Goal: Task Accomplishment & Management: Manage account settings

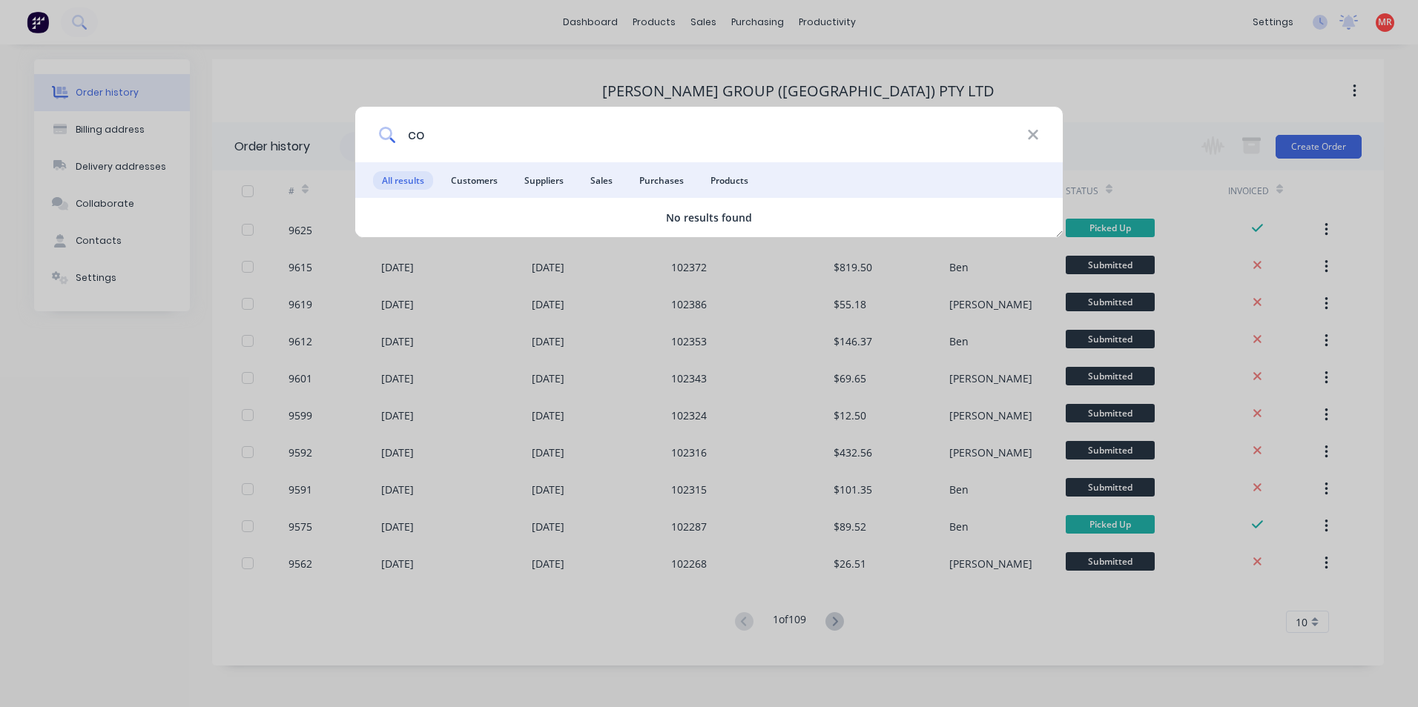
type input "c"
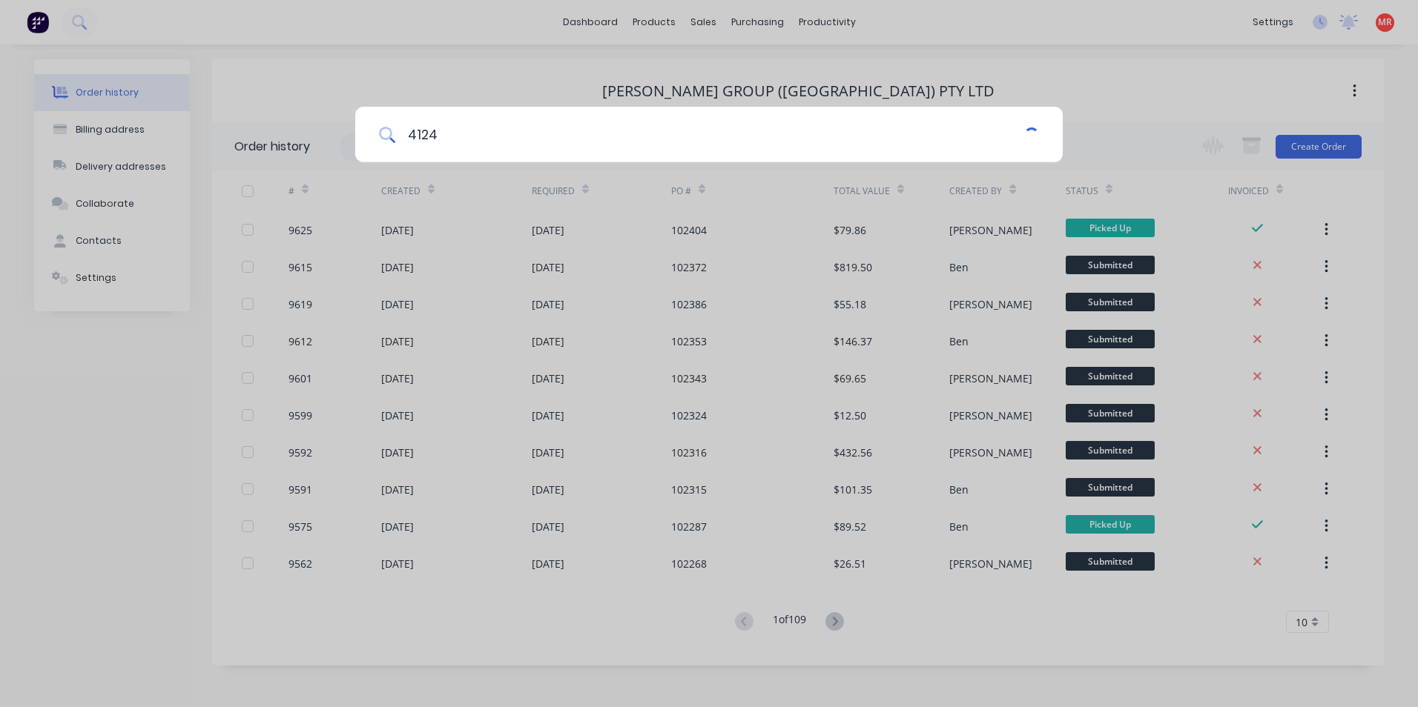
click at [460, 138] on input "4124" at bounding box center [709, 135] width 629 height 56
type input "4"
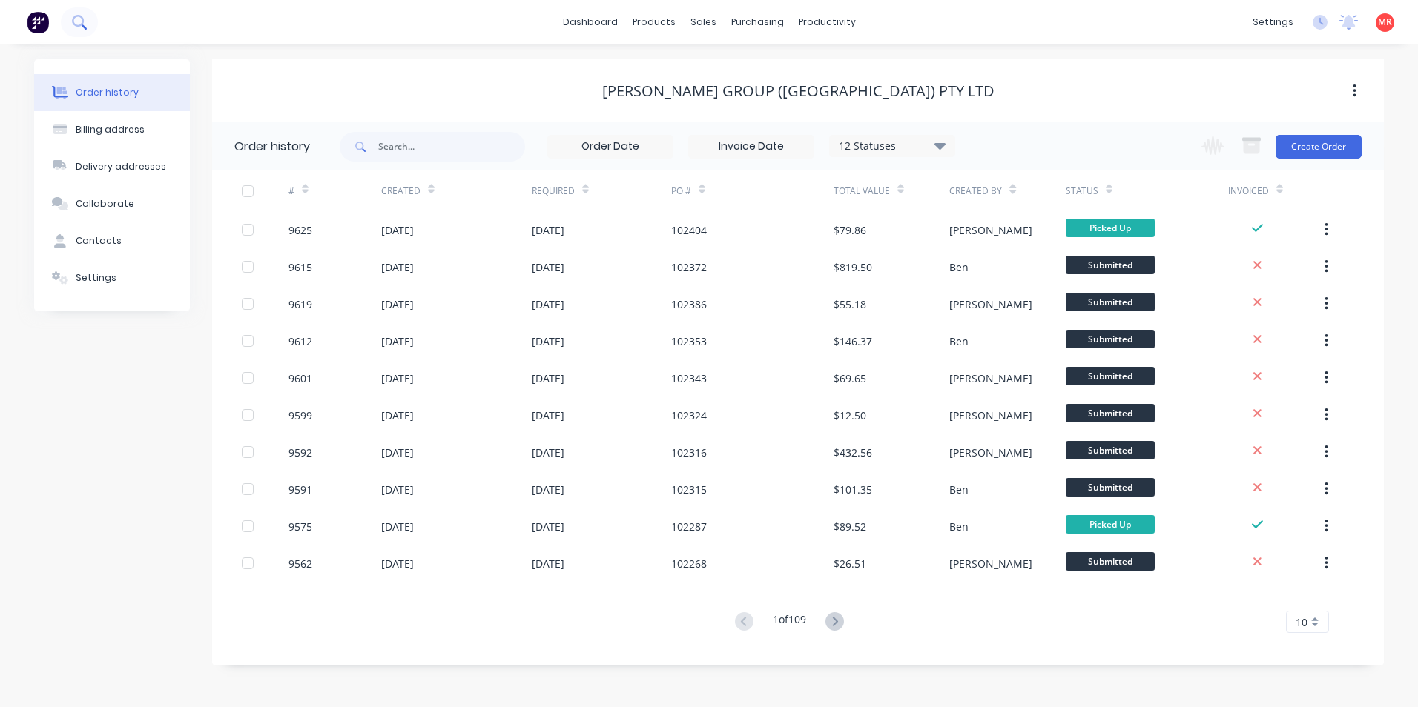
click at [70, 16] on button at bounding box center [79, 22] width 37 height 30
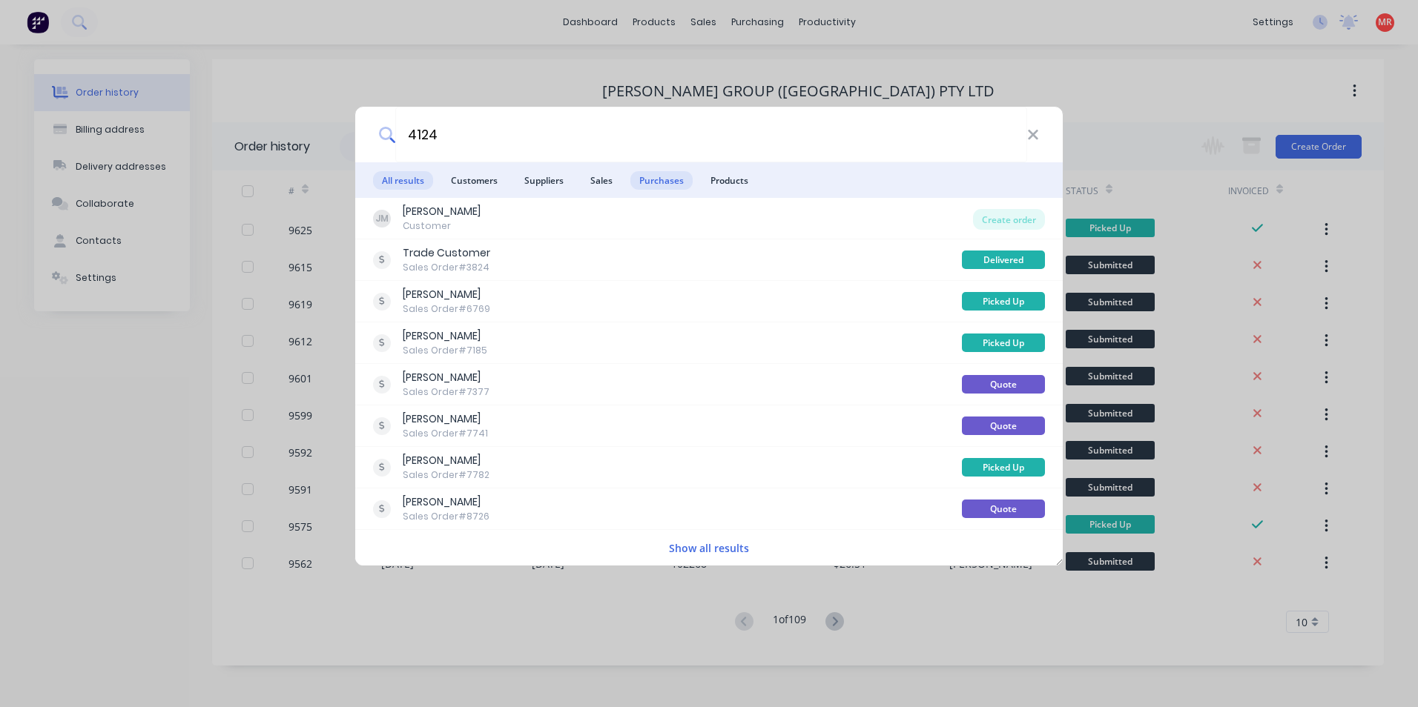
type input "4124"
click at [660, 173] on span "Purchases" at bounding box center [661, 180] width 62 height 19
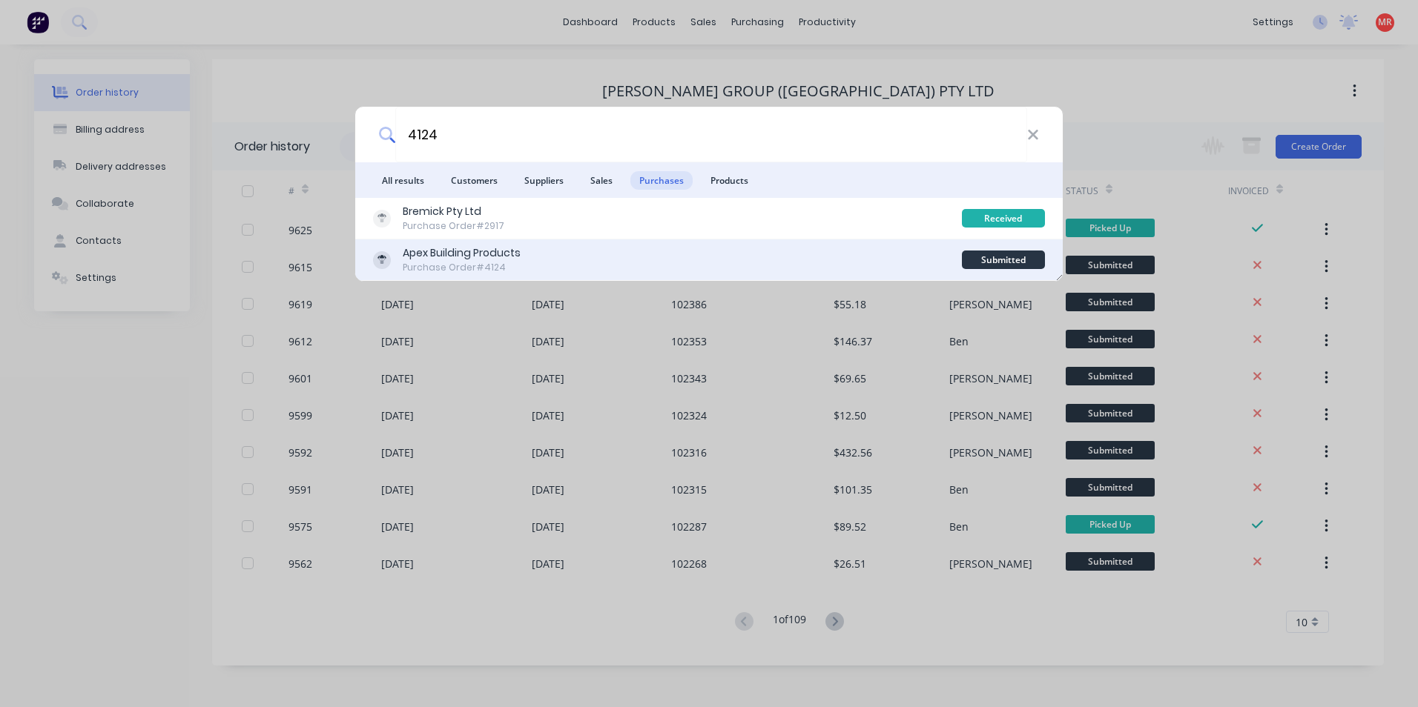
click at [677, 254] on div "Apex Building Products Purchase Order #4124" at bounding box center [667, 259] width 589 height 29
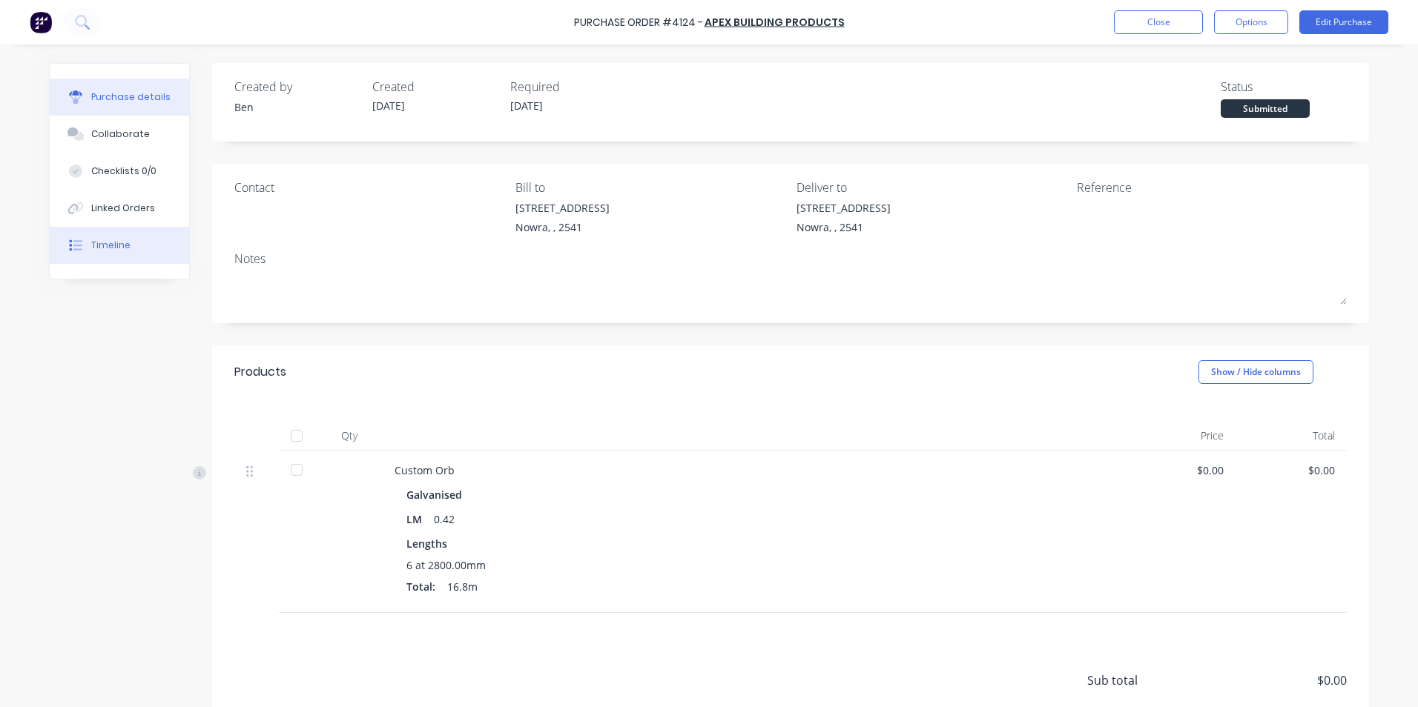
click at [118, 237] on button "Timeline" at bounding box center [119, 245] width 139 height 37
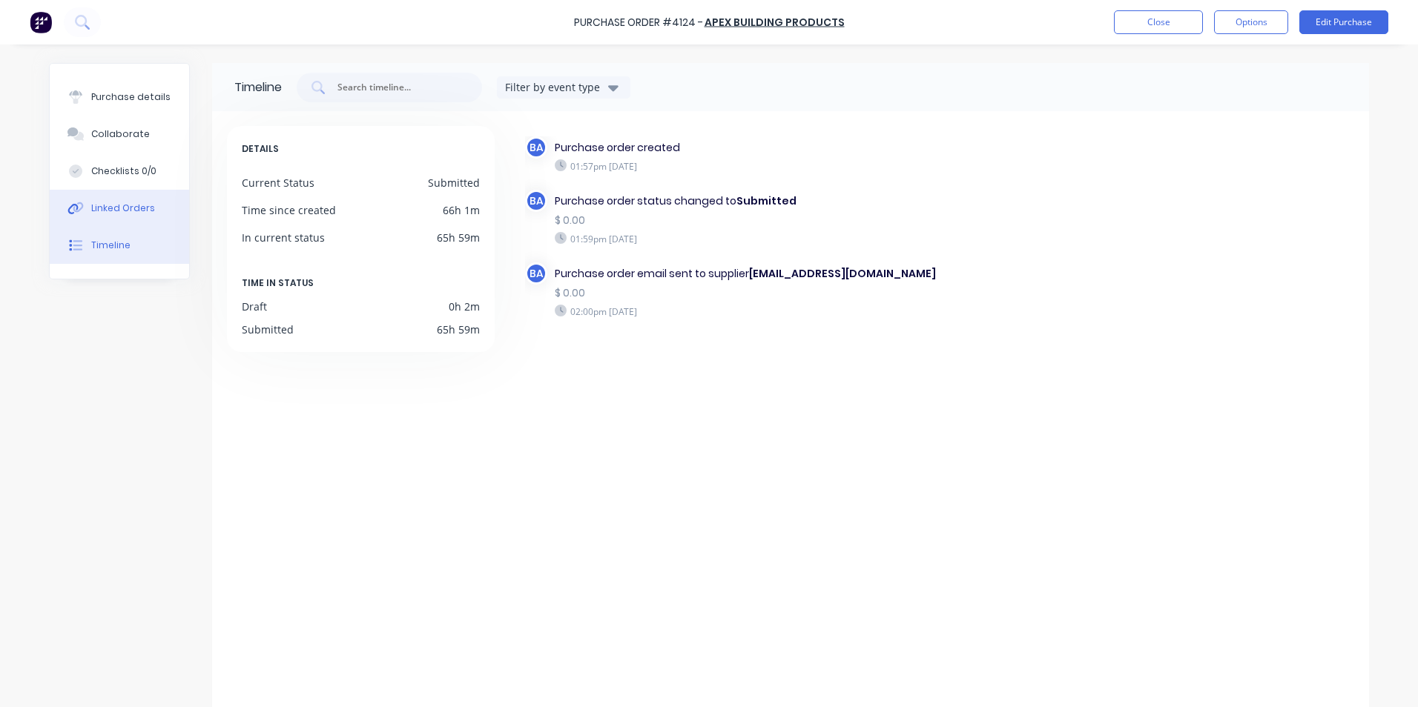
click at [124, 222] on button "Linked Orders" at bounding box center [119, 208] width 139 height 37
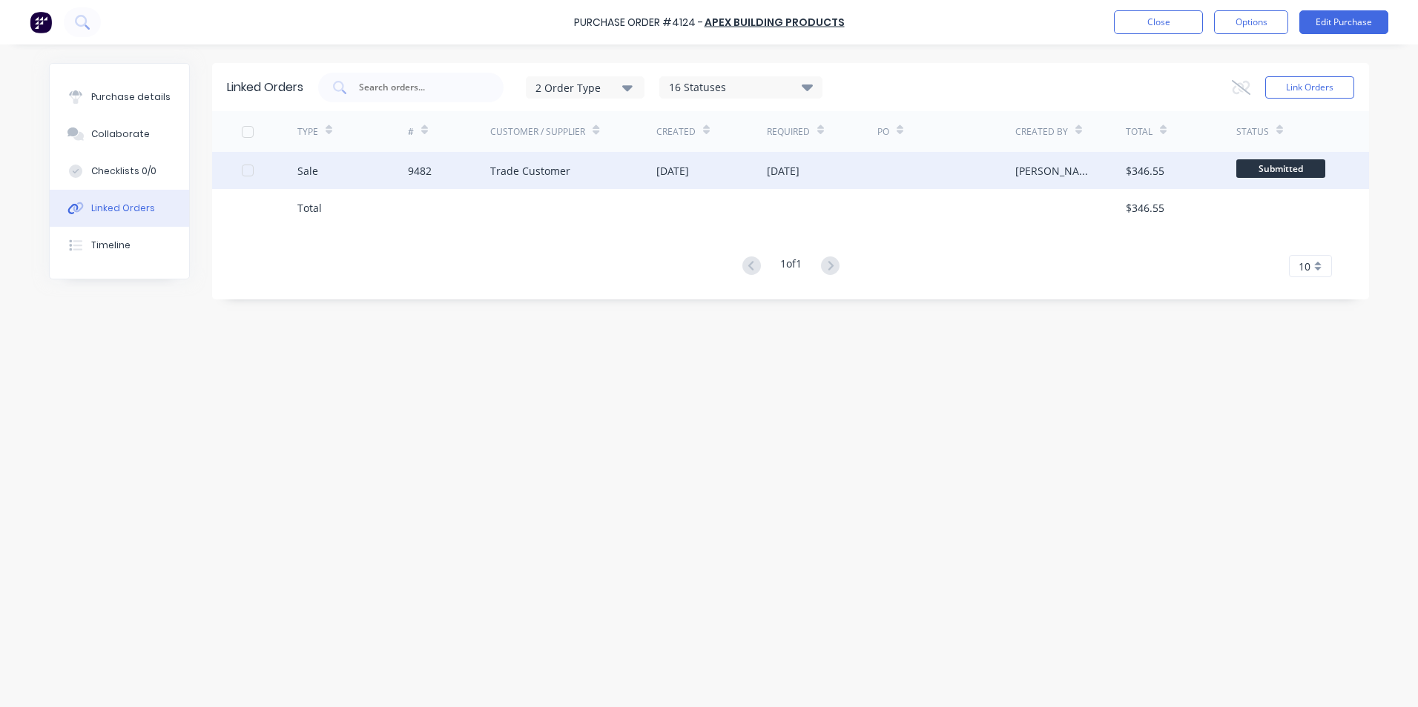
click at [444, 180] on div "9482" at bounding box center [449, 170] width 83 height 37
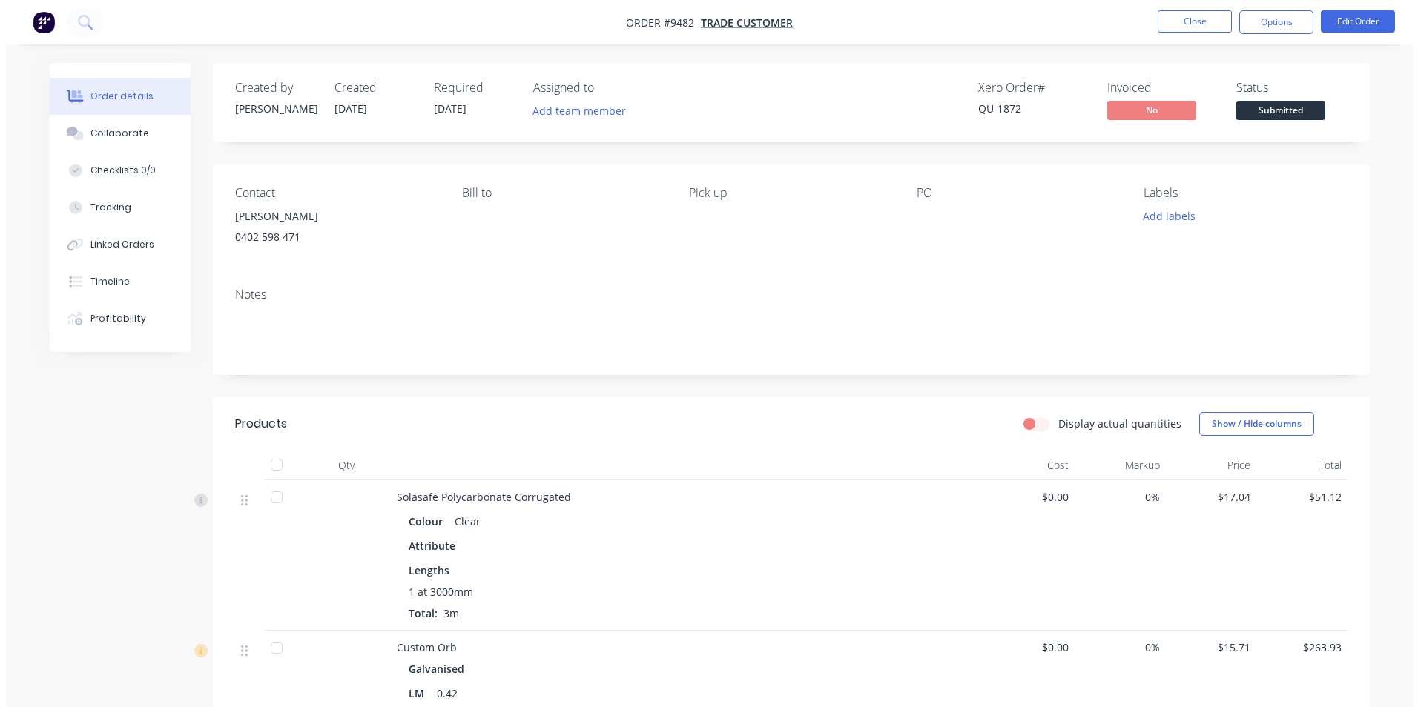
scroll to position [74, 0]
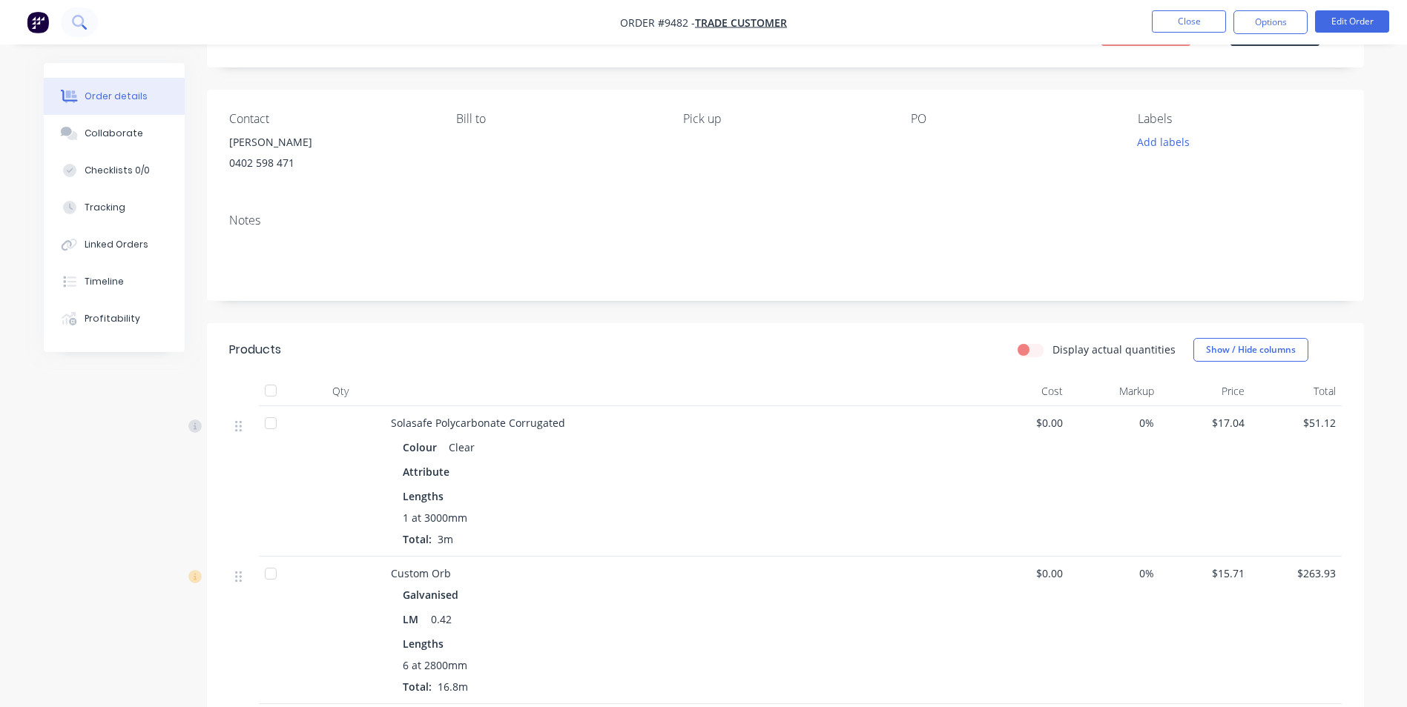
click at [76, 23] on icon at bounding box center [79, 22] width 14 height 14
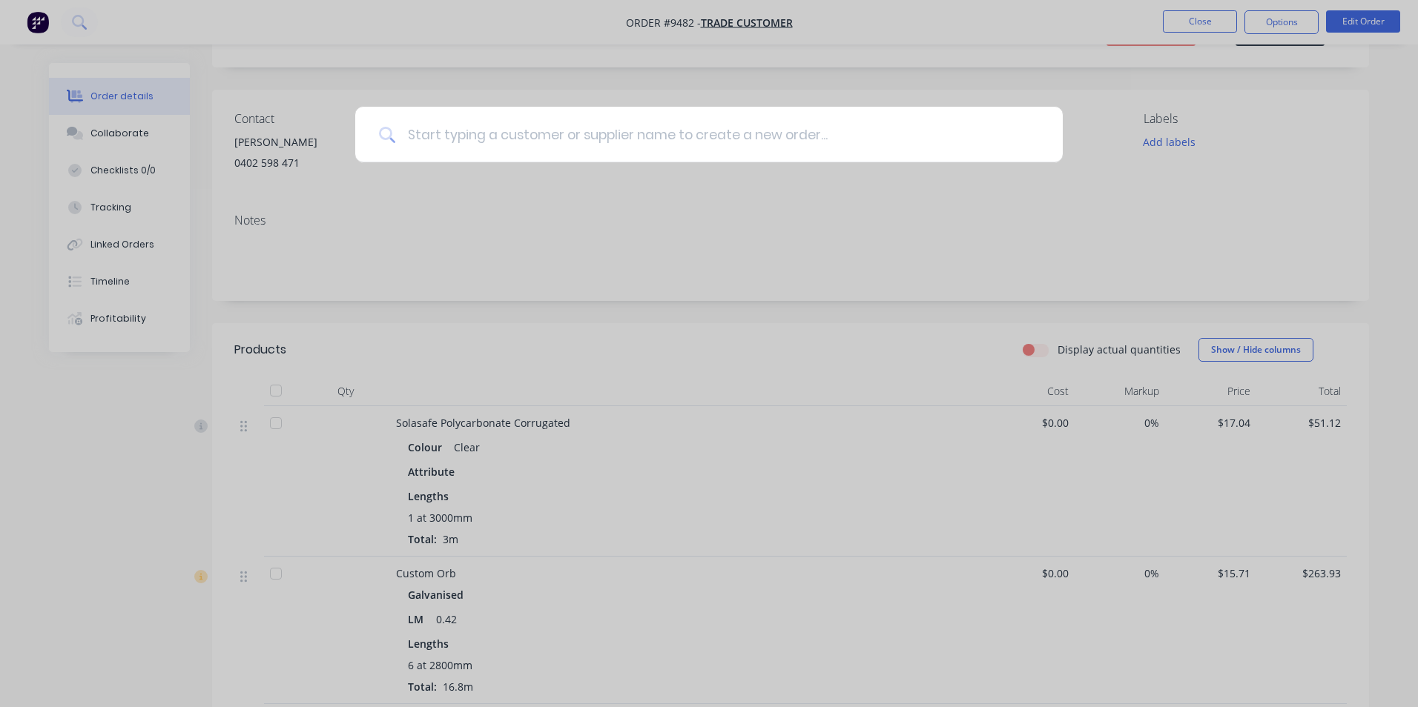
click at [412, 128] on input at bounding box center [717, 135] width 644 height 56
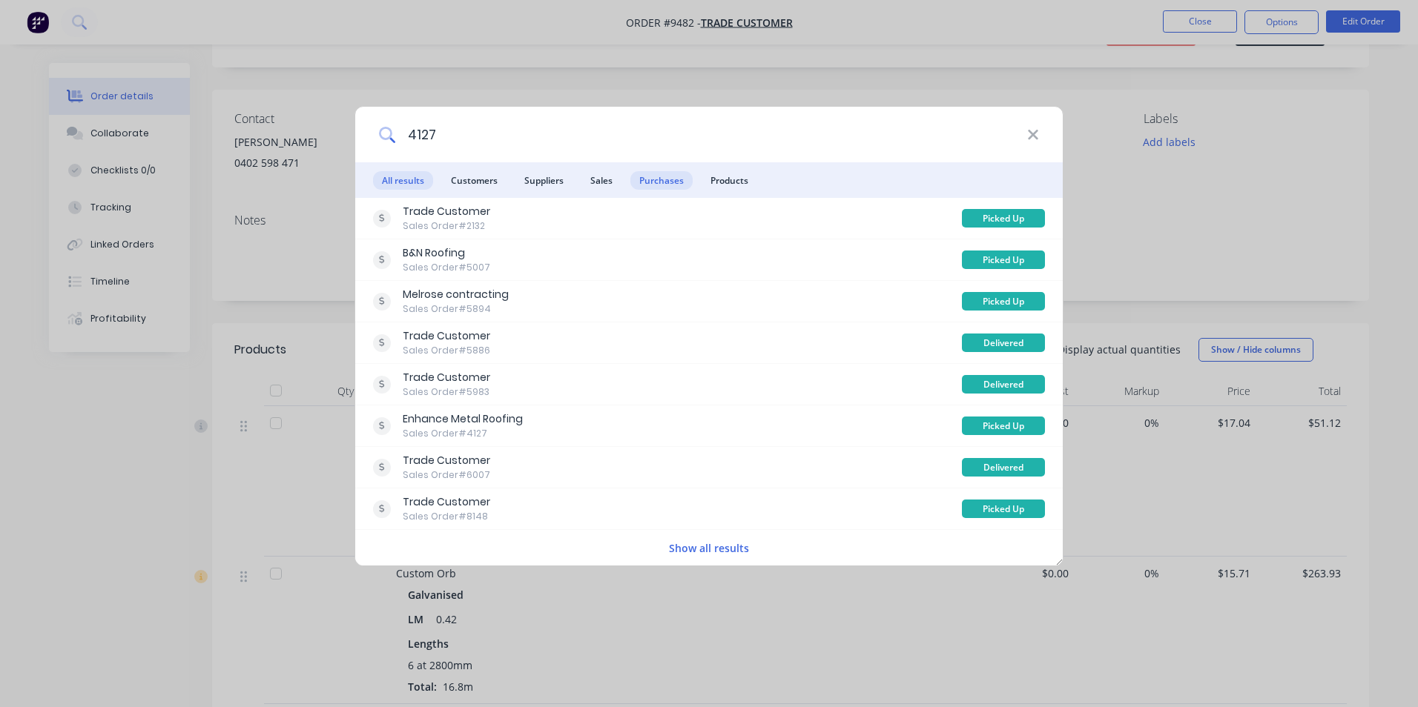
type input "4127"
click at [642, 178] on span "Purchases" at bounding box center [661, 180] width 62 height 19
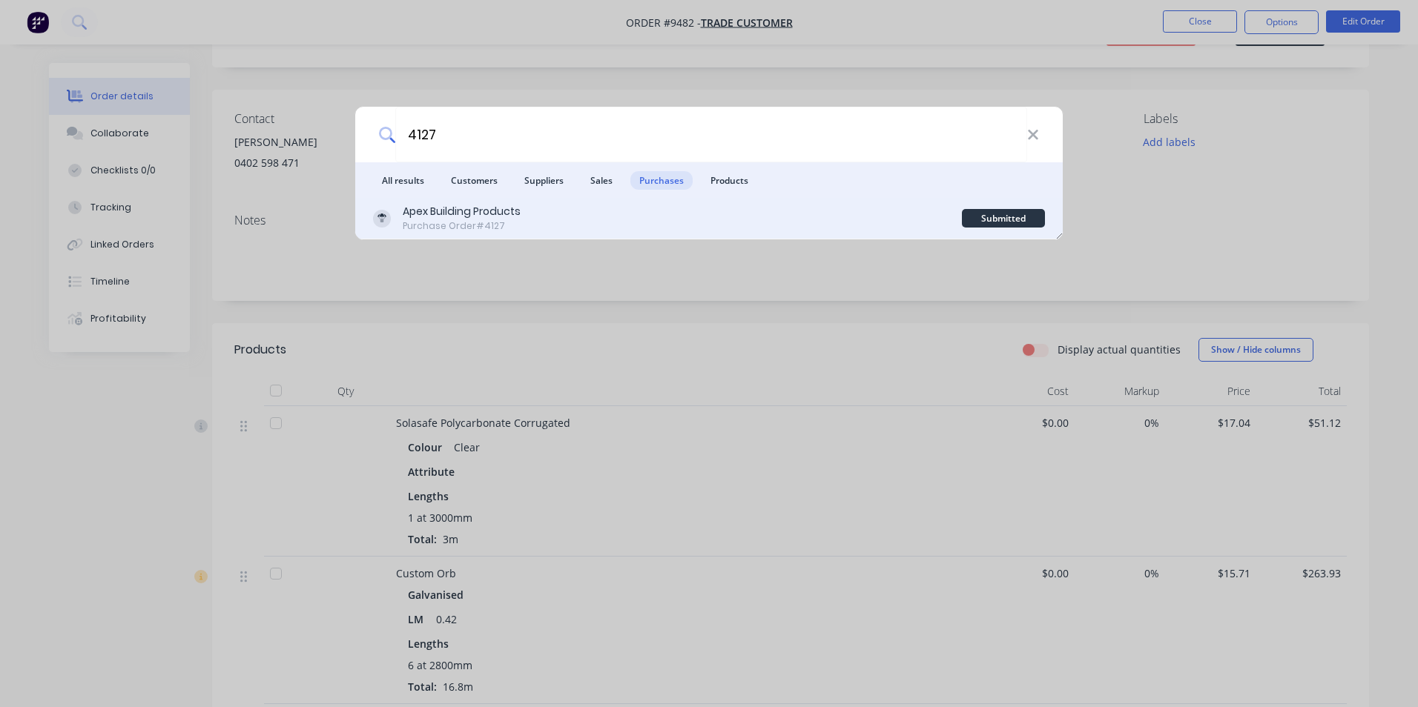
click at [637, 220] on div "Apex Building Products Purchase Order #4127" at bounding box center [667, 218] width 589 height 29
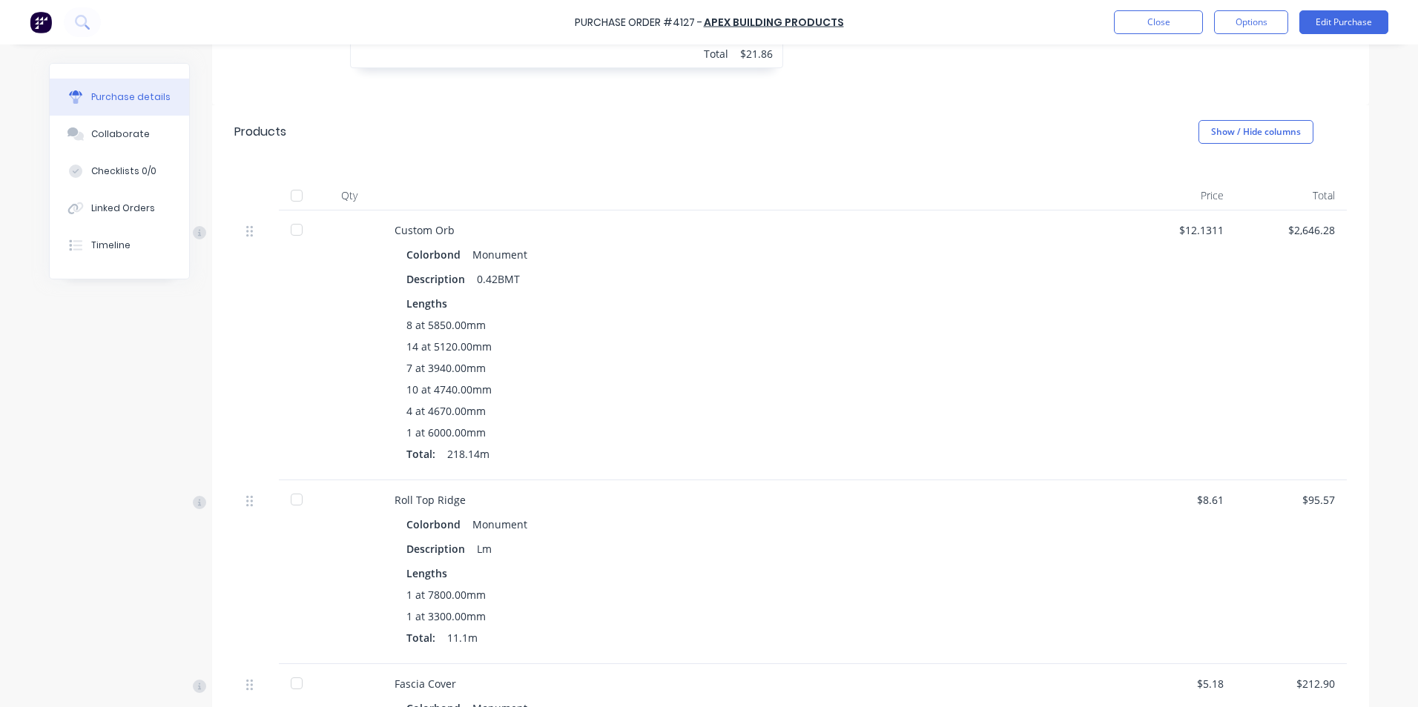
scroll to position [593, 0]
click at [79, 19] on icon at bounding box center [82, 22] width 14 height 14
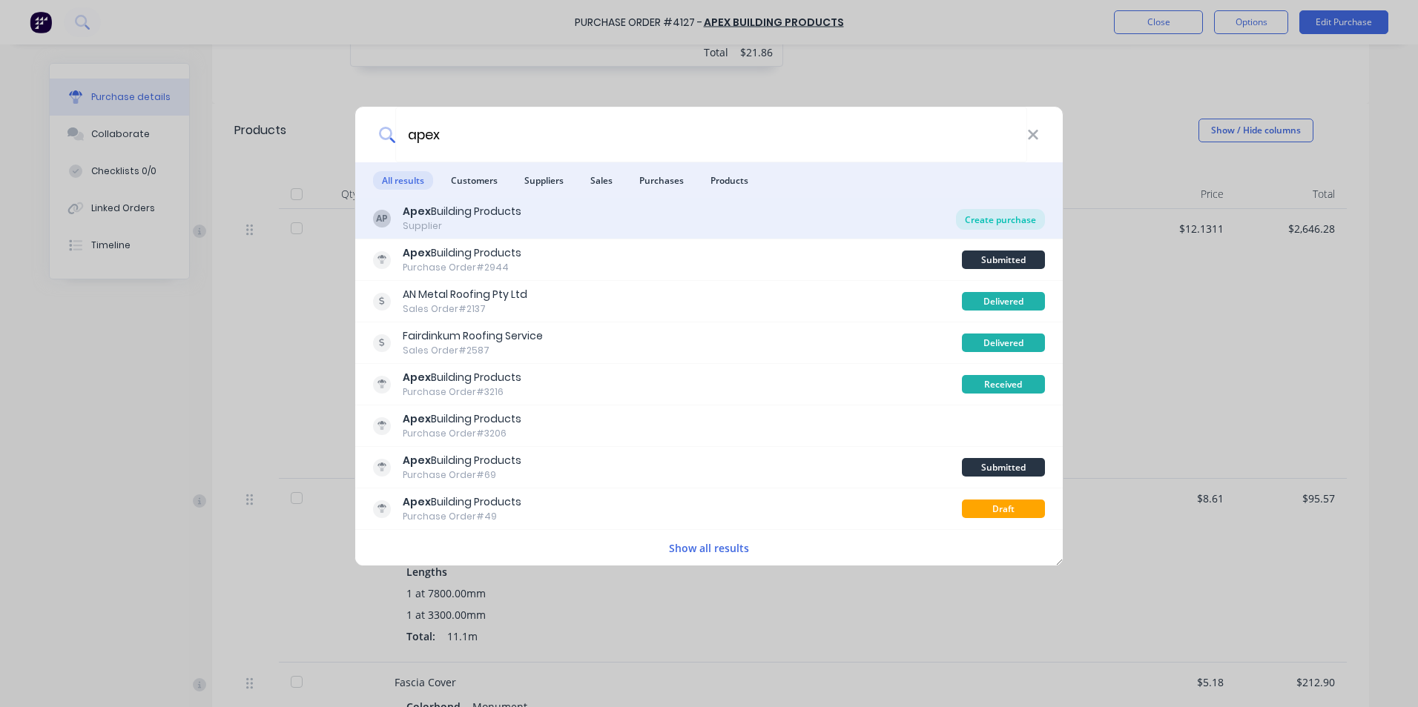
type input "apex"
click at [999, 224] on div "Create purchase" at bounding box center [1000, 219] width 89 height 21
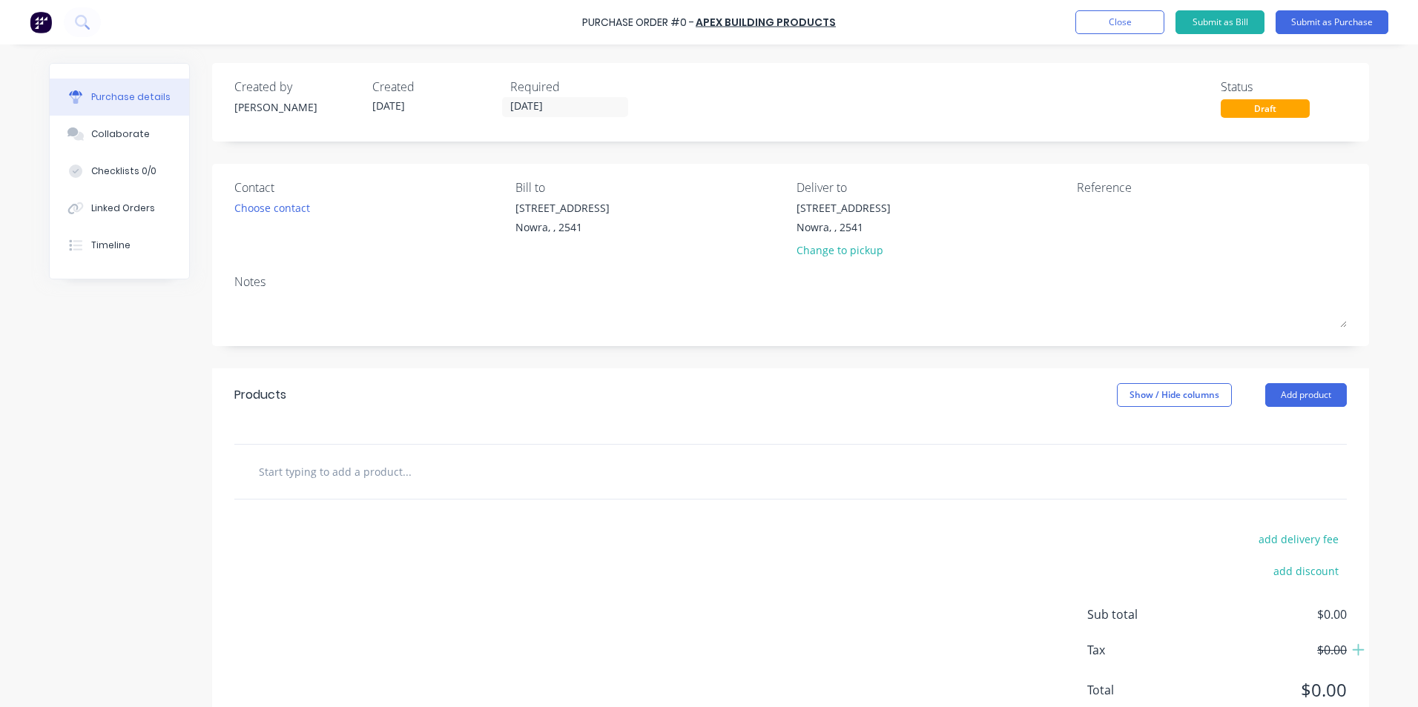
click at [322, 472] on input "text" at bounding box center [406, 472] width 297 height 30
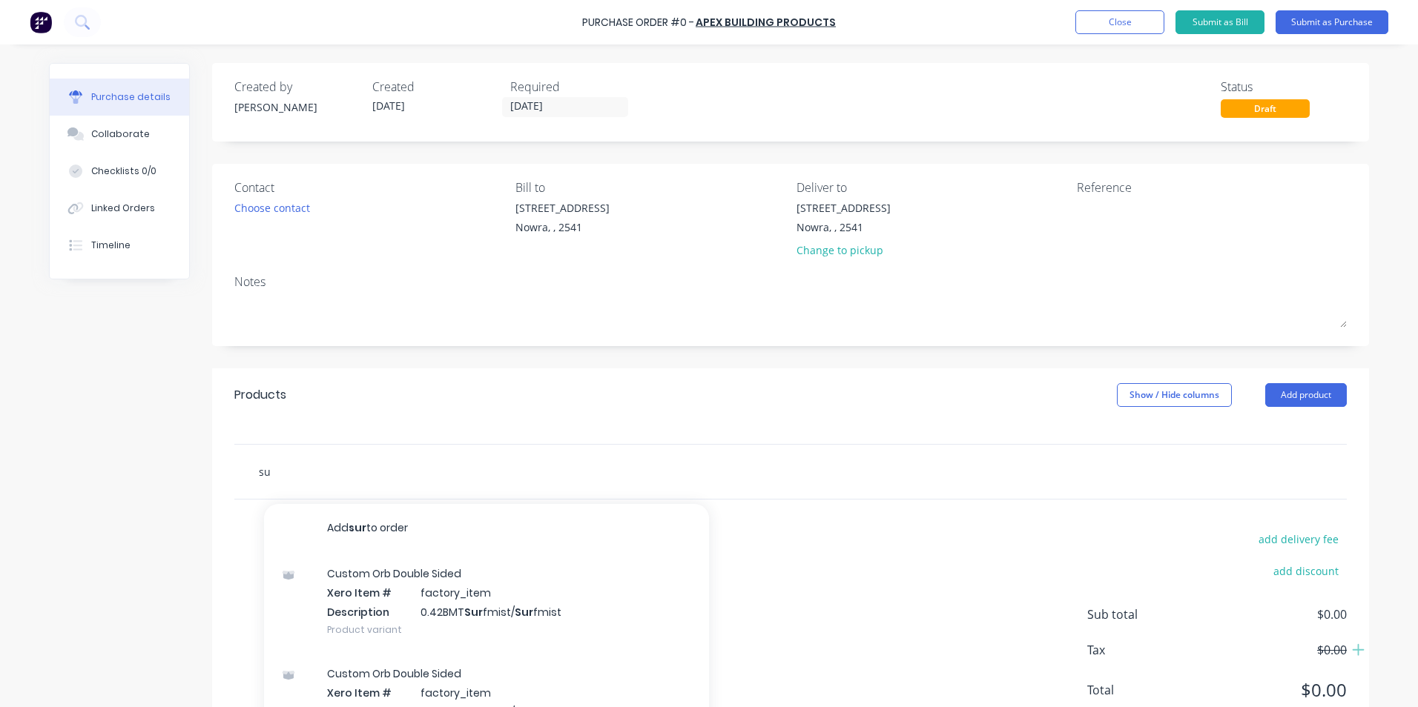
type input "s"
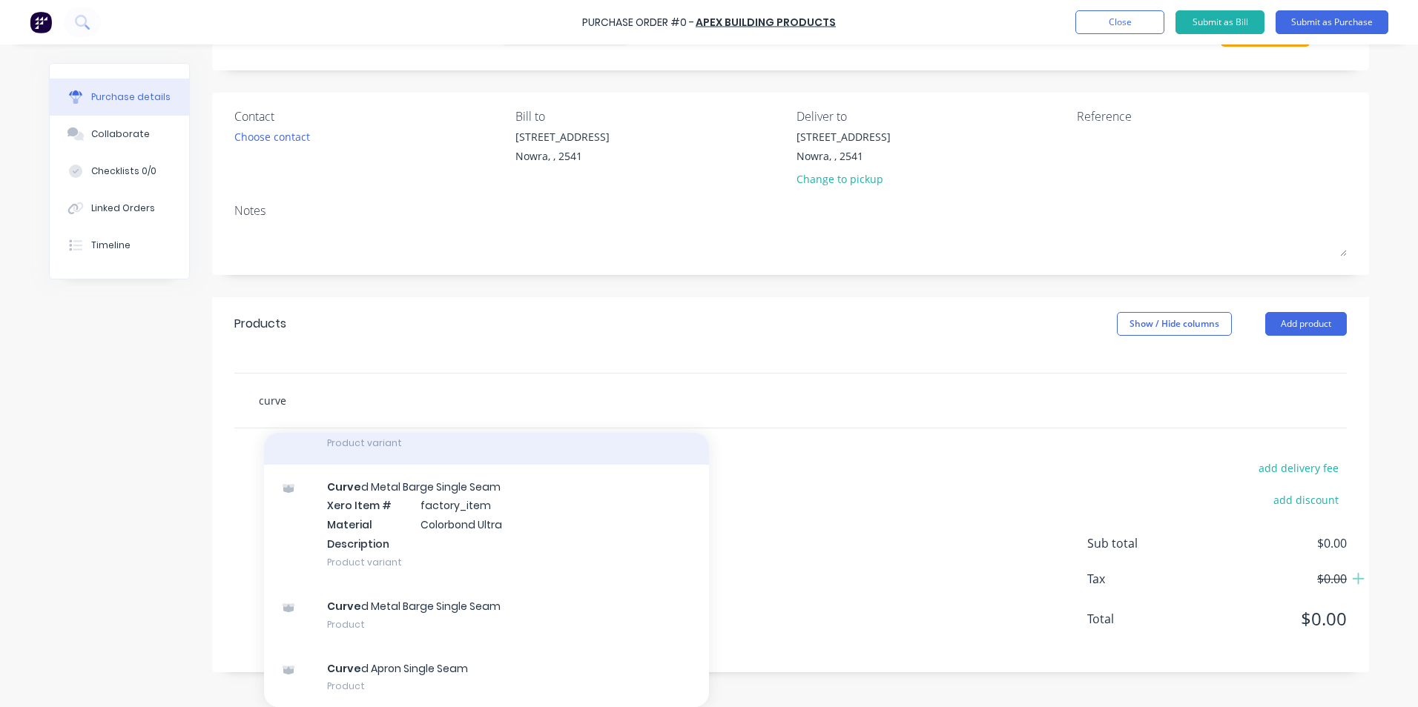
scroll to position [375, 0]
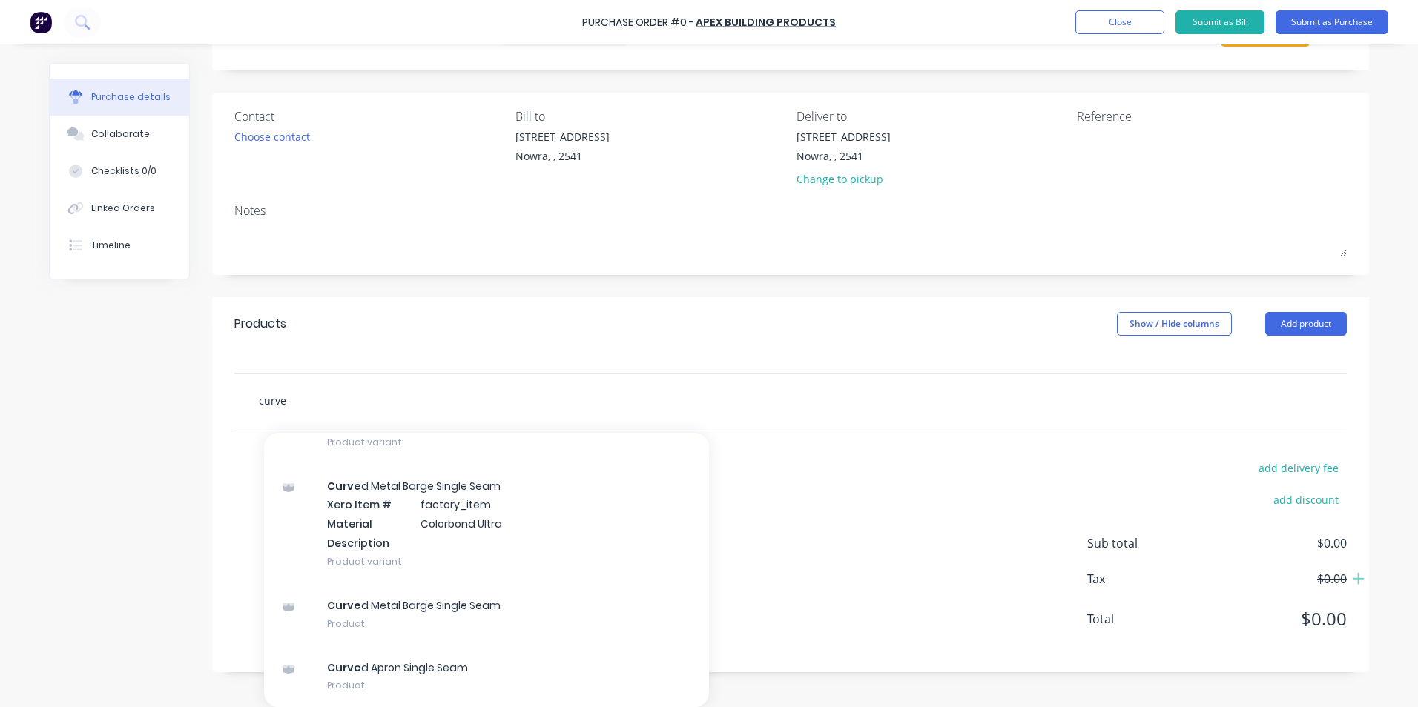
type input "curve"
click at [1301, 328] on div "Products Show / Hide columns Add product" at bounding box center [790, 323] width 1157 height 53
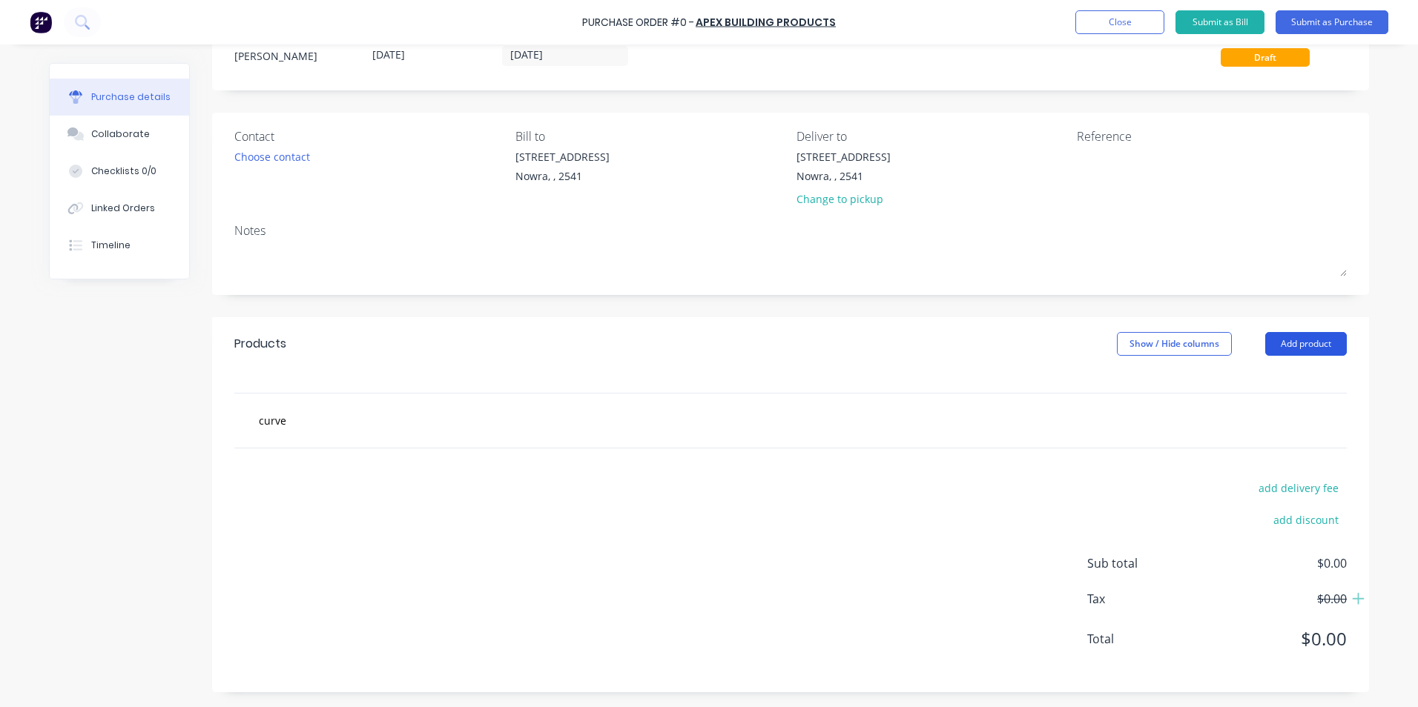
click at [1296, 340] on button "Add product" at bounding box center [1306, 344] width 82 height 24
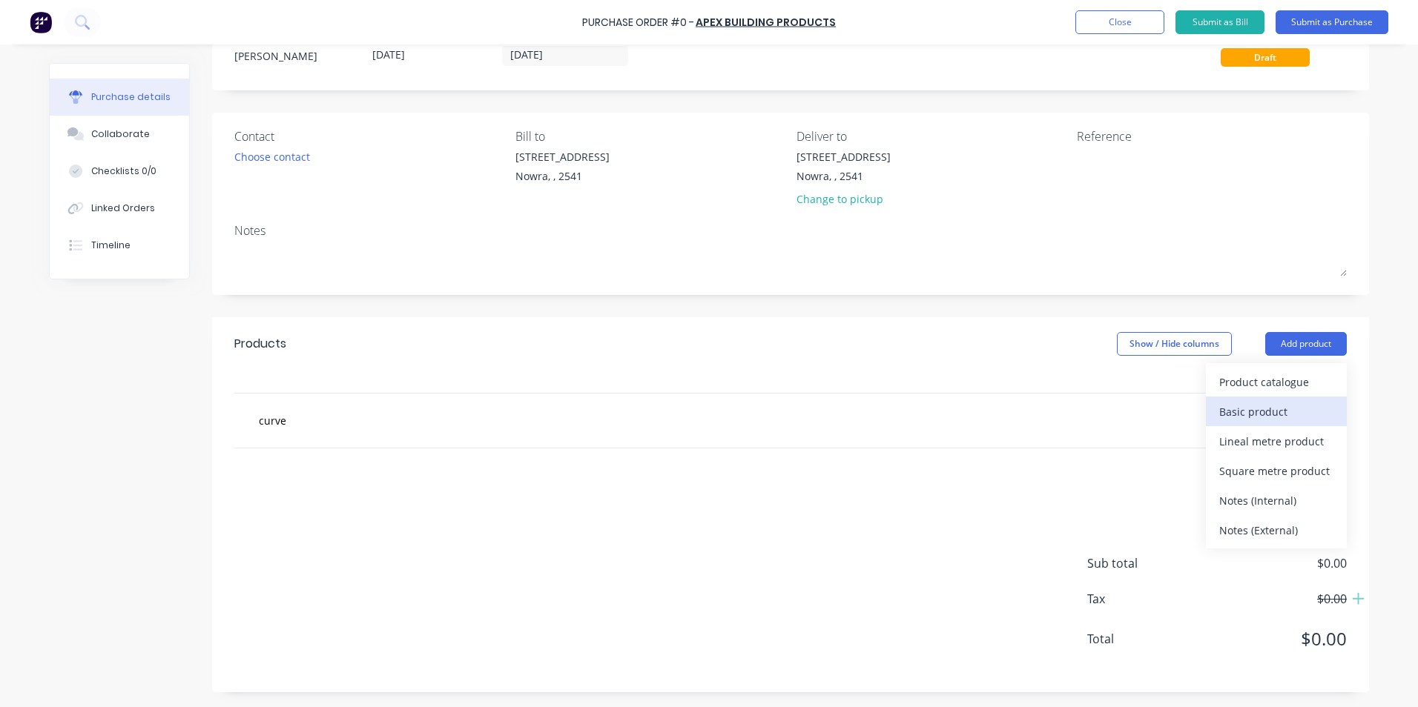
click at [1276, 410] on div "Basic product" at bounding box center [1276, 412] width 114 height 22
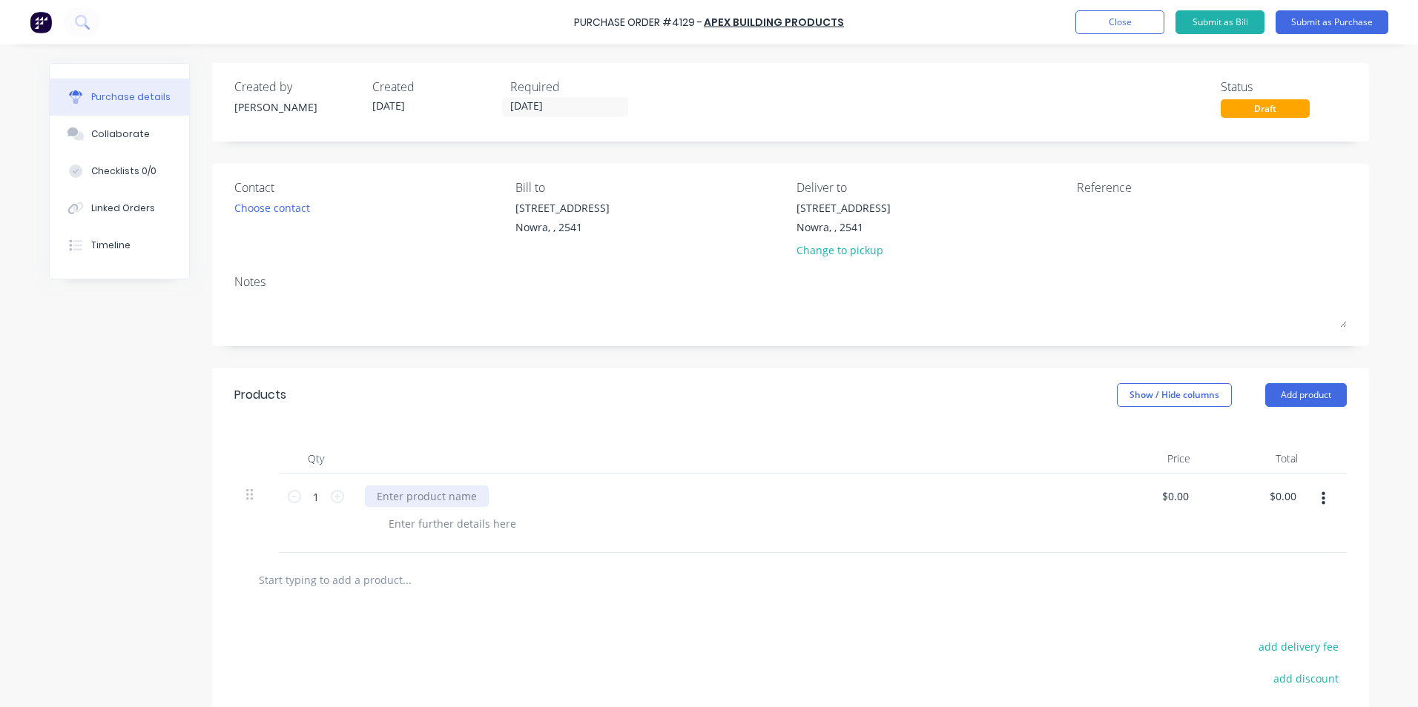
click at [420, 499] on div at bounding box center [427, 497] width 124 height 22
click at [393, 521] on div at bounding box center [452, 524] width 151 height 22
click at [545, 592] on input "text" at bounding box center [406, 580] width 297 height 30
click at [435, 496] on div "curved sheet" at bounding box center [409, 497] width 88 height 22
click at [276, 205] on div "Choose contact" at bounding box center [272, 208] width 76 height 16
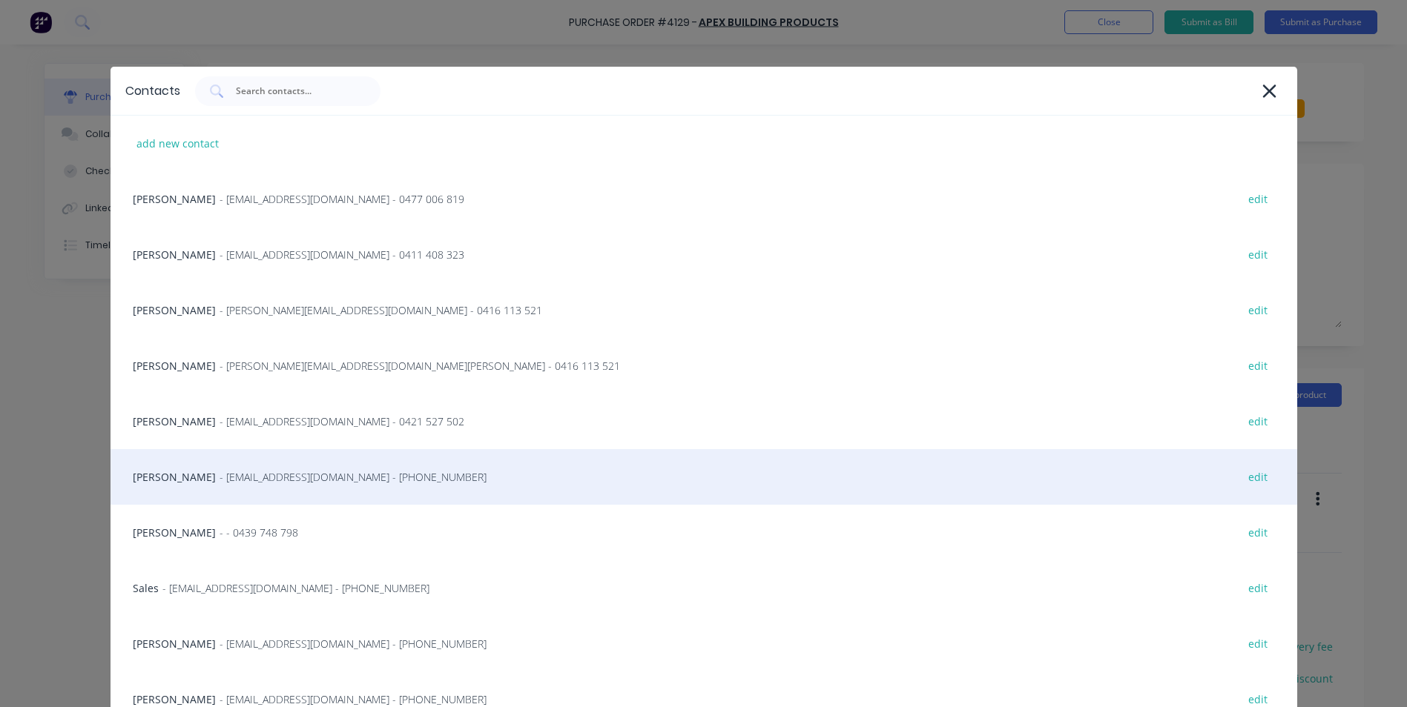
click at [234, 467] on div "Matt - info@SCRS.net.au - (02) 4411 1090 edit" at bounding box center [703, 477] width 1186 height 56
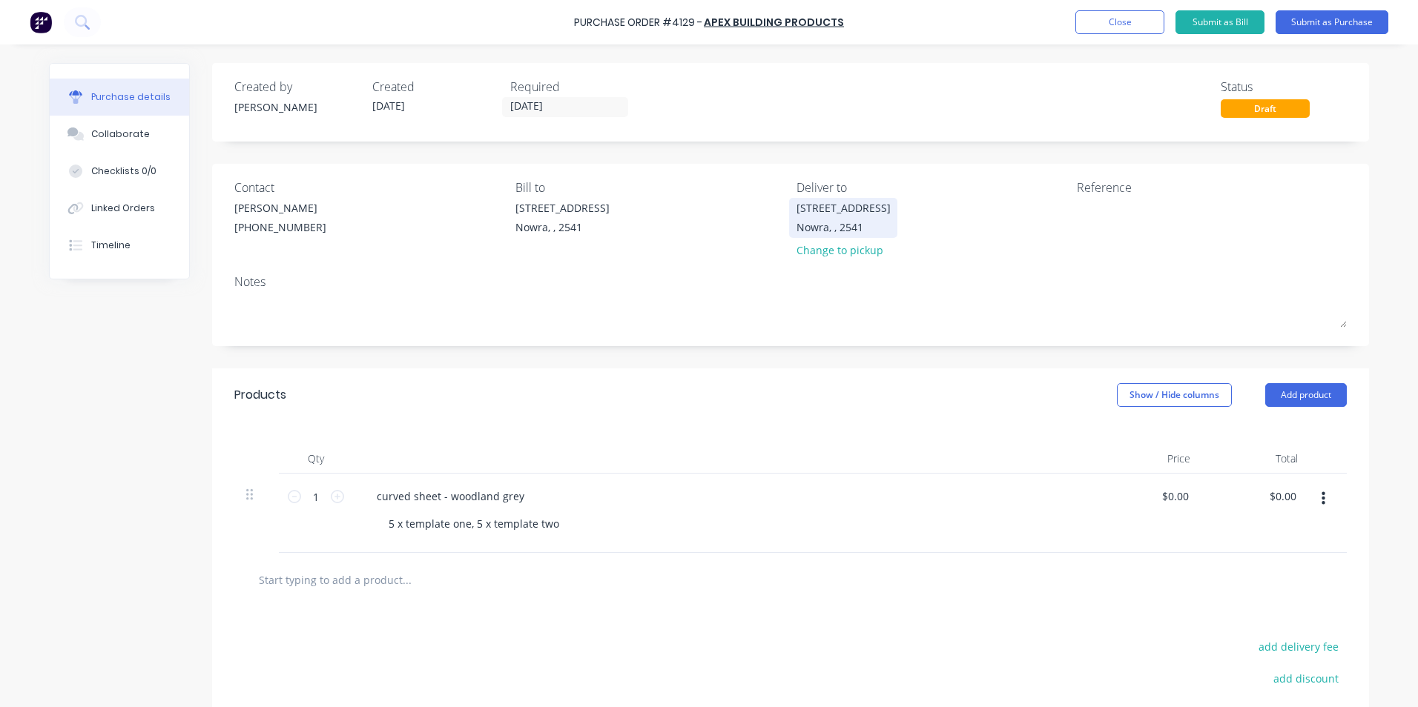
click at [854, 231] on div "Nowra, , 2541" at bounding box center [843, 227] width 94 height 16
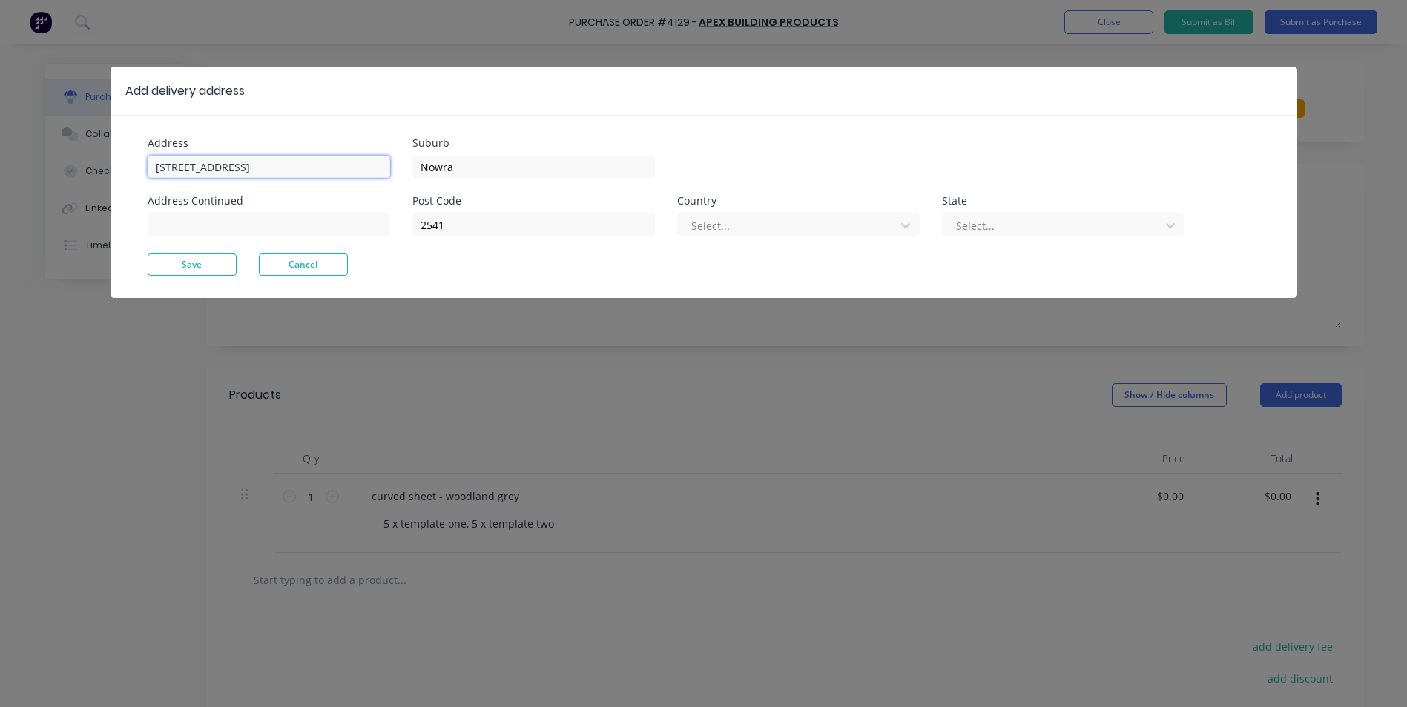
drag, startPoint x: 277, startPoint y: 162, endPoint x: -16, endPoint y: 165, distance: 292.9
click at [0, 165] on html "Purchase Order #4129 - Apex Building Products Add product Close Submit as Bill …" at bounding box center [703, 391] width 1407 height 782
type input "nowra court house"
type input "N"
click at [591, 233] on input "2541" at bounding box center [533, 225] width 242 height 22
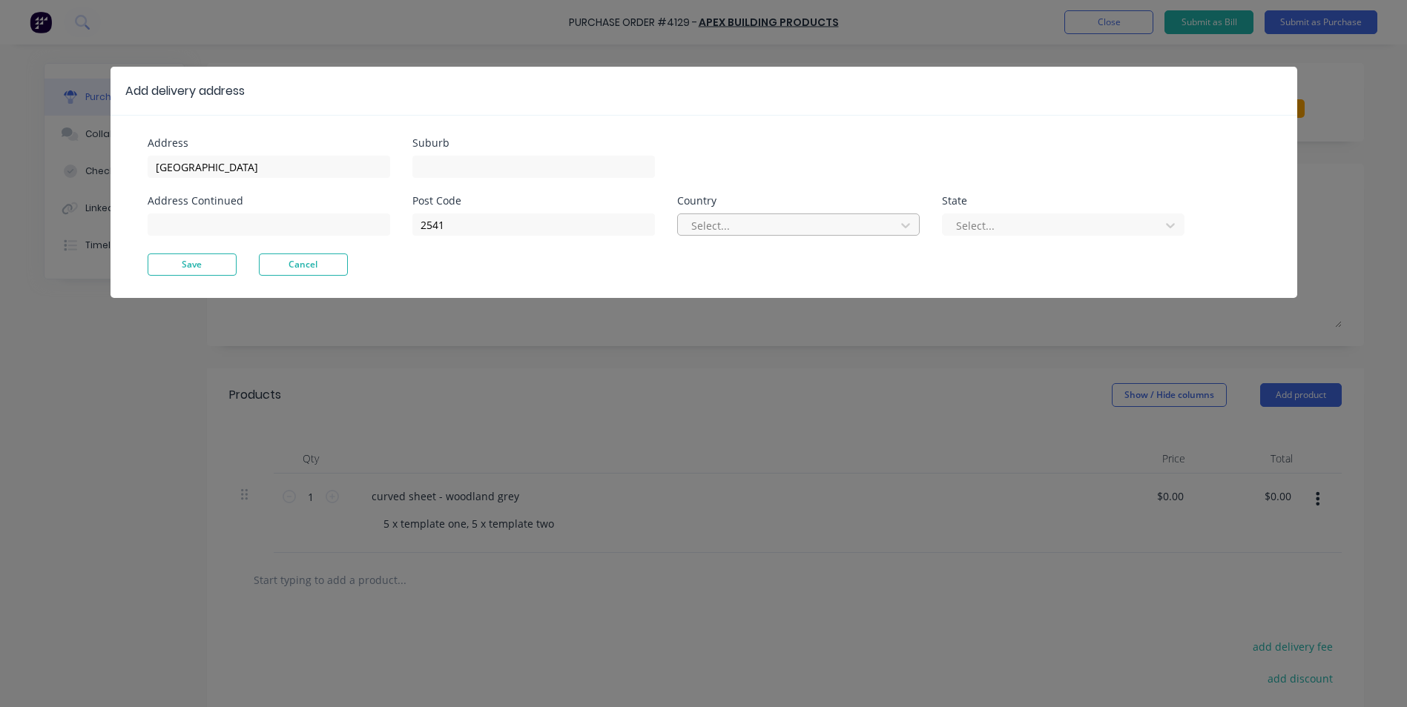
click at [719, 230] on div at bounding box center [789, 226] width 198 height 19
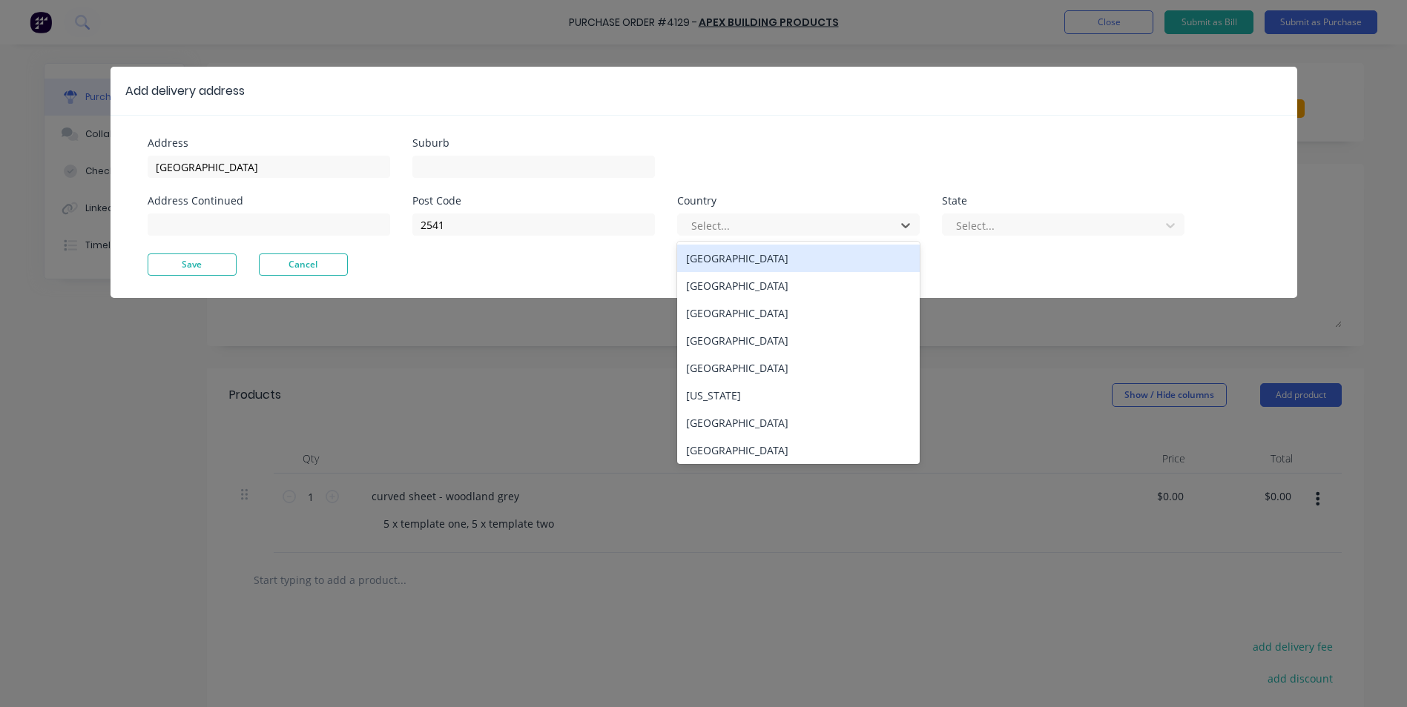
click at [724, 257] on div "Australia" at bounding box center [798, 258] width 242 height 27
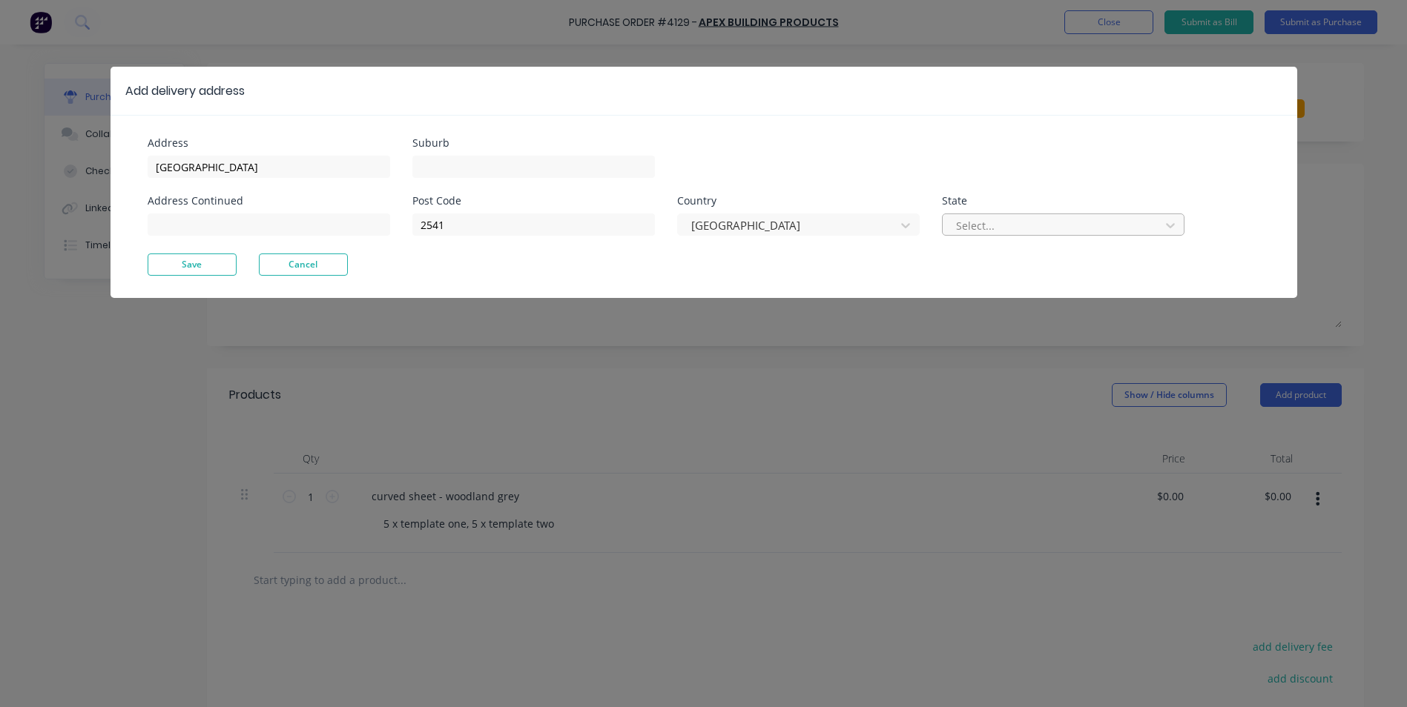
click at [1017, 229] on div at bounding box center [1053, 226] width 198 height 19
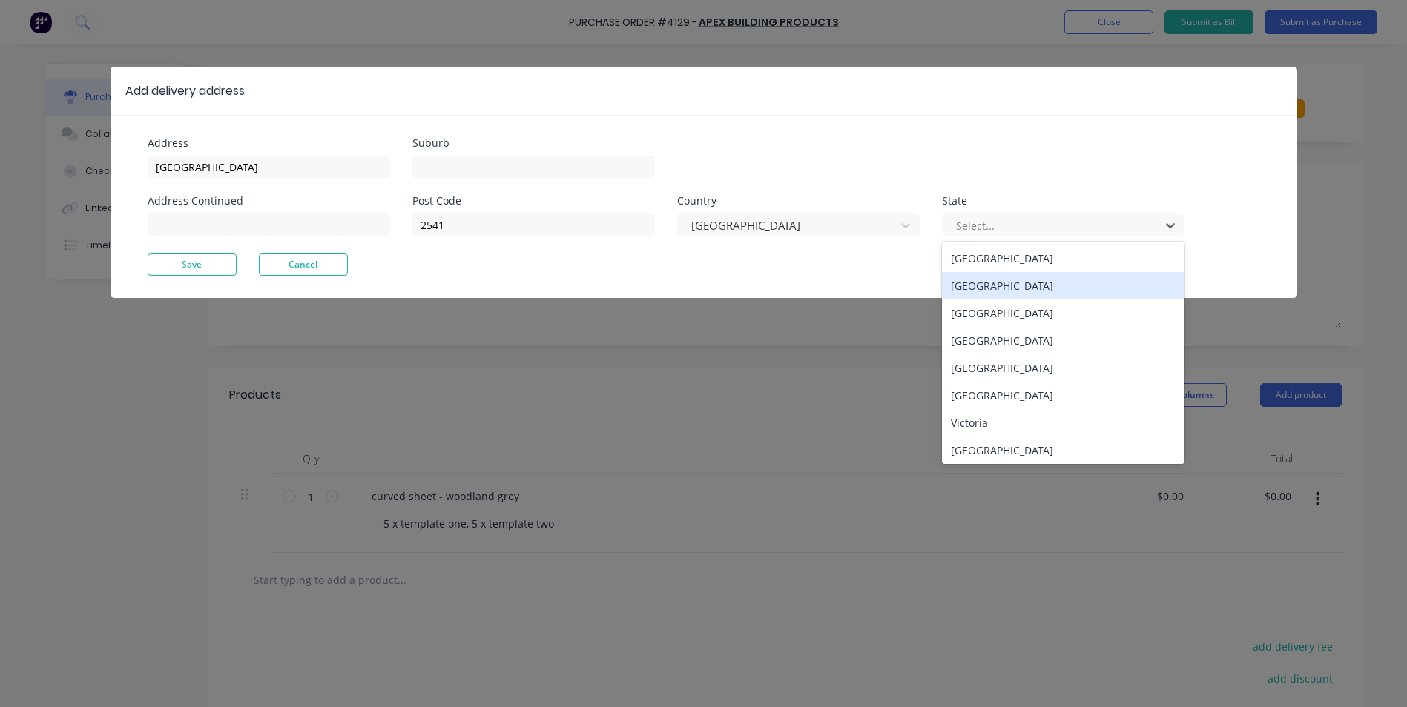
click at [997, 284] on div "New South Wales" at bounding box center [1063, 285] width 242 height 27
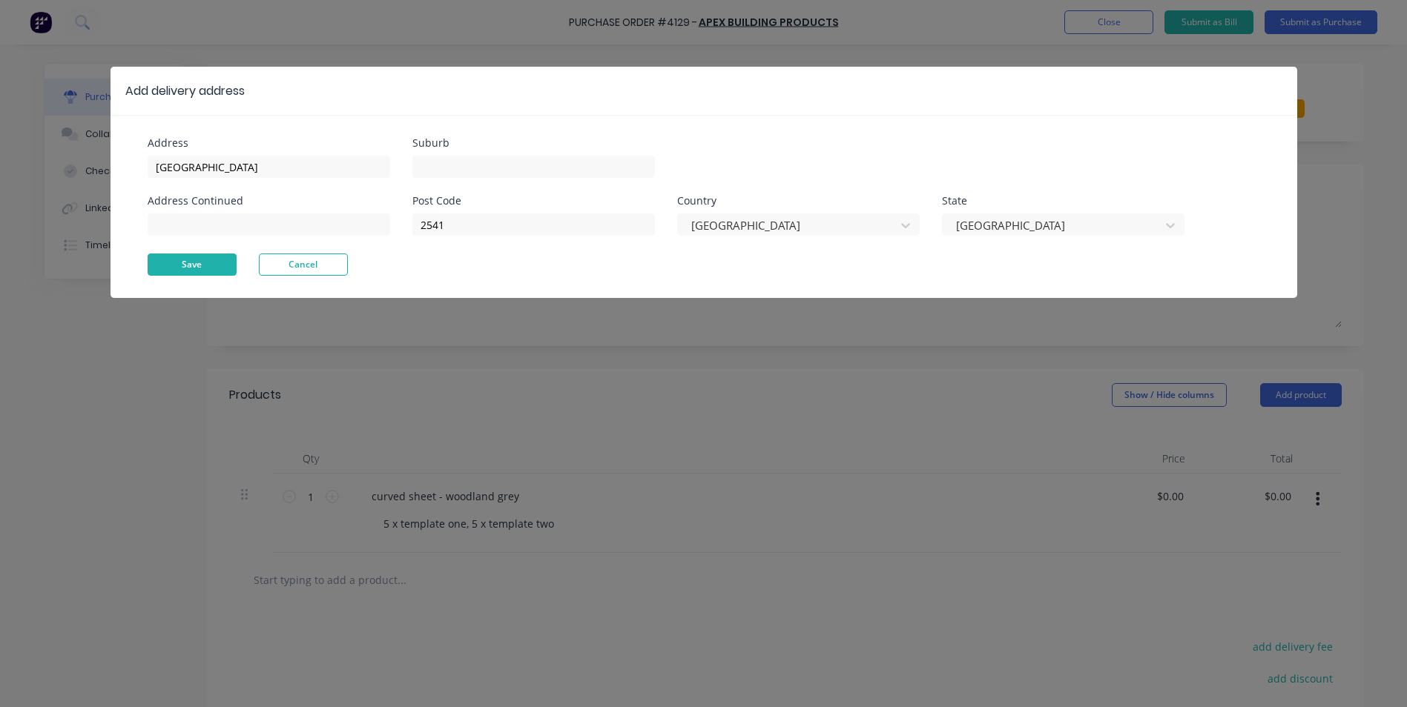
click at [188, 255] on button "Save" at bounding box center [192, 265] width 89 height 22
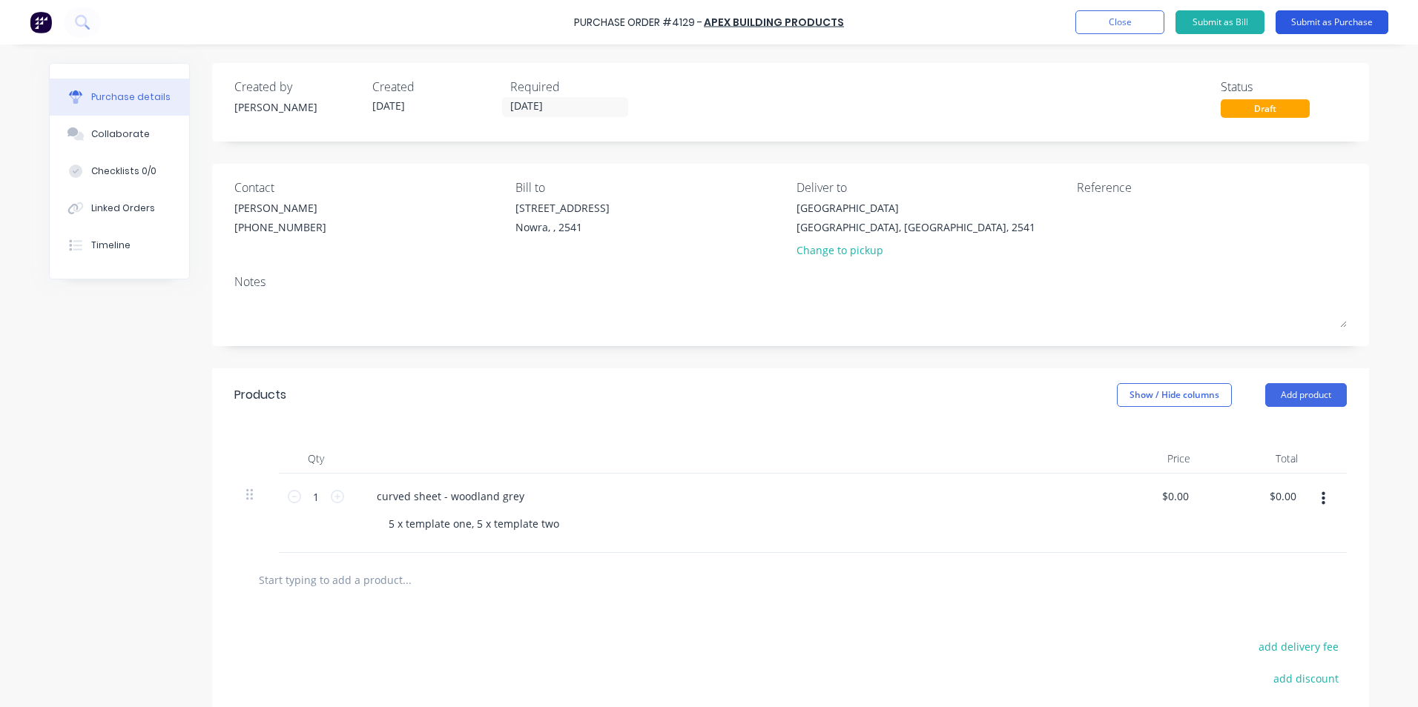
click at [1333, 16] on button "Submit as Purchase" at bounding box center [1331, 22] width 113 height 24
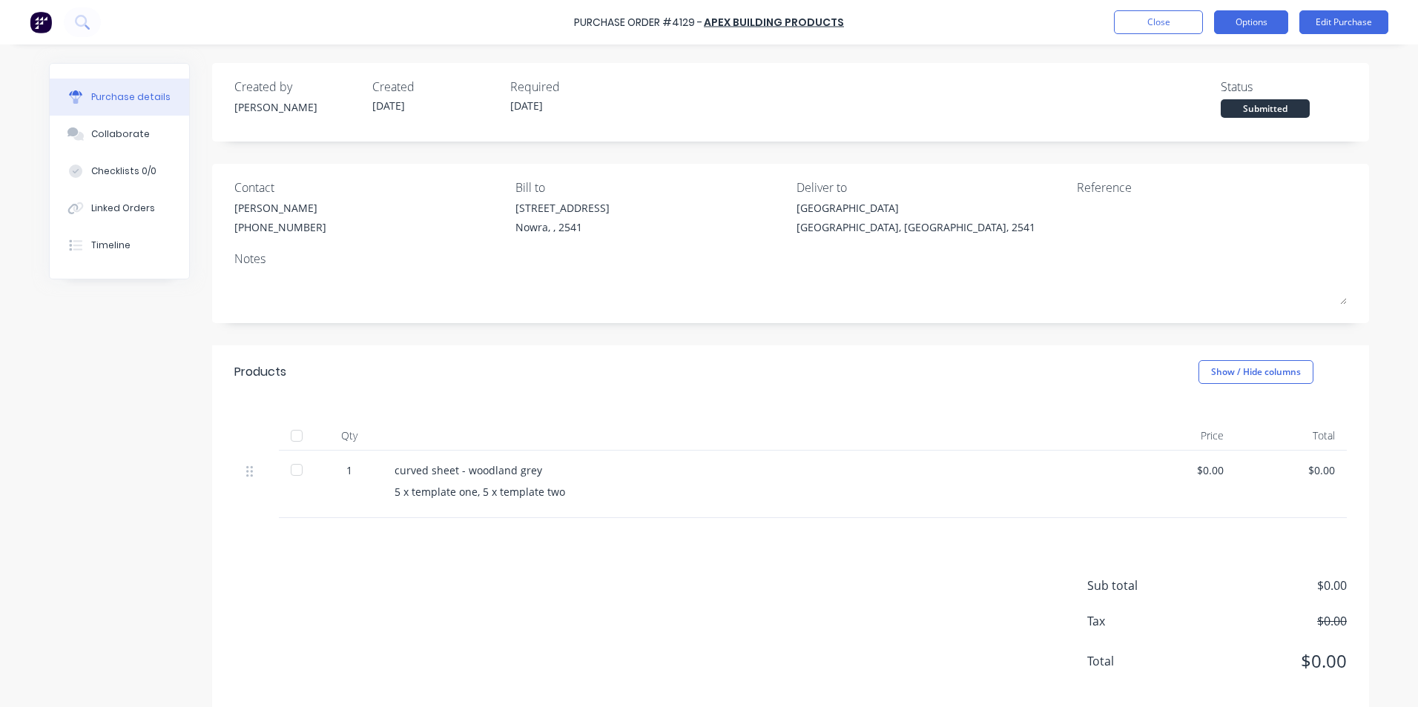
click at [1233, 26] on button "Options" at bounding box center [1251, 22] width 74 height 24
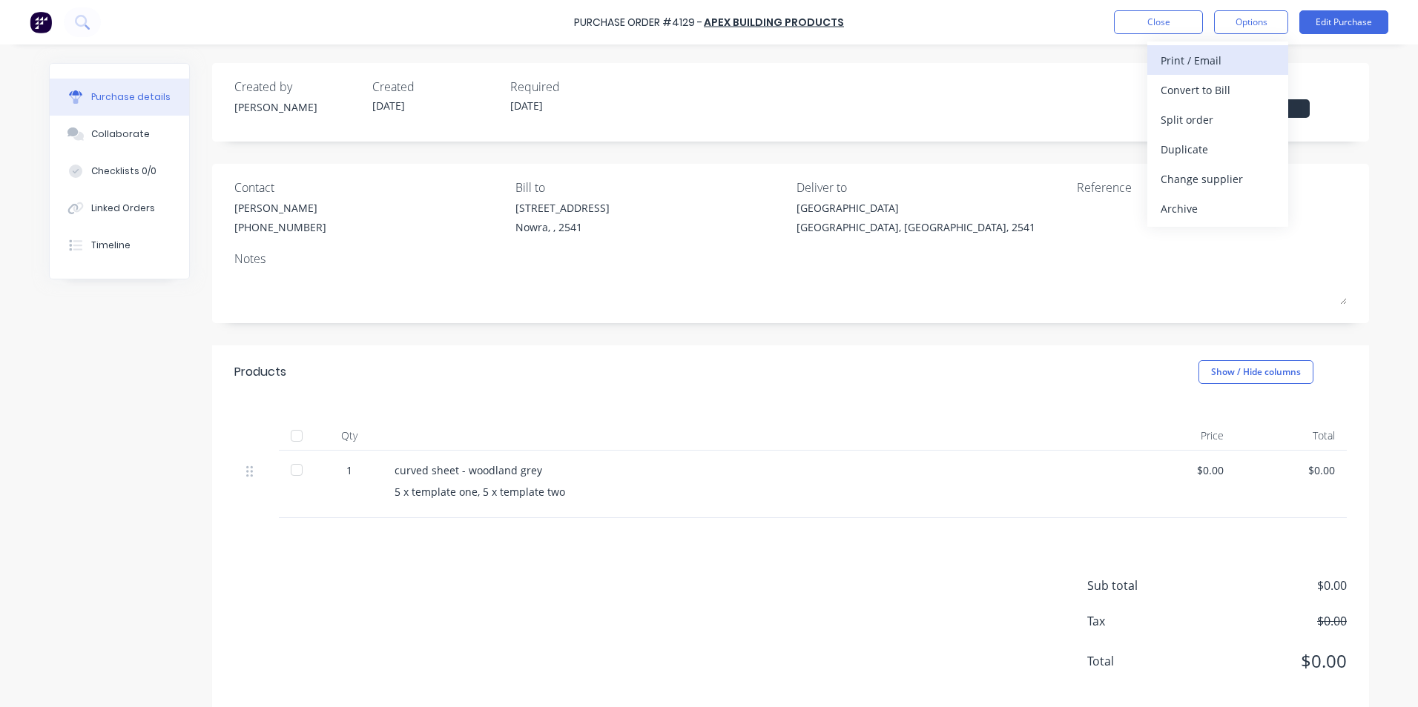
click at [1214, 59] on div "Print / Email" at bounding box center [1217, 61] width 114 height 22
click at [1192, 93] on div "With pricing" at bounding box center [1217, 90] width 114 height 22
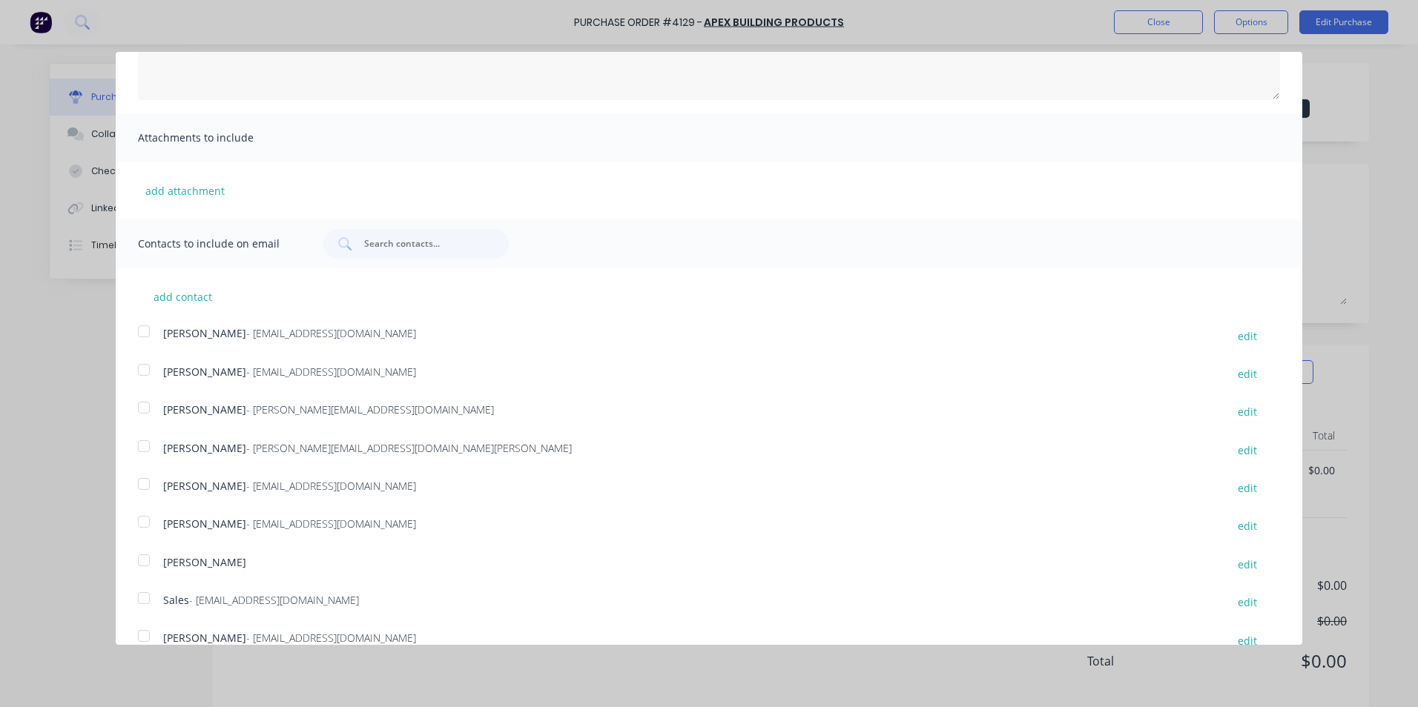
scroll to position [271, 0]
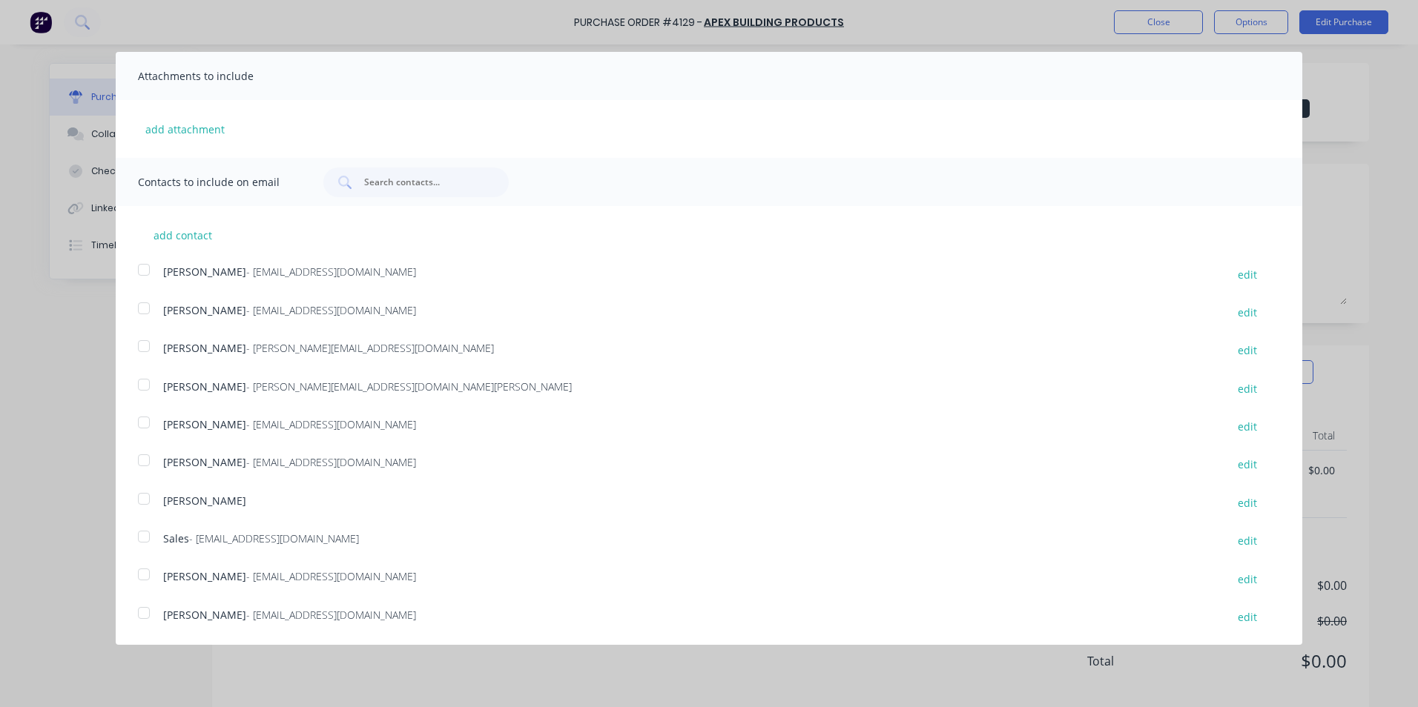
click at [147, 541] on div at bounding box center [144, 537] width 30 height 30
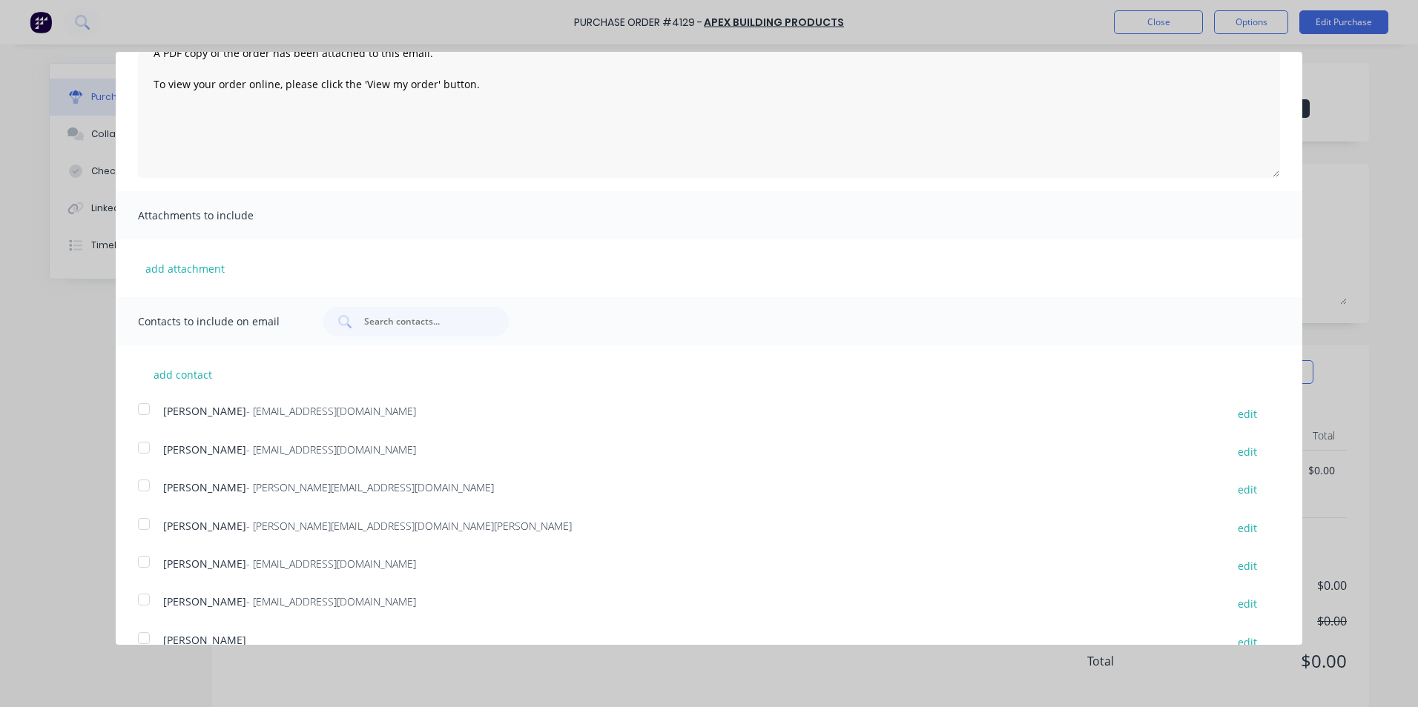
scroll to position [0, 0]
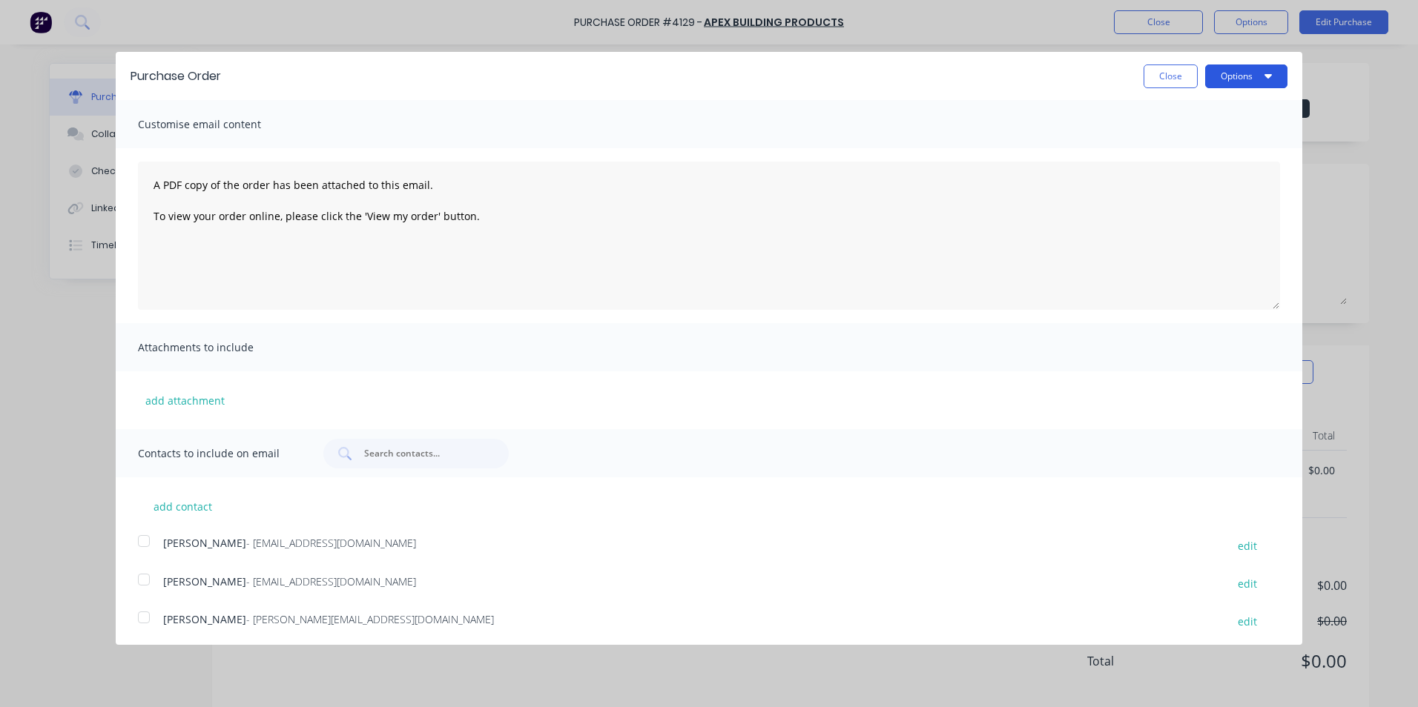
click at [1230, 79] on button "Options" at bounding box center [1246, 77] width 82 height 24
click at [1218, 143] on div "Email" at bounding box center [1217, 144] width 114 height 22
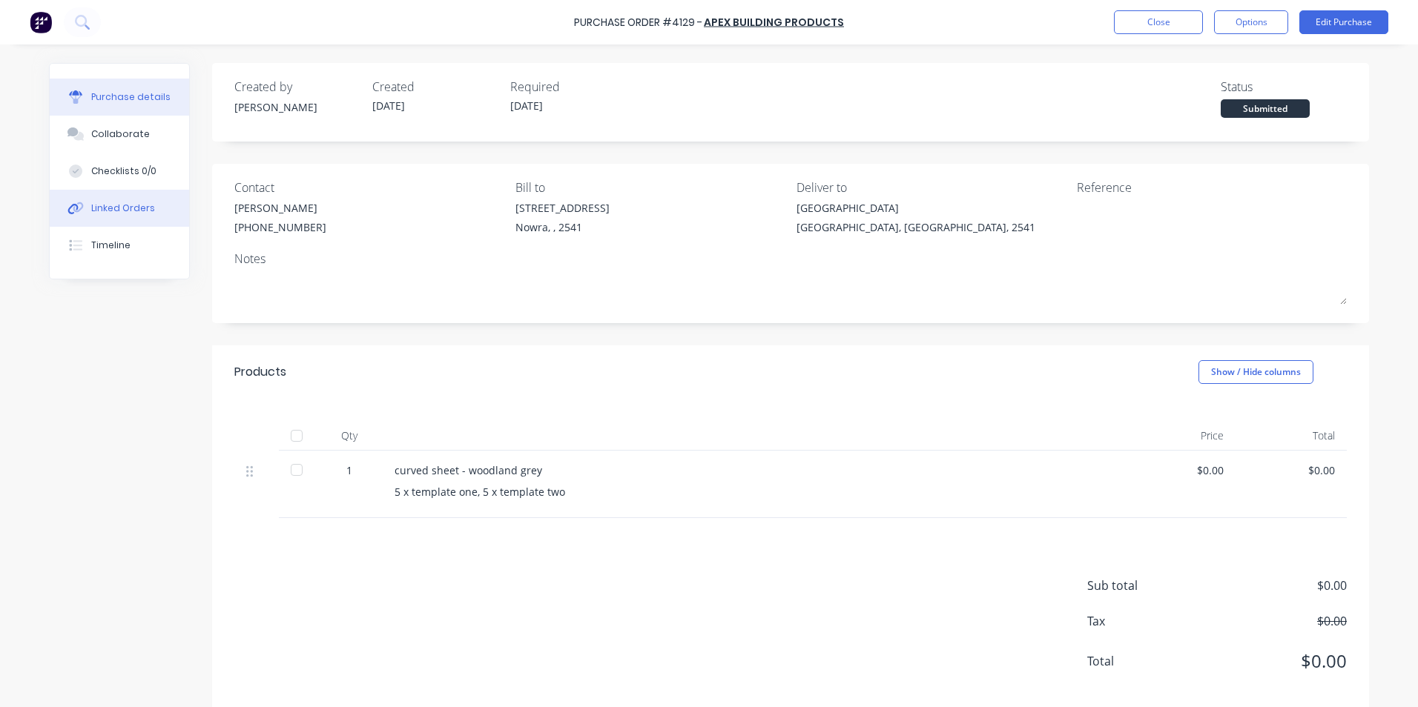
click at [108, 206] on div "Linked Orders" at bounding box center [123, 208] width 64 height 13
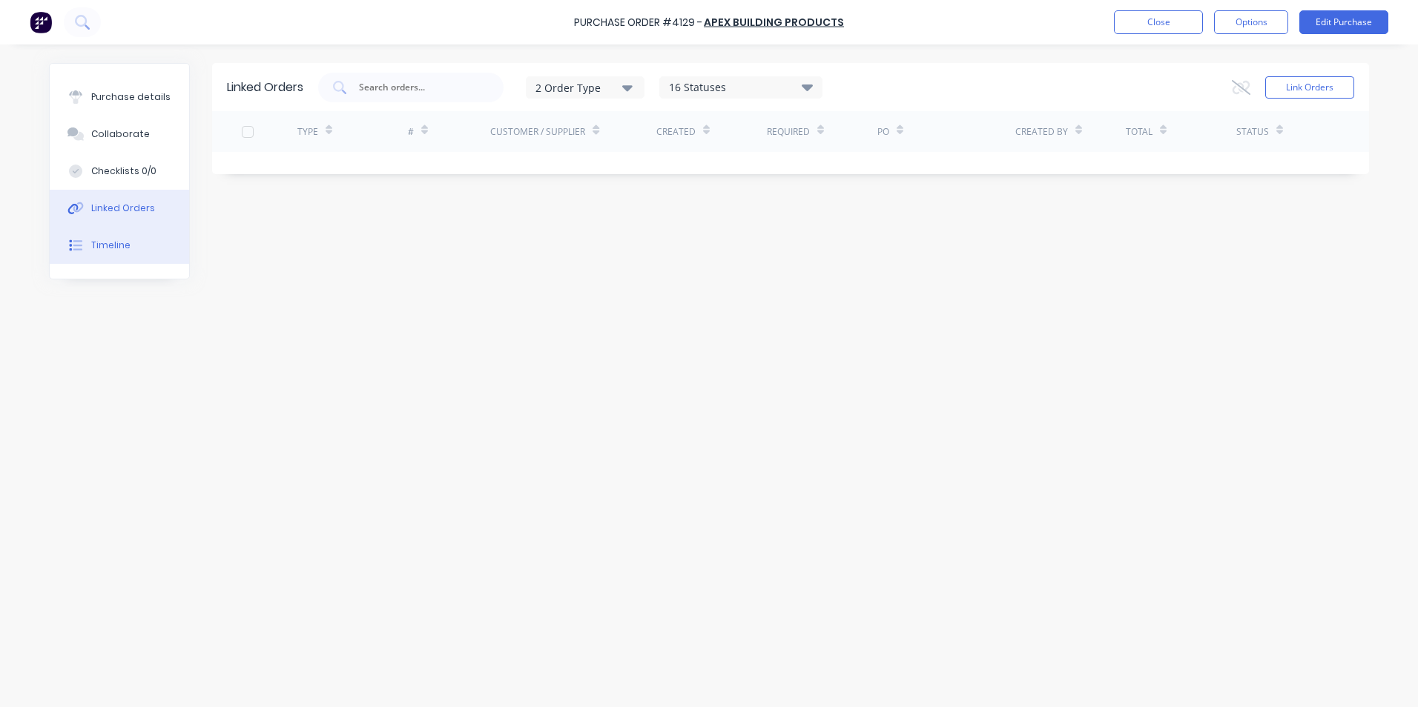
click at [111, 232] on button "Timeline" at bounding box center [119, 245] width 139 height 37
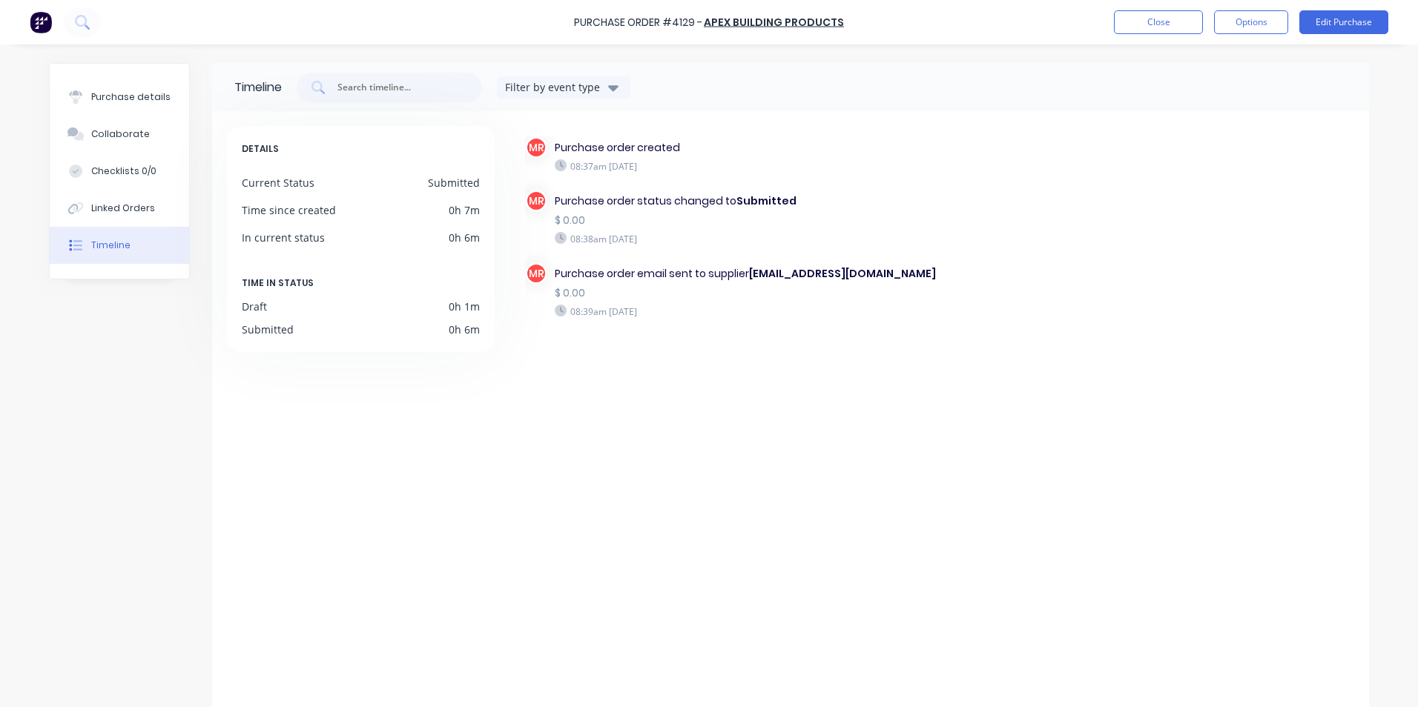
click at [42, 17] on img at bounding box center [41, 22] width 22 height 22
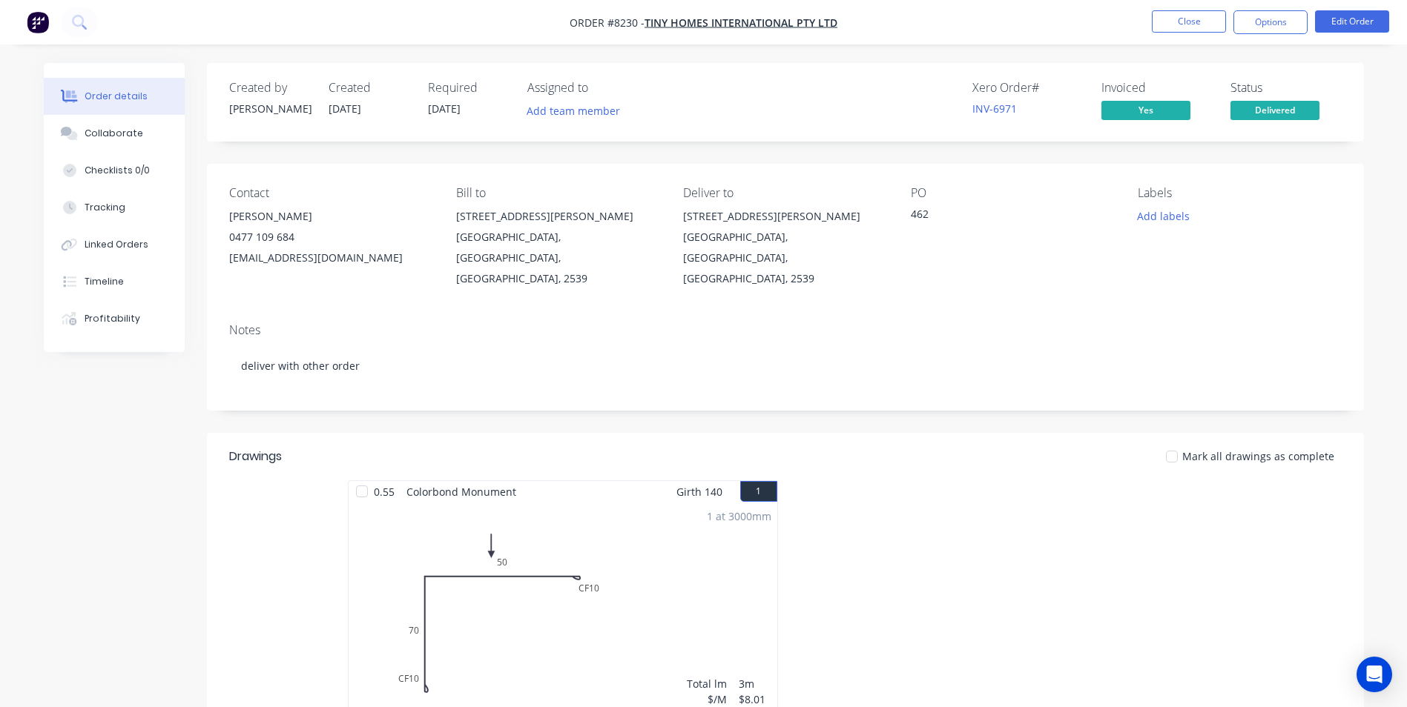
click at [33, 17] on img "button" at bounding box center [38, 22] width 22 height 22
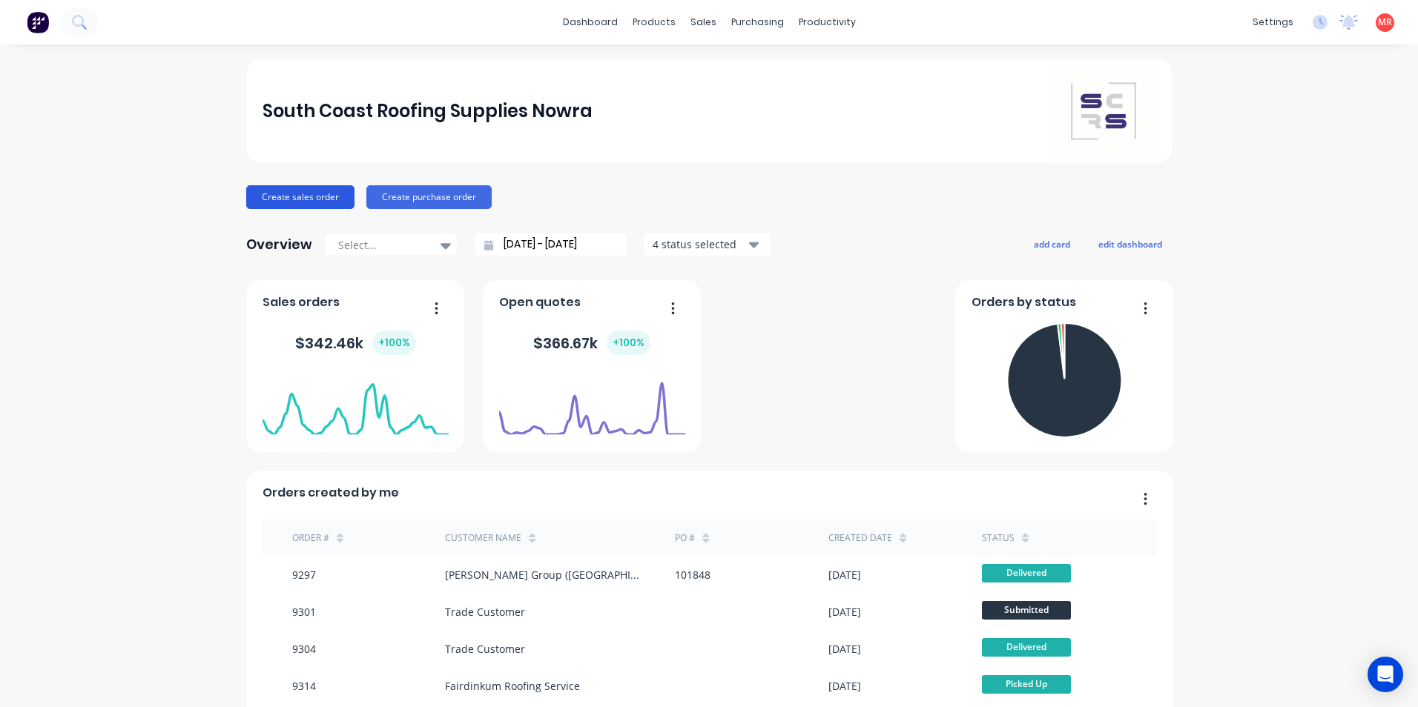
click at [323, 203] on button "Create sales order" at bounding box center [300, 197] width 108 height 24
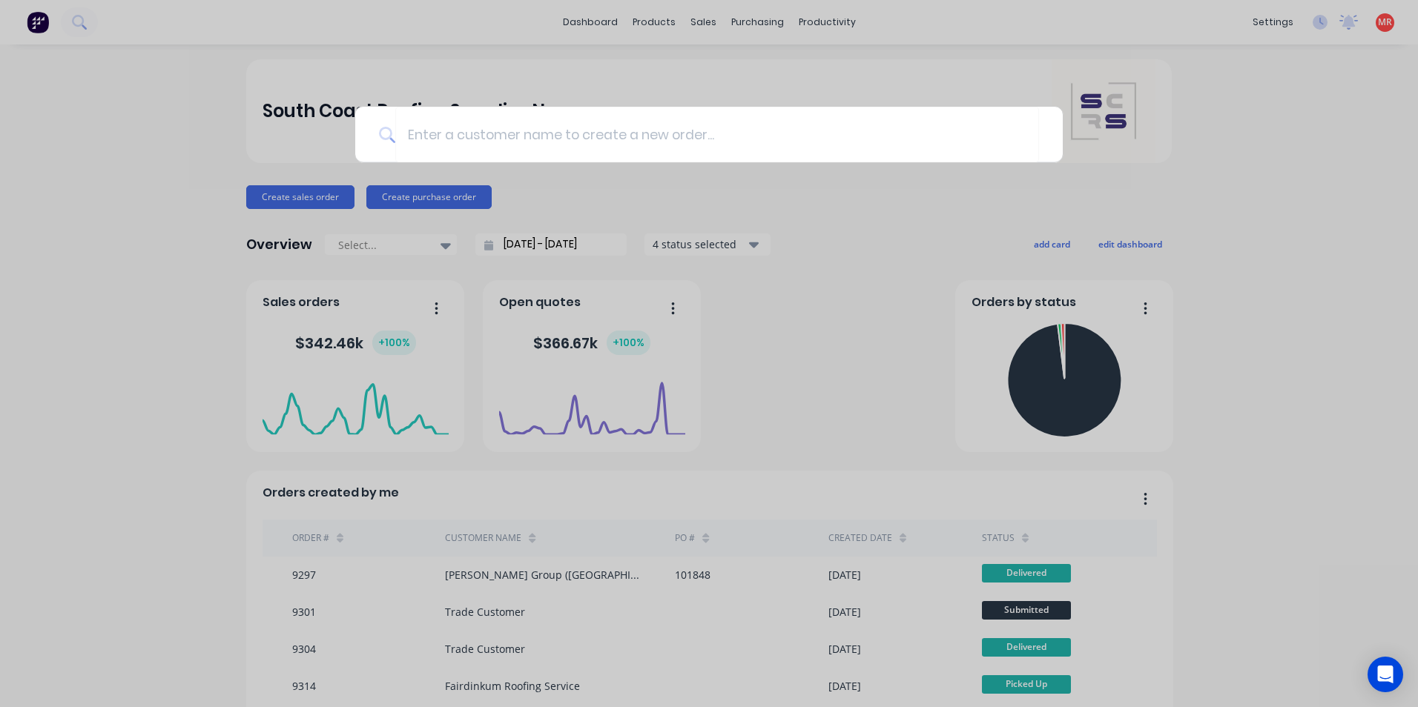
type input "c"
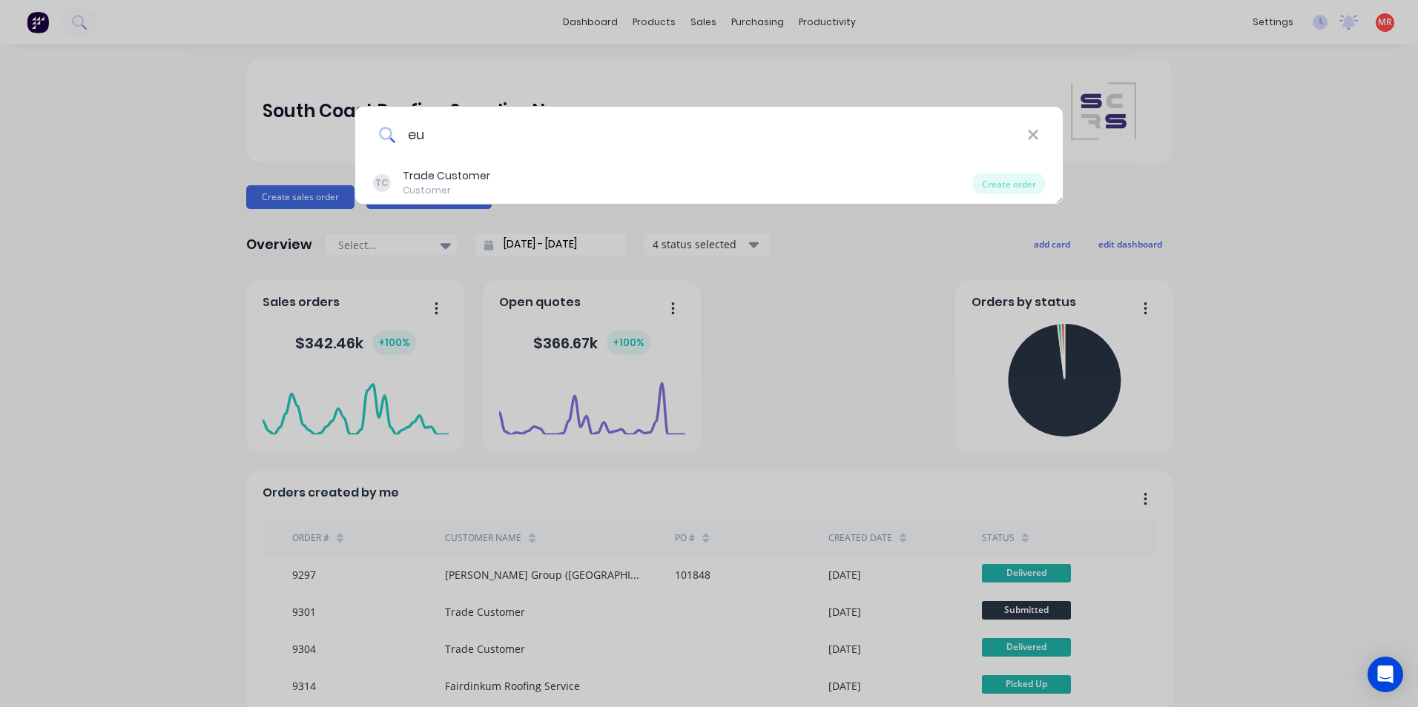
type input "e"
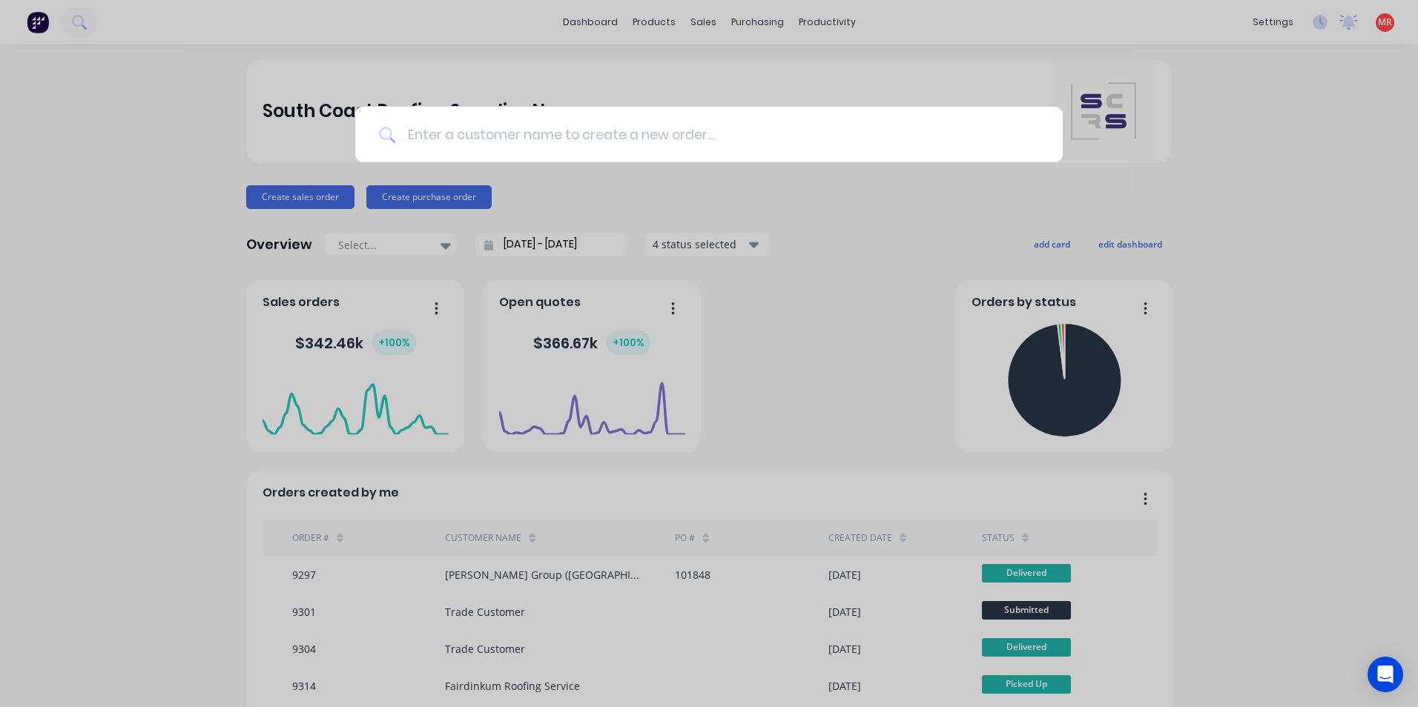
click at [455, 153] on input at bounding box center [717, 135] width 644 height 56
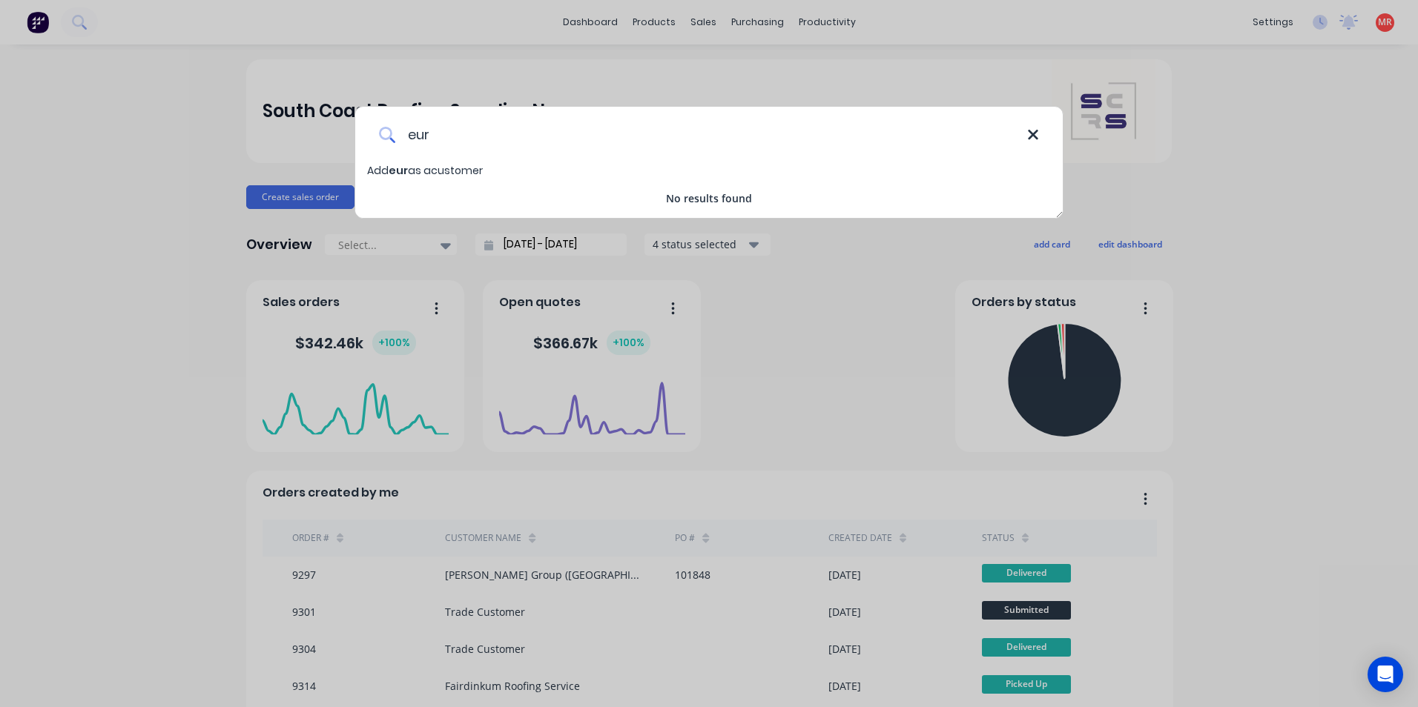
type input "eur"
click at [1032, 142] on icon at bounding box center [1033, 135] width 12 height 16
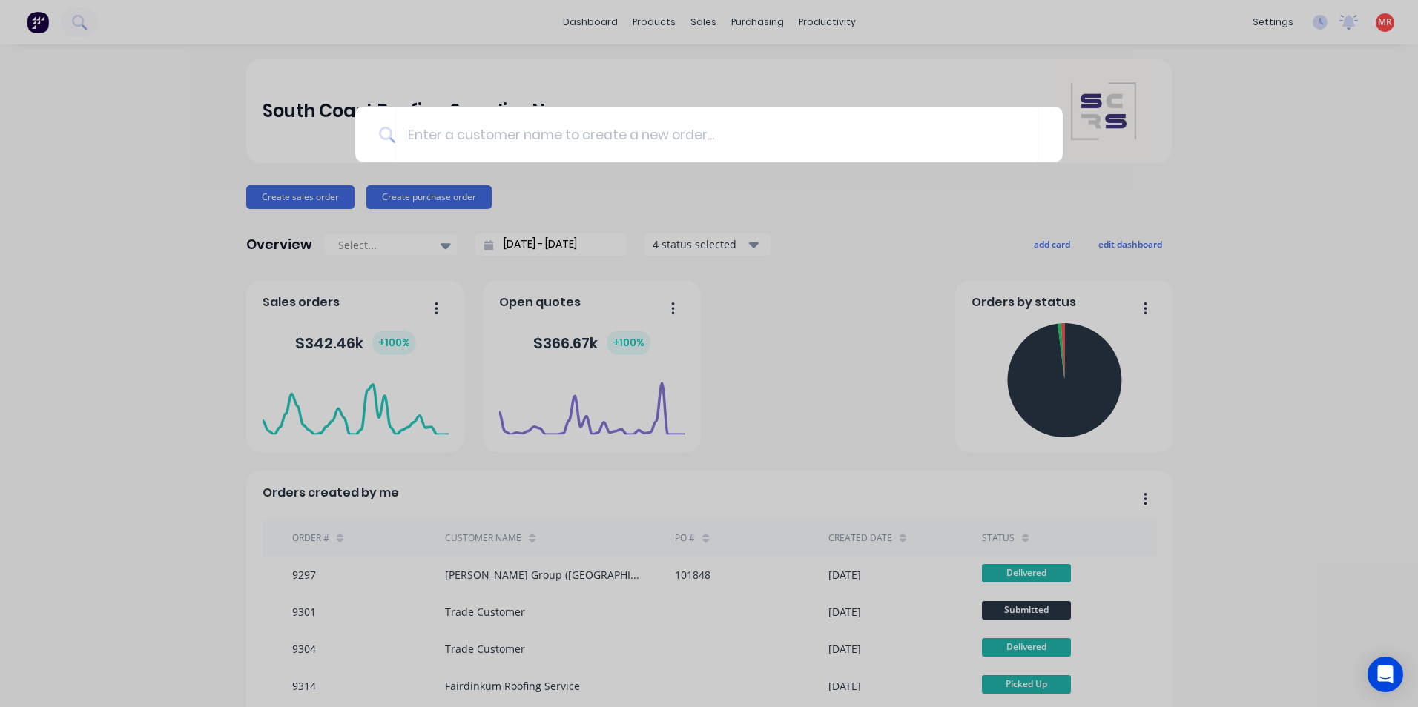
click at [746, 18] on div at bounding box center [709, 353] width 1418 height 707
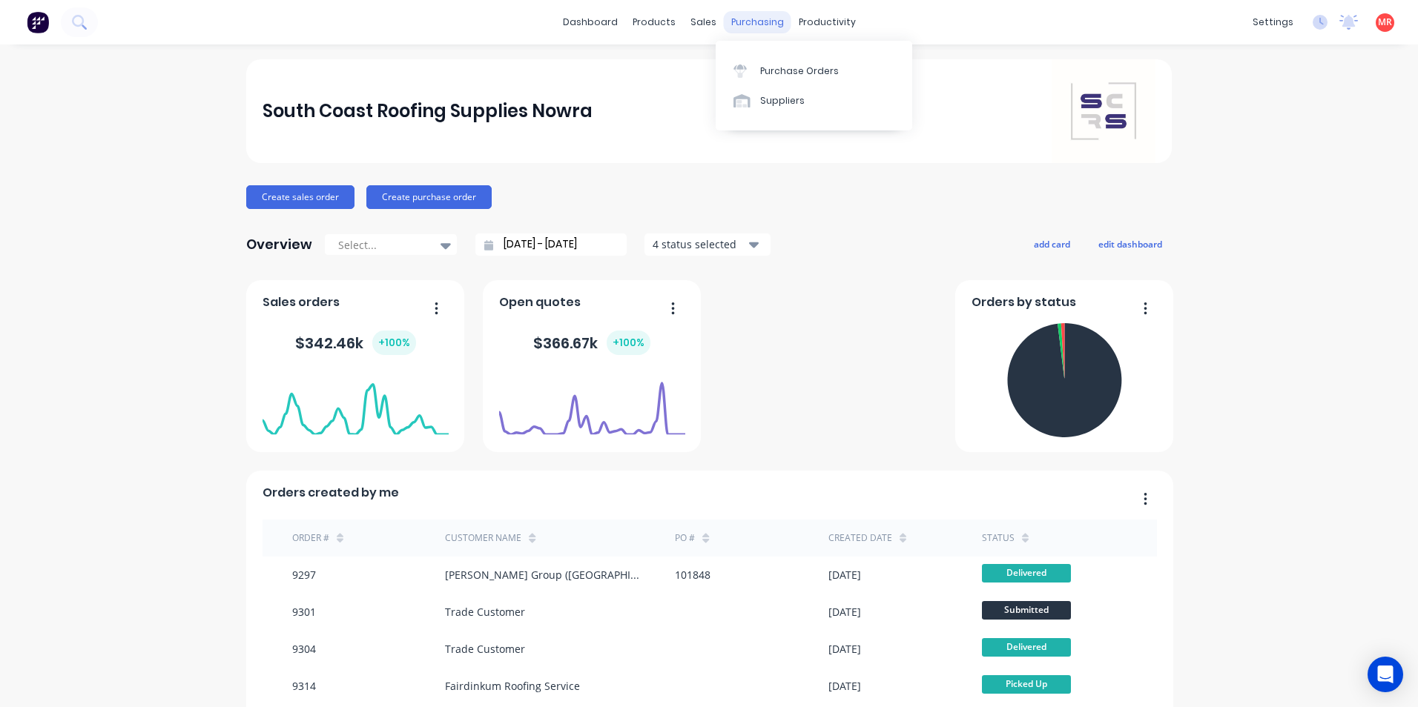
click at [744, 27] on div "purchasing" at bounding box center [757, 22] width 67 height 22
click at [752, 66] on div at bounding box center [744, 71] width 22 height 13
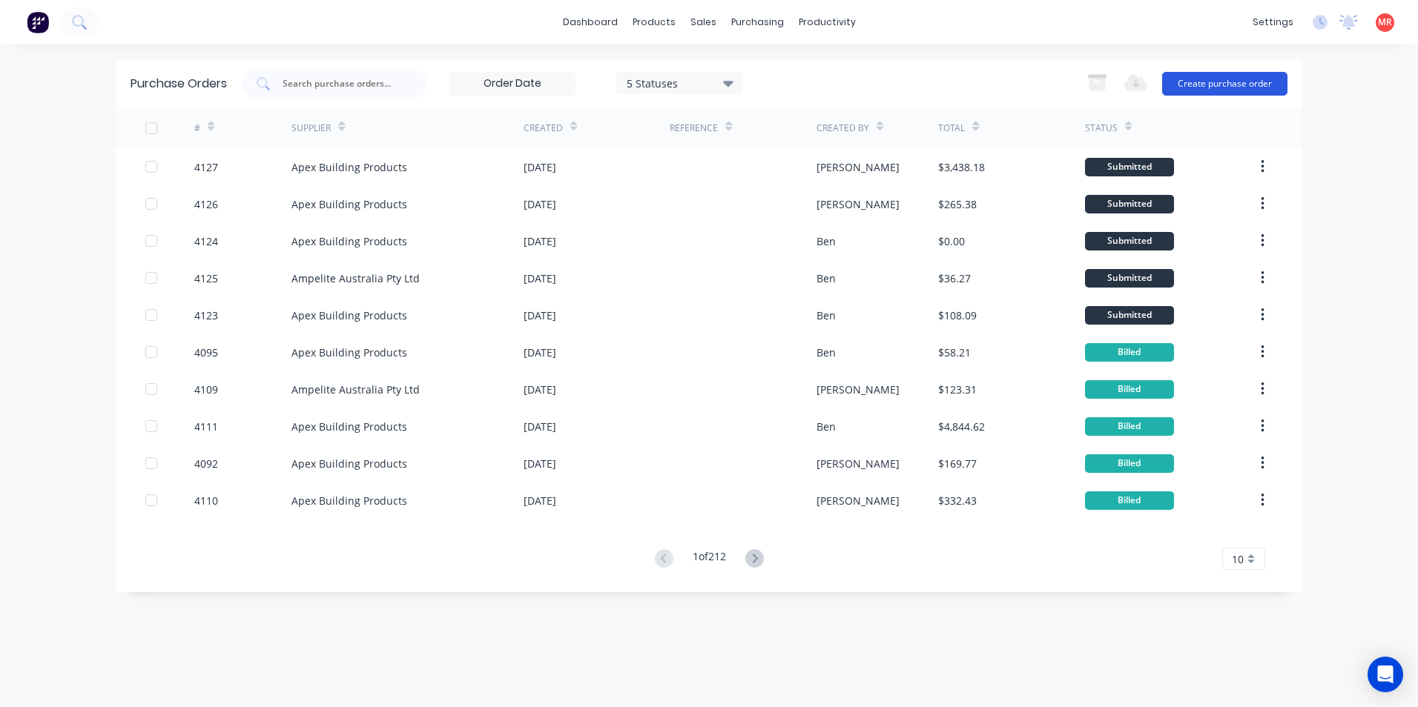
click at [1185, 83] on button "Create purchase order" at bounding box center [1224, 84] width 125 height 24
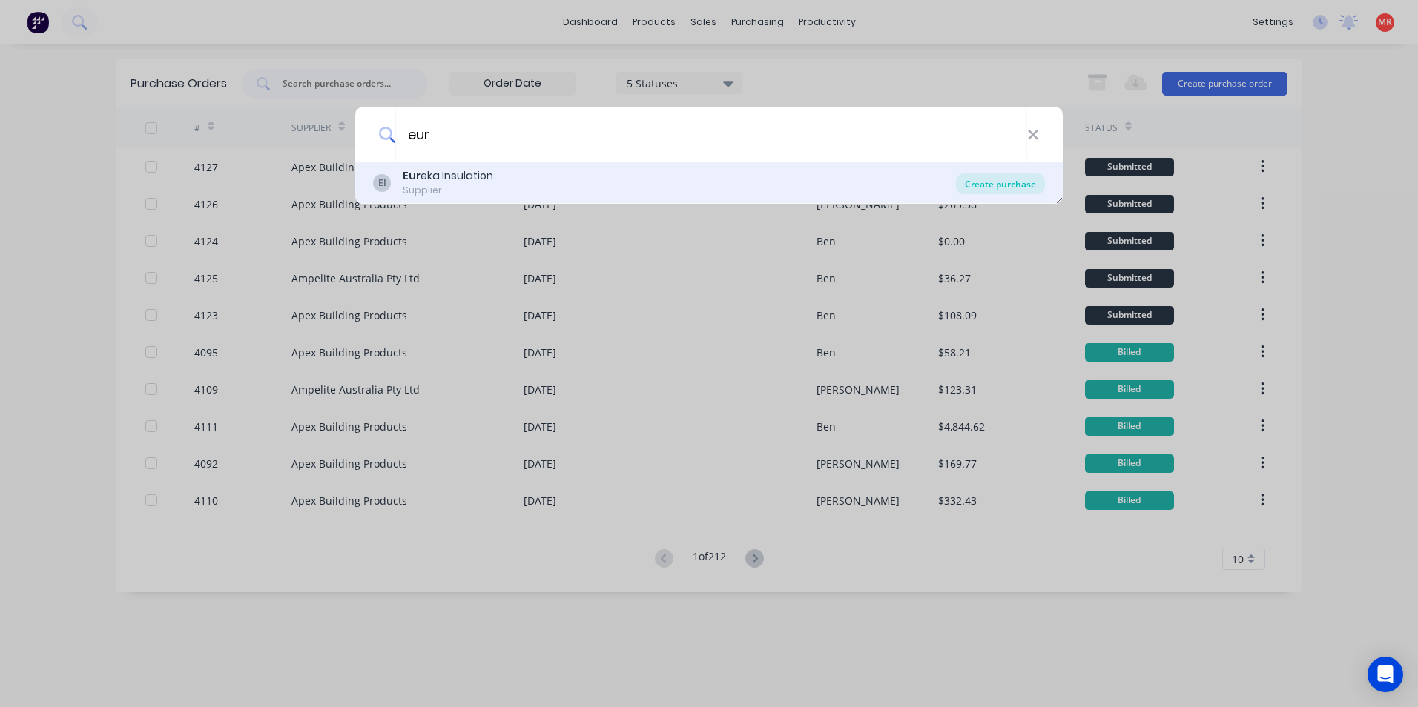
type input "eur"
click at [1005, 185] on div "Create purchase" at bounding box center [1000, 184] width 89 height 21
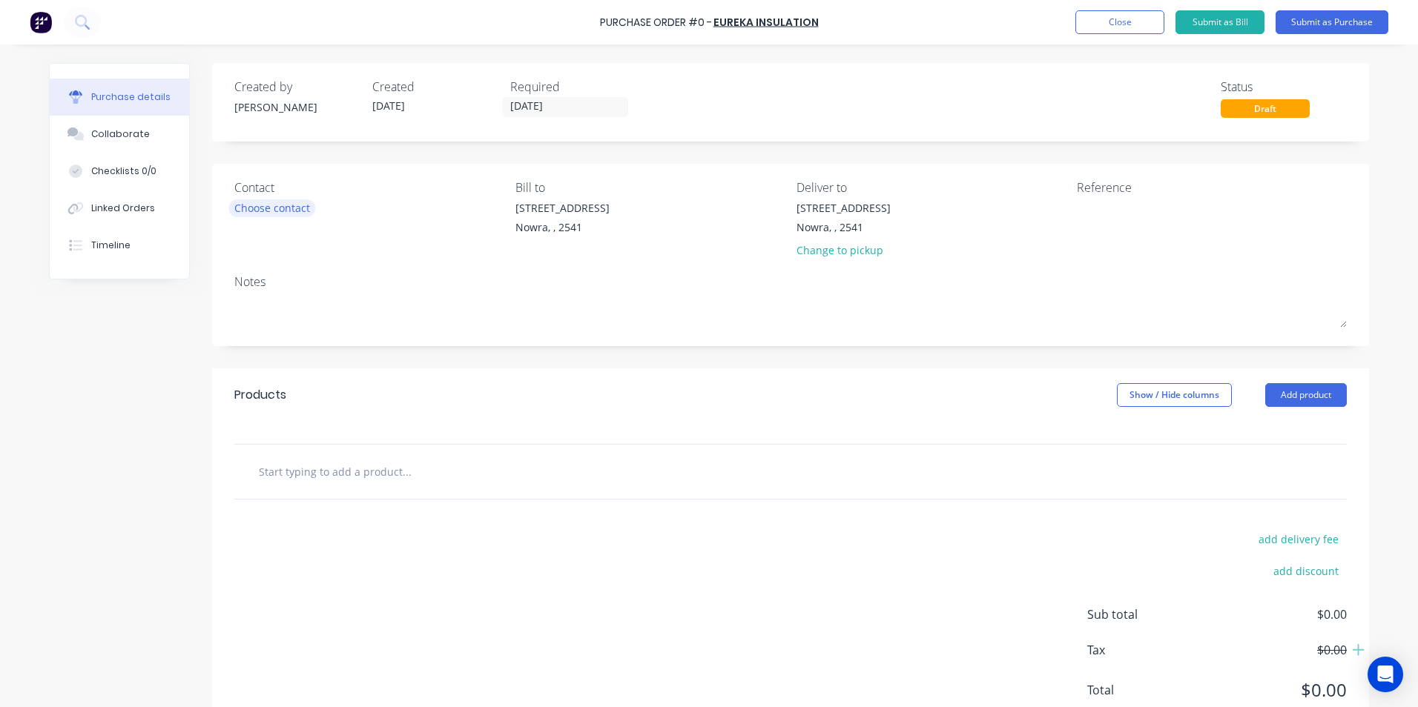
click at [244, 202] on div "Choose contact" at bounding box center [272, 208] width 76 height 16
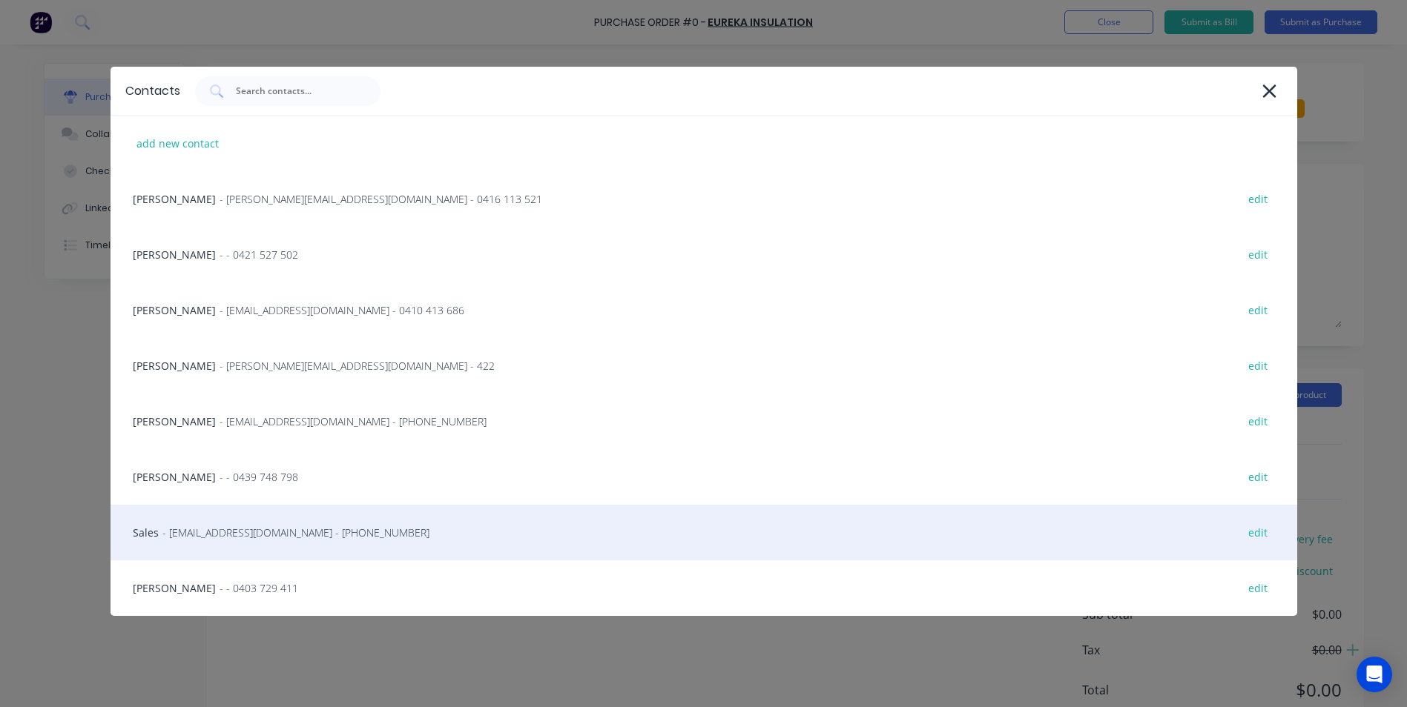
click at [272, 528] on span "- sales@eurekainsulation.com.au - (02) 9607 5128" at bounding box center [295, 533] width 267 height 16
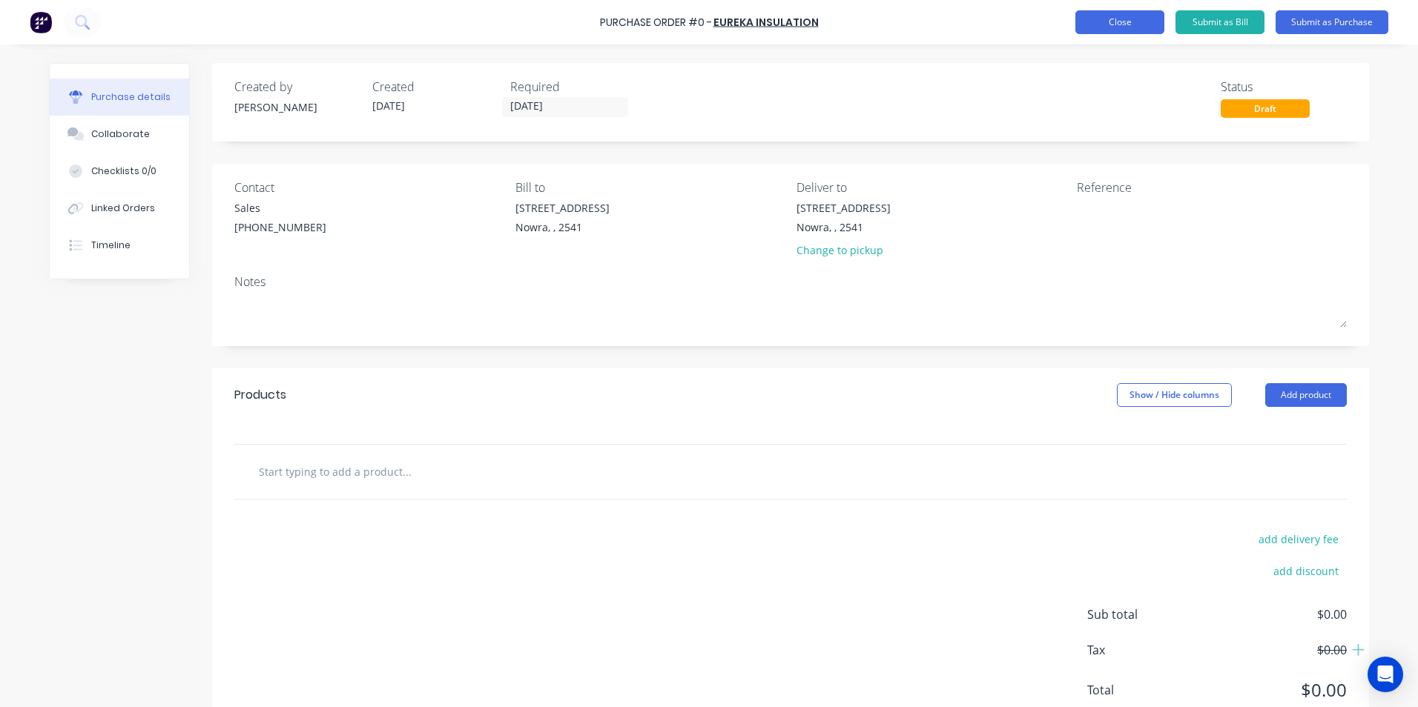
click at [1132, 23] on button "Close" at bounding box center [1119, 22] width 89 height 24
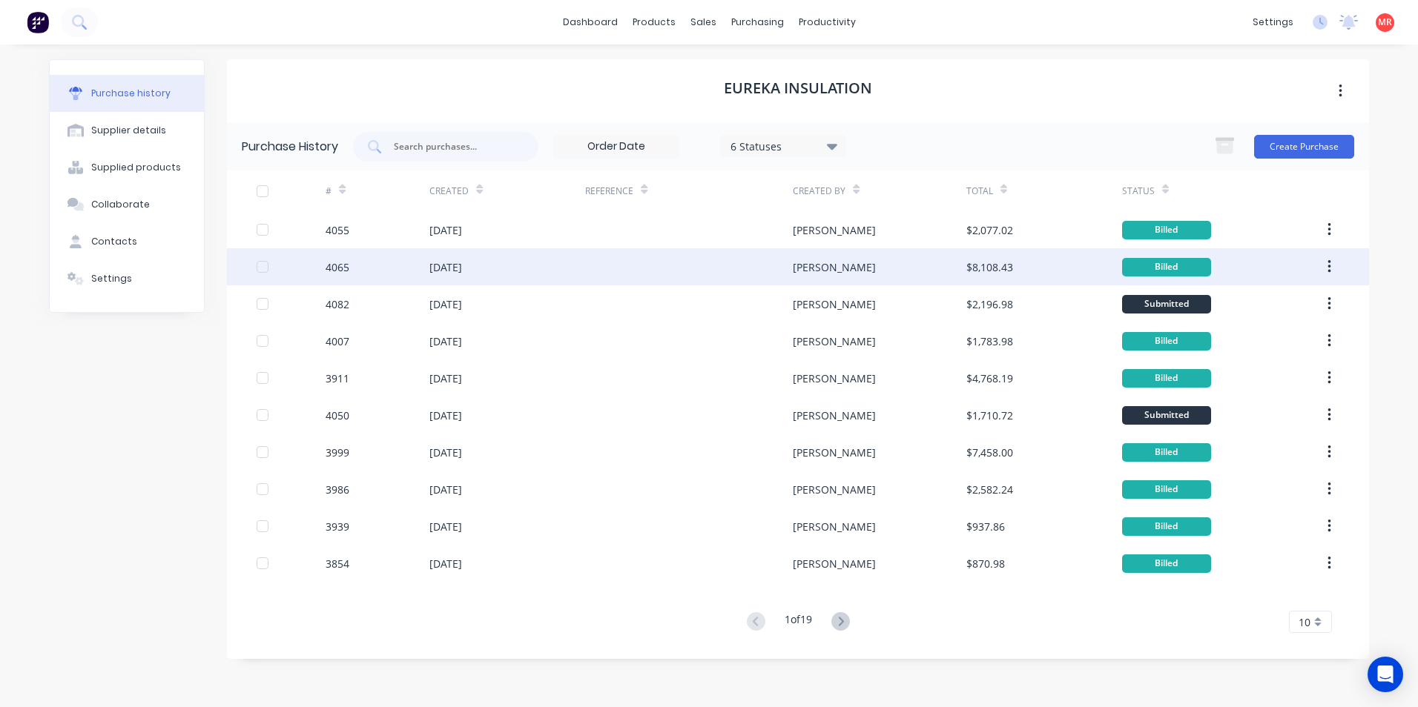
click at [618, 267] on div at bounding box center [689, 266] width 208 height 37
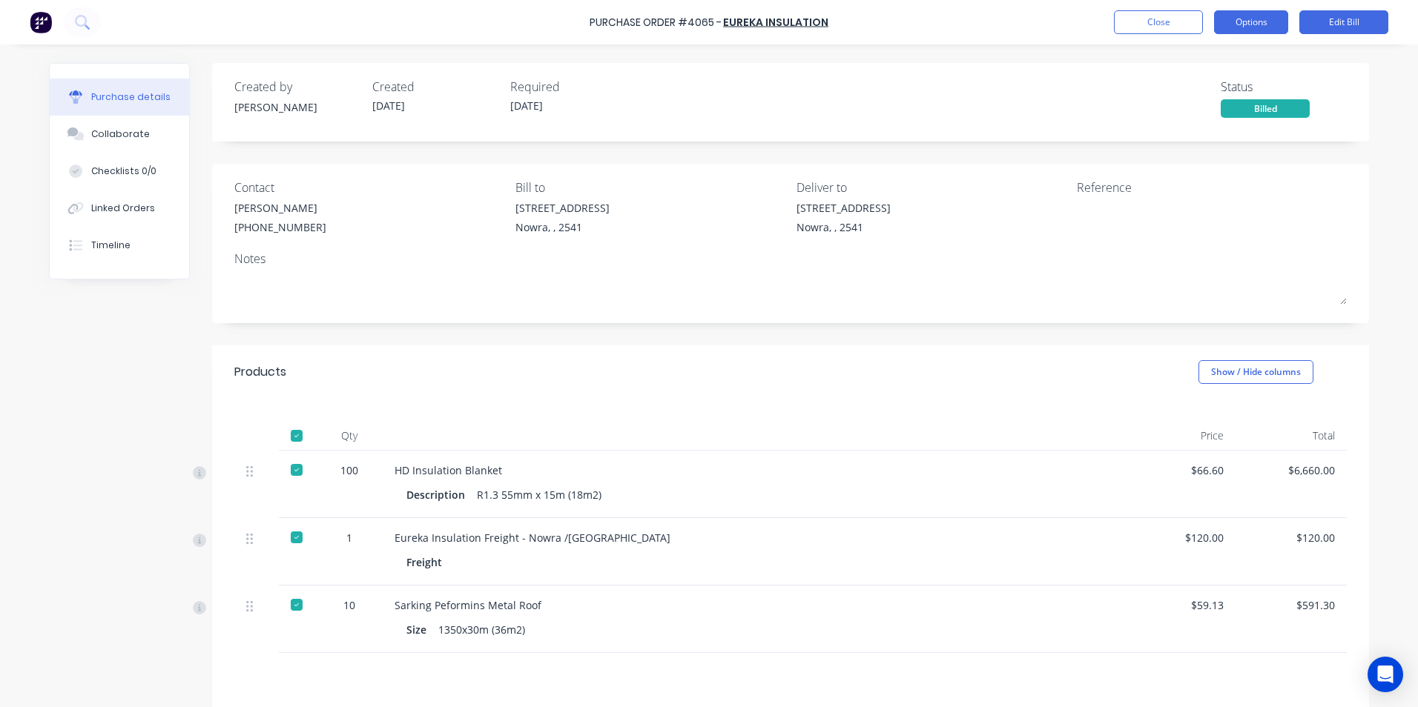
click at [1247, 19] on button "Options" at bounding box center [1251, 22] width 74 height 24
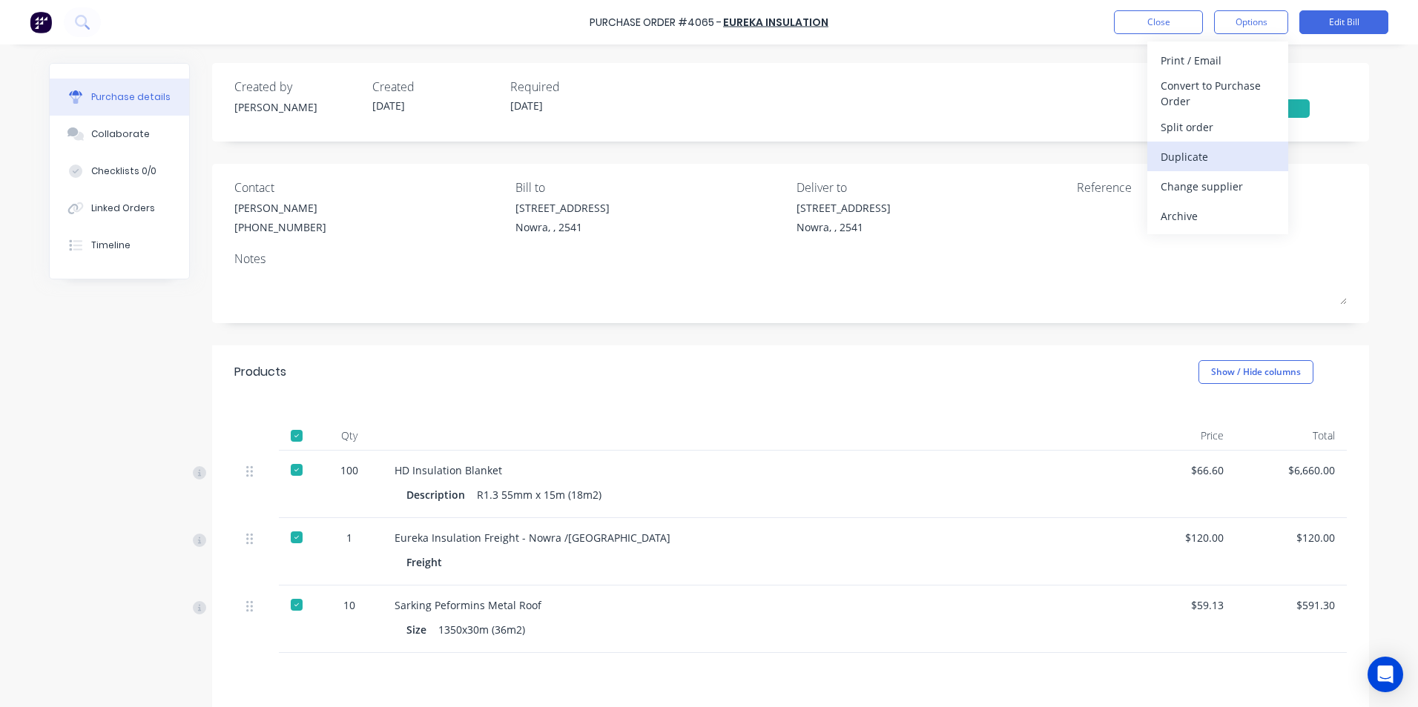
click at [1182, 165] on div "Duplicate" at bounding box center [1217, 157] width 114 height 22
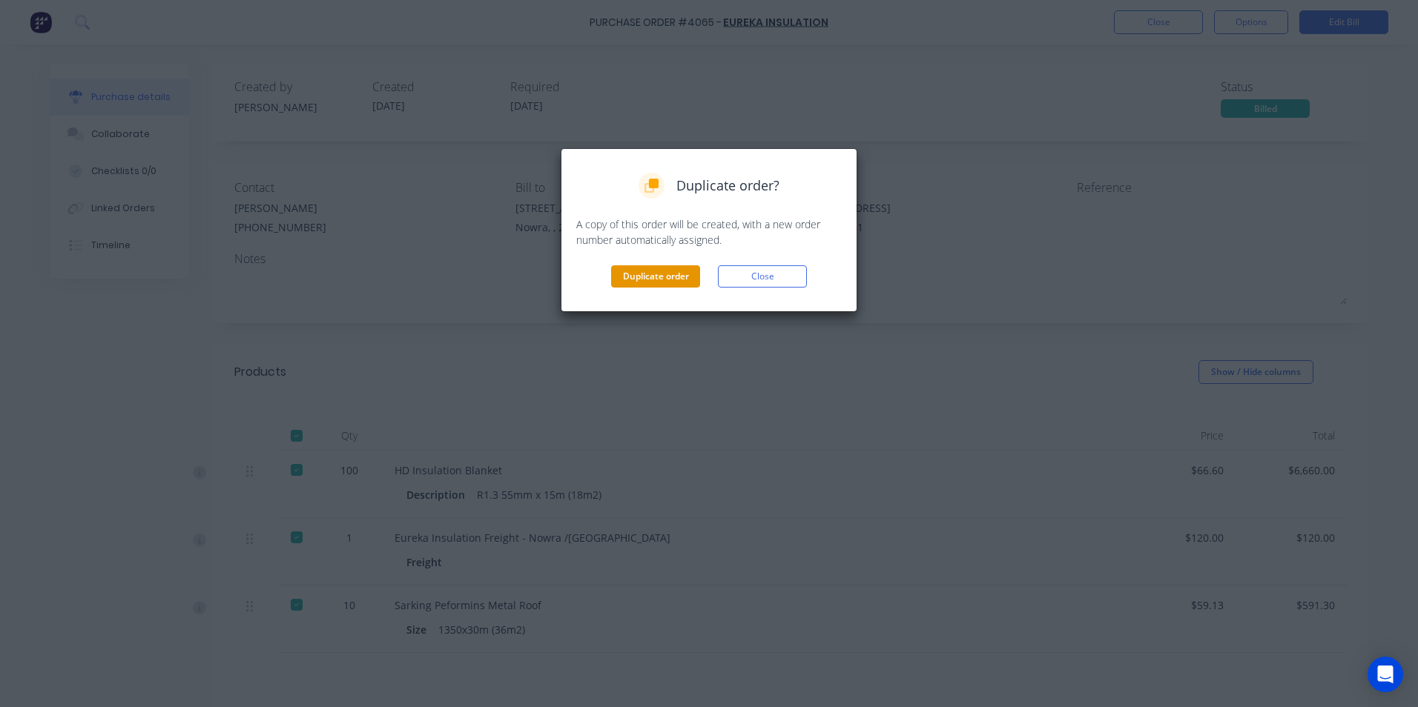
click at [626, 283] on button "Duplicate order" at bounding box center [655, 276] width 89 height 22
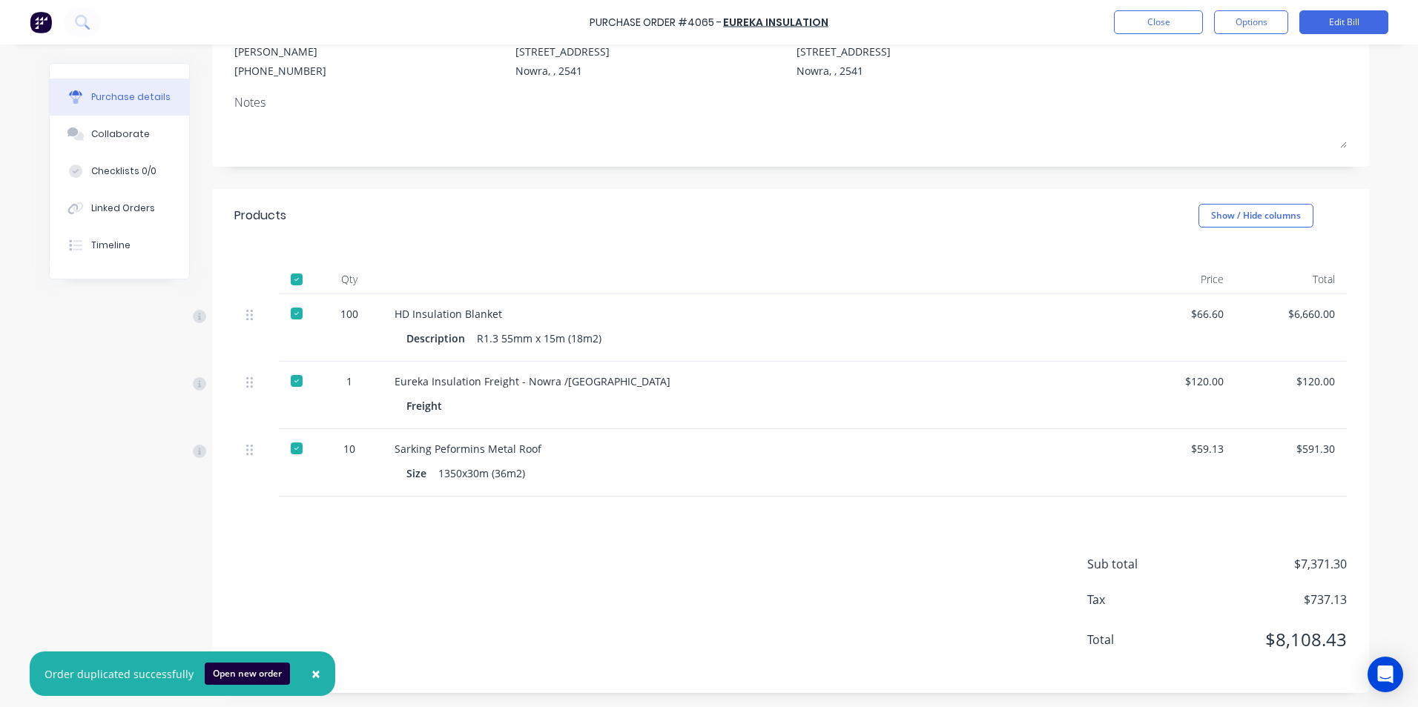
scroll to position [157, 0]
click at [1167, 20] on button "Close" at bounding box center [1158, 22] width 89 height 24
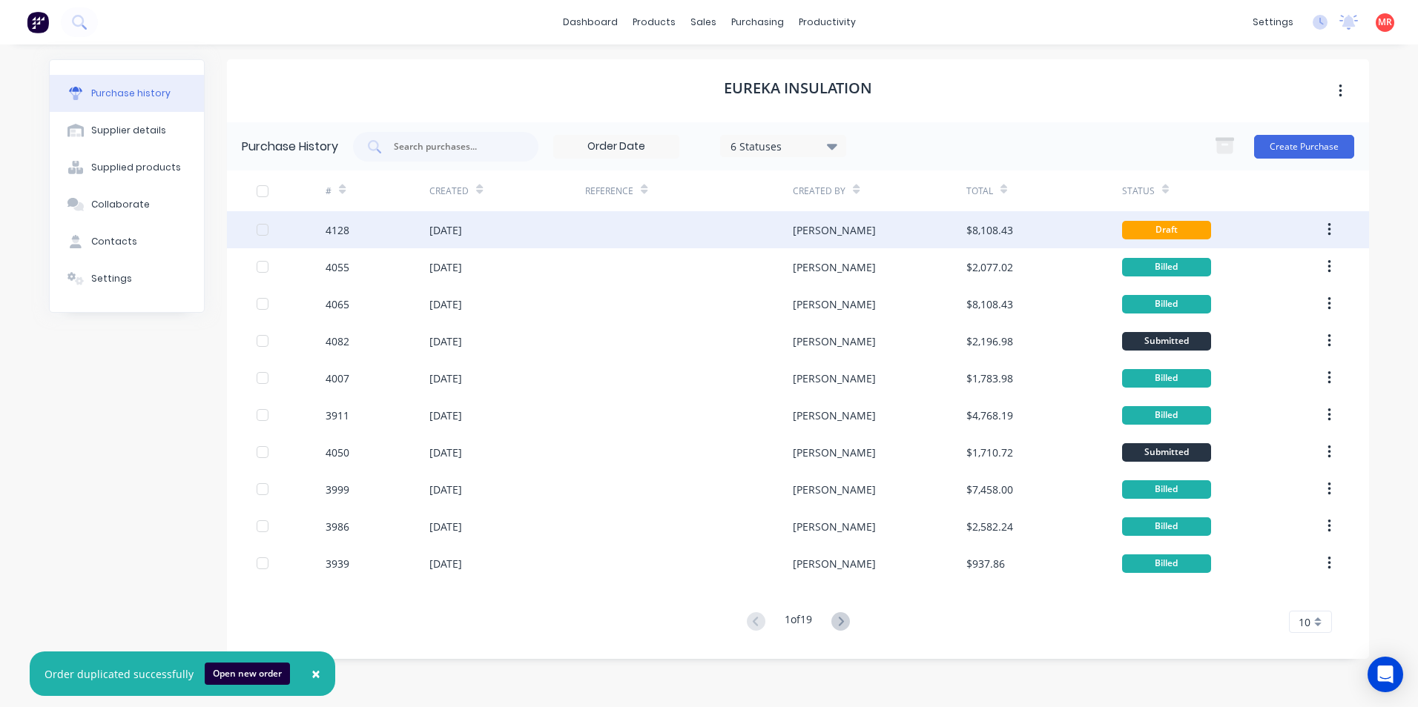
click at [773, 233] on div at bounding box center [689, 229] width 208 height 37
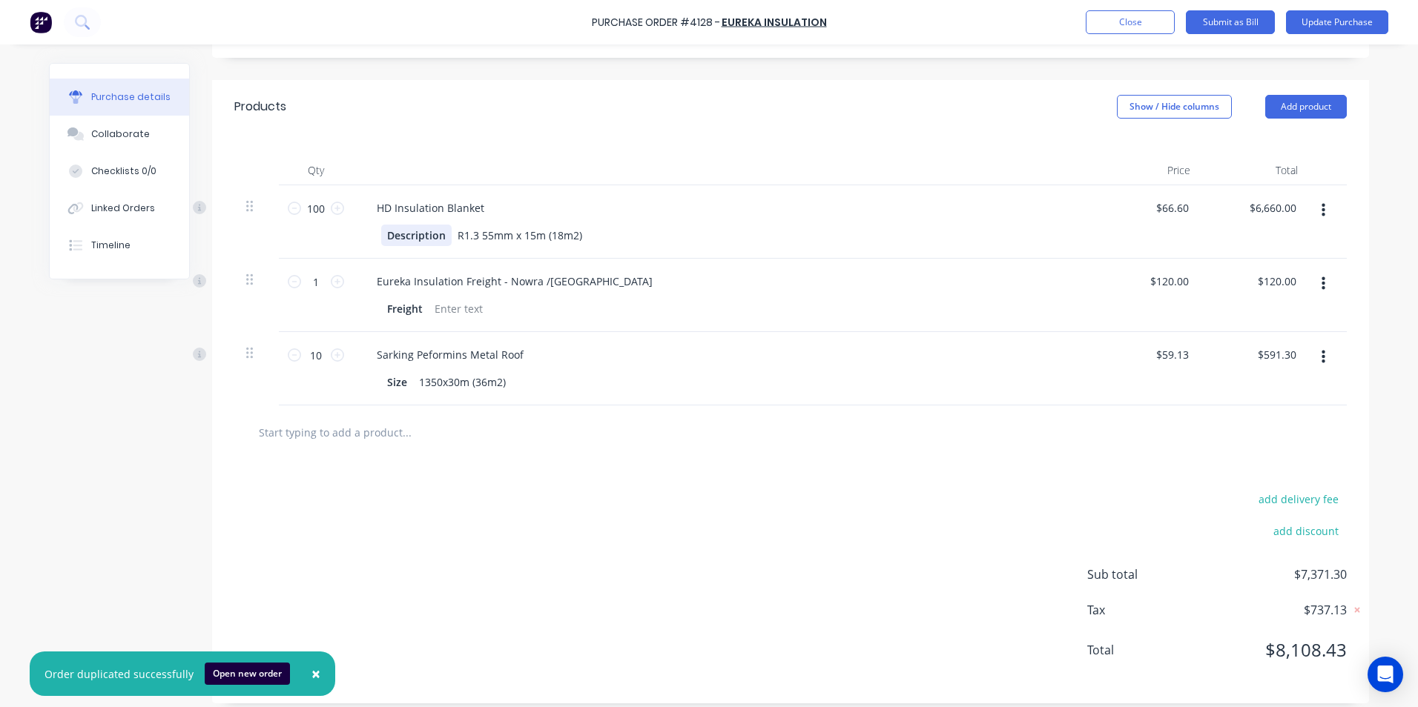
scroll to position [297, 0]
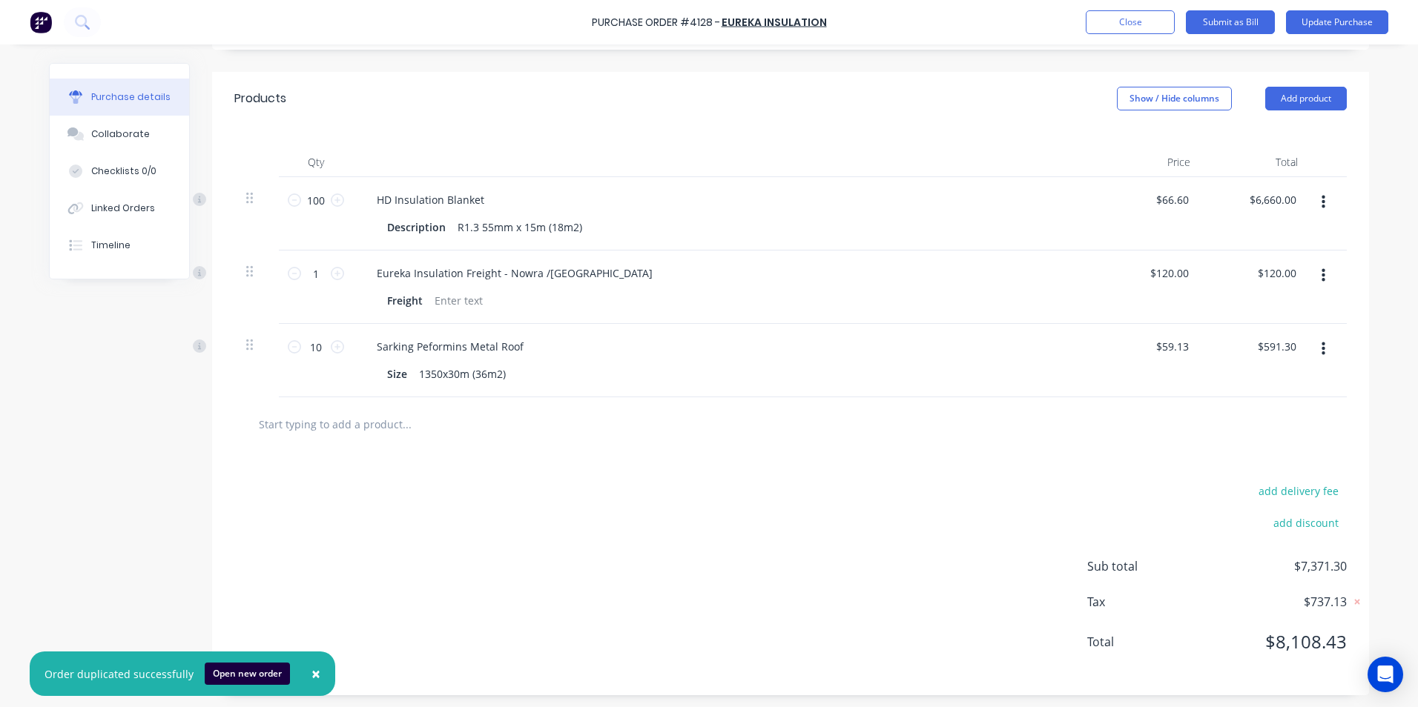
click at [1320, 350] on button "button" at bounding box center [1323, 349] width 35 height 27
click at [1253, 471] on button "Delete" at bounding box center [1278, 478] width 126 height 30
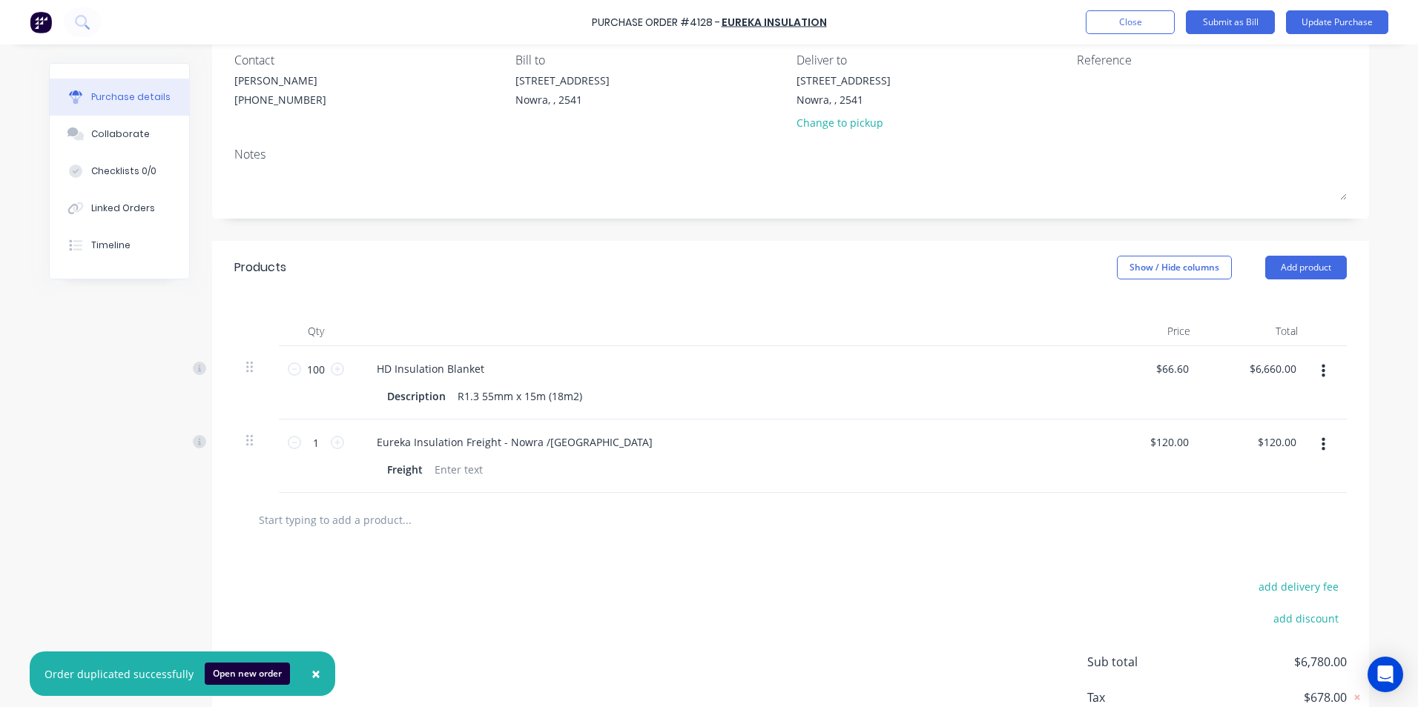
scroll to position [0, 0]
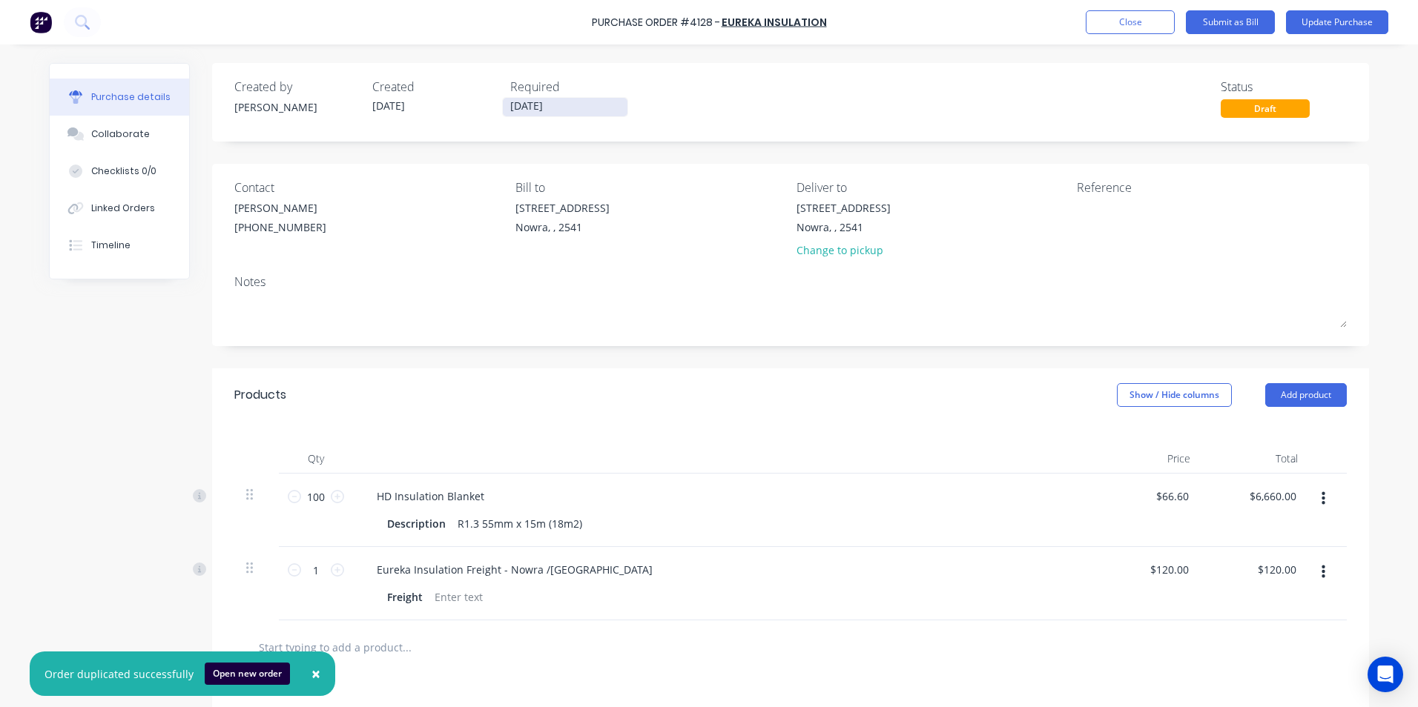
click at [524, 101] on input "08/09/25" at bounding box center [565, 107] width 125 height 19
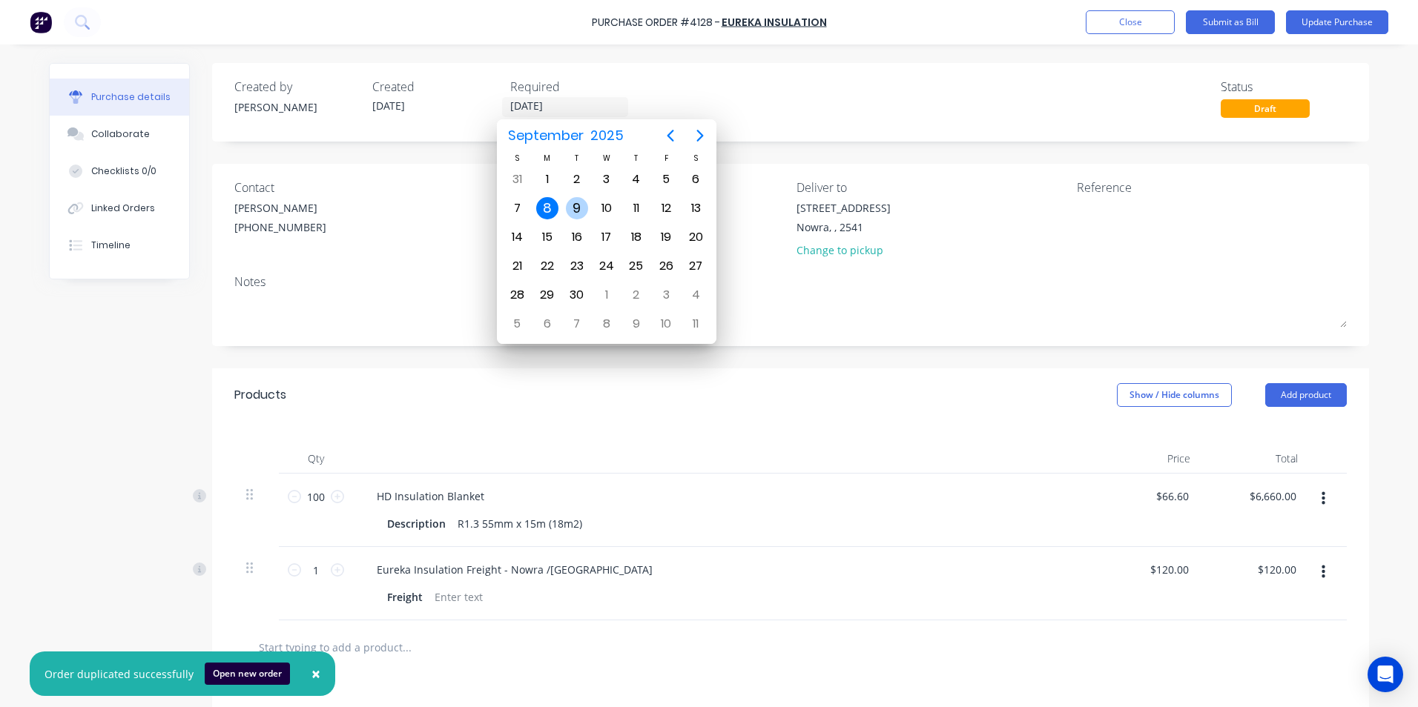
click at [565, 199] on div "9" at bounding box center [577, 208] width 30 height 28
type input "09/09/25"
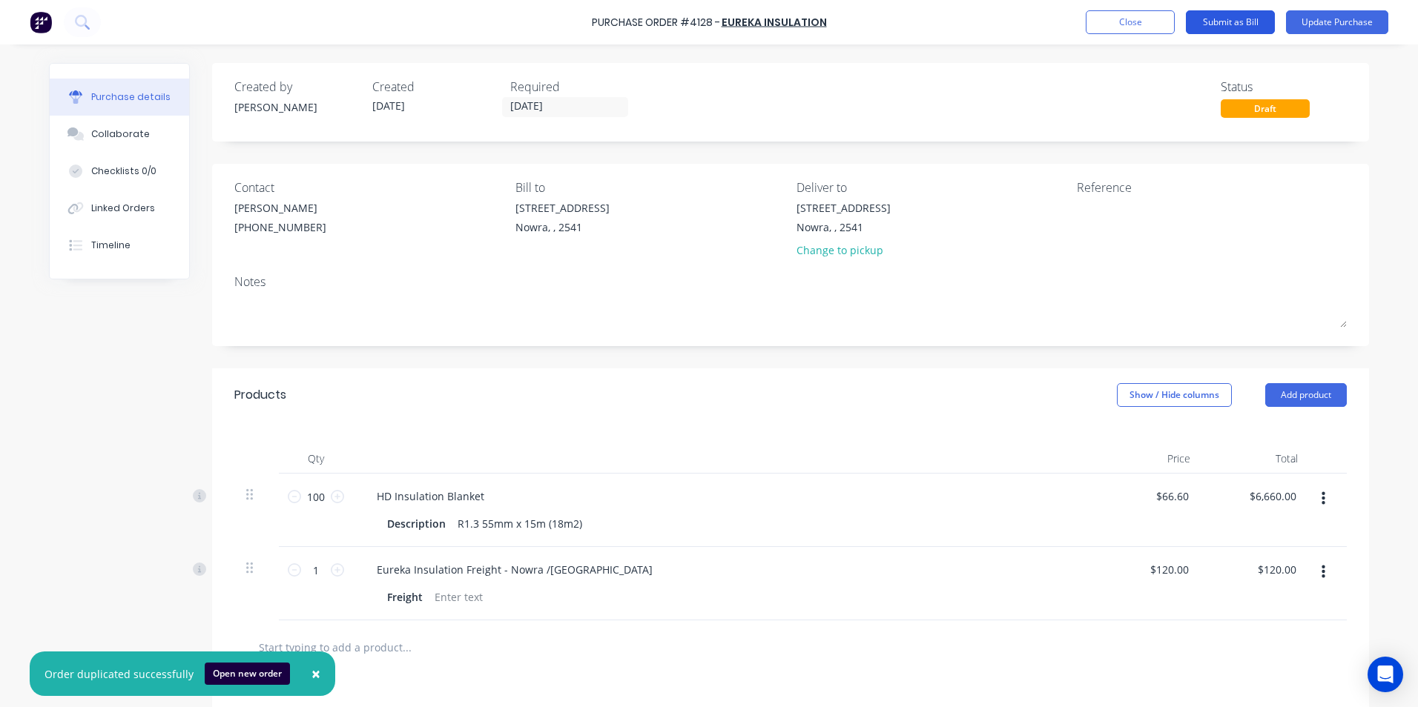
click at [1204, 21] on button "Submit as Bill" at bounding box center [1230, 22] width 89 height 24
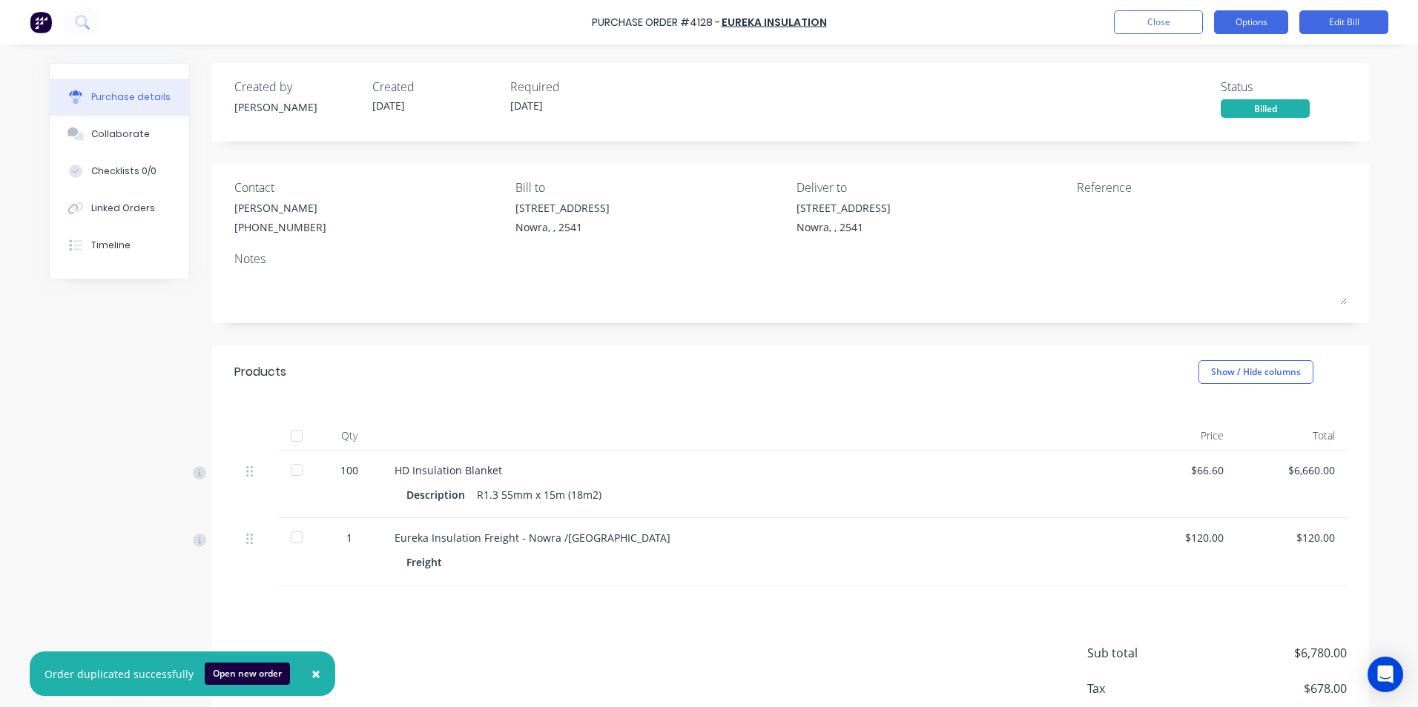
click at [1238, 23] on button "Options" at bounding box center [1251, 22] width 74 height 24
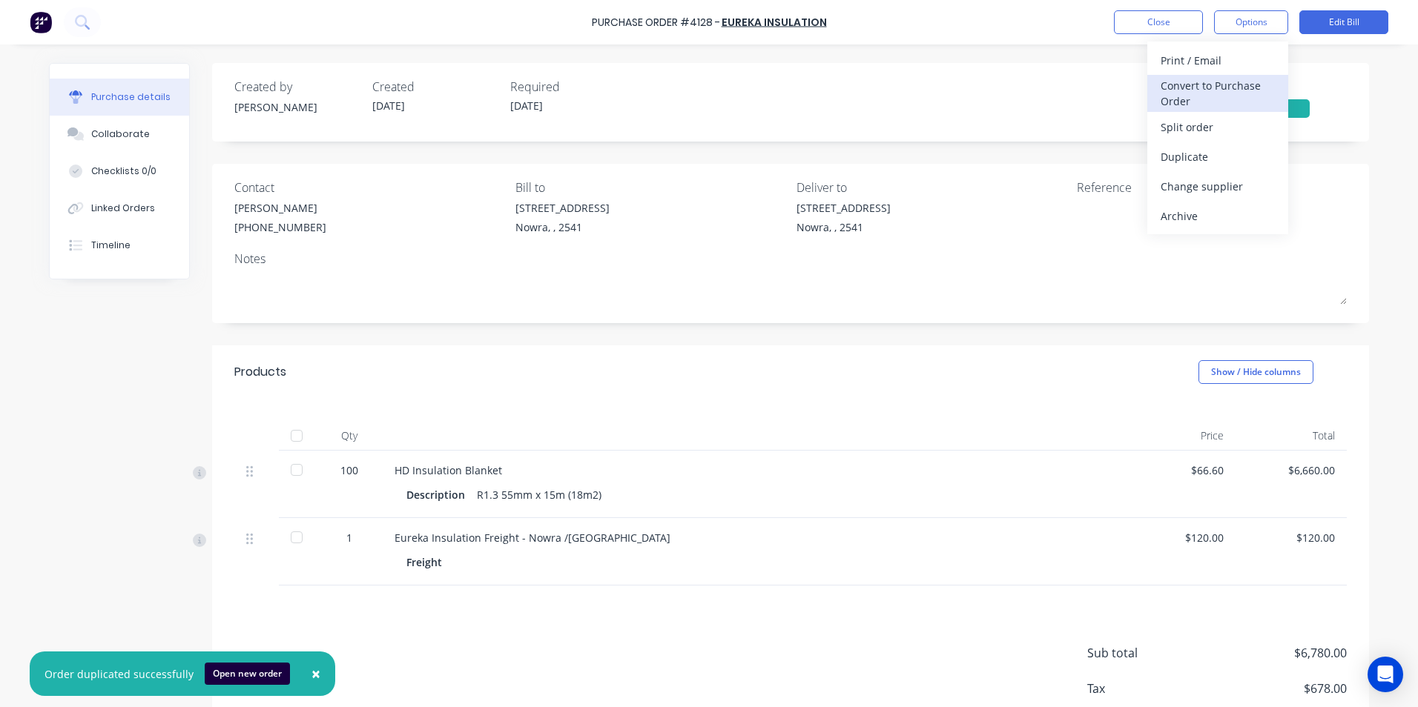
click at [1212, 89] on div "Convert to Purchase Order" at bounding box center [1217, 93] width 114 height 37
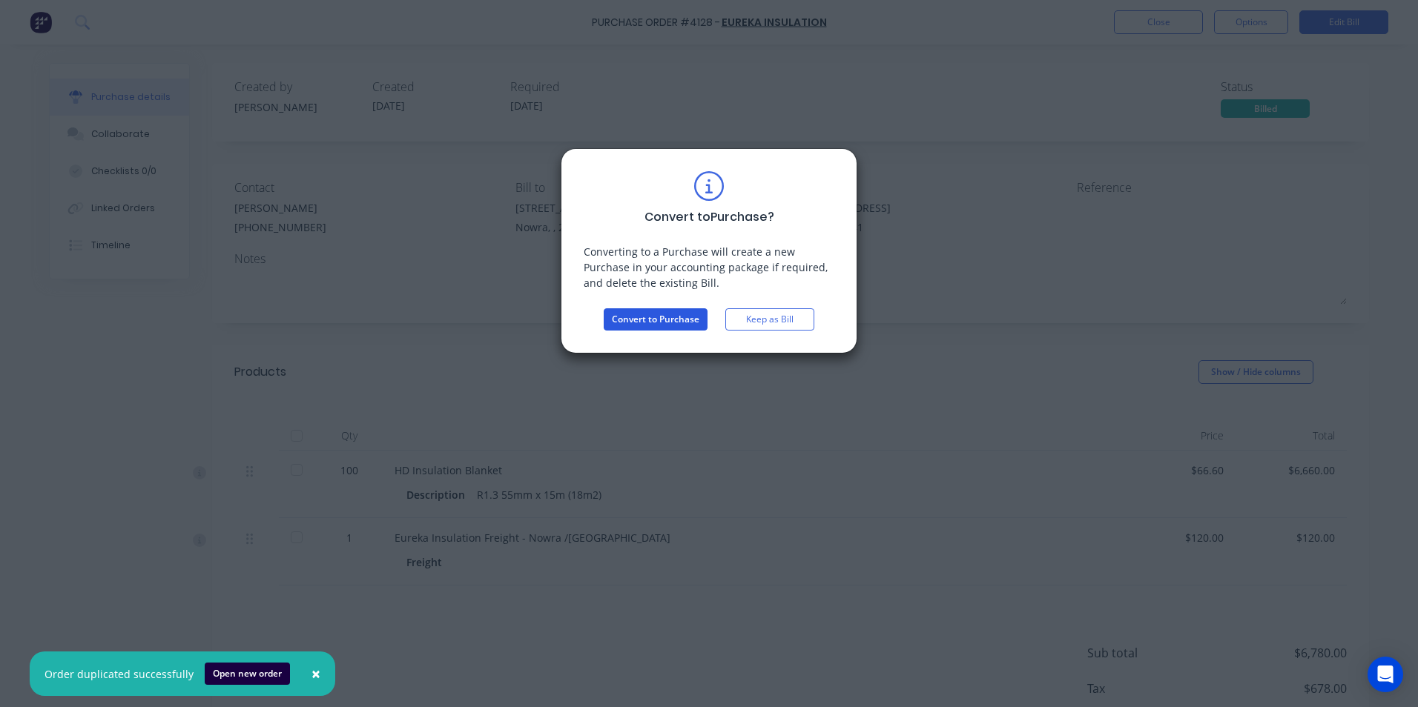
click at [677, 326] on button "Convert to Purchase" at bounding box center [656, 319] width 104 height 22
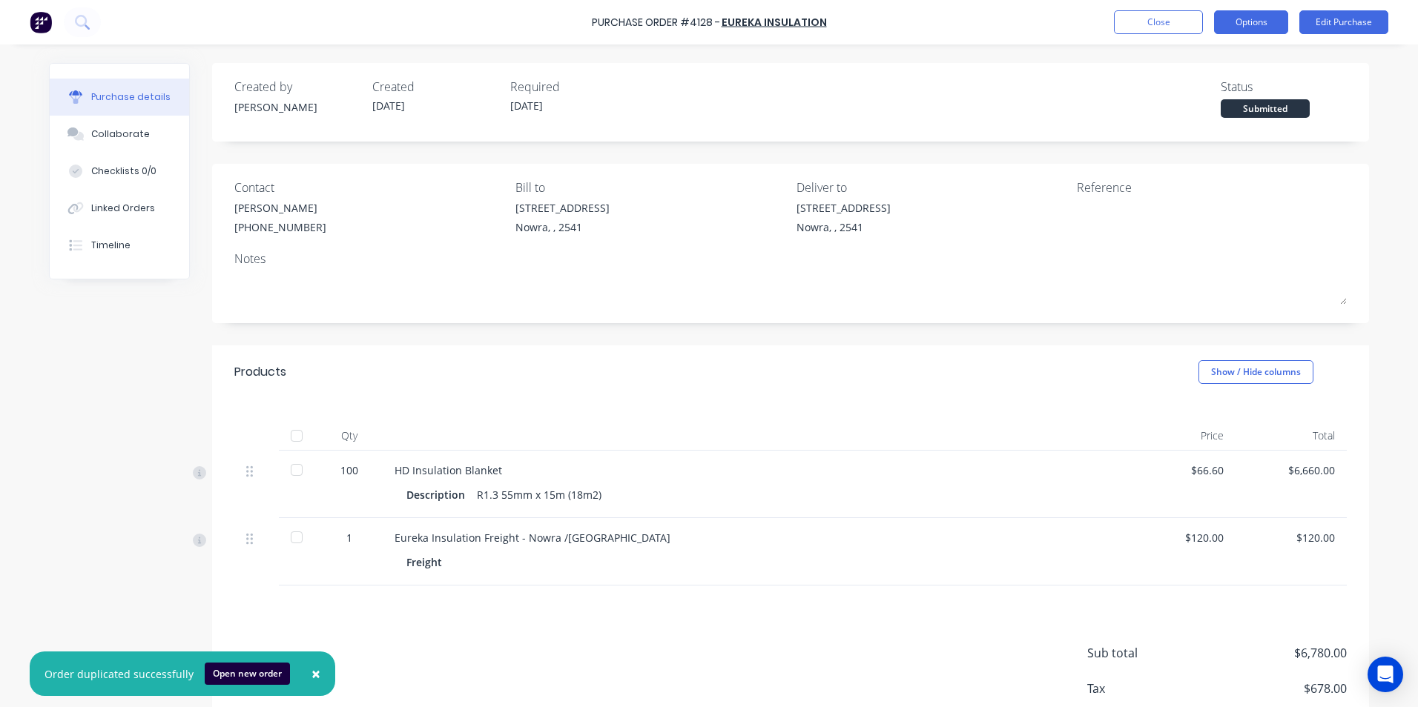
click at [1252, 29] on button "Options" at bounding box center [1251, 22] width 74 height 24
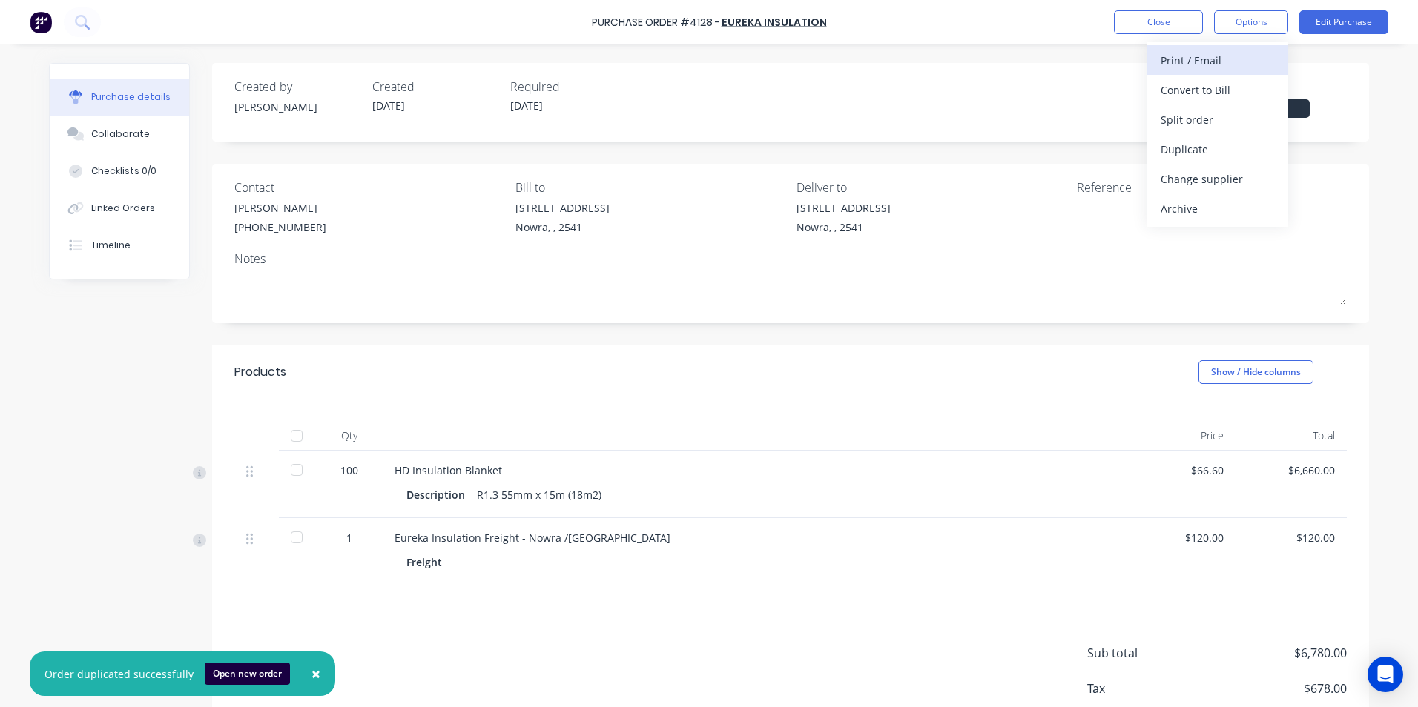
click at [1221, 56] on div "Print / Email" at bounding box center [1217, 61] width 114 height 22
click at [1217, 116] on div "Without pricing" at bounding box center [1217, 120] width 114 height 22
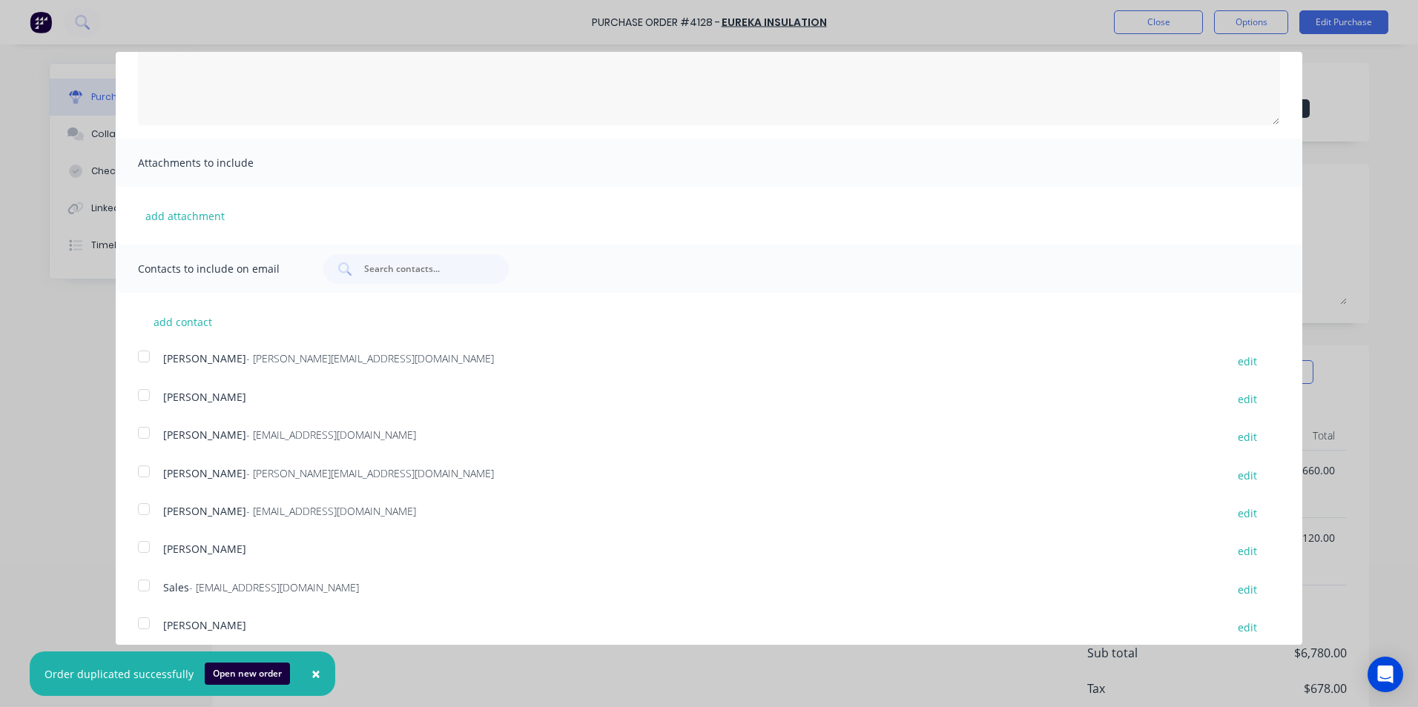
scroll to position [195, 0]
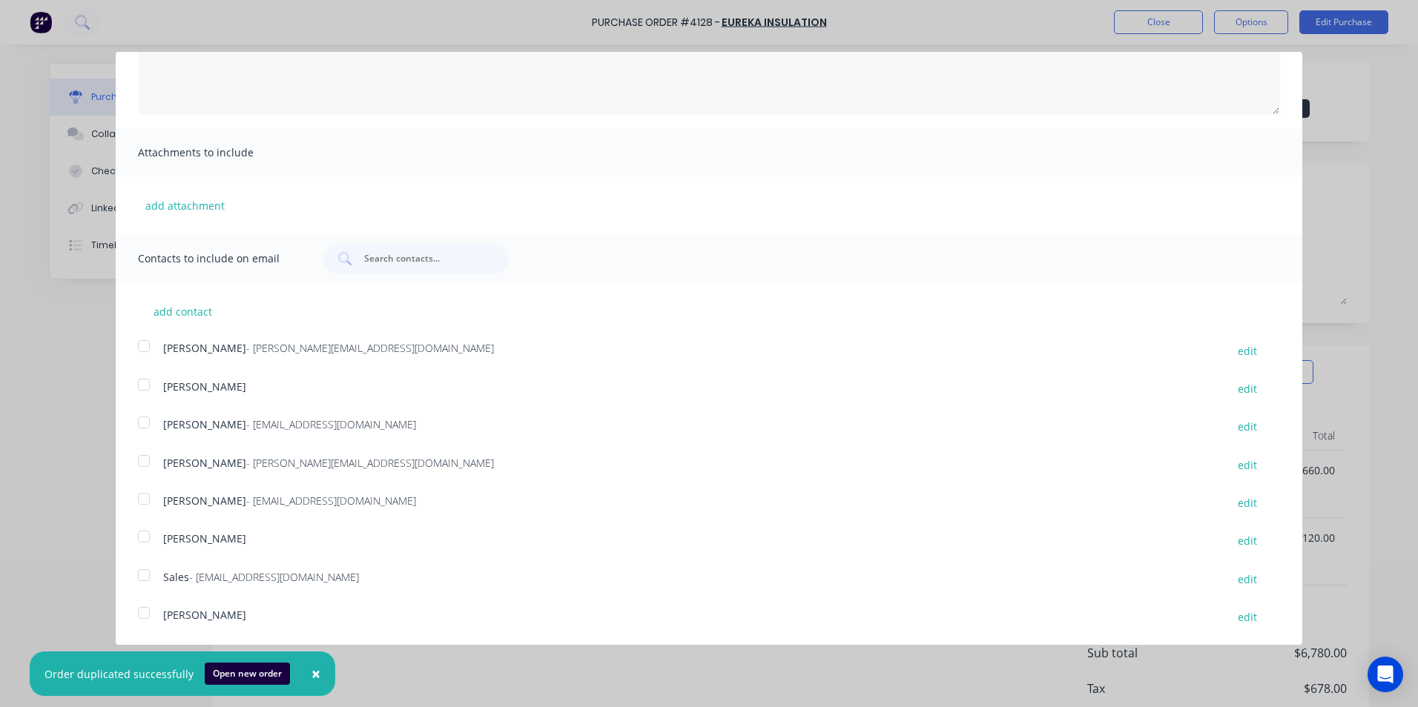
click at [169, 584] on span "Sales" at bounding box center [176, 577] width 26 height 14
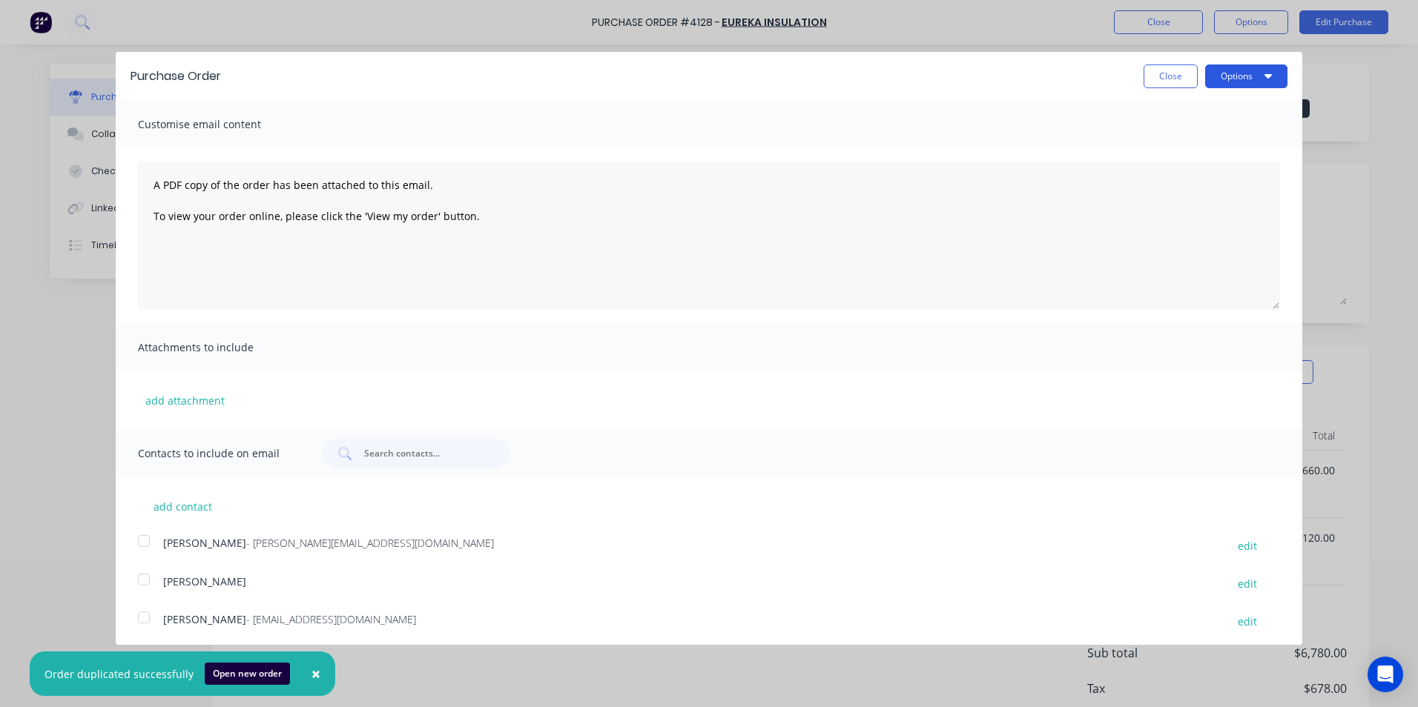
click at [1245, 79] on button "Options" at bounding box center [1246, 77] width 82 height 24
click at [1203, 147] on div "Email" at bounding box center [1217, 144] width 114 height 22
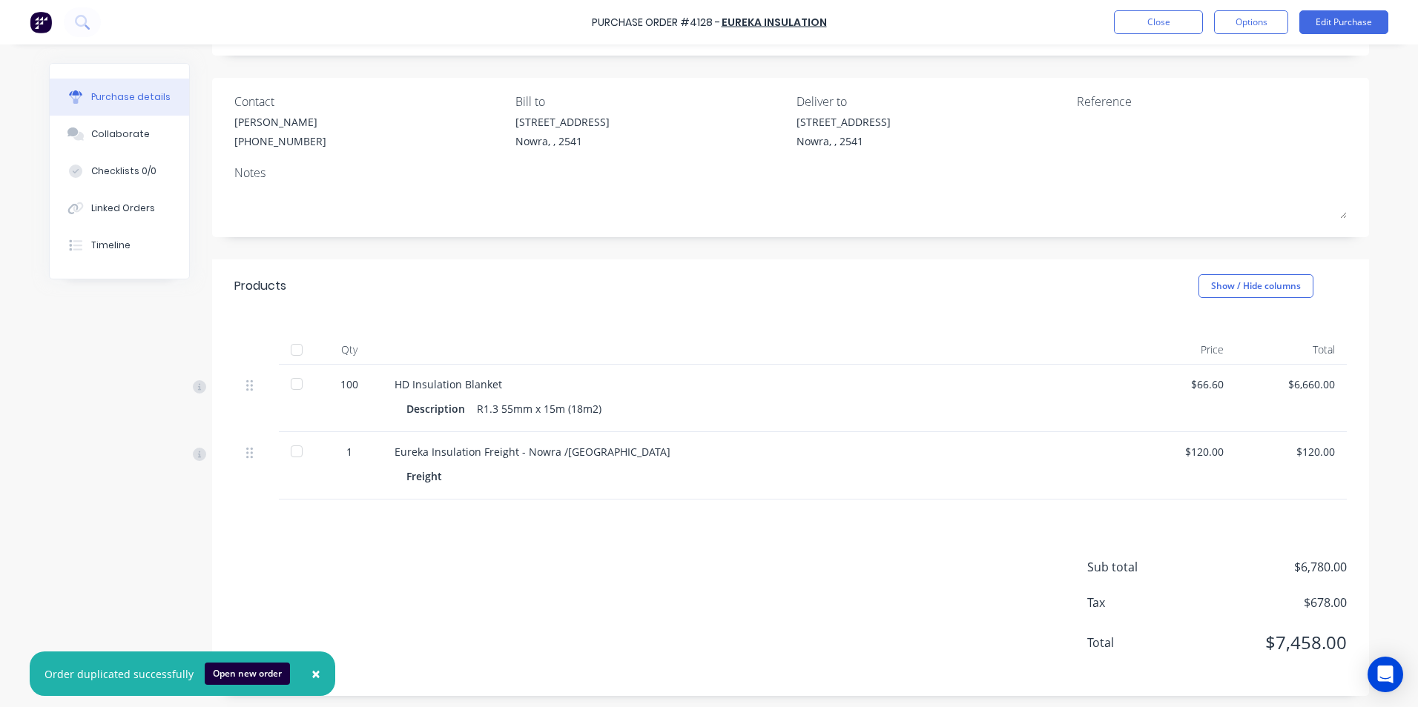
scroll to position [90, 0]
click at [122, 239] on div "Timeline" at bounding box center [110, 245] width 39 height 13
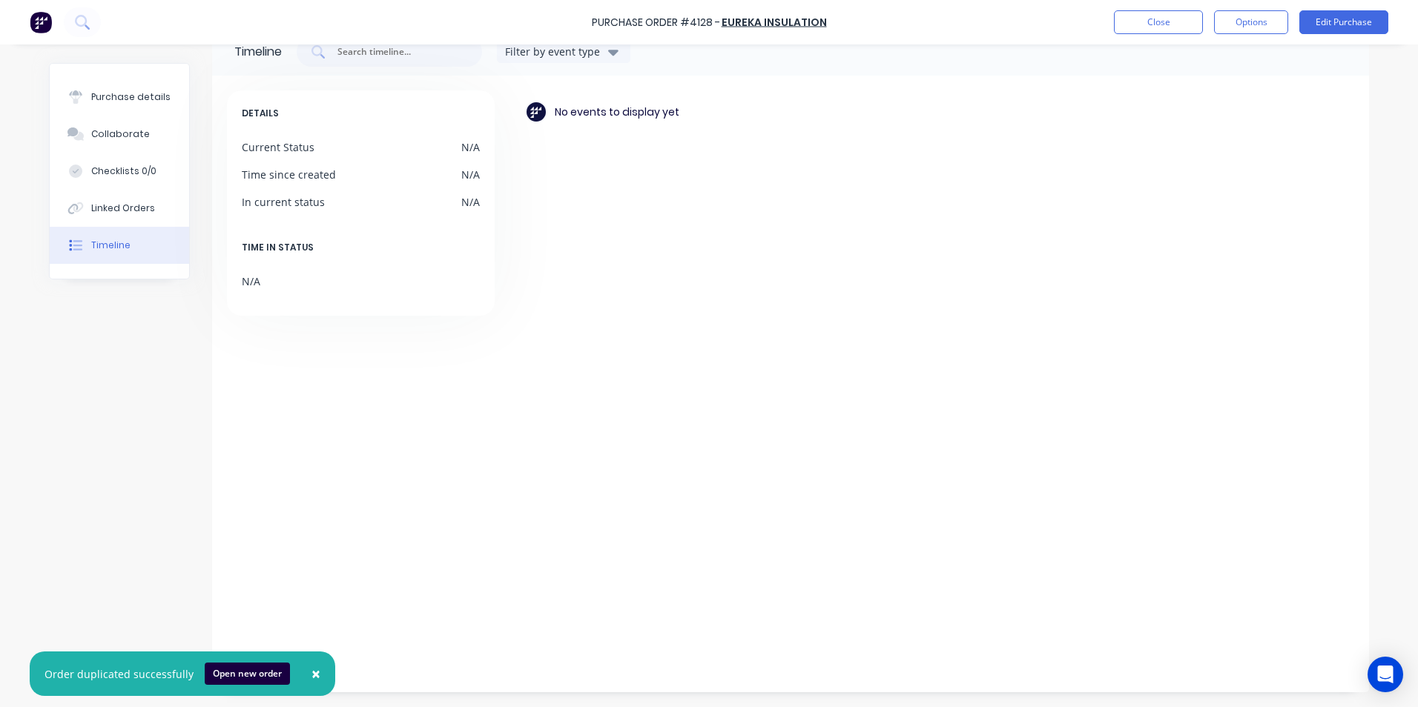
scroll to position [36, 0]
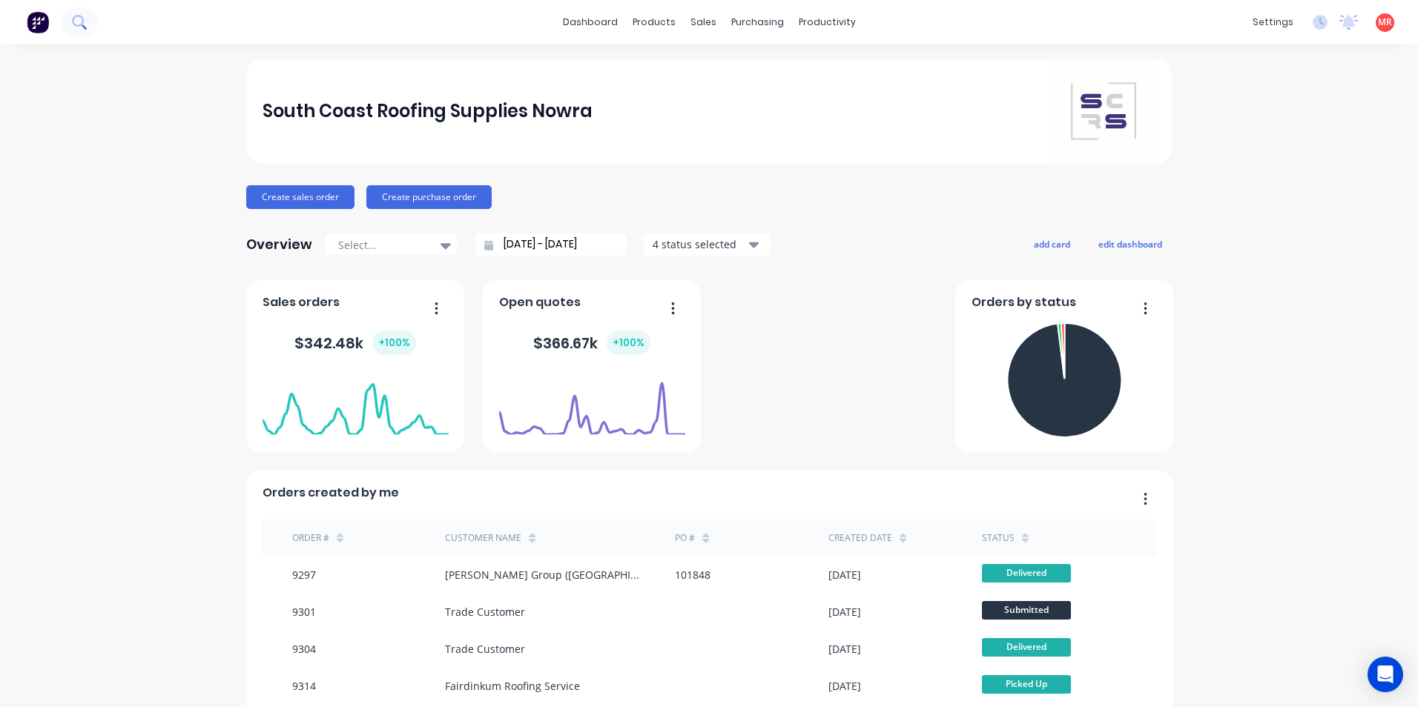
click at [76, 22] on icon at bounding box center [79, 22] width 14 height 14
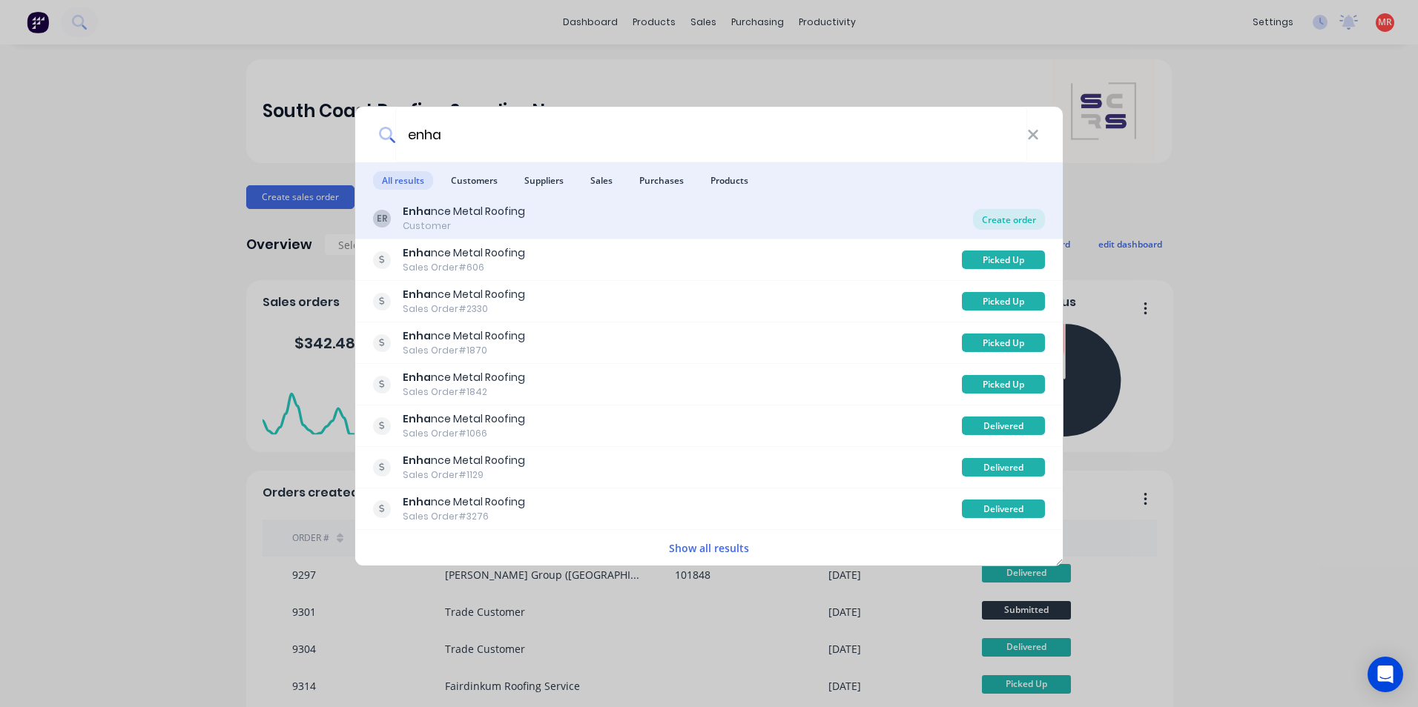
type input "enha"
click at [985, 217] on div "Create order" at bounding box center [1009, 219] width 72 height 21
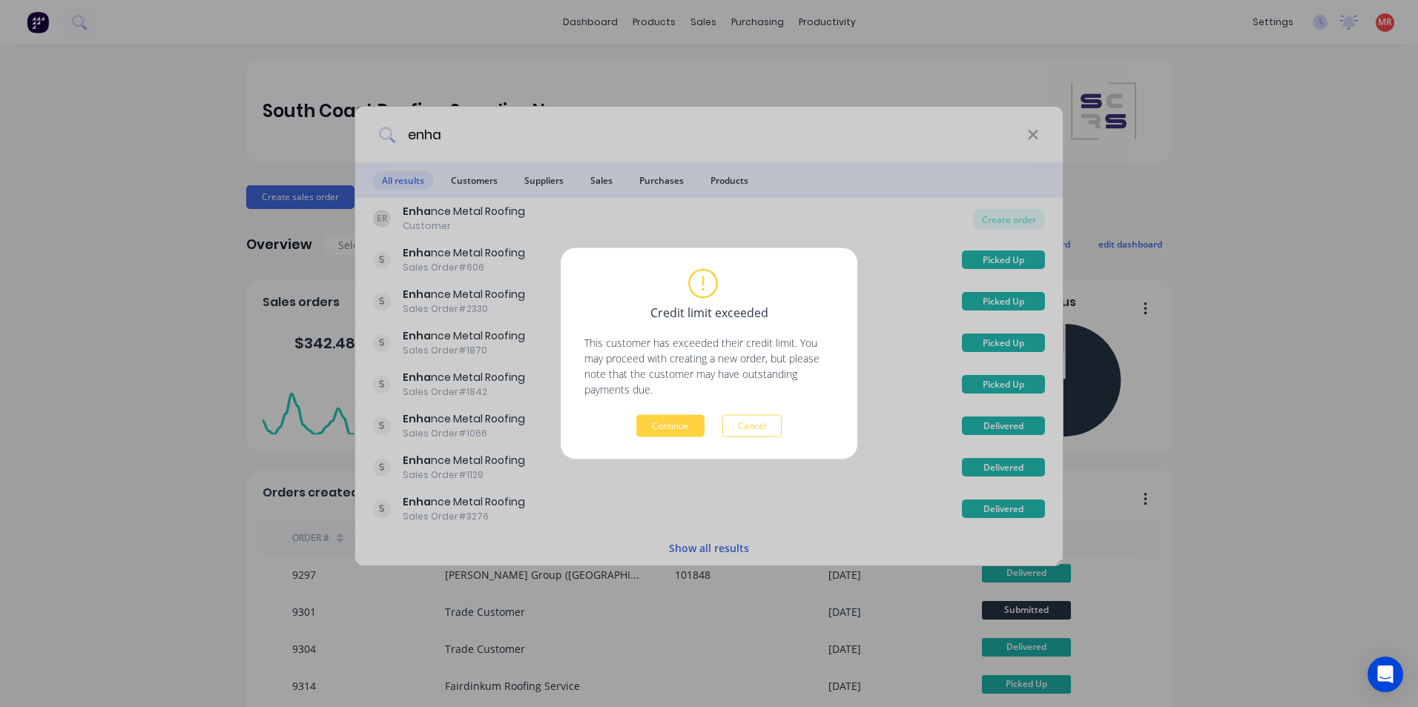
click at [645, 449] on div "Credit limit exceeded This customer has exceeded their credit limit. You may pr…" at bounding box center [709, 353] width 297 height 211
click at [660, 423] on button "Continue" at bounding box center [670, 426] width 68 height 22
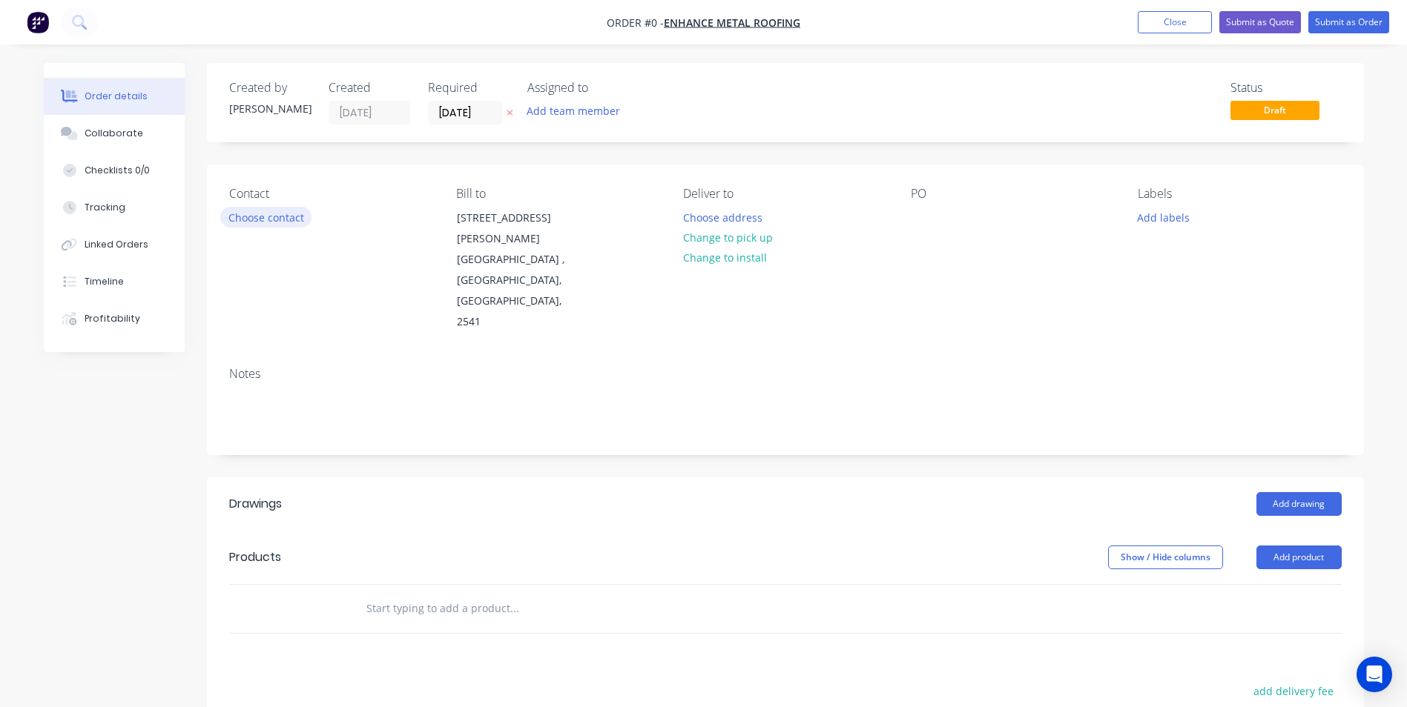
click at [260, 223] on button "Choose contact" at bounding box center [265, 217] width 91 height 20
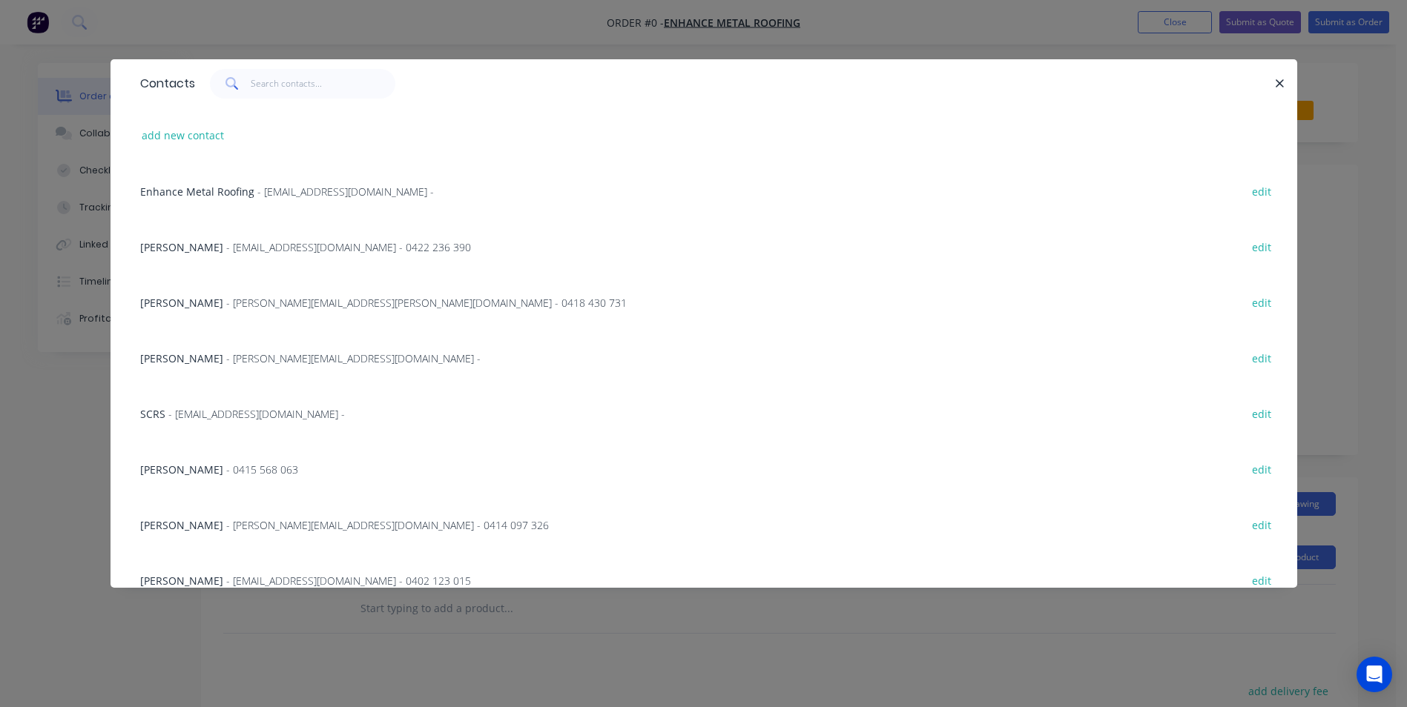
click at [257, 463] on div "Josh - 0415 568 063 edit" at bounding box center [704, 469] width 1142 height 56
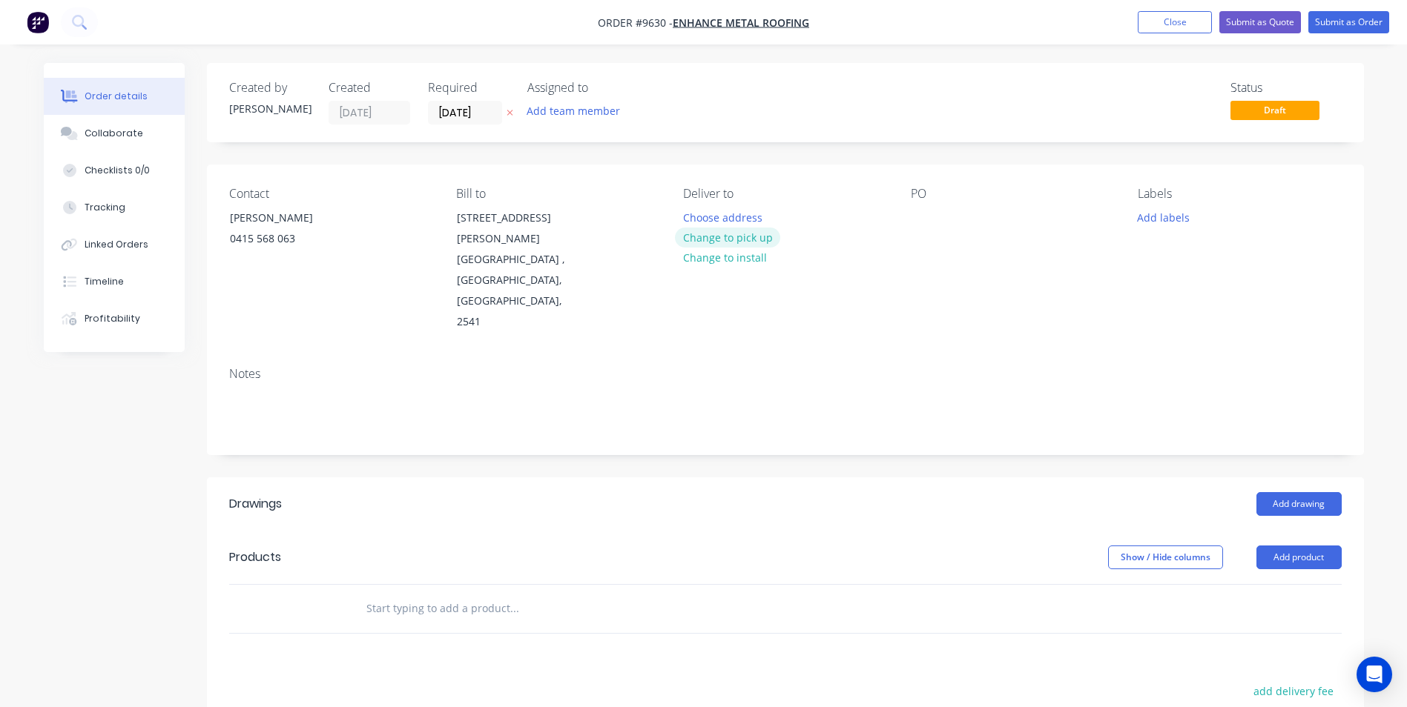
click at [696, 239] on button "Change to pick up" at bounding box center [727, 238] width 105 height 20
click at [489, 109] on input "[DATE]" at bounding box center [465, 113] width 73 height 22
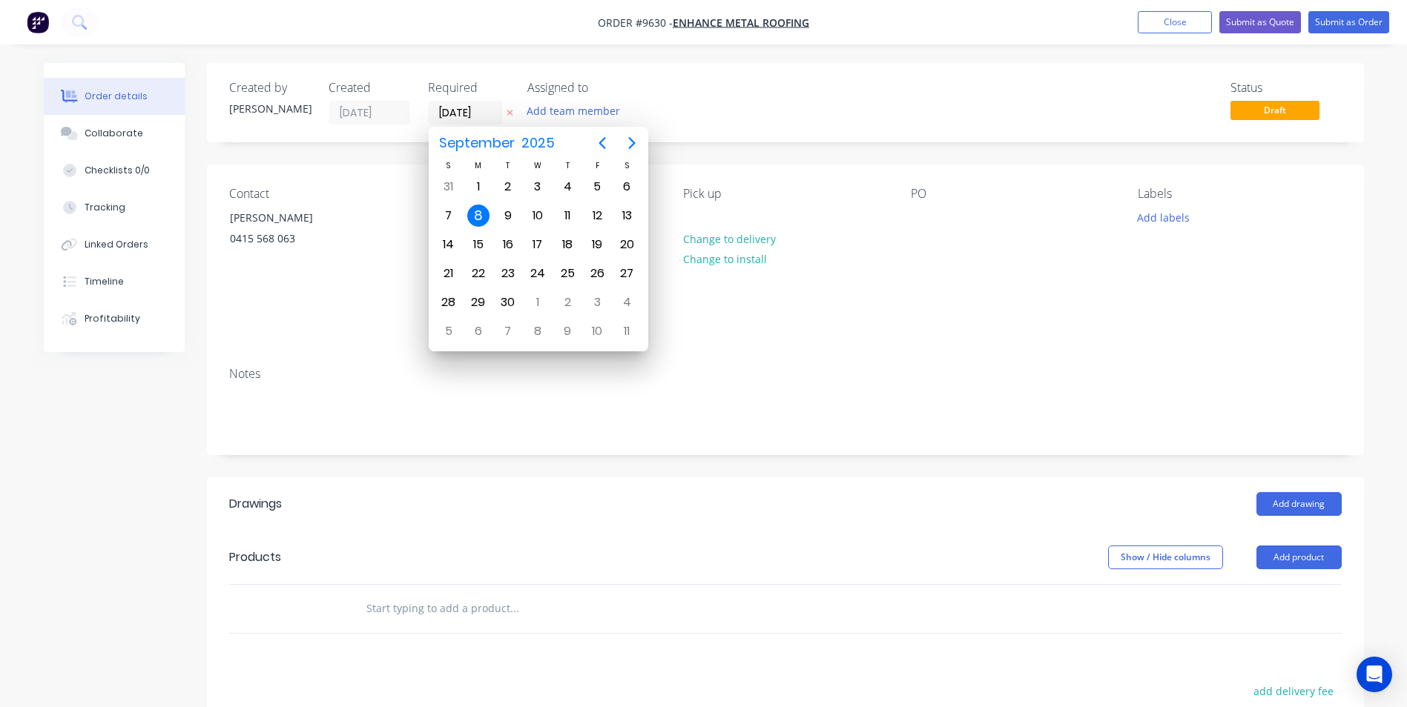
click at [831, 82] on div "Status Draft" at bounding box center [1009, 103] width 666 height 44
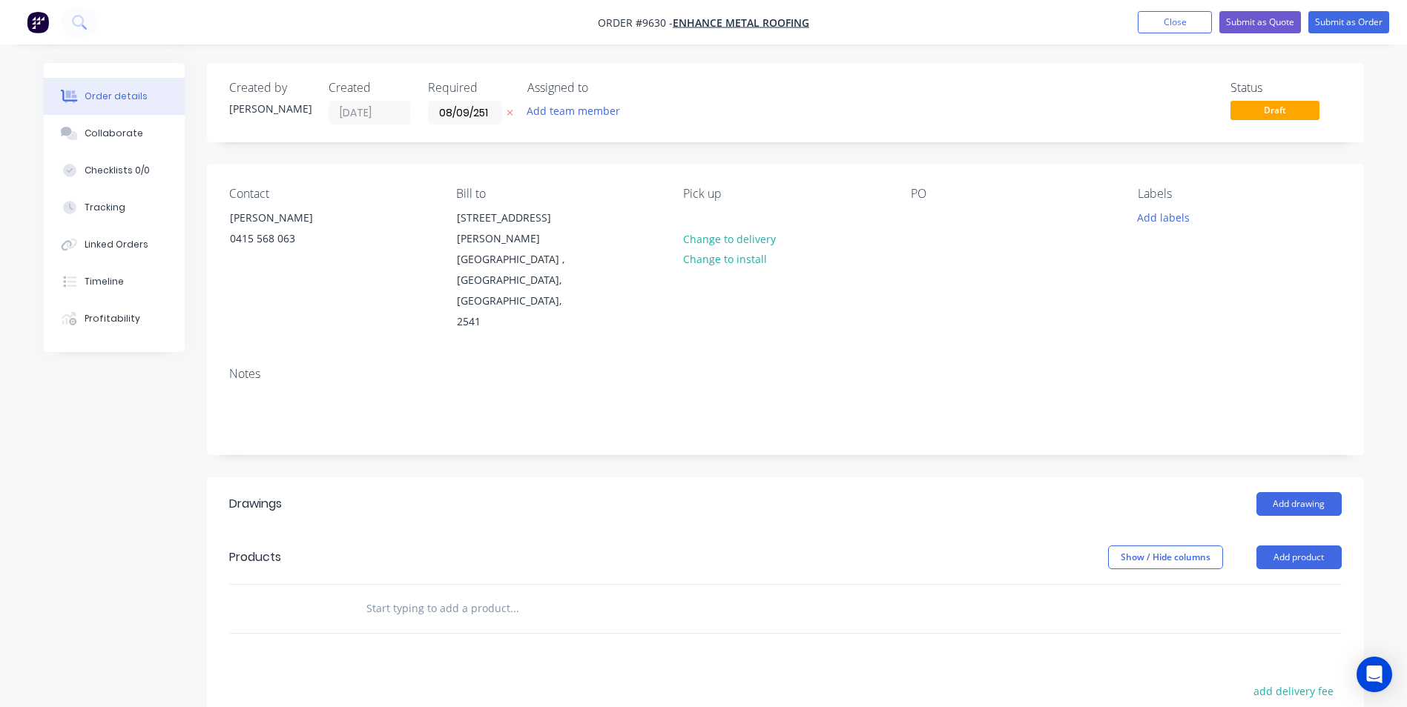
type input "[DATE]"
click at [934, 215] on div at bounding box center [923, 218] width 24 height 22
click at [1278, 492] on button "Add drawing" at bounding box center [1298, 504] width 85 height 24
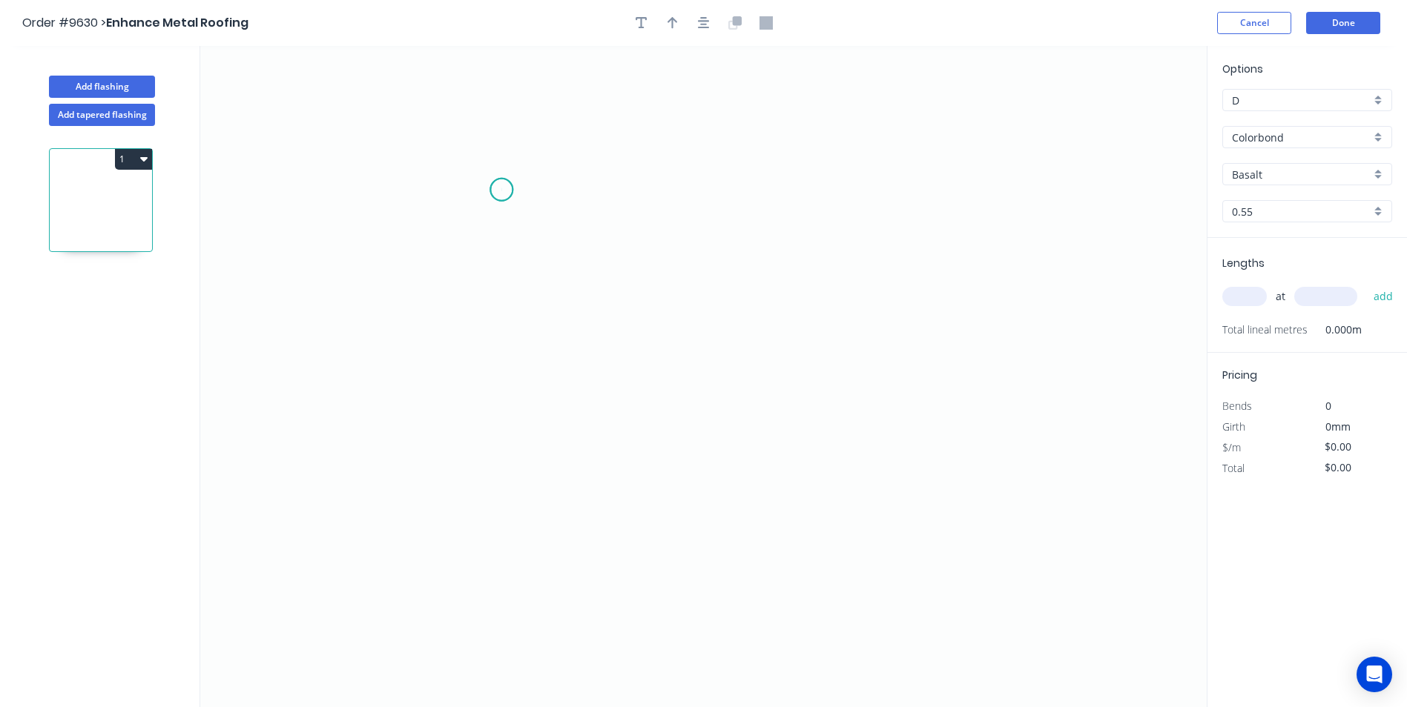
click at [501, 190] on icon "0" at bounding box center [703, 376] width 1006 height 661
click at [494, 398] on icon "0" at bounding box center [703, 376] width 1006 height 661
click at [967, 443] on icon "0 ?" at bounding box center [703, 376] width 1006 height 661
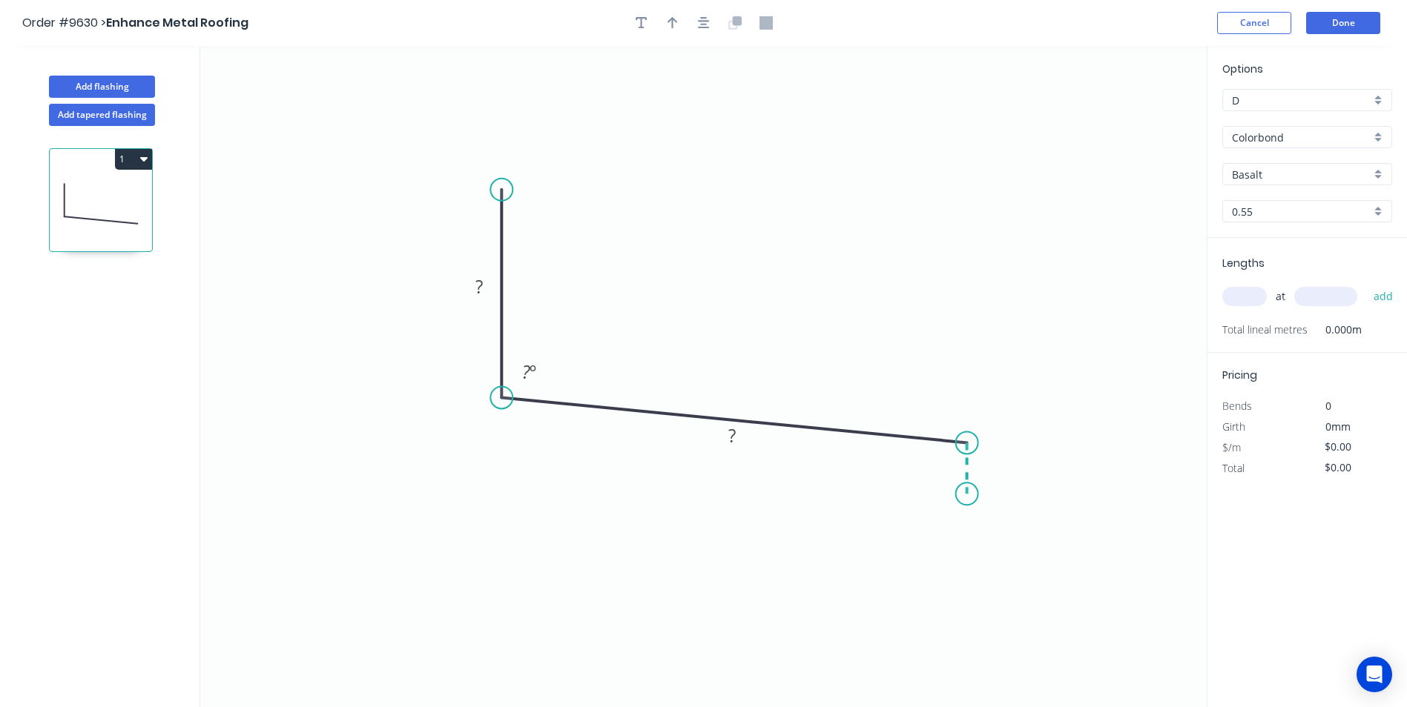
click at [970, 495] on icon "0 ? ? ? º" at bounding box center [703, 376] width 1006 height 661
click at [970, 495] on circle at bounding box center [967, 494] width 22 height 22
click at [472, 290] on rect at bounding box center [479, 287] width 30 height 21
click at [1242, 303] on input "text" at bounding box center [1244, 296] width 44 height 19
type input "$12.98"
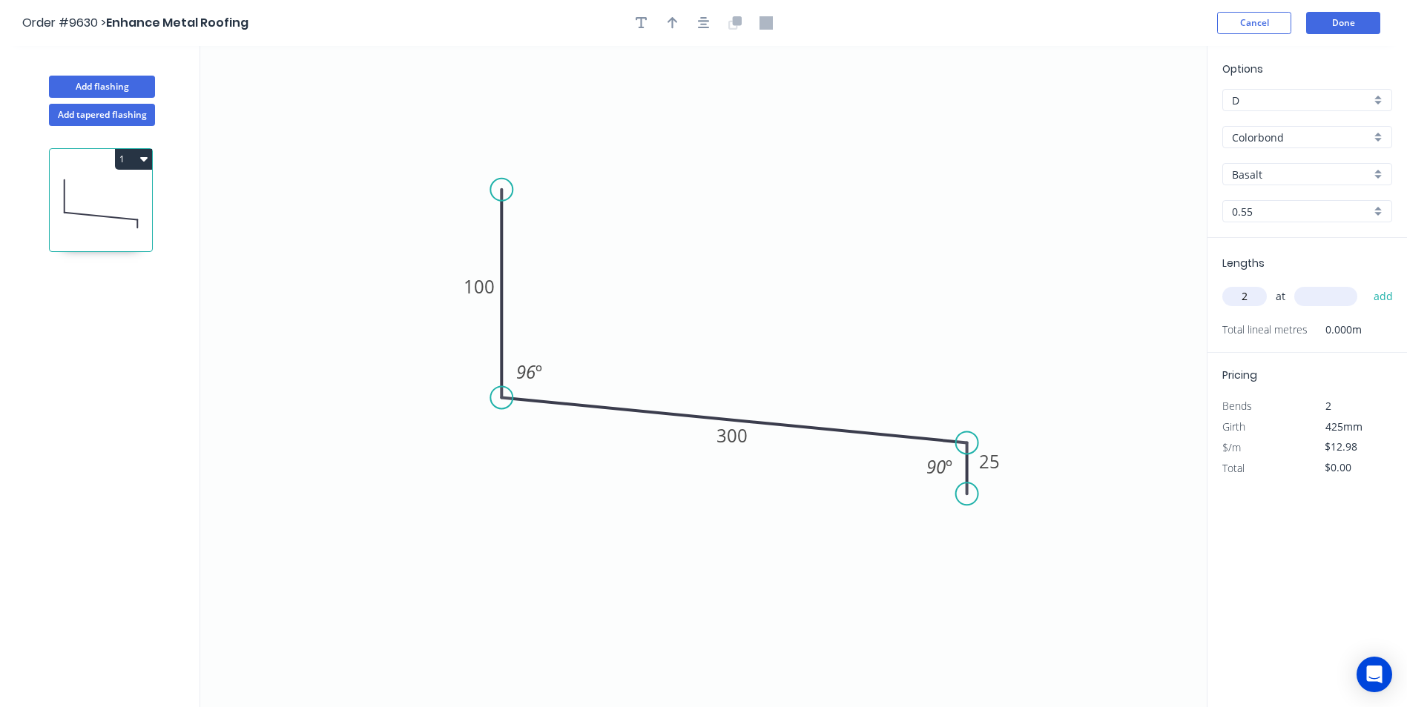
type input "2"
type input "4200"
click at [1376, 176] on div "Basalt" at bounding box center [1307, 174] width 170 height 22
click at [1283, 324] on div "Woodland Grey" at bounding box center [1307, 330] width 168 height 26
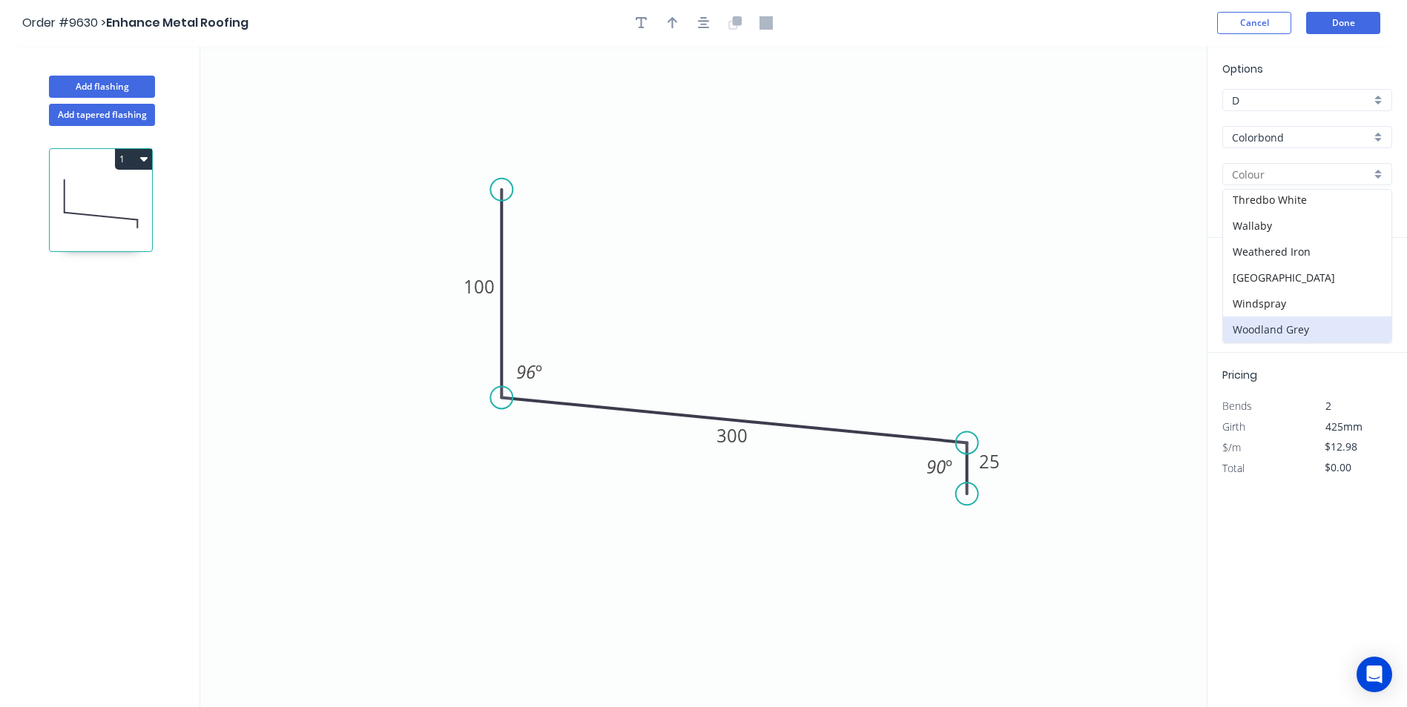
type input "Woodland Grey"
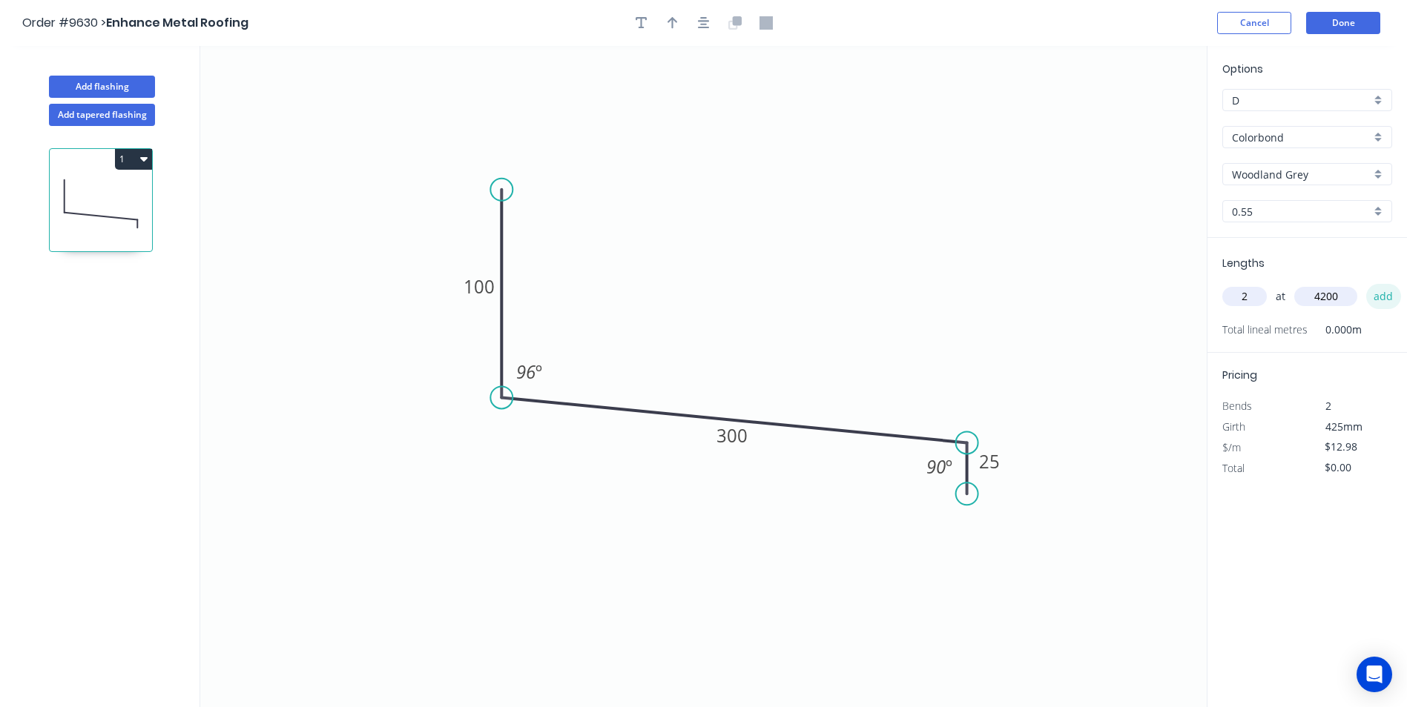
click at [1374, 291] on button "add" at bounding box center [1383, 296] width 35 height 25
type input "$109.03"
click at [112, 83] on button "Add flashing" at bounding box center [102, 87] width 106 height 22
type input "$0.00"
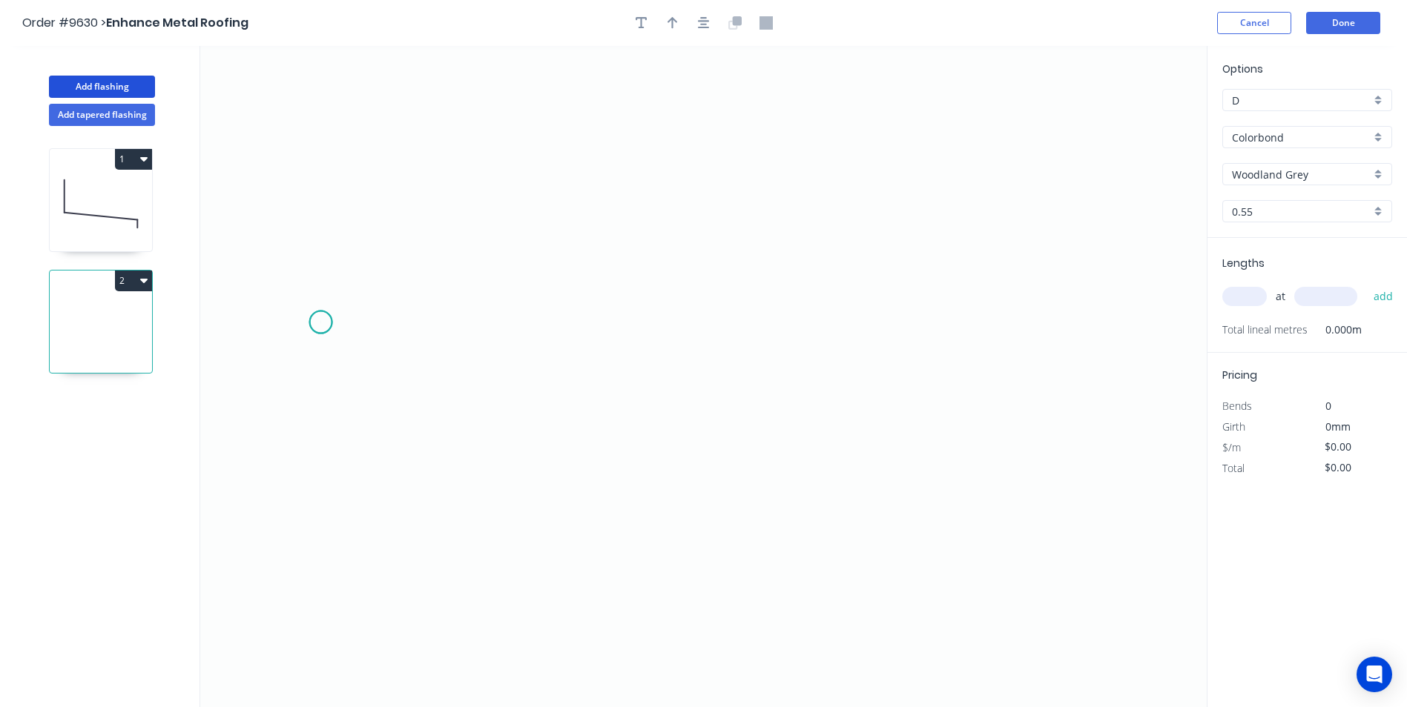
click at [320, 323] on icon "0" at bounding box center [703, 376] width 1006 height 661
click at [273, 324] on icon "0" at bounding box center [703, 376] width 1006 height 661
click at [565, 595] on icon "0 ?" at bounding box center [703, 376] width 1006 height 661
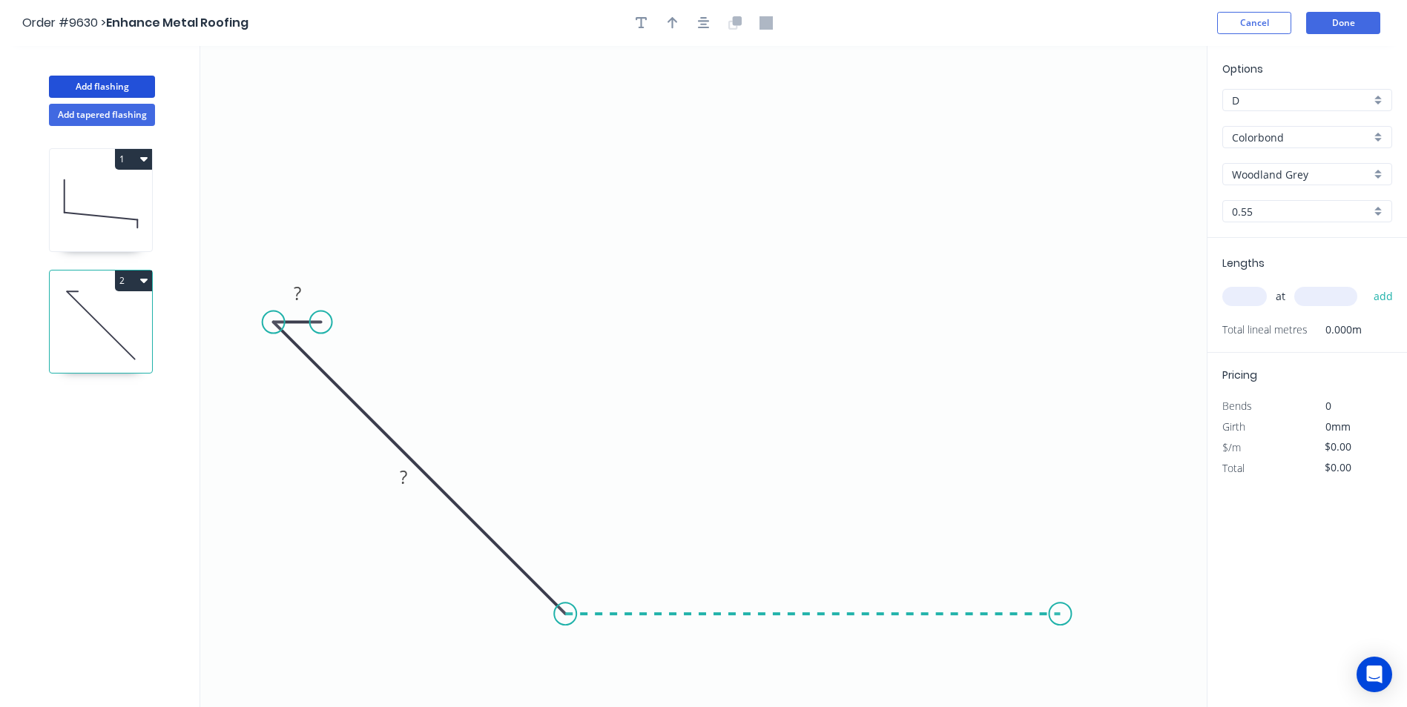
click at [1060, 604] on icon "0 ? ?" at bounding box center [703, 376] width 1006 height 661
click at [1060, 661] on icon "0 ? ? ?" at bounding box center [703, 376] width 1006 height 661
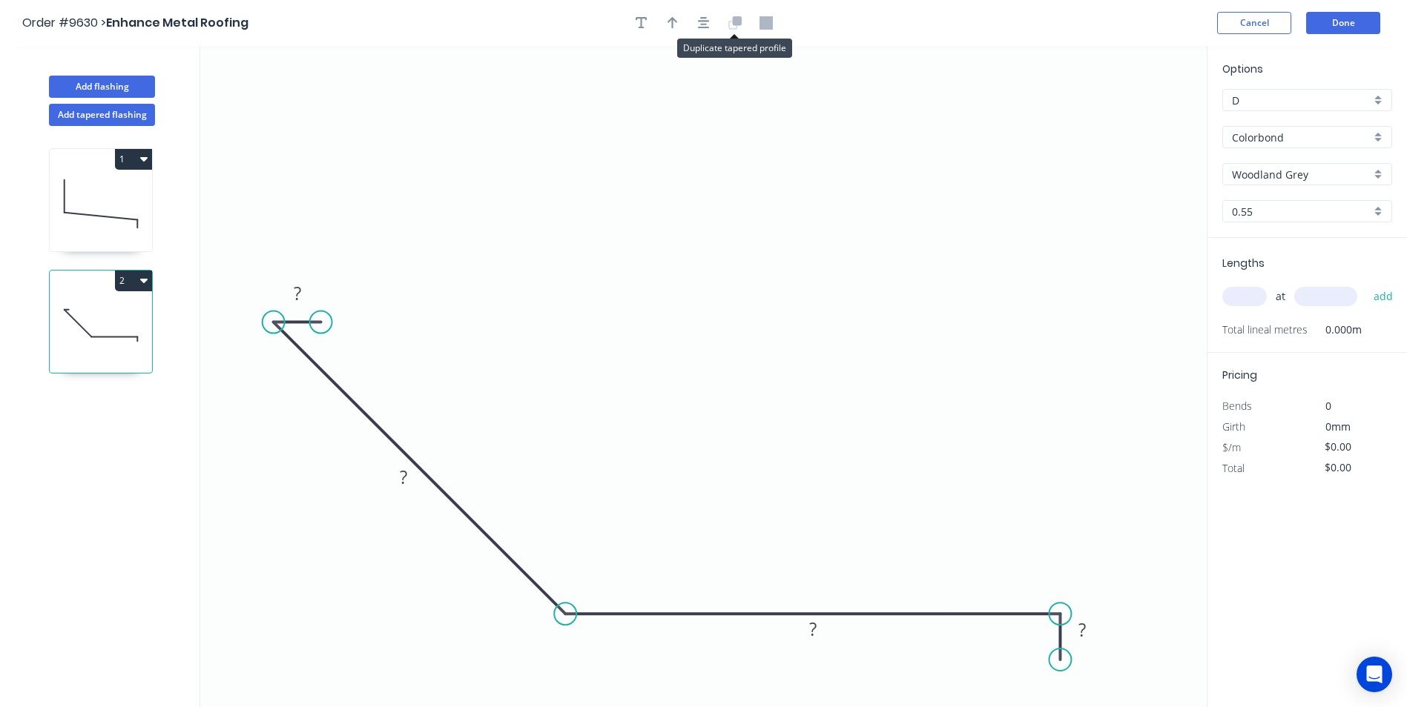
click at [726, 24] on button at bounding box center [735, 23] width 22 height 22
click at [705, 24] on icon "button" at bounding box center [704, 23] width 12 height 12
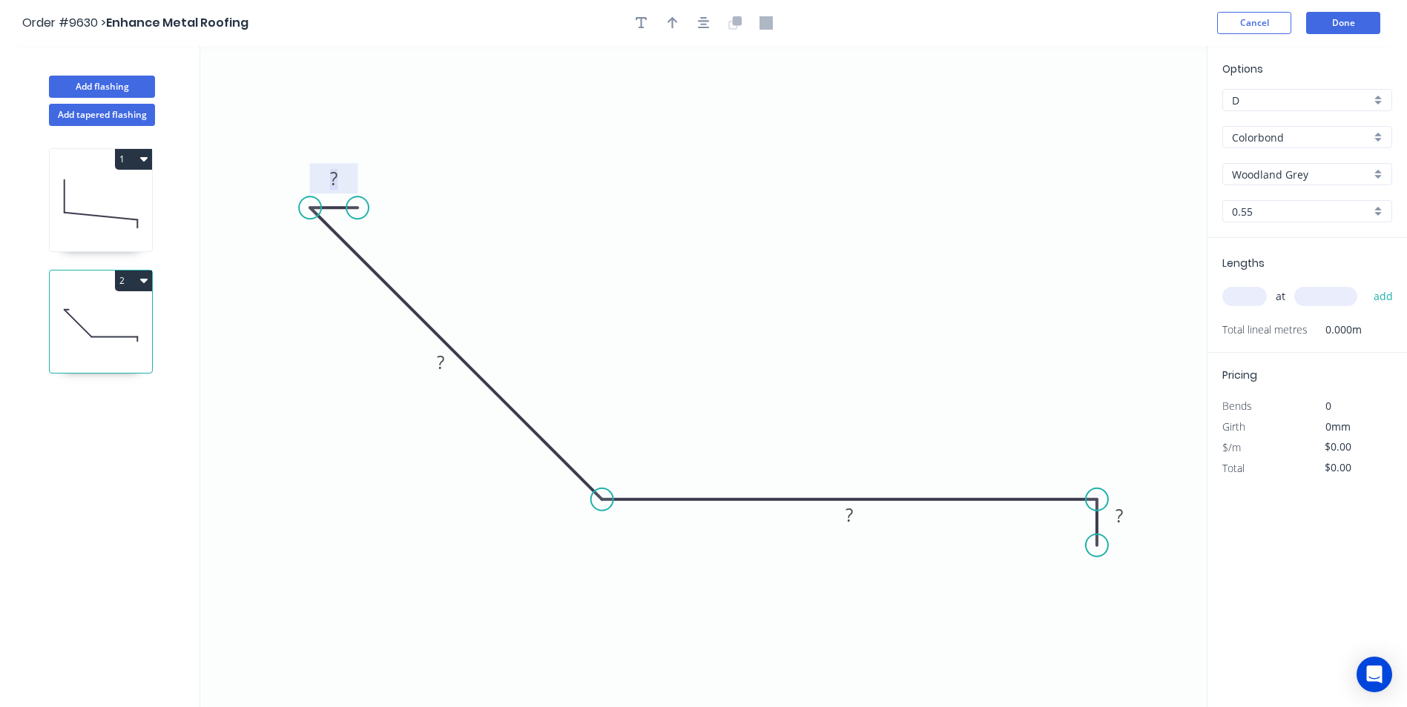
click at [332, 176] on tspan "?" at bounding box center [333, 178] width 7 height 24
click at [630, 556] on icon "0 15 200 300 25" at bounding box center [703, 376] width 1006 height 661
type input "$15.77"
click at [633, 551] on div "Show angle" at bounding box center [675, 551] width 149 height 30
click at [613, 466] on tspan "?" at bounding box center [613, 464] width 8 height 24
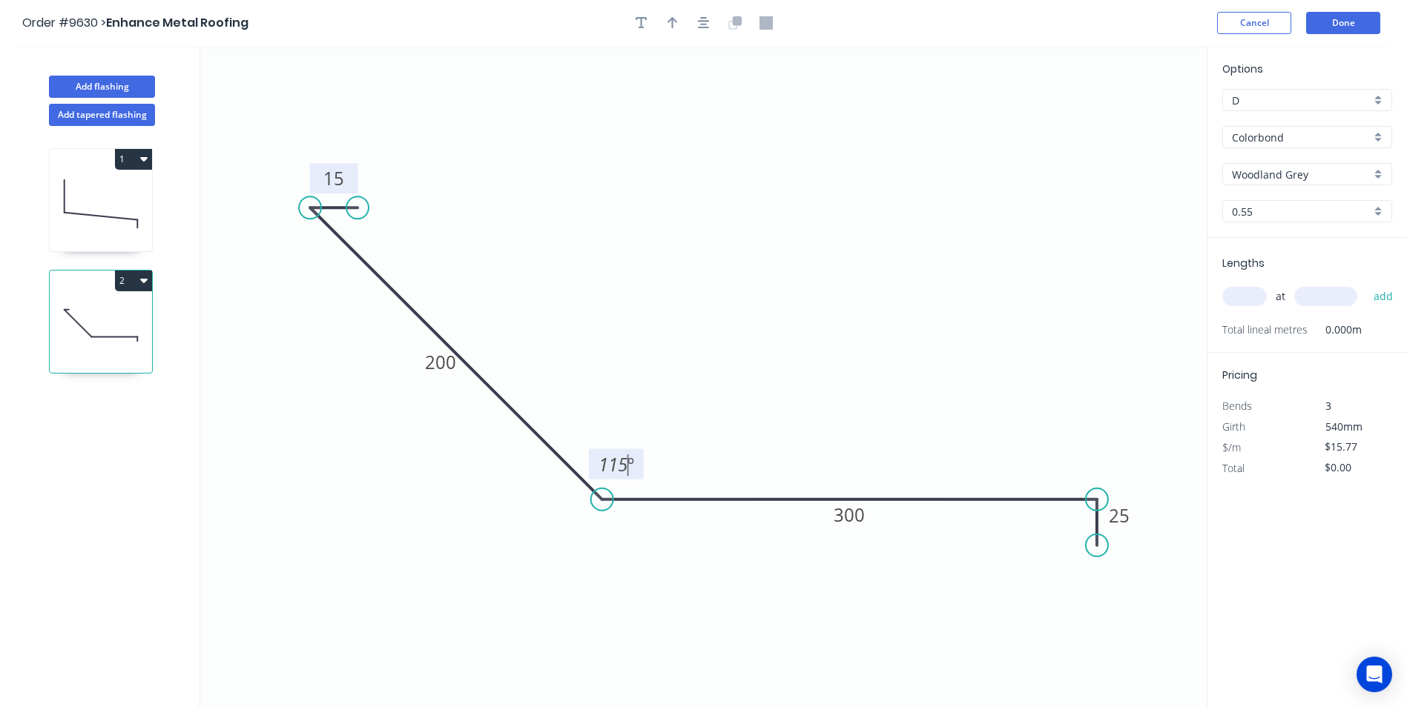
click at [655, 354] on icon "0 15 200 300 25 115 º" at bounding box center [703, 376] width 1006 height 661
click at [1257, 300] on input "text" at bounding box center [1244, 296] width 44 height 19
type input "1"
type input "3500"
click at [1366, 284] on button "add" at bounding box center [1383, 296] width 35 height 25
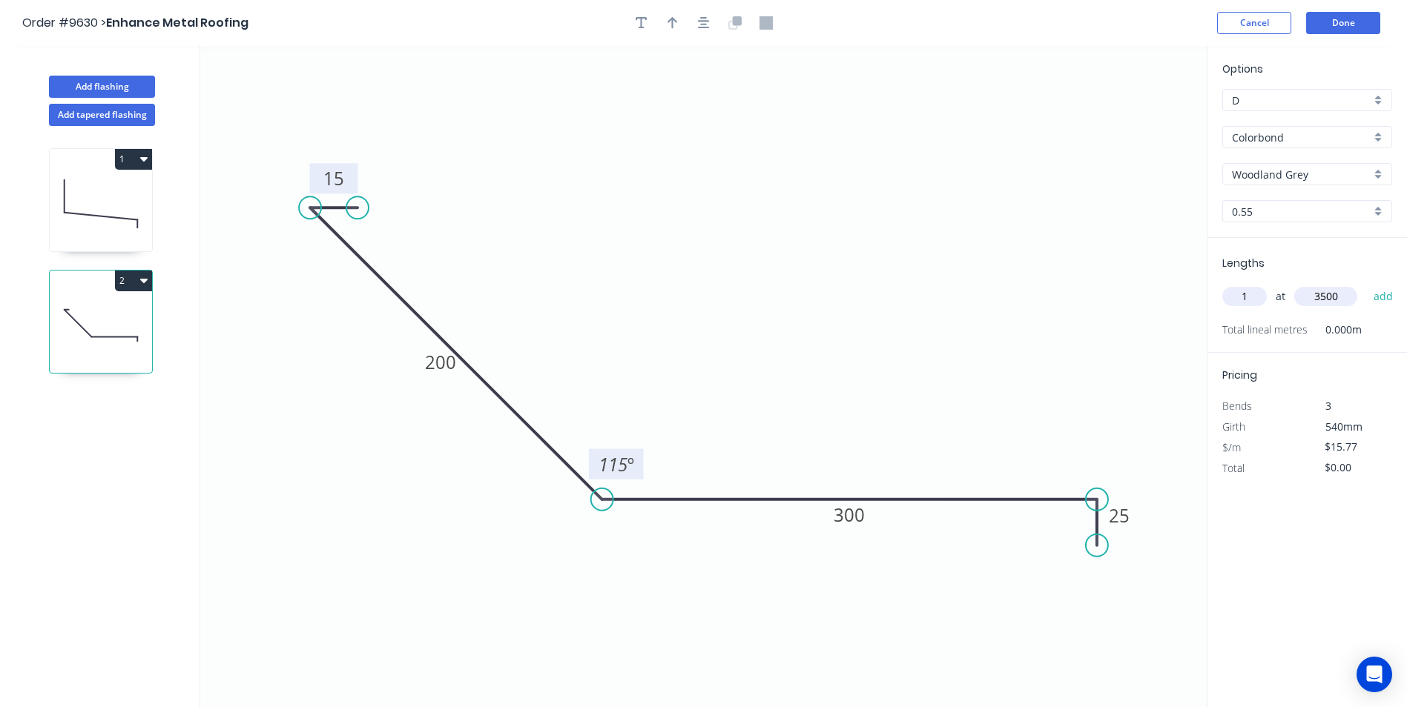
type input "$55.20"
click at [136, 85] on button "Add flashing" at bounding box center [102, 87] width 106 height 22
type input "$0.00"
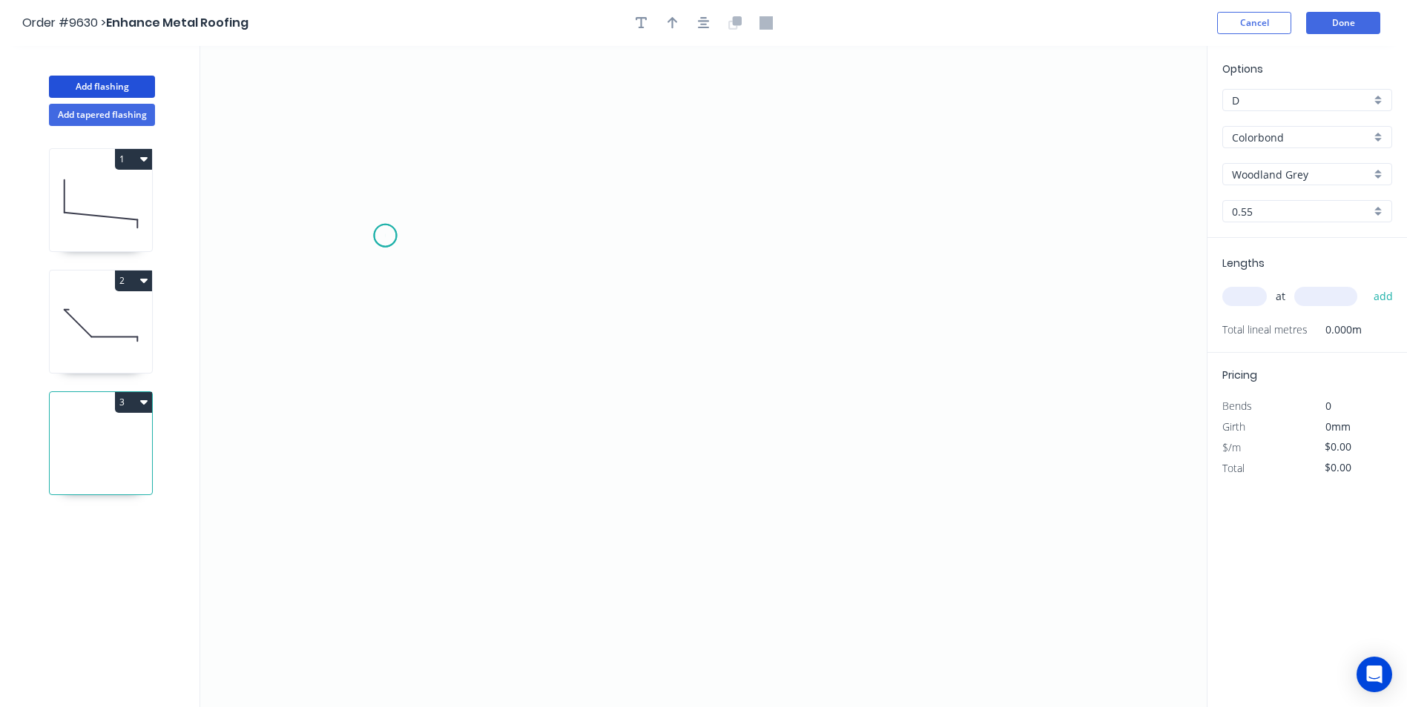
click at [385, 236] on icon "0" at bounding box center [703, 376] width 1006 height 661
click at [346, 248] on icon "0" at bounding box center [703, 376] width 1006 height 661
click at [873, 334] on icon "0 ?" at bounding box center [703, 376] width 1006 height 661
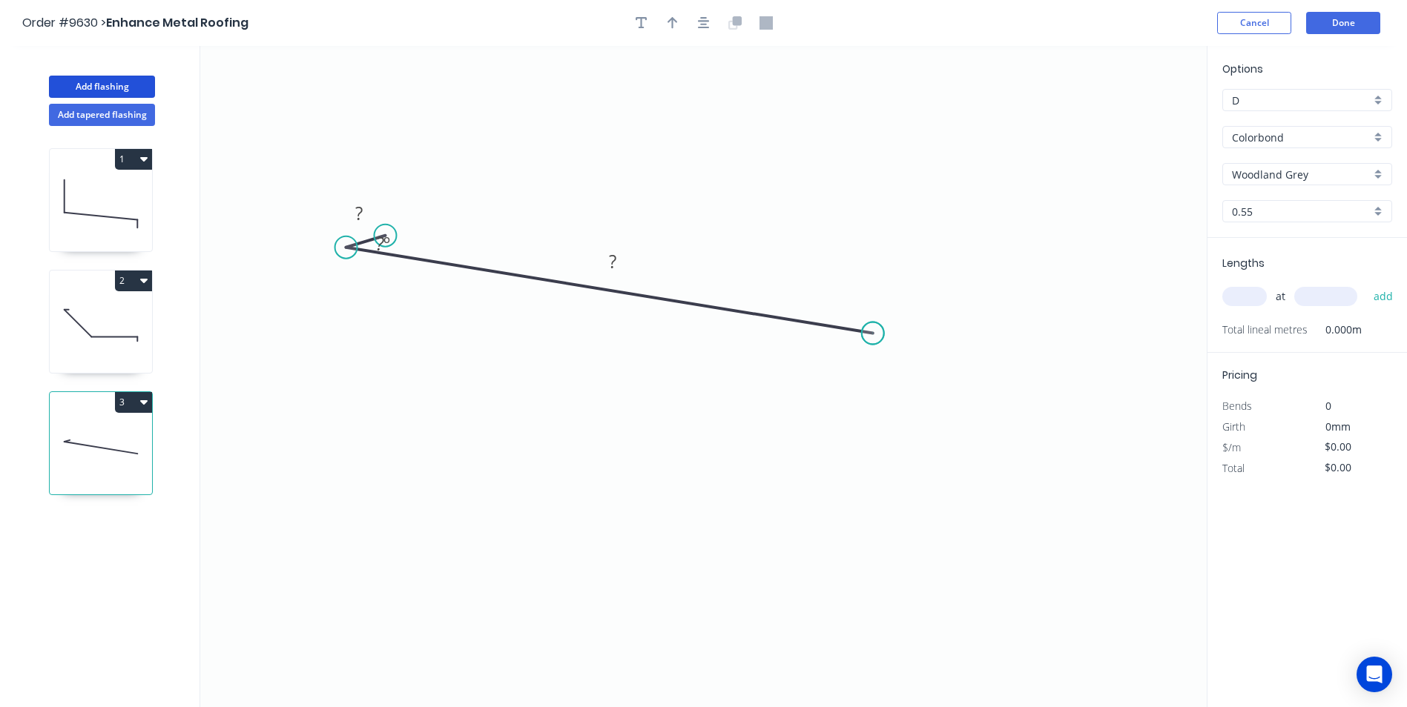
click at [872, 469] on icon "0 ? ? ? º" at bounding box center [703, 376] width 1006 height 661
click at [853, 506] on icon "0 ? ? ? ? º ? º" at bounding box center [703, 376] width 1006 height 661
click at [853, 506] on circle at bounding box center [853, 506] width 22 height 22
click at [351, 216] on rect at bounding box center [359, 214] width 30 height 21
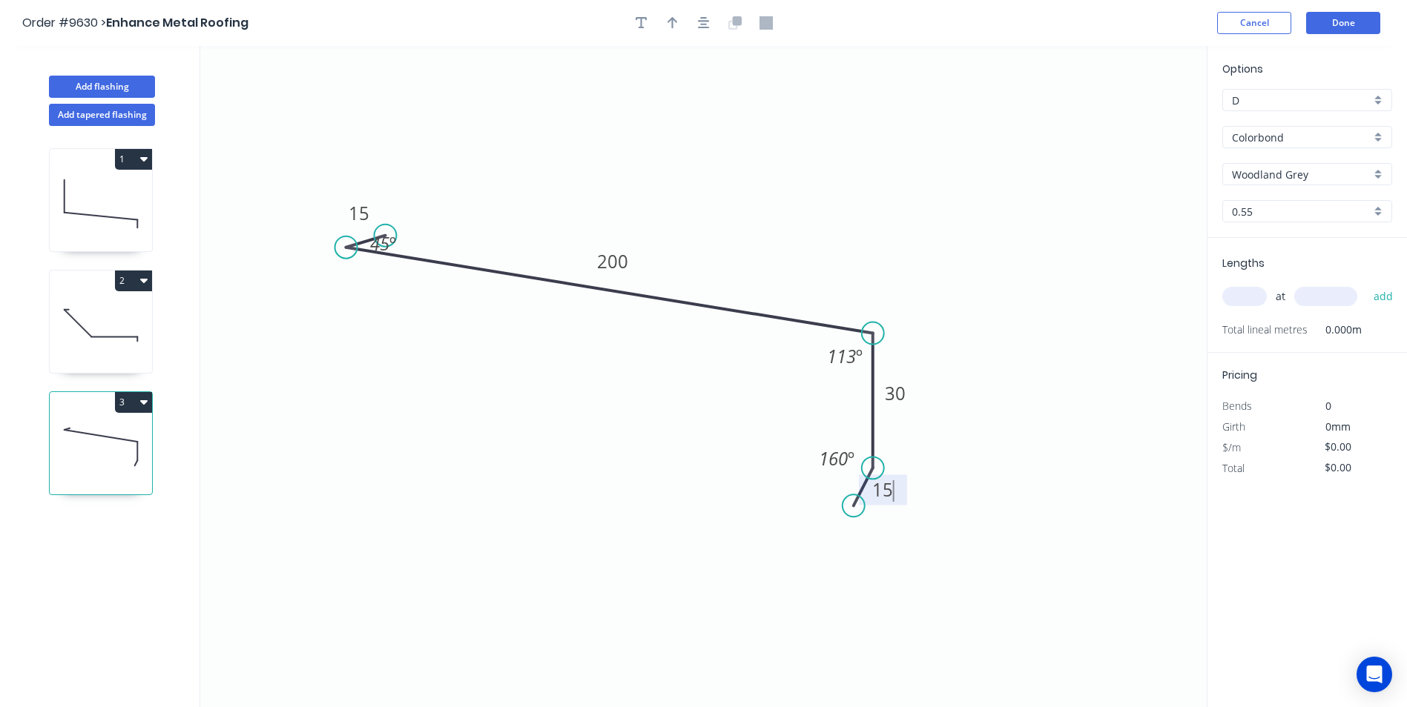
click at [1247, 301] on input "text" at bounding box center [1244, 296] width 44 height 19
type input "$9.64"
type input "2"
type input "4200"
click at [1366, 284] on button "add" at bounding box center [1383, 296] width 35 height 25
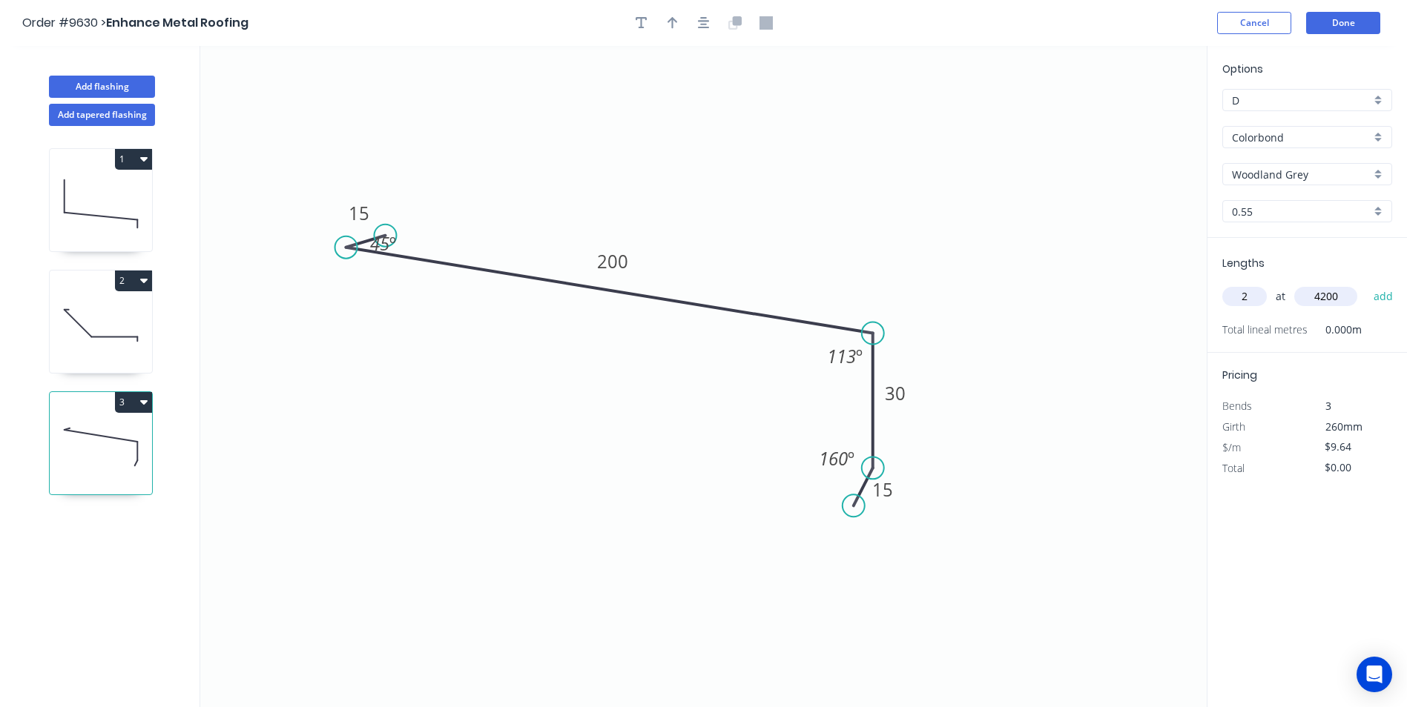
type input "$80.98"
click at [137, 85] on button "Add flashing" at bounding box center [102, 87] width 106 height 22
type input "$0.00"
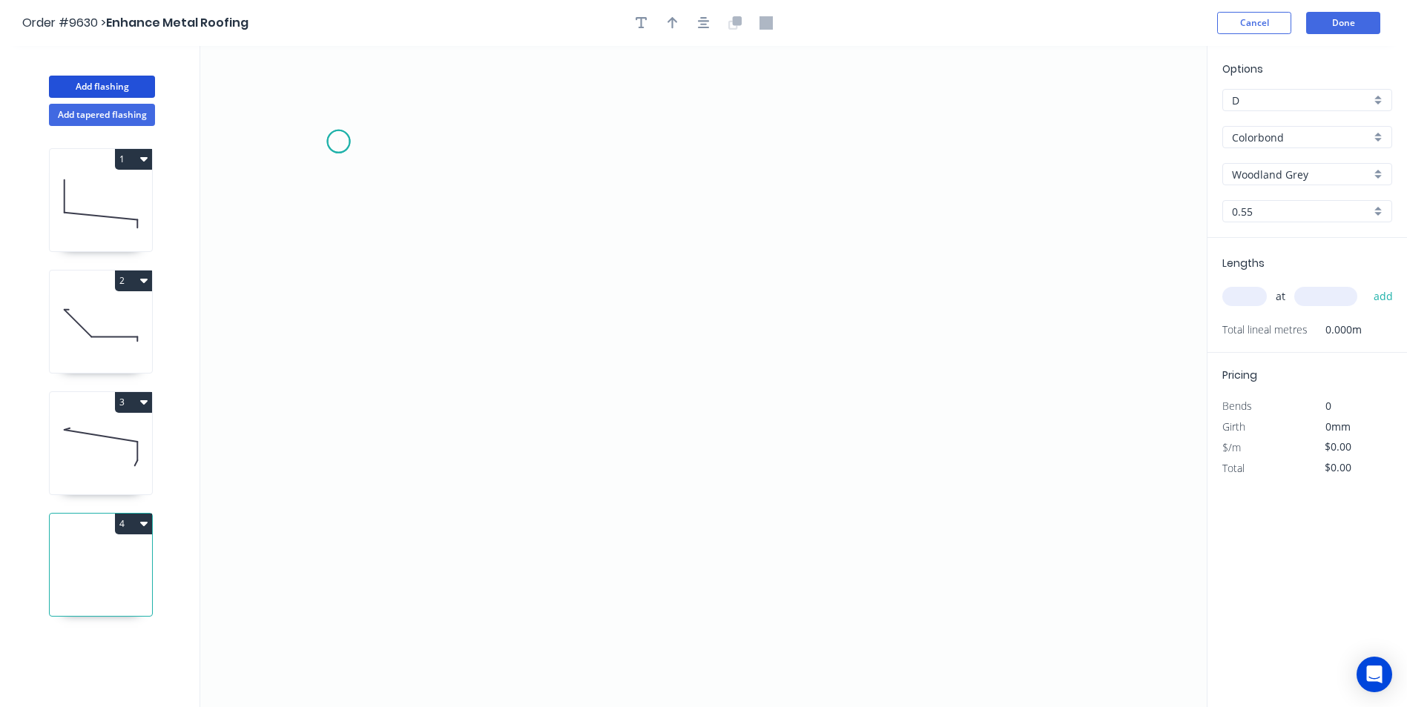
click at [338, 142] on icon "0" at bounding box center [703, 376] width 1006 height 661
click at [303, 159] on icon "0" at bounding box center [703, 376] width 1006 height 661
click at [584, 275] on icon at bounding box center [444, 217] width 280 height 116
click at [584, 331] on icon "0 ? ? ? º" at bounding box center [703, 376] width 1006 height 661
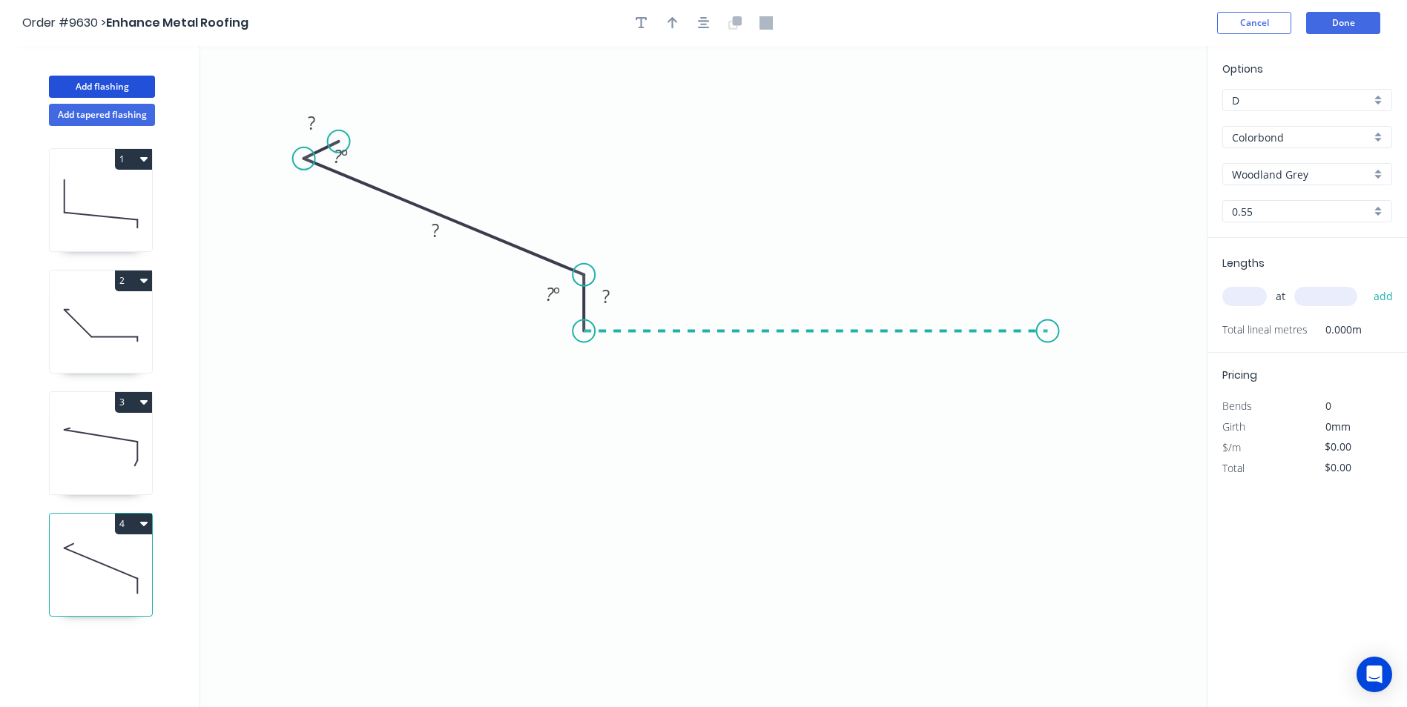
click at [1048, 334] on icon "0 ? ? ? ? º ? º" at bounding box center [703, 376] width 1006 height 661
click at [1050, 378] on icon "0 ? ? ? ? ? º ? º" at bounding box center [703, 376] width 1006 height 661
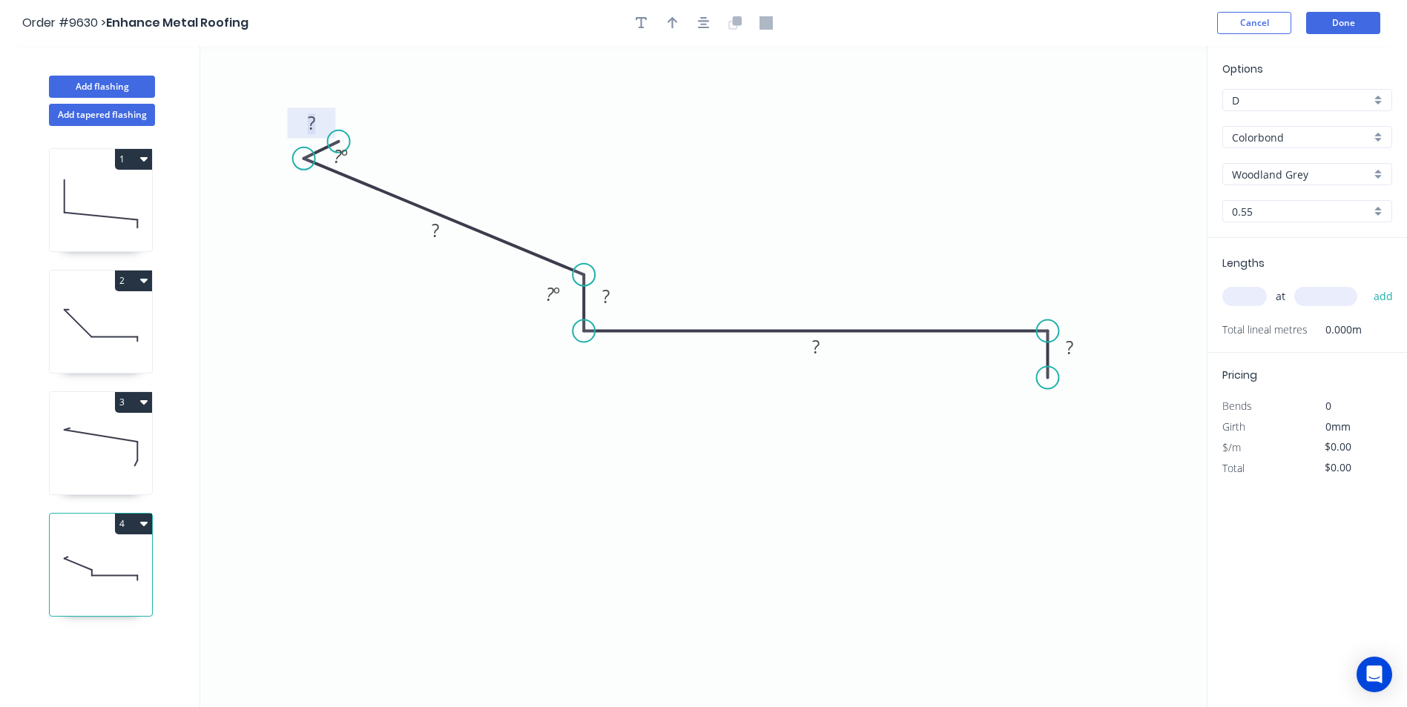
click at [319, 118] on rect at bounding box center [312, 123] width 30 height 21
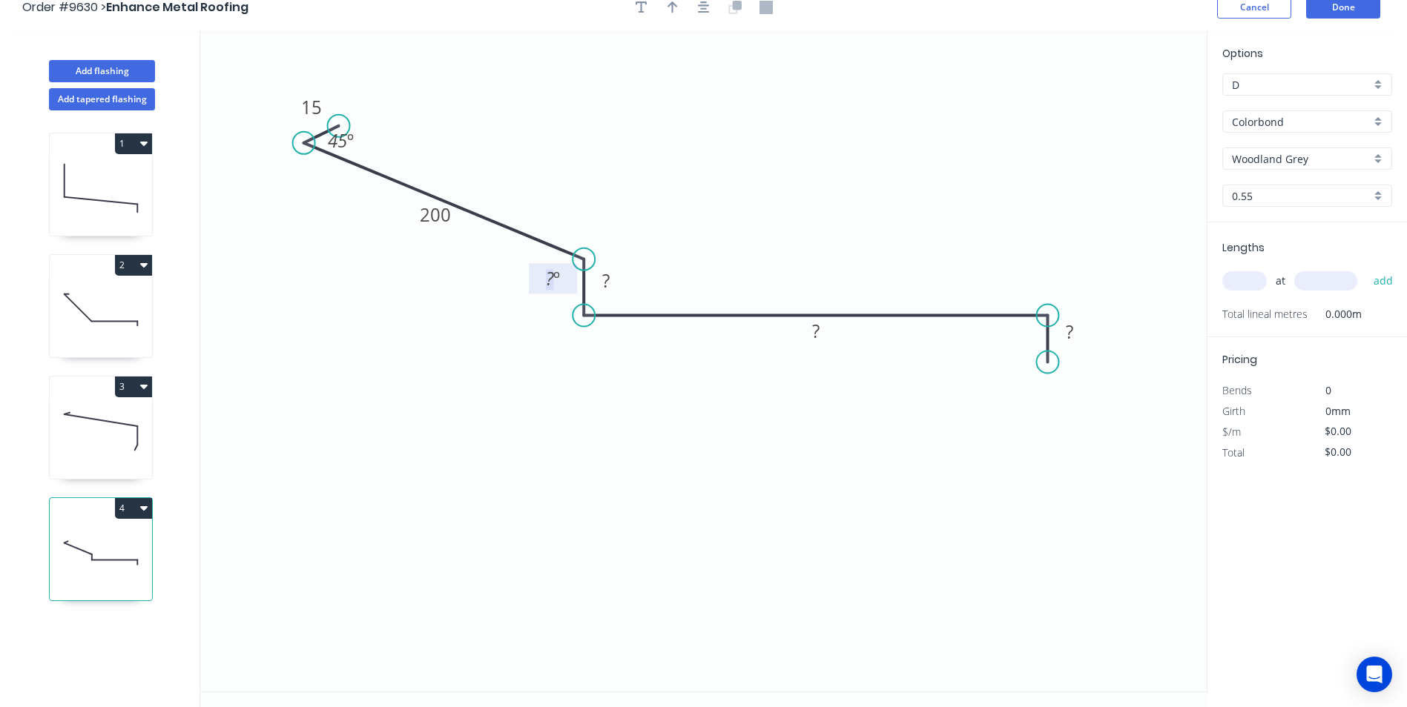
scroll to position [27, 0]
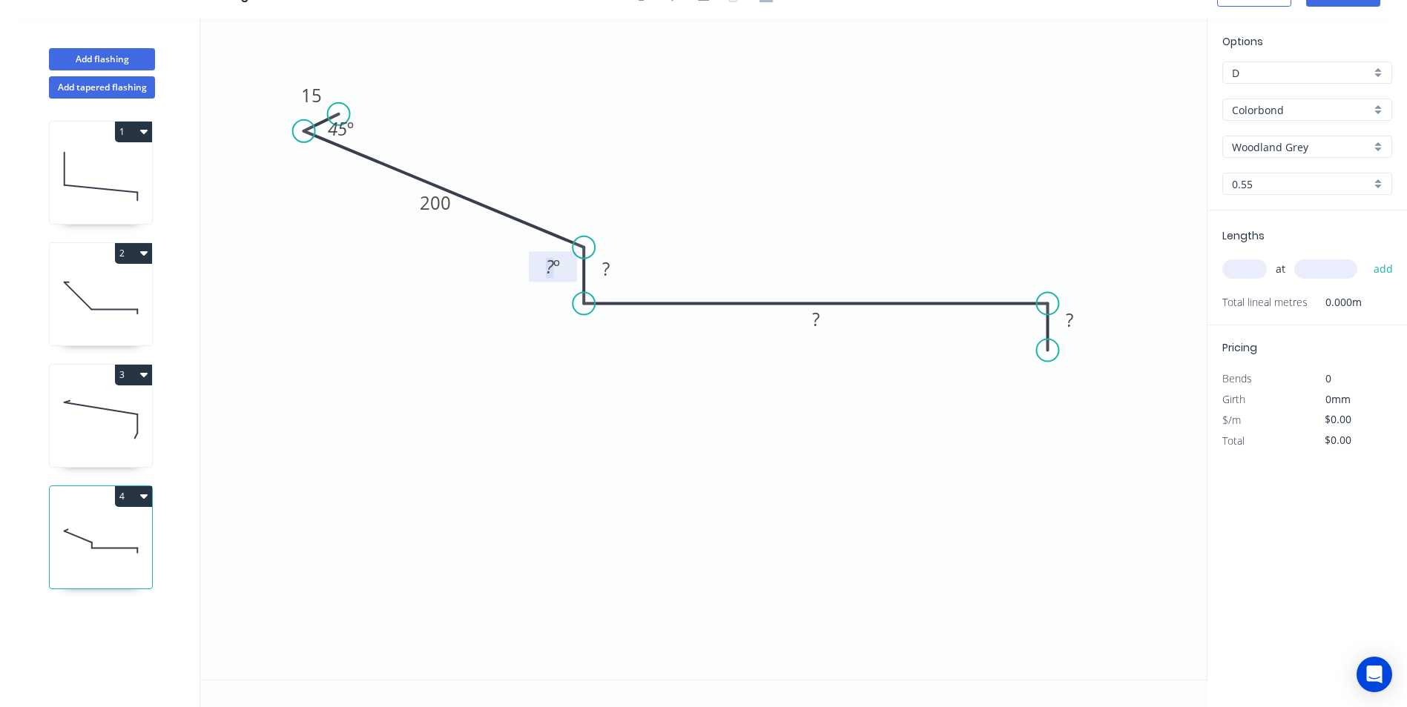
click at [119, 505] on button "4" at bounding box center [133, 496] width 37 height 21
click at [86, 553] on div "Delete" at bounding box center [81, 563] width 114 height 22
type input "$9.64"
type input "$80.98"
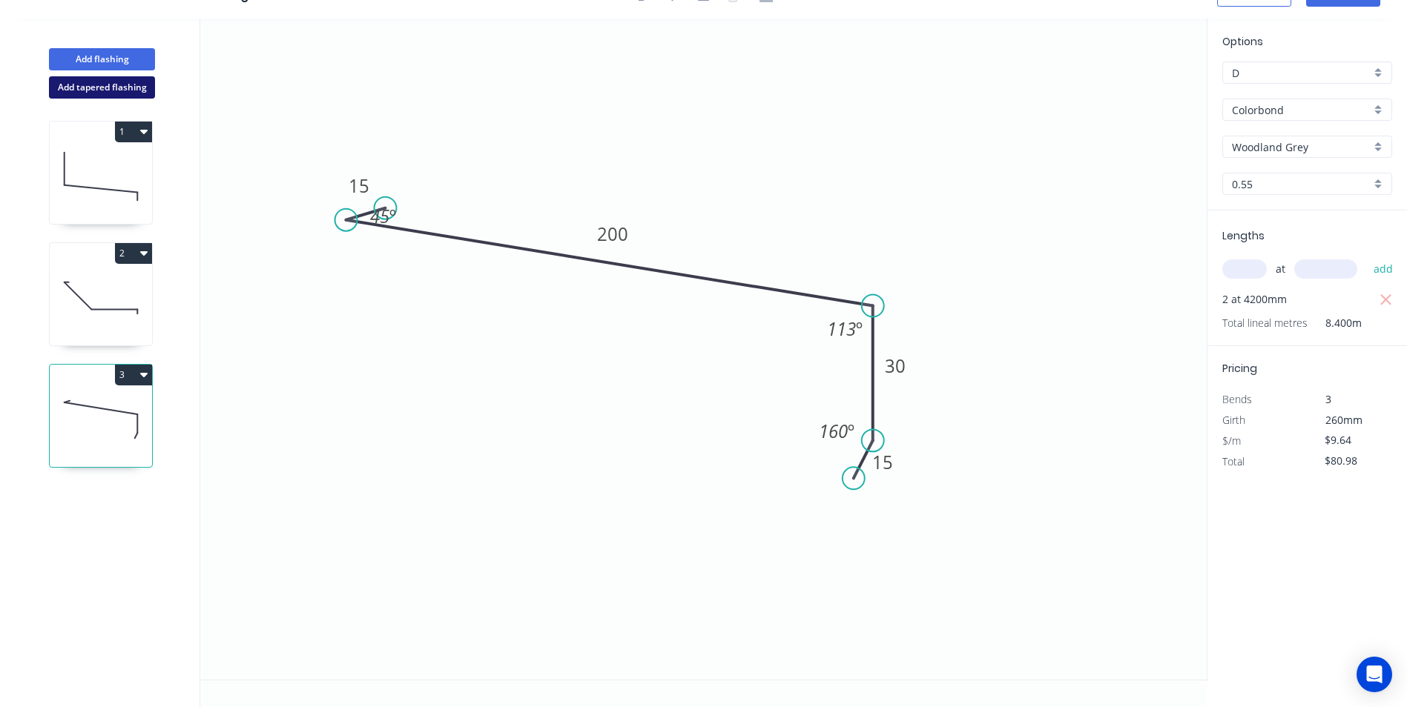
click at [142, 93] on button "Add tapered flashing" at bounding box center [102, 87] width 106 height 22
type input "$0.00"
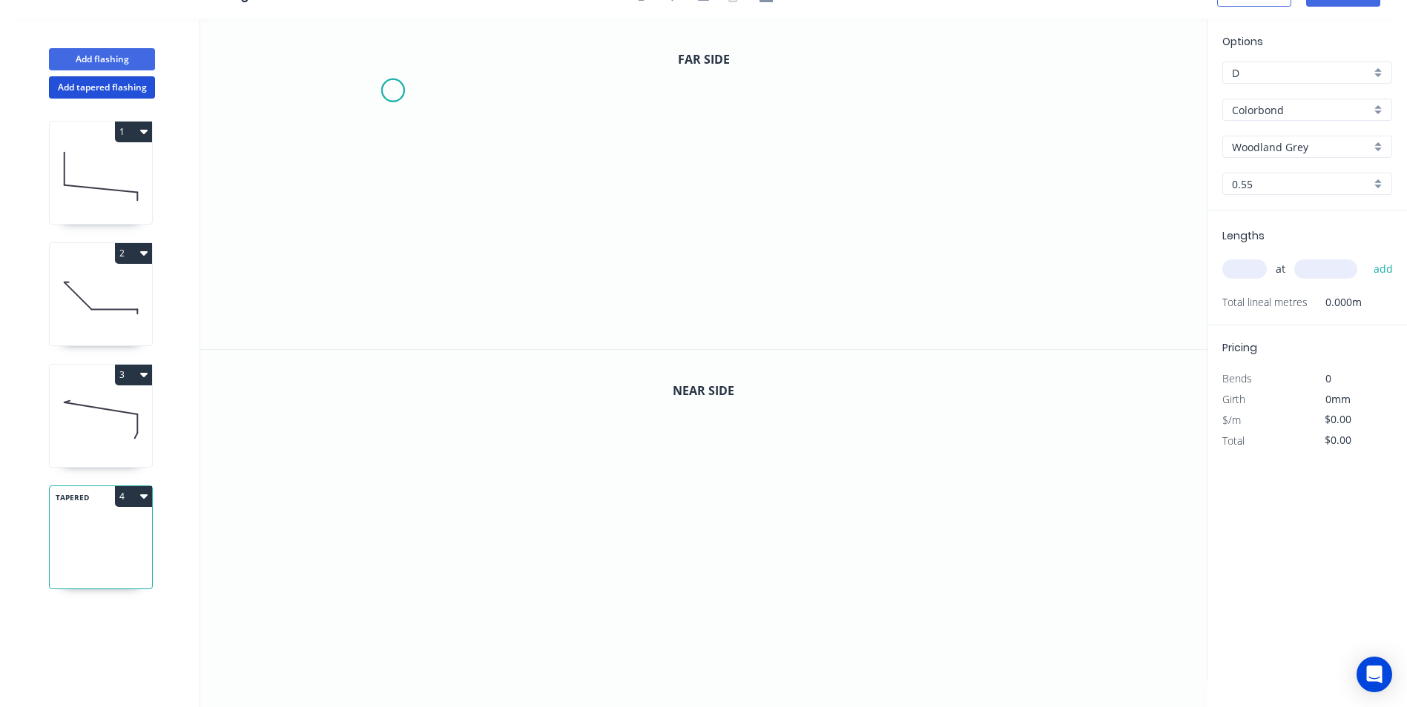
click at [392, 90] on icon "0" at bounding box center [703, 184] width 1006 height 331
click at [359, 104] on icon "0" at bounding box center [703, 184] width 1006 height 331
click at [621, 183] on icon at bounding box center [490, 143] width 261 height 79
click at [617, 240] on icon "0 ? ? ? º" at bounding box center [703, 184] width 1006 height 331
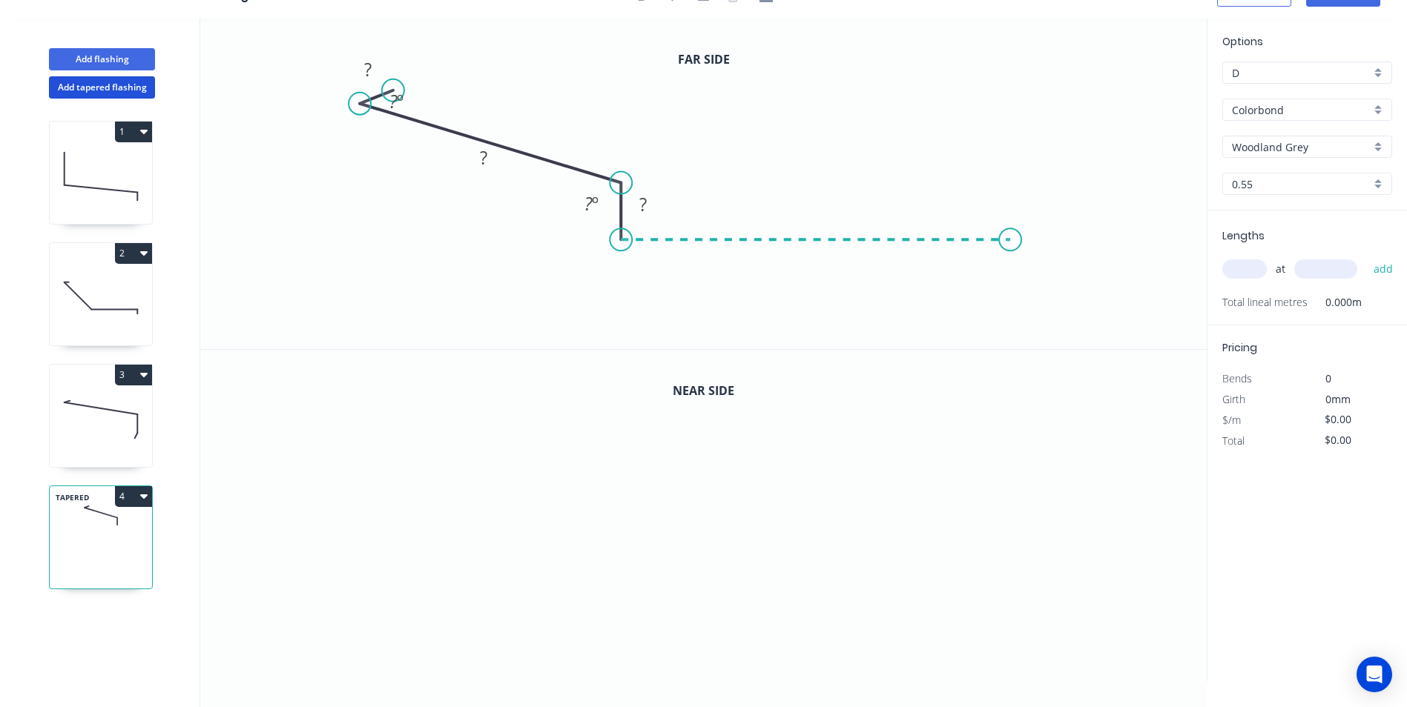
click at [1020, 248] on icon "0 ? ? ? ? º ? º" at bounding box center [703, 184] width 1006 height 331
click at [1021, 287] on icon "0 ? ? ? ? ? º ? º" at bounding box center [703, 184] width 1006 height 331
click at [1021, 287] on circle at bounding box center [1019, 286] width 22 height 22
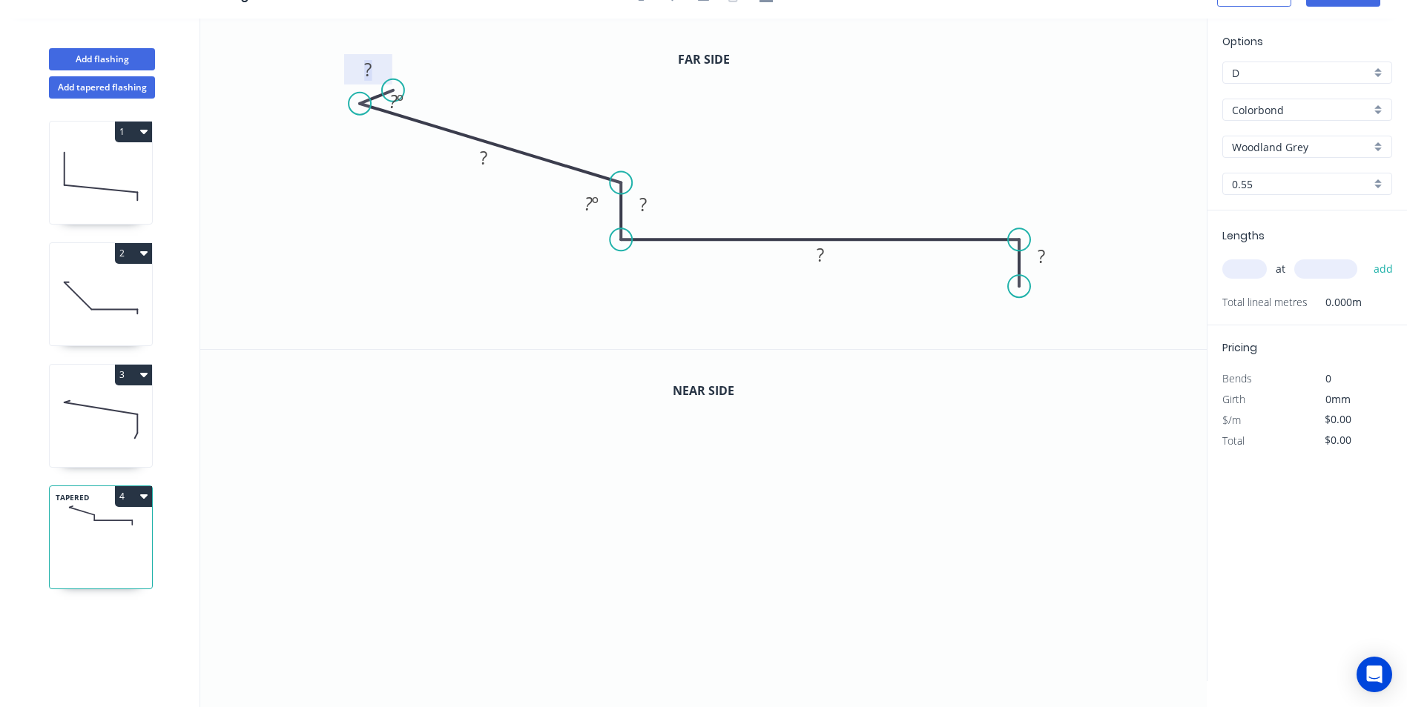
click at [362, 65] on rect at bounding box center [368, 70] width 30 height 21
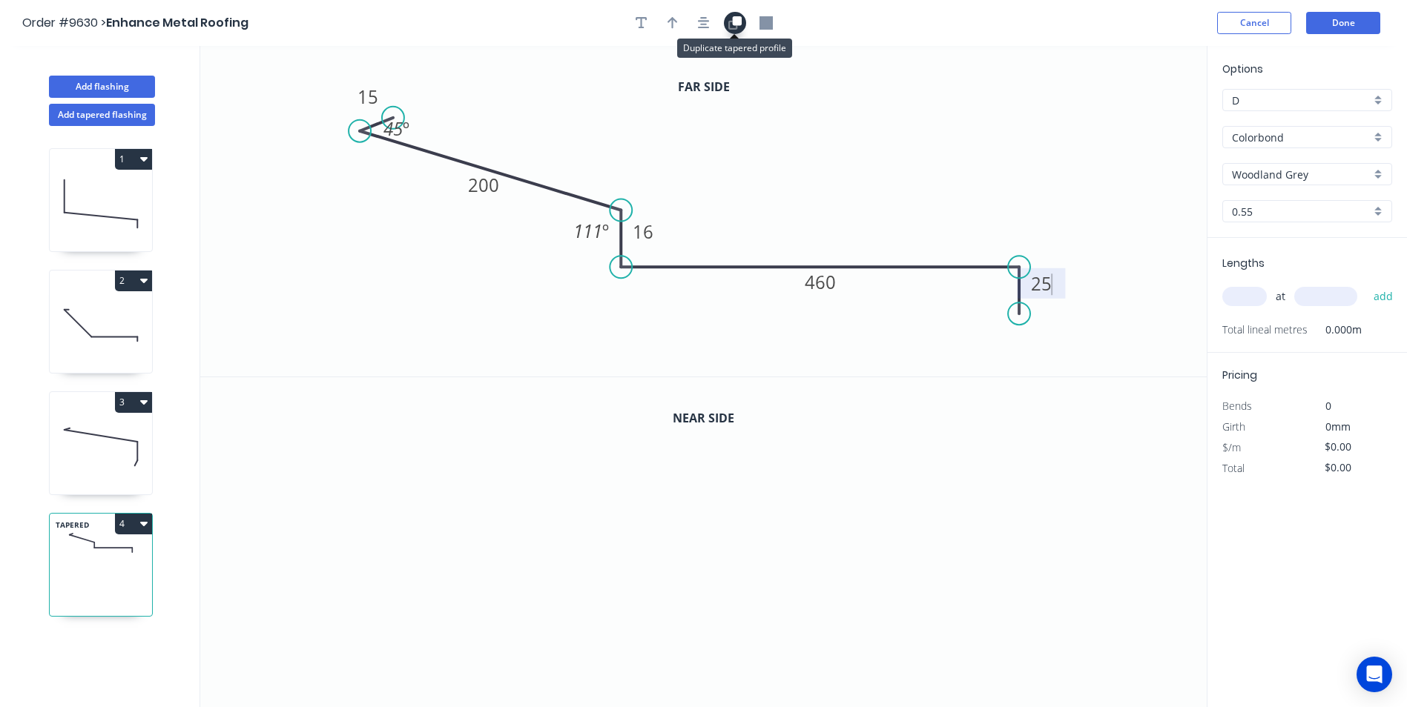
click at [739, 19] on icon "button" at bounding box center [736, 20] width 9 height 9
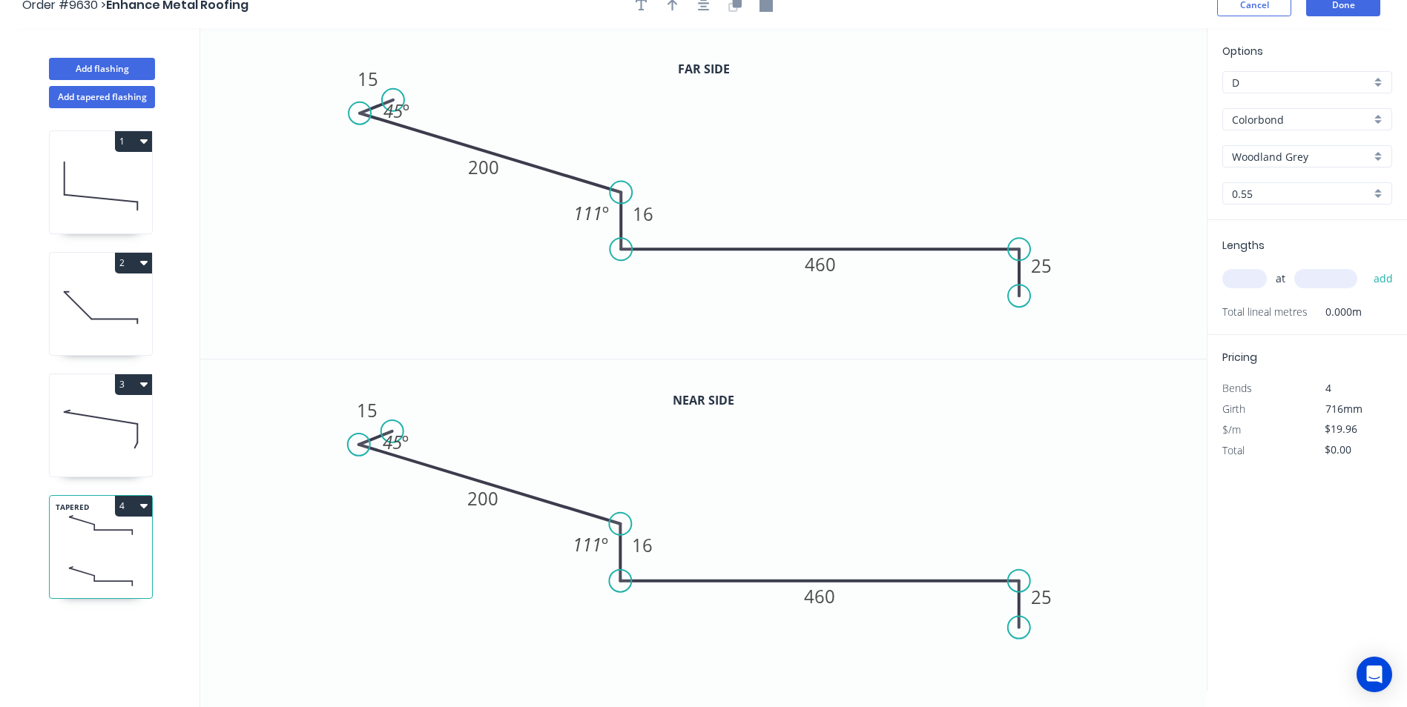
scroll to position [27, 0]
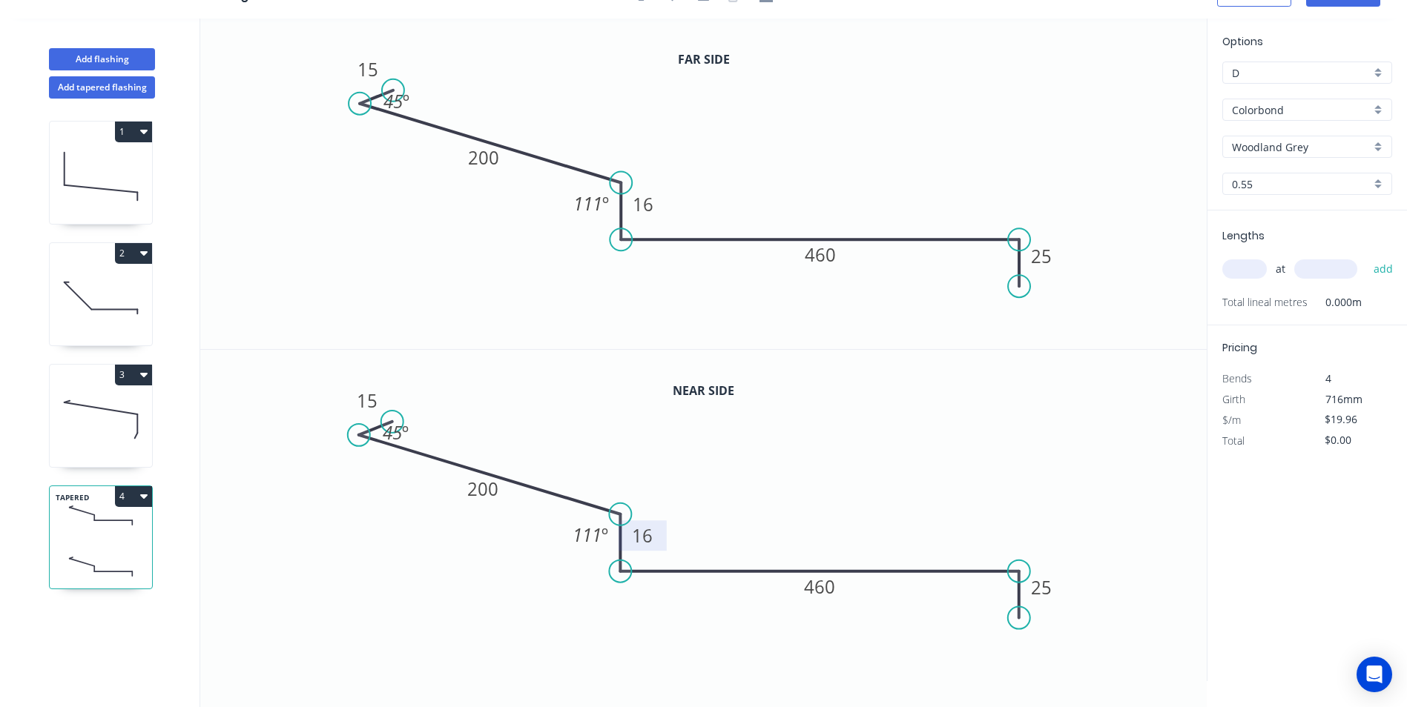
click at [652, 532] on tspan "16" at bounding box center [643, 536] width 21 height 24
click at [830, 478] on icon "0 15 200 95 460 25 45 º 111 º" at bounding box center [703, 515] width 1006 height 331
type input "$24.14"
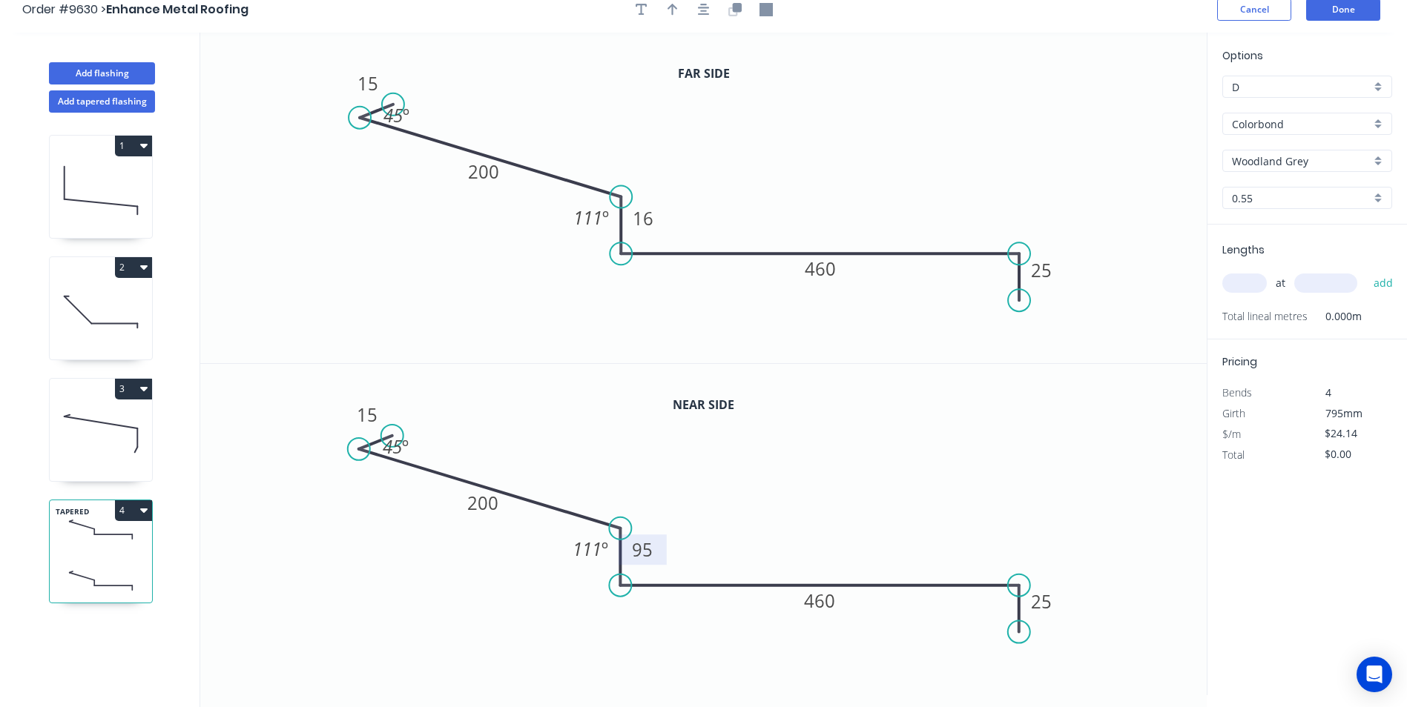
scroll to position [0, 0]
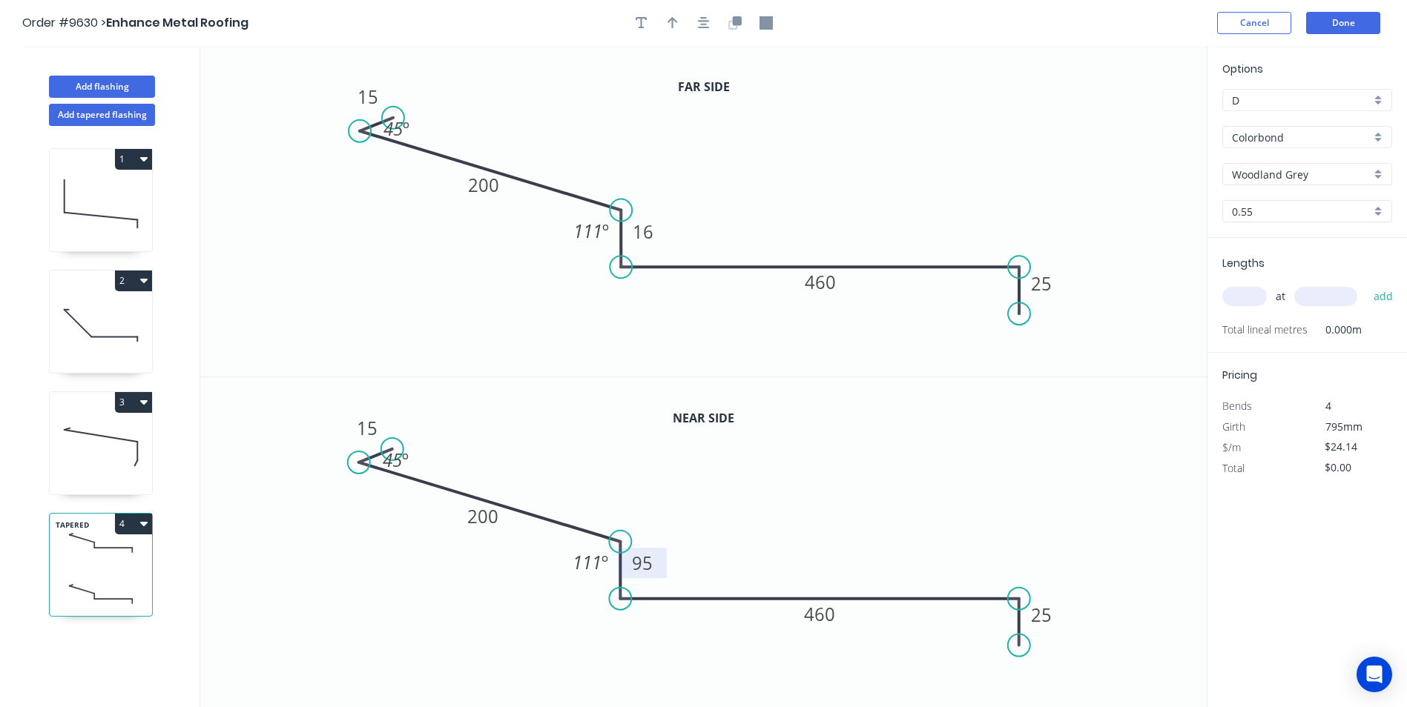
click at [1246, 294] on input "text" at bounding box center [1244, 296] width 44 height 19
type input "1"
type input "3000"
click at [1366, 284] on button "add" at bounding box center [1383, 296] width 35 height 25
type input "$72.42"
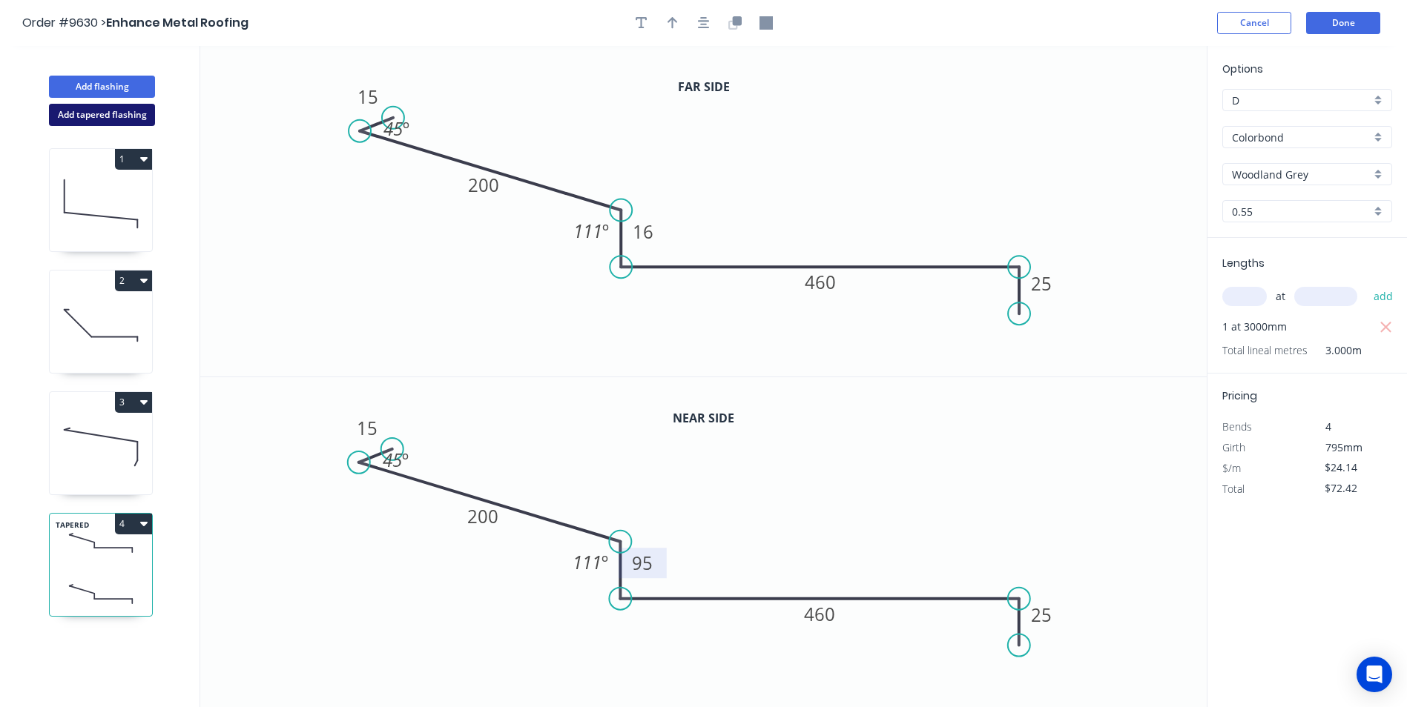
click at [113, 119] on button "Add tapered flashing" at bounding box center [102, 115] width 106 height 22
type input "$0.00"
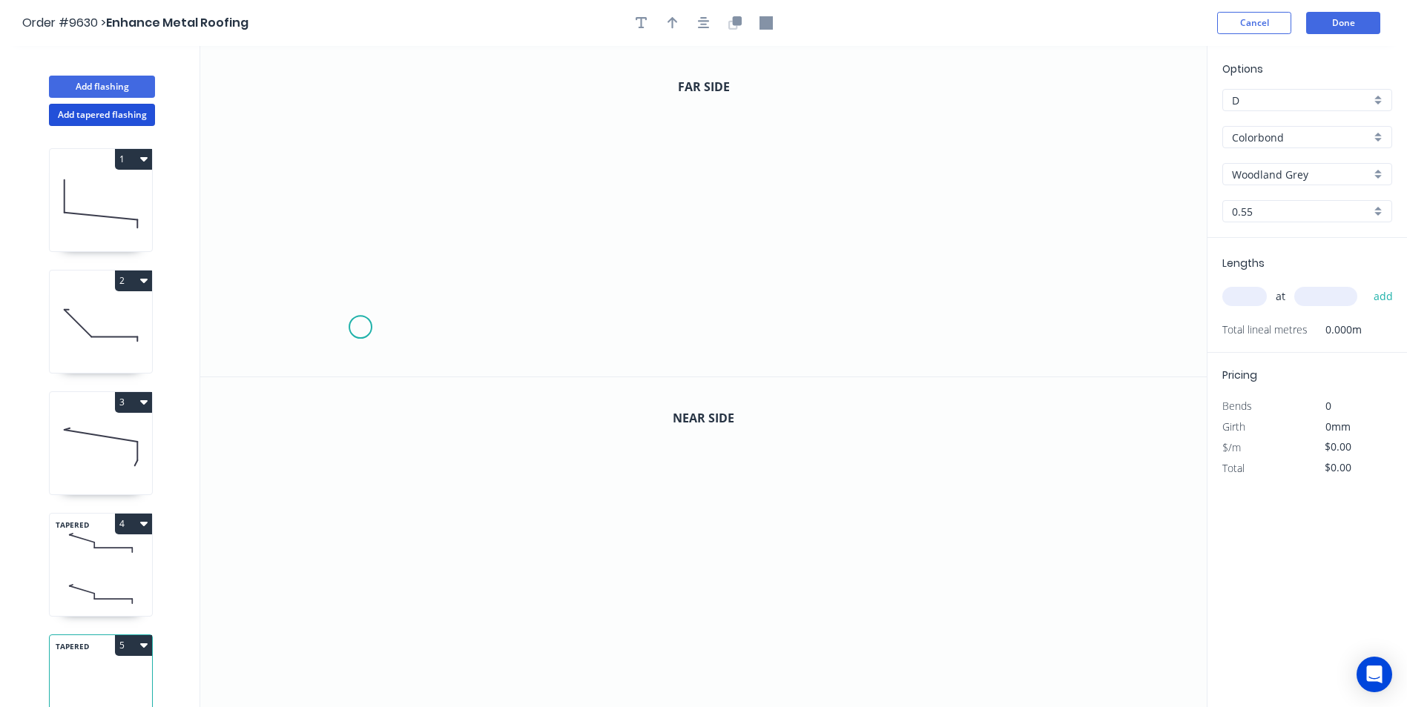
click at [360, 328] on icon "0" at bounding box center [703, 211] width 1006 height 331
click at [359, 302] on icon "0" at bounding box center [703, 211] width 1006 height 331
click at [770, 295] on icon "0 ?" at bounding box center [703, 211] width 1006 height 331
click at [771, 261] on icon "0 ? ?" at bounding box center [703, 211] width 1006 height 331
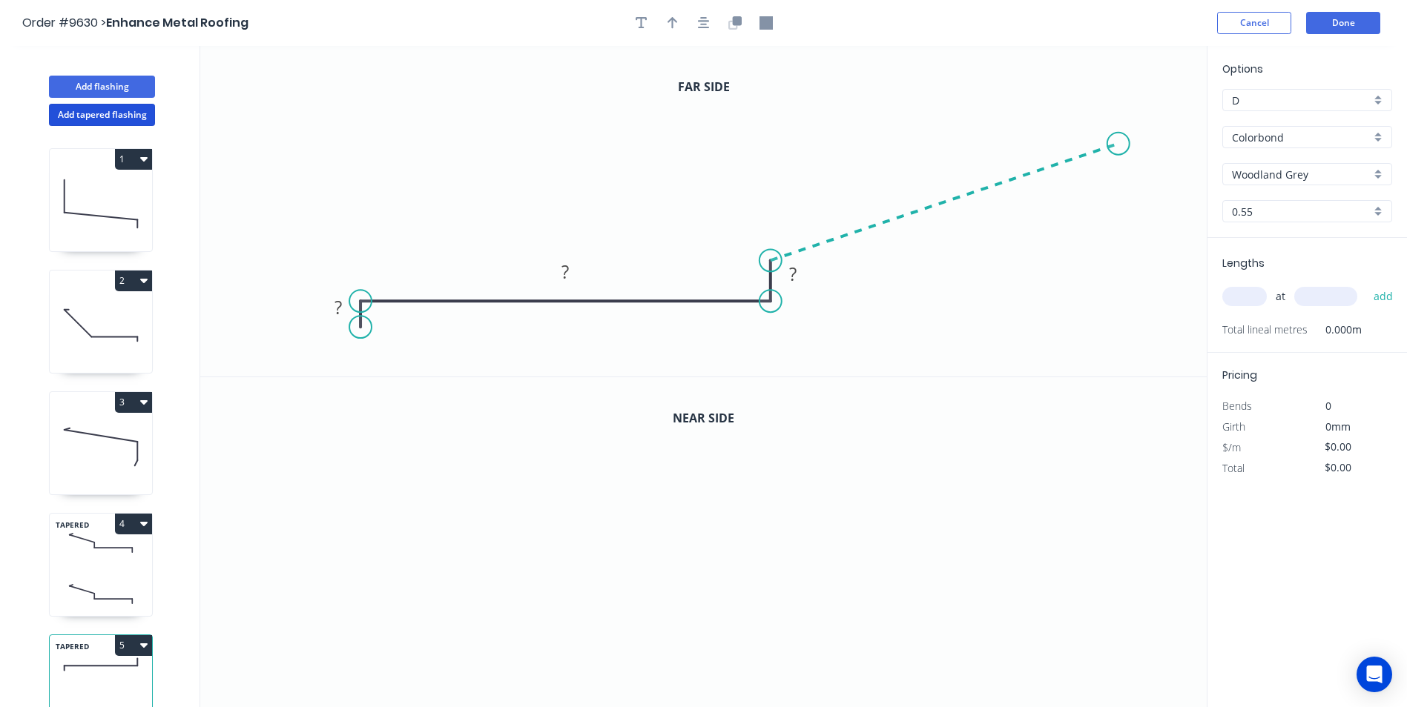
click at [1119, 144] on icon "0 ? ? ?" at bounding box center [703, 211] width 1006 height 331
click at [1083, 131] on icon "0 ? ? ? ? ? º" at bounding box center [703, 211] width 1006 height 331
click at [334, 305] on tspan "?" at bounding box center [337, 307] width 7 height 24
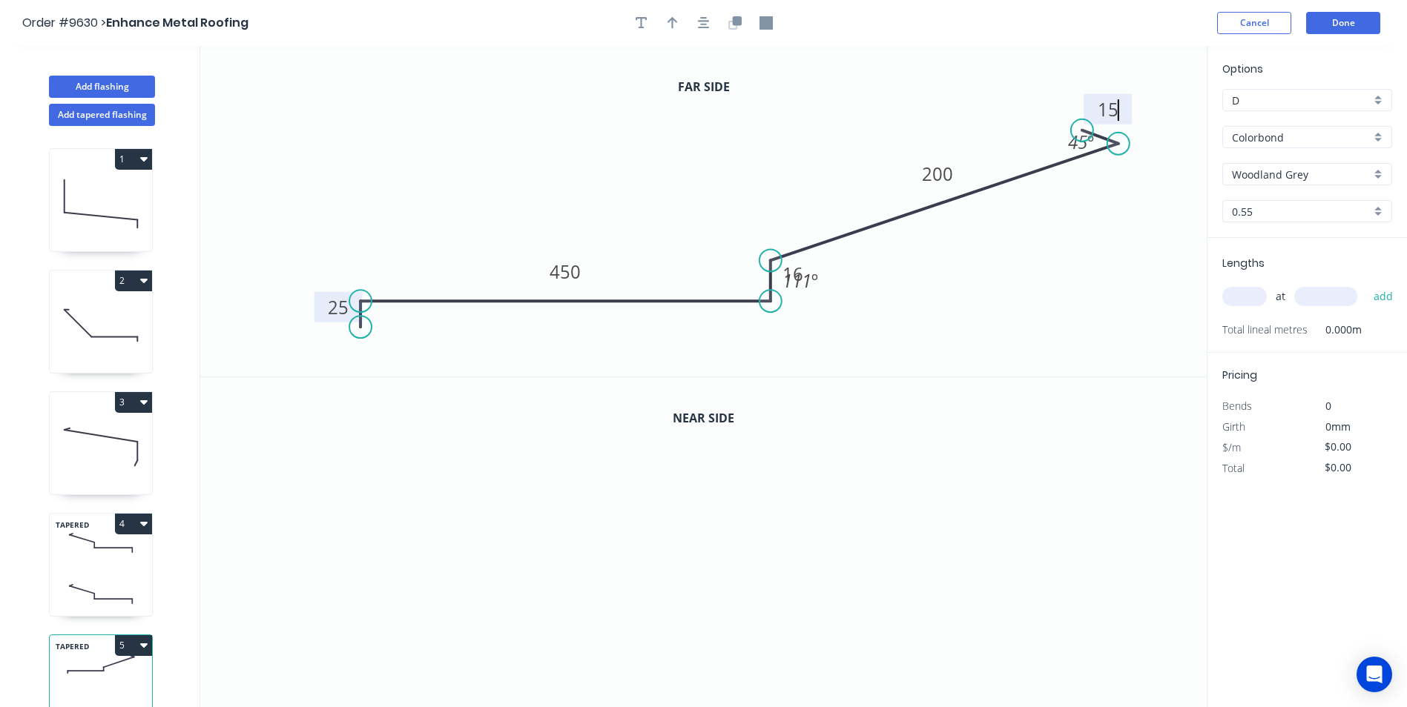
click at [893, 347] on icon "0 25 450 16 200 15 111 º 45 º" at bounding box center [703, 211] width 1006 height 331
click at [728, 23] on icon "button" at bounding box center [734, 22] width 13 height 13
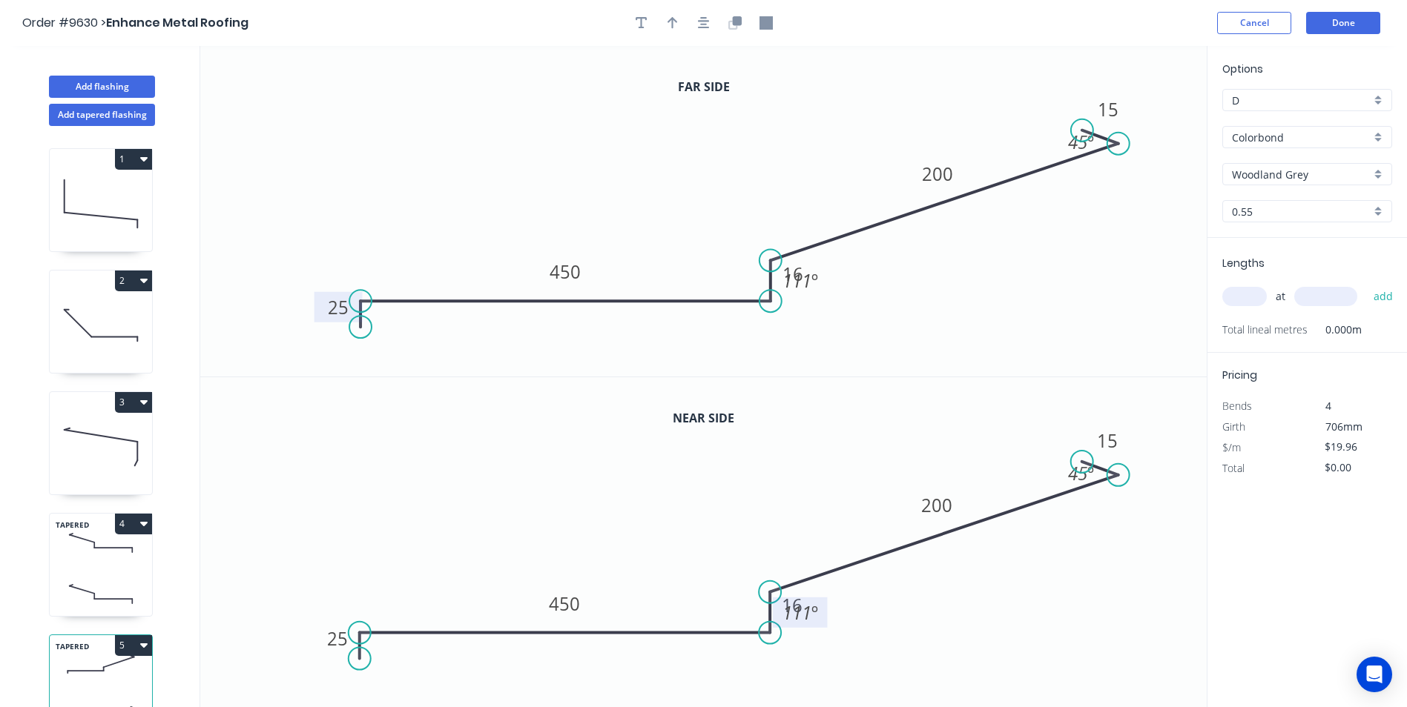
click at [798, 602] on tspan "111" at bounding box center [797, 613] width 29 height 24
click at [702, 498] on icon "0 25 450 55 200 15 111 º 45 º" at bounding box center [703, 542] width 1006 height 331
type input "$20.96"
drag, startPoint x: 819, startPoint y: 625, endPoint x: 833, endPoint y: 641, distance: 21.1
click at [833, 641] on rect at bounding box center [814, 629] width 55 height 30
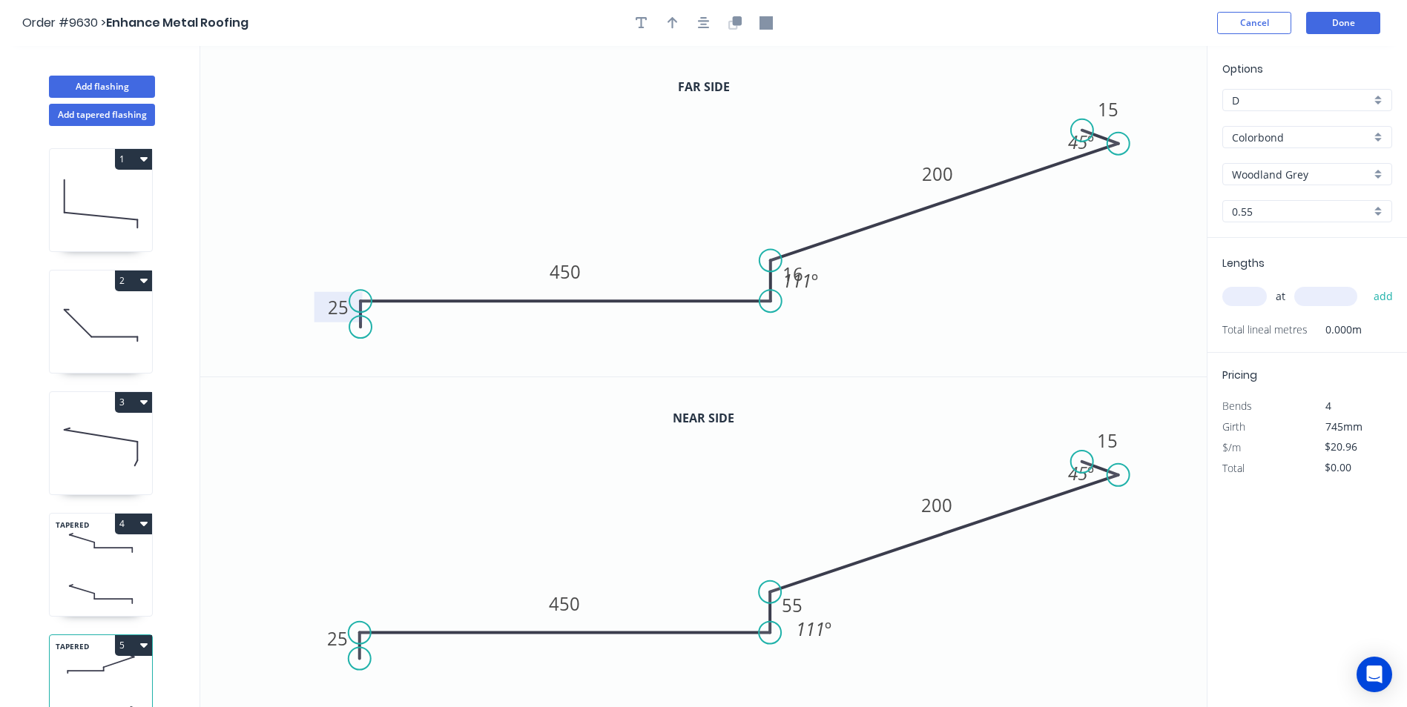
click at [769, 547] on icon "0 25 450 55 200 15 111 º 45 º" at bounding box center [703, 542] width 1006 height 331
drag, startPoint x: 825, startPoint y: 291, endPoint x: 837, endPoint y: 315, distance: 27.2
click at [837, 315] on rect at bounding box center [812, 305] width 55 height 30
click at [1255, 297] on input "text" at bounding box center [1244, 296] width 44 height 19
type input "1"
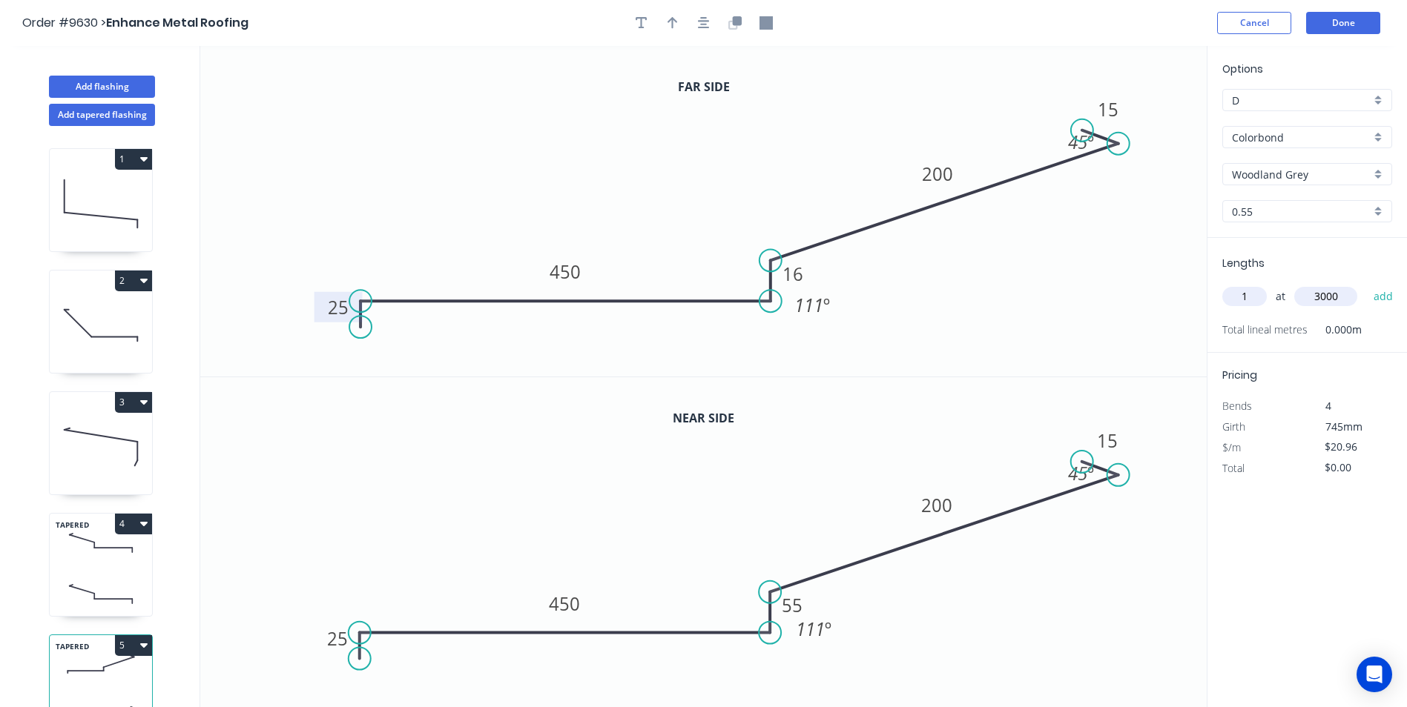
type input "3000"
click at [1366, 284] on button "add" at bounding box center [1383, 296] width 35 height 25
type input "$62.88"
click at [1318, 25] on button "Done" at bounding box center [1343, 23] width 74 height 22
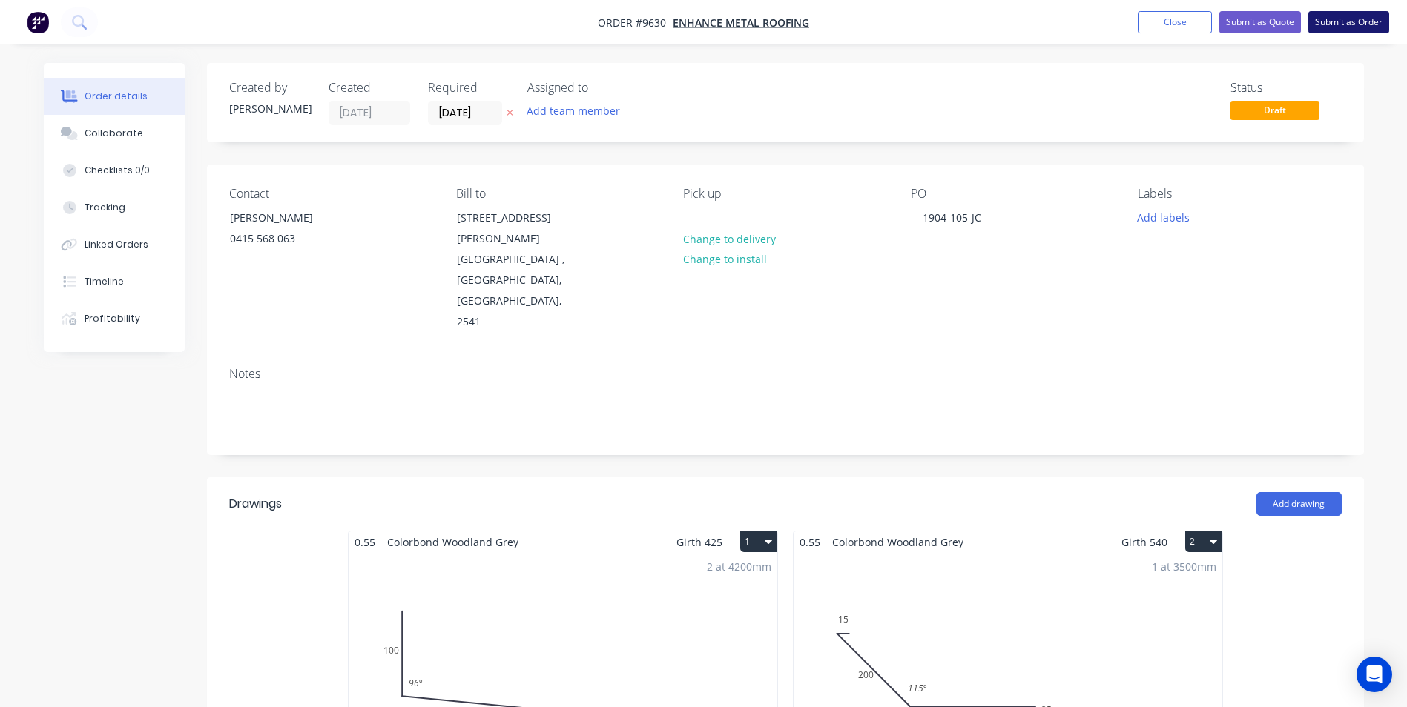
click at [1316, 22] on button "Submit as Order" at bounding box center [1348, 22] width 81 height 22
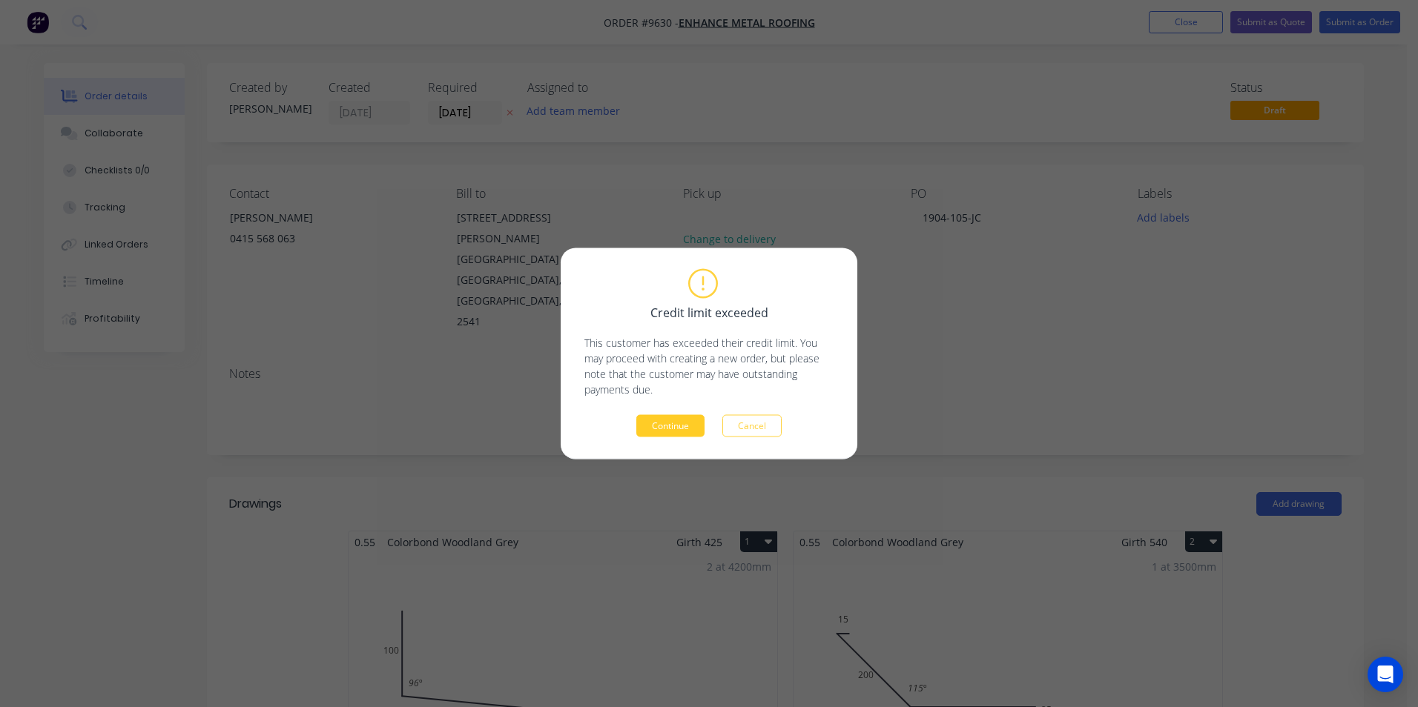
click at [667, 423] on button "Continue" at bounding box center [670, 426] width 68 height 22
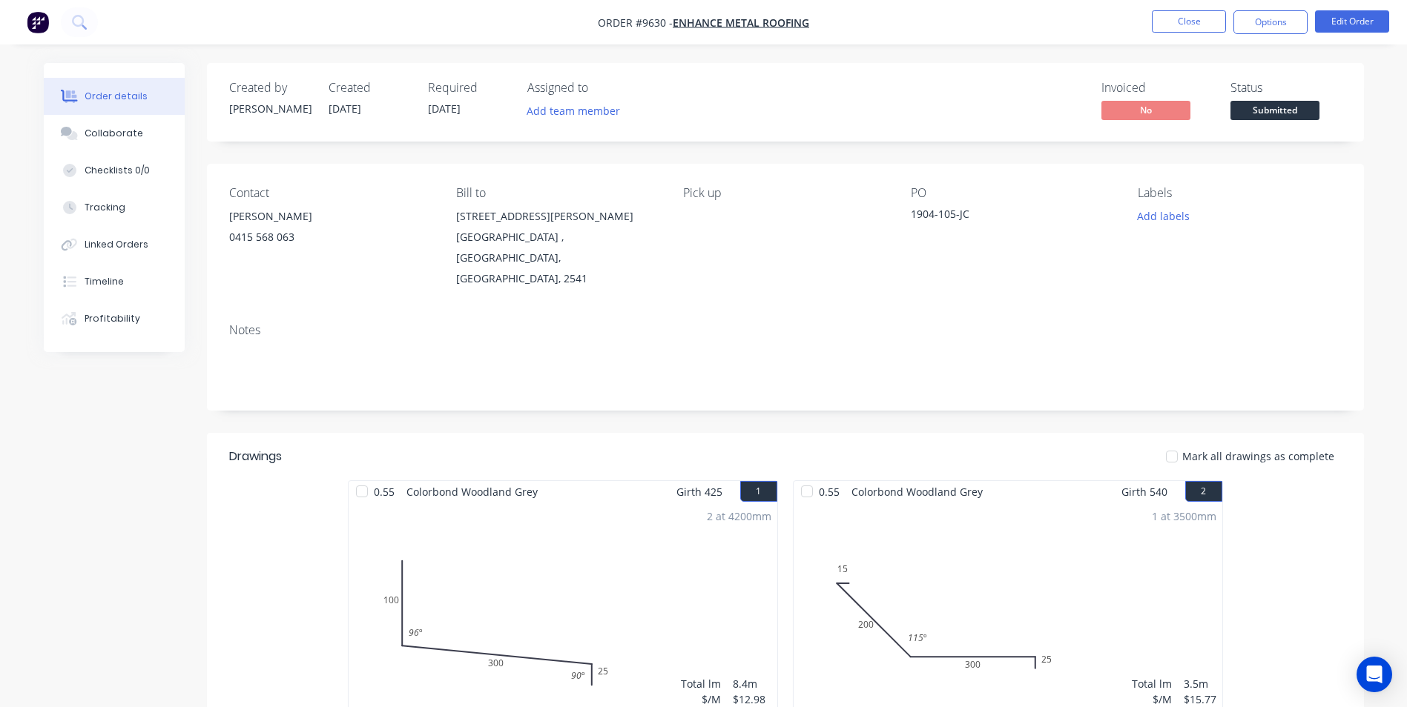
drag, startPoint x: 1255, startPoint y: 29, endPoint x: 1070, endPoint y: 70, distance: 190.0
click at [1060, 75] on div "Created by Matt Created 08/09/25 Required 08/09/25 Assigned to Add team member …" at bounding box center [785, 102] width 1157 height 79
click at [1261, 16] on button "Options" at bounding box center [1270, 22] width 74 height 24
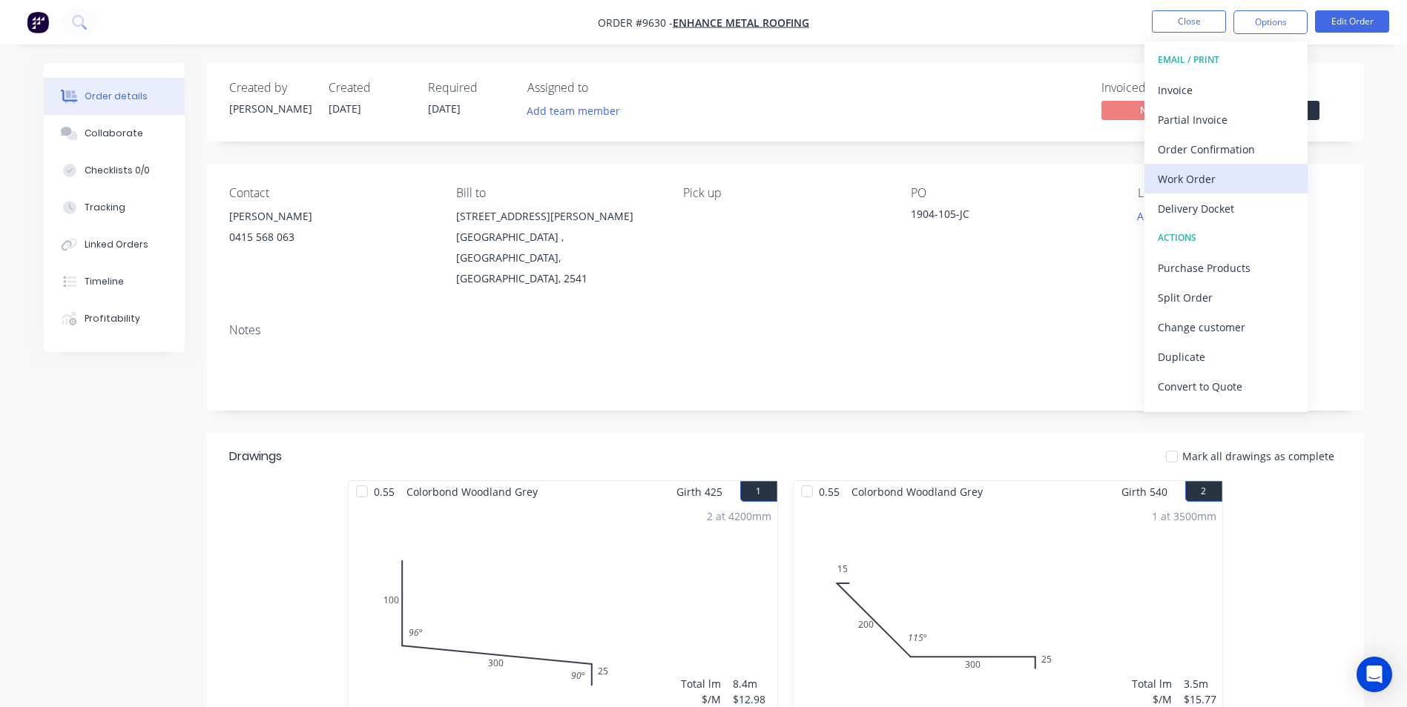
click at [1234, 173] on div "Work Order" at bounding box center [1226, 179] width 136 height 22
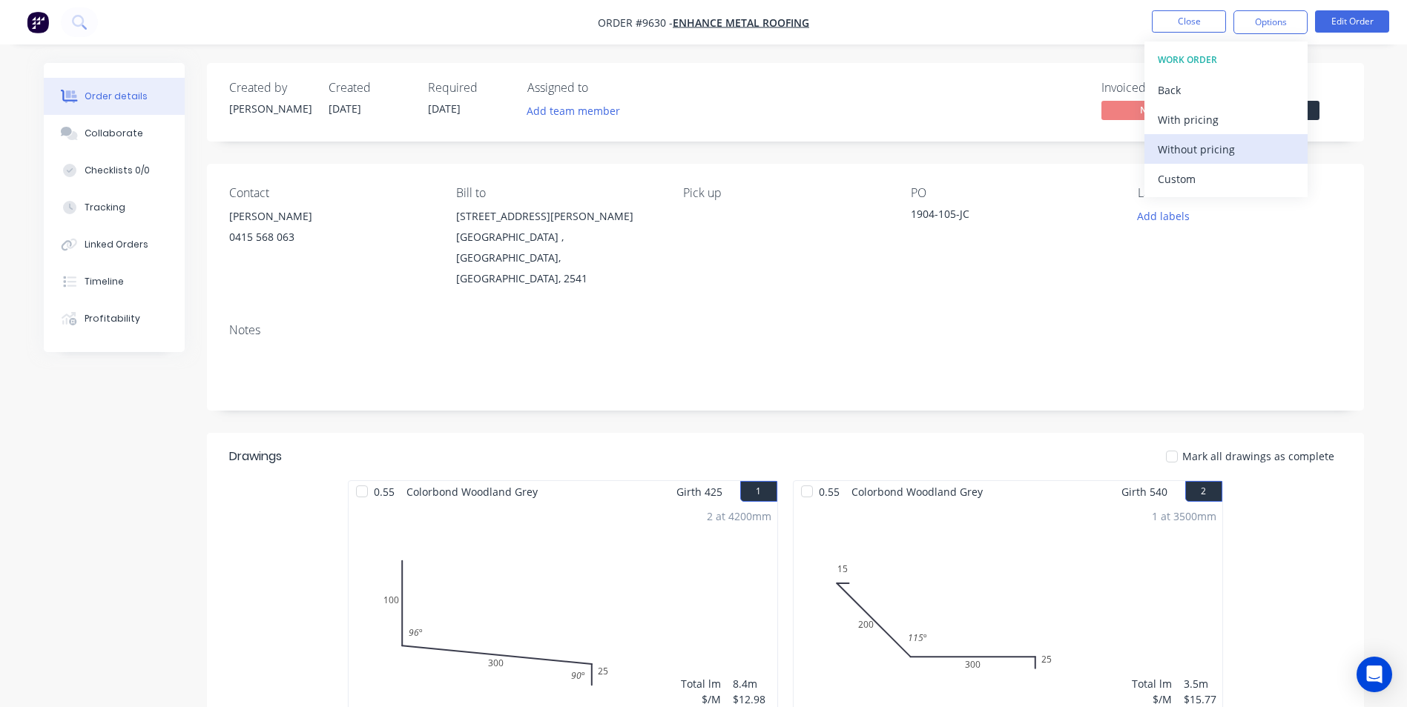
click at [1232, 153] on div "Without pricing" at bounding box center [1226, 150] width 136 height 22
click at [1248, 154] on div "Order Confirmation" at bounding box center [1226, 150] width 136 height 22
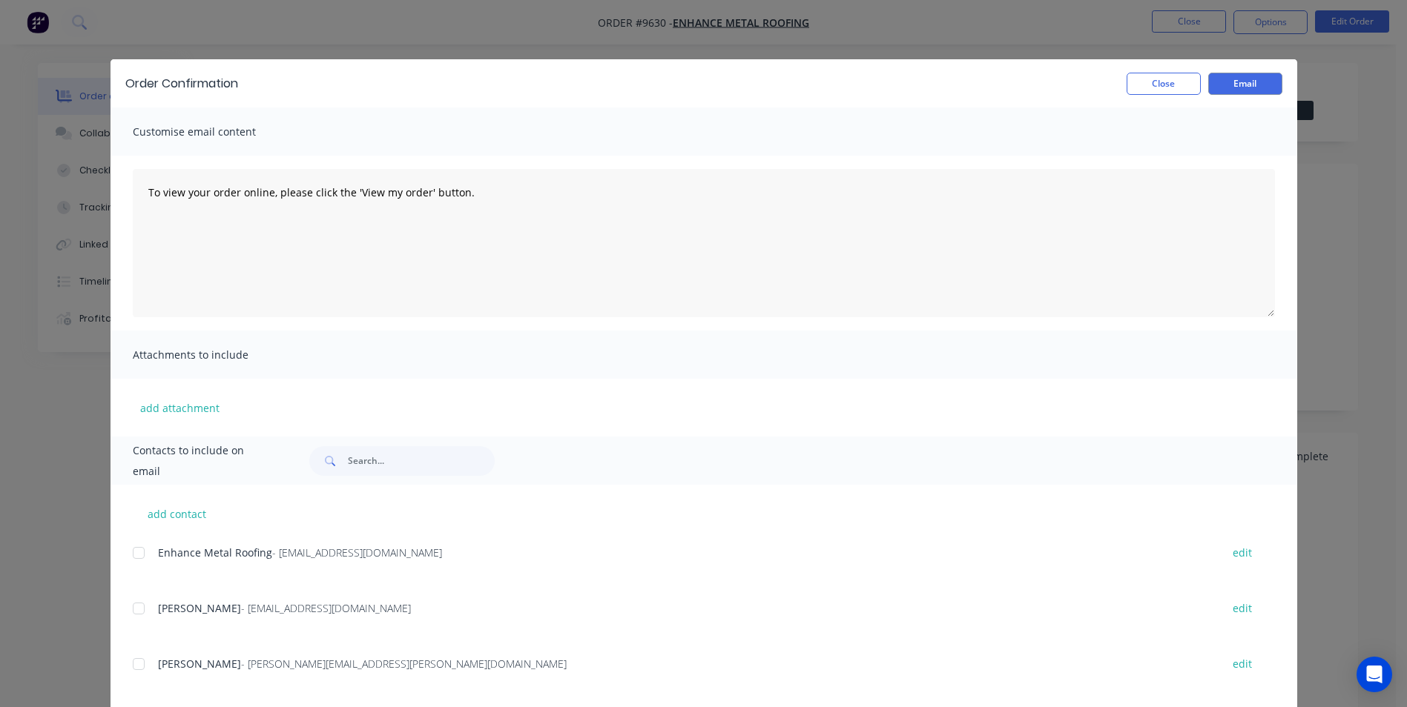
click at [133, 548] on div at bounding box center [139, 553] width 30 height 30
click at [1247, 86] on button "Email" at bounding box center [1245, 84] width 74 height 22
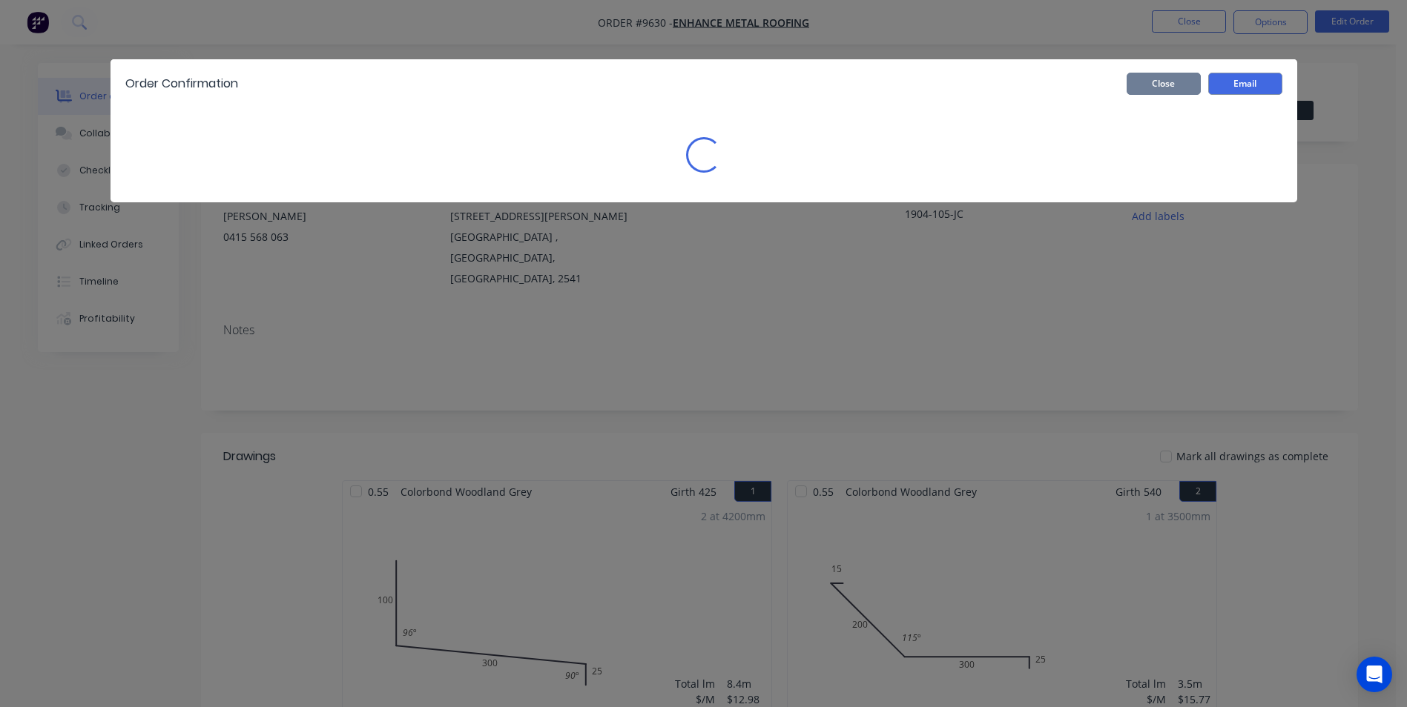
click at [1177, 85] on button "Close" at bounding box center [1163, 84] width 74 height 22
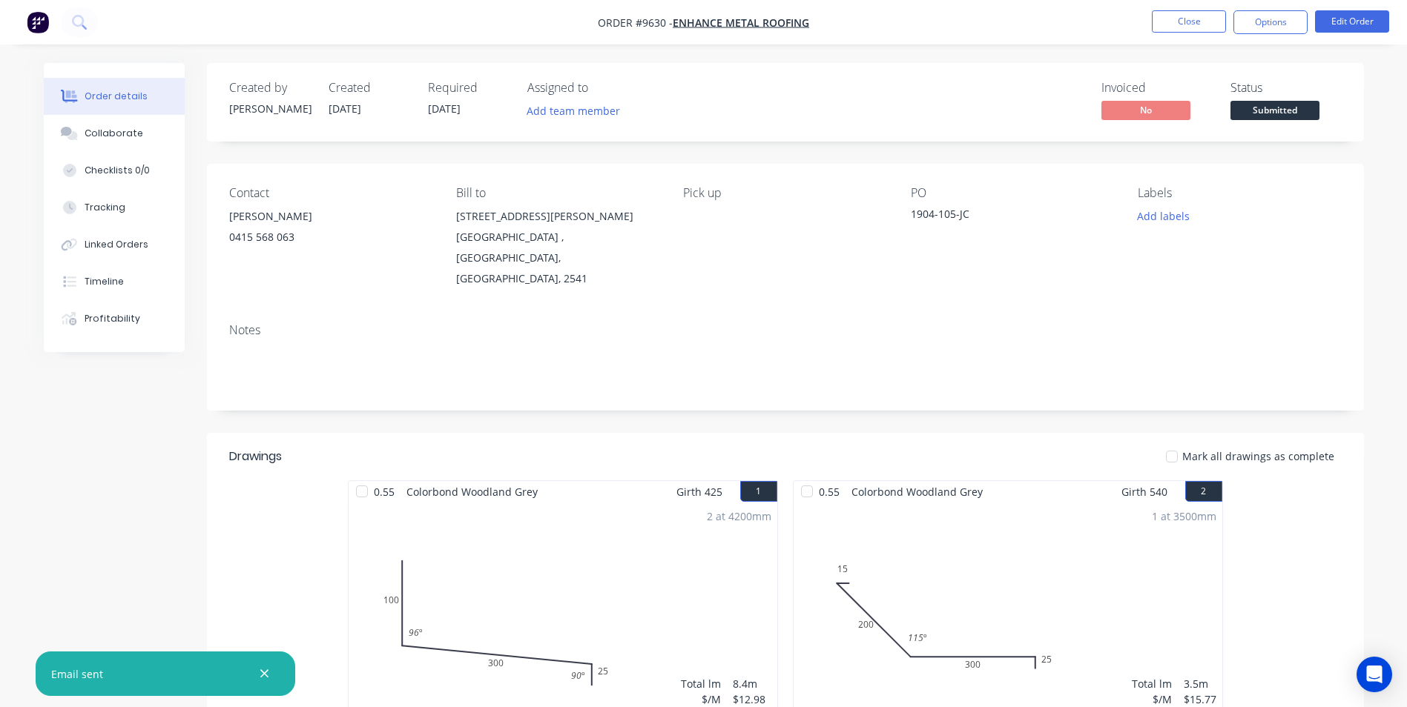
click at [36, 20] on img "button" at bounding box center [38, 22] width 22 height 22
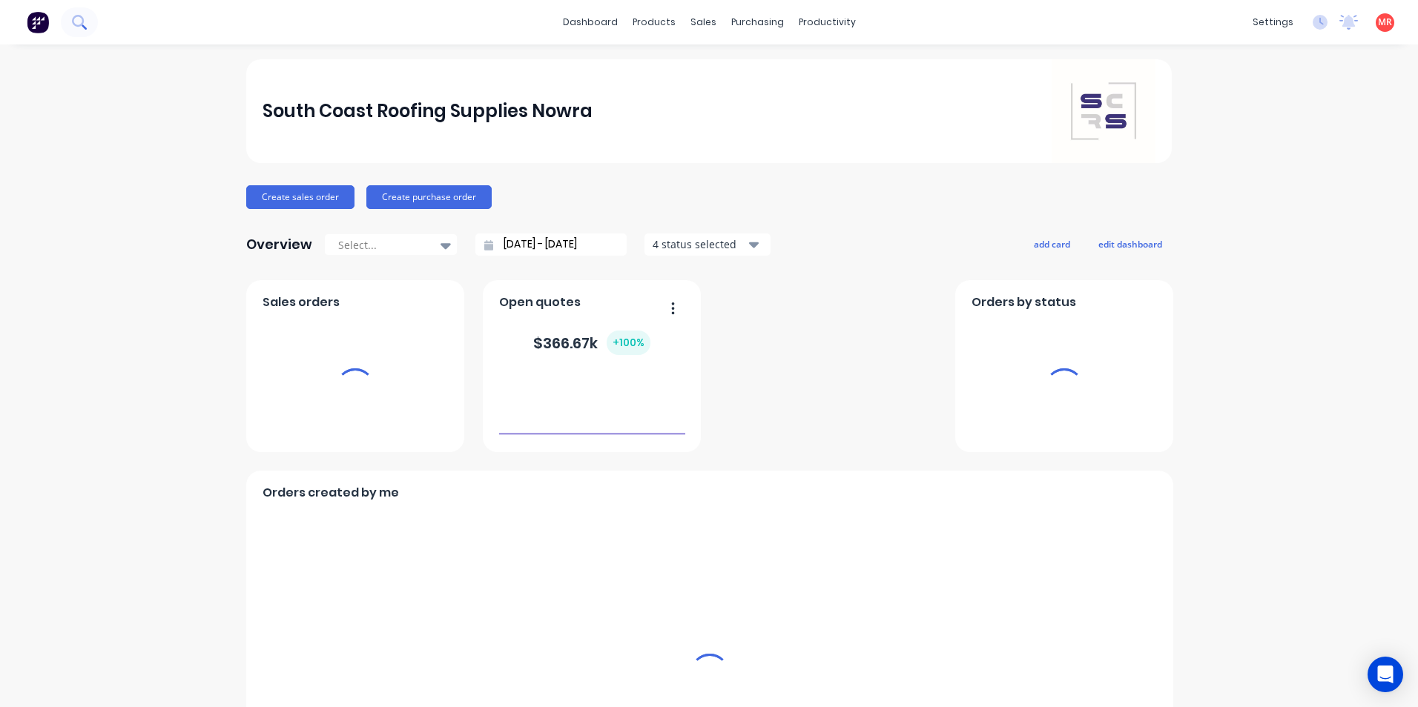
click at [93, 27] on button at bounding box center [79, 22] width 37 height 30
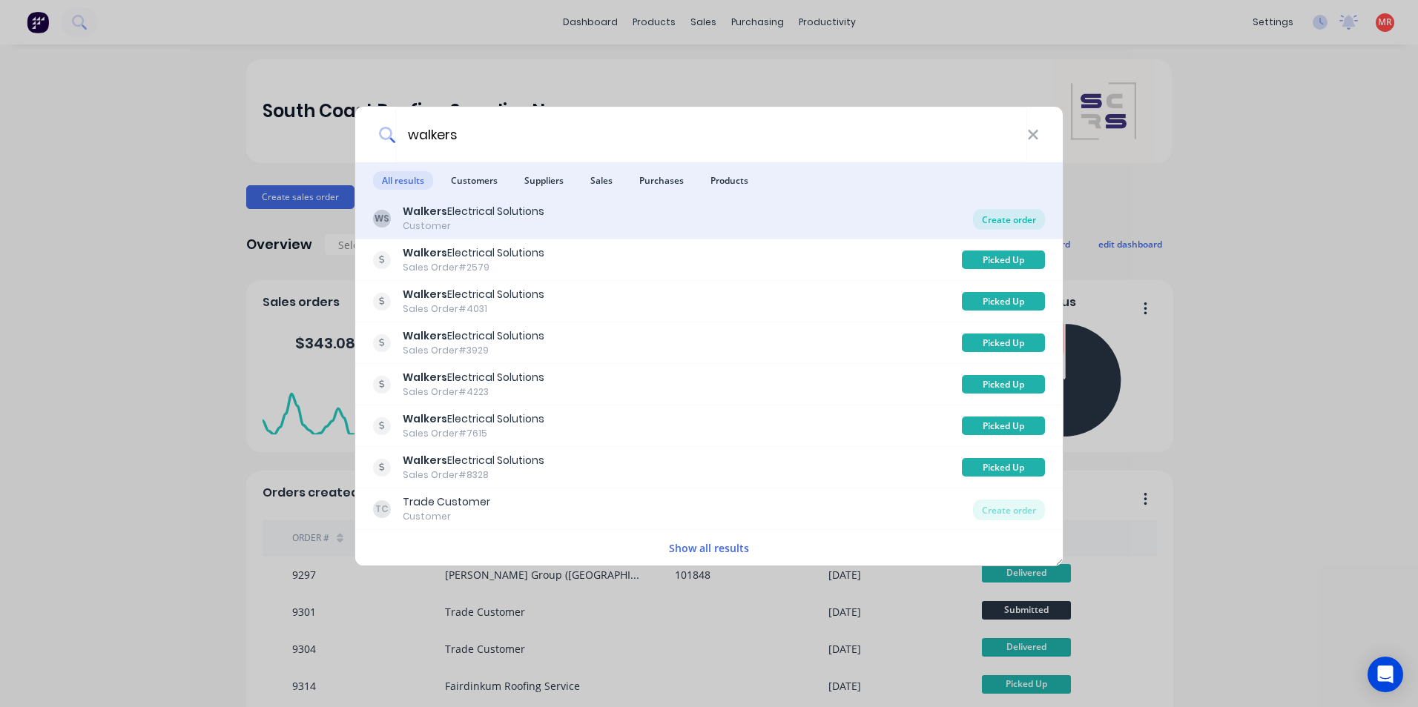
type input "walkers"
click at [1020, 223] on div "Create order" at bounding box center [1009, 219] width 72 height 21
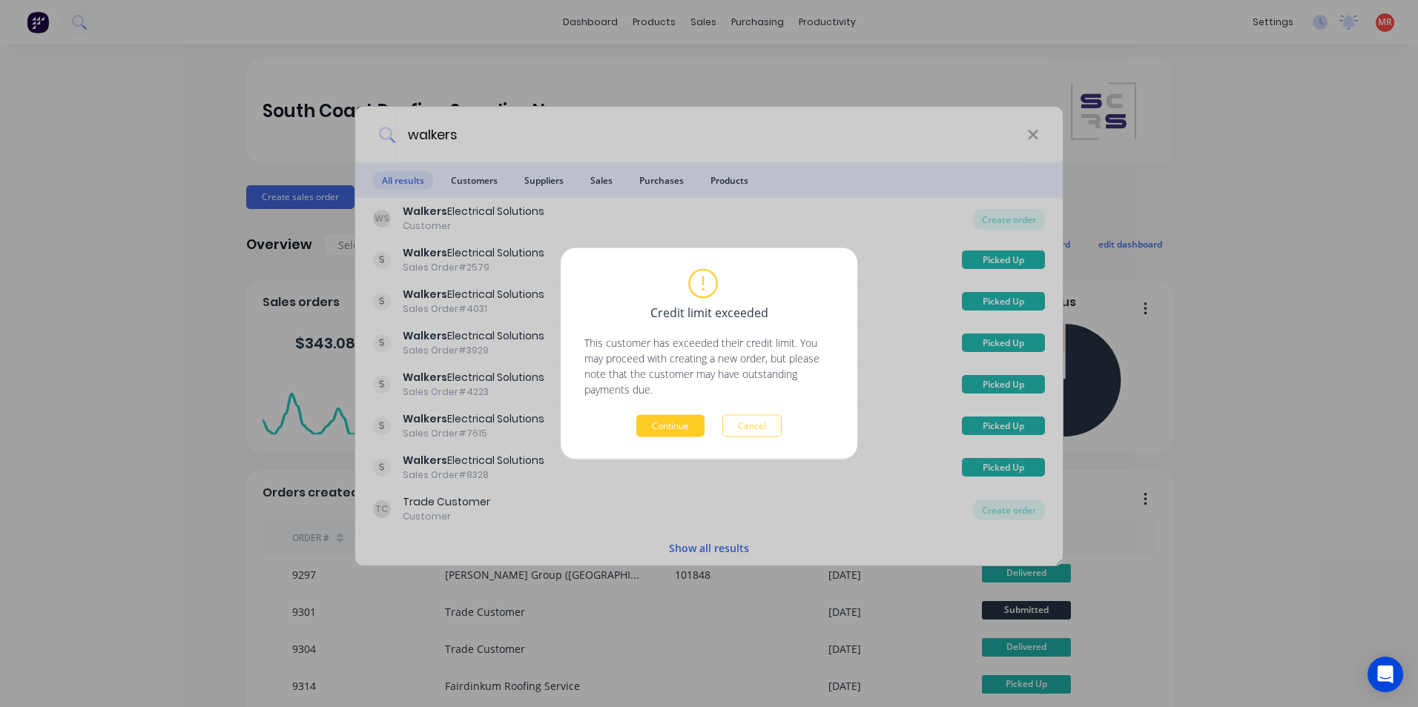
click at [688, 429] on button "Continue" at bounding box center [670, 426] width 68 height 22
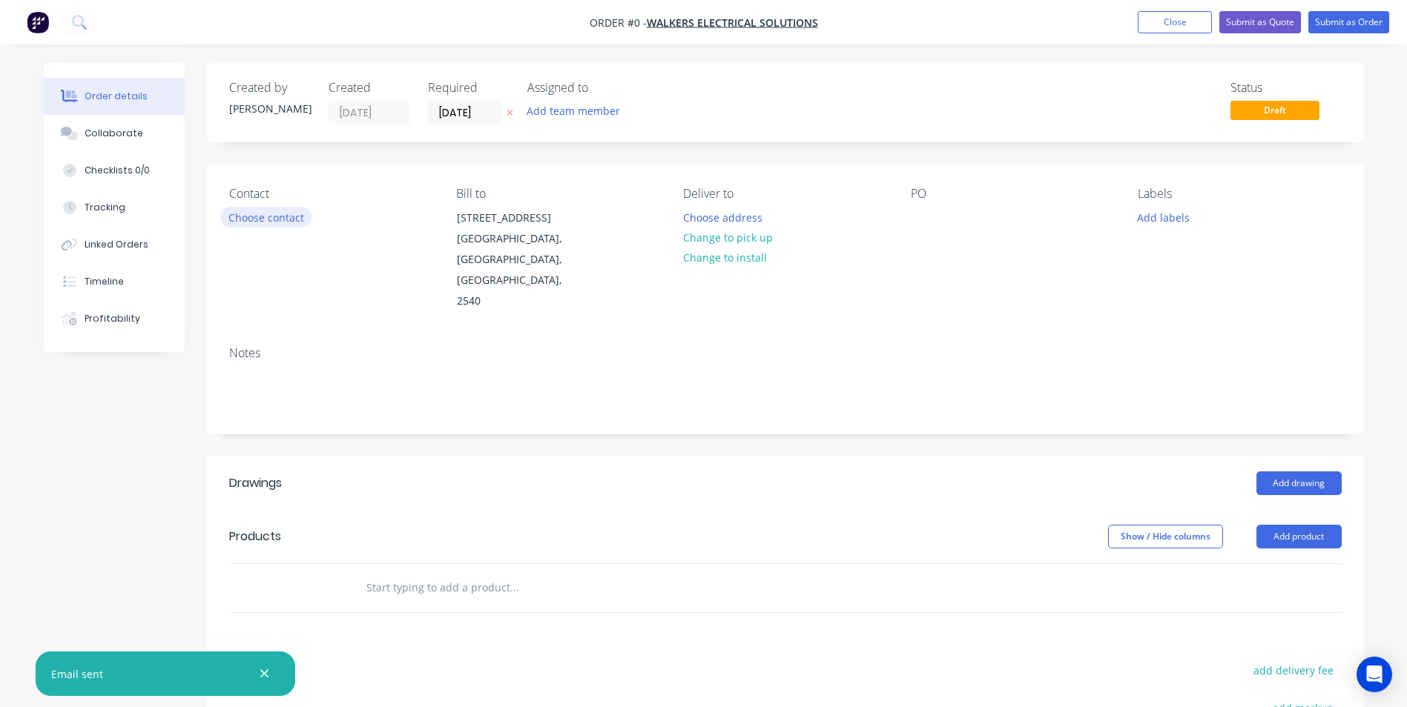
click at [268, 217] on button "Choose contact" at bounding box center [265, 217] width 91 height 20
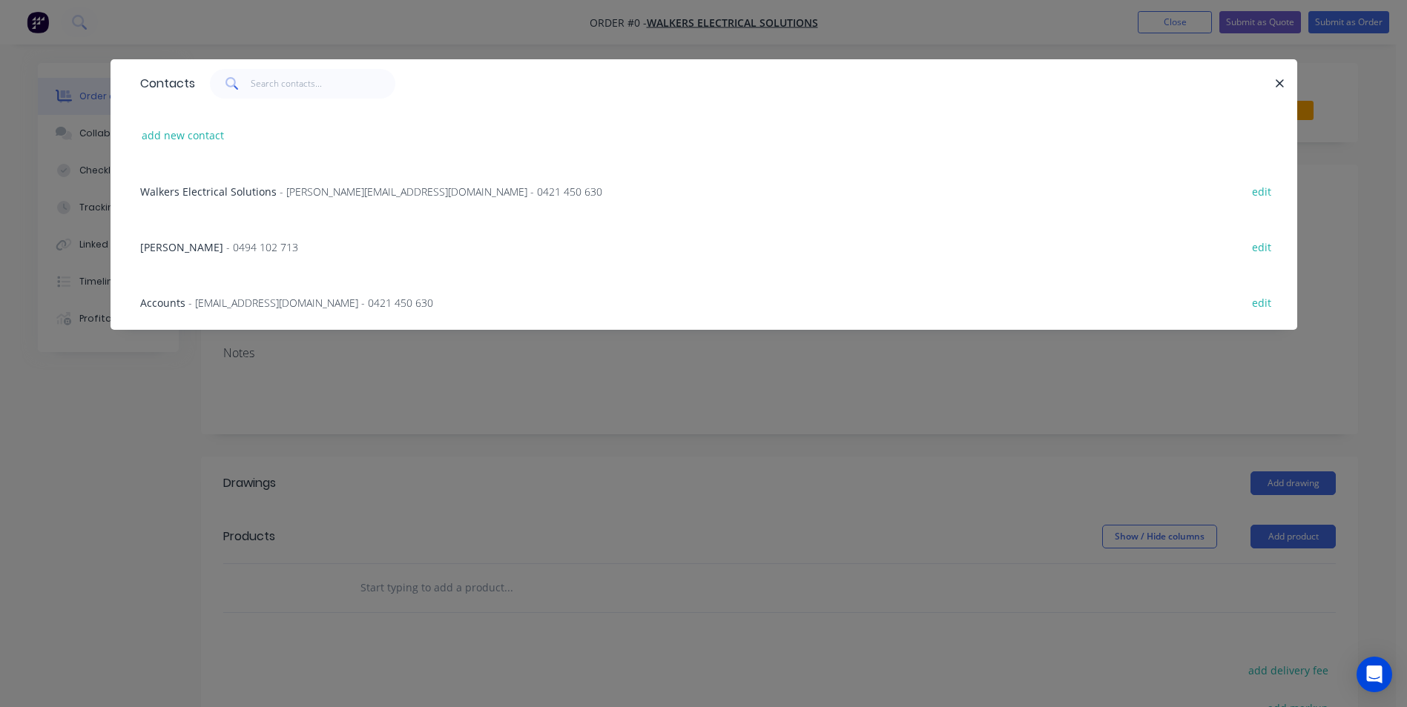
click at [289, 196] on span "- zach@walkerselectrical.com.au - 0421 450 630" at bounding box center [441, 192] width 323 height 14
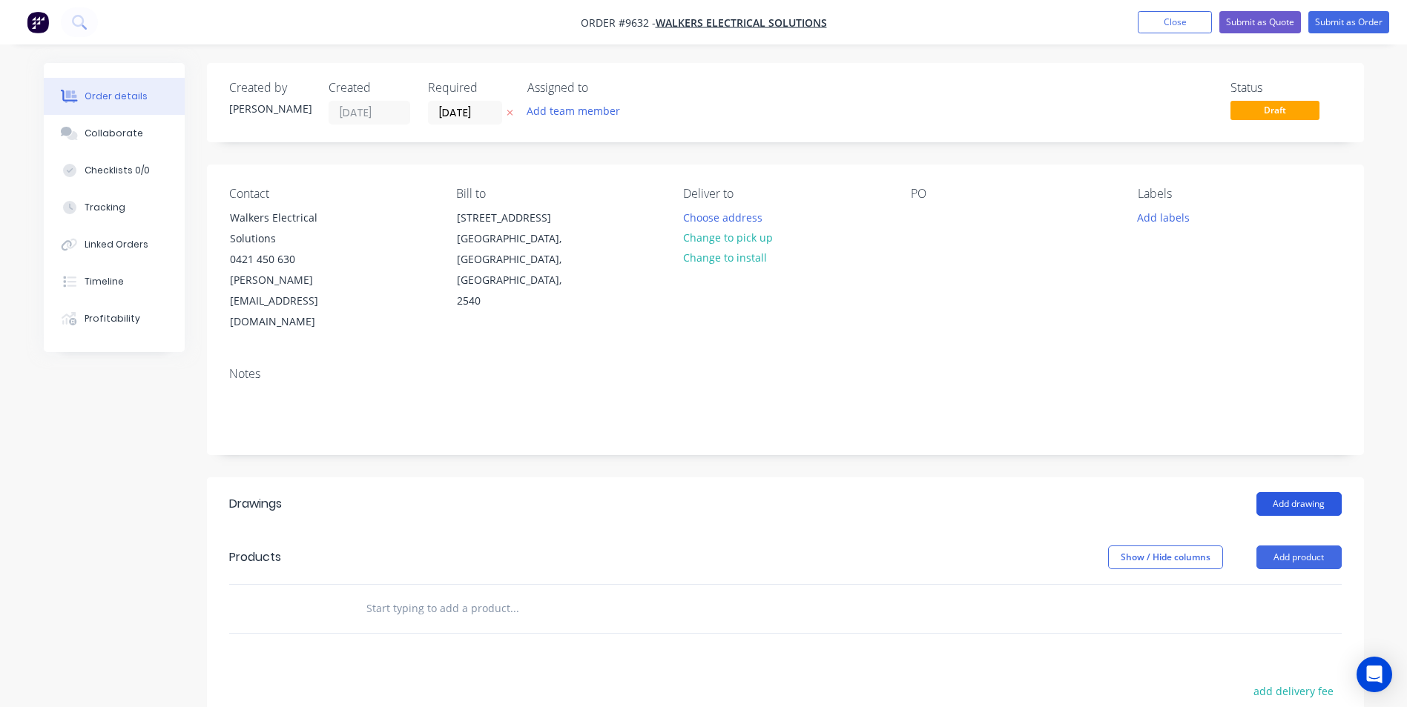
click at [1300, 492] on button "Add drawing" at bounding box center [1298, 504] width 85 height 24
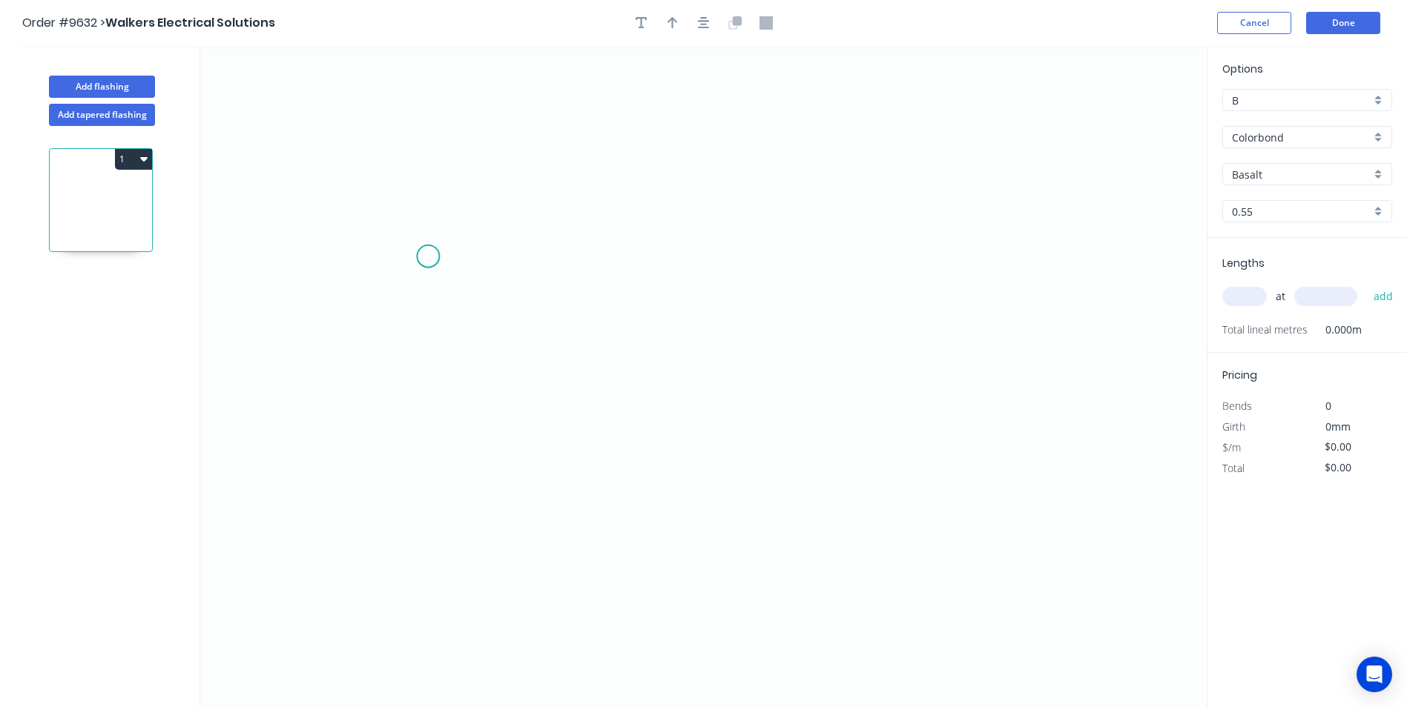
click at [428, 257] on icon "0" at bounding box center [703, 376] width 1006 height 661
click at [423, 446] on icon "0" at bounding box center [703, 376] width 1006 height 661
drag, startPoint x: 983, startPoint y: 449, endPoint x: 969, endPoint y: 303, distance: 146.8
click at [983, 446] on icon "0 ?" at bounding box center [703, 376] width 1006 height 661
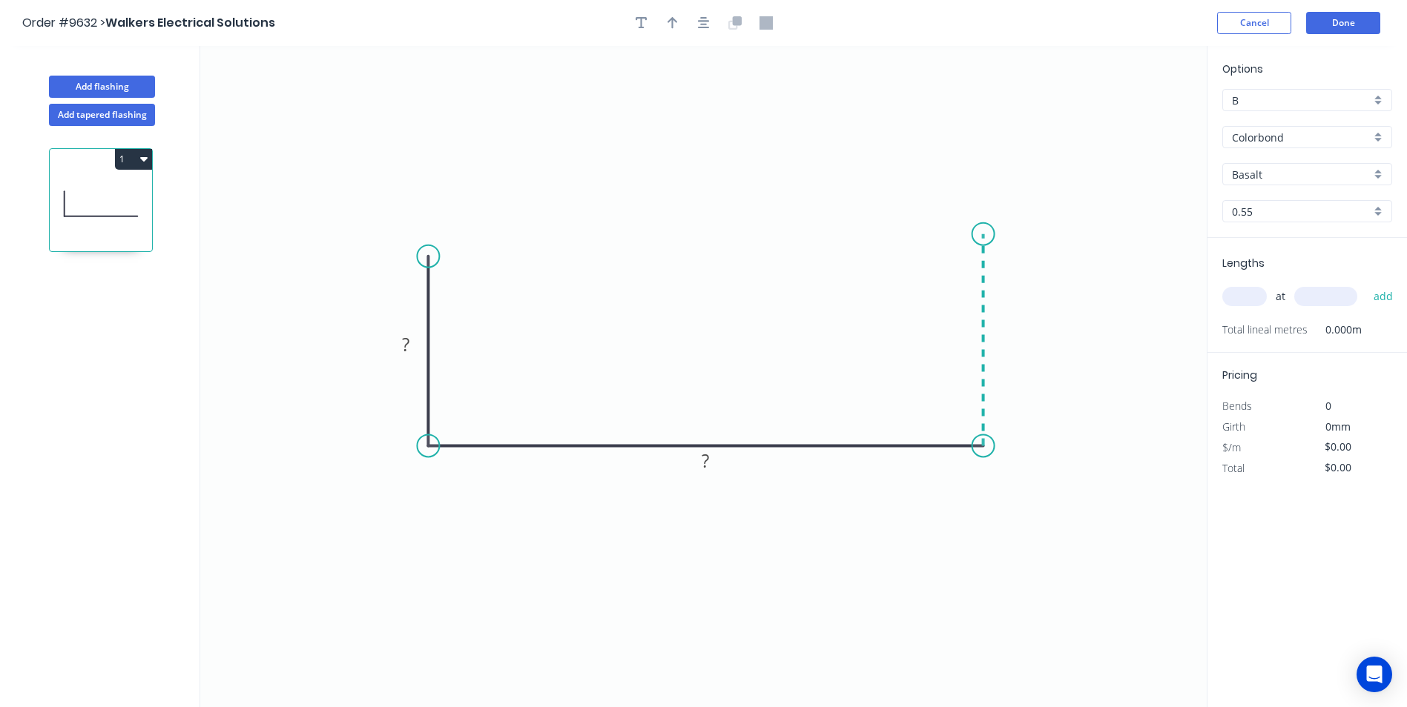
click at [985, 234] on icon "0 ? ?" at bounding box center [703, 376] width 1006 height 661
click at [985, 234] on circle at bounding box center [983, 234] width 22 height 22
drag, startPoint x: 426, startPoint y: 256, endPoint x: 426, endPoint y: 247, distance: 8.9
click at [426, 247] on circle at bounding box center [428, 247] width 22 height 22
click at [671, 27] on icon "button" at bounding box center [672, 22] width 10 height 13
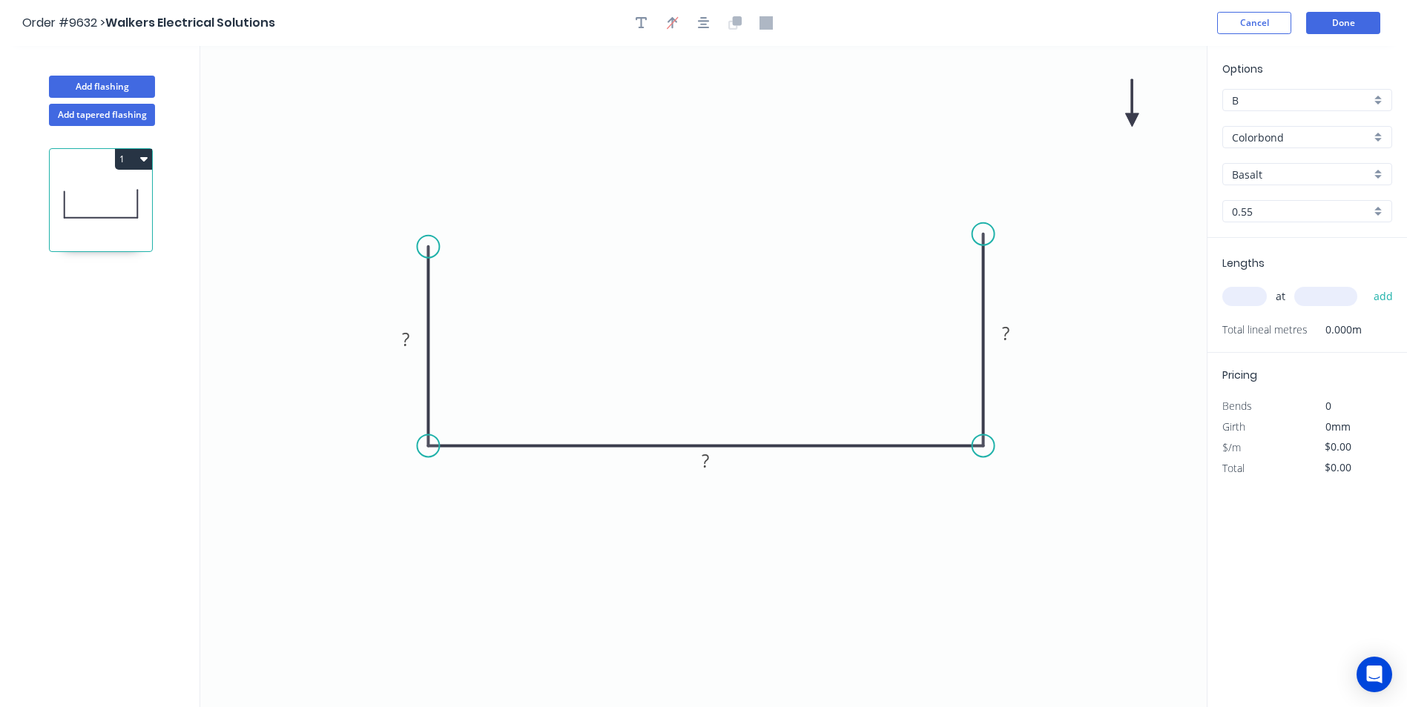
click at [1132, 122] on icon at bounding box center [1131, 102] width 13 height 47
click at [1132, 122] on icon at bounding box center [1144, 108] width 43 height 43
click at [1132, 122] on icon at bounding box center [1148, 119] width 47 height 13
drag, startPoint x: 1132, startPoint y: 122, endPoint x: 813, endPoint y: 523, distance: 512.4
click at [813, 523] on icon at bounding box center [825, 534] width 43 height 43
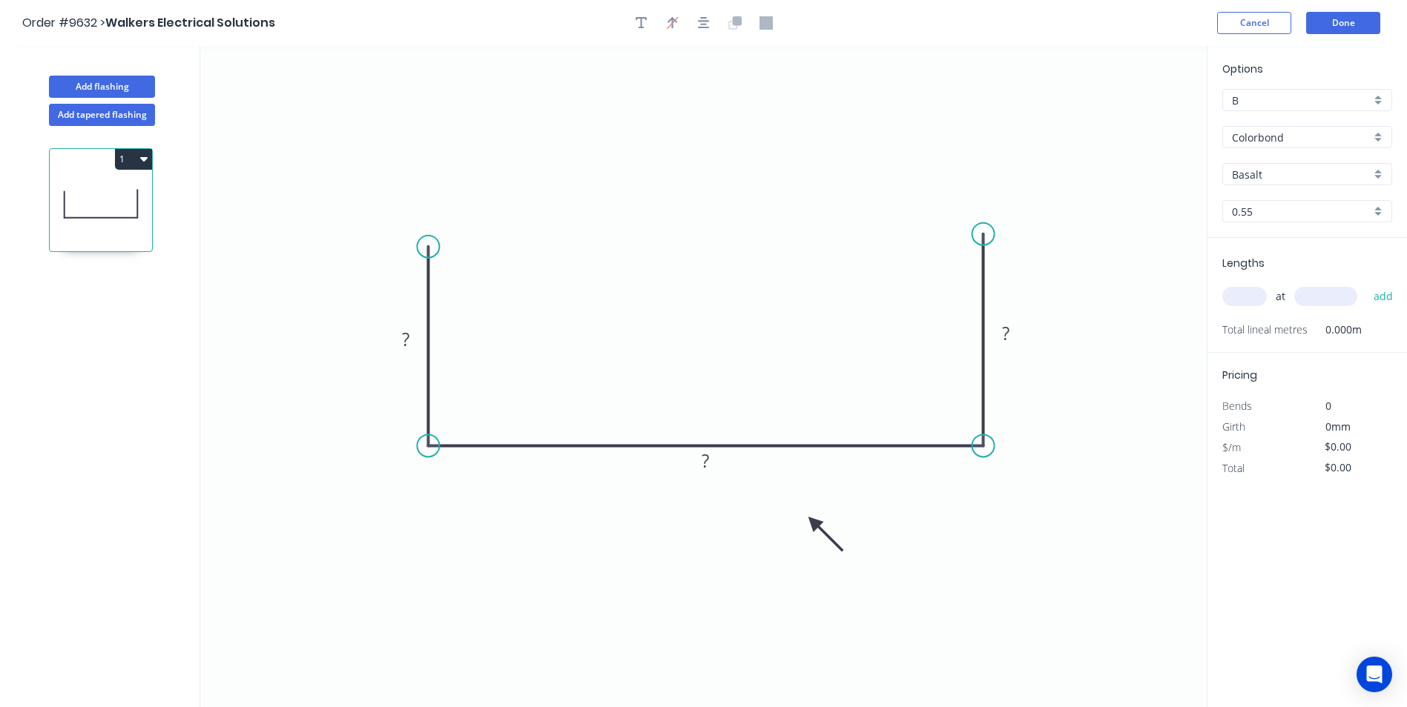
click at [813, 523] on icon at bounding box center [825, 534] width 43 height 43
click at [1377, 135] on div "Colorbond" at bounding box center [1307, 137] width 170 height 22
click at [1268, 258] on div "Zincalume" at bounding box center [1307, 270] width 168 height 26
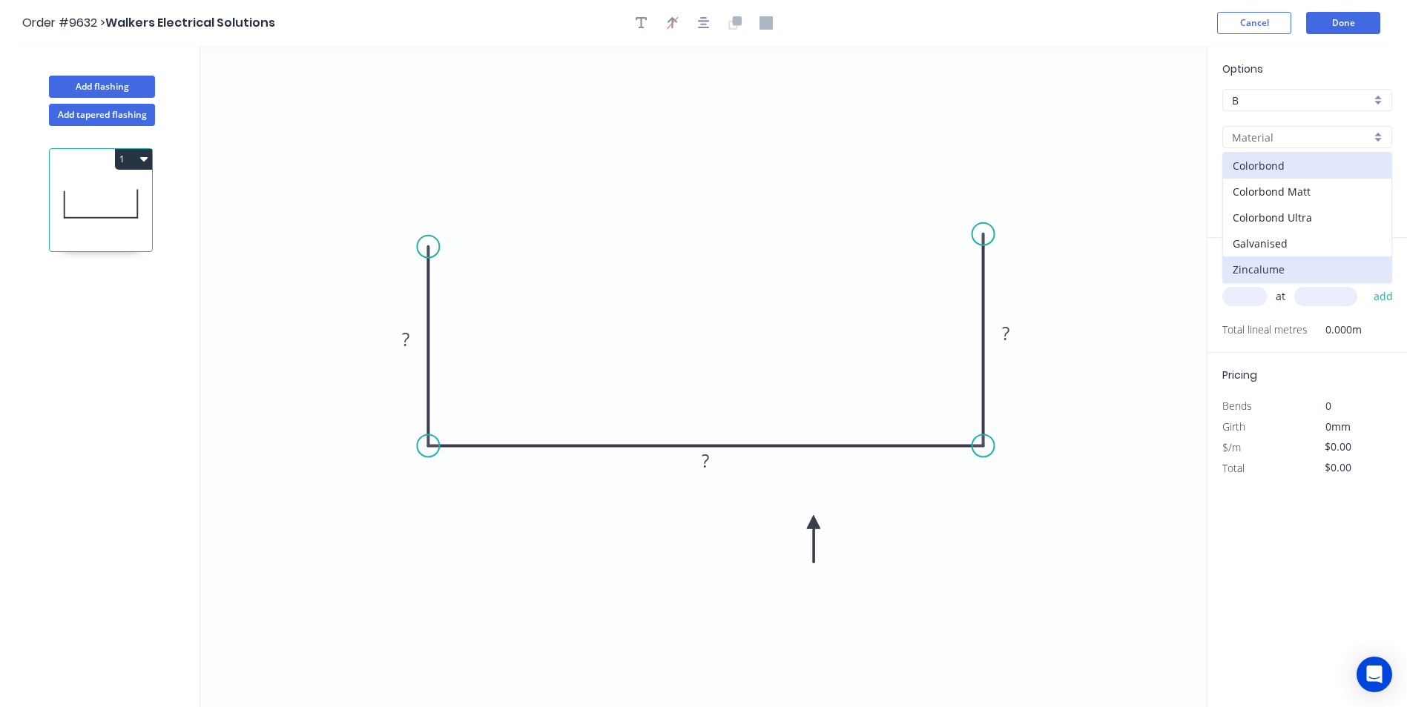
type input "Zincalume"
type input "Unpainted"
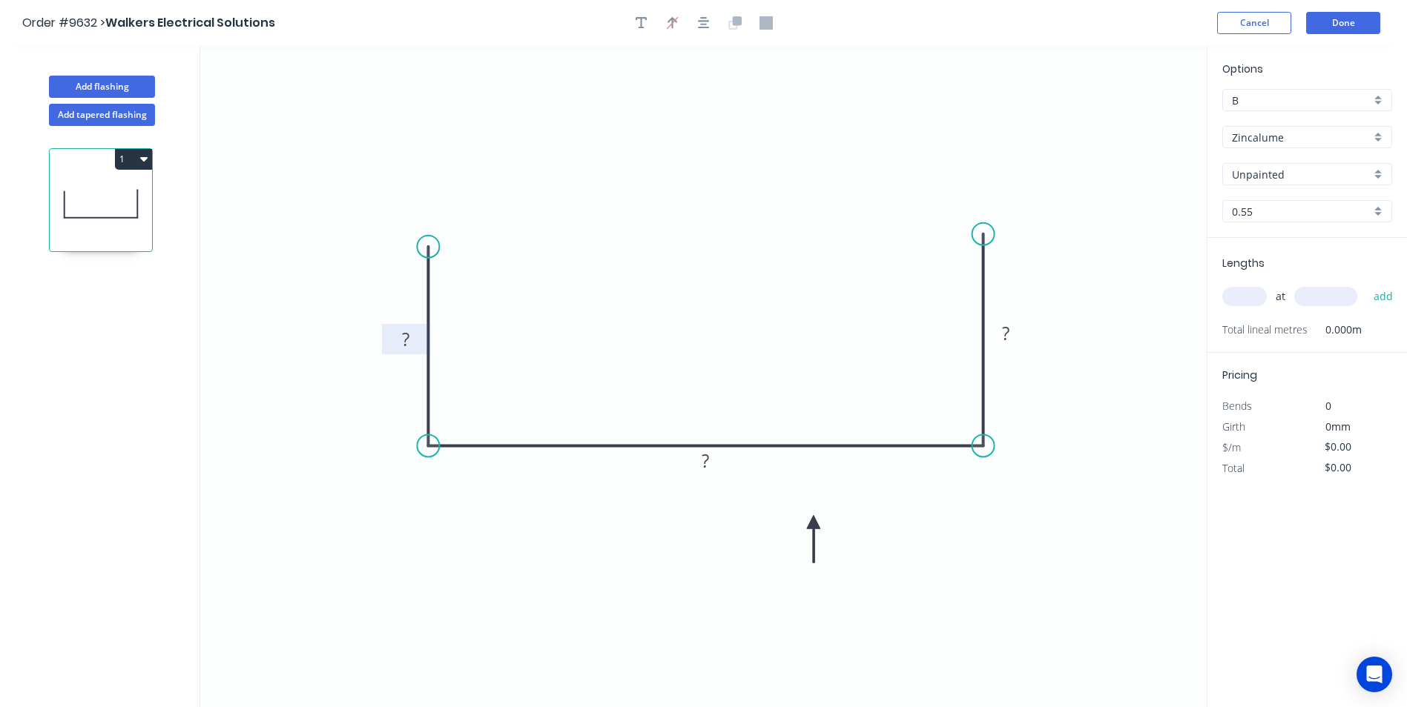
click at [410, 336] on rect at bounding box center [406, 340] width 30 height 21
click at [782, 260] on icon "0 400 400 400" at bounding box center [703, 376] width 1006 height 661
type input "$40.93"
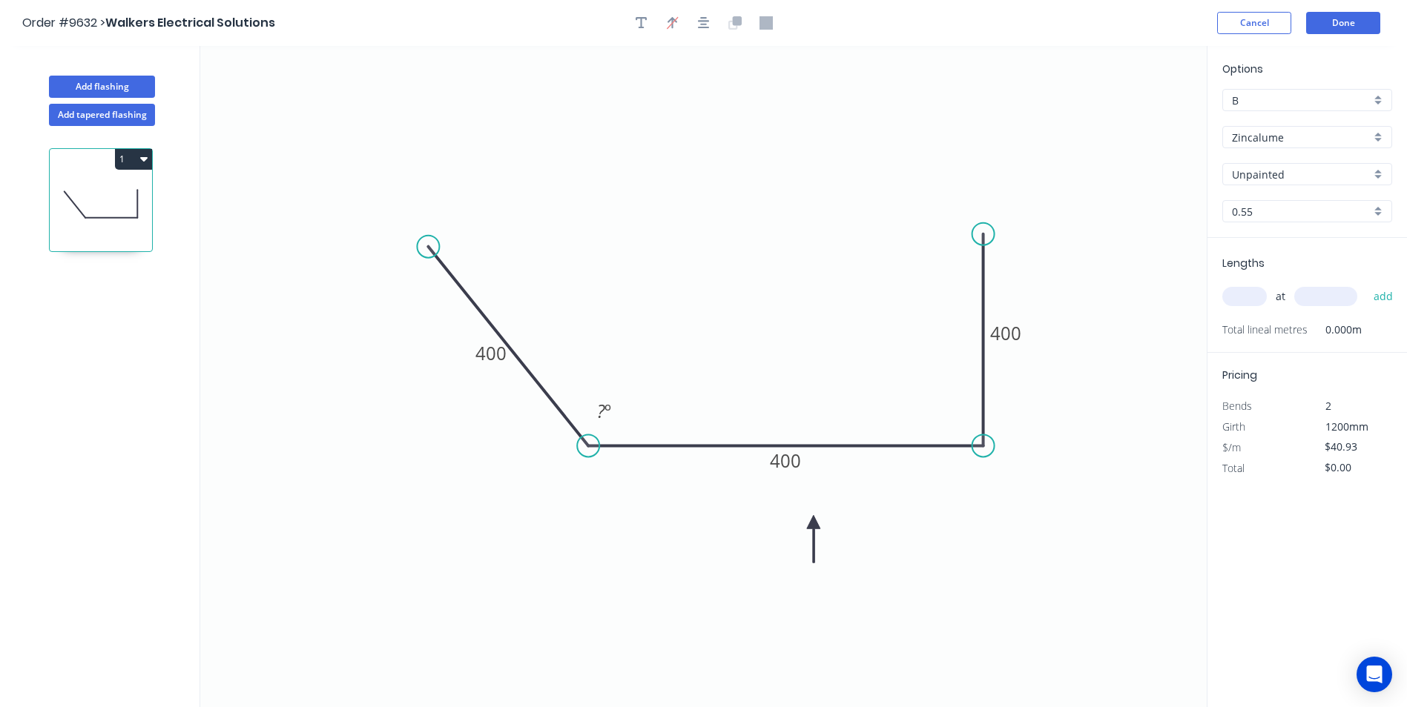
drag, startPoint x: 429, startPoint y: 443, endPoint x: 588, endPoint y: 448, distance: 159.5
click at [588, 448] on circle at bounding box center [588, 446] width 22 height 22
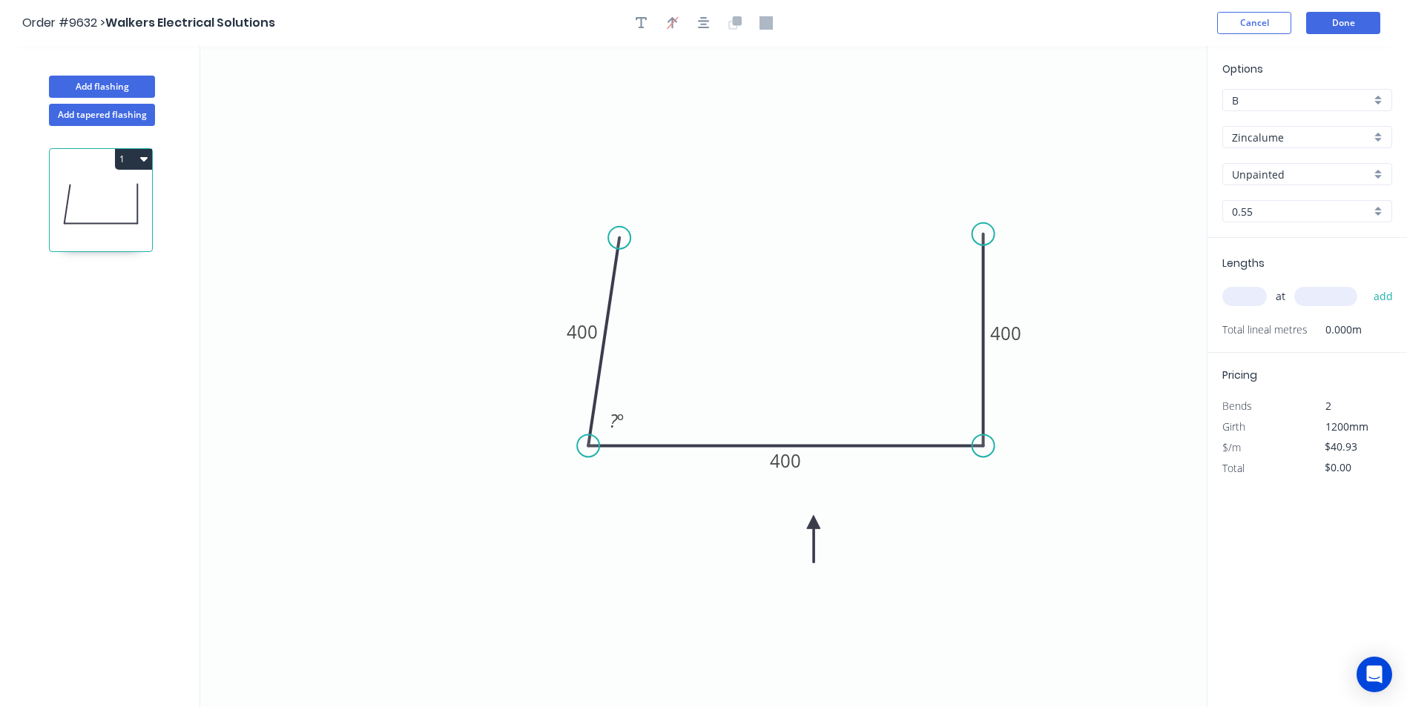
drag, startPoint x: 430, startPoint y: 243, endPoint x: 619, endPoint y: 238, distance: 189.2
click at [619, 238] on circle at bounding box center [619, 238] width 22 height 22
drag, startPoint x: 587, startPoint y: 441, endPoint x: 604, endPoint y: 443, distance: 17.9
click at [604, 443] on icon "0 400 400 400" at bounding box center [703, 376] width 1006 height 661
click at [1246, 300] on input "text" at bounding box center [1244, 296] width 44 height 19
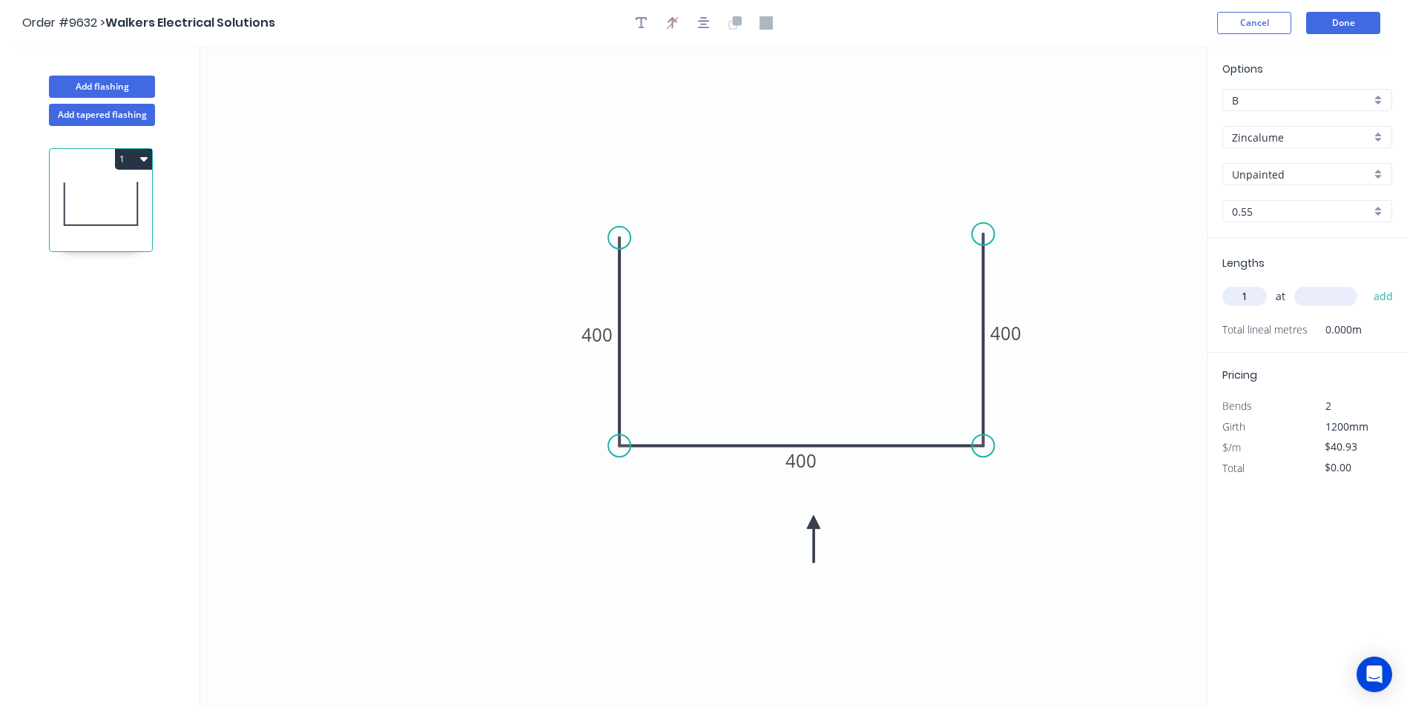
type input "1"
type input "1250"
click at [1366, 284] on button "add" at bounding box center [1383, 296] width 35 height 25
type input "$51.16"
click at [1325, 22] on button "Done" at bounding box center [1343, 23] width 74 height 22
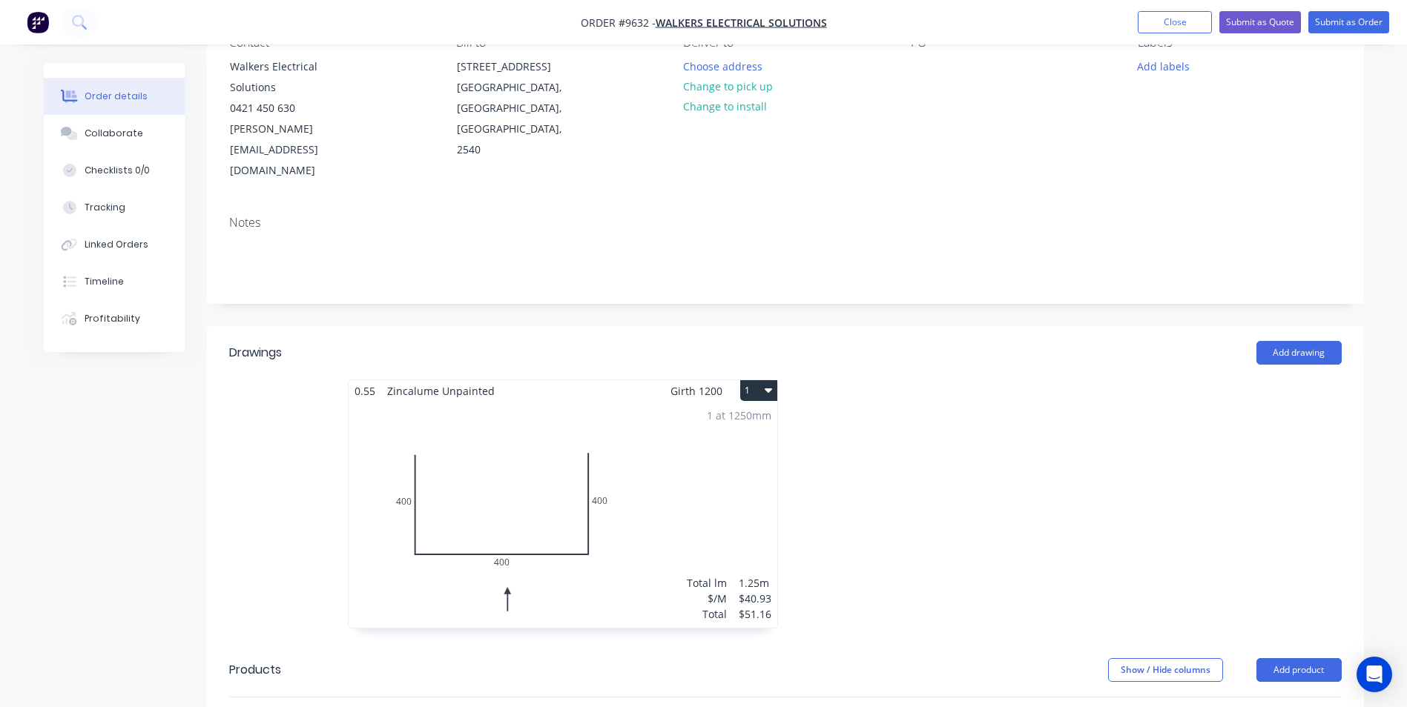
scroll to position [371, 0]
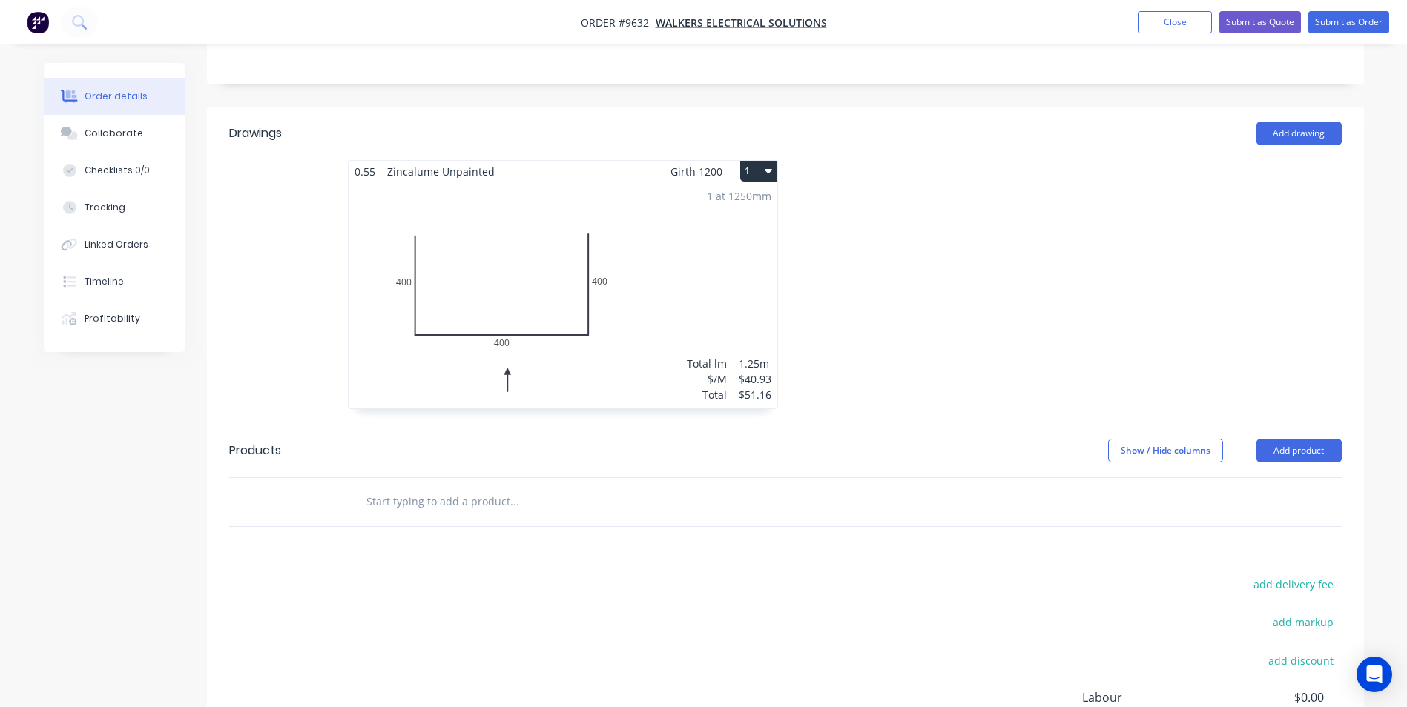
click at [440, 487] on input "text" at bounding box center [514, 502] width 297 height 30
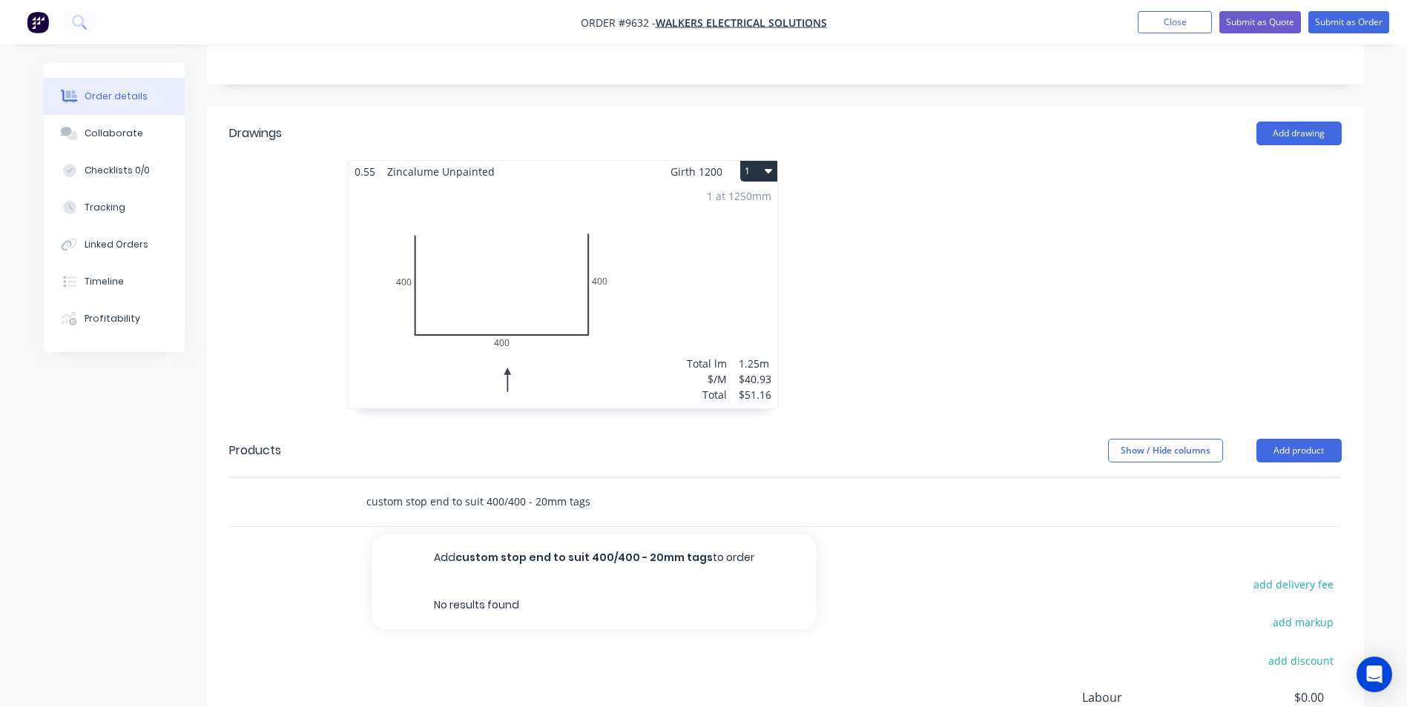
type input "custom stop end to suit 400/400 - 20mm tags"
click at [805, 674] on div "add delivery fee add markup add discount Labour $0.00 Sub total $51.16 Margin $…" at bounding box center [785, 718] width 1112 height 286
drag, startPoint x: 585, startPoint y: 458, endPoint x: 351, endPoint y: 462, distance: 233.6
click at [351, 478] on div "custom stop end to suit 400/400 - 20mm tags Add custom stop end to suit 400/400…" at bounding box center [615, 502] width 534 height 48
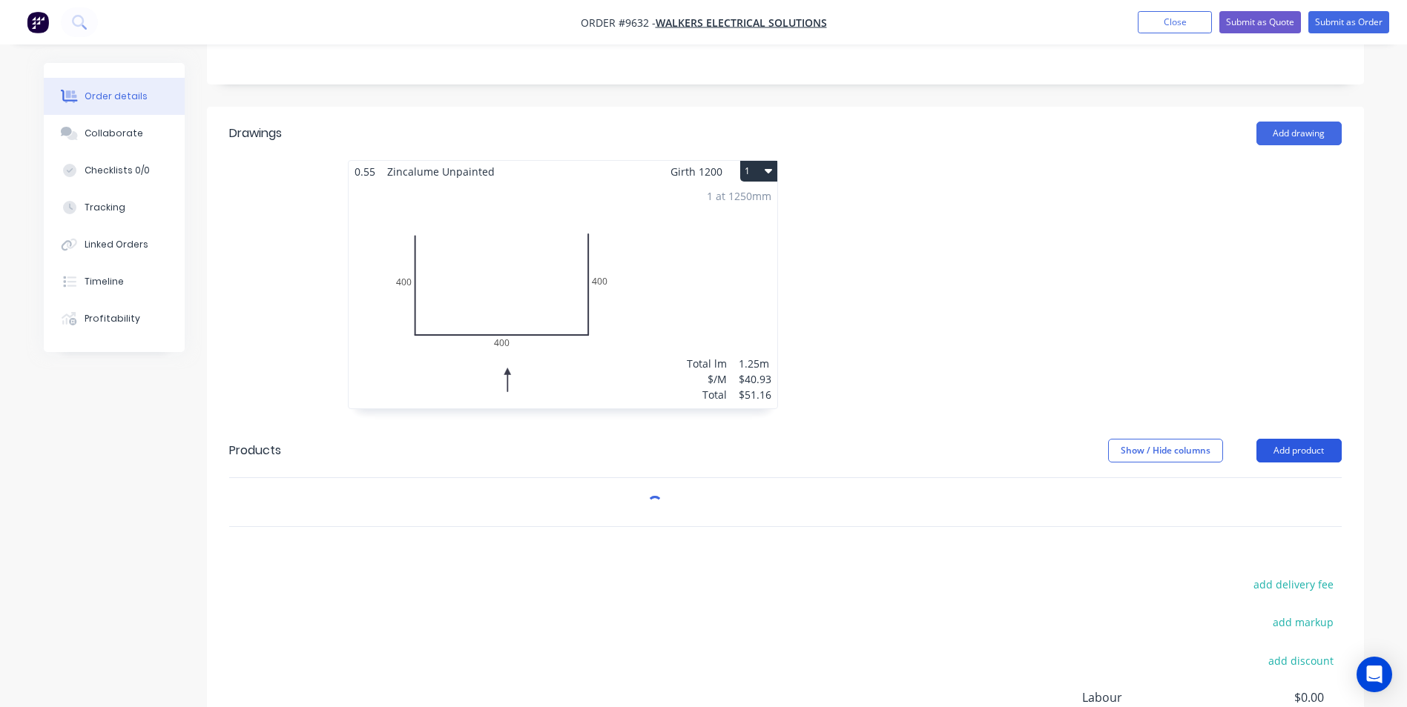
click at [1265, 439] on button "Add product" at bounding box center [1298, 451] width 85 height 24
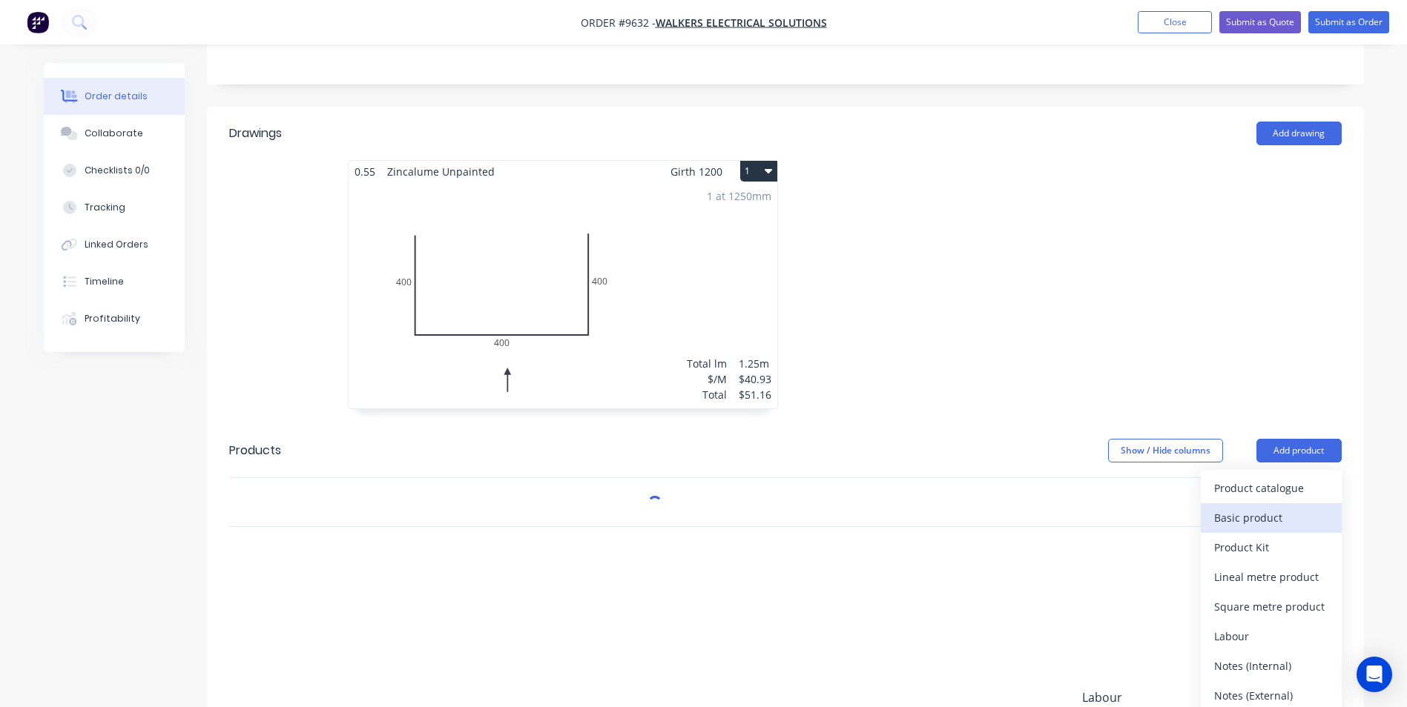
click at [1246, 507] on div "Basic product" at bounding box center [1271, 518] width 114 height 22
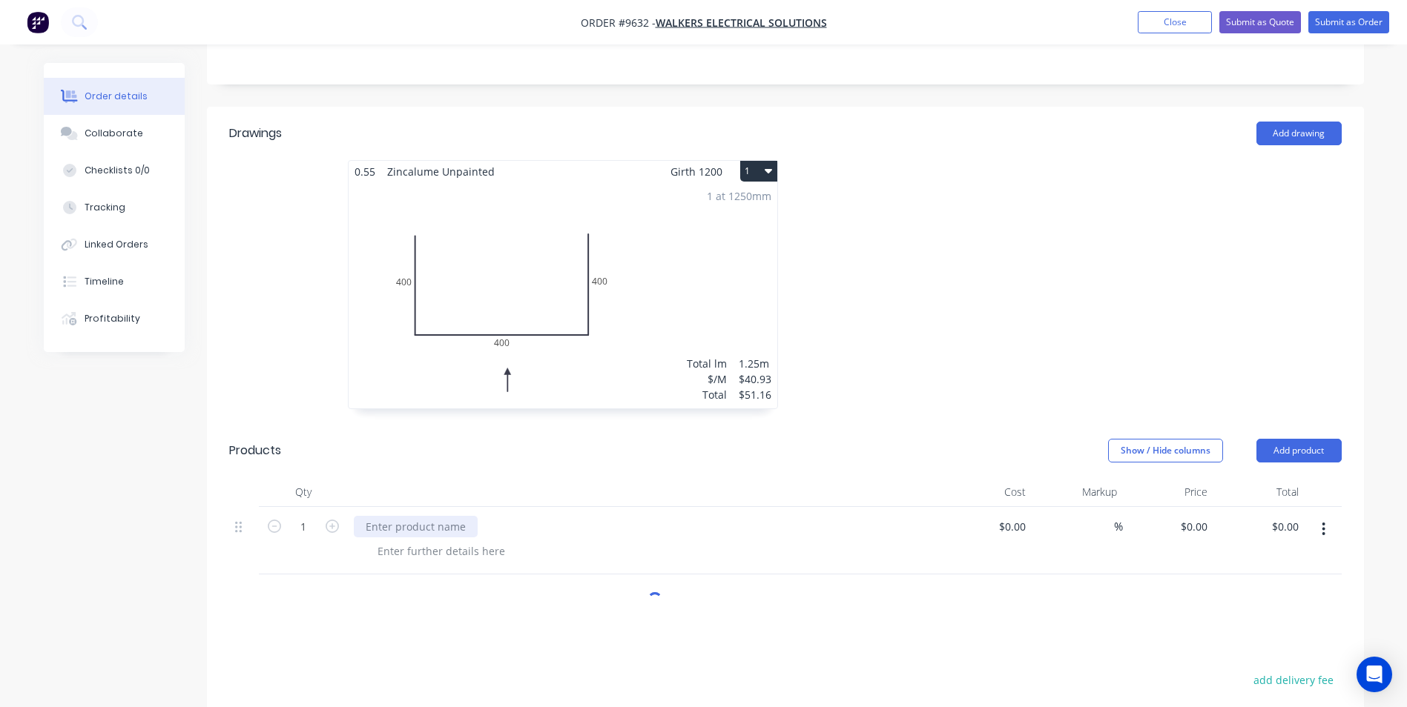
paste div
click at [1305, 122] on button "Add drawing" at bounding box center [1298, 134] width 85 height 24
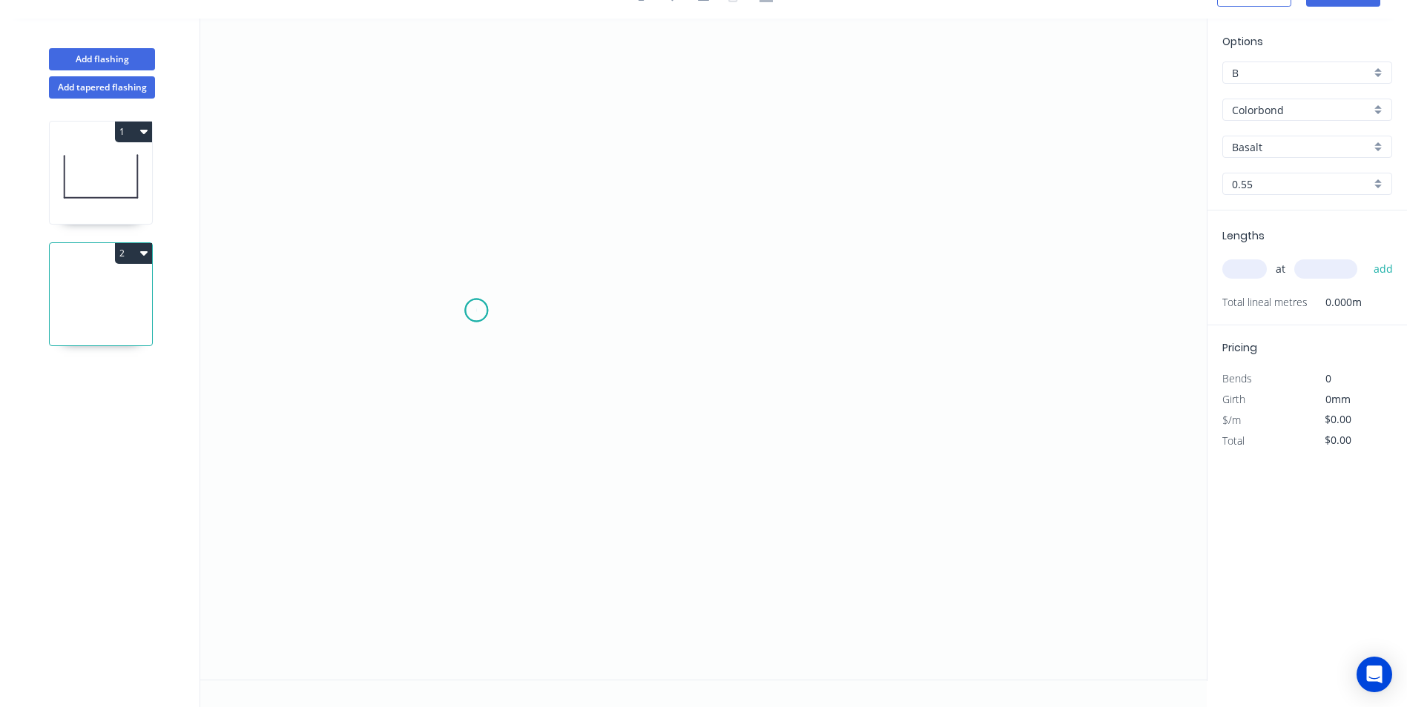
drag, startPoint x: 476, startPoint y: 311, endPoint x: 710, endPoint y: 296, distance: 234.8
click at [484, 306] on icon "0" at bounding box center [703, 349] width 1006 height 661
click at [963, 307] on icon "0" at bounding box center [703, 349] width 1006 height 661
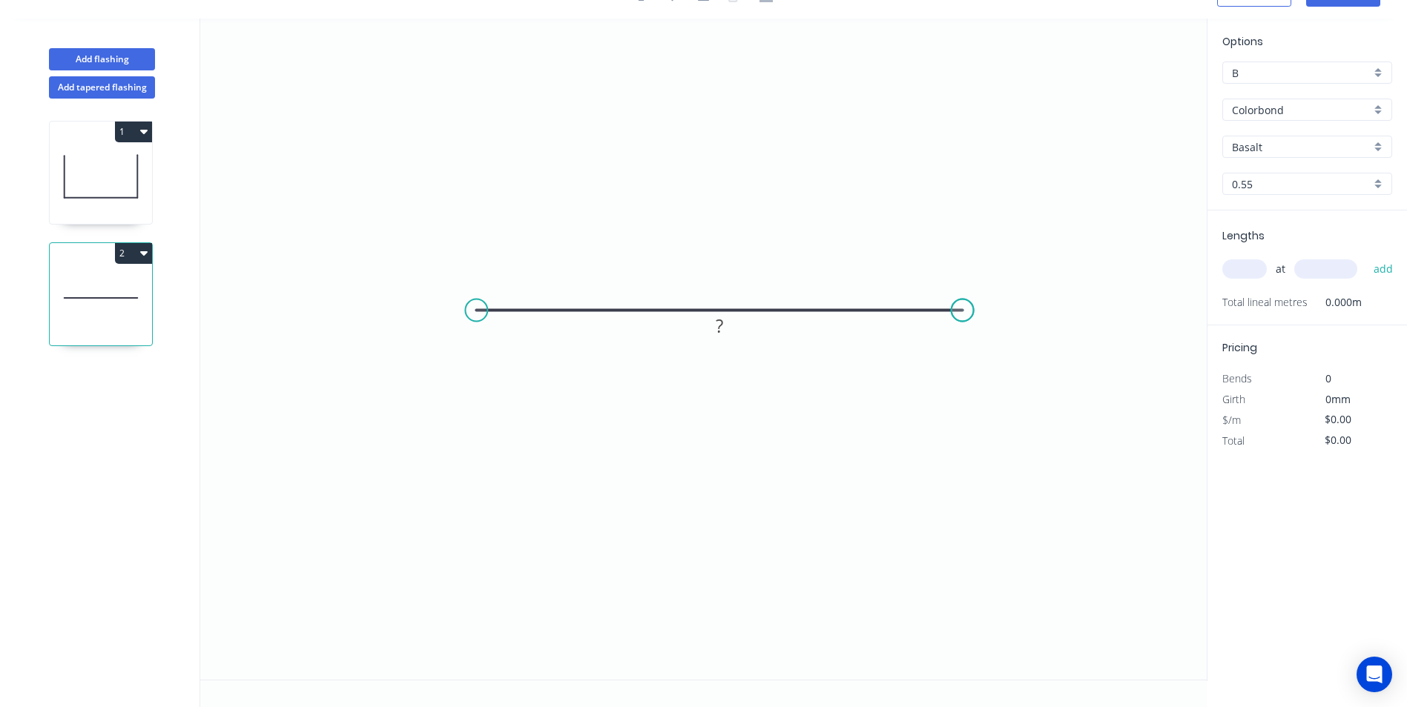
click at [963, 307] on circle at bounding box center [962, 311] width 22 height 22
click at [1232, 269] on input "text" at bounding box center [1244, 269] width 44 height 19
type input "1"
type input "400"
click at [1366, 257] on button "add" at bounding box center [1383, 269] width 35 height 25
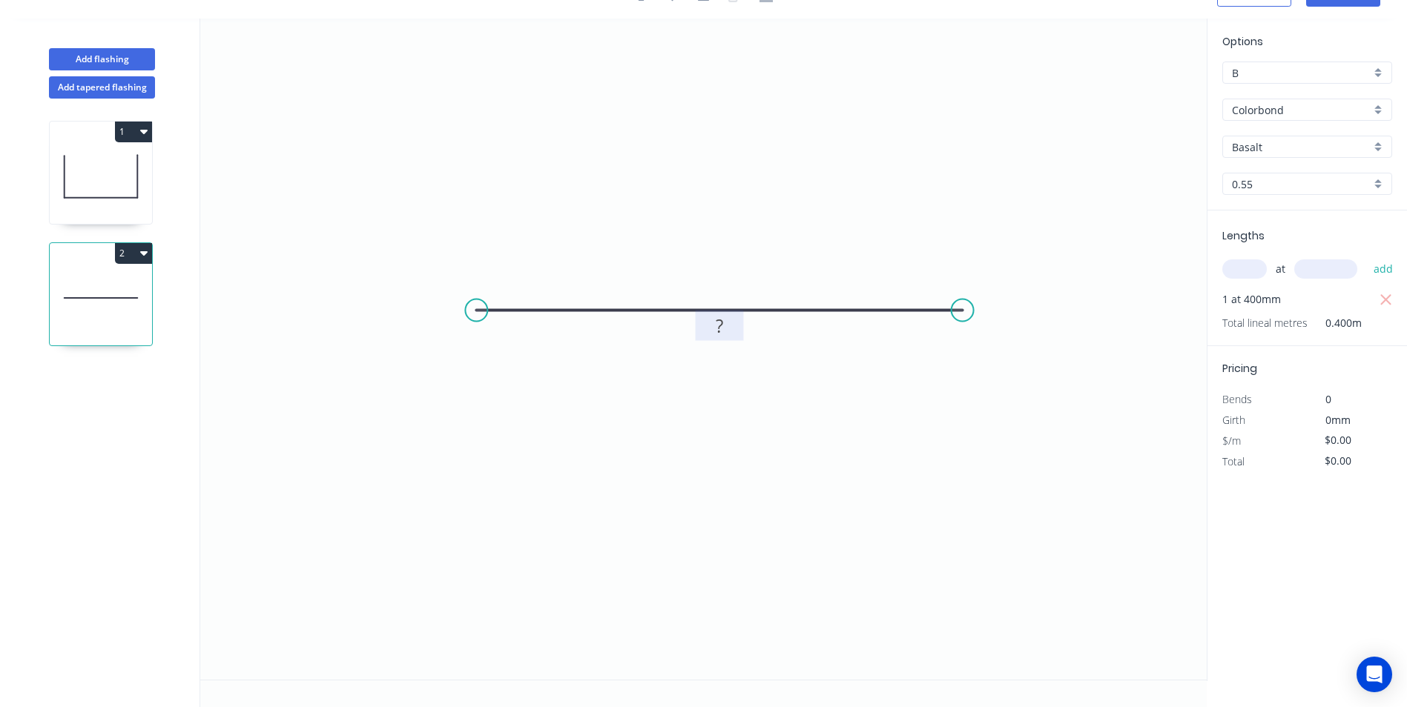
click at [702, 324] on rect at bounding box center [720, 326] width 48 height 30
click at [723, 328] on tspan "?" at bounding box center [719, 326] width 7 height 24
click at [767, 441] on icon "0 400" at bounding box center [703, 349] width 1006 height 661
type input "$13.89"
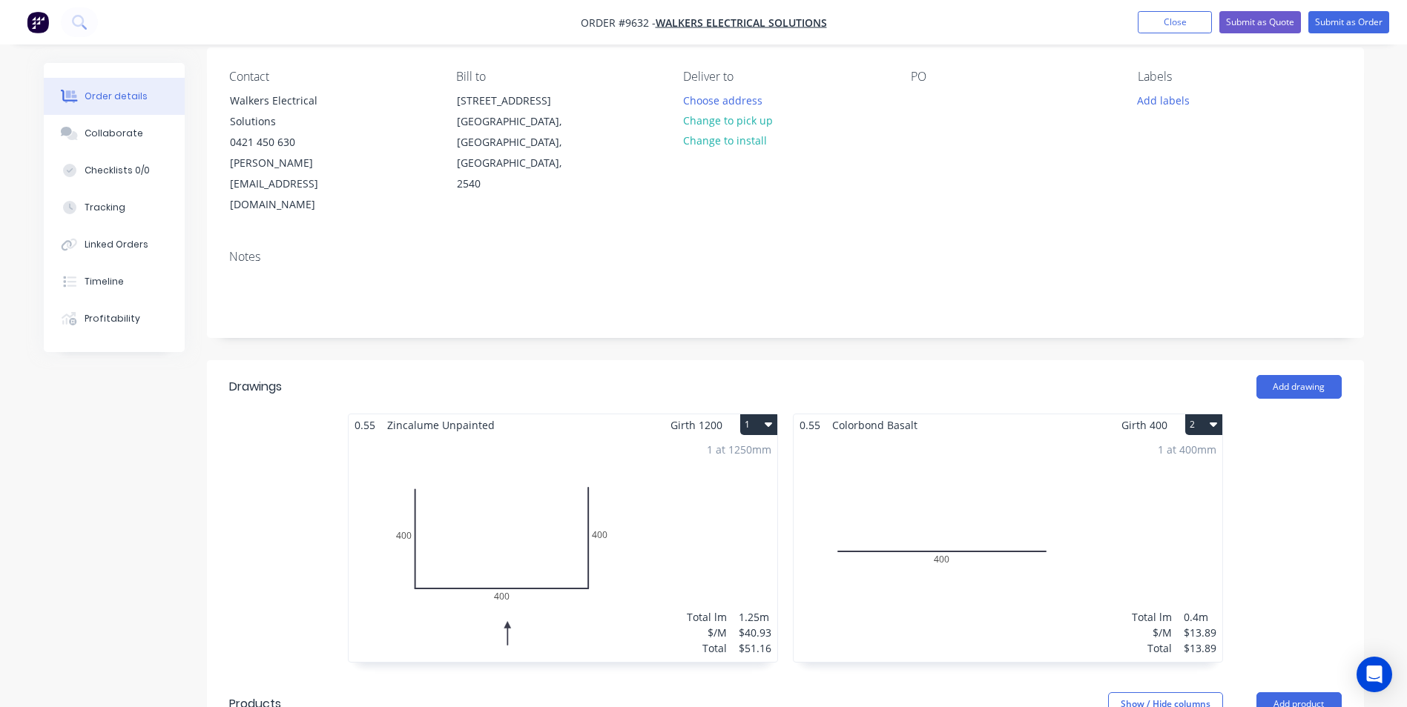
scroll to position [222, 0]
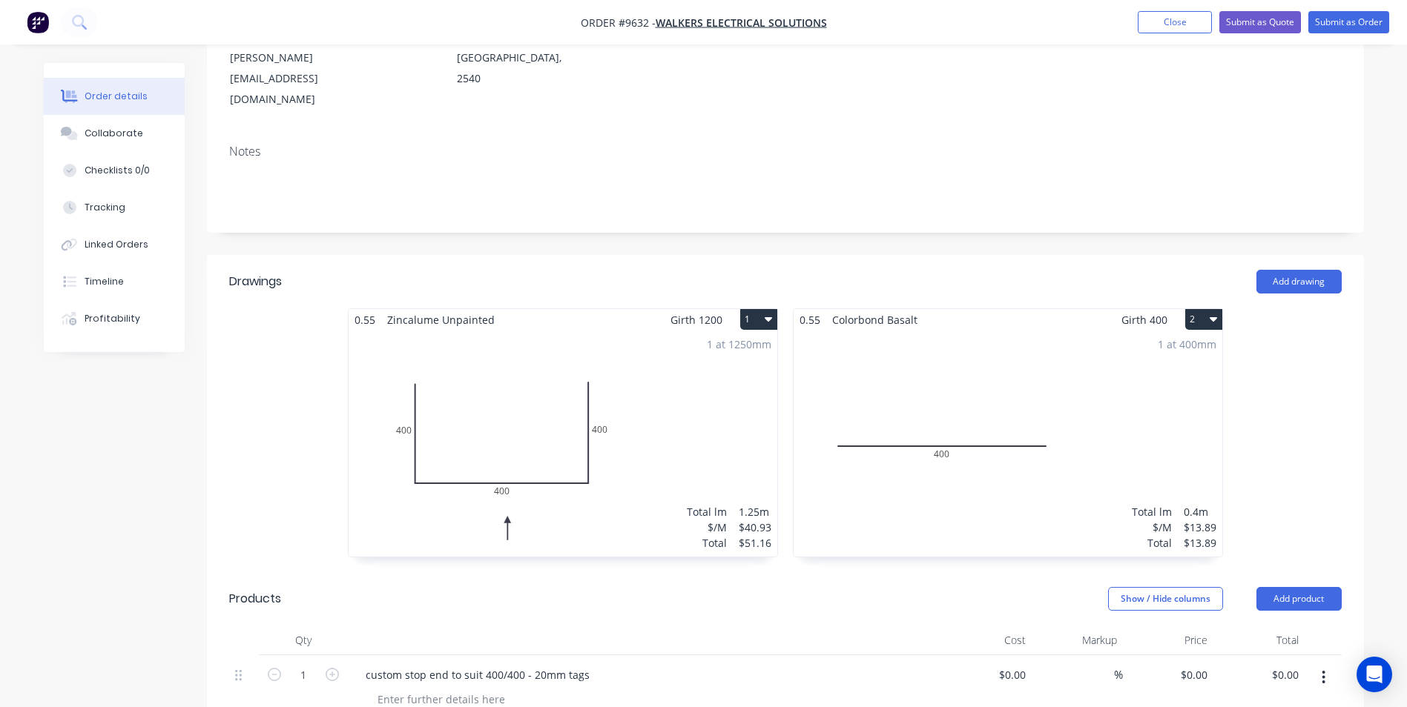
click at [1206, 309] on button "2" at bounding box center [1203, 319] width 37 height 21
click at [1155, 404] on div "Delete" at bounding box center [1151, 415] width 114 height 22
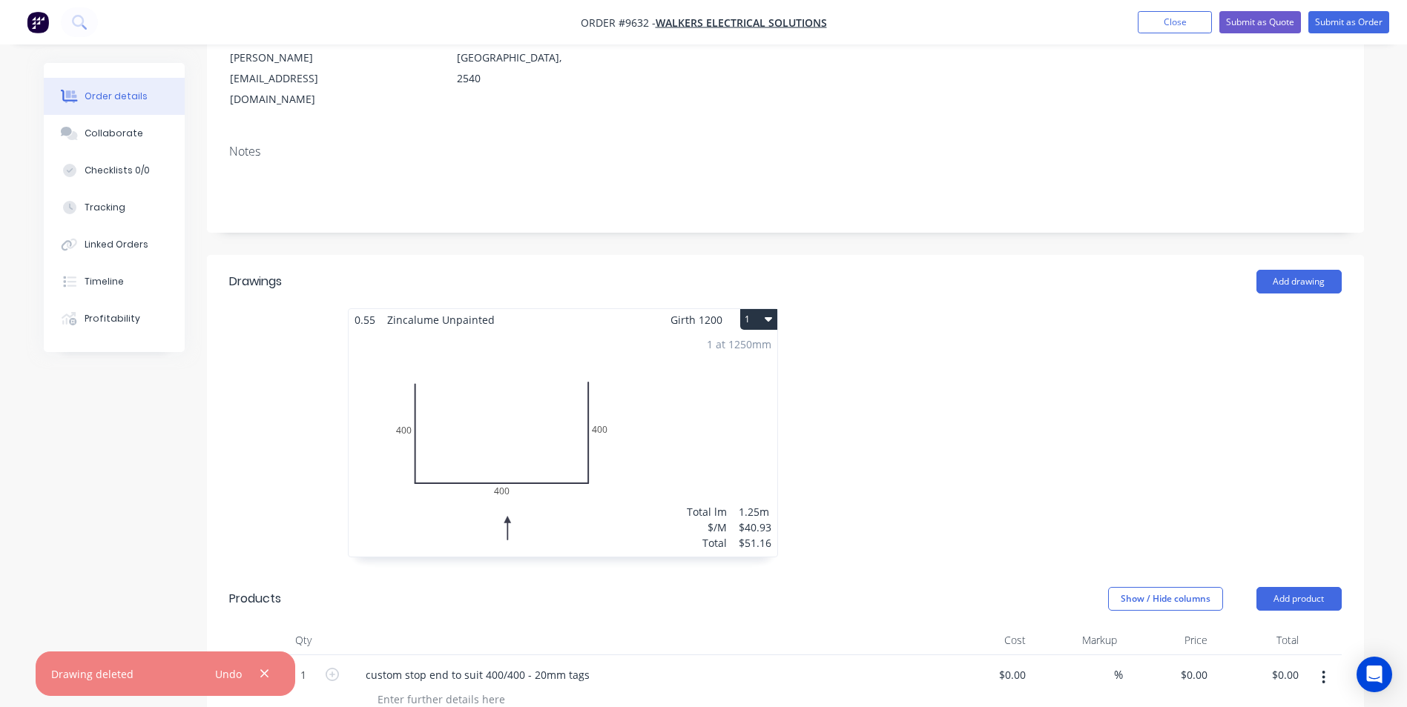
scroll to position [445, 0]
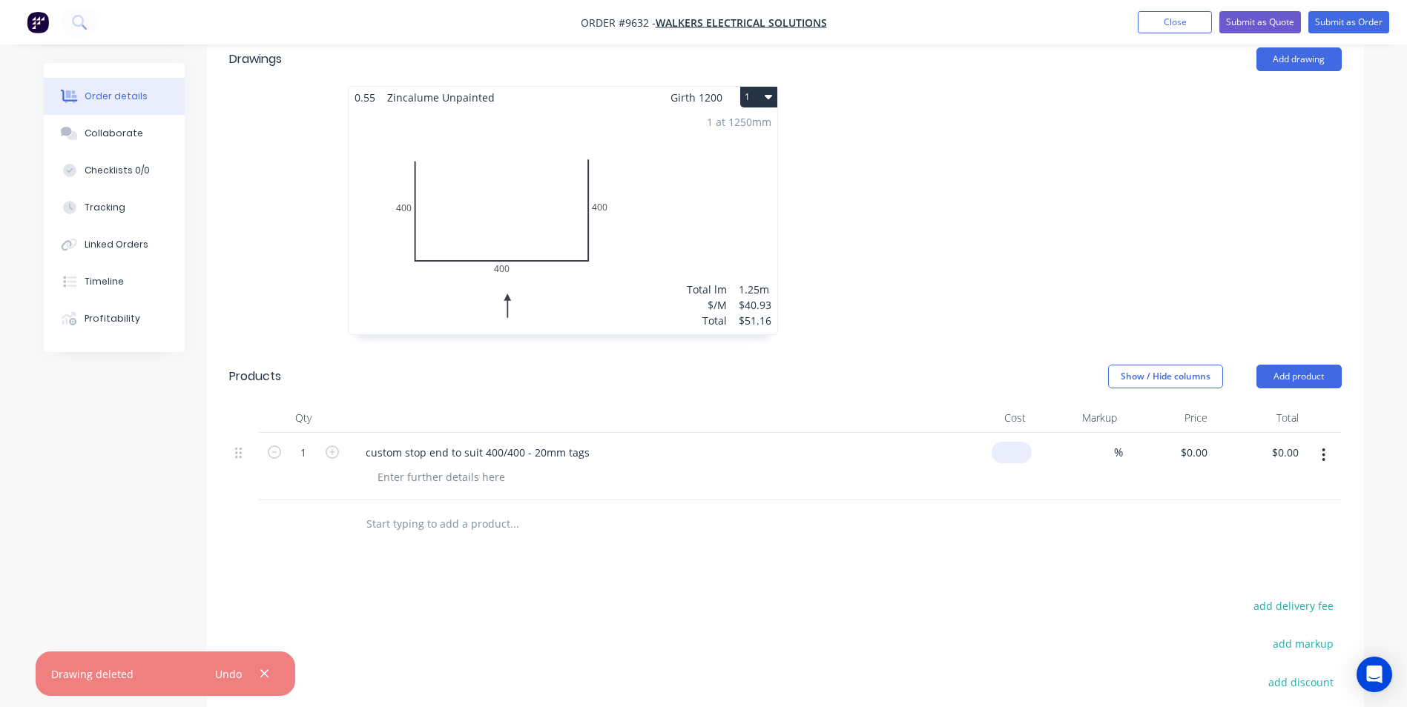
click at [1018, 442] on input at bounding box center [1014, 453] width 34 height 22
type input "$13.89"
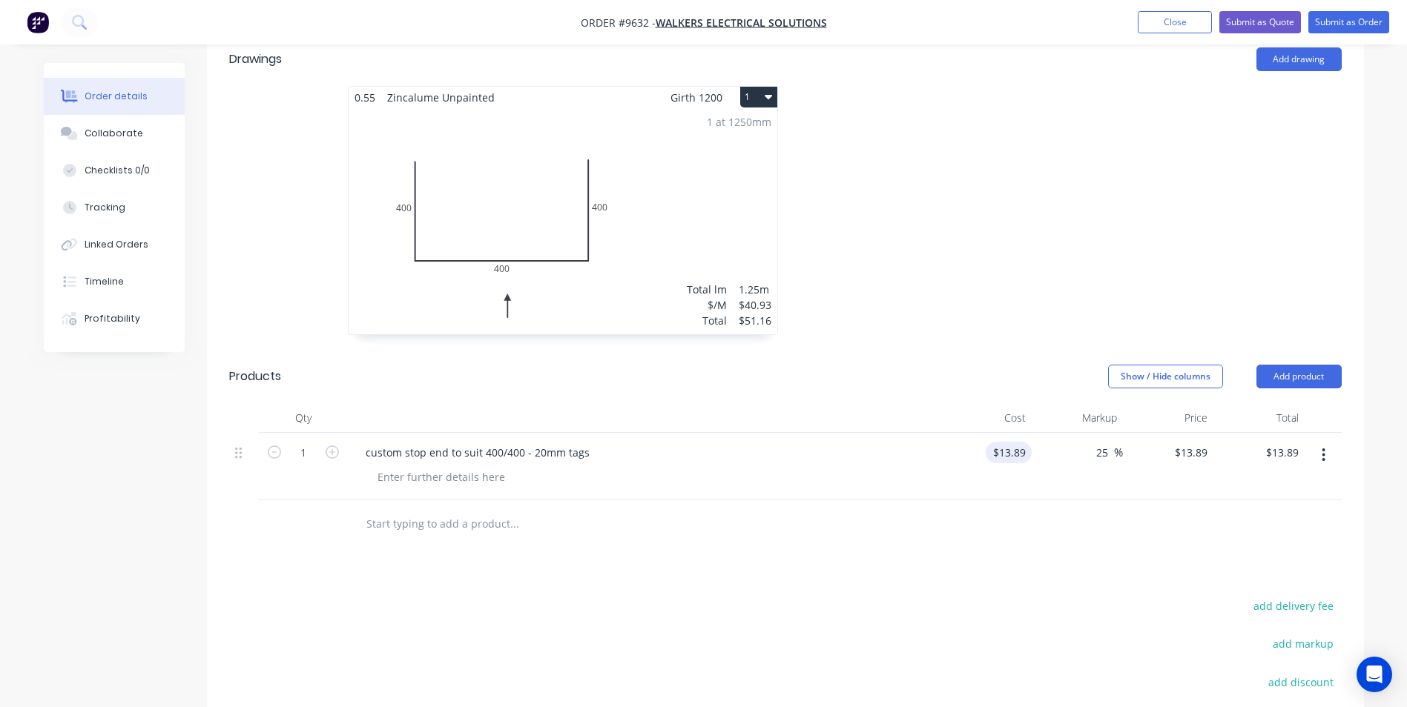
type input "25"
type input "17.3625"
type input "$17.36"
type input "$17.3625"
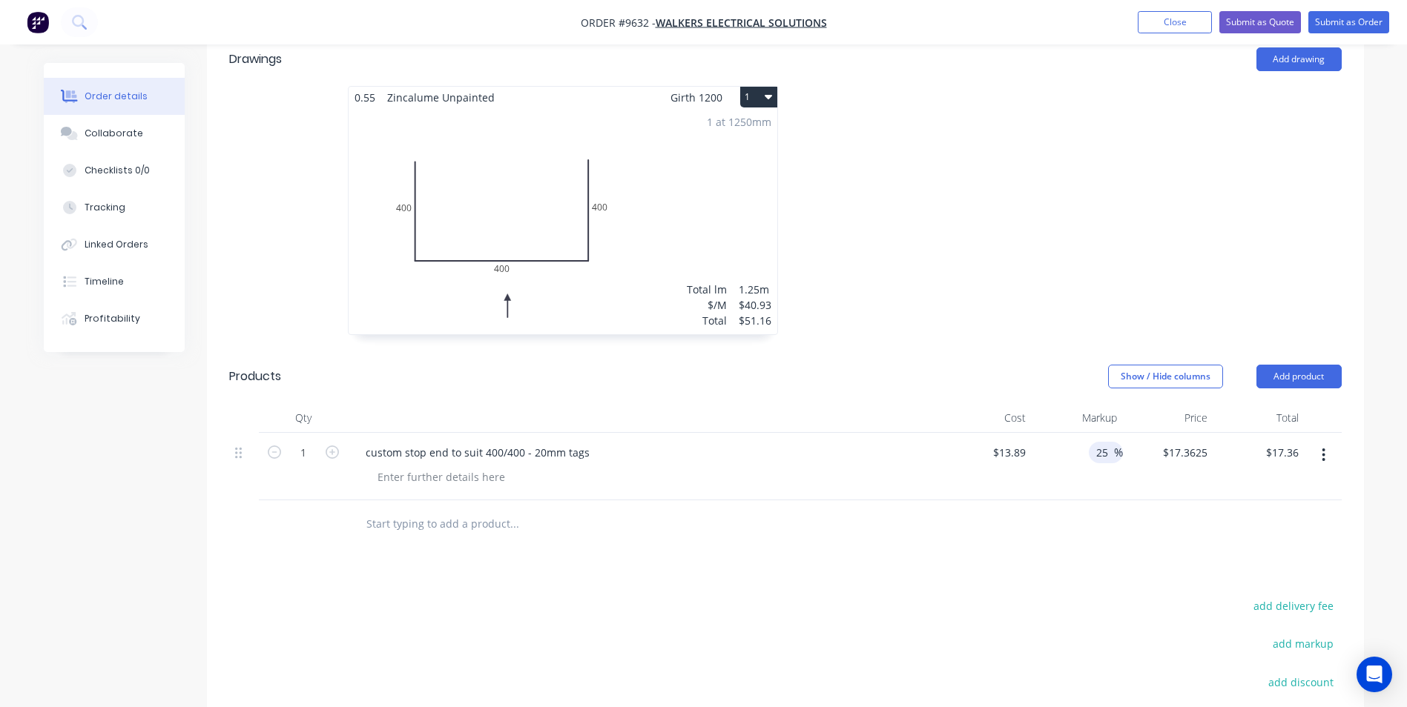
click at [1111, 442] on input "25" at bounding box center [1103, 453] width 19 height 22
type input "2"
type input "40"
type input "$19.446"
type input "$19.45"
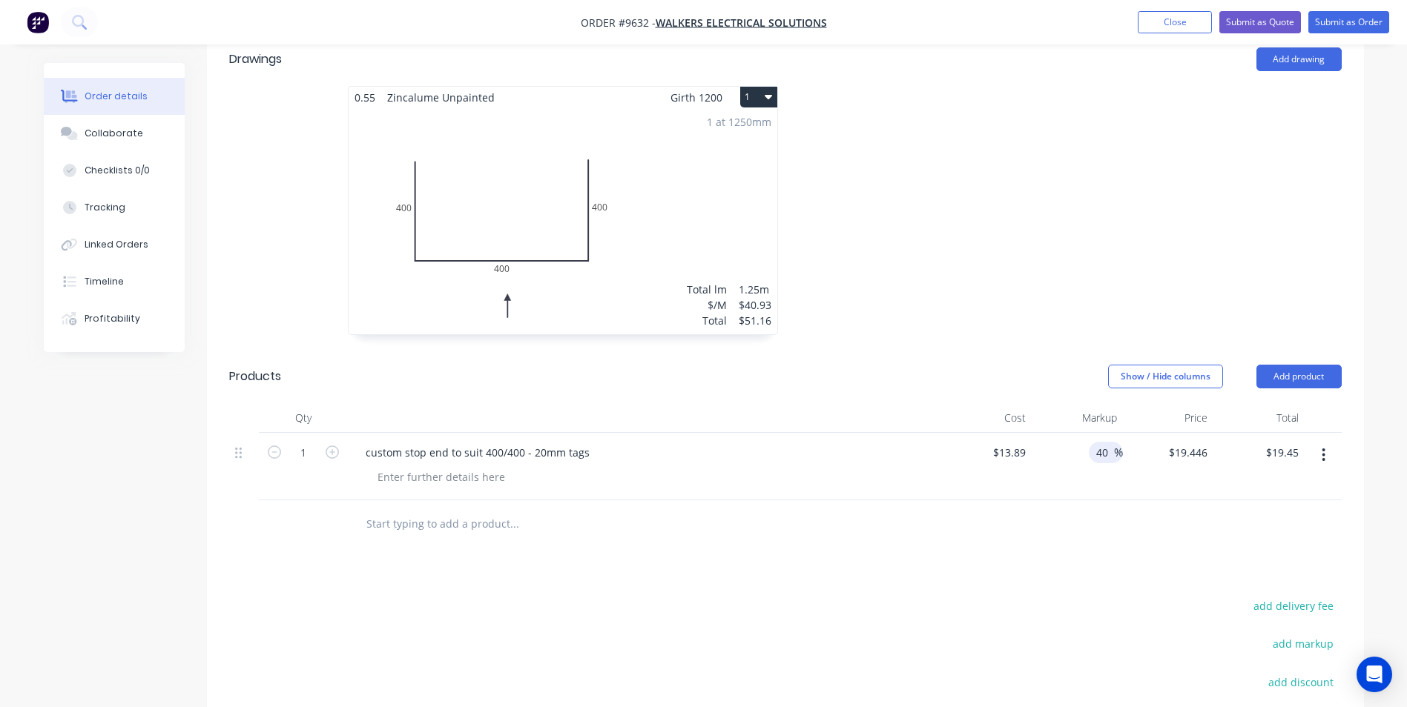
click at [1020, 509] on div "Drawings Add drawing 0.55 Zincalume Unpainted Girth 1200 1 0 400 400 400 0 400 …" at bounding box center [785, 469] width 1157 height 872
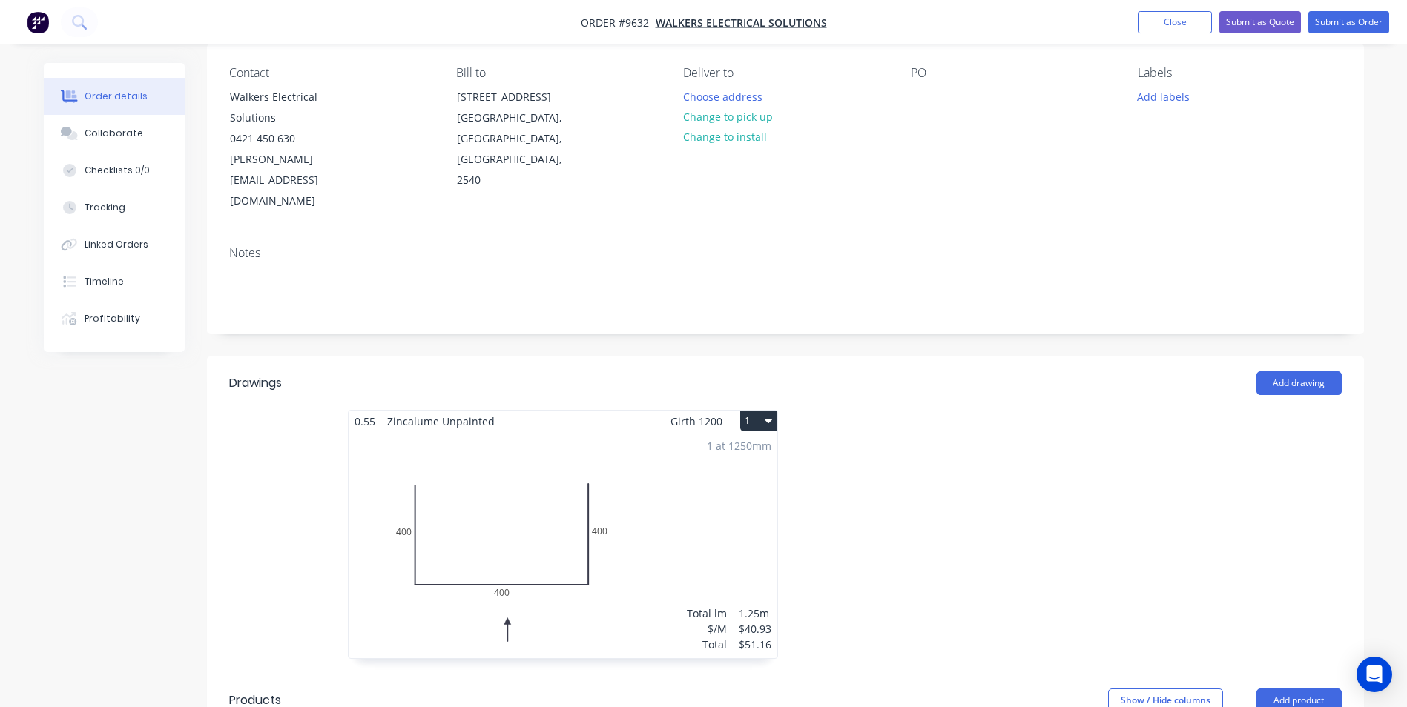
scroll to position [0, 0]
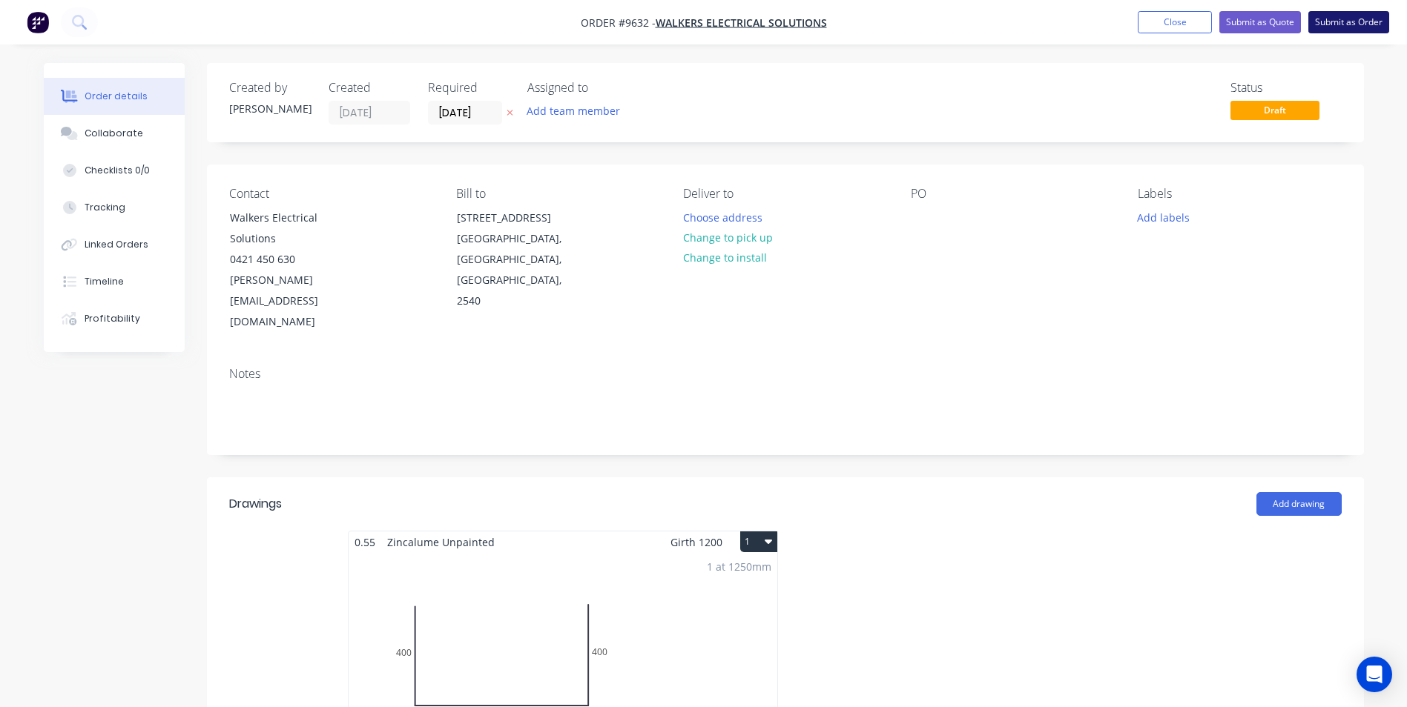
click at [1320, 22] on button "Submit as Order" at bounding box center [1348, 22] width 81 height 22
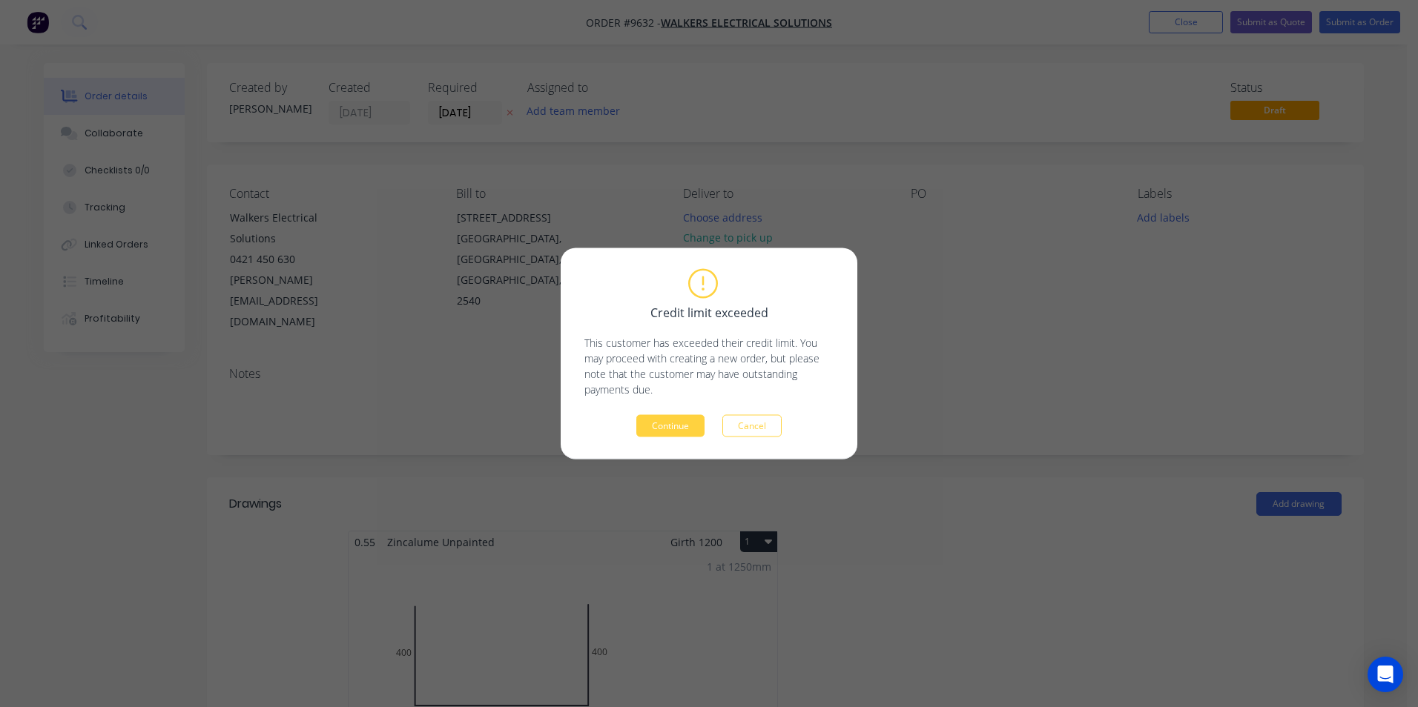
click at [646, 437] on button "Continue" at bounding box center [670, 426] width 68 height 22
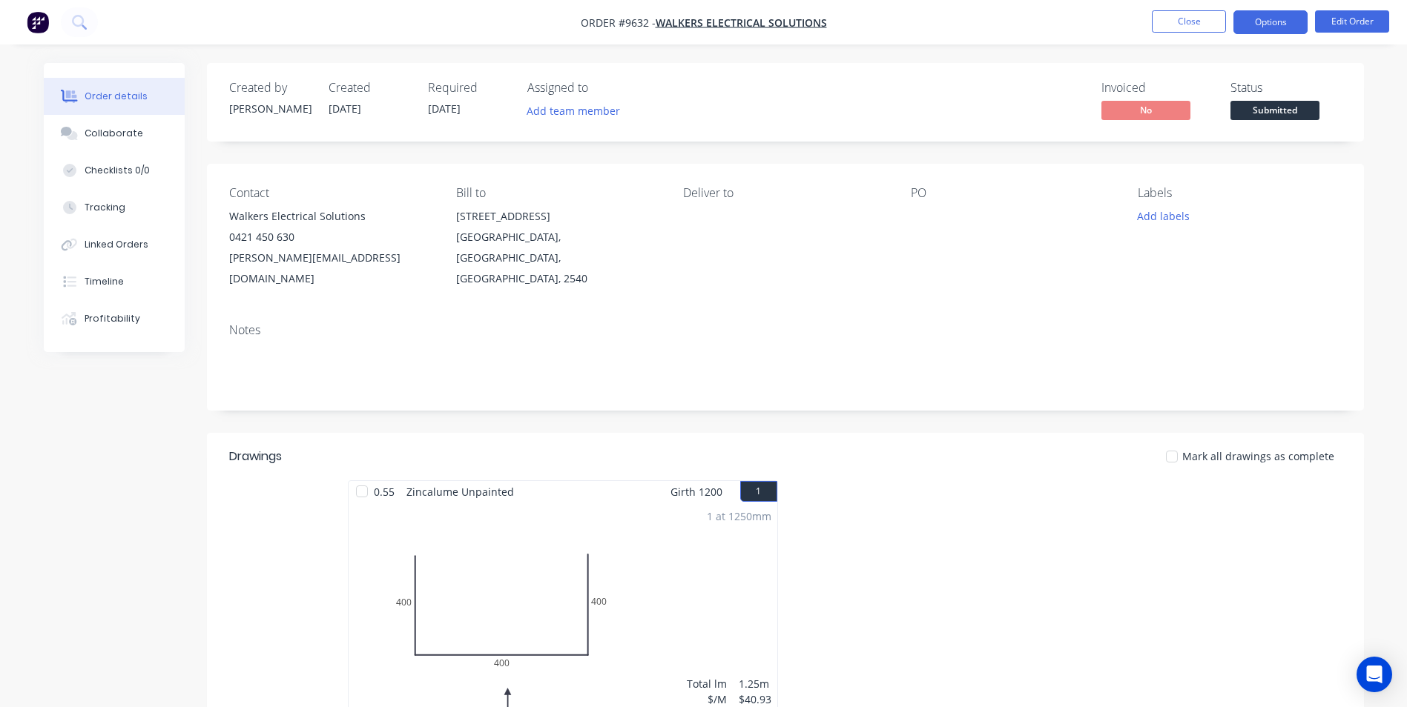
click at [1254, 20] on button "Options" at bounding box center [1270, 22] width 74 height 24
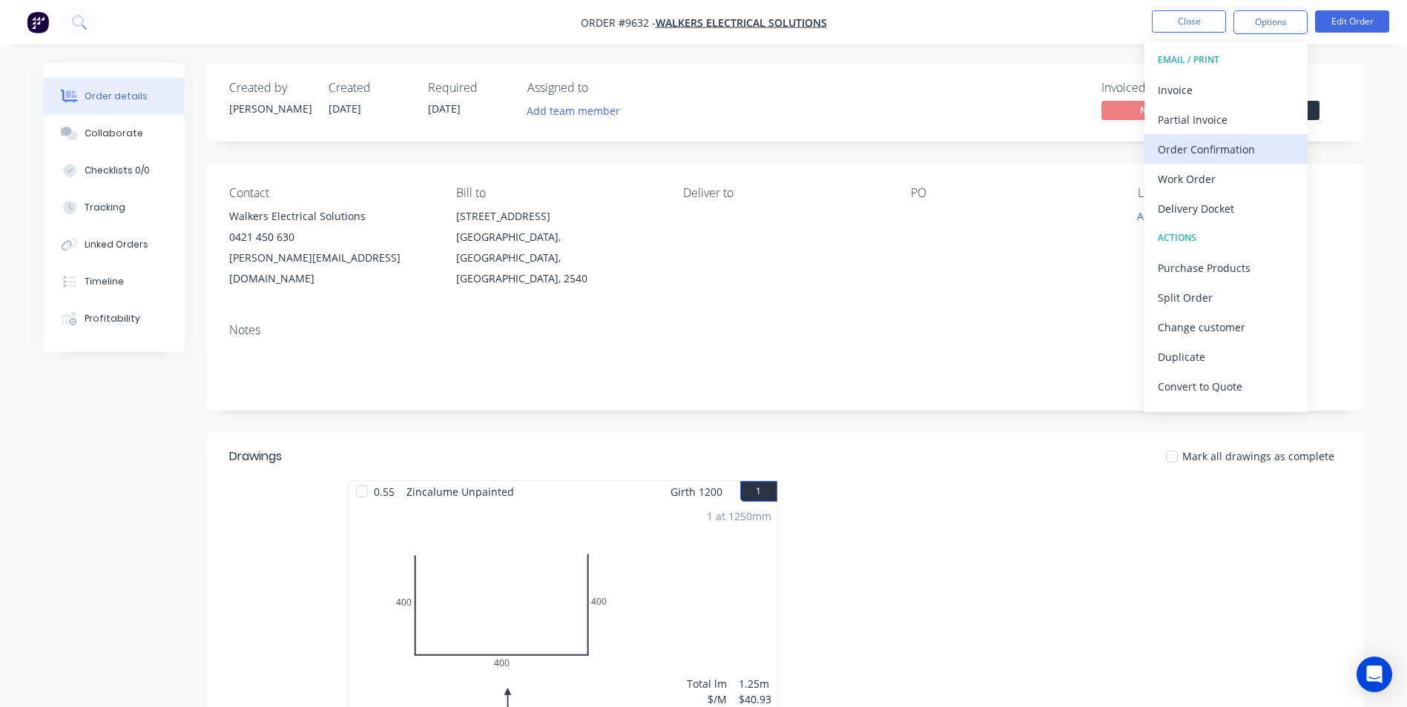
click at [1202, 153] on div "Order Confirmation" at bounding box center [1226, 150] width 136 height 22
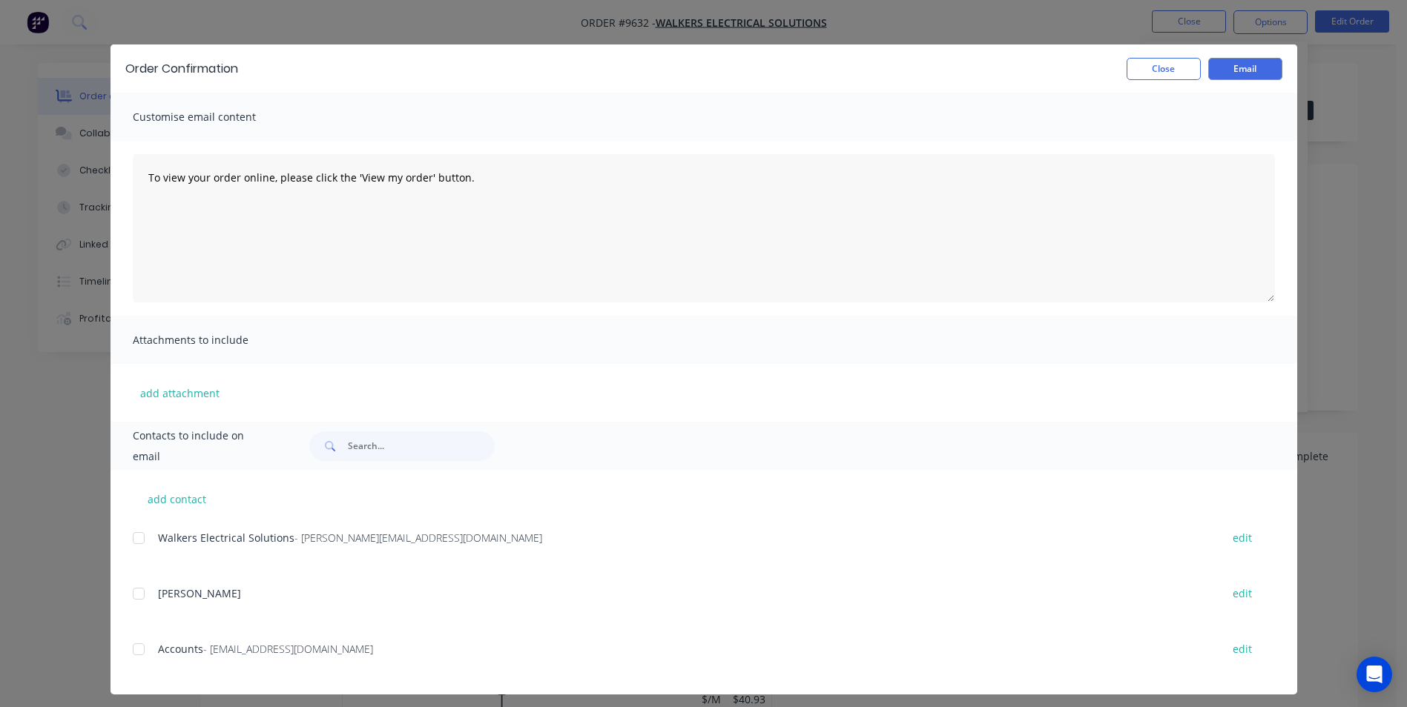
scroll to position [23, 0]
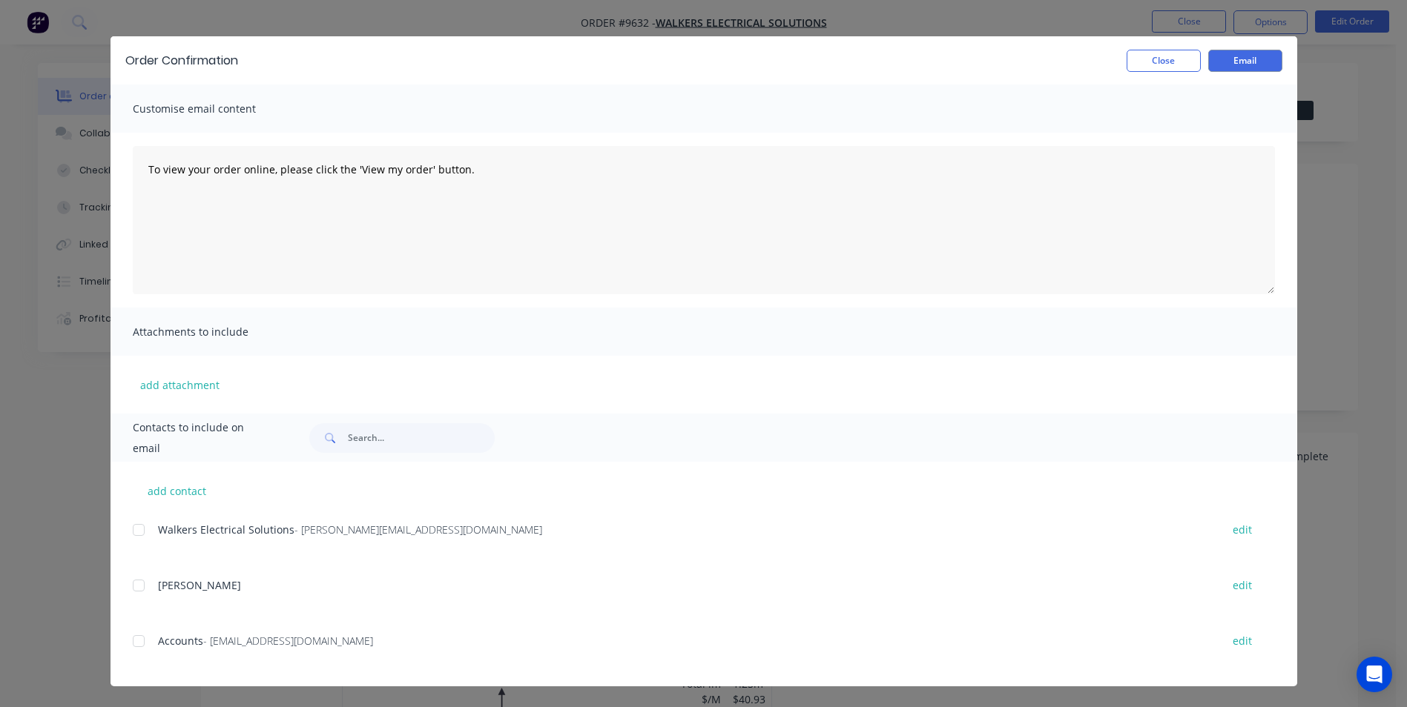
click at [140, 528] on div at bounding box center [139, 530] width 30 height 30
click at [132, 644] on div at bounding box center [139, 642] width 30 height 30
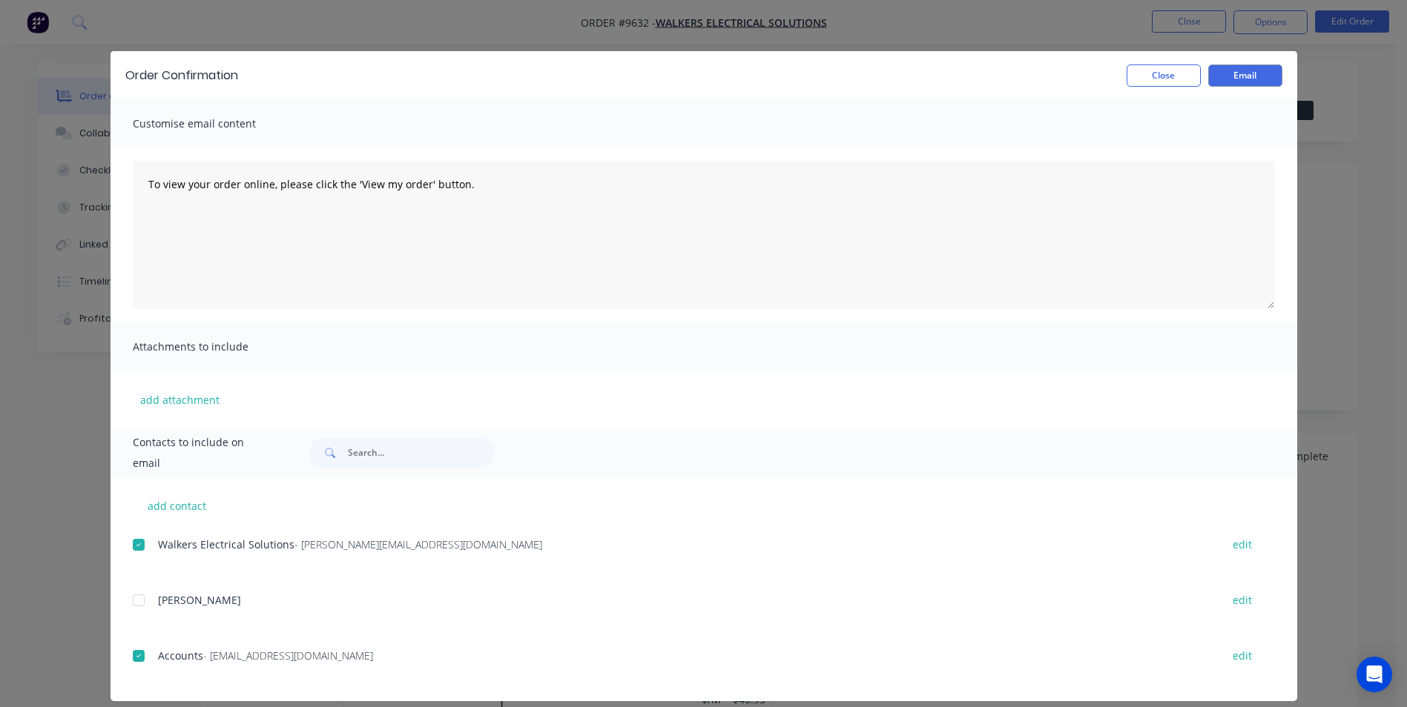
scroll to position [0, 0]
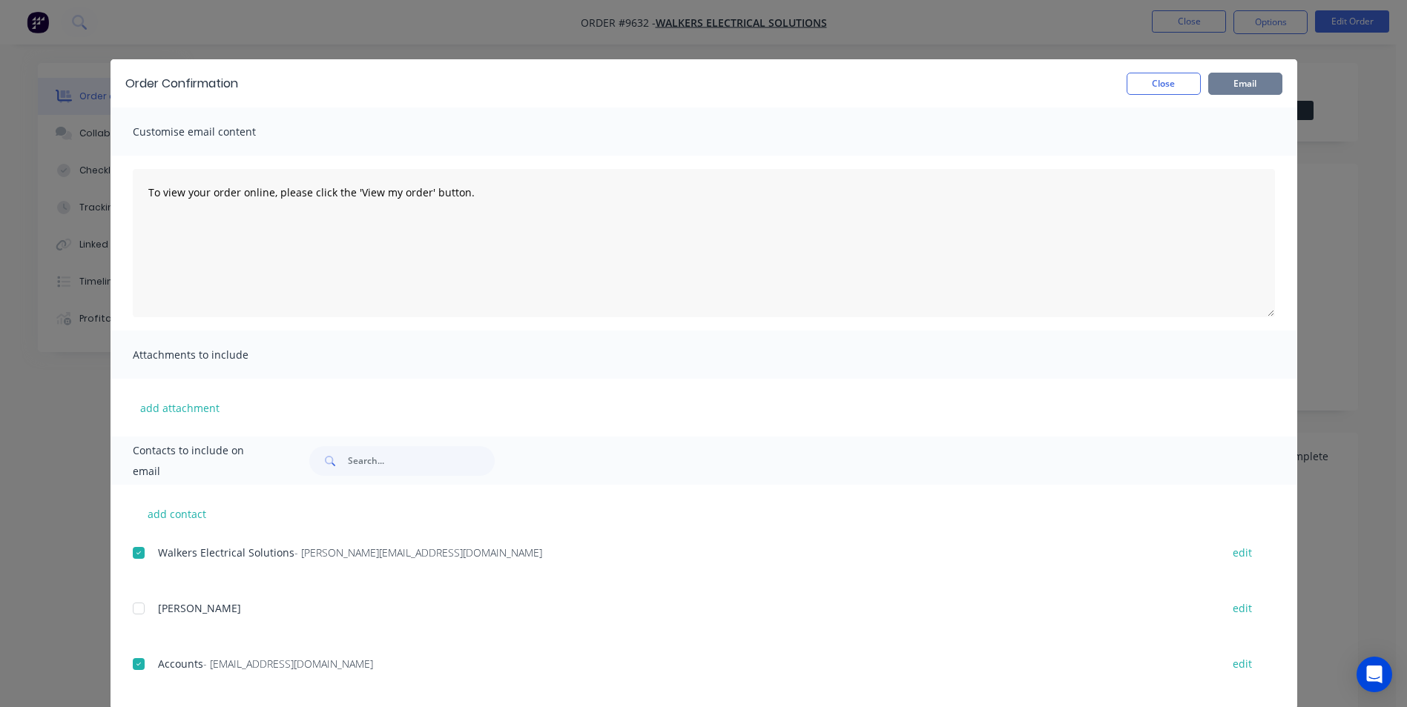
click at [1218, 85] on button "Email" at bounding box center [1245, 84] width 74 height 22
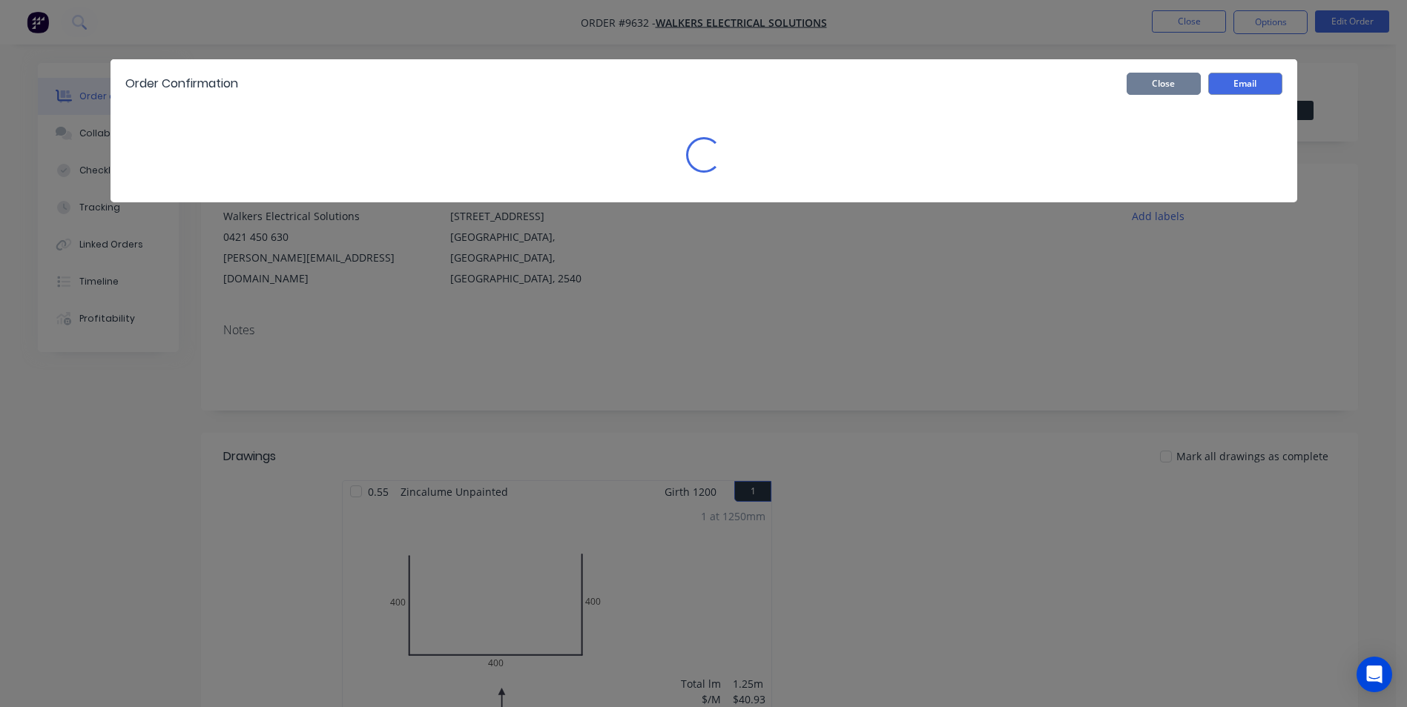
click at [1171, 88] on button "Close" at bounding box center [1163, 84] width 74 height 22
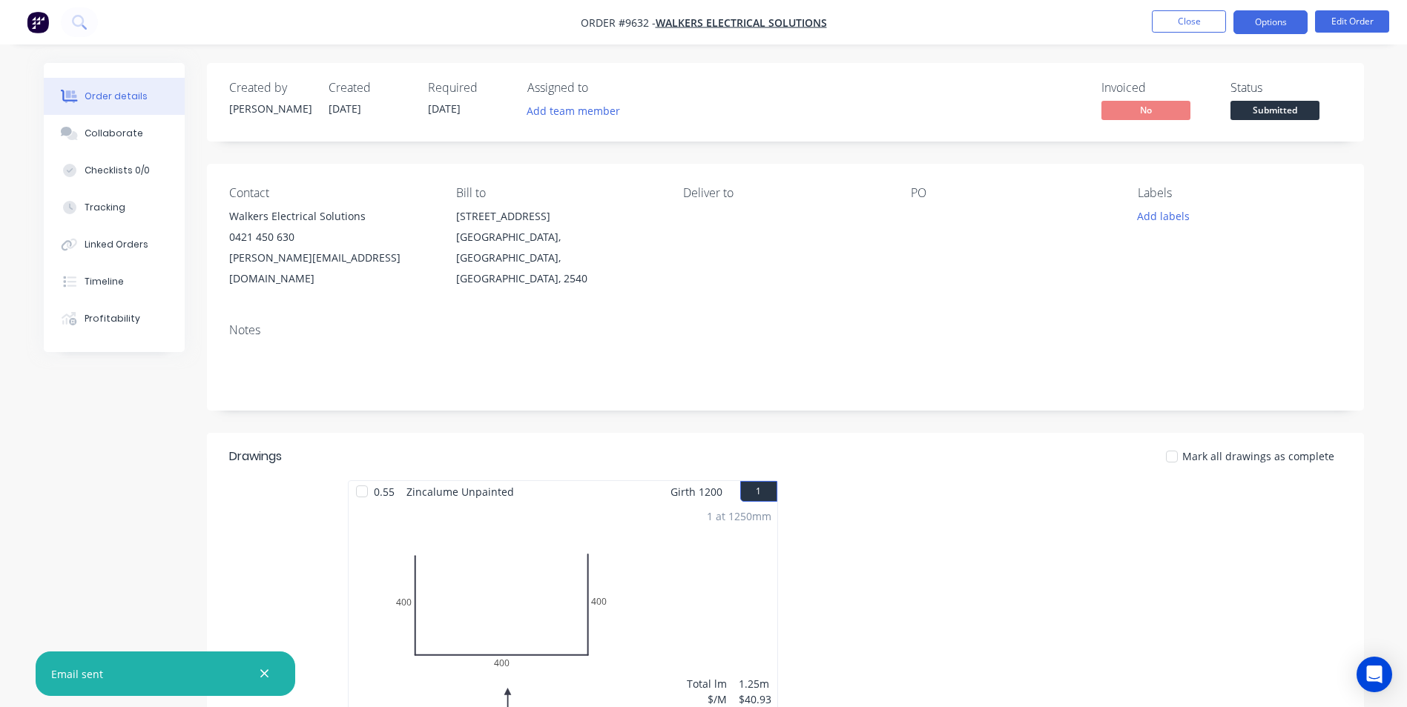
click at [1251, 22] on button "Options" at bounding box center [1270, 22] width 74 height 24
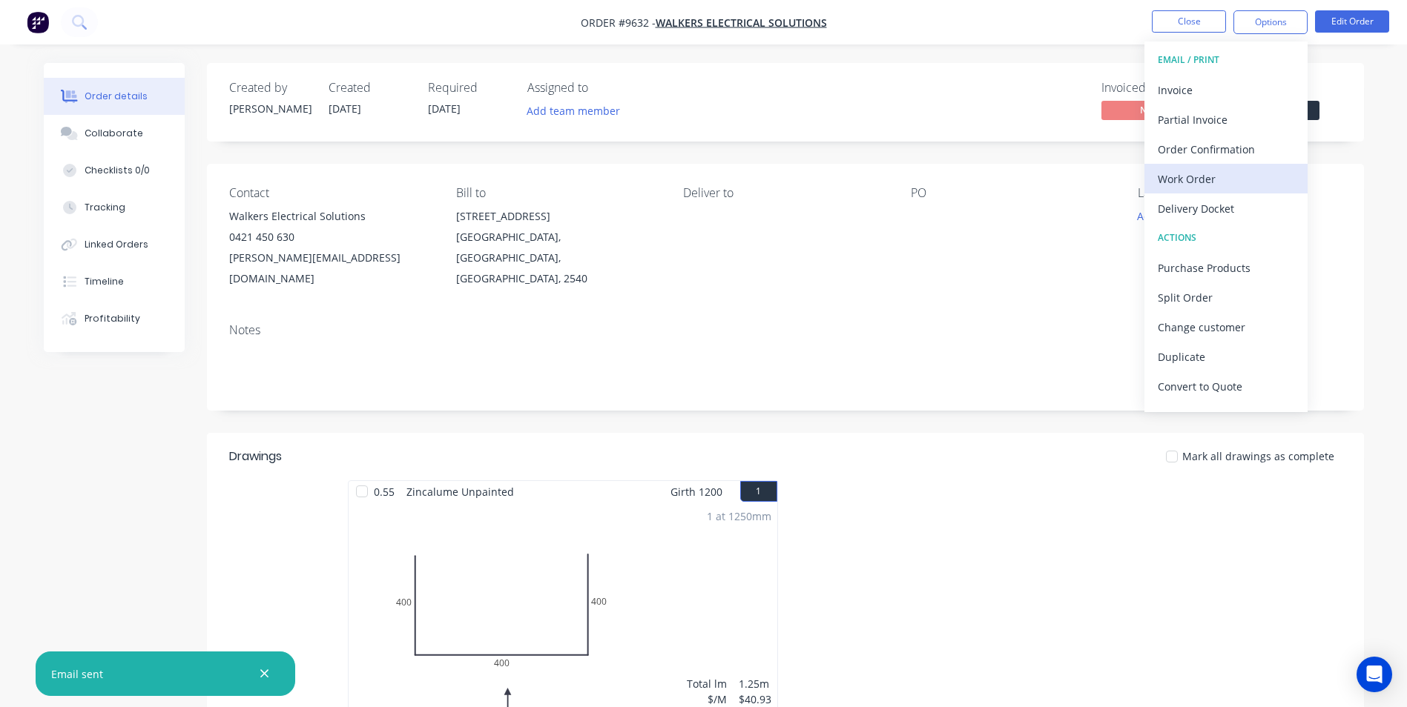
click at [1215, 171] on div "Work Order" at bounding box center [1226, 179] width 136 height 22
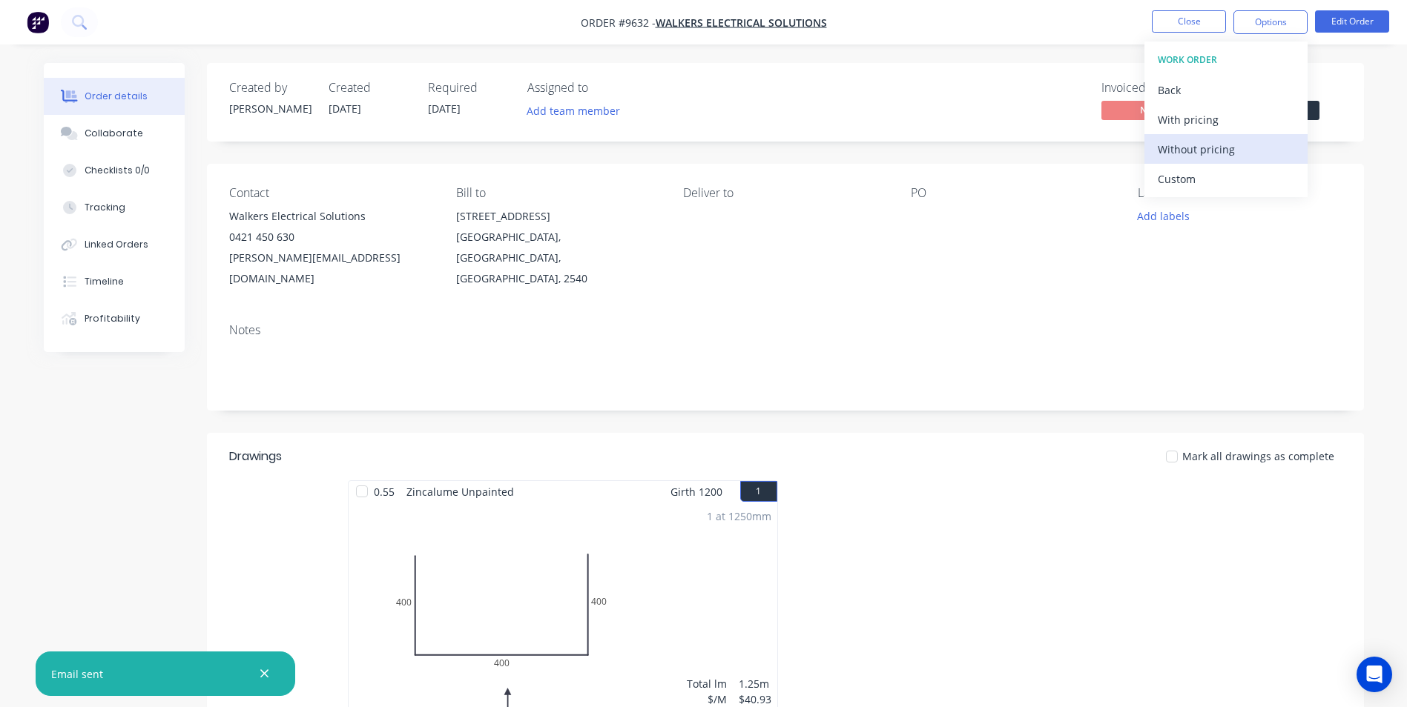
click at [1218, 156] on div "Without pricing" at bounding box center [1226, 150] width 136 height 22
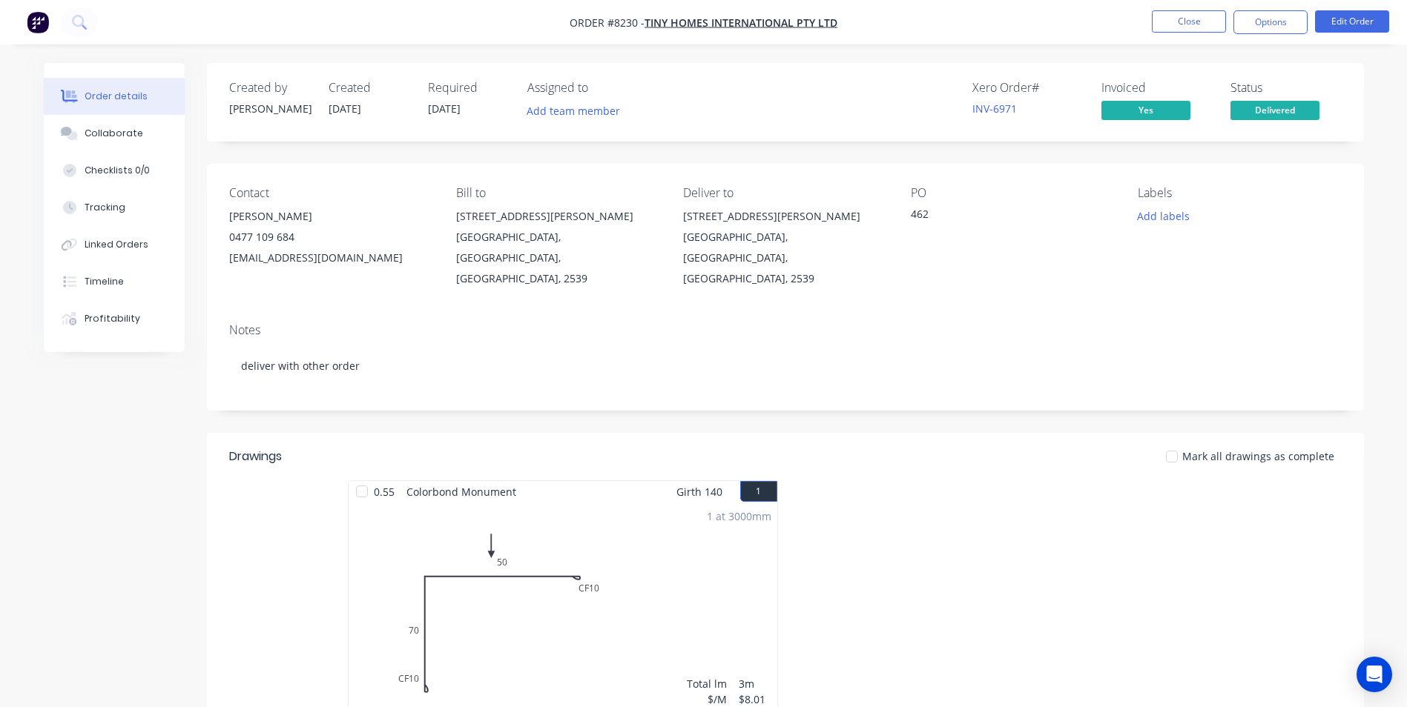
click at [32, 27] on img "button" at bounding box center [38, 22] width 22 height 22
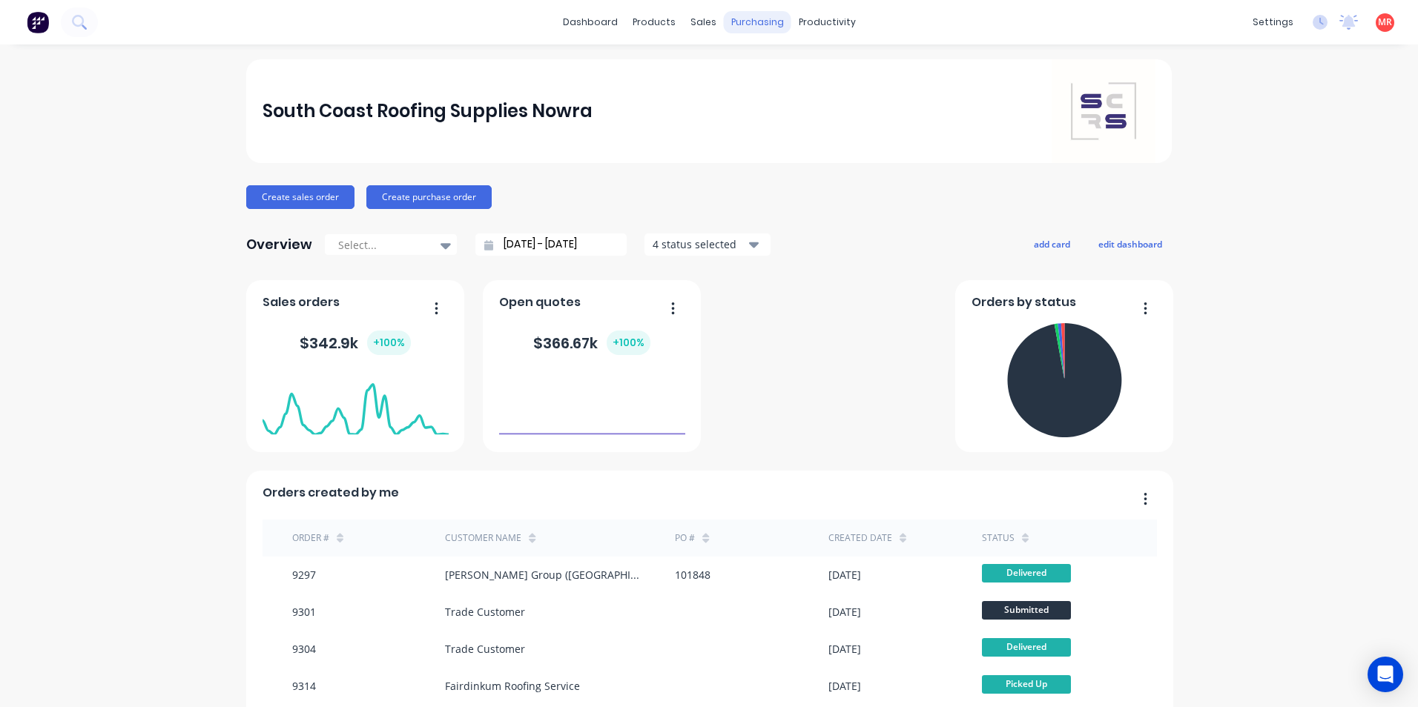
click at [737, 24] on div "purchasing" at bounding box center [757, 22] width 67 height 22
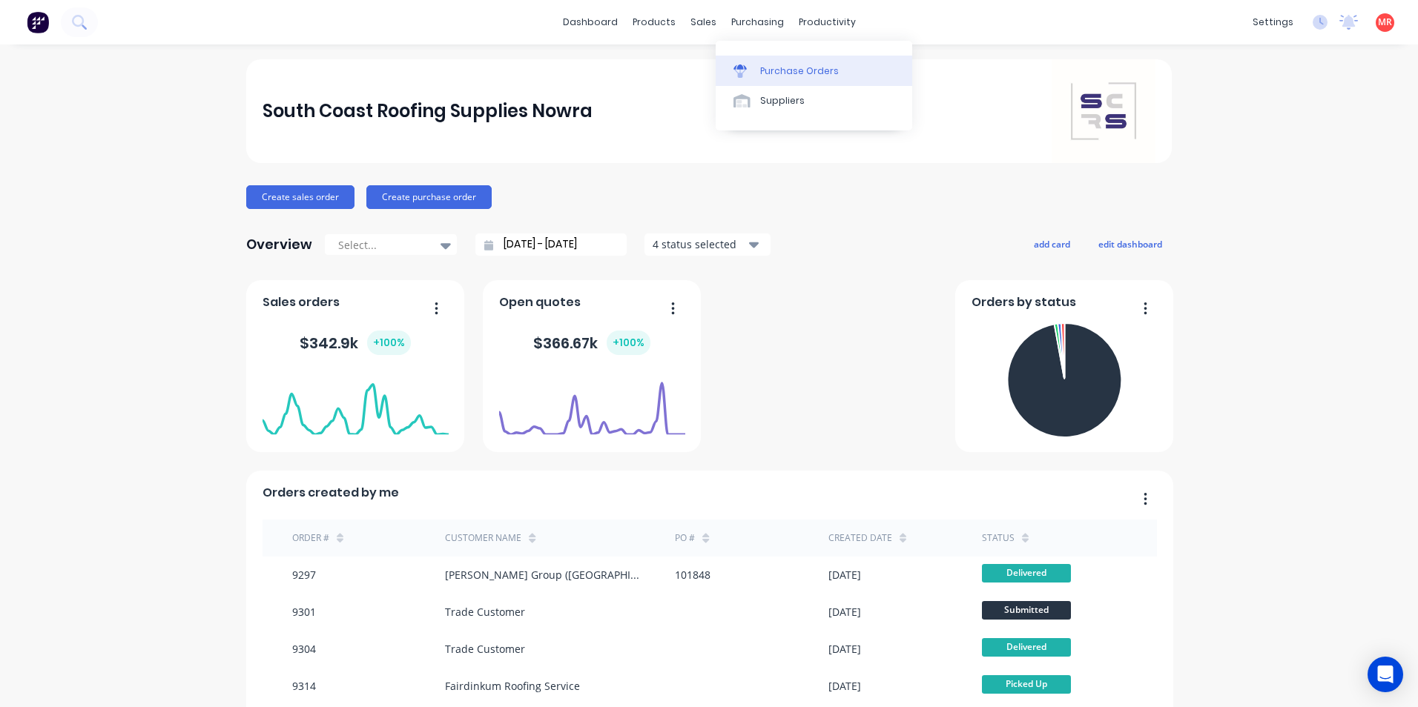
click at [756, 77] on link "Purchase Orders" at bounding box center [814, 71] width 197 height 30
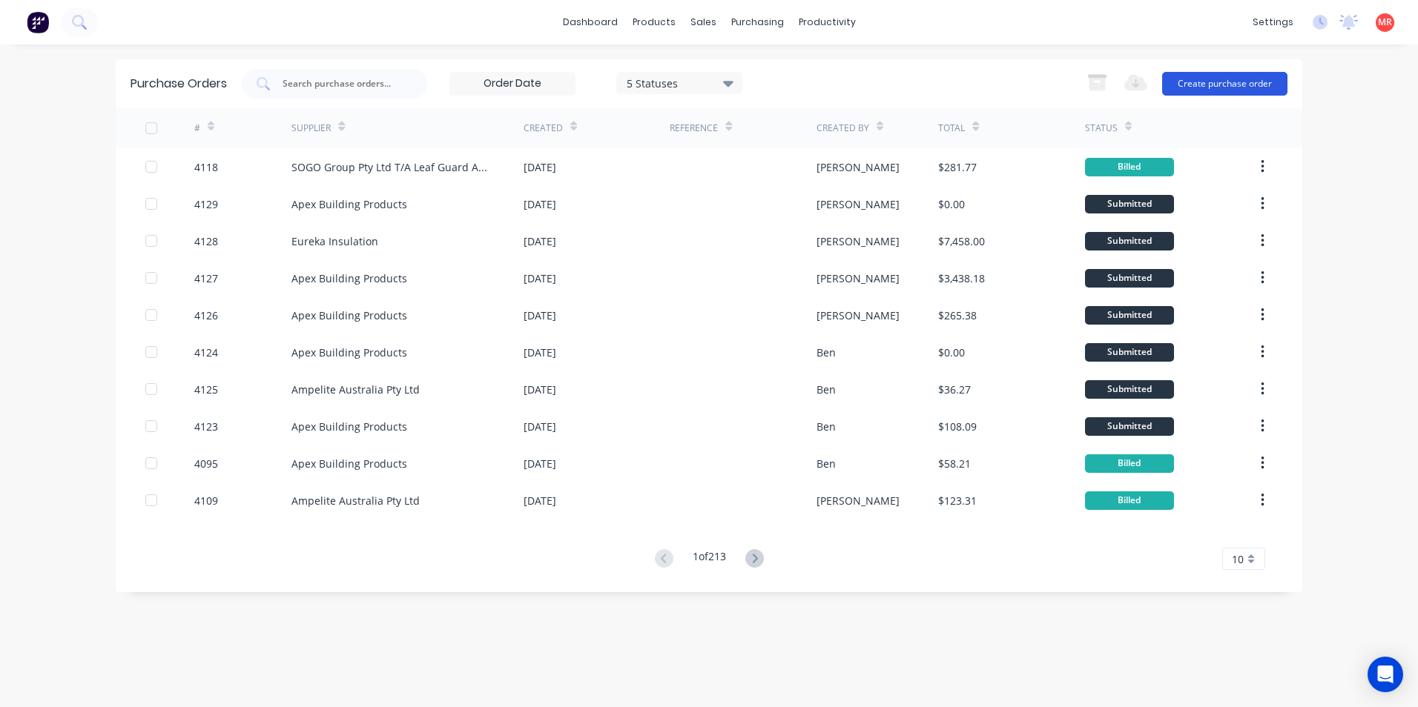
click at [1216, 90] on button "Create purchase order" at bounding box center [1224, 84] width 125 height 24
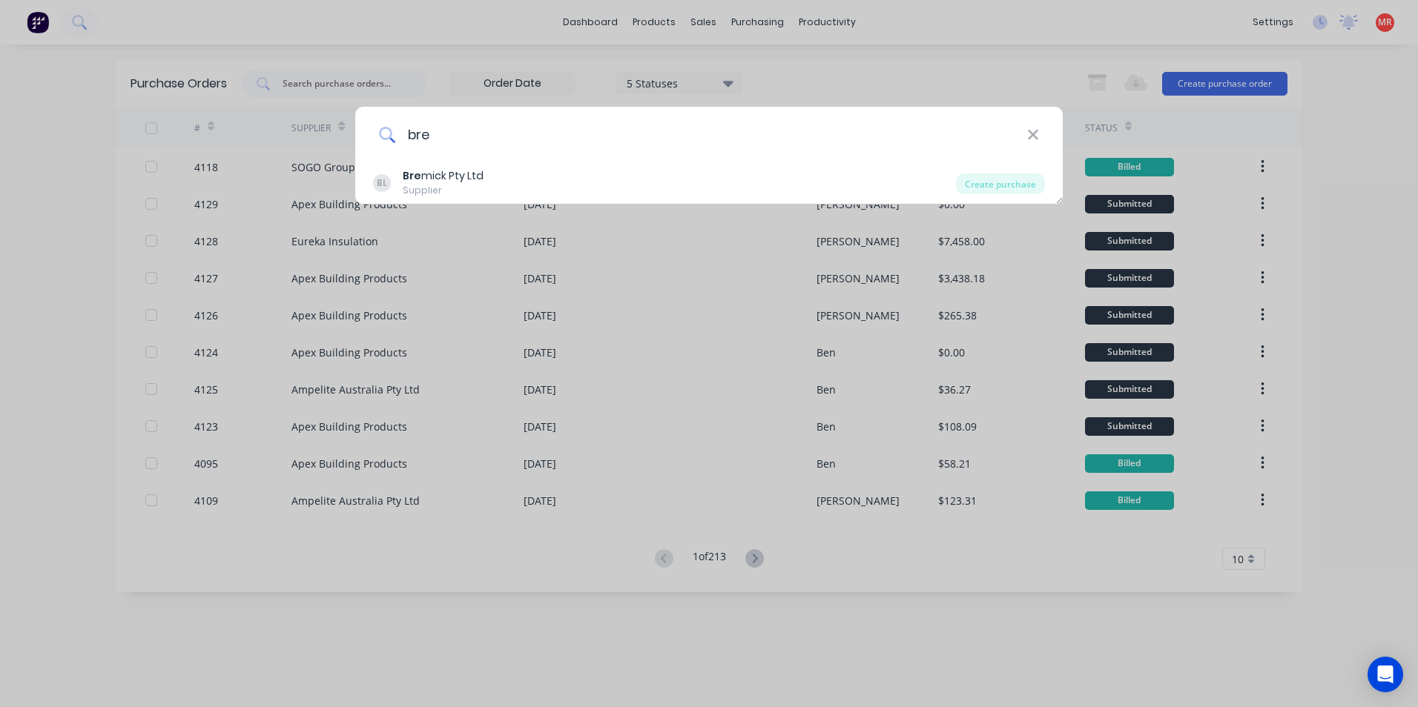
type input "bremick"
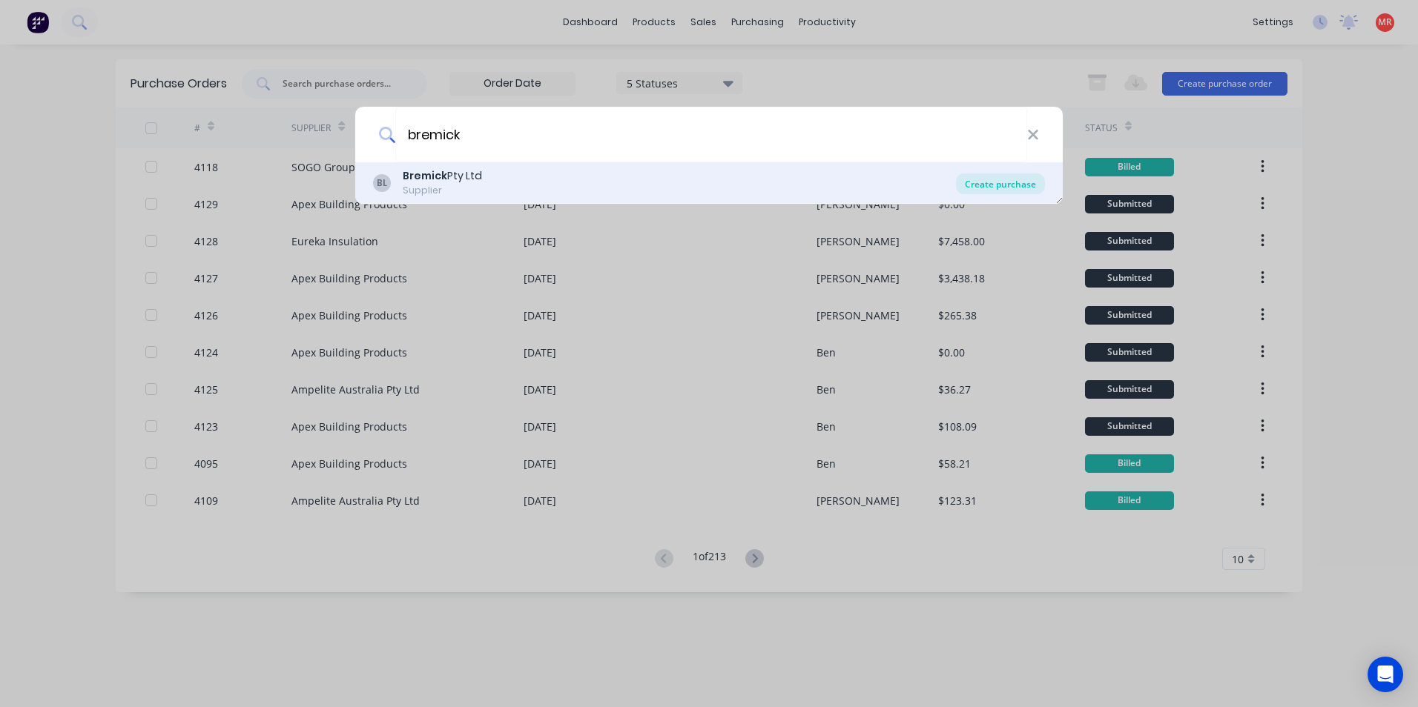
click at [974, 190] on div "Create purchase" at bounding box center [1000, 184] width 89 height 21
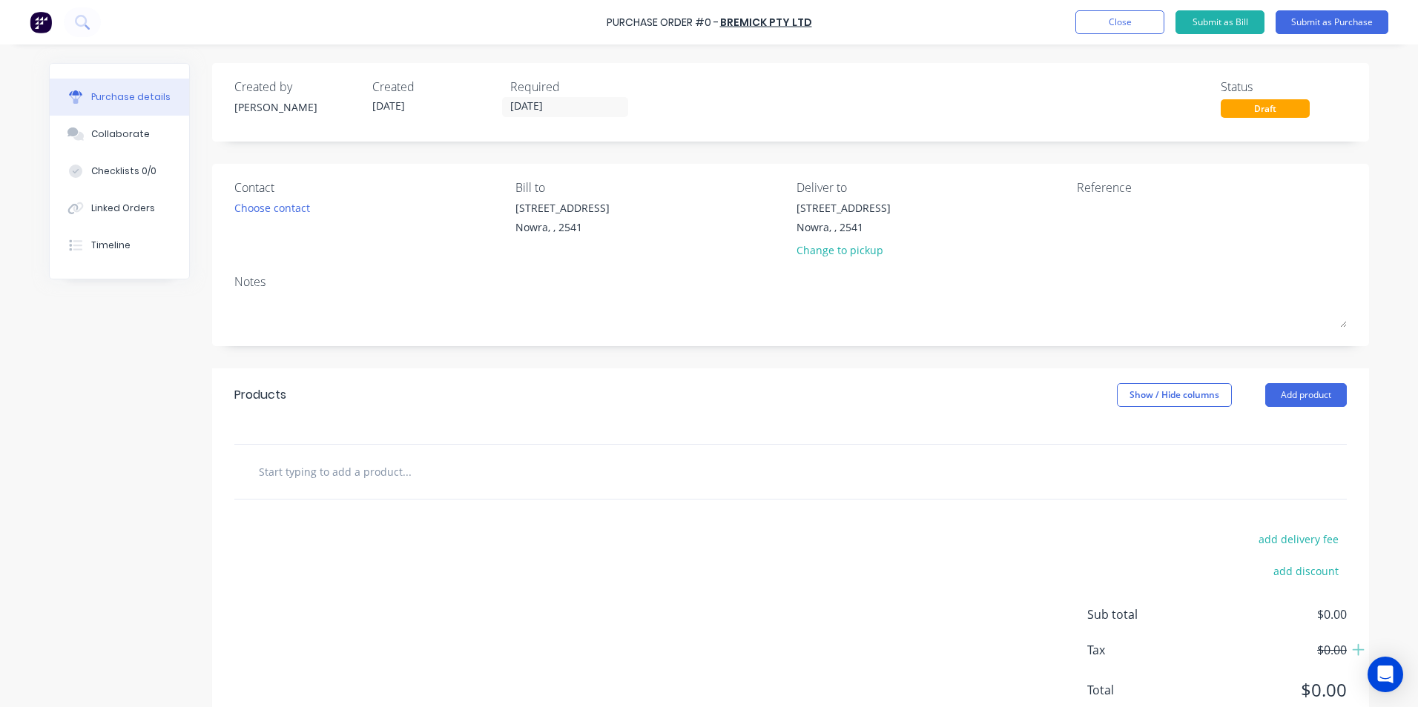
click at [42, 30] on img at bounding box center [41, 22] width 22 height 22
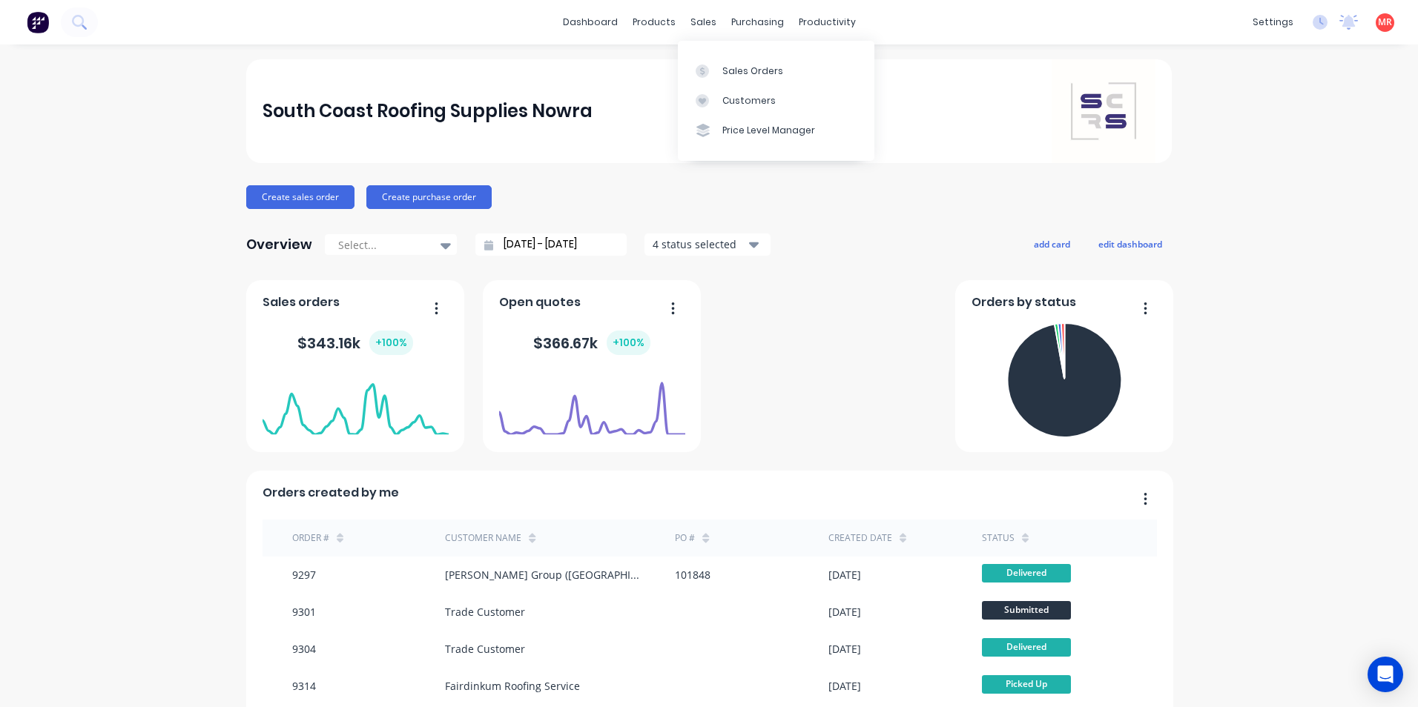
click at [710, 18] on div "sales" at bounding box center [703, 22] width 41 height 22
click at [719, 60] on link "Sales Orders" at bounding box center [776, 71] width 197 height 30
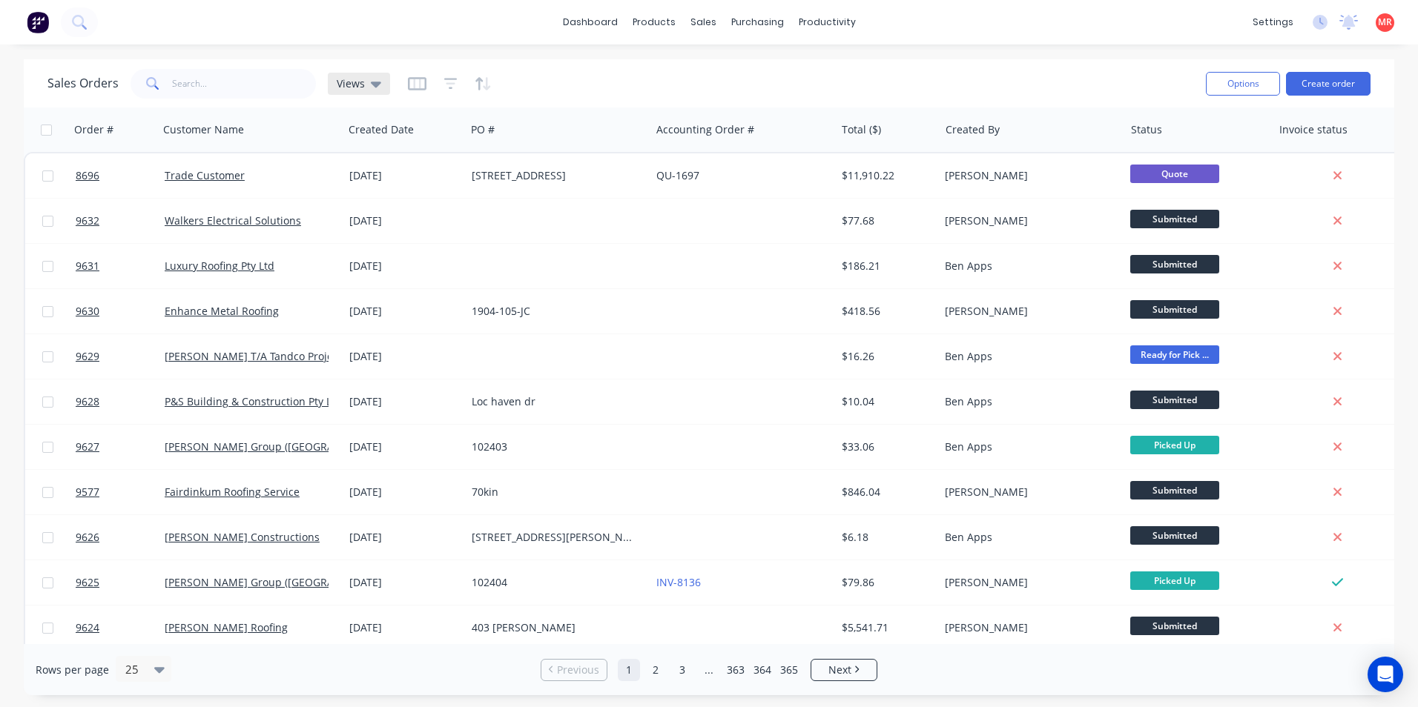
click at [372, 85] on icon at bounding box center [376, 85] width 10 height 6
click at [447, 80] on icon "button" at bounding box center [450, 83] width 13 height 15
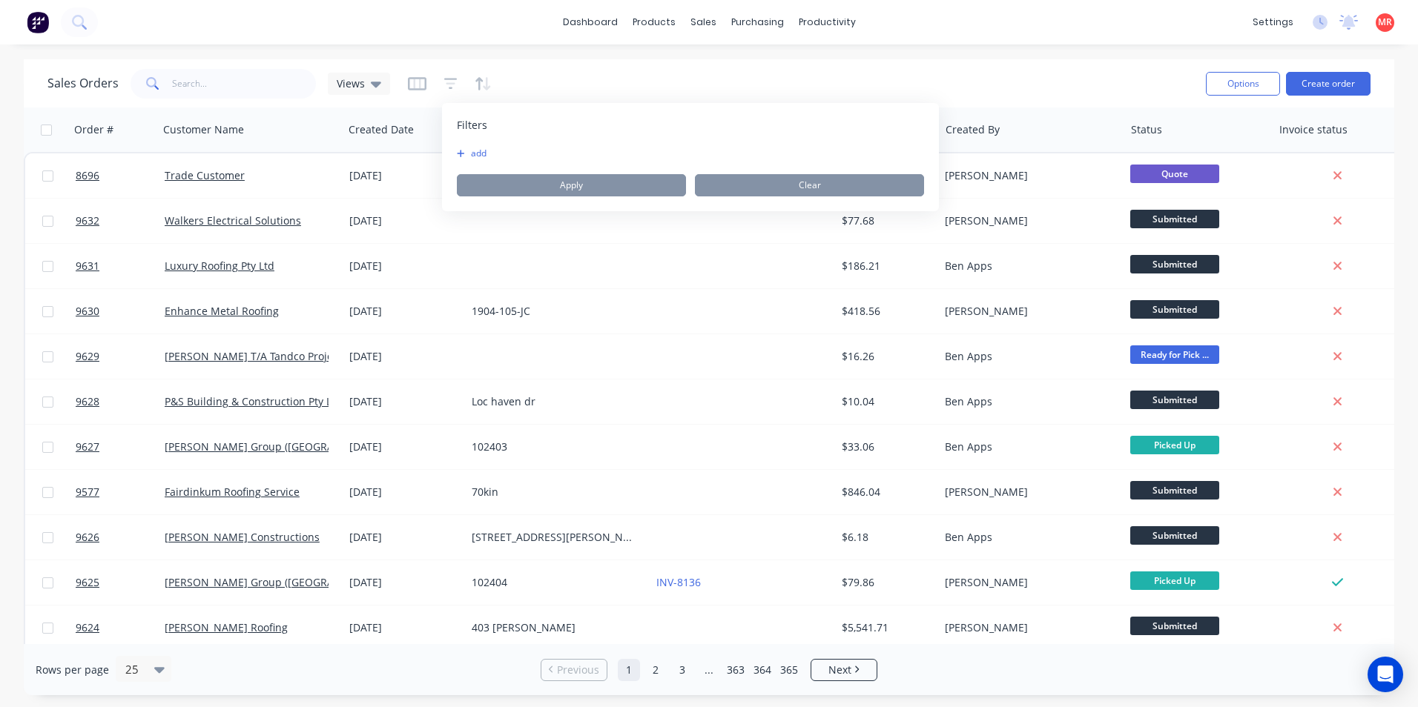
click at [462, 156] on icon "button" at bounding box center [461, 153] width 8 height 9
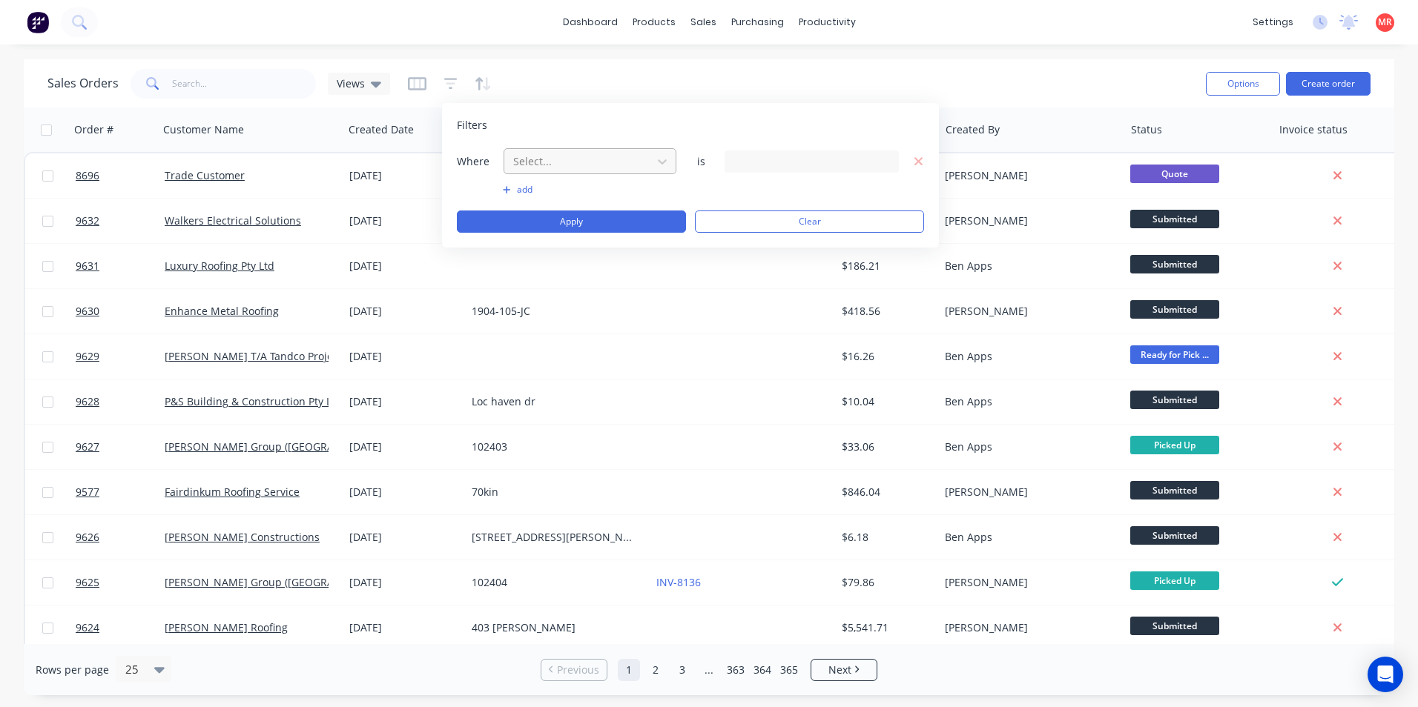
click at [555, 164] on div at bounding box center [578, 161] width 133 height 19
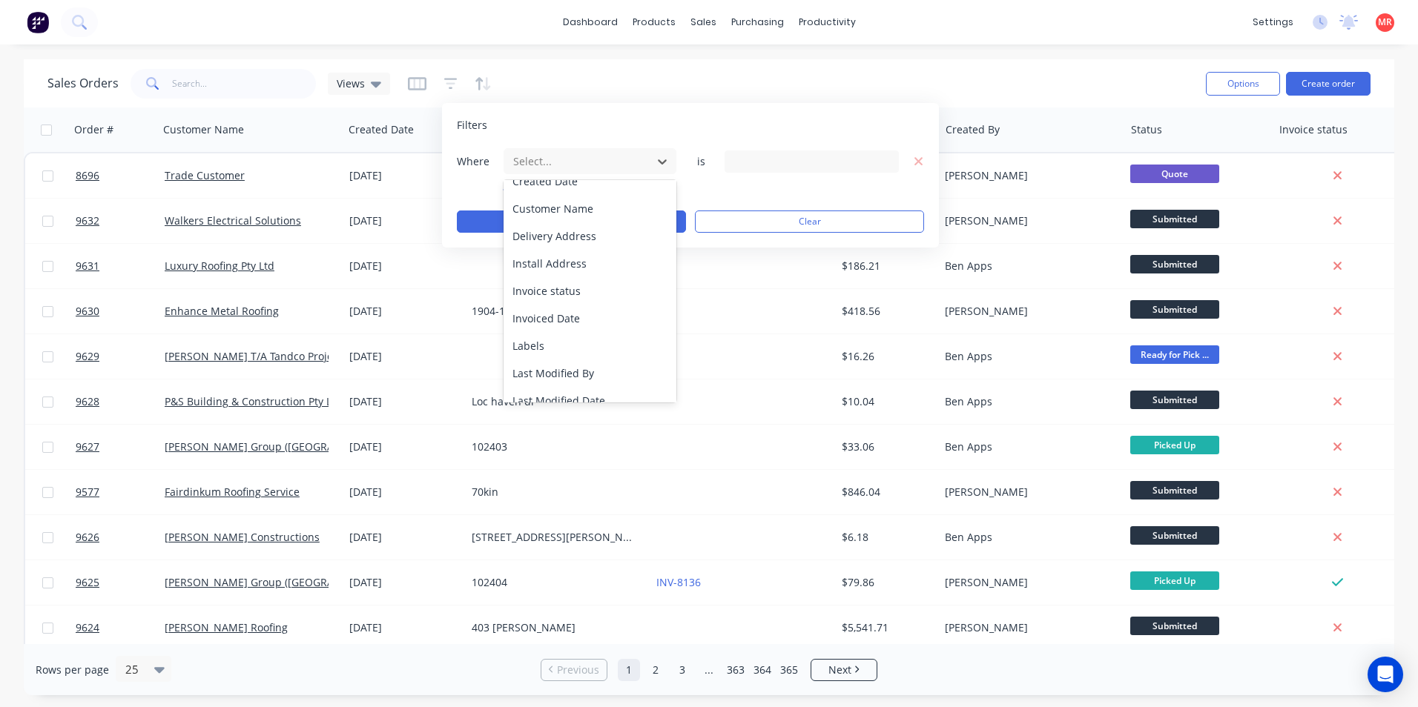
scroll to position [222, 0]
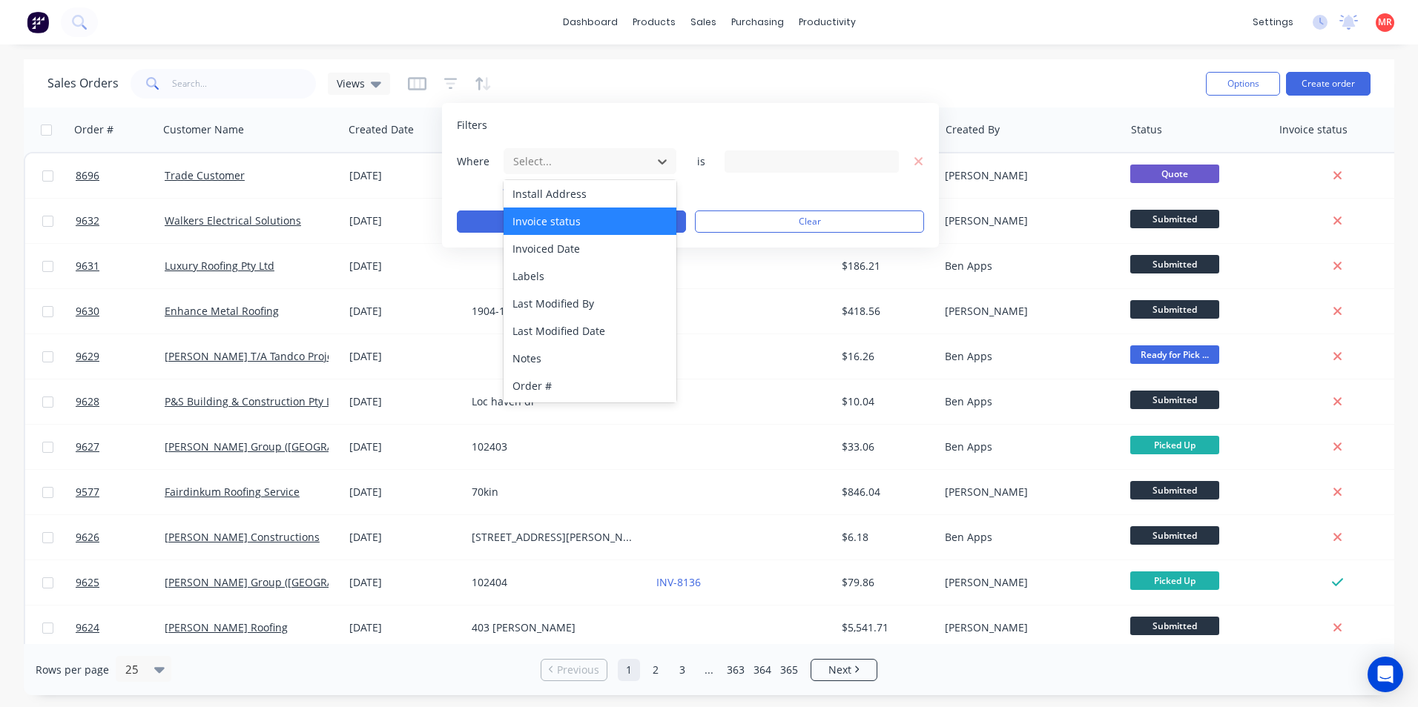
click at [581, 228] on div "Invoice status" at bounding box center [589, 221] width 173 height 27
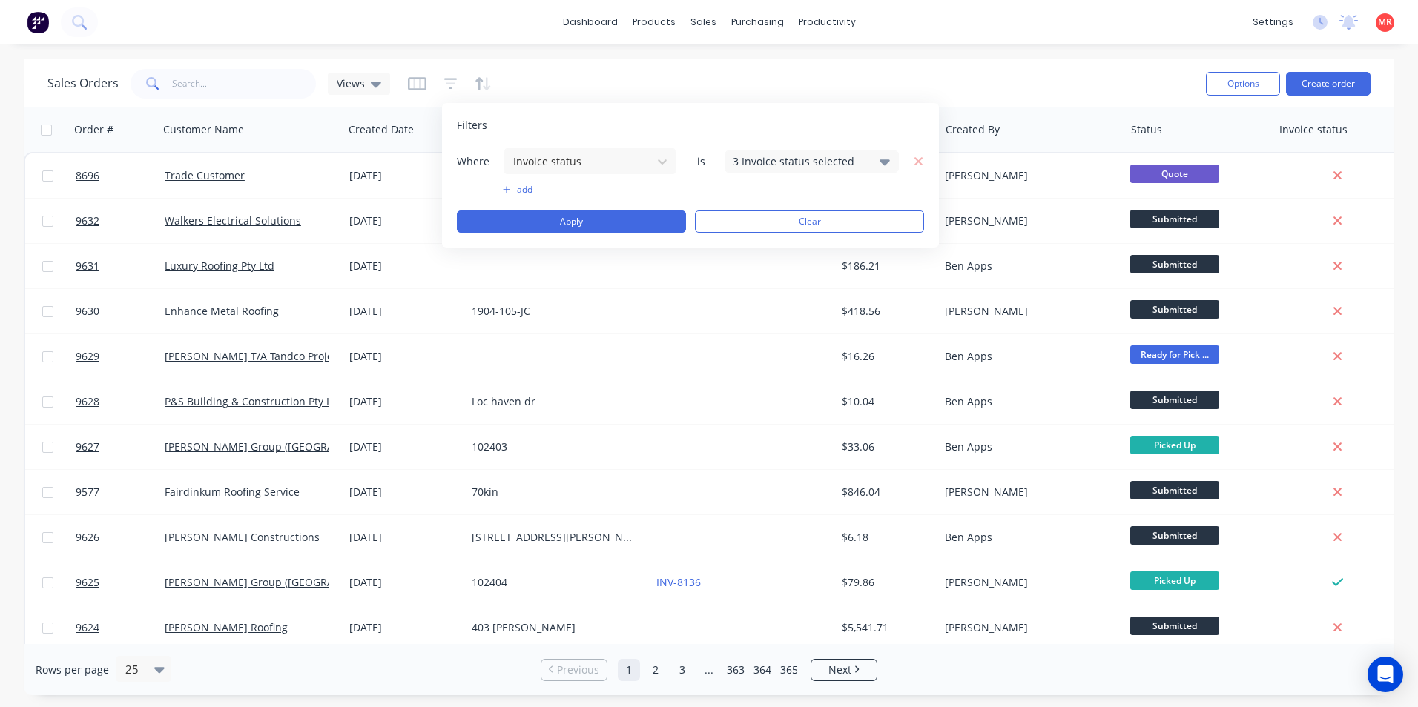
click at [868, 155] on div "3 Invoice status selected" at bounding box center [811, 162] width 174 height 22
click at [756, 245] on div at bounding box center [749, 243] width 30 height 30
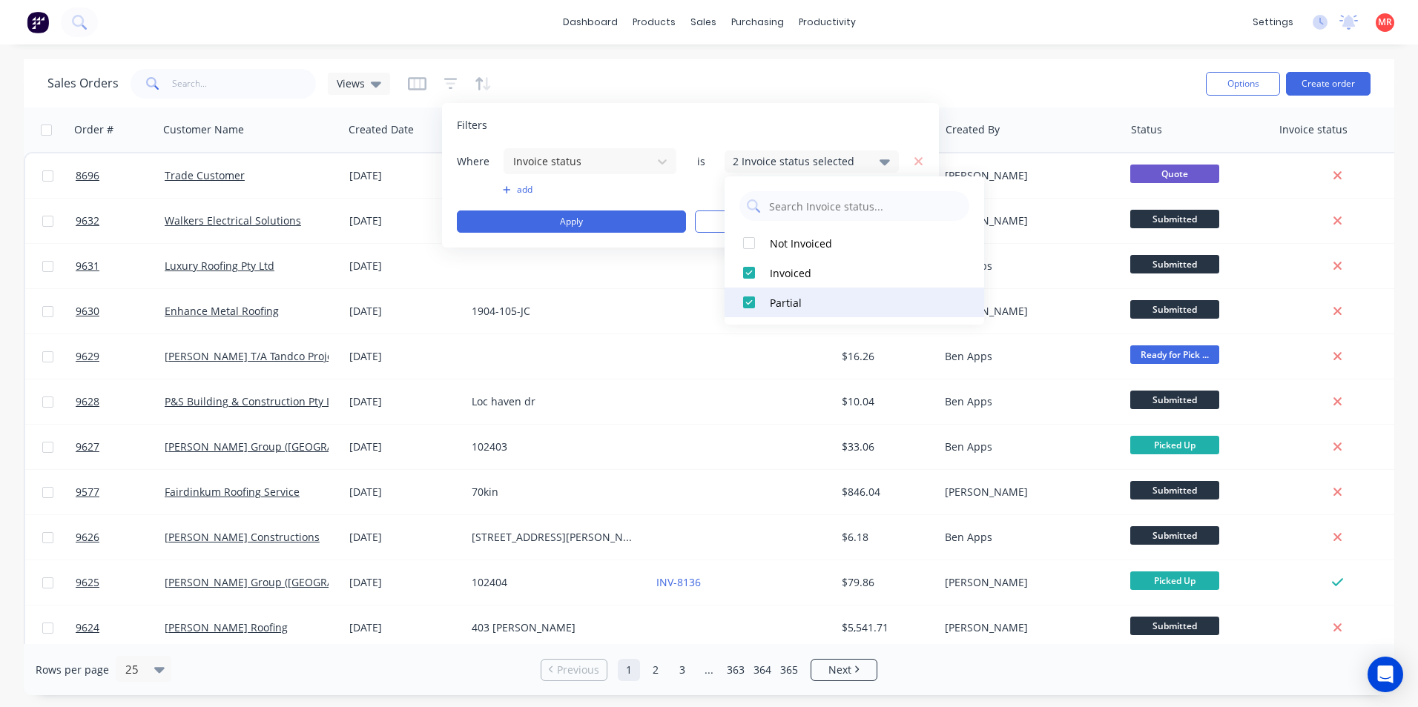
click at [750, 308] on div at bounding box center [749, 303] width 30 height 30
click at [695, 134] on div "Filters Where Invoice status is 1 Invoice status selected add Apply Clear" at bounding box center [690, 175] width 497 height 145
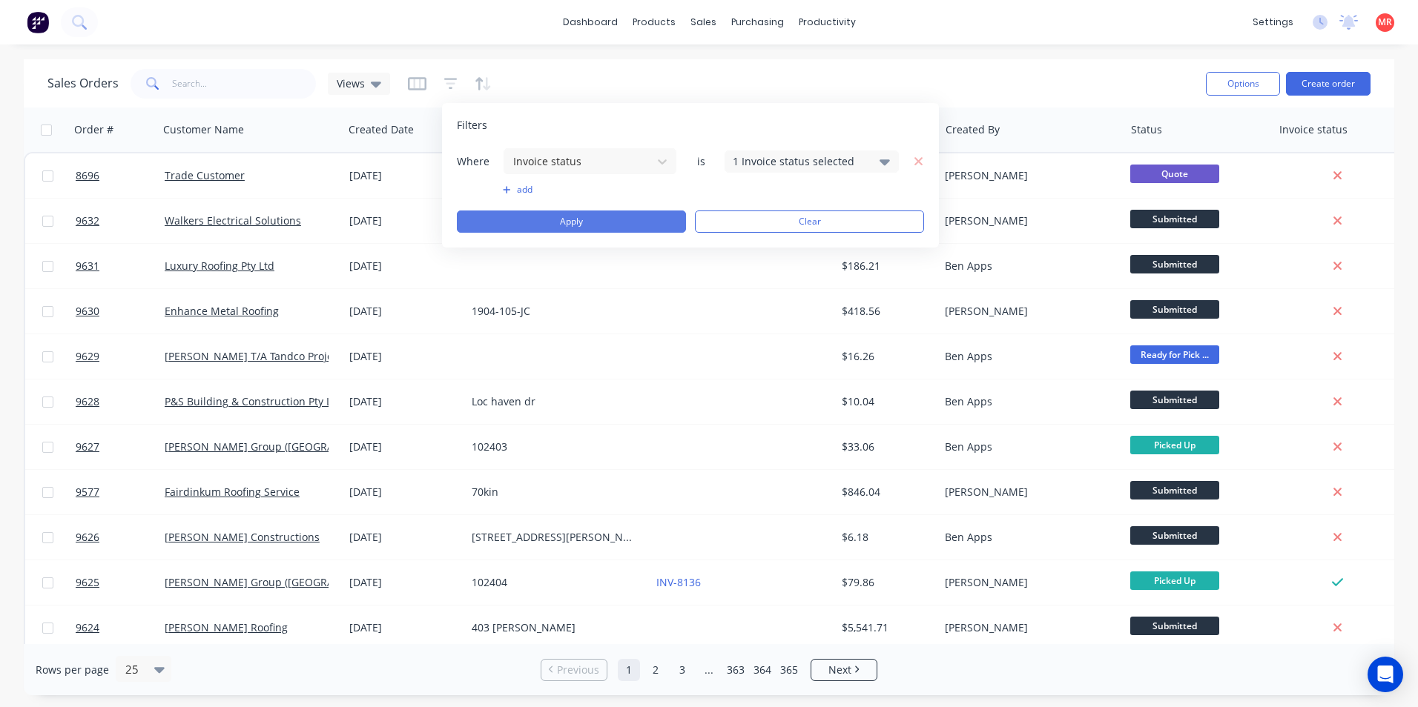
click at [649, 218] on button "Apply" at bounding box center [571, 222] width 229 height 22
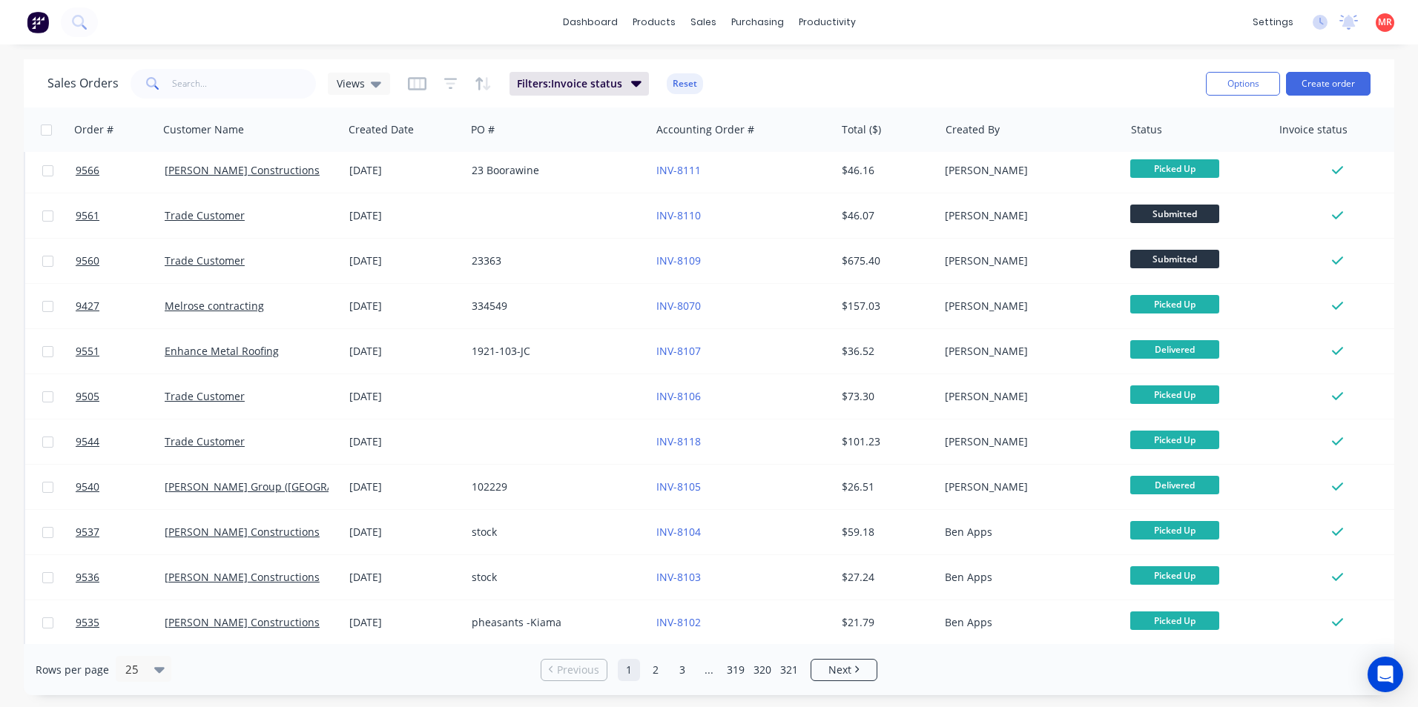
scroll to position [646, 0]
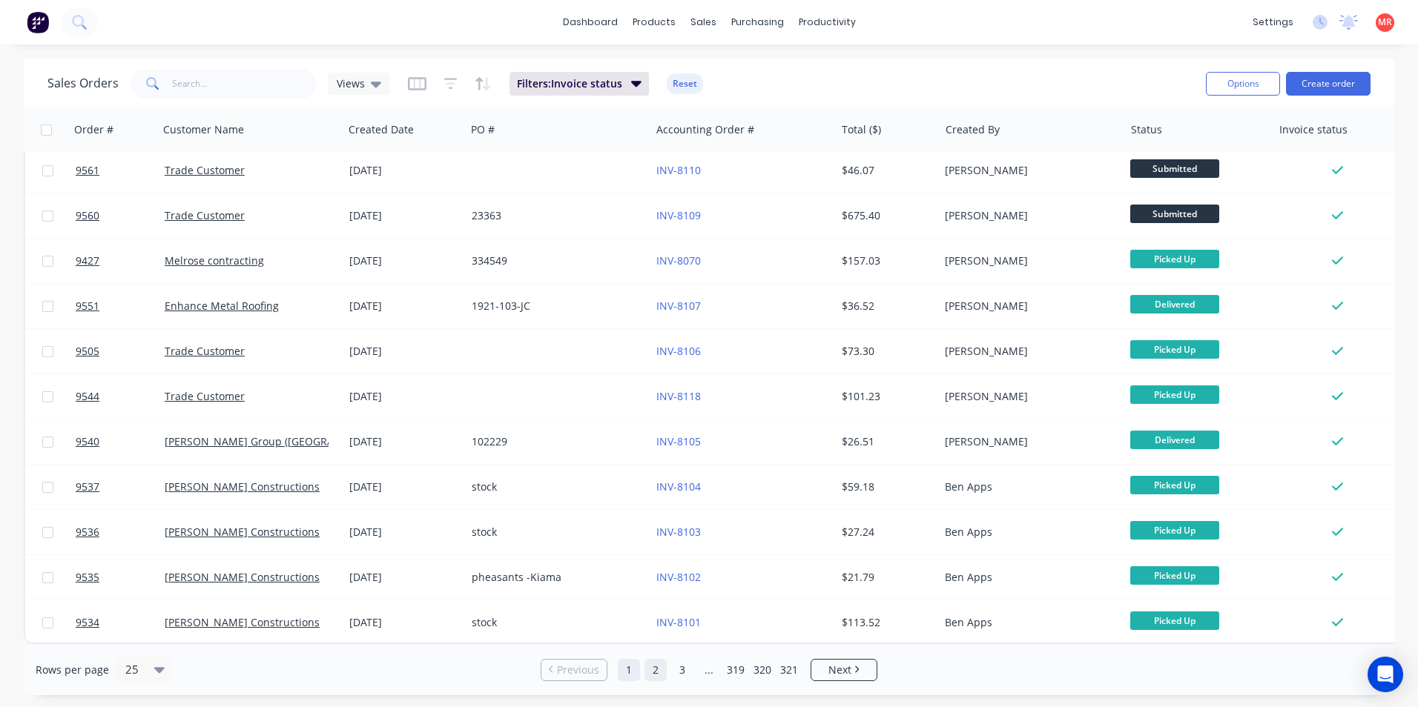
click at [650, 676] on link "2" at bounding box center [655, 670] width 22 height 22
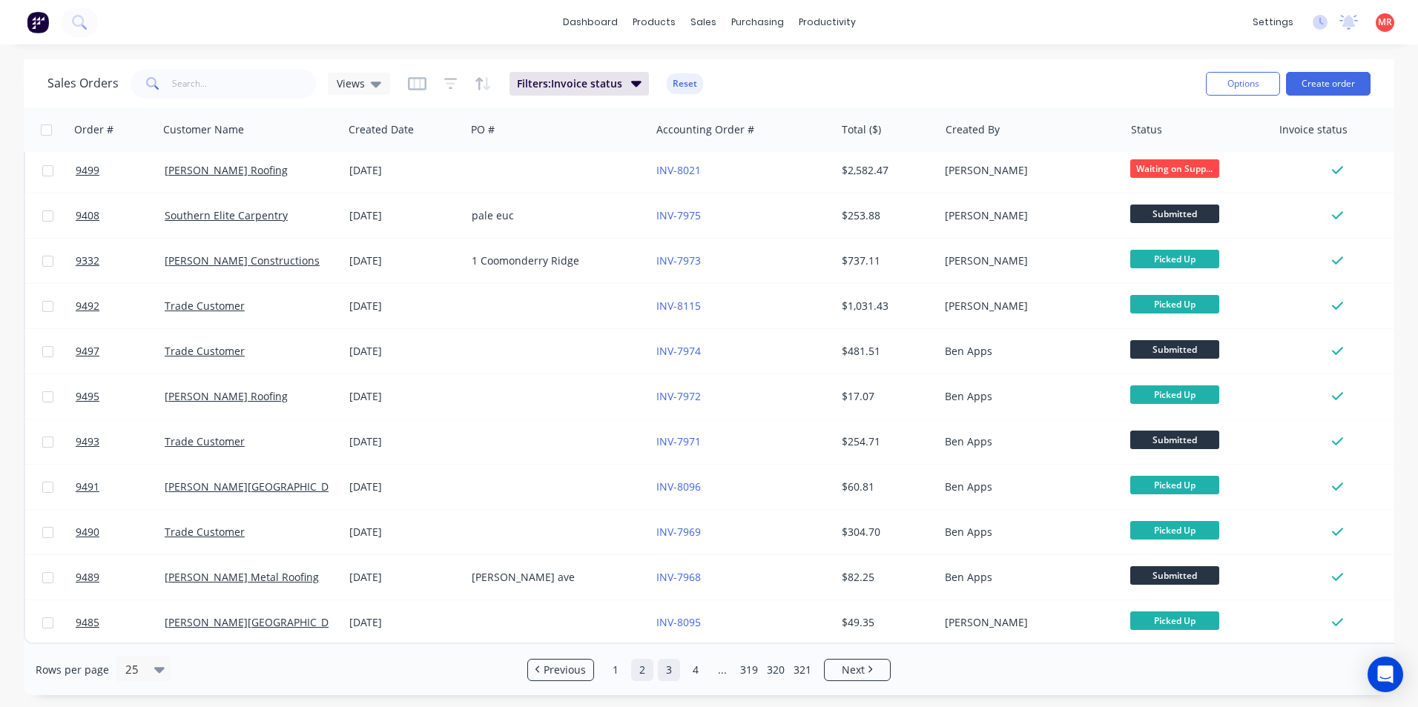
click at [664, 670] on link "3" at bounding box center [669, 670] width 22 height 22
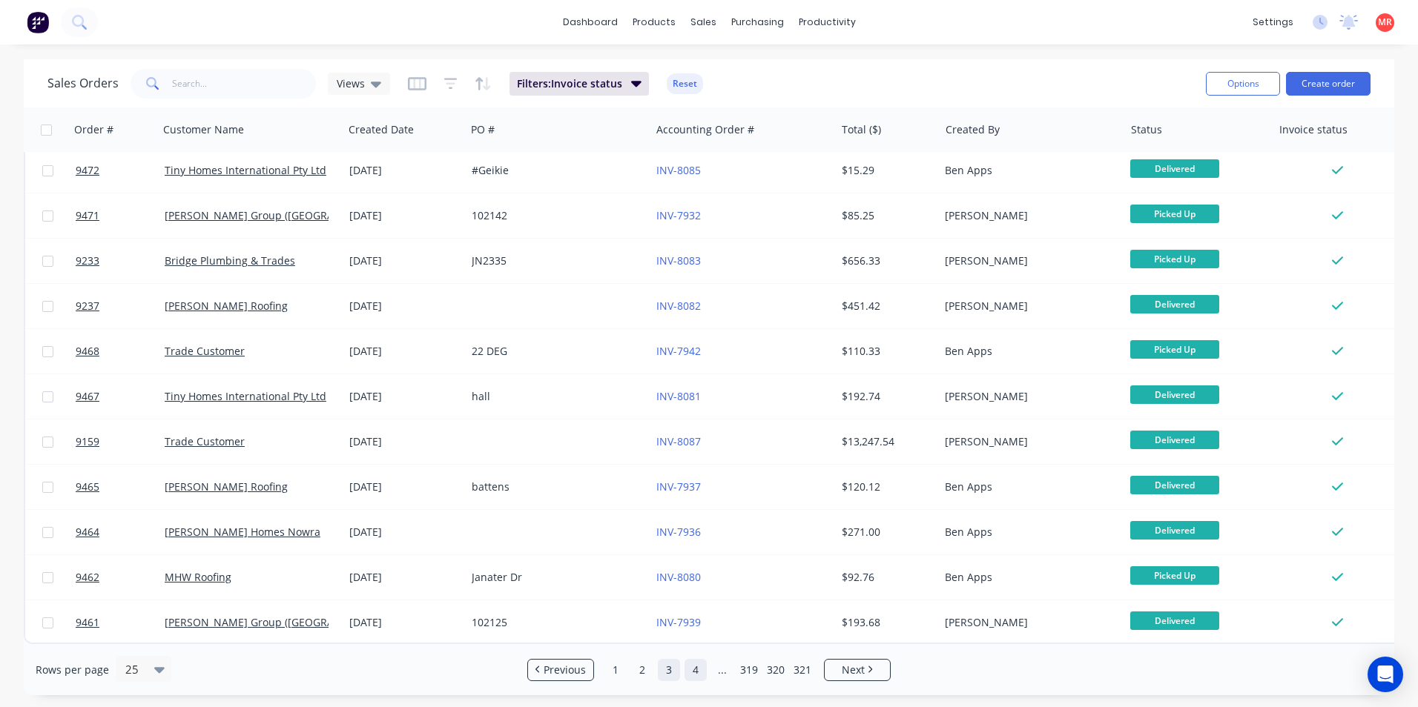
click at [690, 666] on link "4" at bounding box center [695, 670] width 22 height 22
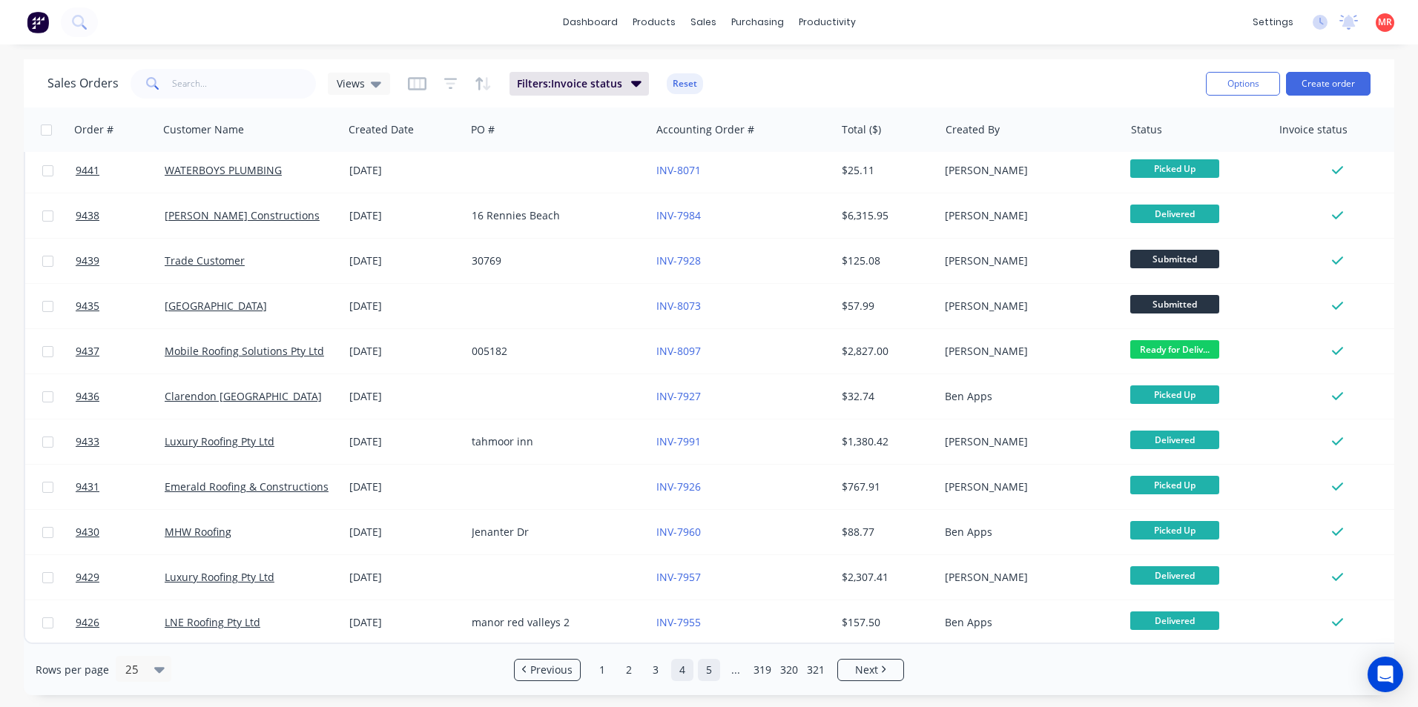
click at [713, 668] on link "5" at bounding box center [709, 670] width 22 height 22
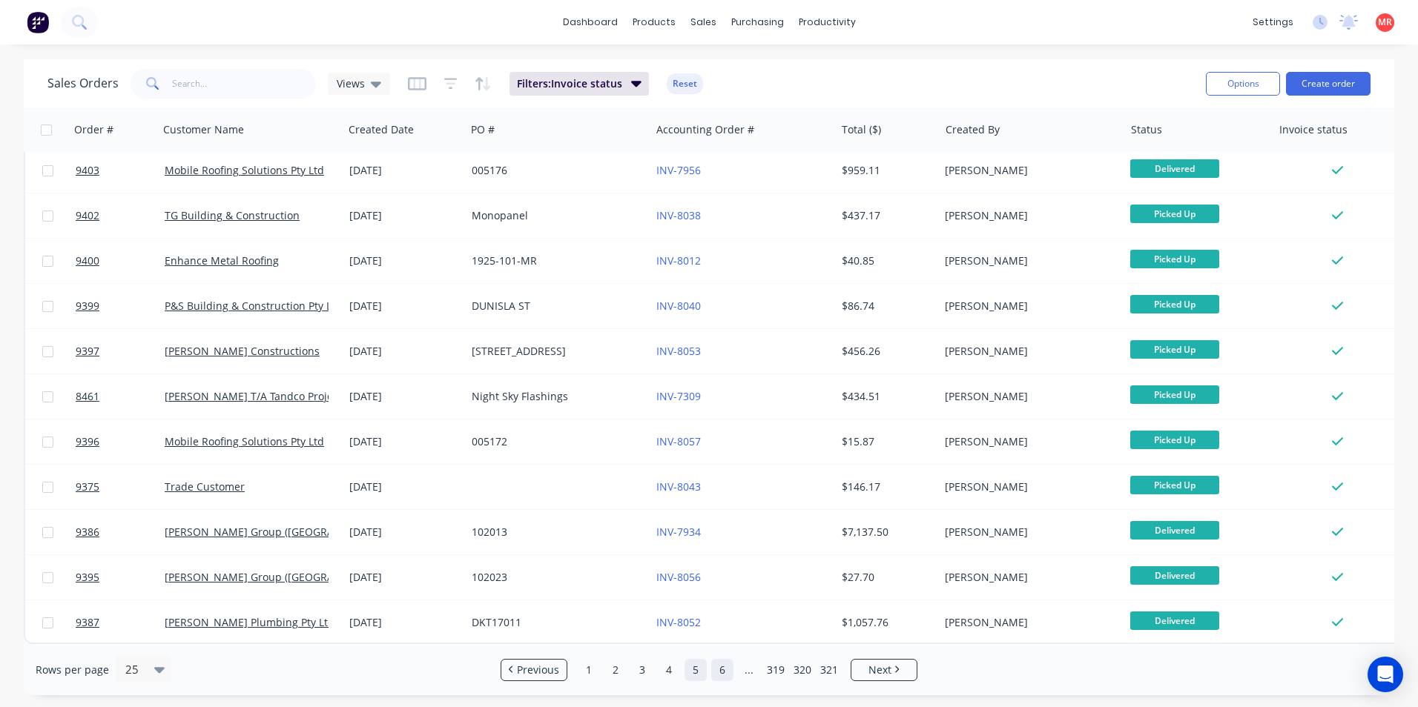
click at [722, 672] on link "6" at bounding box center [722, 670] width 22 height 22
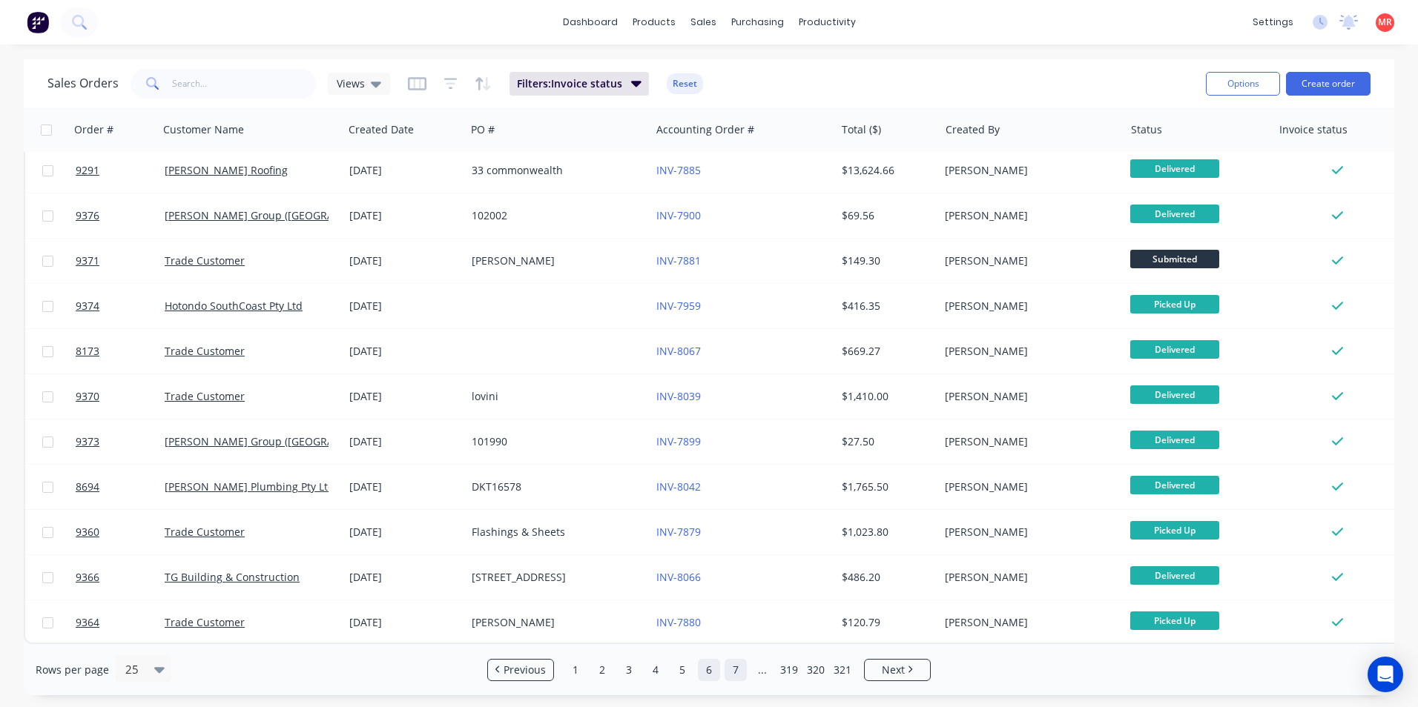
click at [733, 667] on link "7" at bounding box center [735, 670] width 22 height 22
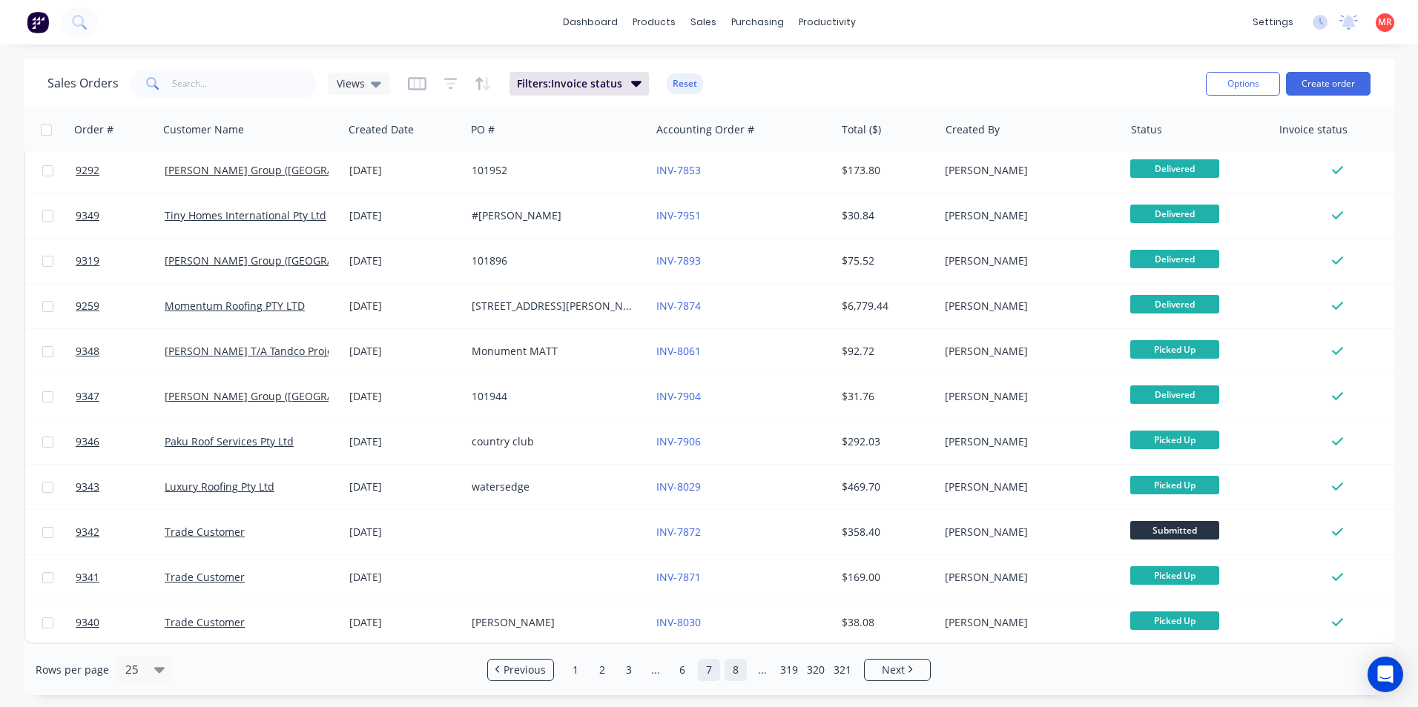
click at [734, 673] on link "8" at bounding box center [735, 670] width 22 height 22
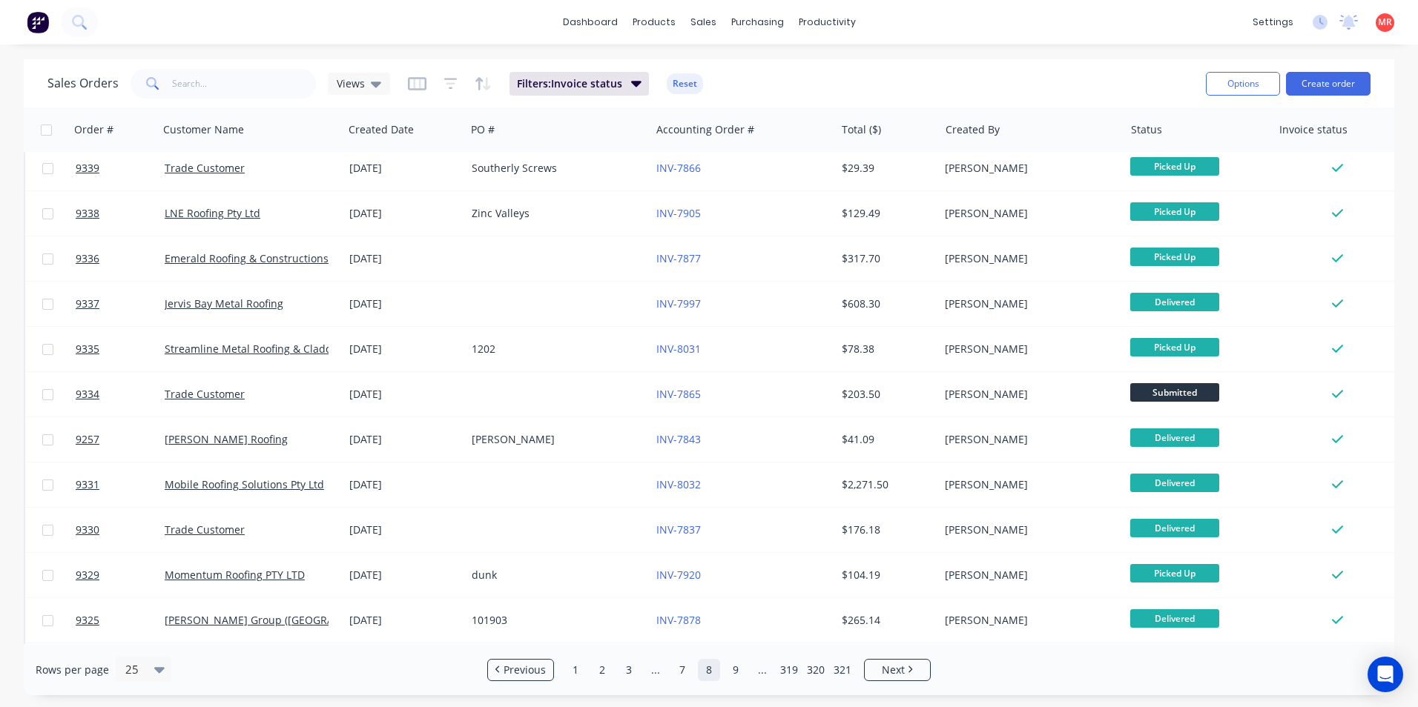
scroll to position [0, 0]
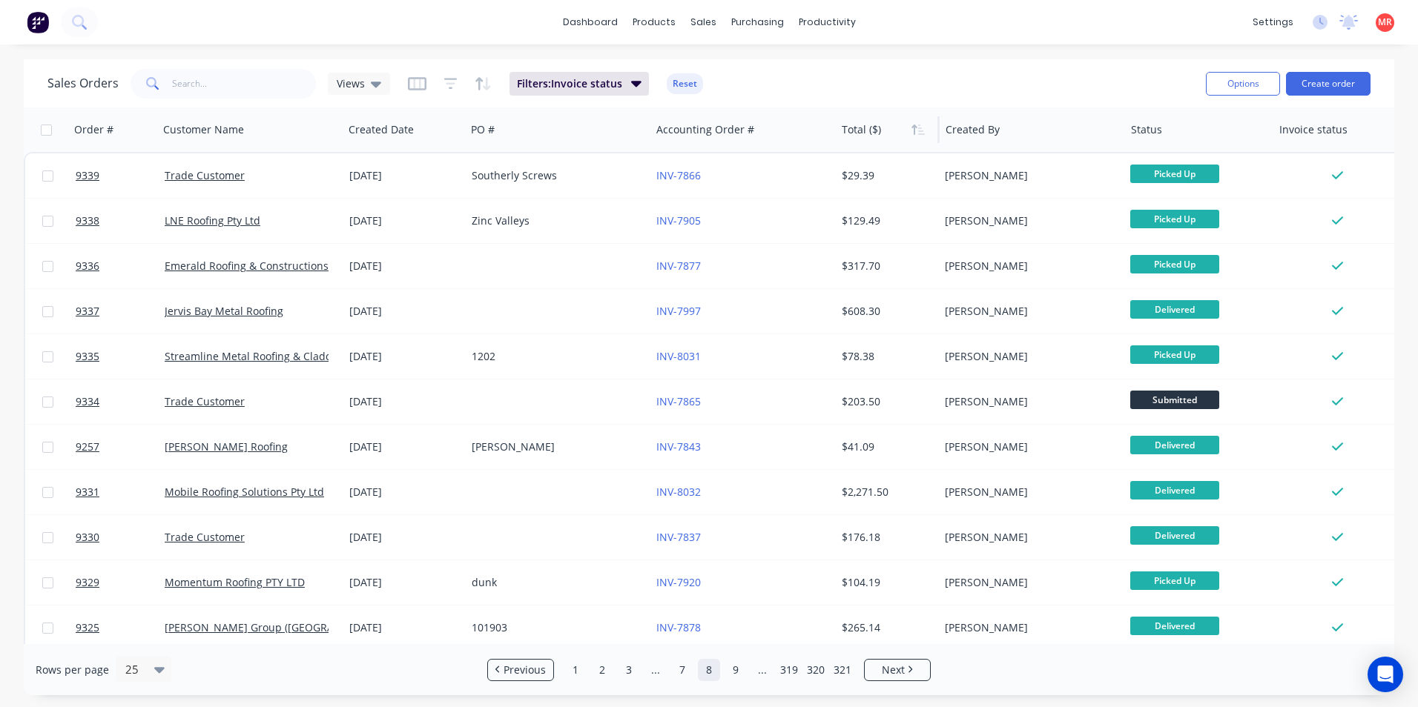
click at [873, 133] on div at bounding box center [886, 130] width 88 height 30
click at [909, 133] on button "button" at bounding box center [918, 130] width 22 height 22
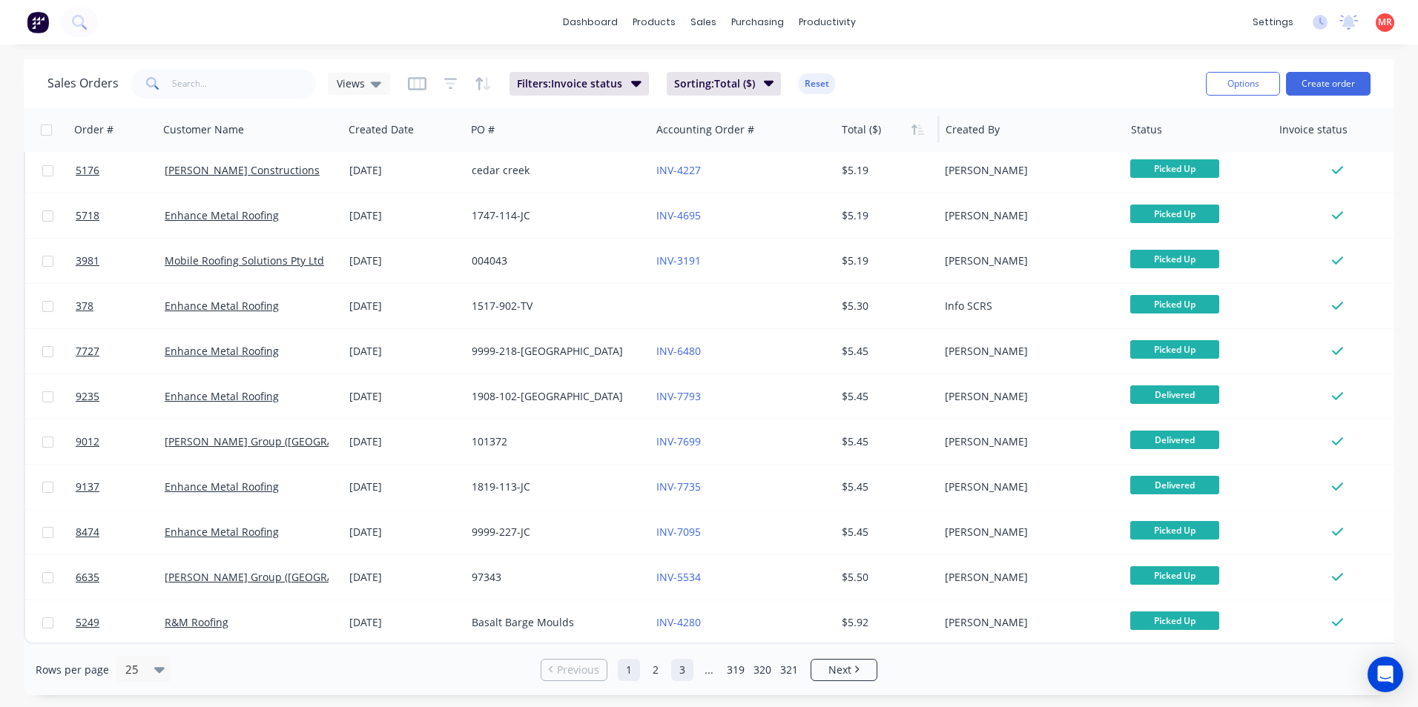
click at [684, 670] on link "3" at bounding box center [682, 670] width 22 height 22
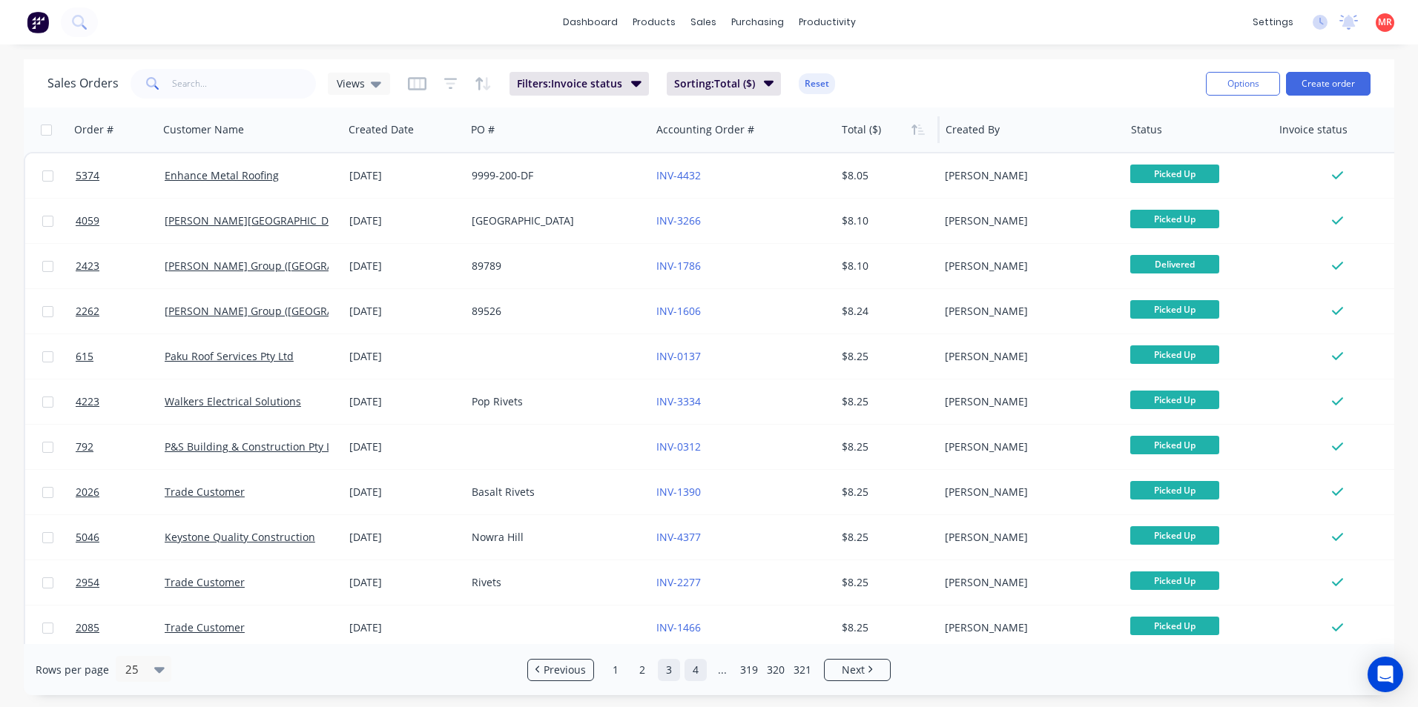
click at [697, 675] on link "4" at bounding box center [695, 670] width 22 height 22
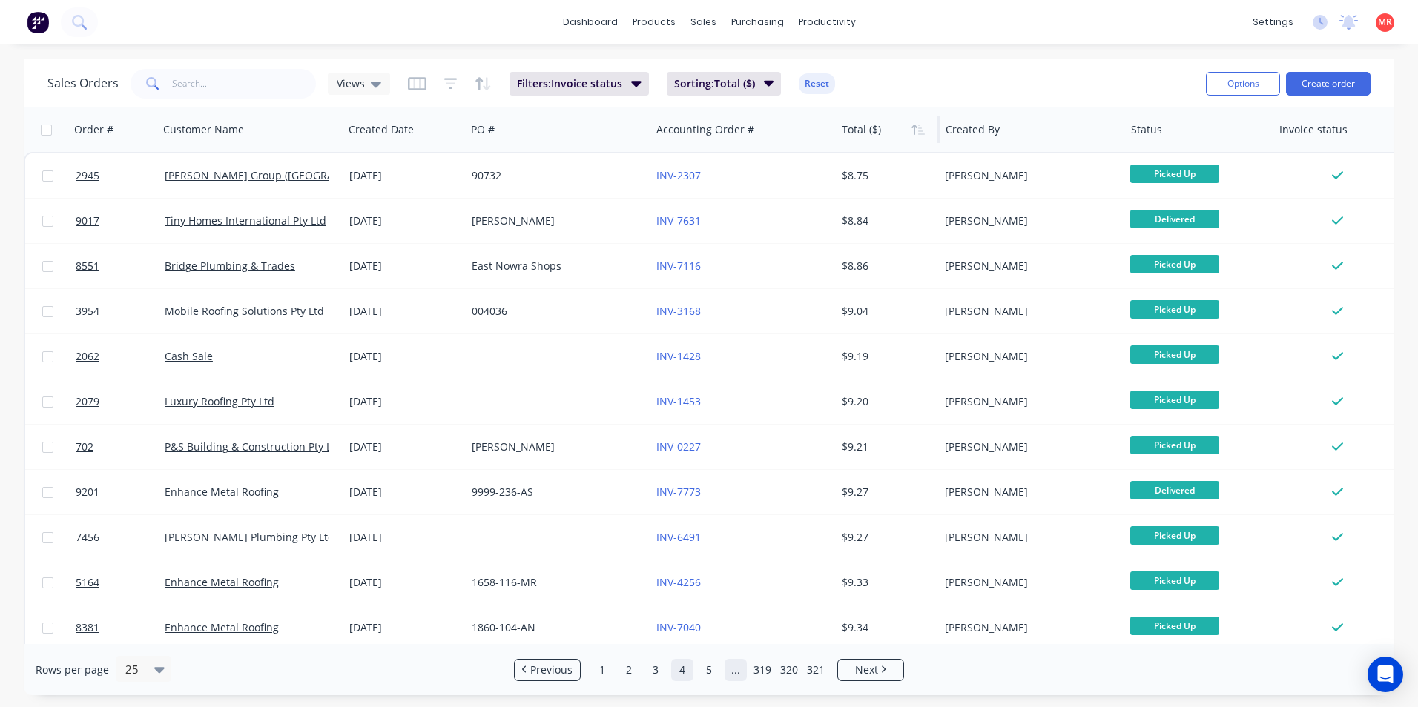
click at [730, 673] on link "..." at bounding box center [735, 670] width 22 height 22
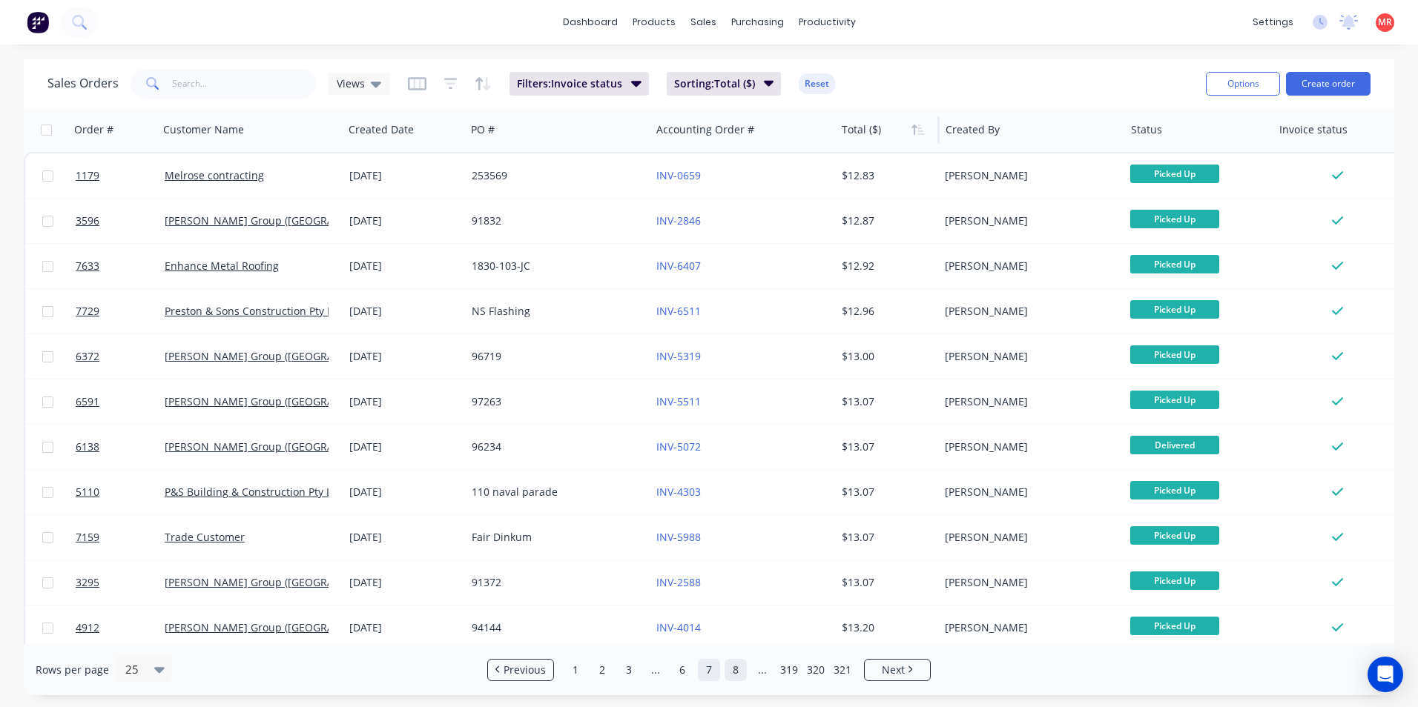
click at [738, 676] on link "8" at bounding box center [735, 670] width 22 height 22
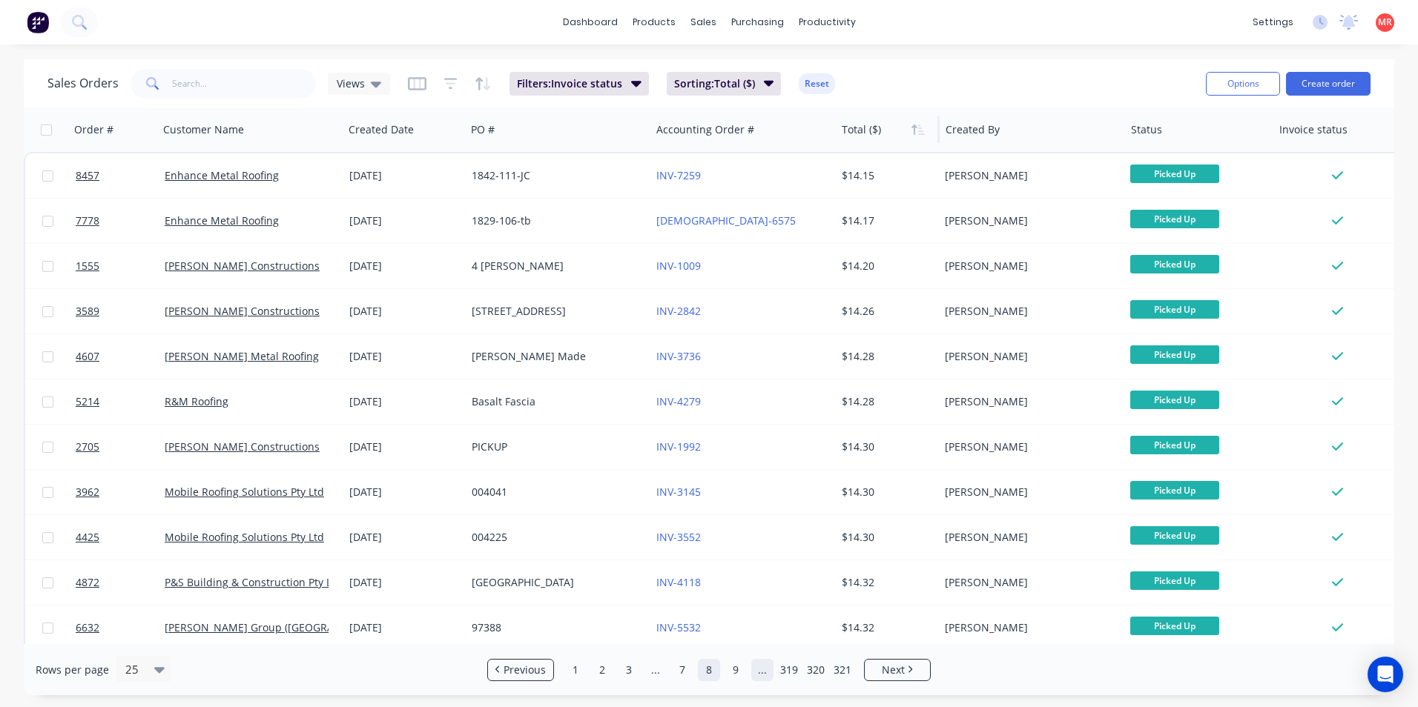
click at [765, 673] on link "..." at bounding box center [762, 670] width 22 height 22
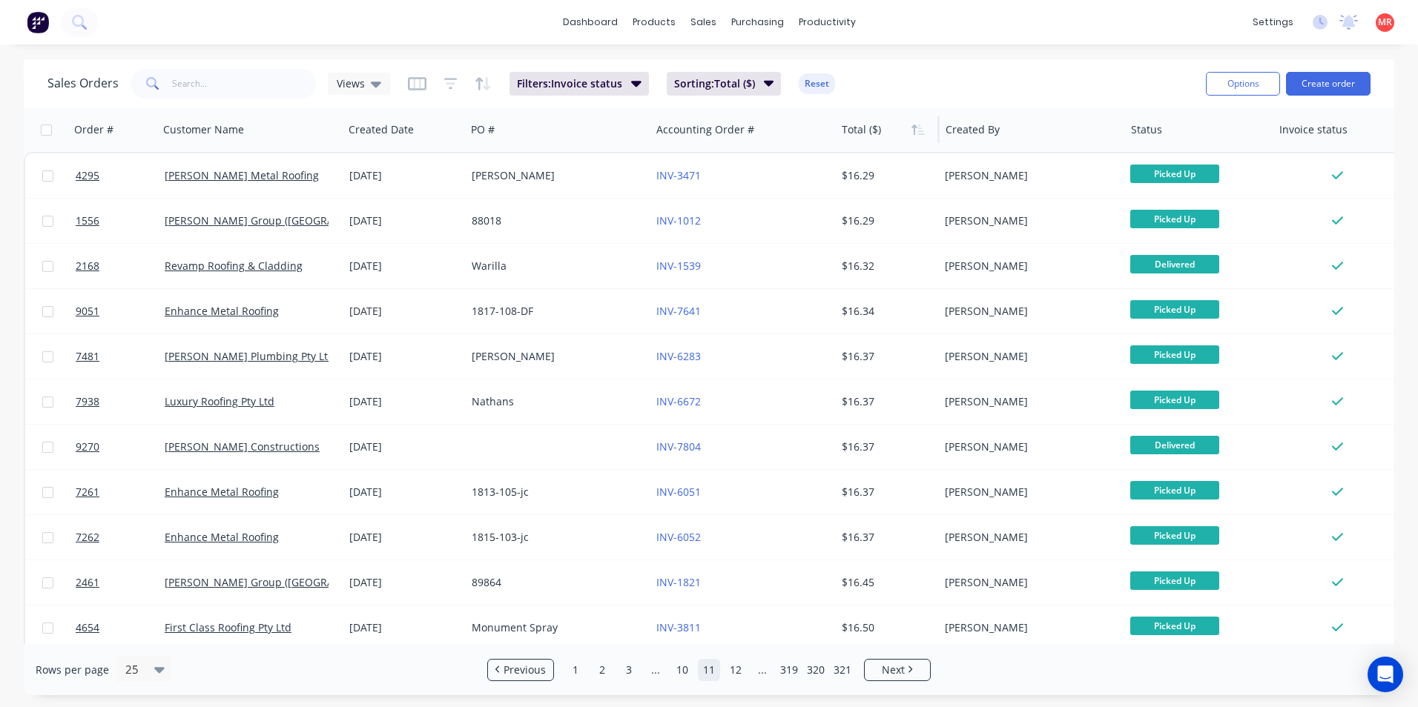
click at [765, 673] on link "..." at bounding box center [762, 670] width 22 height 22
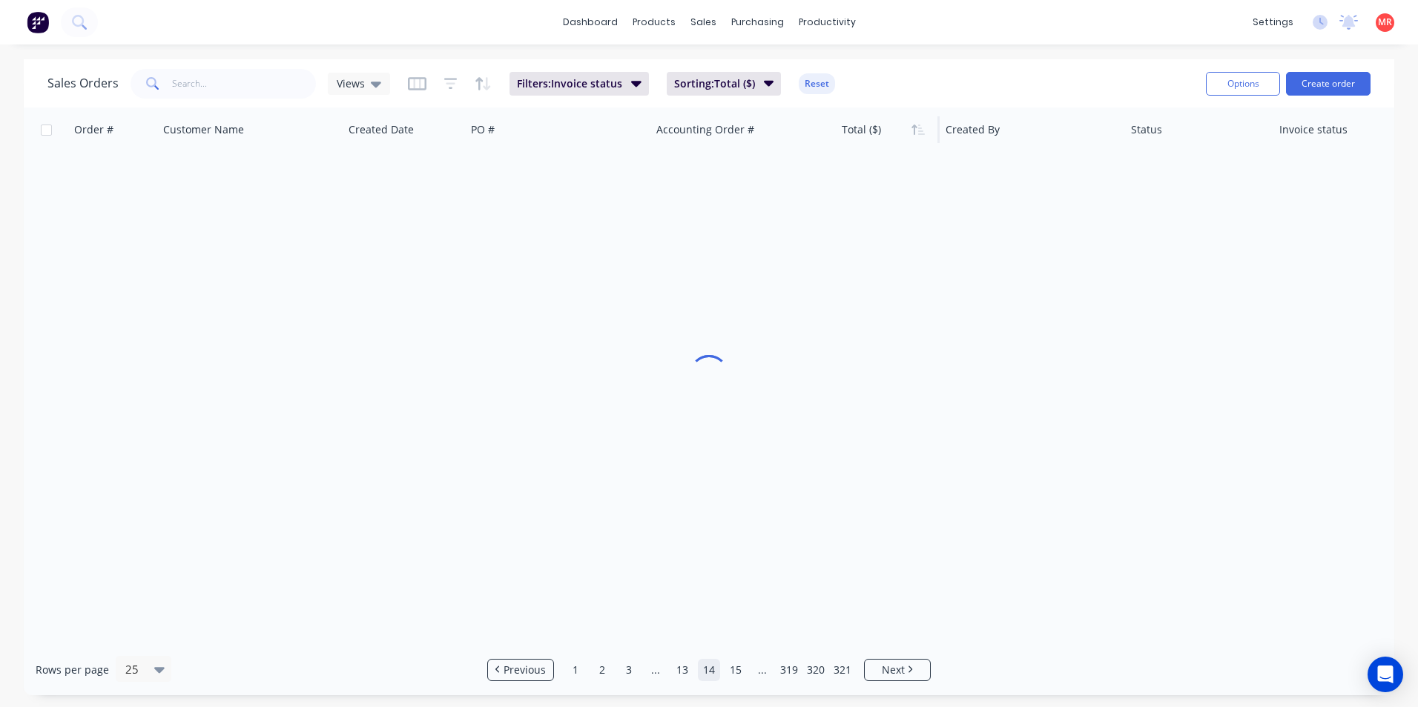
click at [765, 673] on link "..." at bounding box center [762, 670] width 22 height 22
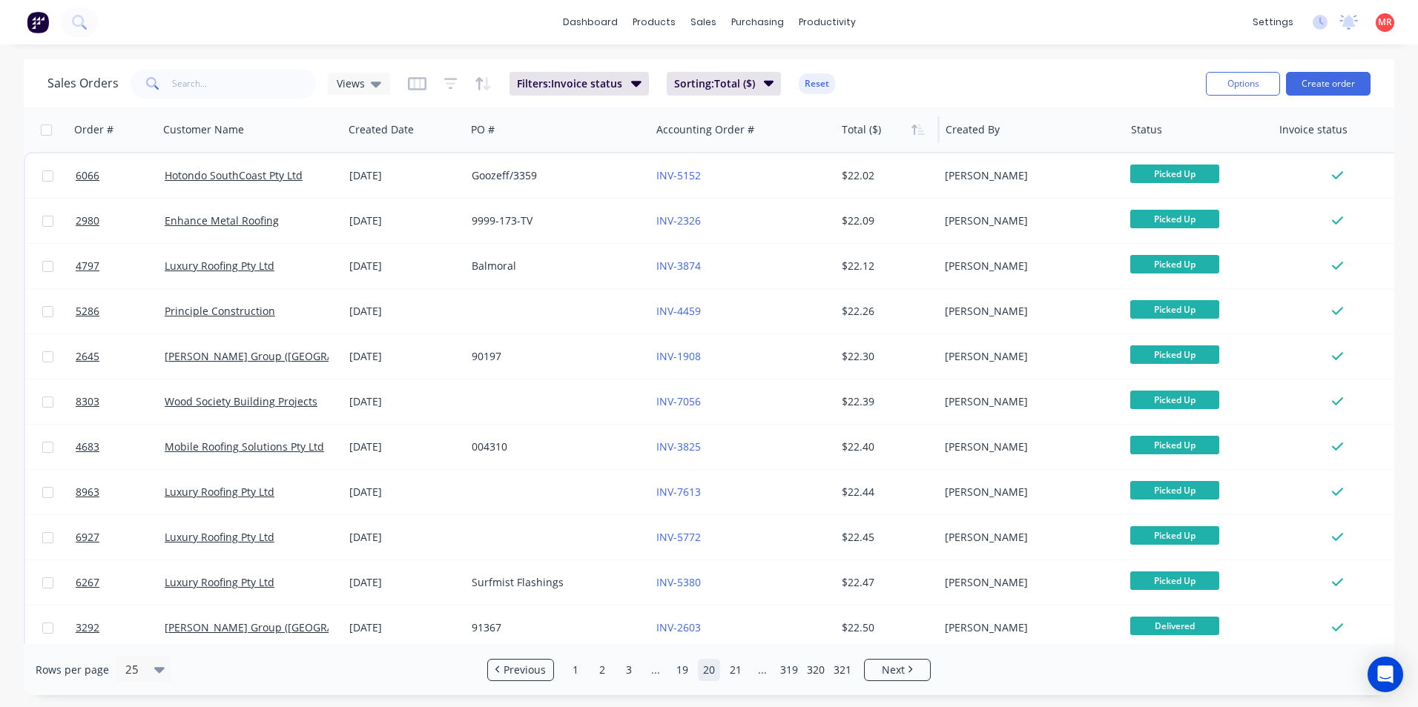
click at [765, 673] on link "..." at bounding box center [762, 670] width 22 height 22
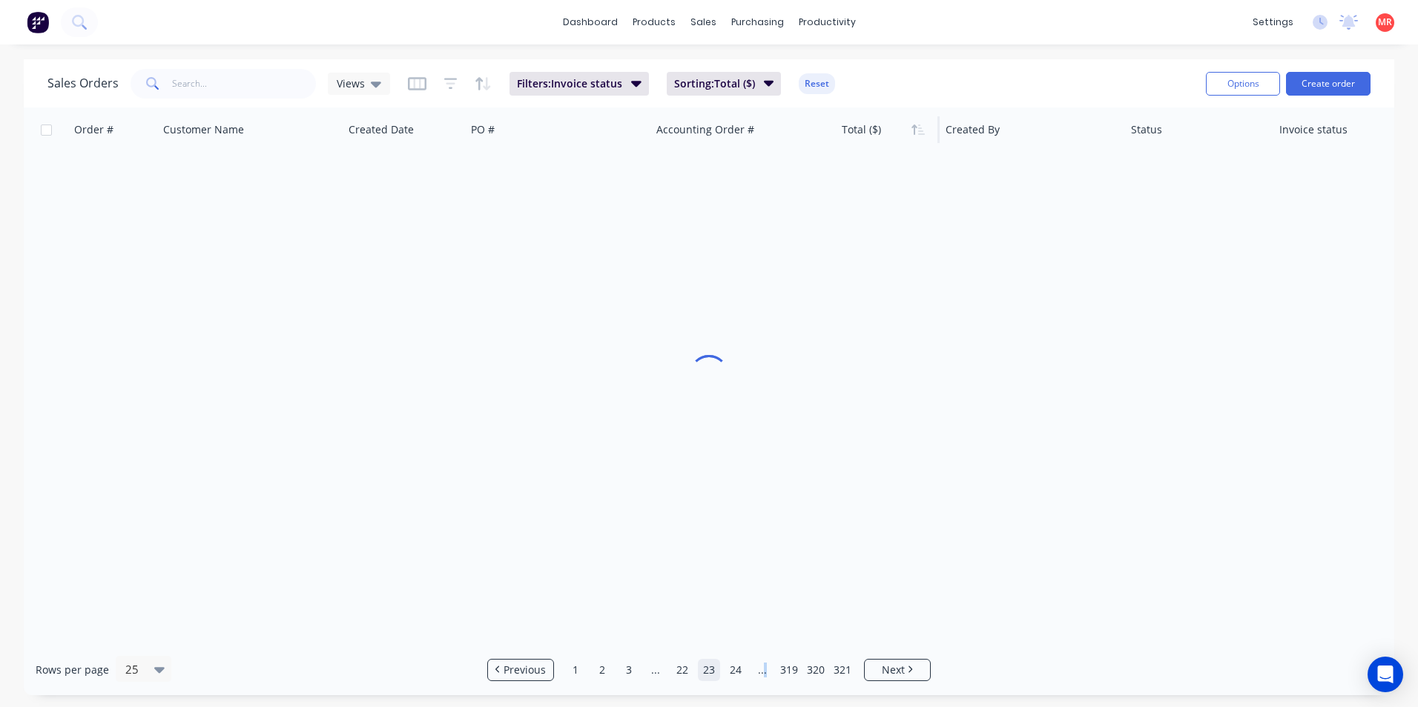
click at [765, 673] on link "..." at bounding box center [762, 670] width 22 height 22
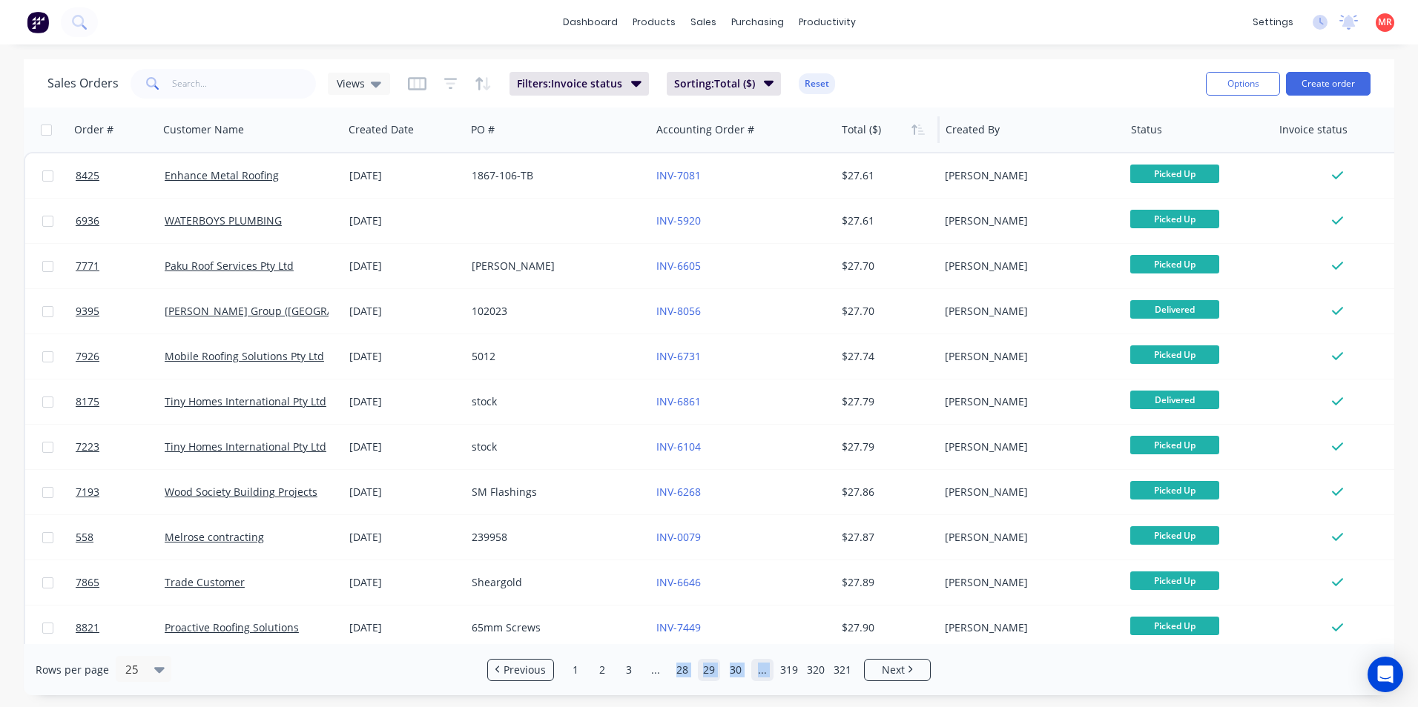
click at [760, 676] on link "..." at bounding box center [762, 670] width 22 height 22
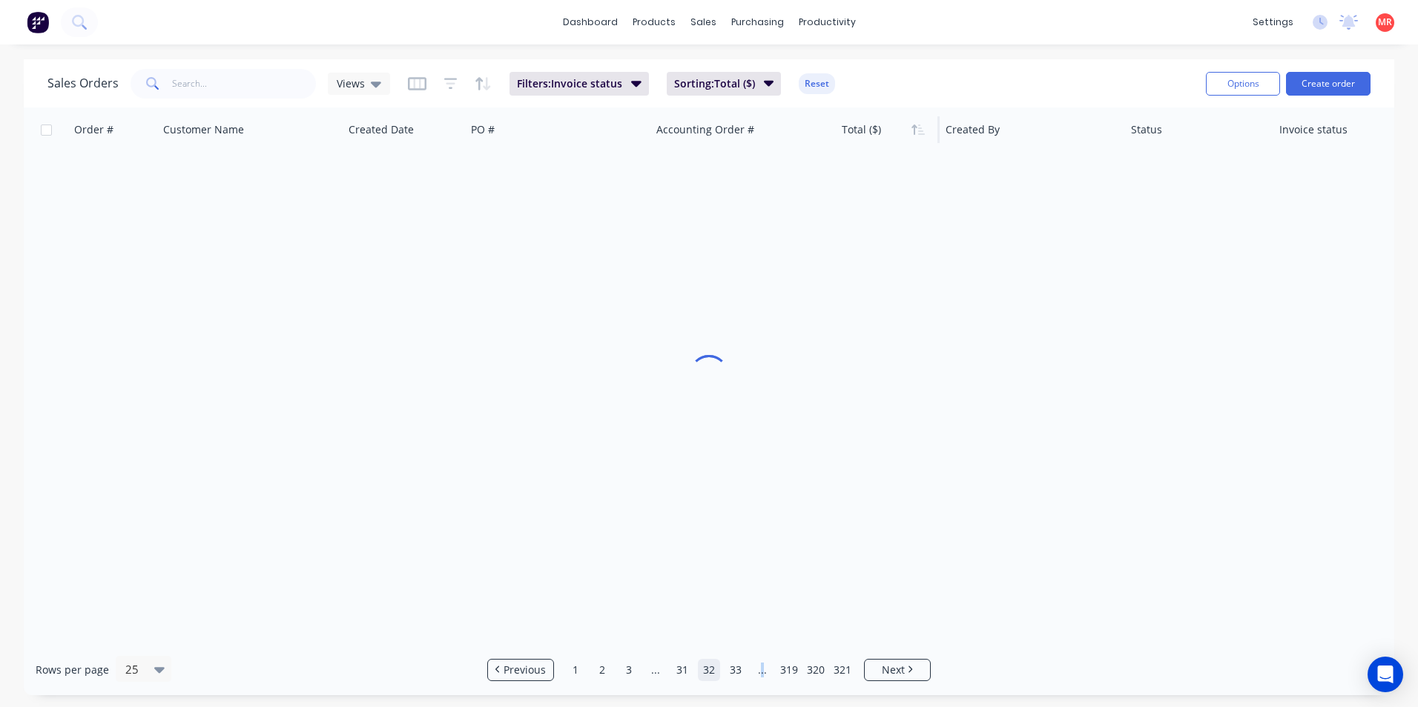
click at [760, 676] on link "..." at bounding box center [762, 670] width 22 height 22
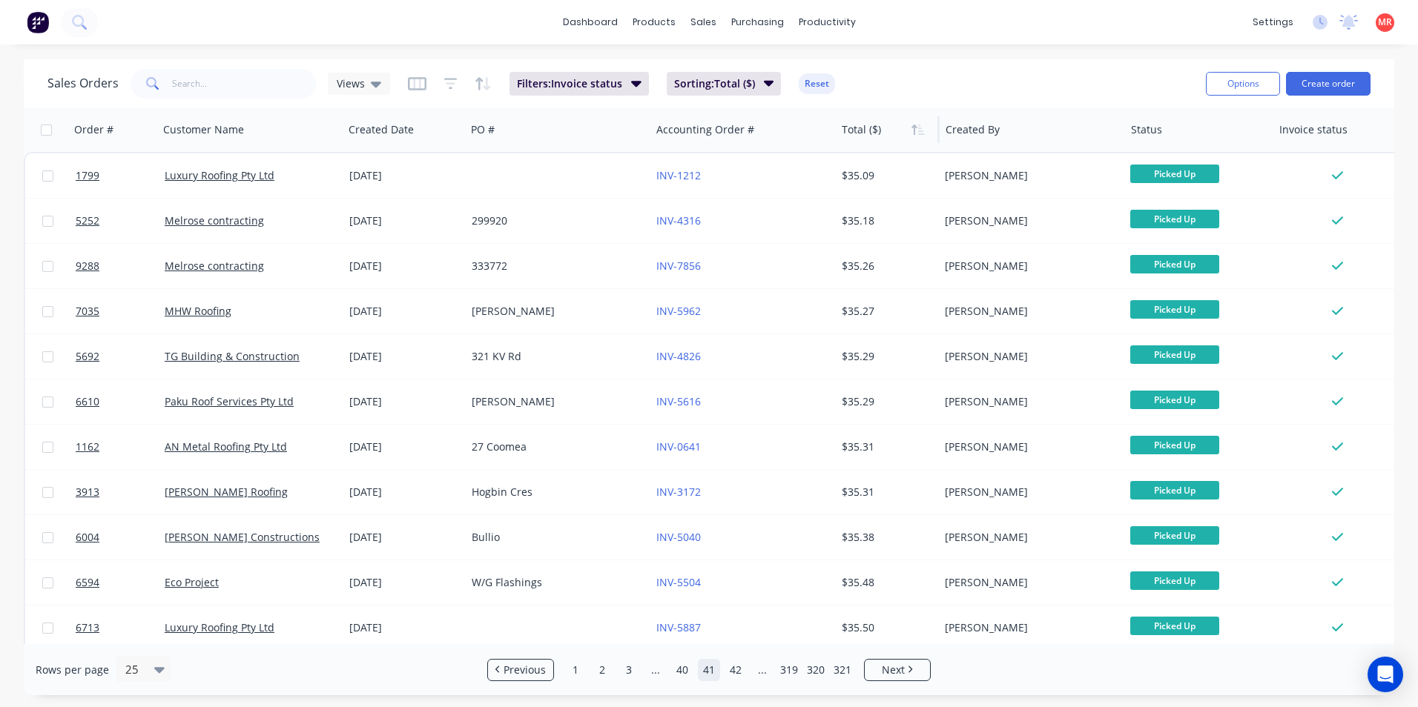
click at [760, 676] on link "..." at bounding box center [762, 670] width 22 height 22
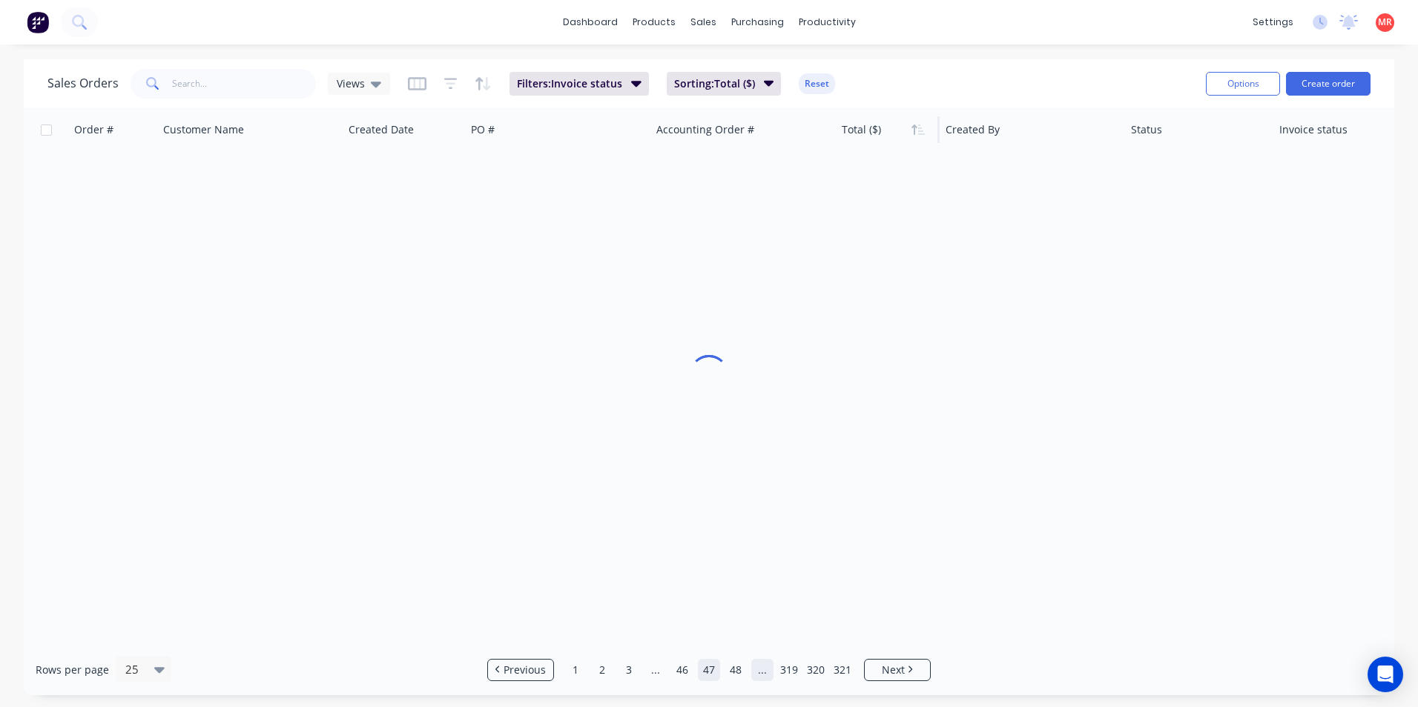
click at [760, 676] on link "..." at bounding box center [762, 670] width 22 height 22
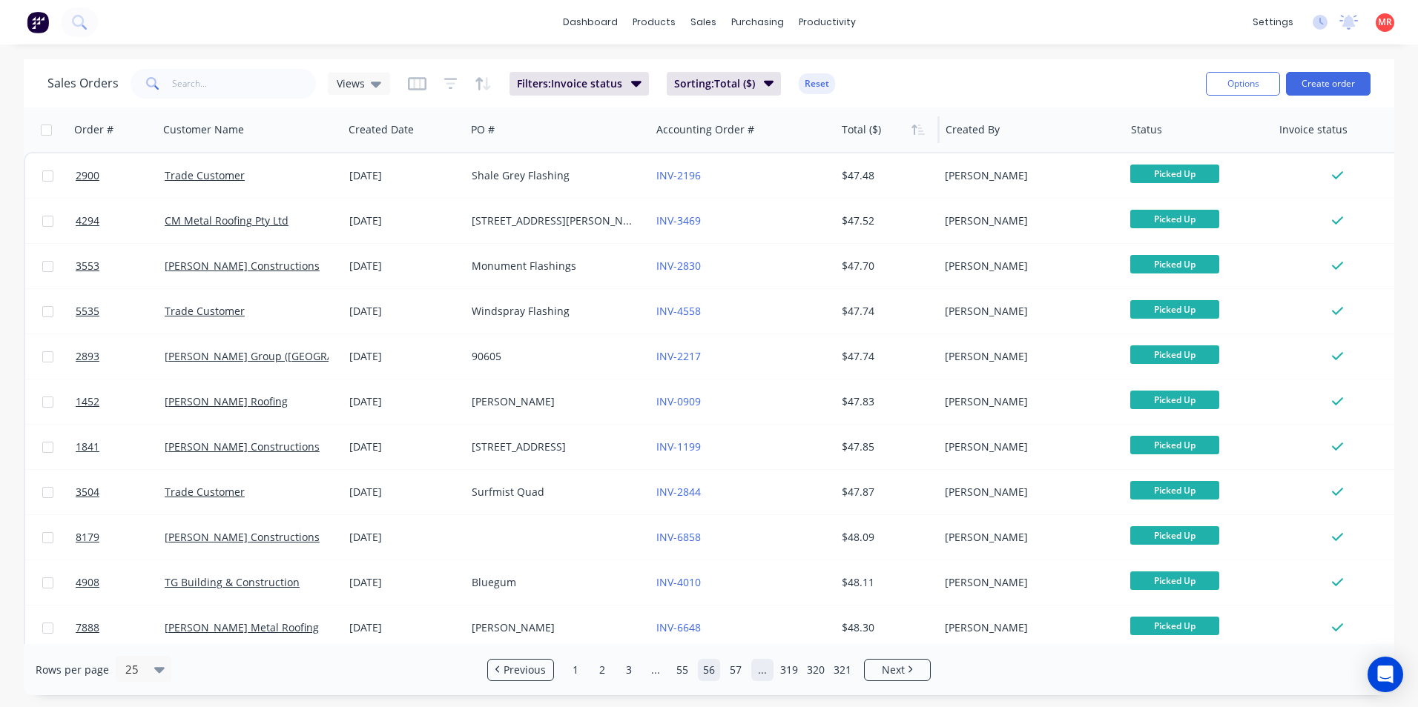
click at [760, 675] on link "..." at bounding box center [762, 670] width 22 height 22
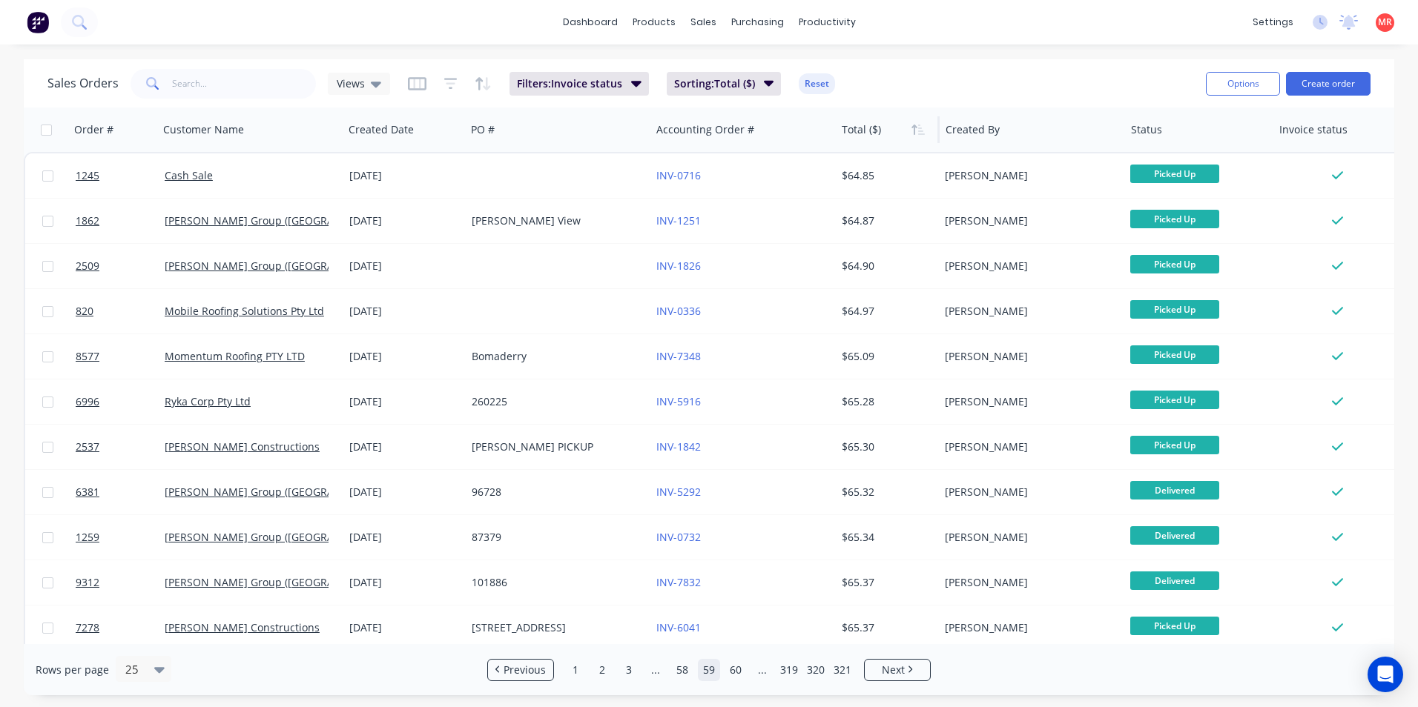
click at [760, 675] on link "..." at bounding box center [762, 670] width 22 height 22
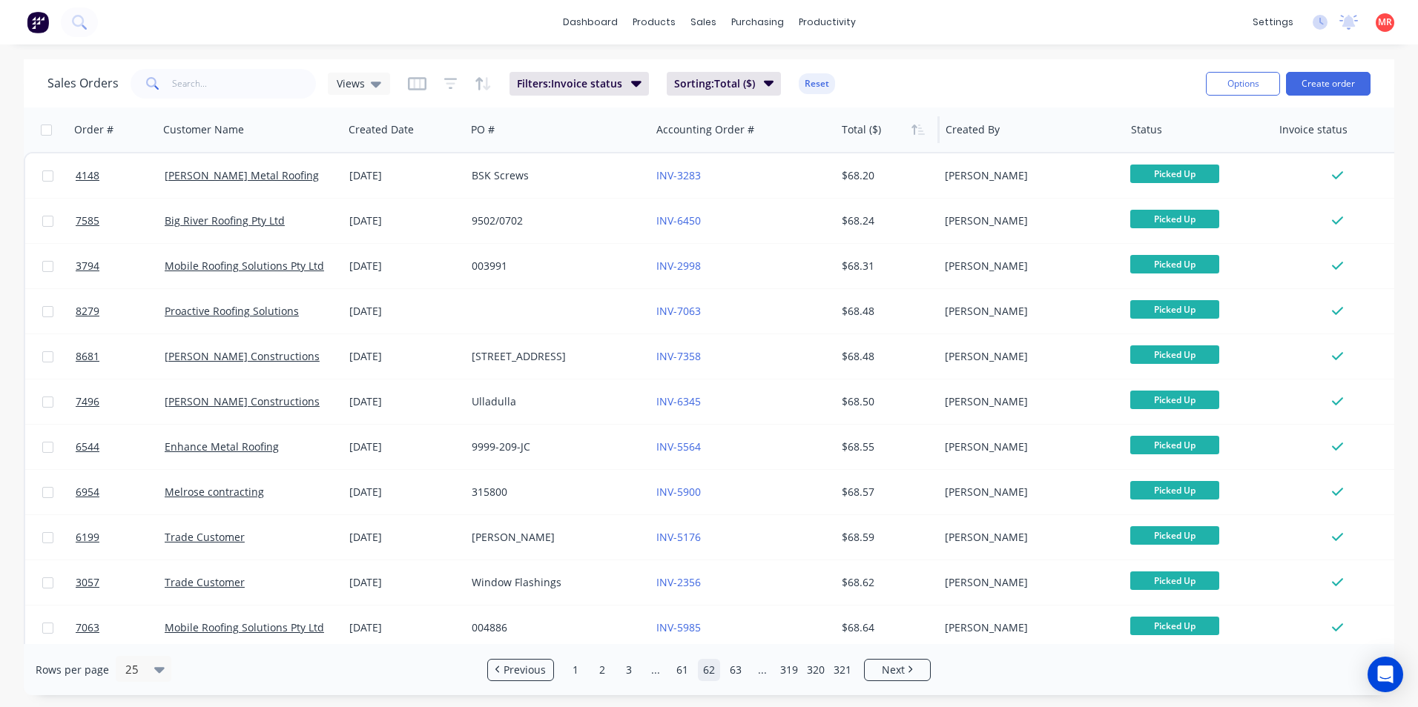
click at [760, 675] on link "..." at bounding box center [762, 670] width 22 height 22
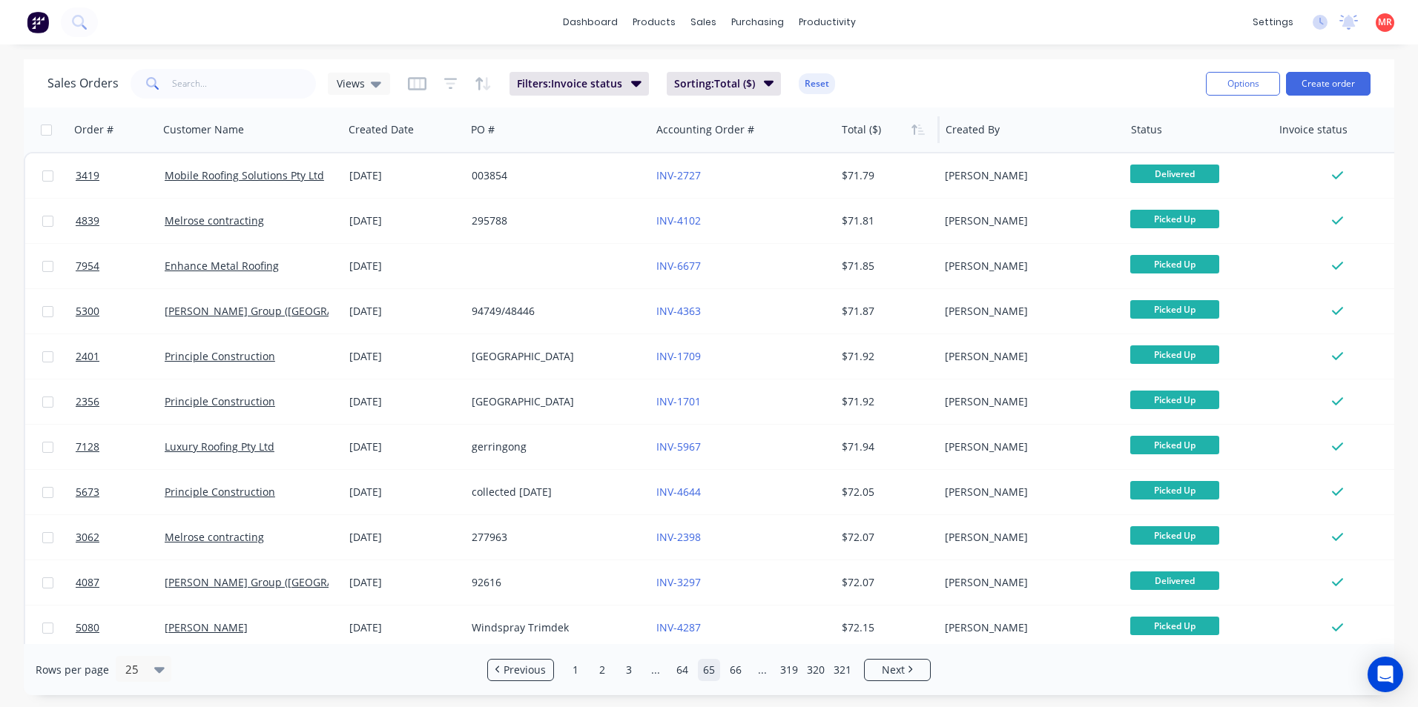
click at [760, 675] on link "..." at bounding box center [762, 670] width 22 height 22
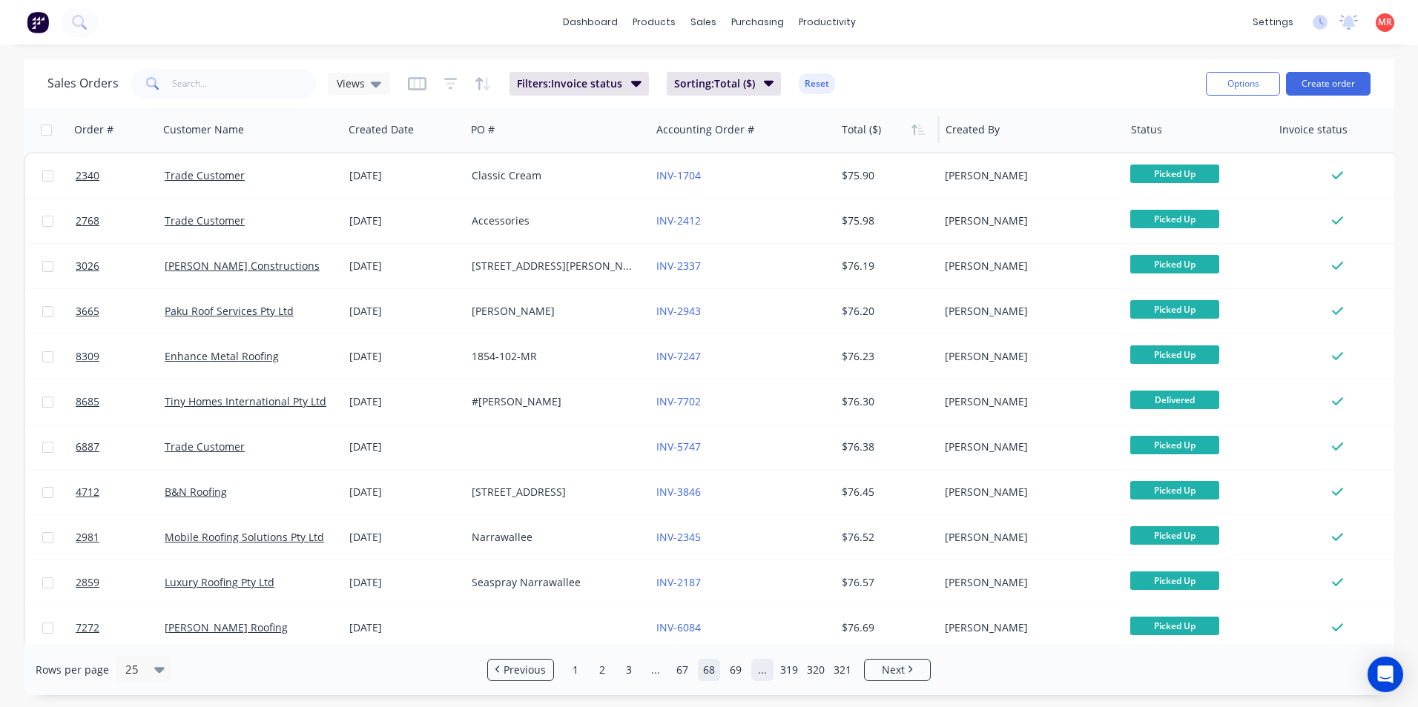
click at [760, 670] on link "..." at bounding box center [762, 670] width 22 height 22
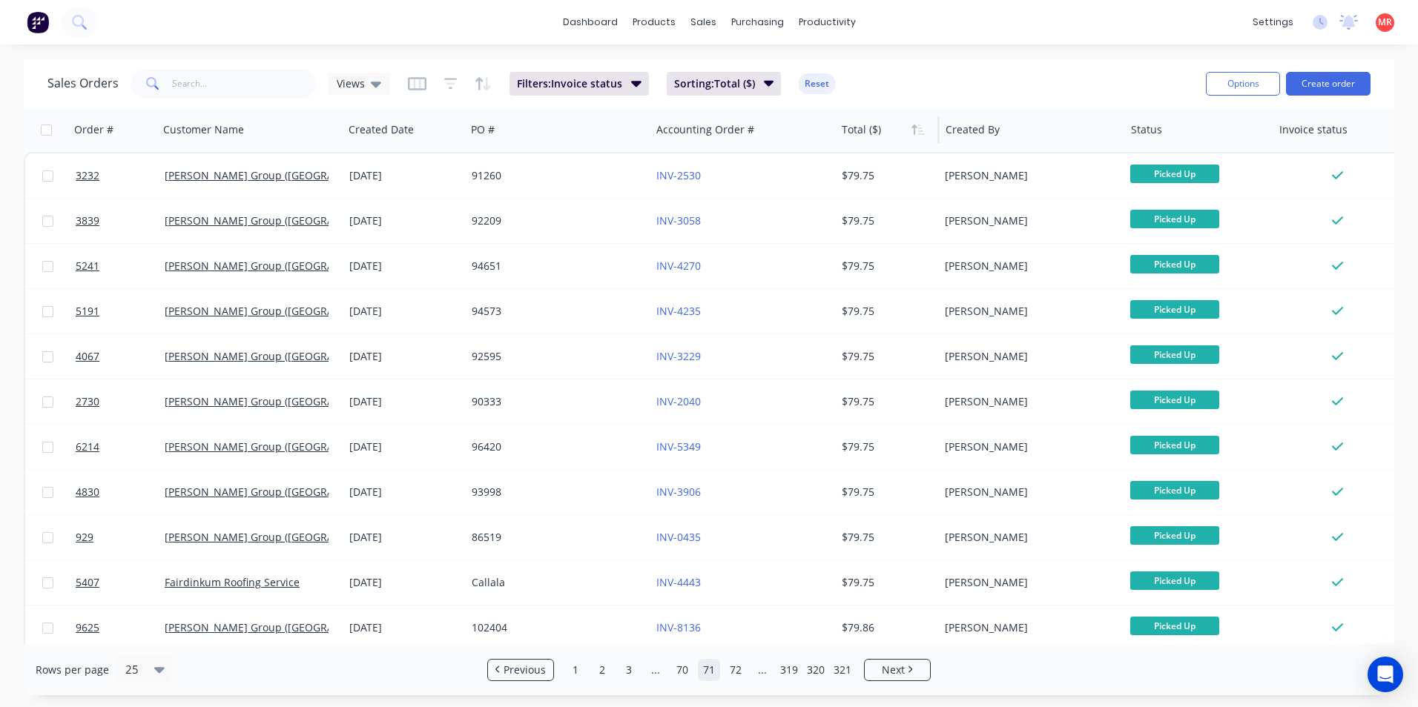
click at [760, 670] on link "..." at bounding box center [762, 670] width 22 height 22
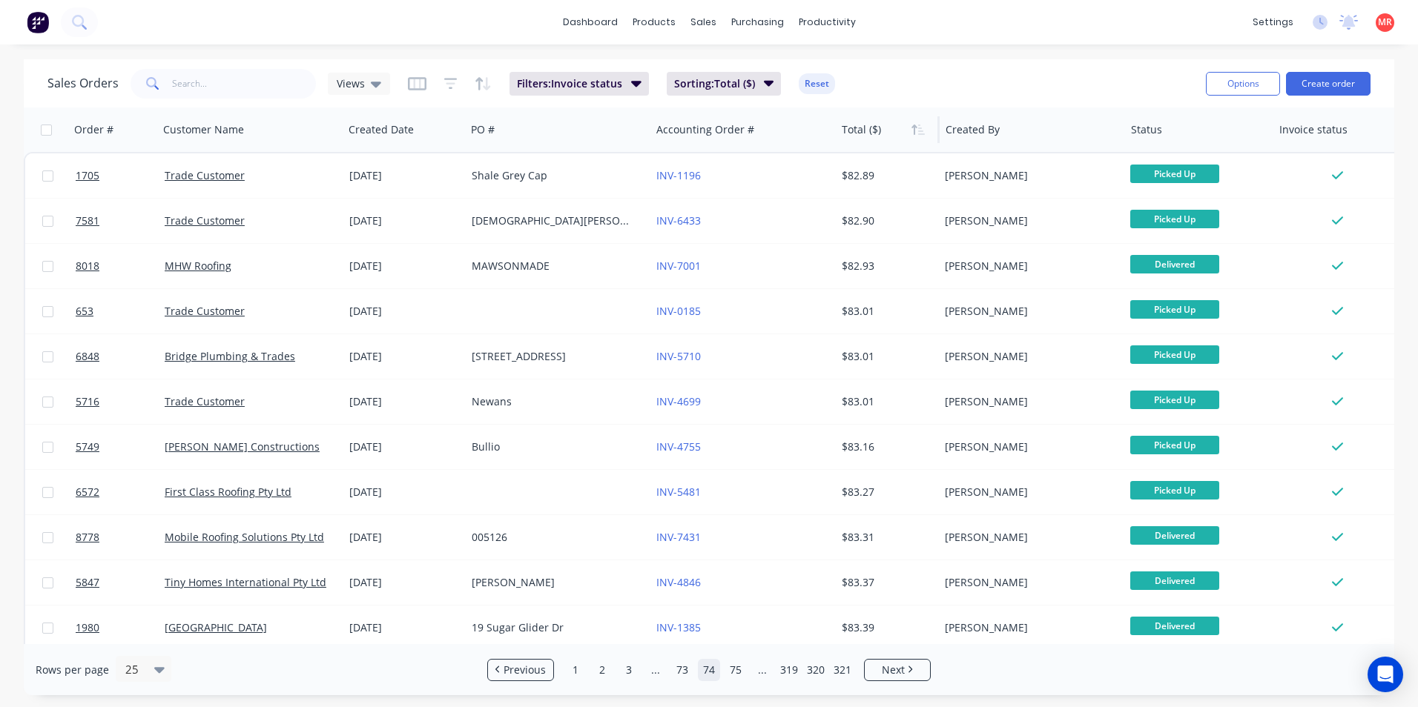
click at [760, 670] on link "..." at bounding box center [762, 670] width 22 height 22
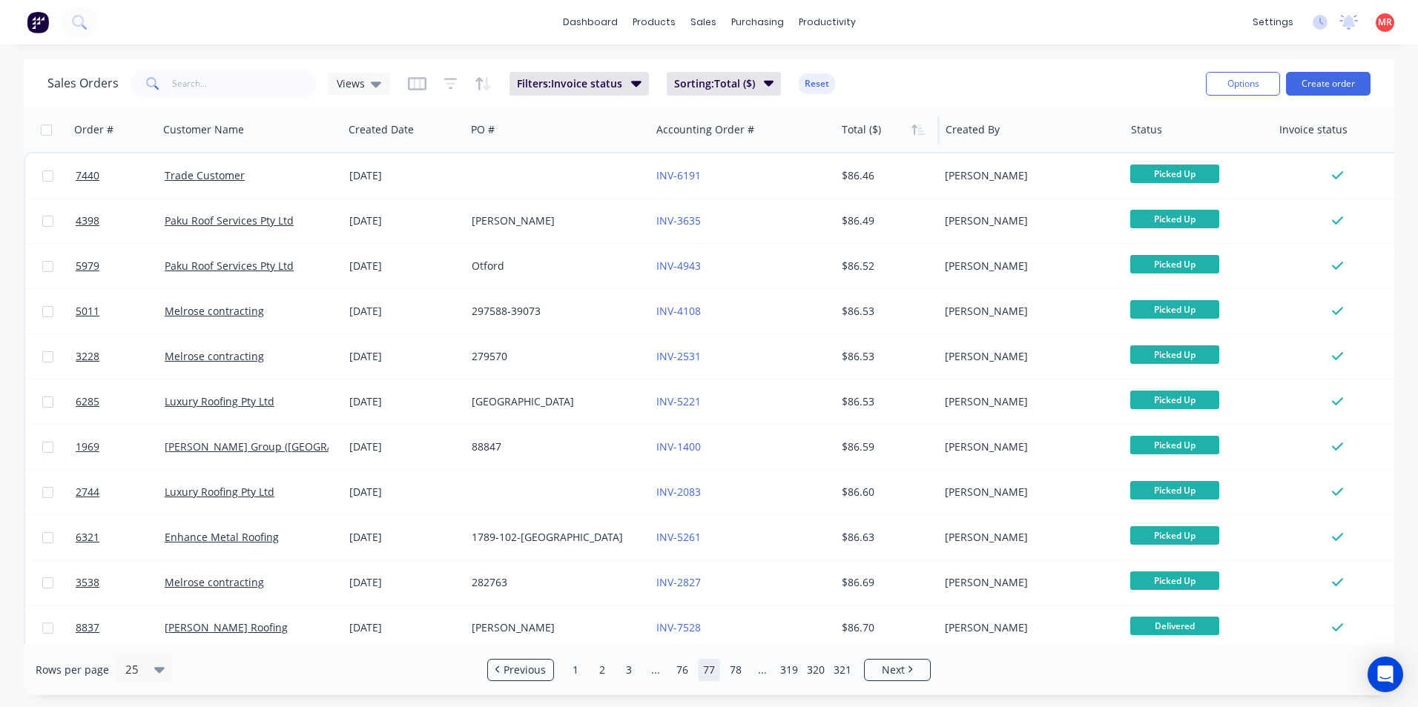
click at [760, 670] on link "..." at bounding box center [762, 670] width 22 height 22
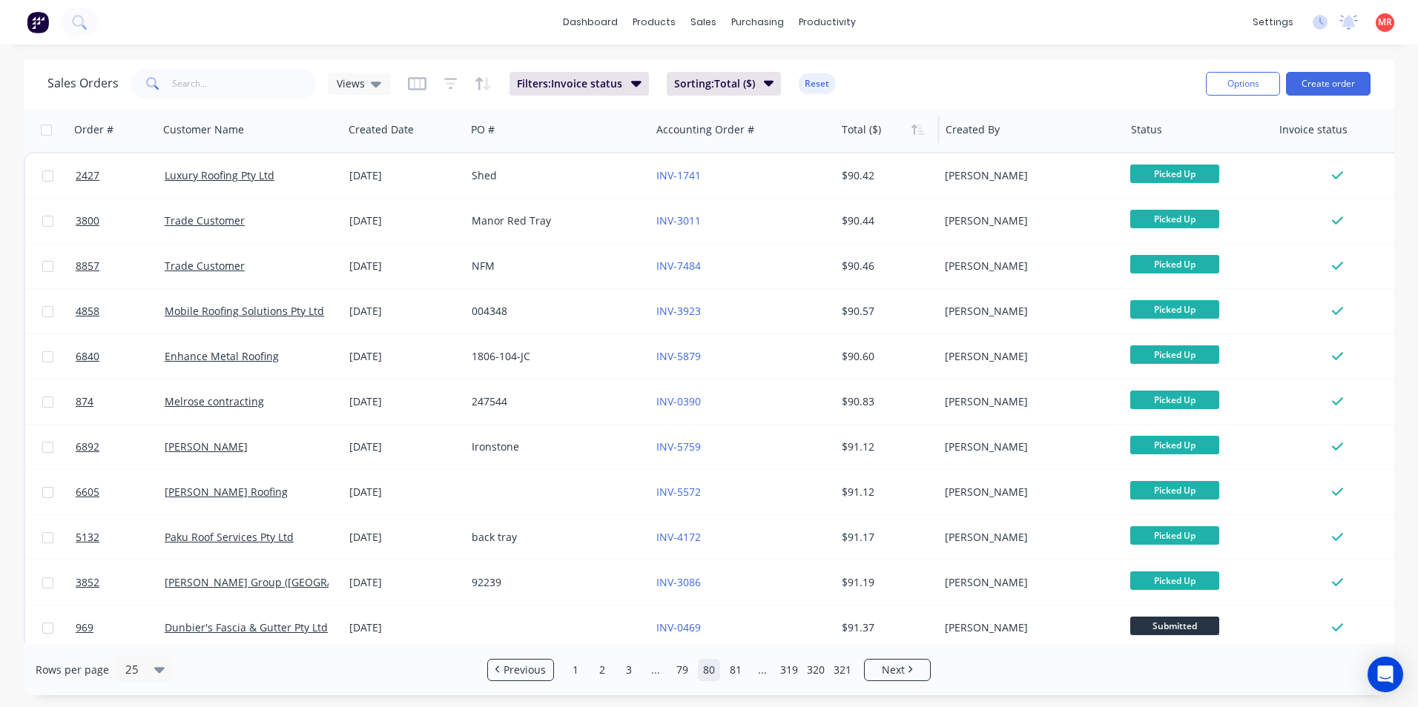
click at [760, 670] on link "..." at bounding box center [762, 670] width 22 height 22
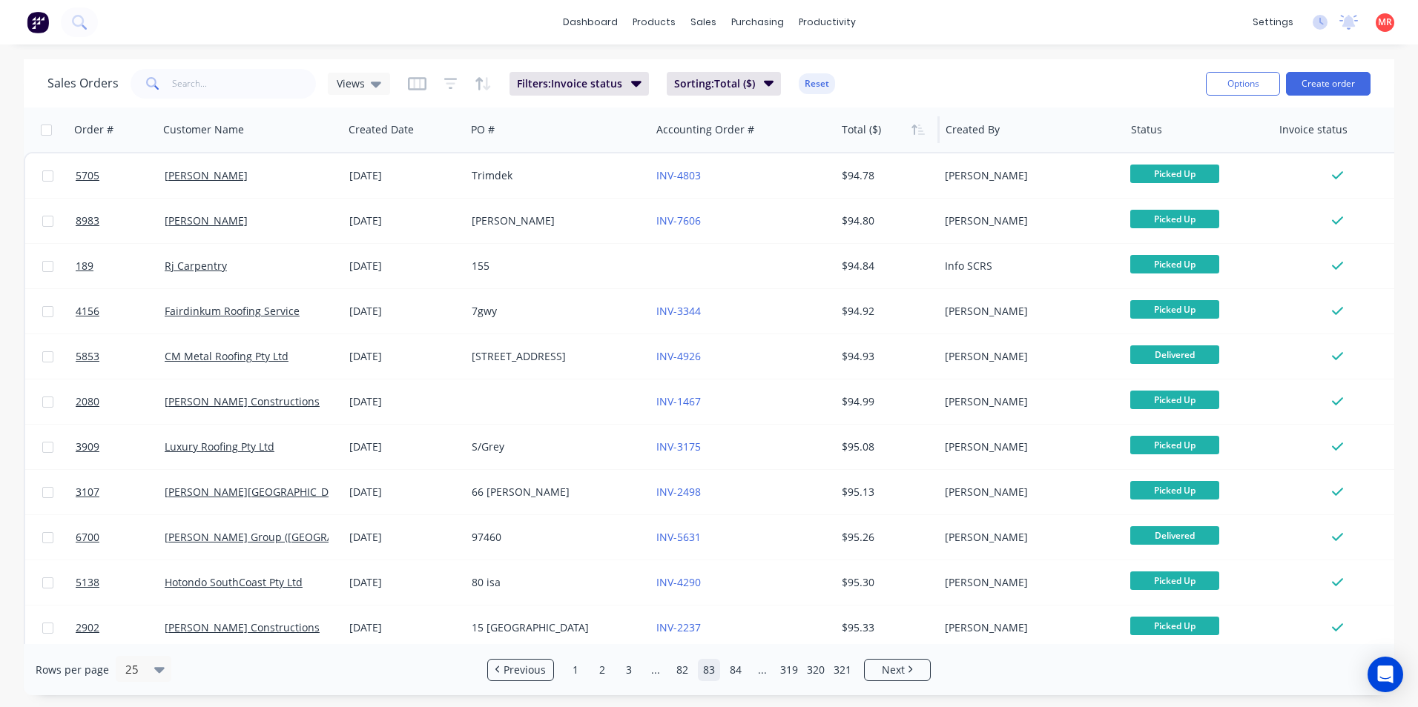
click at [760, 670] on link "..." at bounding box center [762, 670] width 22 height 22
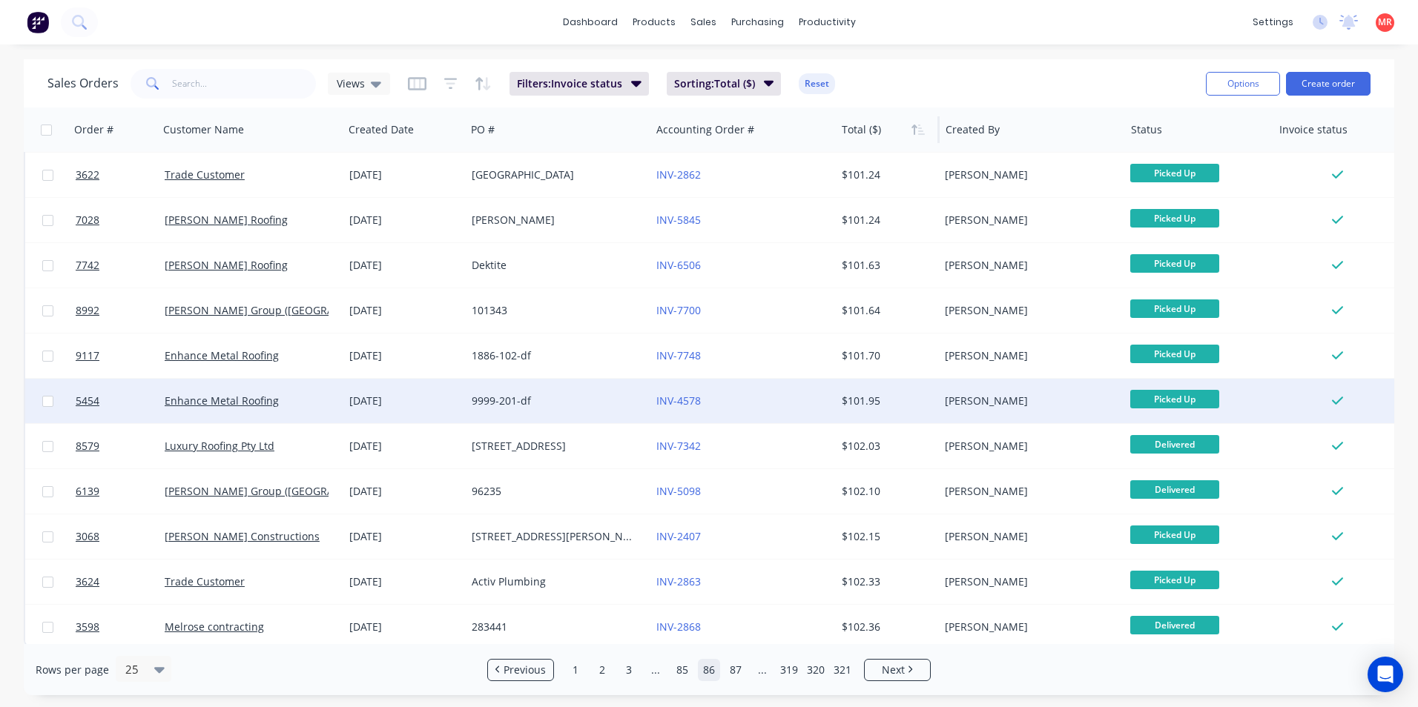
scroll to position [646, 0]
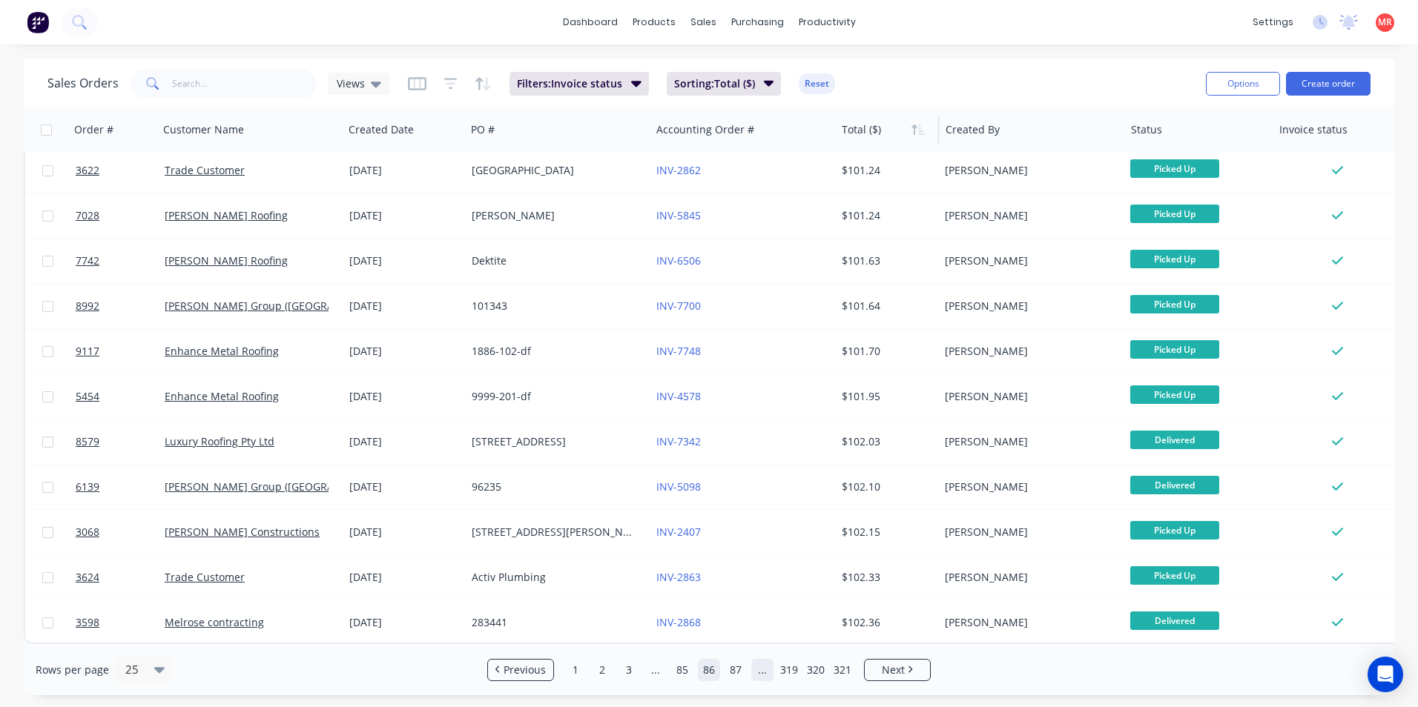
click at [767, 673] on link "..." at bounding box center [762, 670] width 22 height 22
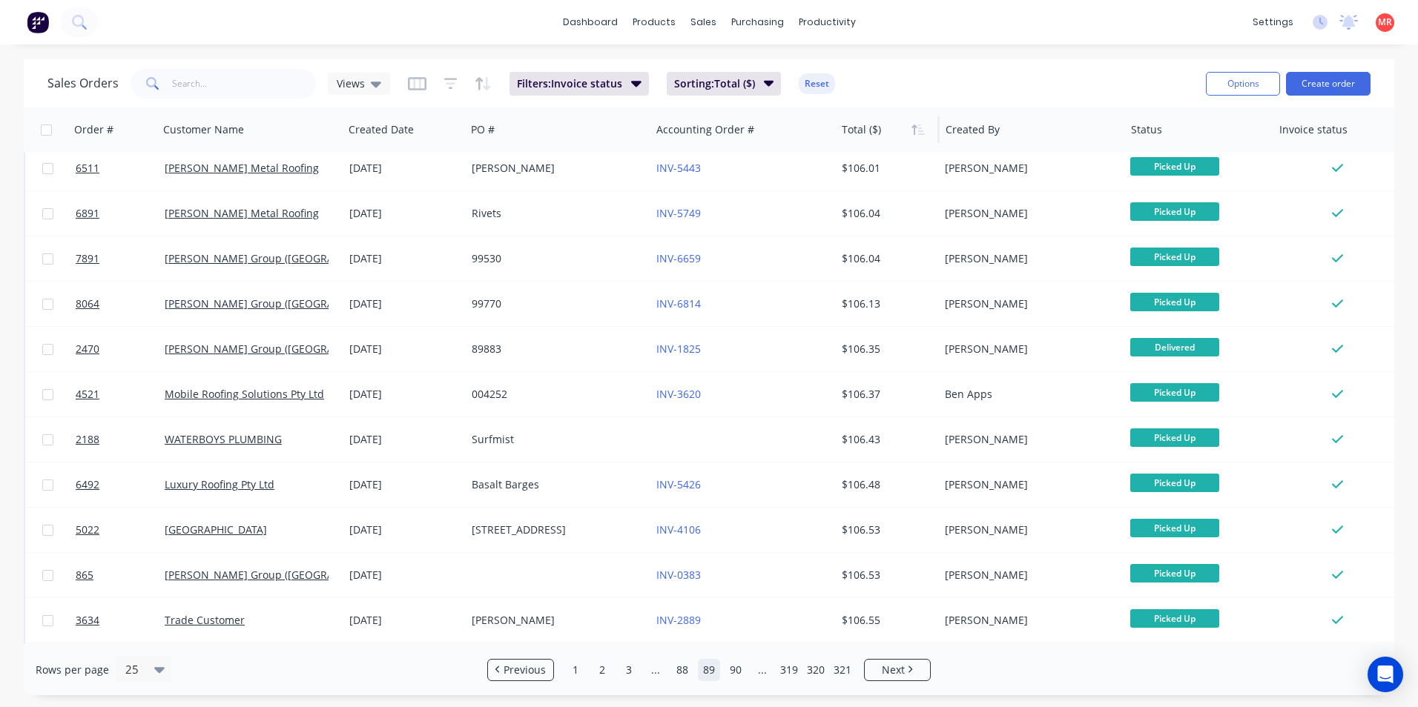
scroll to position [0, 0]
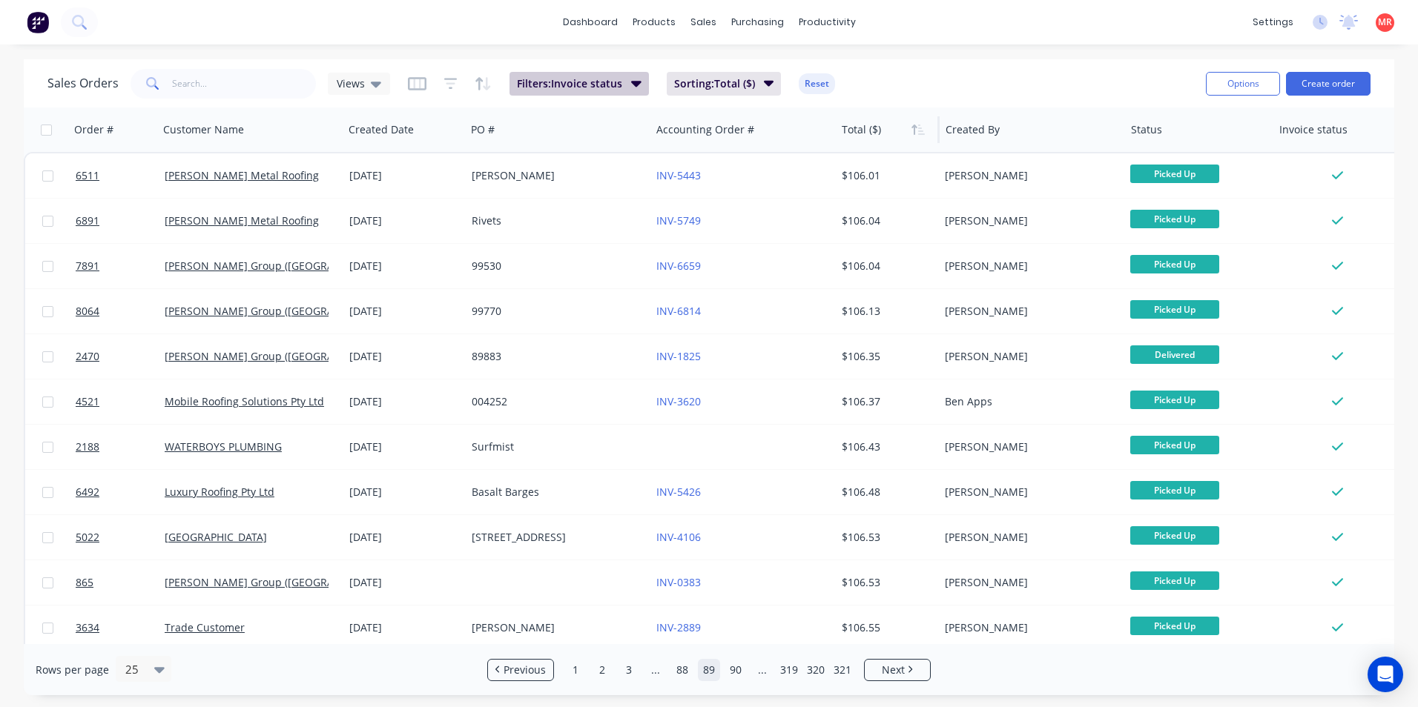
click at [578, 86] on span "Filters: Invoice status" at bounding box center [569, 83] width 105 height 15
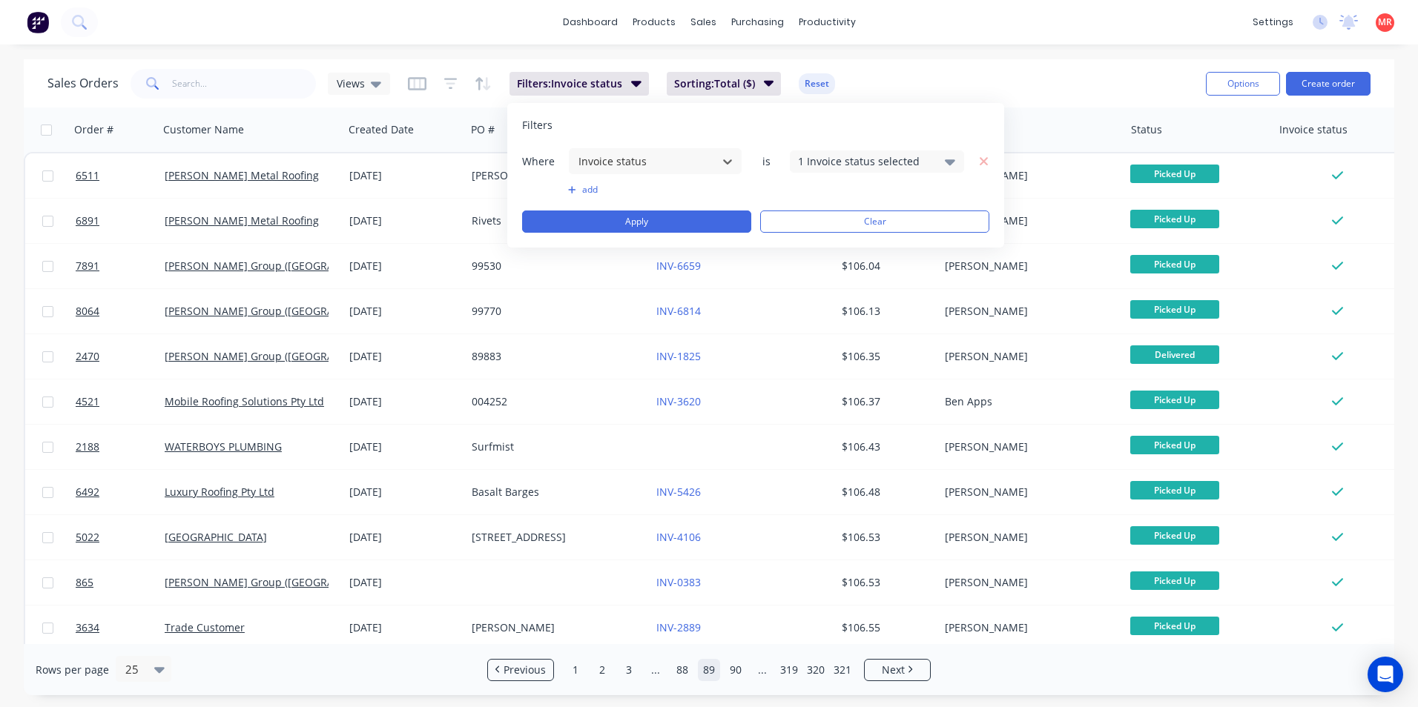
click at [885, 162] on div "1 Invoice status selected" at bounding box center [865, 161] width 134 height 16
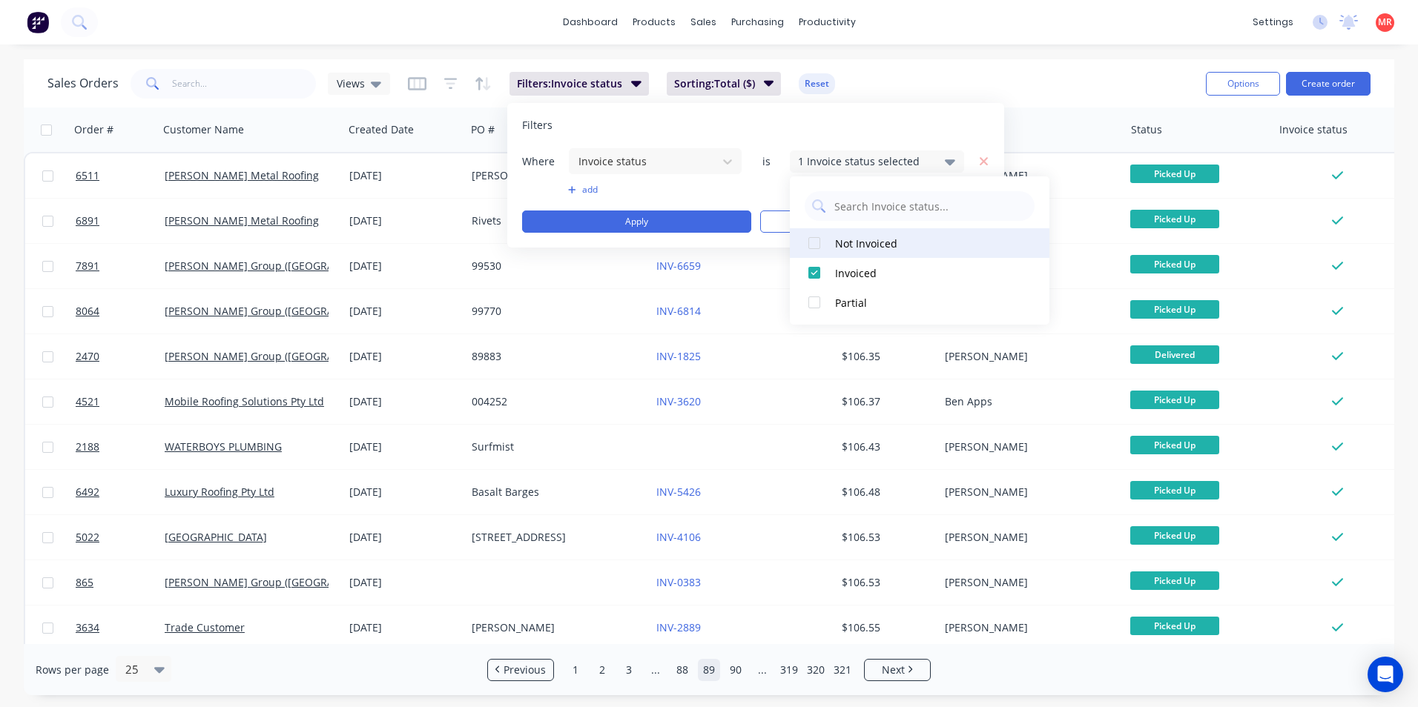
click at [810, 251] on div at bounding box center [814, 243] width 30 height 30
click at [816, 276] on div at bounding box center [814, 273] width 30 height 30
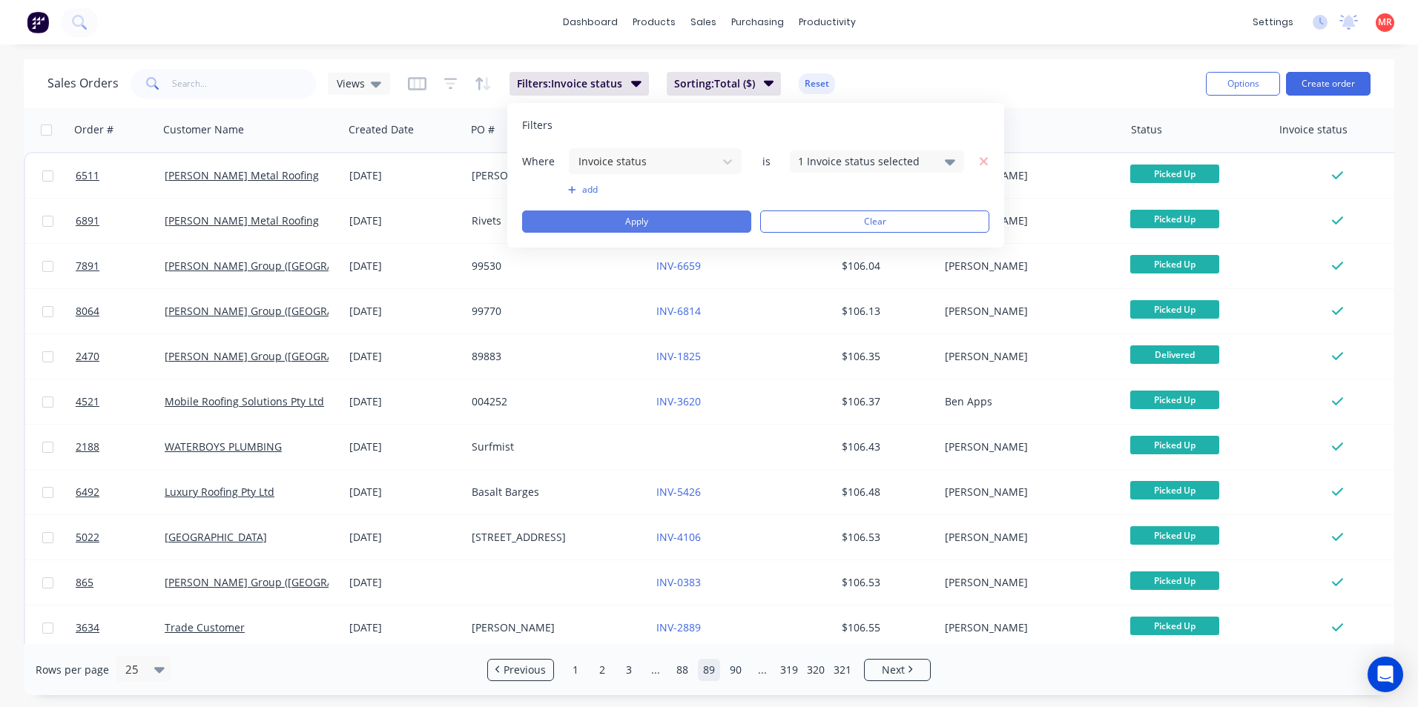
click at [638, 225] on button "Apply" at bounding box center [636, 222] width 229 height 22
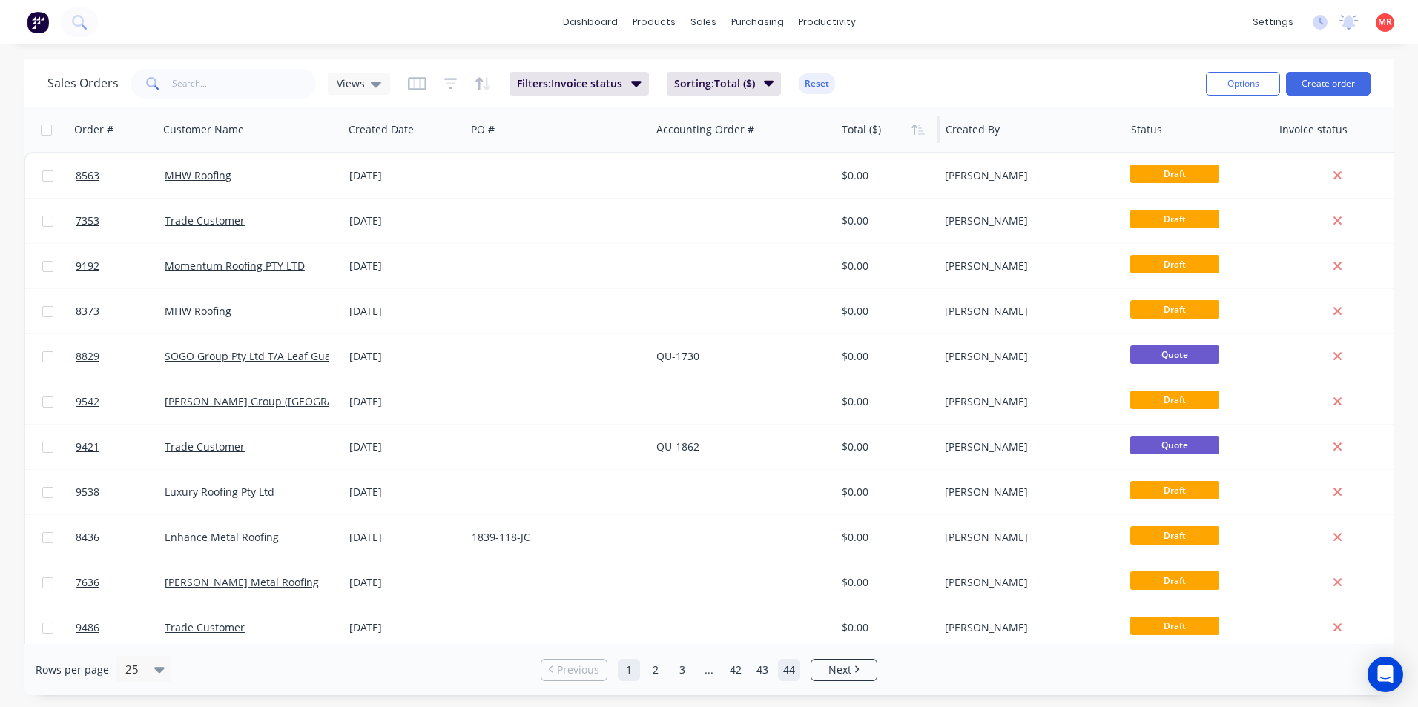
click at [792, 672] on link "44" at bounding box center [789, 670] width 22 height 22
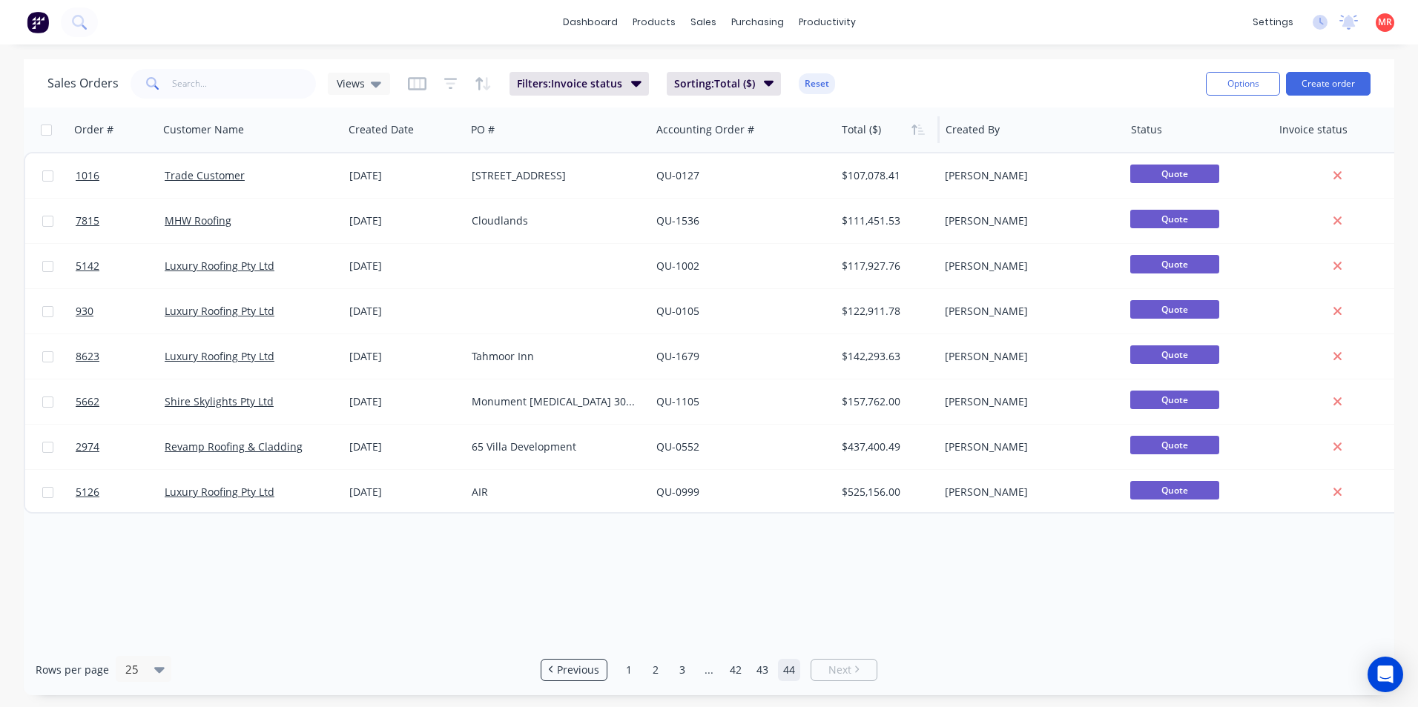
click at [792, 672] on link "44" at bounding box center [789, 670] width 22 height 22
click at [758, 672] on link "43" at bounding box center [762, 670] width 22 height 22
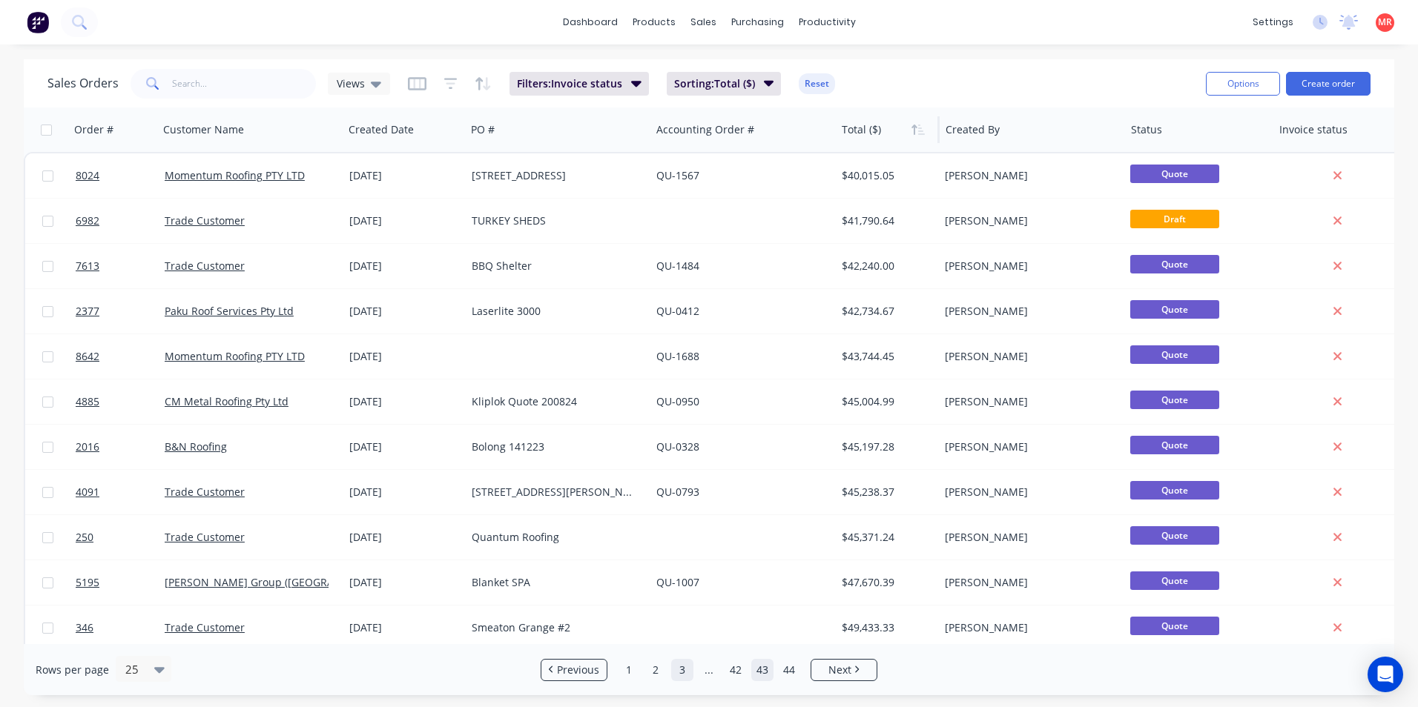
click at [676, 671] on link "3" at bounding box center [682, 670] width 22 height 22
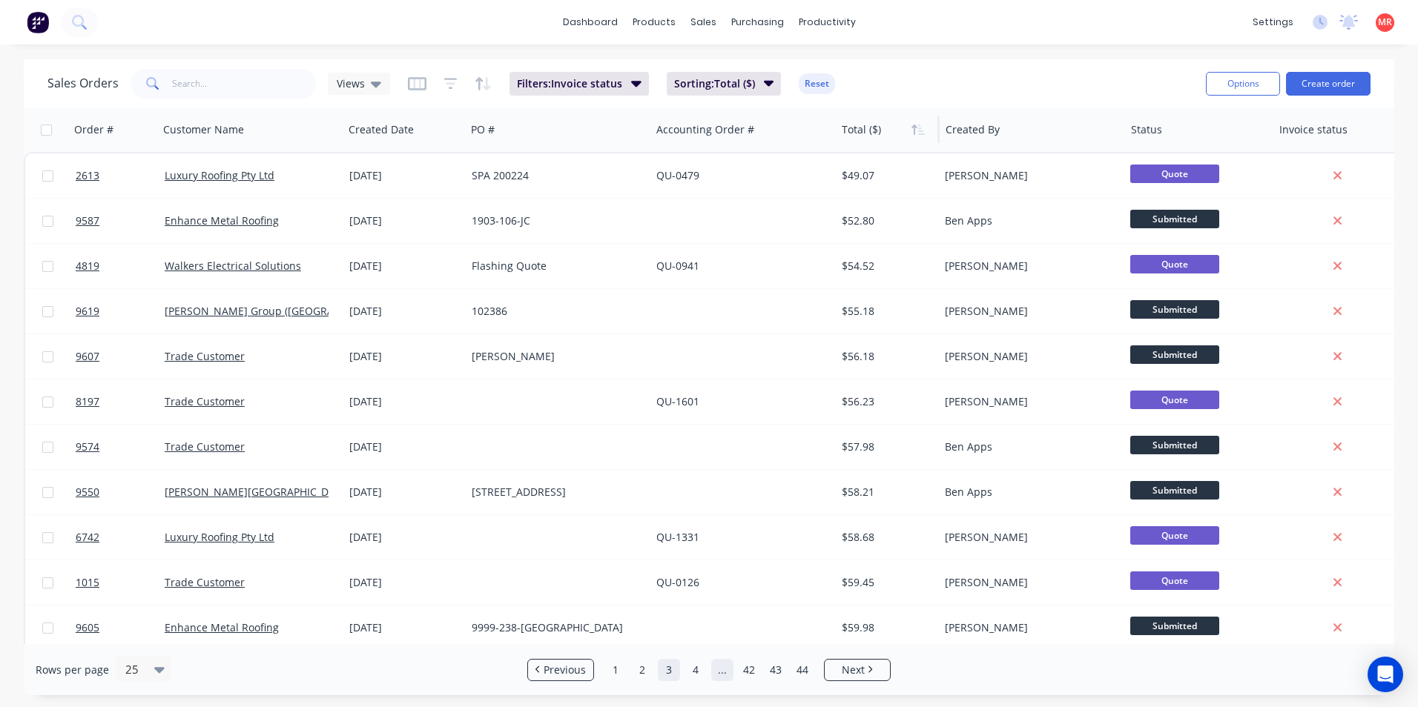
click at [715, 671] on link "..." at bounding box center [722, 670] width 22 height 22
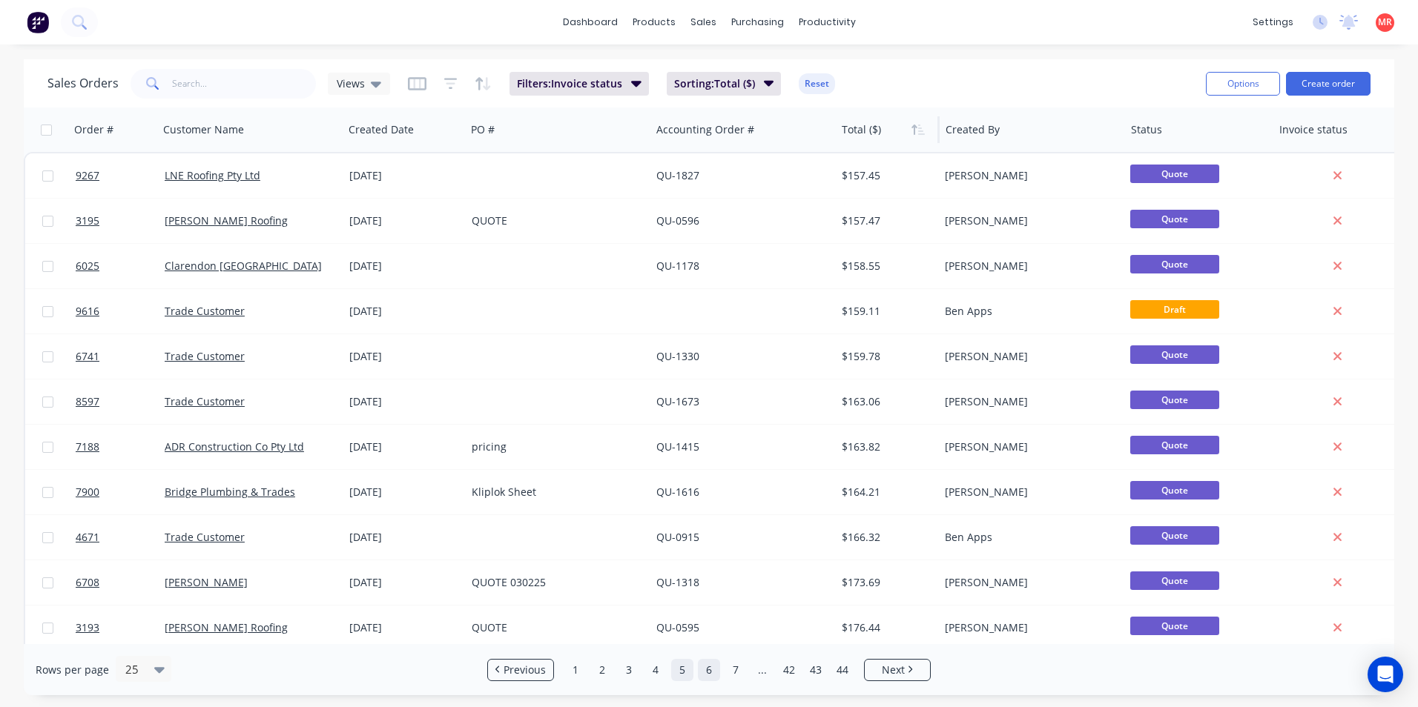
click at [686, 673] on link "5" at bounding box center [682, 670] width 22 height 22
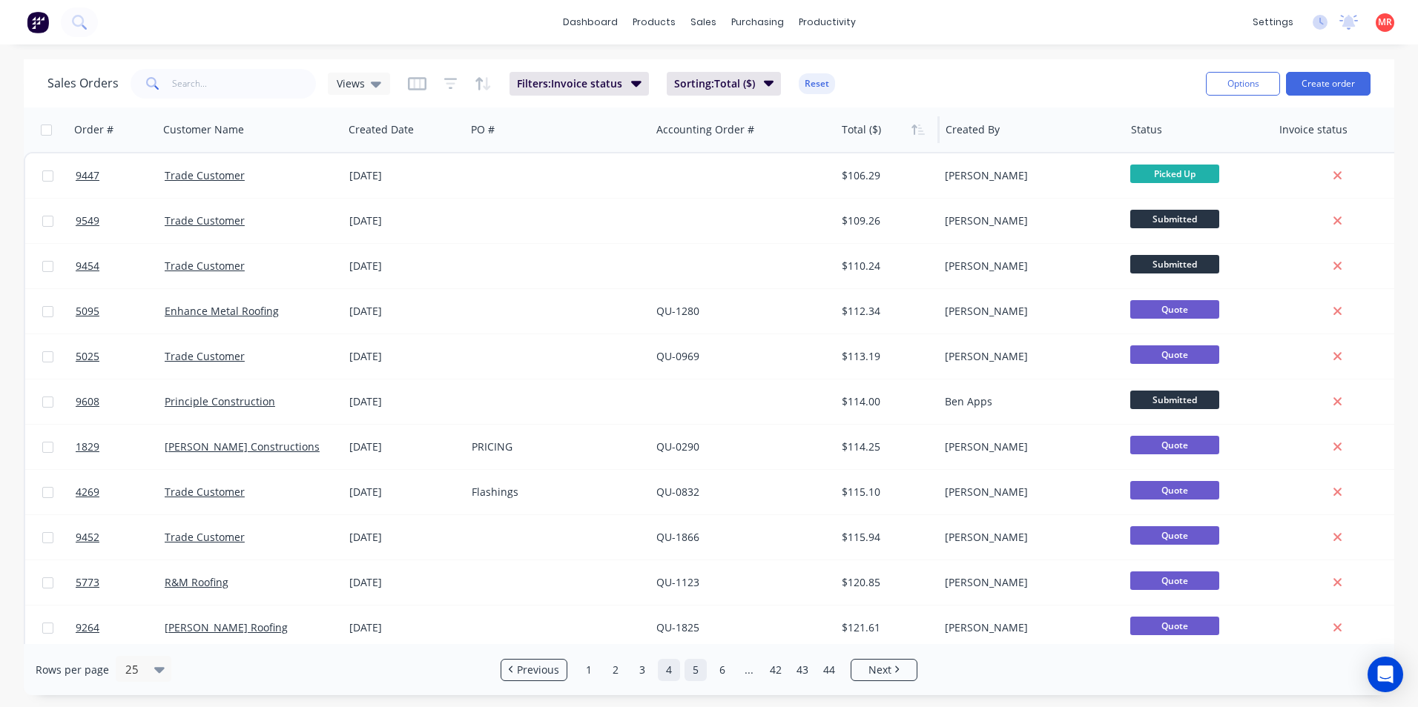
click at [679, 662] on link "4" at bounding box center [669, 670] width 22 height 22
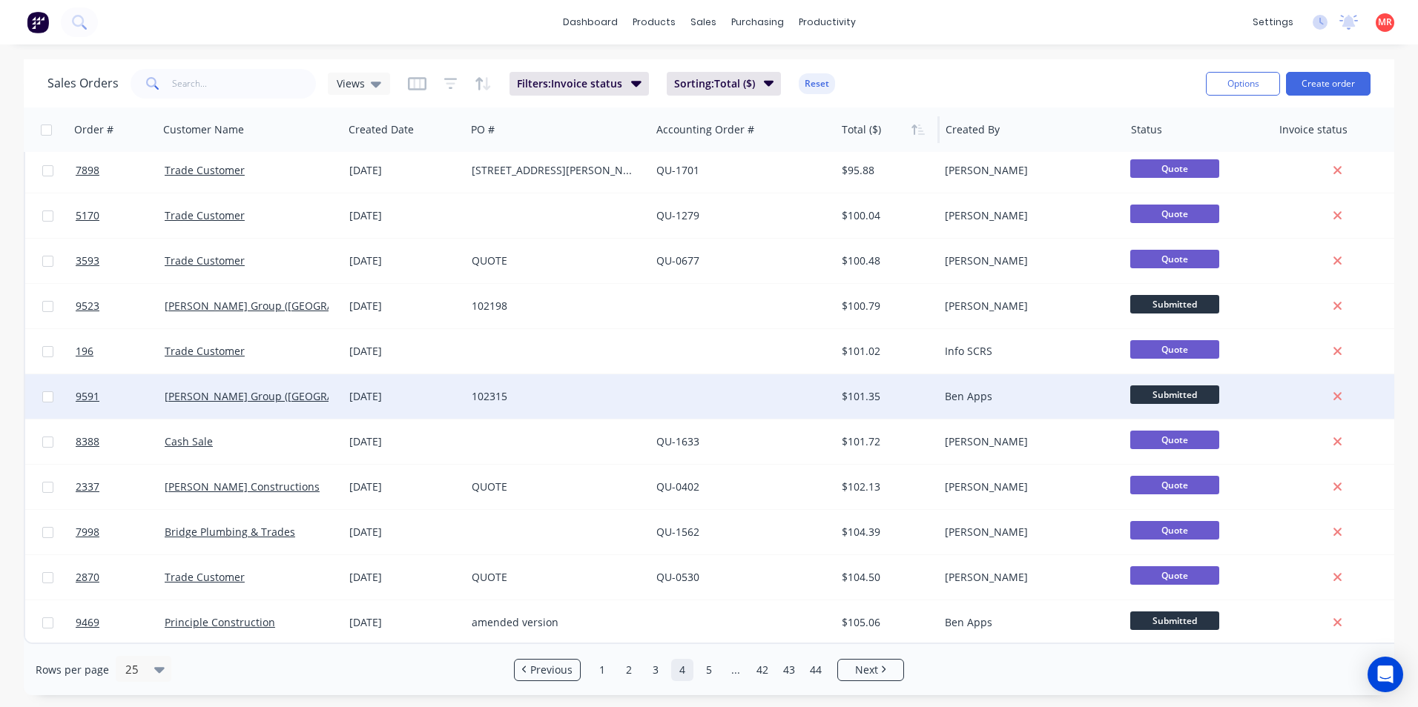
scroll to position [646, 0]
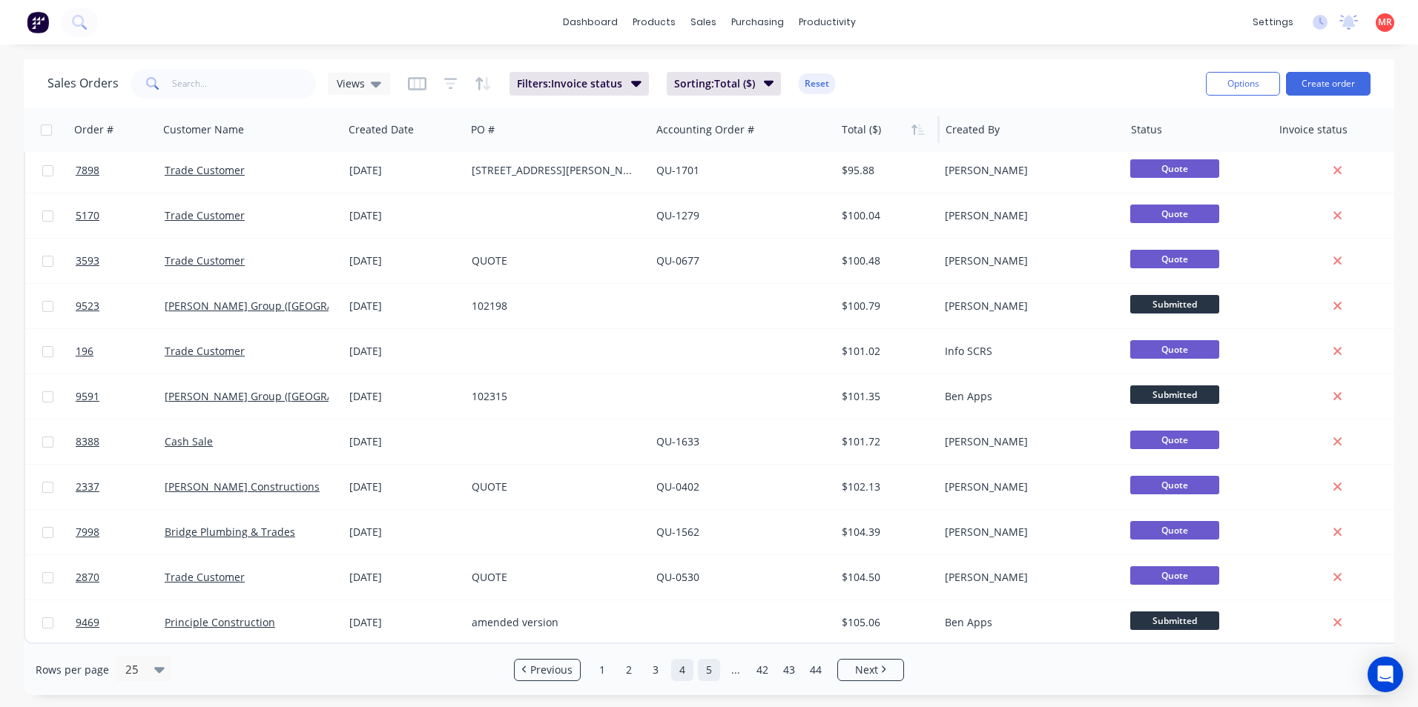
click at [706, 673] on link "5" at bounding box center [709, 670] width 22 height 22
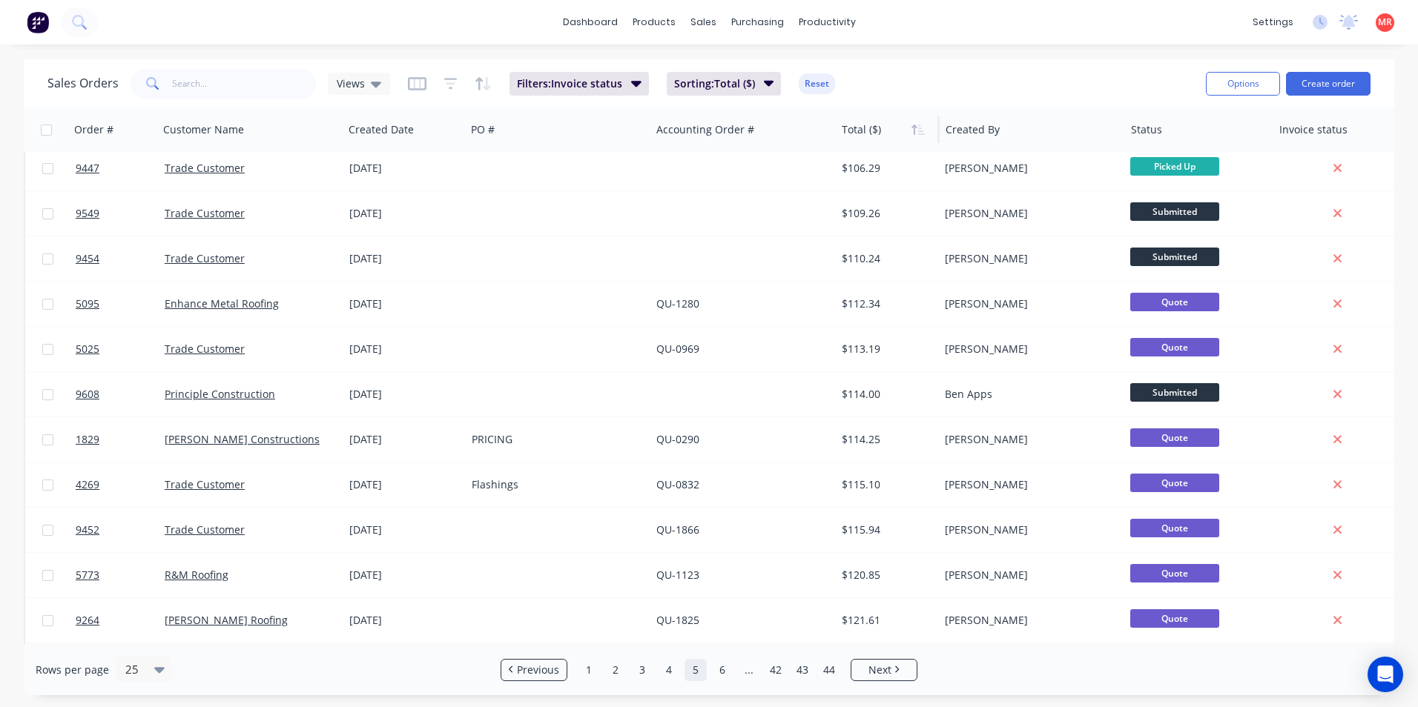
scroll to position [0, 0]
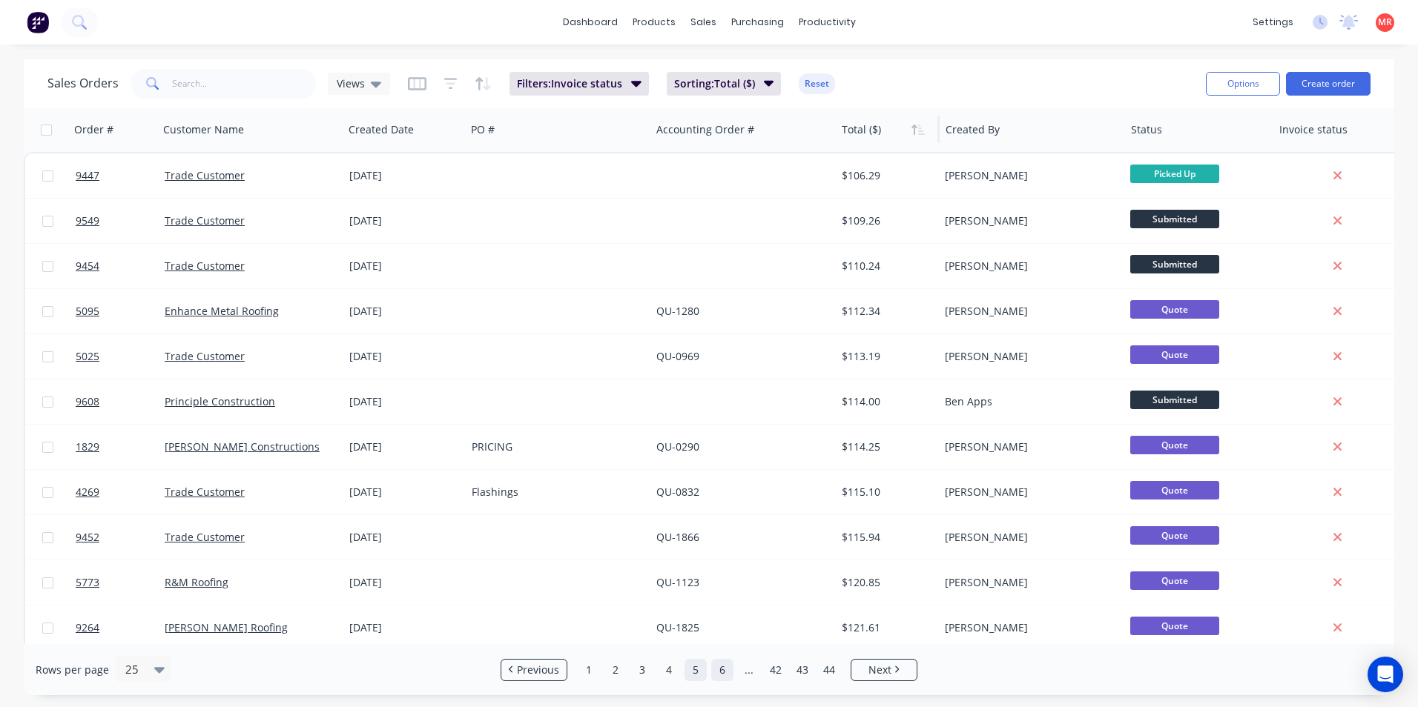
click at [723, 670] on link "6" at bounding box center [722, 670] width 22 height 22
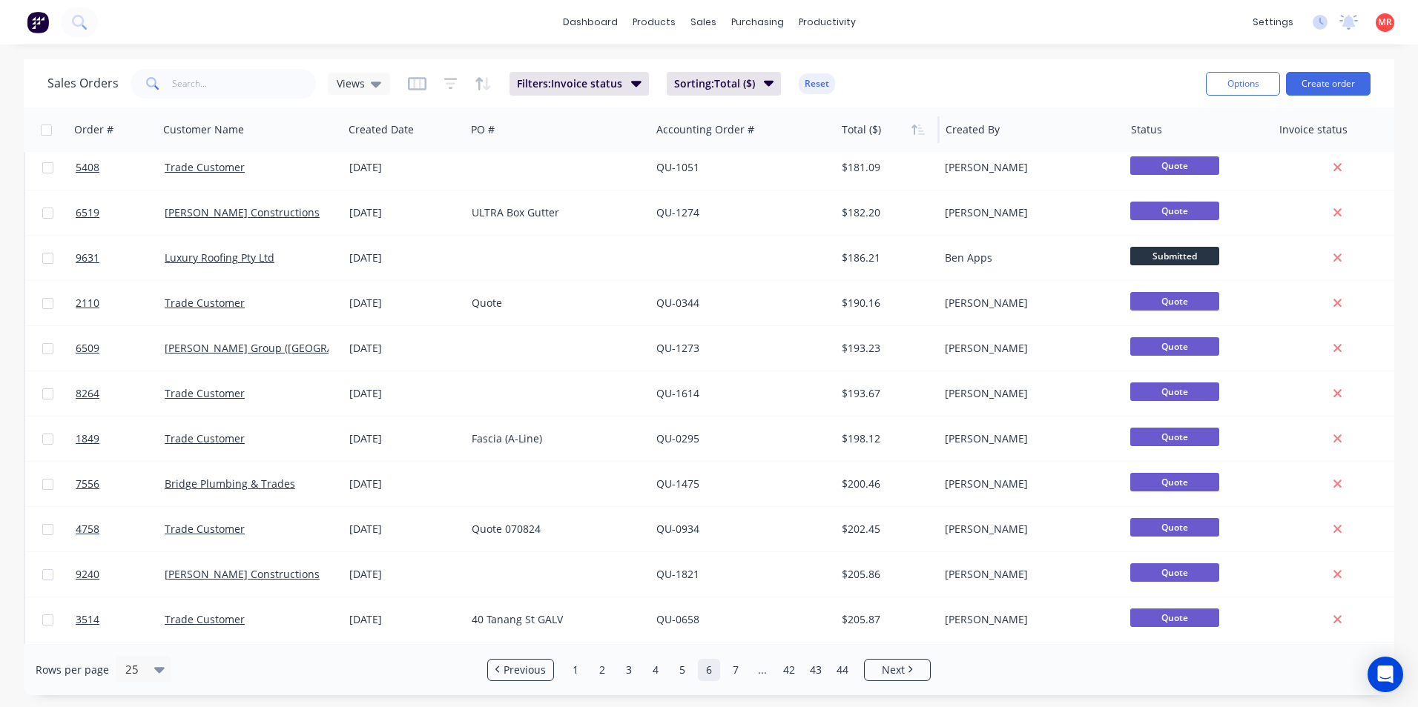
scroll to position [519, 0]
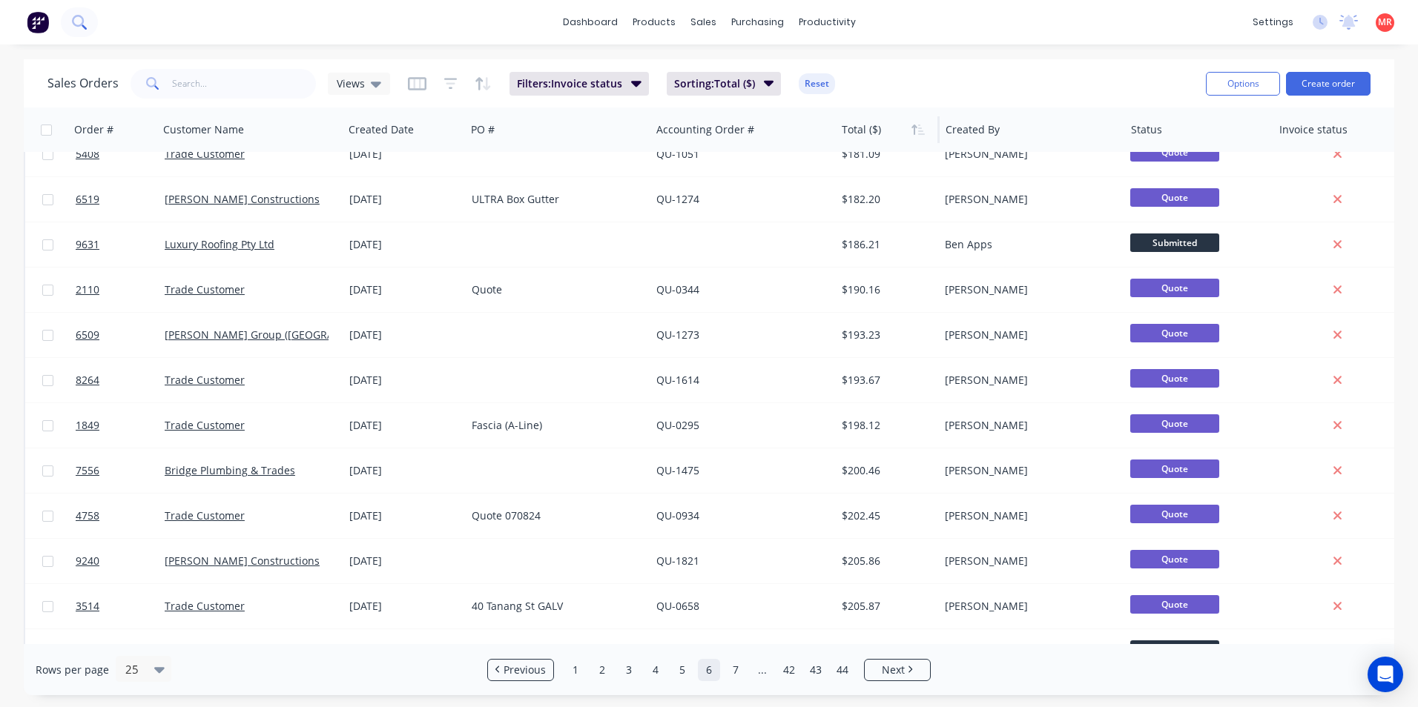
click at [85, 24] on icon at bounding box center [79, 22] width 14 height 14
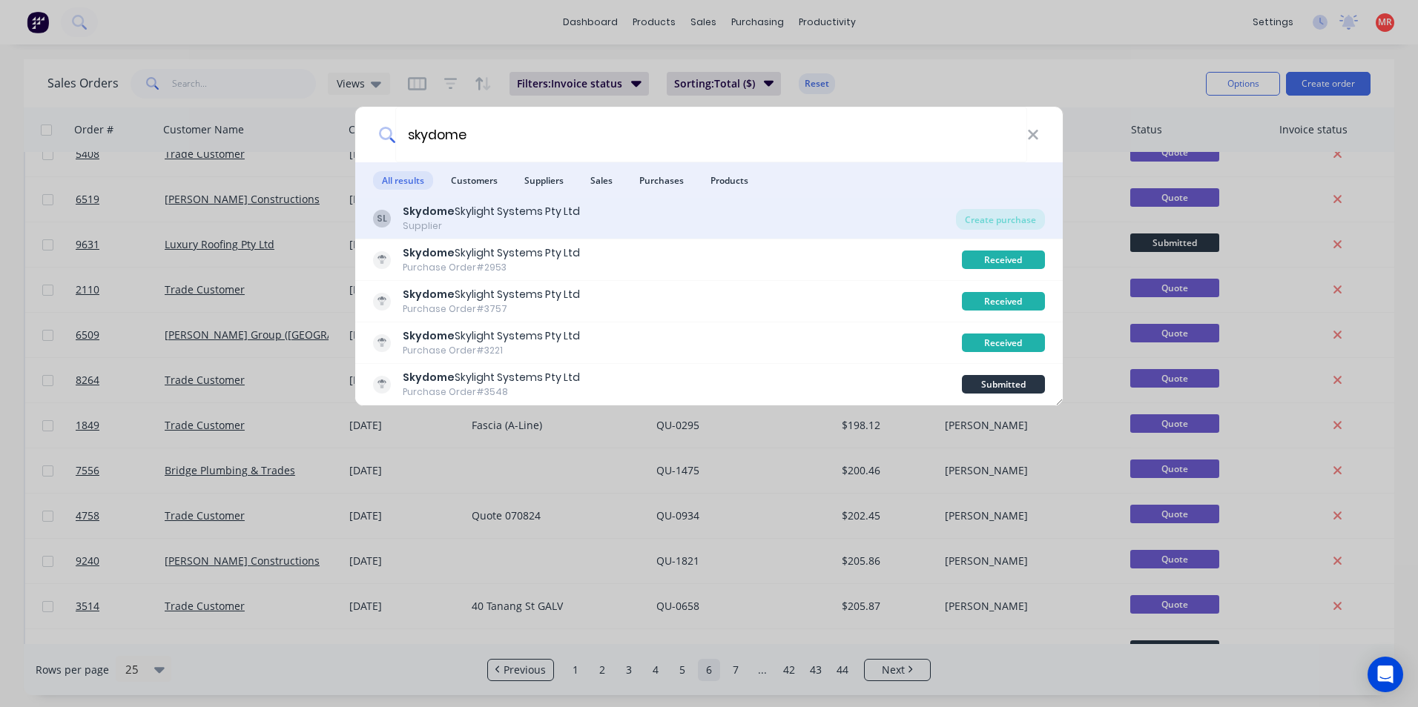
type input "skydome"
click at [547, 211] on div "Skydome Skylight Systems Pty Ltd" at bounding box center [491, 212] width 177 height 16
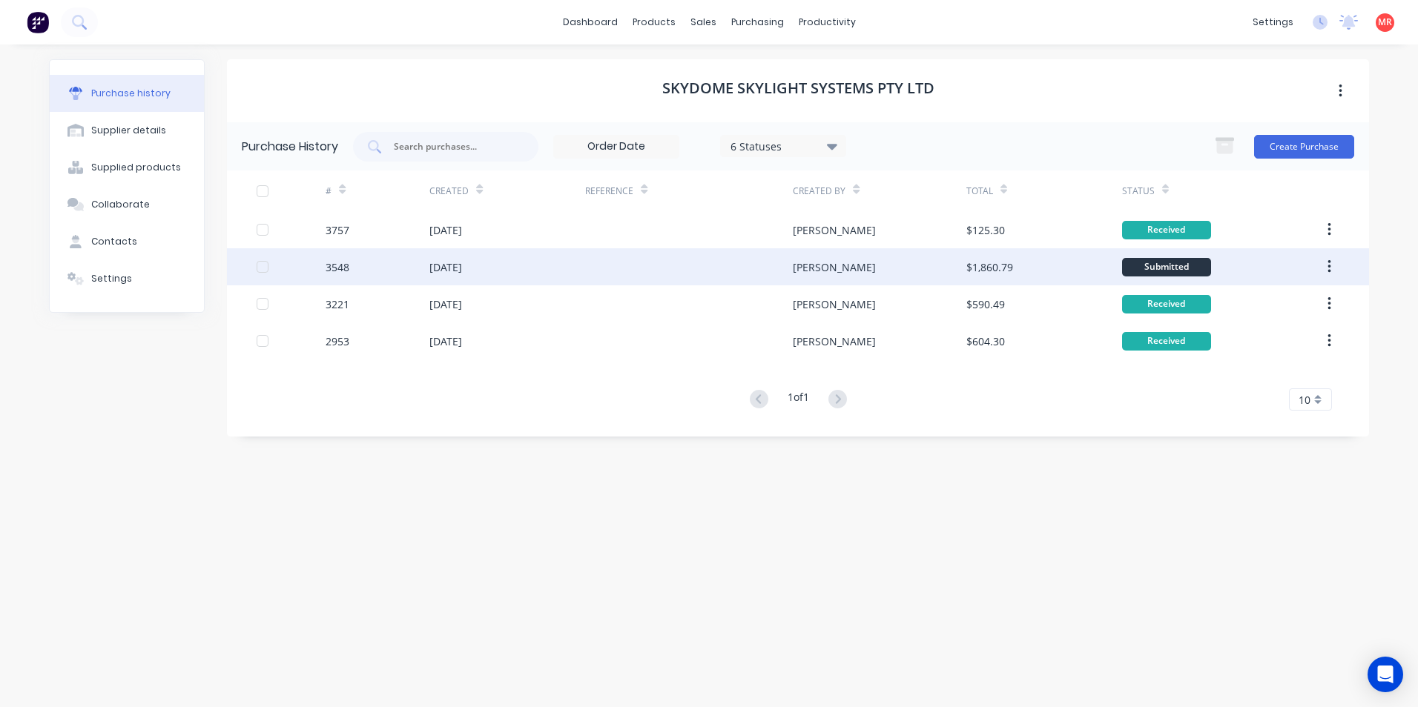
click at [618, 270] on div at bounding box center [689, 266] width 208 height 37
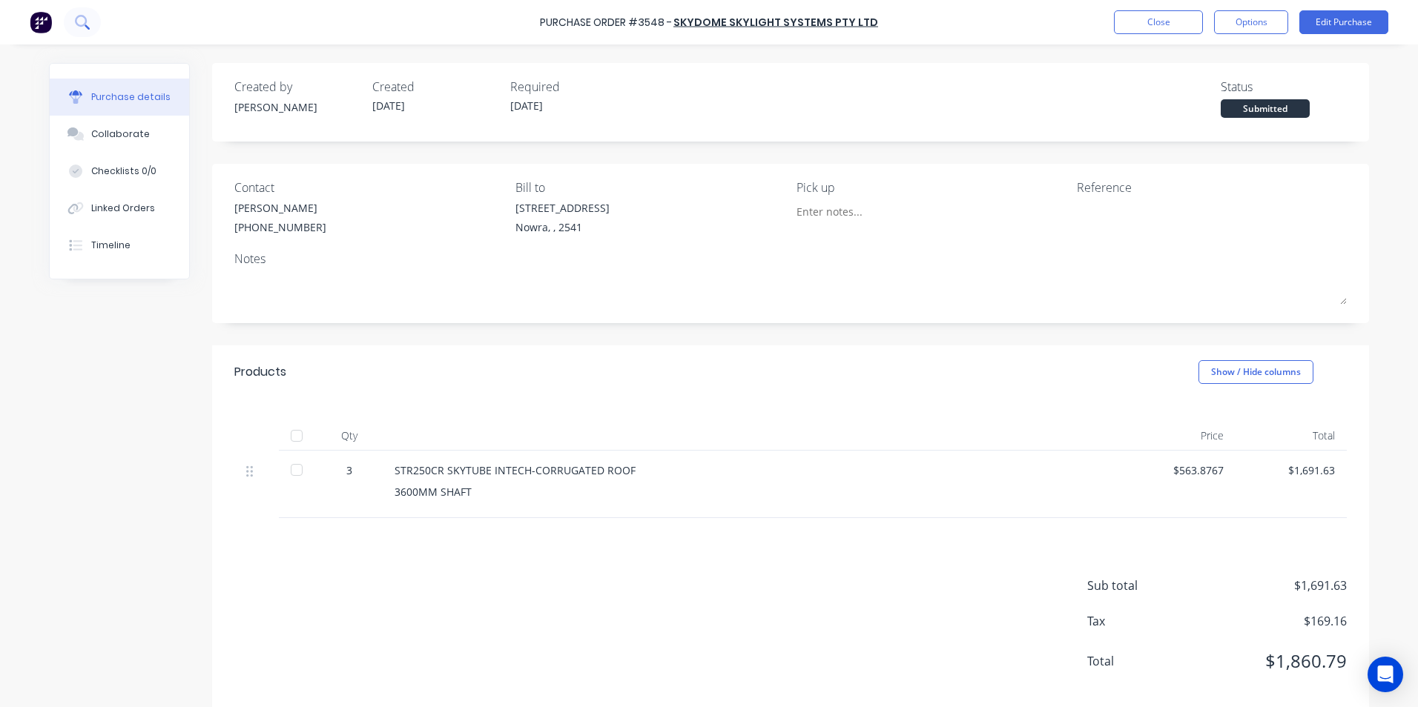
click at [82, 16] on icon at bounding box center [81, 21] width 12 height 12
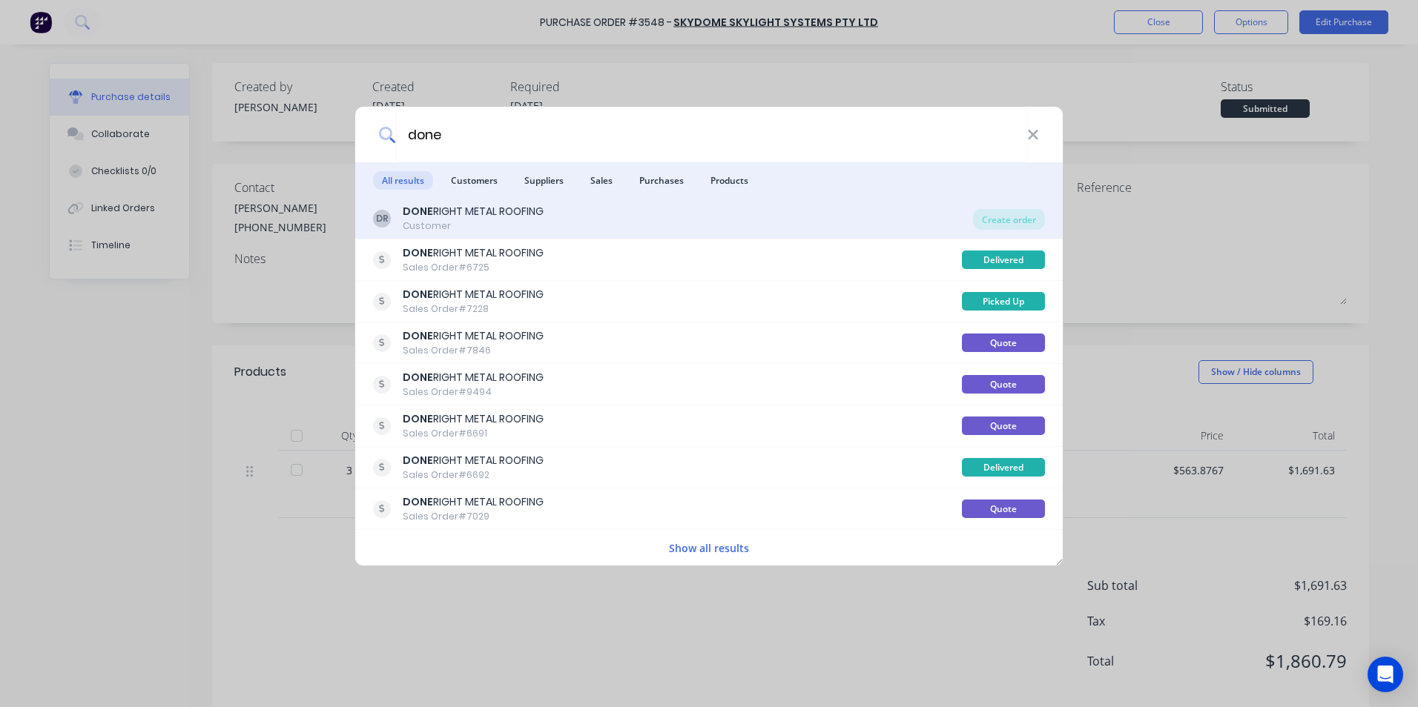
type input "done"
click at [701, 208] on div "DR DONE RIGHT METAL ROOFING Customer" at bounding box center [673, 218] width 600 height 29
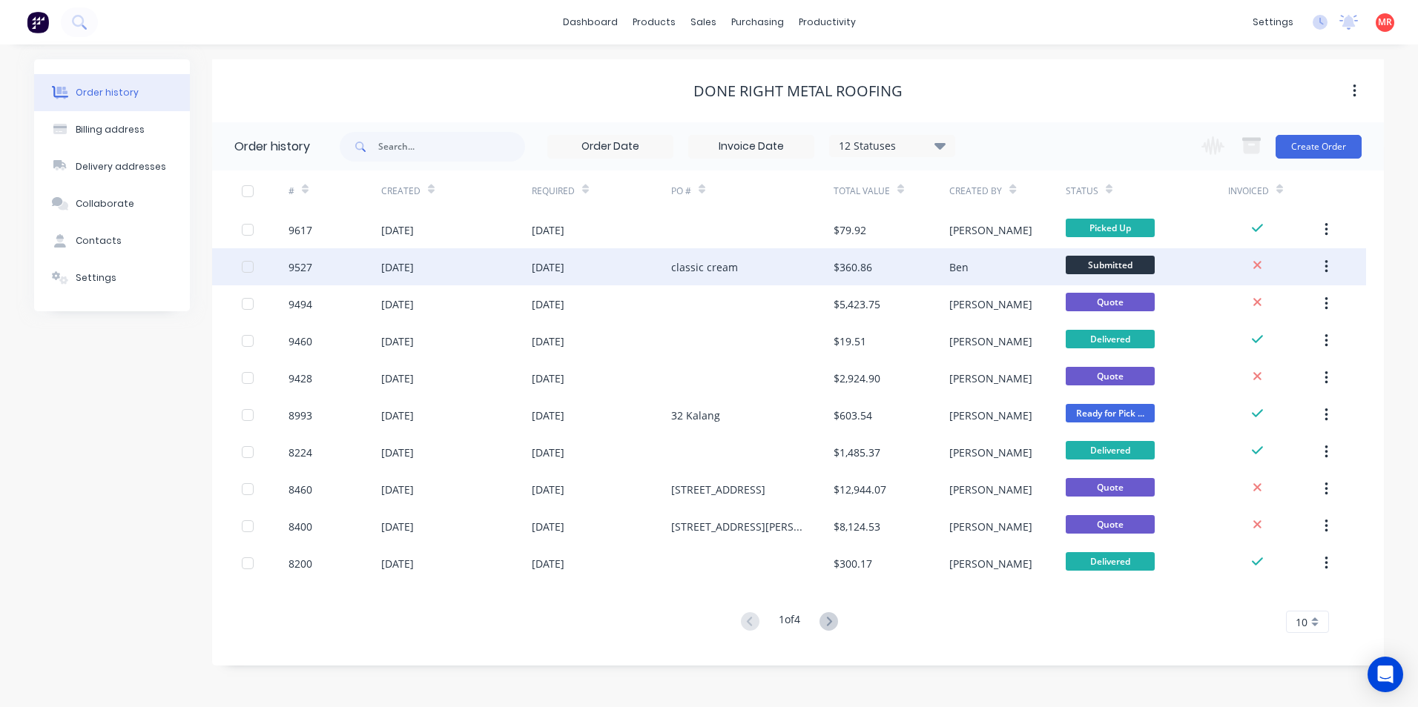
click at [700, 265] on div "classic cream" at bounding box center [704, 268] width 67 height 16
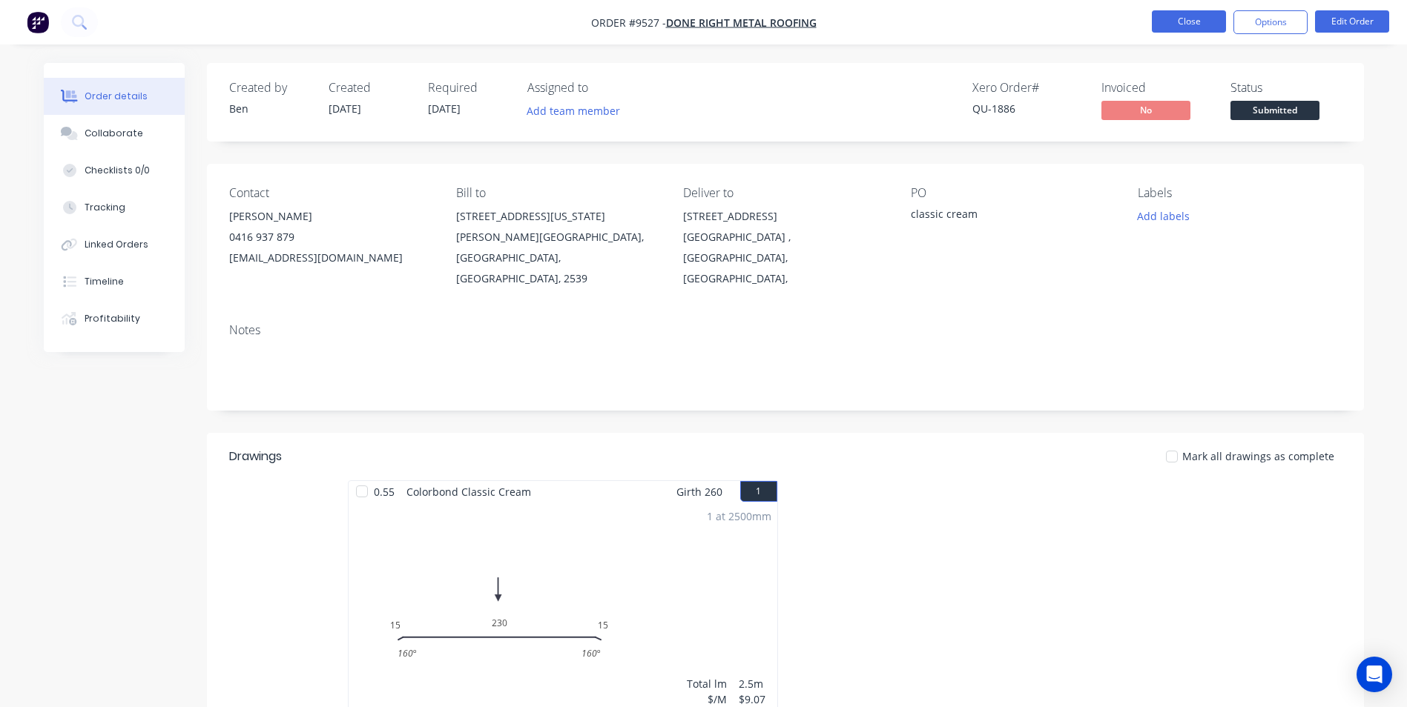
click at [1165, 17] on button "Close" at bounding box center [1189, 21] width 74 height 22
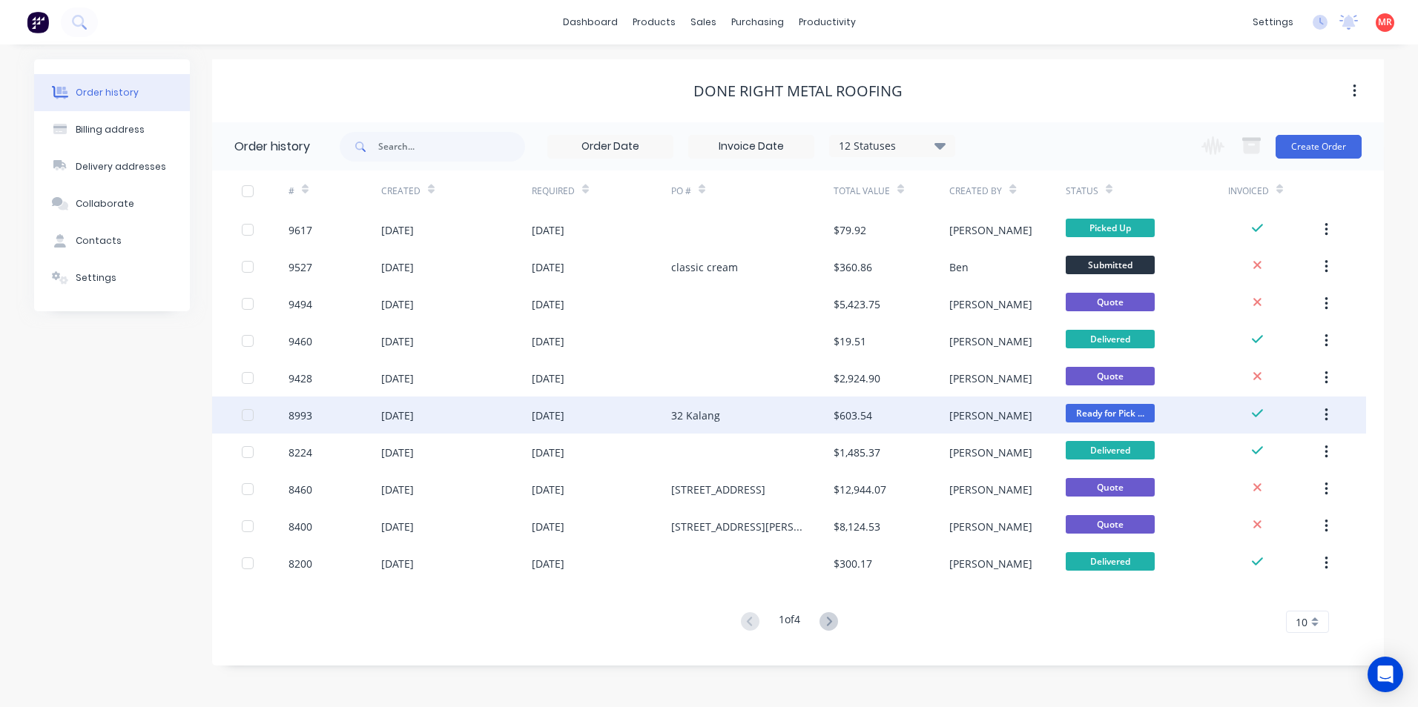
click at [672, 417] on div "32 Kalang" at bounding box center [695, 416] width 49 height 16
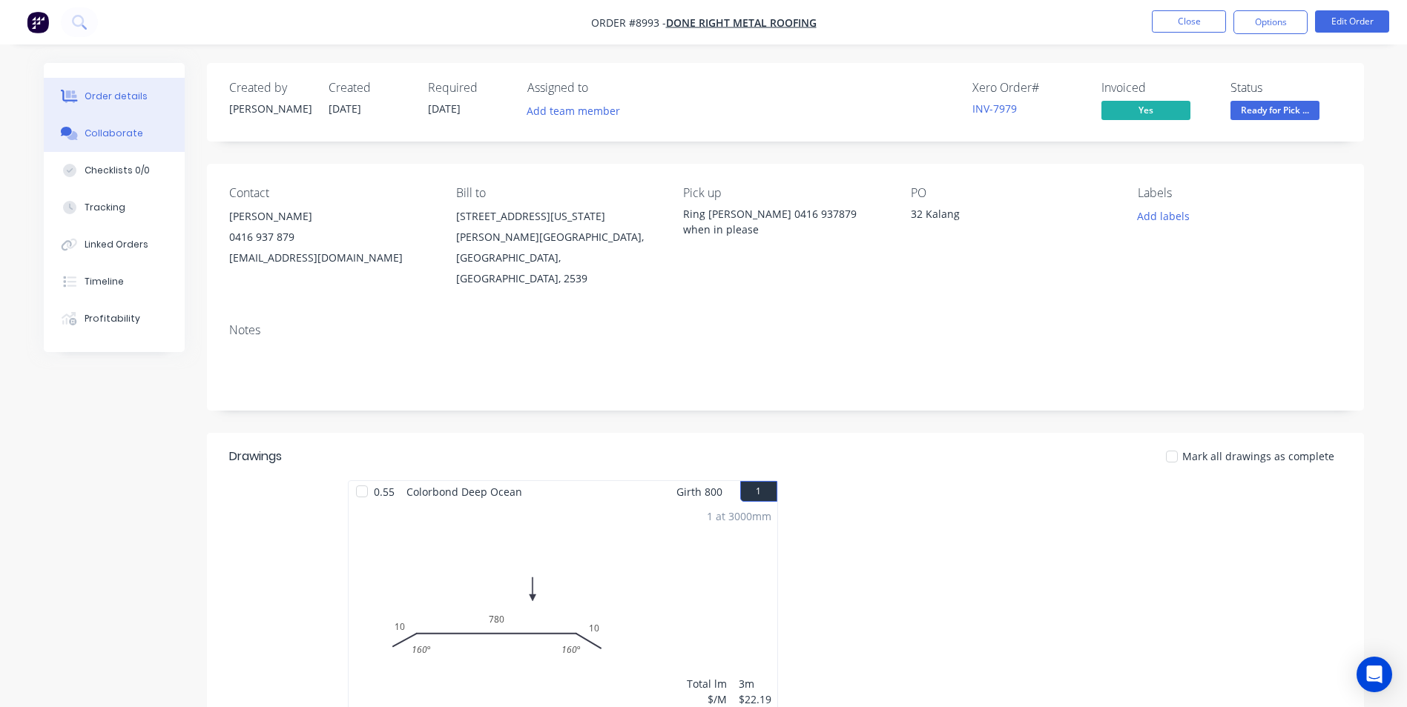
click at [113, 141] on button "Collaborate" at bounding box center [114, 133] width 141 height 37
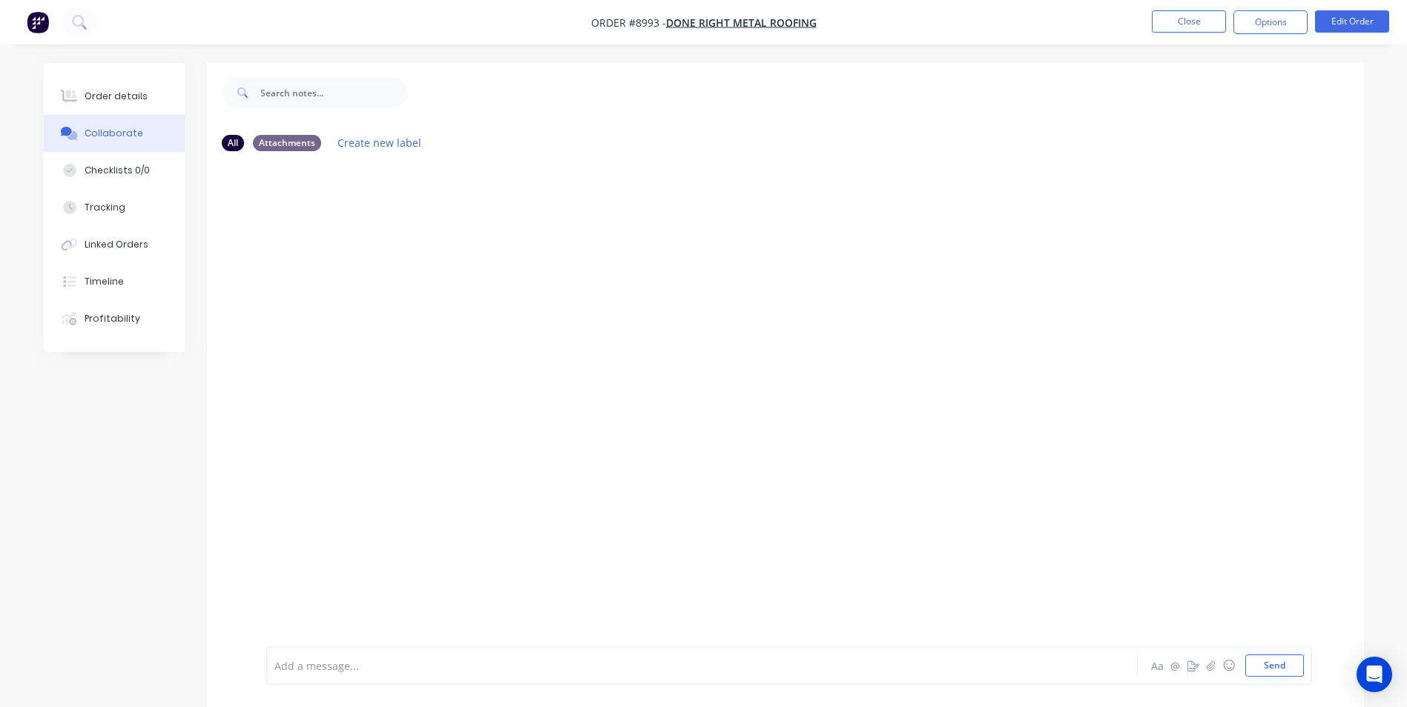
click at [36, 22] on img "button" at bounding box center [38, 22] width 22 height 22
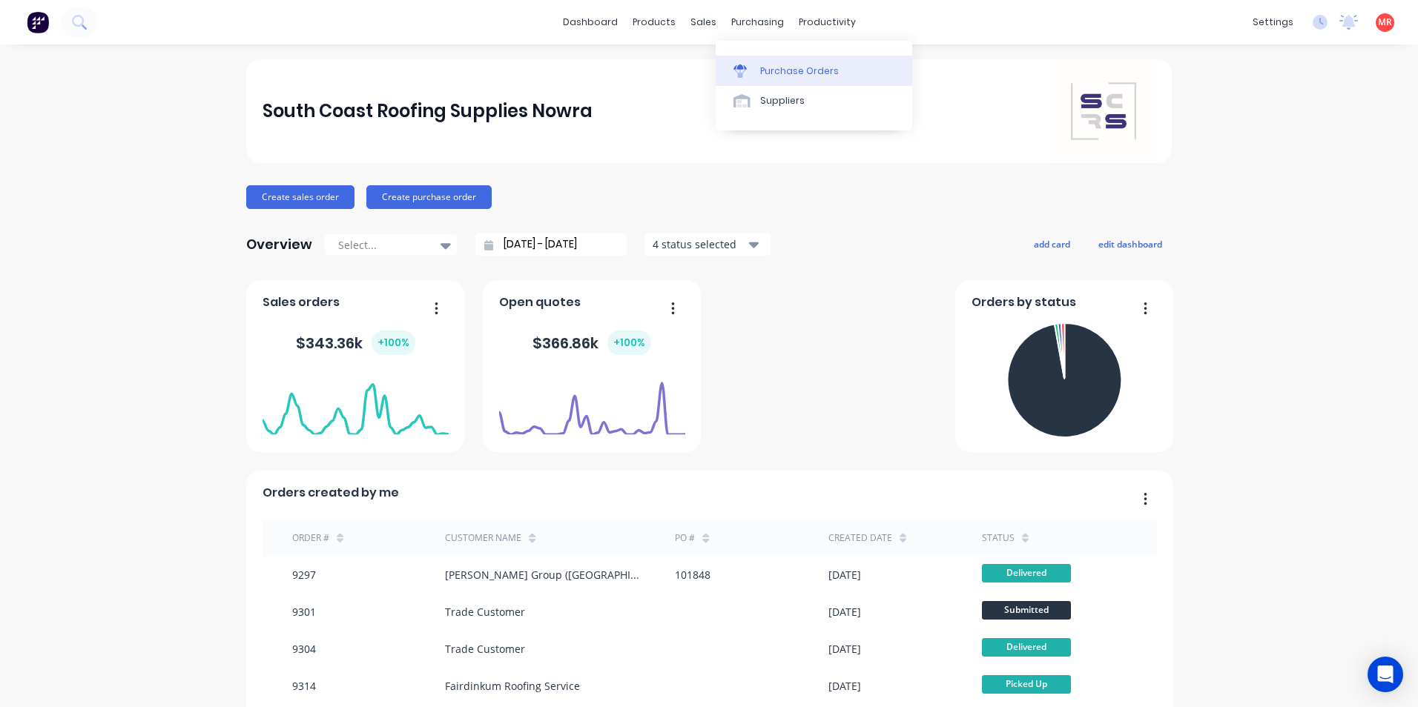
click at [756, 63] on link "Purchase Orders" at bounding box center [814, 71] width 197 height 30
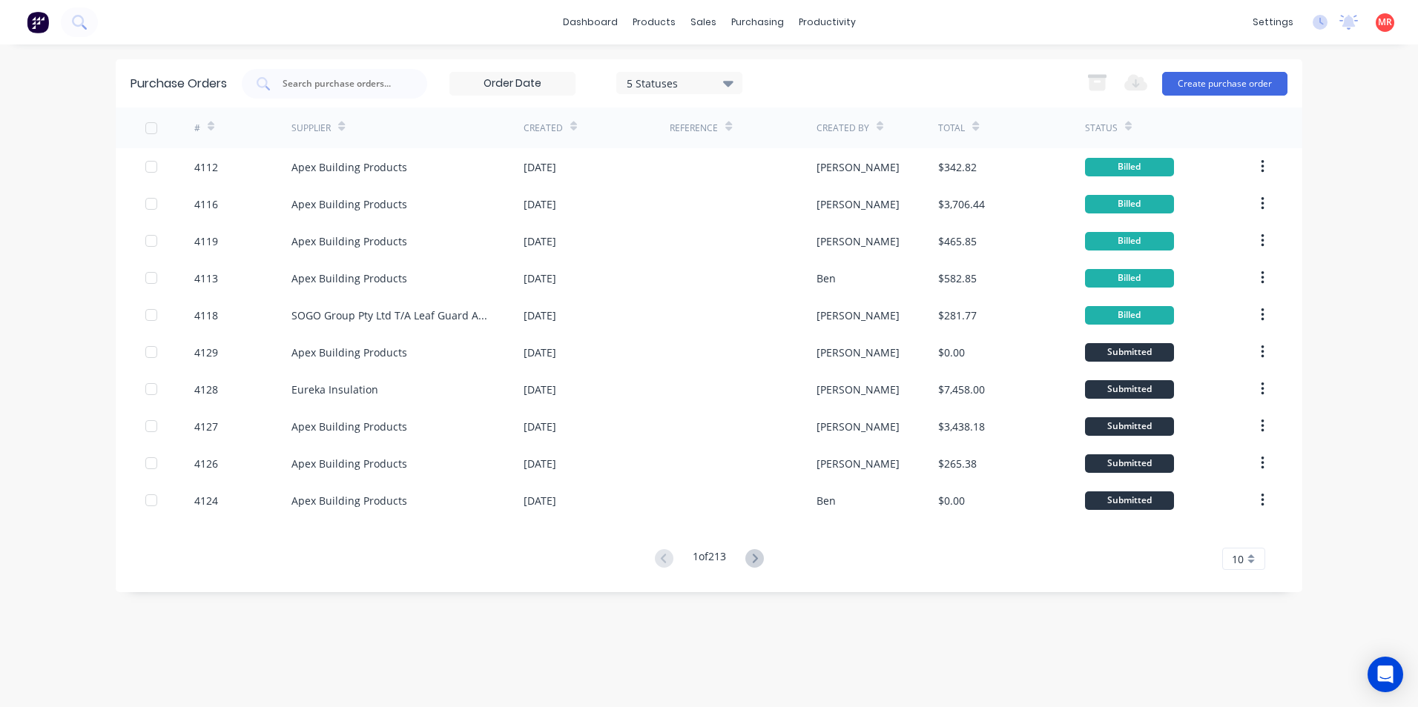
click at [675, 85] on div "5 Statuses" at bounding box center [680, 83] width 106 height 16
click at [779, 154] on div at bounding box center [780, 151] width 30 height 30
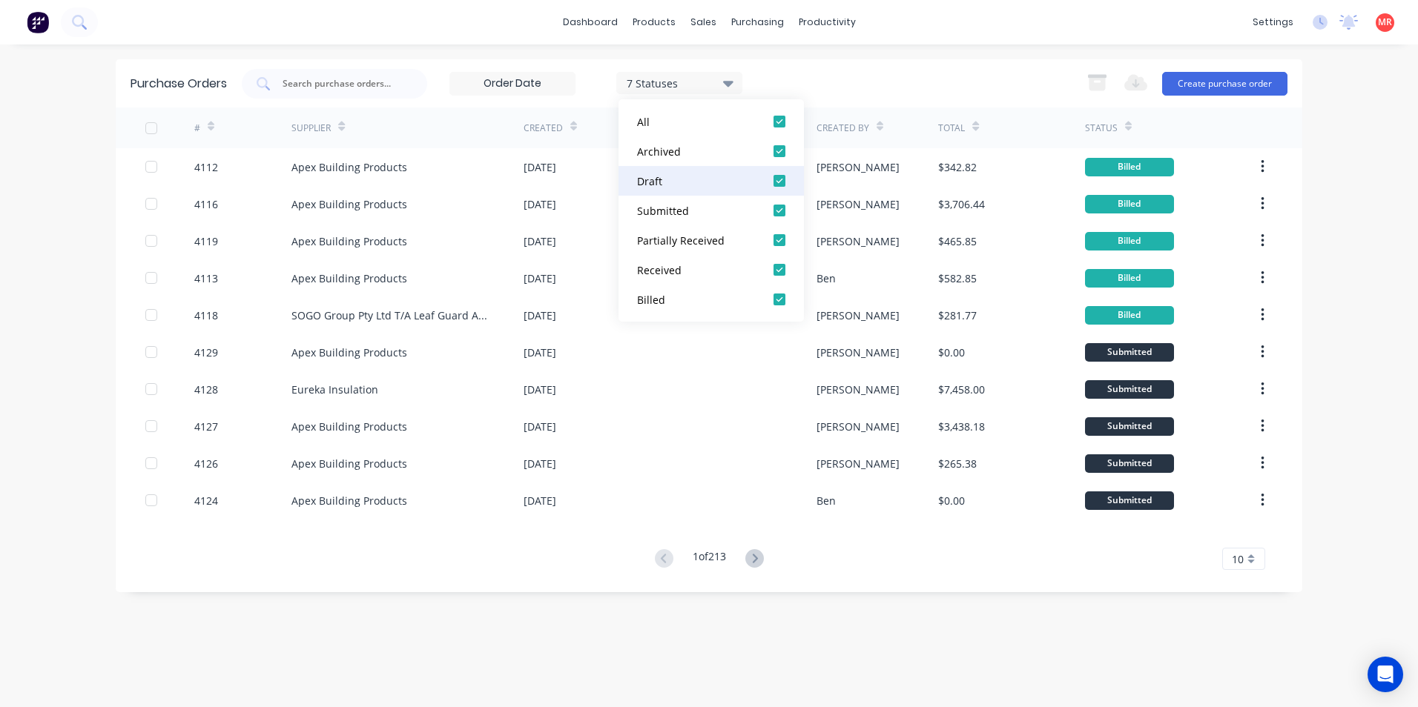
click at [779, 178] on div at bounding box center [780, 181] width 30 height 30
click at [779, 210] on div at bounding box center [780, 211] width 30 height 30
drag, startPoint x: 780, startPoint y: 243, endPoint x: 781, endPoint y: 268, distance: 24.5
click at [781, 244] on div at bounding box center [780, 240] width 30 height 30
click at [781, 274] on div at bounding box center [780, 270] width 30 height 30
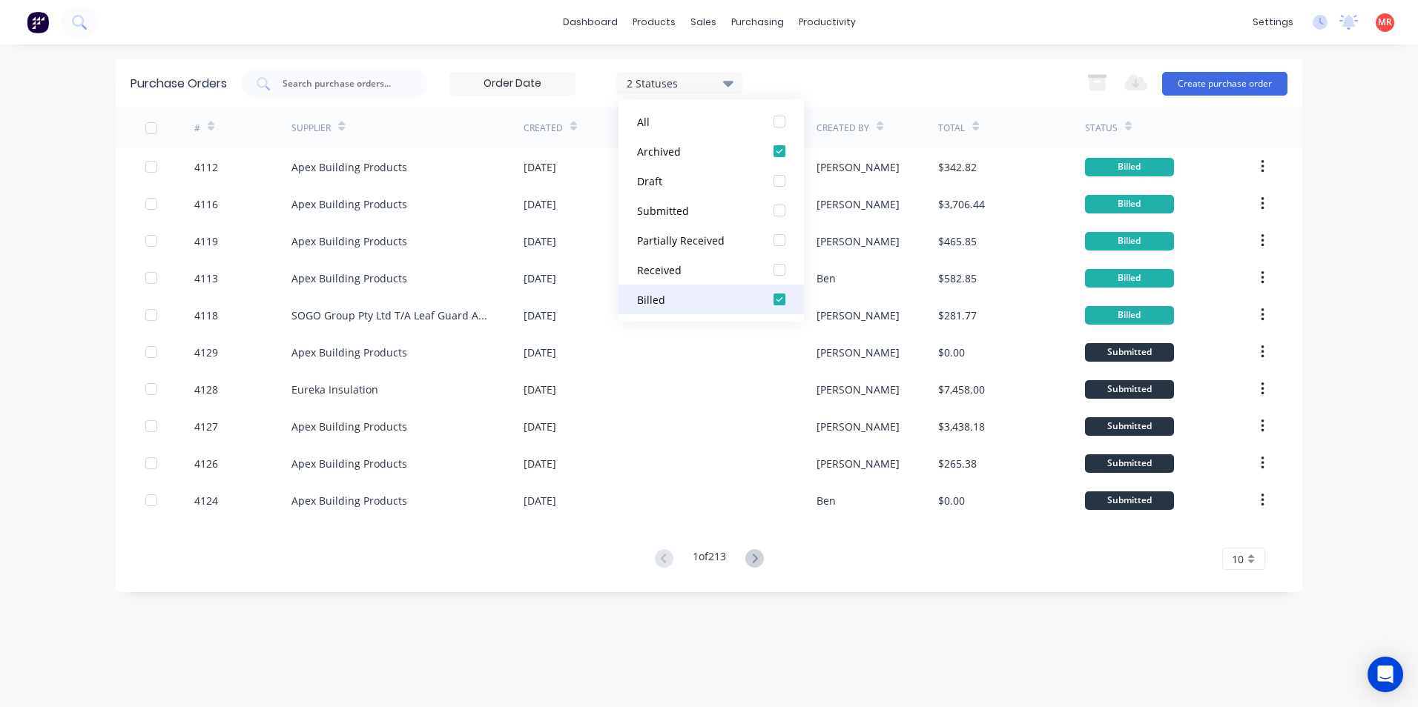
click at [781, 295] on div at bounding box center [780, 300] width 30 height 30
click at [839, 83] on div "1 Statuses 1 Statuses Export to Excel (XLSX) Create purchase order" at bounding box center [765, 84] width 1046 height 30
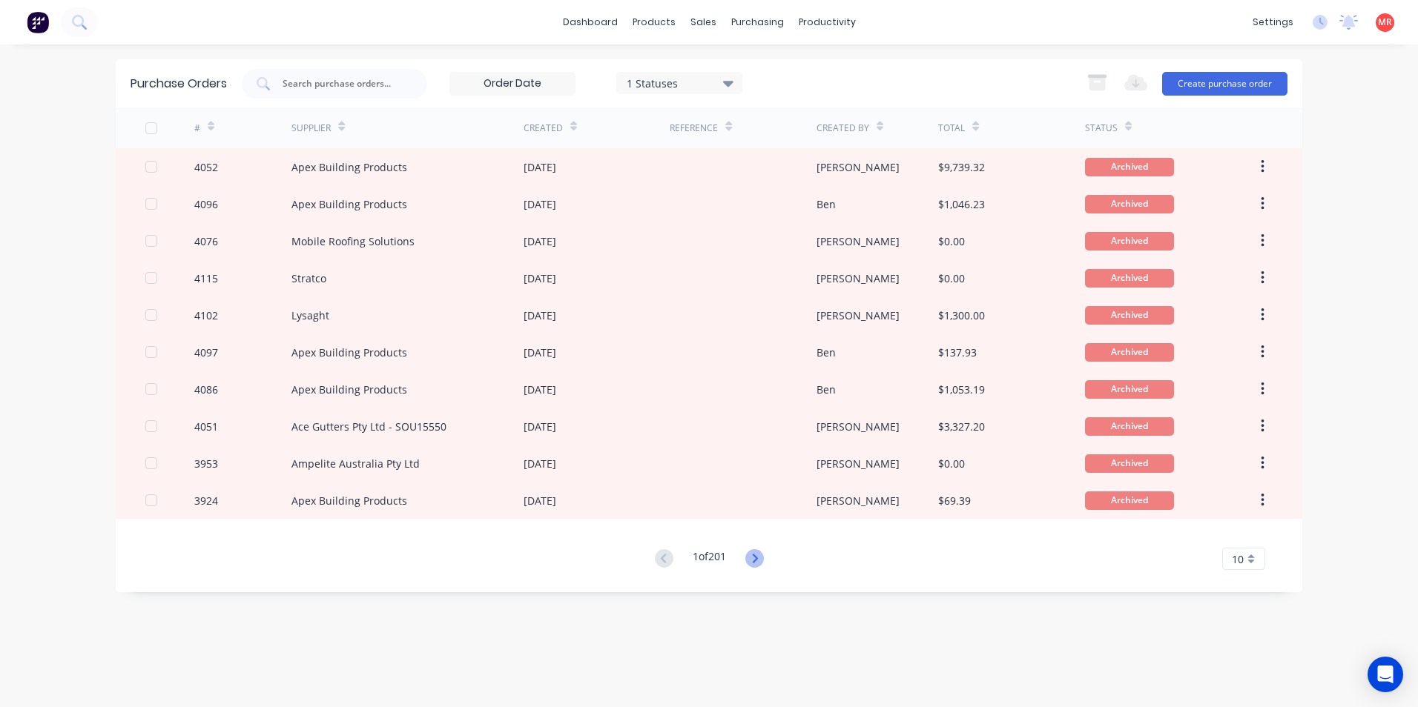
click at [751, 553] on icon at bounding box center [754, 558] width 19 height 19
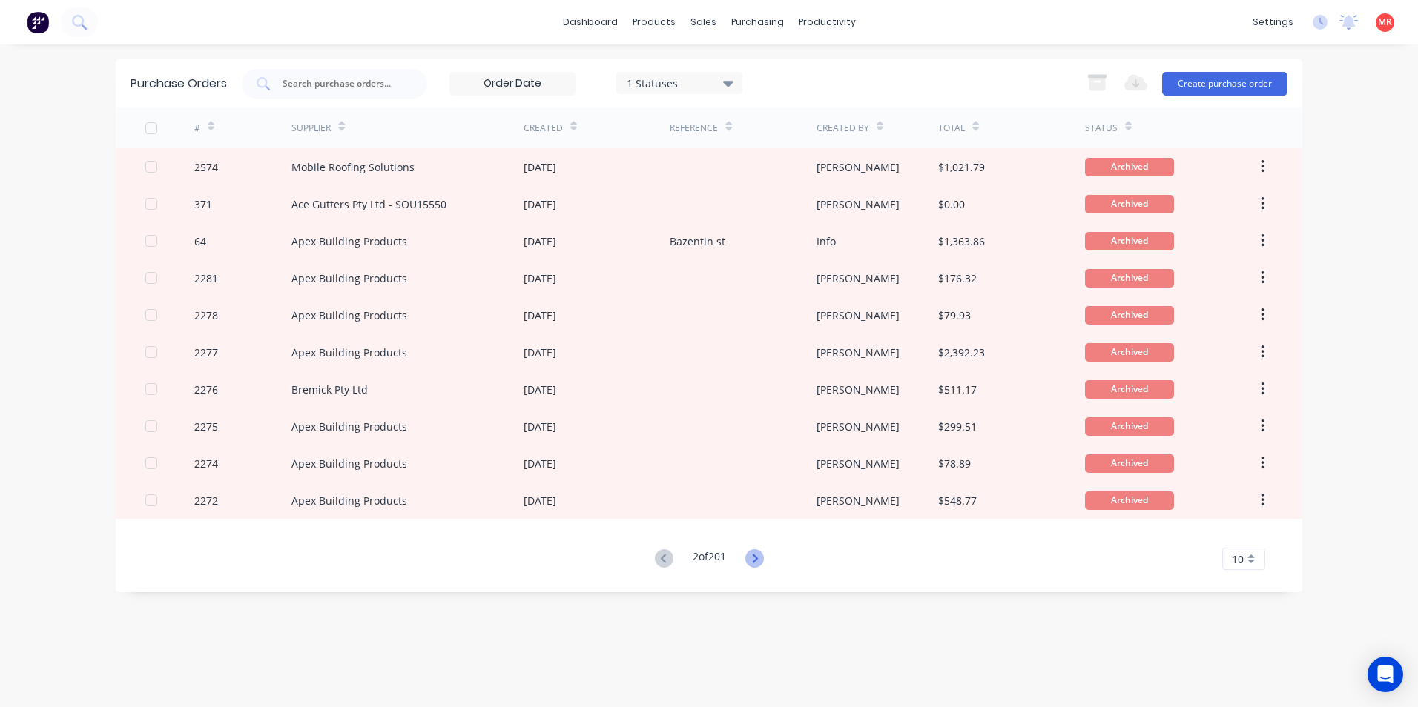
click at [753, 564] on icon at bounding box center [754, 558] width 19 height 19
click at [753, 560] on icon at bounding box center [754, 558] width 19 height 19
click at [668, 560] on icon at bounding box center [664, 558] width 19 height 19
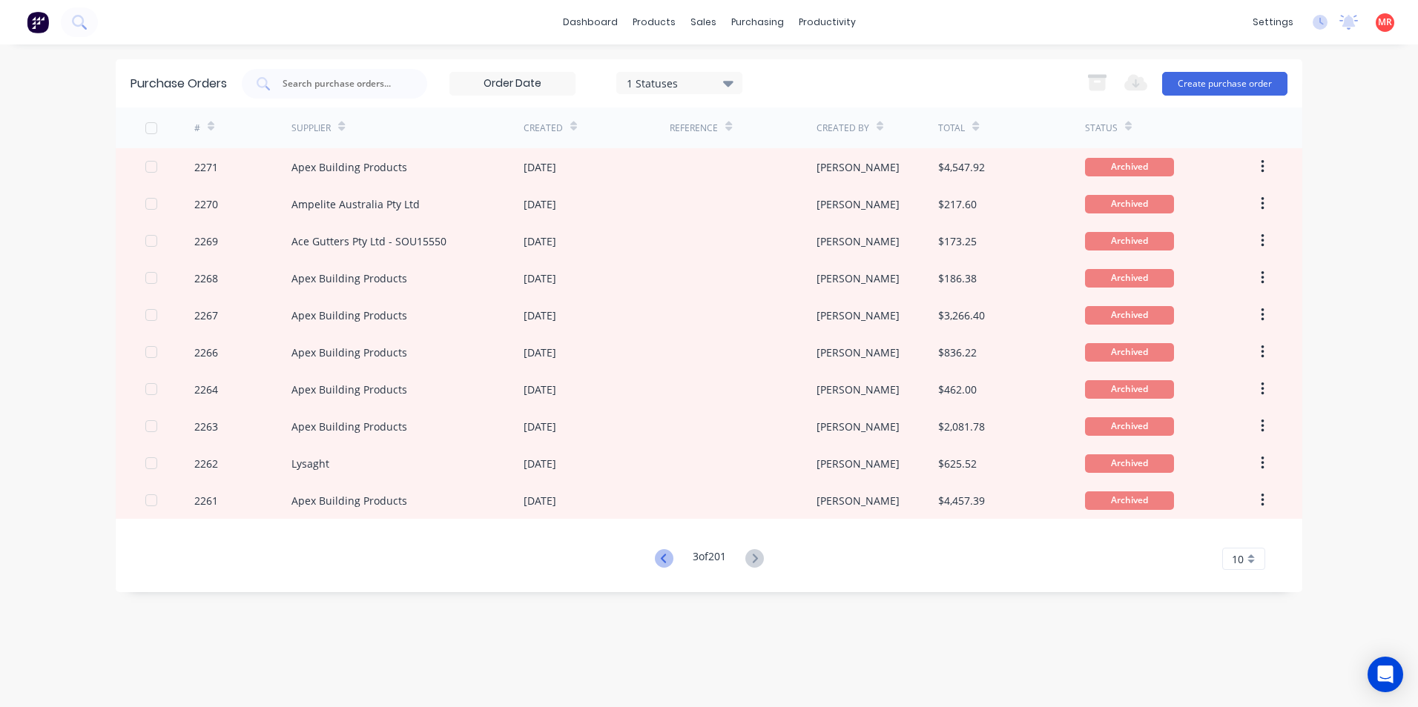
click at [661, 555] on icon at bounding box center [662, 558] width 5 height 9
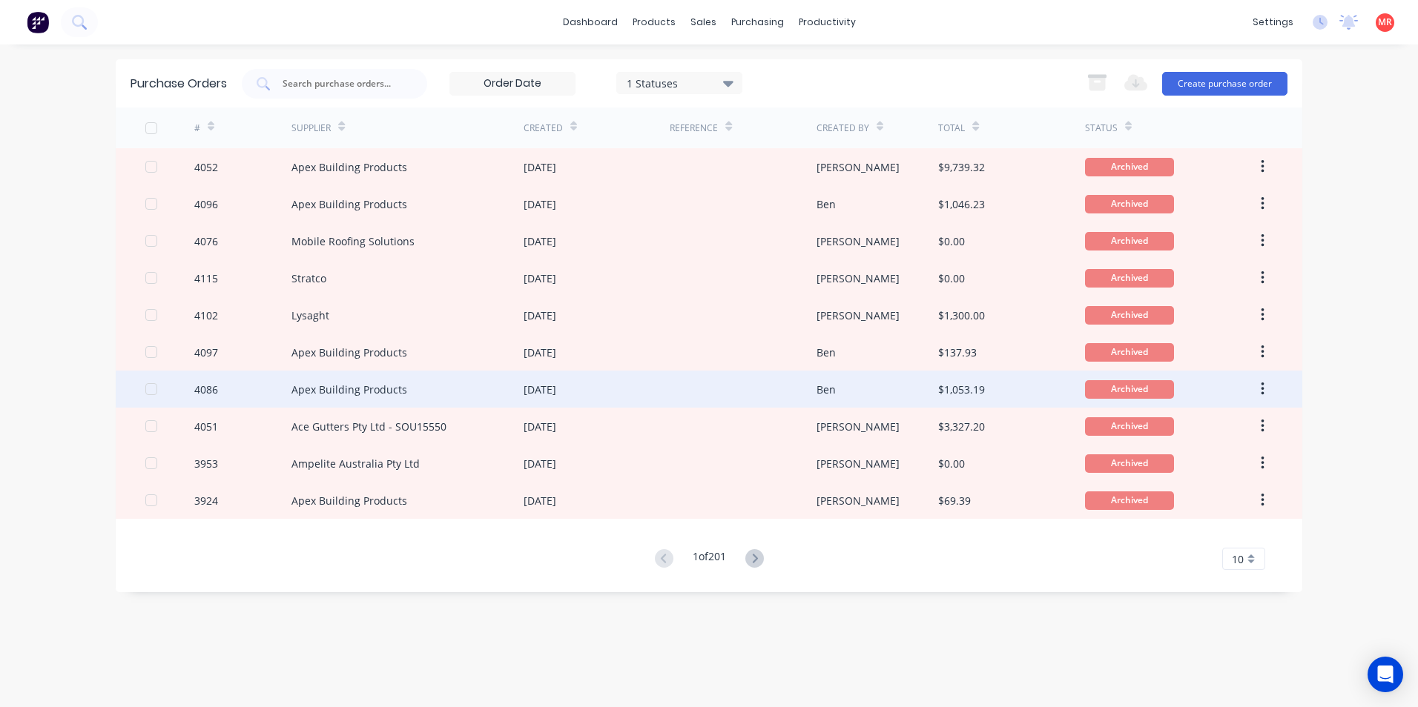
click at [776, 392] on div at bounding box center [743, 389] width 146 height 37
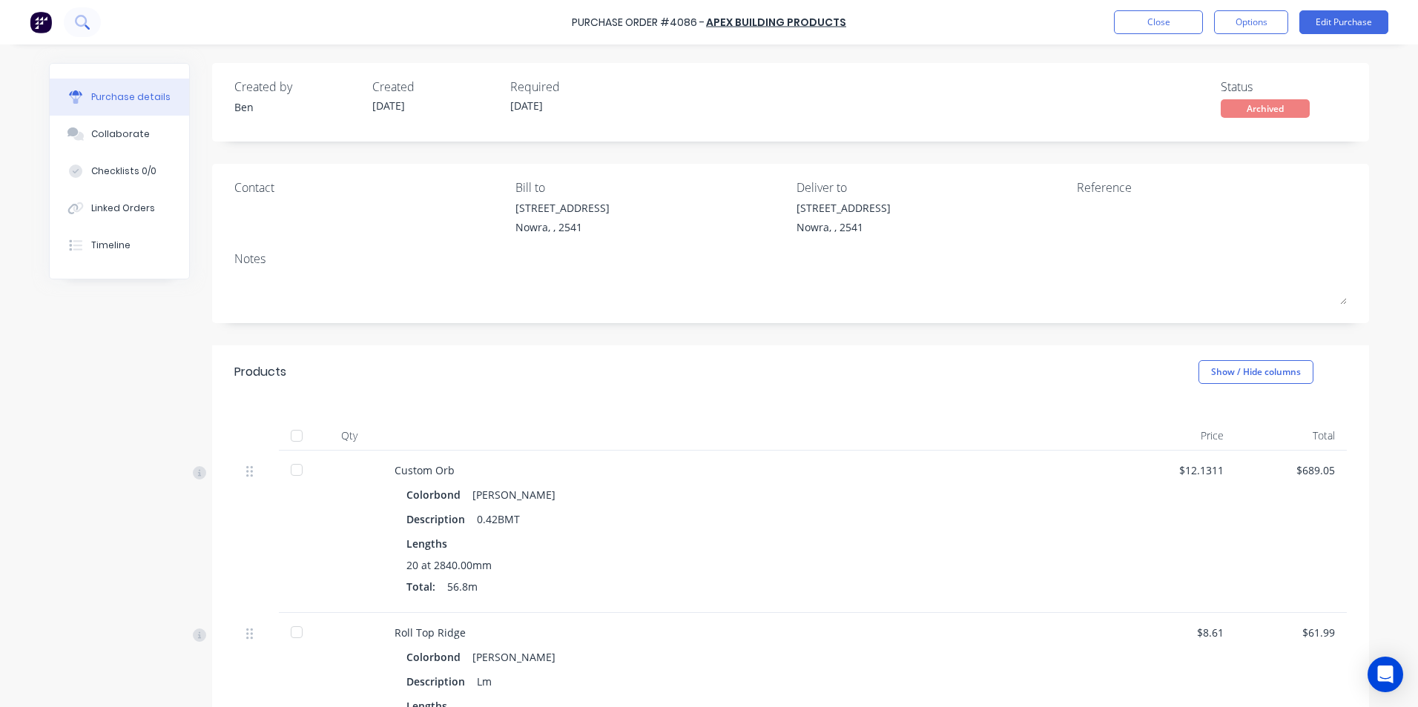
click at [76, 24] on icon at bounding box center [82, 22] width 14 height 14
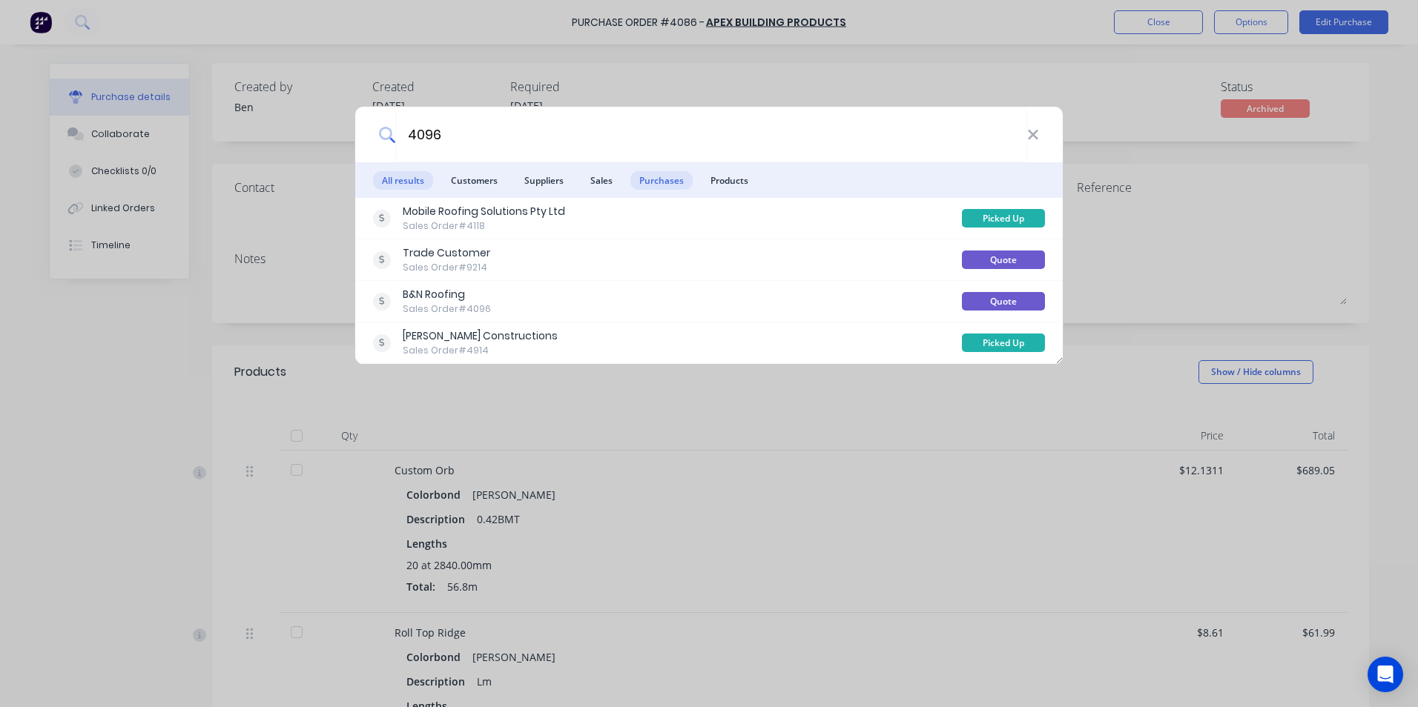
type input "4096"
click at [656, 182] on span "Purchases" at bounding box center [661, 180] width 62 height 19
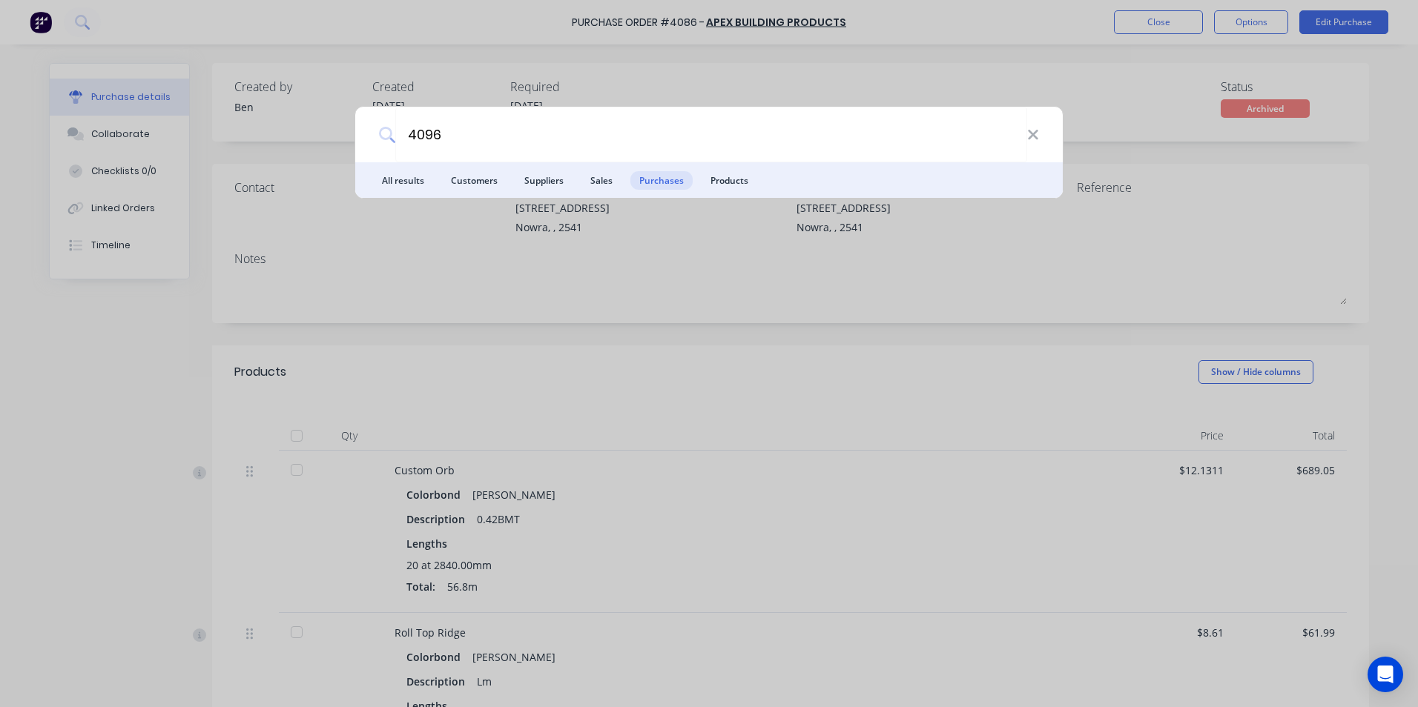
click at [651, 182] on span "Purchases" at bounding box center [661, 180] width 62 height 19
click at [673, 172] on span "Purchases" at bounding box center [661, 180] width 62 height 19
click at [663, 179] on span "Purchases" at bounding box center [661, 180] width 62 height 19
click at [917, 85] on div "4096 All results Customers Suppliers Sales Purchases Products" at bounding box center [709, 353] width 1418 height 707
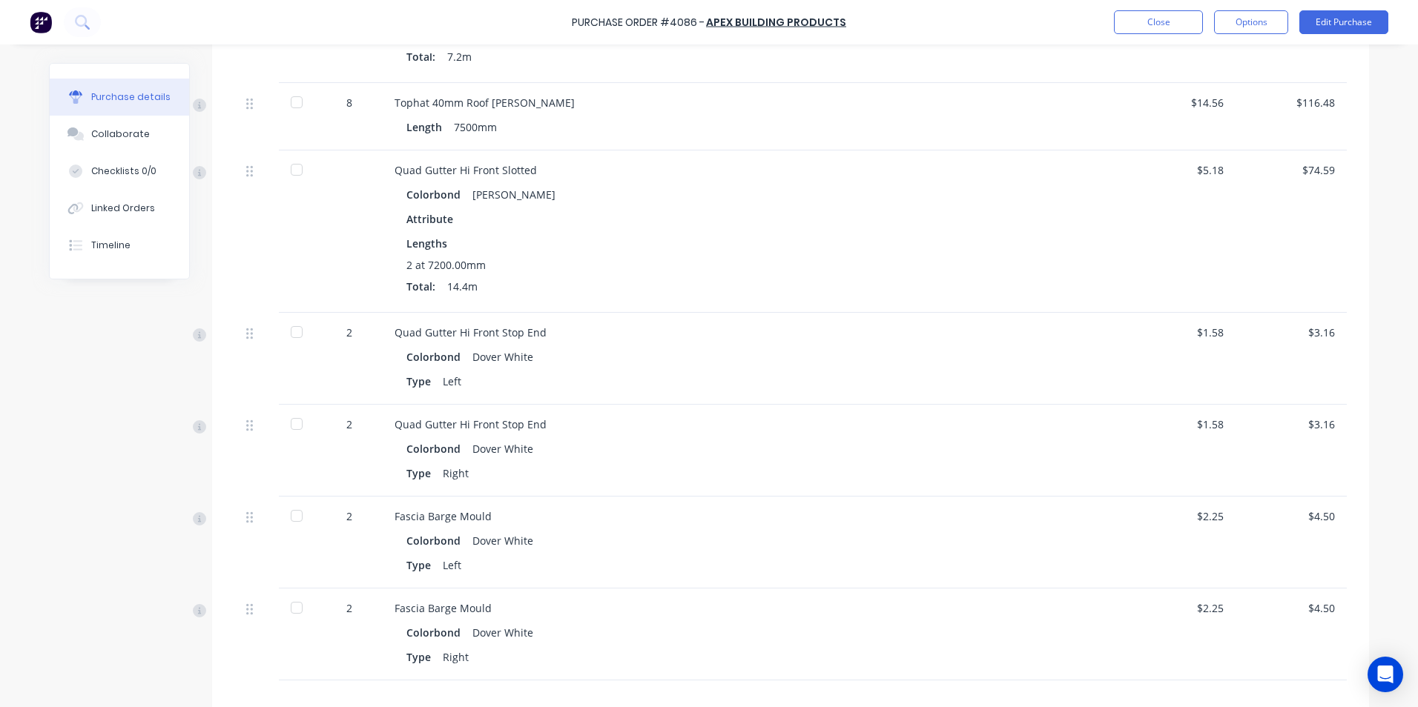
scroll to position [667, 0]
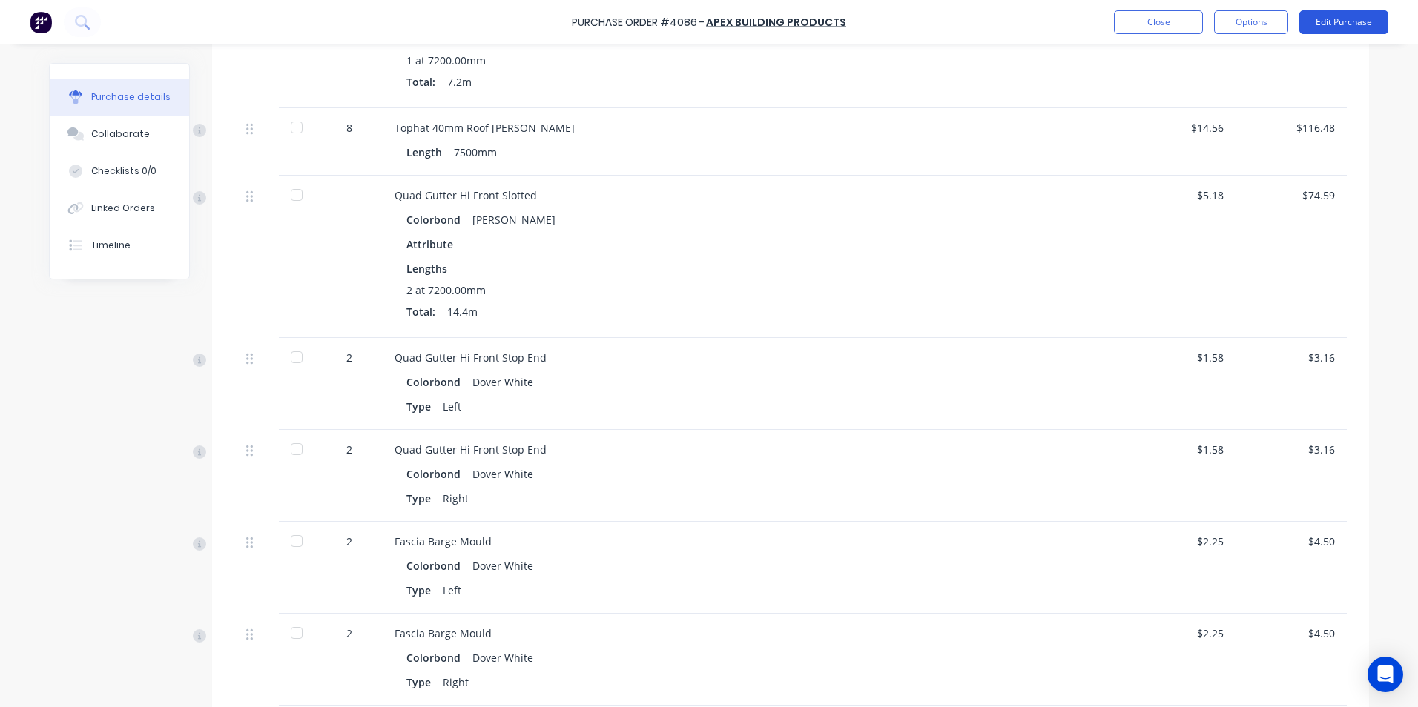
click at [1322, 25] on button "Edit Purchase" at bounding box center [1343, 22] width 89 height 24
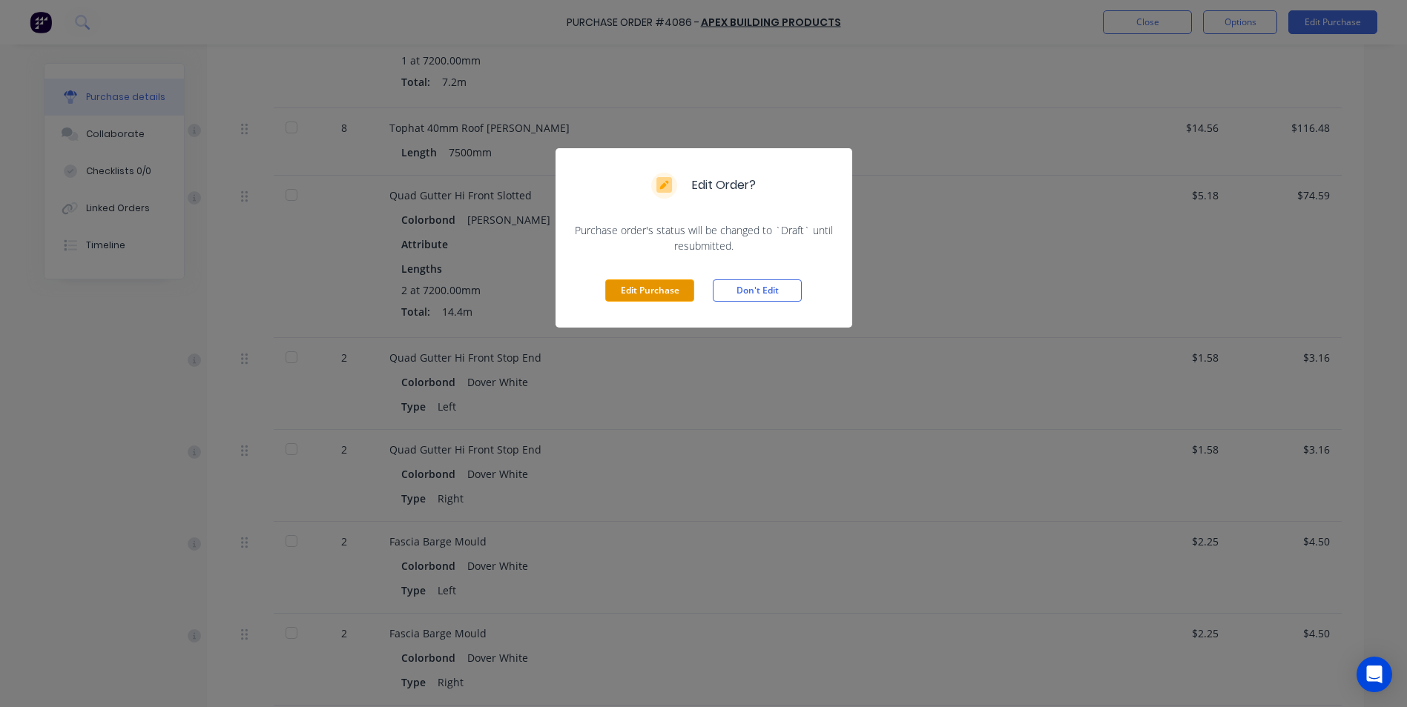
click at [633, 288] on button "Edit Purchase" at bounding box center [649, 291] width 89 height 22
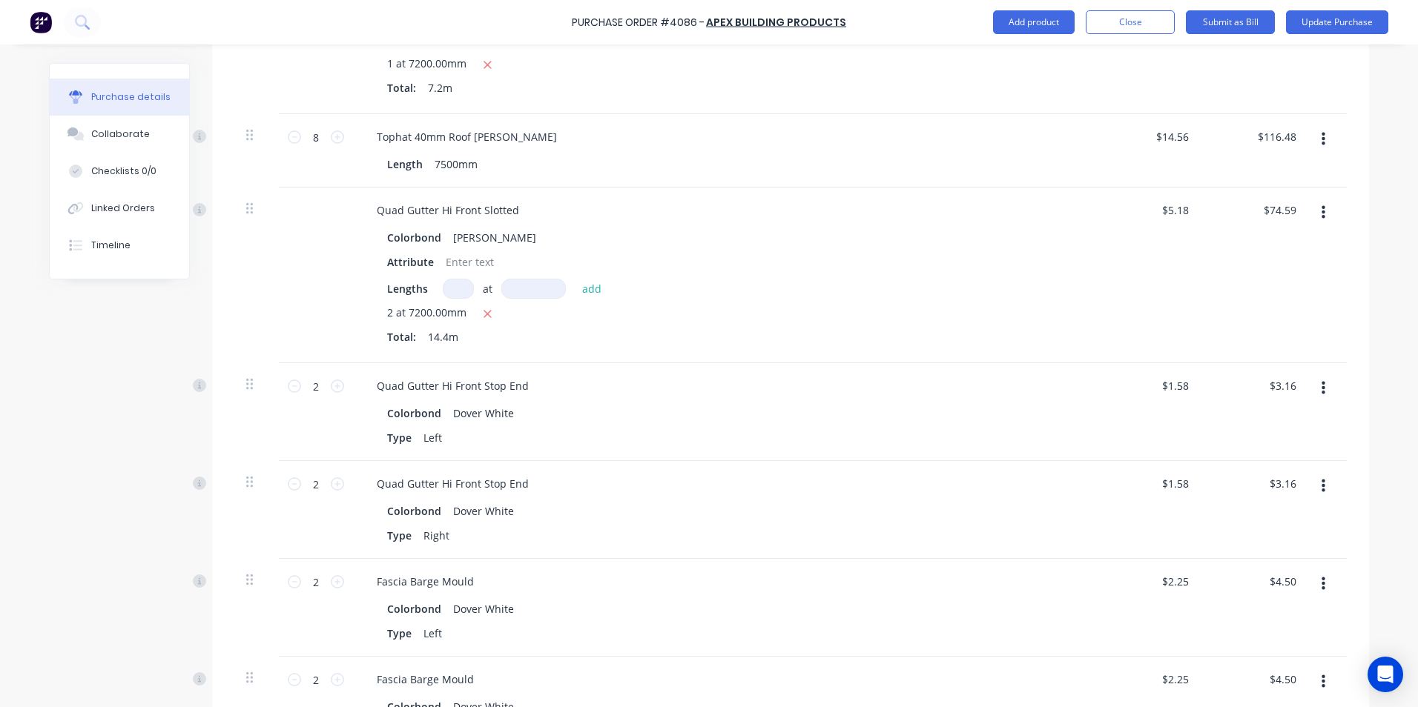
scroll to position [765, 0]
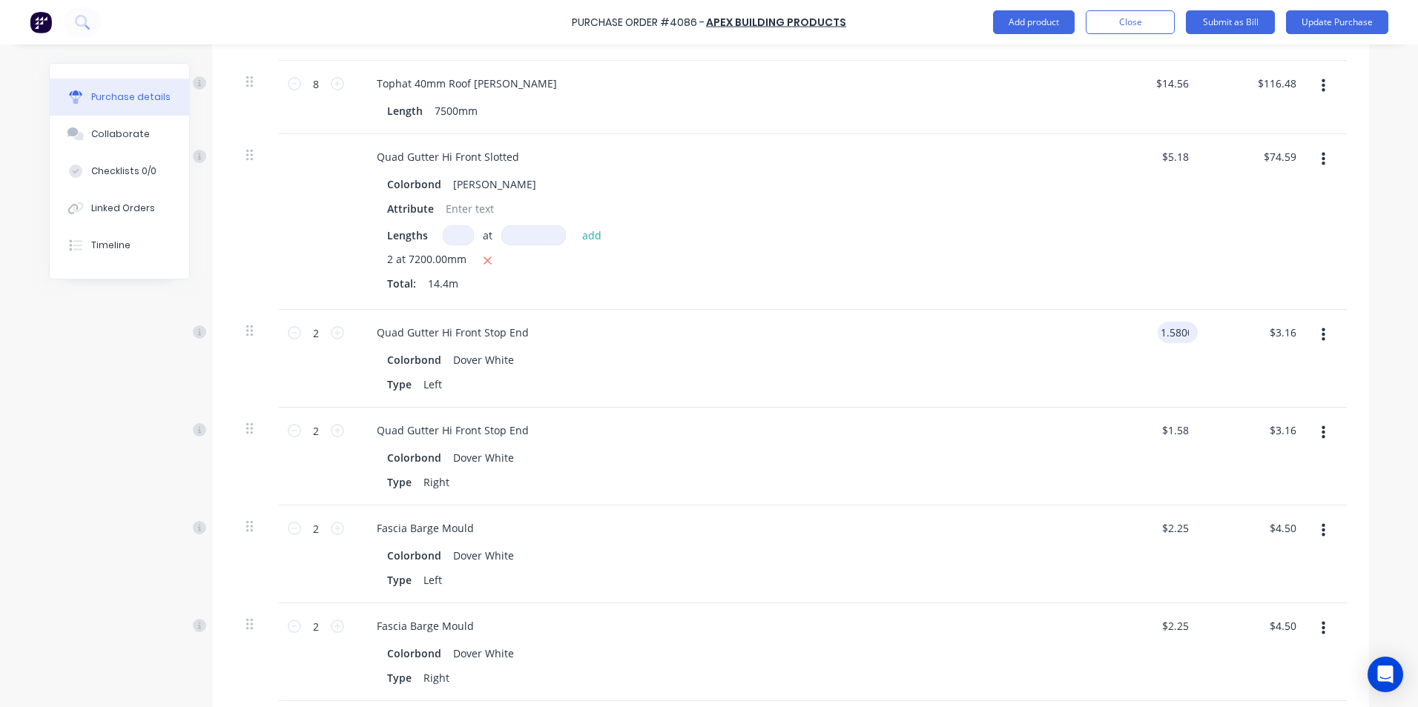
click at [1182, 328] on input "1.5800" at bounding box center [1175, 333] width 34 height 22
drag, startPoint x: 1185, startPoint y: 331, endPoint x: 1154, endPoint y: 334, distance: 31.2
click at [1154, 334] on input "1.5800" at bounding box center [1172, 333] width 40 height 22
type input "$2.25"
type input "$4.50"
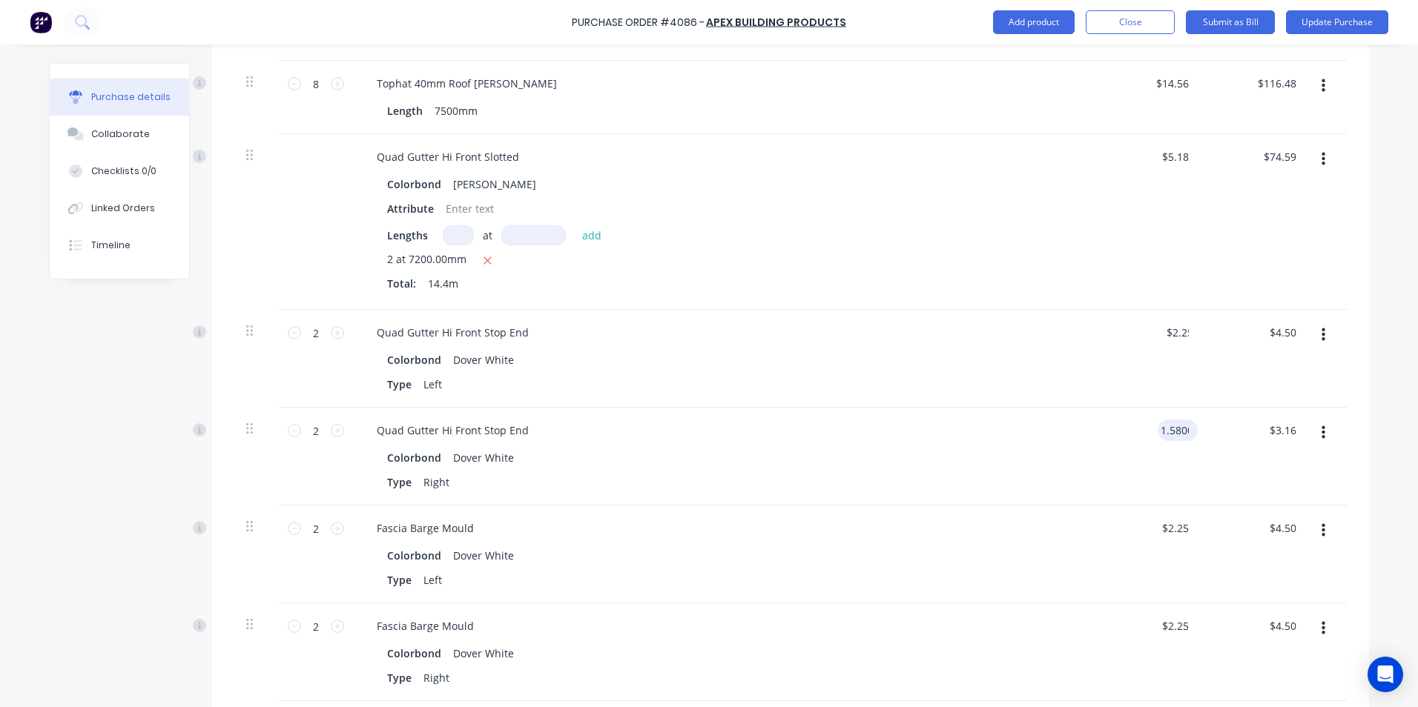
click at [1184, 428] on input "1.5800" at bounding box center [1175, 431] width 34 height 22
click at [1184, 428] on input "1.5800" at bounding box center [1172, 431] width 40 height 22
type input "1"
type input "$2.25"
type input "$4.50"
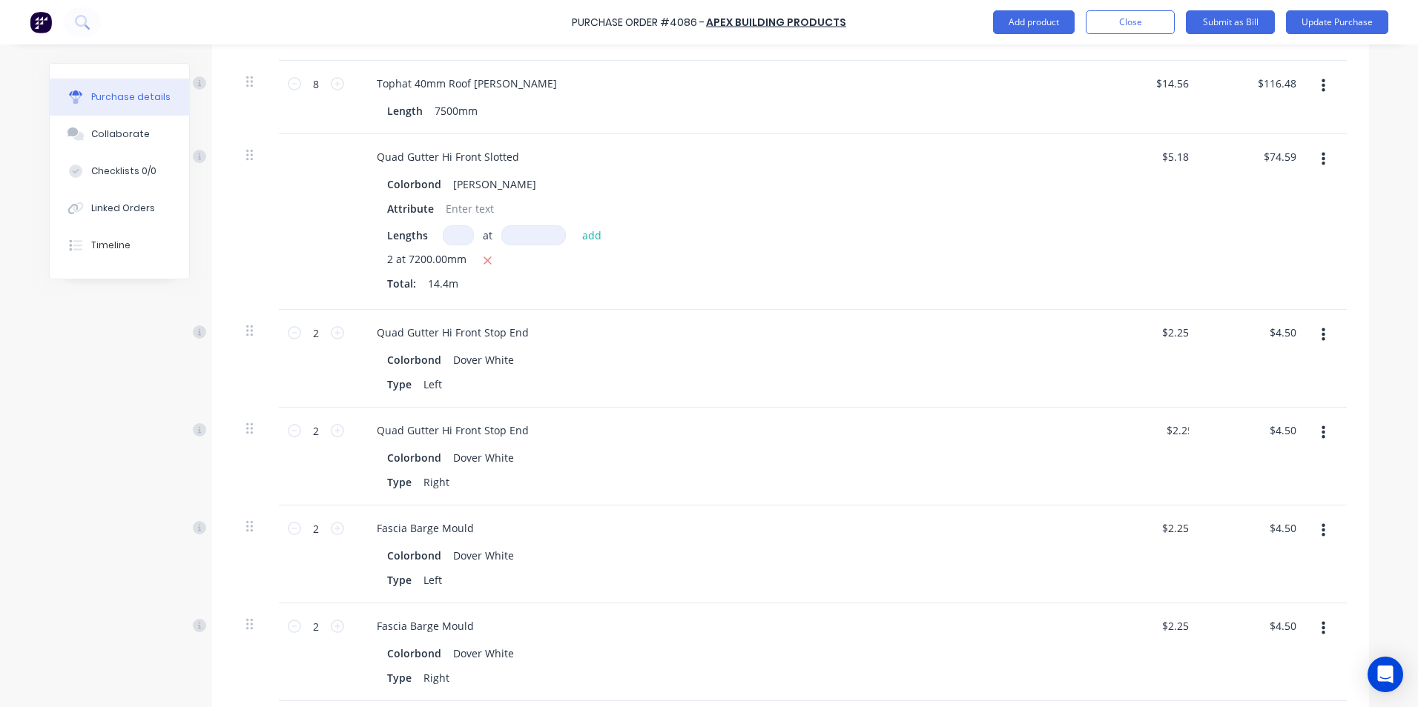
click at [1126, 450] on div "$2.25 2.25" at bounding box center [1148, 457] width 108 height 98
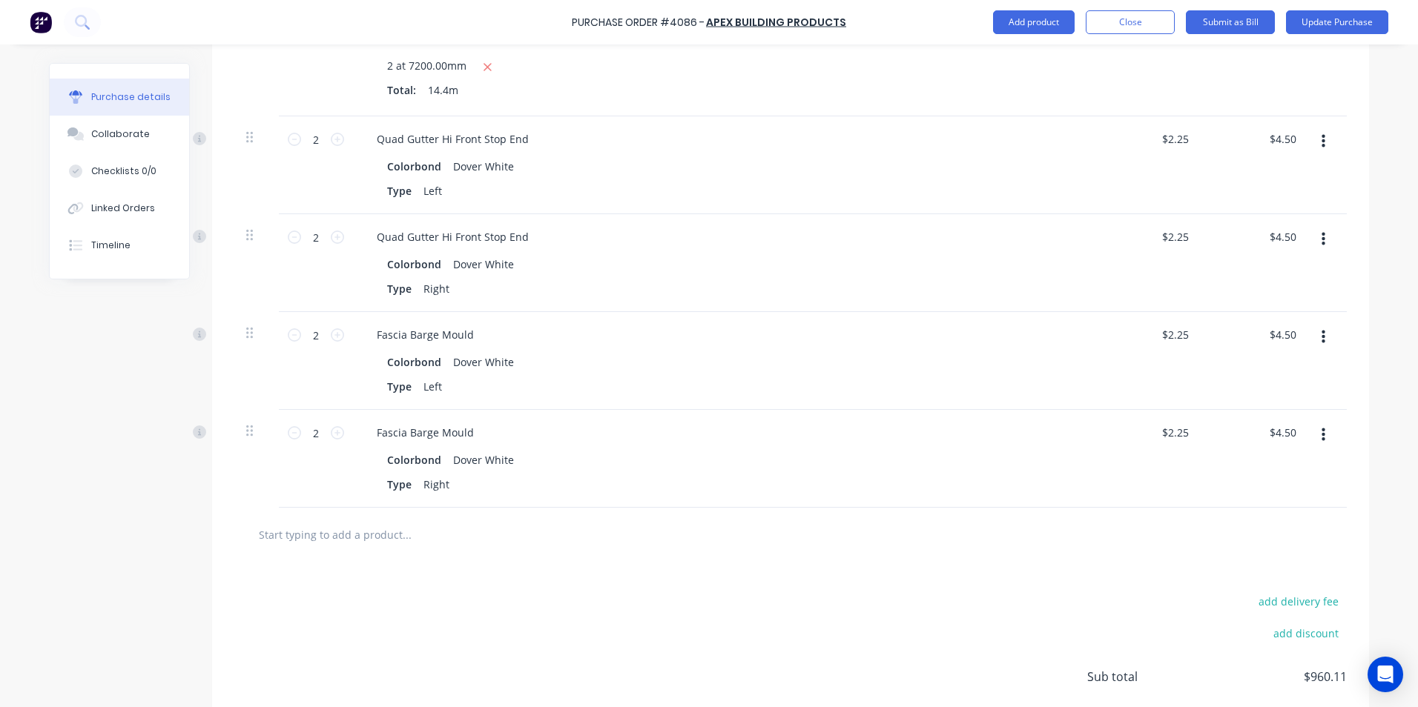
scroll to position [923, 0]
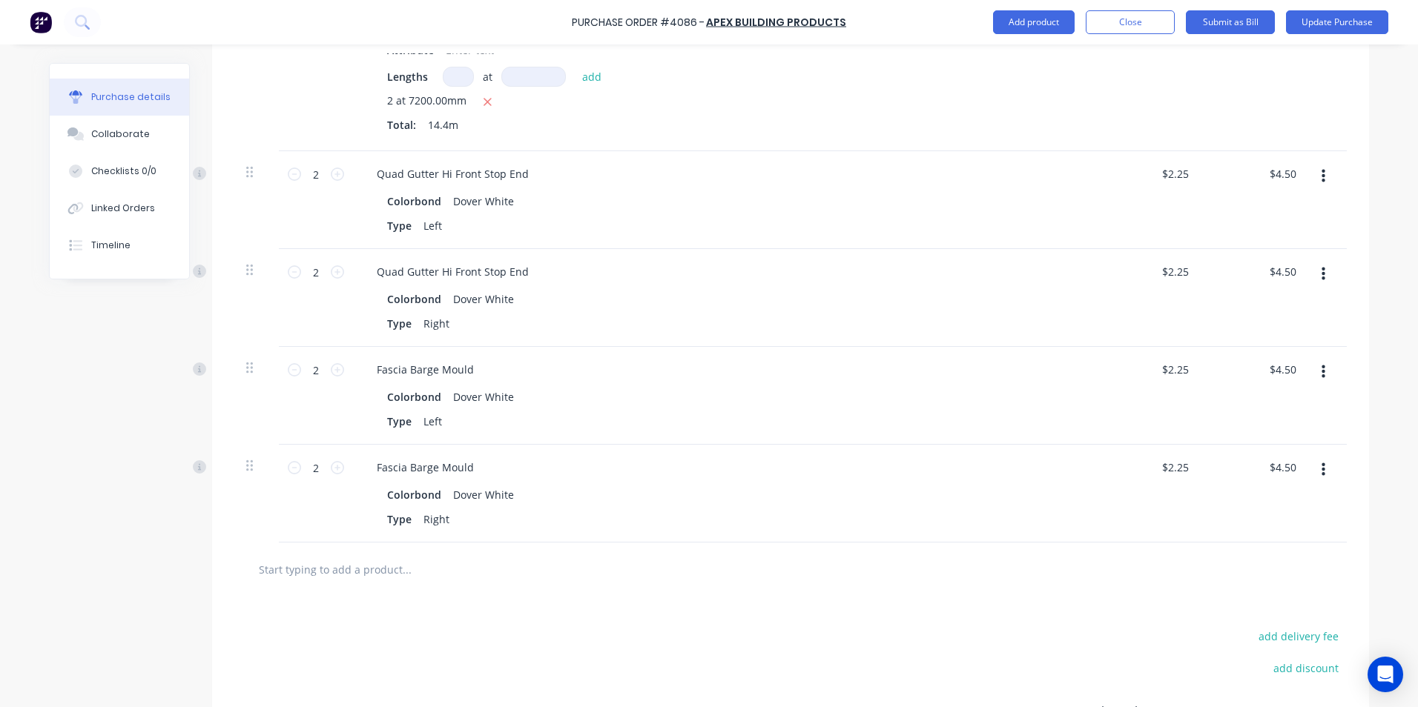
click at [1324, 176] on button "button" at bounding box center [1323, 176] width 35 height 27
click at [1373, 231] on div "Purchase Order #4086 - Apex Building Products Add product Close Submit as Bill …" at bounding box center [709, 353] width 1418 height 707
click at [1278, 302] on button "Delete" at bounding box center [1278, 305] width 126 height 30
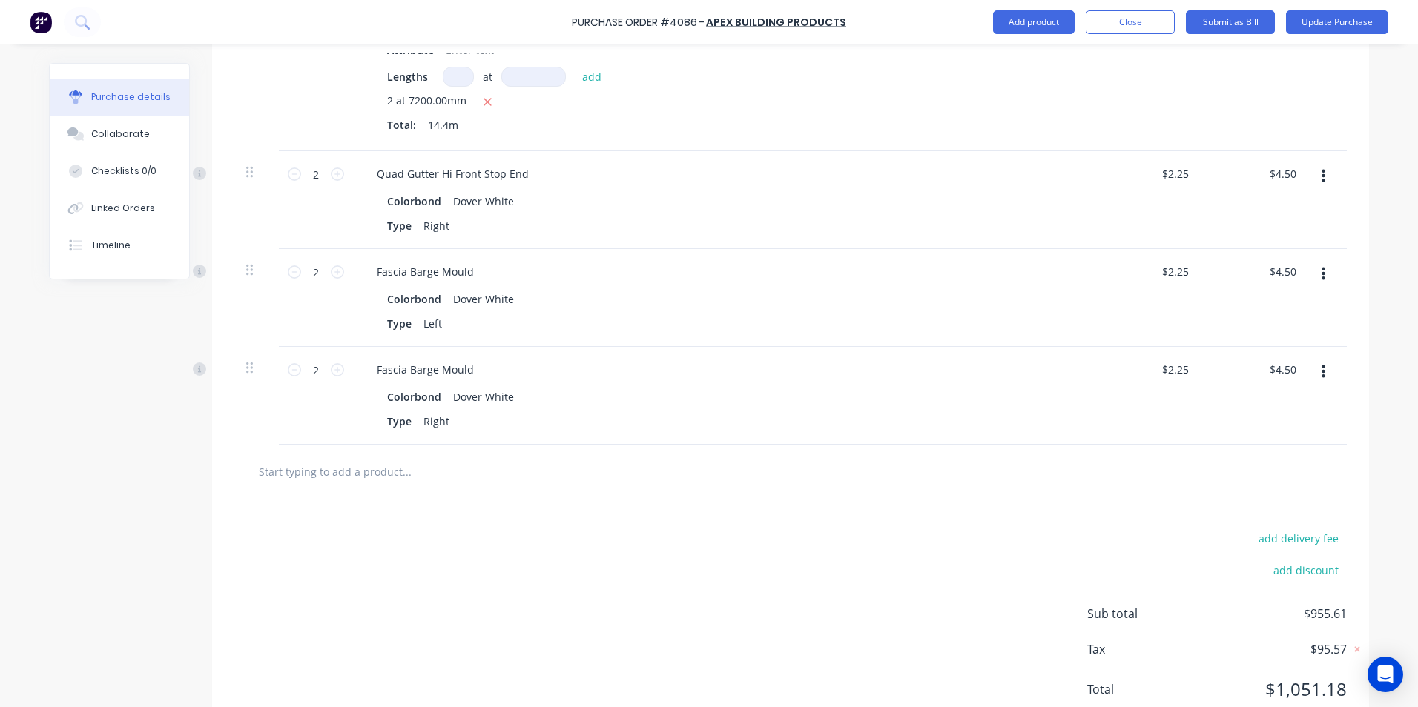
click at [1313, 175] on button "button" at bounding box center [1323, 176] width 35 height 27
click at [1273, 312] on button "Delete" at bounding box center [1278, 305] width 126 height 30
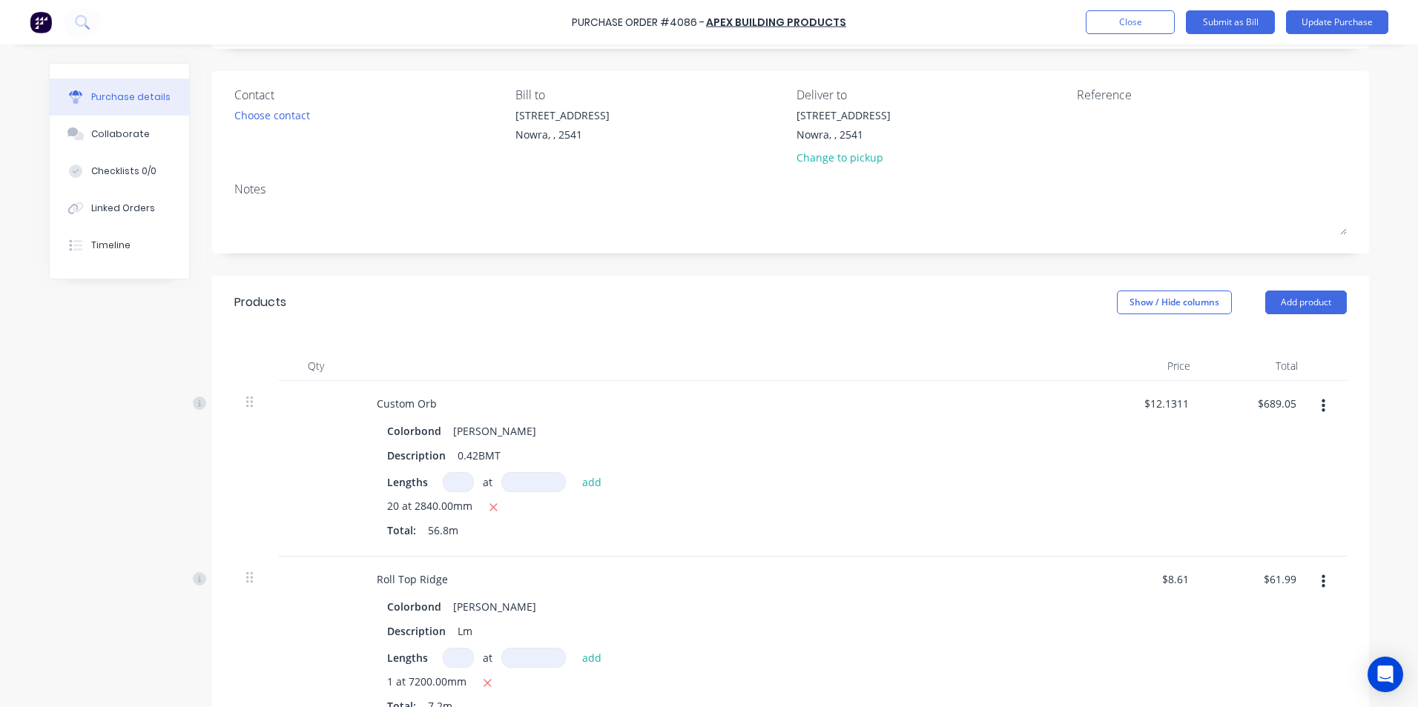
scroll to position [0, 0]
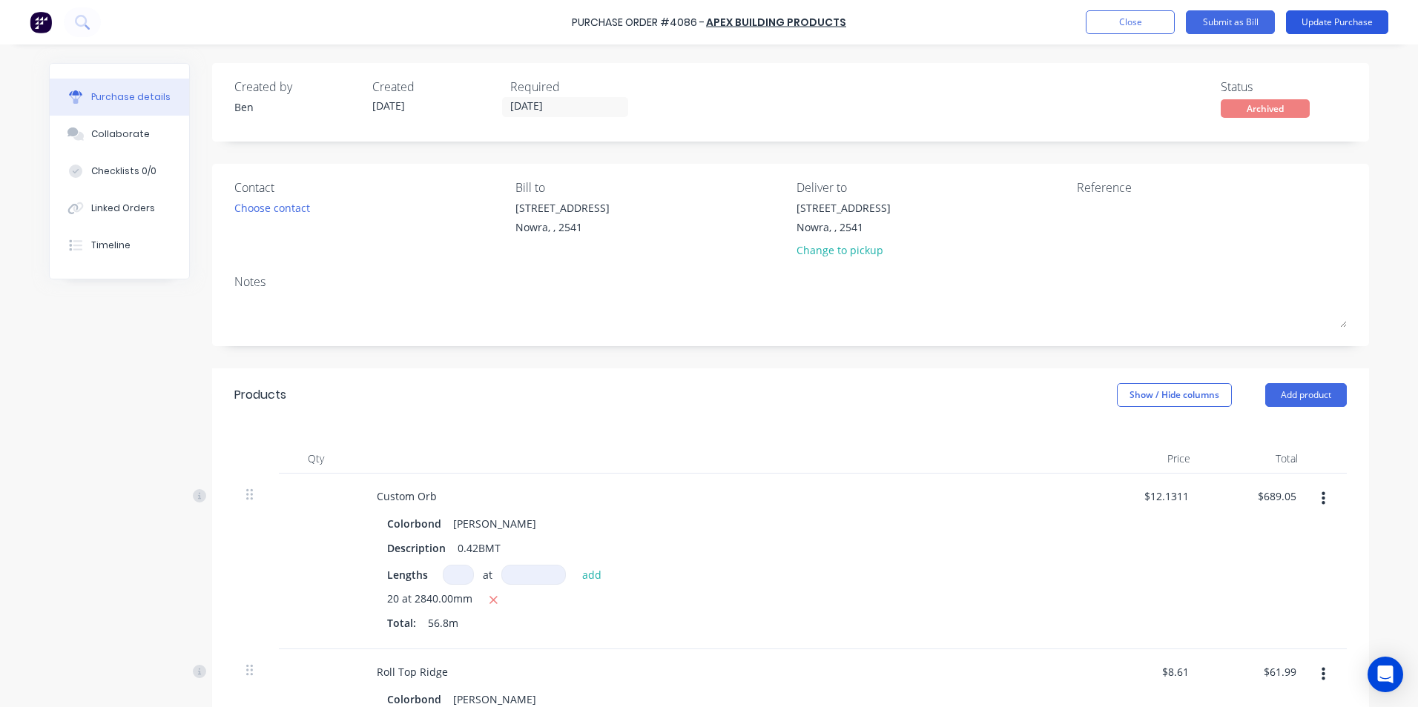
click at [1307, 23] on button "Update Purchase" at bounding box center [1337, 22] width 102 height 24
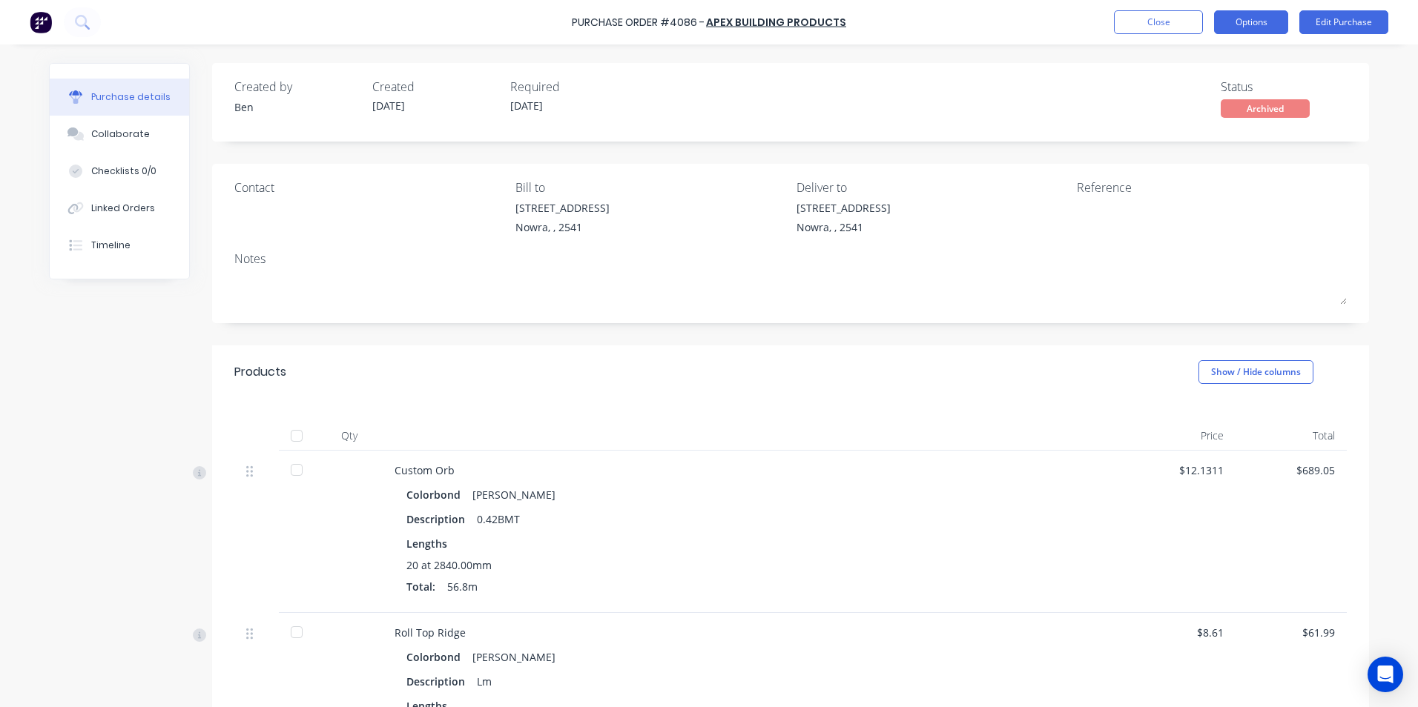
click at [1240, 33] on button "Options" at bounding box center [1251, 22] width 74 height 24
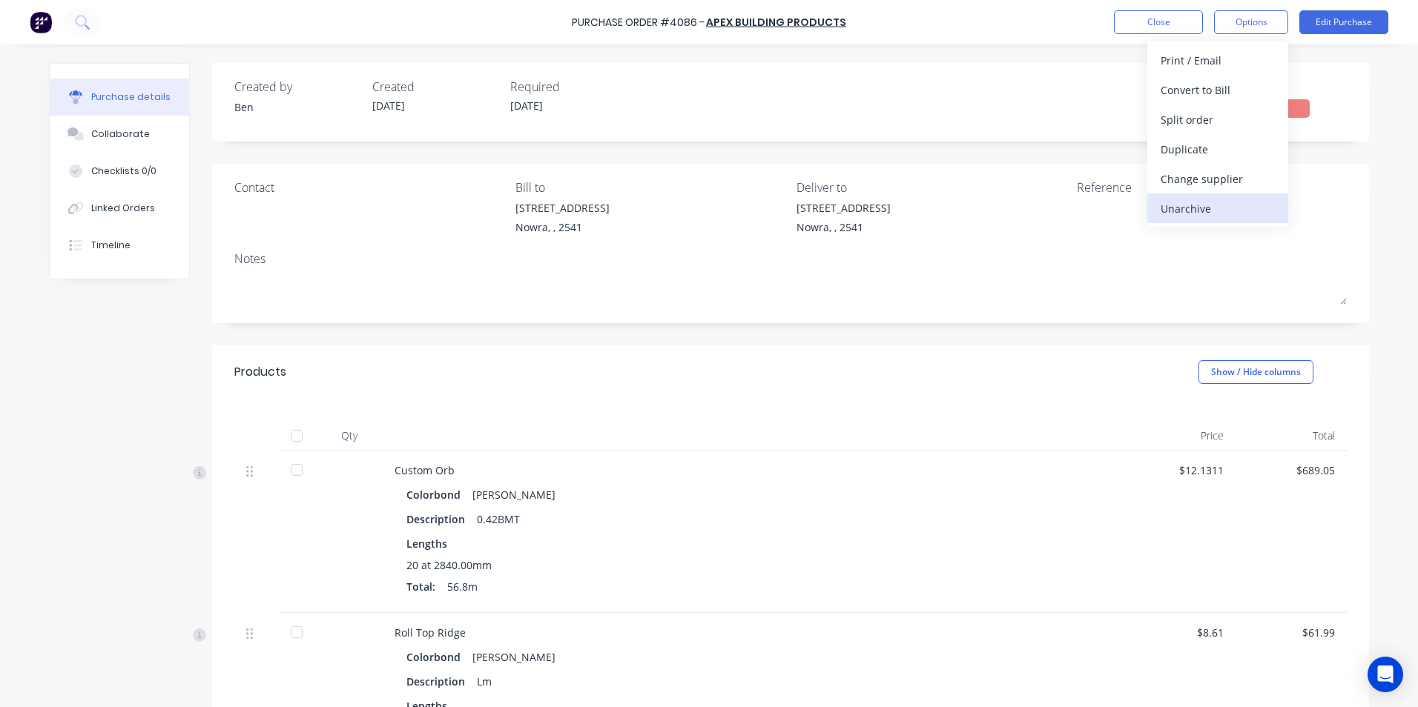
click at [1192, 214] on div "Unarchive" at bounding box center [1217, 209] width 114 height 22
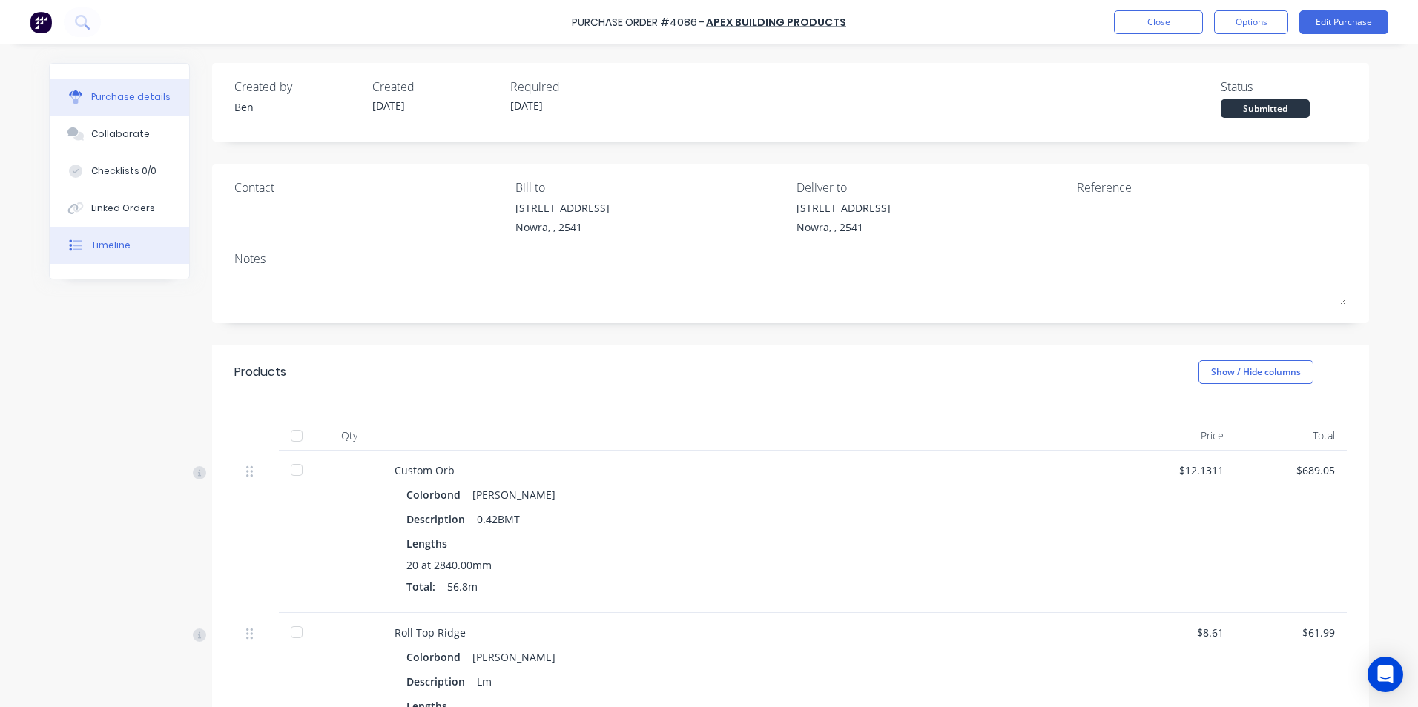
click at [141, 242] on button "Timeline" at bounding box center [119, 245] width 139 height 37
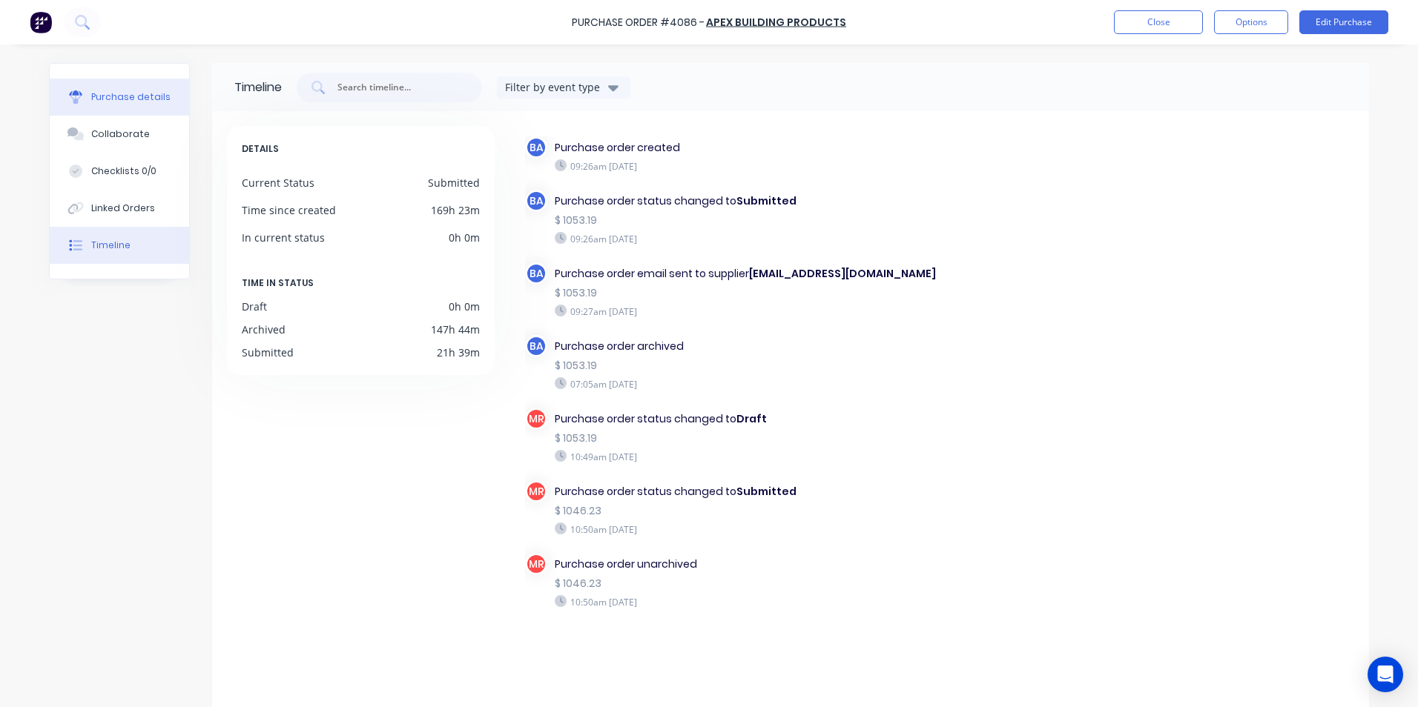
click at [114, 95] on div "Purchase details" at bounding box center [130, 96] width 79 height 13
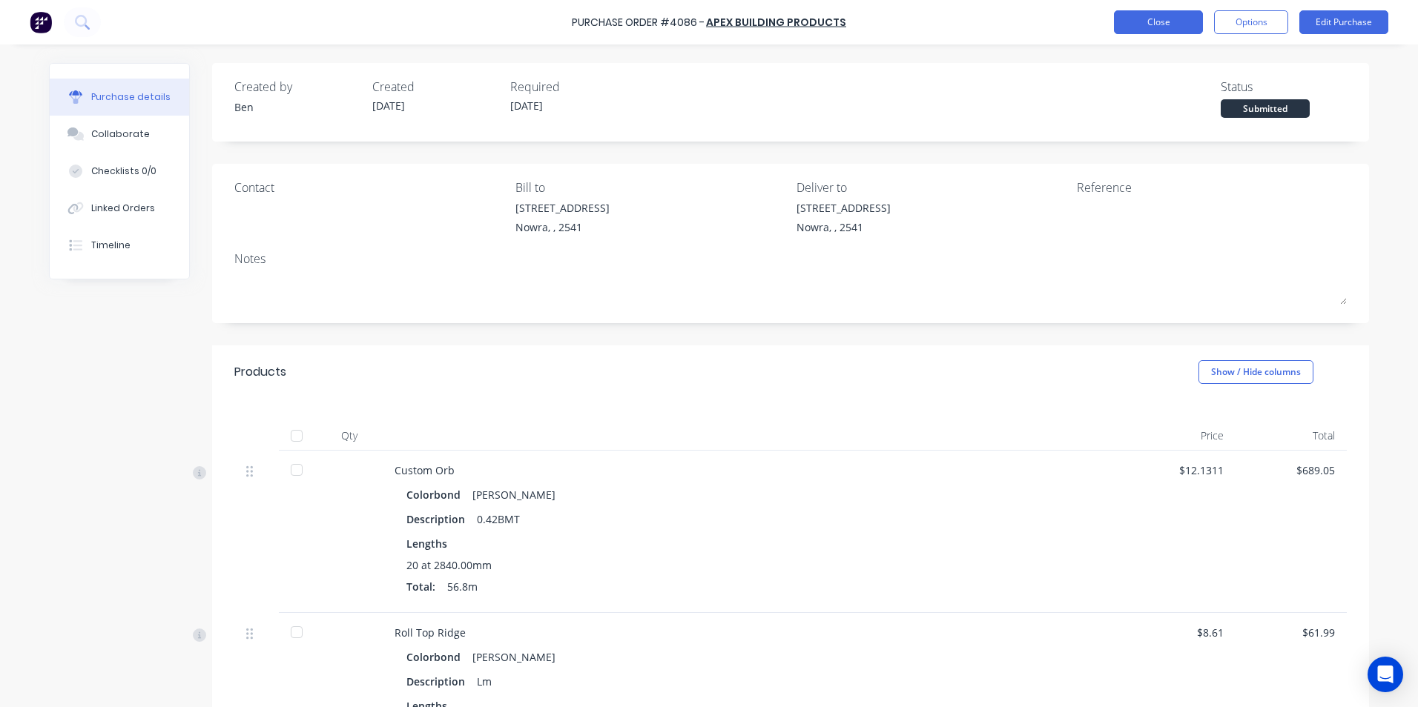
click at [1120, 27] on button "Close" at bounding box center [1158, 22] width 89 height 24
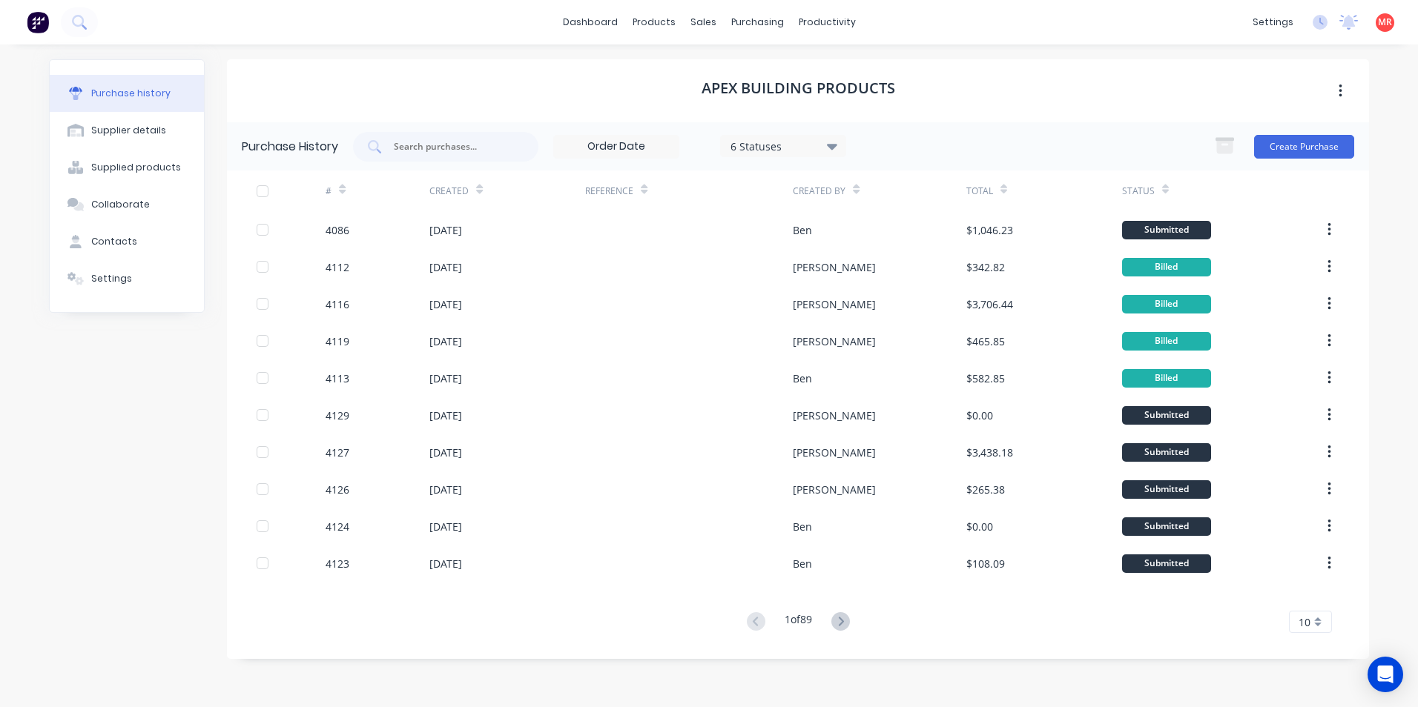
click at [828, 140] on div "6 Statuses" at bounding box center [783, 146] width 106 height 16
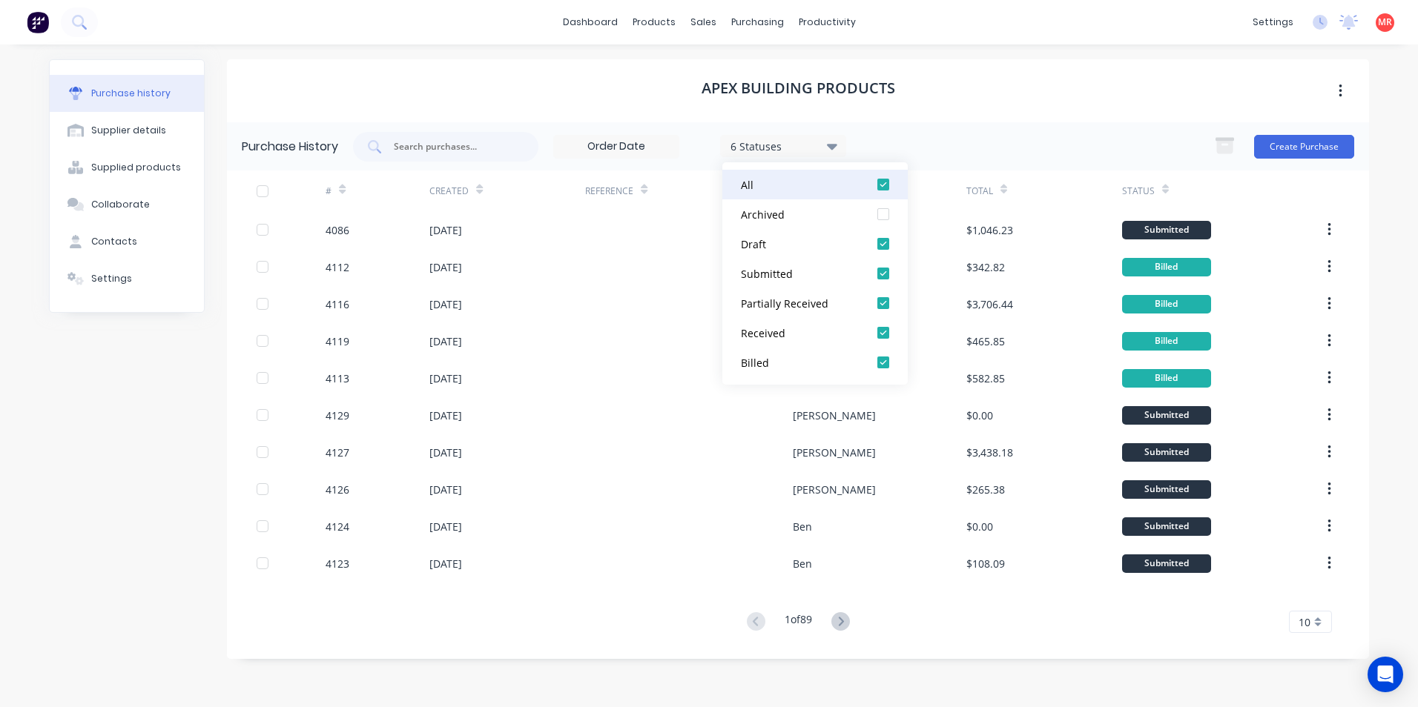
click at [880, 184] on div at bounding box center [883, 185] width 30 height 30
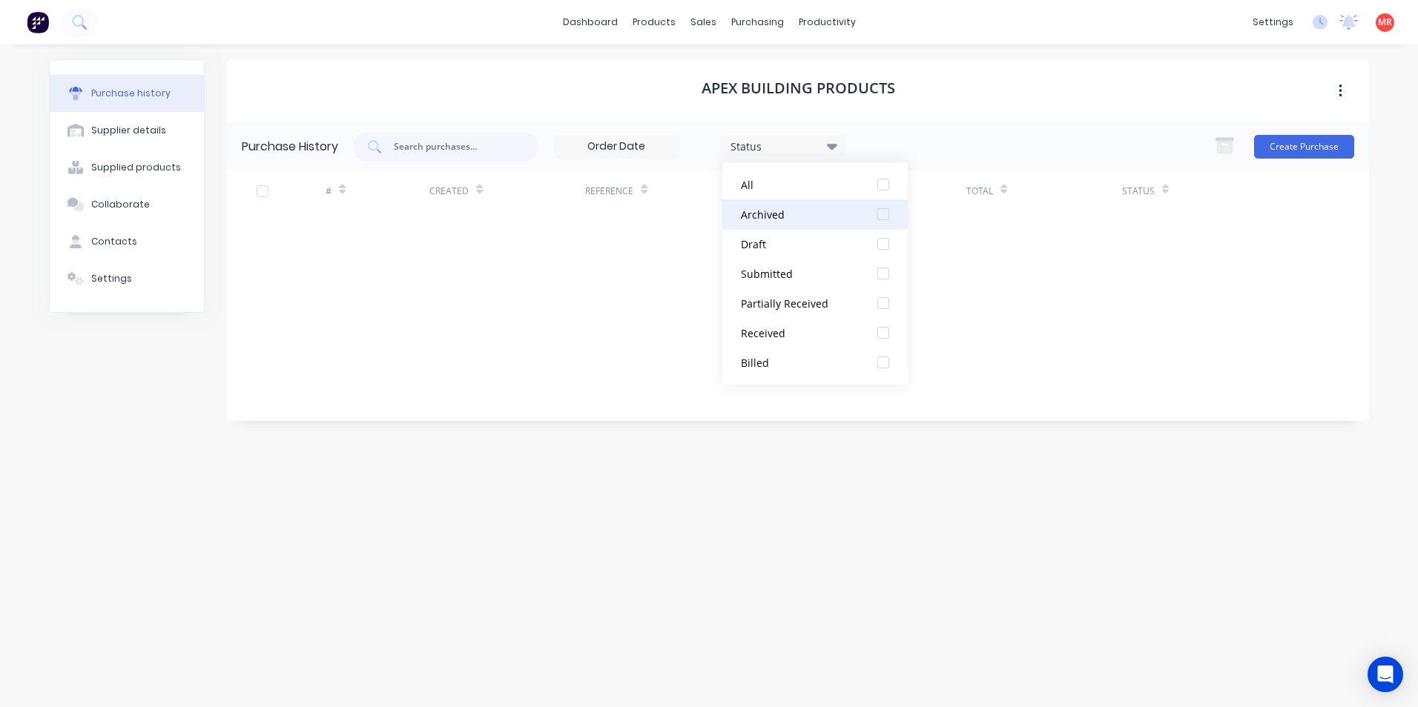
click at [884, 210] on div at bounding box center [883, 214] width 30 height 30
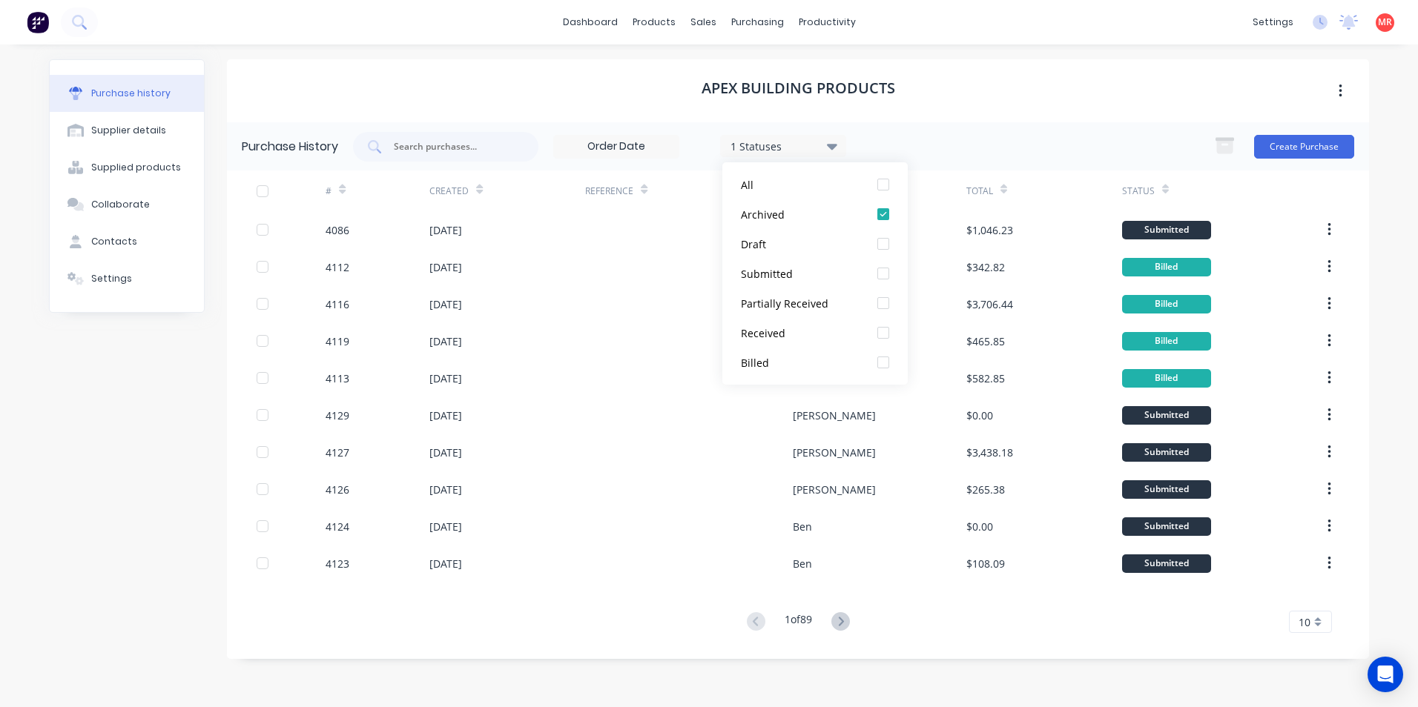
click at [911, 136] on div "1 Statuses 1 Statuses Create Purchase" at bounding box center [853, 147] width 1001 height 30
click at [810, 146] on div "1 Statuses" at bounding box center [783, 146] width 106 height 16
click at [914, 139] on div "1 Statuses 1 Statuses Create Purchase" at bounding box center [853, 147] width 1001 height 30
click at [843, 629] on icon at bounding box center [840, 622] width 19 height 19
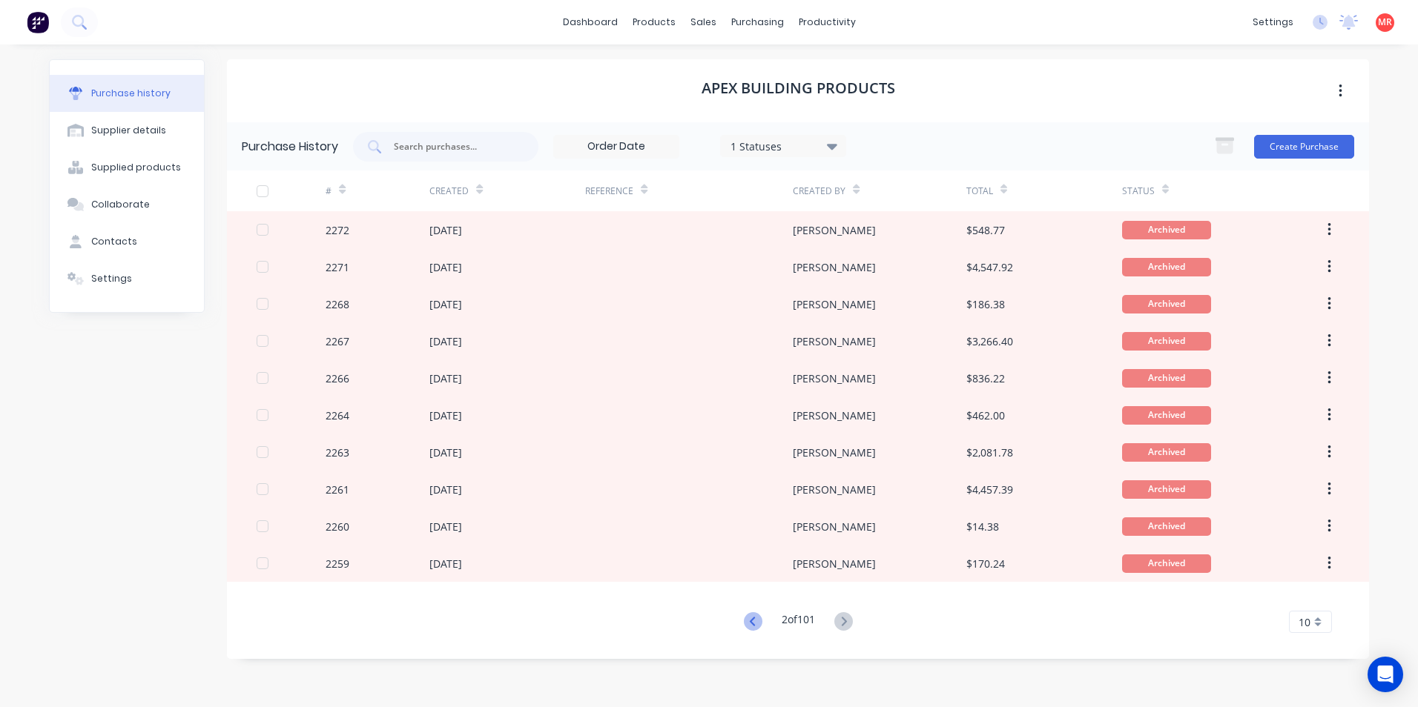
click at [748, 624] on icon at bounding box center [753, 622] width 19 height 19
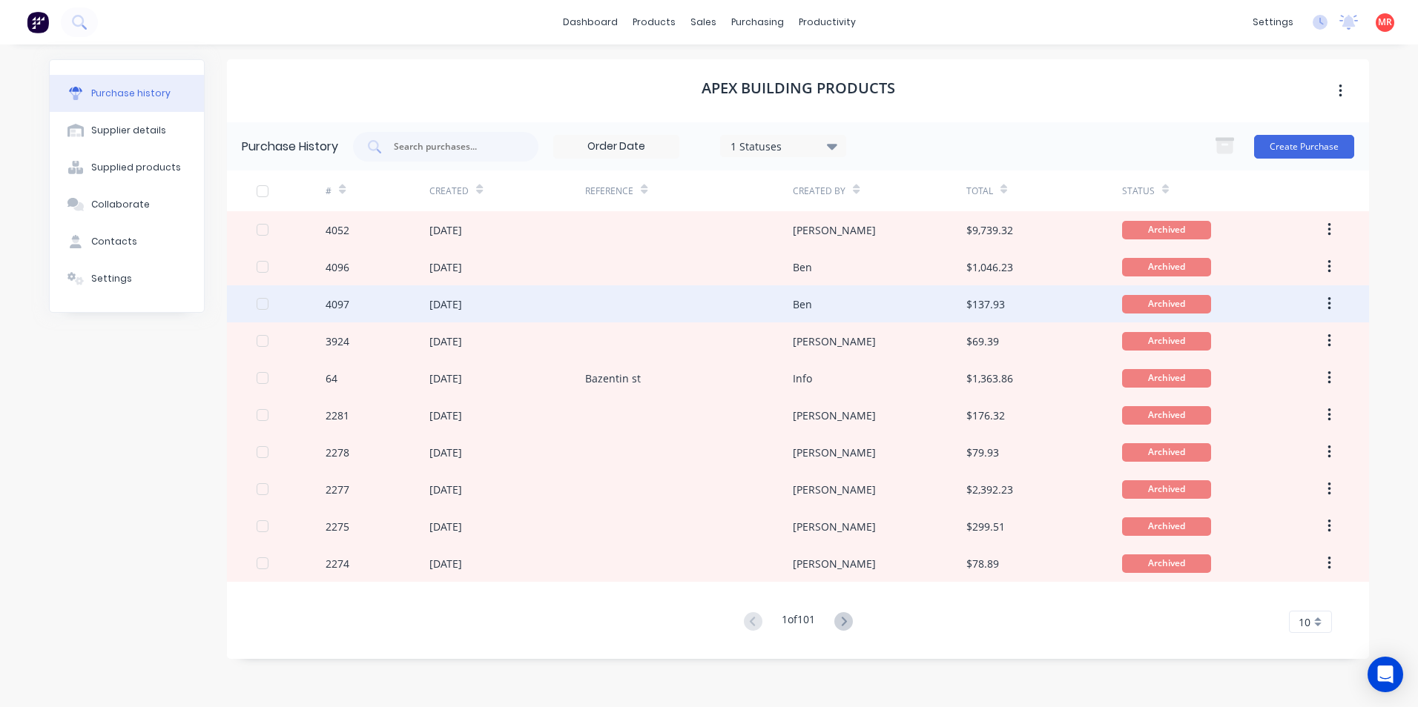
click at [802, 305] on div "Ben" at bounding box center [802, 305] width 19 height 16
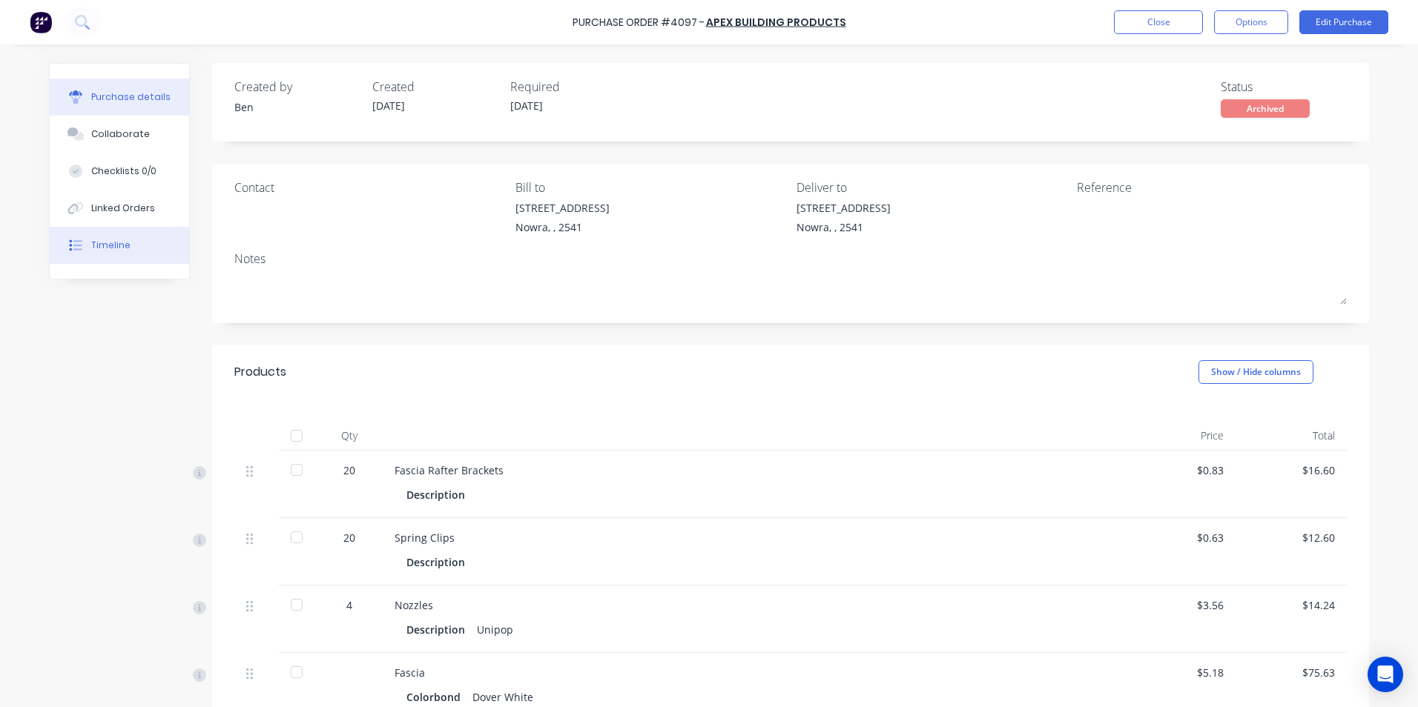
click at [79, 255] on button "Timeline" at bounding box center [119, 245] width 139 height 37
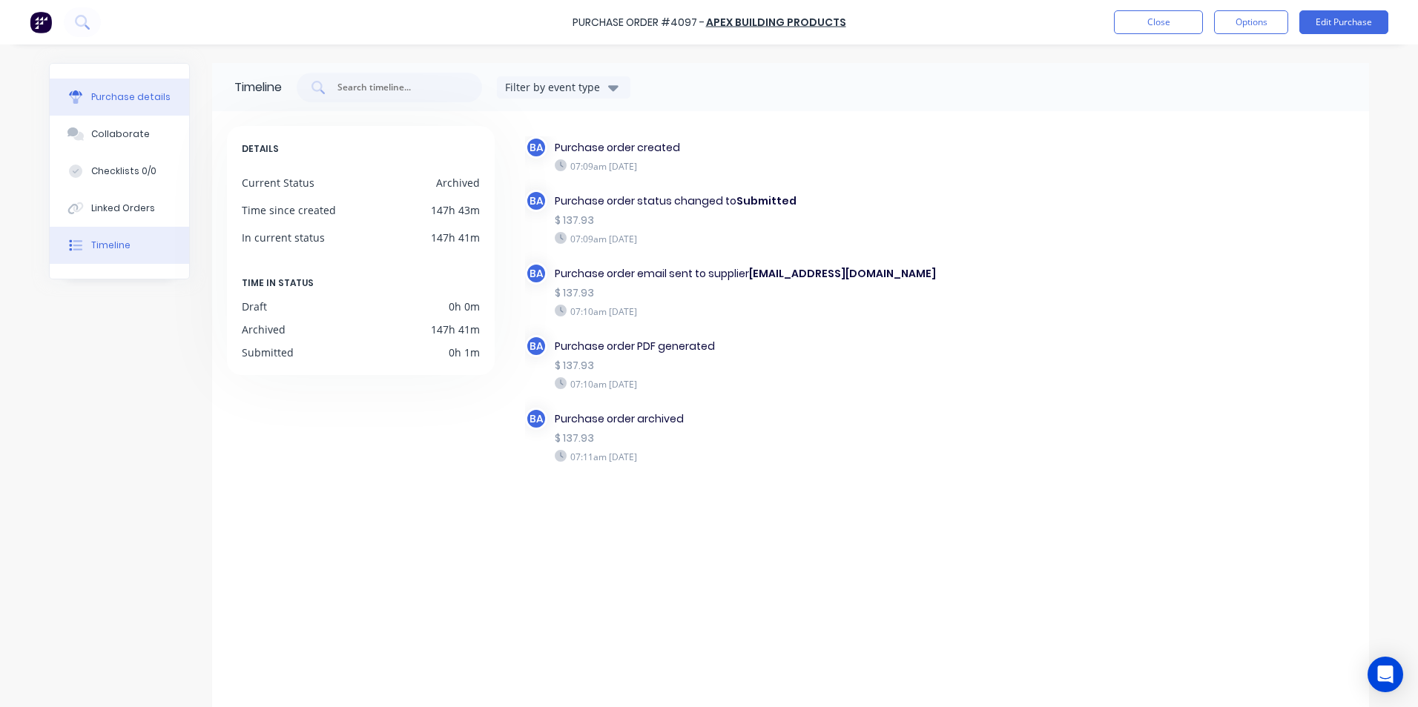
click at [124, 98] on div "Purchase details" at bounding box center [130, 96] width 79 height 13
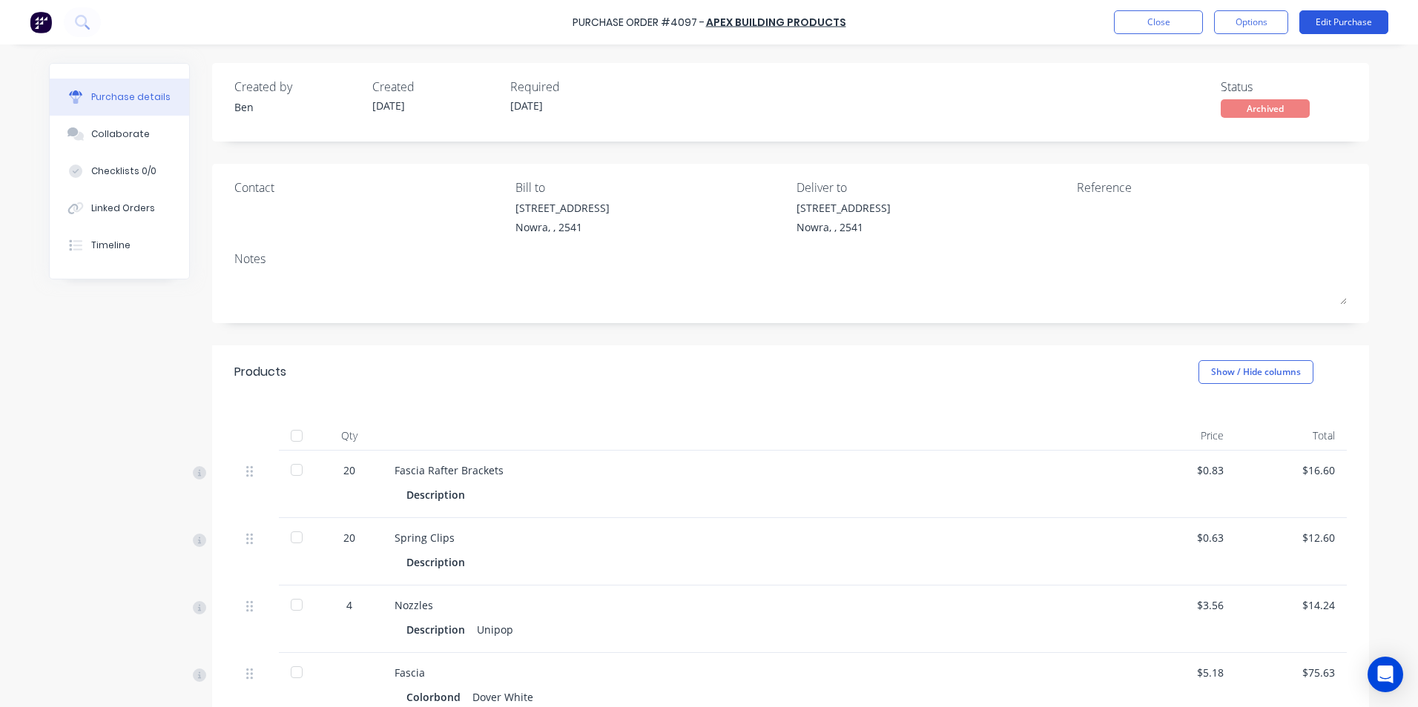
click at [1334, 29] on button "Edit Purchase" at bounding box center [1343, 22] width 89 height 24
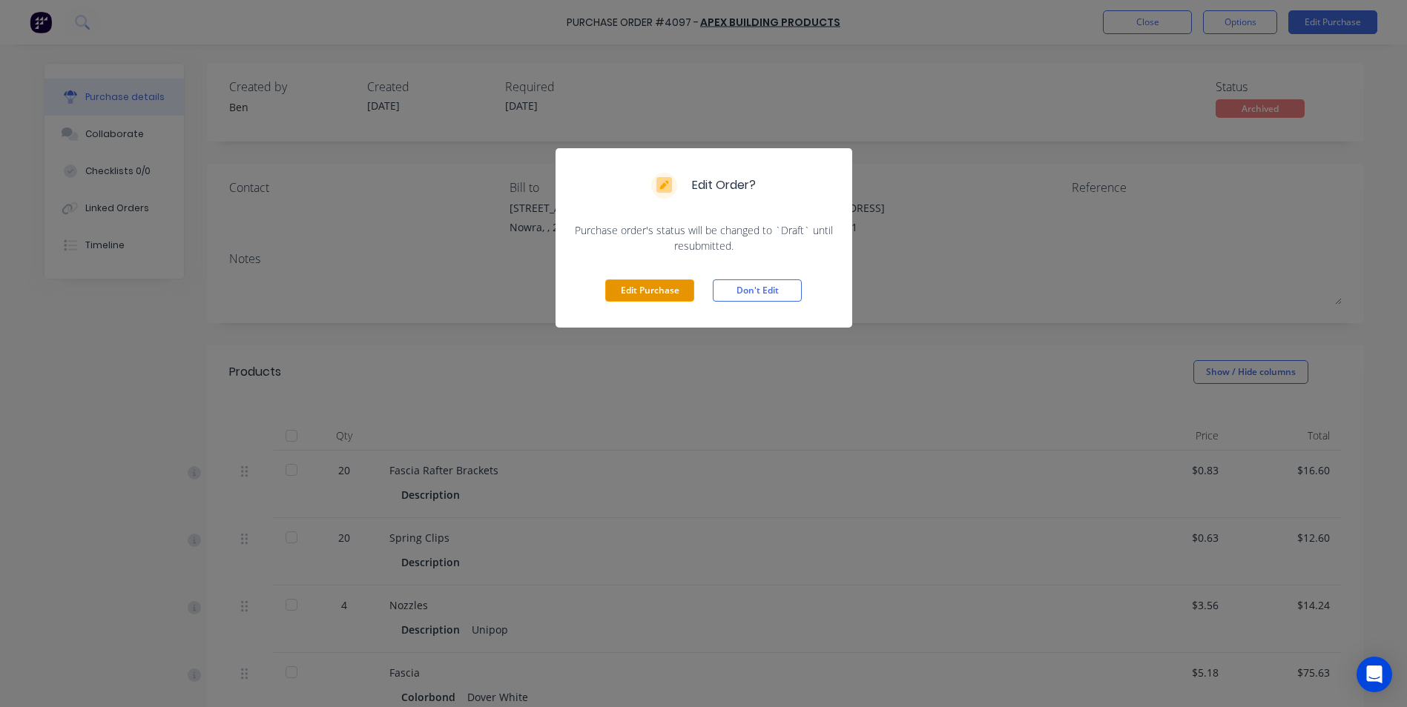
click at [646, 296] on button "Edit Purchase" at bounding box center [649, 291] width 89 height 22
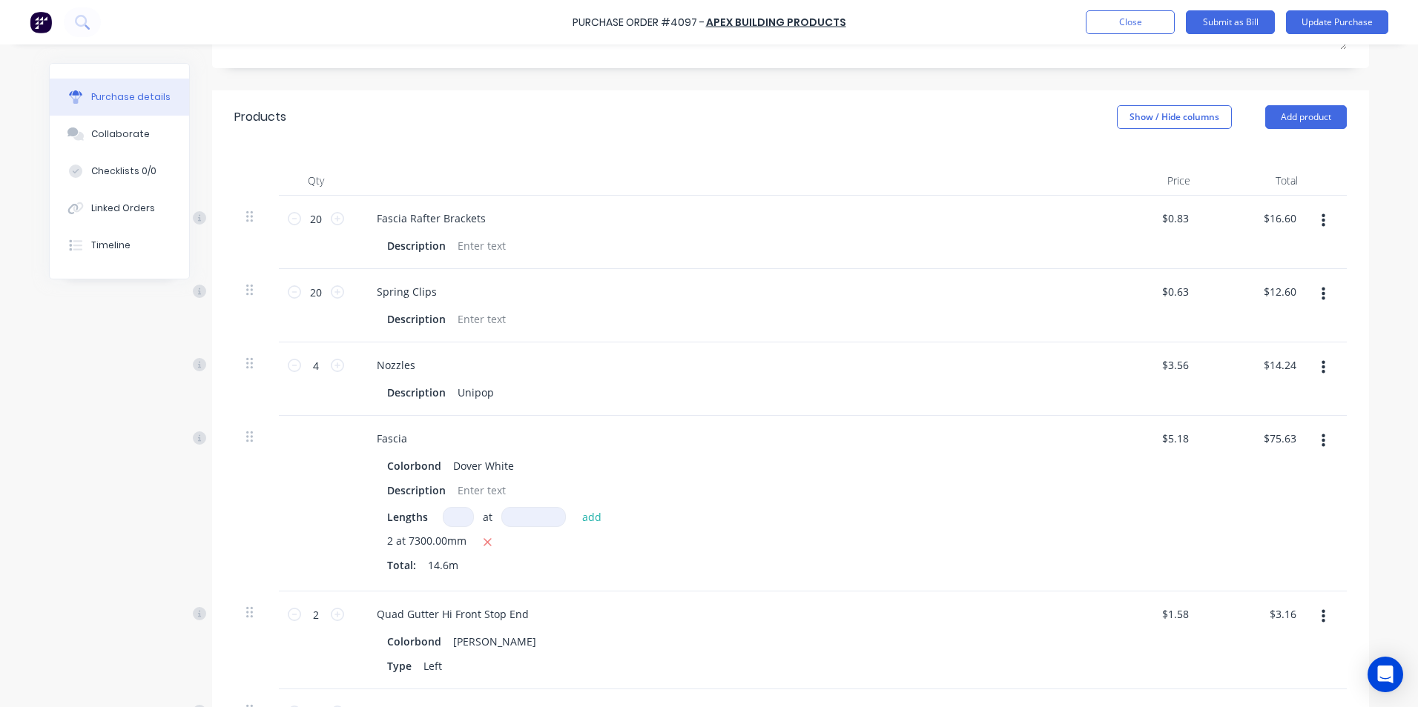
scroll to position [297, 0]
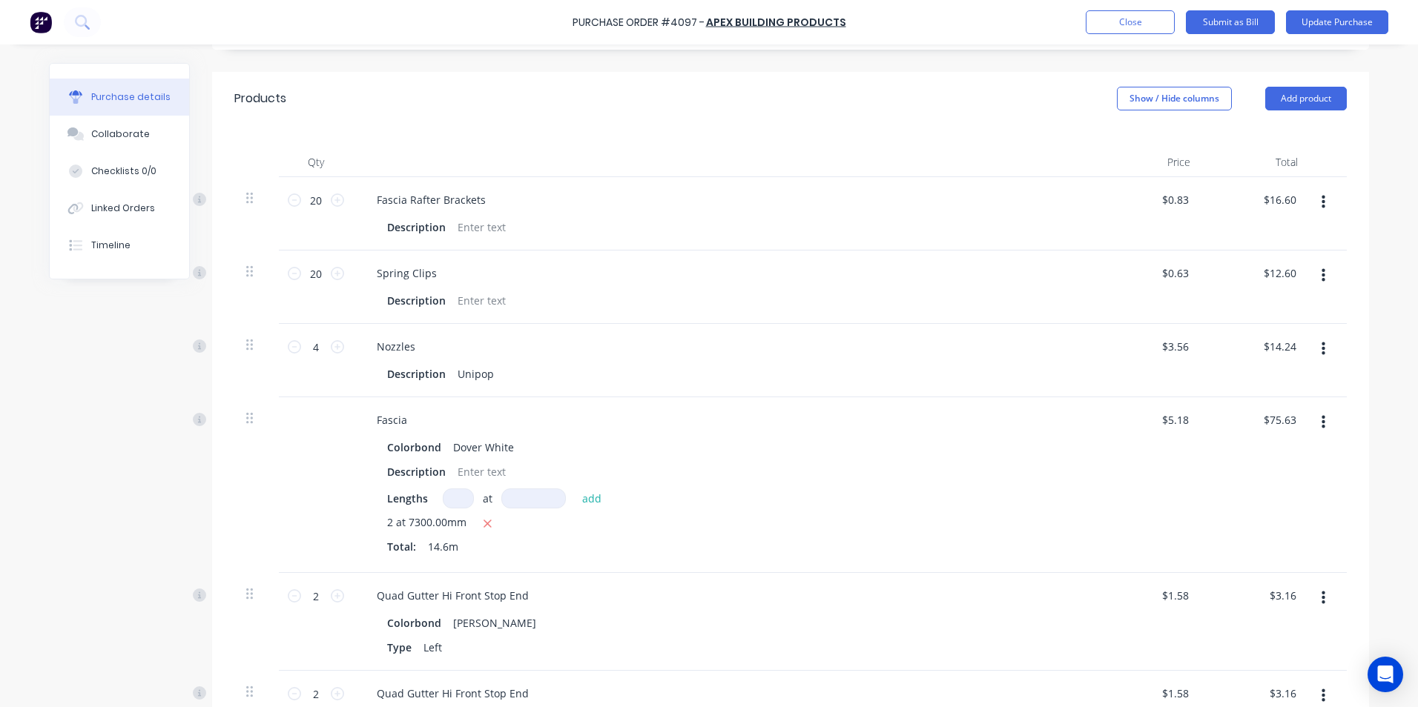
click at [1321, 207] on icon "button" at bounding box center [1323, 202] width 4 height 13
click at [1250, 326] on button "Delete" at bounding box center [1278, 331] width 126 height 30
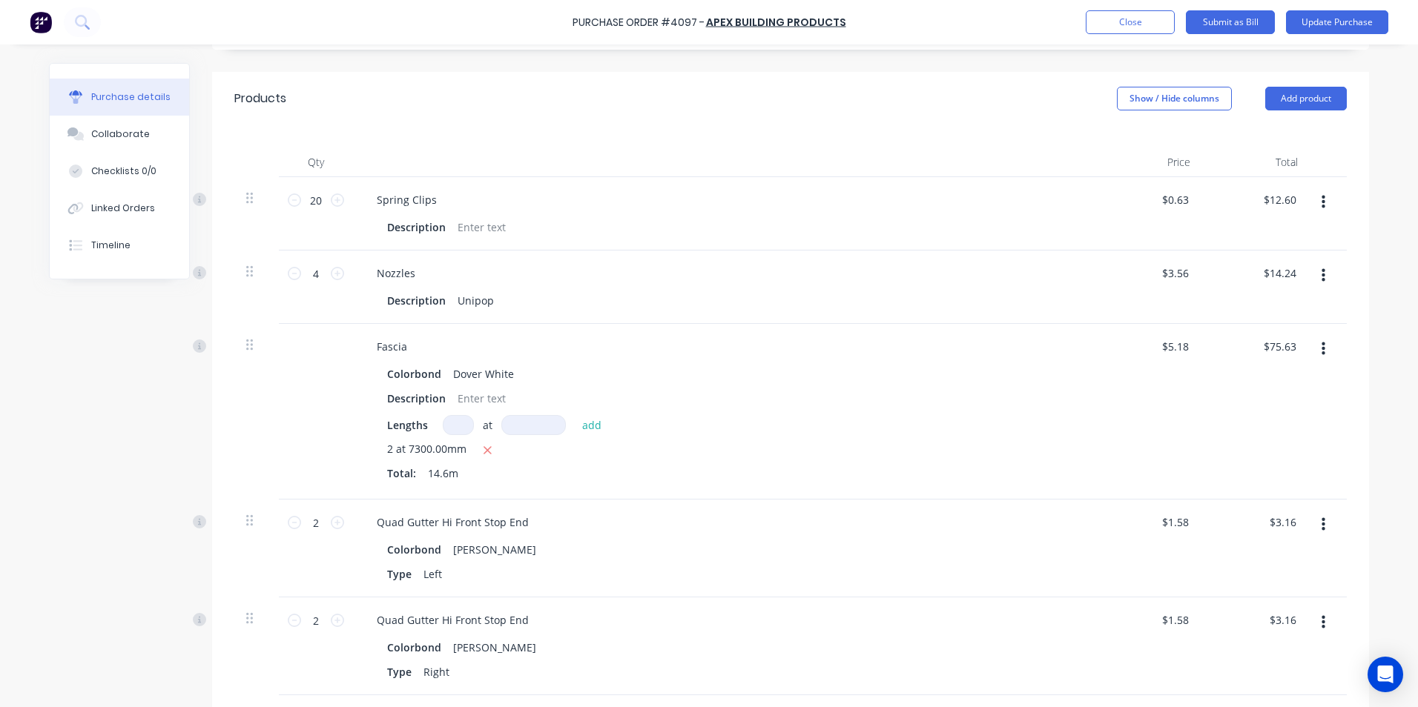
click at [1310, 204] on button "button" at bounding box center [1323, 202] width 35 height 27
click at [1298, 323] on button "Delete" at bounding box center [1278, 331] width 126 height 30
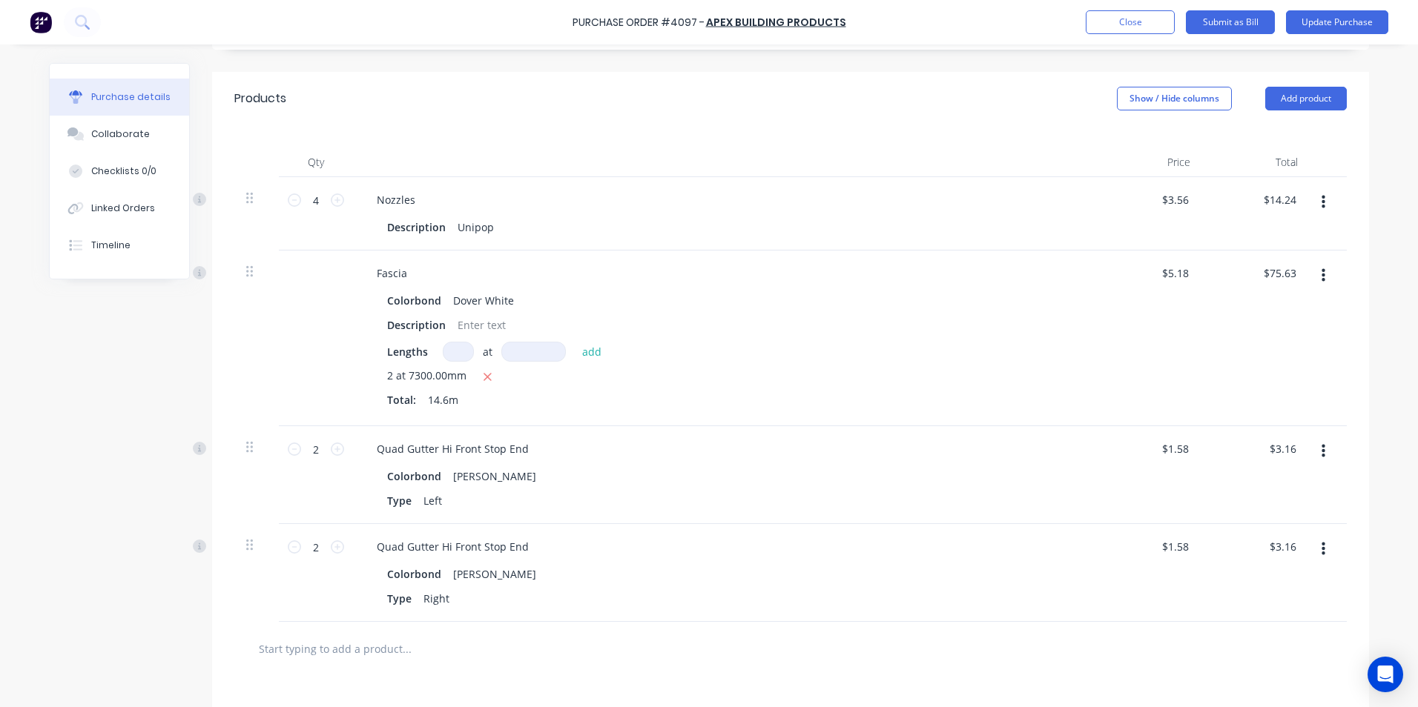
click at [1321, 210] on button "button" at bounding box center [1323, 202] width 35 height 27
click at [1279, 335] on button "Delete" at bounding box center [1278, 331] width 126 height 30
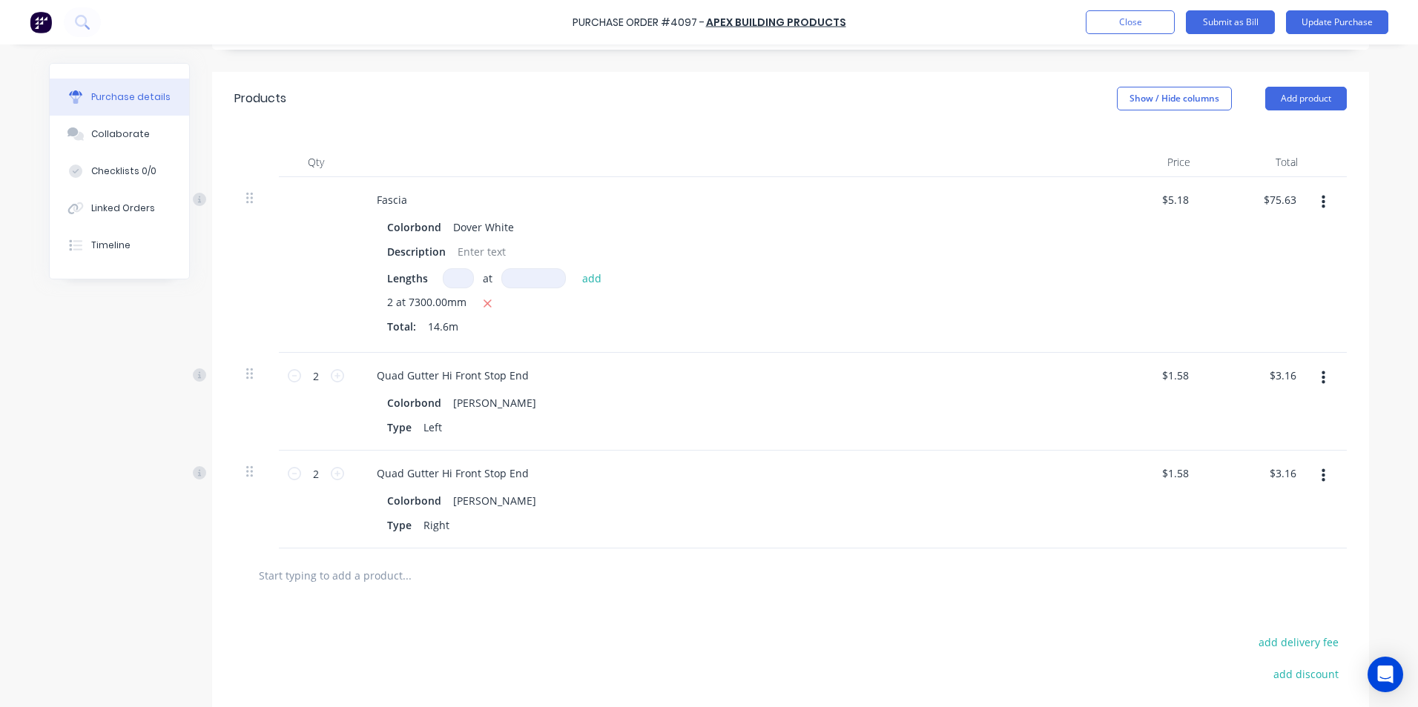
click at [1327, 380] on button "button" at bounding box center [1323, 378] width 35 height 27
click at [1244, 492] on button "Delete" at bounding box center [1278, 507] width 126 height 30
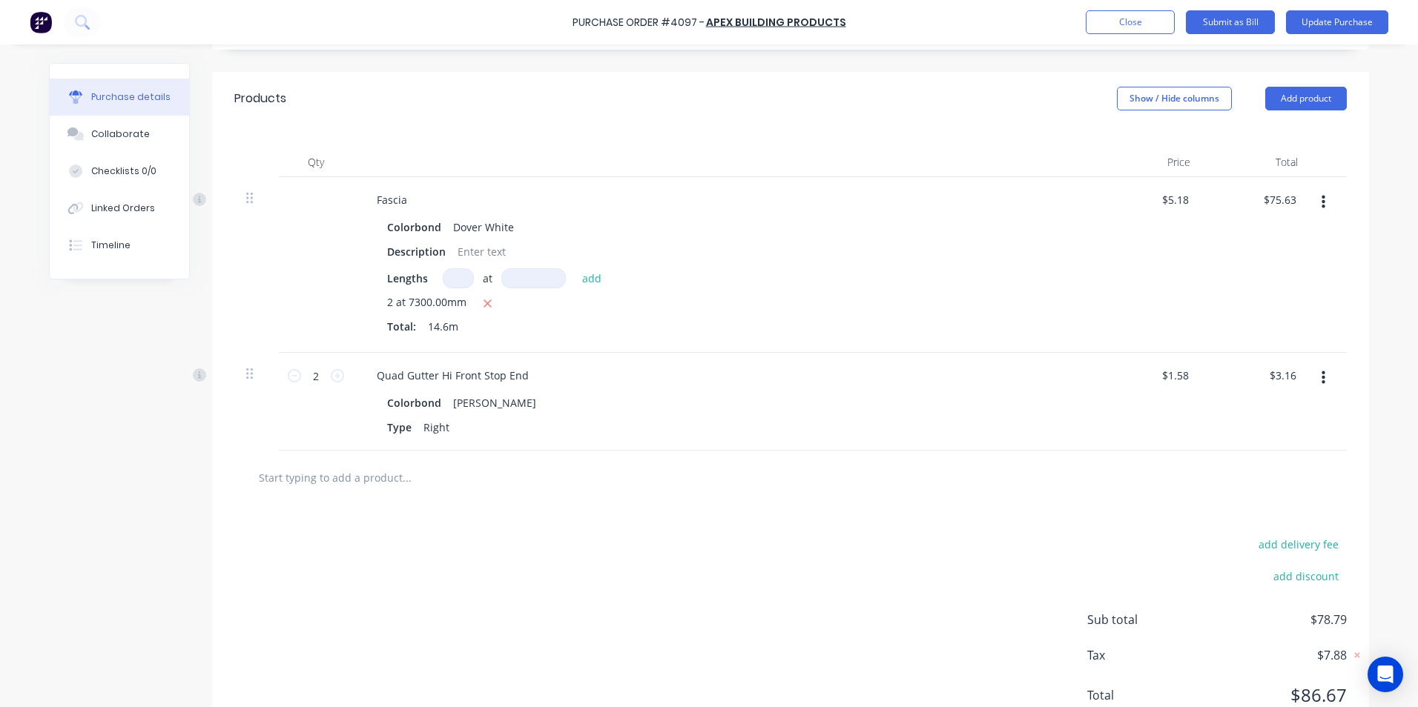
drag, startPoint x: 1317, startPoint y: 386, endPoint x: 1304, endPoint y: 394, distance: 15.4
click at [1315, 386] on button "button" at bounding box center [1323, 378] width 35 height 27
click at [1233, 506] on button "Delete" at bounding box center [1278, 507] width 126 height 30
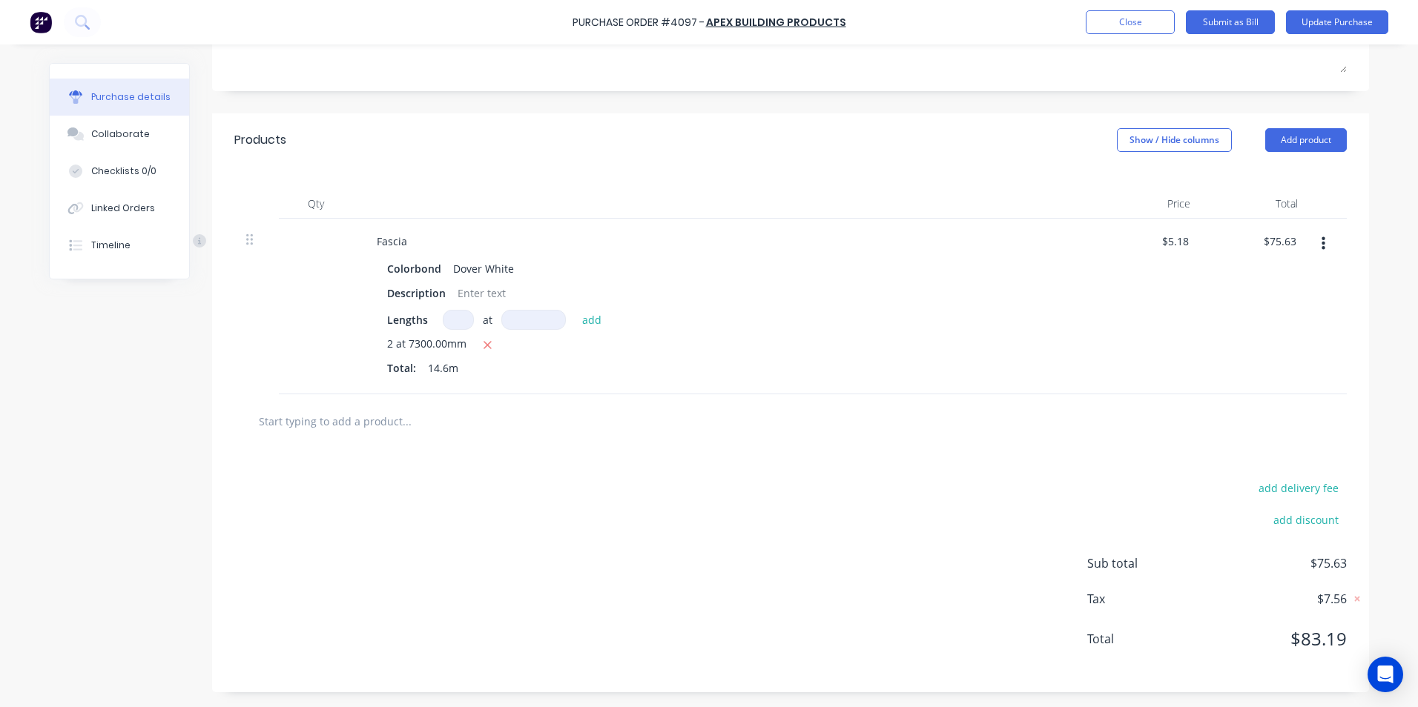
scroll to position [255, 0]
click at [1278, 240] on input "75.63" at bounding box center [1282, 242] width 34 height 22
click at [1290, 240] on input "75.63" at bounding box center [1282, 242] width 34 height 22
type input "75.59"
type input "$5.1774"
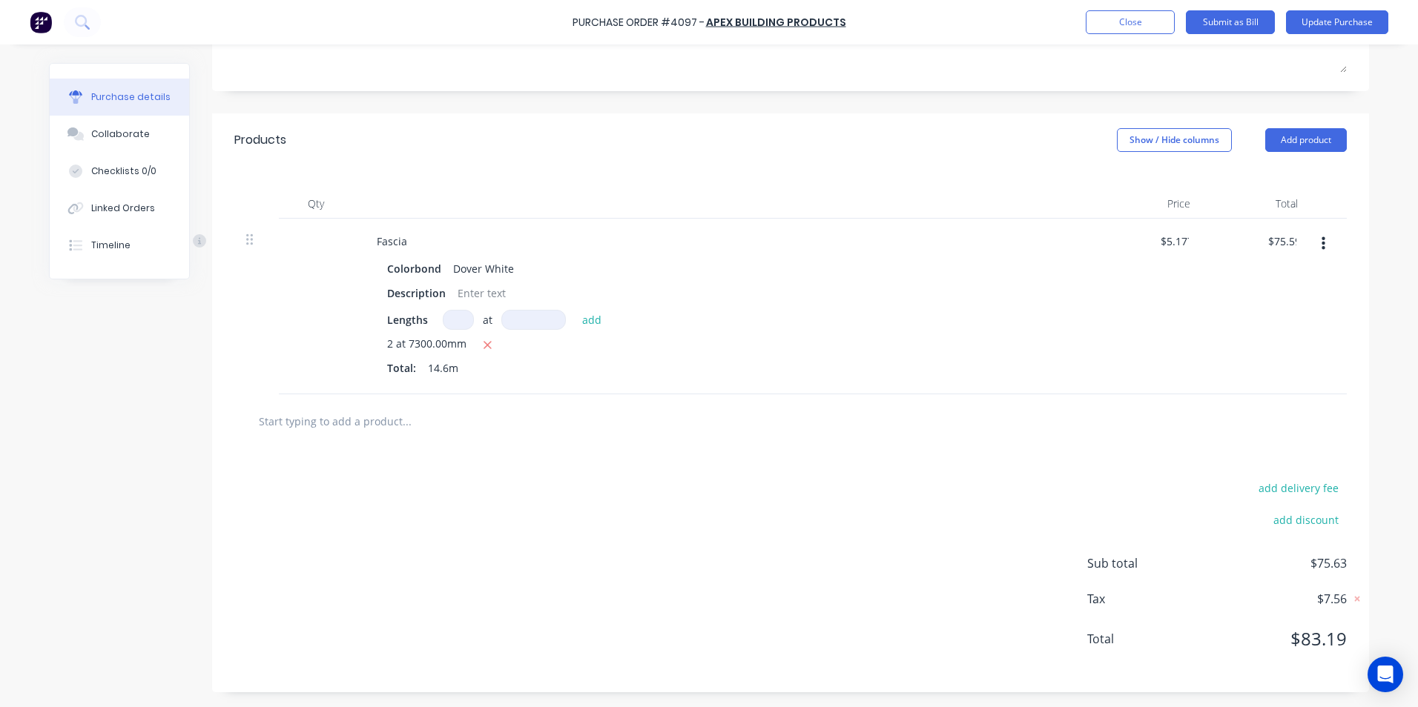
click at [970, 421] on div at bounding box center [790, 421] width 1089 height 30
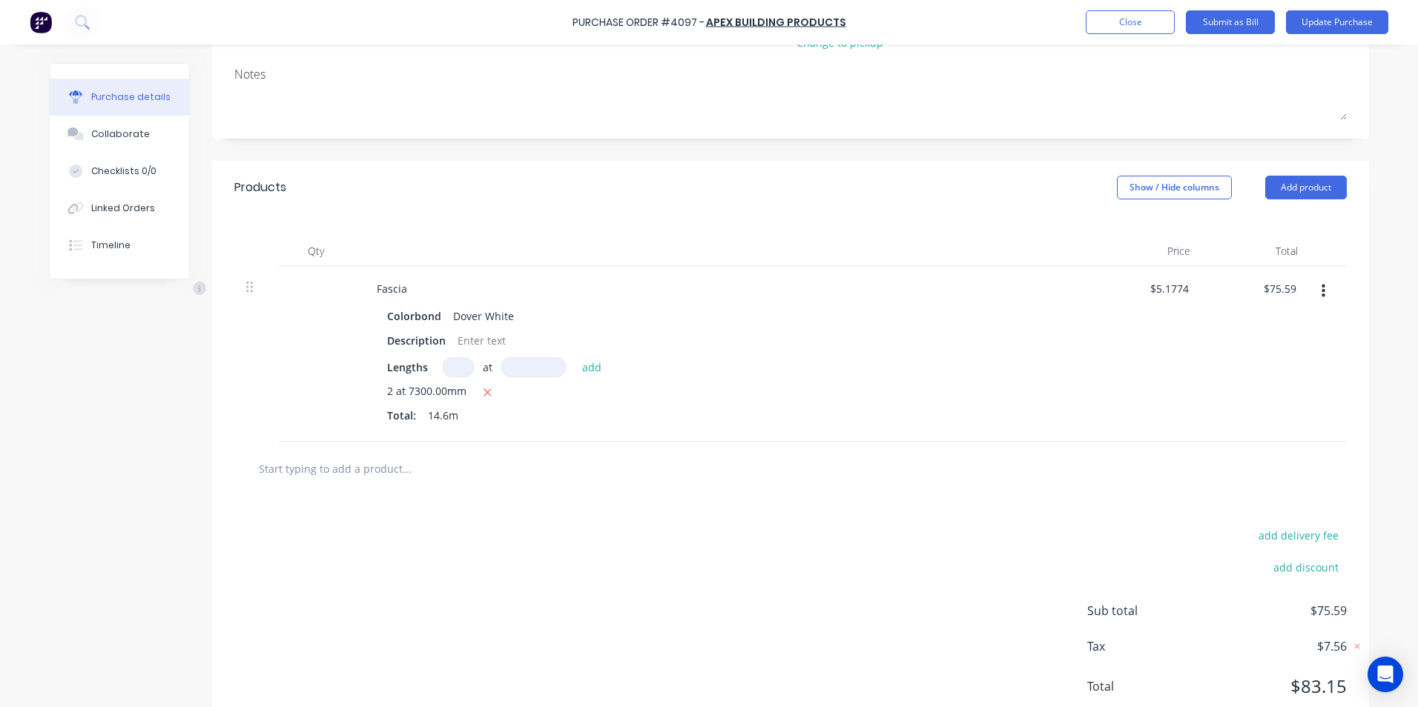
scroll to position [181, 0]
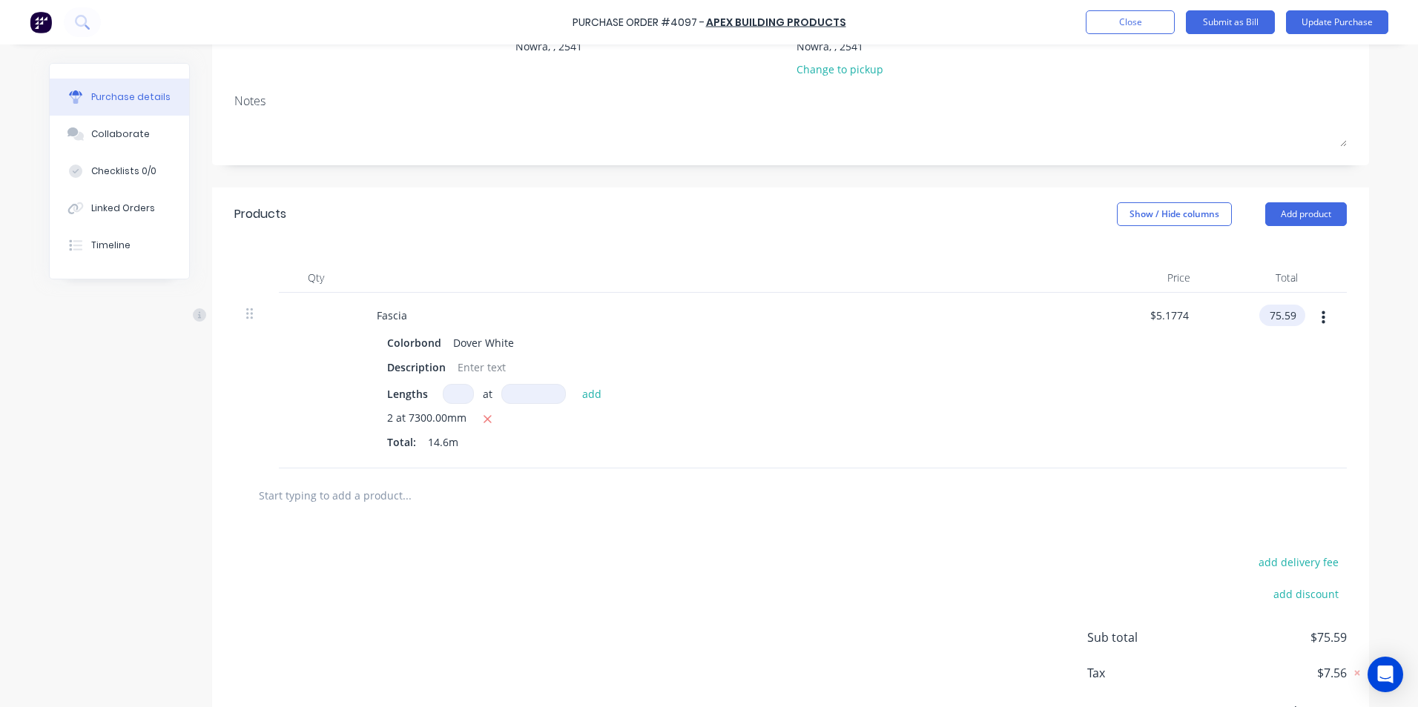
click at [1292, 317] on input "75.59" at bounding box center [1279, 316] width 40 height 22
type input "74.59"
type input "$5.1089"
type input "$74.59"
click at [826, 624] on div "add delivery fee add discount Sub total $74.59 Tax $7.46 Total $82.05" at bounding box center [790, 645] width 1157 height 244
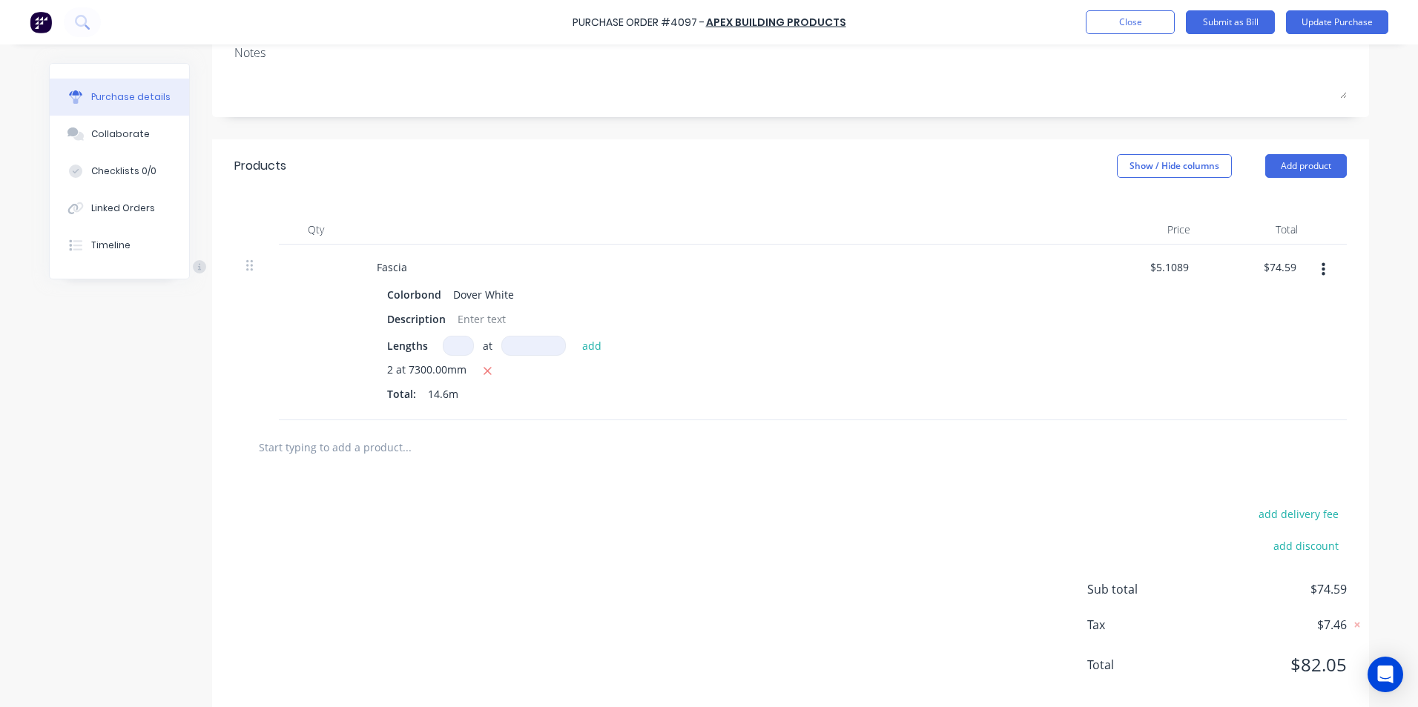
scroll to position [255, 0]
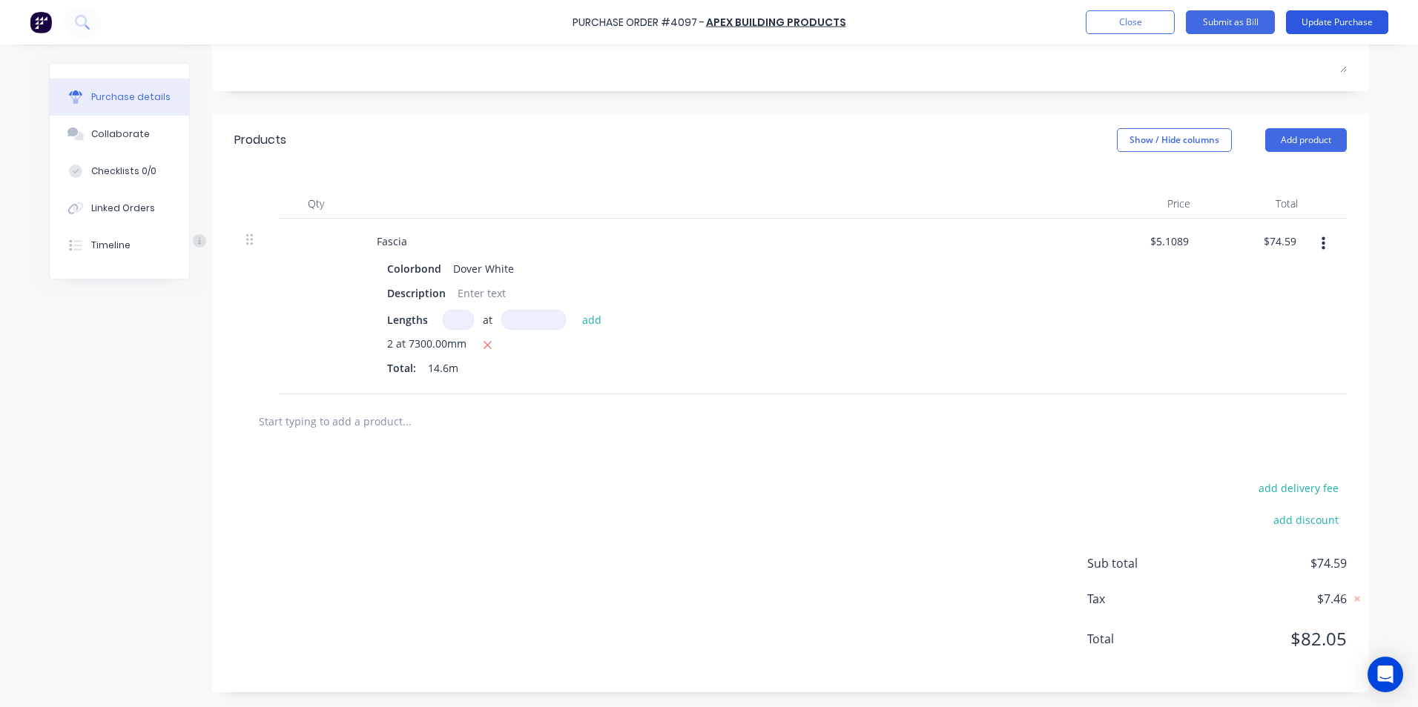
click at [1330, 24] on button "Update Purchase" at bounding box center [1337, 22] width 102 height 24
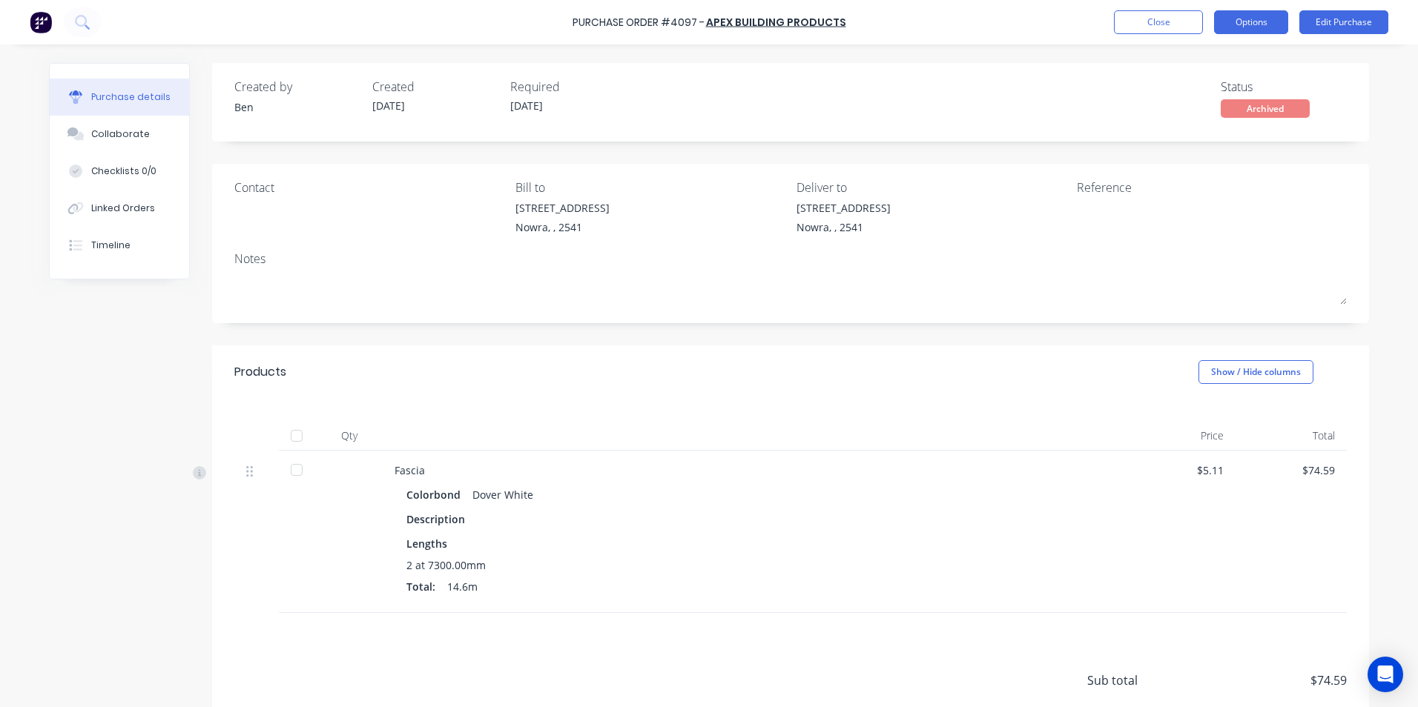
click at [1226, 32] on button "Options" at bounding box center [1251, 22] width 74 height 24
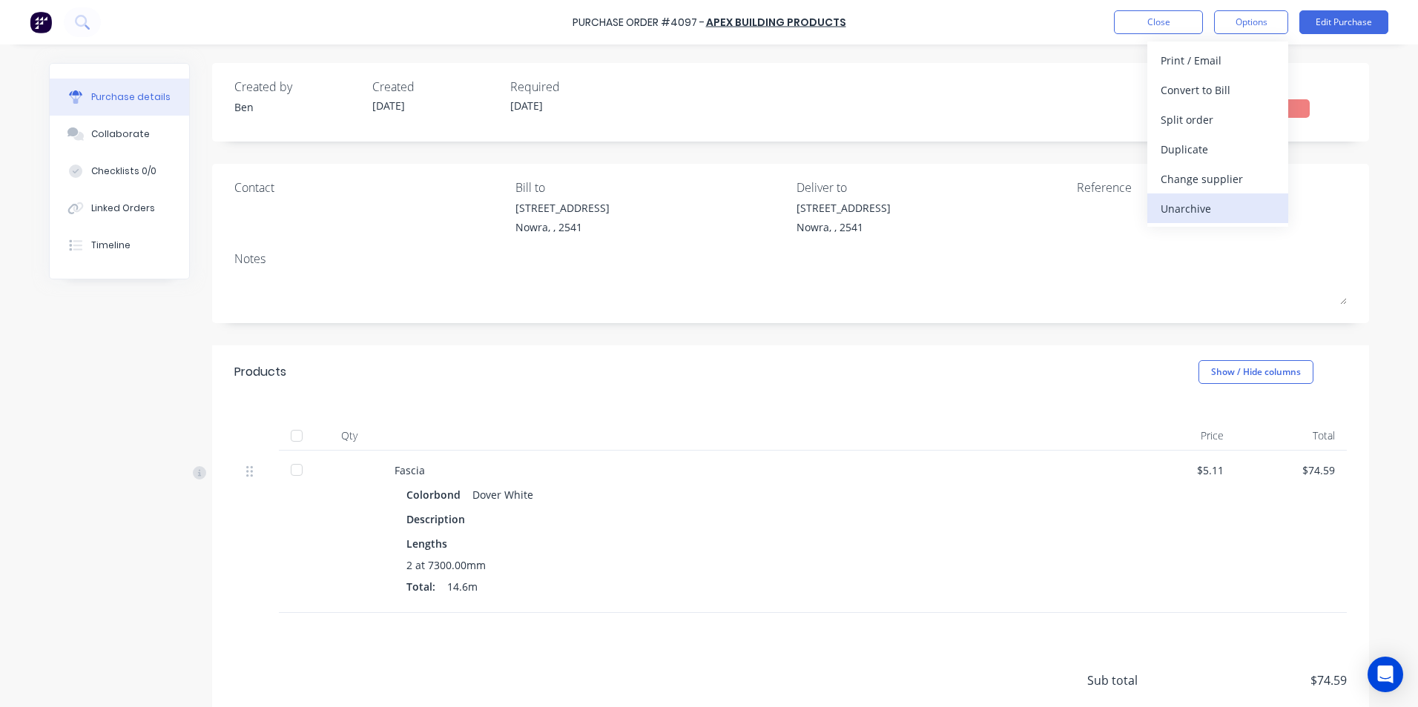
click at [1208, 218] on div "Unarchive" at bounding box center [1217, 209] width 114 height 22
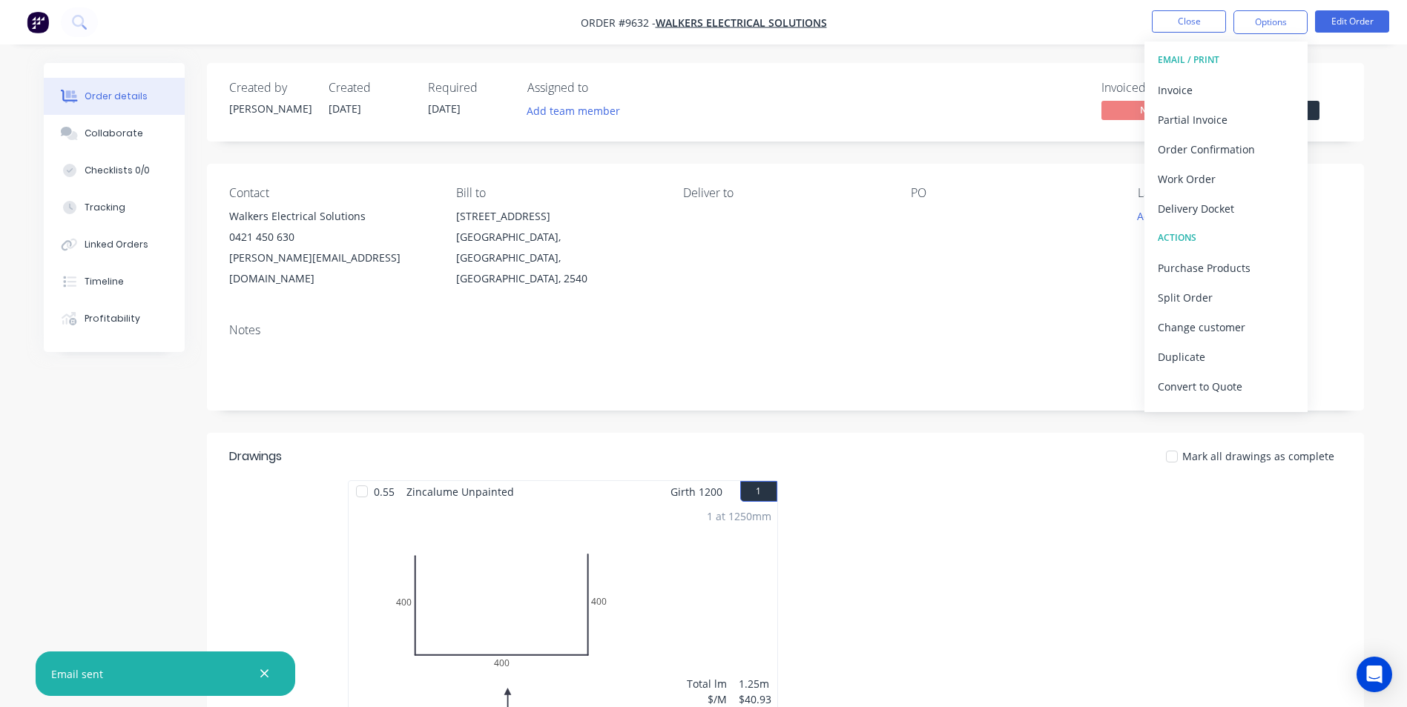
click at [37, 20] on img "button" at bounding box center [38, 22] width 22 height 22
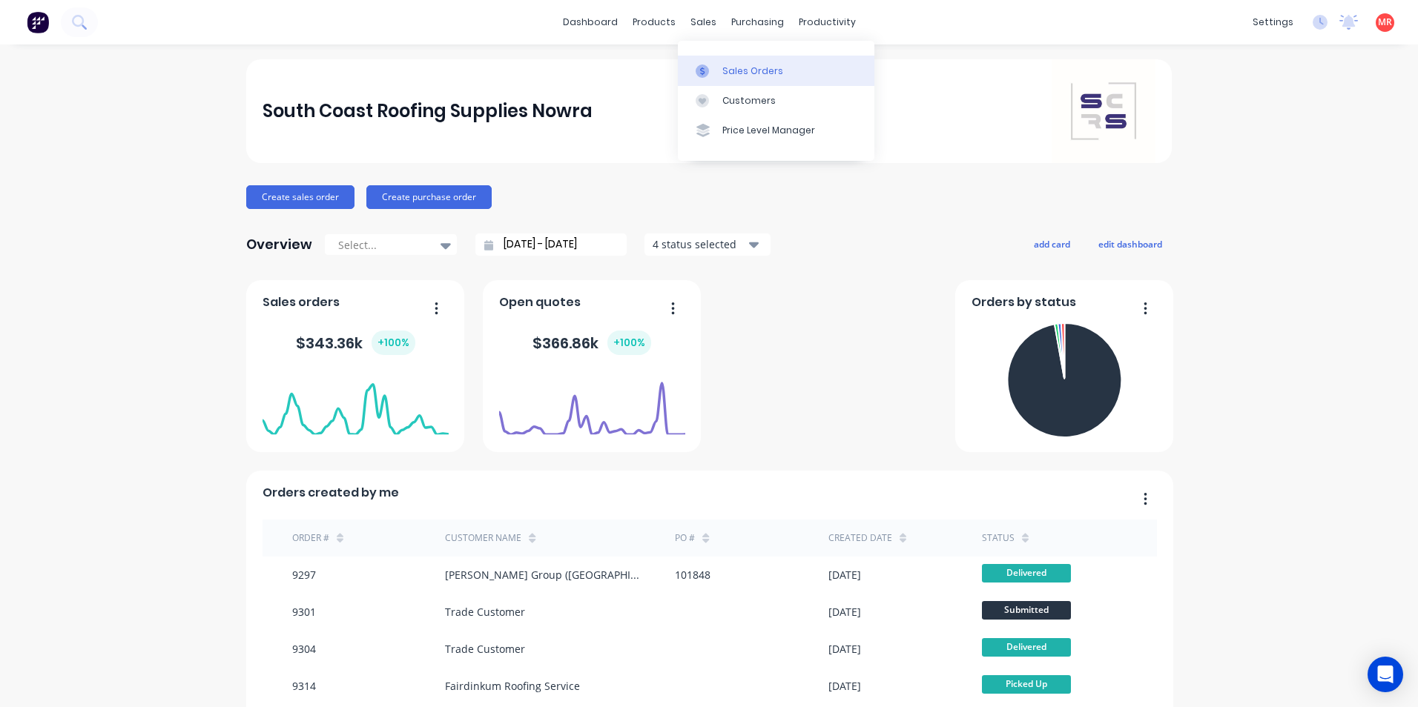
click at [714, 73] on div at bounding box center [707, 71] width 22 height 13
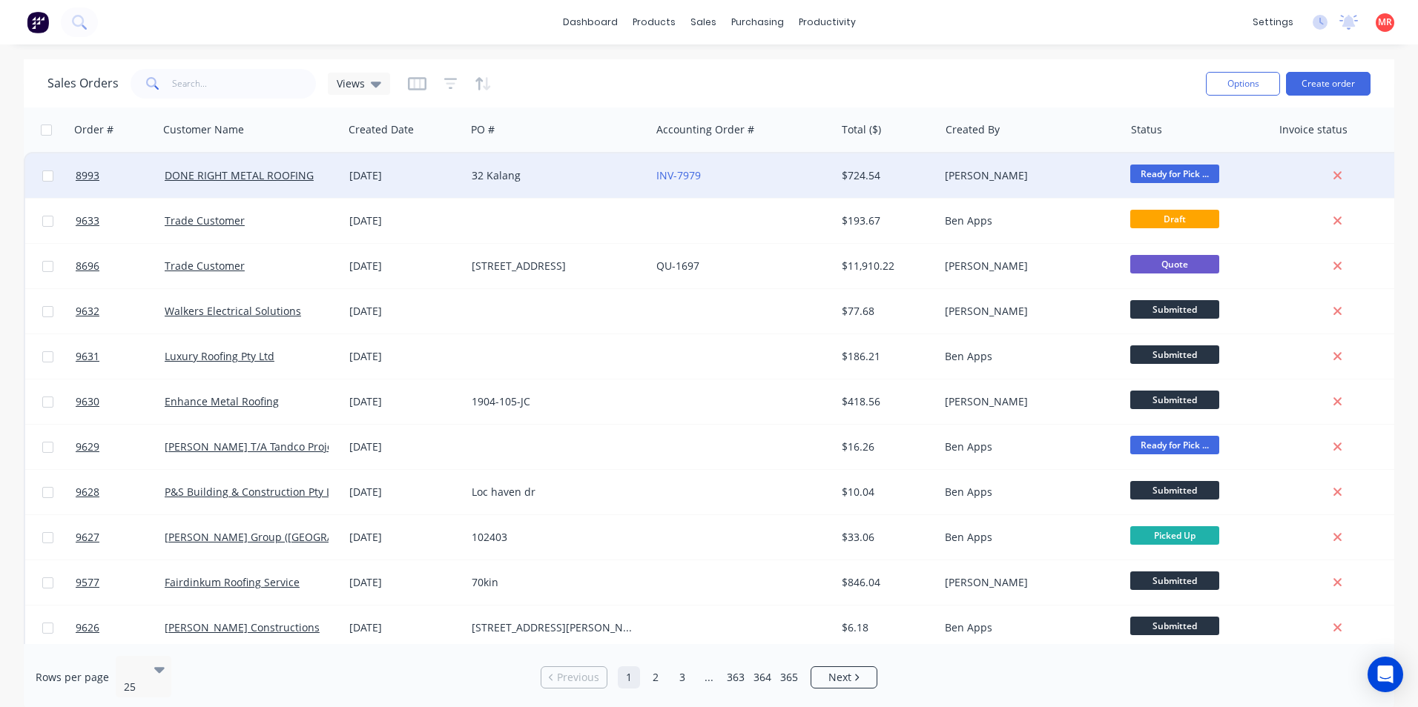
click at [564, 179] on div "32 Kalang" at bounding box center [554, 175] width 165 height 15
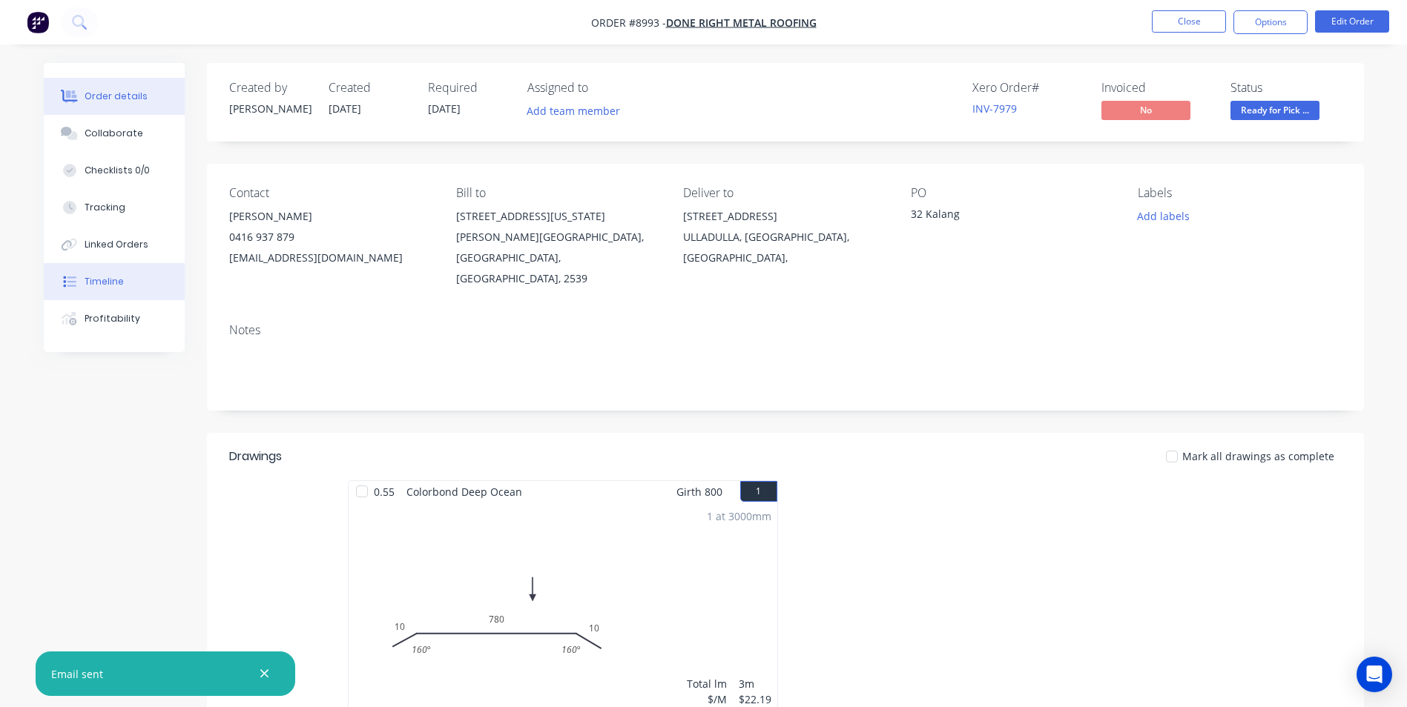
click at [142, 274] on button "Timeline" at bounding box center [114, 281] width 141 height 37
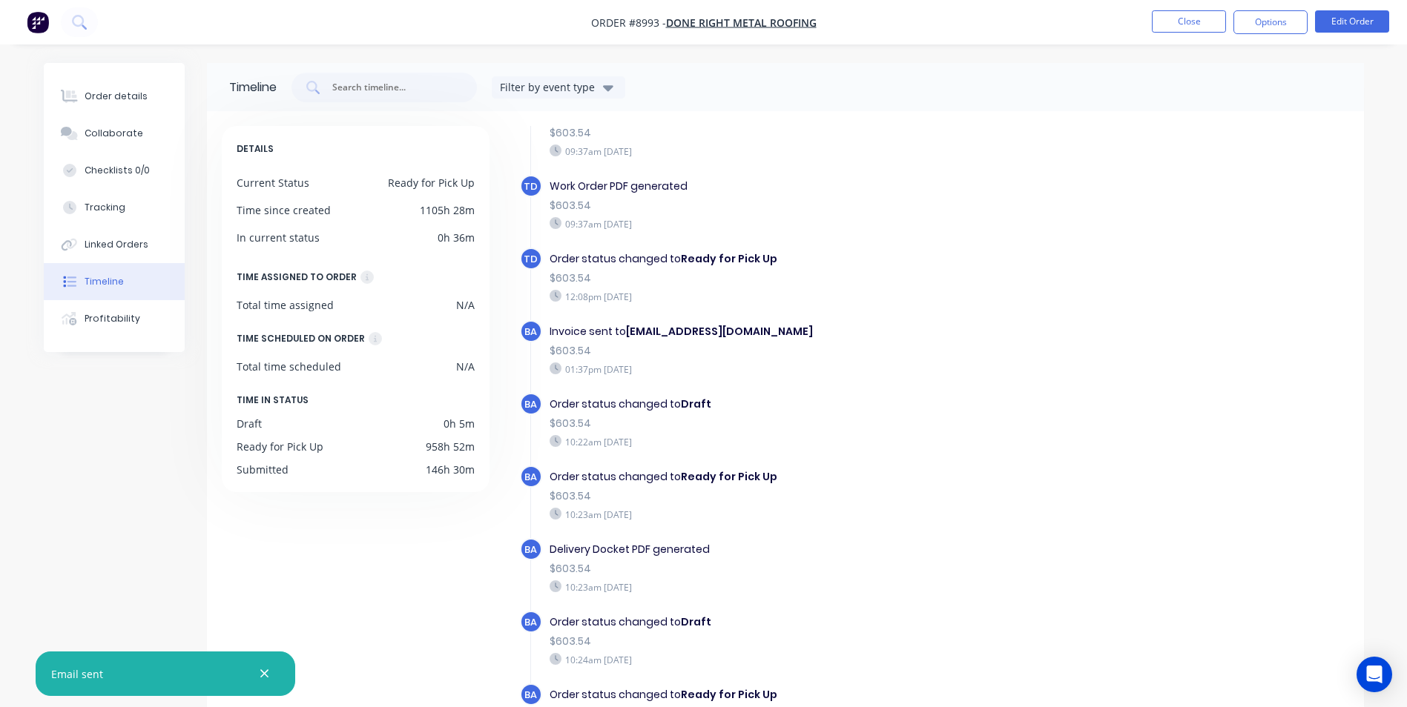
click at [48, 27] on img "button" at bounding box center [38, 22] width 22 height 22
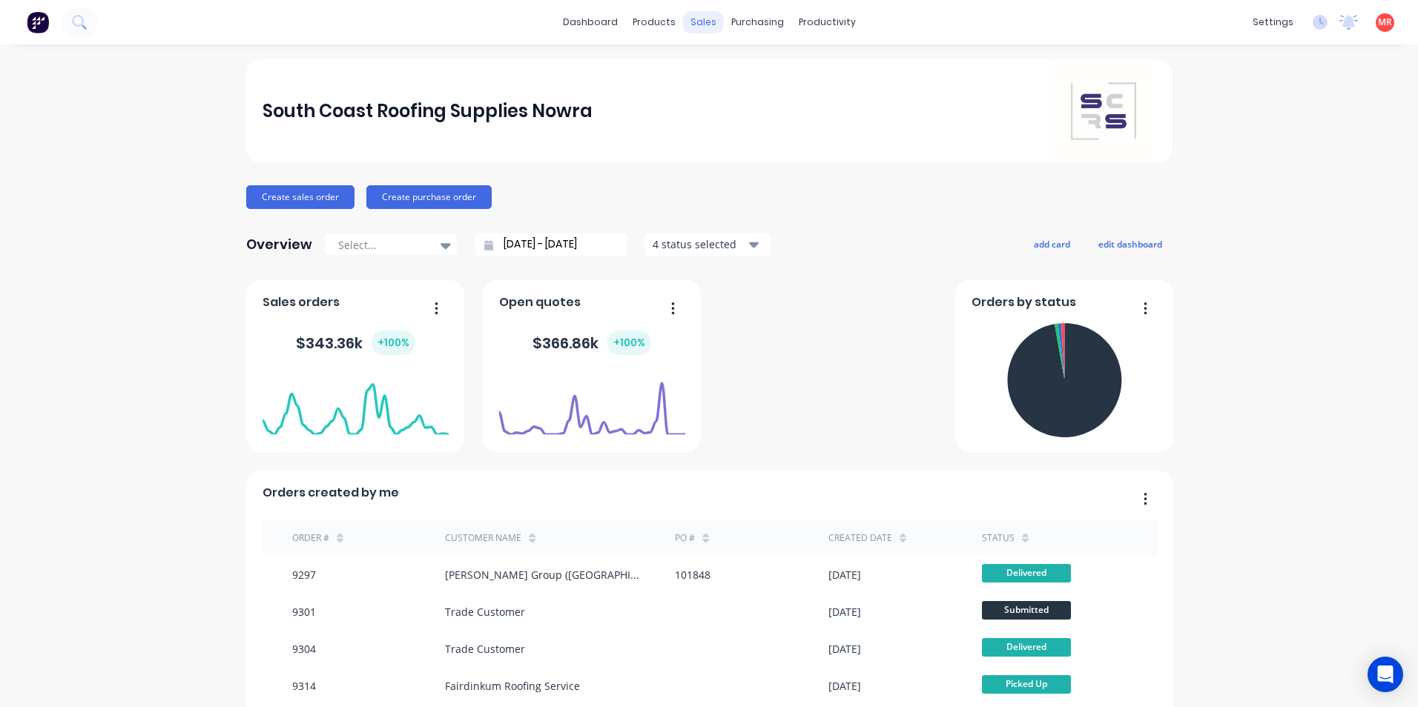
click at [709, 16] on div "sales" at bounding box center [703, 22] width 41 height 22
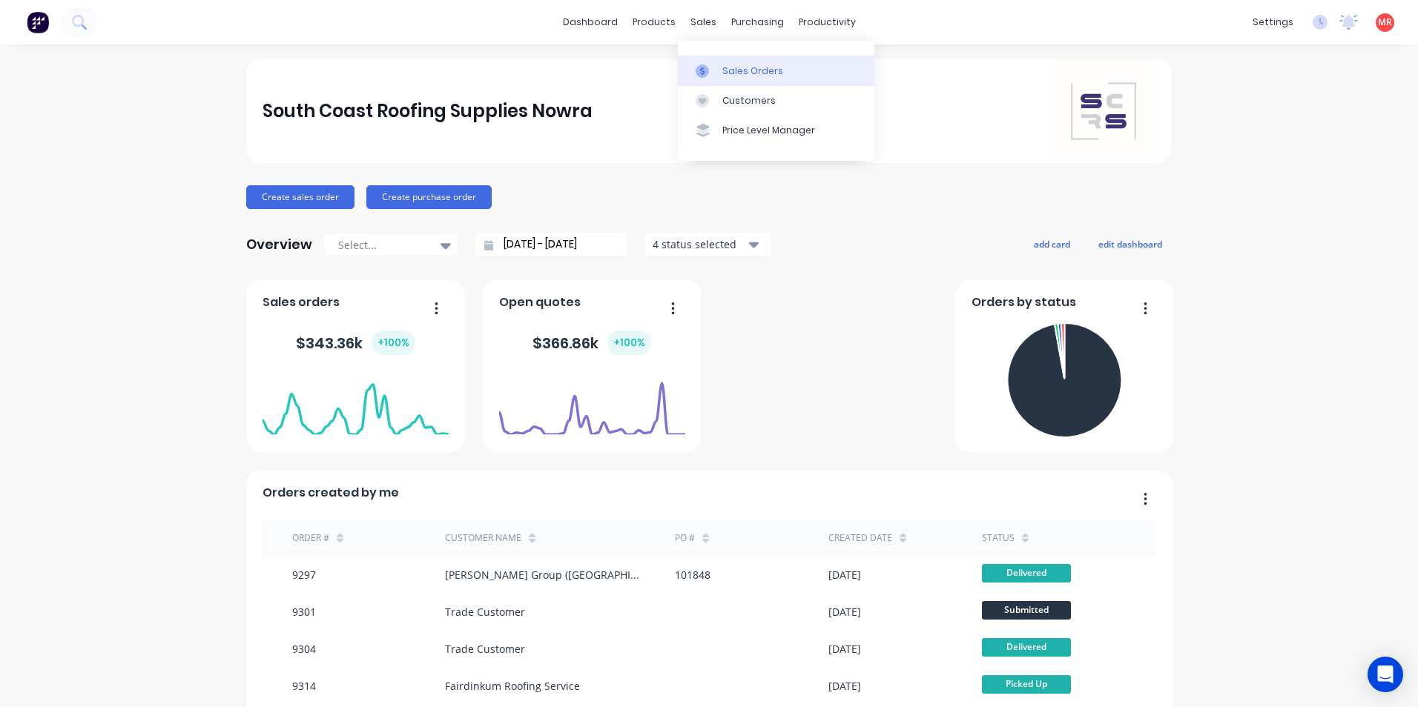
click at [702, 72] on icon at bounding box center [702, 71] width 13 height 13
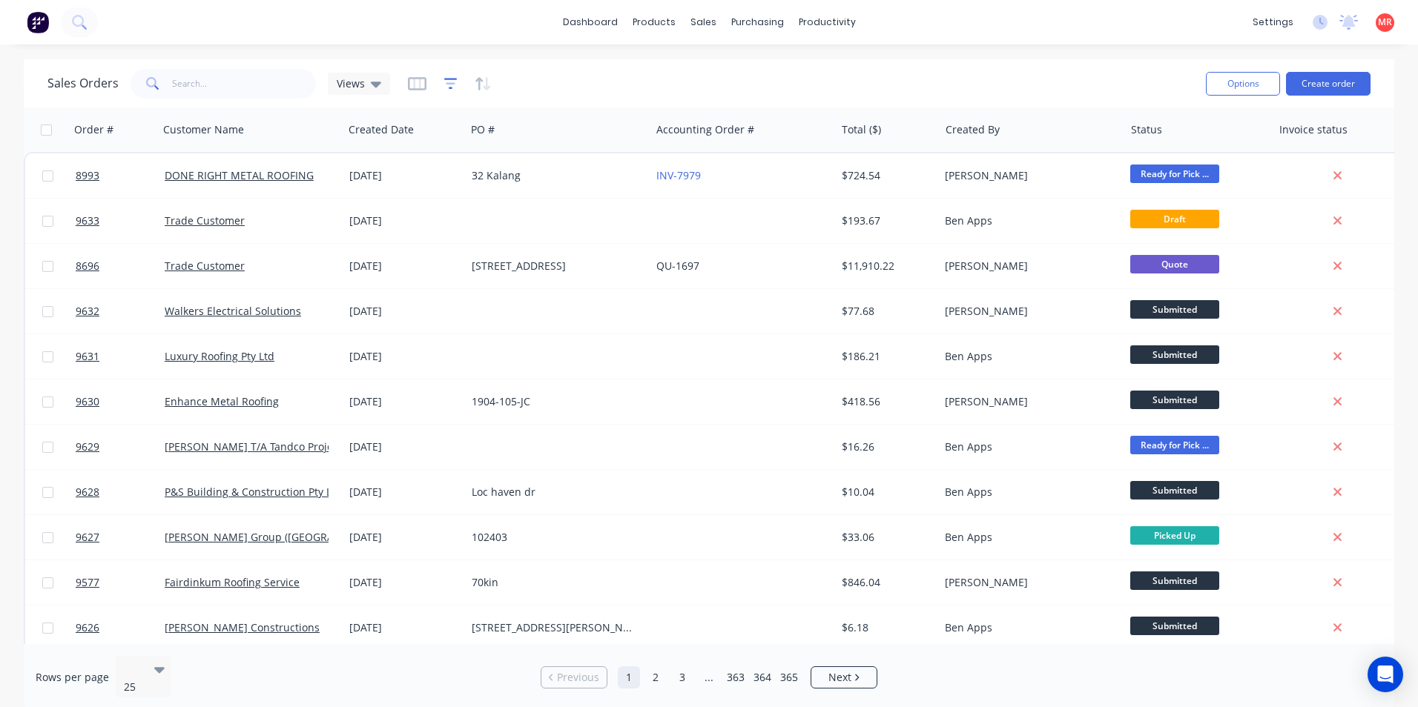
click at [447, 83] on icon "button" at bounding box center [451, 83] width 10 height 2
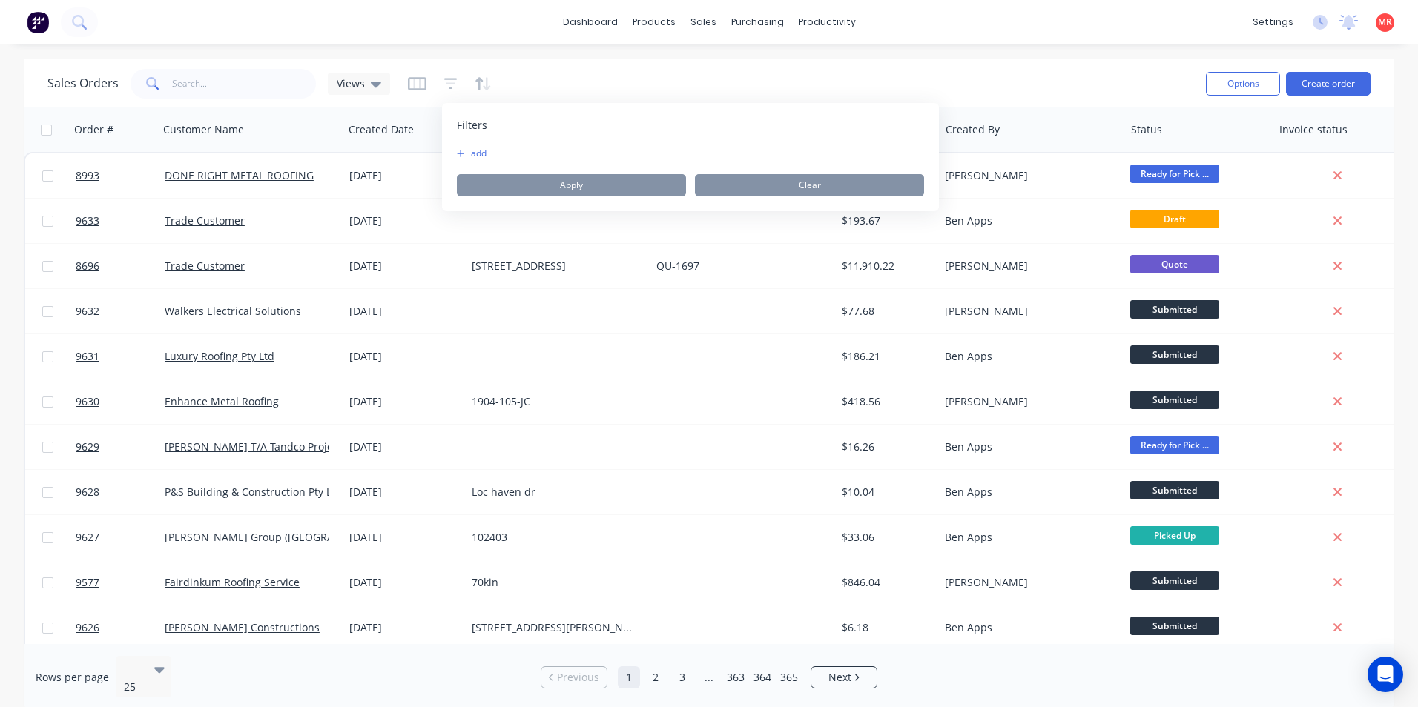
click at [479, 154] on button "add" at bounding box center [475, 154] width 37 height 12
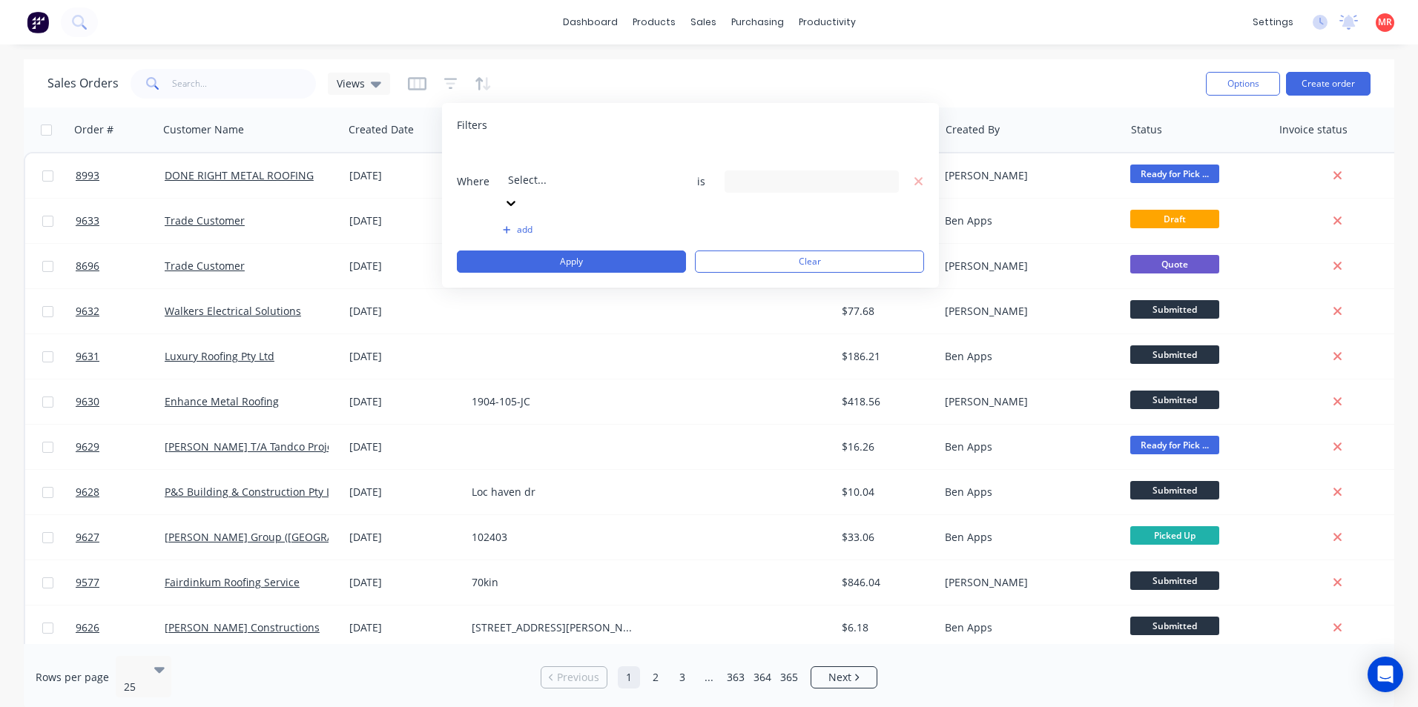
click at [645, 164] on div "Select..." at bounding box center [614, 169] width 222 height 42
click at [835, 174] on div "9 Status selected" at bounding box center [800, 182] width 134 height 16
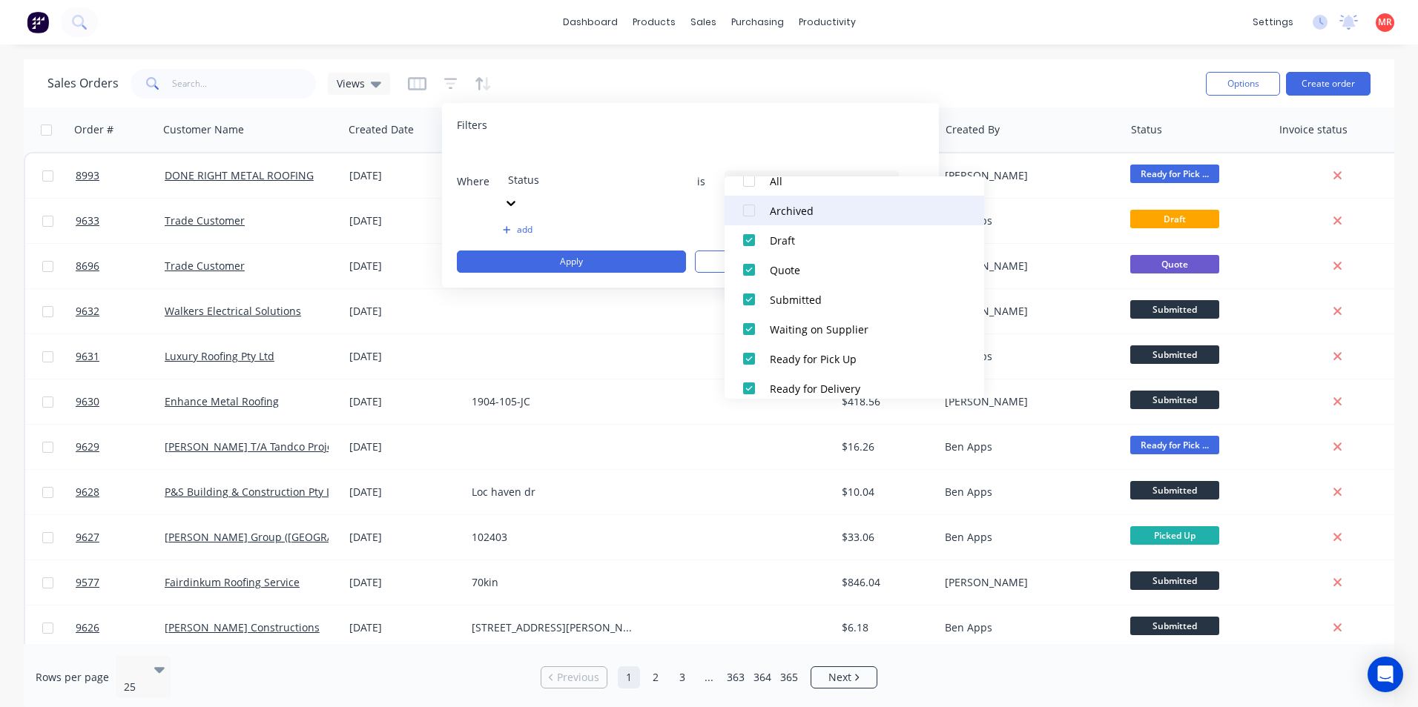
scroll to position [0, 0]
click at [595, 136] on div "Filters Where Status is 9 Status selected add Apply Clear" at bounding box center [690, 195] width 497 height 185
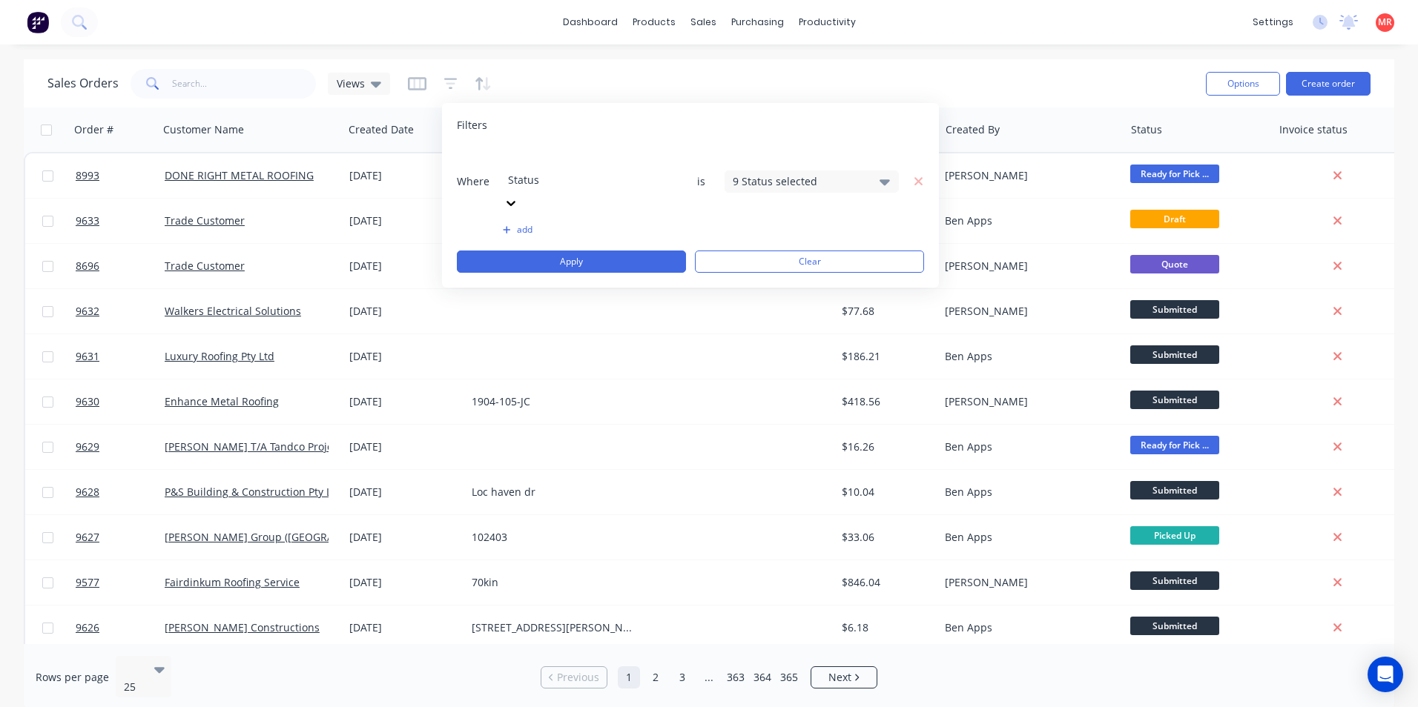
click at [595, 159] on div at bounding box center [615, 160] width 214 height 19
click at [782, 174] on div "9 Invoice status selected" at bounding box center [800, 182] width 134 height 16
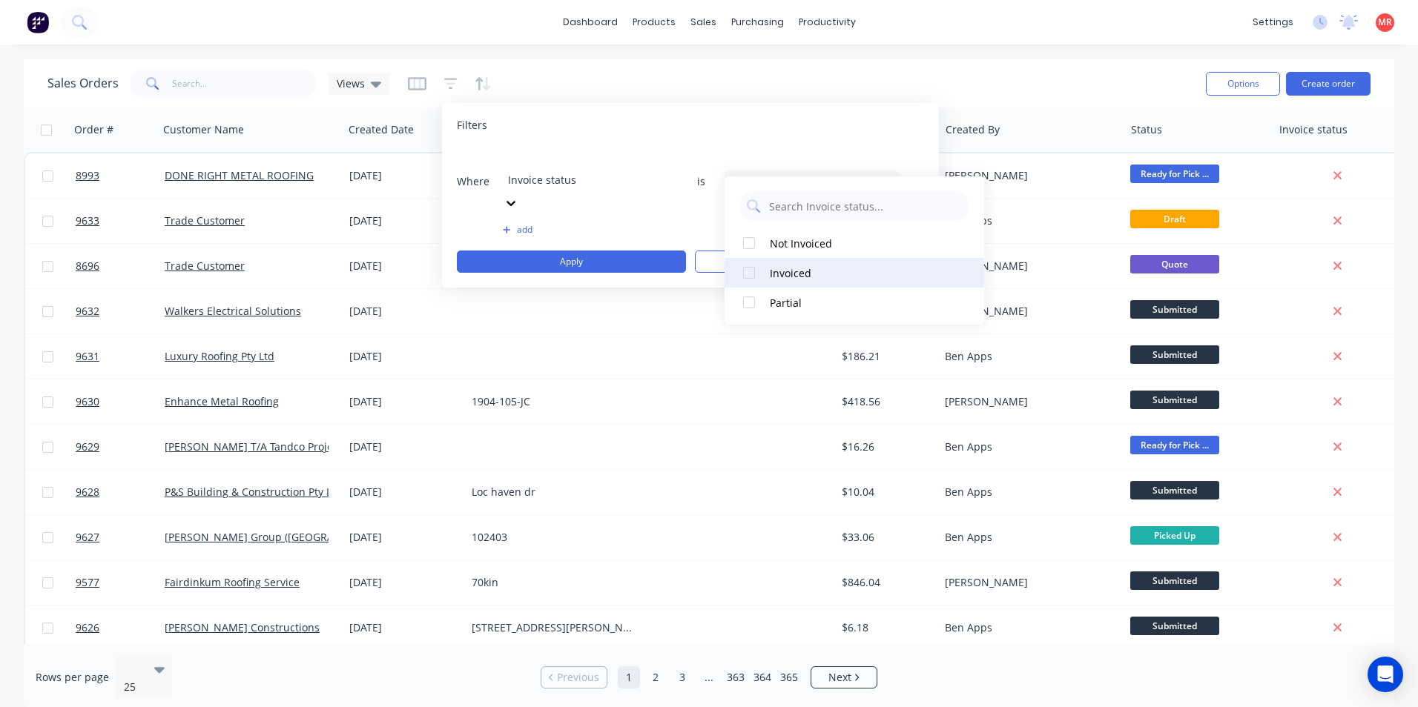
click at [746, 267] on div at bounding box center [749, 273] width 30 height 30
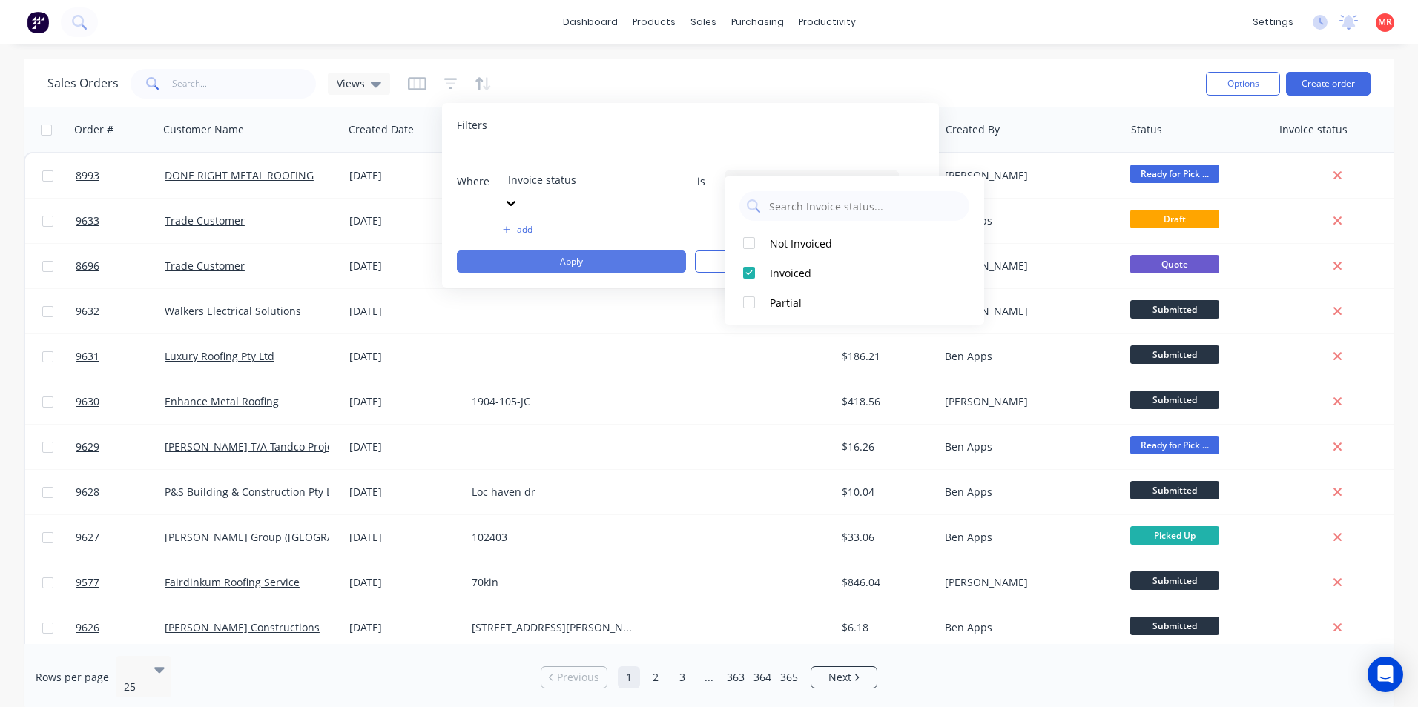
click at [640, 251] on button "Apply" at bounding box center [571, 262] width 229 height 22
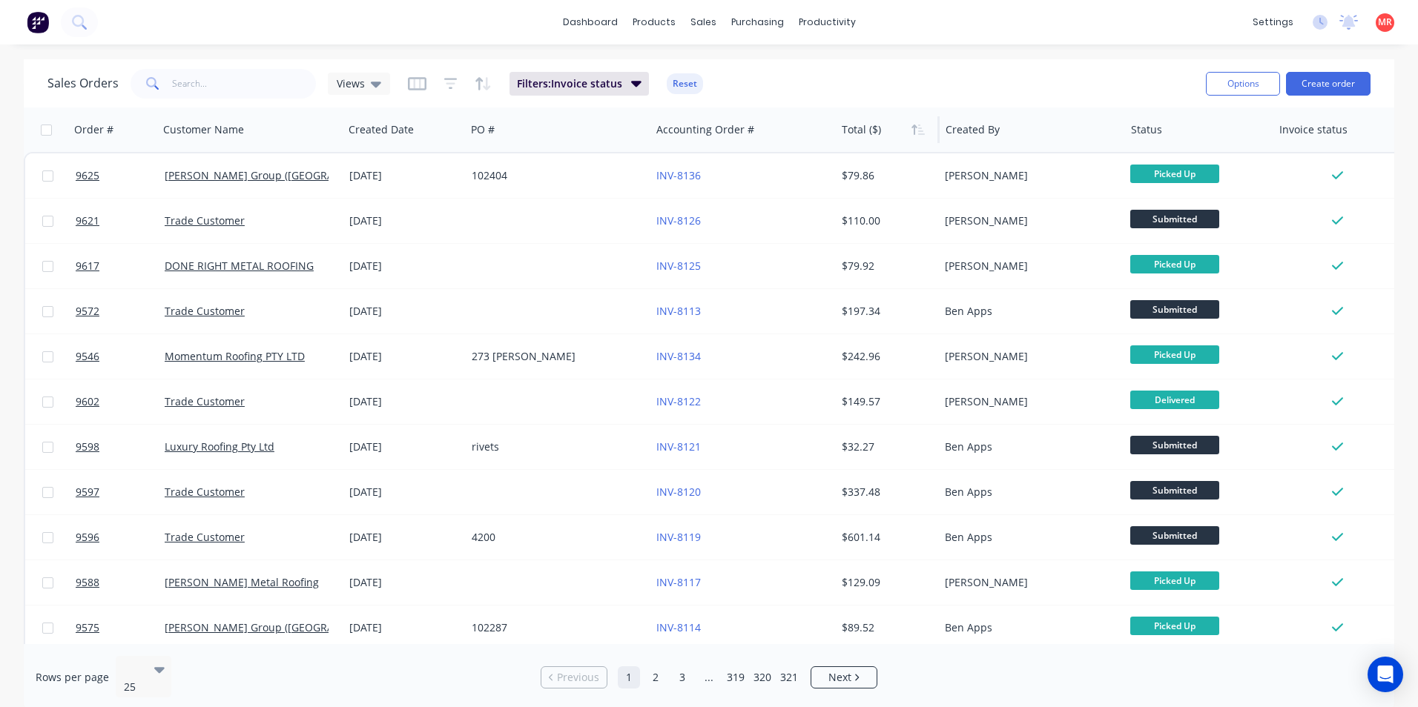
click at [842, 132] on div at bounding box center [886, 130] width 88 height 30
click at [874, 136] on div at bounding box center [886, 130] width 88 height 30
click at [919, 135] on icon "button" at bounding box center [917, 130] width 13 height 12
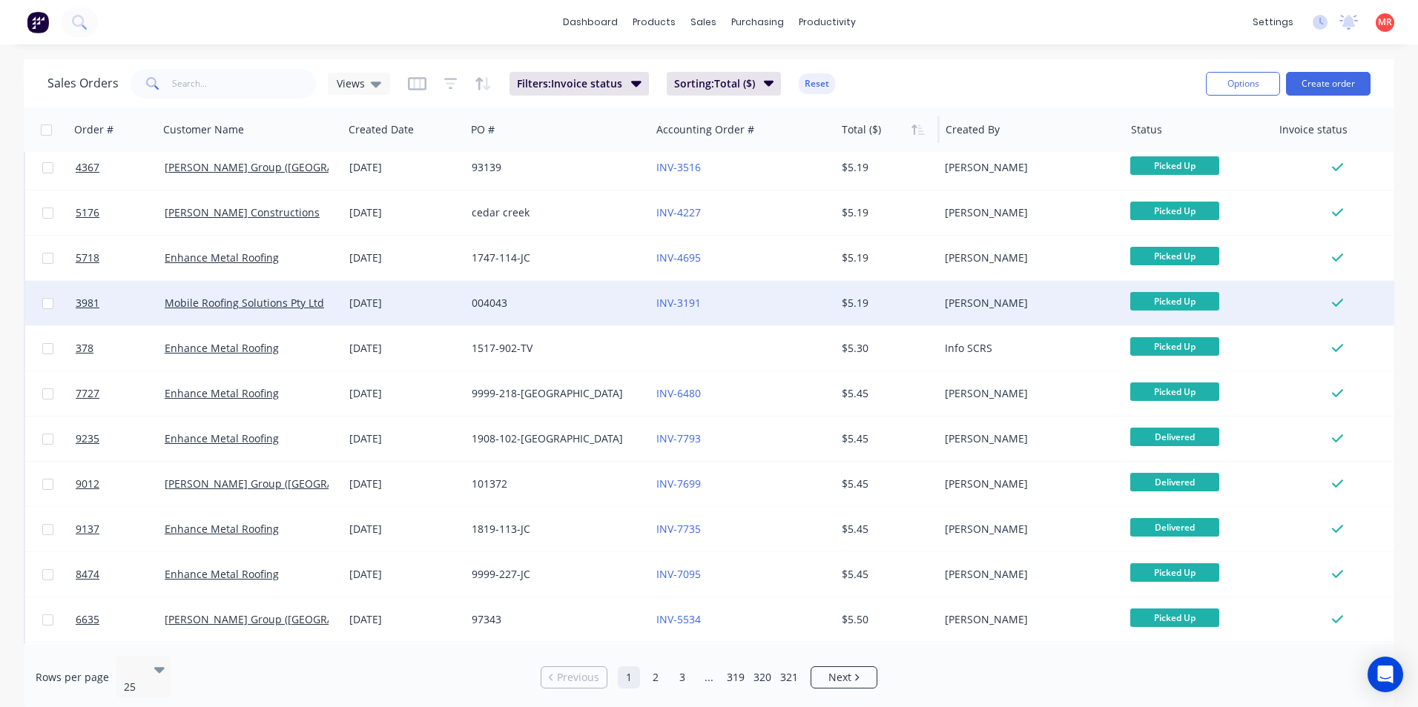
scroll to position [646, 0]
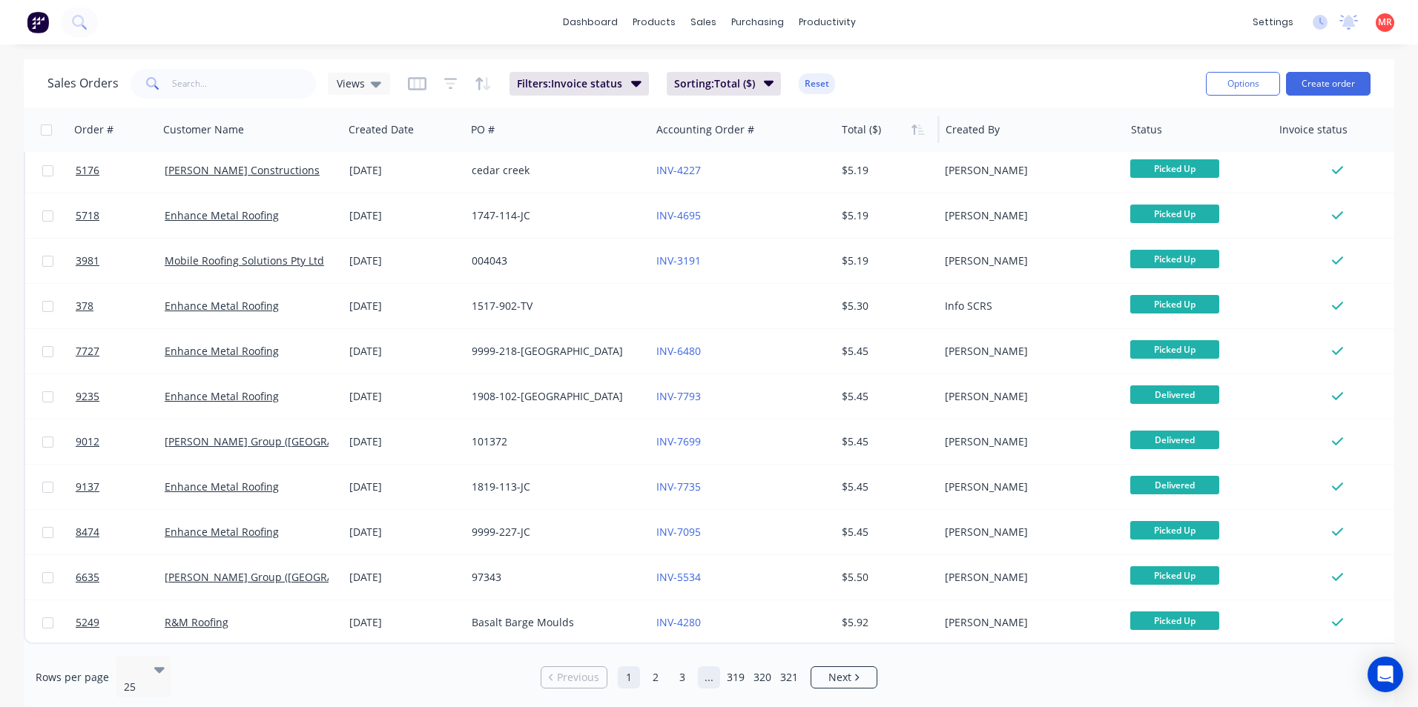
click at [698, 677] on link "..." at bounding box center [709, 678] width 22 height 22
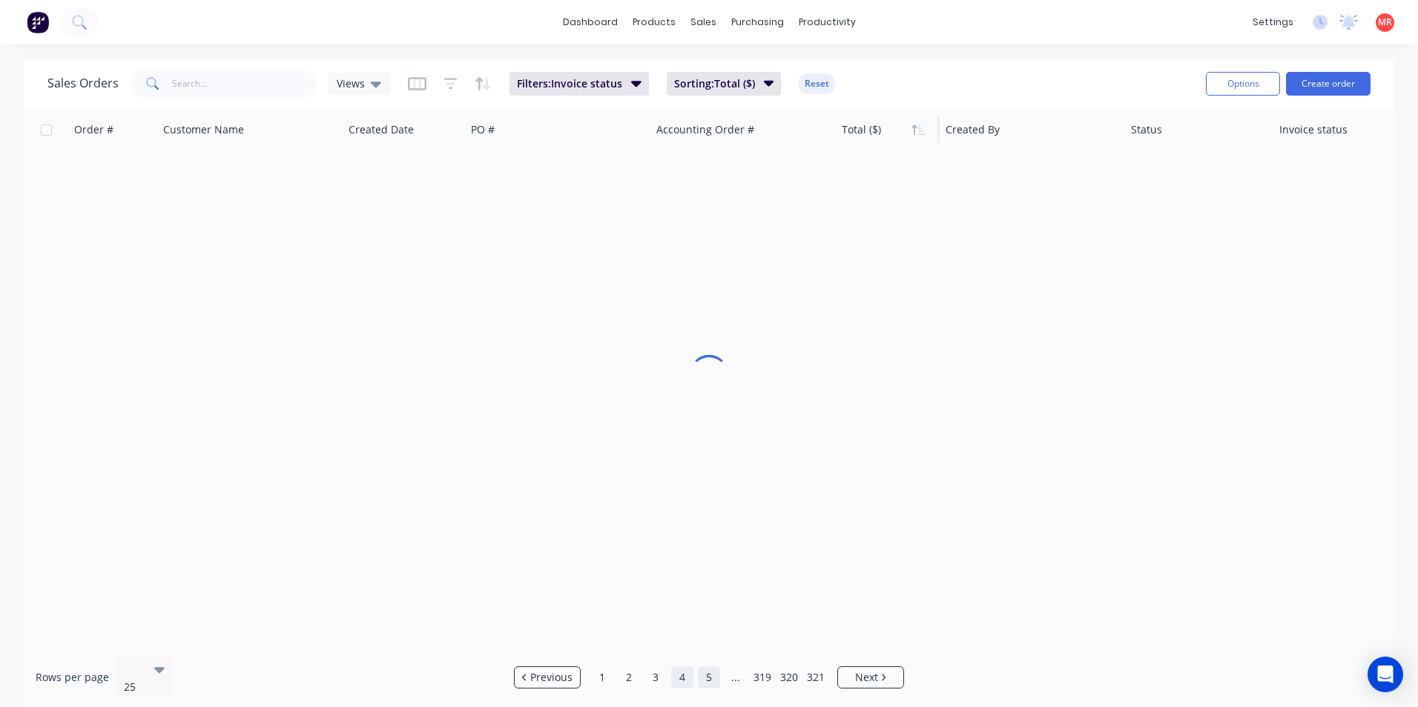
scroll to position [0, 0]
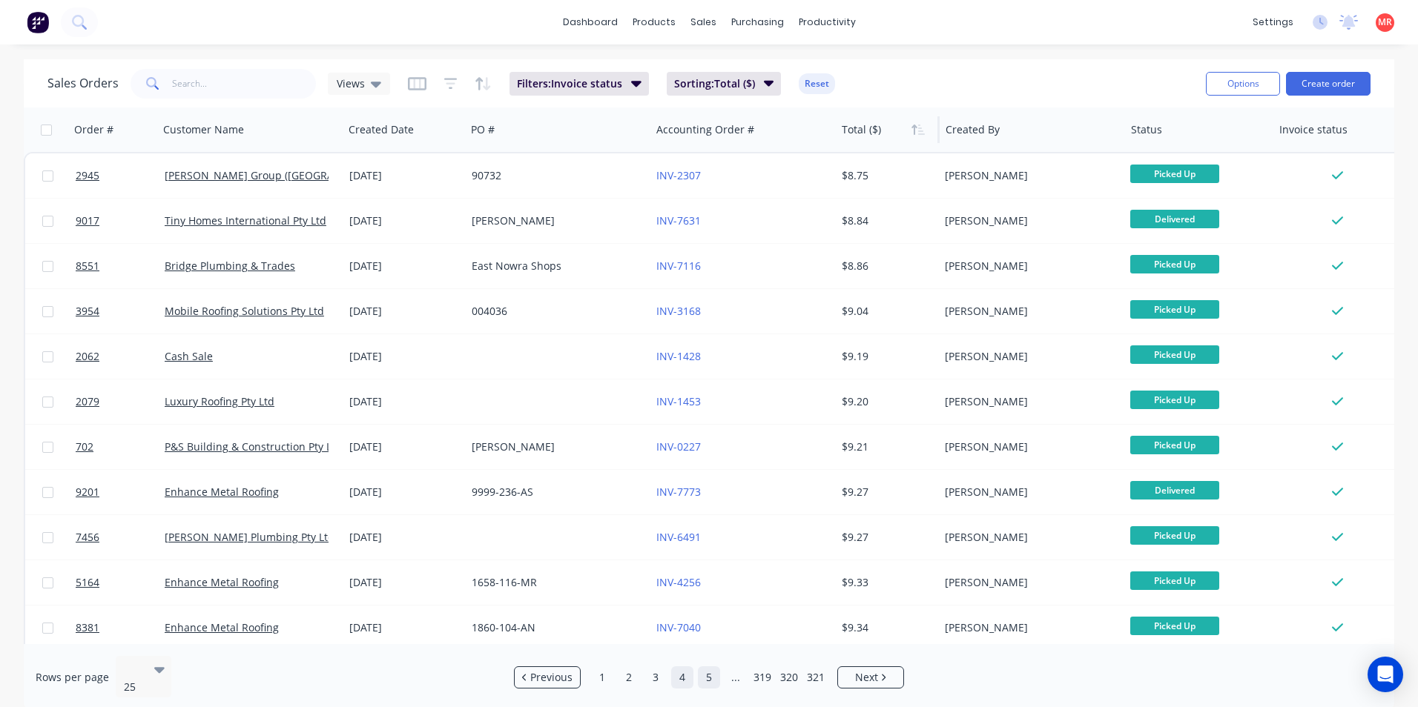
click at [701, 677] on link "5" at bounding box center [709, 678] width 22 height 22
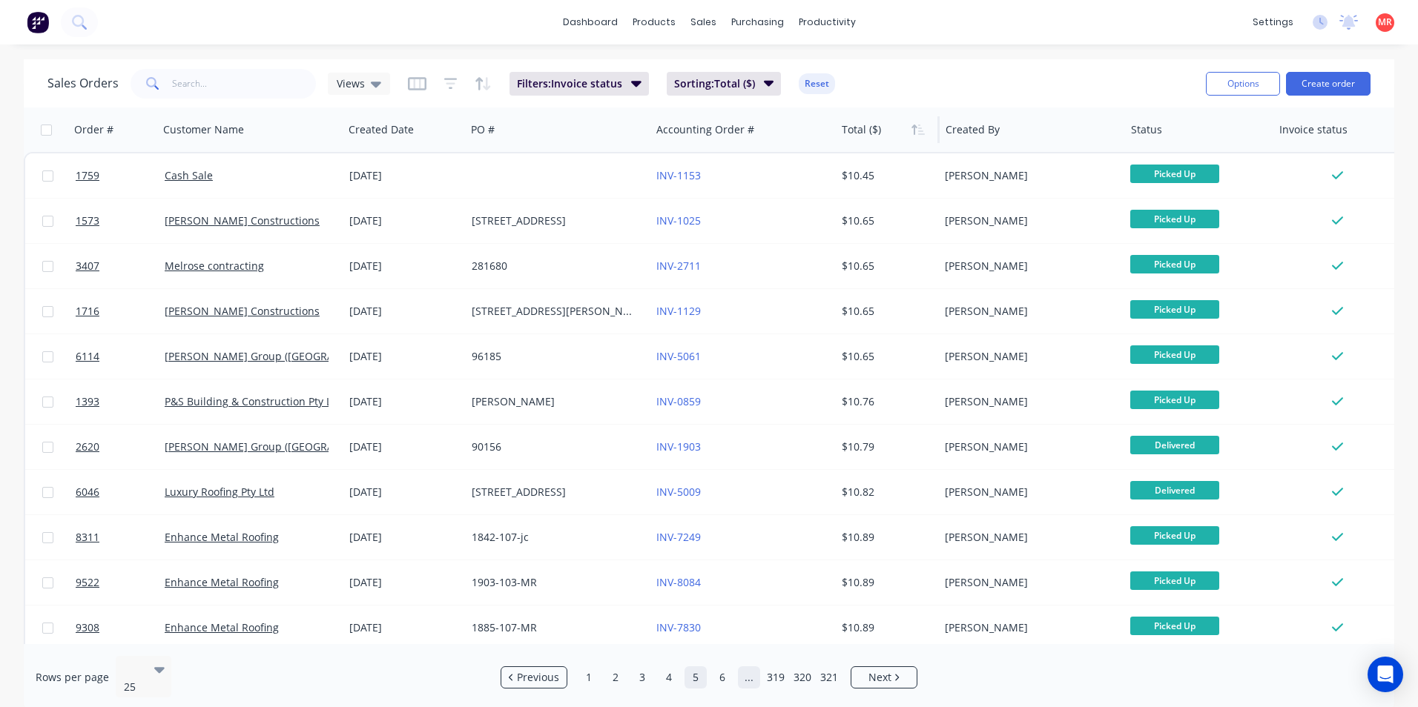
click at [753, 668] on link "..." at bounding box center [749, 678] width 22 height 22
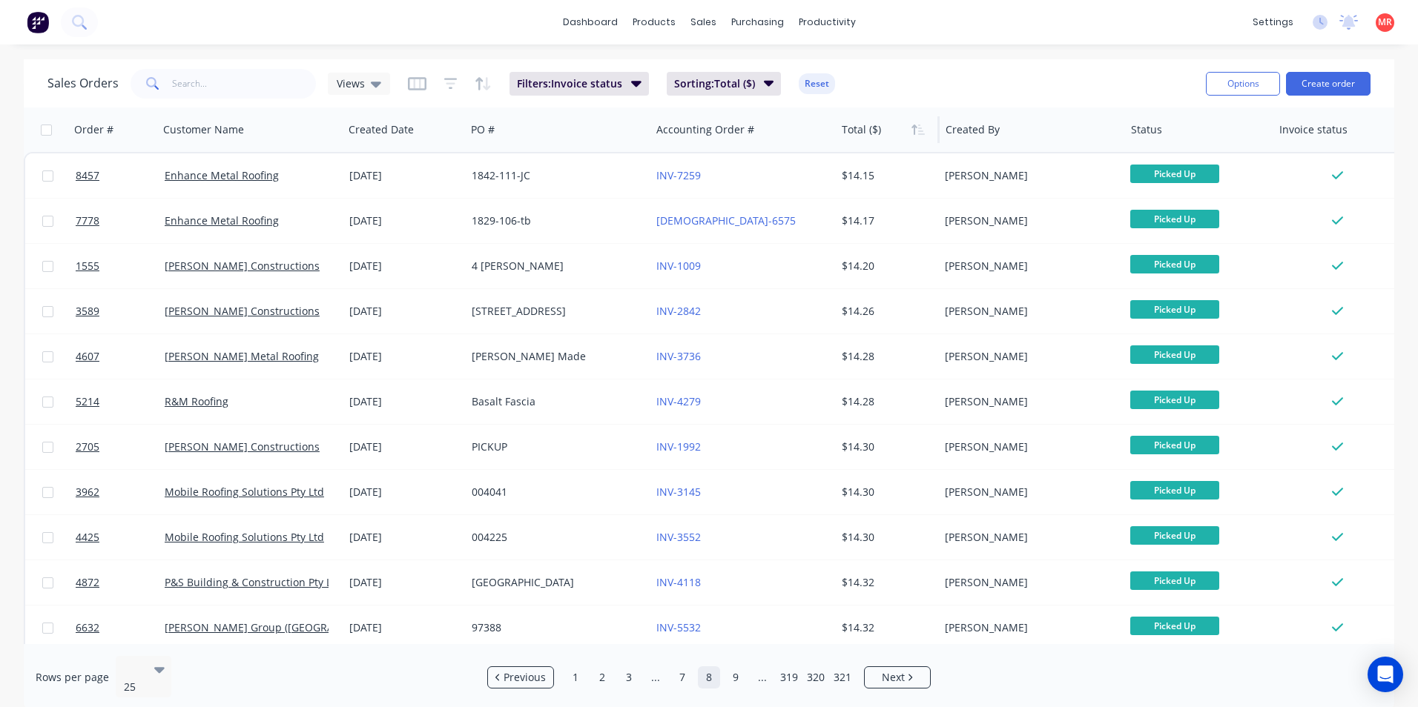
click at [753, 668] on link "..." at bounding box center [762, 678] width 22 height 22
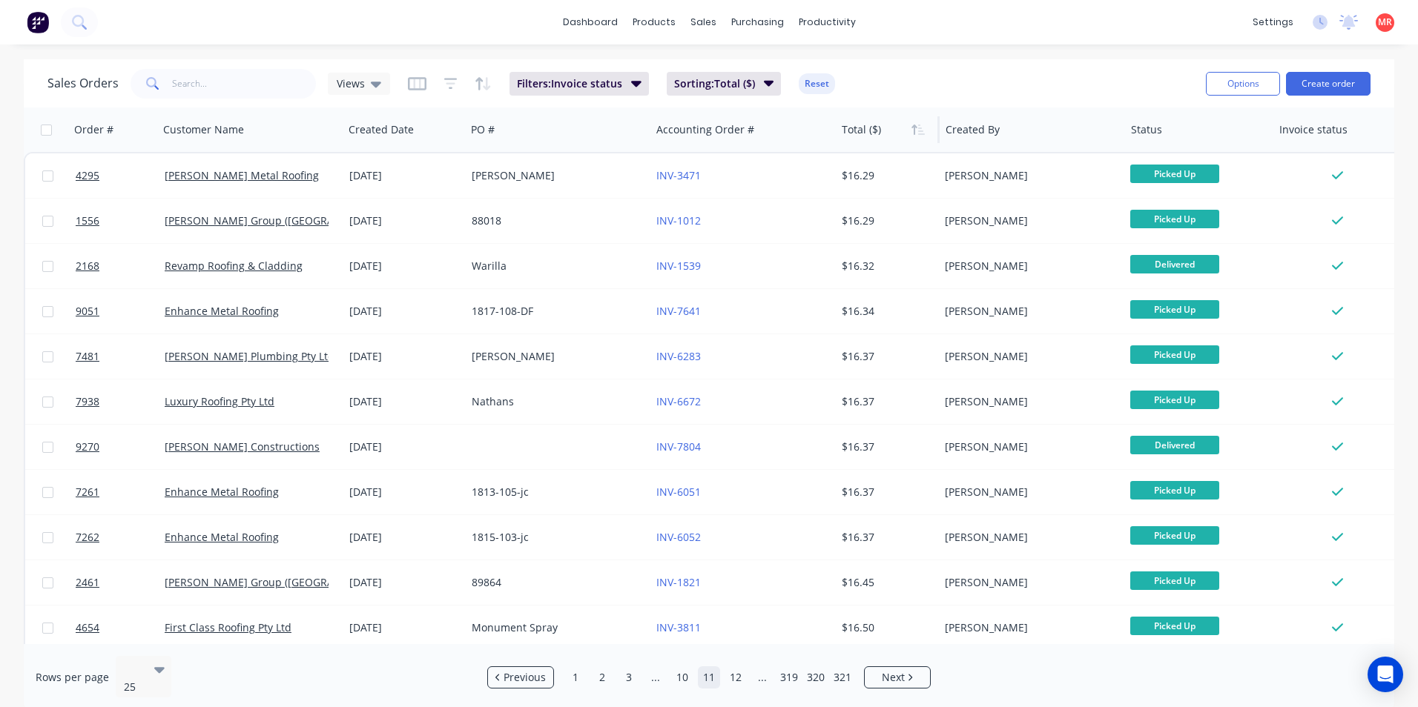
click at [753, 668] on link "..." at bounding box center [762, 678] width 22 height 22
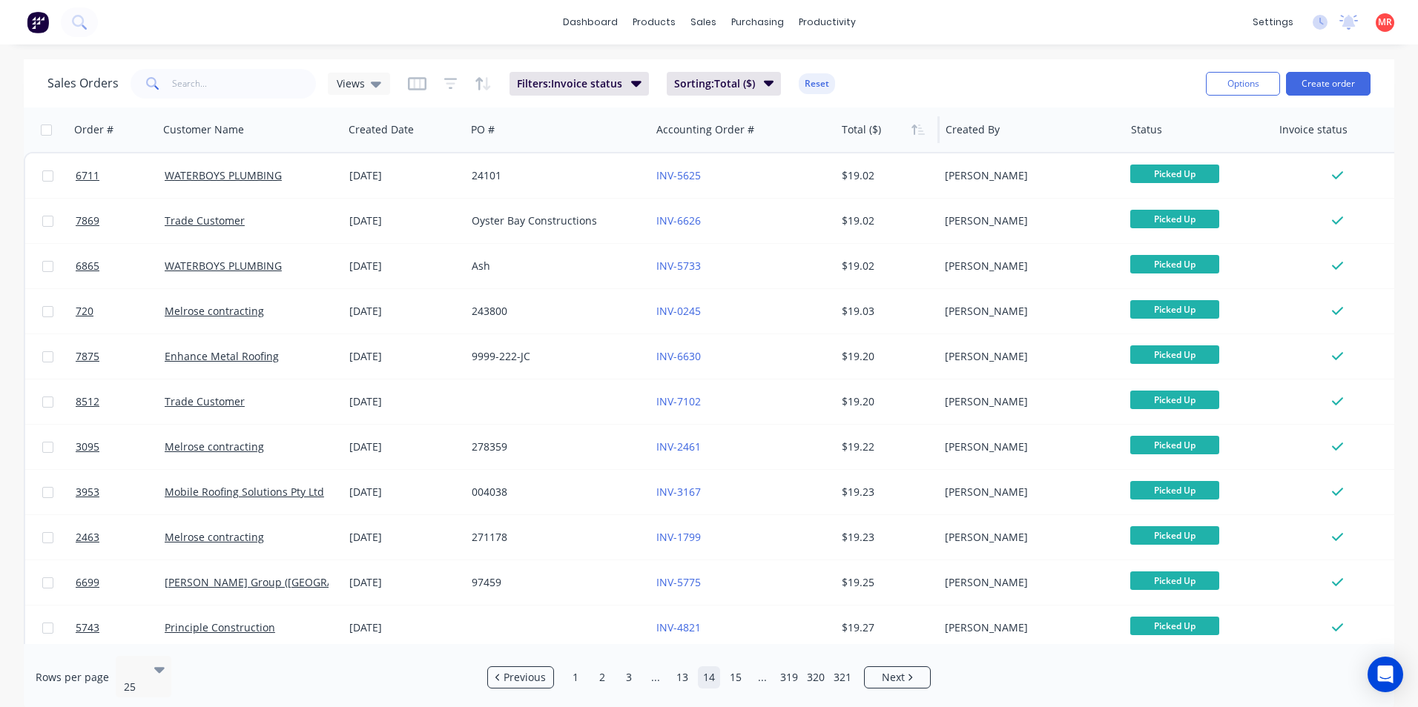
click at [753, 668] on link "..." at bounding box center [762, 678] width 22 height 22
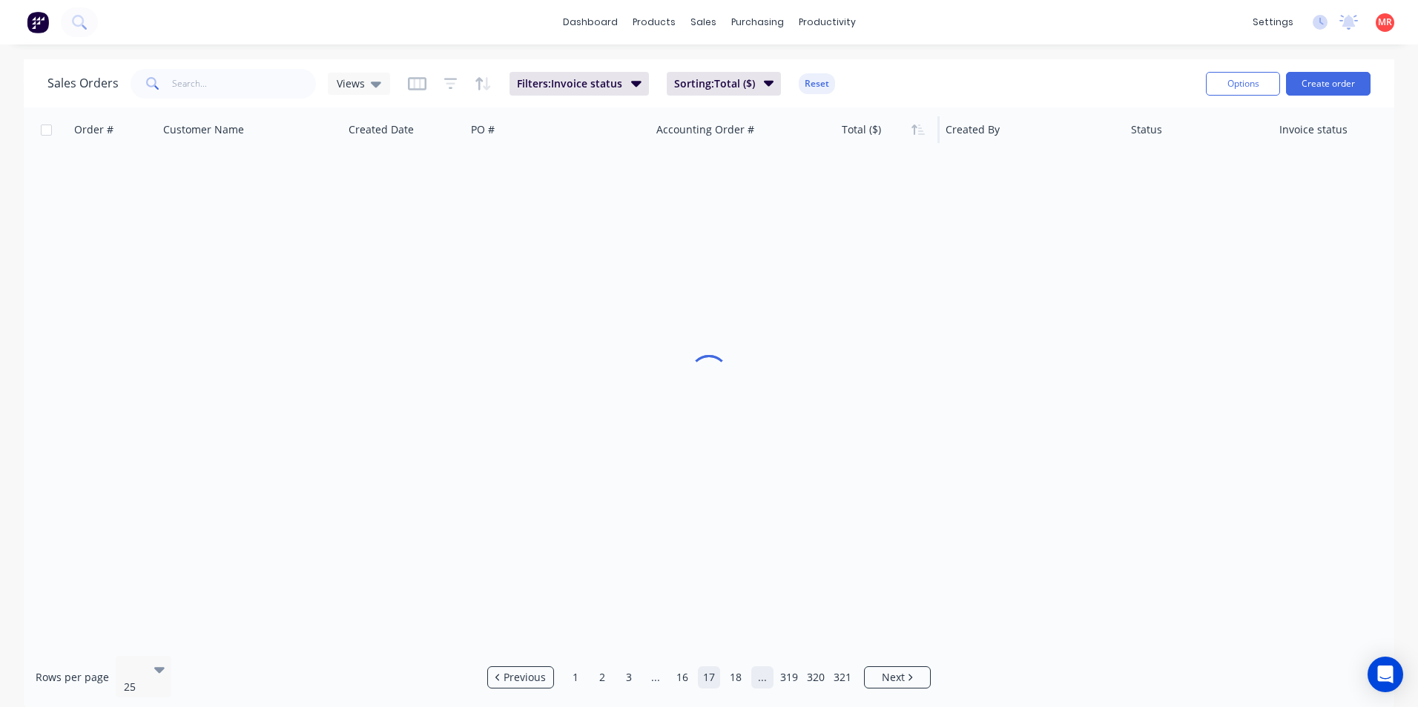
click at [759, 673] on link "..." at bounding box center [762, 678] width 22 height 22
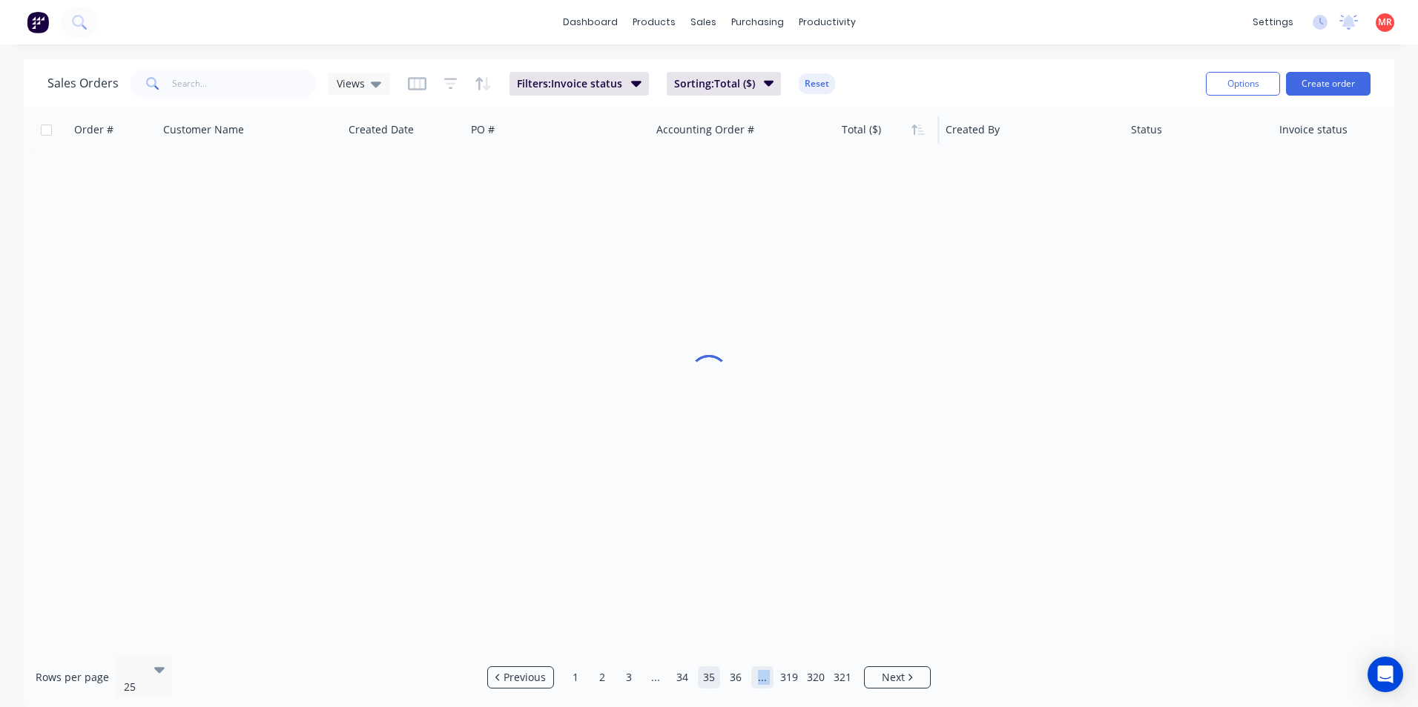
click at [759, 673] on link "..." at bounding box center [762, 678] width 22 height 22
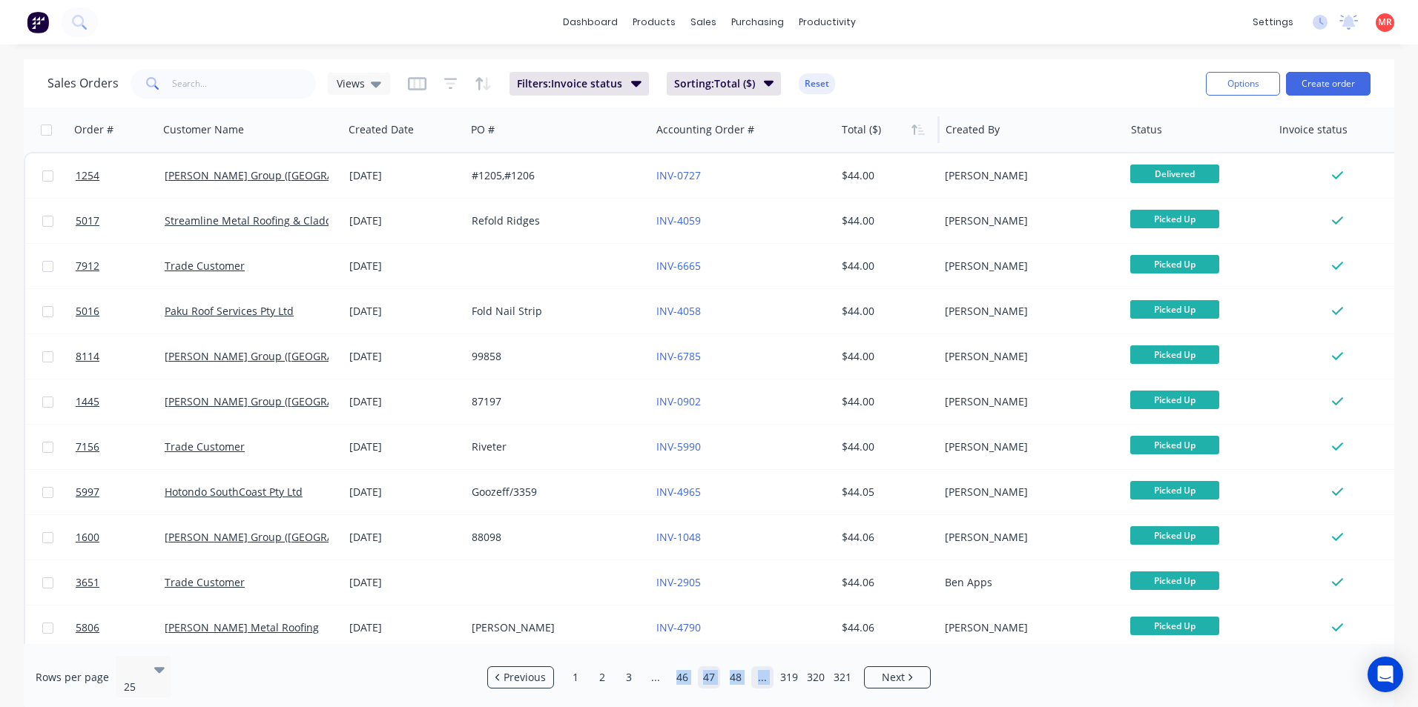
click at [759, 673] on link "..." at bounding box center [762, 678] width 22 height 22
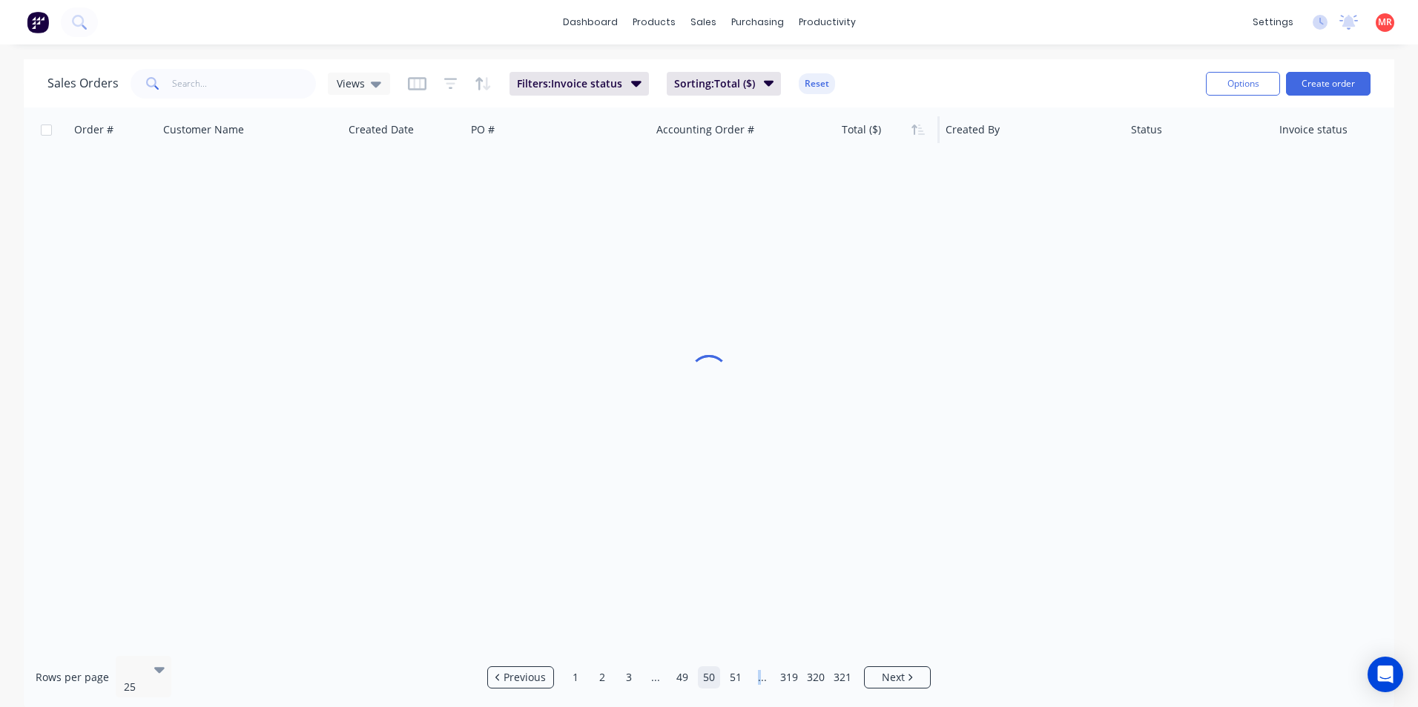
click at [759, 673] on link "..." at bounding box center [762, 678] width 22 height 22
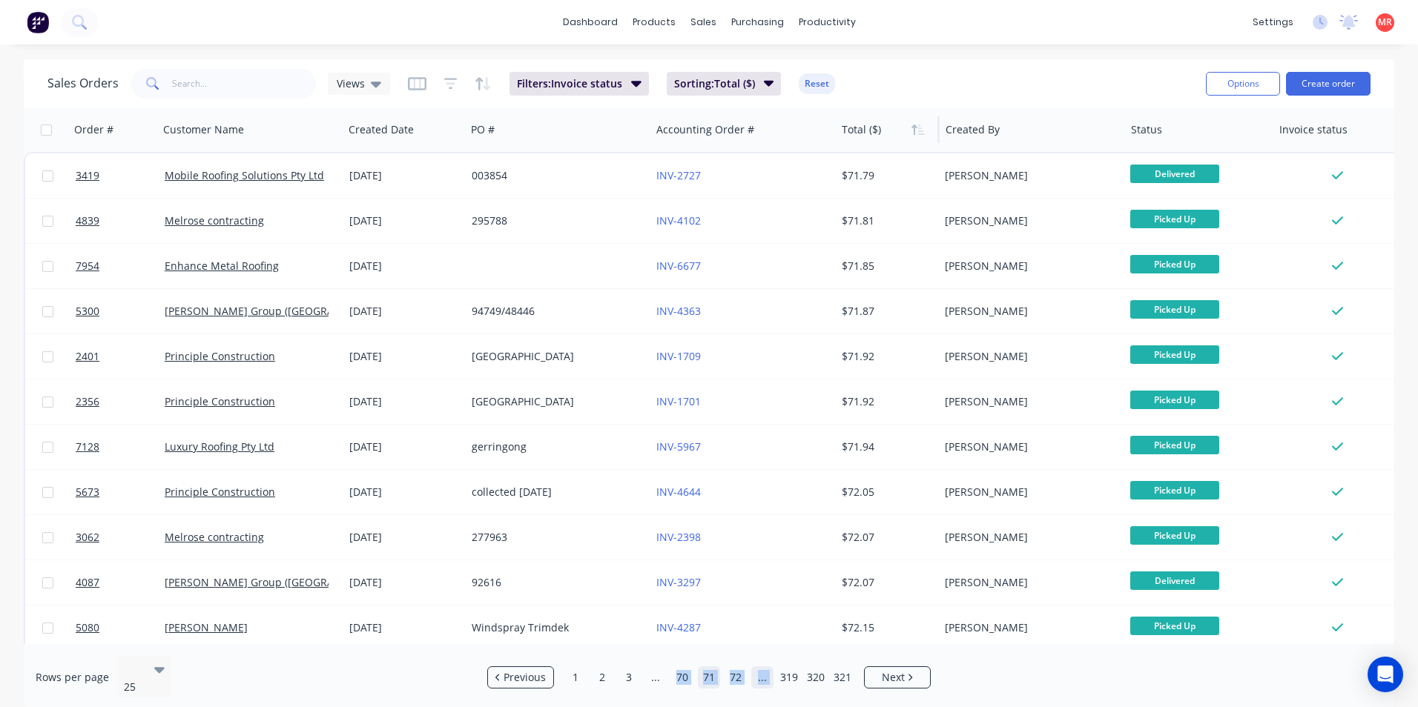
drag, startPoint x: 759, startPoint y: 673, endPoint x: 769, endPoint y: 675, distance: 9.9
click at [769, 675] on link "..." at bounding box center [762, 678] width 22 height 22
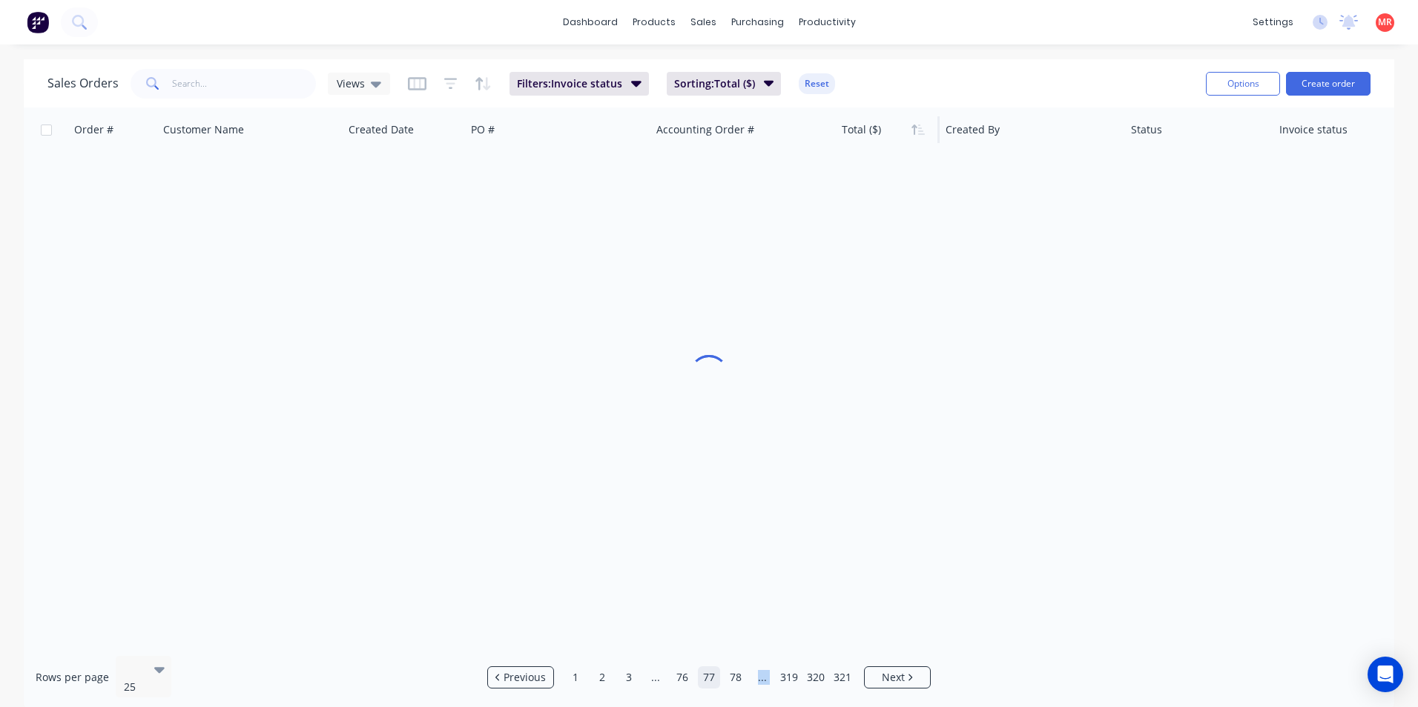
click at [769, 675] on link "..." at bounding box center [762, 678] width 22 height 22
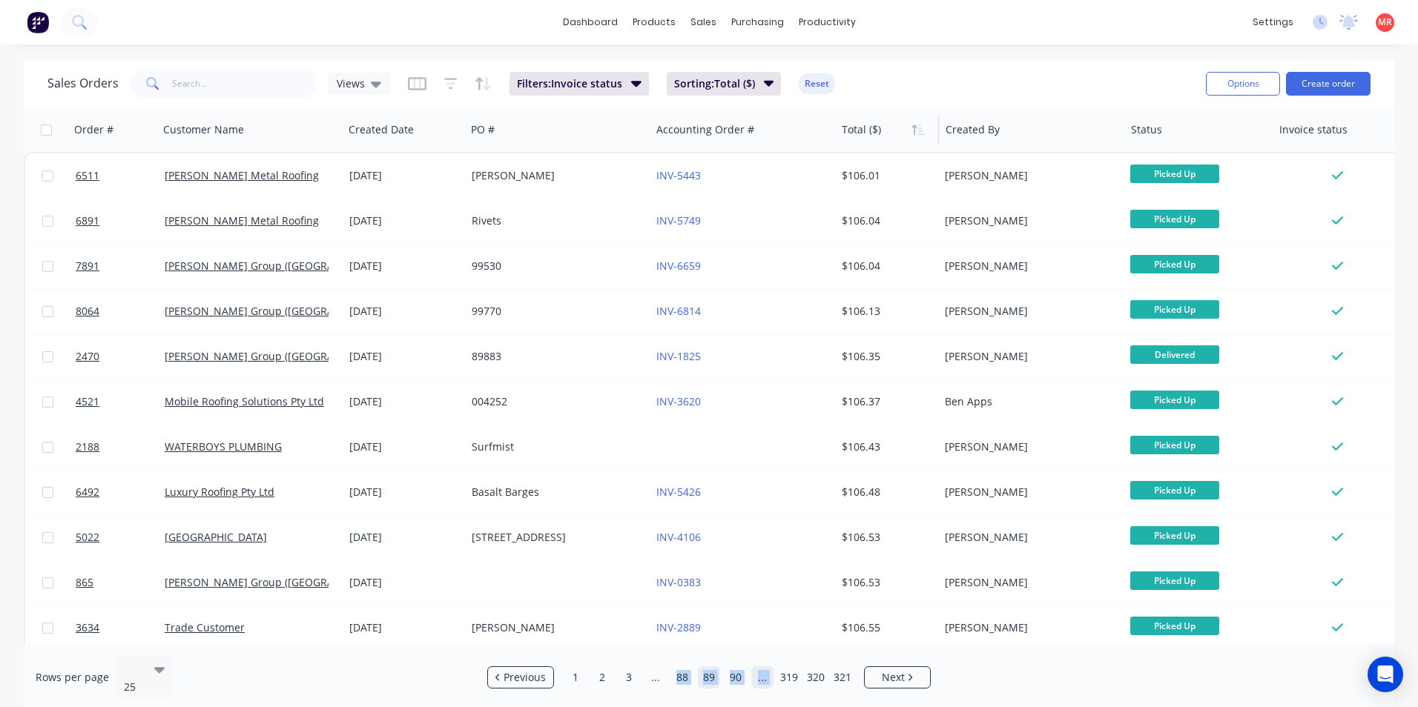
click at [762, 673] on link "..." at bounding box center [762, 678] width 22 height 22
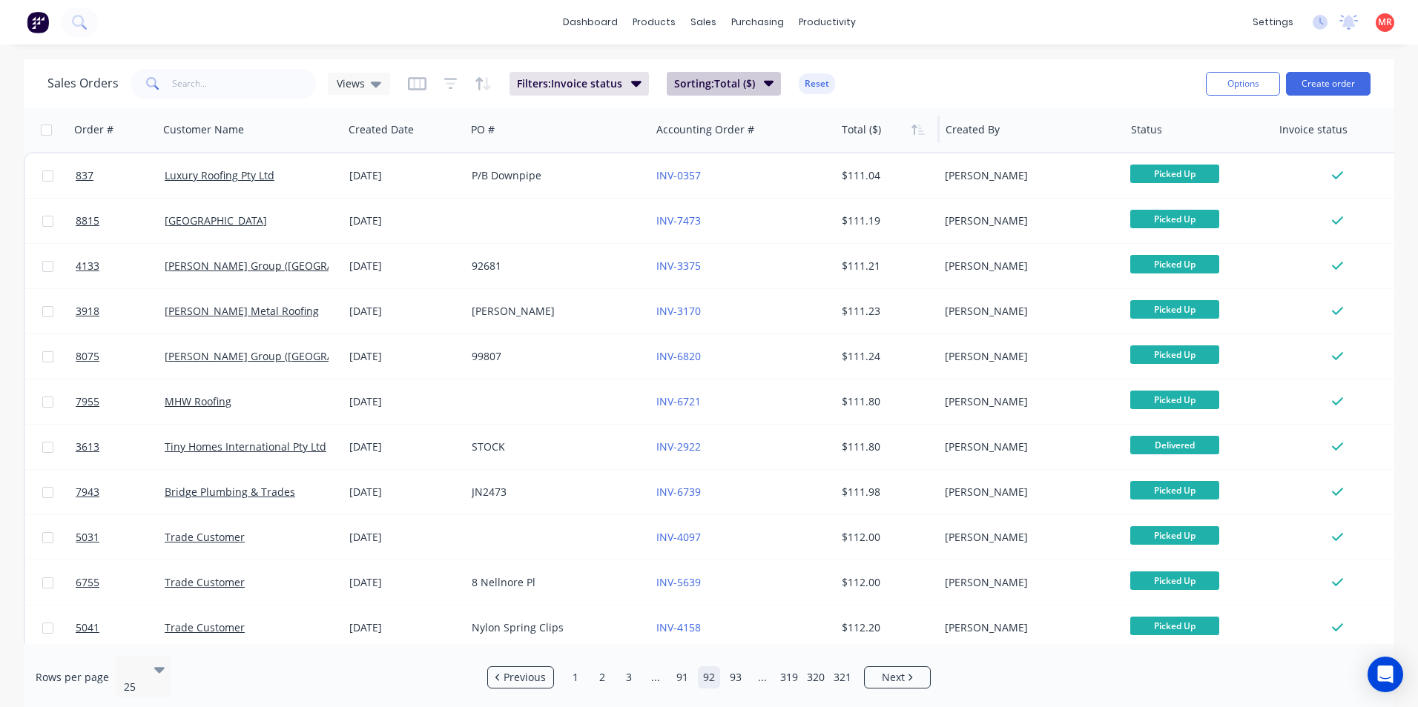
click at [684, 84] on span "Sorting: Total ($)" at bounding box center [714, 83] width 81 height 15
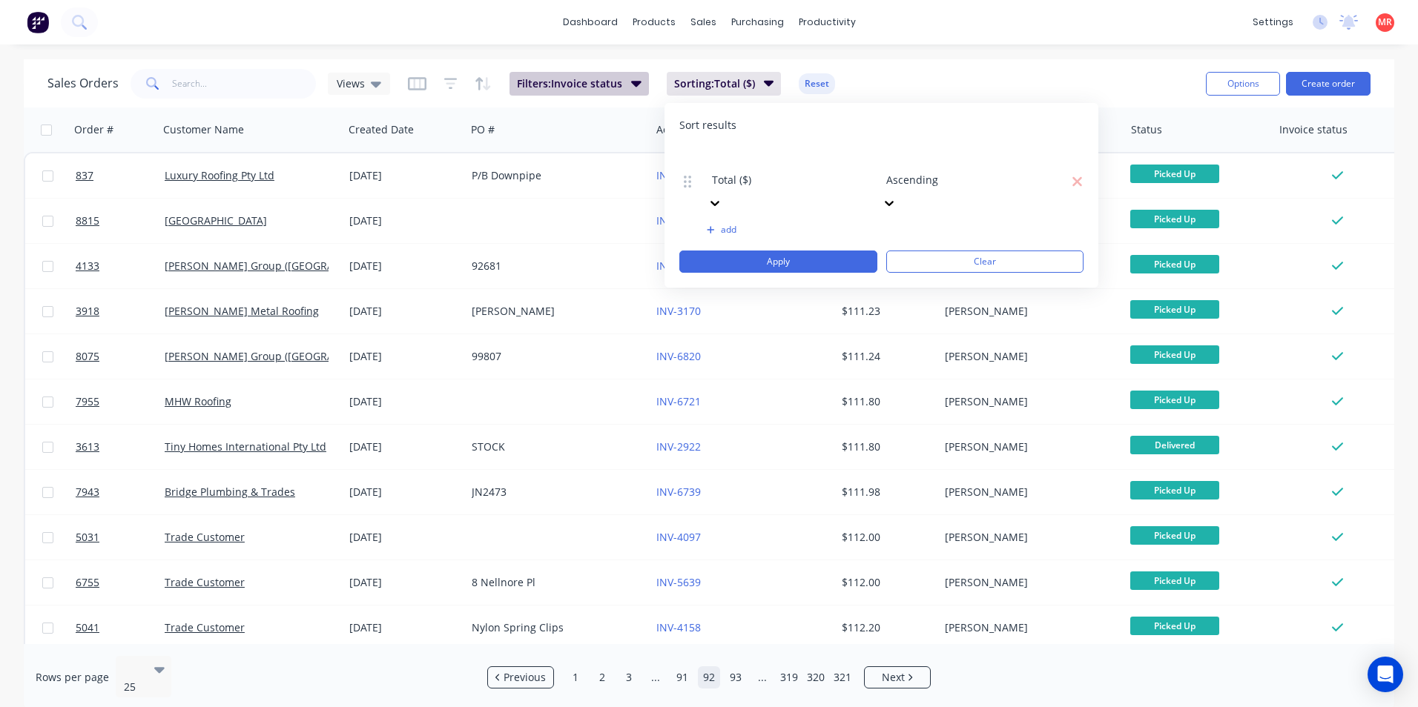
click at [641, 88] on button "Filters: Invoice status" at bounding box center [578, 84] width 139 height 24
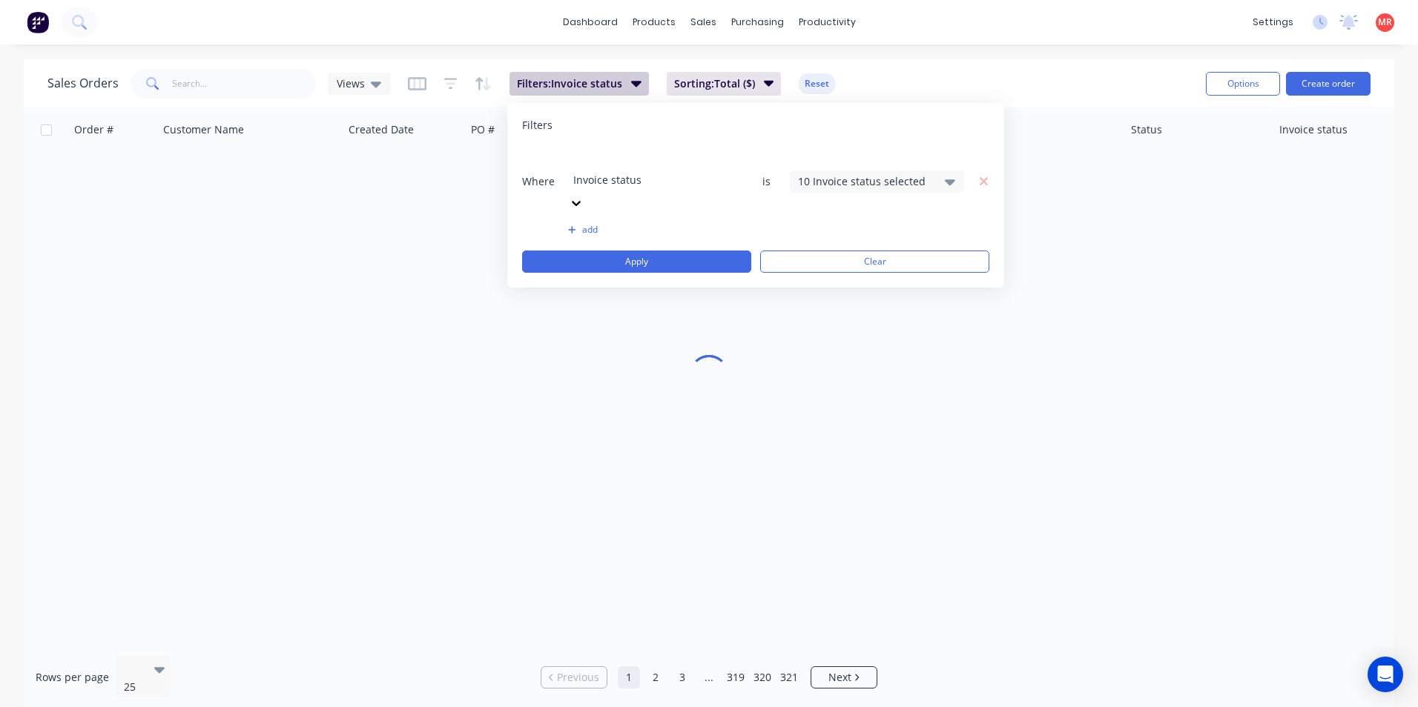
click at [641, 88] on button "Filters: Invoice status" at bounding box center [578, 84] width 139 height 24
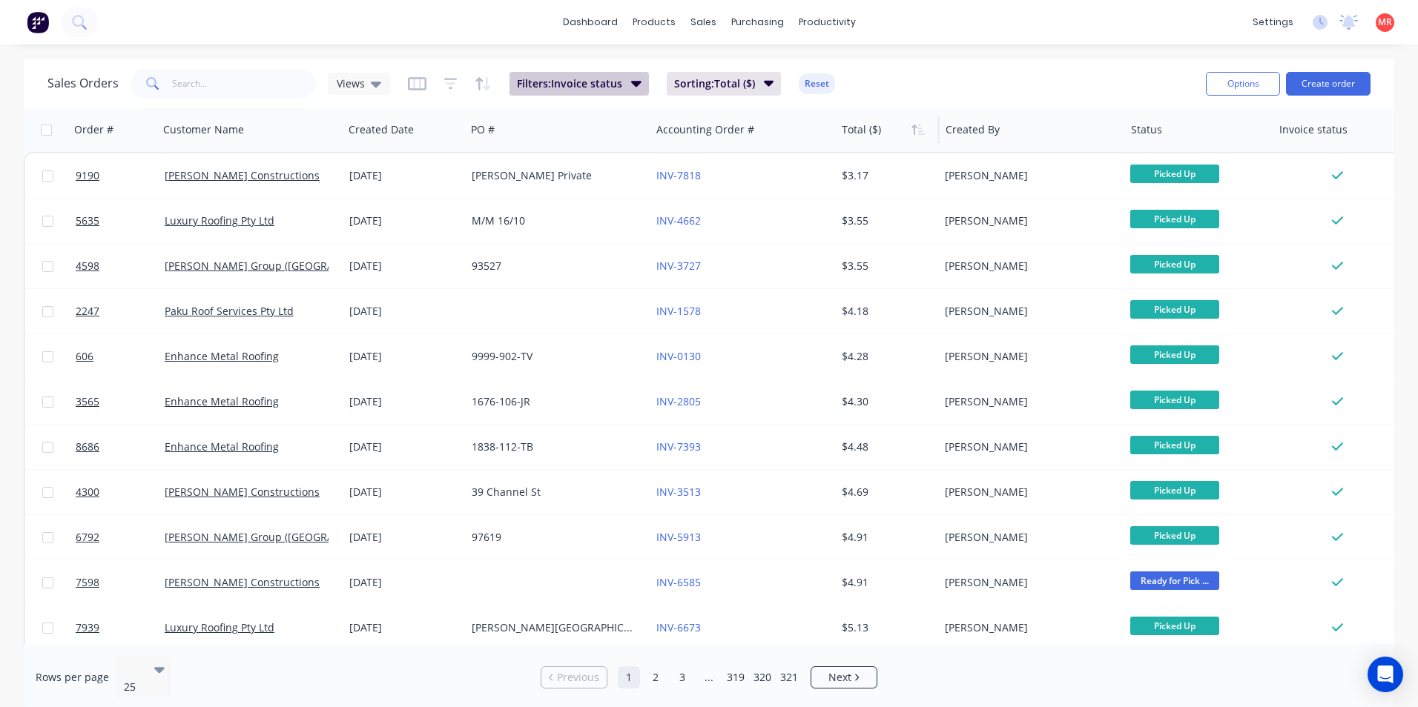
click at [638, 88] on icon "button" at bounding box center [636, 83] width 10 height 16
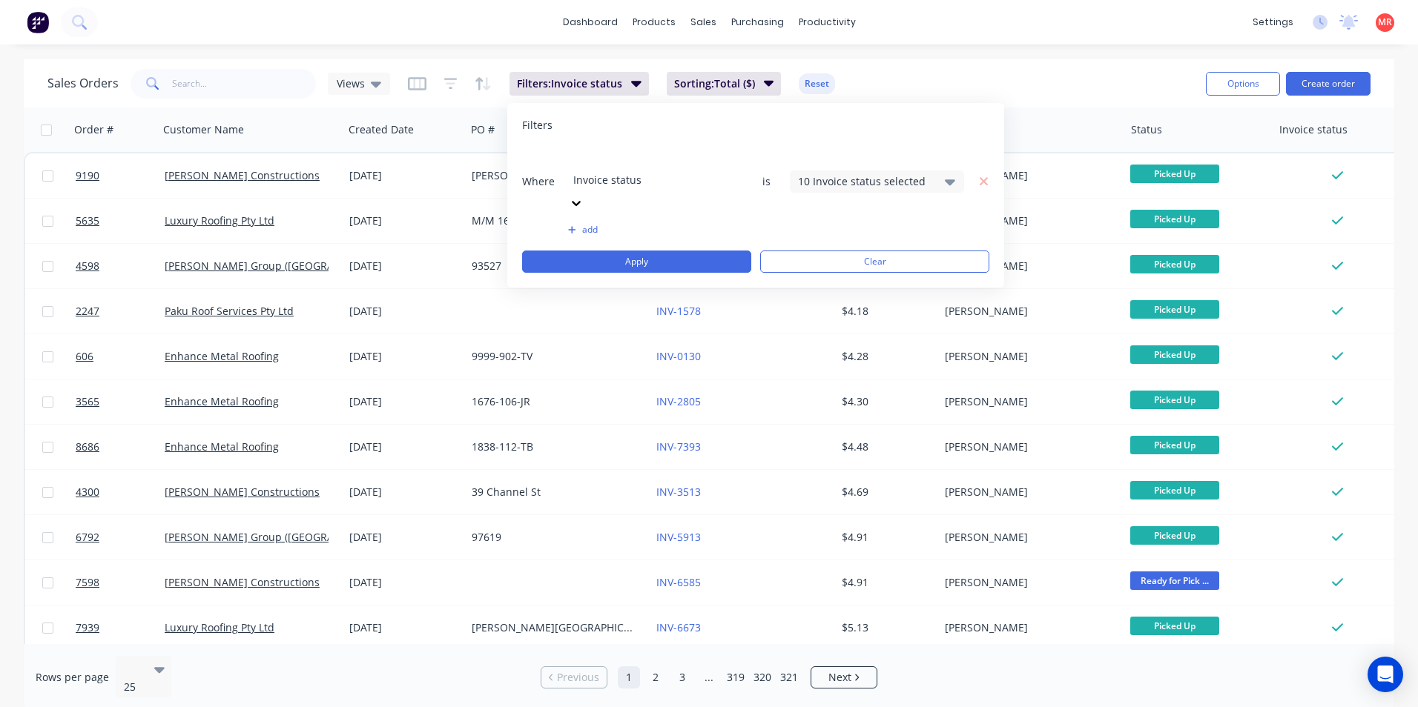
click at [676, 156] on div at bounding box center [680, 160] width 214 height 19
click at [918, 171] on div "10 Invoice status selected" at bounding box center [877, 182] width 174 height 22
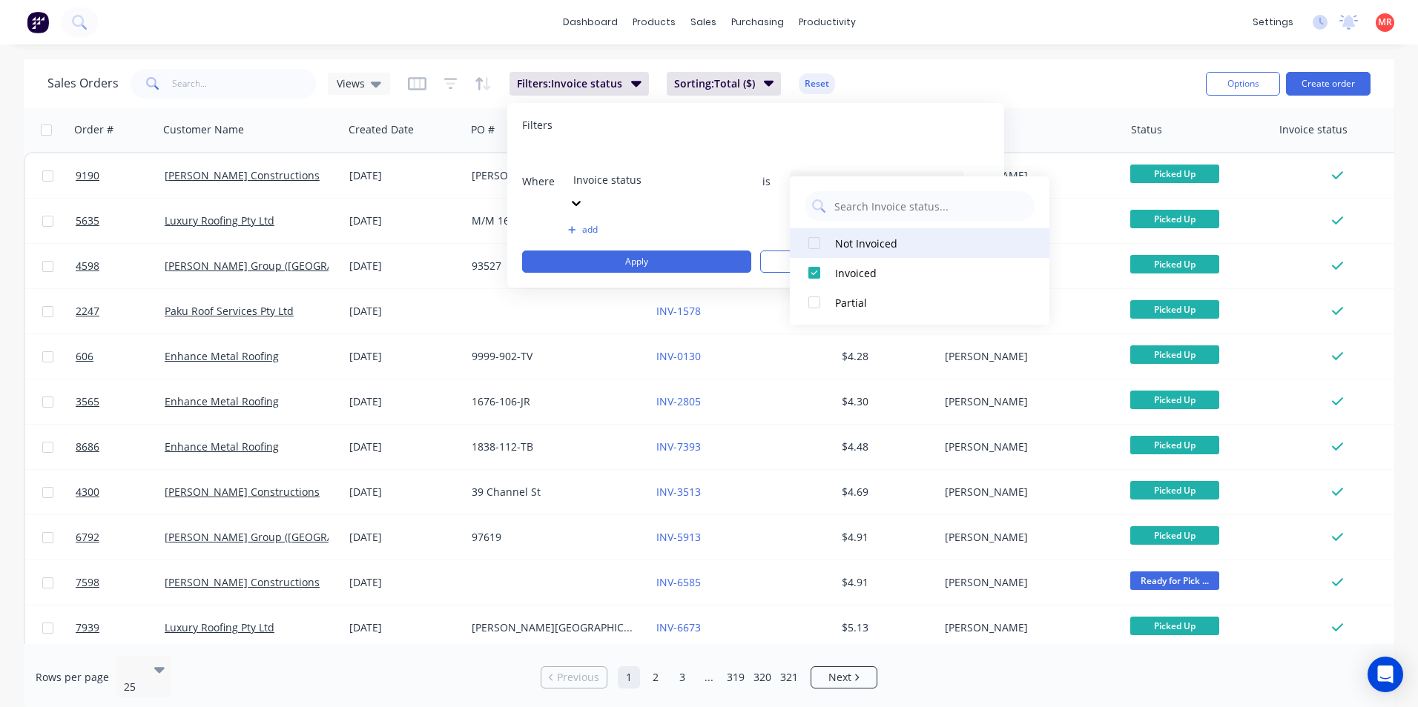
click at [822, 242] on div at bounding box center [814, 243] width 30 height 30
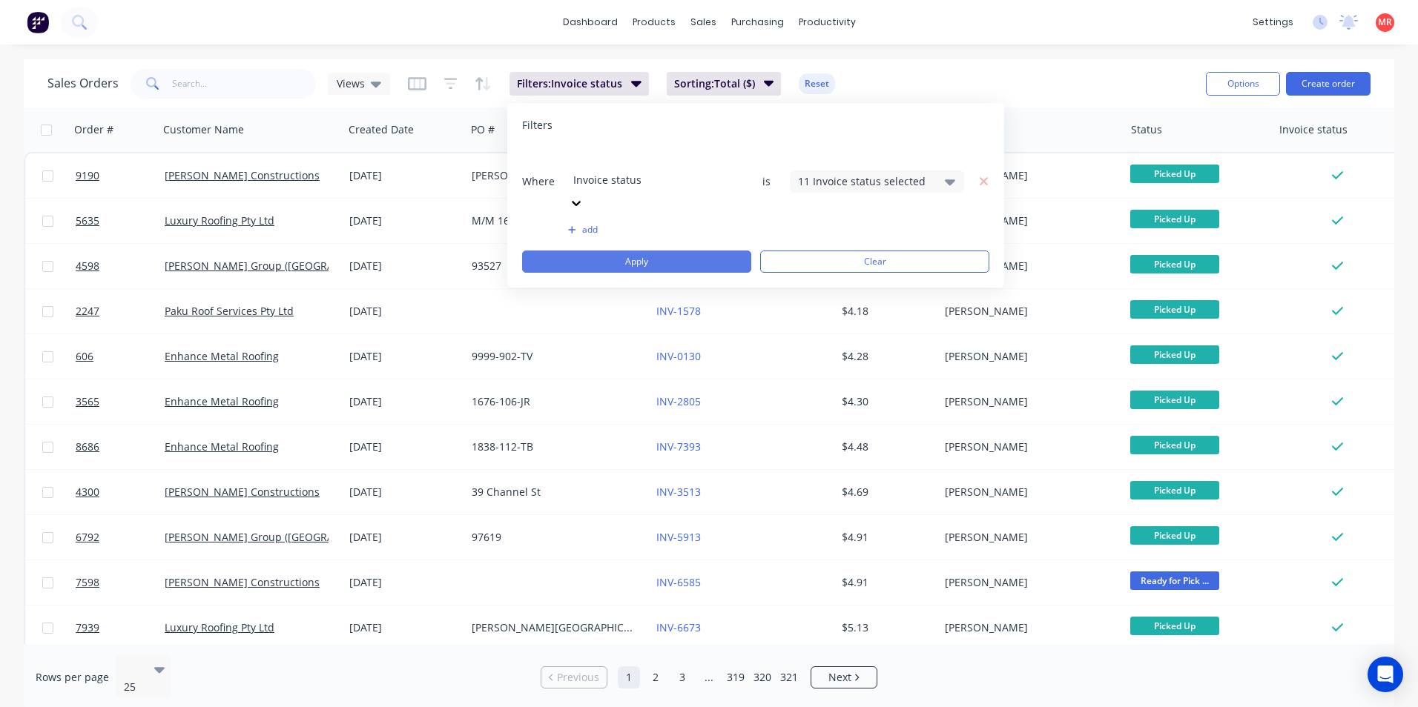
click at [674, 251] on button "Apply" at bounding box center [636, 262] width 229 height 22
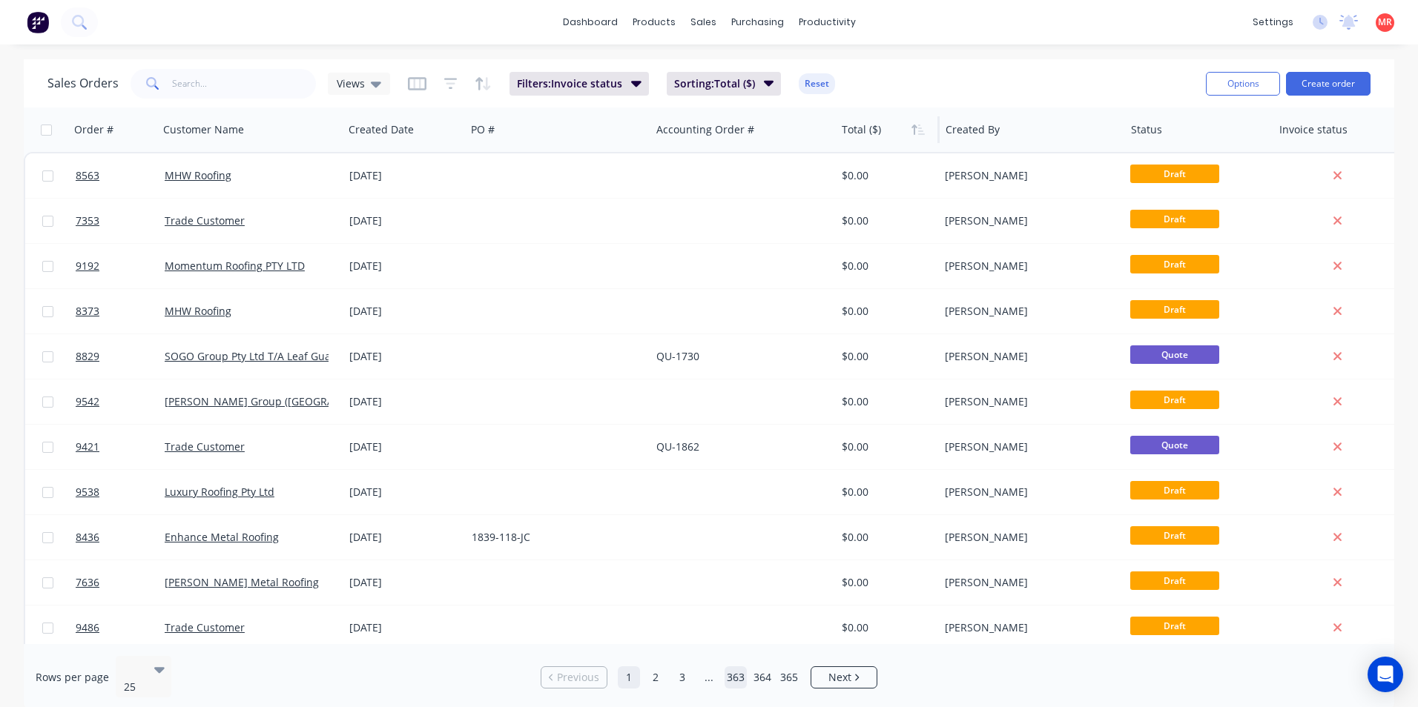
click at [727, 678] on link "363" at bounding box center [735, 678] width 22 height 22
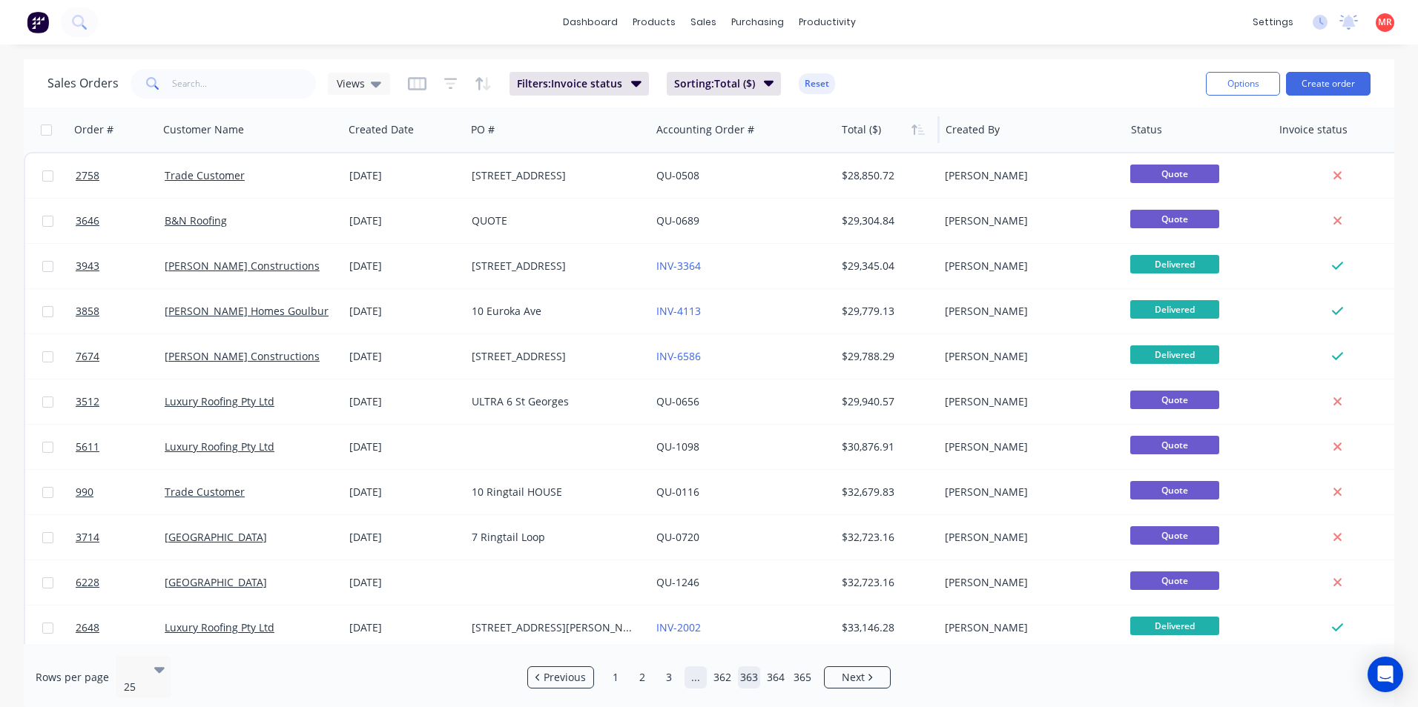
click at [686, 673] on link "..." at bounding box center [695, 678] width 22 height 22
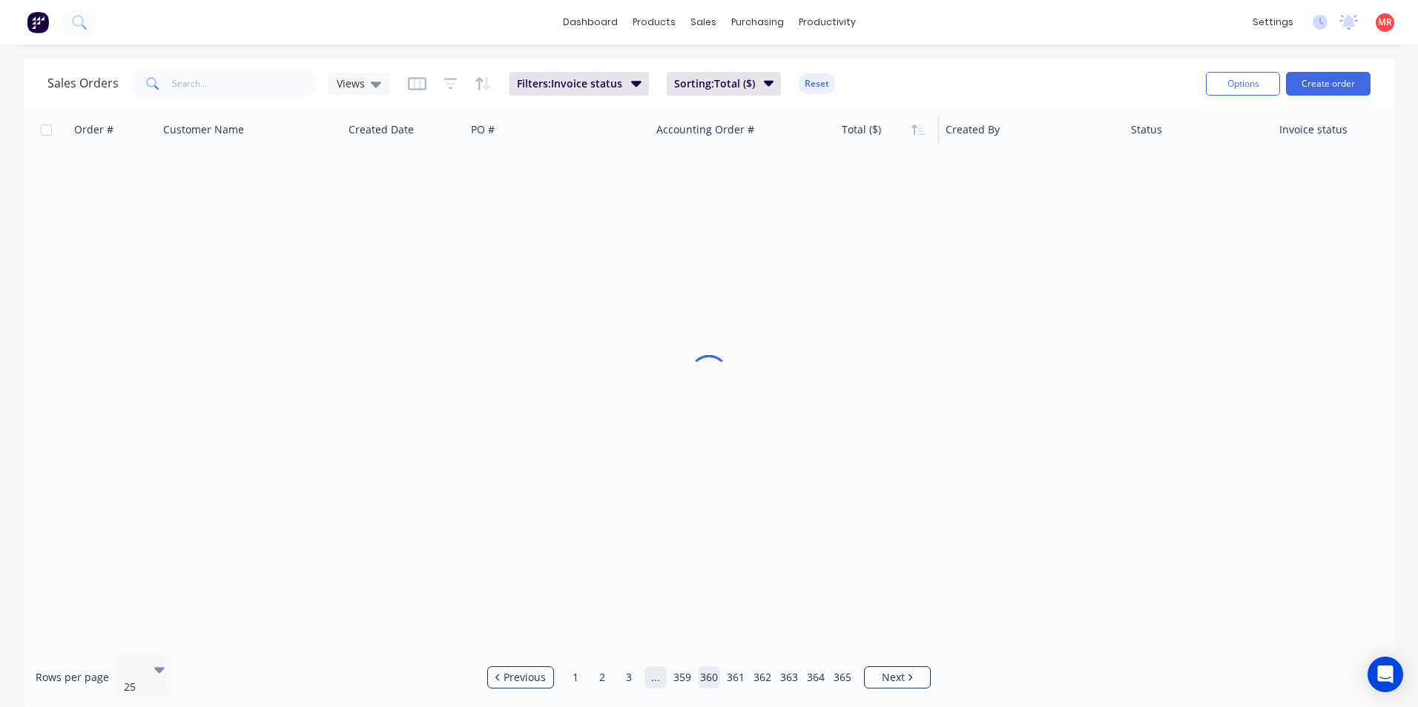
click at [686, 673] on link "359" at bounding box center [682, 678] width 22 height 22
click at [686, 673] on link "358" at bounding box center [682, 678] width 22 height 22
click at [686, 673] on link "356" at bounding box center [682, 678] width 22 height 22
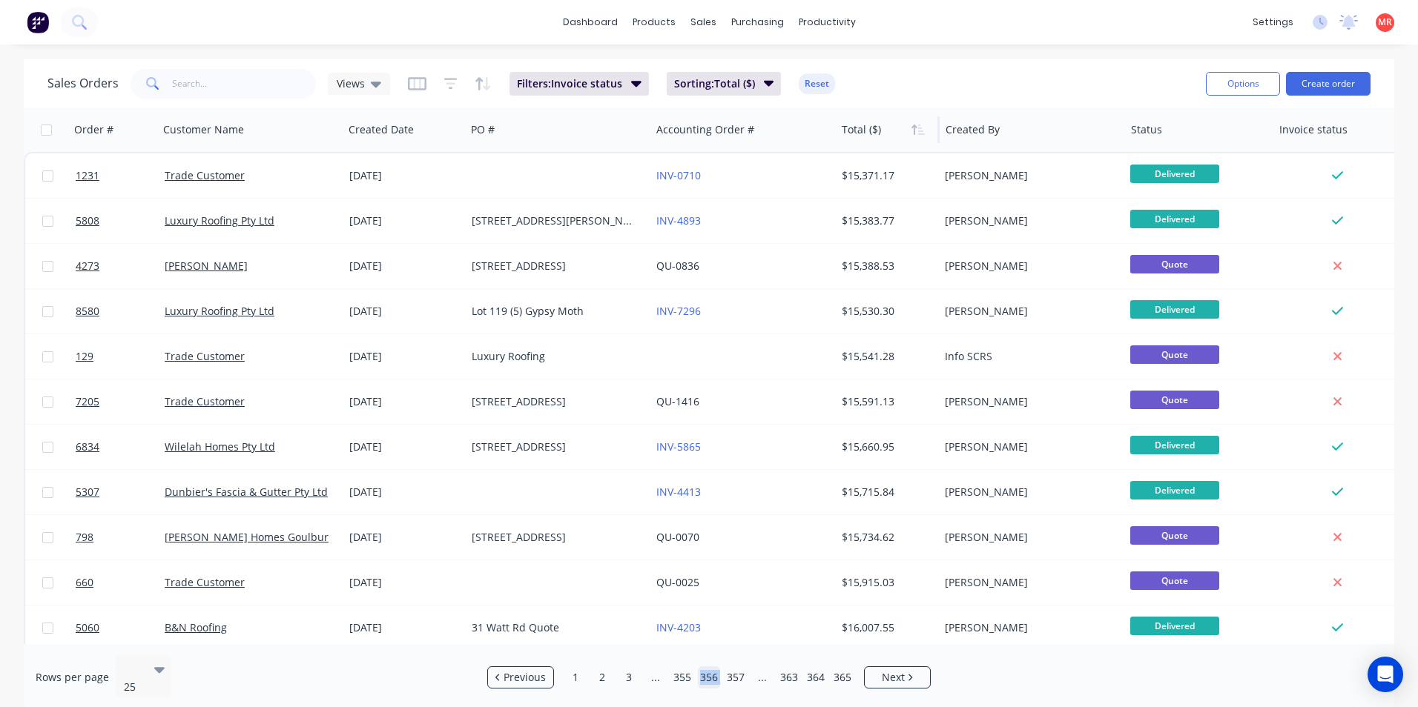
click at [686, 673] on link "355" at bounding box center [682, 678] width 22 height 22
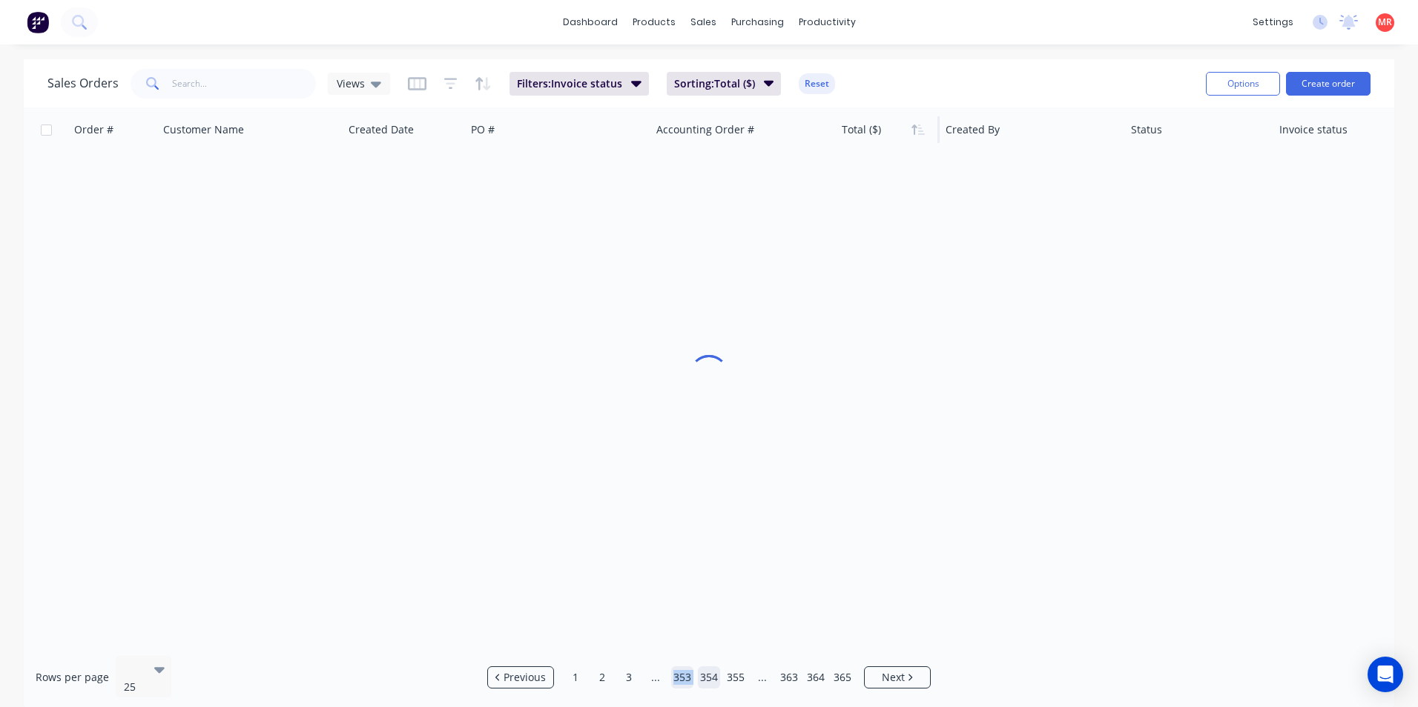
click at [686, 673] on link "353" at bounding box center [682, 678] width 22 height 22
drag, startPoint x: 686, startPoint y: 673, endPoint x: 658, endPoint y: 670, distance: 28.4
click at [658, 670] on link "..." at bounding box center [655, 678] width 22 height 22
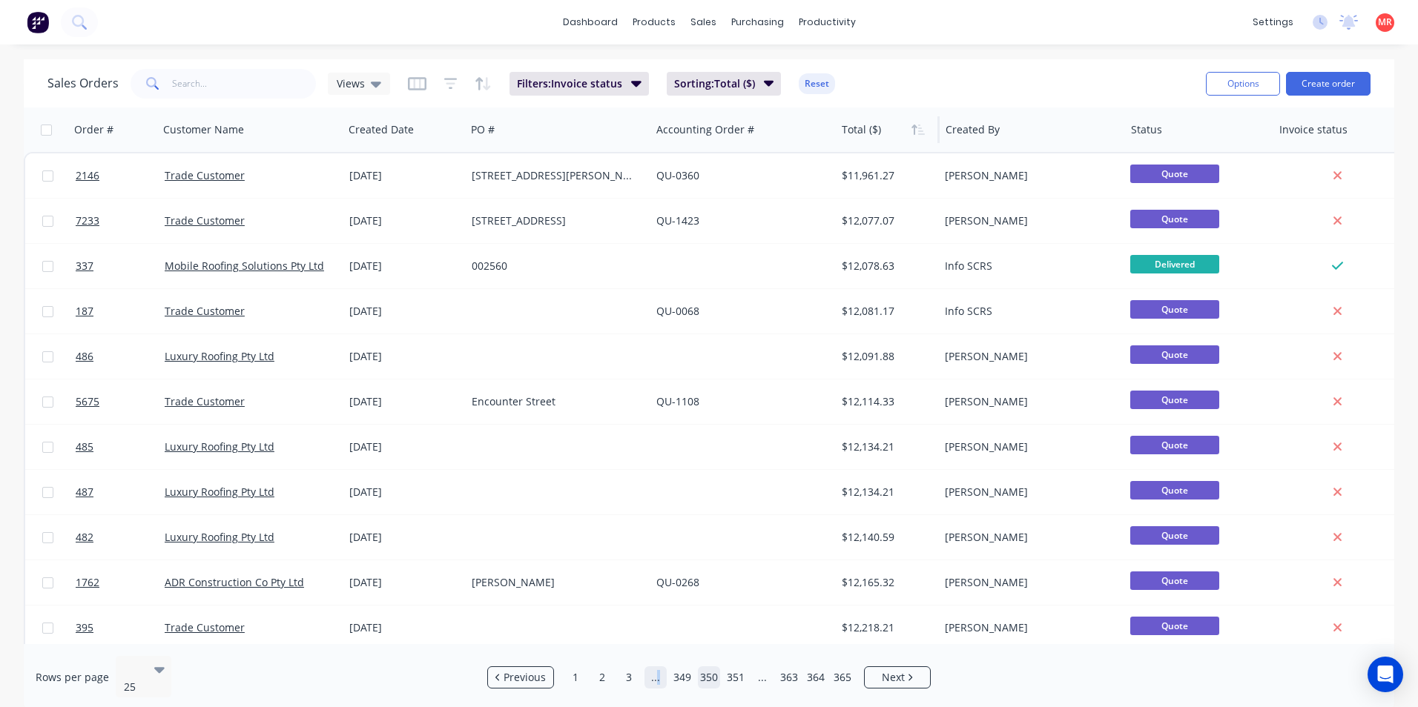
click at [657, 669] on link "..." at bounding box center [655, 678] width 22 height 22
click at [656, 668] on link "..." at bounding box center [655, 678] width 22 height 22
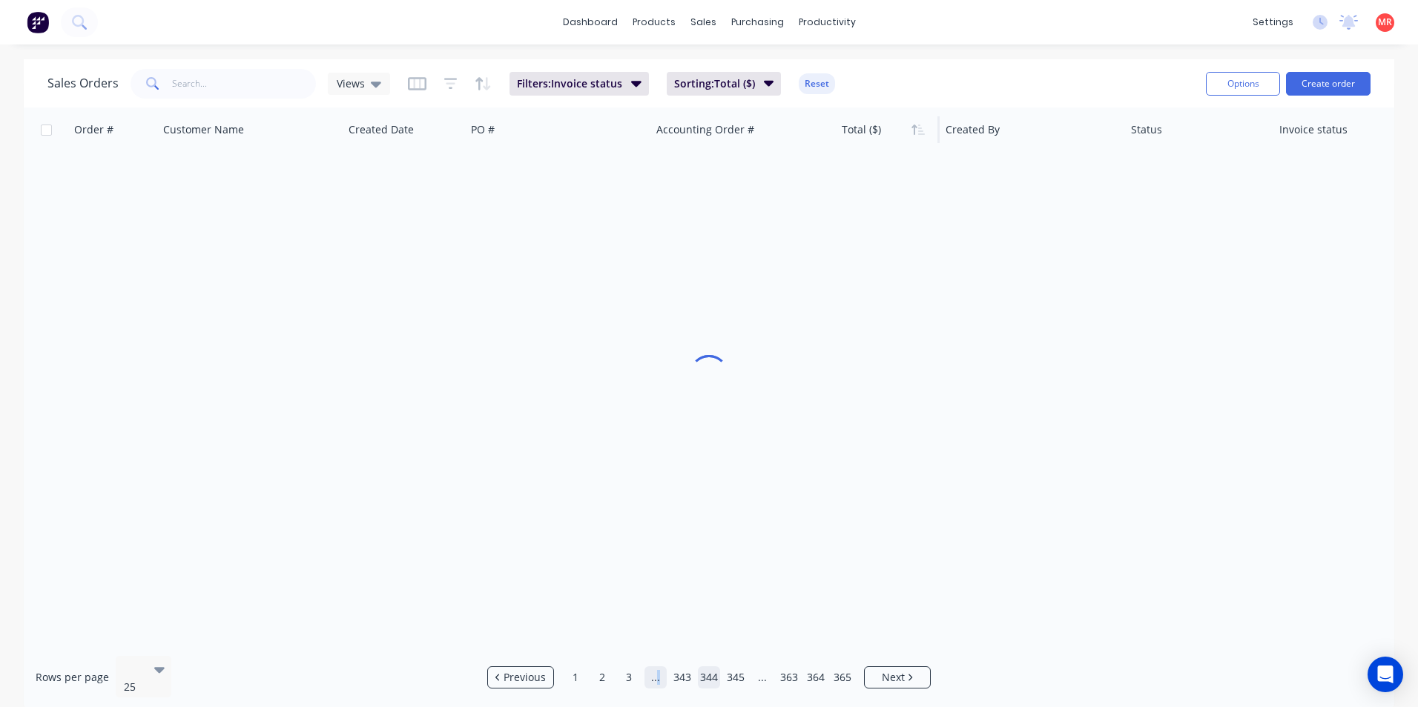
click at [656, 668] on link "..." at bounding box center [655, 678] width 22 height 22
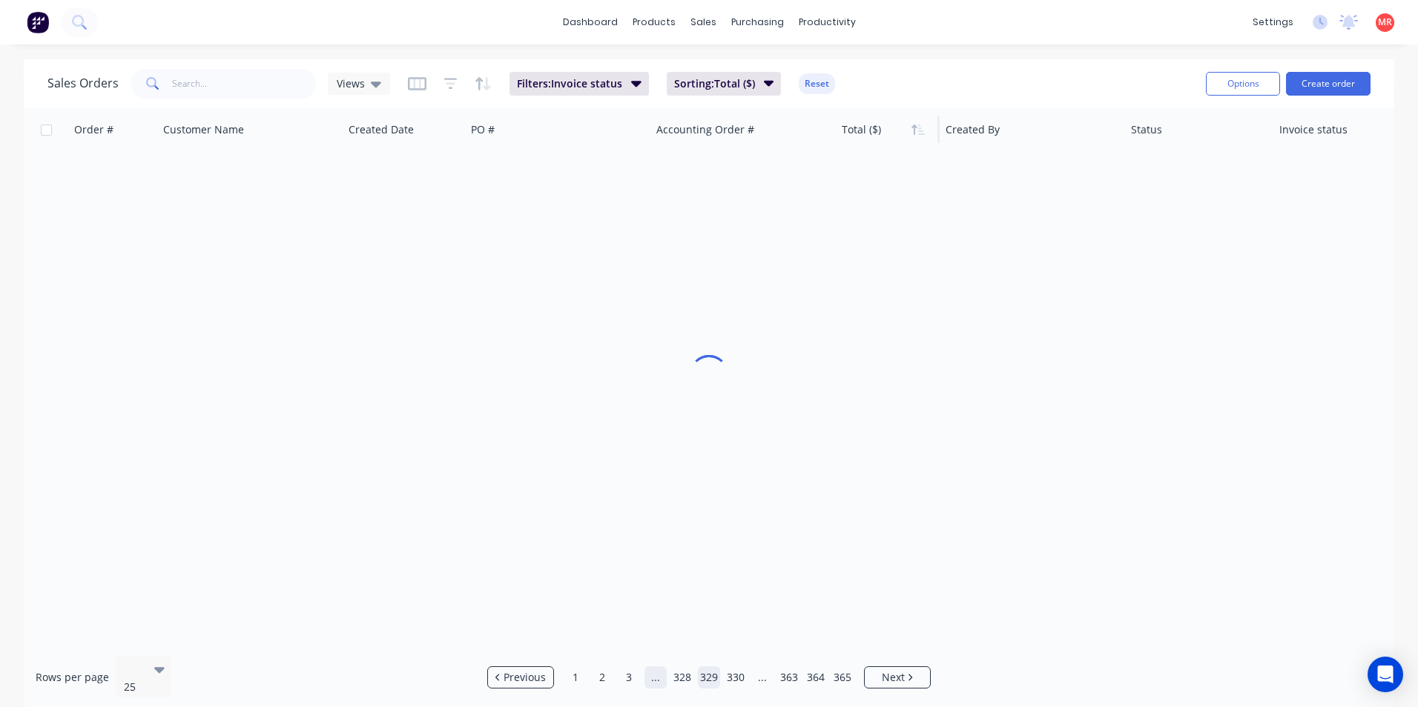
click at [656, 668] on link "..." at bounding box center [655, 678] width 22 height 22
click at [655, 667] on link "..." at bounding box center [655, 678] width 22 height 22
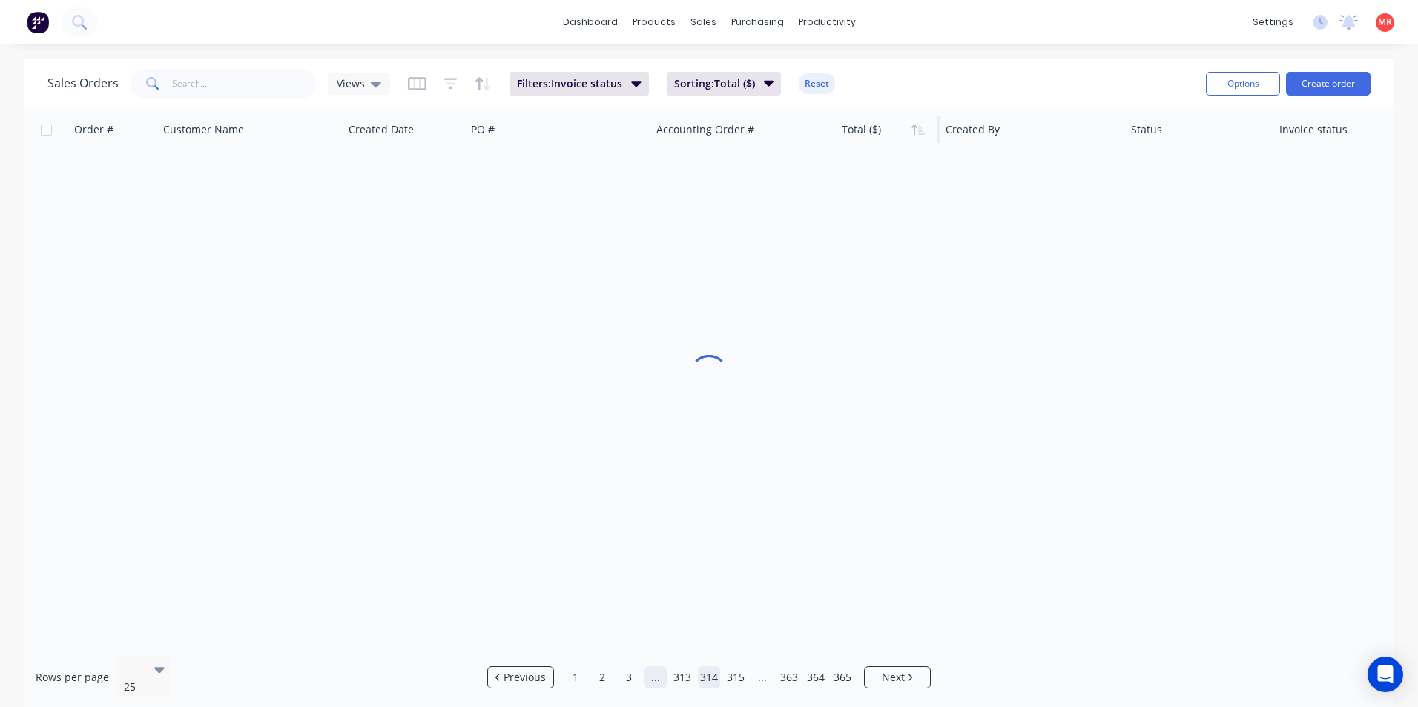
click at [655, 667] on link "..." at bounding box center [655, 678] width 22 height 22
click at [656, 667] on link "..." at bounding box center [655, 678] width 22 height 22
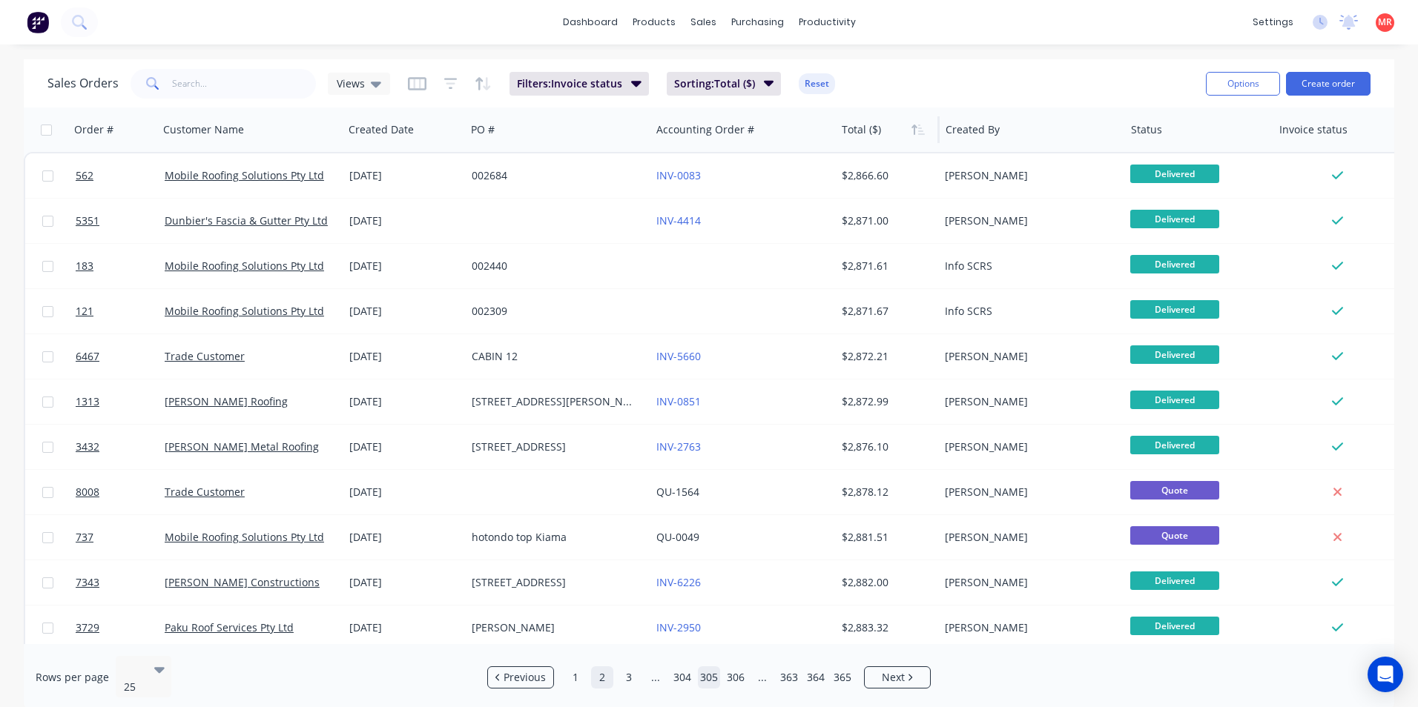
drag, startPoint x: 656, startPoint y: 667, endPoint x: 634, endPoint y: 673, distance: 22.1
click at [634, 673] on link "3" at bounding box center [629, 678] width 22 height 22
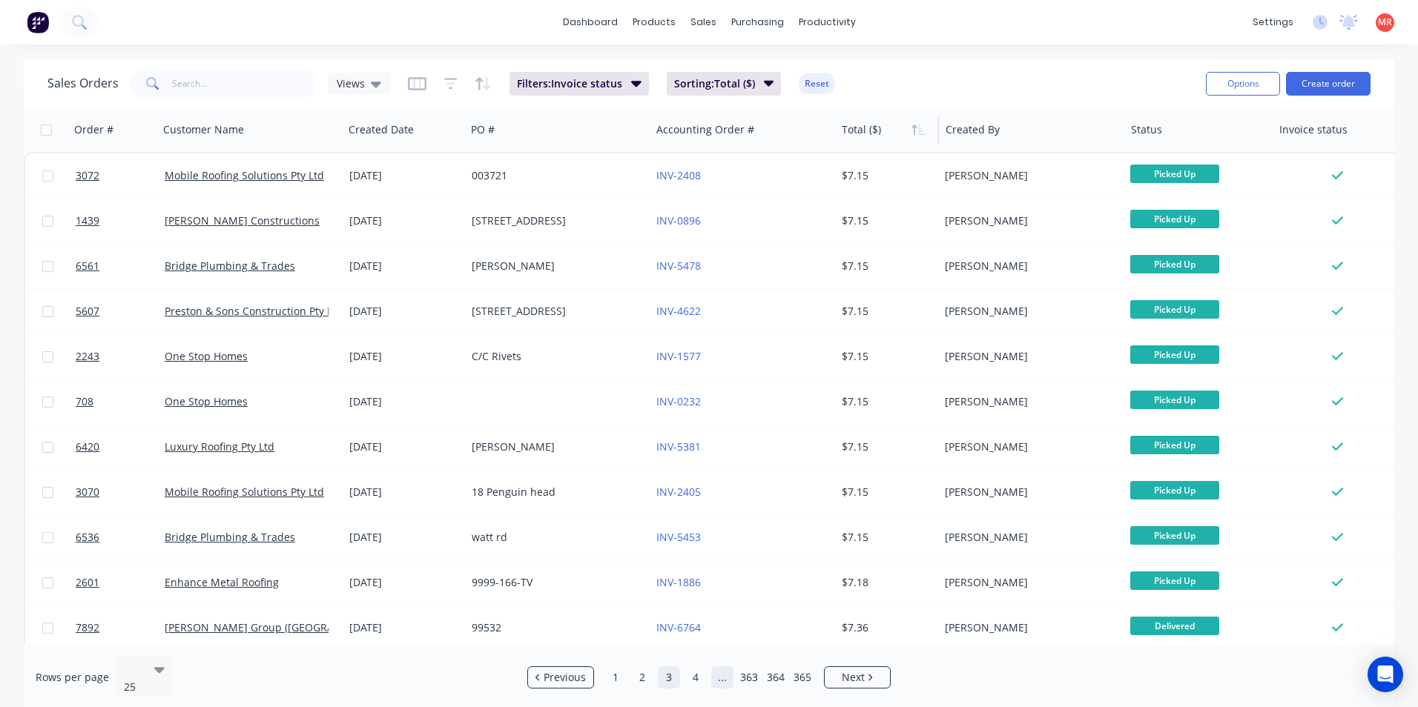
click at [718, 673] on link "..." at bounding box center [722, 678] width 22 height 22
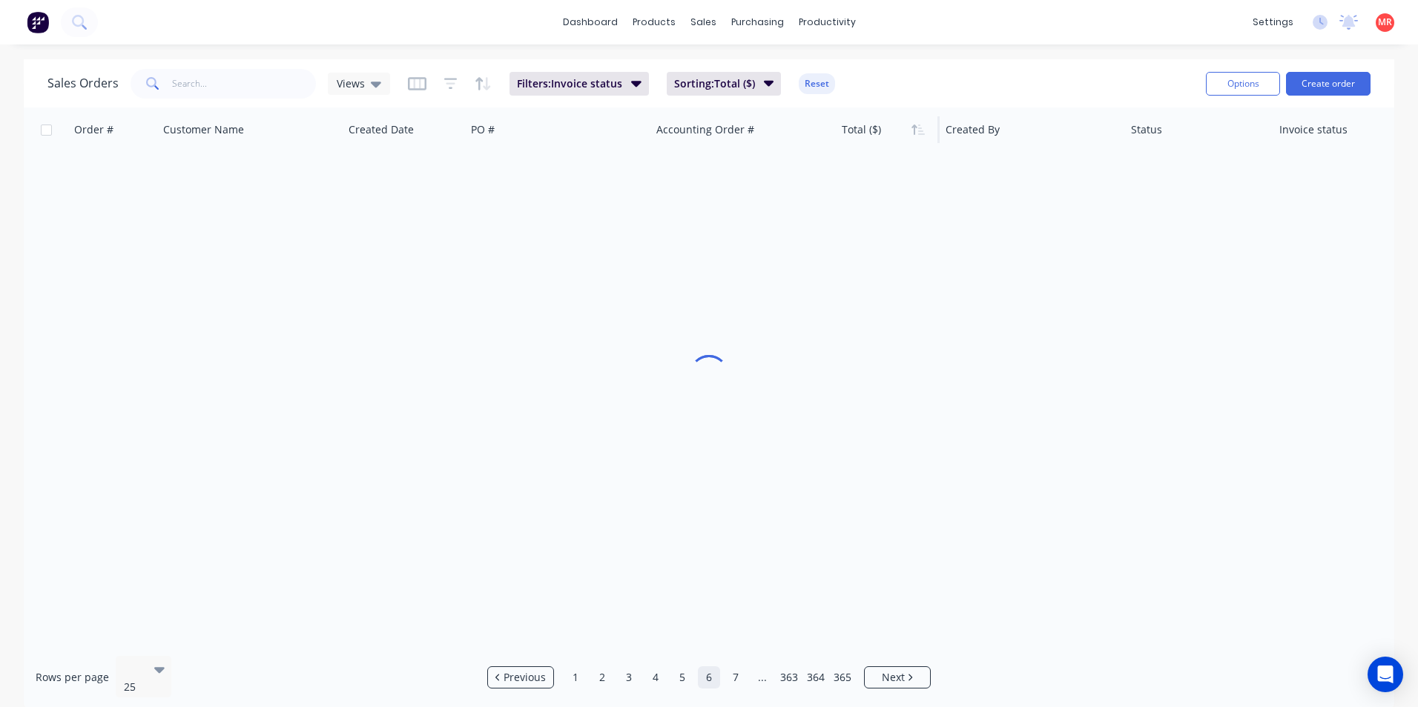
click at [718, 673] on link "6" at bounding box center [709, 678] width 22 height 22
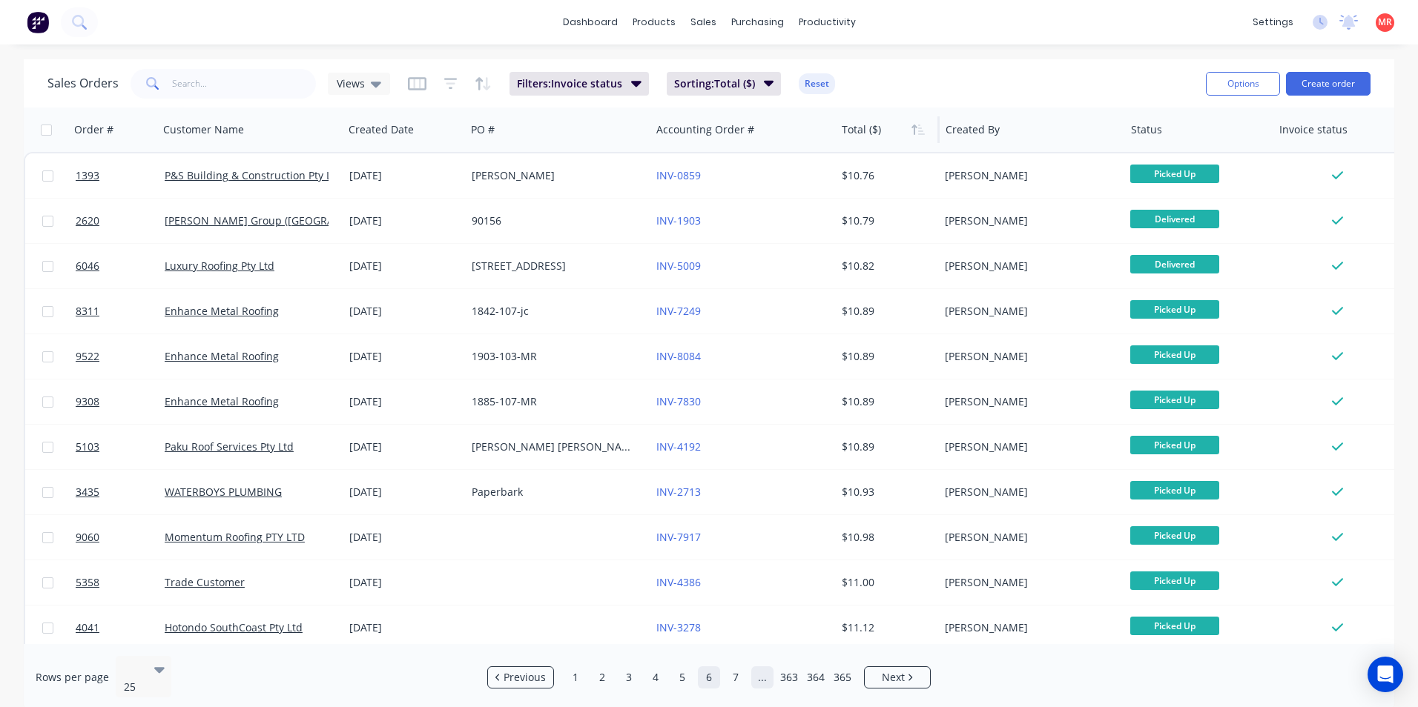
drag, startPoint x: 718, startPoint y: 673, endPoint x: 764, endPoint y: 670, distance: 46.1
click at [764, 670] on link "..." at bounding box center [762, 678] width 22 height 22
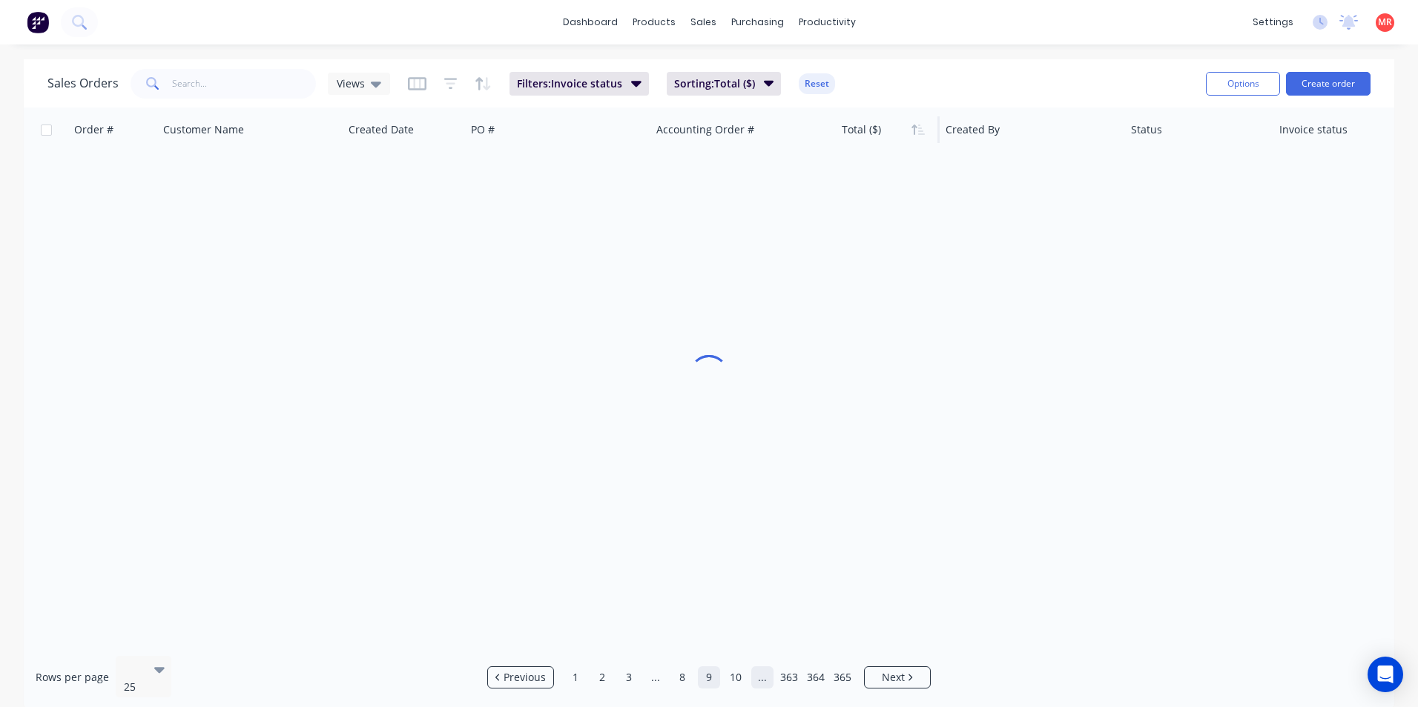
click at [763, 670] on link "..." at bounding box center [762, 678] width 22 height 22
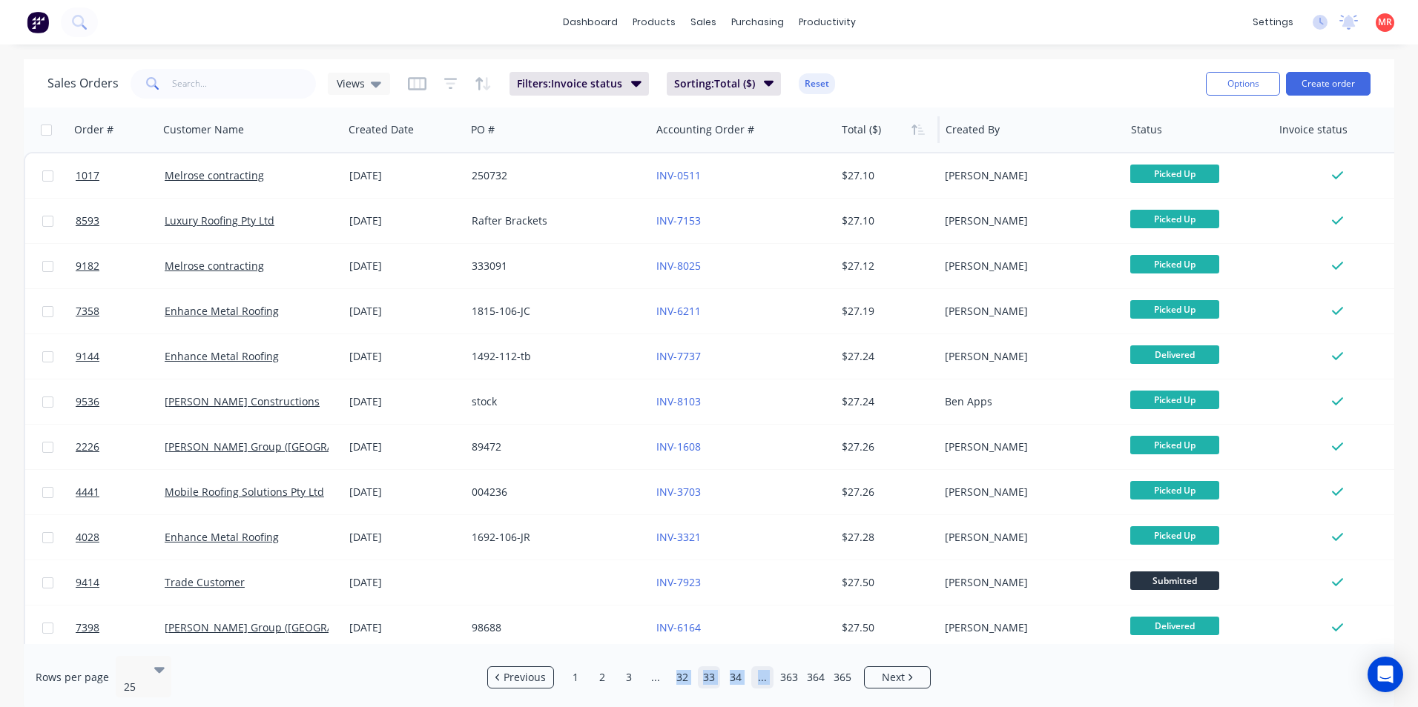
click at [763, 670] on link "..." at bounding box center [762, 678] width 22 height 22
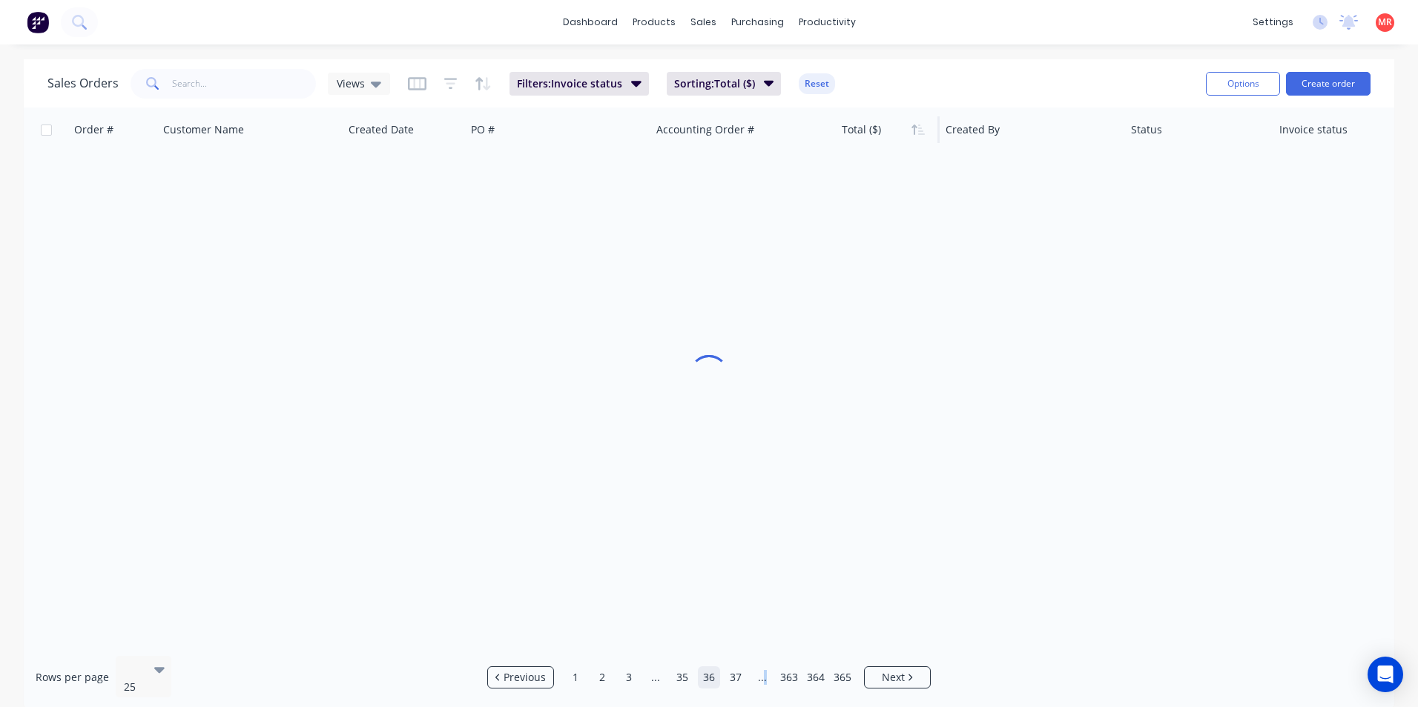
click at [763, 670] on link "..." at bounding box center [762, 678] width 22 height 22
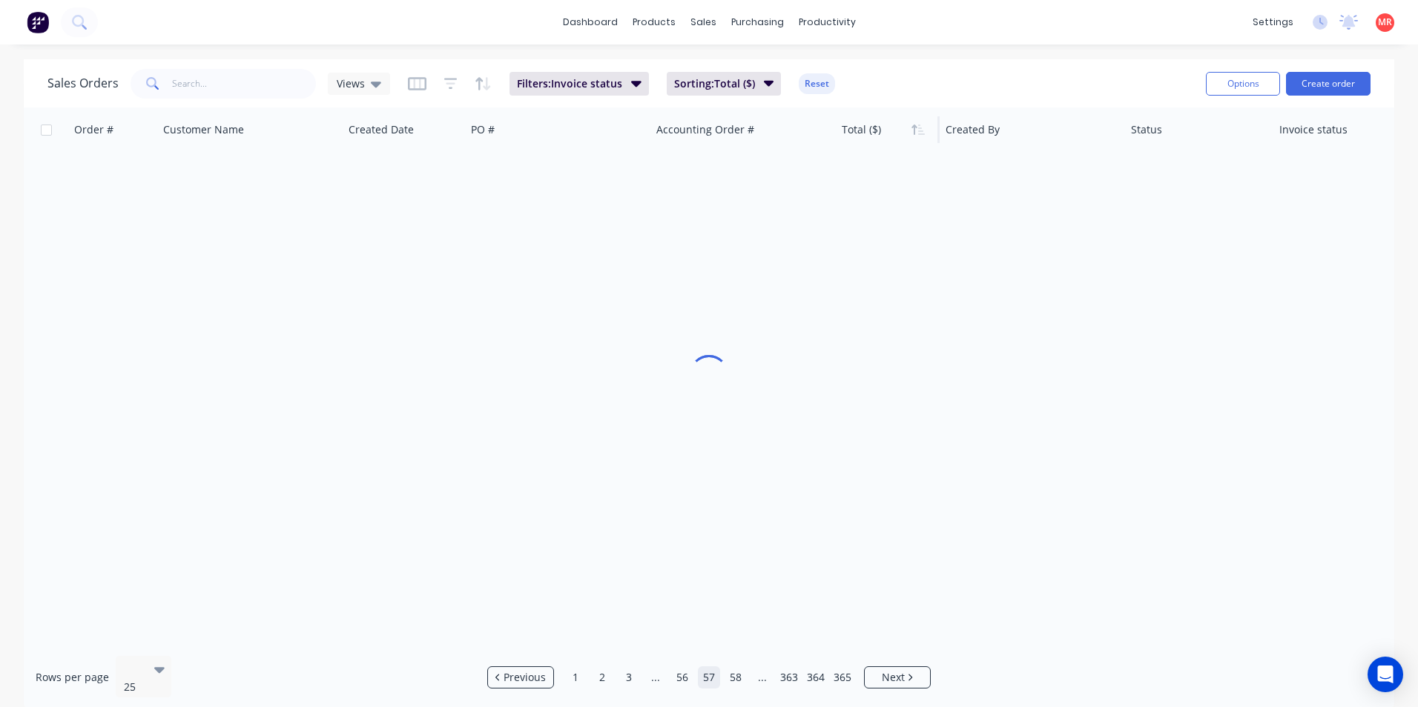
click at [763, 670] on link "..." at bounding box center [762, 678] width 22 height 22
click at [765, 670] on link "..." at bounding box center [762, 678] width 22 height 22
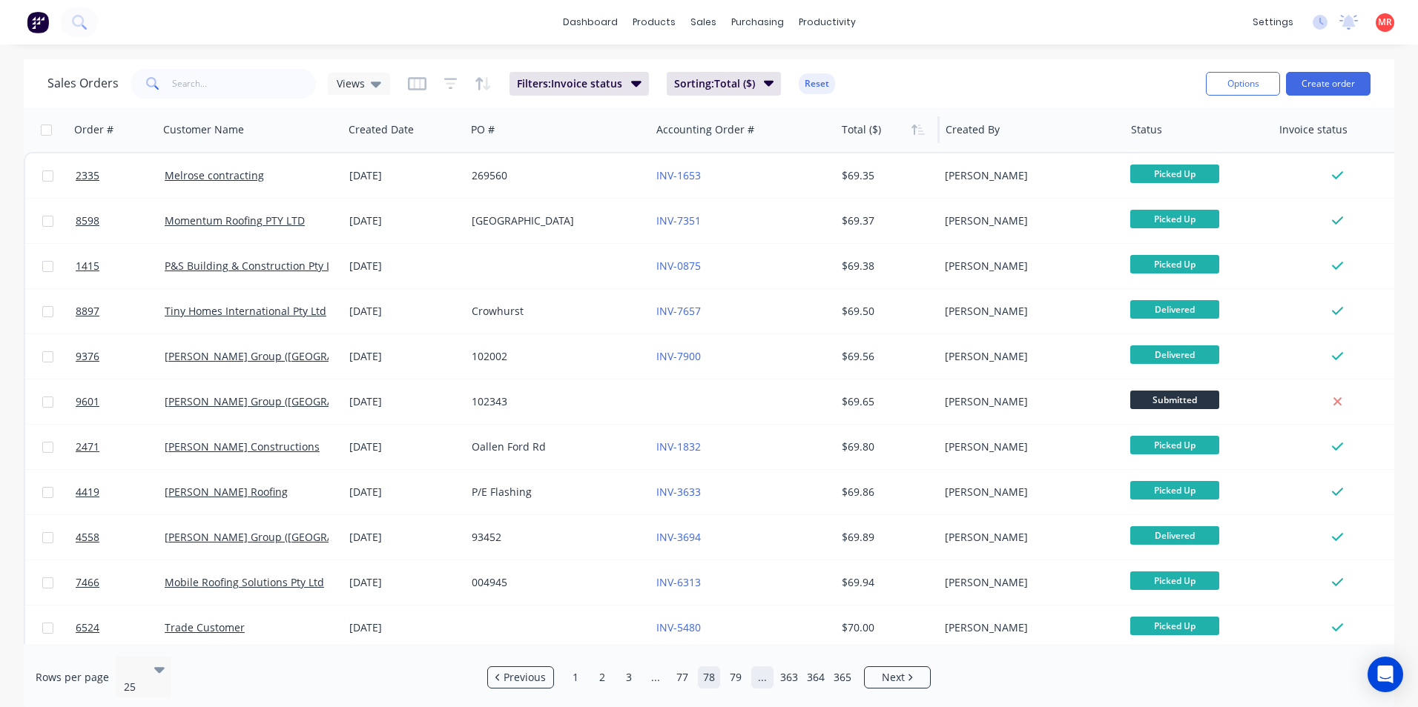
click at [765, 670] on link "..." at bounding box center [762, 678] width 22 height 22
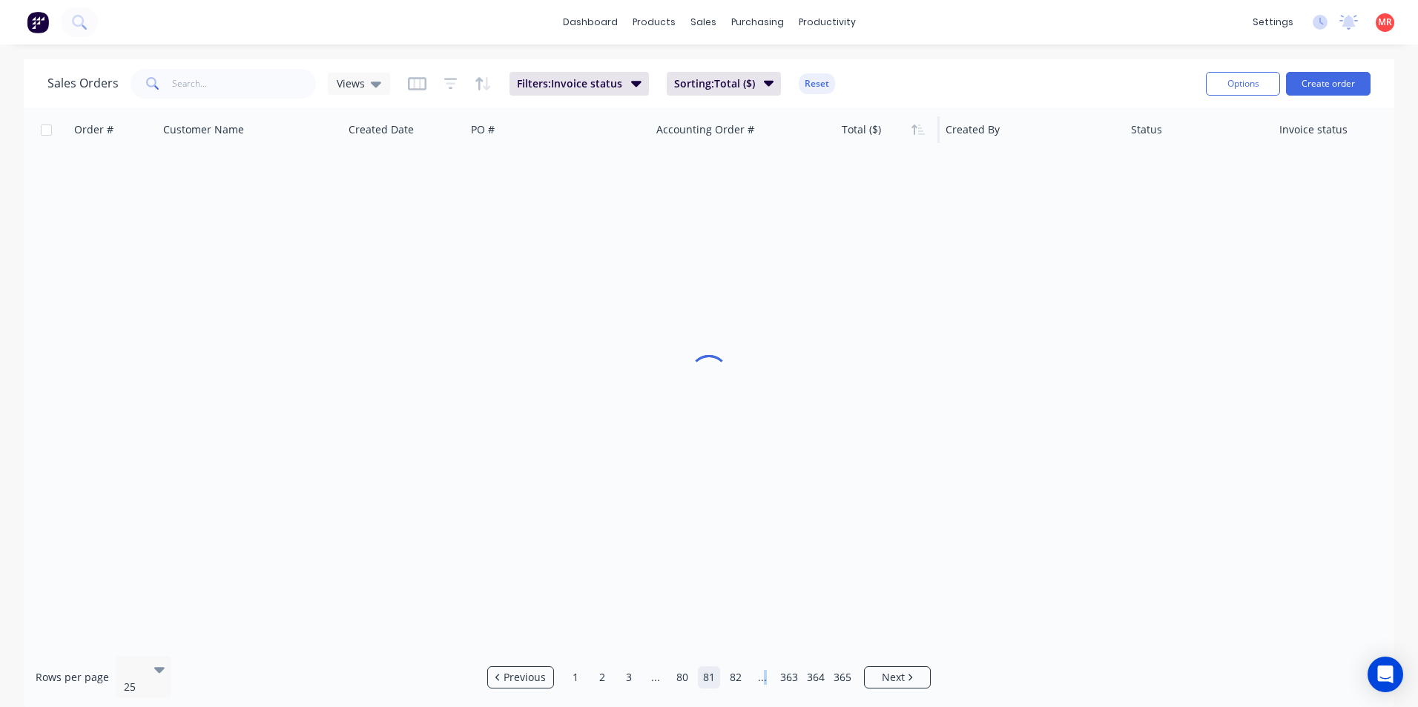
click at [765, 670] on link "..." at bounding box center [762, 678] width 22 height 22
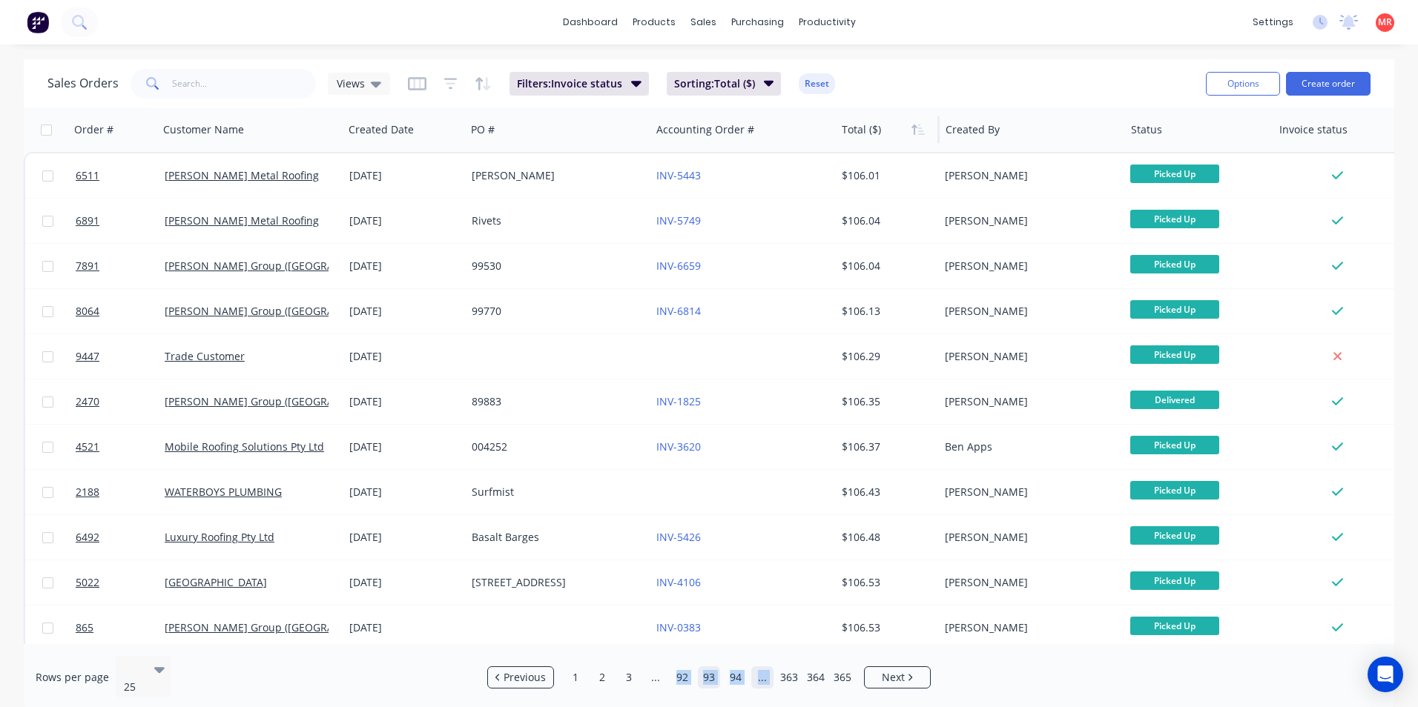
click at [765, 670] on link "..." at bounding box center [762, 678] width 22 height 22
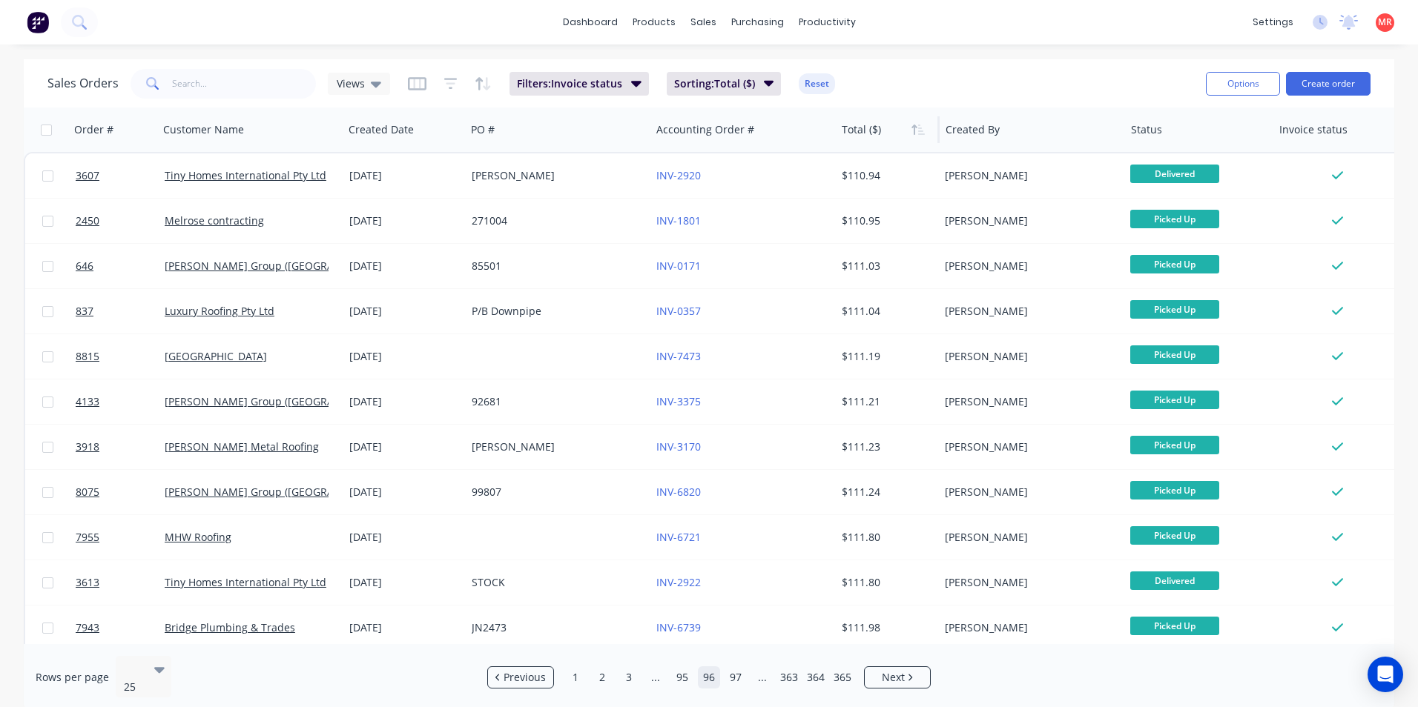
click at [37, 19] on img at bounding box center [38, 22] width 22 height 22
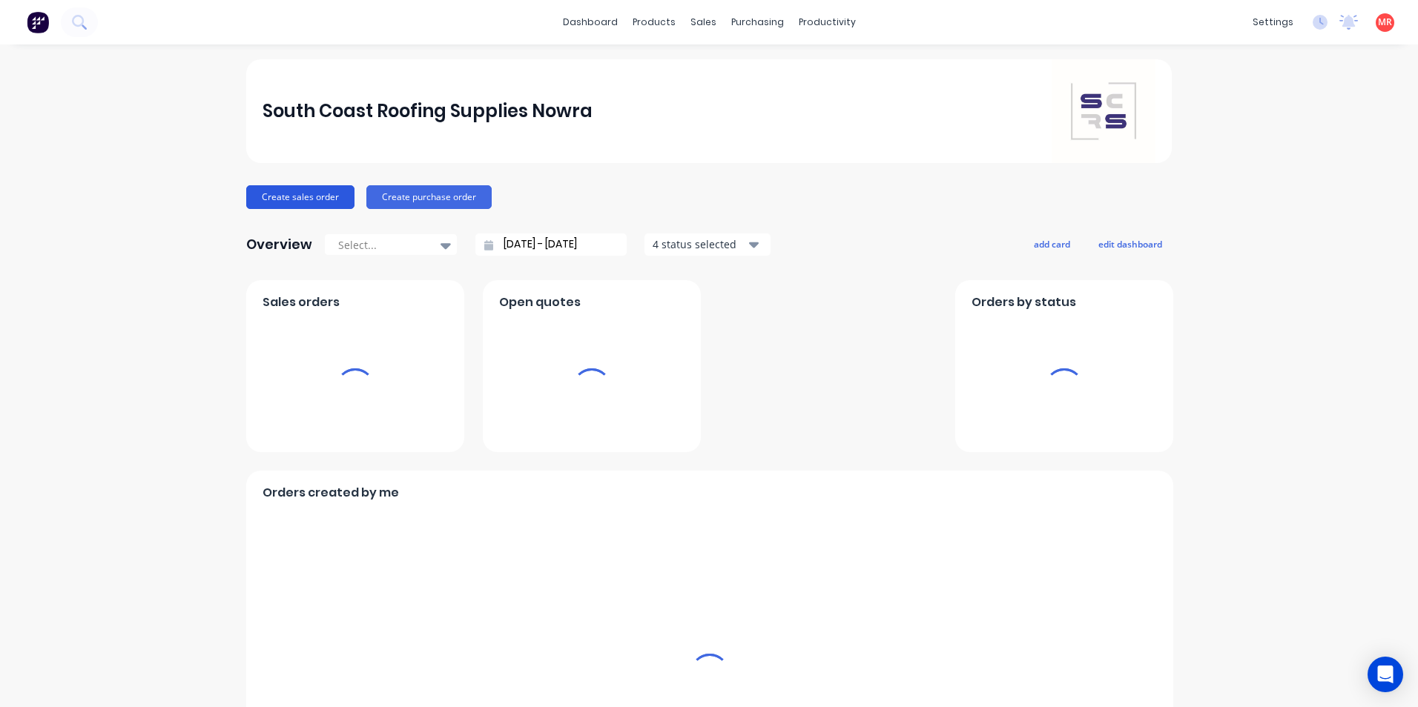
click at [291, 194] on button "Create sales order" at bounding box center [300, 197] width 108 height 24
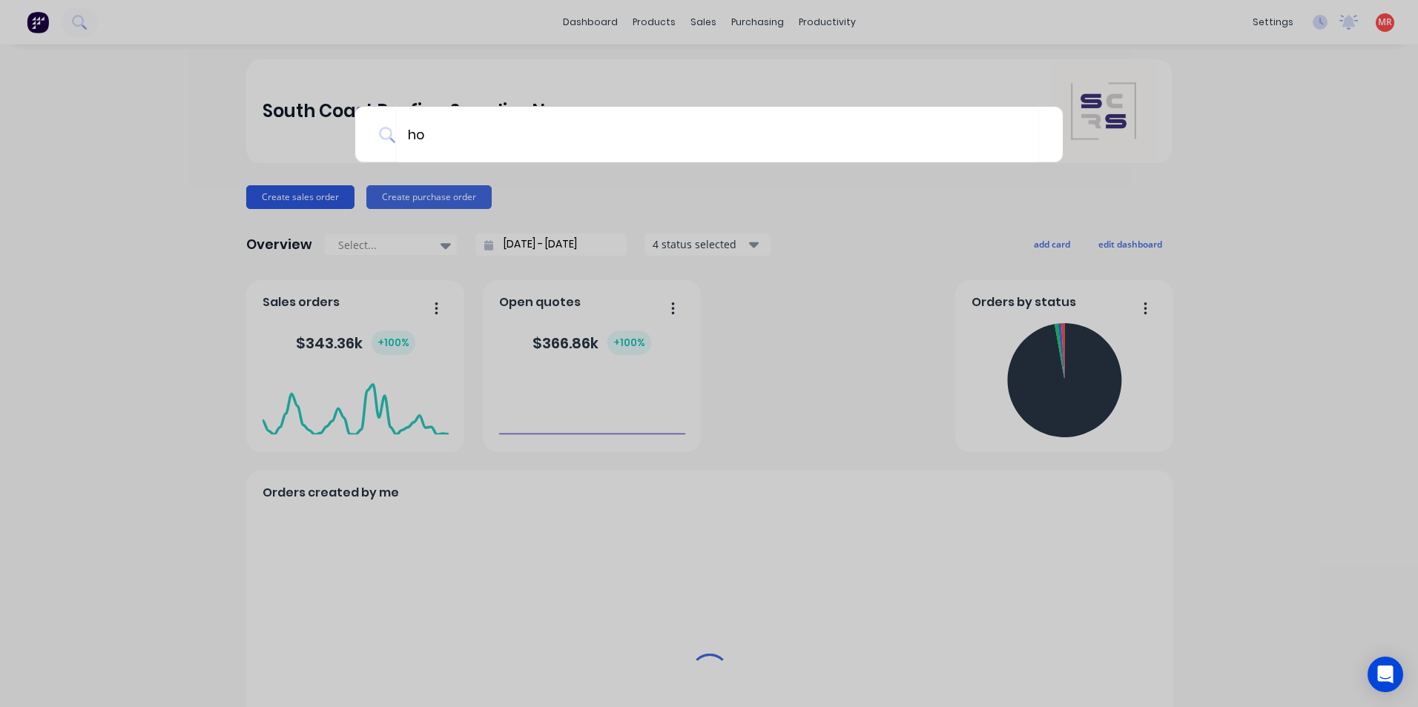
type input "h"
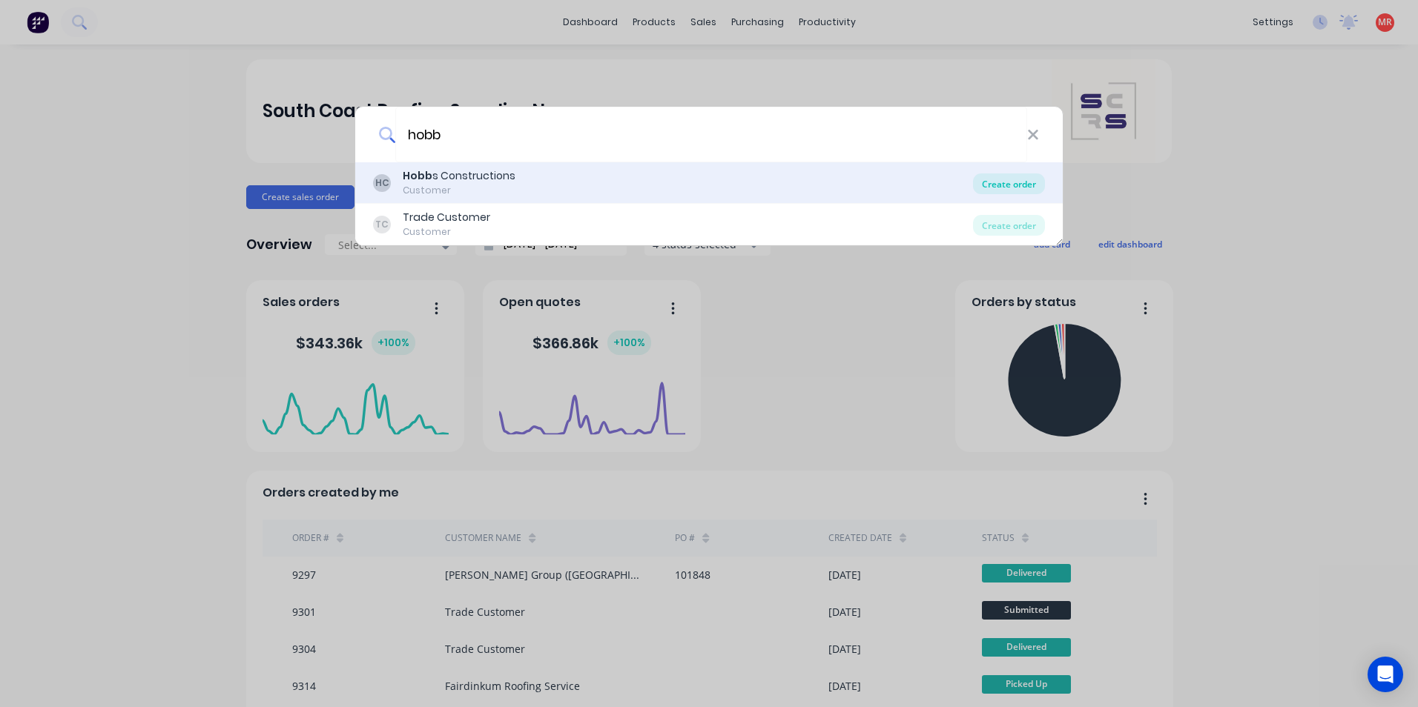
type input "hobb"
click at [1012, 183] on div "Create order" at bounding box center [1009, 184] width 72 height 21
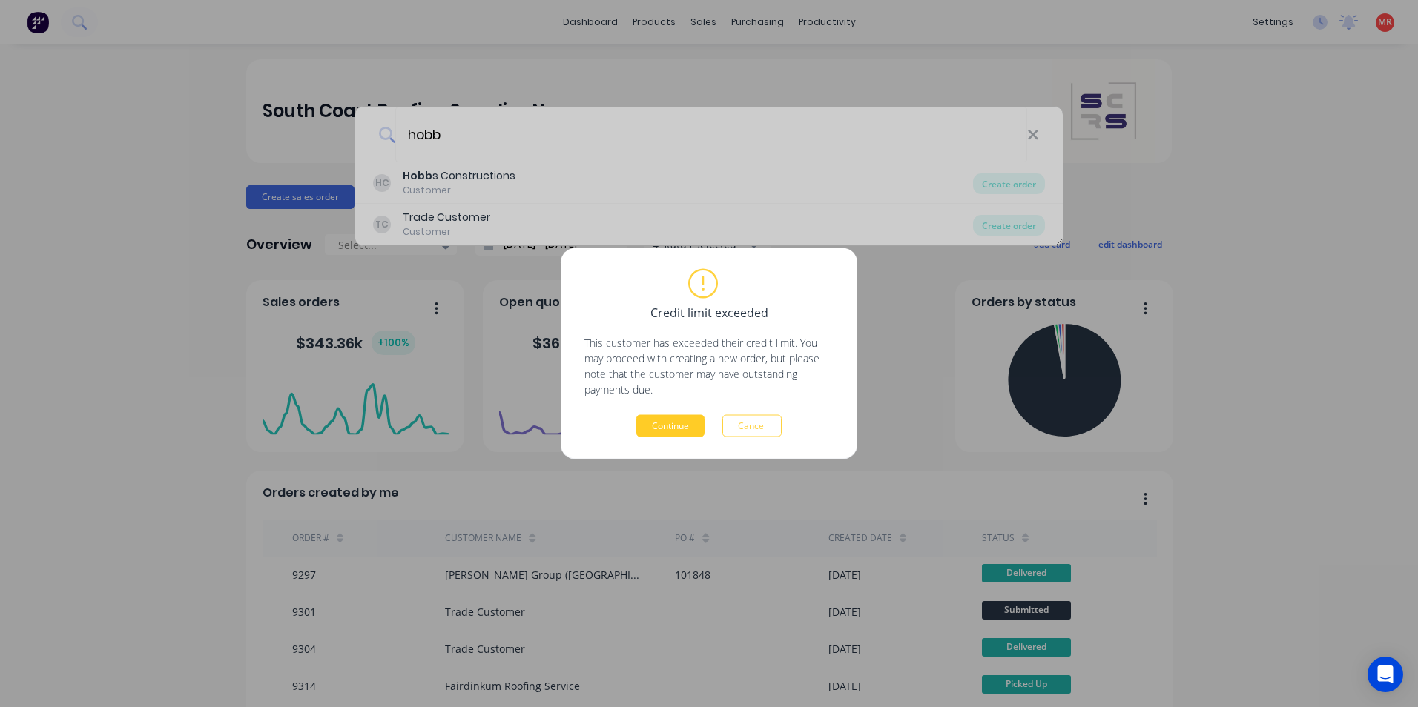
click at [672, 432] on button "Continue" at bounding box center [670, 426] width 68 height 22
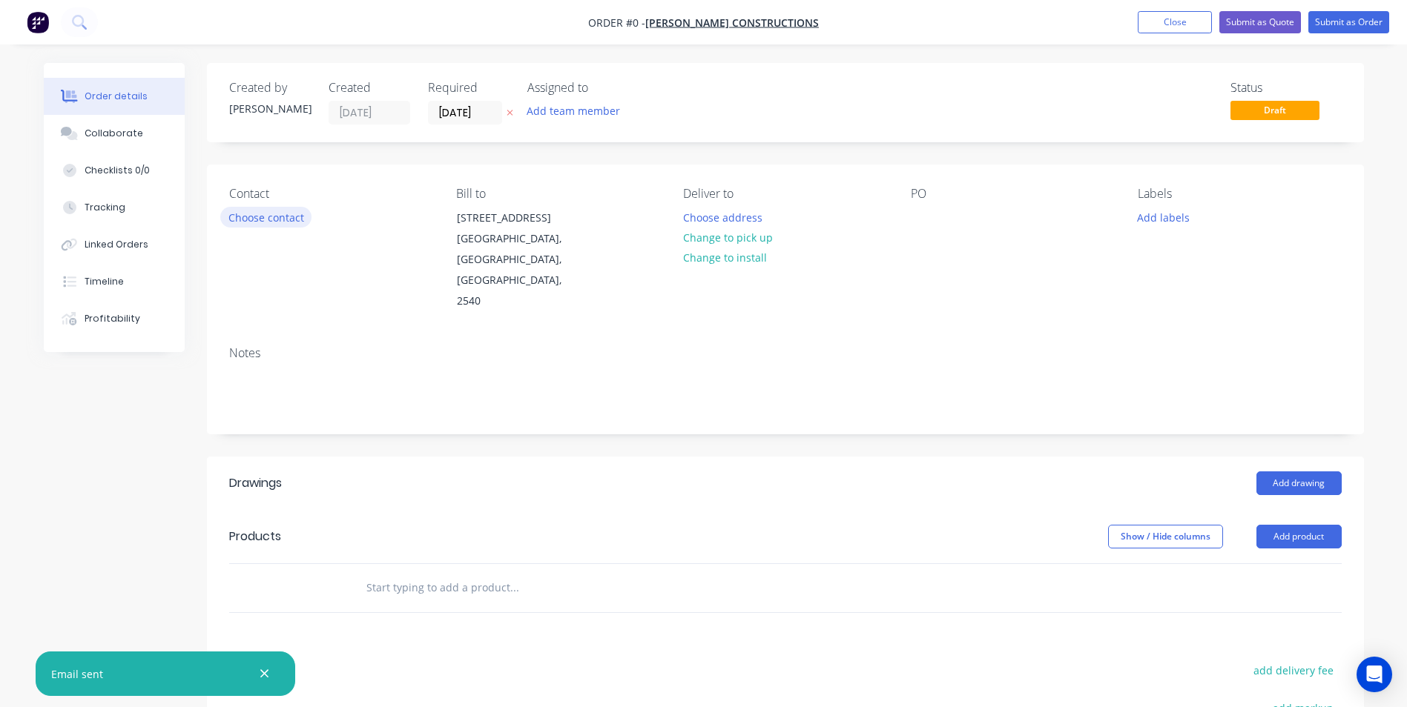
click at [263, 226] on button "Choose contact" at bounding box center [265, 217] width 91 height 20
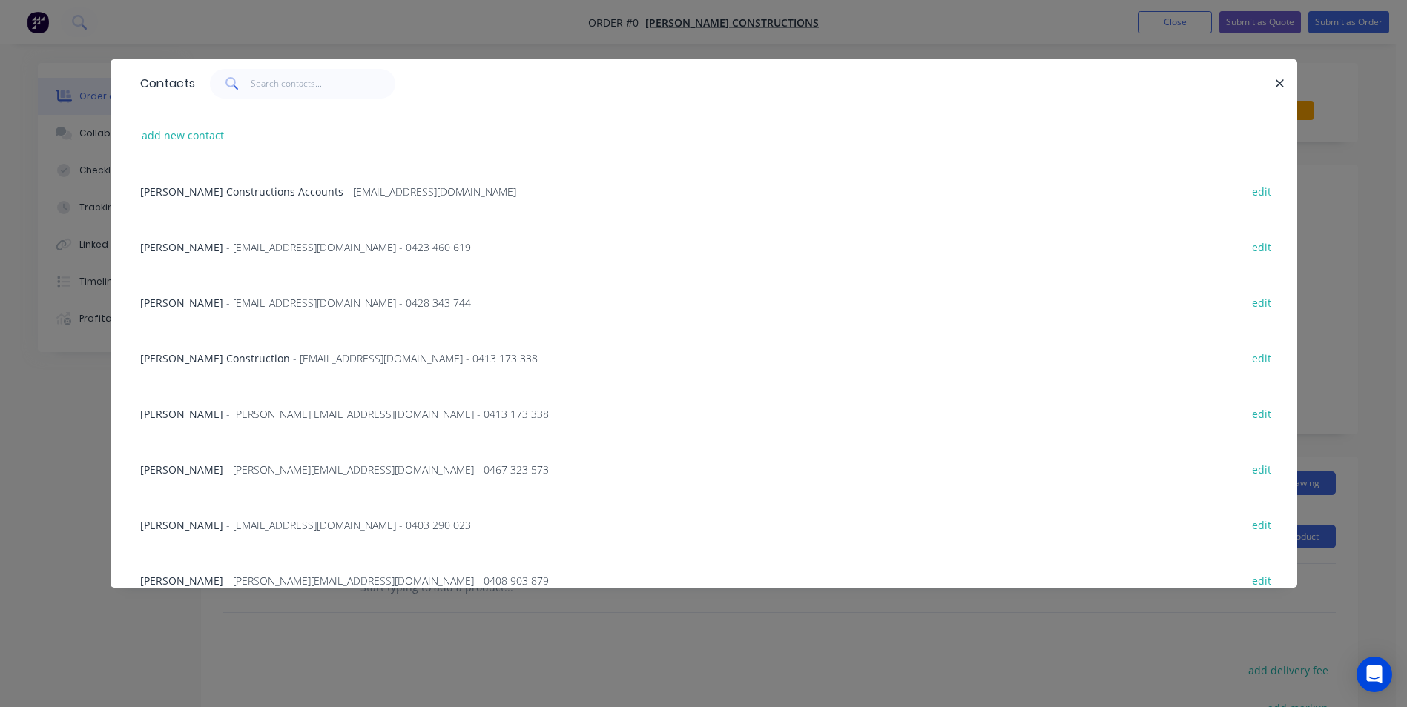
click at [285, 407] on span "- jason@hobbsconstructions.com.au - 0413 173 338" at bounding box center [387, 414] width 323 height 14
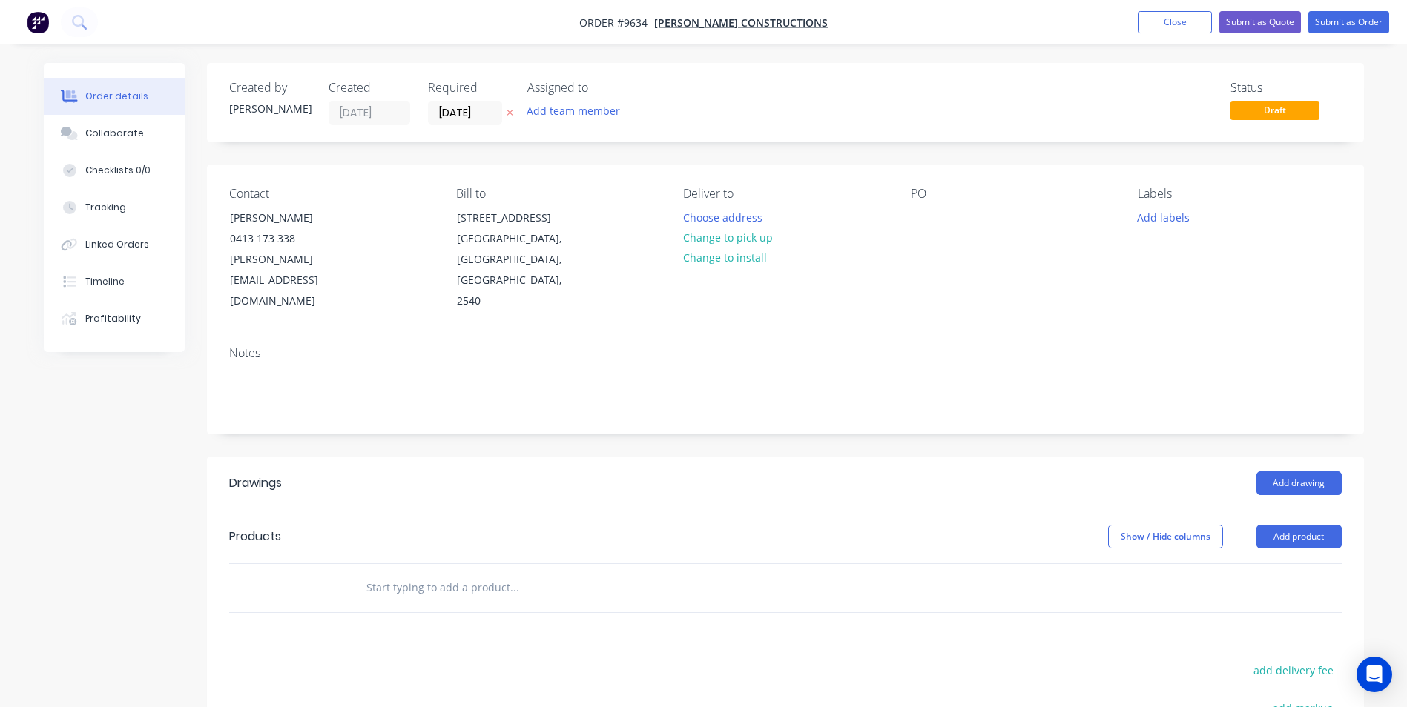
click at [420, 573] on input "text" at bounding box center [514, 588] width 297 height 30
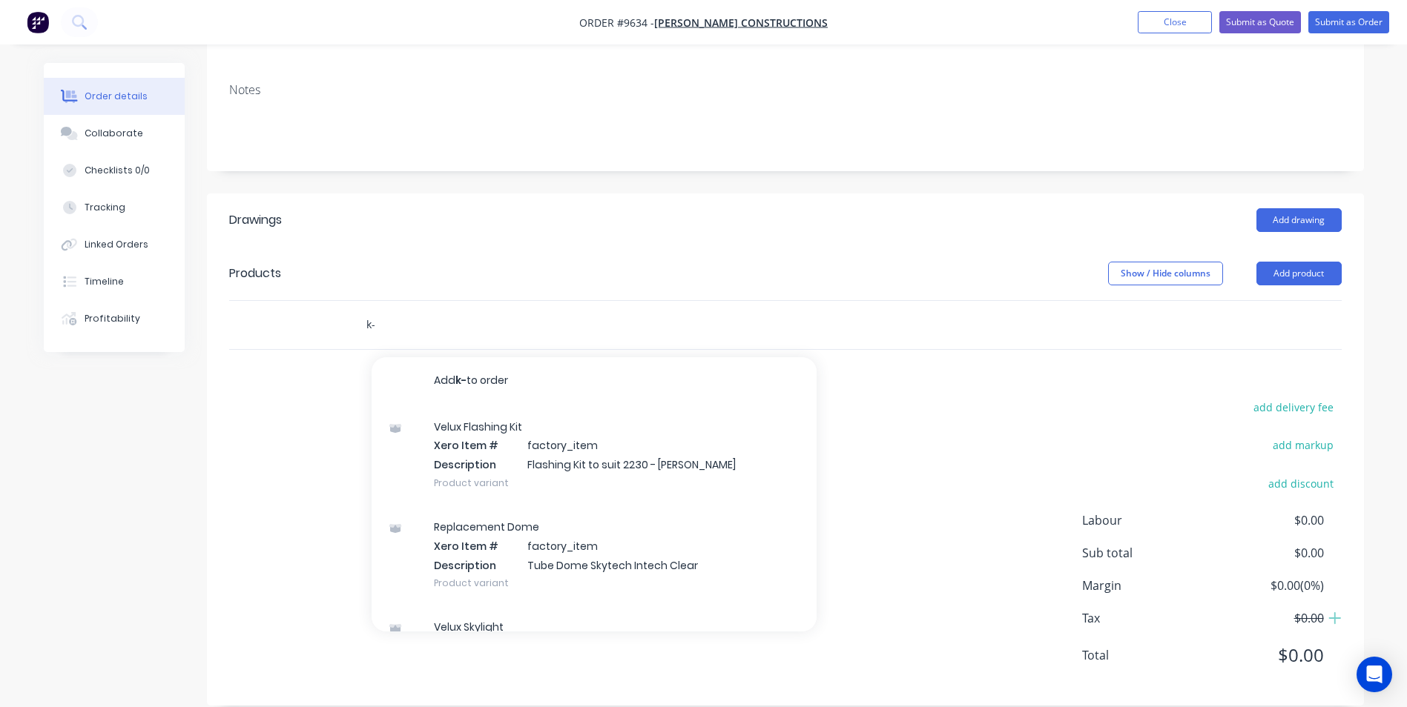
type input "k"
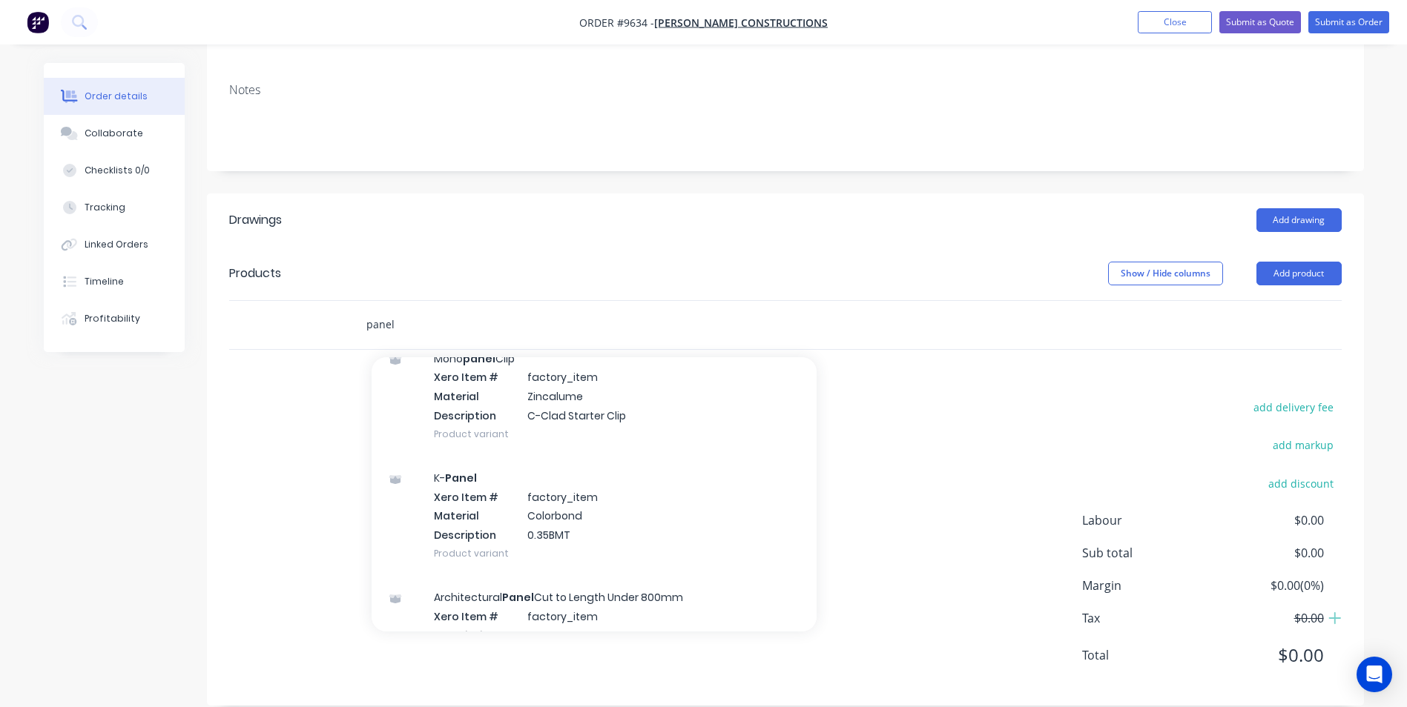
scroll to position [1557, 0]
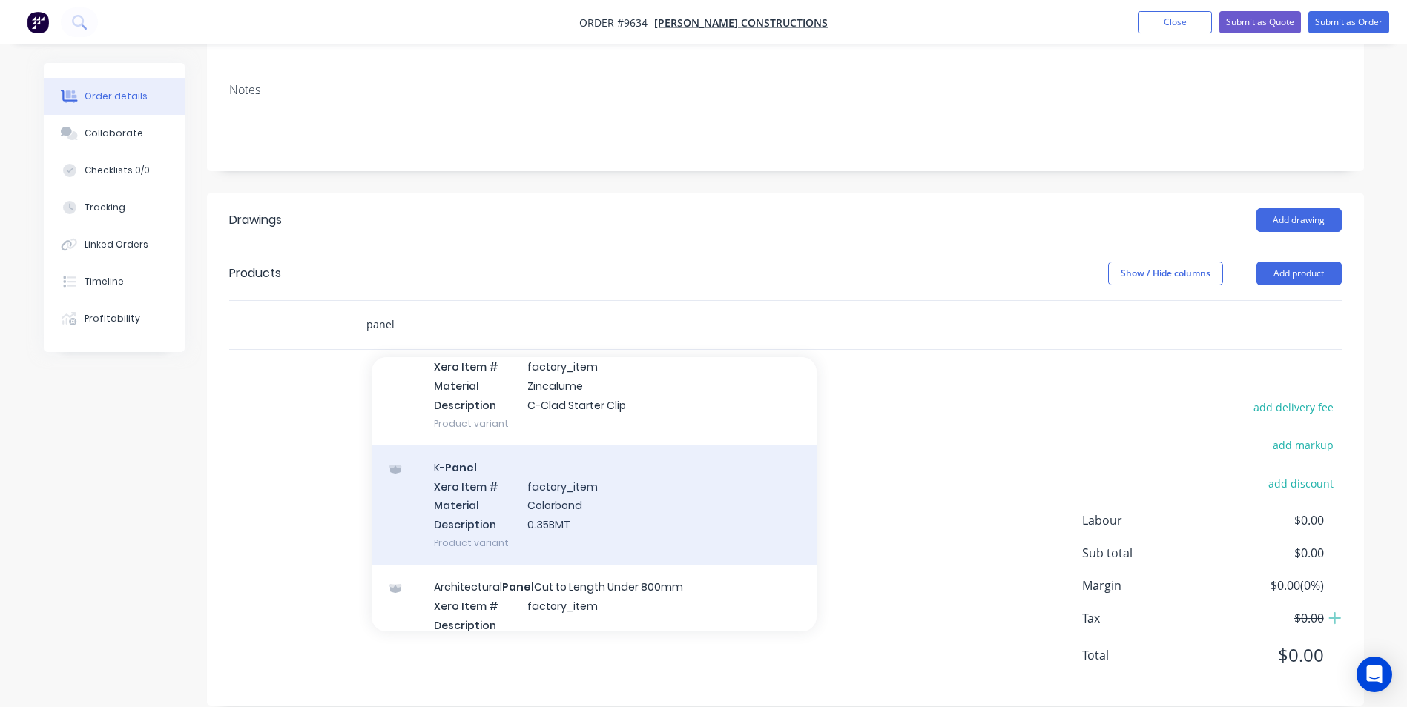
type input "panel"
click at [569, 503] on div "K- Panel Xero Item # factory_item Material Colorbond Description 0.35BMT Produc…" at bounding box center [594, 505] width 445 height 119
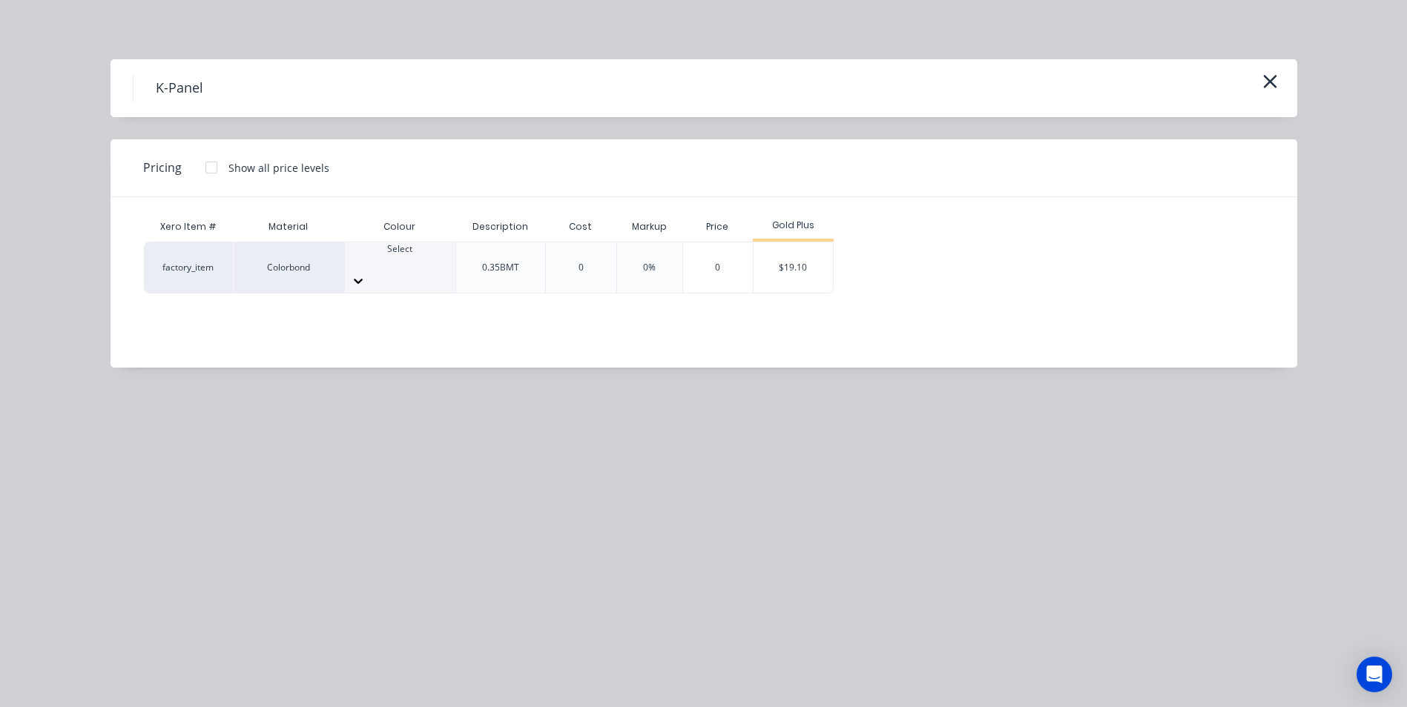
click at [412, 248] on div "Select" at bounding box center [400, 267] width 110 height 50
click at [772, 270] on div "$19.10" at bounding box center [792, 267] width 79 height 50
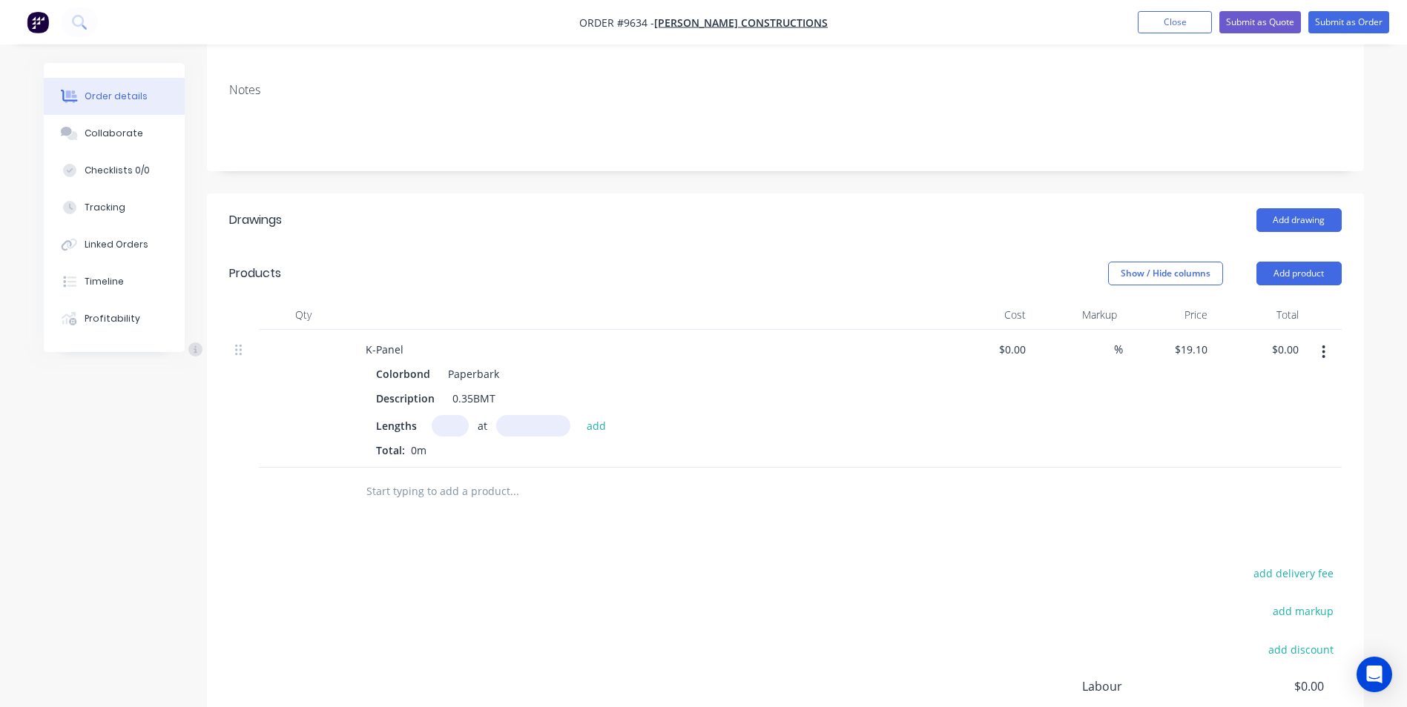
click at [443, 415] on input "text" at bounding box center [450, 426] width 37 height 22
type input "2"
type input "1"
type input "2650"
click at [579, 415] on button "add" at bounding box center [596, 425] width 35 height 20
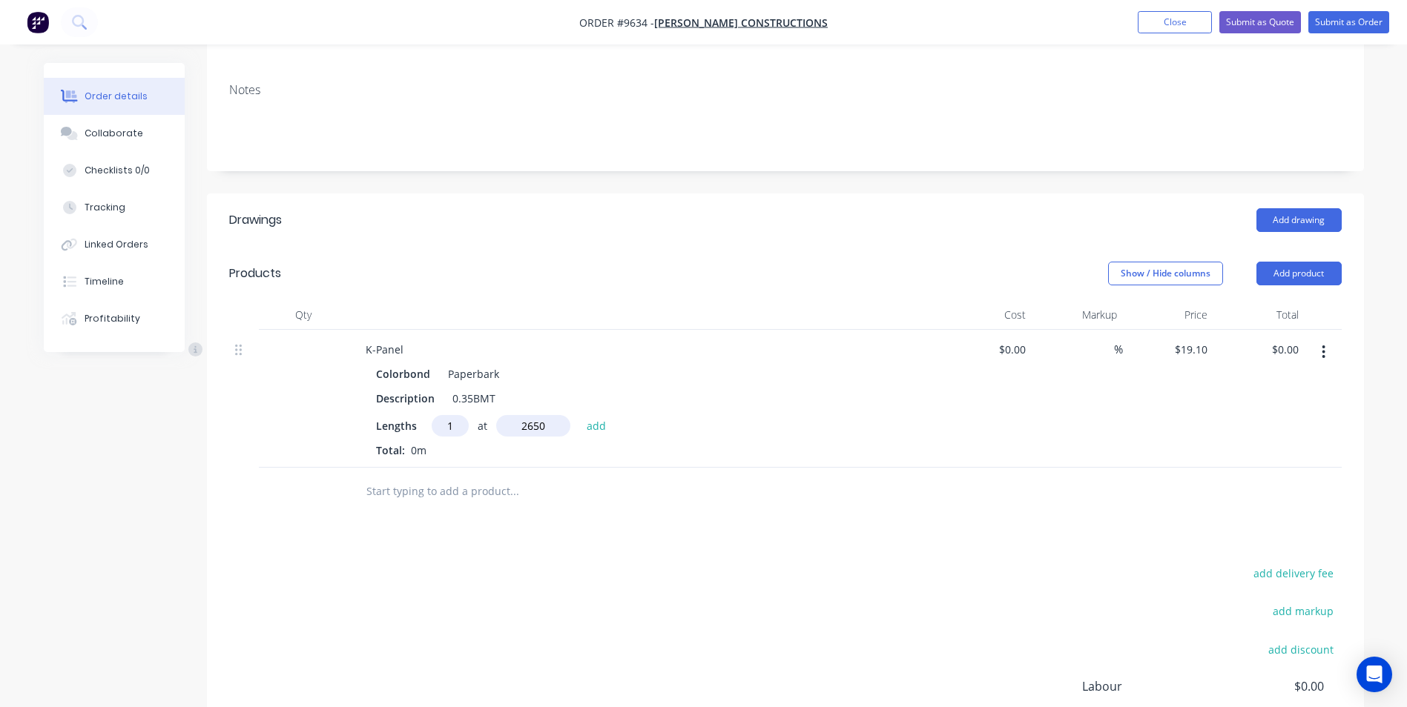
type input "$50.62"
click at [445, 501] on input "text" at bounding box center [514, 516] width 297 height 30
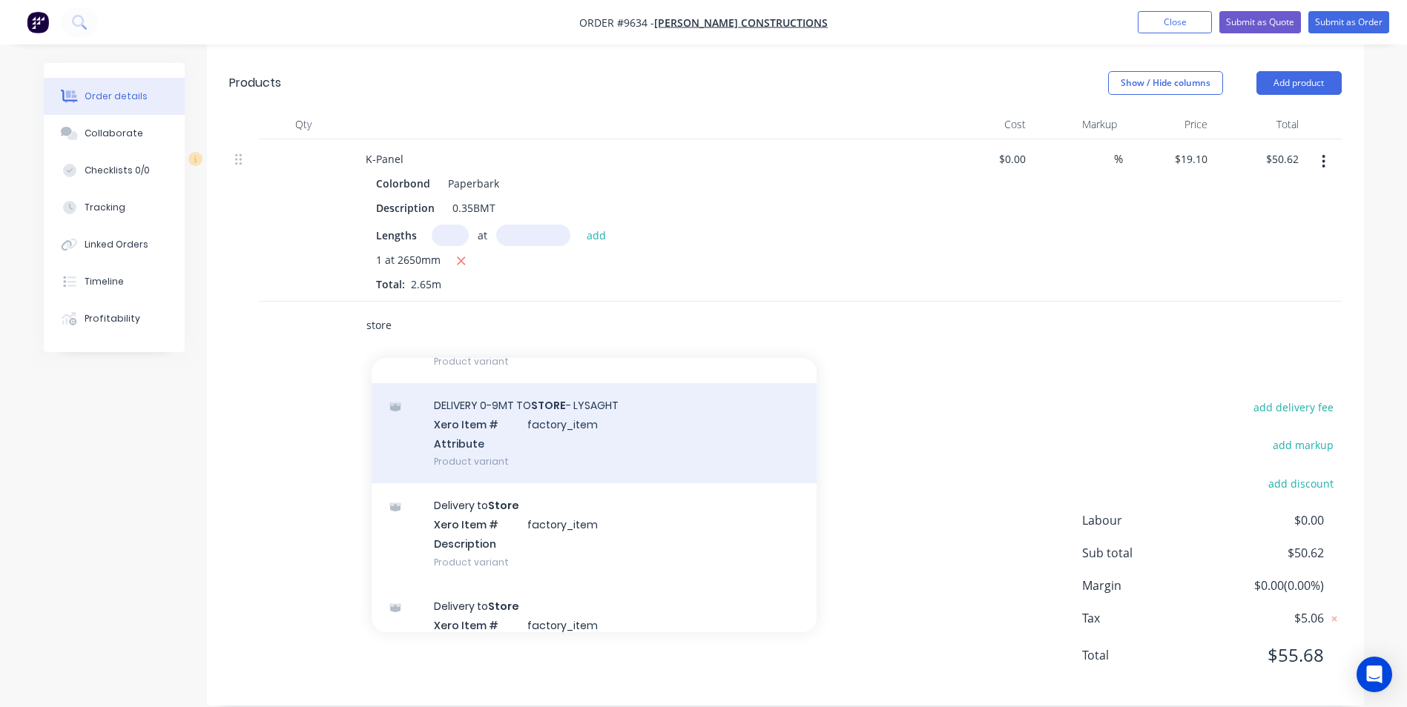
scroll to position [148, 0]
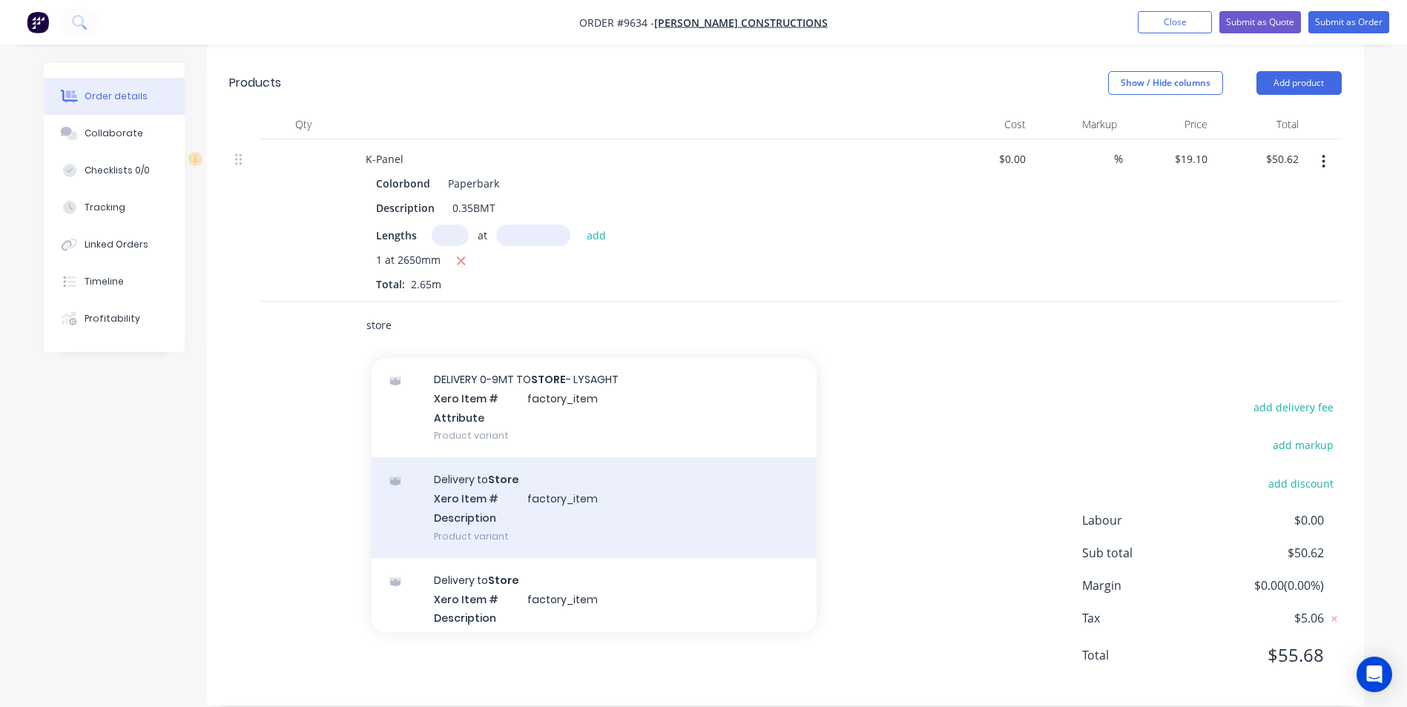
type input "store"
click at [584, 476] on div "Delivery to Store Xero Item # factory_item Description Product variant" at bounding box center [594, 508] width 445 height 100
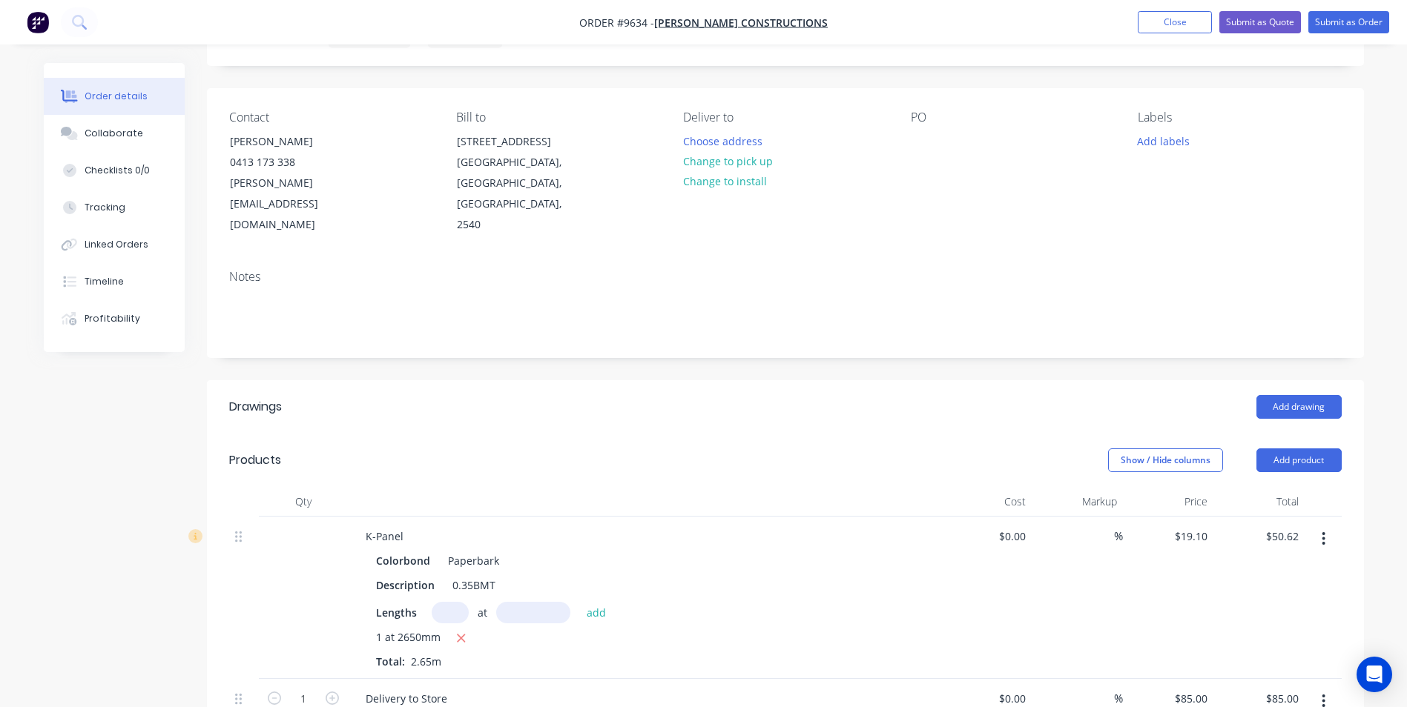
scroll to position [0, 0]
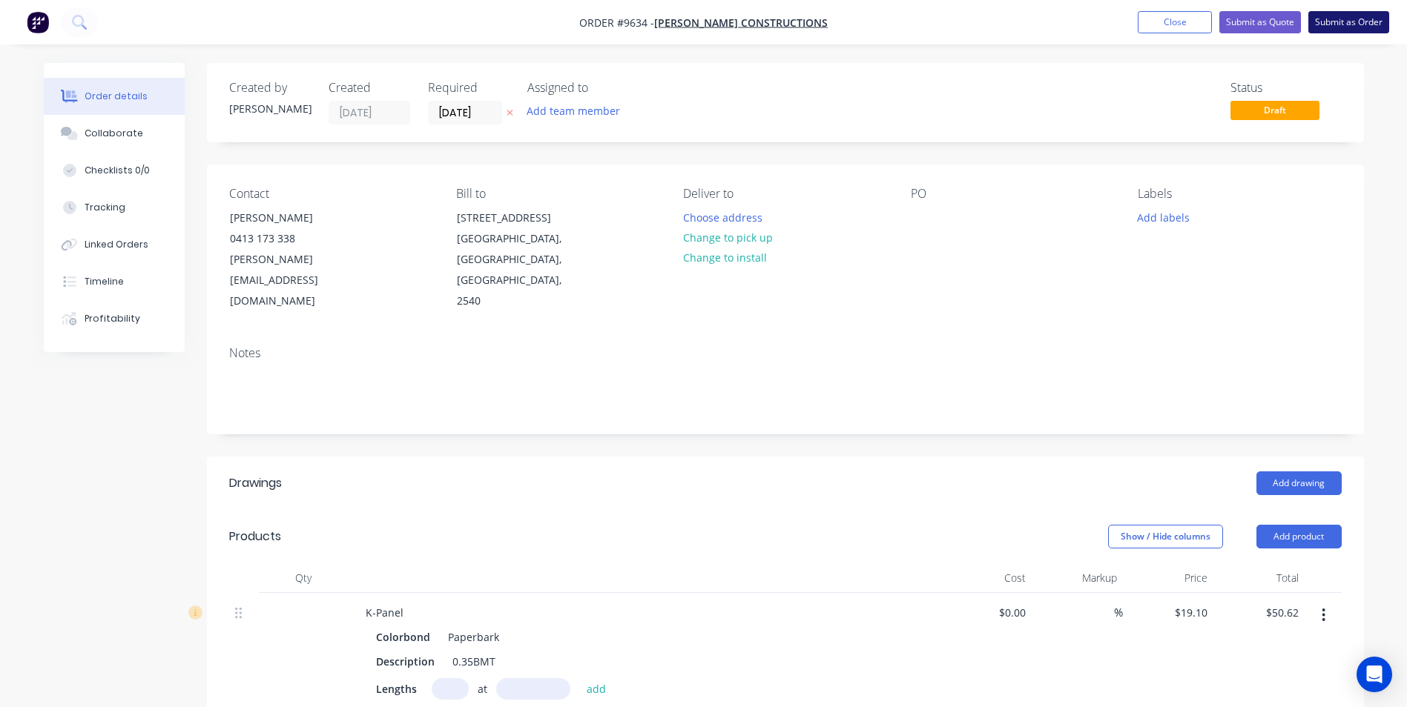
click at [1328, 30] on button "Submit as Order" at bounding box center [1348, 22] width 81 height 22
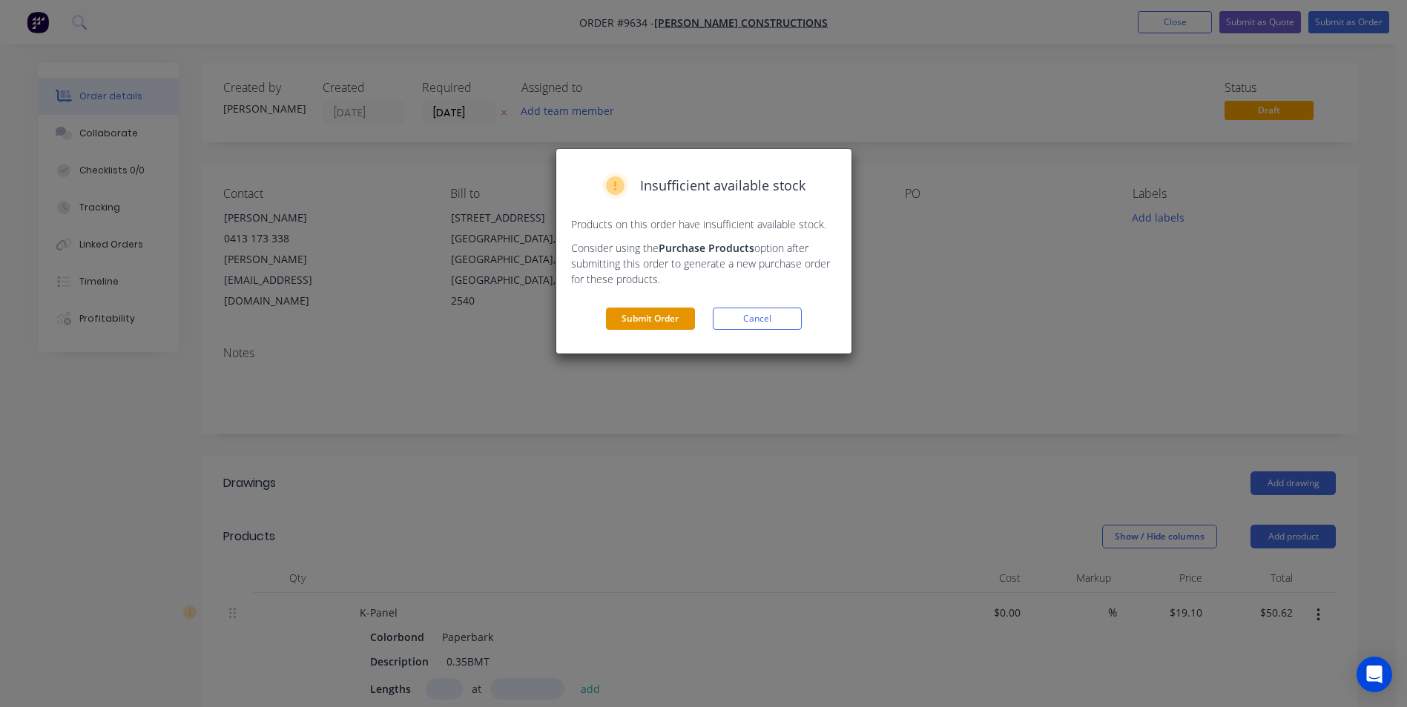
click at [641, 325] on button "Submit Order" at bounding box center [650, 319] width 89 height 22
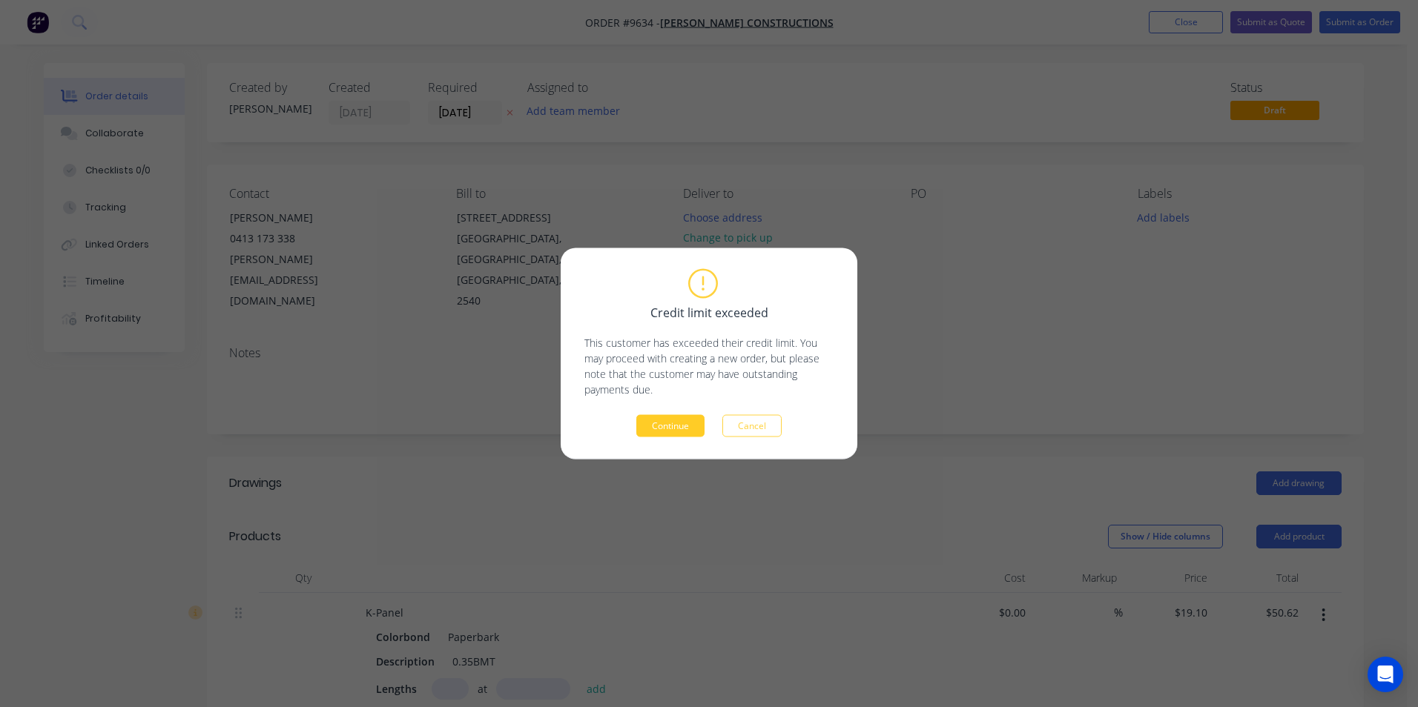
click at [689, 427] on button "Continue" at bounding box center [670, 426] width 68 height 22
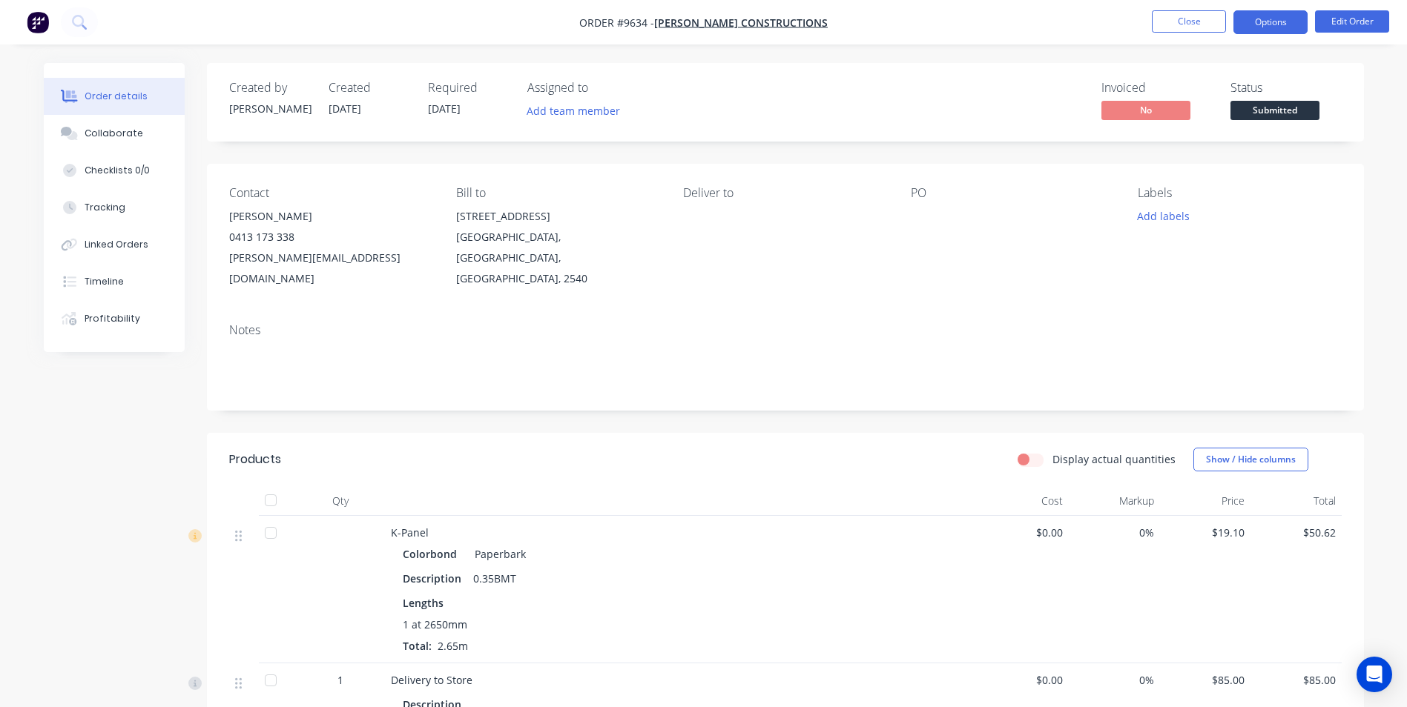
click at [1270, 19] on button "Options" at bounding box center [1270, 22] width 74 height 24
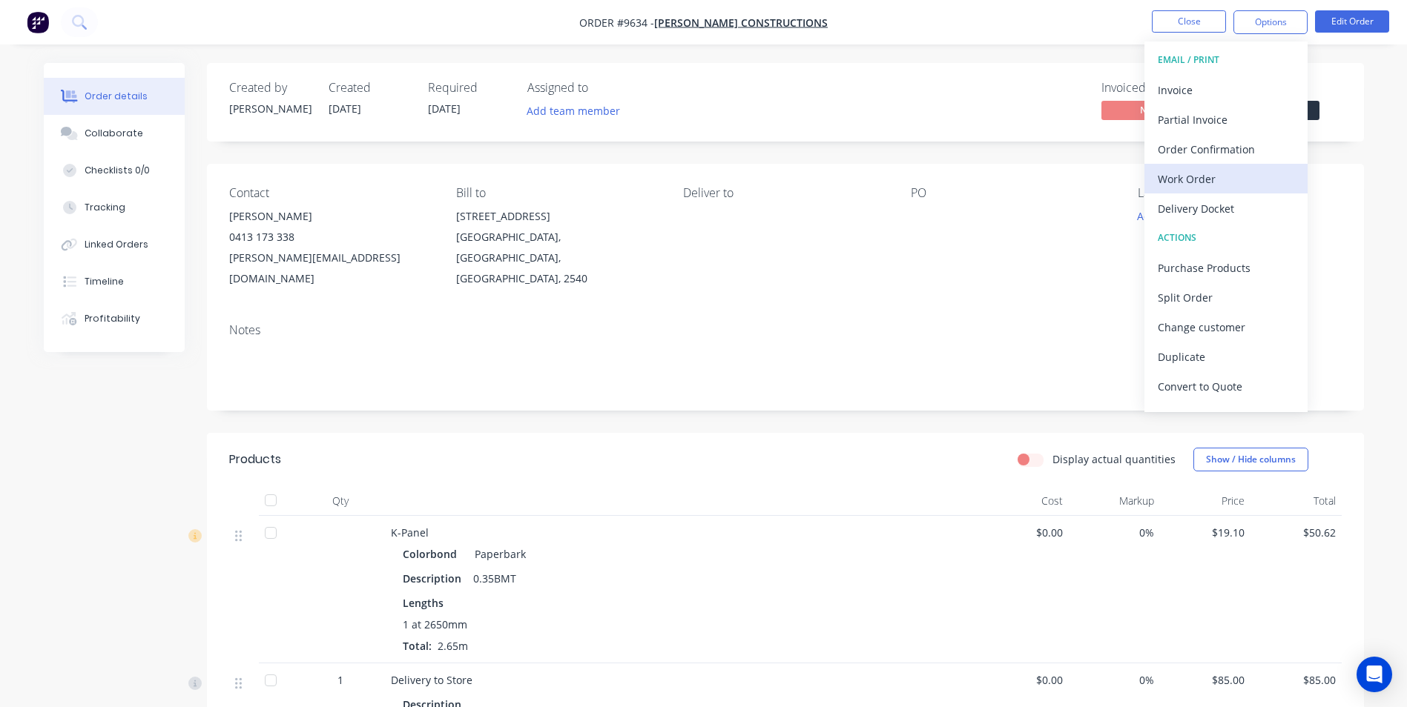
click at [1190, 178] on div "Work Order" at bounding box center [1226, 179] width 136 height 22
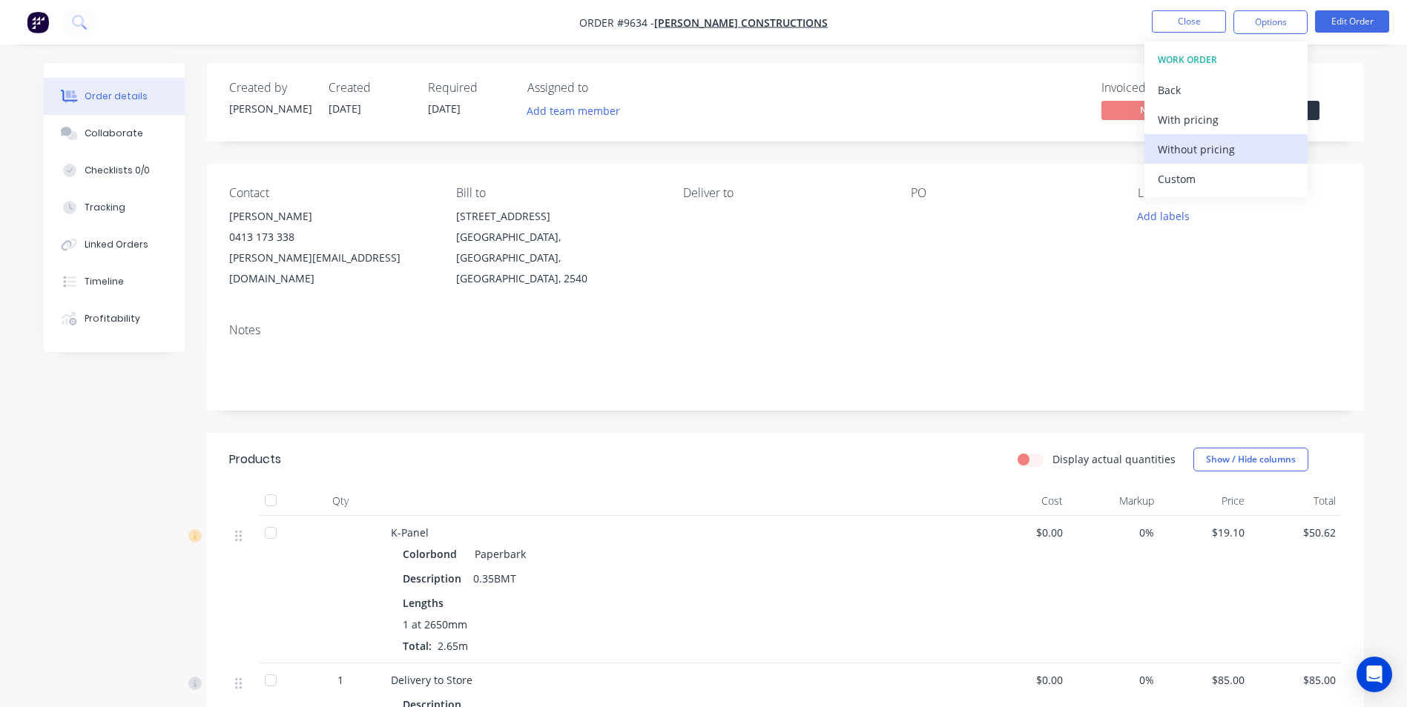
click at [1192, 153] on div "Without pricing" at bounding box center [1226, 150] width 136 height 22
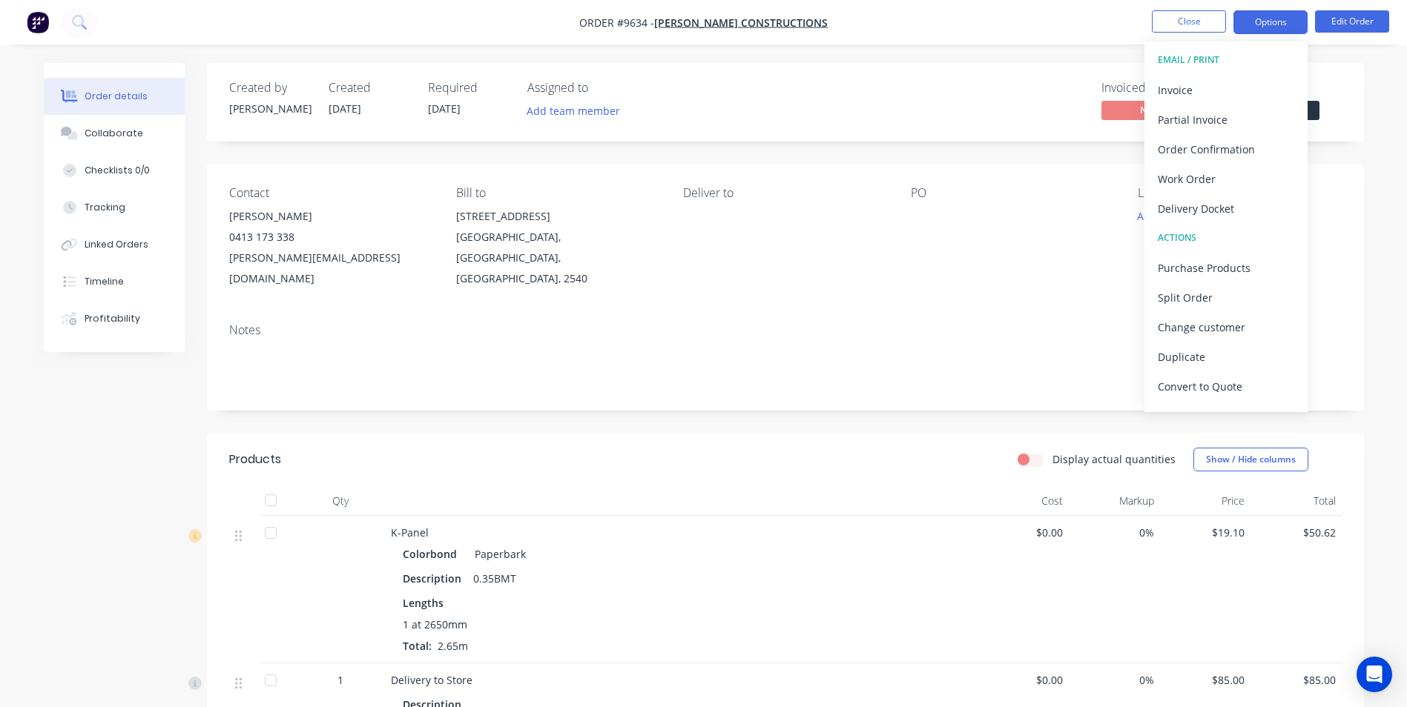
click at [1280, 24] on button "Options" at bounding box center [1270, 22] width 74 height 24
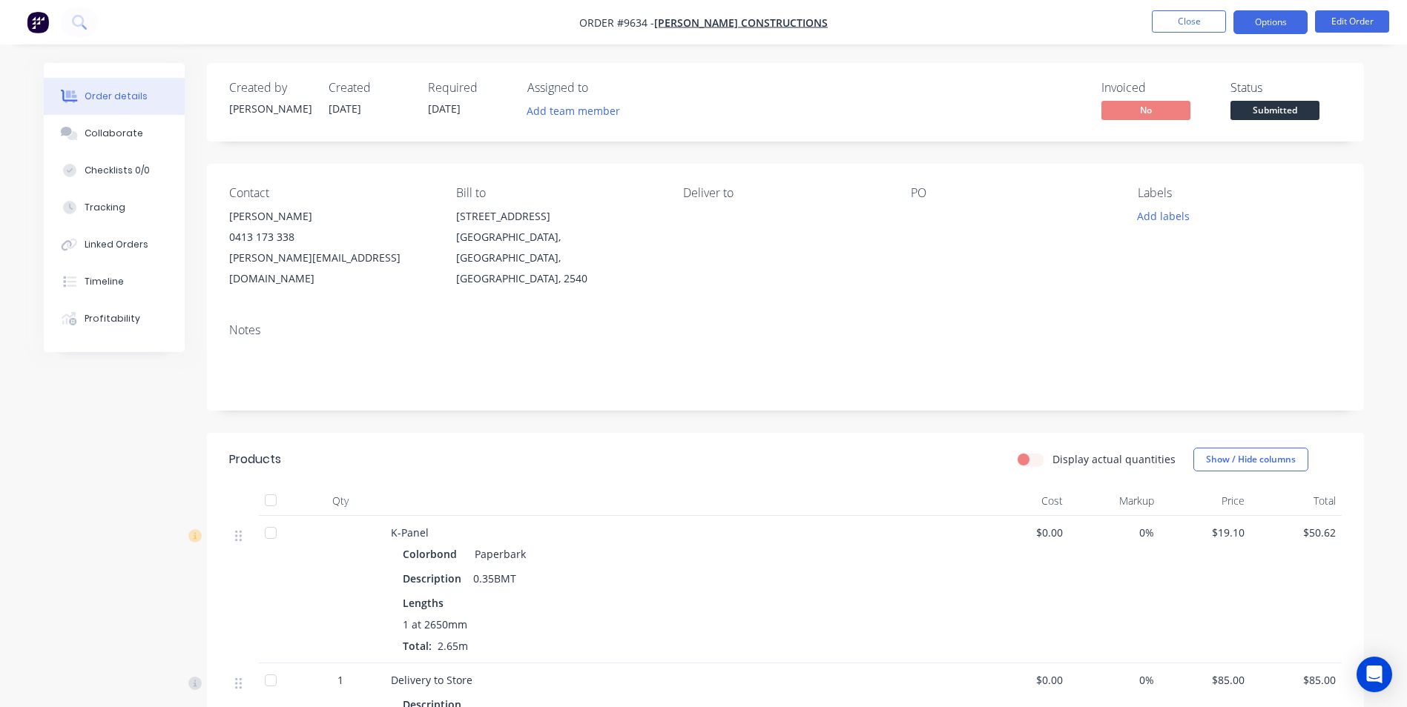
click at [1280, 24] on button "Options" at bounding box center [1270, 22] width 74 height 24
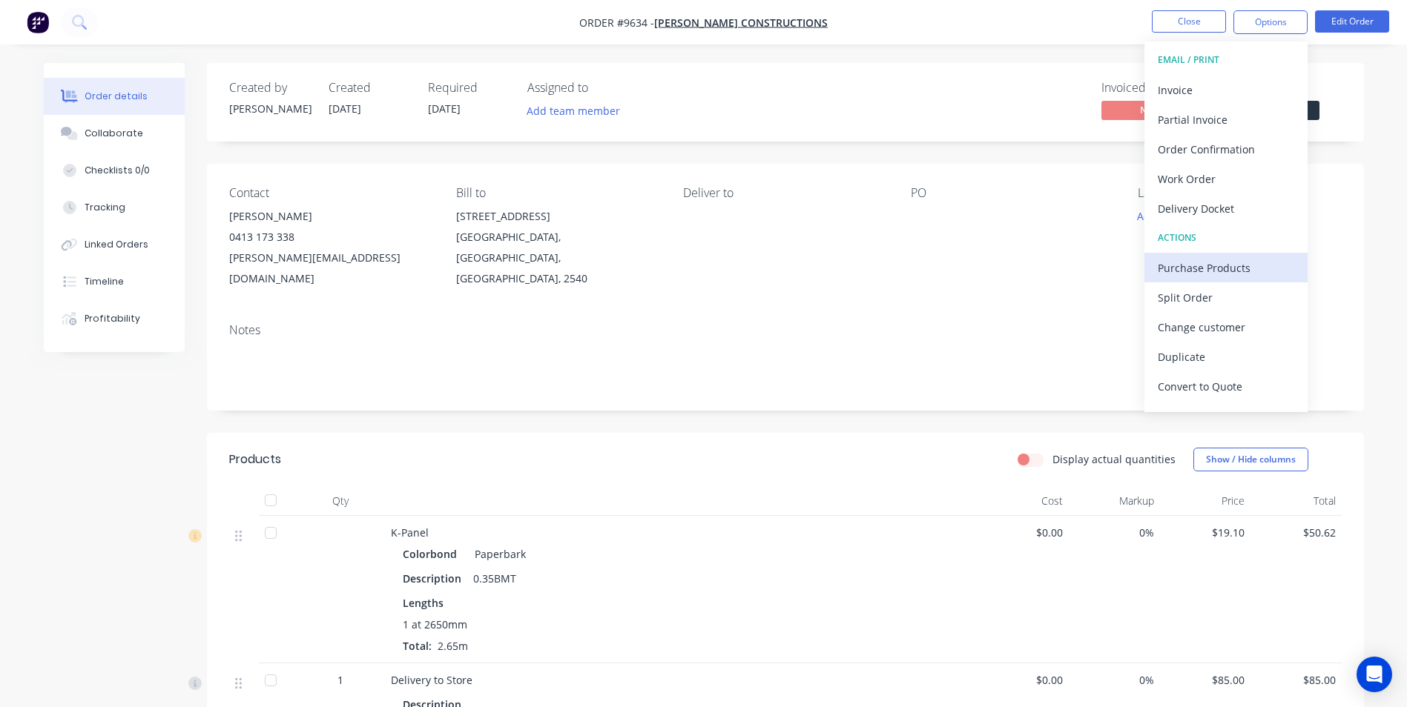
click at [1232, 255] on button "Purchase Products" at bounding box center [1225, 268] width 163 height 30
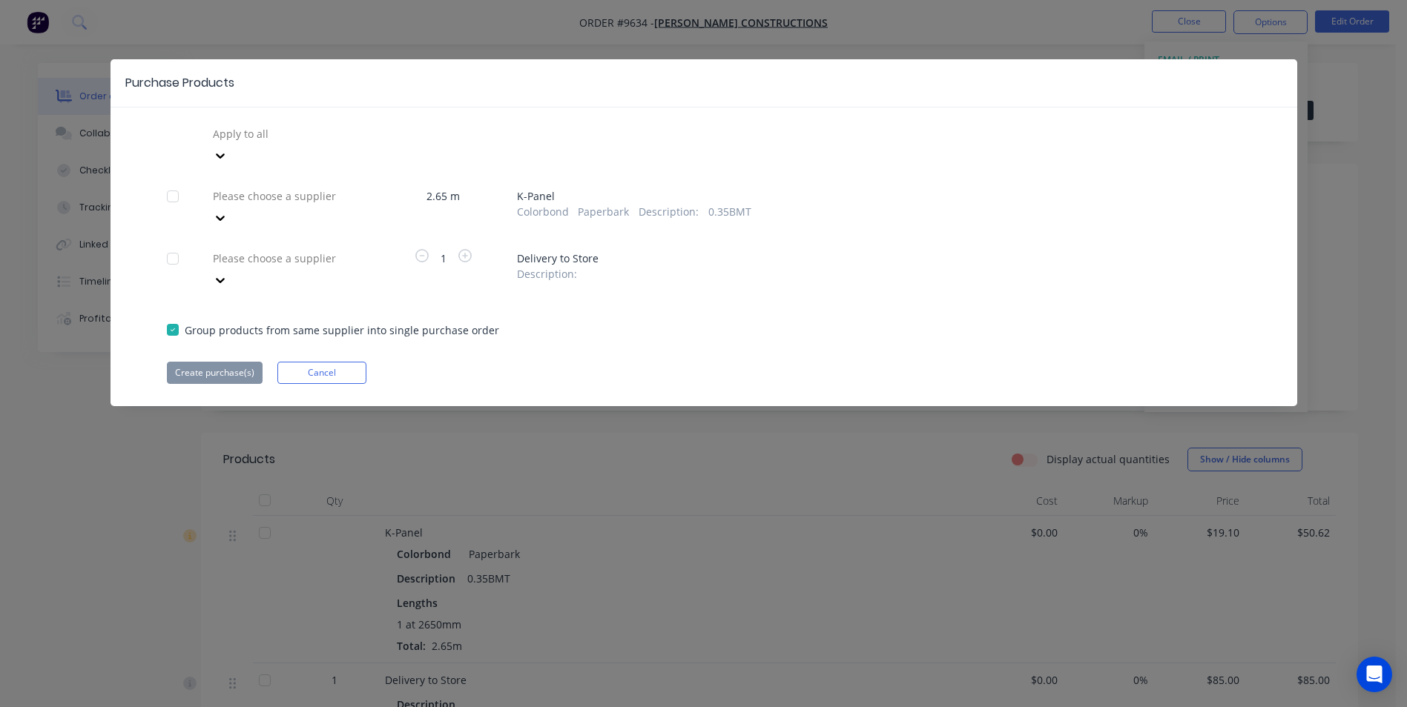
click at [289, 131] on div at bounding box center [318, 134] width 214 height 19
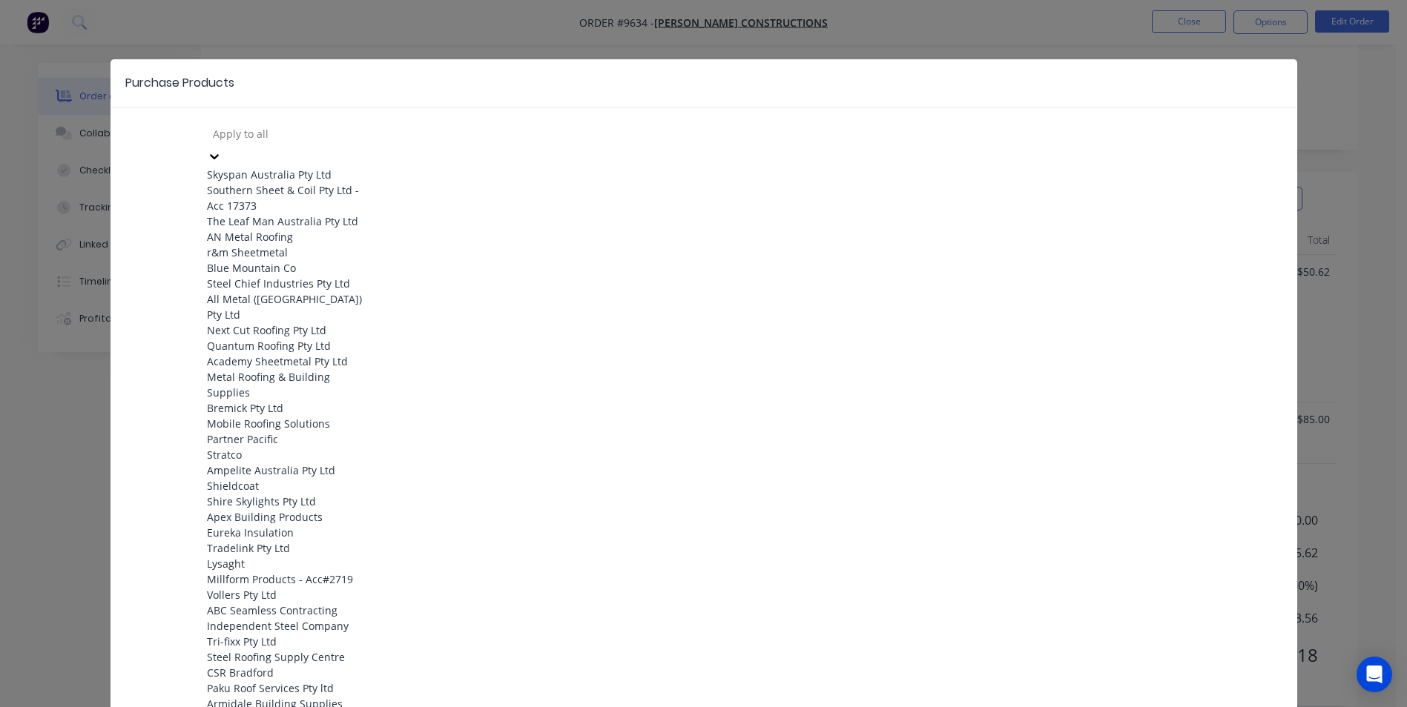
scroll to position [302, 0]
click at [303, 416] on div "Mobile Roofing Solutions" at bounding box center [288, 424] width 163 height 16
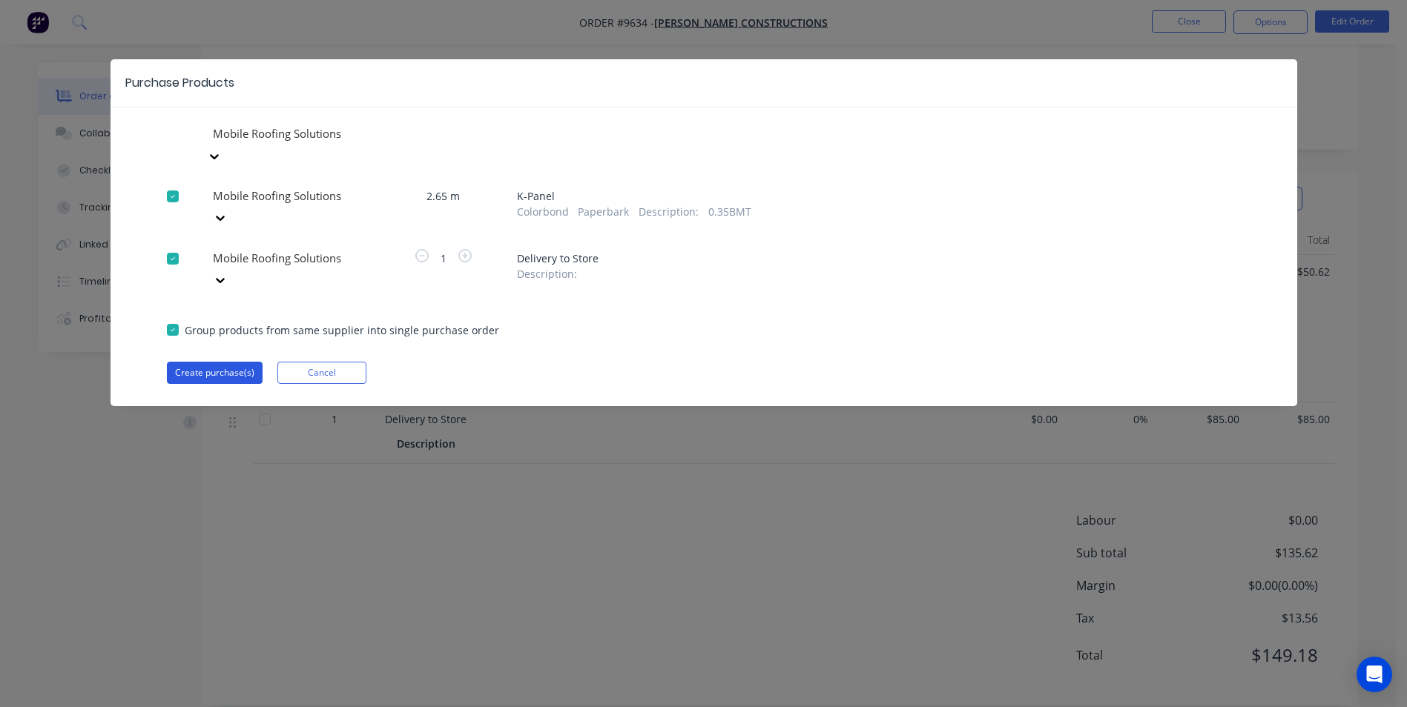
click at [247, 362] on button "Create purchase(s)" at bounding box center [215, 373] width 96 height 22
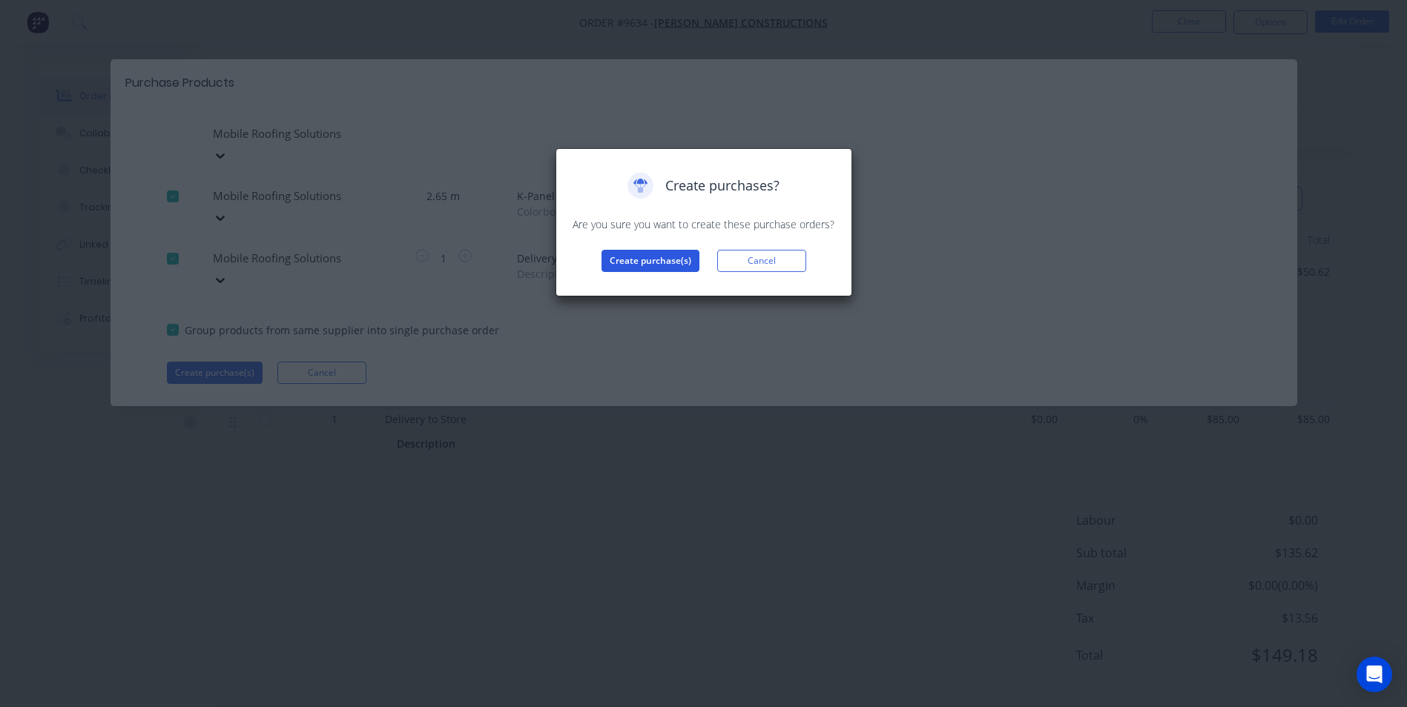
click at [627, 257] on button "Create purchase(s)" at bounding box center [650, 261] width 98 height 22
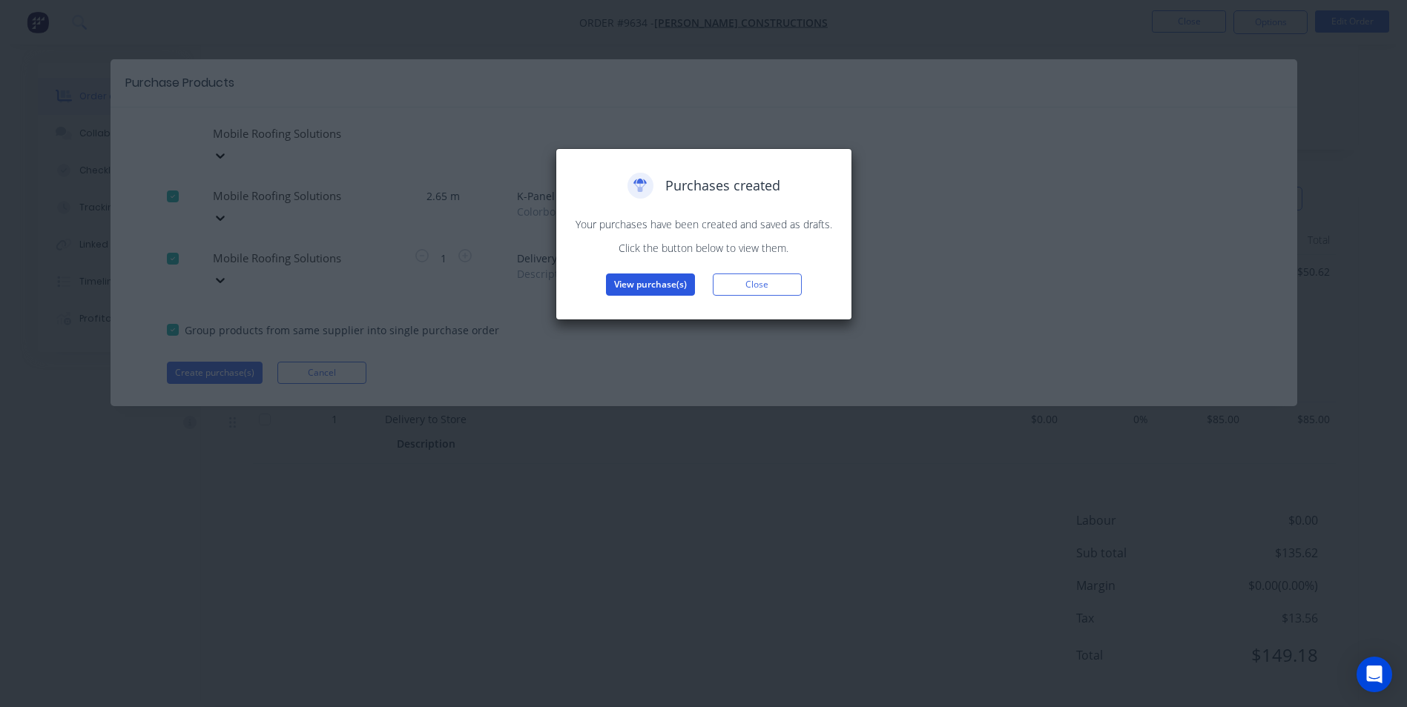
click at [687, 279] on button "View purchase(s)" at bounding box center [650, 285] width 89 height 22
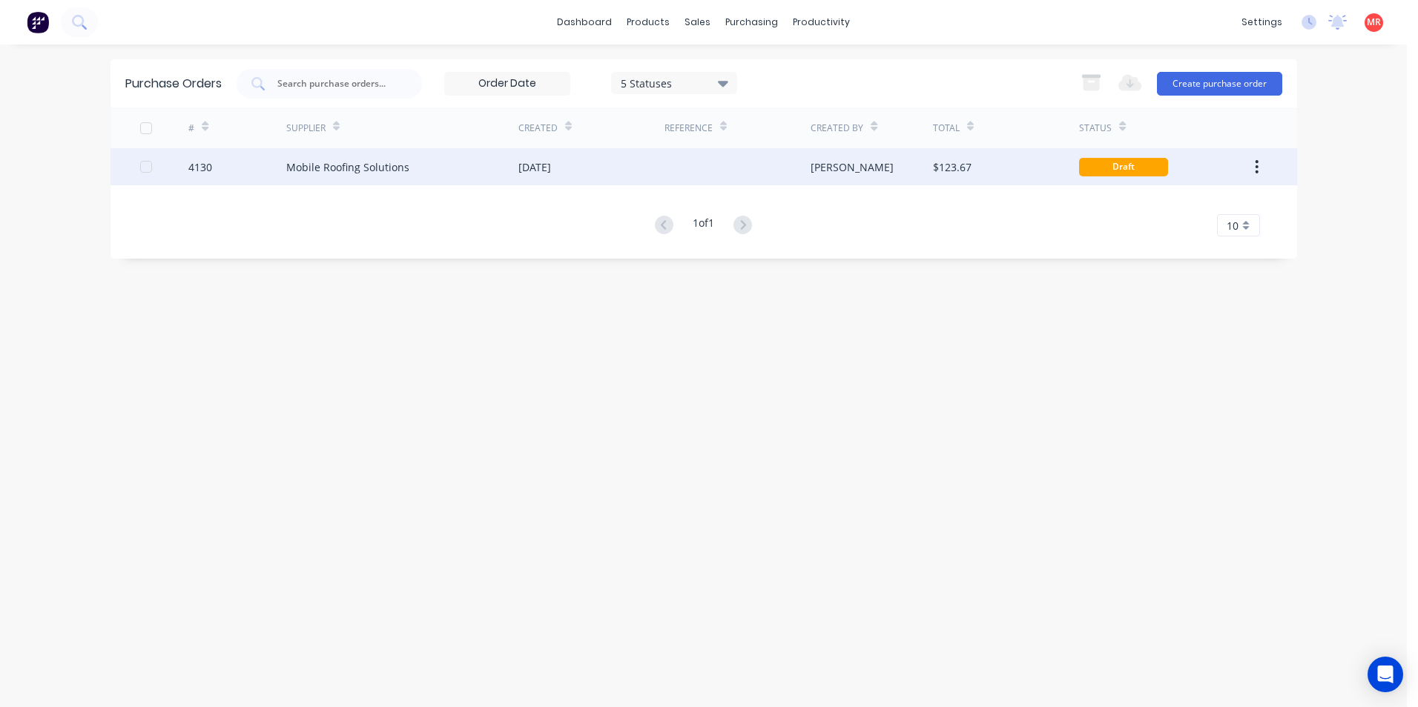
click at [411, 178] on div "Mobile Roofing Solutions" at bounding box center [402, 166] width 232 height 37
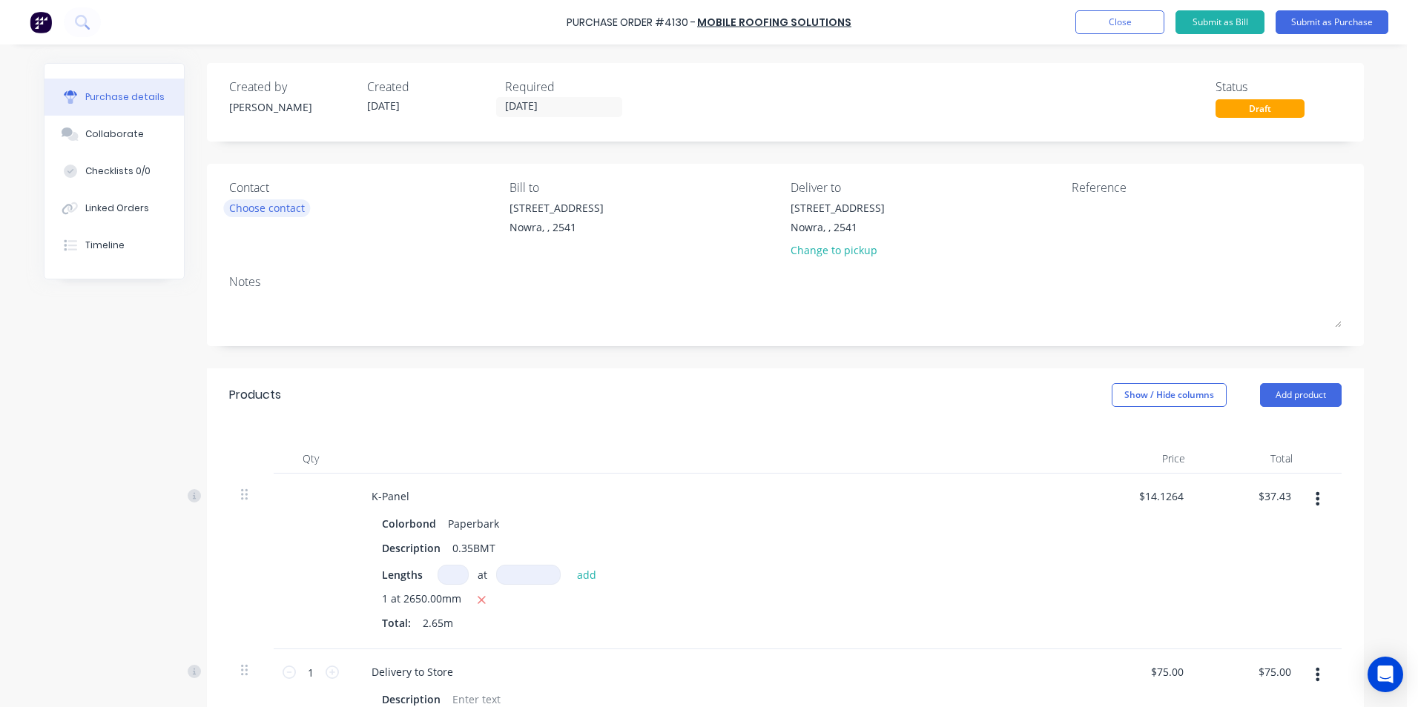
click at [280, 214] on div "Choose contact" at bounding box center [267, 208] width 76 height 16
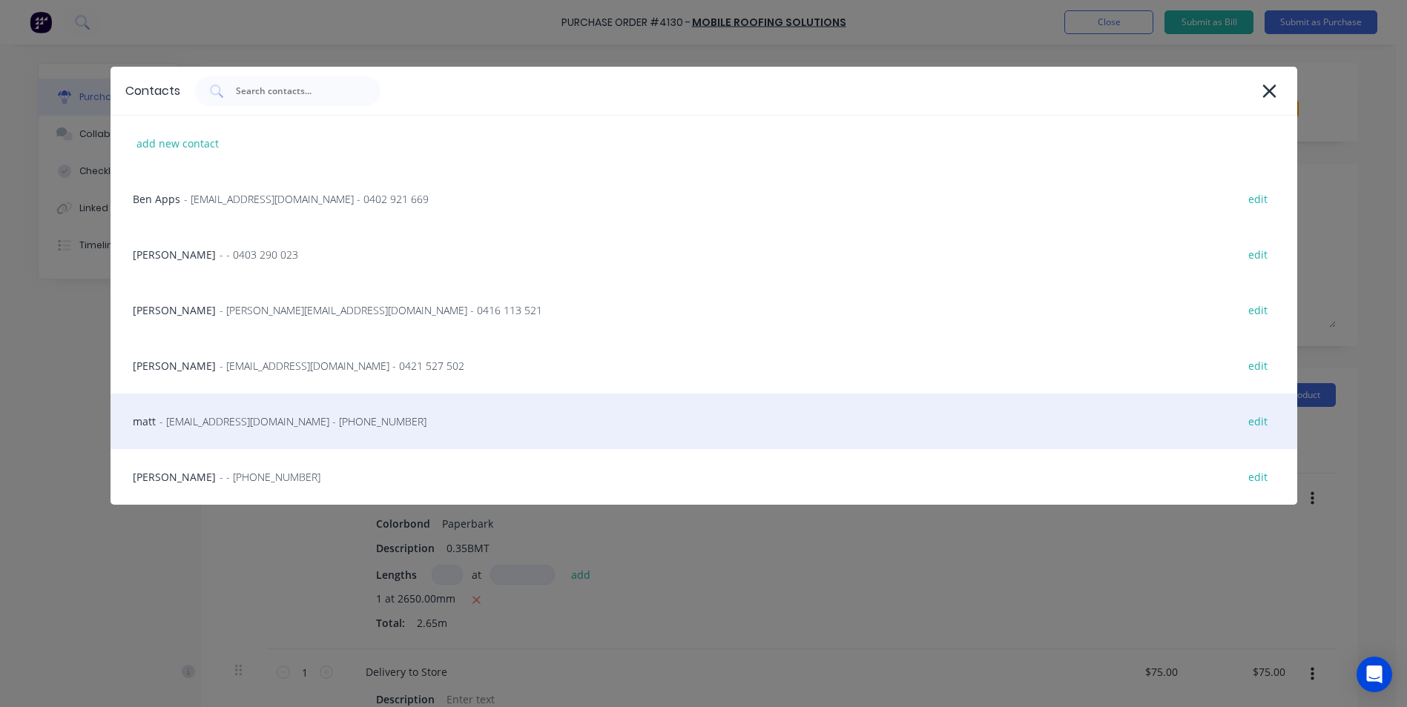
click at [250, 407] on div "matt - info@scrs.net.au - (02) 4411 1090 edit" at bounding box center [703, 422] width 1186 height 56
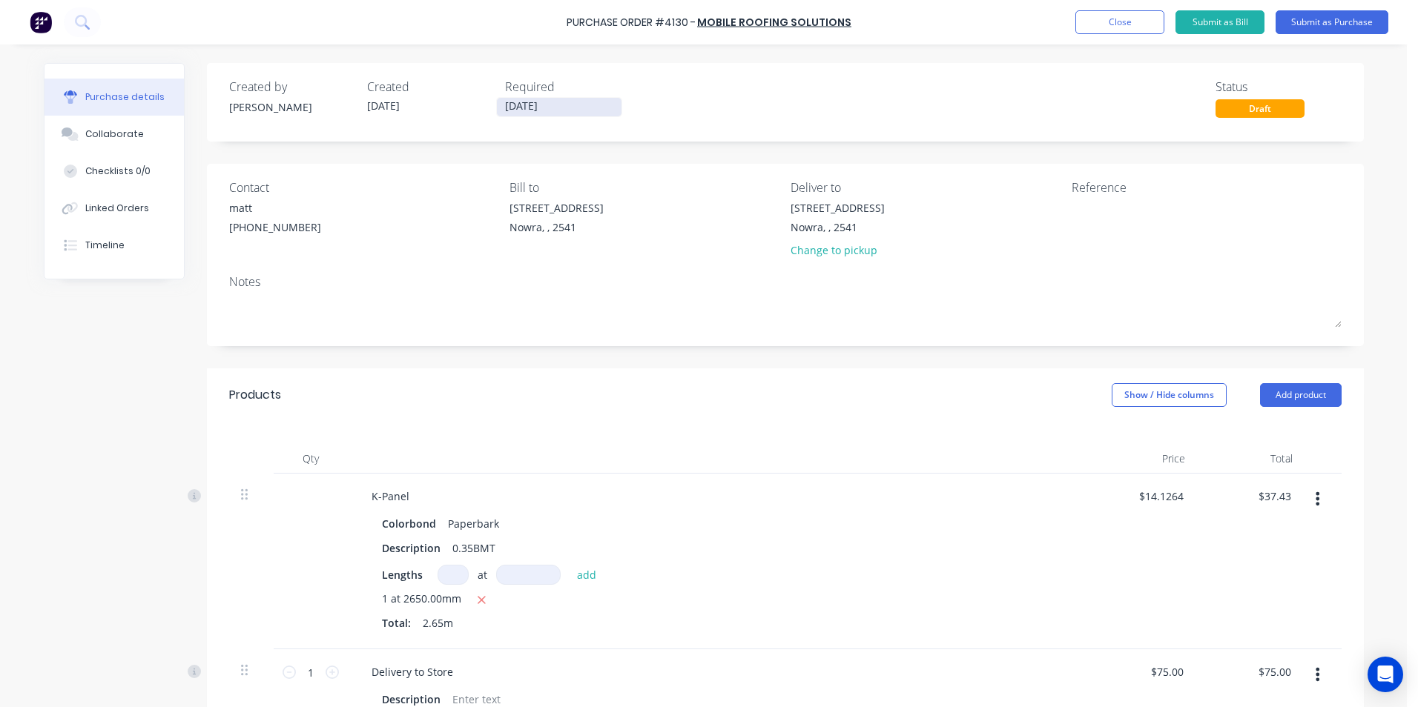
click at [515, 107] on input "[DATE]" at bounding box center [559, 107] width 125 height 19
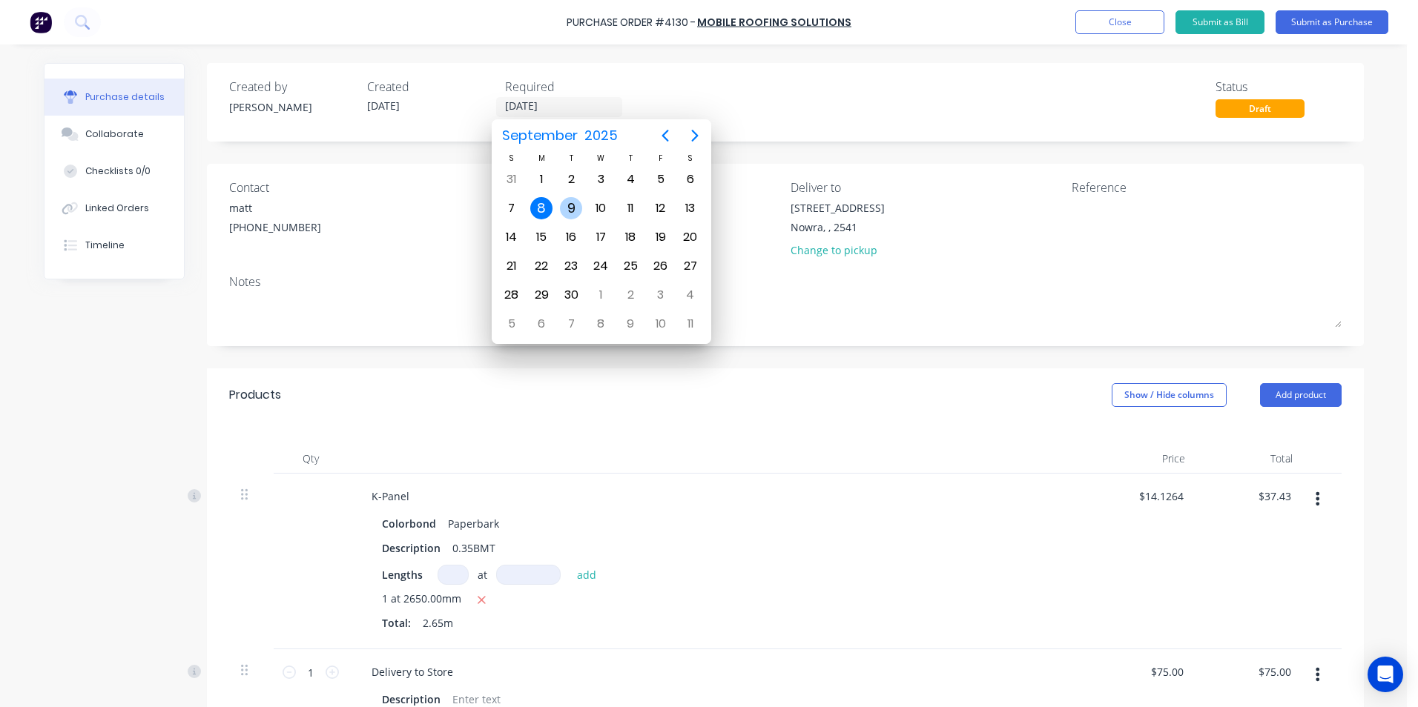
click at [573, 205] on div "9" at bounding box center [571, 208] width 22 height 22
type input "[DATE]"
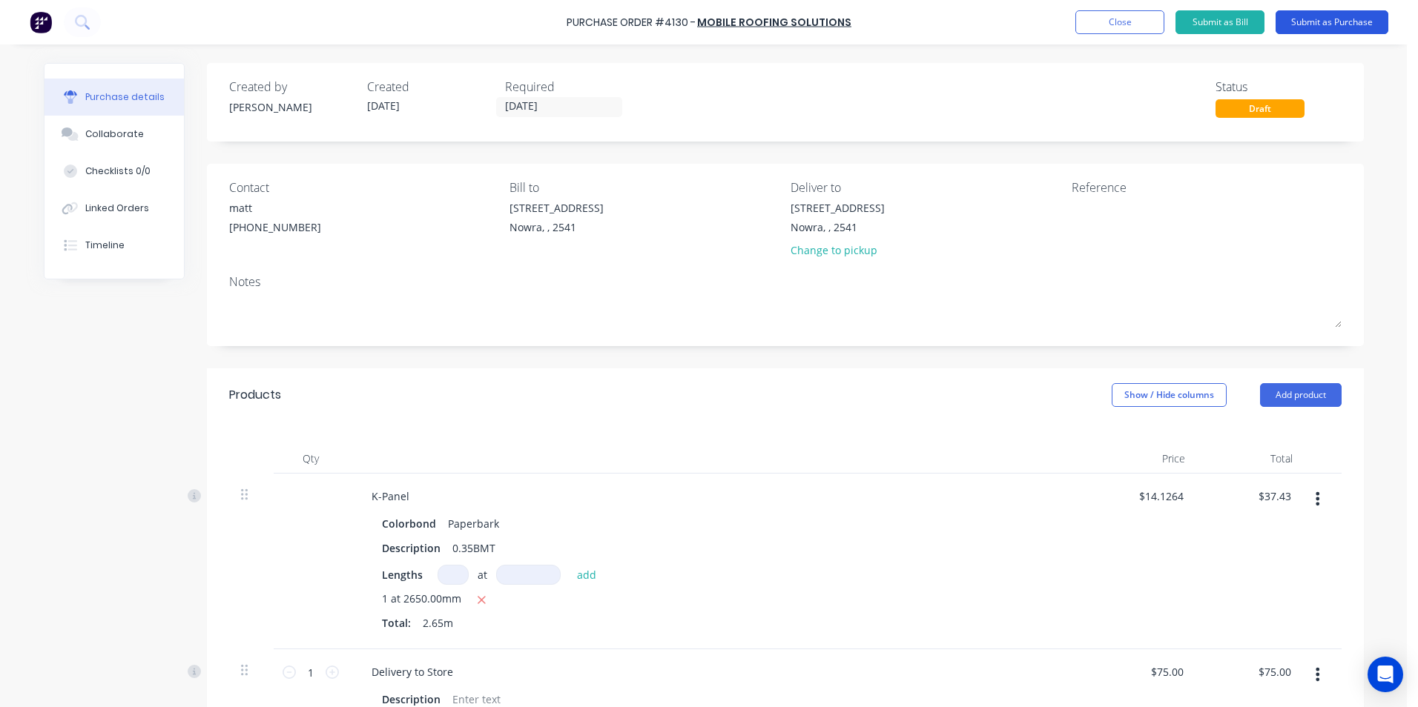
click at [1324, 25] on button "Submit as Purchase" at bounding box center [1331, 22] width 113 height 24
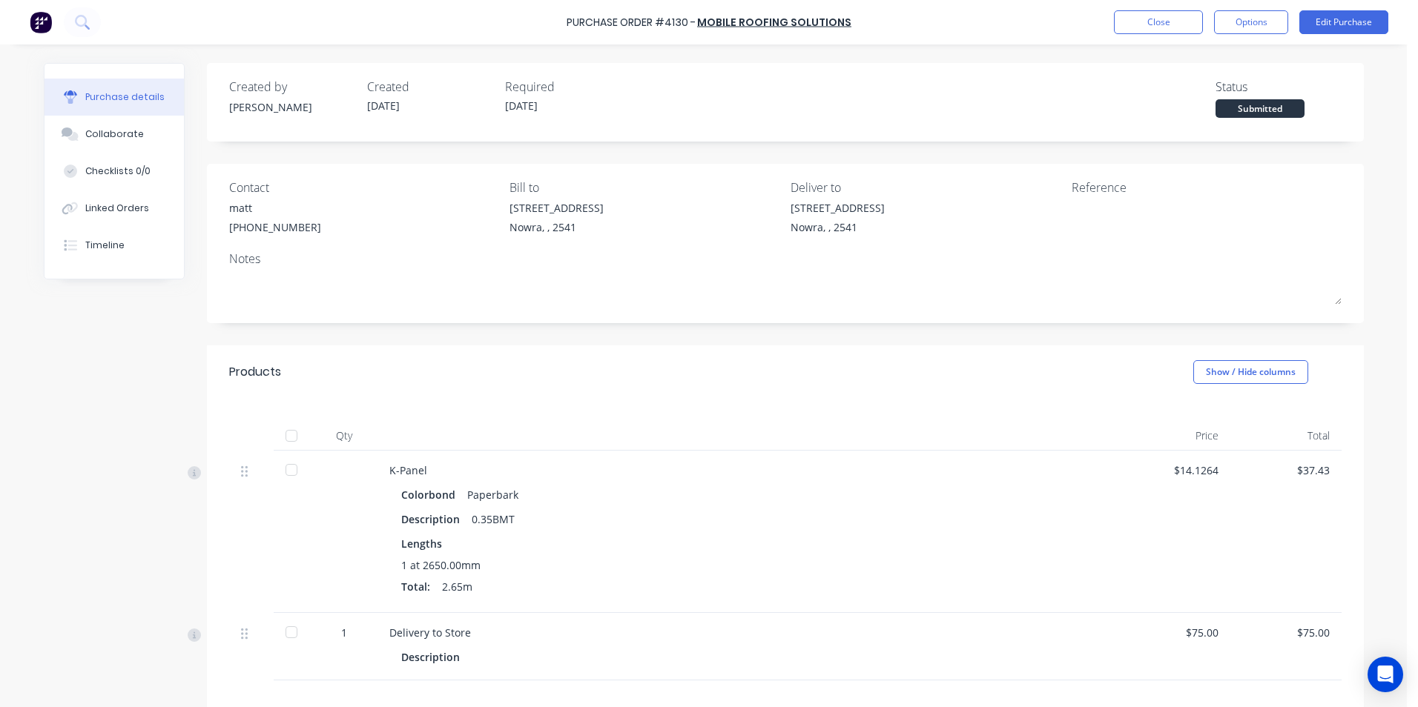
click at [1266, 25] on button "Options" at bounding box center [1251, 22] width 74 height 24
click at [1243, 65] on div "Print / Email" at bounding box center [1217, 61] width 114 height 22
click at [1172, 97] on div "With pricing" at bounding box center [1217, 90] width 114 height 22
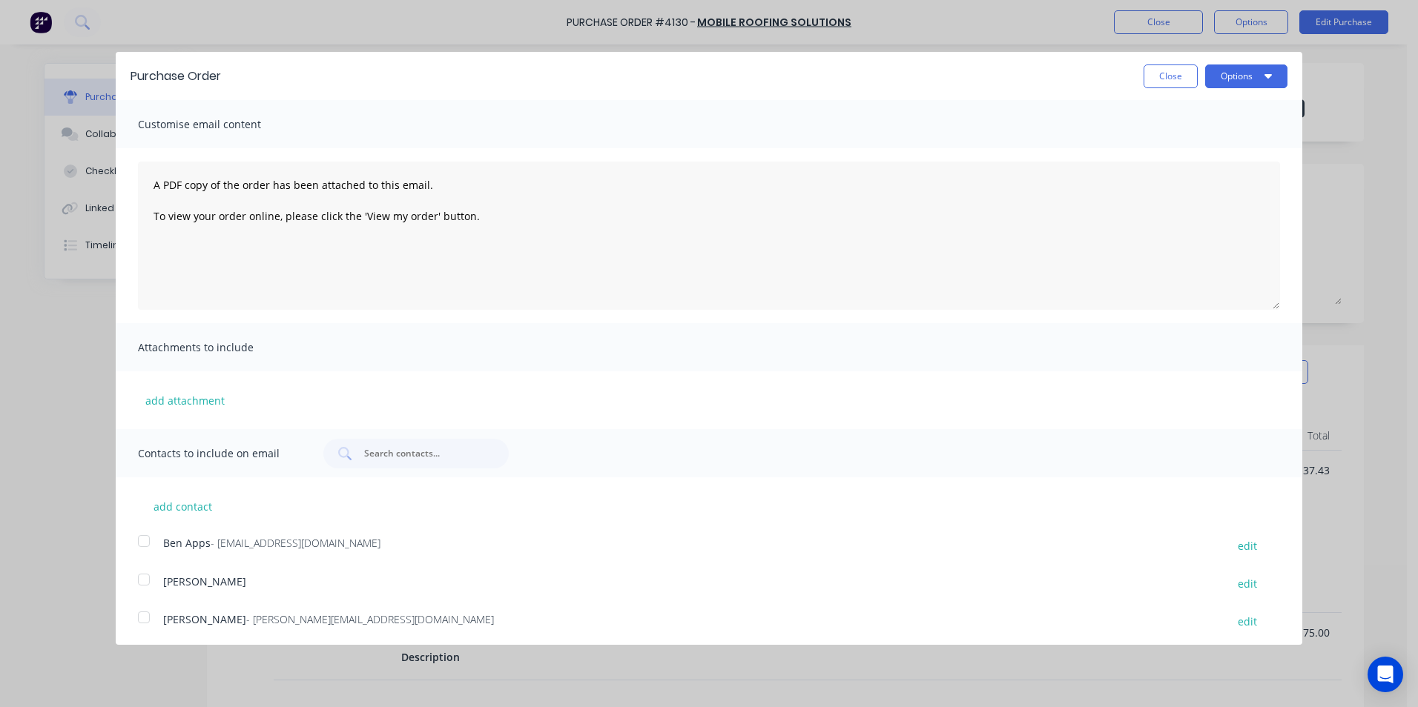
scroll to position [119, 0]
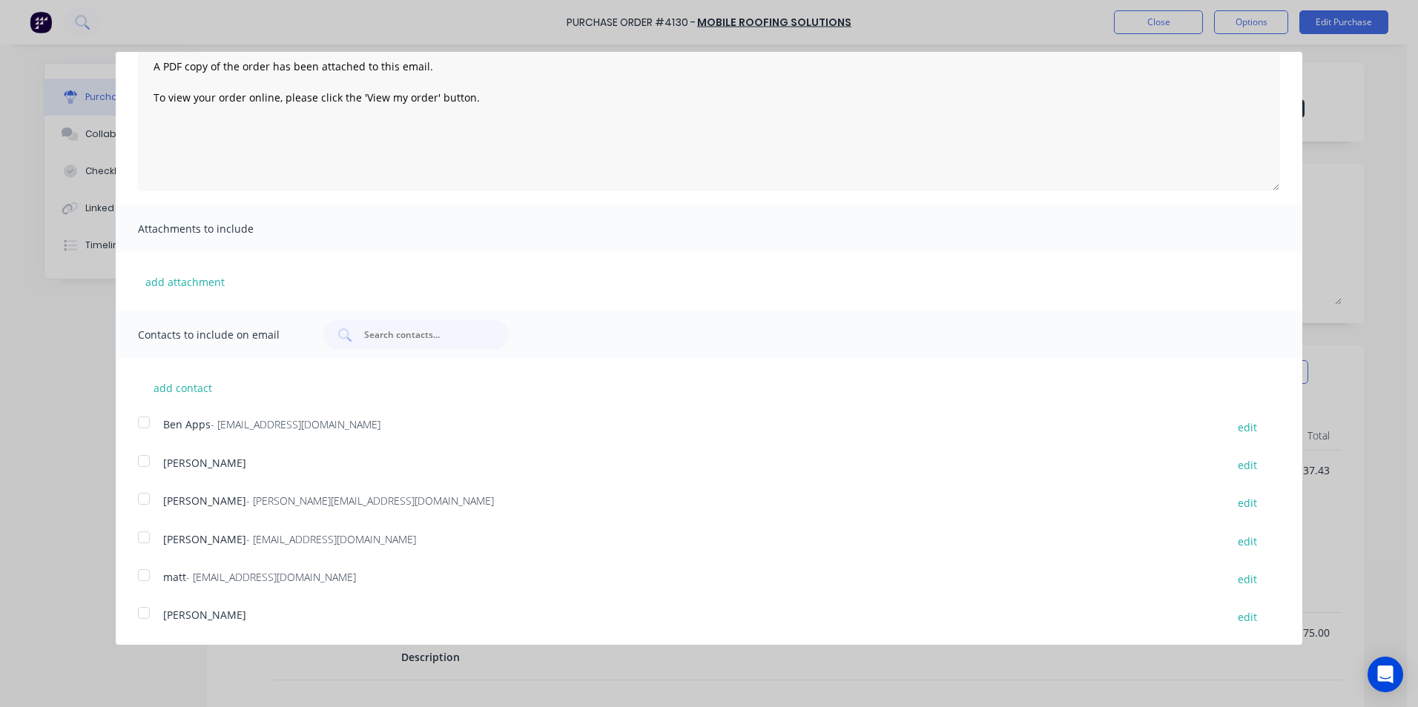
click at [139, 540] on div at bounding box center [144, 538] width 30 height 30
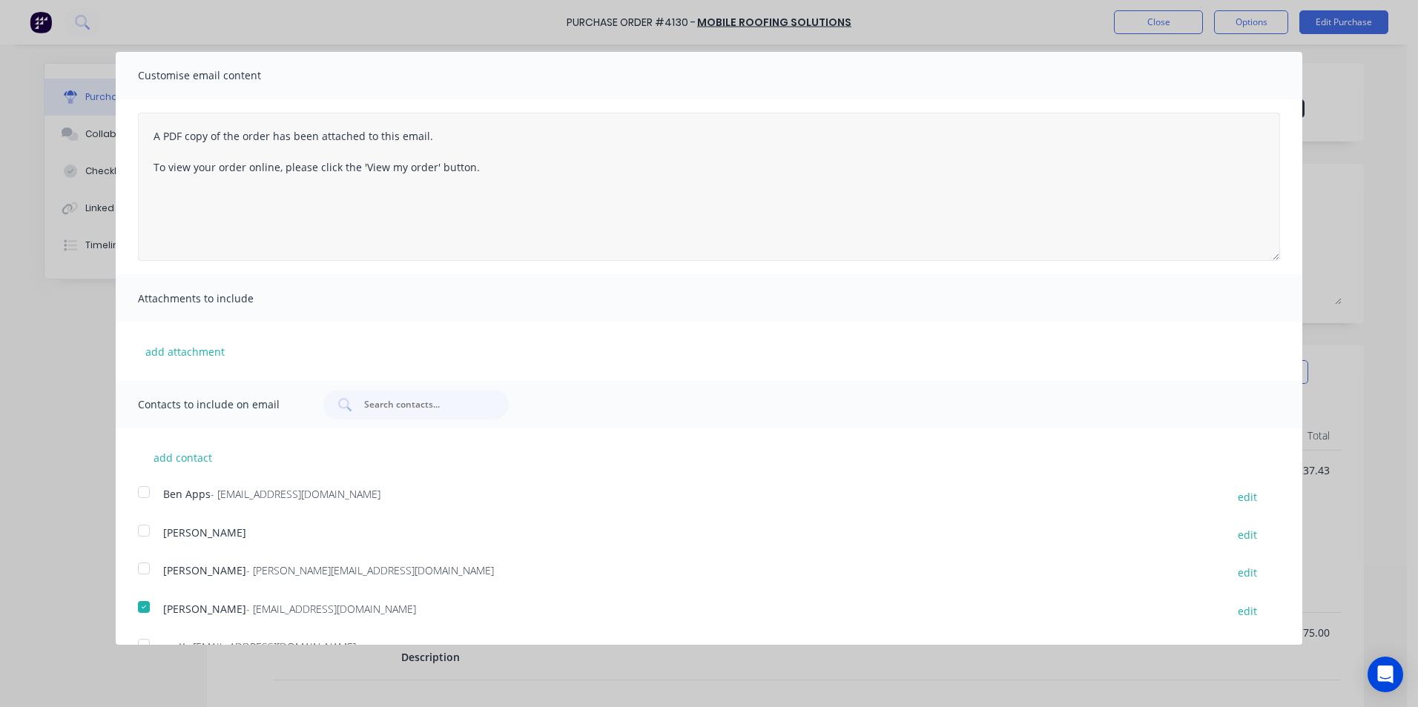
scroll to position [0, 0]
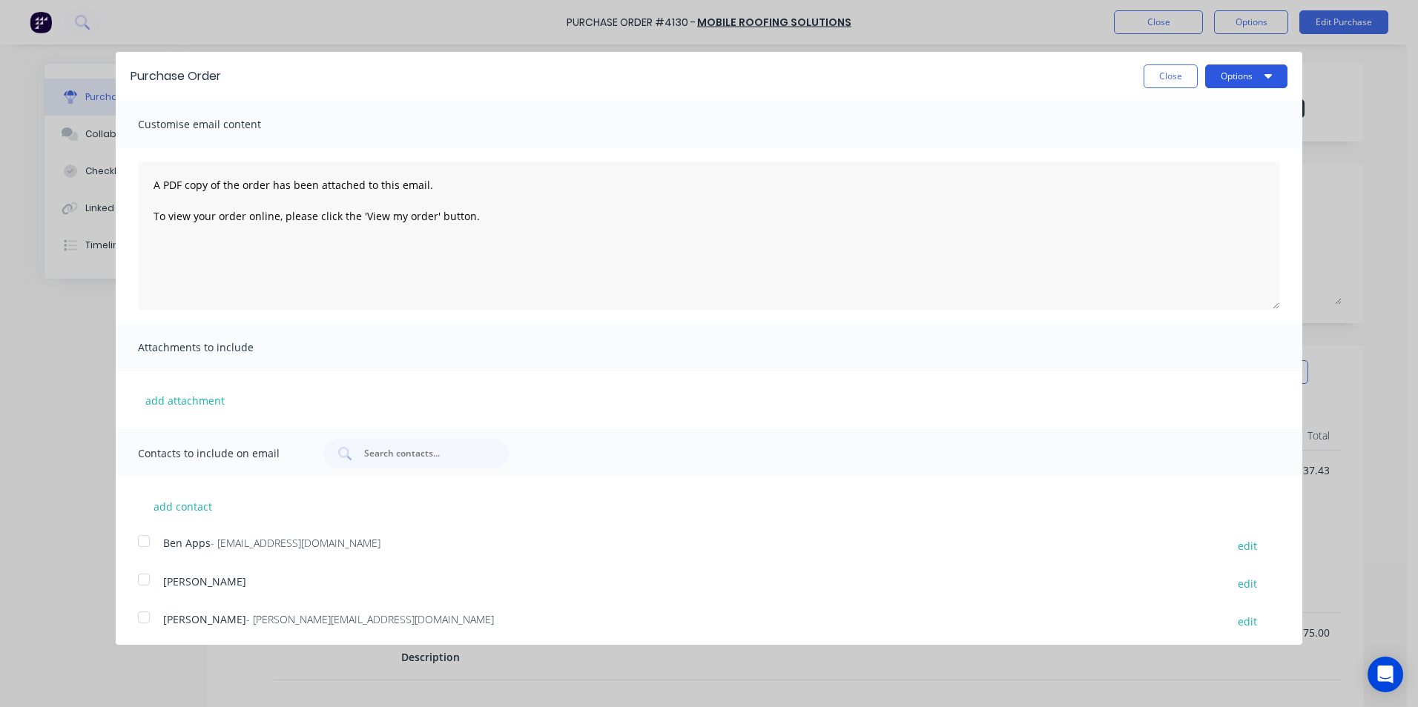
click at [1236, 81] on button "Options" at bounding box center [1246, 77] width 82 height 24
click at [1221, 143] on div "Email" at bounding box center [1217, 144] width 114 height 22
click at [1166, 76] on button "Close" at bounding box center [1170, 77] width 54 height 24
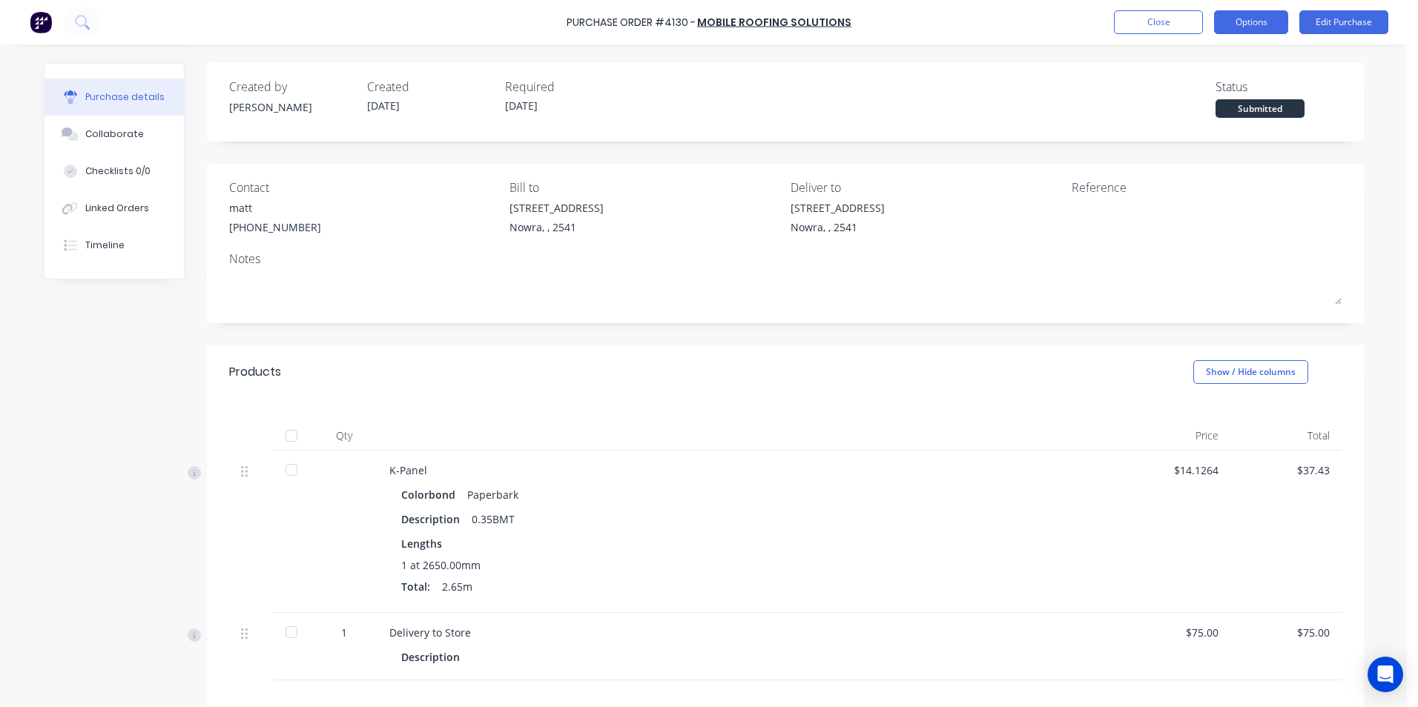
click at [1242, 29] on button "Options" at bounding box center [1251, 22] width 74 height 24
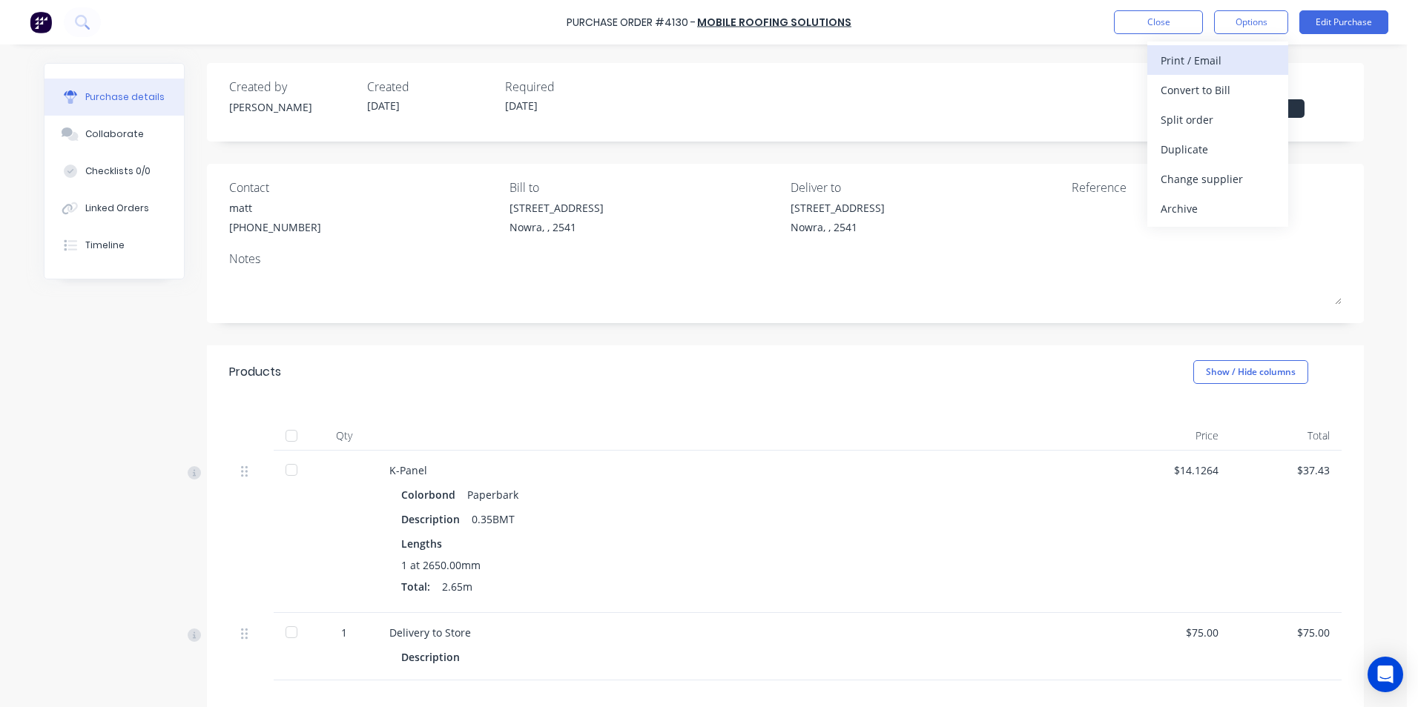
click at [1238, 62] on div "Print / Email" at bounding box center [1217, 61] width 114 height 22
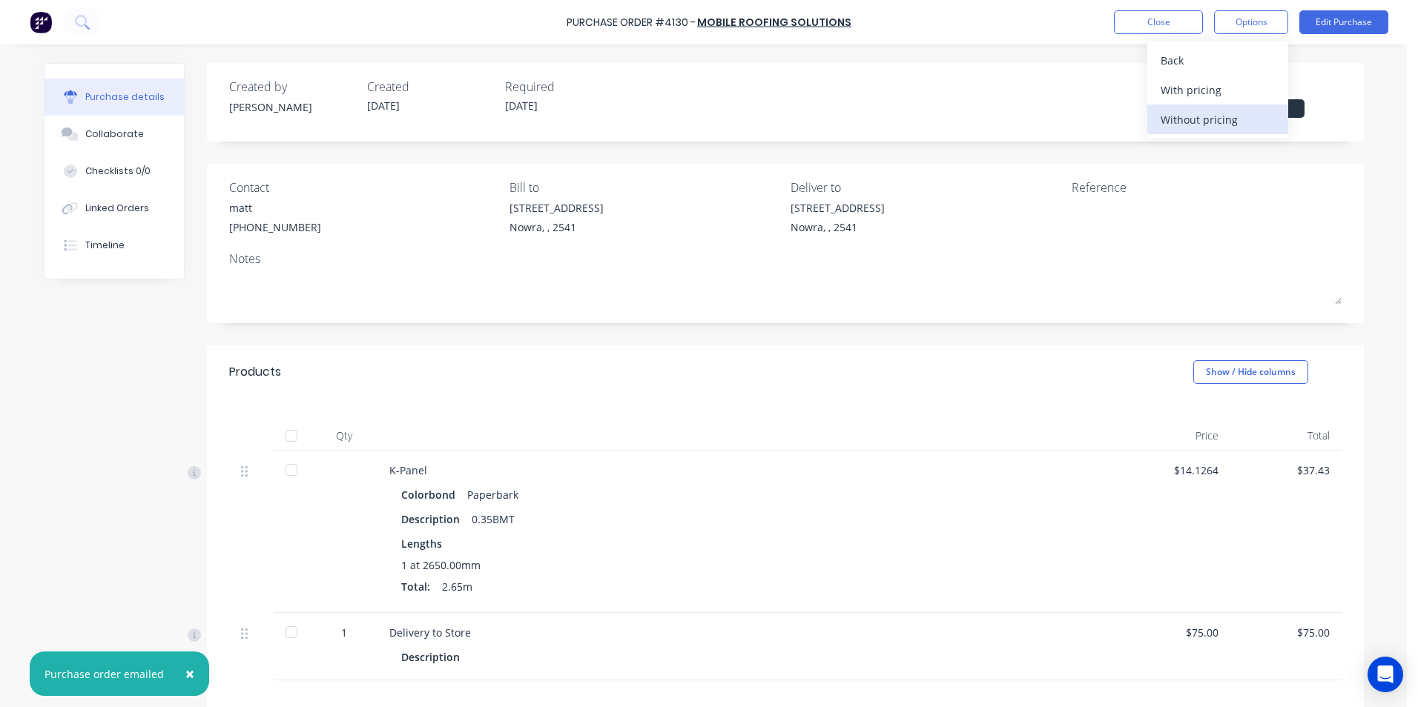
click at [1245, 123] on div "Without pricing" at bounding box center [1217, 120] width 114 height 22
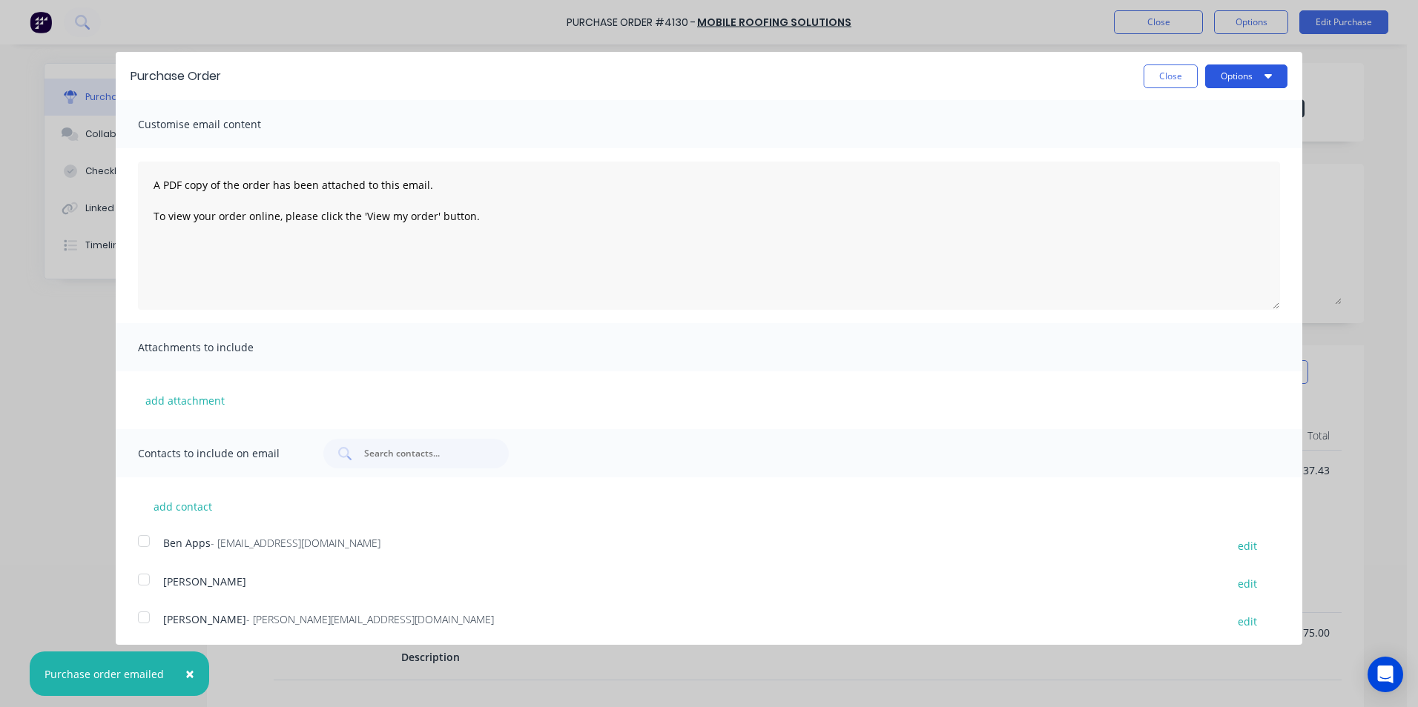
click at [1245, 65] on button "Options" at bounding box center [1246, 77] width 82 height 24
click at [1218, 105] on div "Print" at bounding box center [1217, 114] width 114 height 22
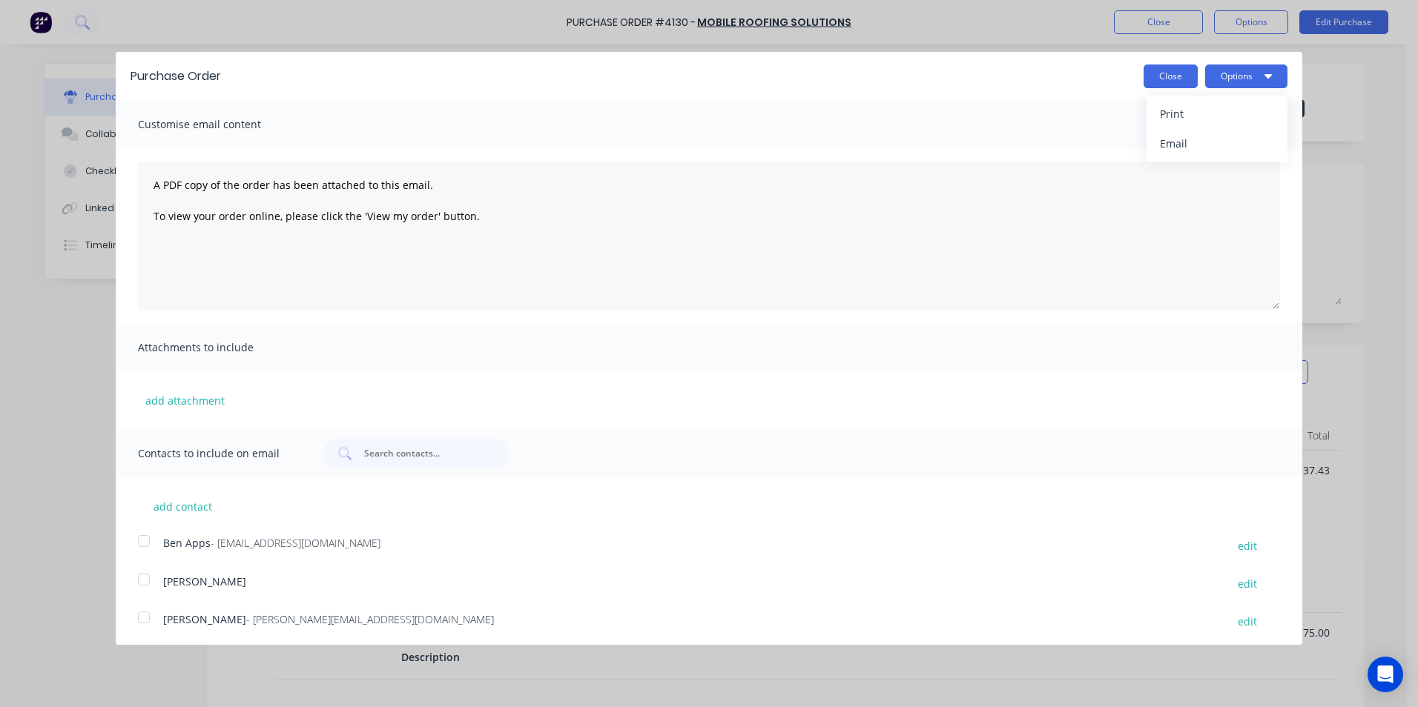
click at [1166, 83] on button "Close" at bounding box center [1170, 77] width 54 height 24
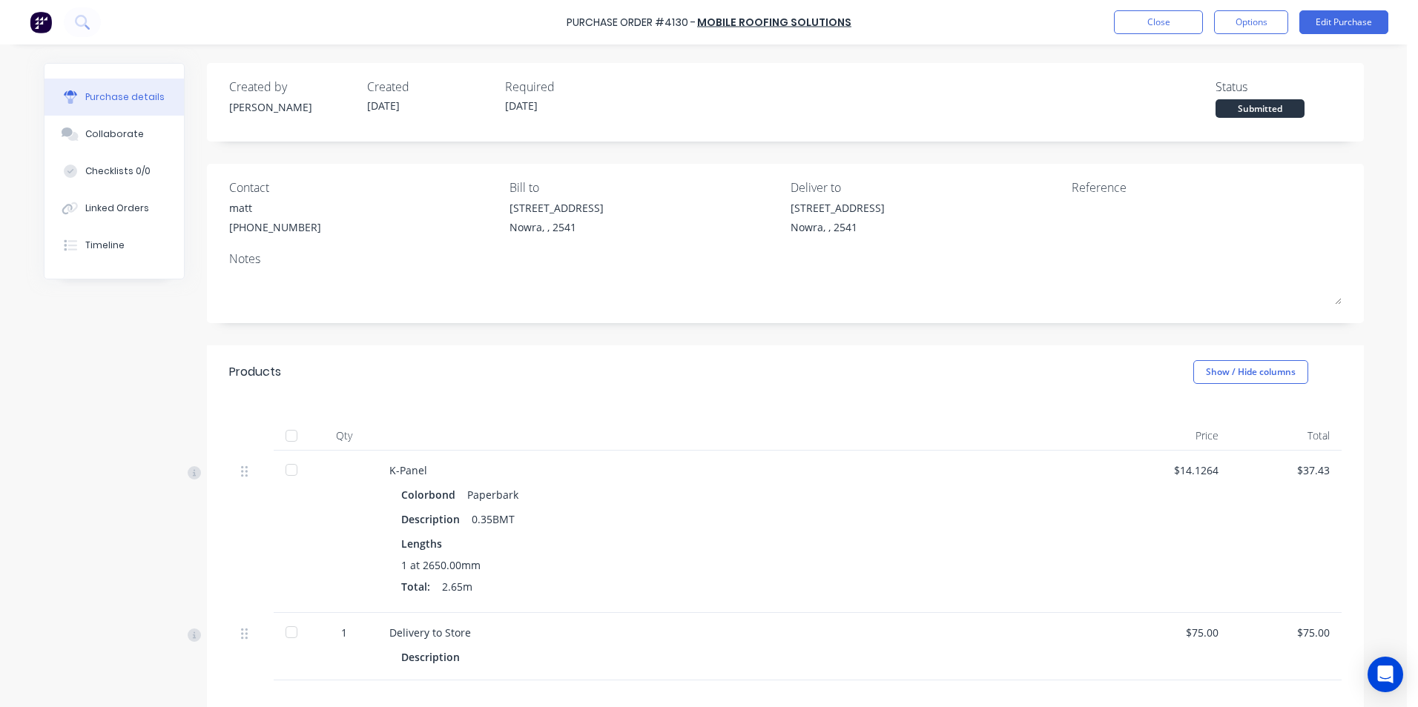
click at [47, 28] on img at bounding box center [41, 22] width 22 height 22
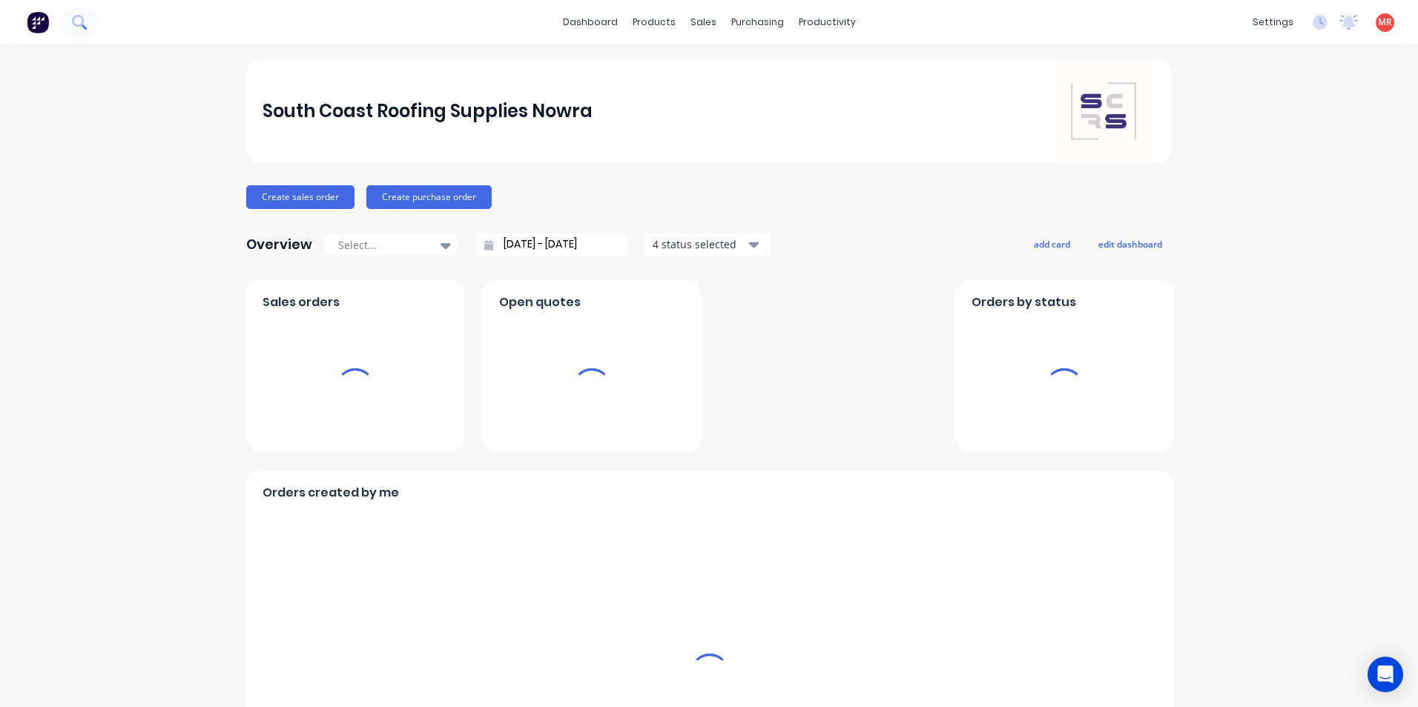
click at [87, 30] on button at bounding box center [79, 22] width 37 height 30
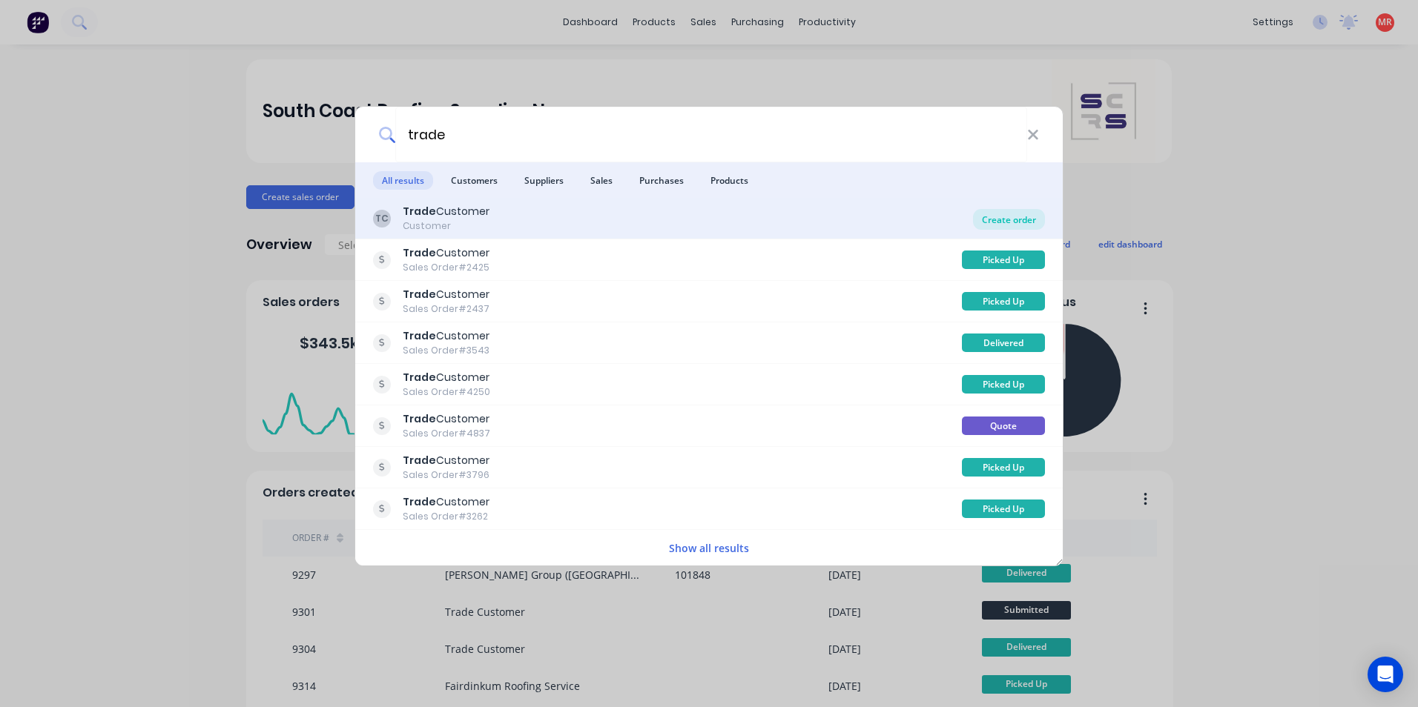
type input "trade"
click at [1004, 214] on div "Create order" at bounding box center [1009, 219] width 72 height 21
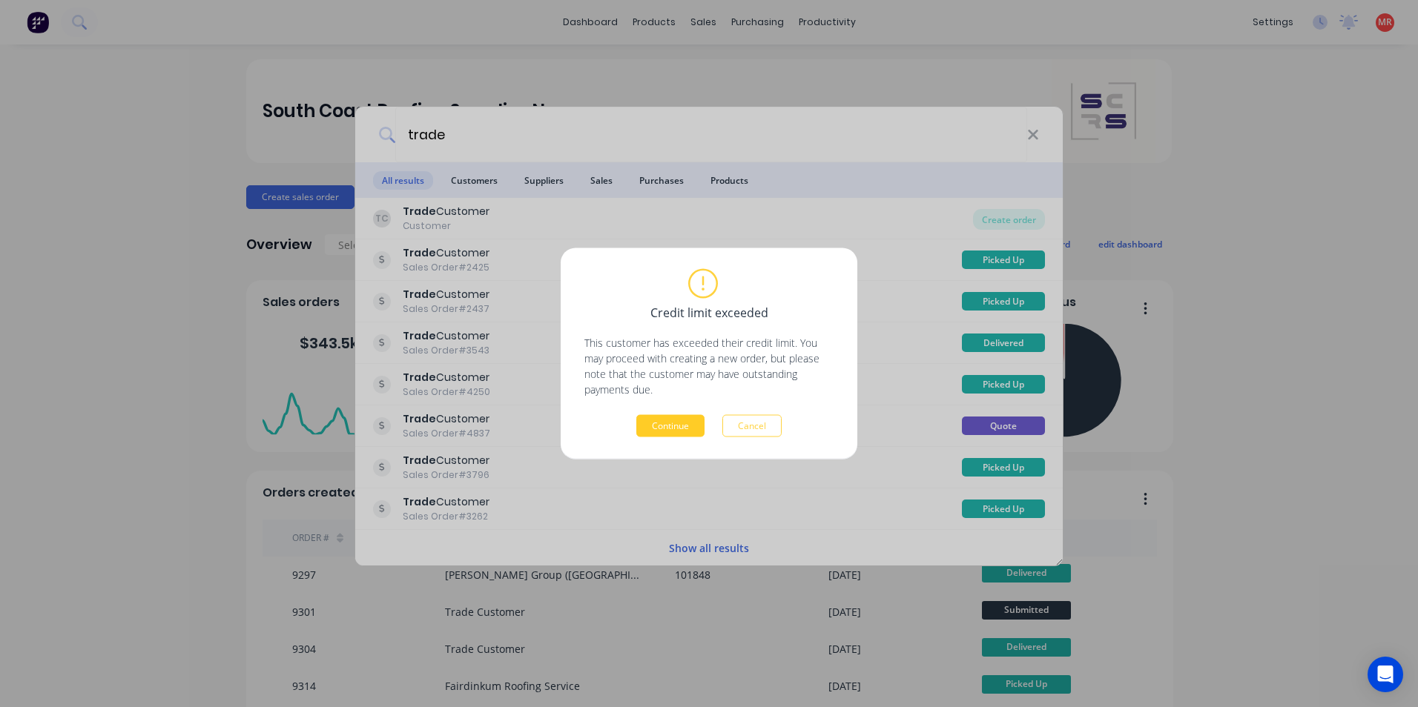
click at [685, 422] on button "Continue" at bounding box center [670, 426] width 68 height 22
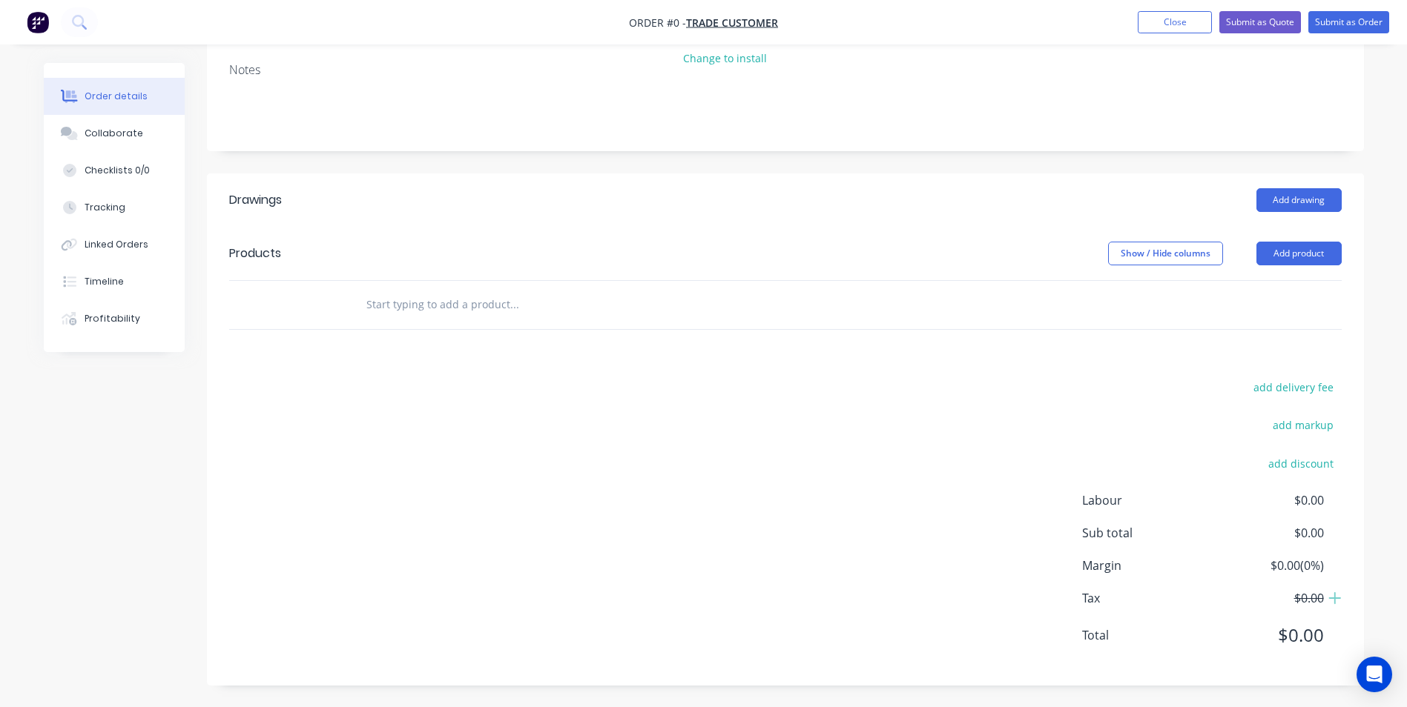
scroll to position [200, 0]
click at [423, 316] on input "text" at bounding box center [514, 304] width 297 height 30
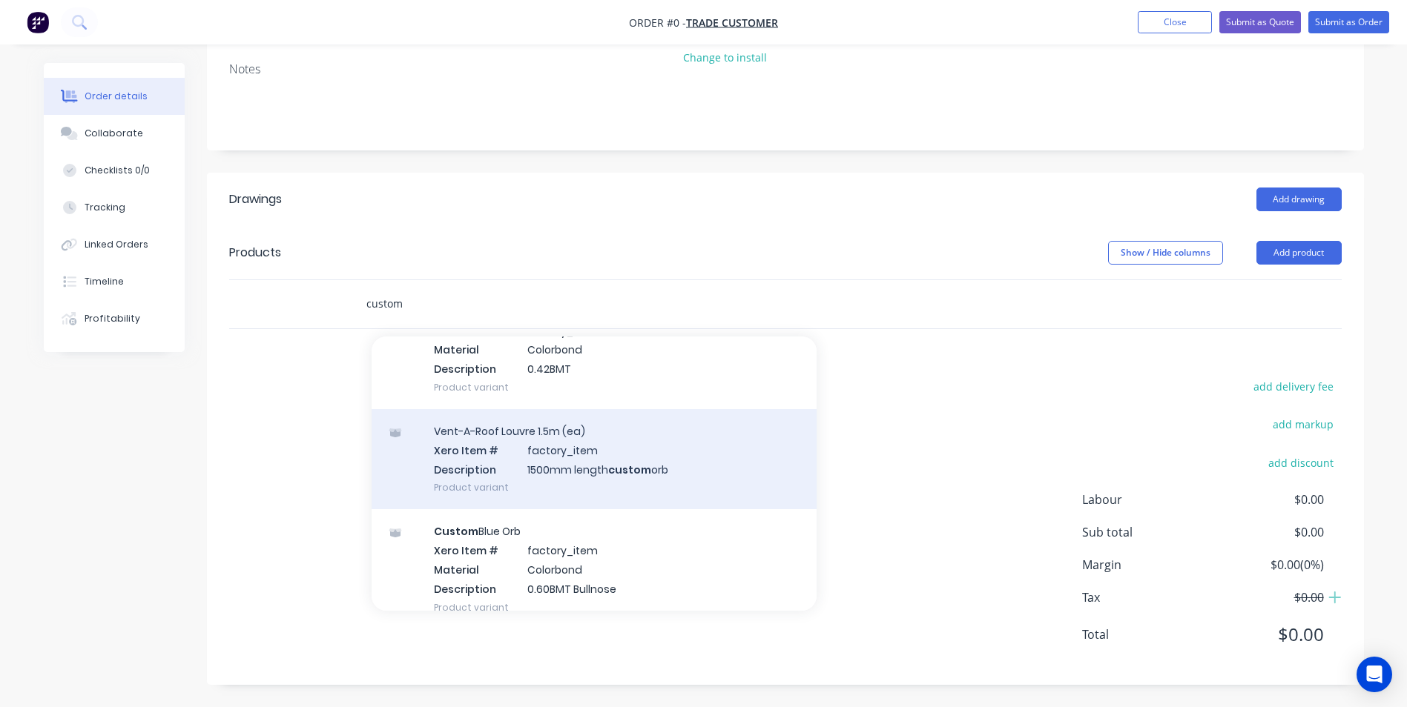
scroll to position [1038, 0]
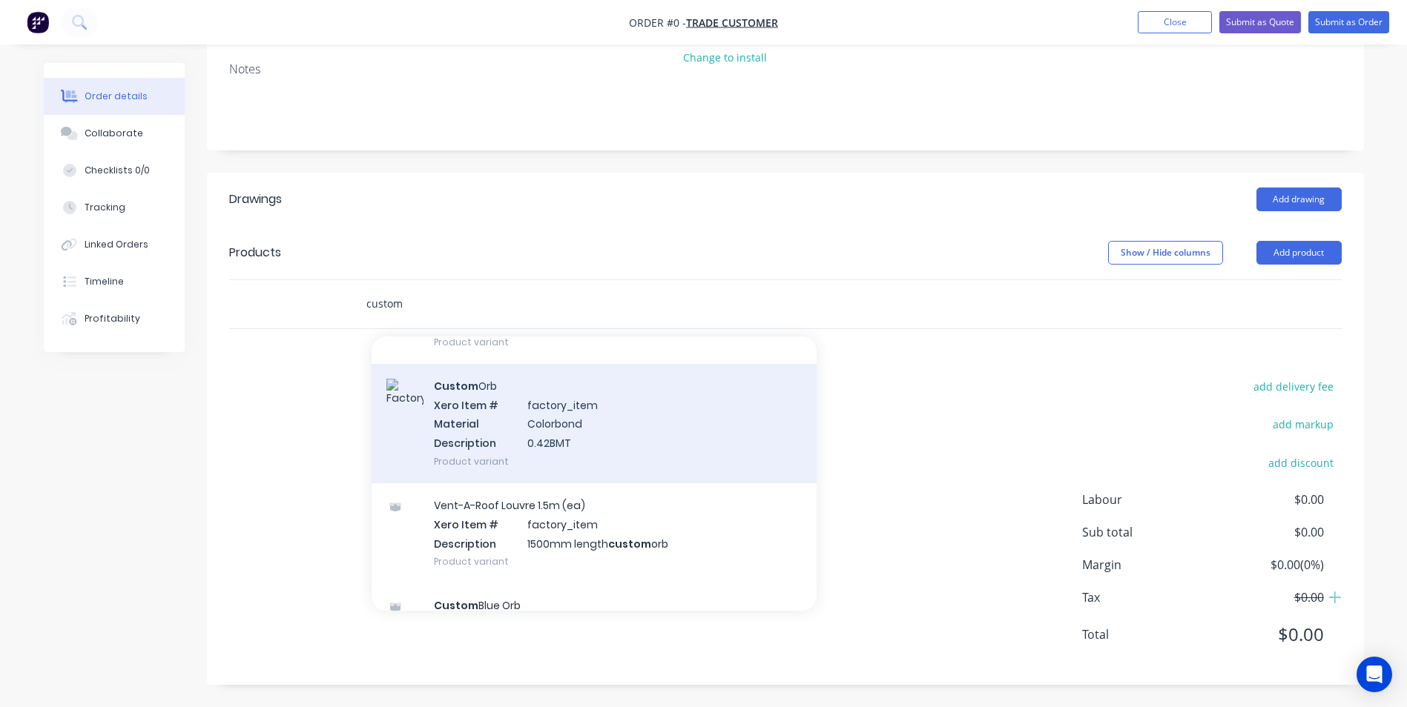
type input "custom"
click at [498, 442] on div "Custom Orb Xero Item # factory_item Material Colorbond Description 0.42BMT Prod…" at bounding box center [594, 423] width 445 height 119
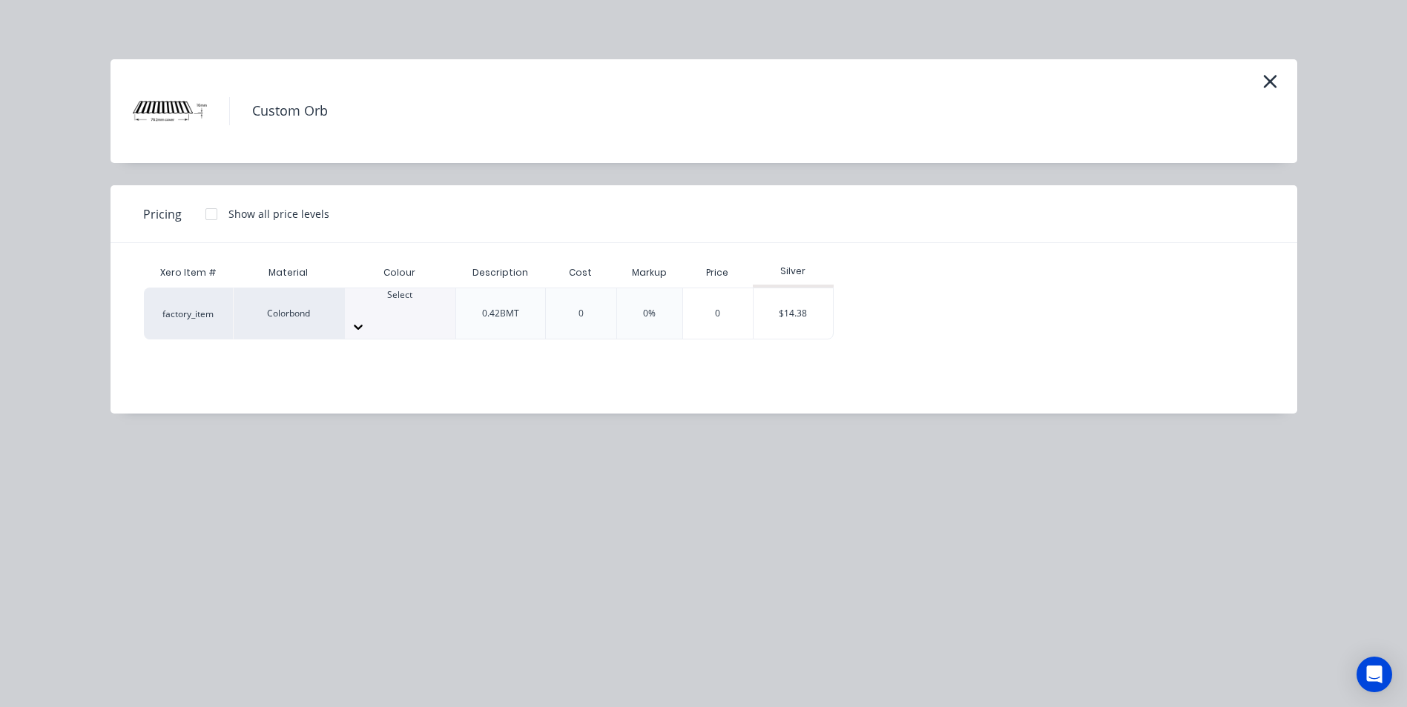
click at [403, 303] on div at bounding box center [400, 308] width 110 height 13
click at [799, 317] on div "$14.38" at bounding box center [792, 313] width 79 height 50
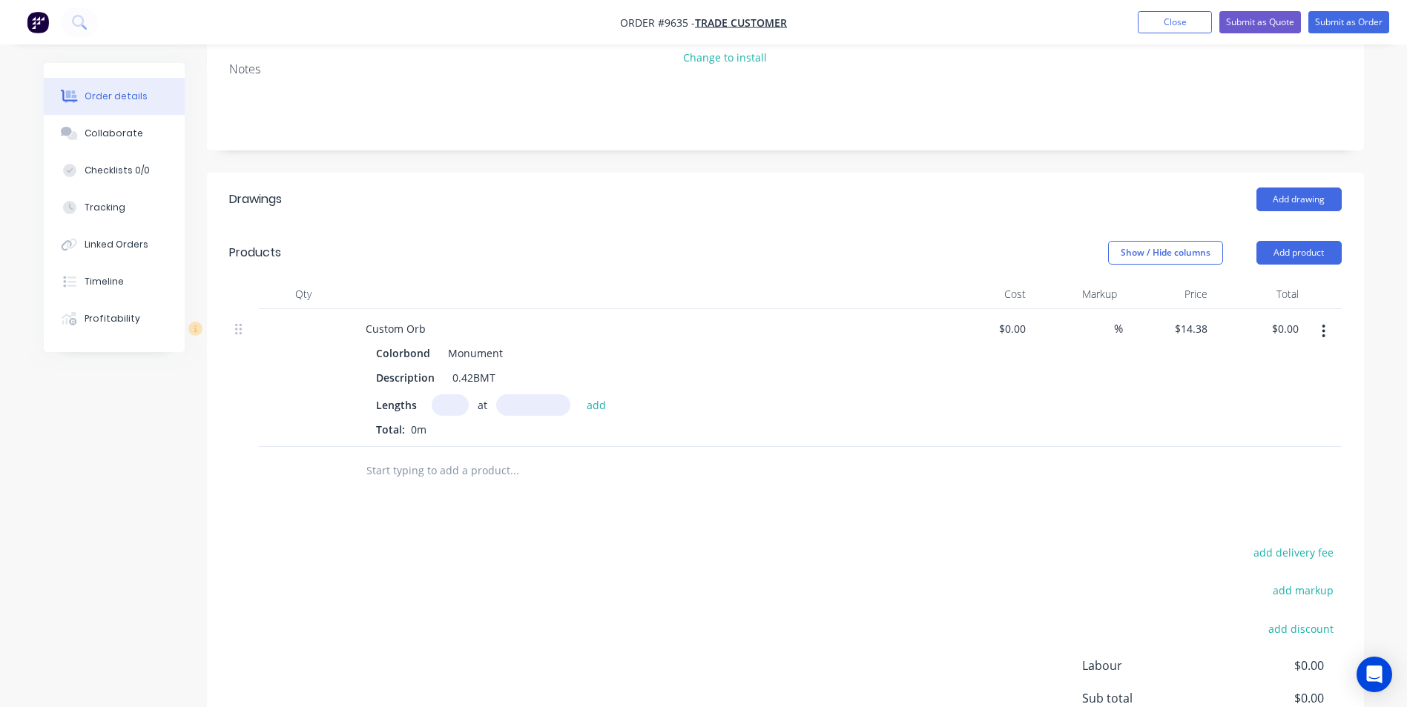
click at [433, 401] on input "text" at bounding box center [450, 405] width 37 height 22
type input "2"
type input "3000"
click at [579, 394] on button "add" at bounding box center [596, 404] width 35 height 20
type input "$86.28"
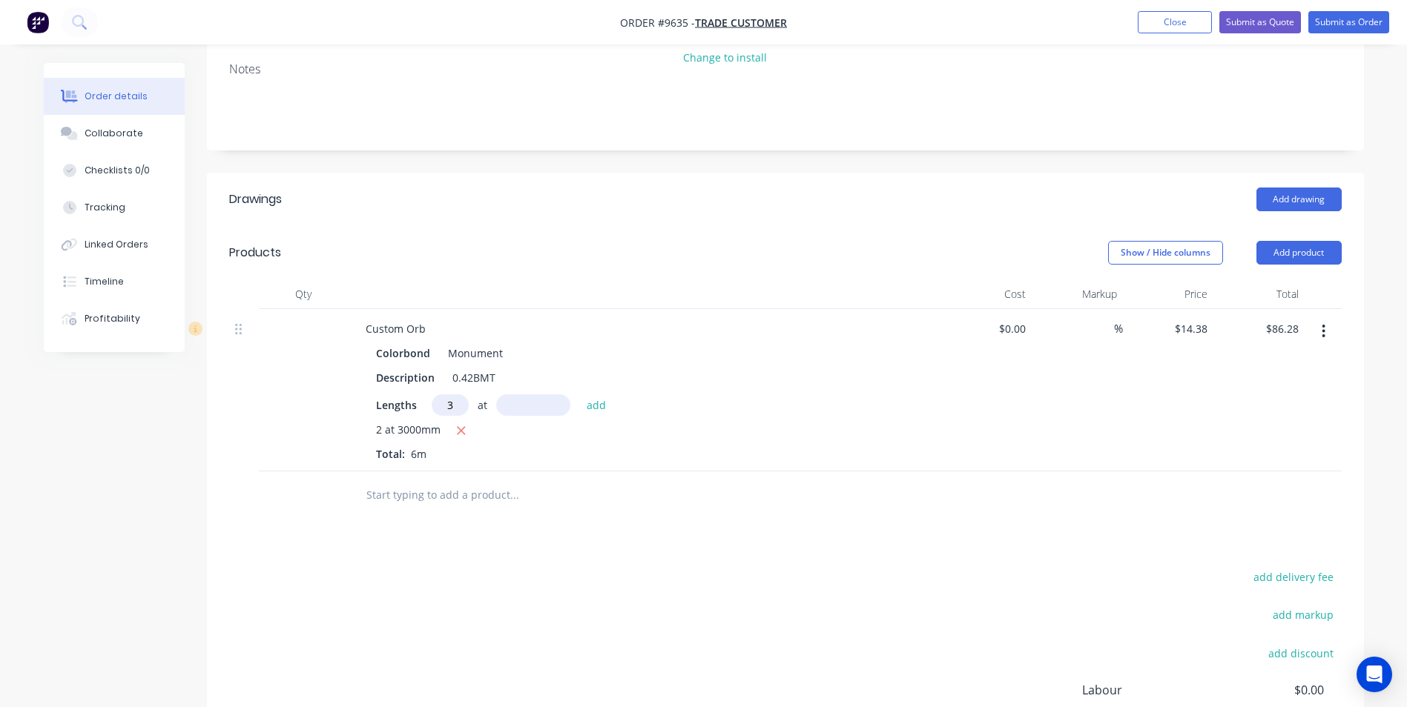
type input "3"
type input "3000"
click at [579, 394] on button "add" at bounding box center [596, 404] width 35 height 20
type input "$215.70"
type input "6"
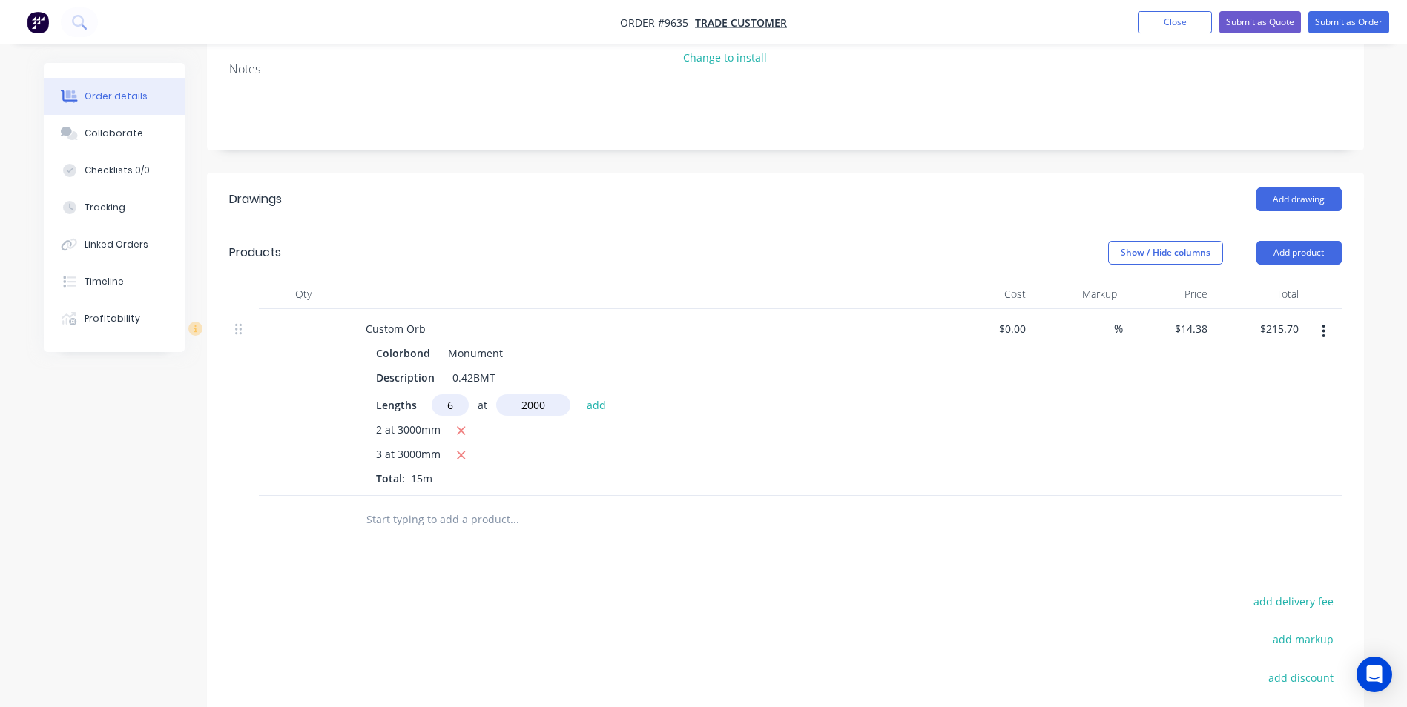
type input "2000"
click at [579, 394] on button "add" at bounding box center [596, 404] width 35 height 20
click at [457, 426] on icon "button" at bounding box center [461, 430] width 10 height 13
type input "$301.98"
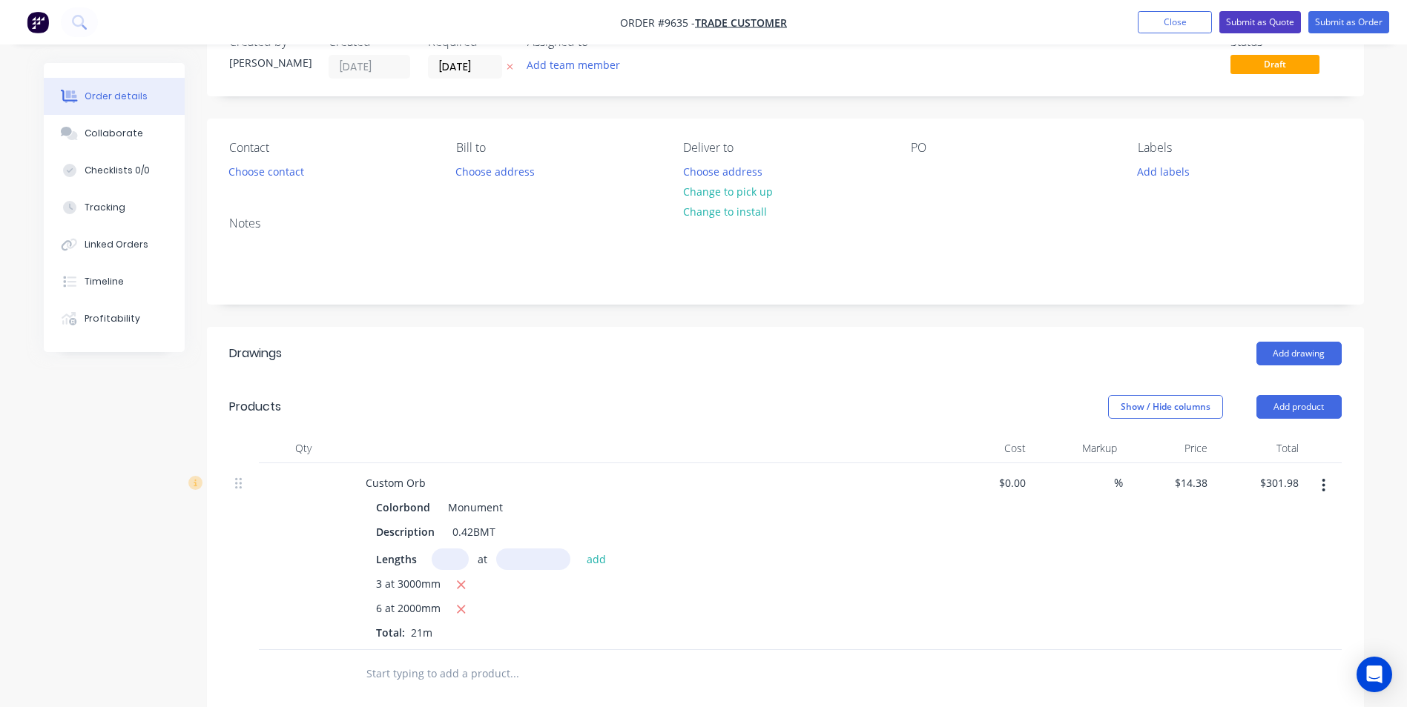
scroll to position [44, 0]
click at [1235, 24] on button "Submit as Quote" at bounding box center [1260, 22] width 82 height 22
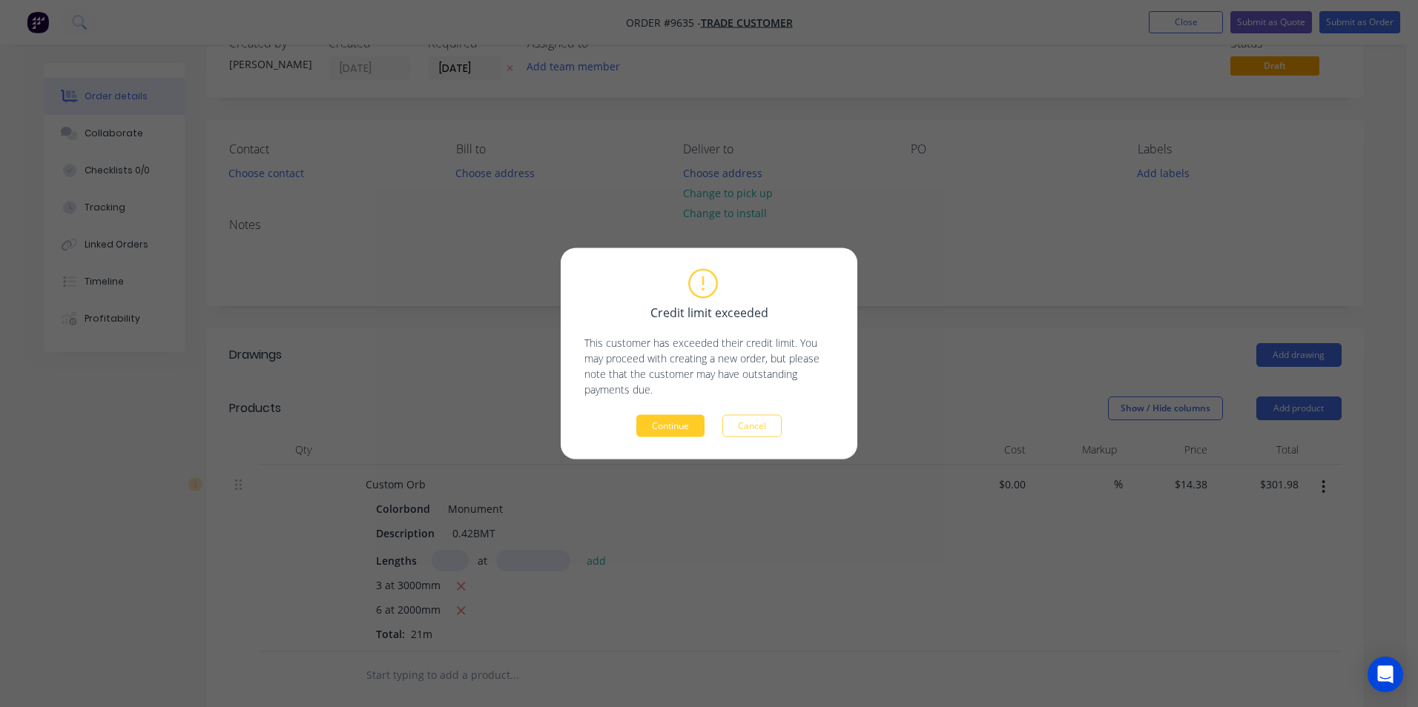
click at [668, 433] on button "Continue" at bounding box center [670, 426] width 68 height 22
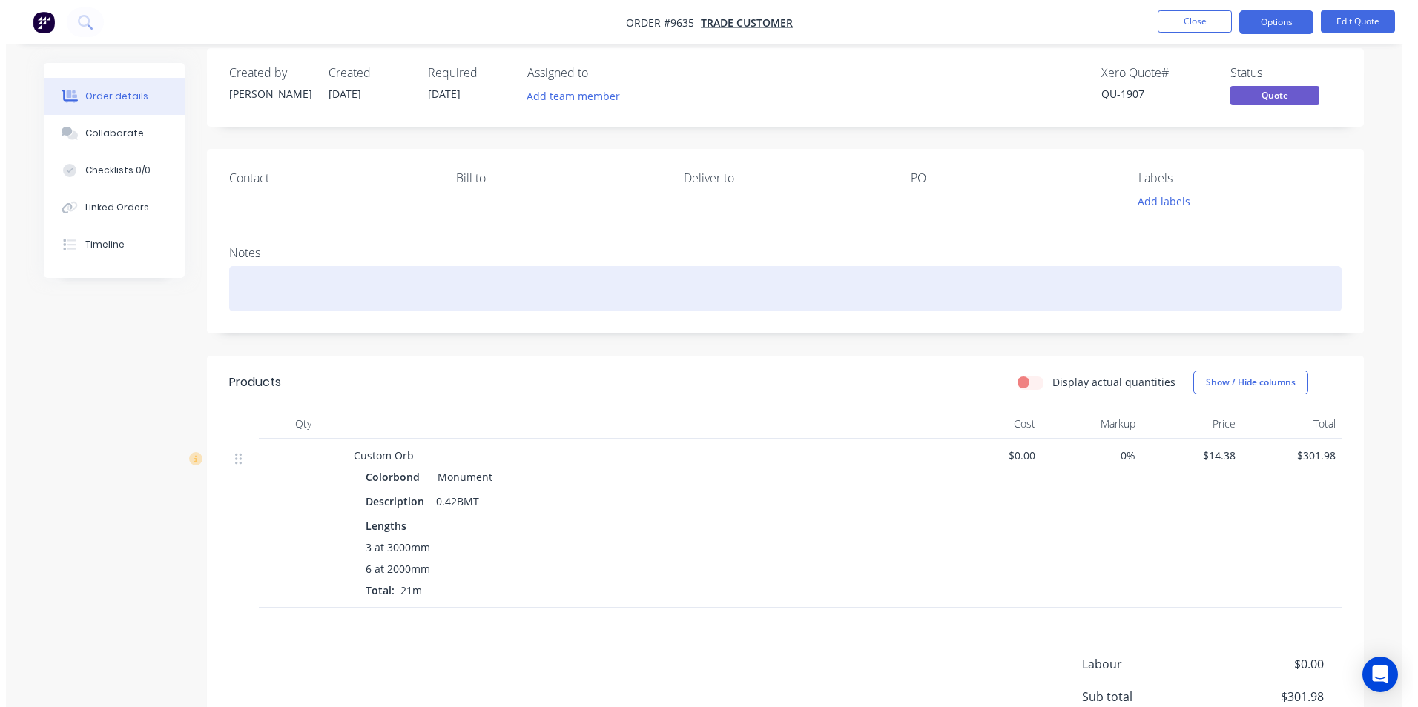
scroll to position [0, 0]
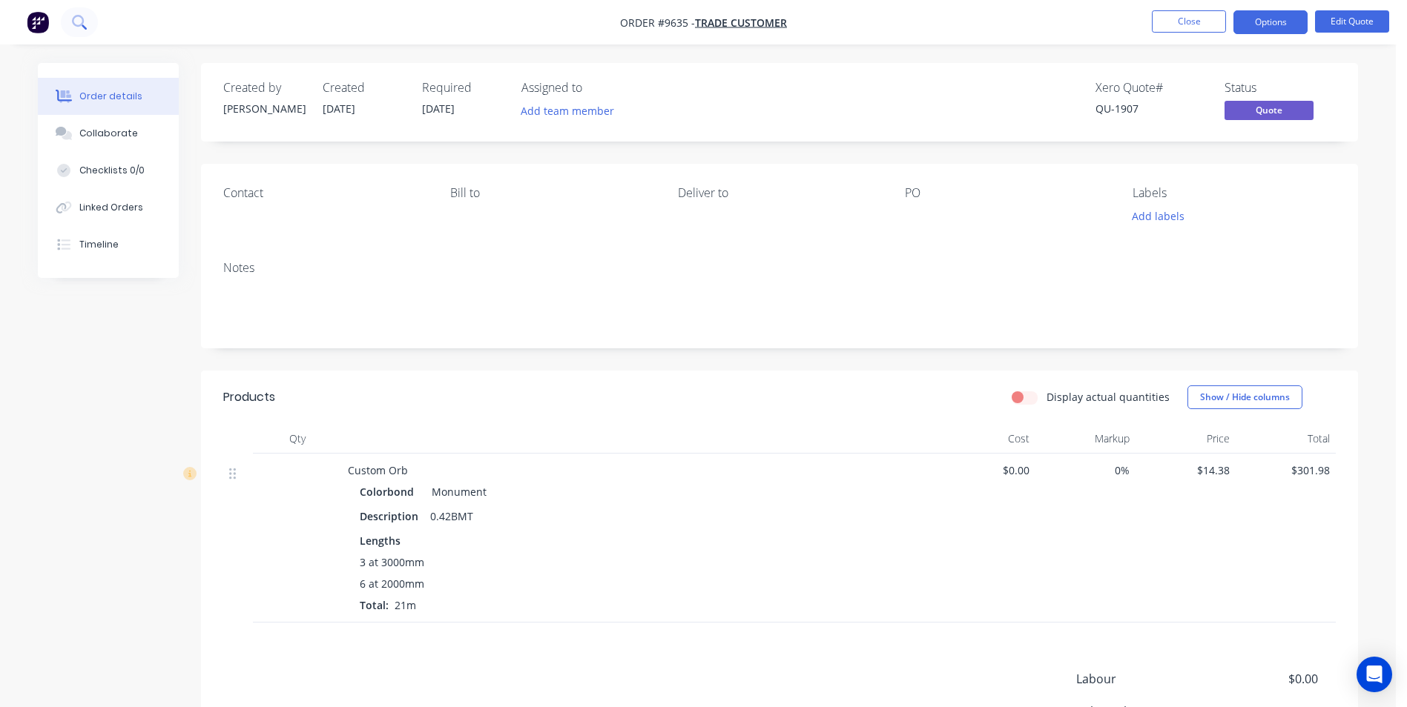
click at [73, 27] on icon at bounding box center [79, 22] width 14 height 14
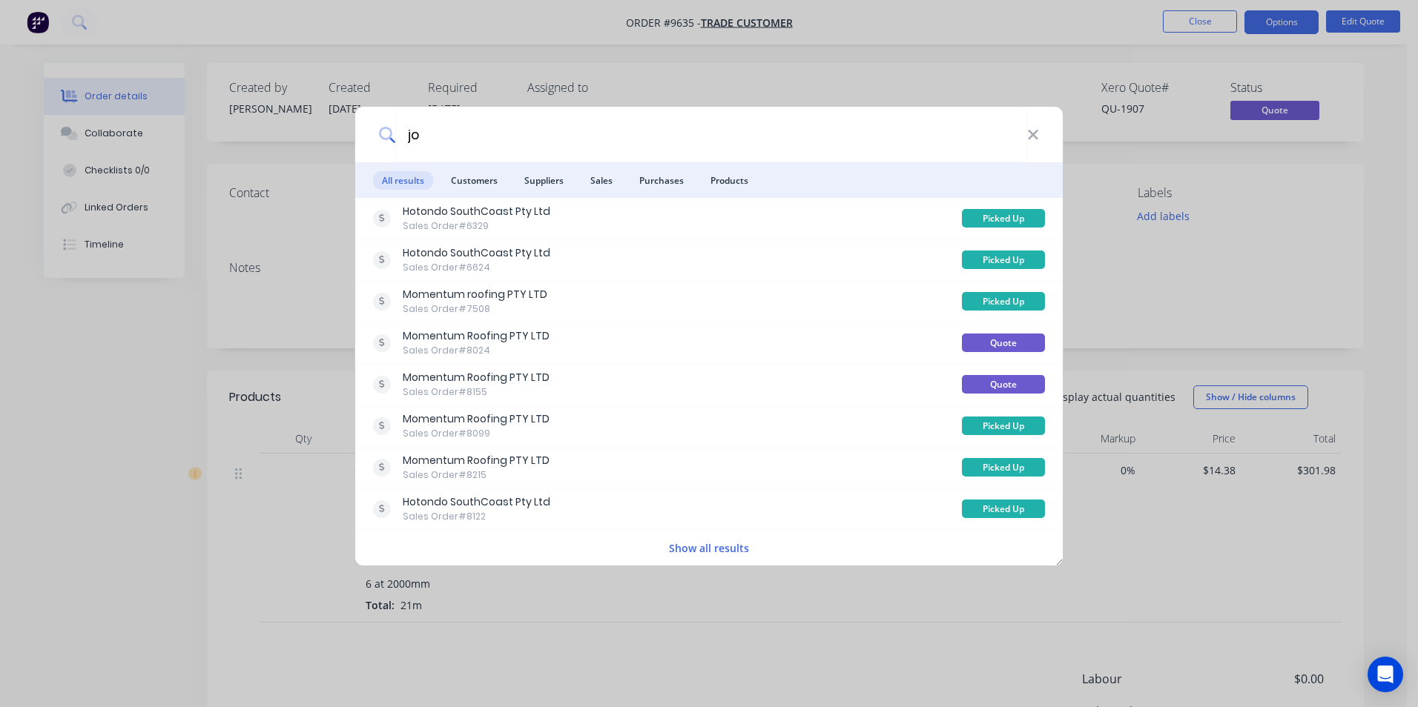
type input "j"
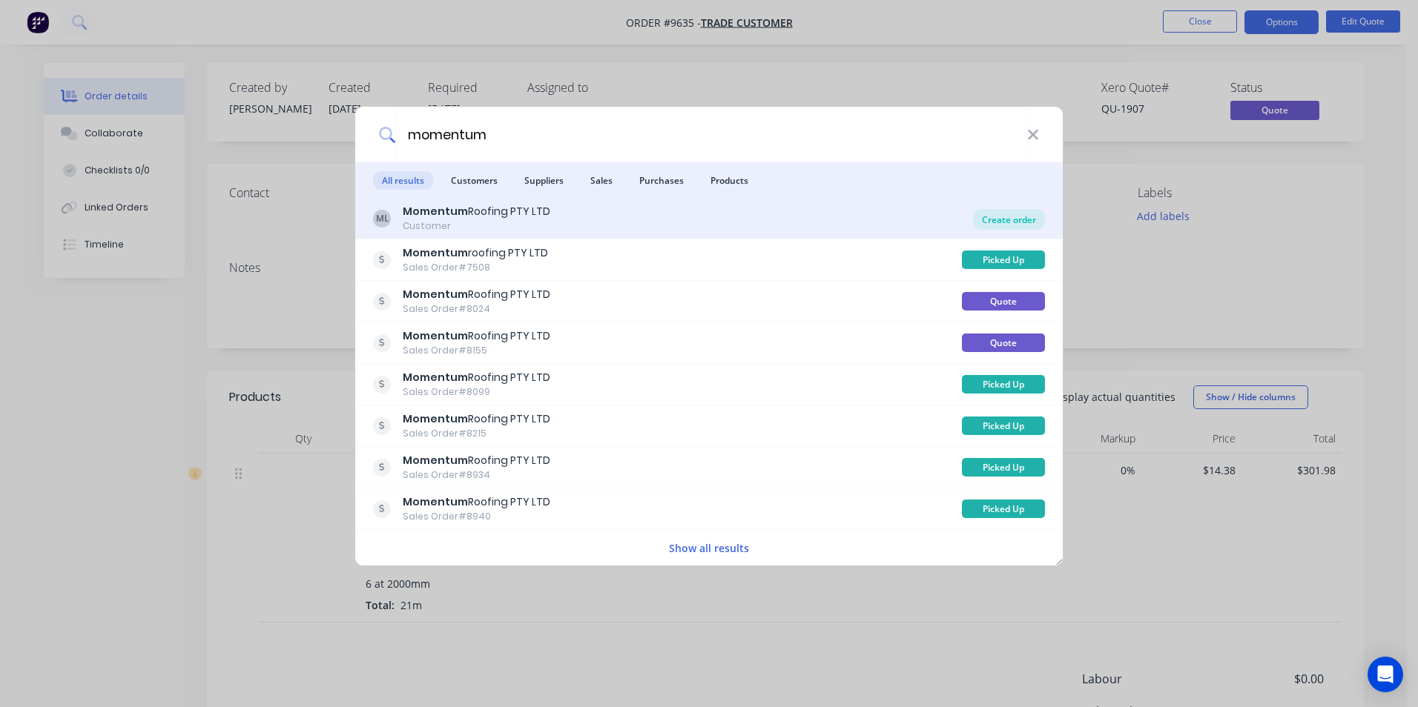
type input "momentum"
click at [987, 217] on div "Create order" at bounding box center [1009, 219] width 72 height 21
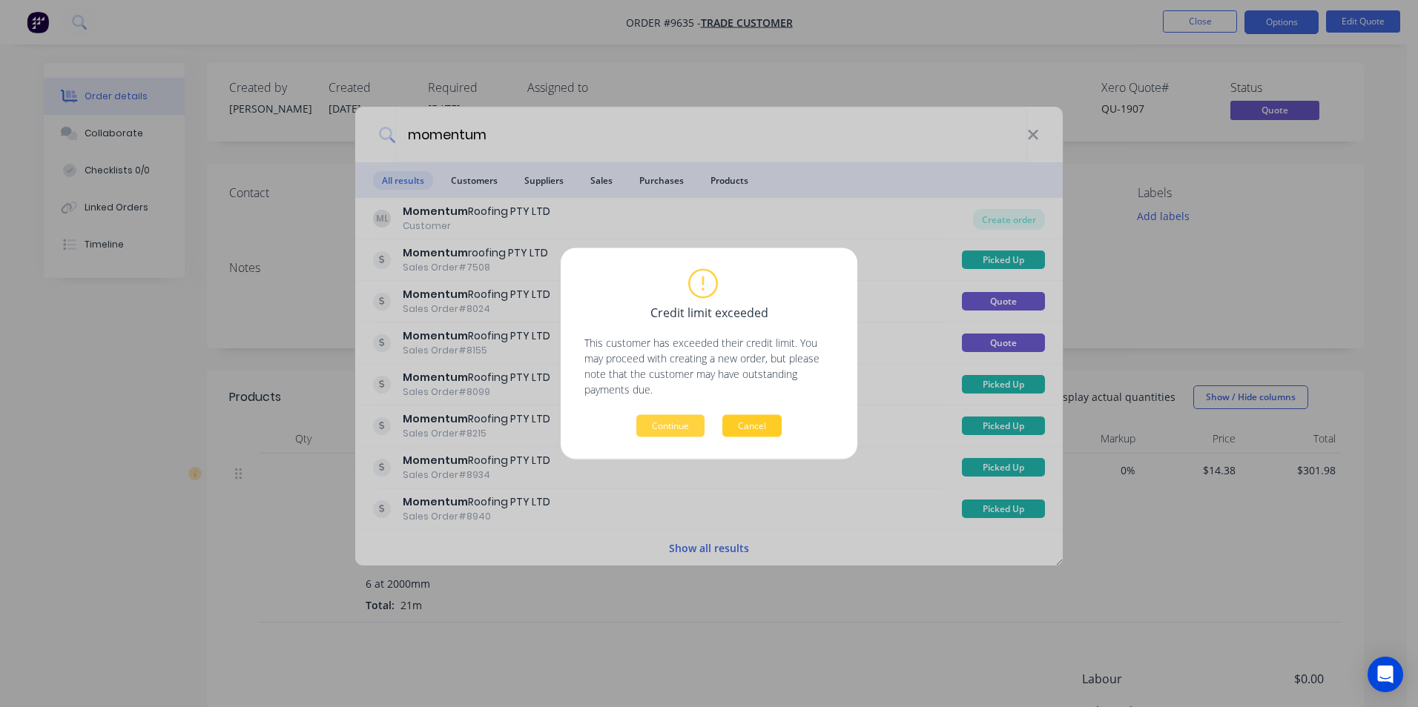
click at [767, 433] on button "Cancel" at bounding box center [751, 426] width 59 height 22
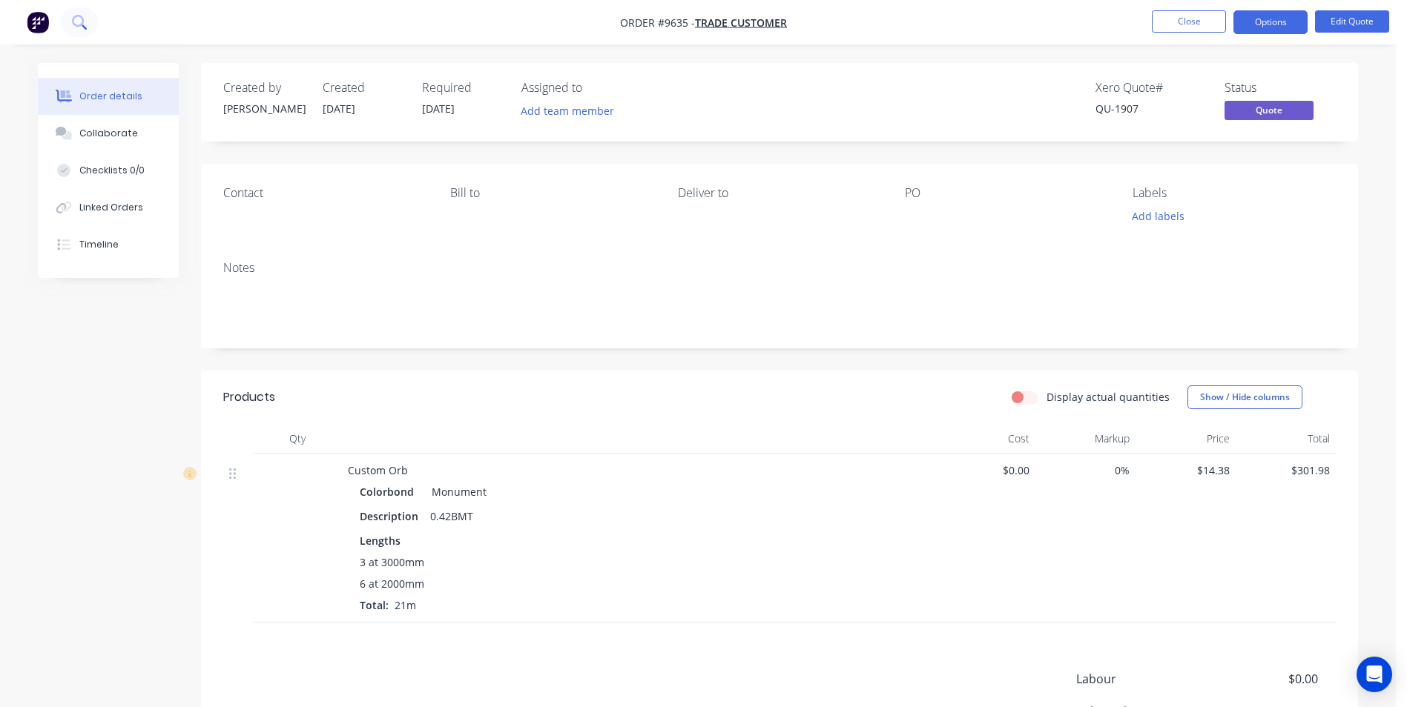
click at [73, 26] on icon at bounding box center [79, 22] width 14 height 14
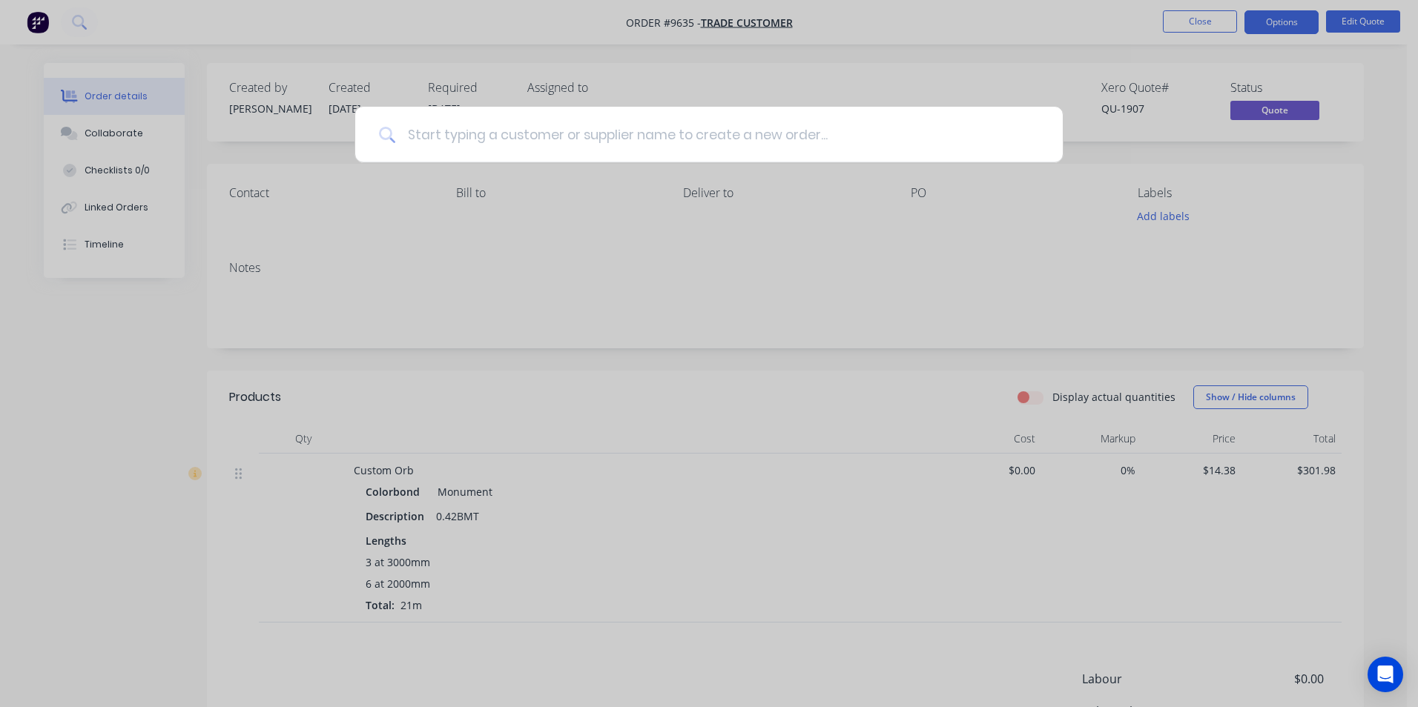
click at [436, 152] on input at bounding box center [717, 135] width 644 height 56
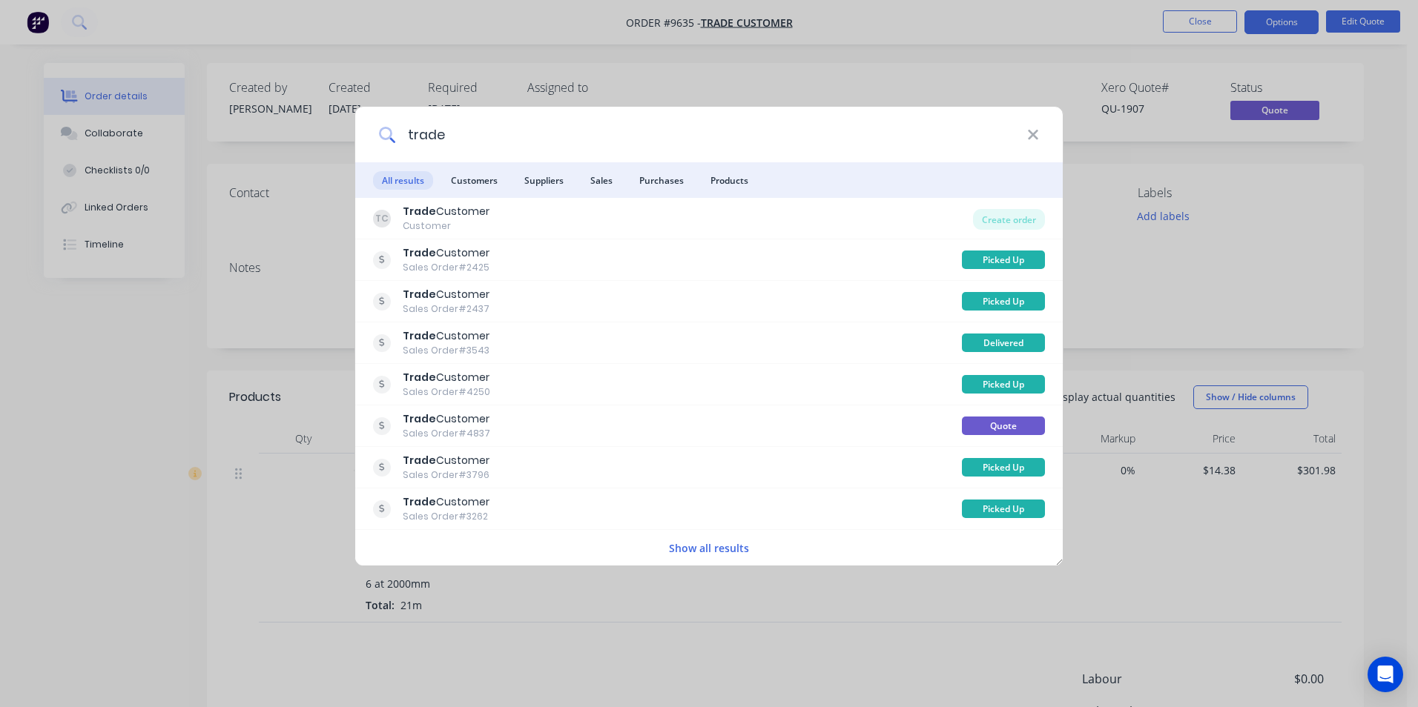
type input "trade"
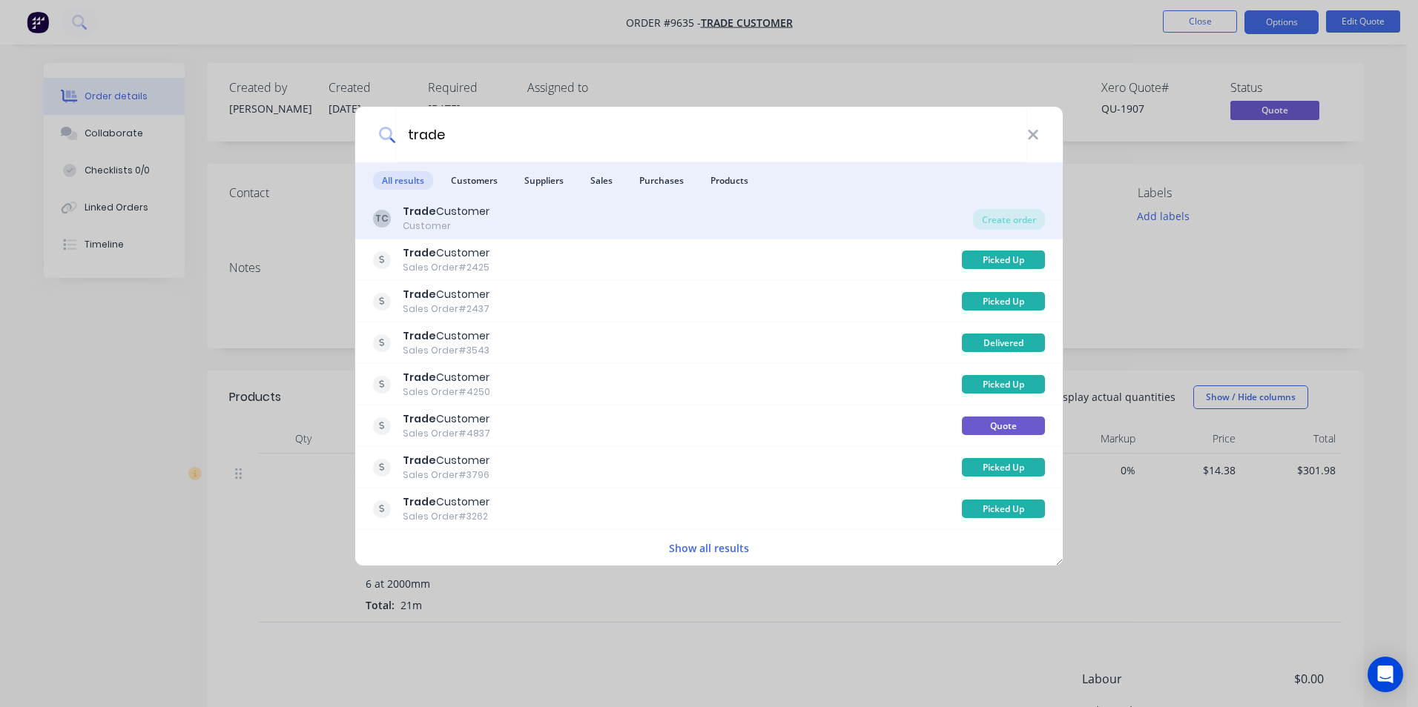
click at [514, 217] on div "TC Trade Customer Customer" at bounding box center [673, 218] width 600 height 29
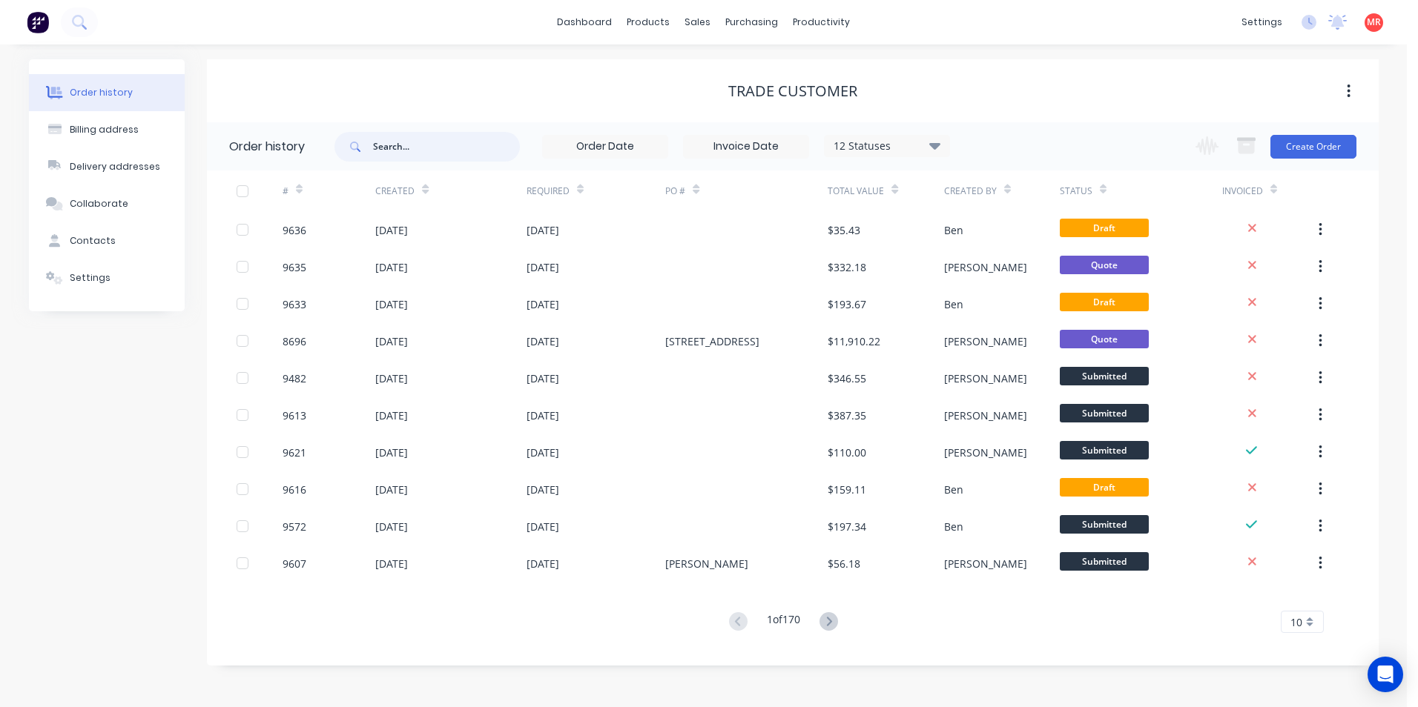
click at [409, 152] on input "text" at bounding box center [446, 147] width 147 height 30
click at [1324, 143] on button "Create Order" at bounding box center [1313, 147] width 86 height 24
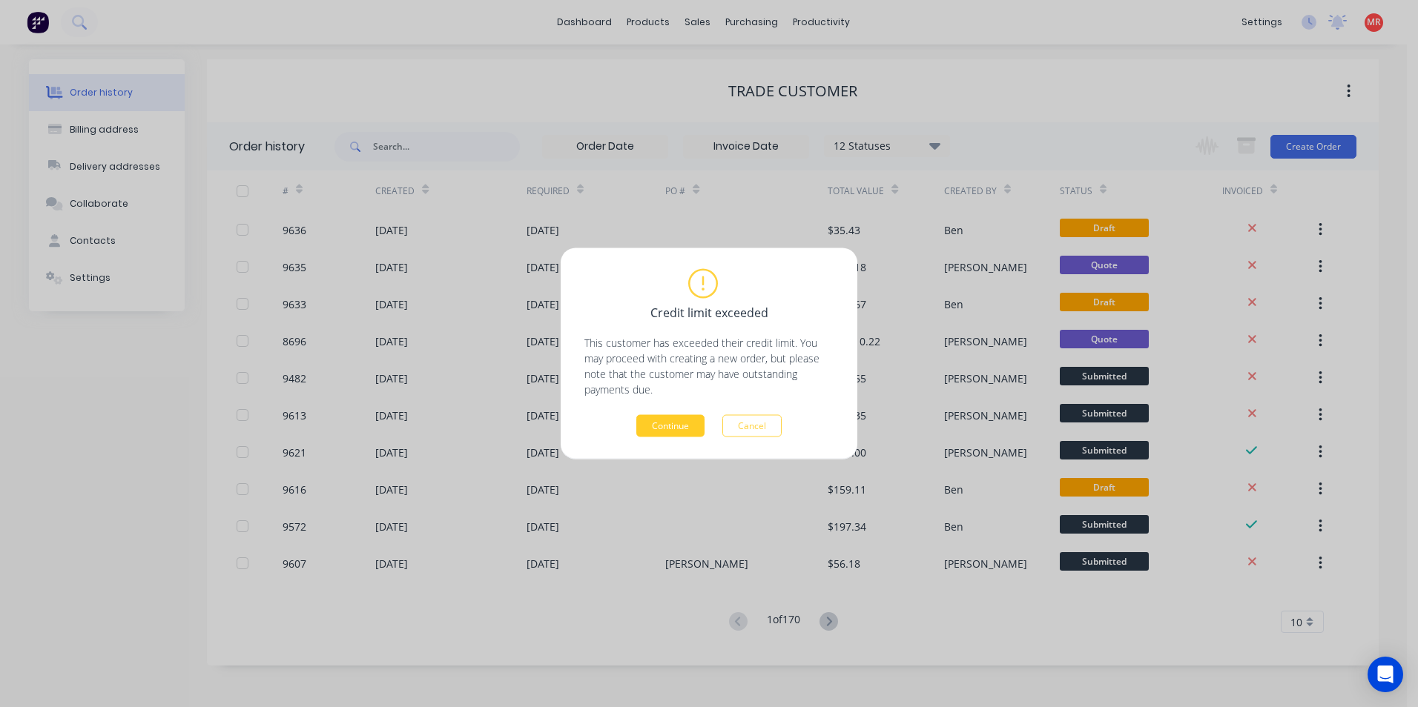
click at [674, 434] on button "Continue" at bounding box center [670, 426] width 68 height 22
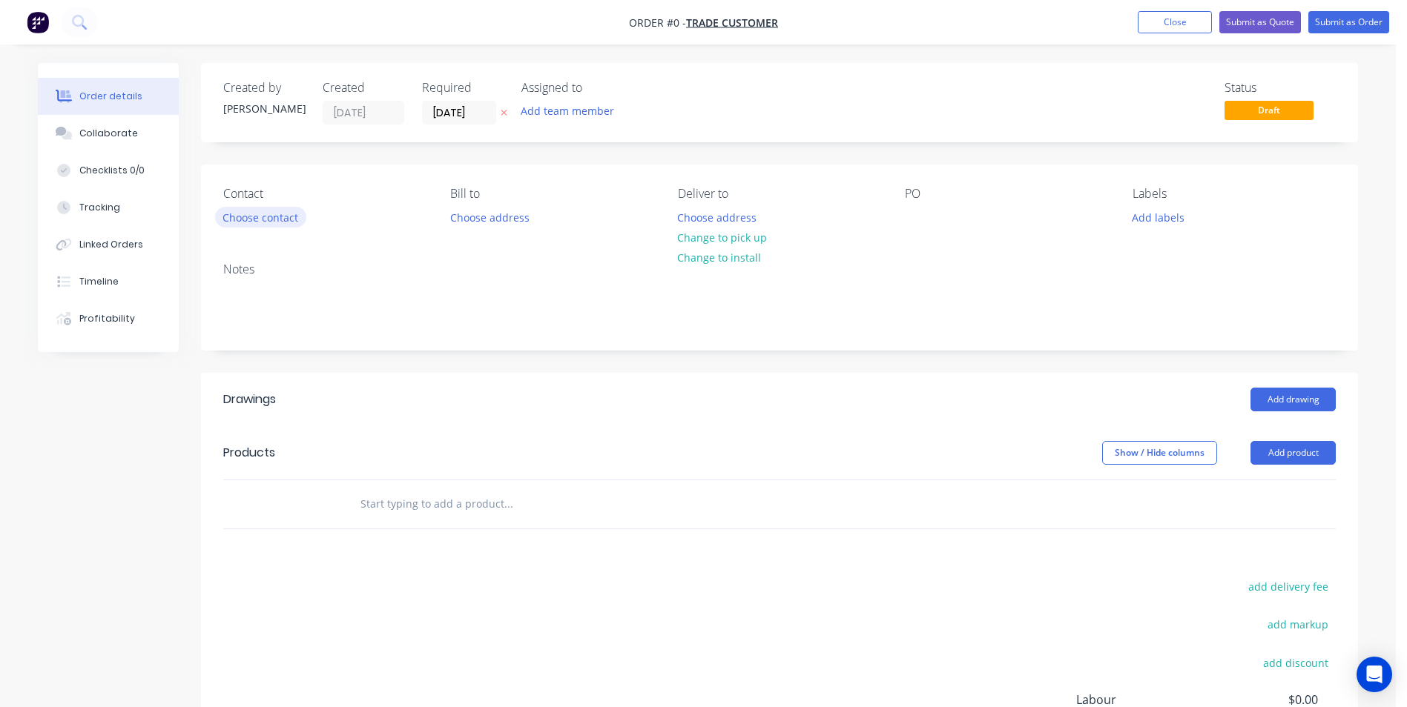
click at [252, 219] on button "Choose contact" at bounding box center [260, 217] width 91 height 20
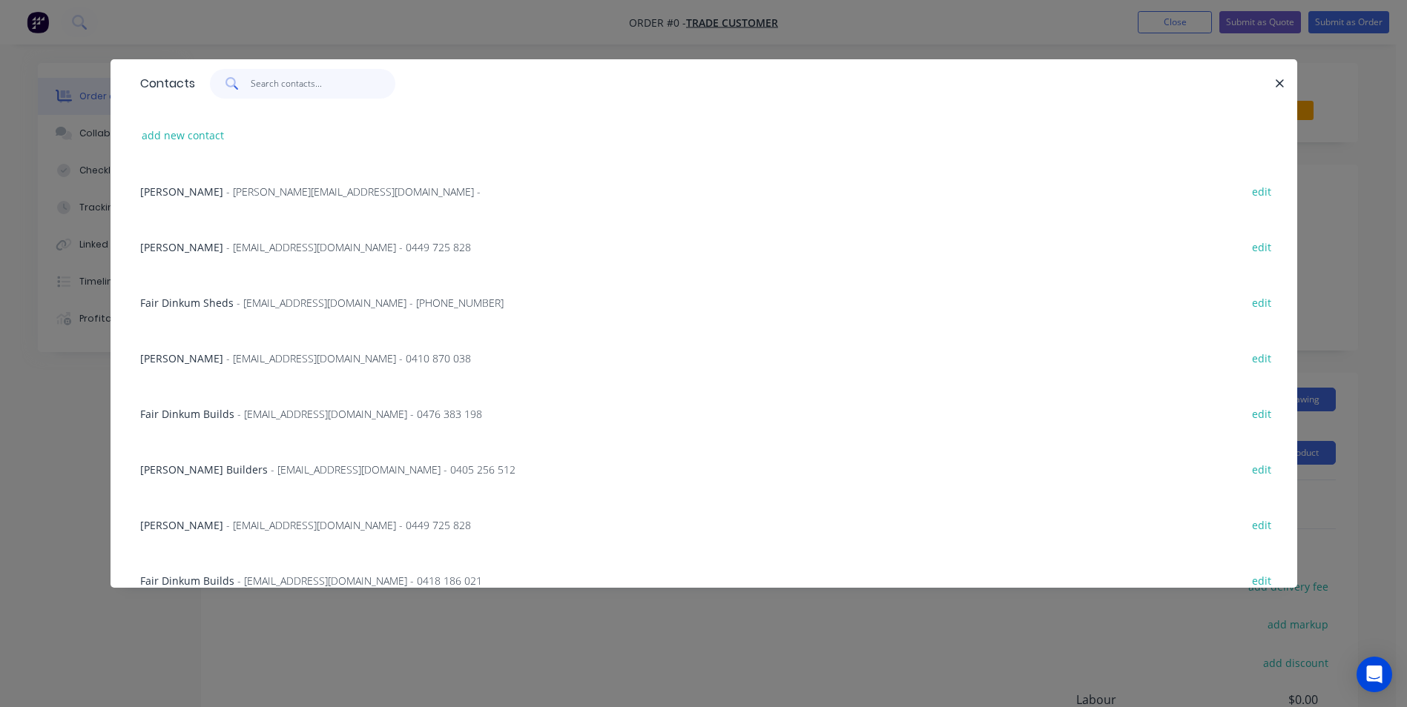
click at [268, 88] on input "text" at bounding box center [323, 84] width 145 height 30
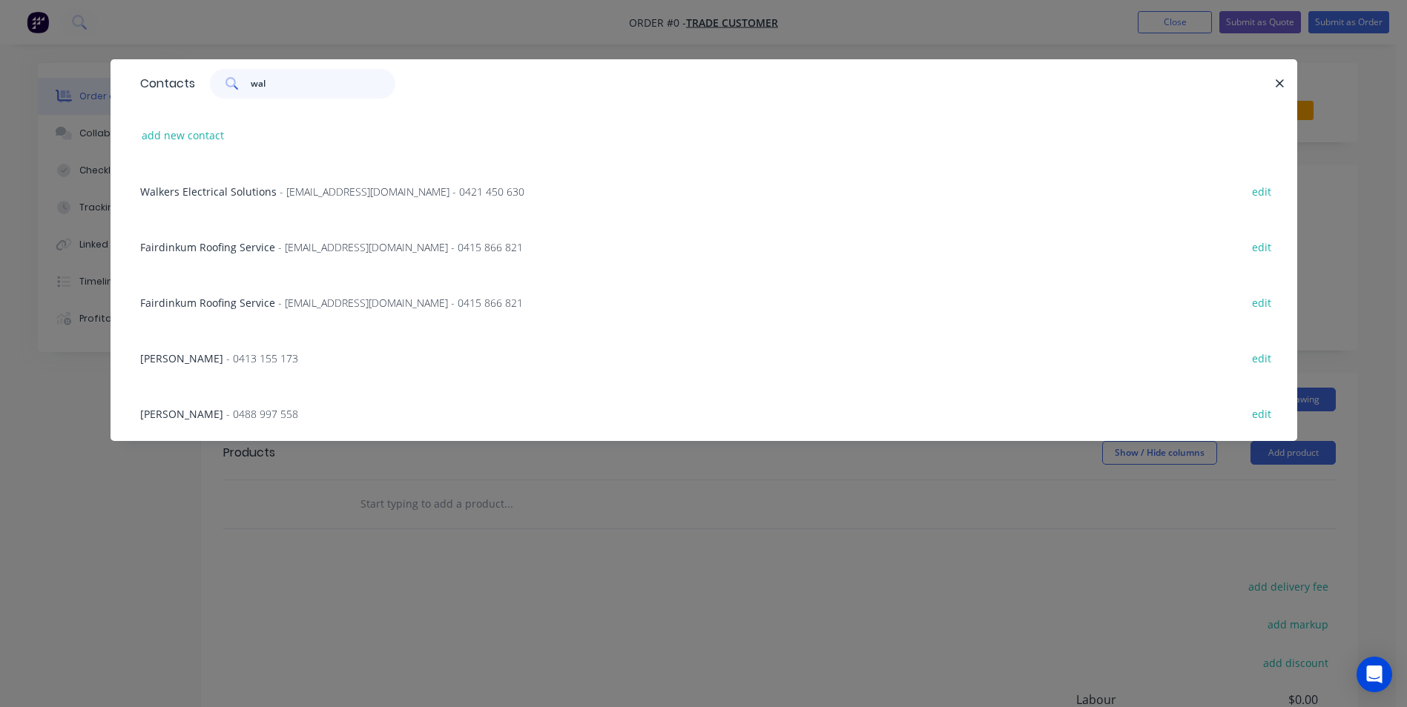
type input "wal"
click at [181, 357] on span "Wally Percy" at bounding box center [181, 358] width 83 height 14
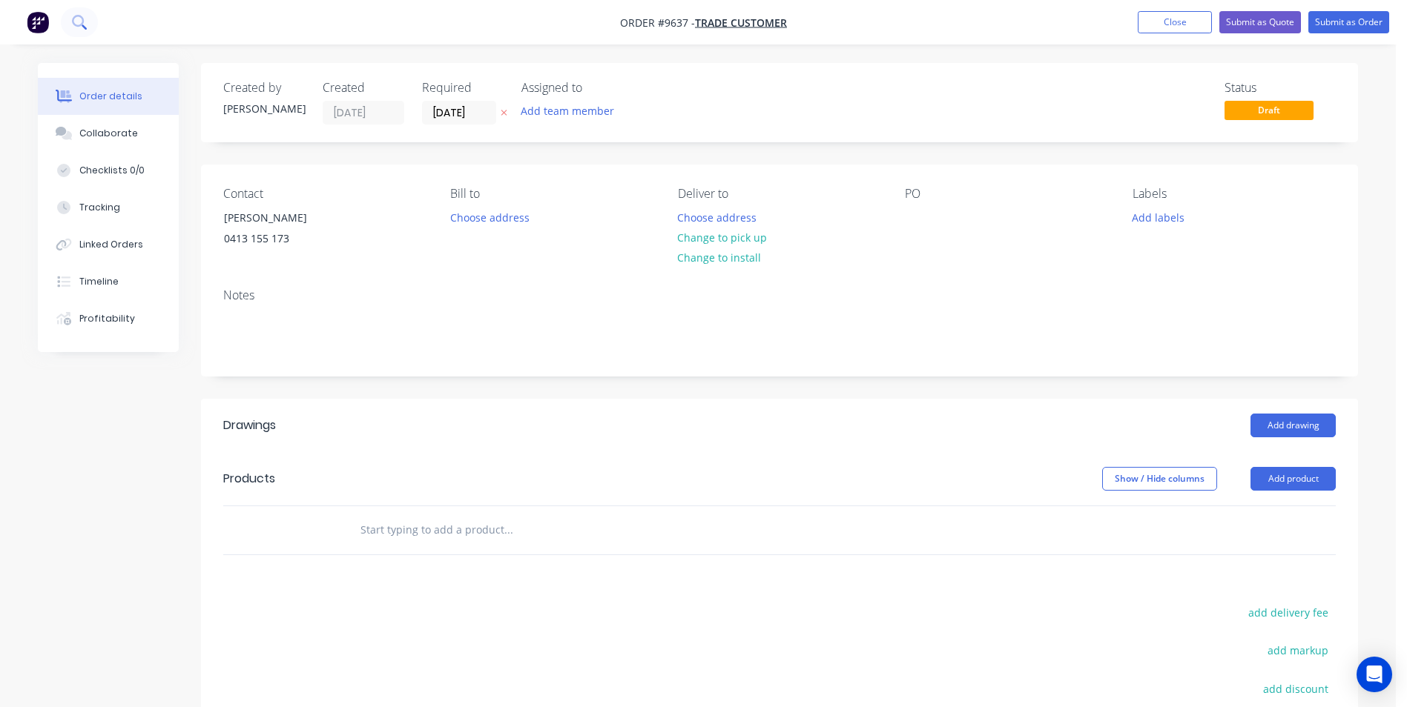
click at [91, 30] on button at bounding box center [79, 22] width 37 height 30
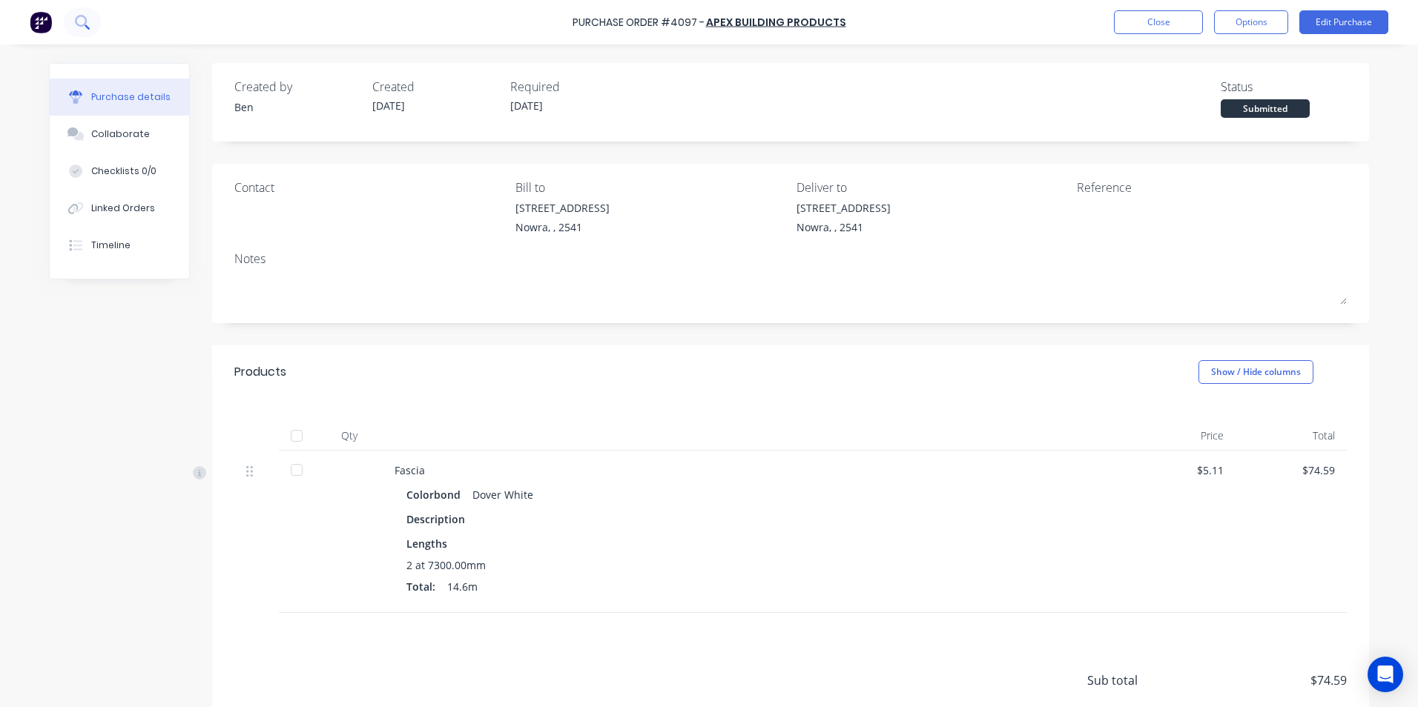
click at [93, 24] on button at bounding box center [82, 22] width 37 height 30
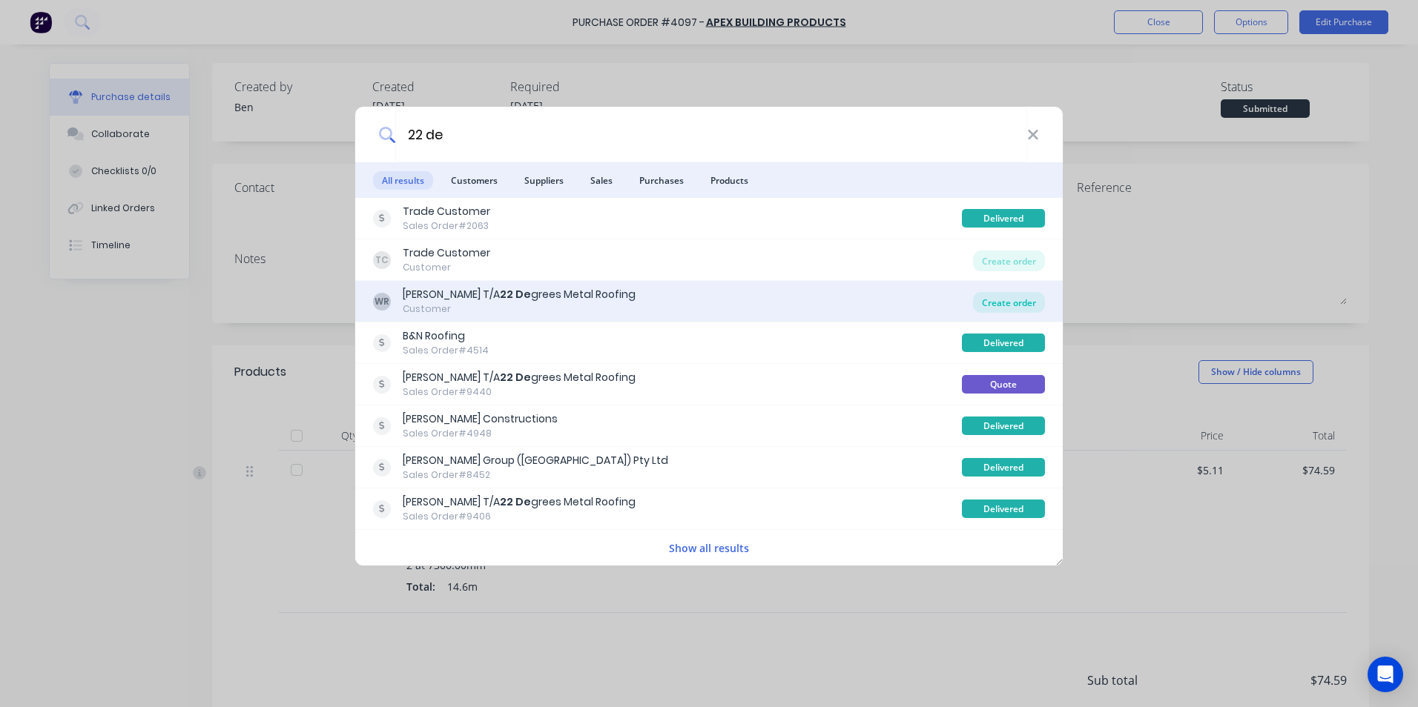
type input "22 de"
click at [995, 303] on div "Create order" at bounding box center [1009, 302] width 72 height 21
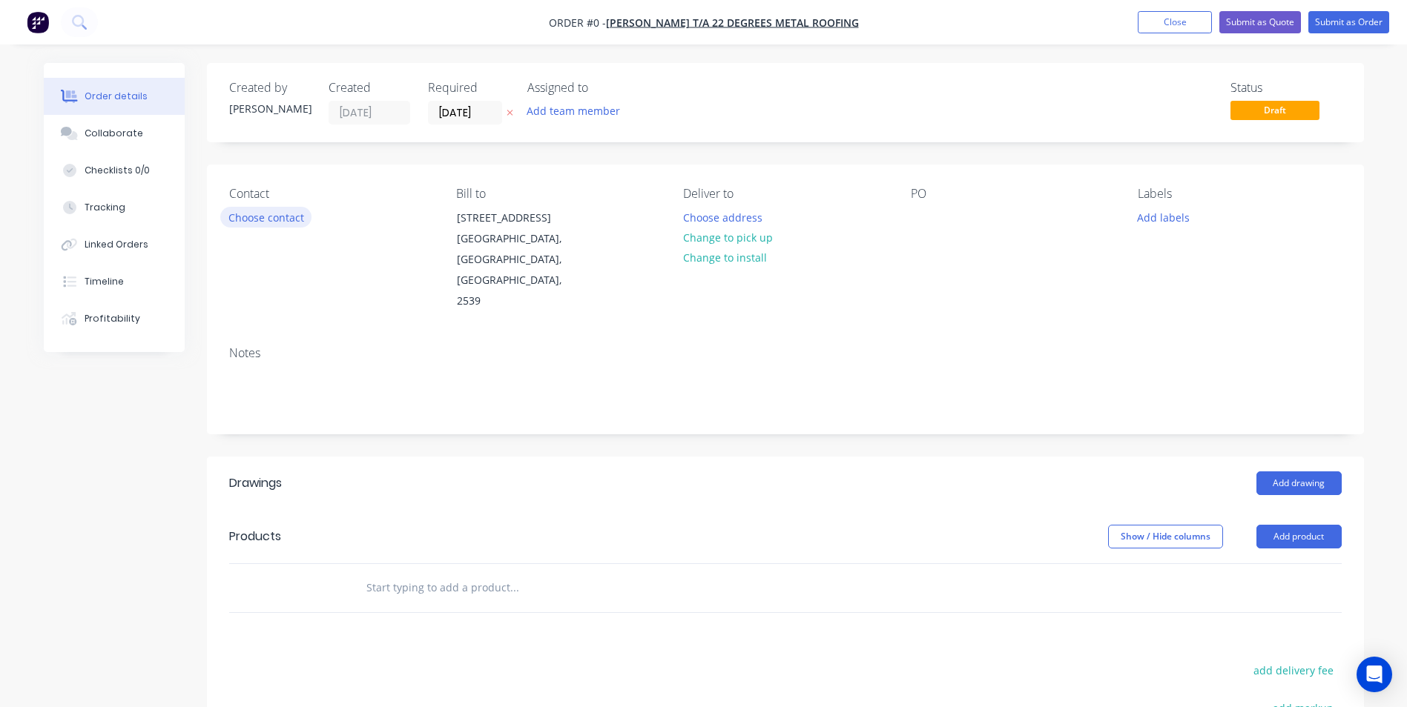
click at [247, 219] on button "Choose contact" at bounding box center [265, 217] width 91 height 20
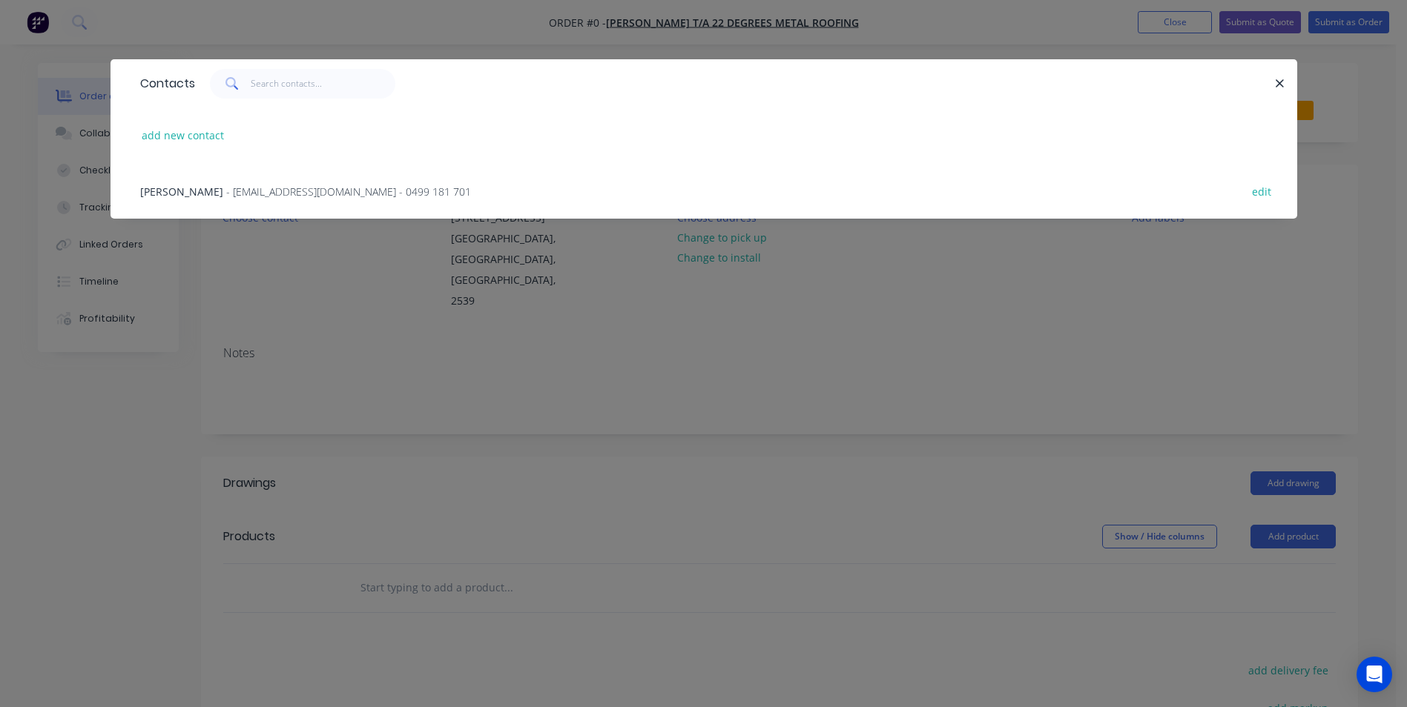
click at [240, 194] on span "- [EMAIL_ADDRESS][DOMAIN_NAME] - 0499 181 701" at bounding box center [348, 192] width 245 height 14
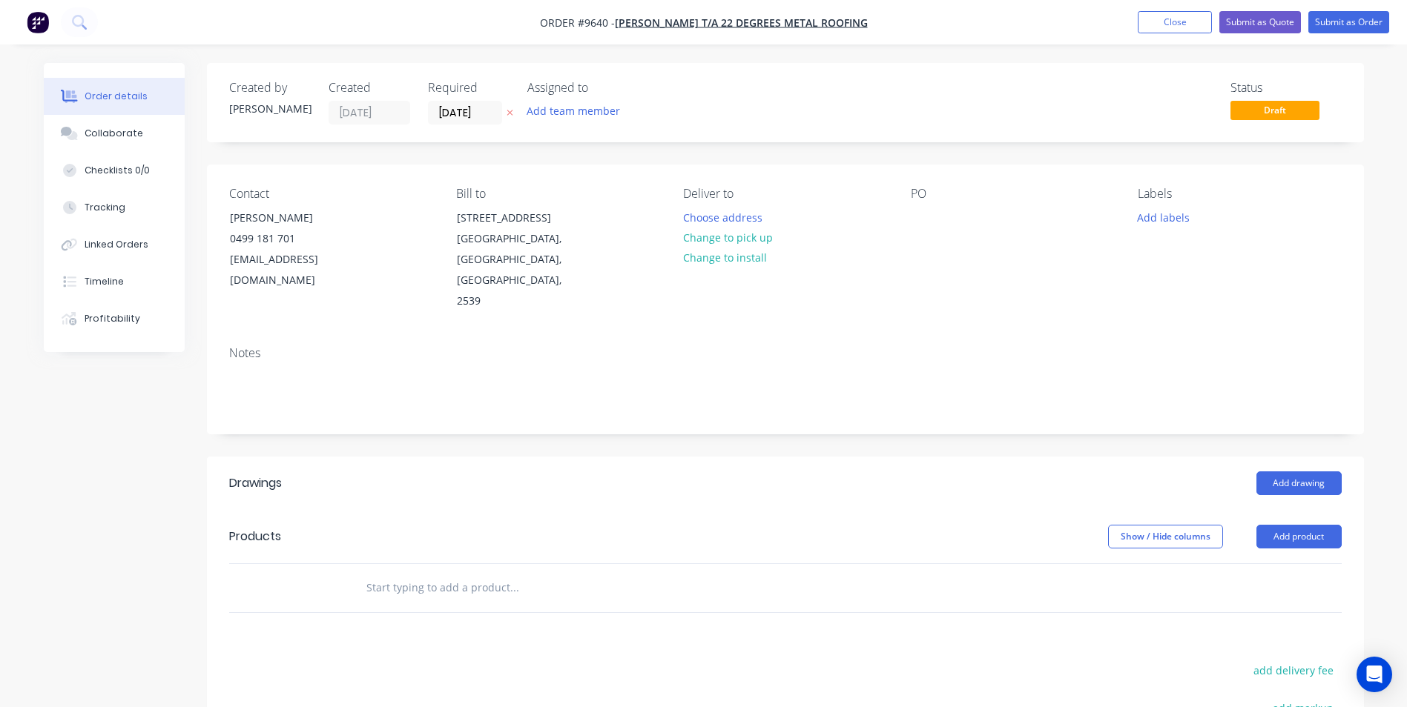
scroll to position [222, 0]
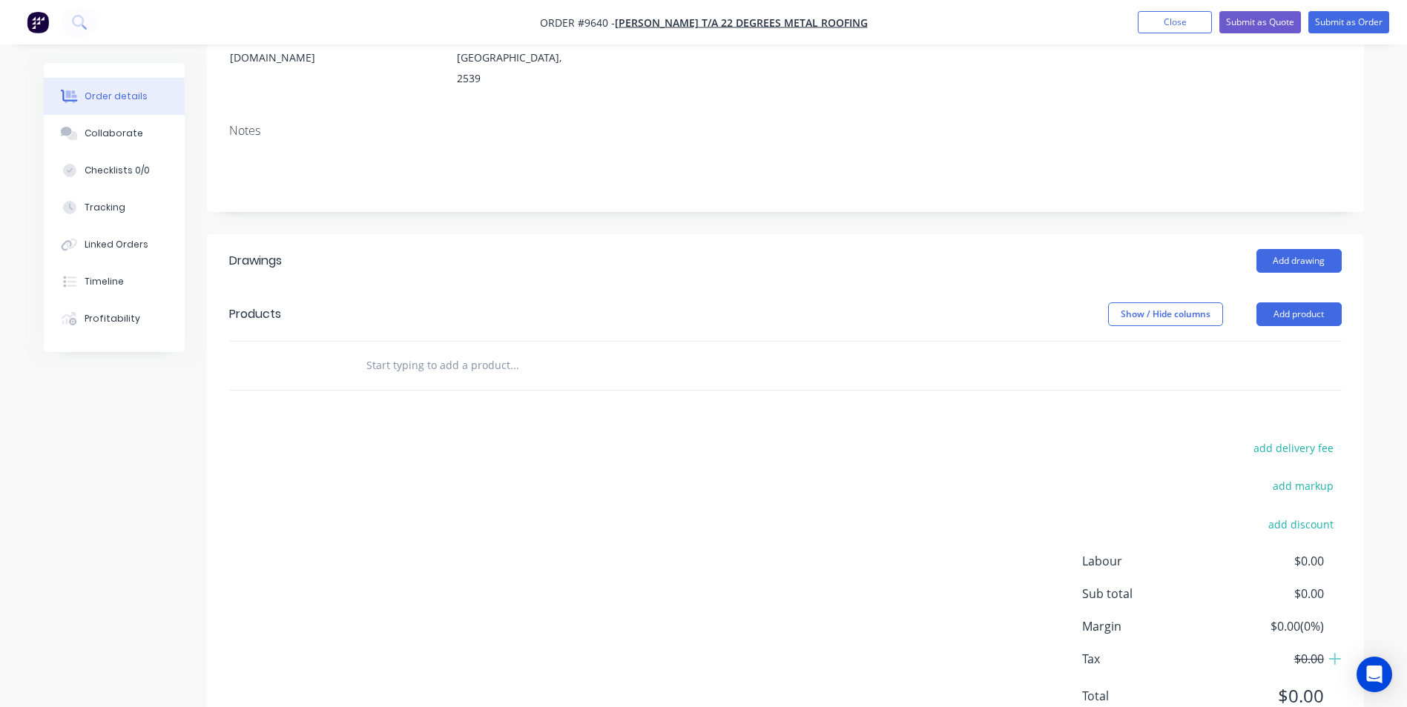
click at [377, 342] on div at bounding box center [615, 366] width 534 height 48
click at [387, 351] on input "text" at bounding box center [514, 366] width 297 height 30
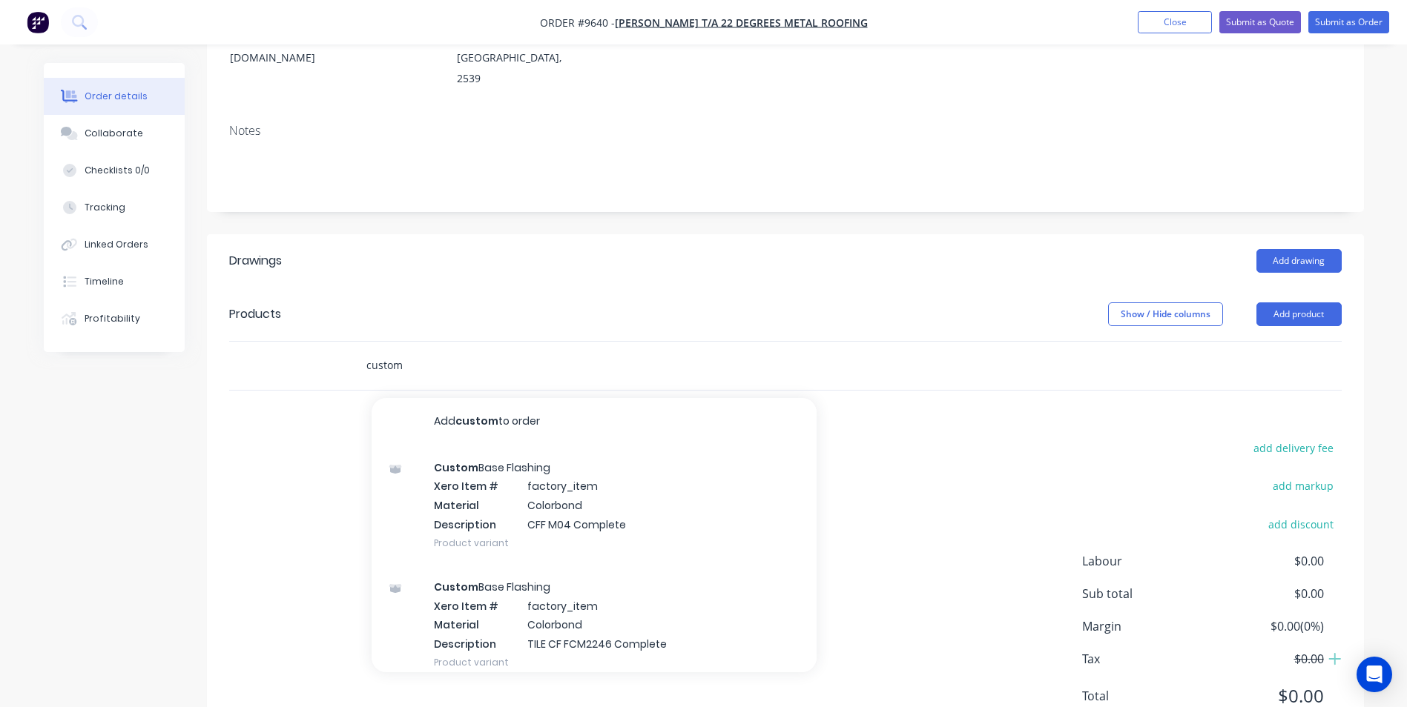
type input "custom"
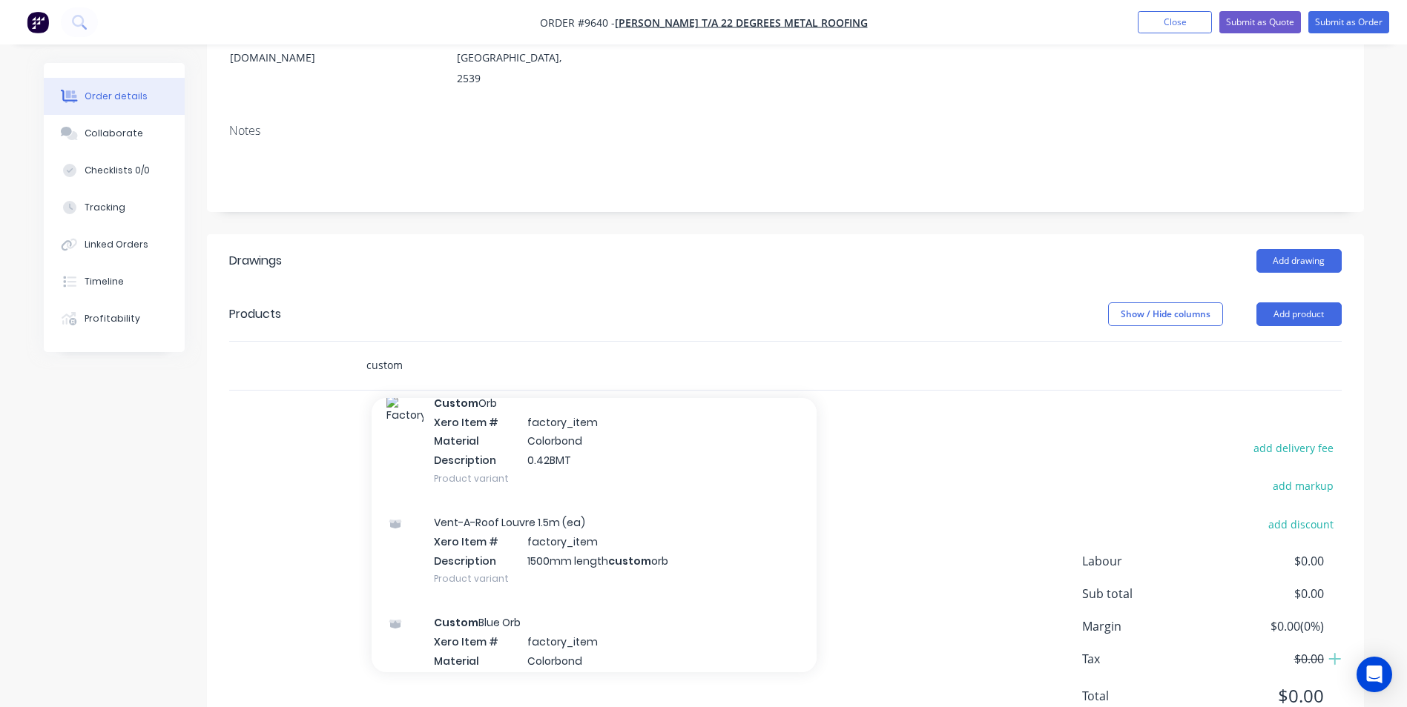
scroll to position [1112, 0]
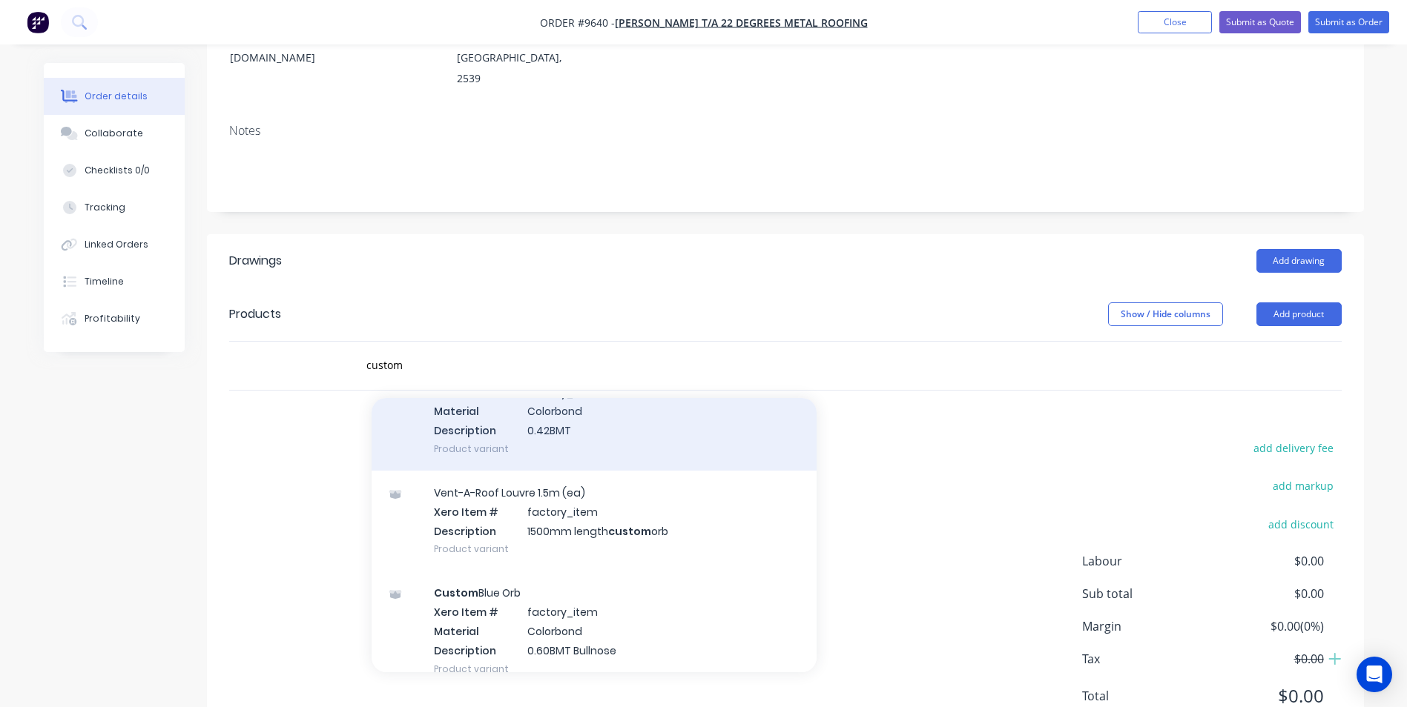
click at [474, 380] on div "Custom Orb Xero Item # factory_item Material Colorbond Description 0.42BMT Prod…" at bounding box center [594, 410] width 445 height 119
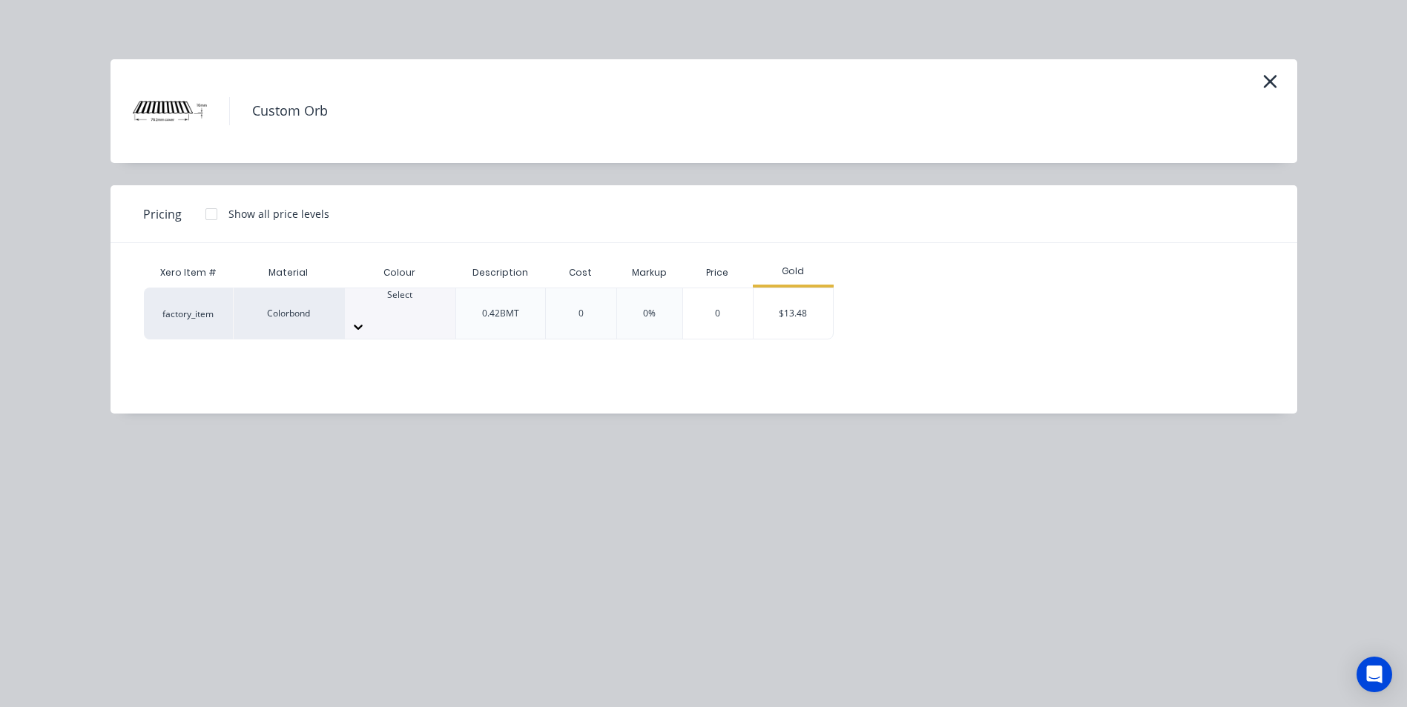
click at [402, 311] on div at bounding box center [400, 308] width 110 height 13
click at [805, 317] on div "$13.48" at bounding box center [792, 313] width 79 height 50
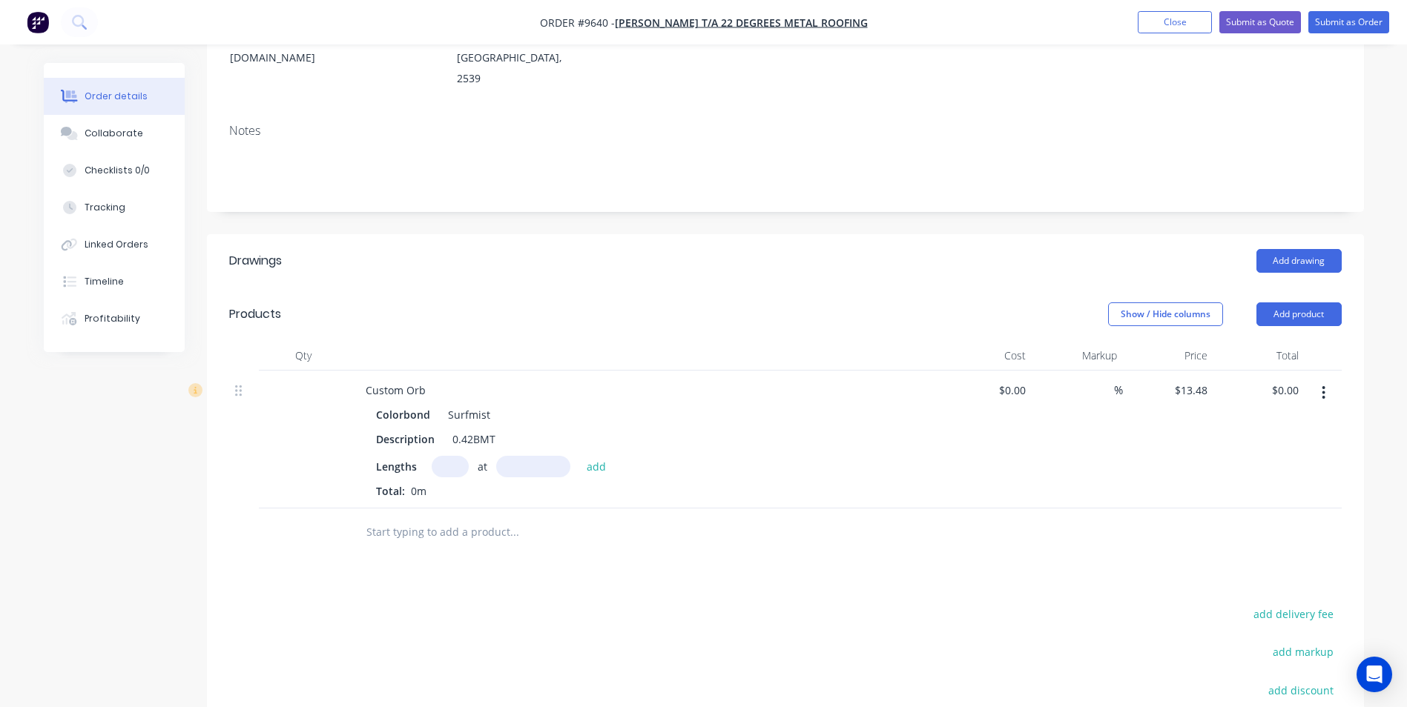
click at [452, 456] on input "text" at bounding box center [450, 467] width 37 height 22
type input "2"
type input "2500"
click at [579, 456] on button "add" at bounding box center [596, 466] width 35 height 20
type input "$67.40"
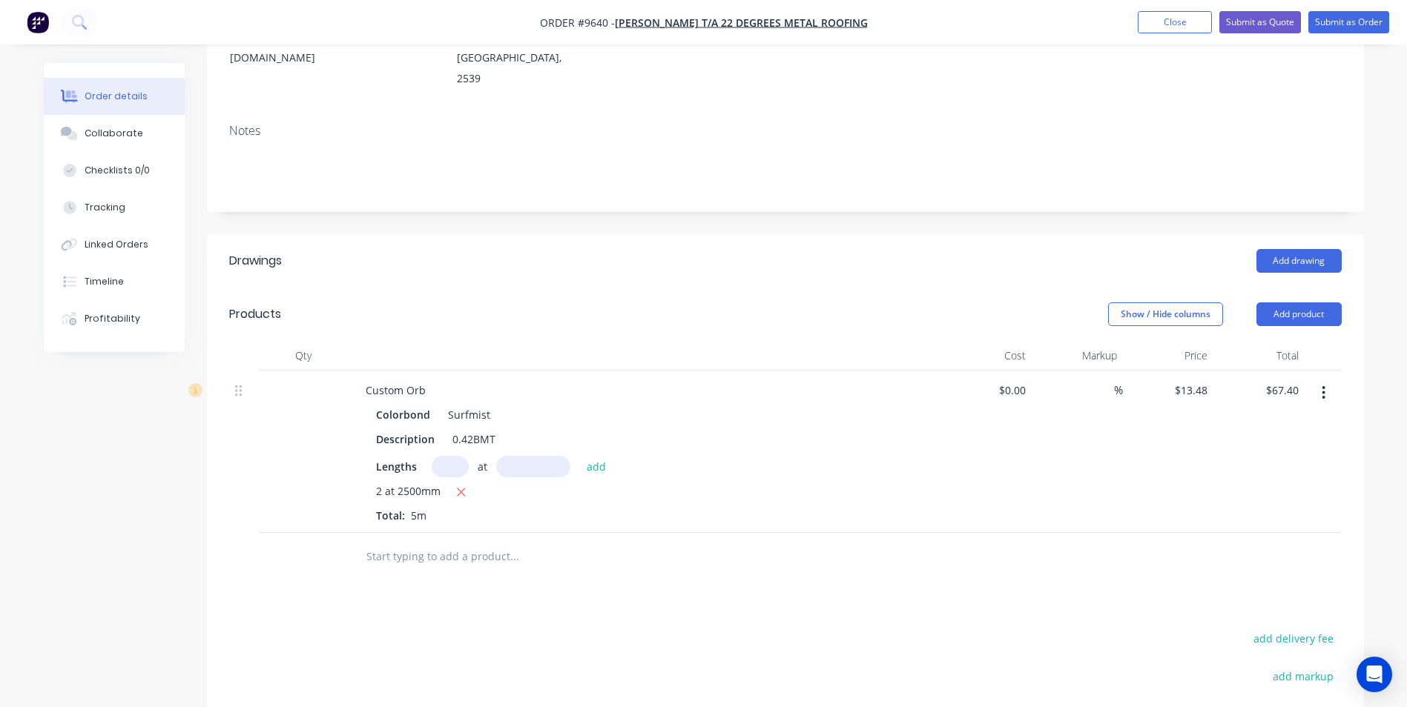
click at [407, 542] on input "text" at bounding box center [514, 557] width 297 height 30
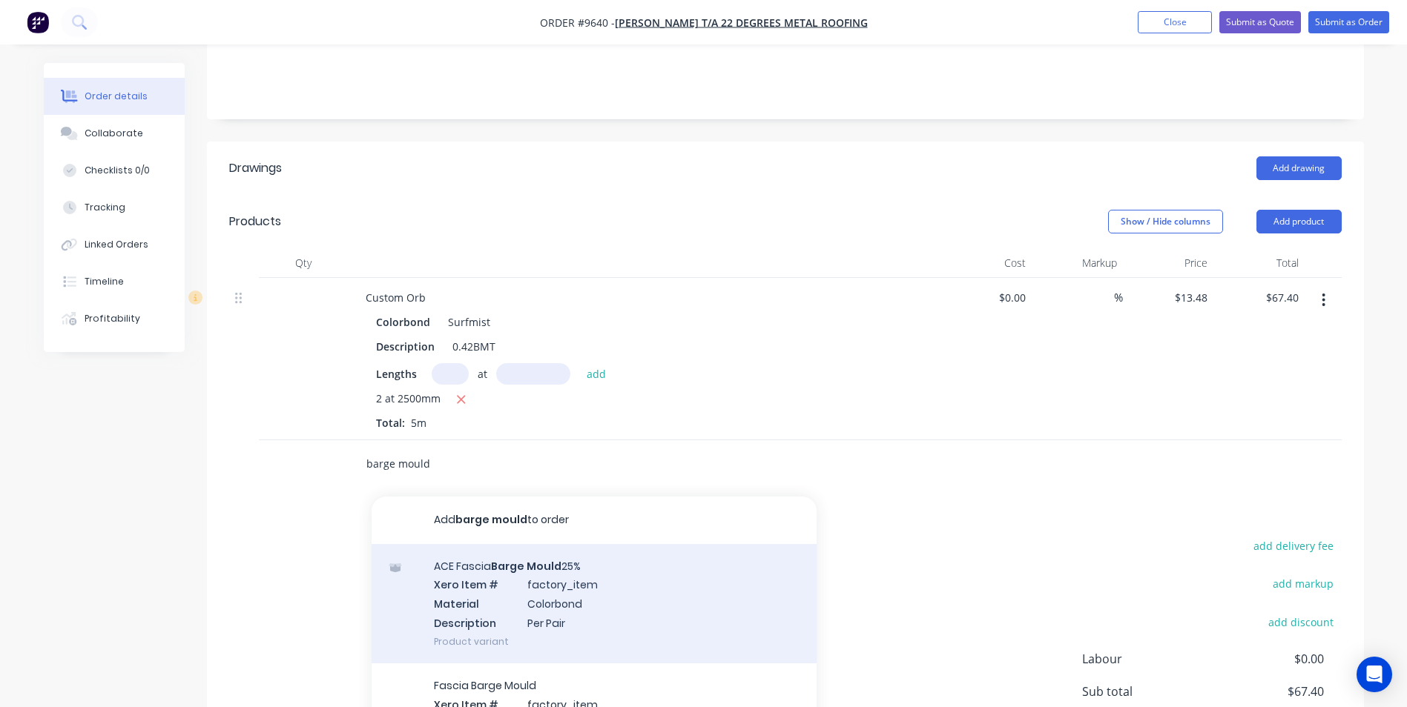
scroll to position [433, 0]
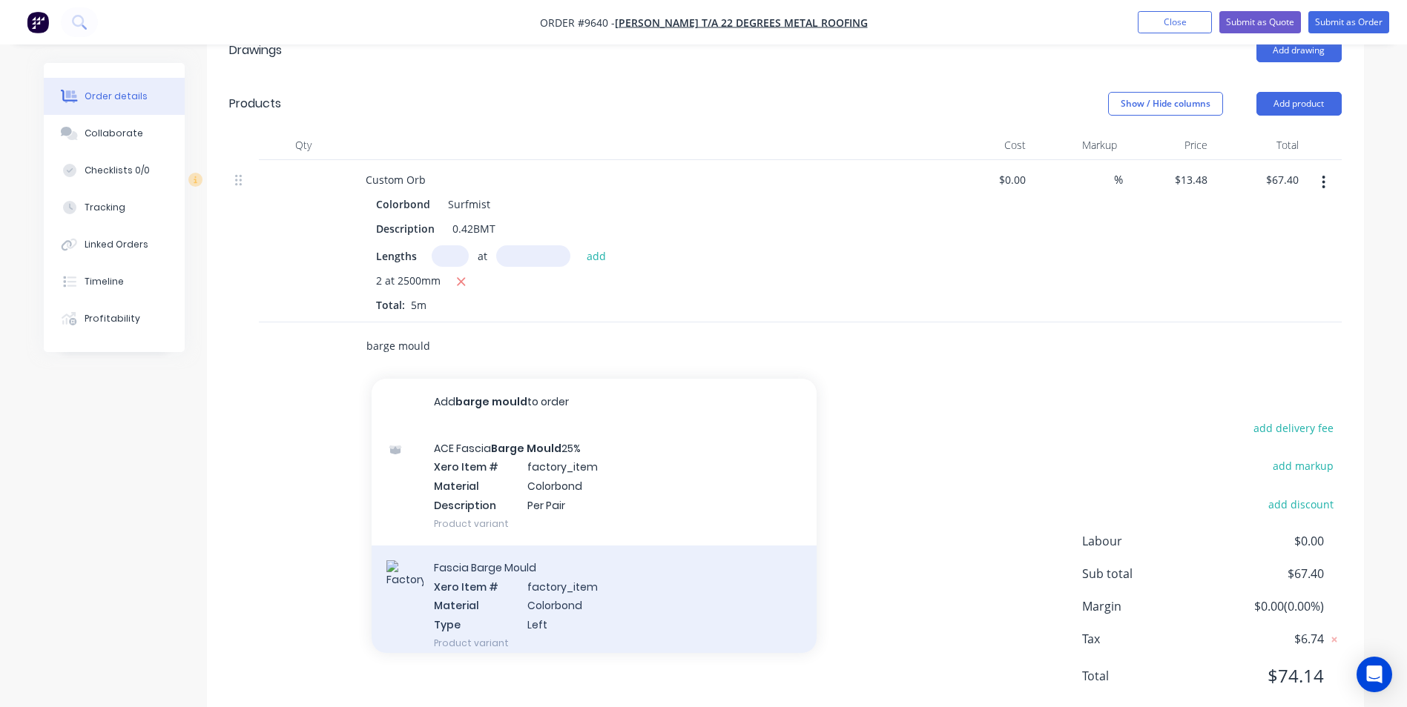
type input "barge mould"
click at [534, 555] on div "Fascia Barge Mould Xero Item # factory_item Material Colorbond Type Left Produc…" at bounding box center [594, 605] width 445 height 119
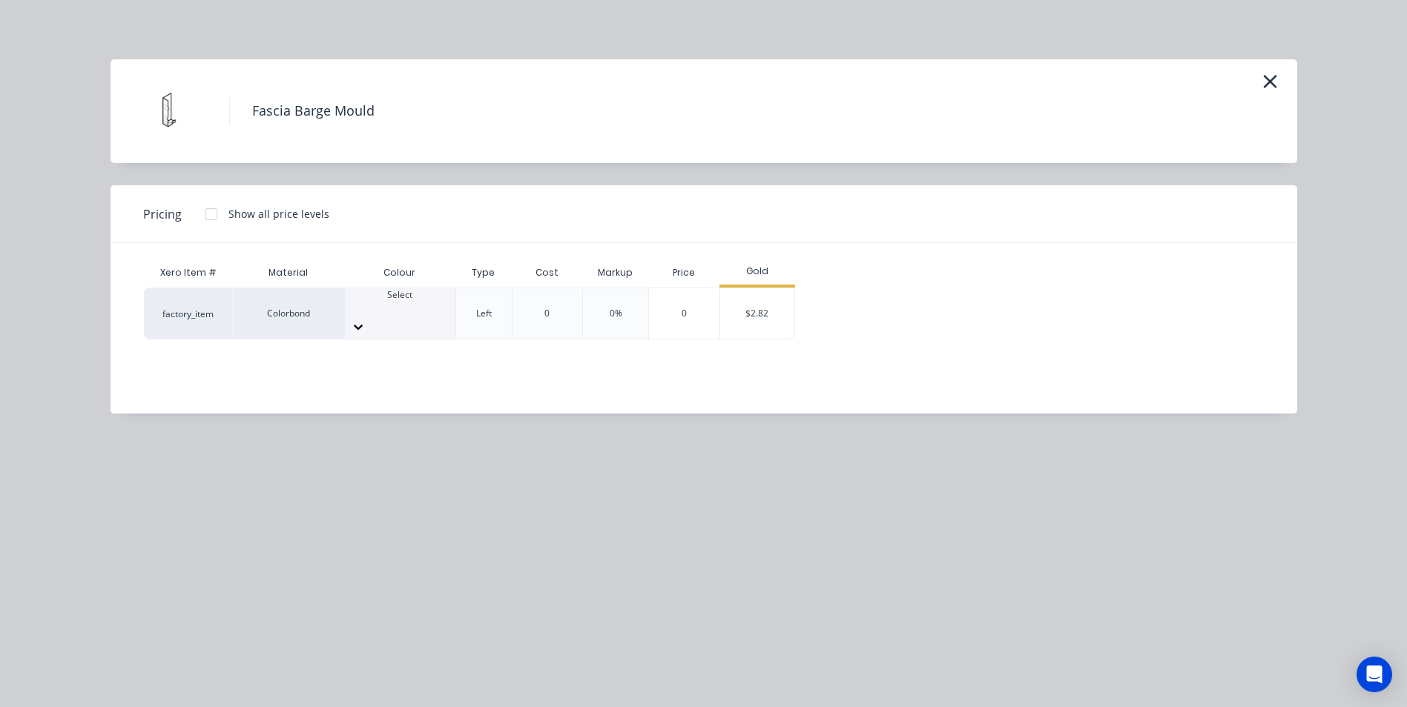
click at [438, 315] on div at bounding box center [400, 327] width 110 height 24
click at [779, 304] on div "$2.82" at bounding box center [757, 313] width 74 height 50
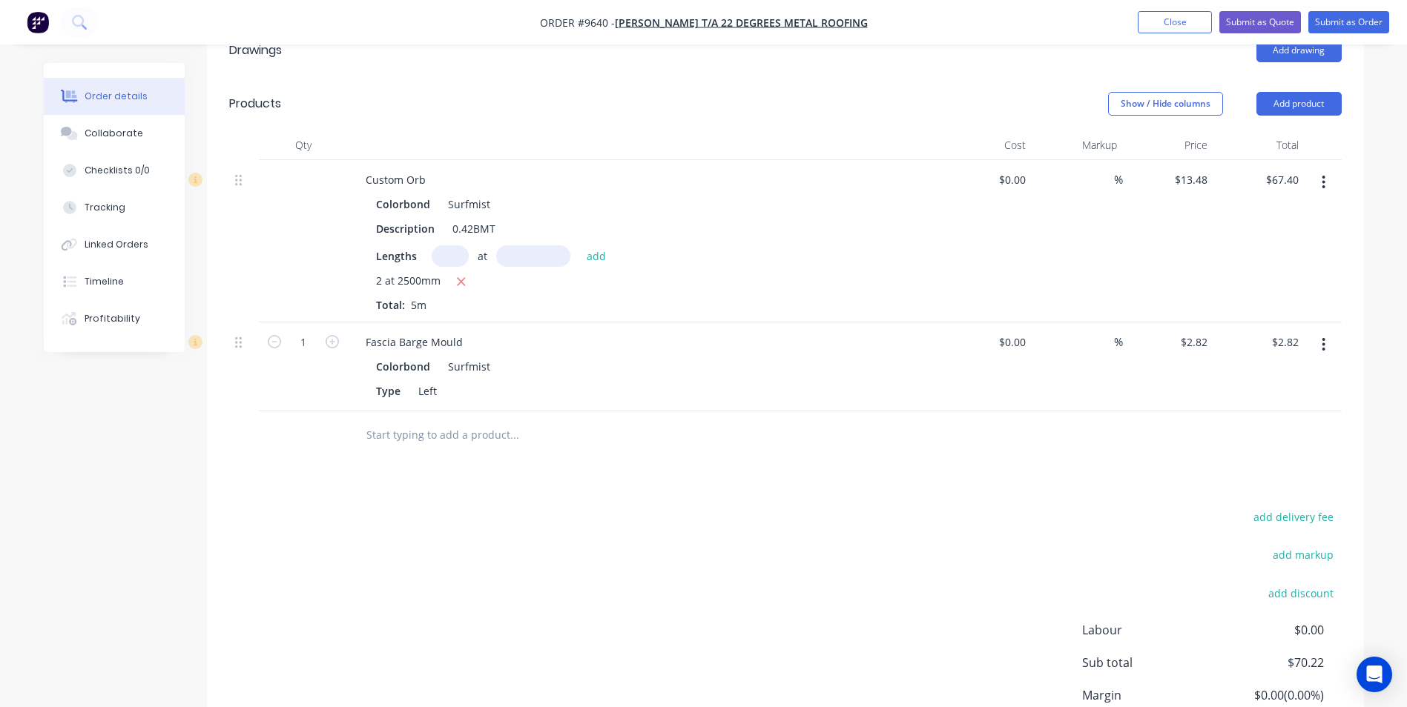
click at [404, 420] on input "text" at bounding box center [514, 435] width 297 height 30
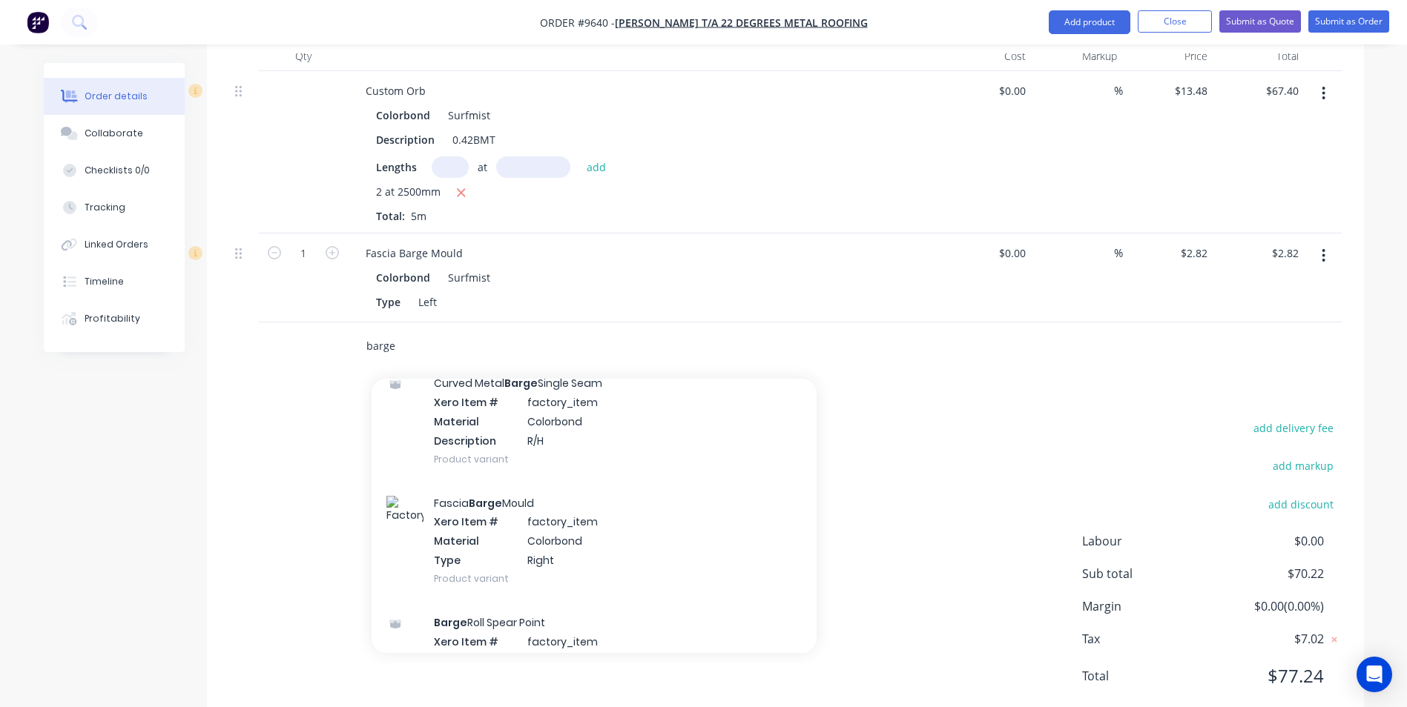
scroll to position [1261, 0]
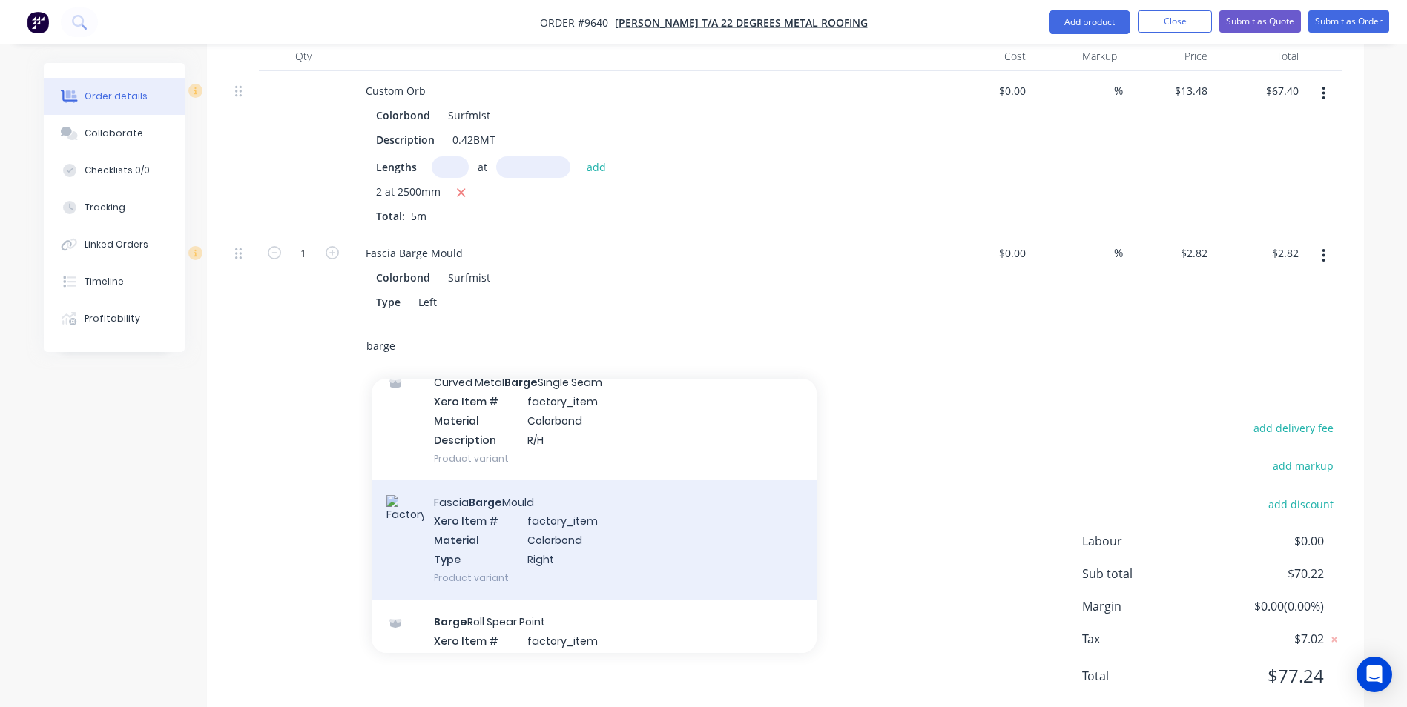
type input "barge"
click at [550, 515] on div "Fascia Barge Mould Xero Item # factory_item Material Colorbond Type Right Produ…" at bounding box center [594, 540] width 445 height 119
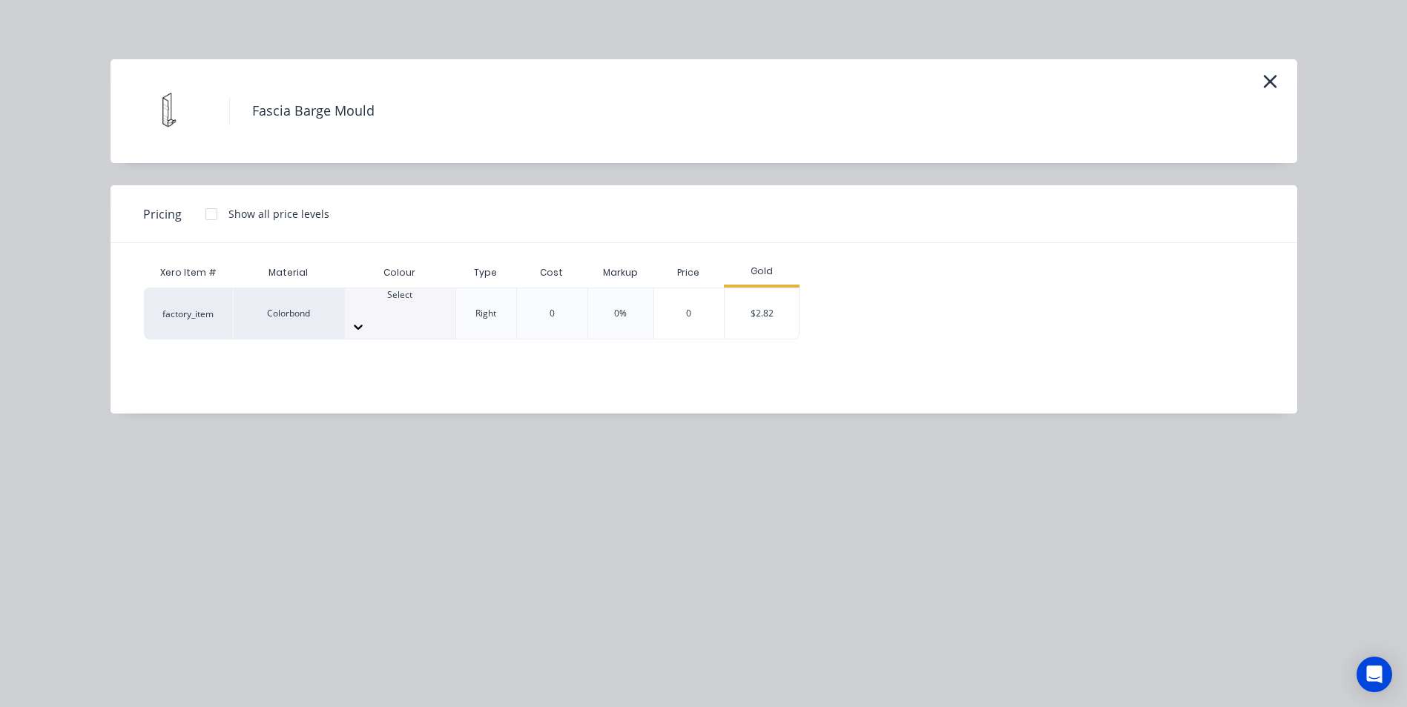
click at [403, 312] on div at bounding box center [400, 308] width 110 height 13
click at [757, 298] on div "$2.82" at bounding box center [761, 313] width 74 height 50
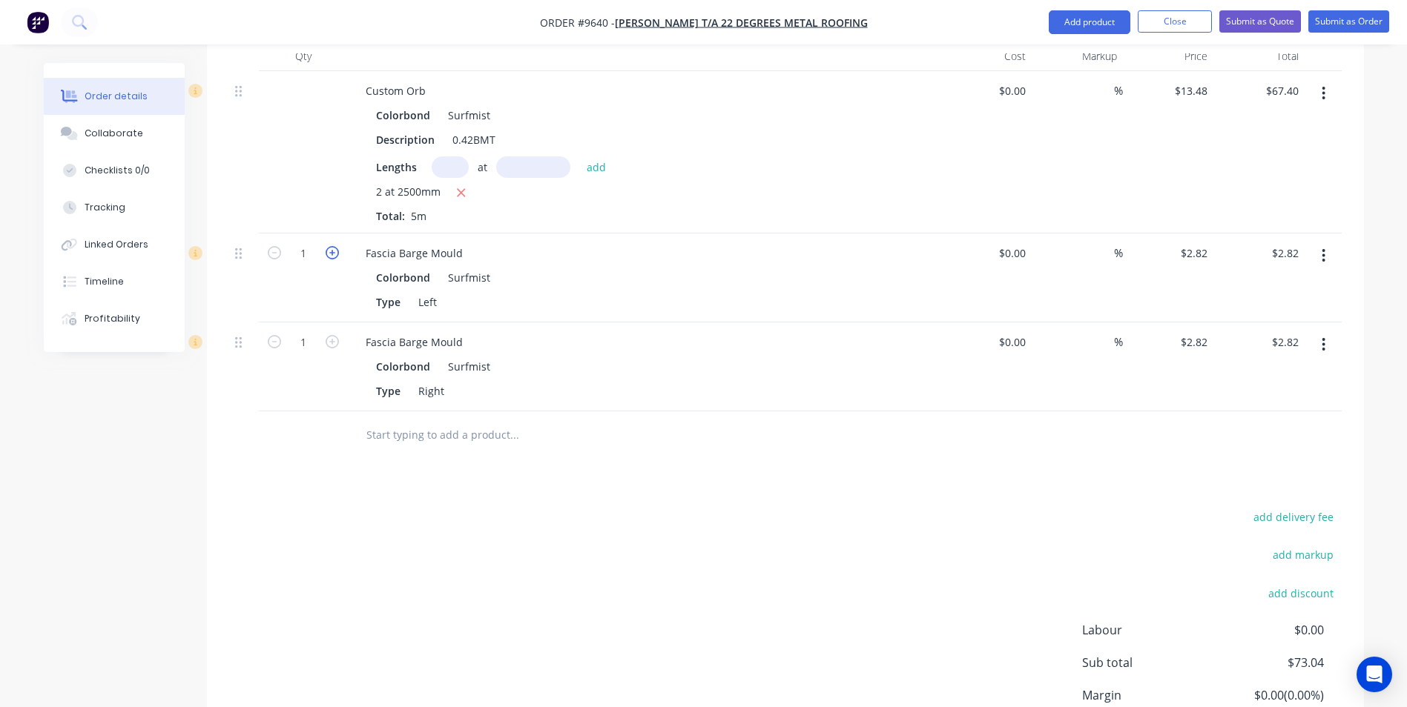
drag, startPoint x: 757, startPoint y: 298, endPoint x: 328, endPoint y: 213, distance: 437.0
click at [328, 246] on icon "button" at bounding box center [332, 252] width 13 height 13
type input "2"
type input "$5.64"
click at [334, 335] on icon "button" at bounding box center [332, 341] width 13 height 13
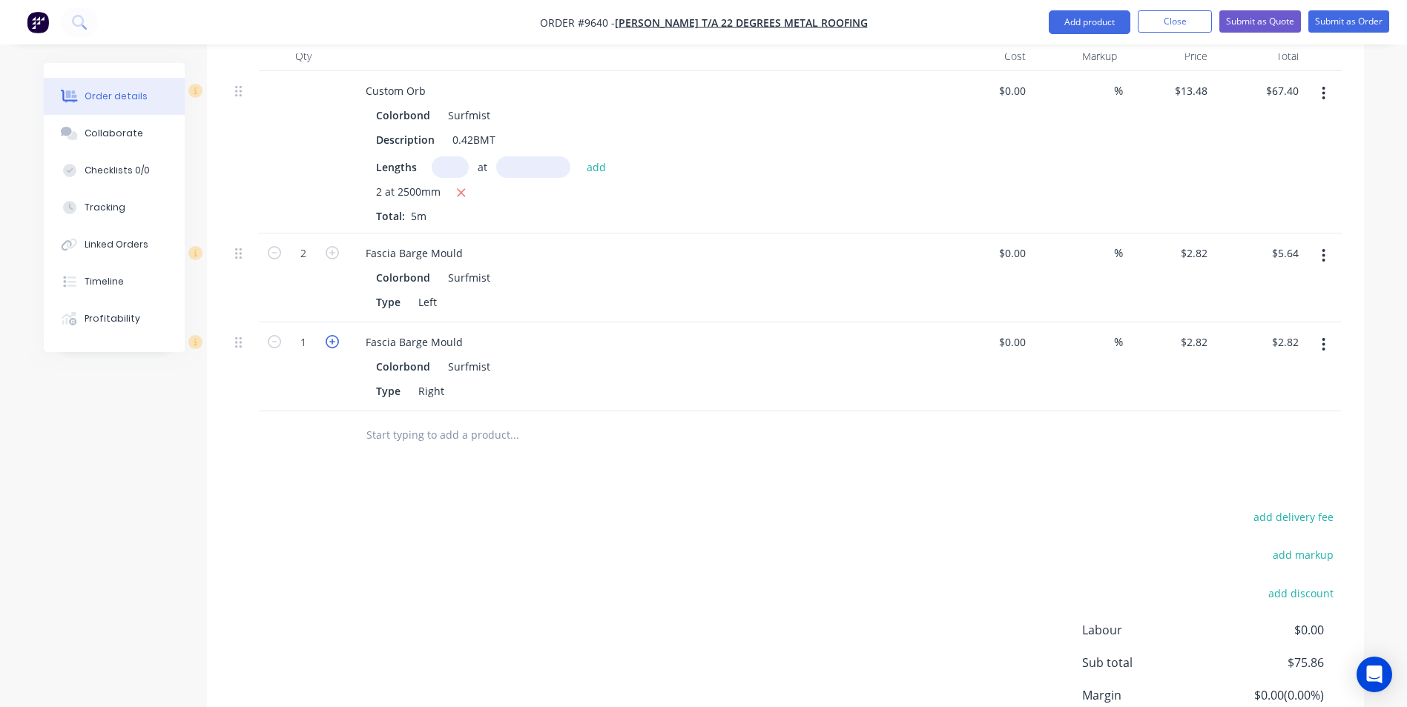
type input "2"
type input "$5.64"
drag, startPoint x: 389, startPoint y: 394, endPoint x: 750, endPoint y: 495, distance: 374.9
click at [754, 507] on div "add delivery fee add markup add discount Labour $0.00 Sub total $78.68 Margin $…" at bounding box center [785, 650] width 1112 height 286
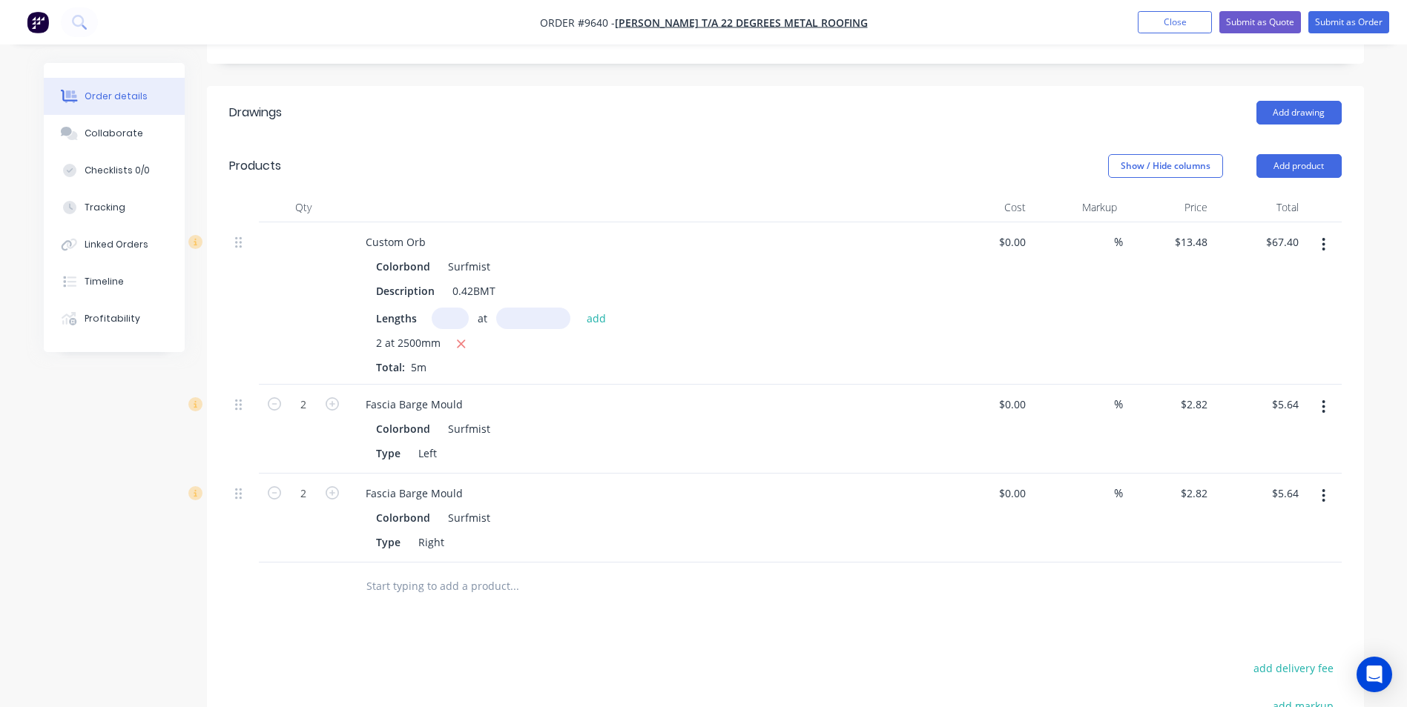
scroll to position [0, 0]
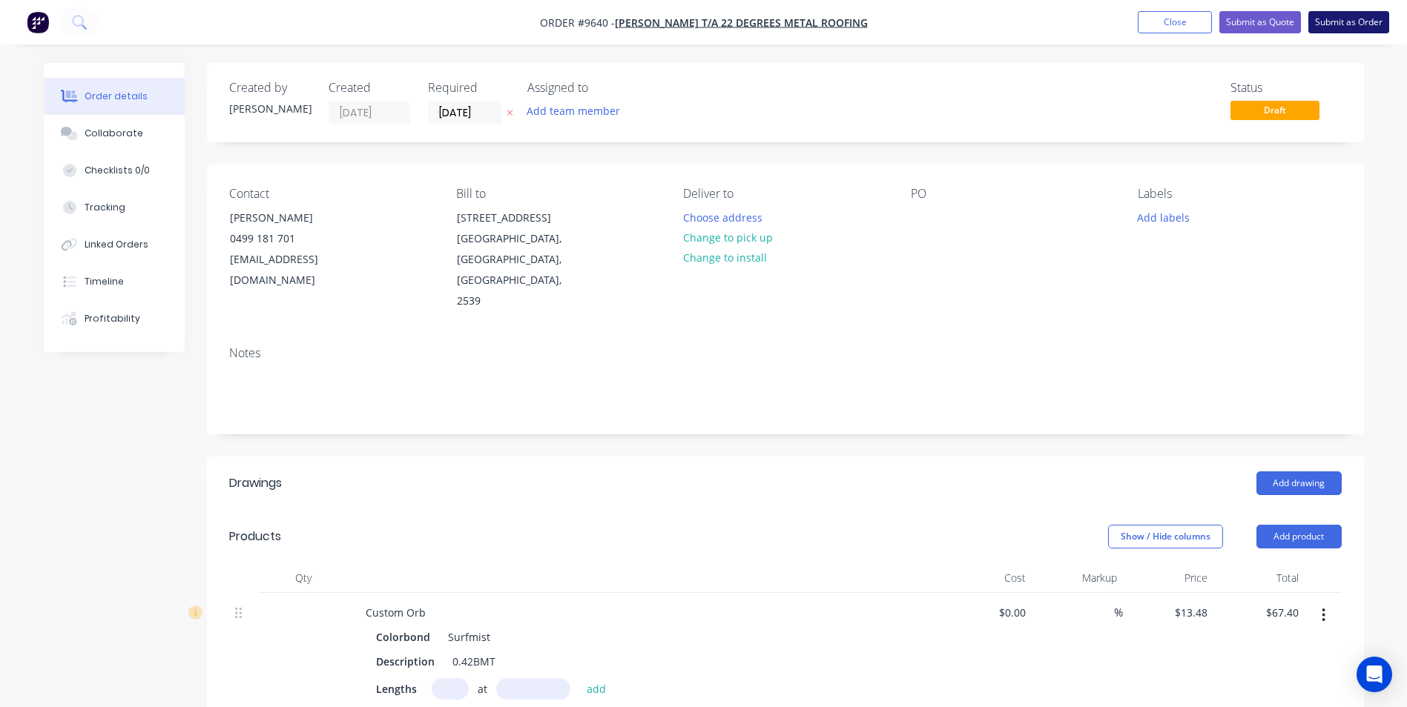
click at [1314, 27] on button "Submit as Order" at bounding box center [1348, 22] width 81 height 22
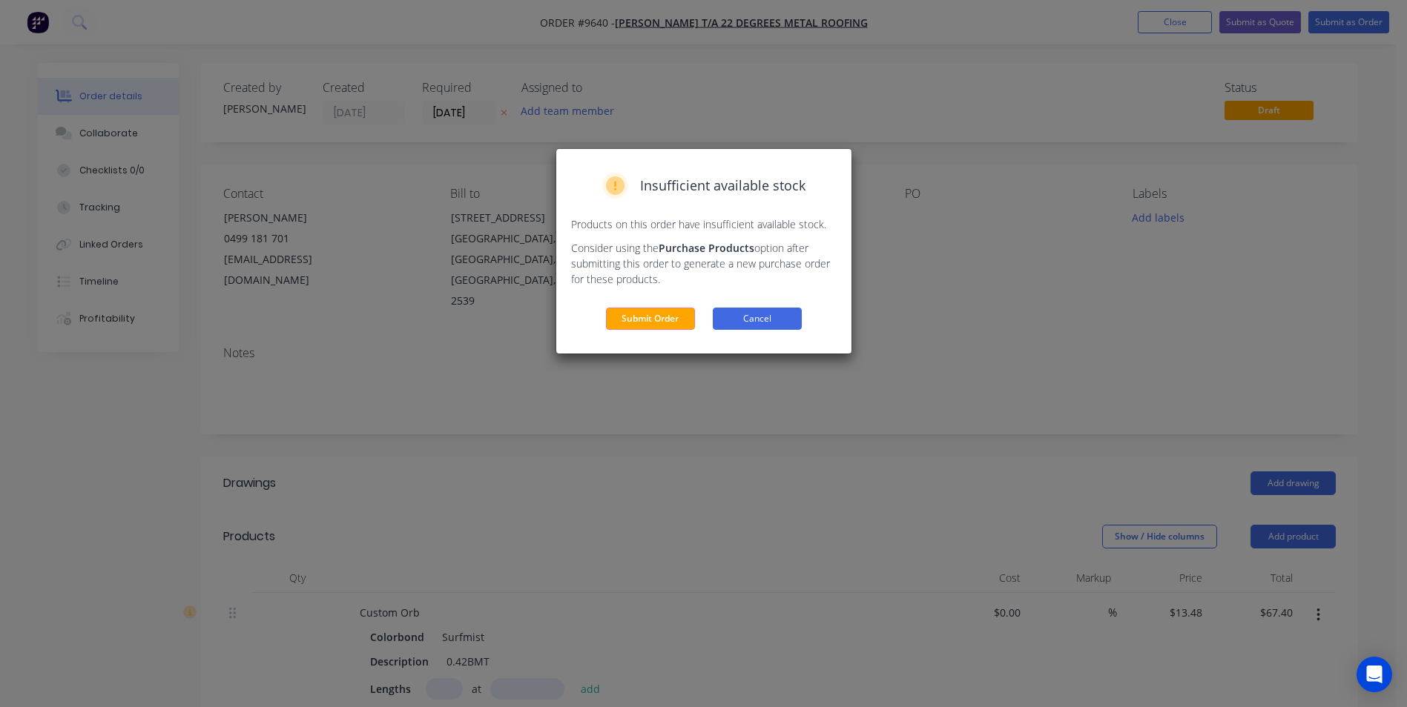
click at [738, 317] on button "Cancel" at bounding box center [757, 319] width 89 height 22
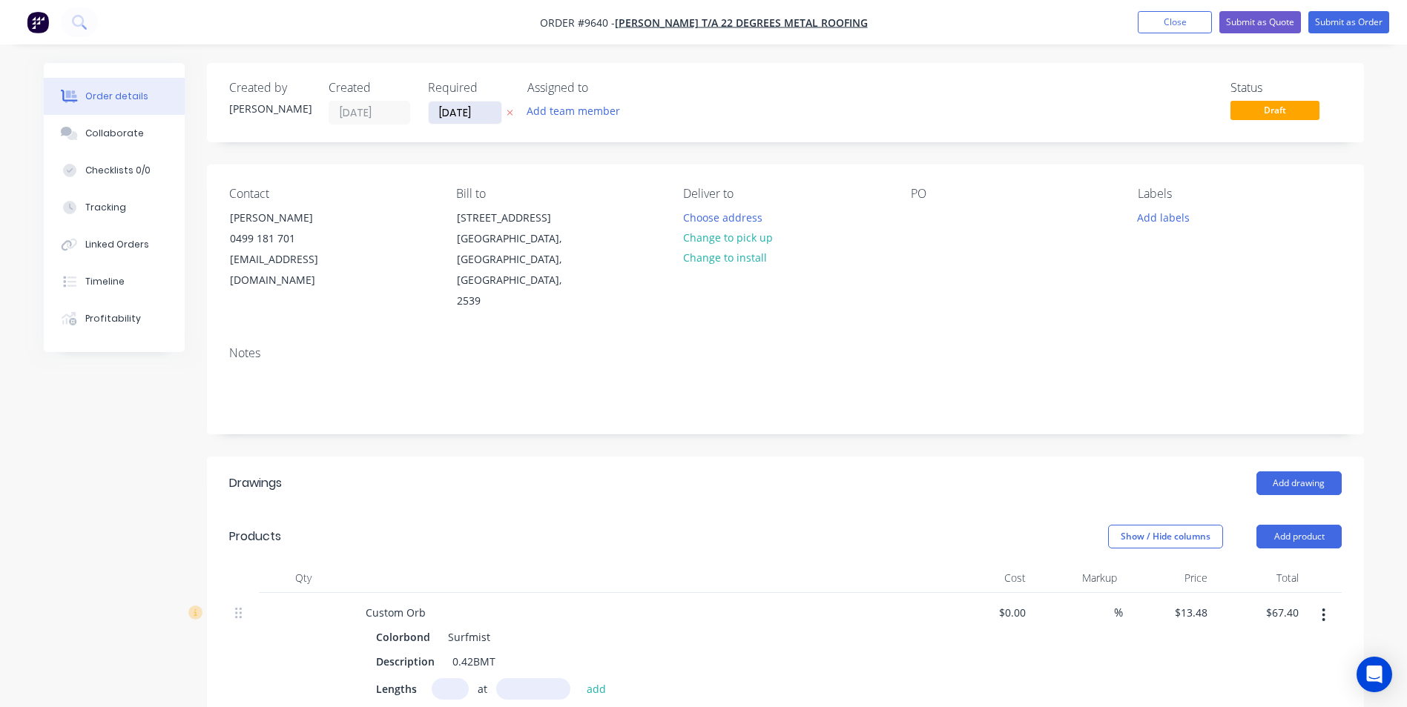
click at [466, 113] on input "[DATE]" at bounding box center [465, 113] width 73 height 22
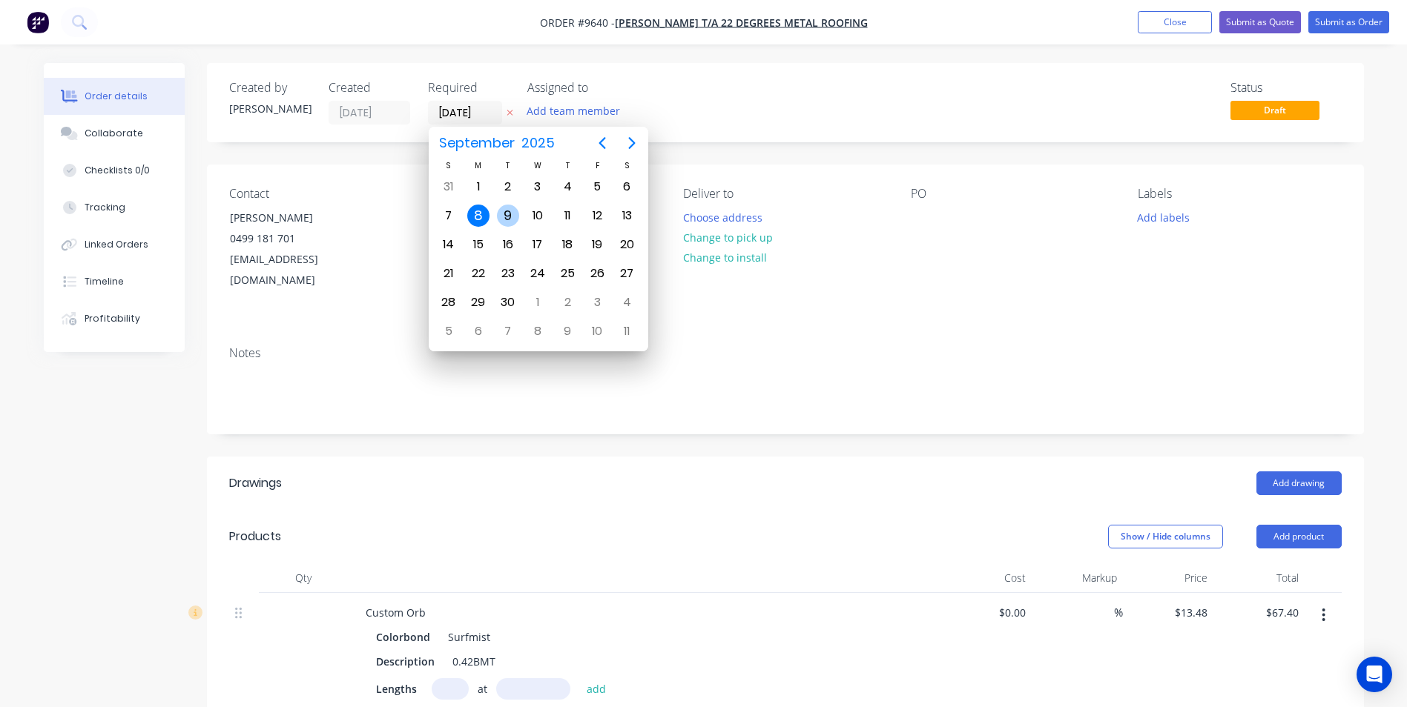
click at [511, 225] on div "9" at bounding box center [508, 216] width 22 height 22
type input "[DATE]"
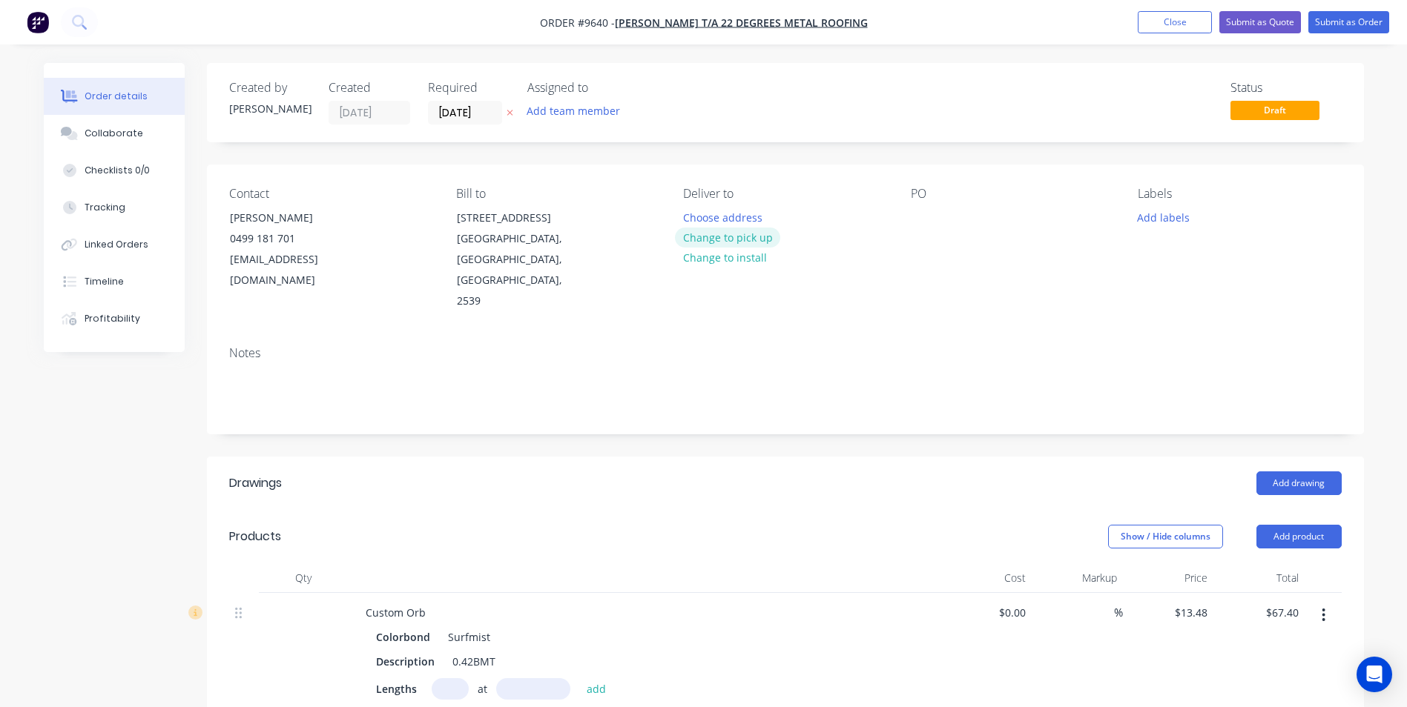
click at [713, 238] on button "Change to pick up" at bounding box center [727, 238] width 105 height 20
click at [1325, 21] on button "Submit as Order" at bounding box center [1348, 22] width 81 height 22
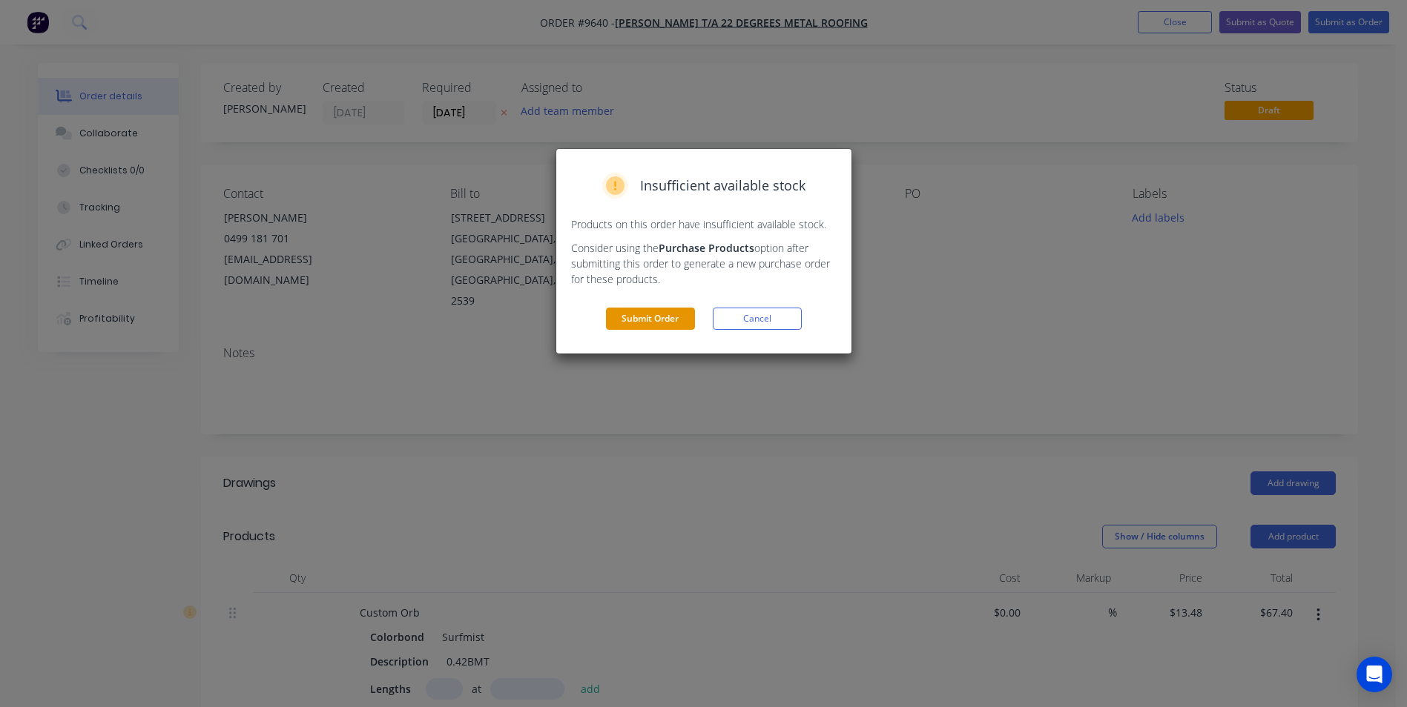
click at [676, 312] on button "Submit Order" at bounding box center [650, 319] width 89 height 22
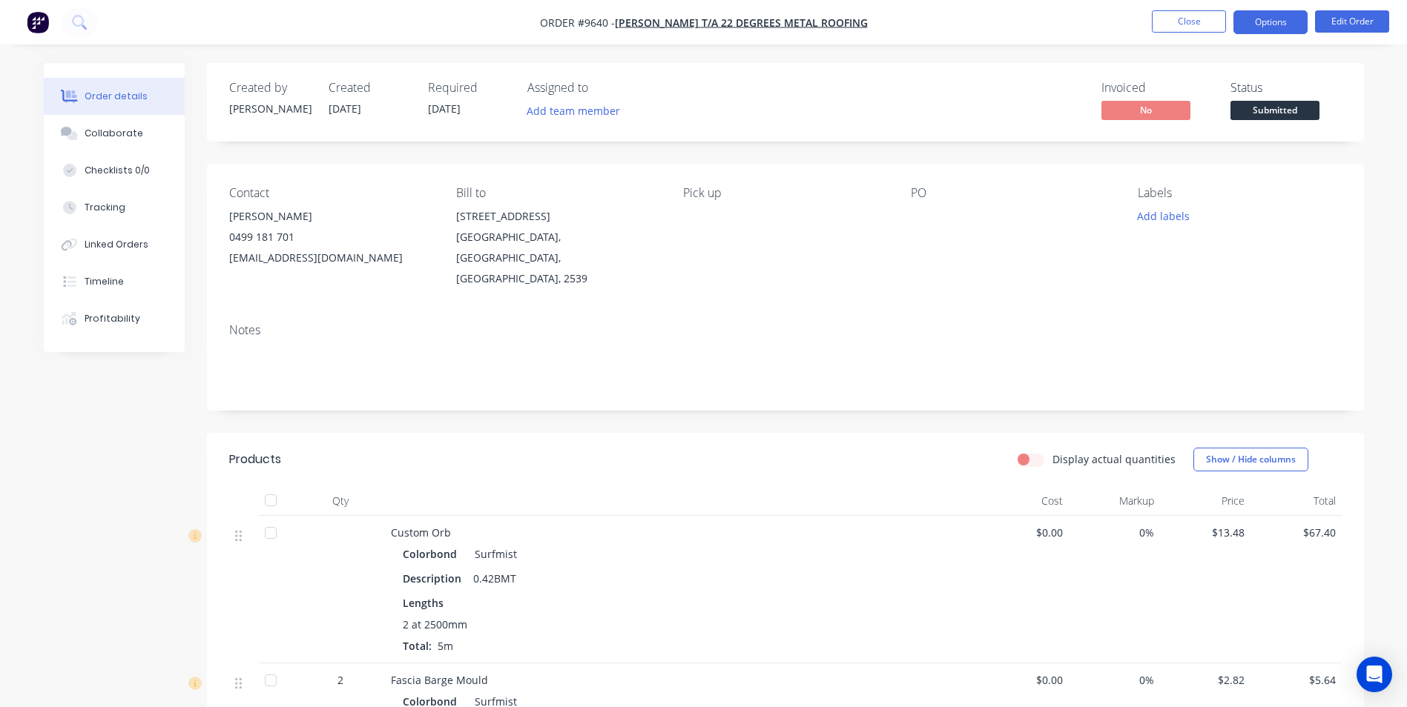
click at [1259, 24] on button "Options" at bounding box center [1270, 22] width 74 height 24
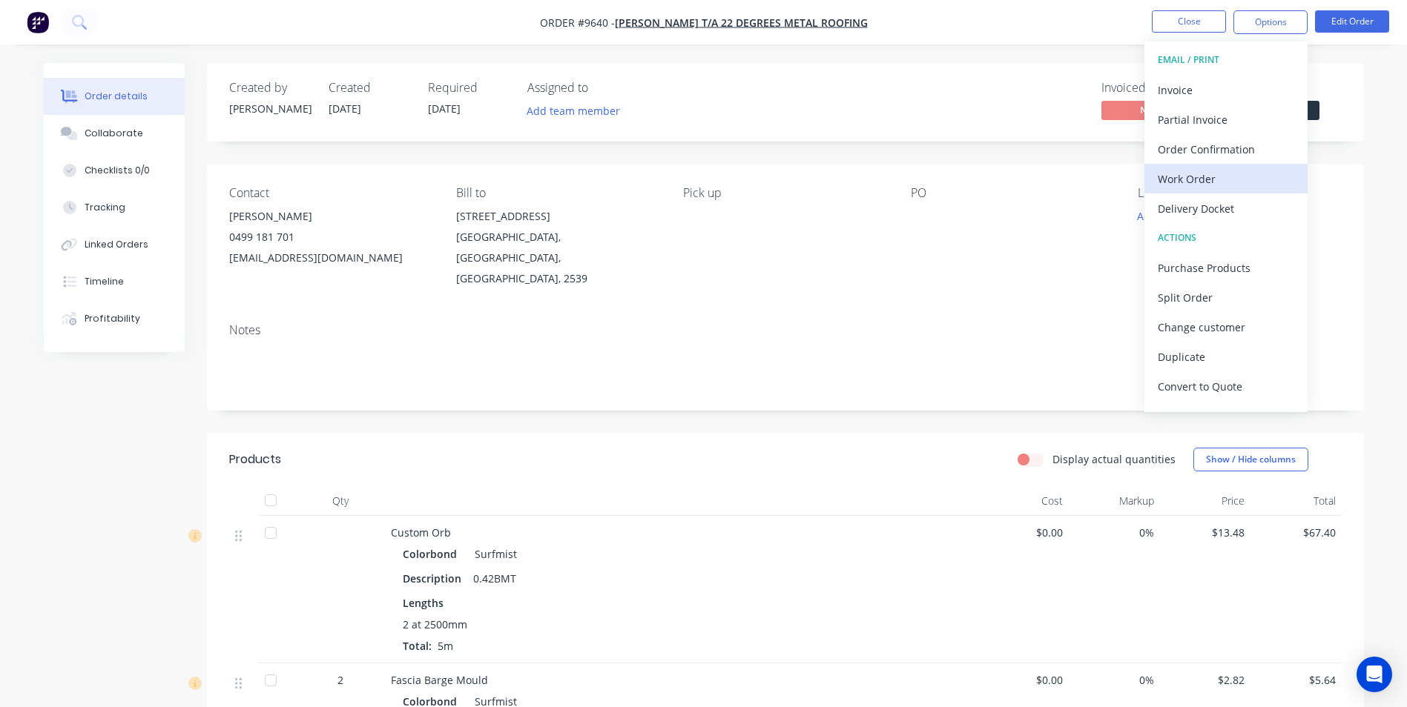
click at [1195, 182] on div "Work Order" at bounding box center [1226, 179] width 136 height 22
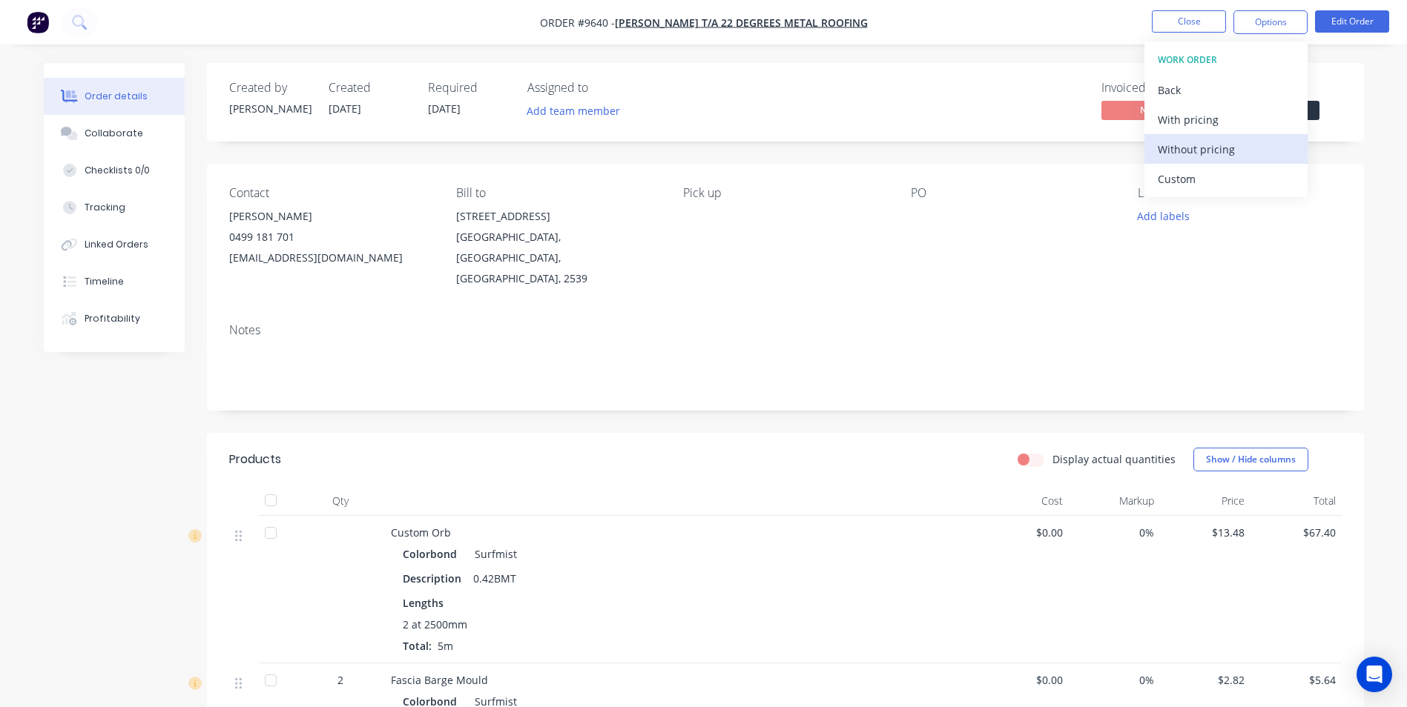
click at [1197, 151] on div "Without pricing" at bounding box center [1226, 150] width 136 height 22
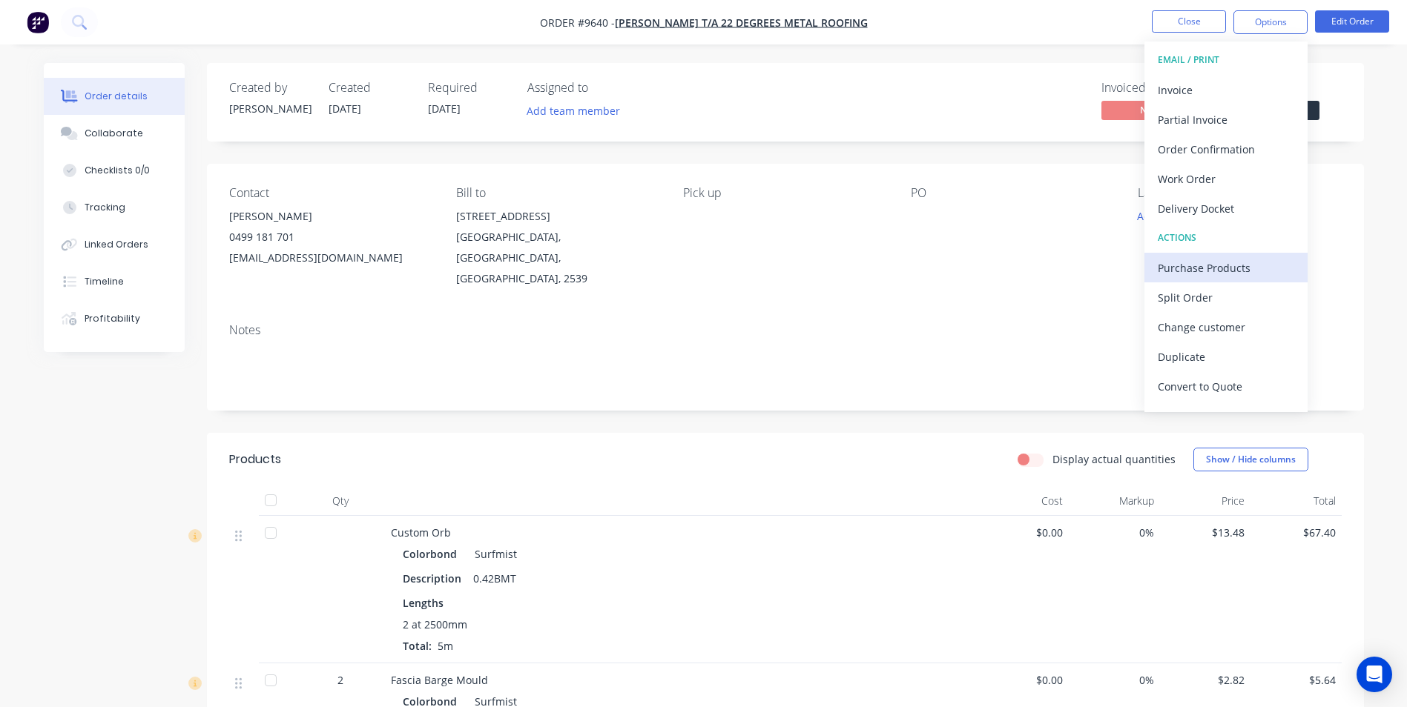
click at [1231, 265] on div "Purchase Products" at bounding box center [1226, 268] width 136 height 22
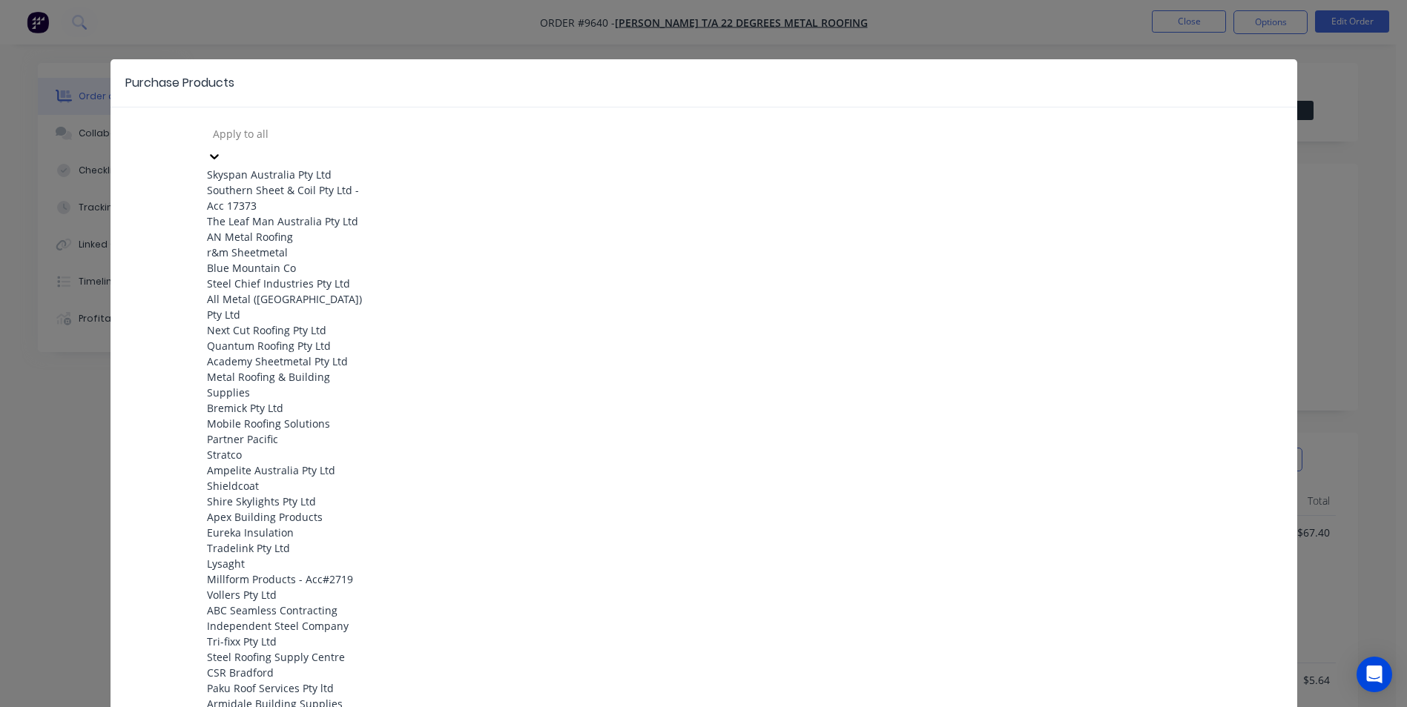
click at [326, 139] on div at bounding box center [318, 134] width 214 height 19
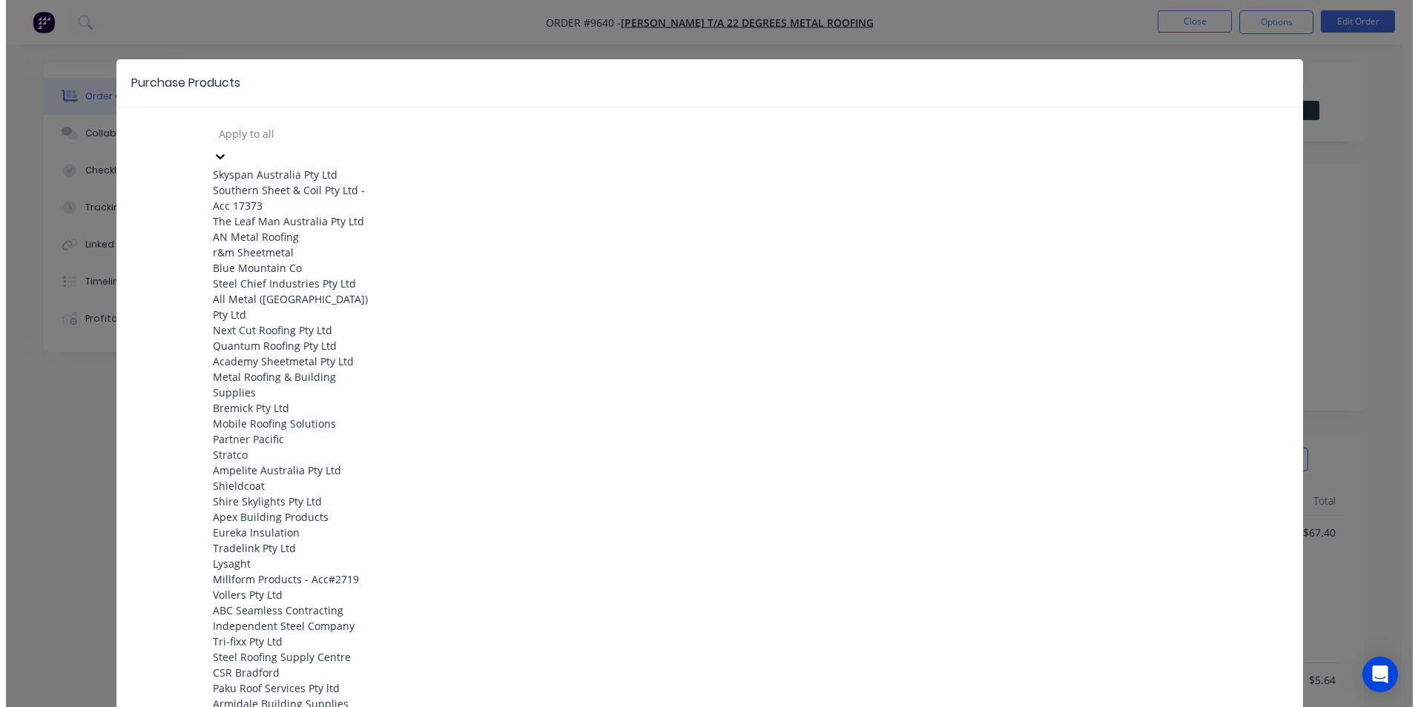
scroll to position [519, 0]
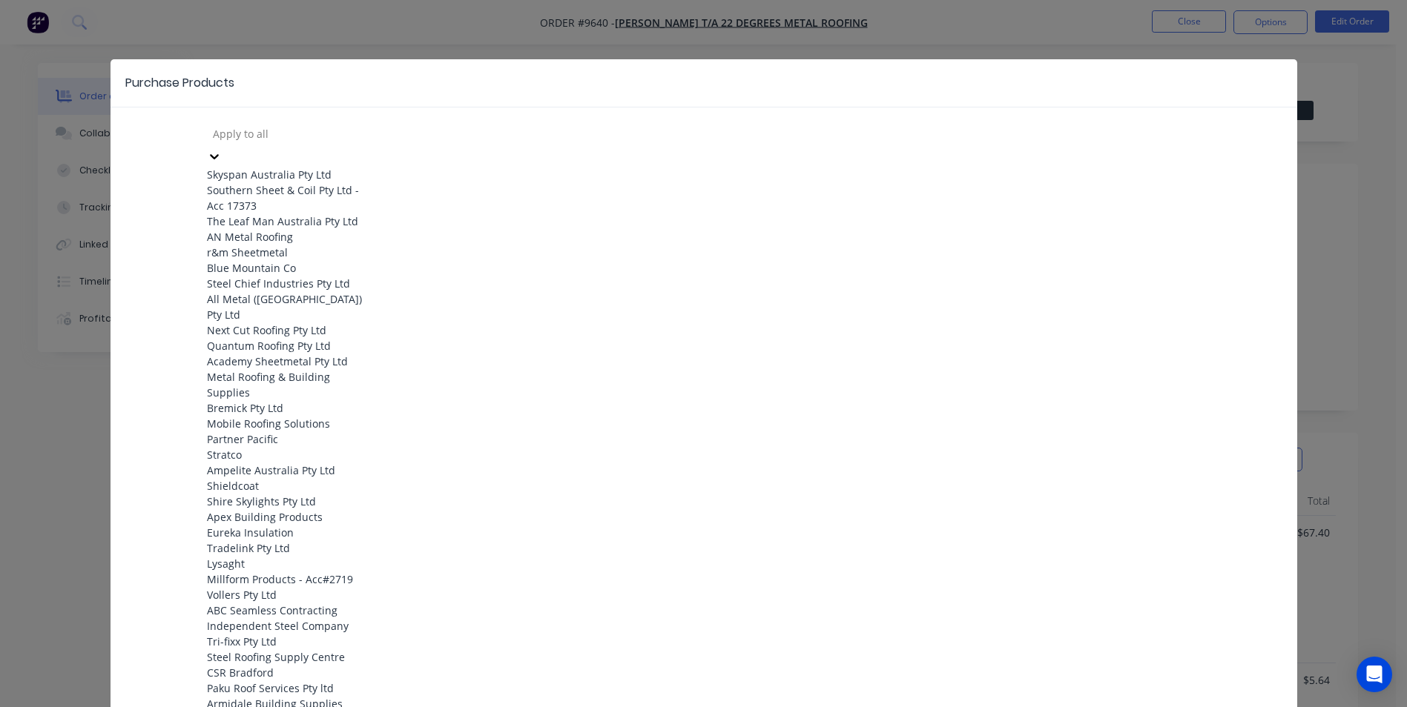
click at [304, 509] on div "Apex Building Products" at bounding box center [288, 517] width 163 height 16
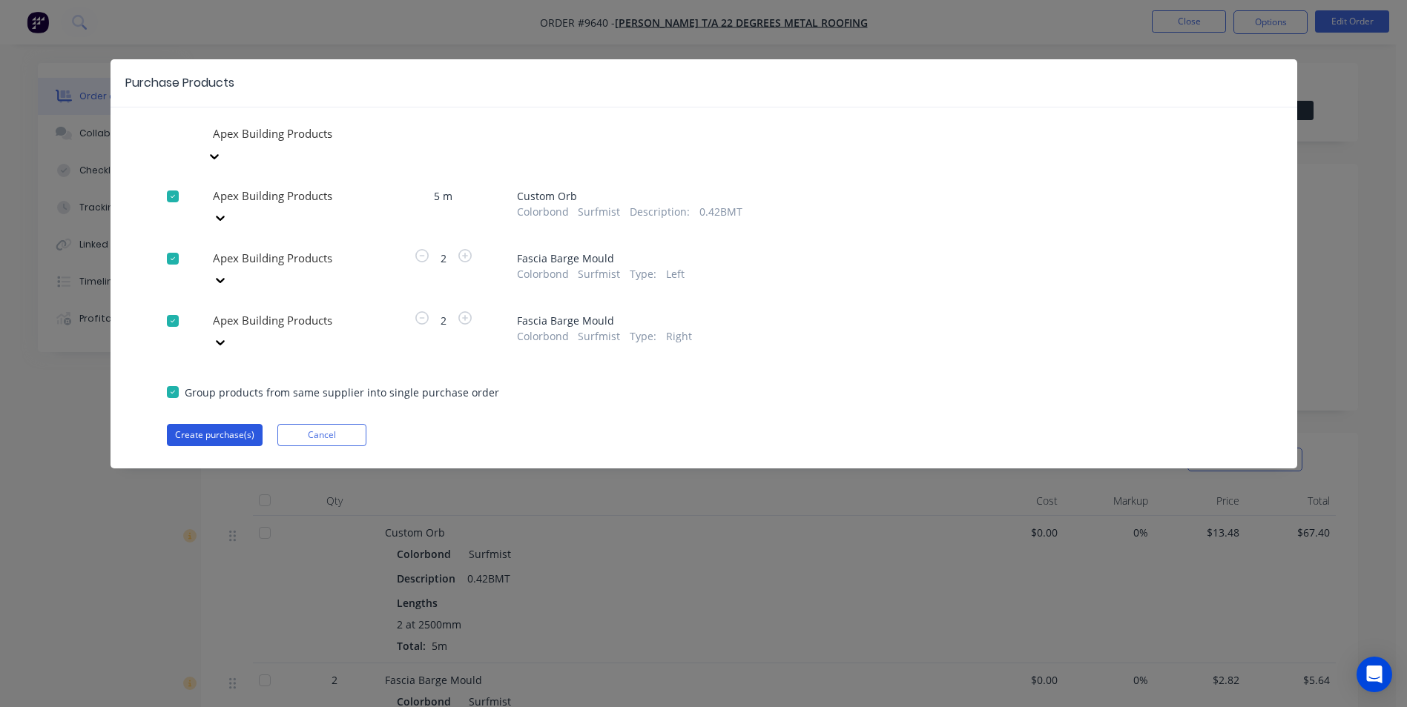
click at [222, 424] on button "Create purchase(s)" at bounding box center [215, 435] width 96 height 22
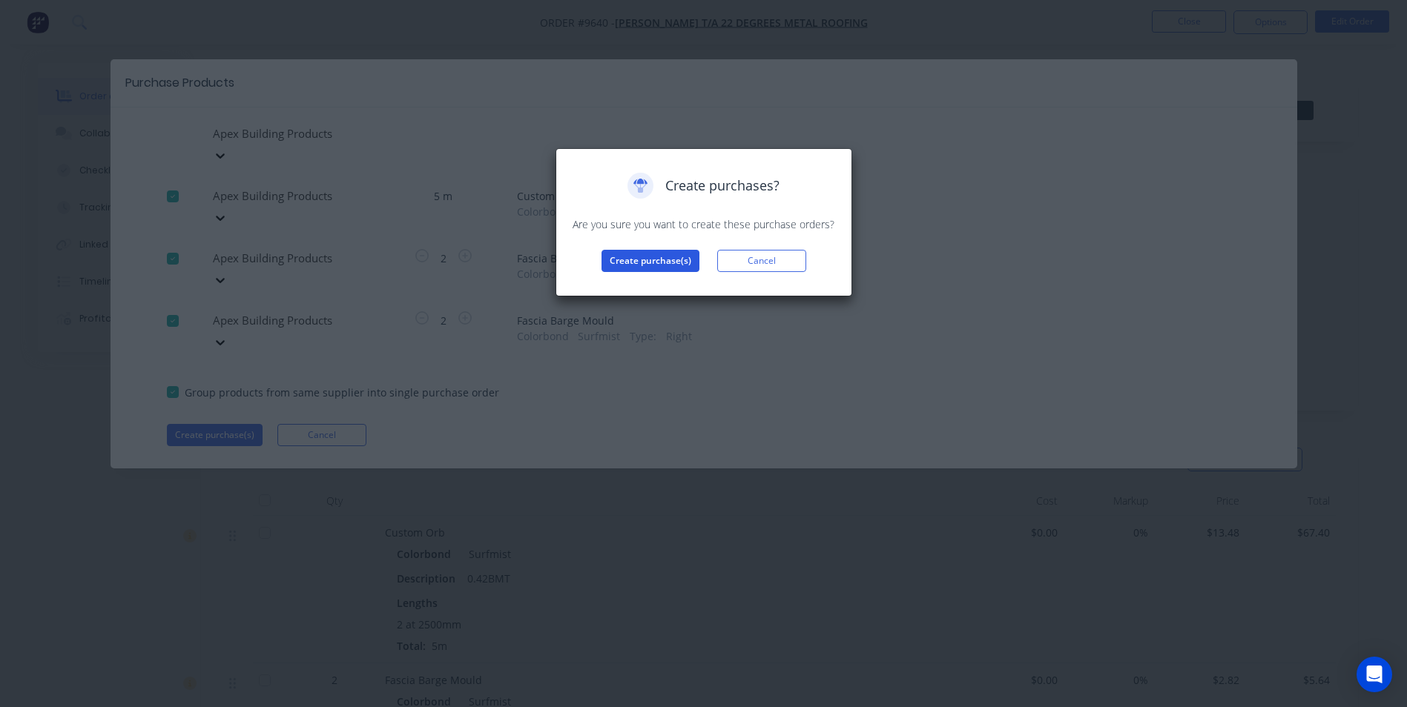
click at [640, 252] on button "Create purchase(s)" at bounding box center [650, 261] width 98 height 22
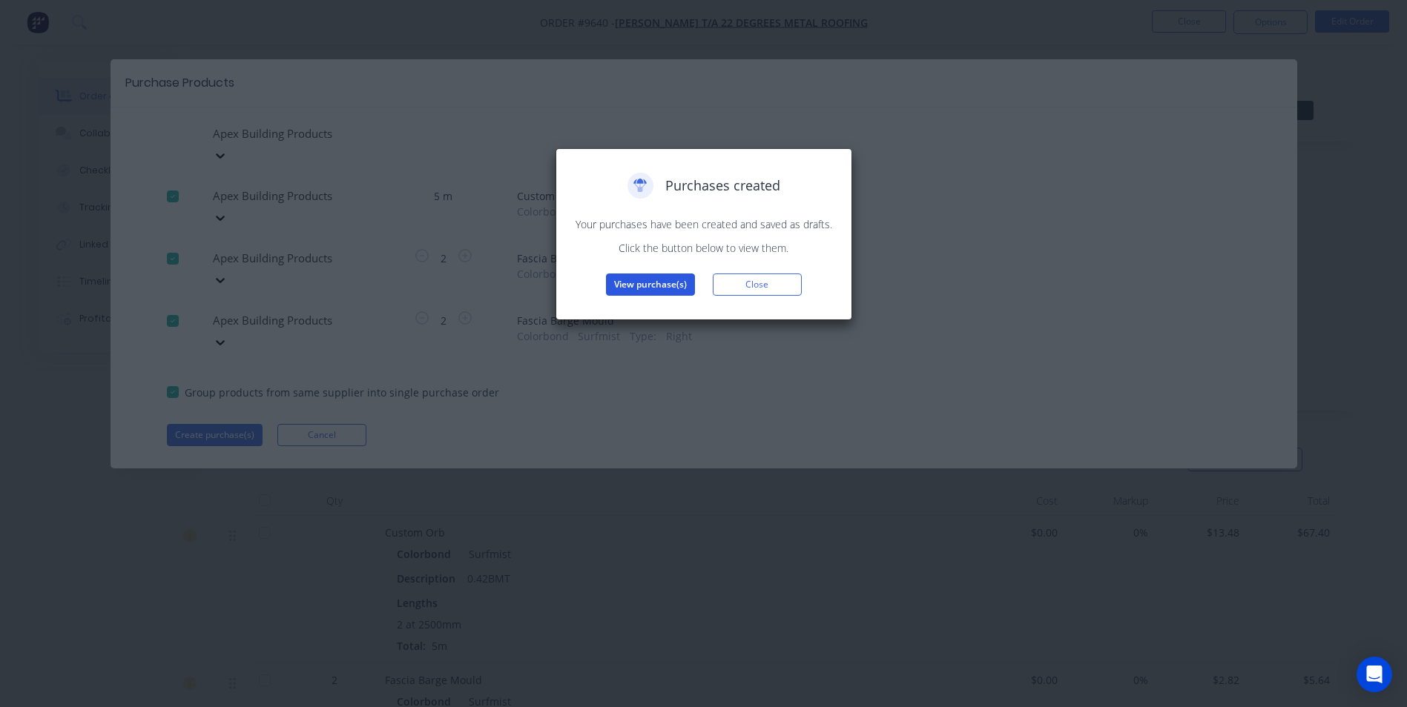
click at [613, 283] on button "View purchase(s)" at bounding box center [650, 285] width 89 height 22
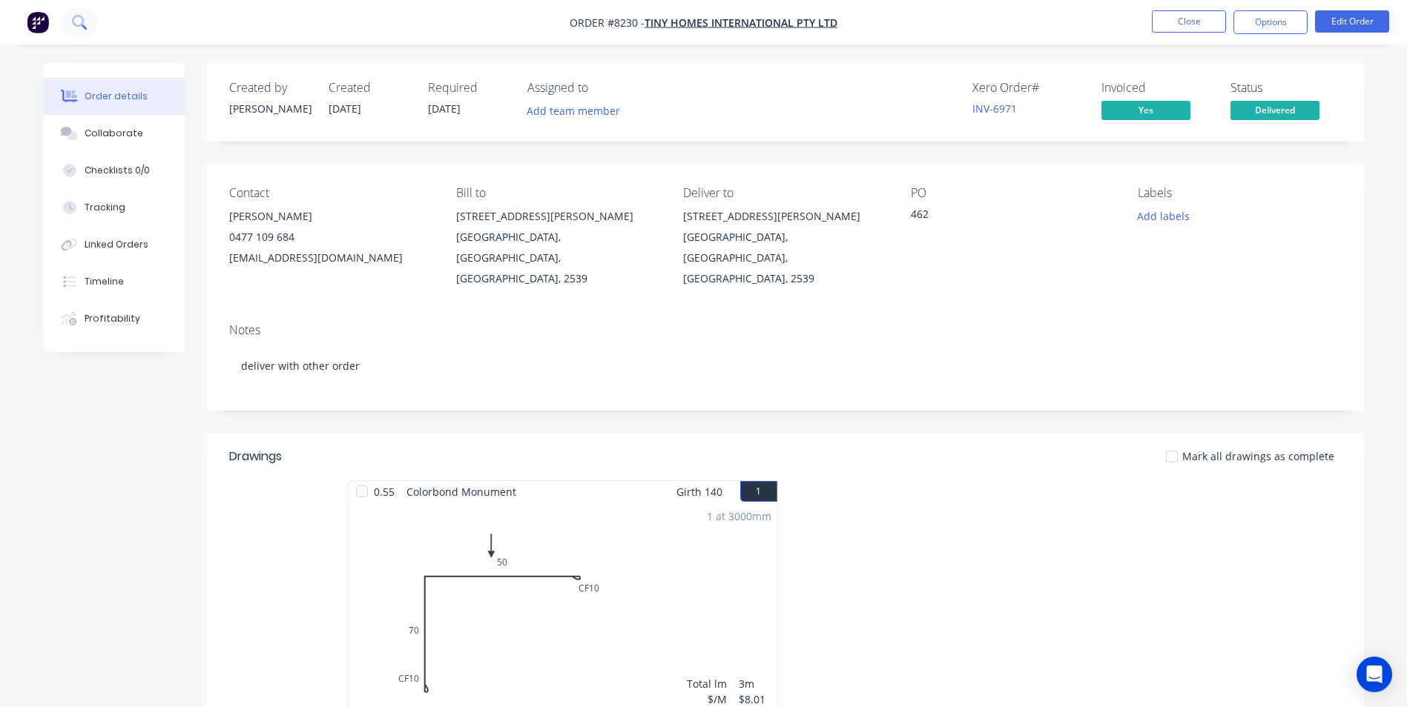
click at [88, 21] on button at bounding box center [79, 22] width 37 height 30
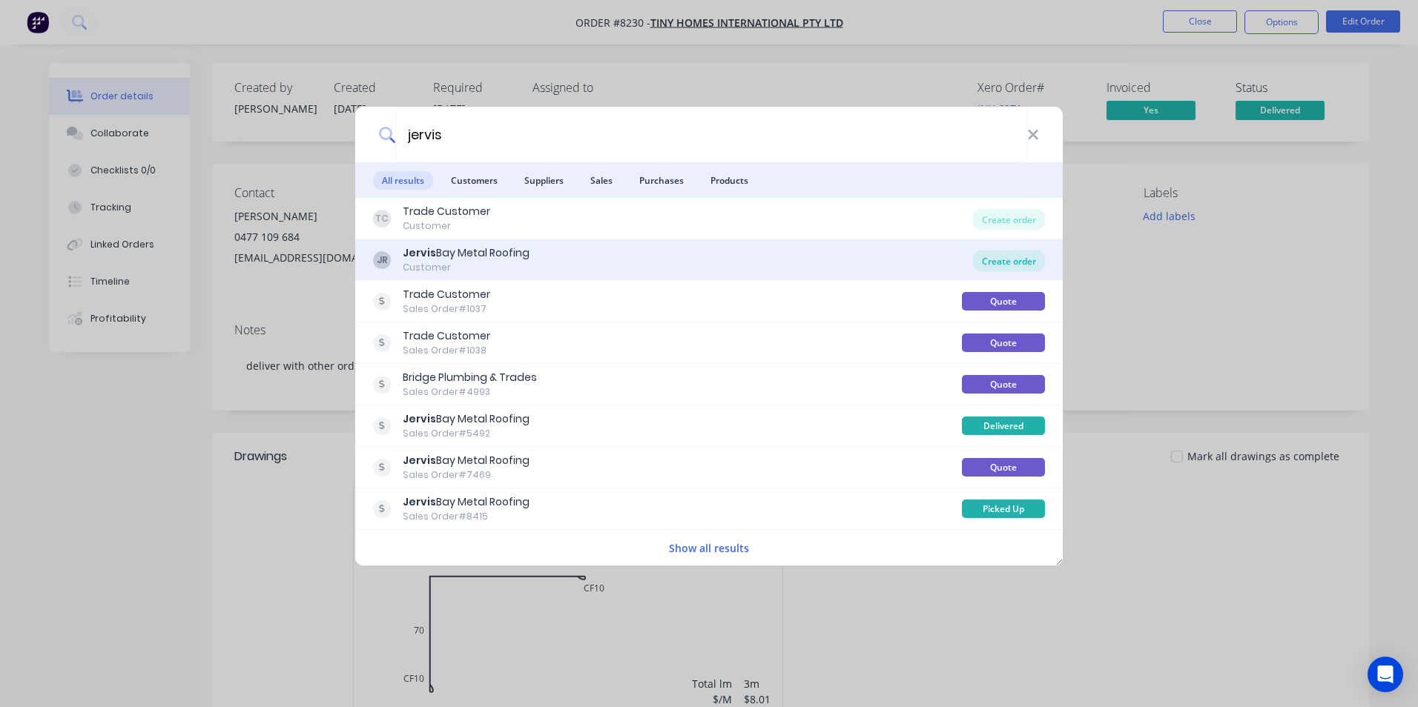
type input "jervis"
click at [1010, 265] on div "Create order" at bounding box center [1009, 261] width 72 height 21
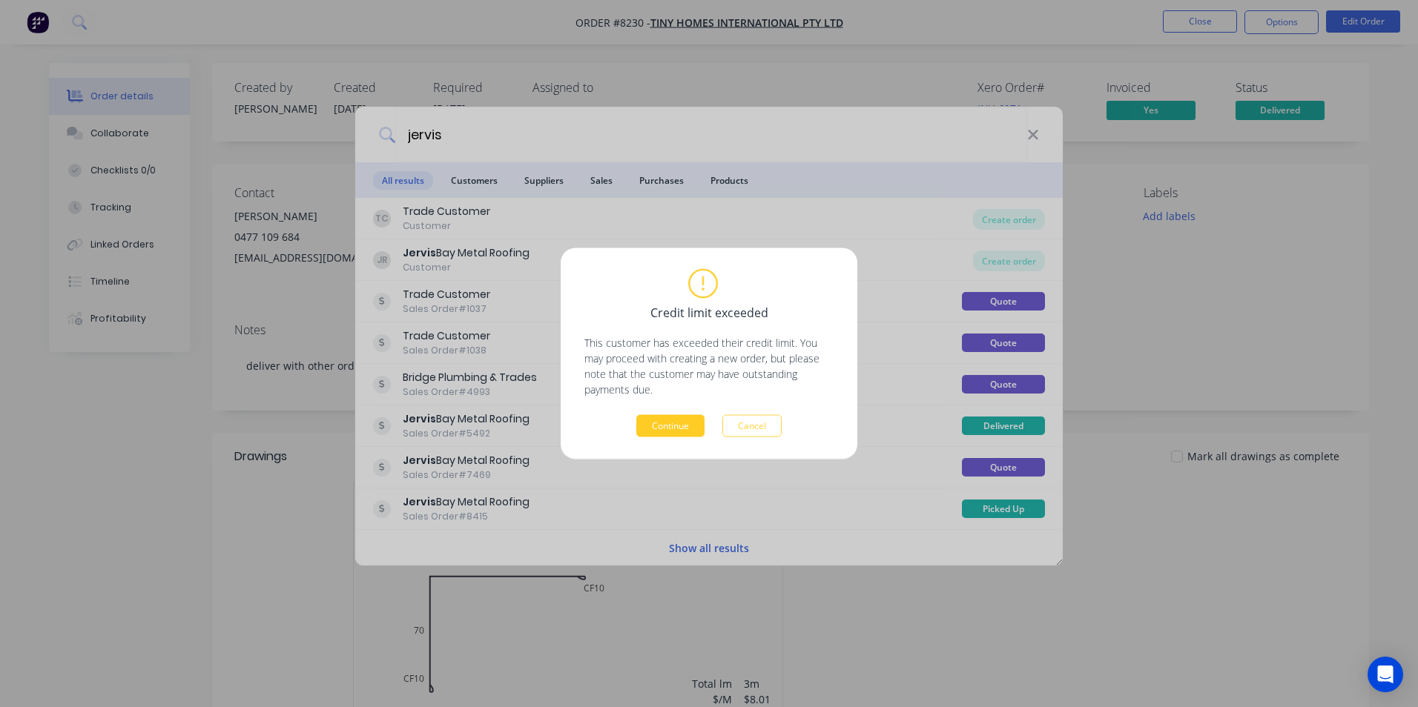
click at [667, 423] on button "Continue" at bounding box center [670, 426] width 68 height 22
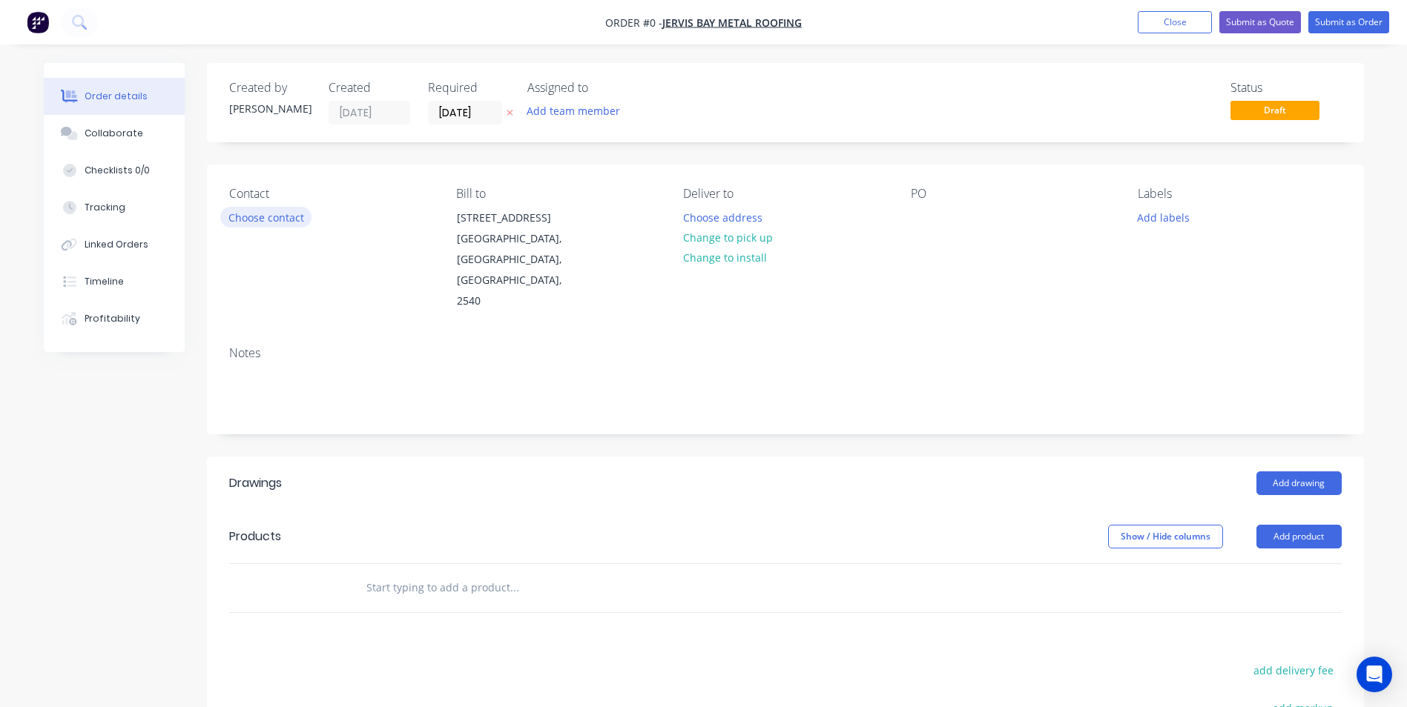
click at [248, 219] on button "Choose contact" at bounding box center [265, 217] width 91 height 20
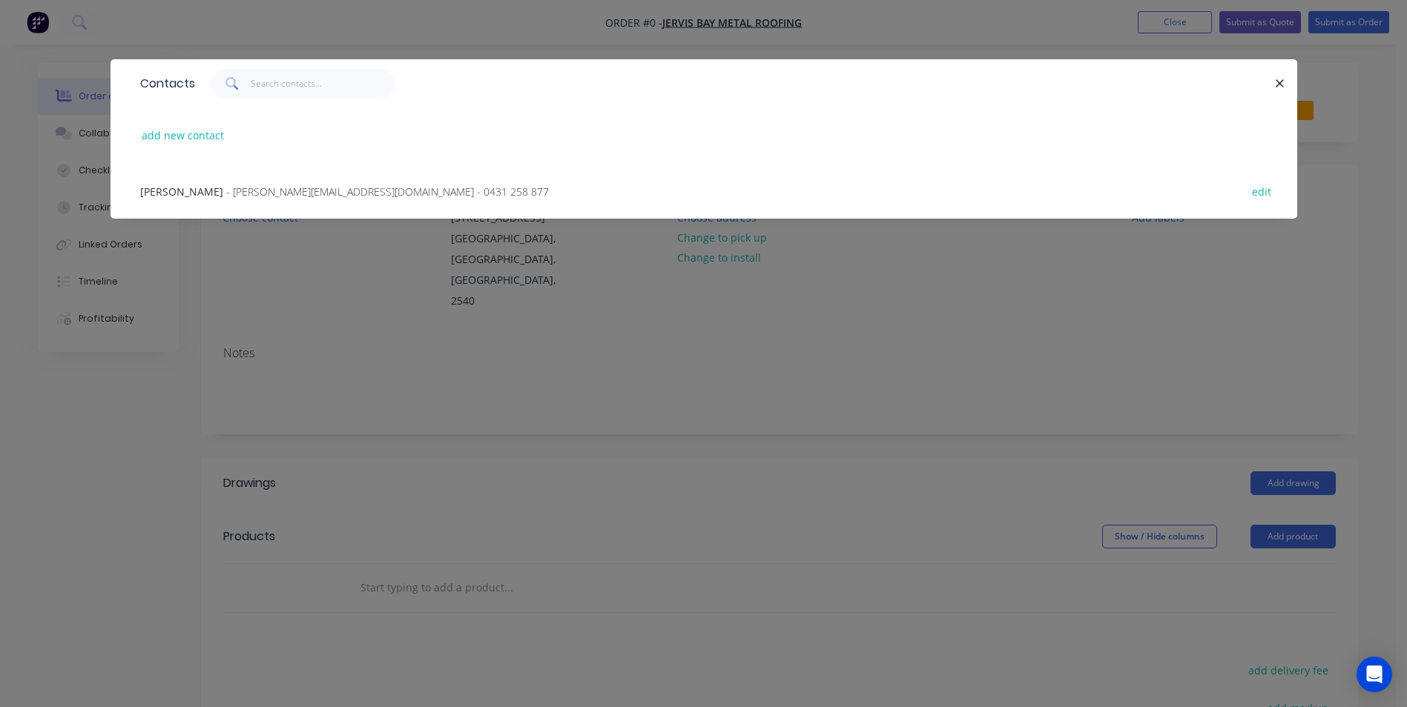
click at [276, 191] on span "- [PERSON_NAME][EMAIL_ADDRESS][DOMAIN_NAME] - 0431 258 877" at bounding box center [387, 192] width 323 height 14
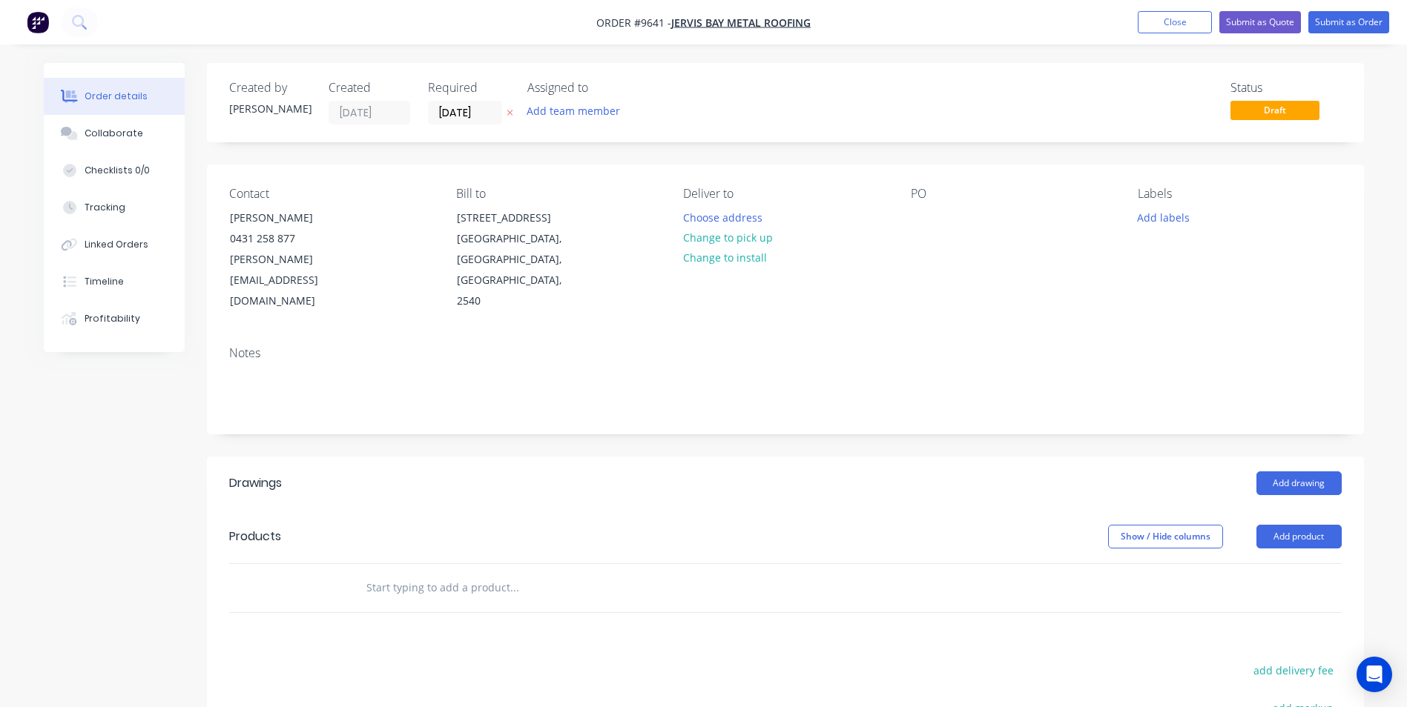
click at [447, 573] on input "text" at bounding box center [514, 588] width 297 height 30
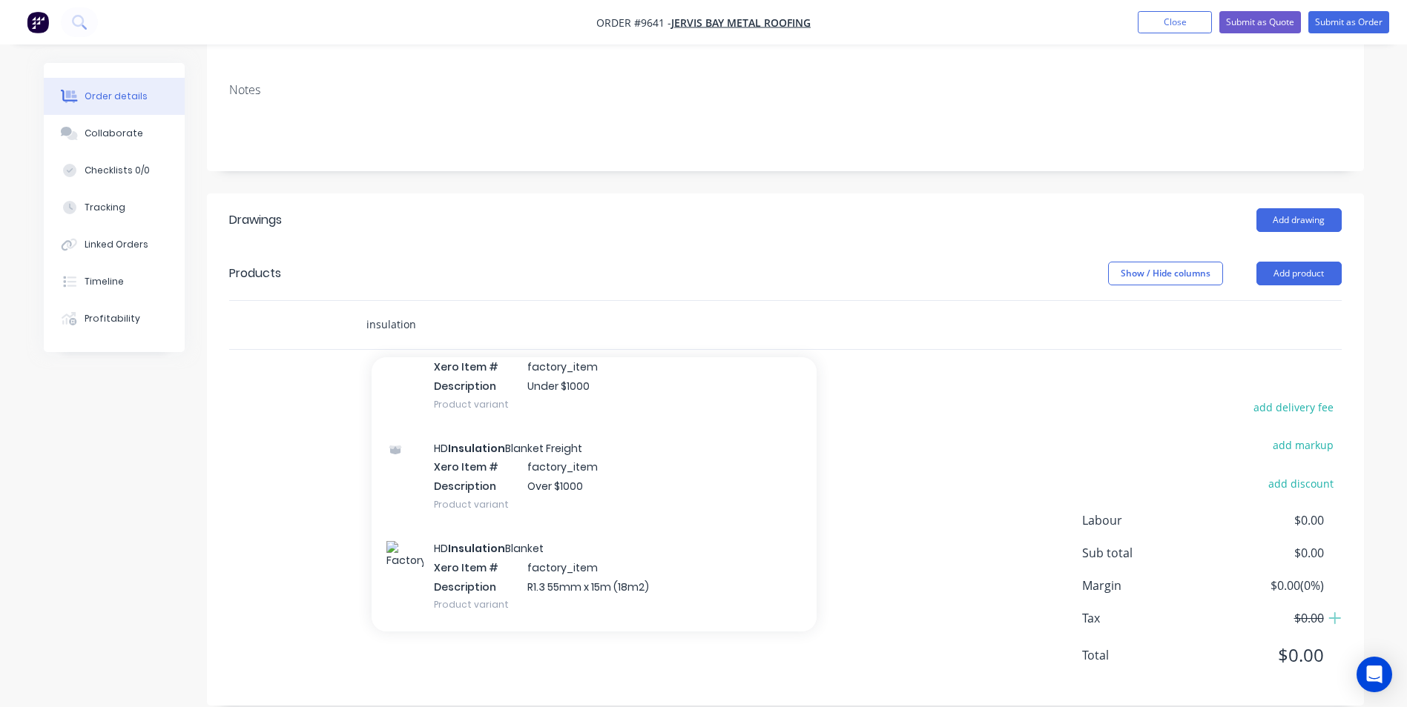
scroll to position [890, 0]
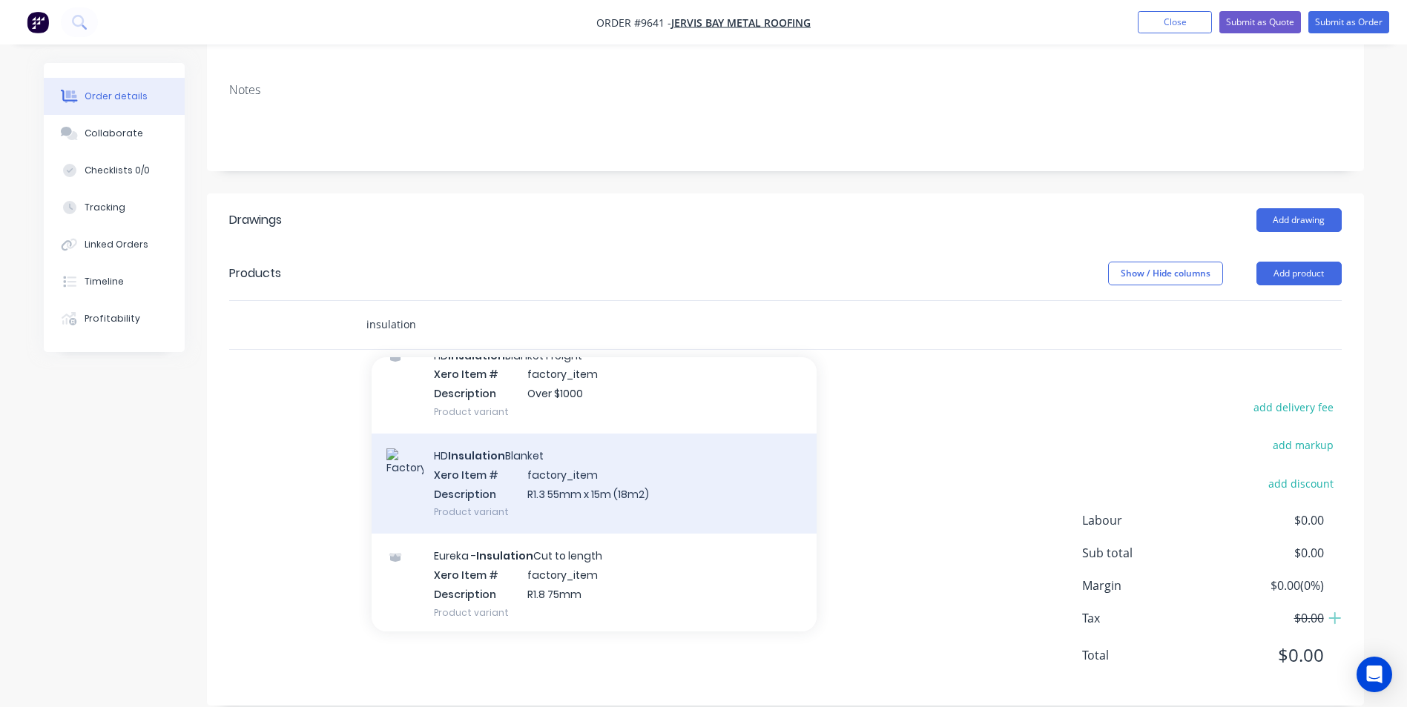
type input "insulation"
click at [612, 462] on div "HD Insulation Blanket Xero Item # factory_item Description R1.3 55mm x 15m (18m…" at bounding box center [594, 484] width 445 height 100
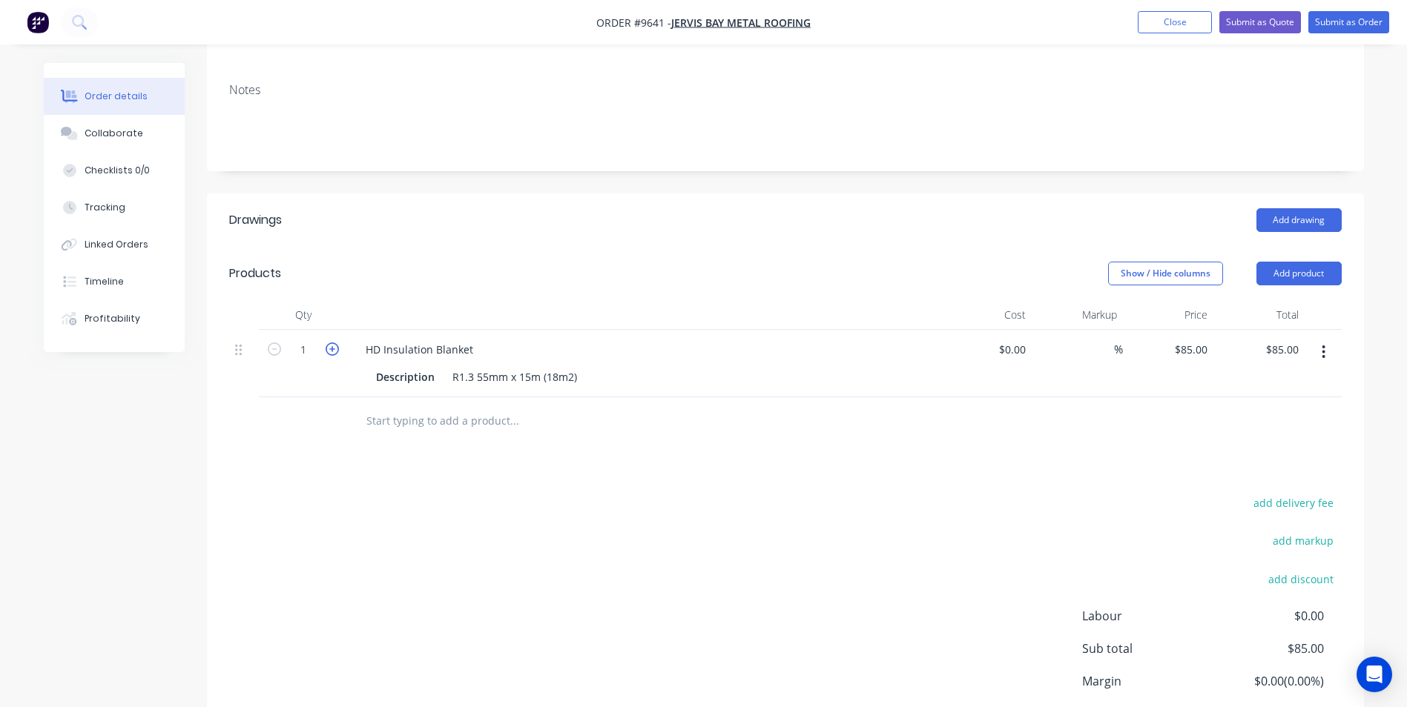
click at [337, 343] on icon "button" at bounding box center [332, 349] width 13 height 13
type input "2"
type input "$170.00"
click at [337, 343] on icon "button" at bounding box center [332, 349] width 13 height 13
type input "3"
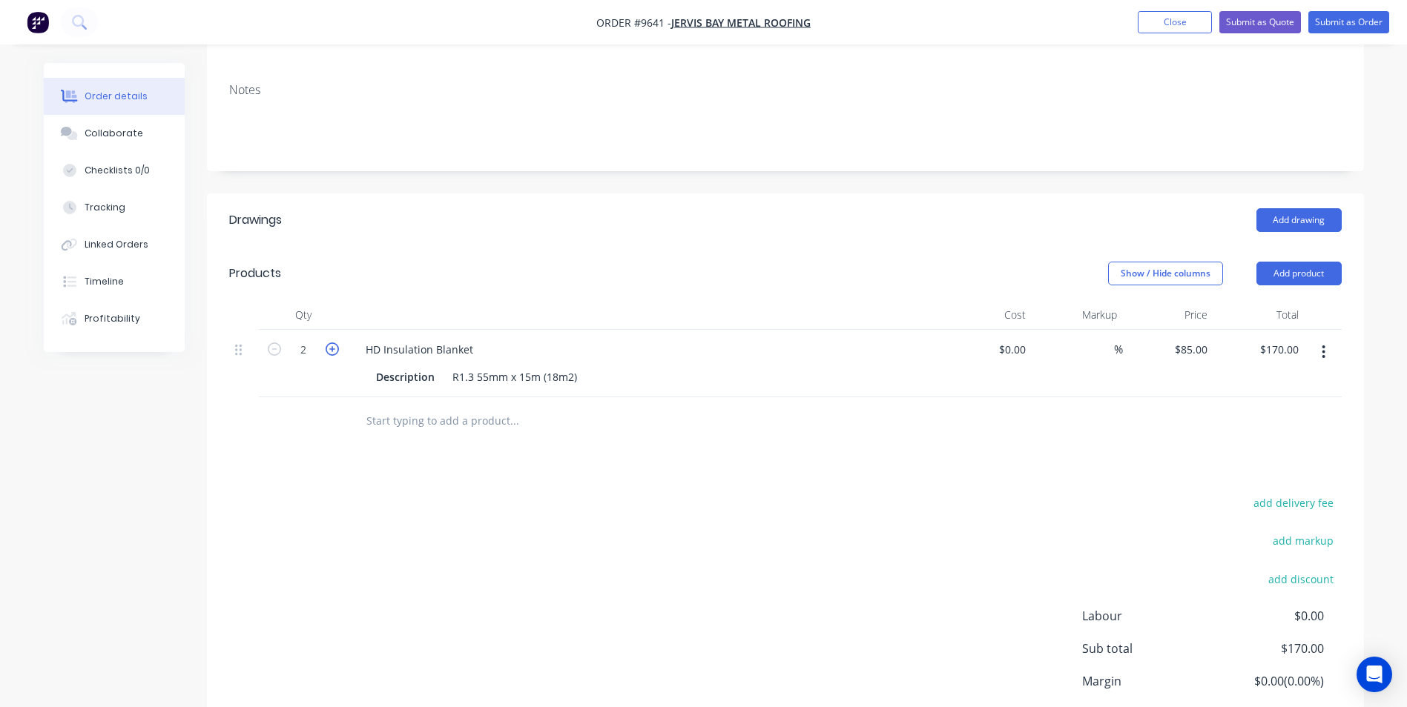
type input "$255.00"
click at [337, 343] on icon "button" at bounding box center [332, 349] width 13 height 13
type input "4"
type input "$340.00"
click at [337, 343] on icon "button" at bounding box center [332, 349] width 13 height 13
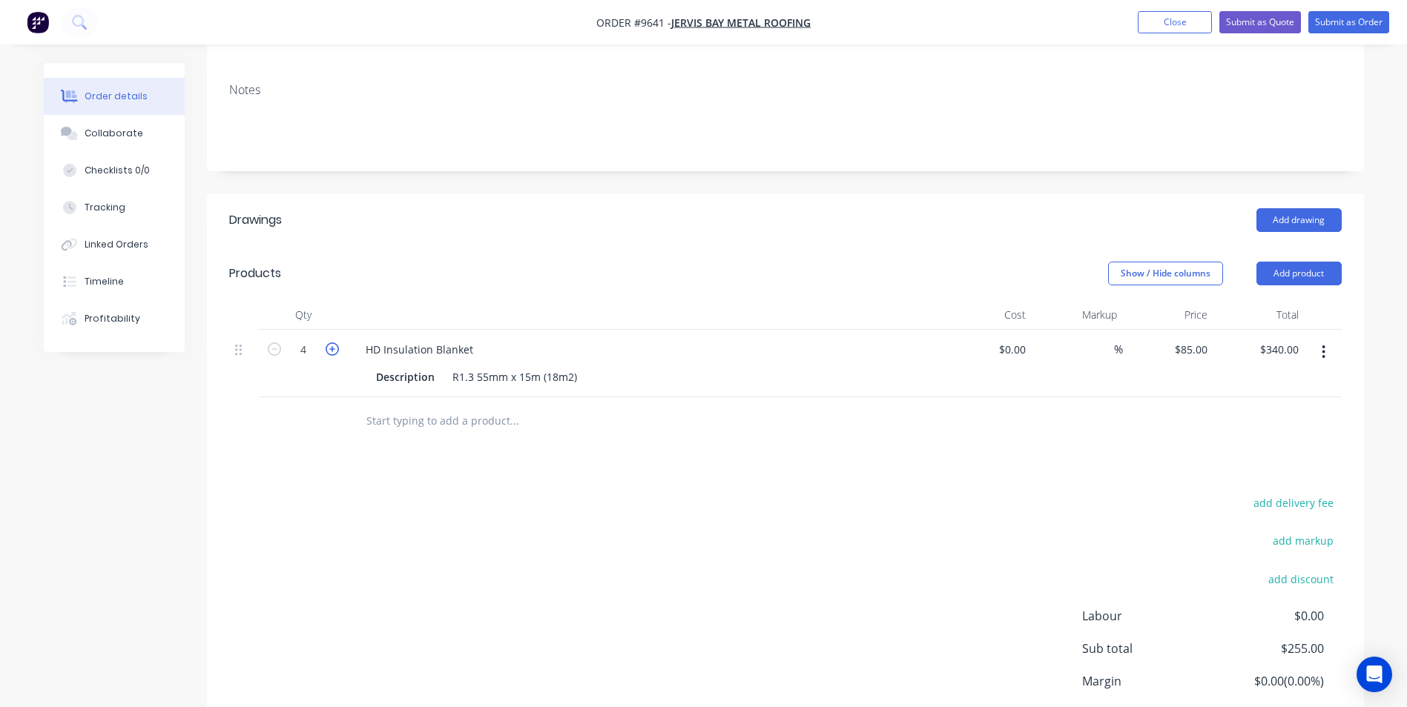
type input "5"
type input "$425.00"
click at [337, 343] on icon "button" at bounding box center [332, 349] width 13 height 13
type input "6"
type input "$510.00"
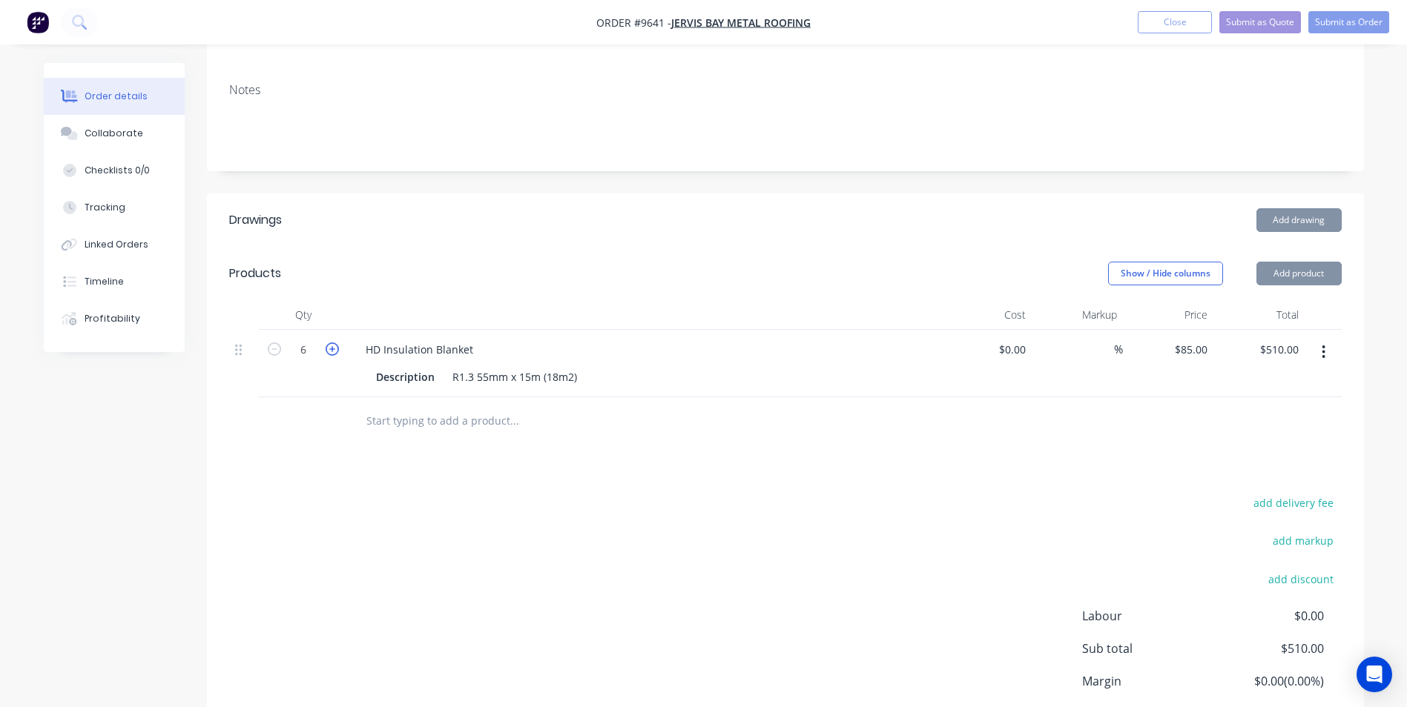
click at [337, 343] on icon "button" at bounding box center [332, 349] width 13 height 13
type input "7"
type input "$595.00"
click at [337, 343] on icon "button" at bounding box center [332, 349] width 13 height 13
type input "8"
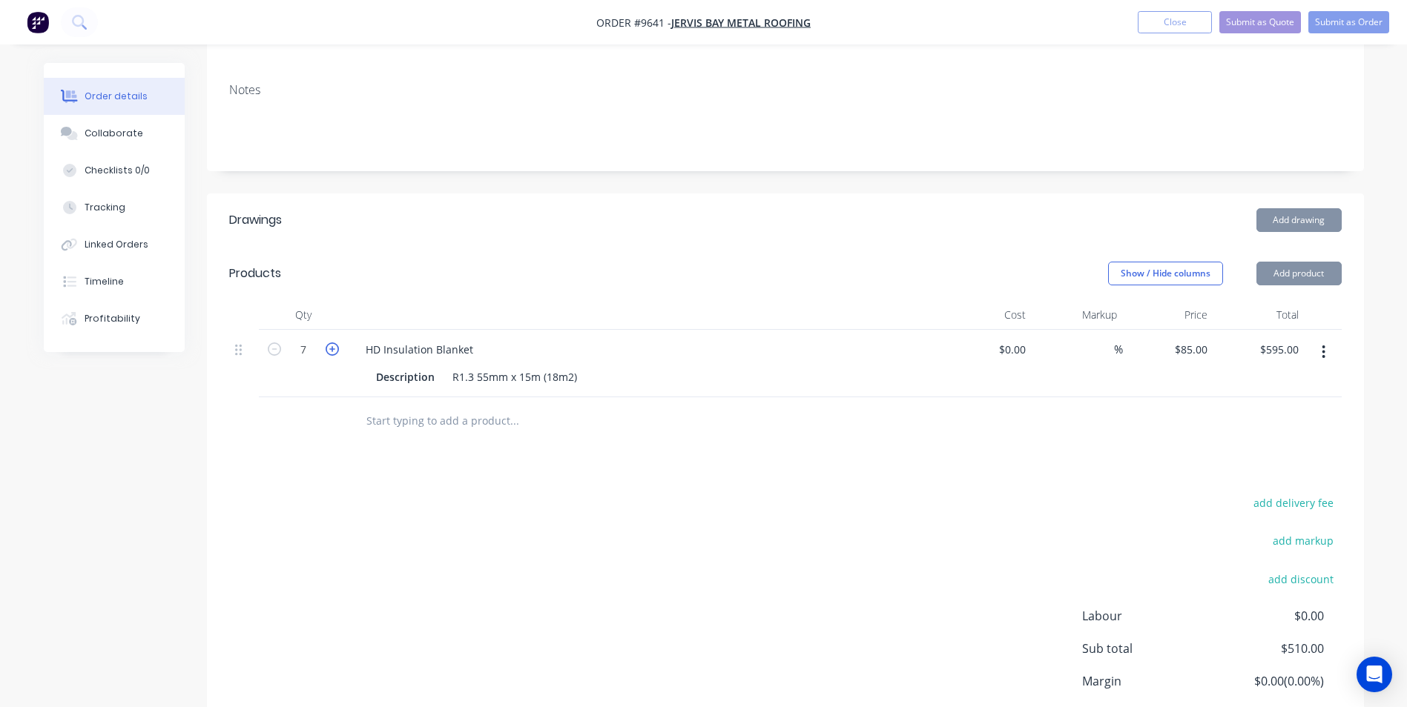
type input "$680.00"
click at [337, 343] on icon "button" at bounding box center [332, 349] width 13 height 13
type input "9"
type input "$765.00"
click at [337, 343] on icon "button" at bounding box center [332, 349] width 13 height 13
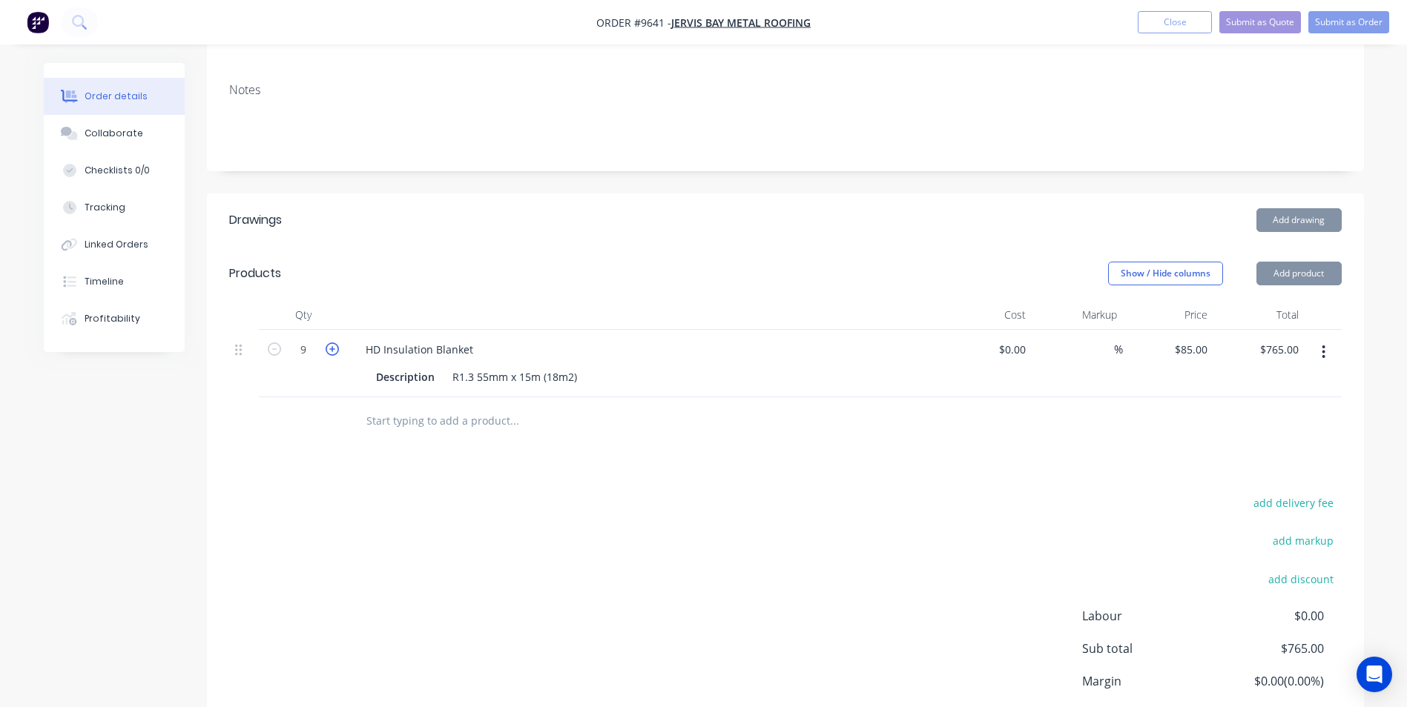
type input "10"
type input "$850.00"
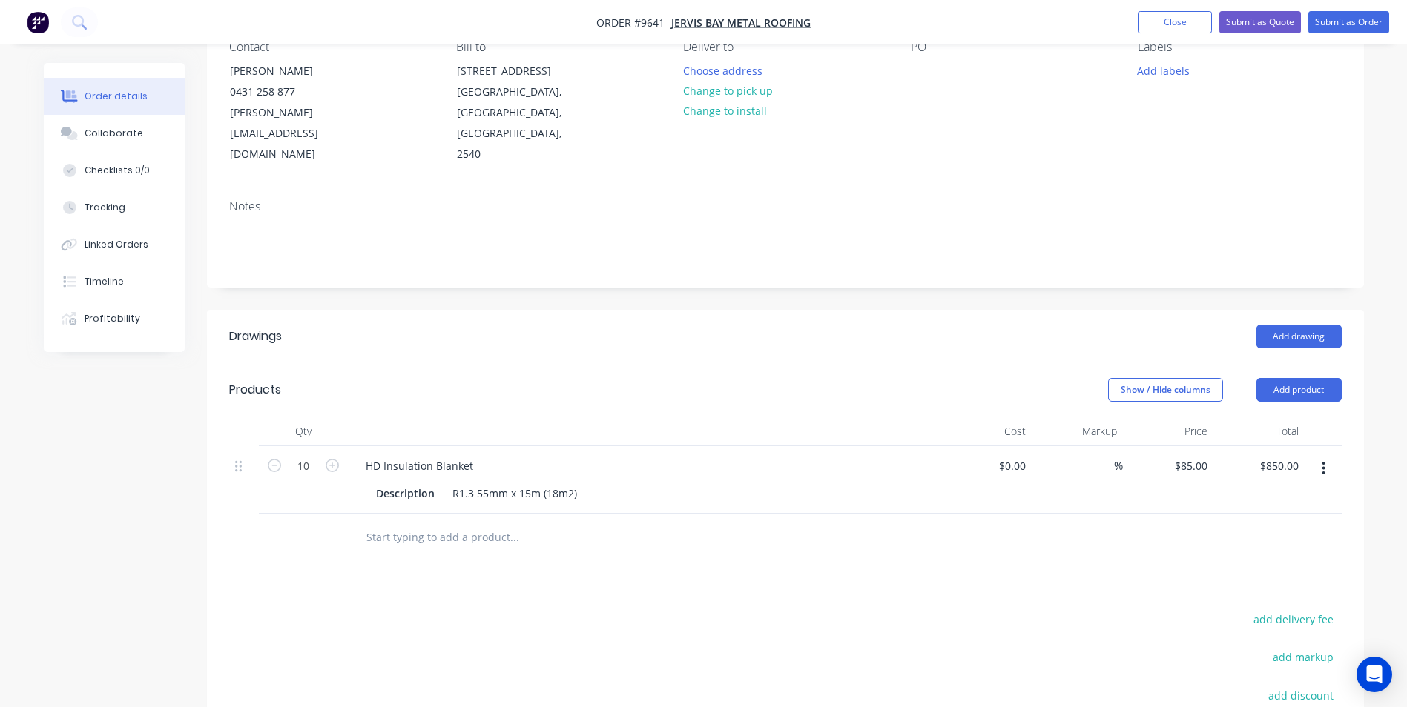
scroll to position [0, 0]
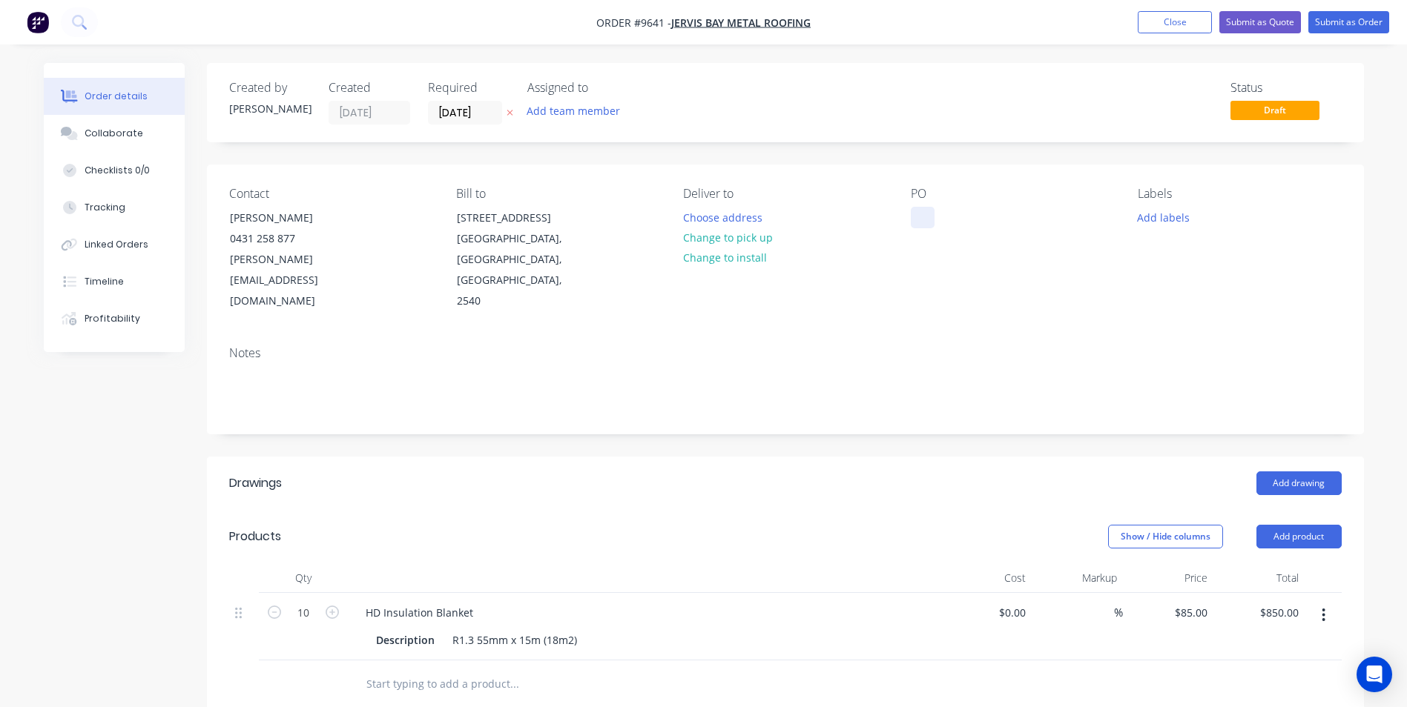
click at [926, 215] on div at bounding box center [923, 218] width 24 height 22
click at [1345, 18] on button "Submit as Order" at bounding box center [1348, 22] width 81 height 22
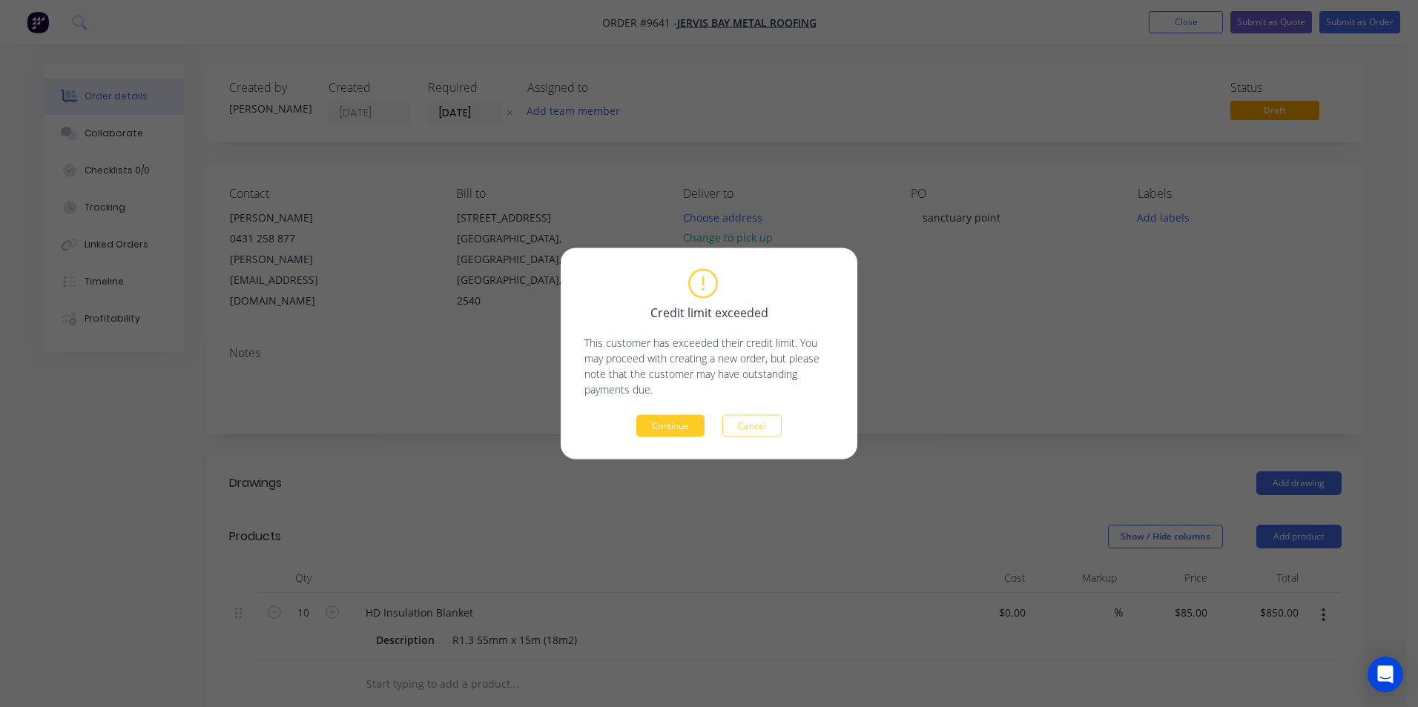
click at [670, 433] on button "Continue" at bounding box center [670, 426] width 68 height 22
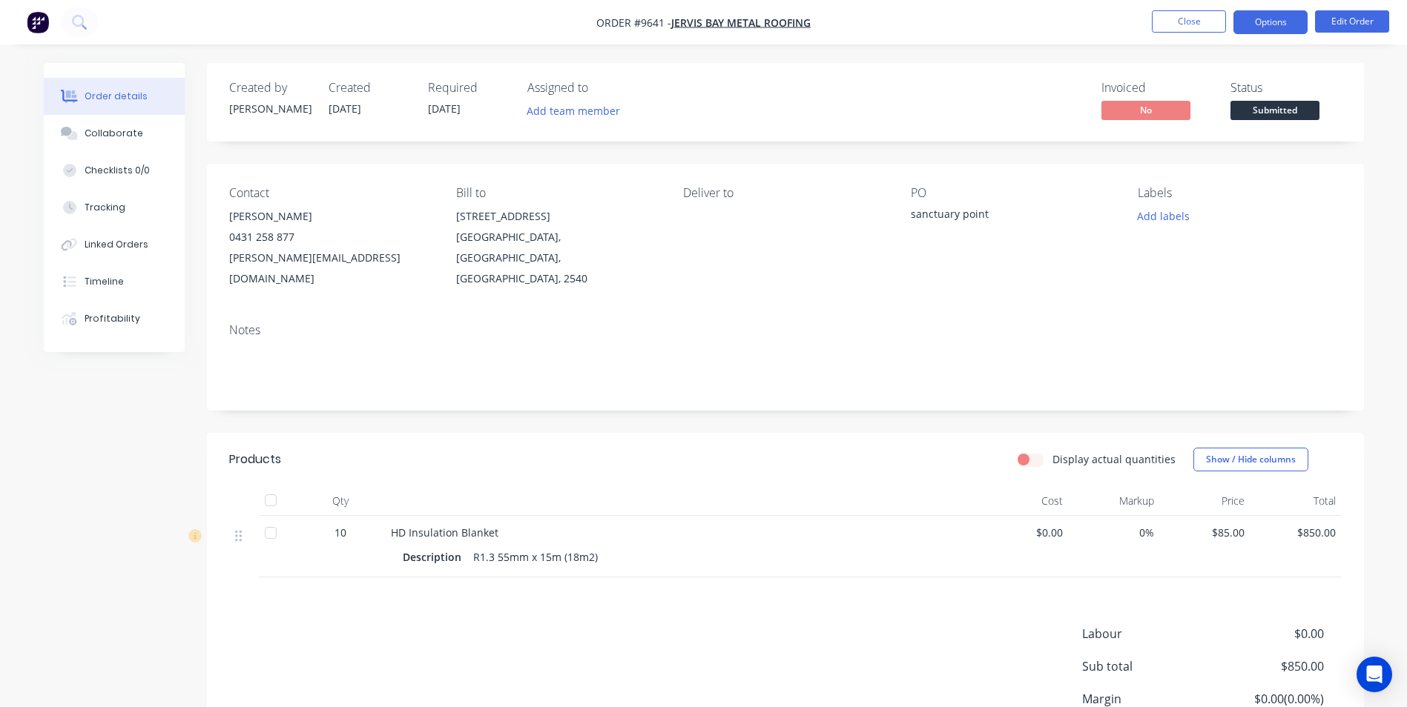
click at [1250, 21] on button "Options" at bounding box center [1270, 22] width 74 height 24
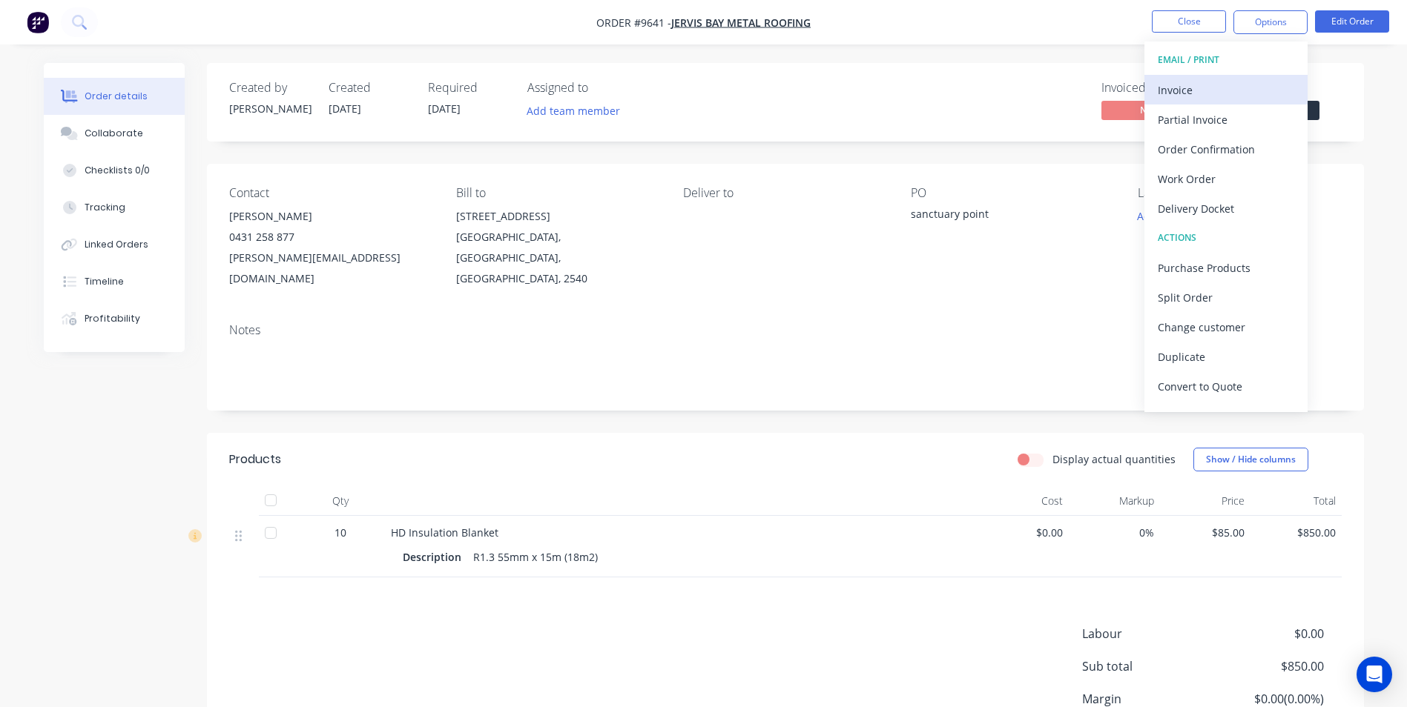
click at [1232, 84] on div "Invoice" at bounding box center [1226, 90] width 136 height 22
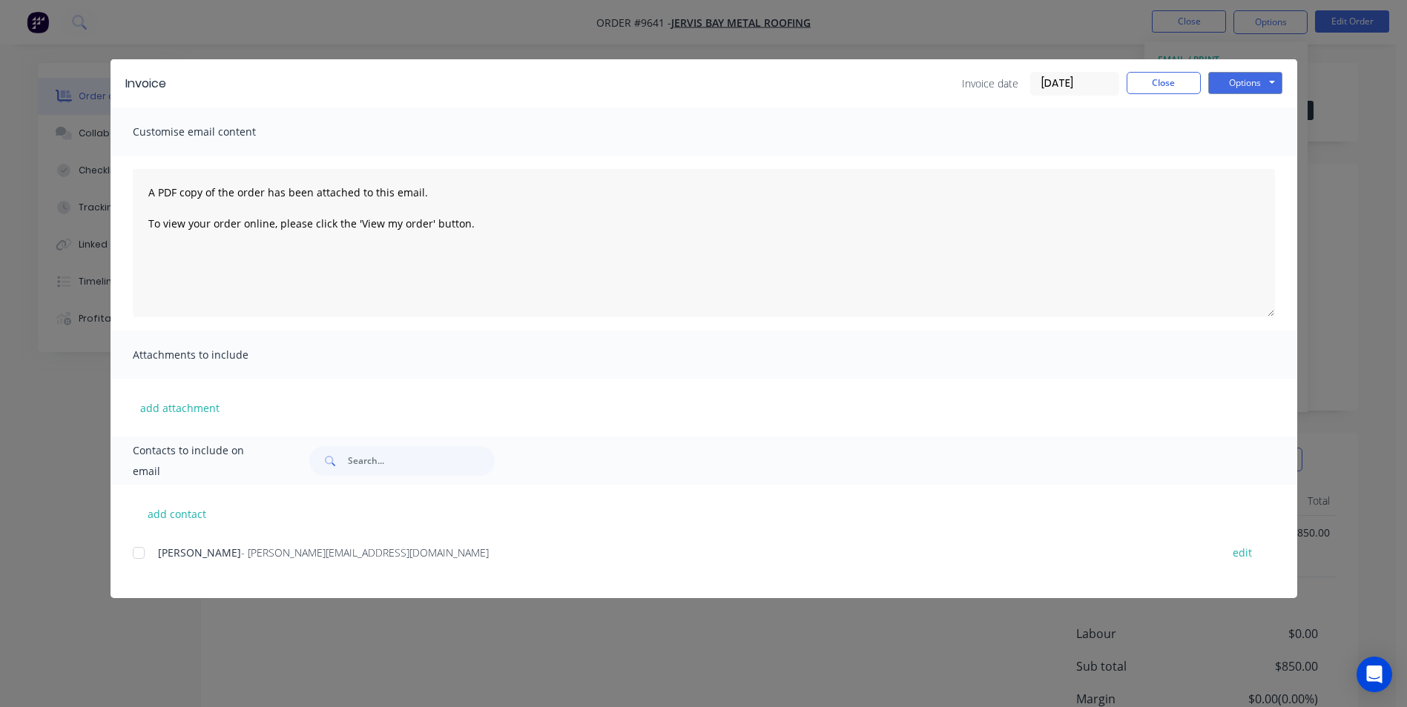
click at [133, 555] on div at bounding box center [139, 553] width 30 height 30
click at [1270, 90] on button "Options" at bounding box center [1245, 83] width 74 height 22
click at [1249, 155] on button "Email" at bounding box center [1255, 158] width 95 height 24
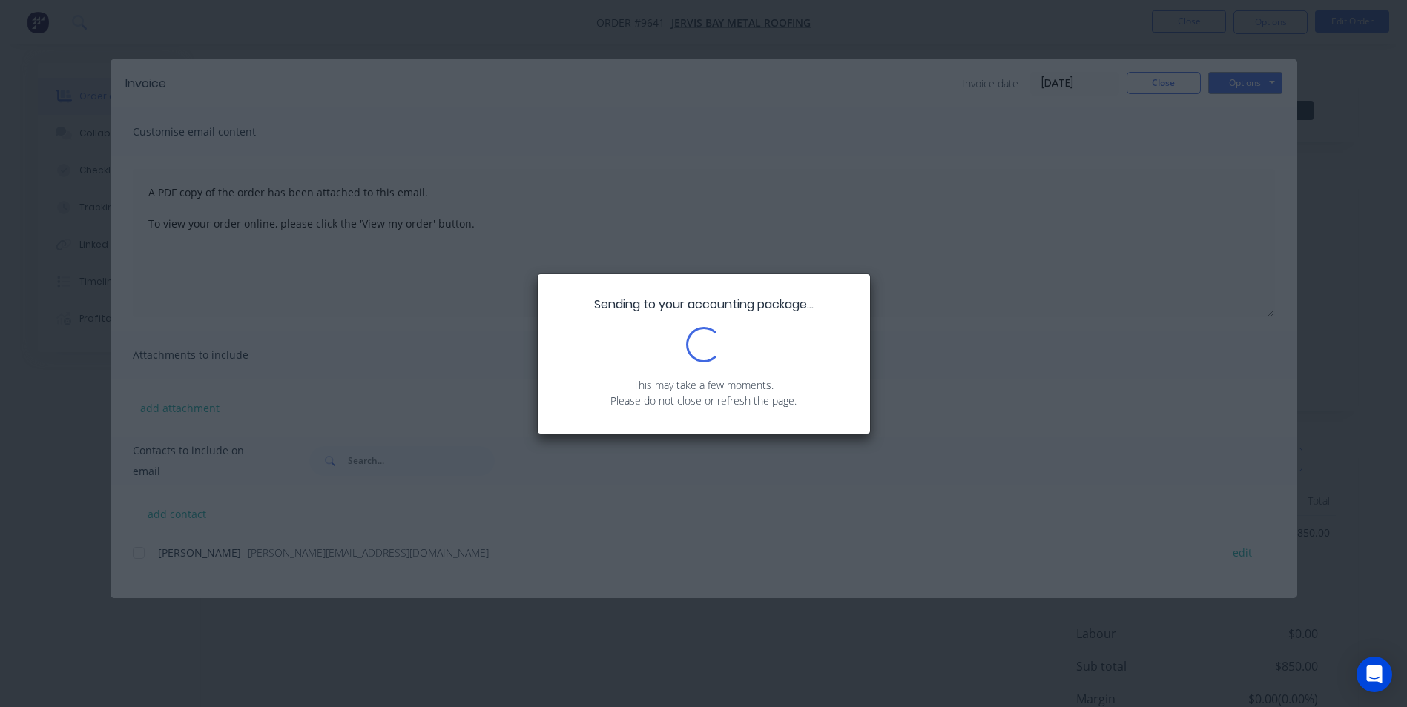
click at [1189, 88] on div "Sending to your accounting package... Loading... This may take a few moments. P…" at bounding box center [703, 353] width 1407 height 707
click at [1176, 73] on div "Sending to your accounting package... Loading... This may take a few moments. P…" at bounding box center [703, 353] width 1407 height 707
click at [1159, 82] on div "Sending to your accounting package... Loading... This may take a few moments. P…" at bounding box center [703, 353] width 1407 height 707
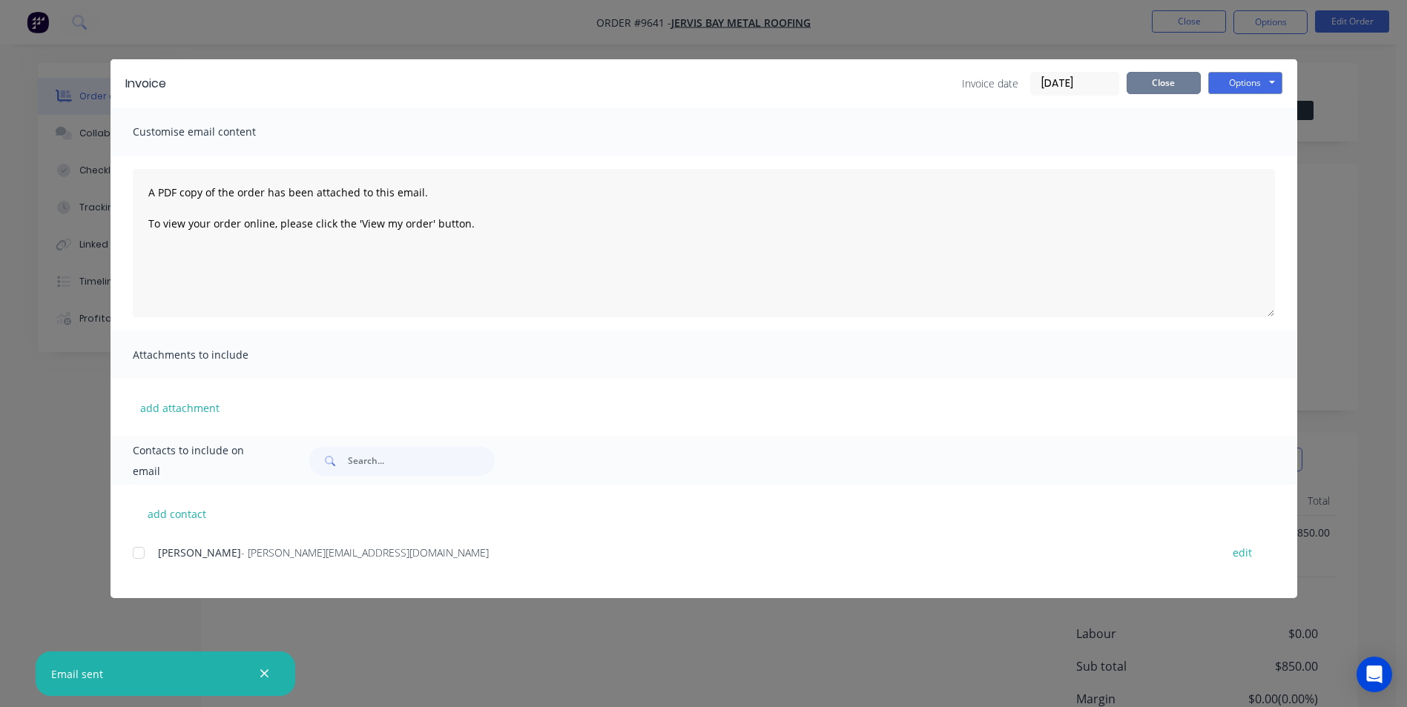
click at [1160, 83] on button "Close" at bounding box center [1163, 83] width 74 height 22
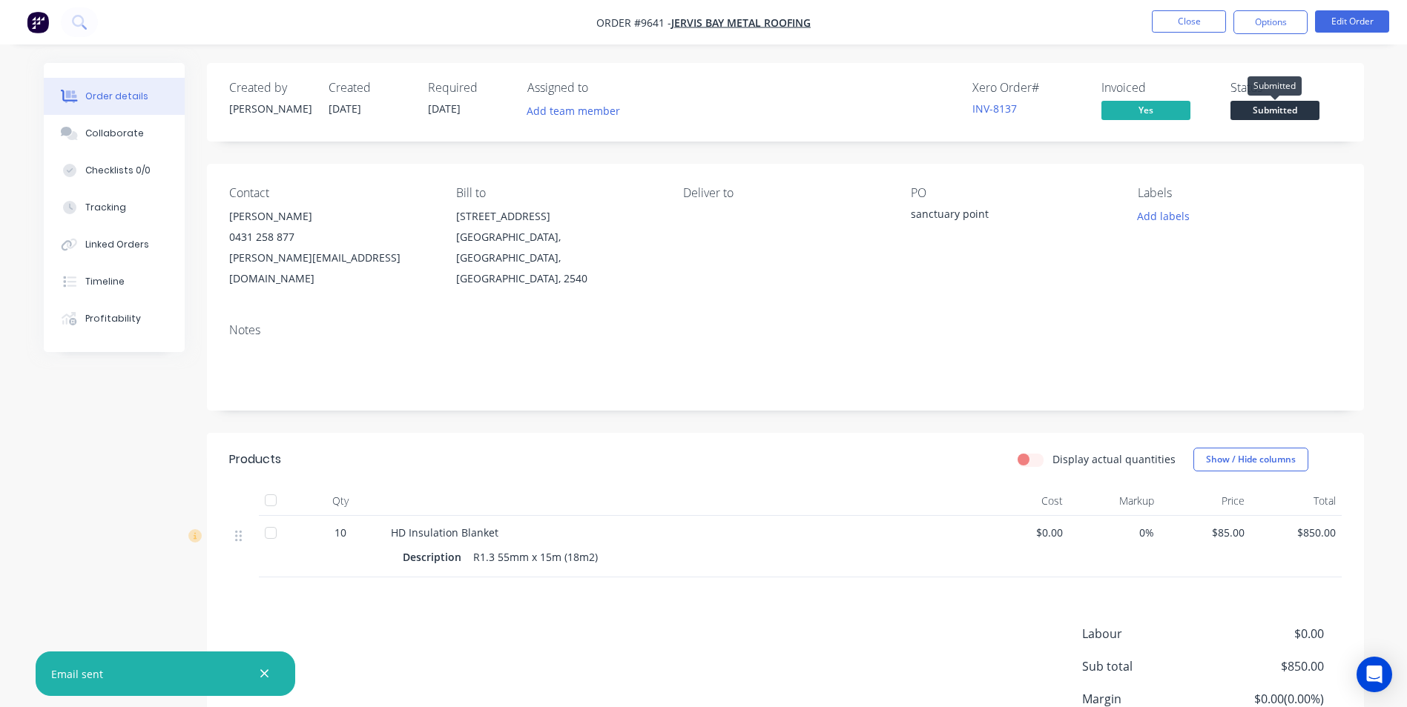
click at [1244, 107] on span "Submitted" at bounding box center [1274, 110] width 89 height 19
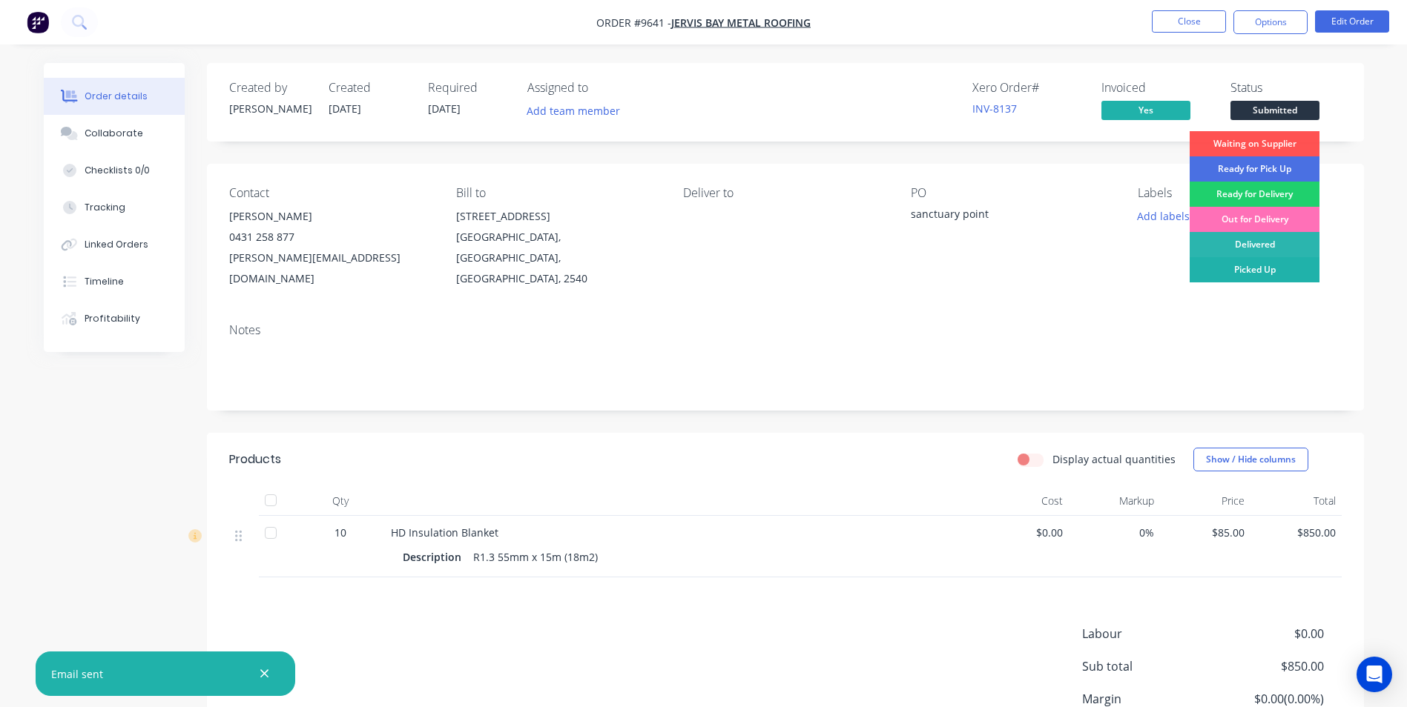
click at [1218, 271] on div "Picked Up" at bounding box center [1254, 269] width 130 height 25
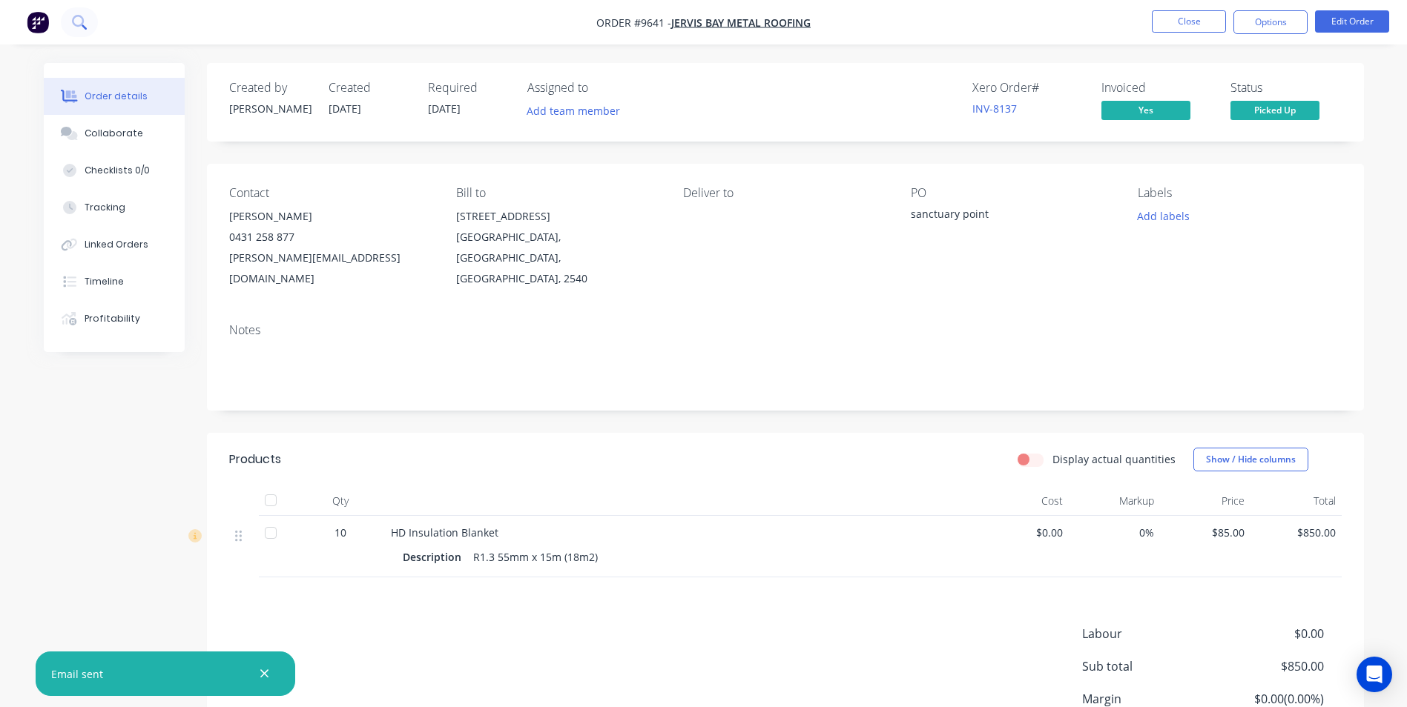
click at [88, 26] on button at bounding box center [79, 22] width 37 height 30
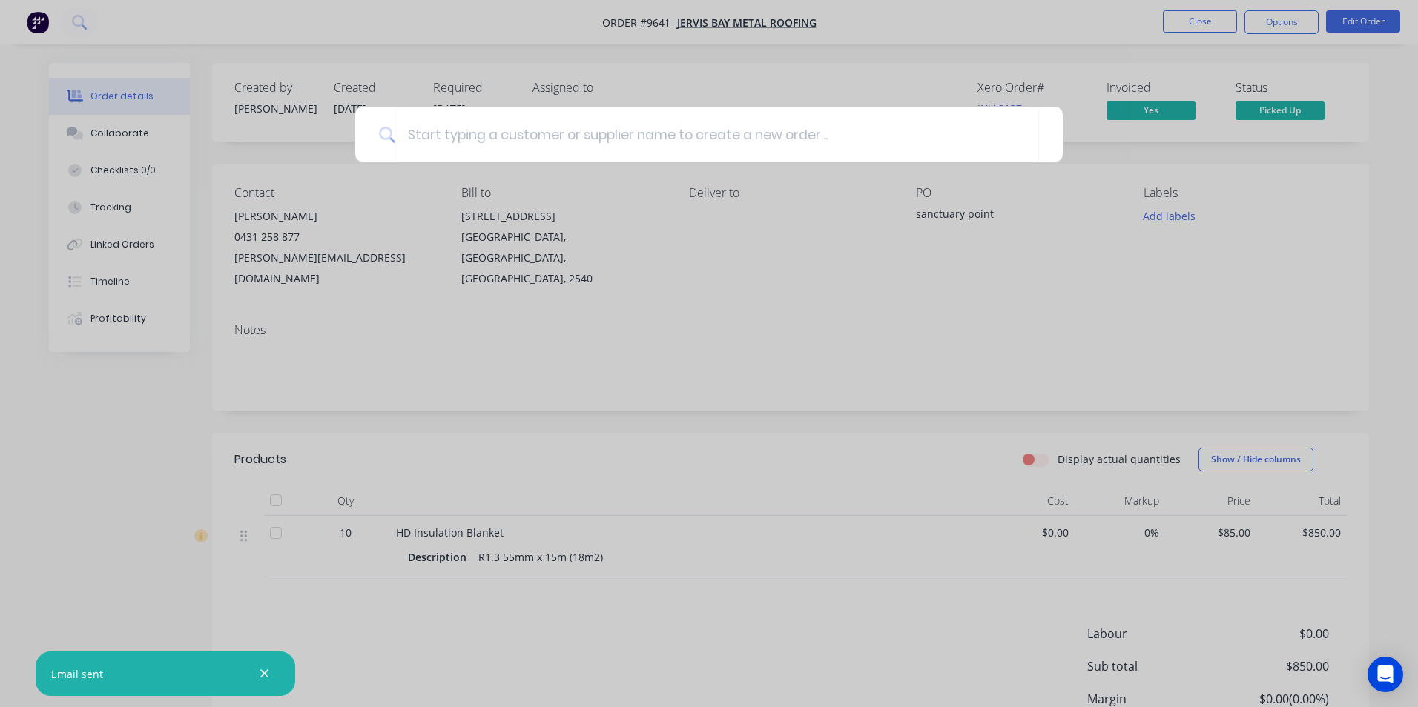
click at [33, 21] on div at bounding box center [709, 353] width 1418 height 707
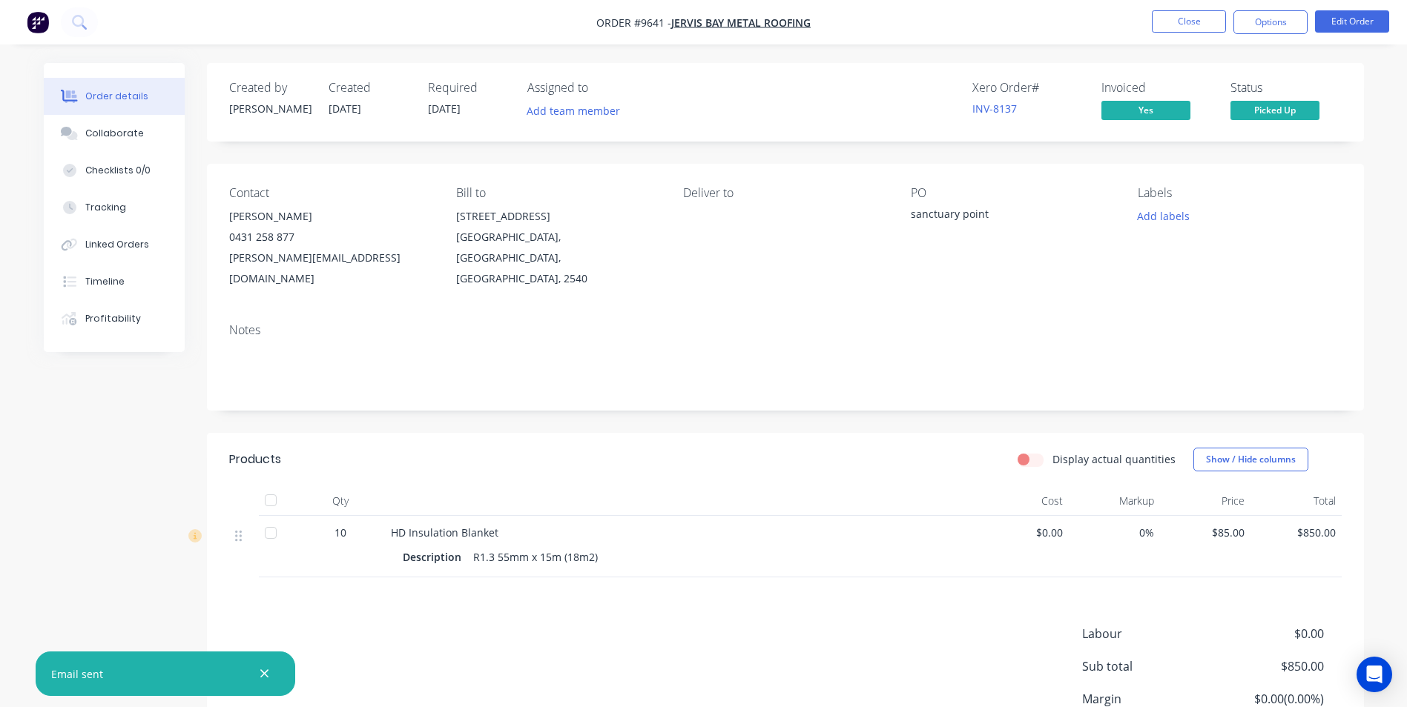
click at [37, 30] on img "button" at bounding box center [38, 22] width 22 height 22
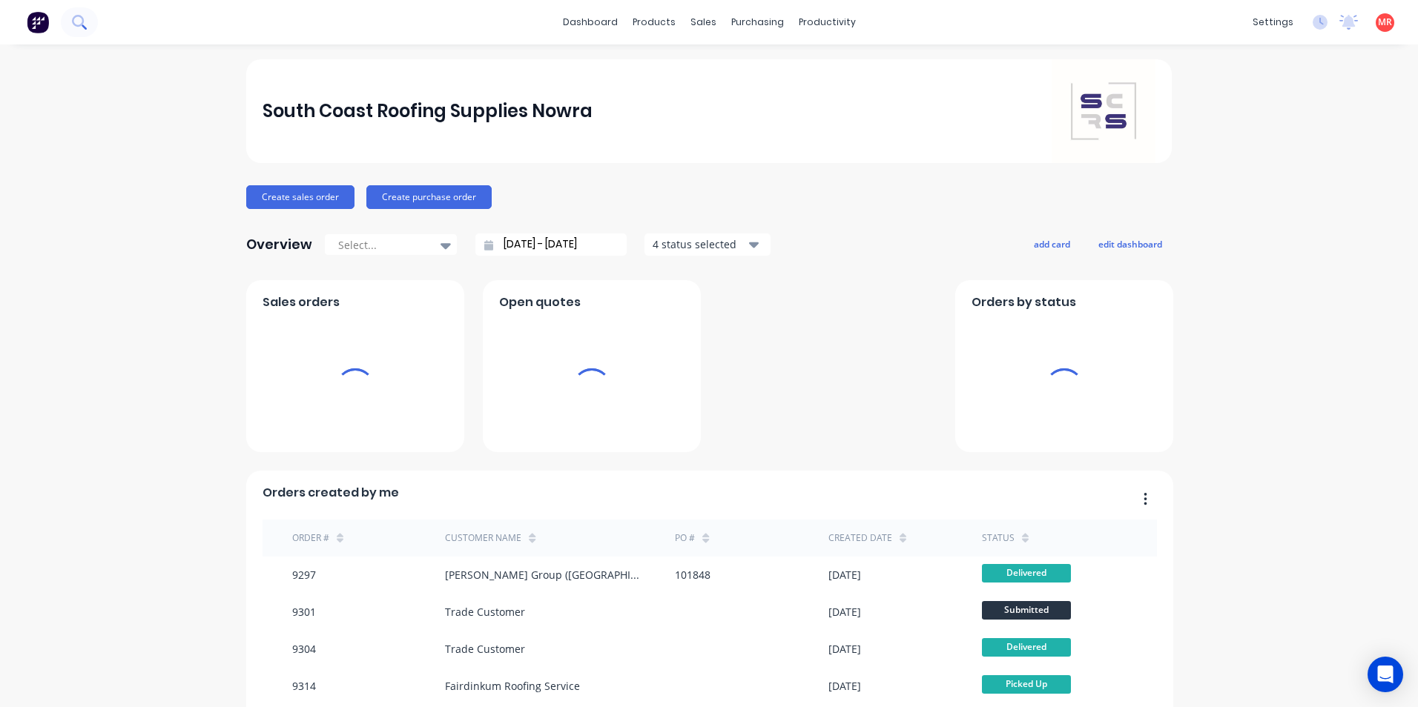
click at [85, 23] on icon at bounding box center [79, 22] width 14 height 14
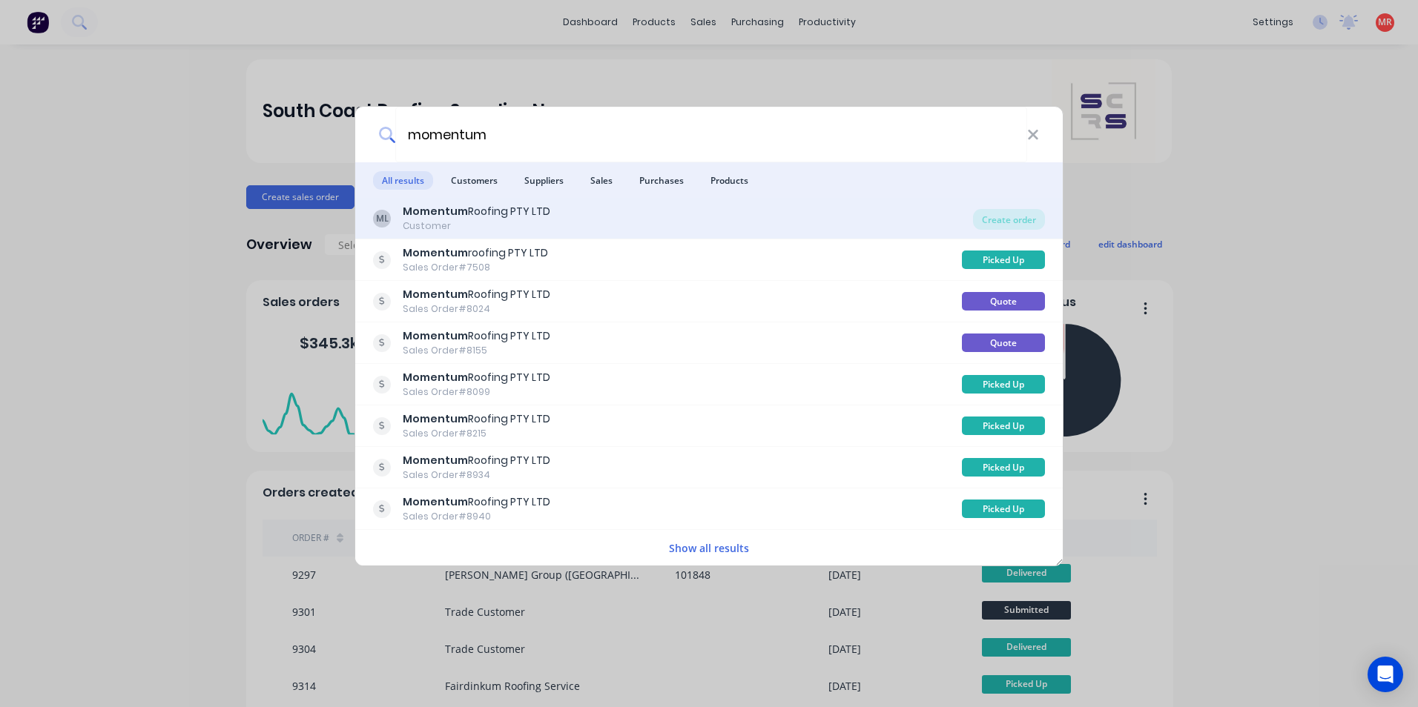
type input "momentum"
click at [618, 215] on div "ML Momentum Roofing PTY LTD Customer" at bounding box center [673, 218] width 600 height 29
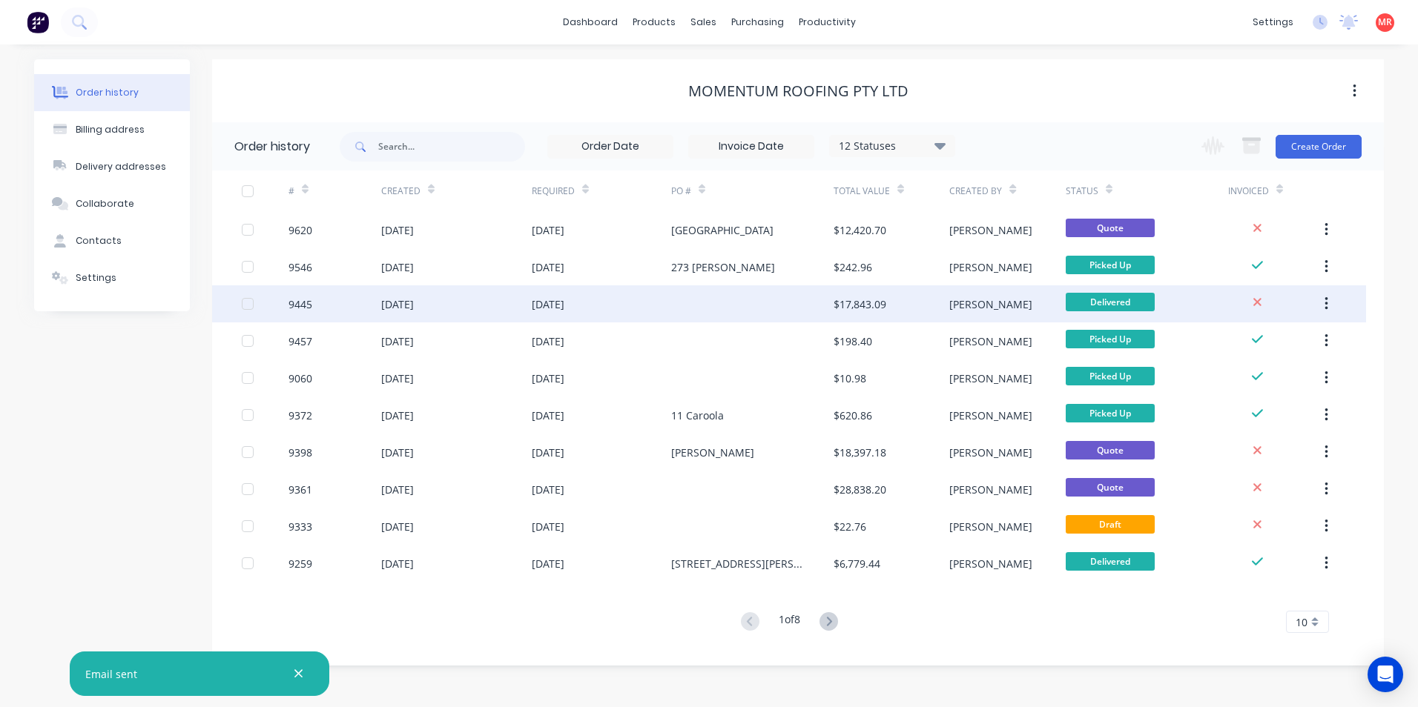
click at [625, 301] on div "28 Aug 2025" at bounding box center [601, 303] width 139 height 37
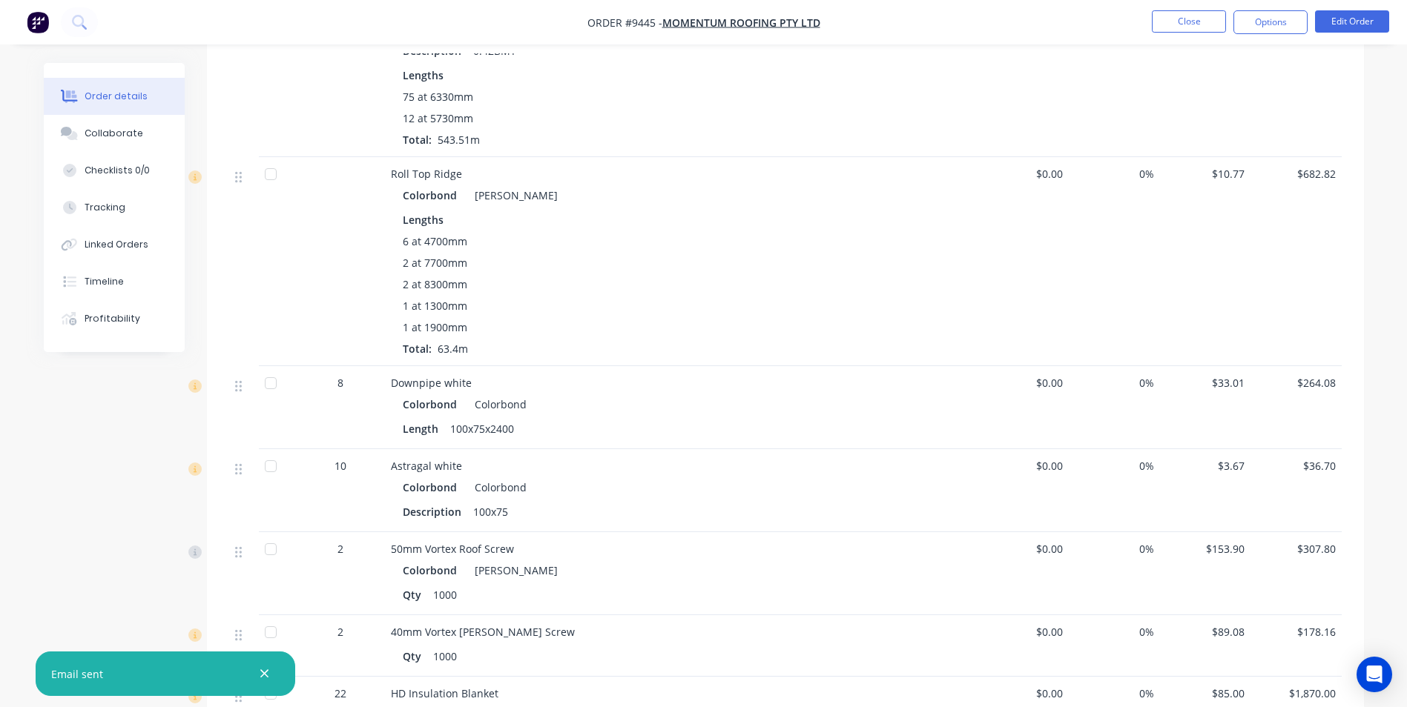
scroll to position [1112, 0]
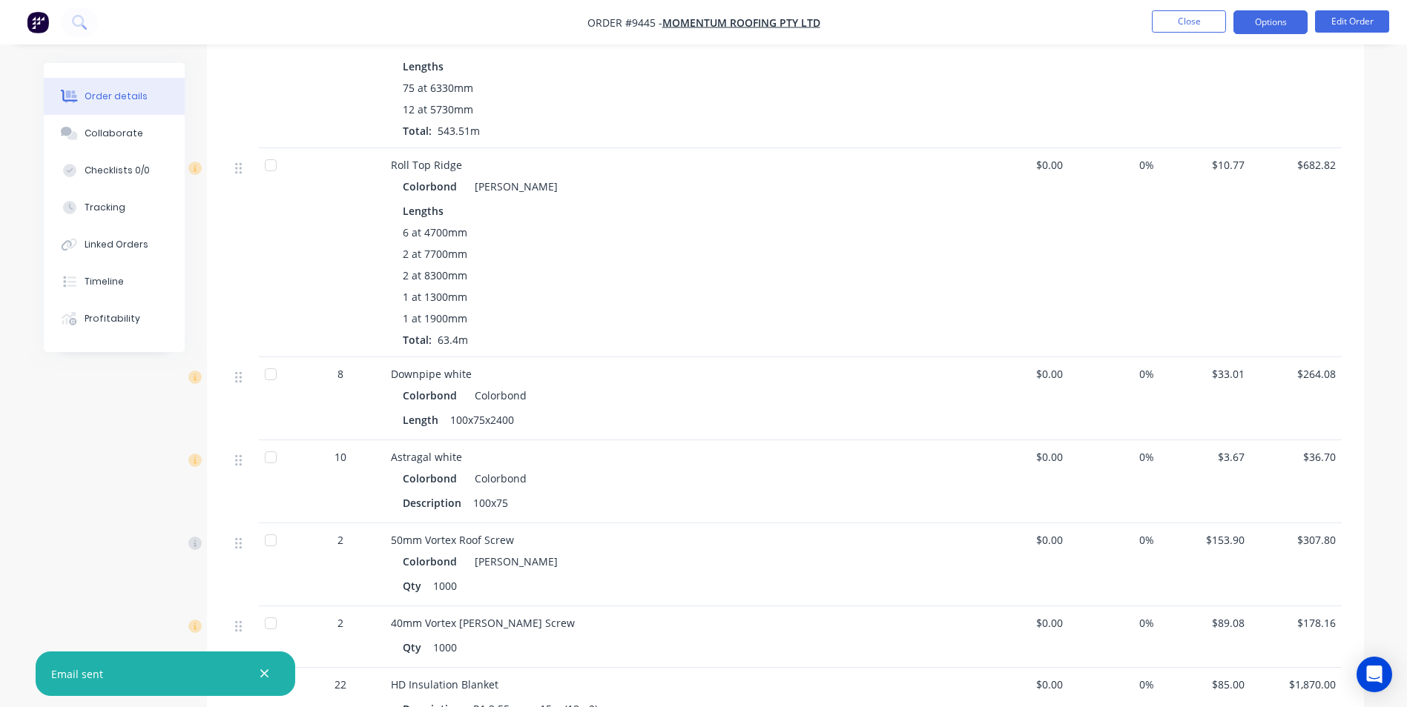
click at [1264, 24] on button "Options" at bounding box center [1270, 22] width 74 height 24
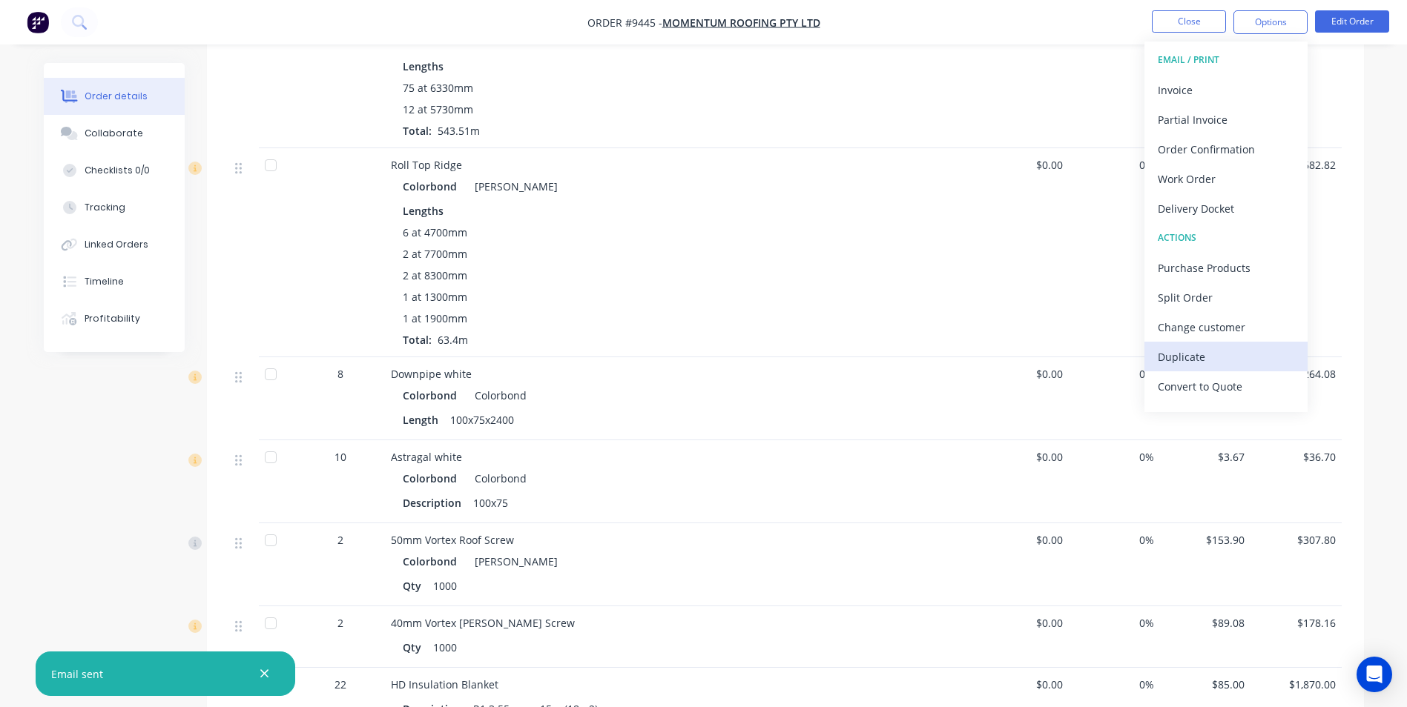
click at [1202, 364] on div "Duplicate" at bounding box center [1226, 357] width 136 height 22
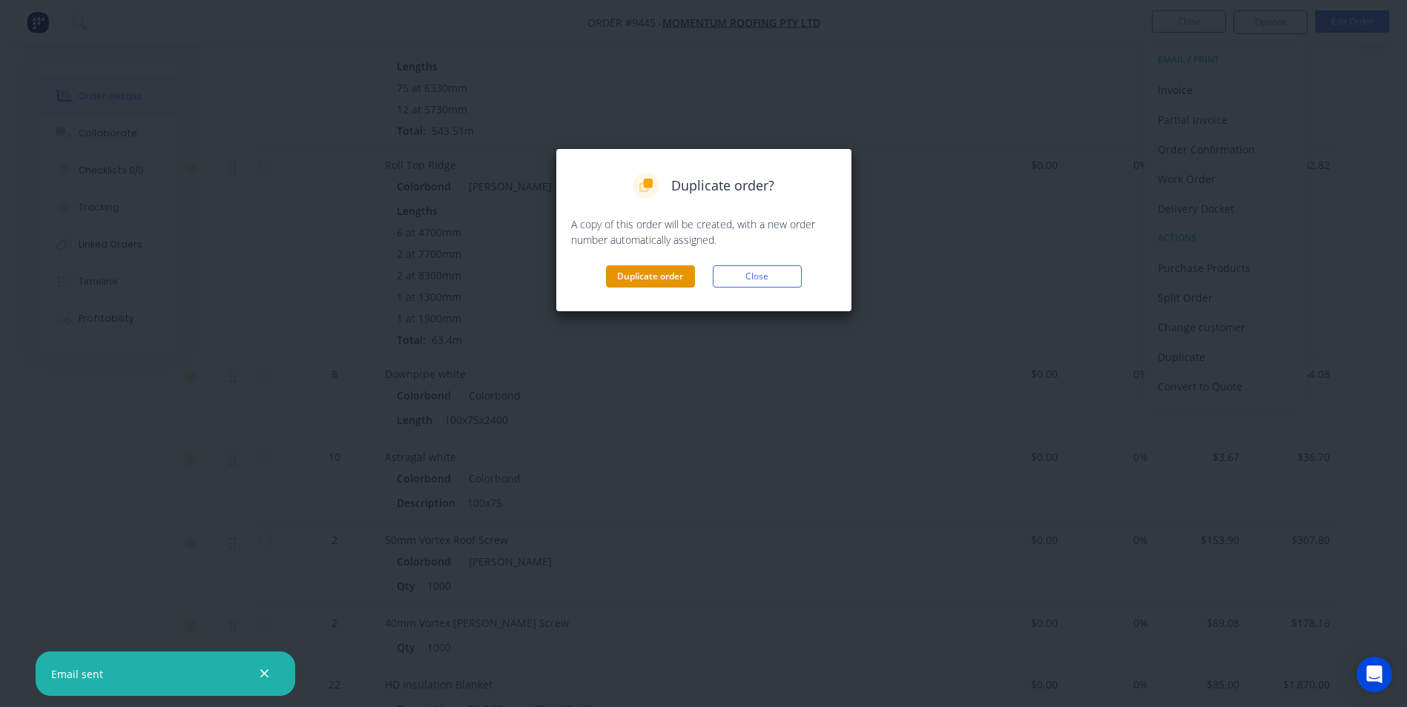
click at [658, 282] on button "Duplicate order" at bounding box center [650, 276] width 89 height 22
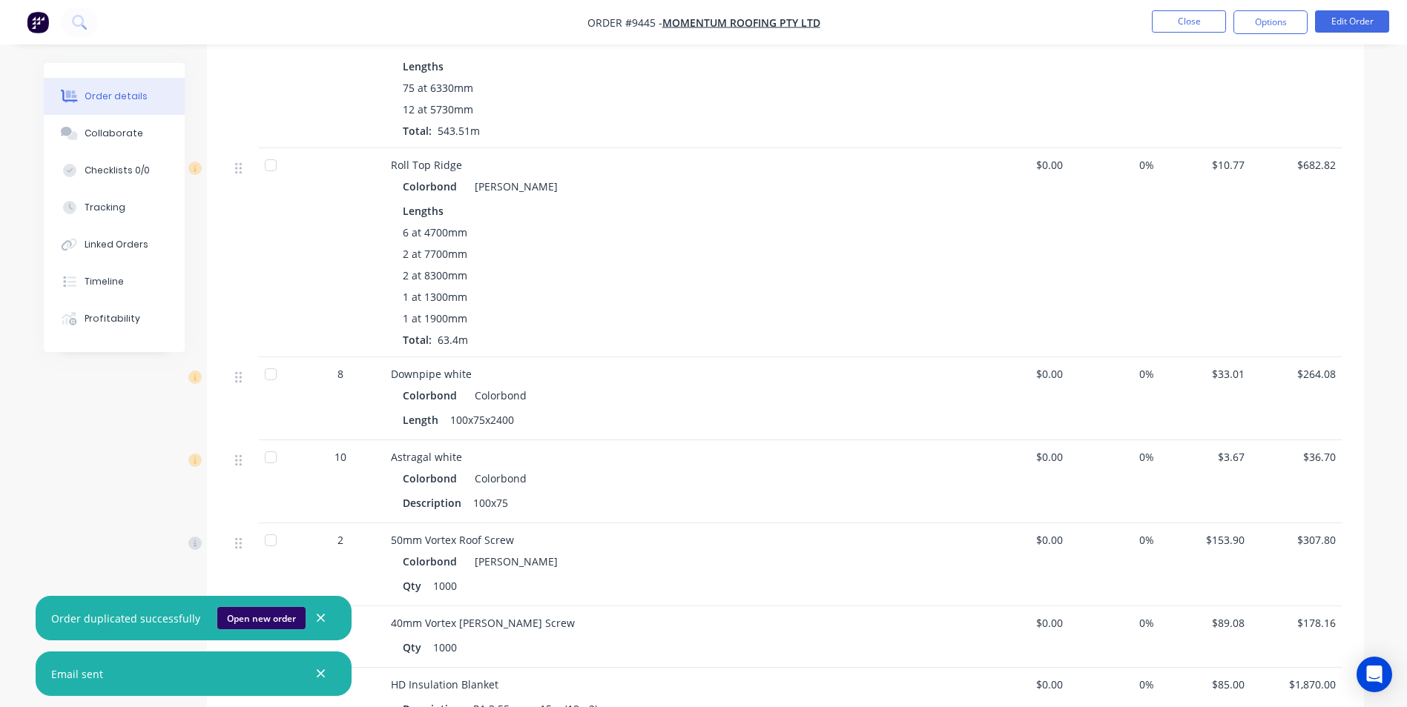
click at [269, 620] on button "Open new order" at bounding box center [261, 618] width 88 height 22
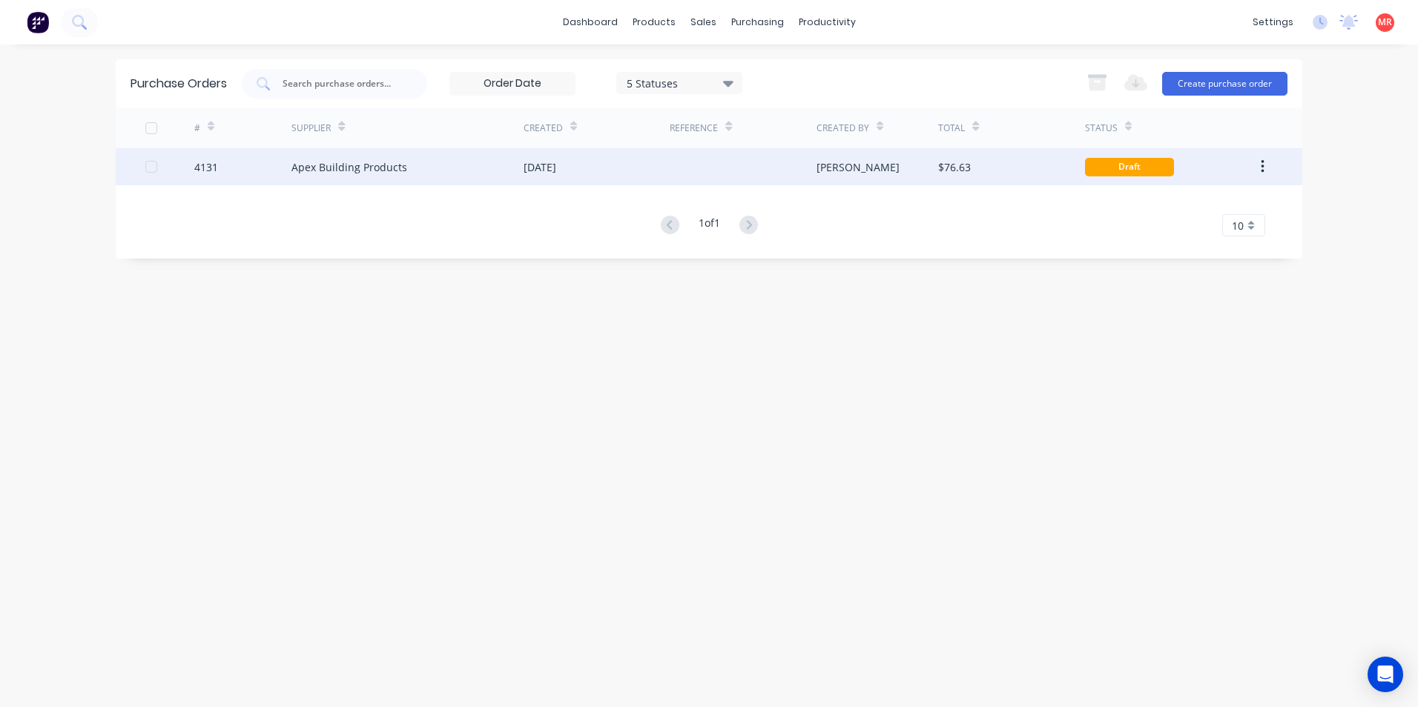
click at [833, 165] on div "[PERSON_NAME]" at bounding box center [857, 167] width 83 height 16
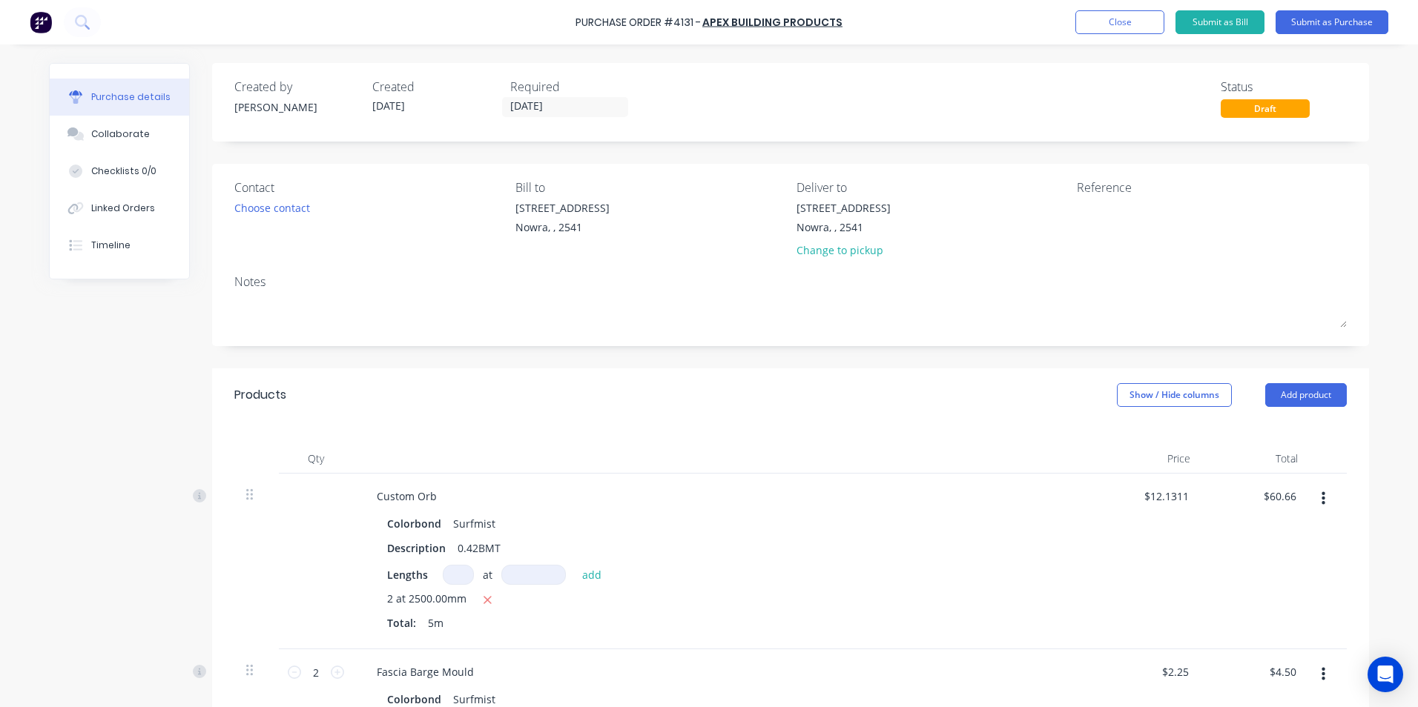
click at [381, 97] on label "[DATE]" at bounding box center [427, 107] width 126 height 20
click at [246, 205] on div "Choose contact" at bounding box center [272, 208] width 76 height 16
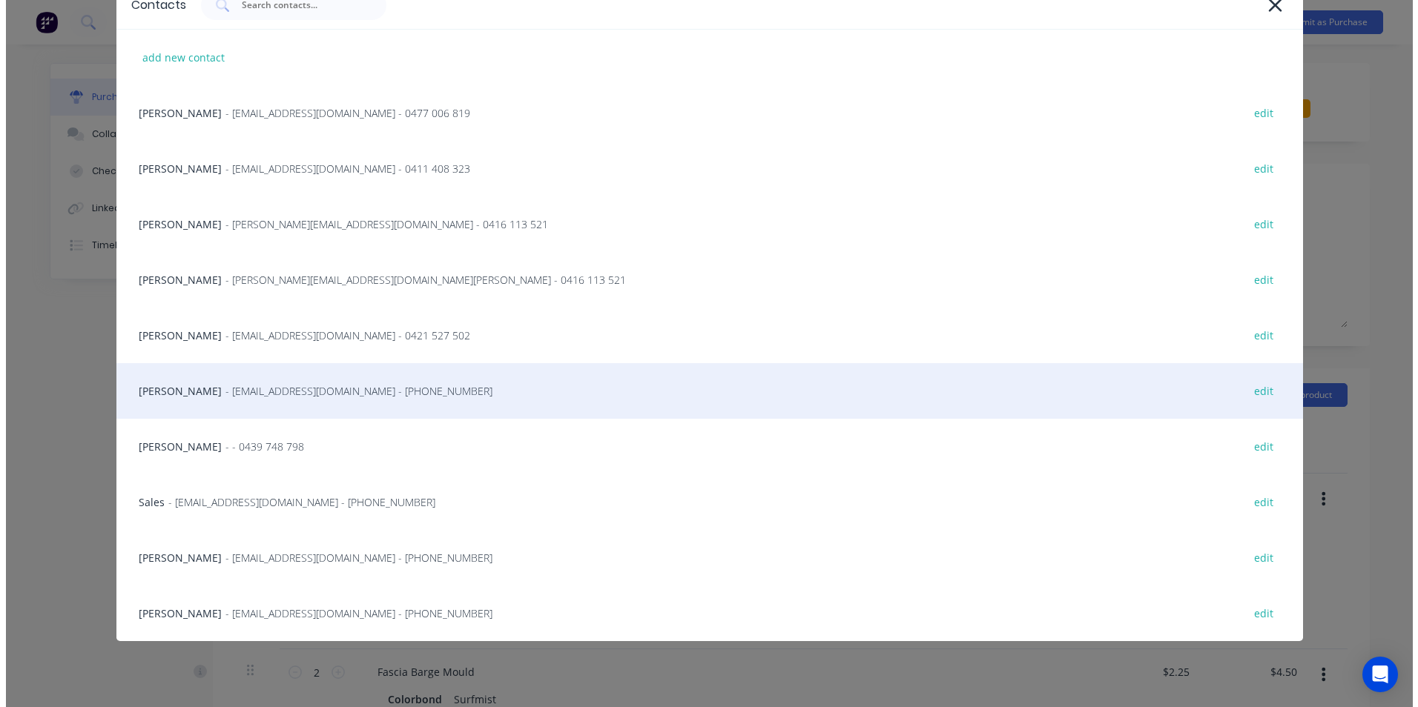
scroll to position [87, 0]
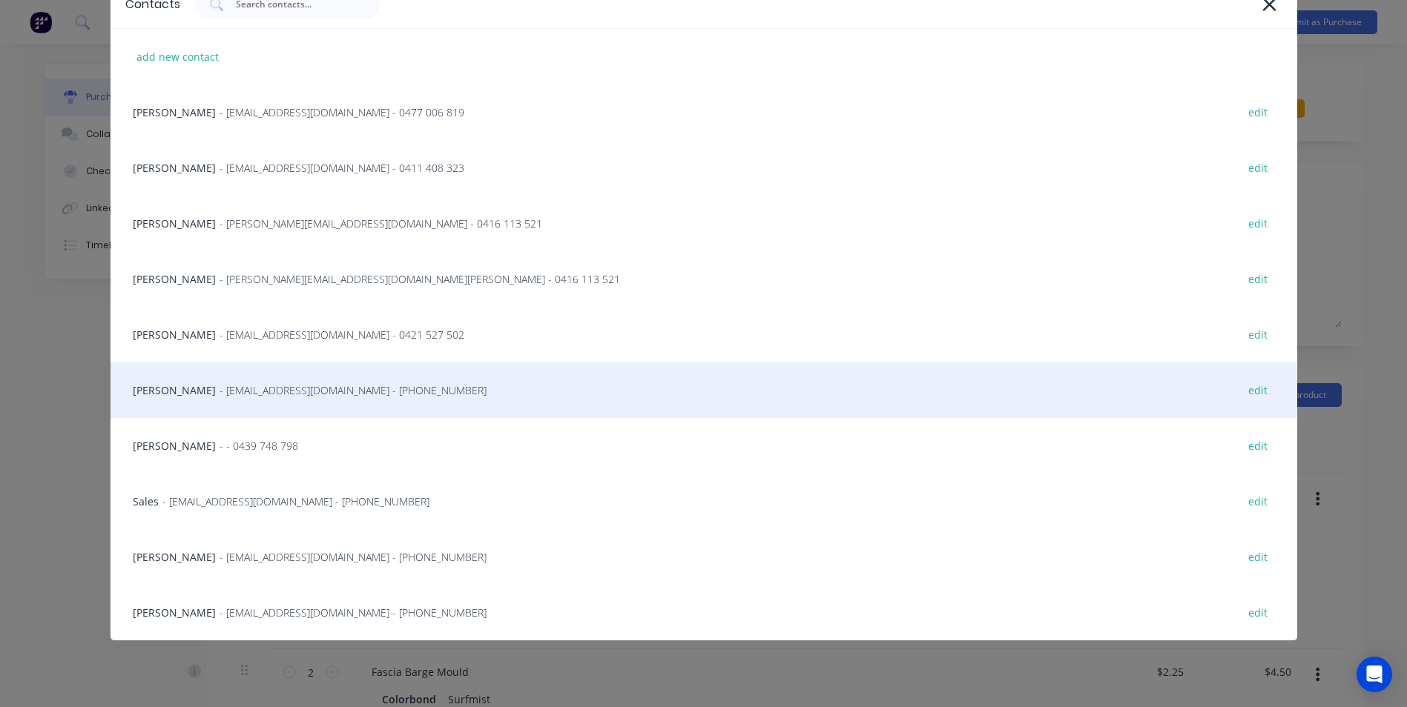
click at [232, 389] on span "- [EMAIL_ADDRESS][DOMAIN_NAME] - [PHONE_NUMBER]" at bounding box center [352, 391] width 267 height 16
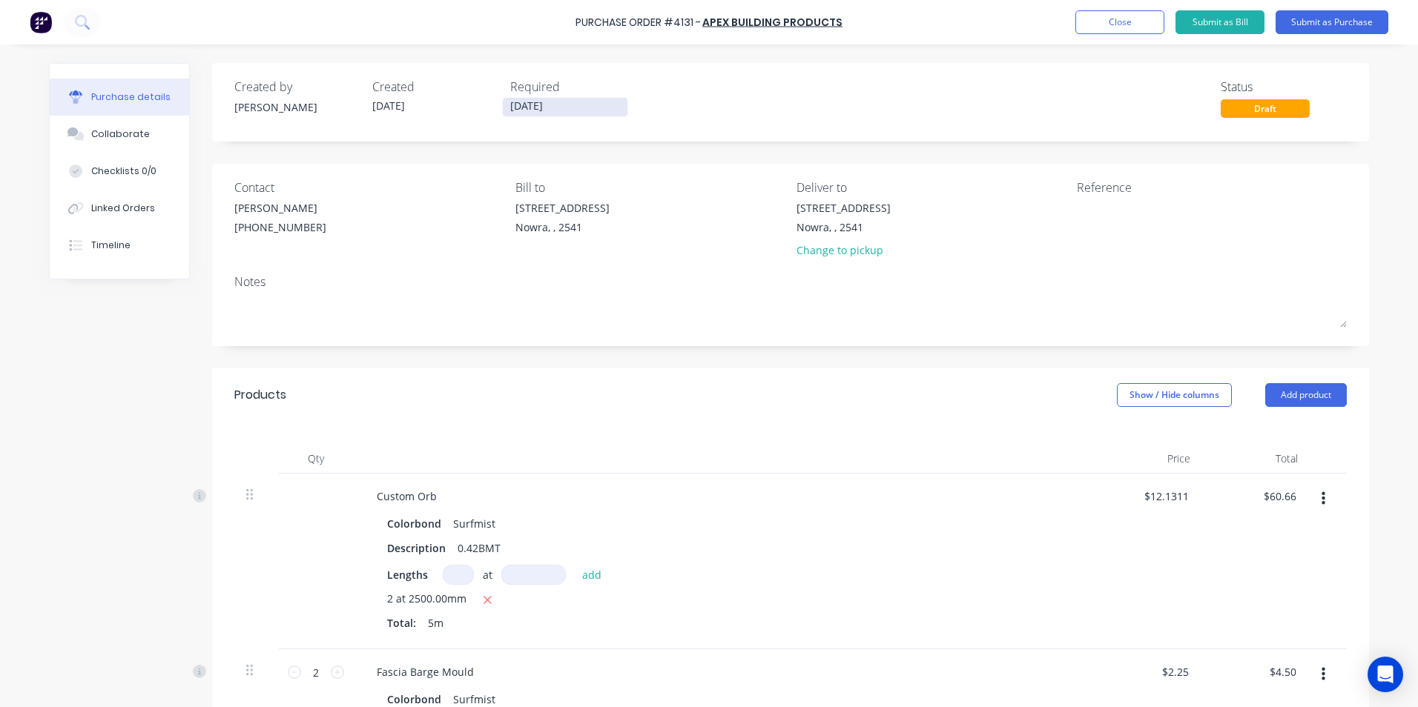
click at [507, 99] on input "[DATE]" at bounding box center [565, 107] width 125 height 19
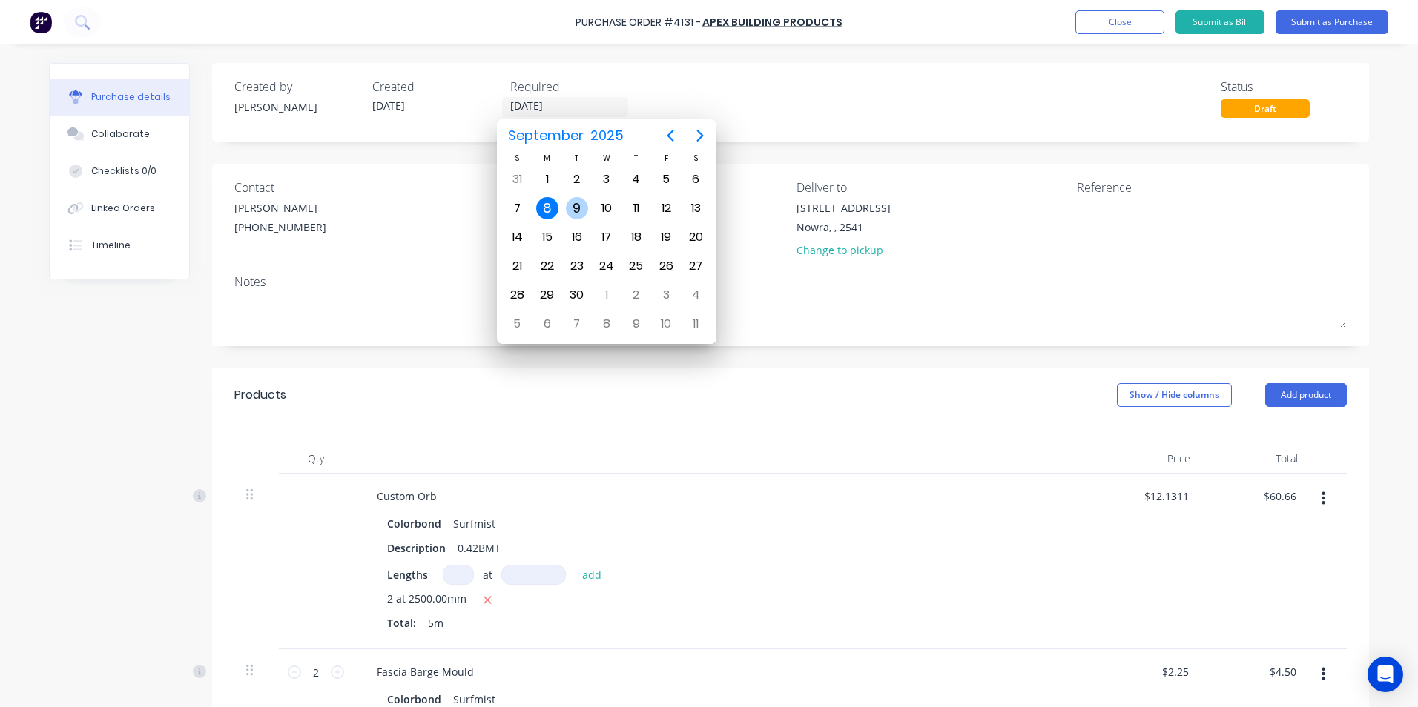
click at [566, 209] on div "9" at bounding box center [577, 208] width 22 height 22
type input "[DATE]"
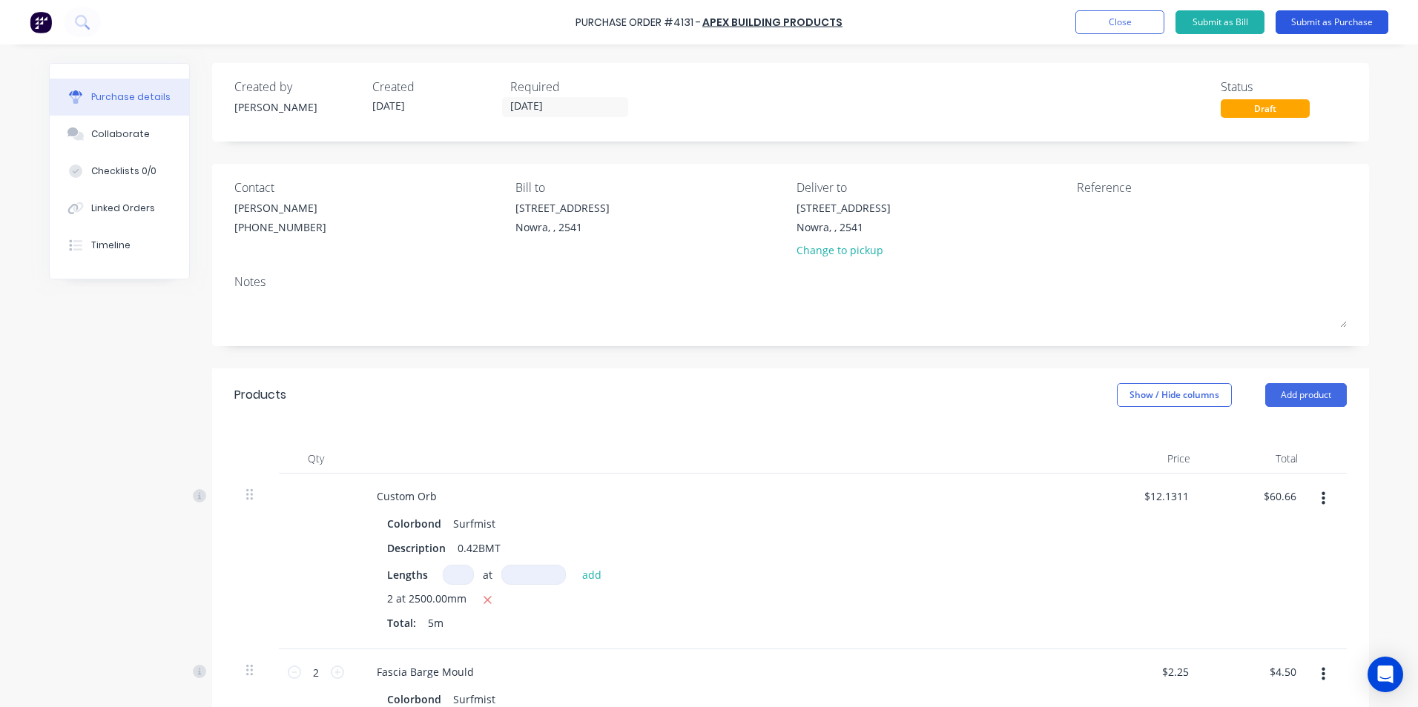
click at [1315, 17] on button "Submit as Purchase" at bounding box center [1331, 22] width 113 height 24
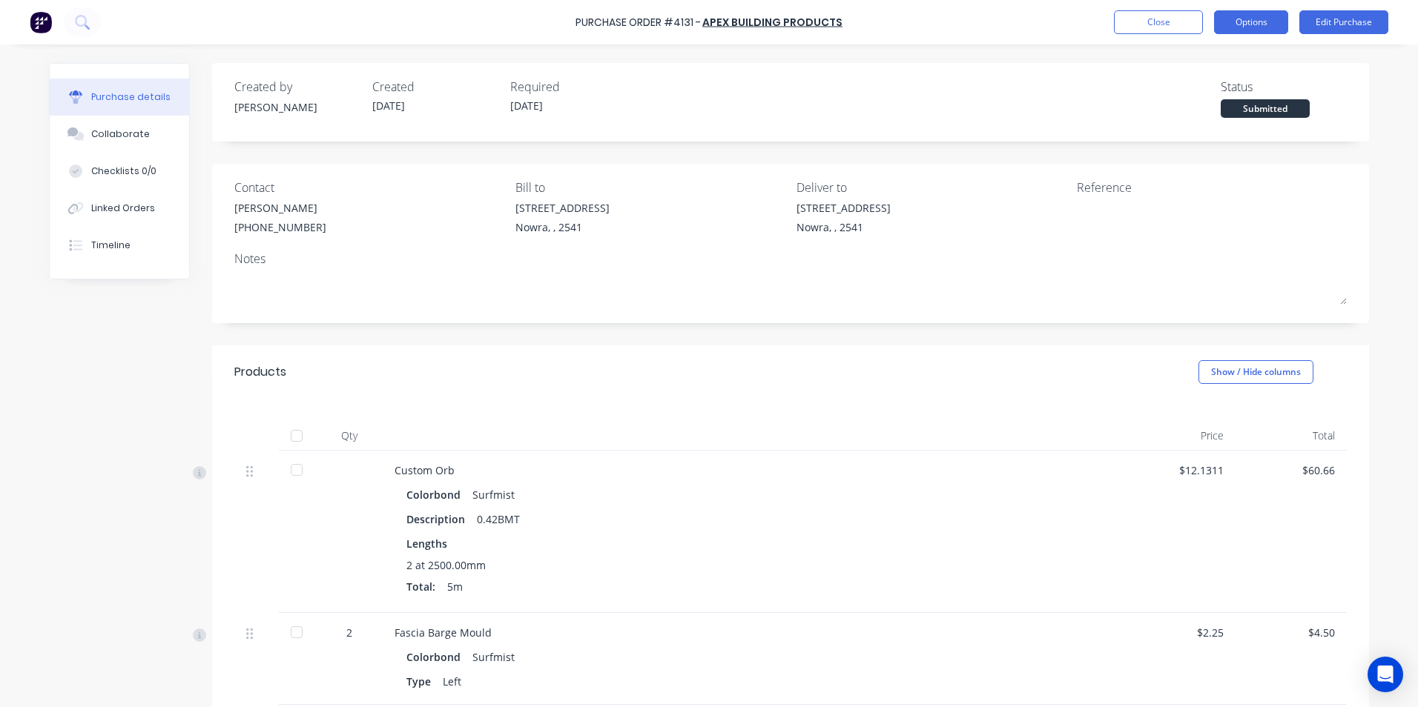
click at [1252, 24] on button "Options" at bounding box center [1251, 22] width 74 height 24
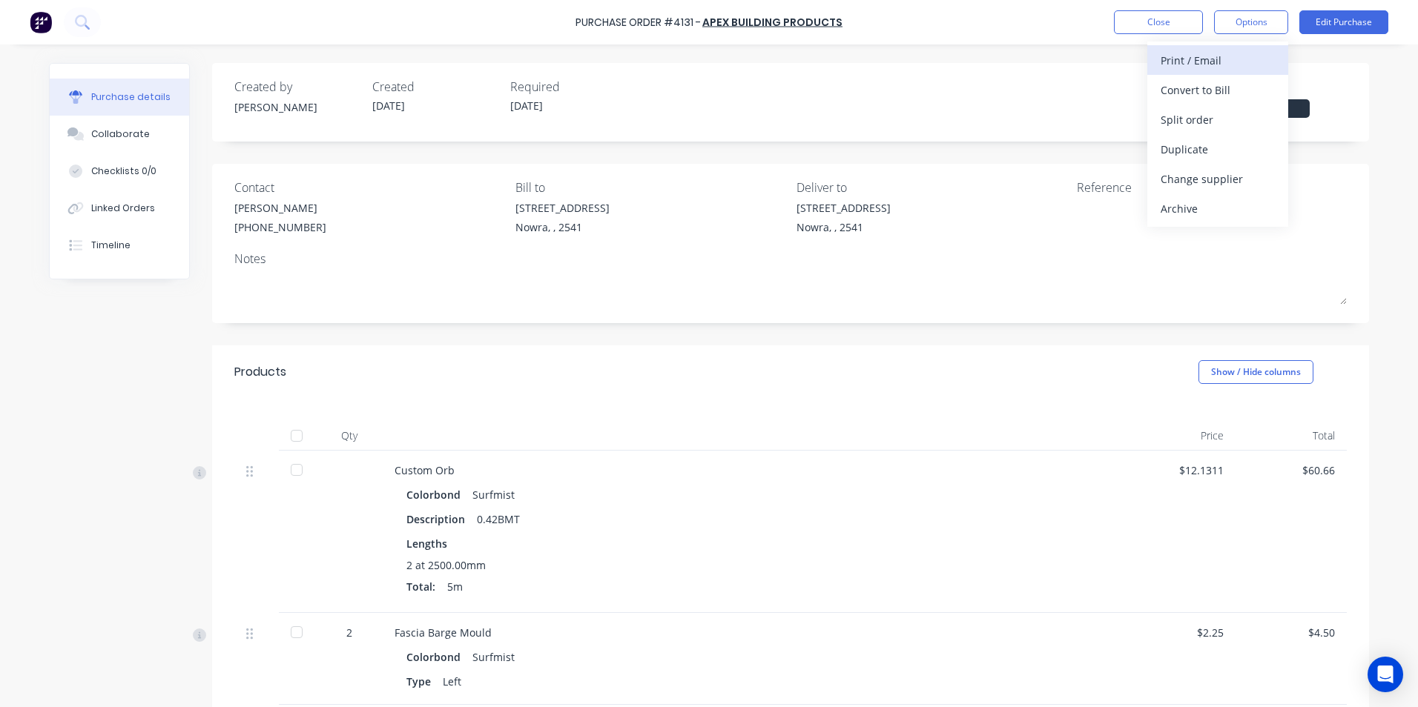
click at [1192, 60] on div "Print / Email" at bounding box center [1217, 61] width 114 height 22
click at [1217, 125] on div "Without pricing" at bounding box center [1217, 120] width 114 height 22
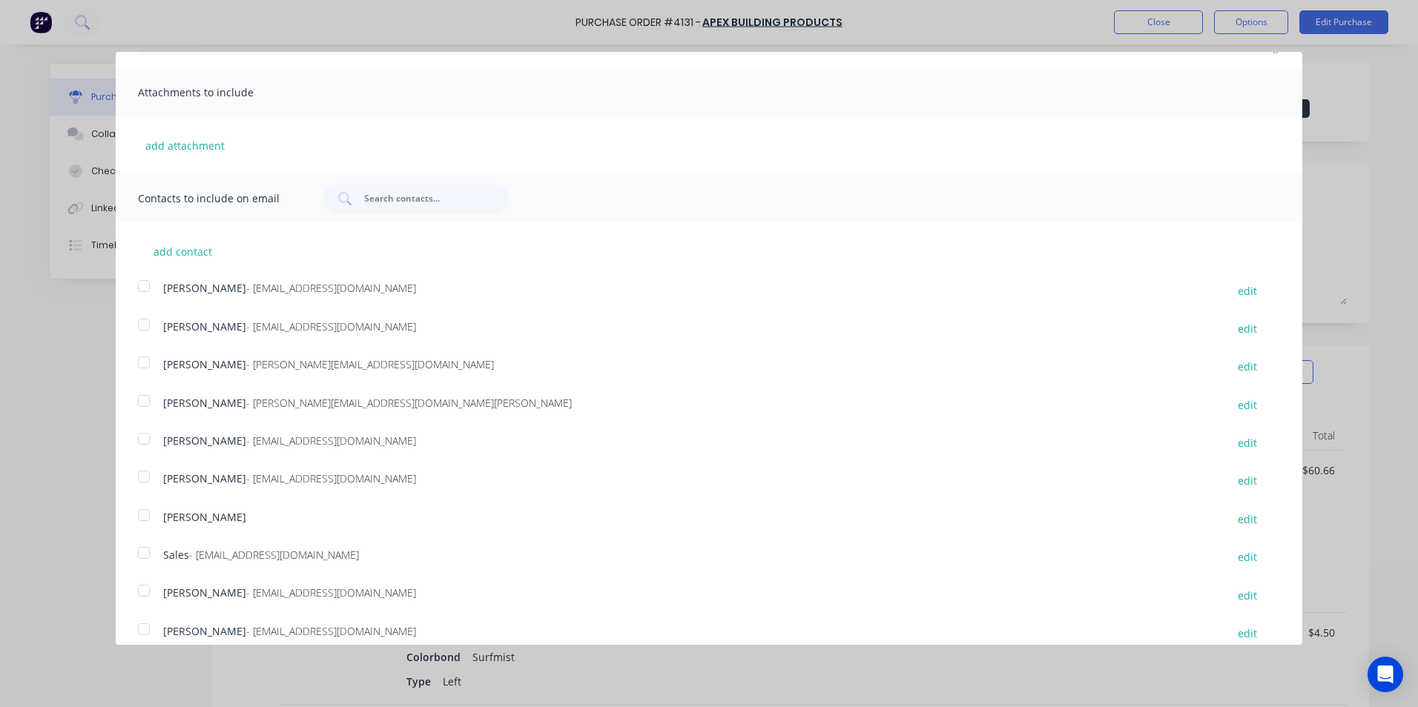
scroll to position [271, 0]
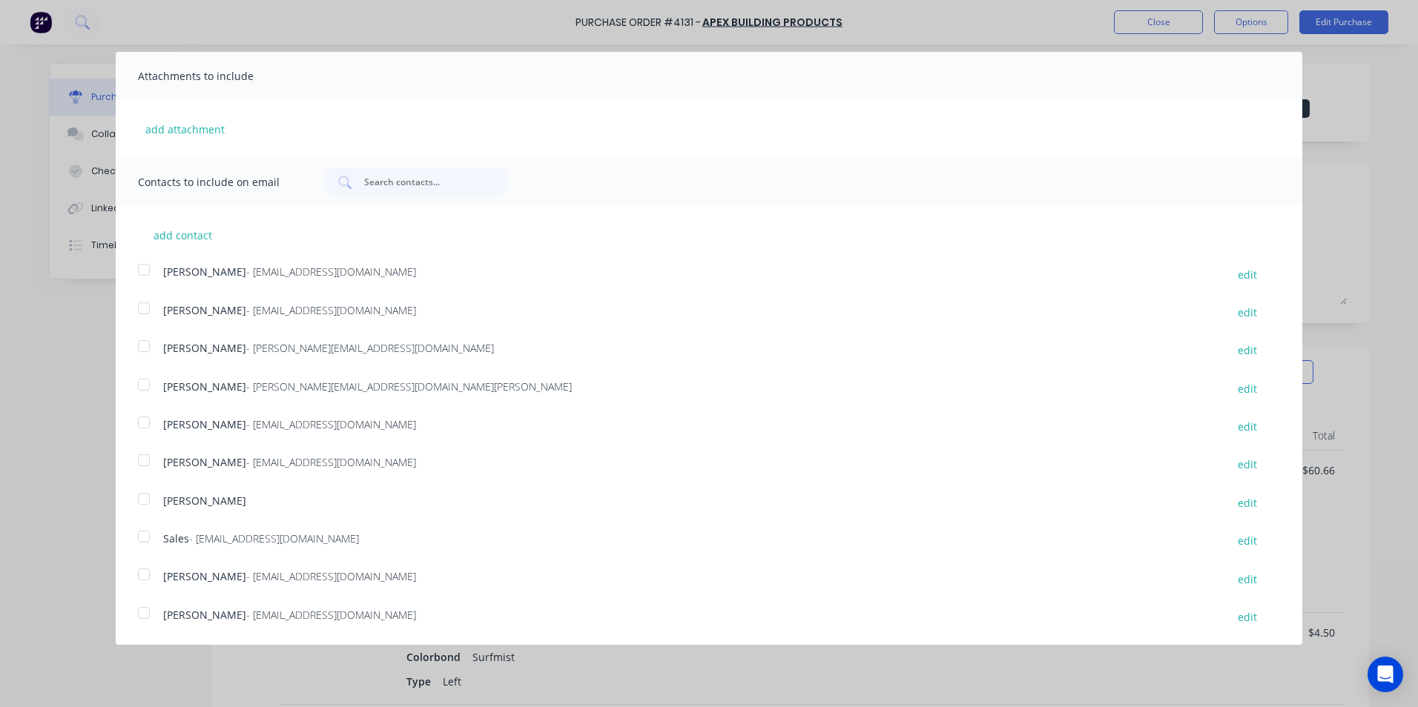
click at [139, 533] on div at bounding box center [144, 537] width 30 height 30
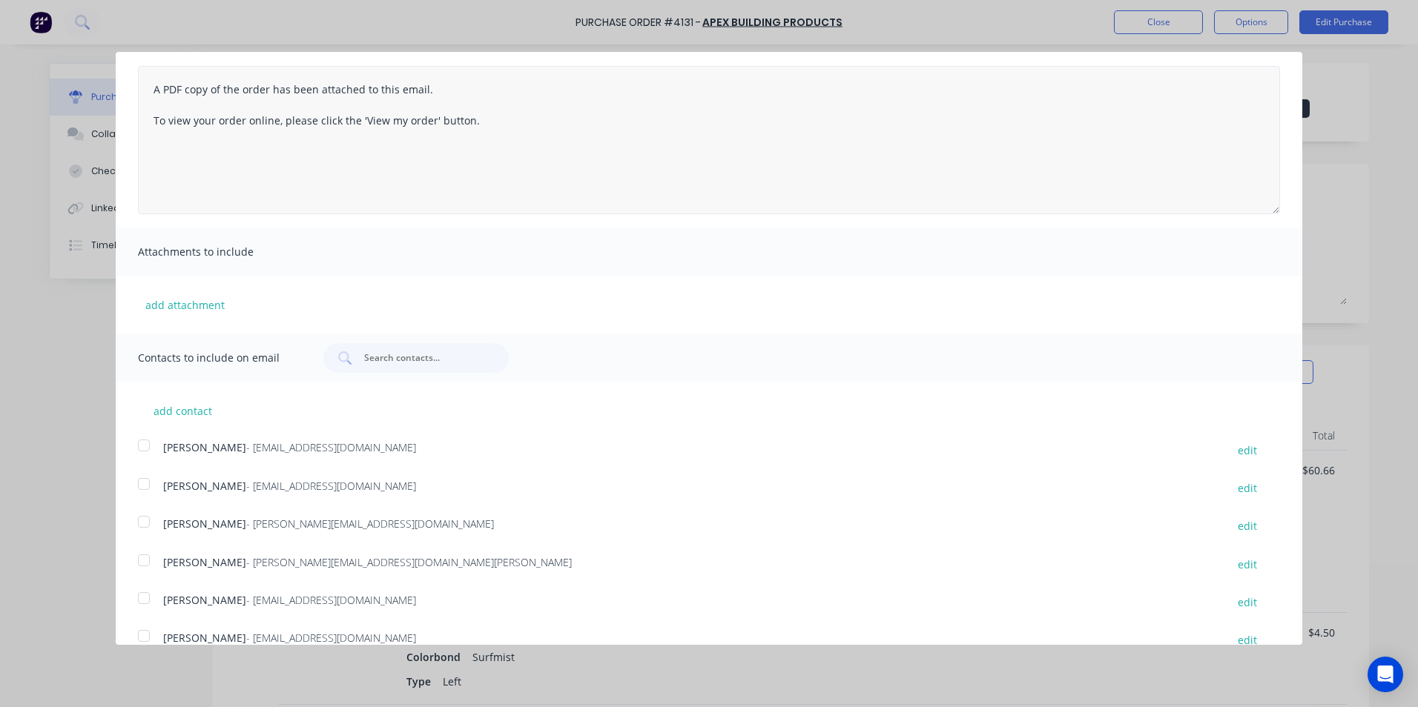
scroll to position [0, 0]
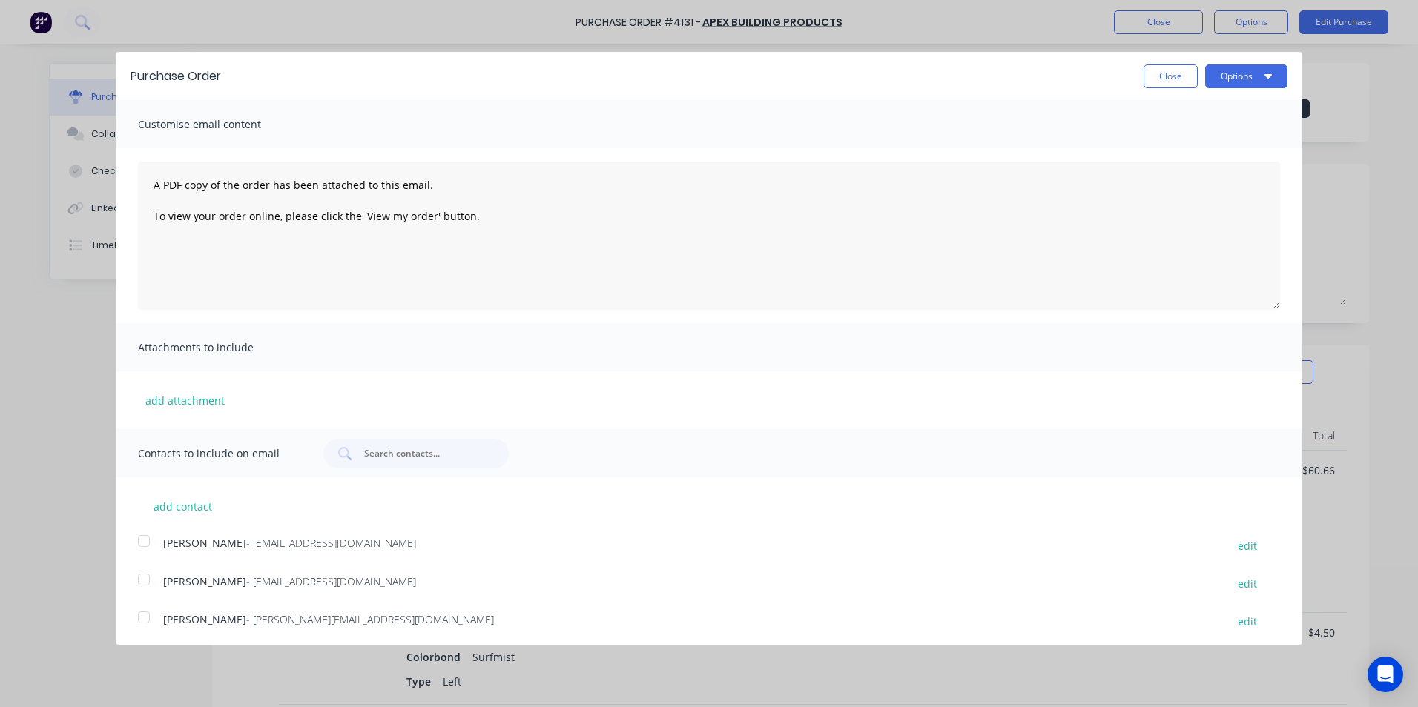
click at [1234, 88] on div "Purchase Order Close Options" at bounding box center [709, 76] width 1186 height 48
click at [1235, 71] on button "Options" at bounding box center [1246, 77] width 82 height 24
click at [1230, 134] on div "Email" at bounding box center [1217, 144] width 114 height 22
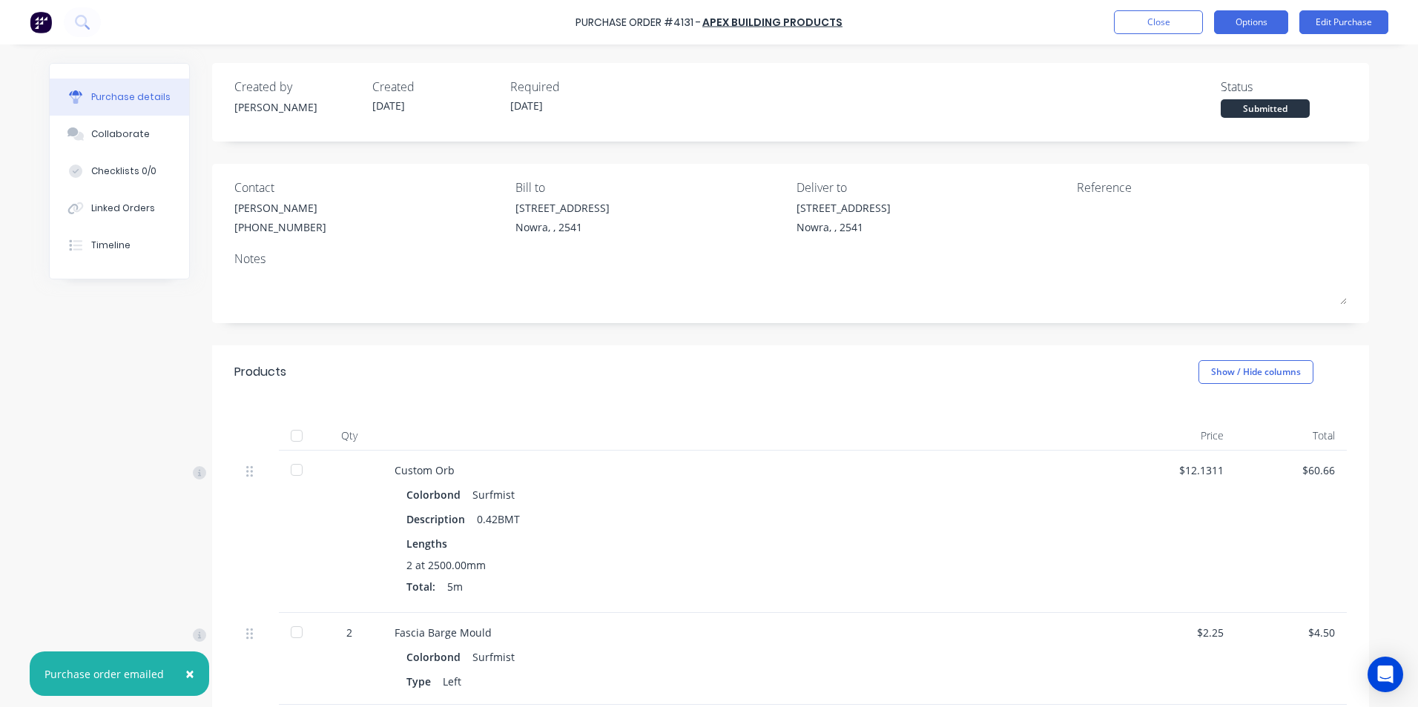
click at [1241, 31] on button "Options" at bounding box center [1251, 22] width 74 height 24
click at [1232, 59] on div "Print / Email" at bounding box center [1217, 61] width 114 height 22
click at [1233, 110] on div "Without pricing" at bounding box center [1217, 120] width 114 height 22
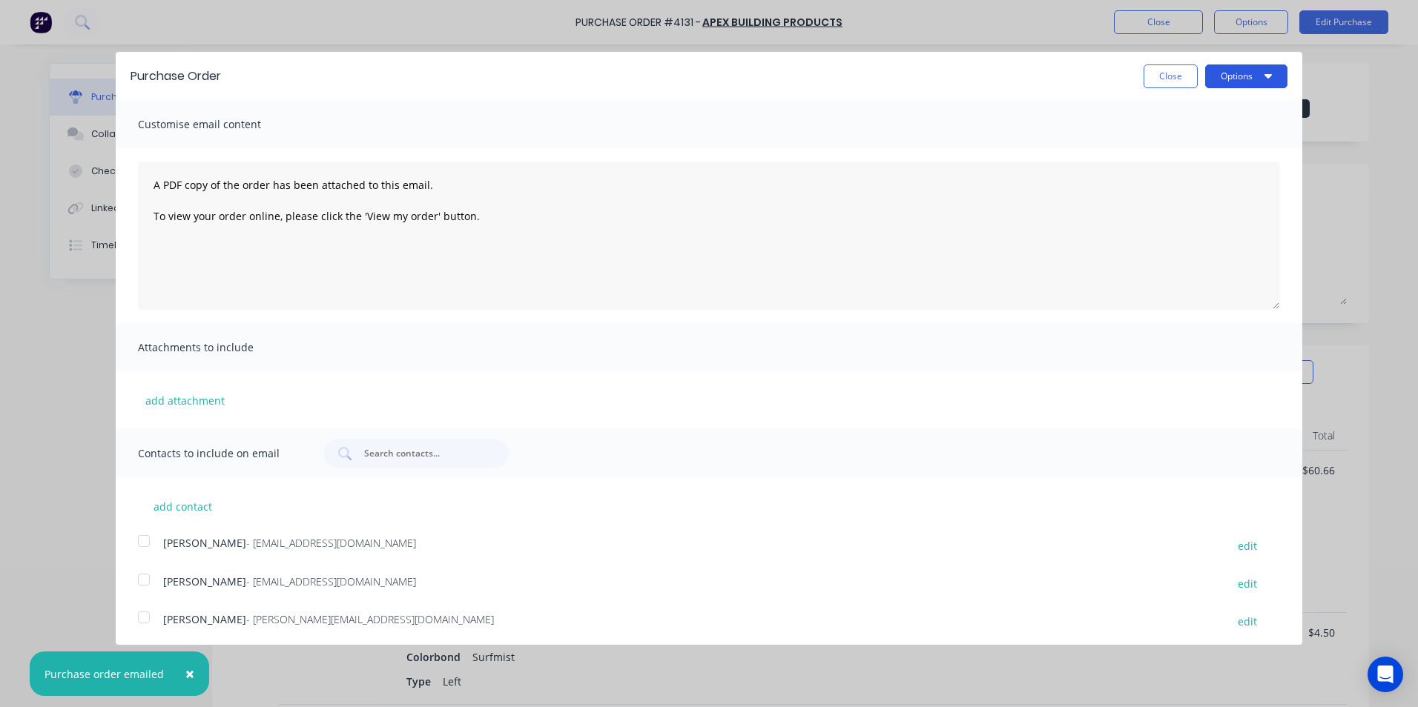
click at [1232, 82] on button "Options" at bounding box center [1246, 77] width 82 height 24
click at [1227, 117] on div "Print" at bounding box center [1217, 114] width 114 height 22
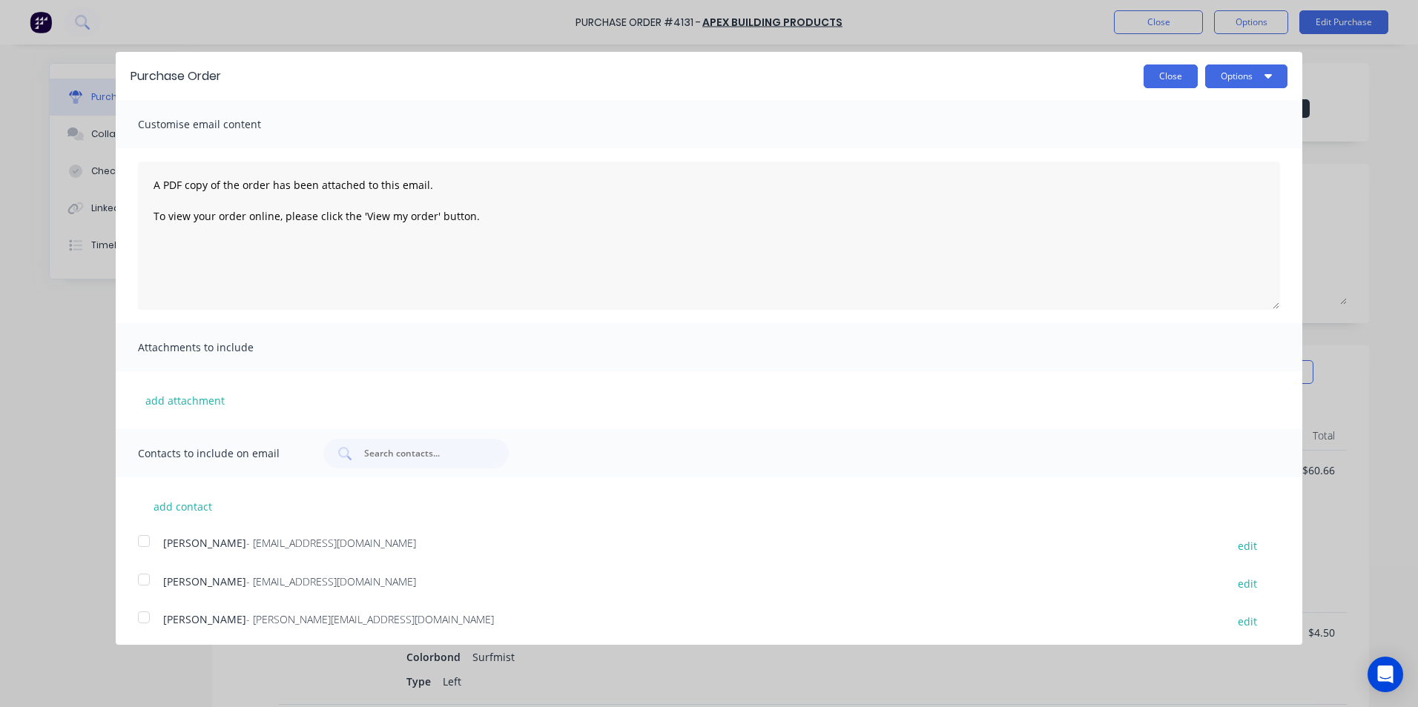
click at [1149, 82] on button "Close" at bounding box center [1170, 77] width 54 height 24
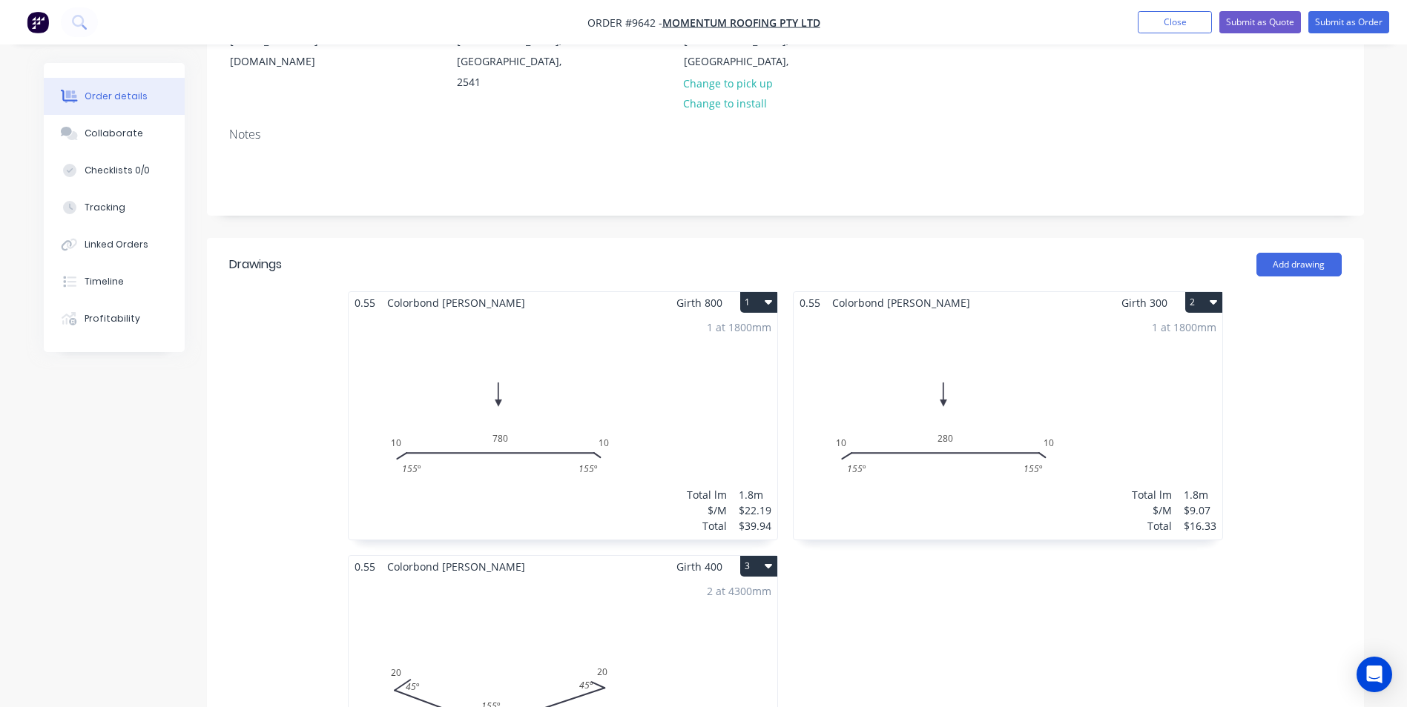
scroll to position [222, 0]
click at [759, 288] on button "1" at bounding box center [758, 298] width 37 height 21
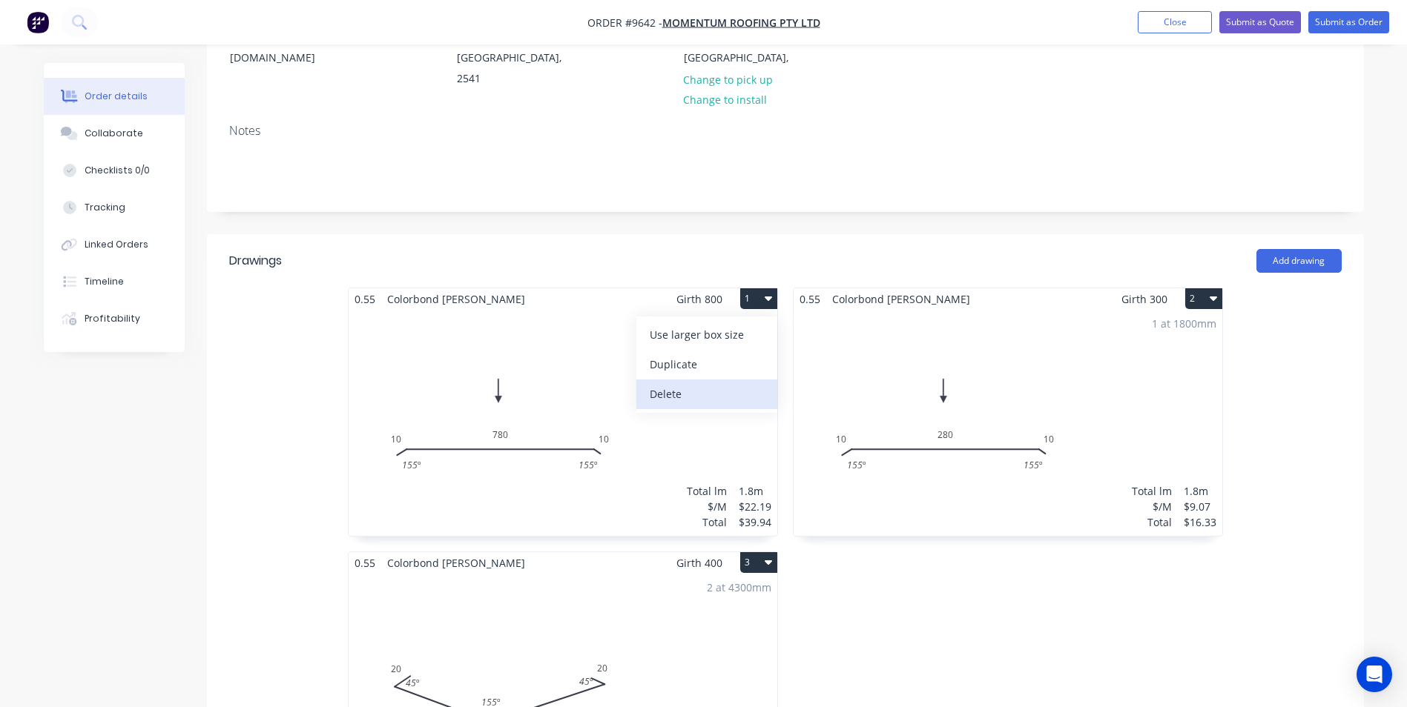
click at [701, 383] on div "Delete" at bounding box center [707, 394] width 114 height 22
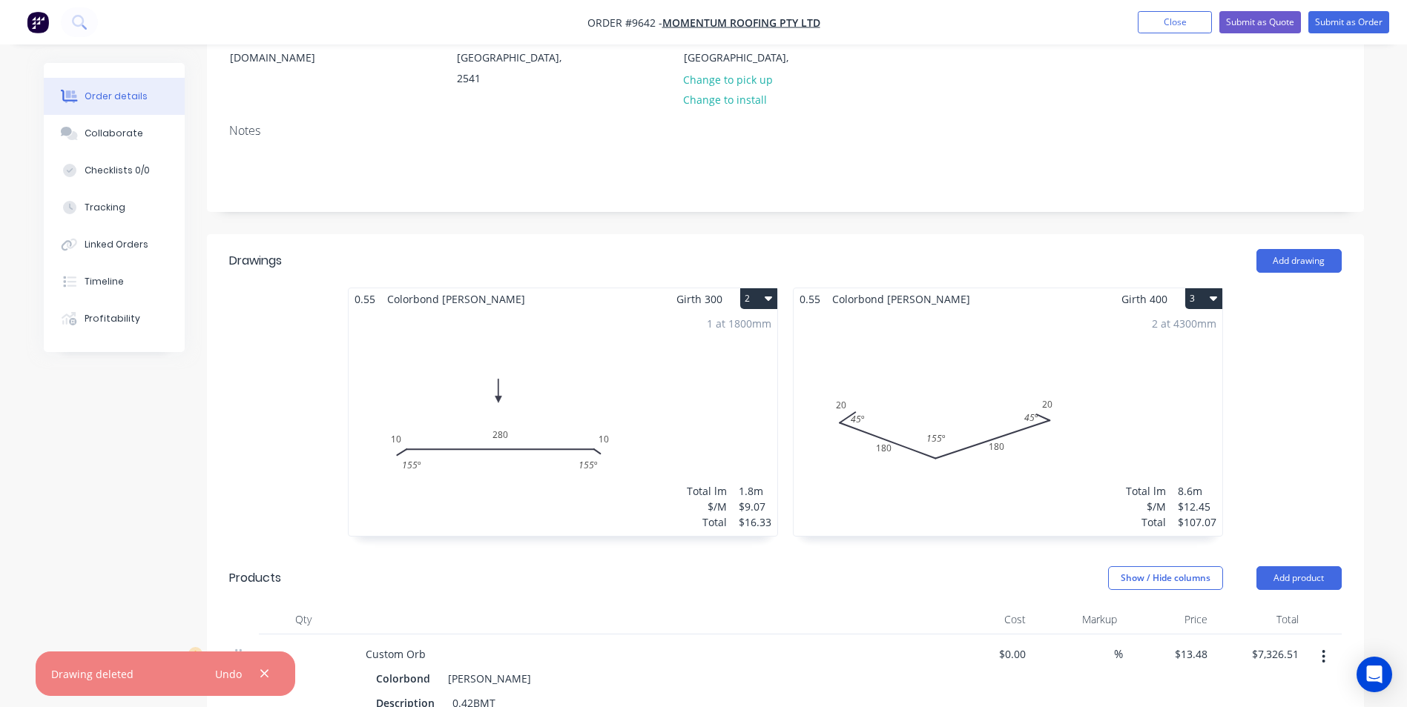
click at [763, 288] on button "2" at bounding box center [758, 298] width 37 height 21
click at [702, 383] on div "Delete" at bounding box center [707, 394] width 114 height 22
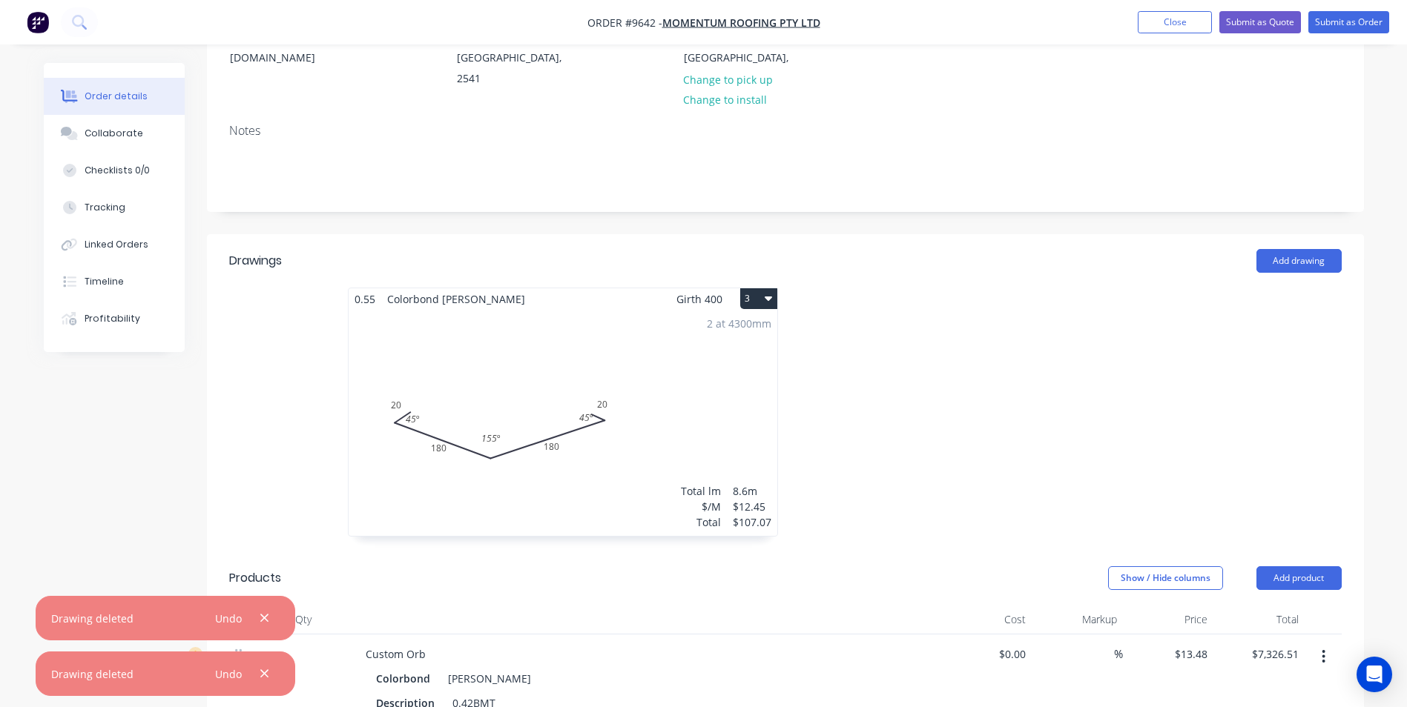
click at [756, 288] on button "3" at bounding box center [758, 298] width 37 height 21
click at [719, 383] on div "Delete" at bounding box center [707, 394] width 114 height 22
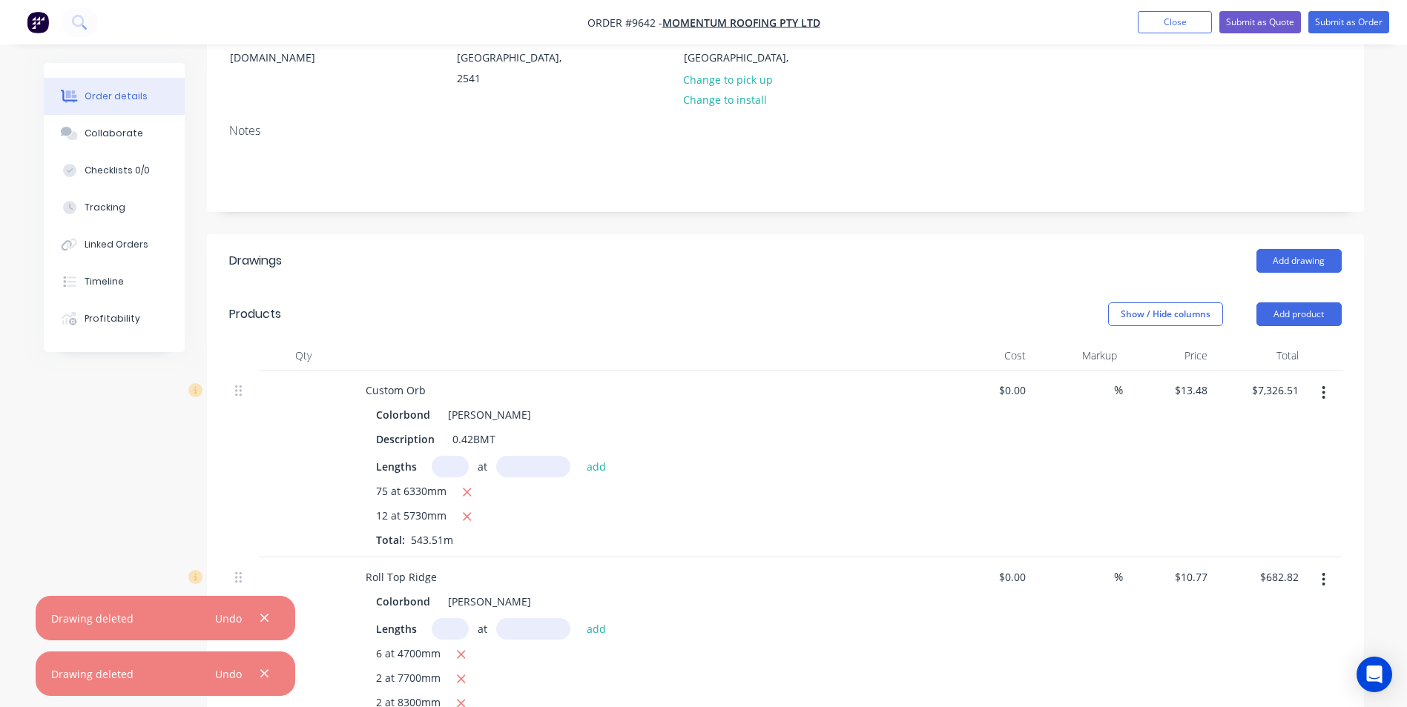
click at [1332, 380] on button "button" at bounding box center [1323, 393] width 35 height 27
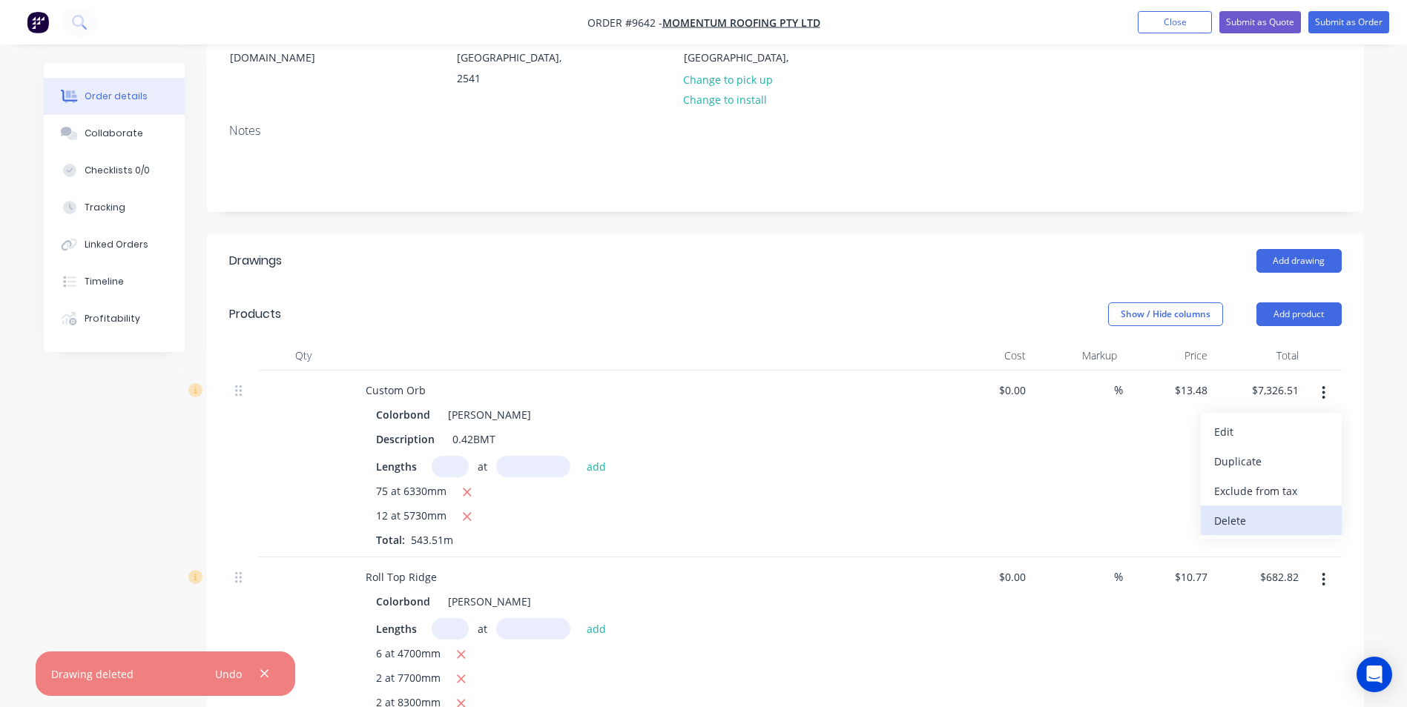
click at [1240, 510] on div "Delete" at bounding box center [1271, 521] width 114 height 22
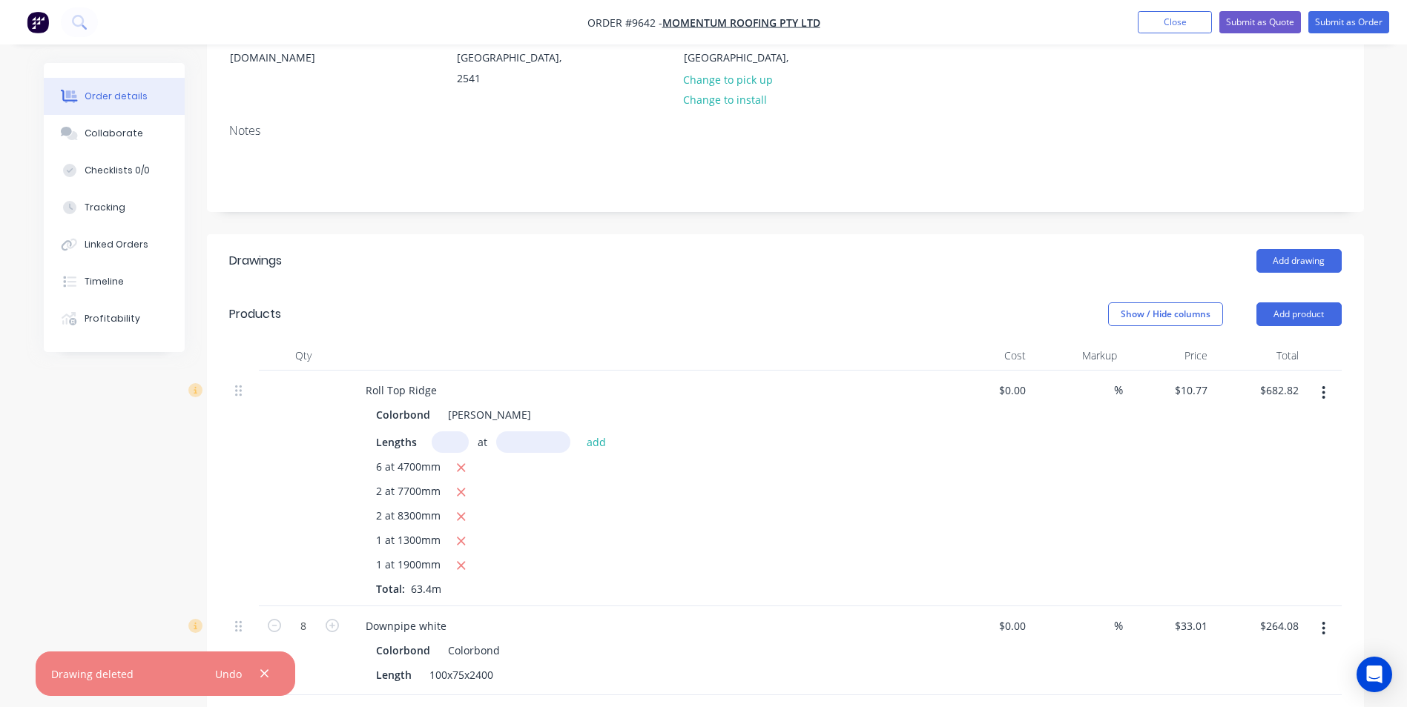
click at [1325, 385] on icon "button" at bounding box center [1323, 393] width 4 height 16
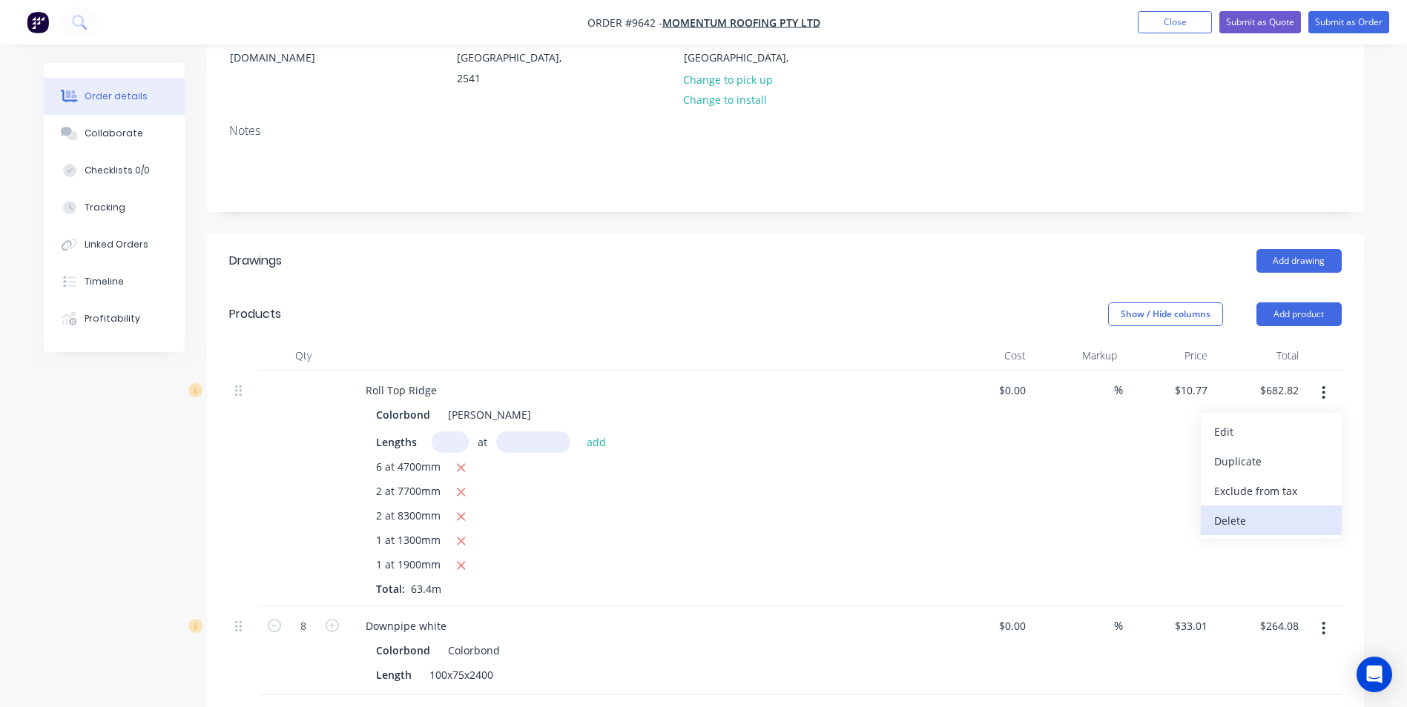
click at [1255, 510] on div "Delete" at bounding box center [1271, 521] width 114 height 22
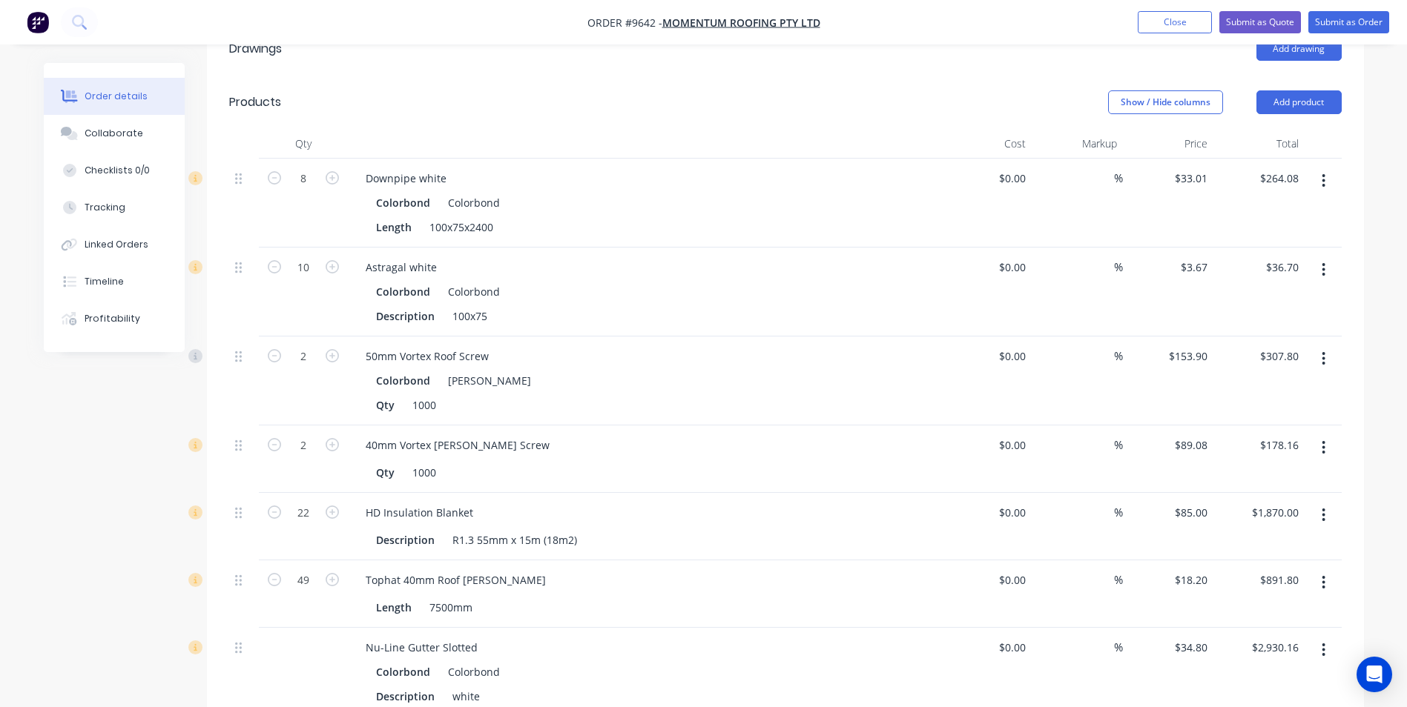
scroll to position [371, 0]
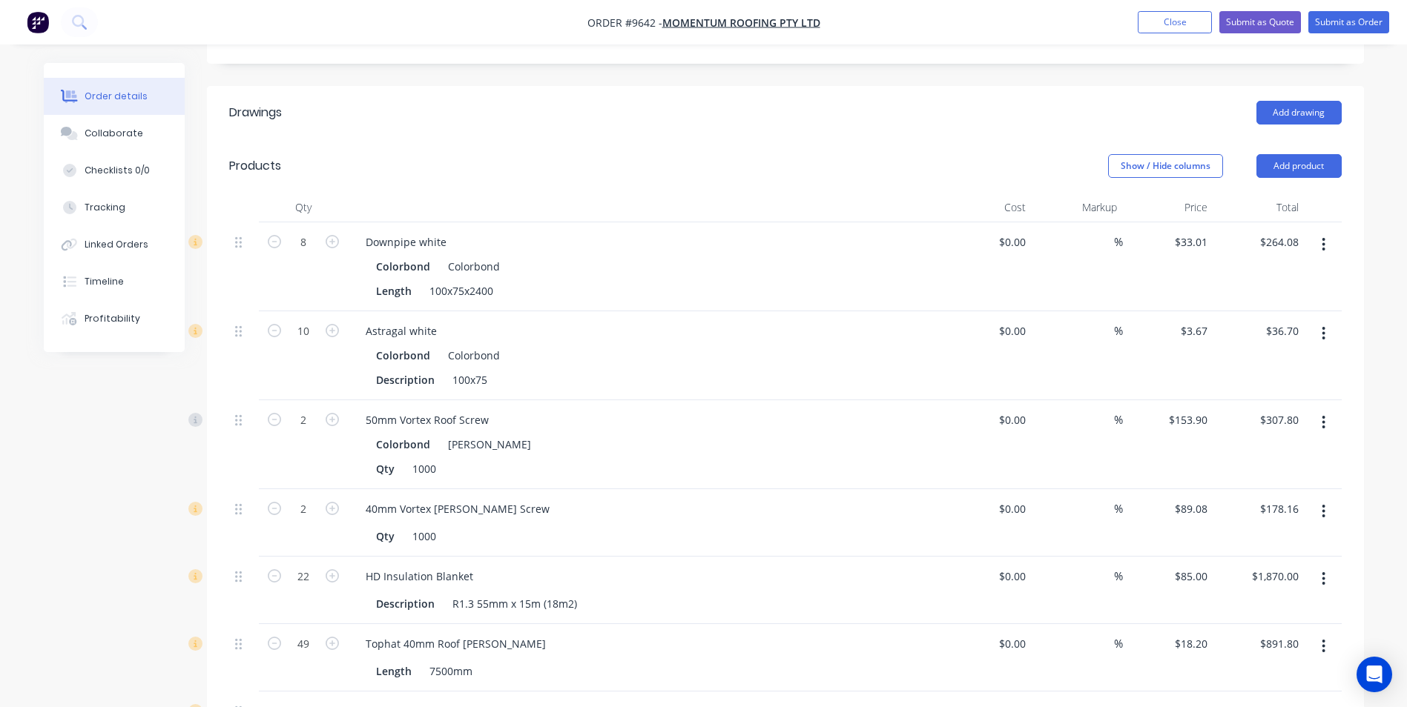
click at [1324, 415] on icon "button" at bounding box center [1323, 423] width 4 height 16
click at [1287, 540] on div "Delete" at bounding box center [1271, 551] width 114 height 22
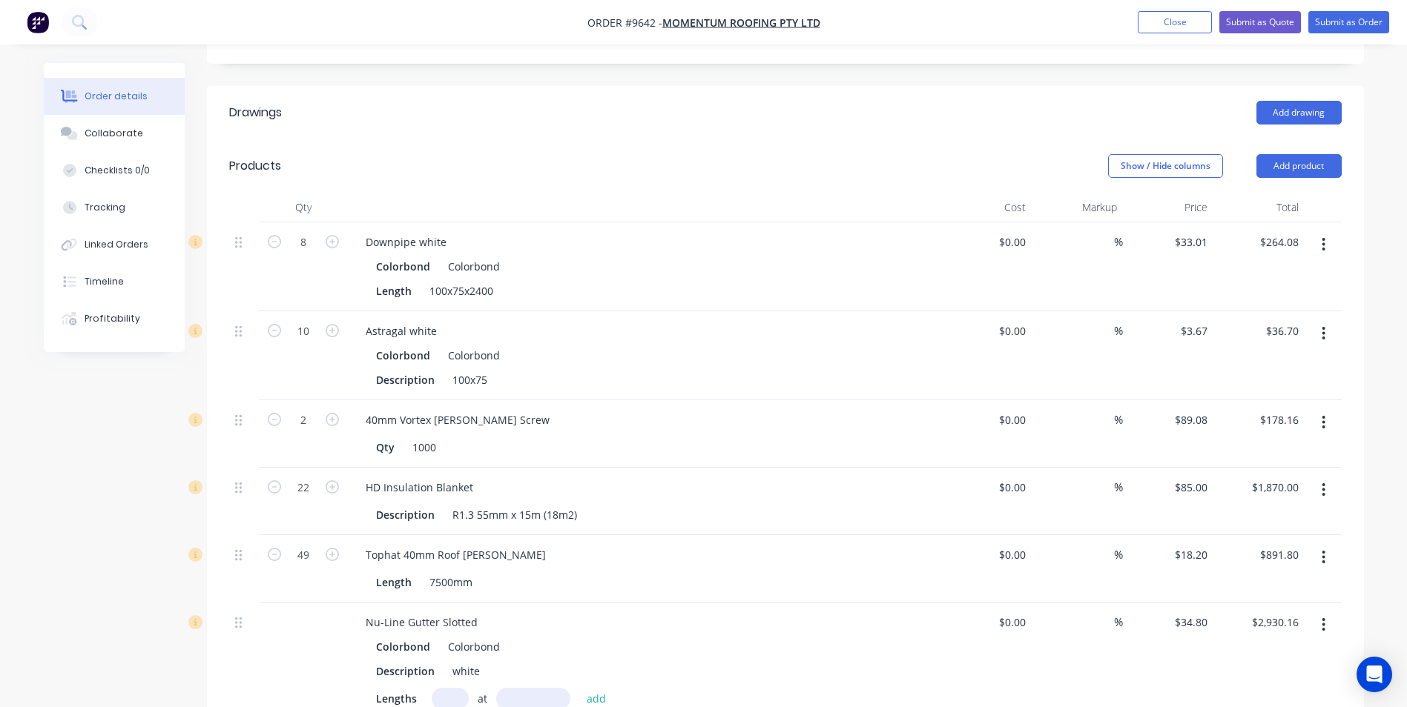
click at [1323, 409] on button "button" at bounding box center [1323, 422] width 35 height 27
click at [1292, 540] on div "Delete" at bounding box center [1271, 551] width 114 height 22
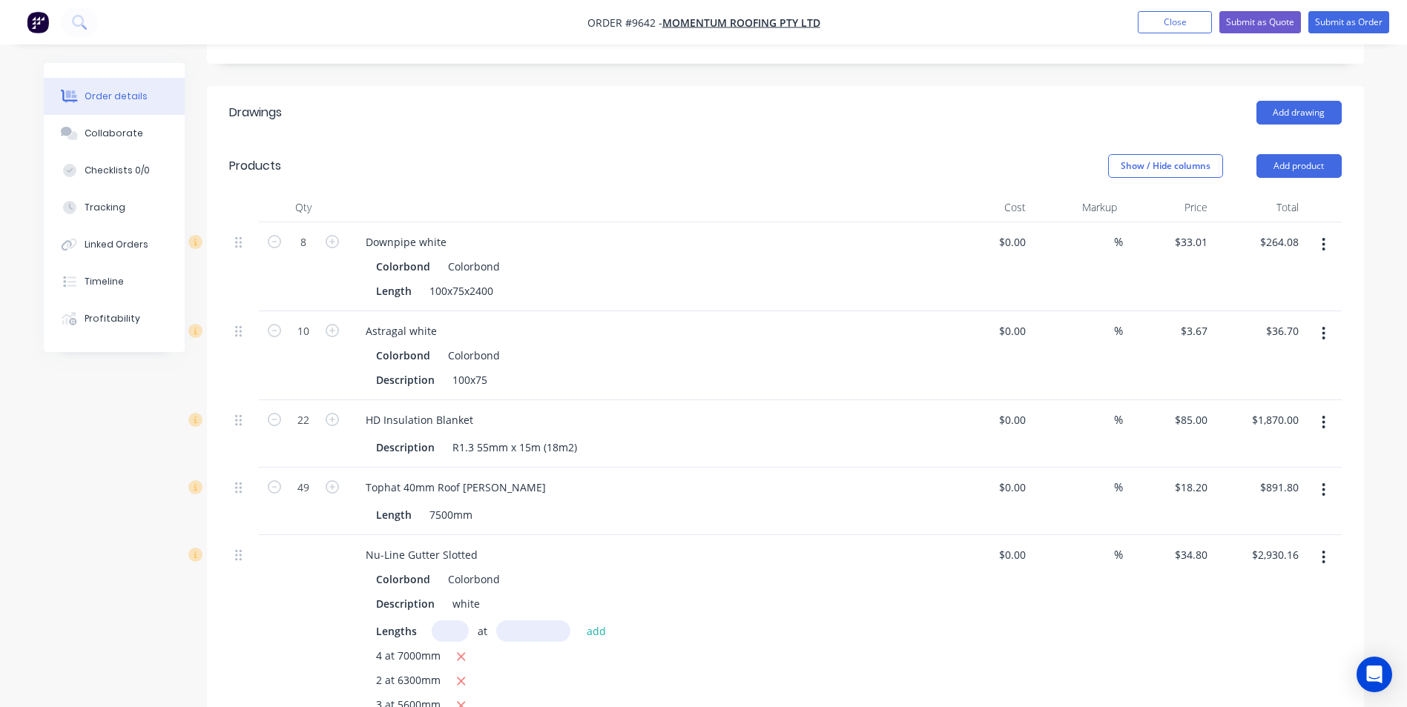
click at [1327, 409] on button "button" at bounding box center [1323, 422] width 35 height 27
drag, startPoint x: 1288, startPoint y: 509, endPoint x: 1340, endPoint y: 398, distance: 122.7
click at [1290, 540] on div "Delete" at bounding box center [1271, 551] width 114 height 22
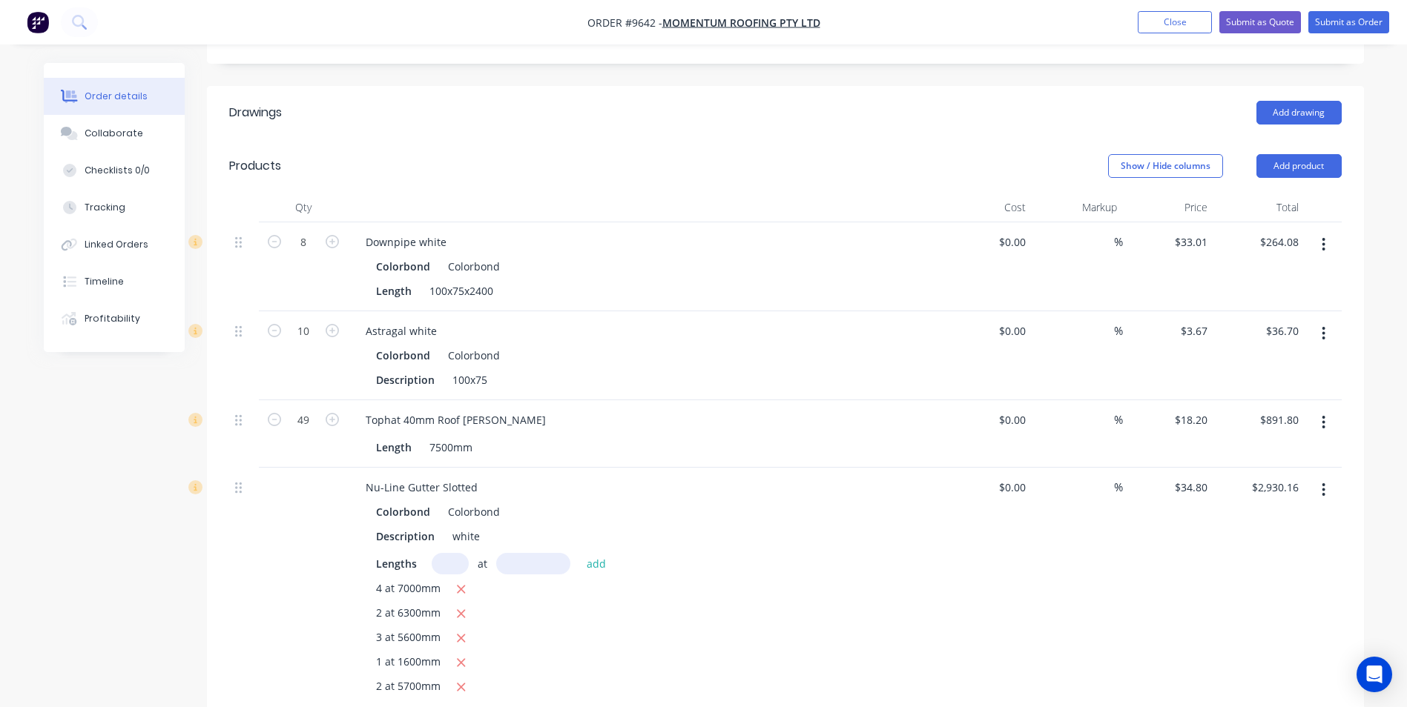
click at [1325, 415] on icon "button" at bounding box center [1323, 423] width 4 height 16
click at [1302, 540] on div "Delete" at bounding box center [1271, 551] width 114 height 22
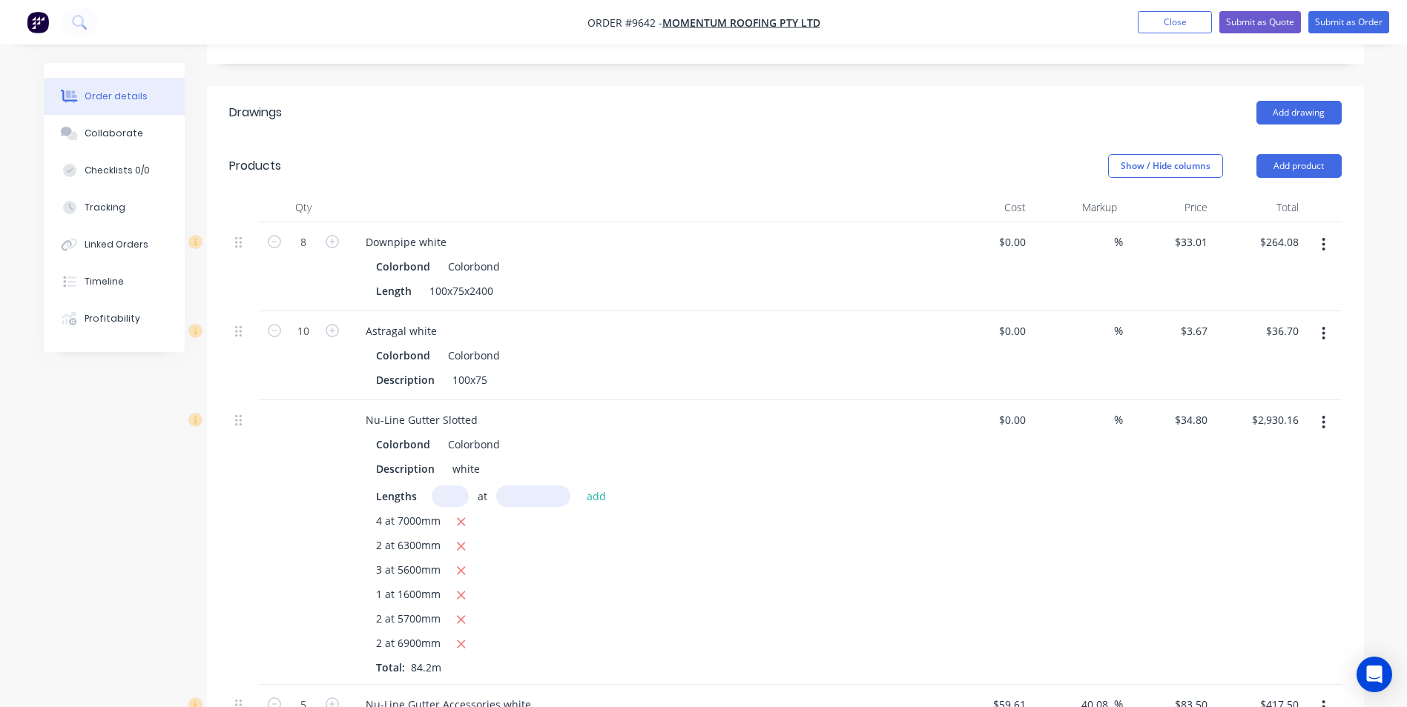
click at [1329, 409] on button "button" at bounding box center [1323, 422] width 35 height 27
click at [1258, 540] on div "Delete" at bounding box center [1271, 551] width 114 height 22
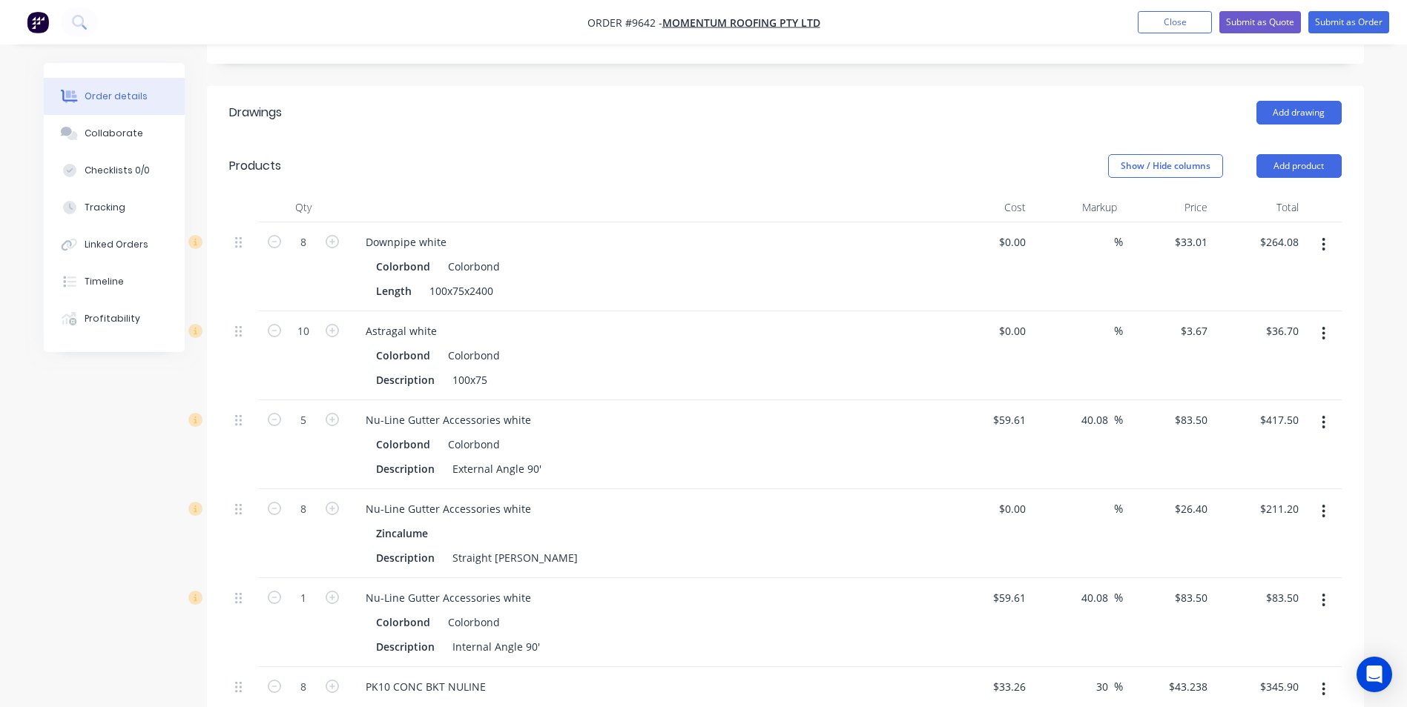
click at [1325, 415] on icon "button" at bounding box center [1323, 423] width 4 height 16
click at [1281, 540] on div "Delete" at bounding box center [1271, 551] width 114 height 22
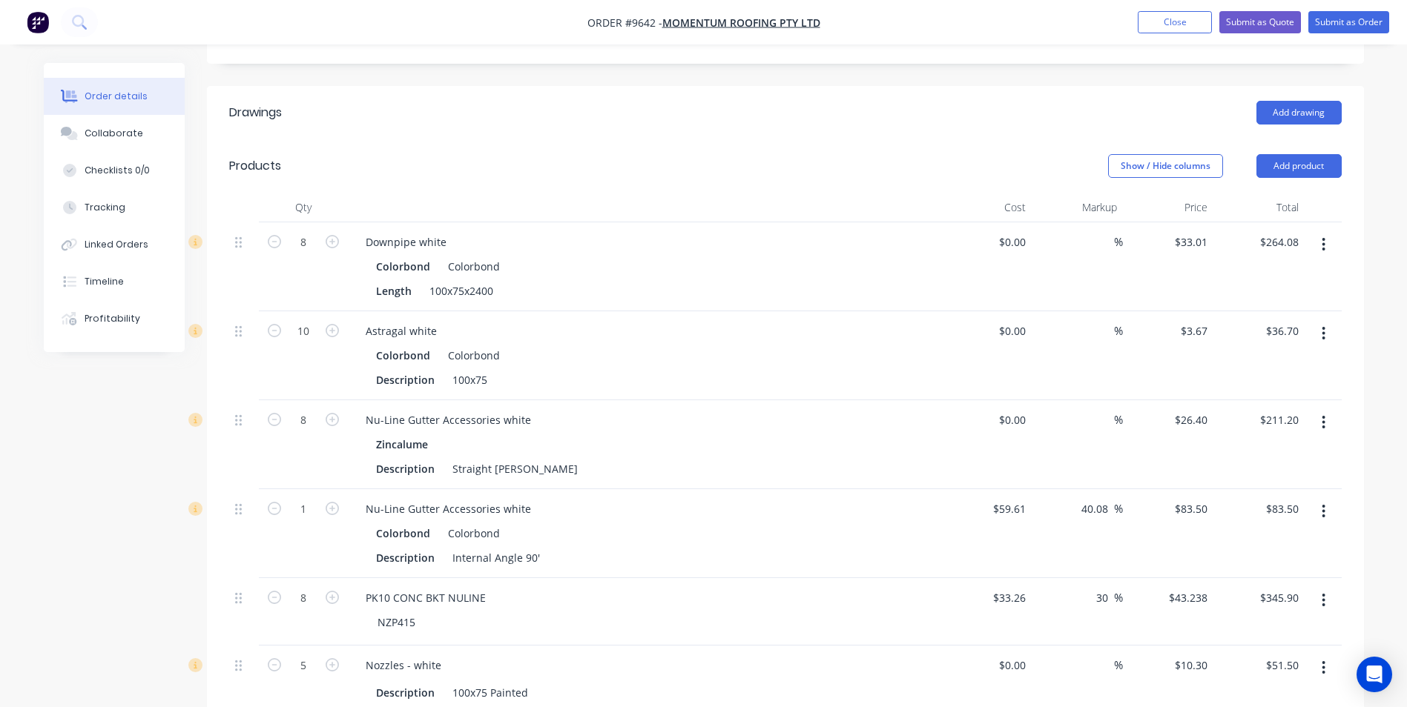
click at [1322, 415] on icon "button" at bounding box center [1323, 423] width 4 height 16
click at [1265, 540] on div "Delete" at bounding box center [1271, 551] width 114 height 22
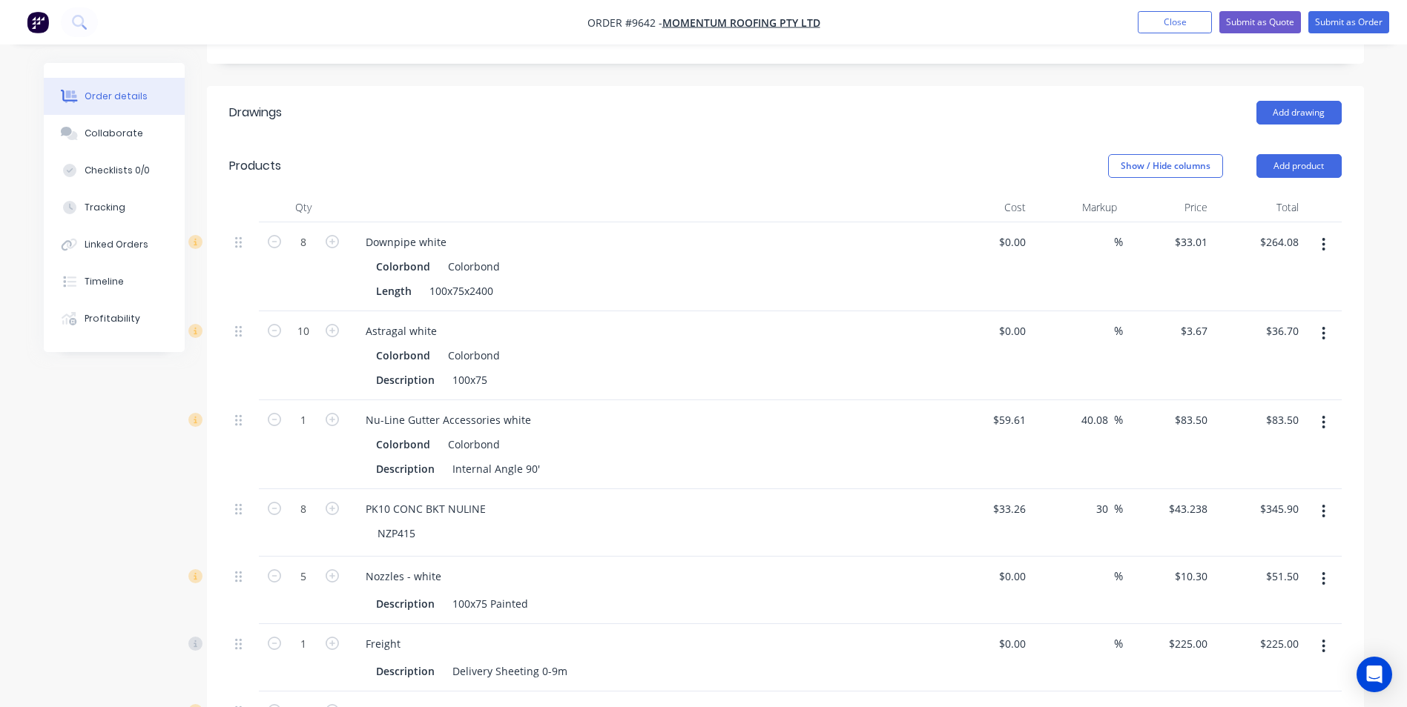
click at [1324, 409] on button "button" at bounding box center [1323, 422] width 35 height 27
click at [1288, 540] on div "Delete" at bounding box center [1271, 551] width 114 height 22
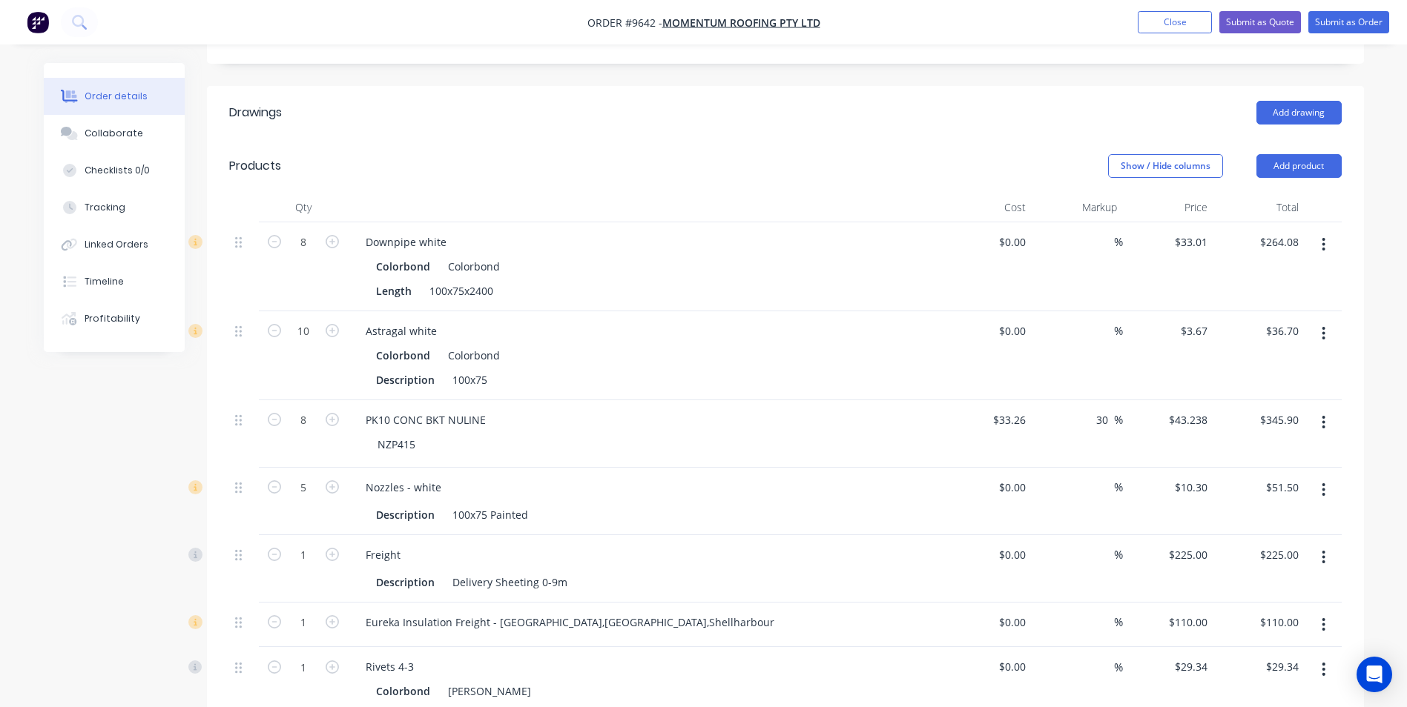
click at [1330, 409] on button "button" at bounding box center [1323, 422] width 35 height 27
click at [1270, 540] on div "Delete" at bounding box center [1271, 551] width 114 height 22
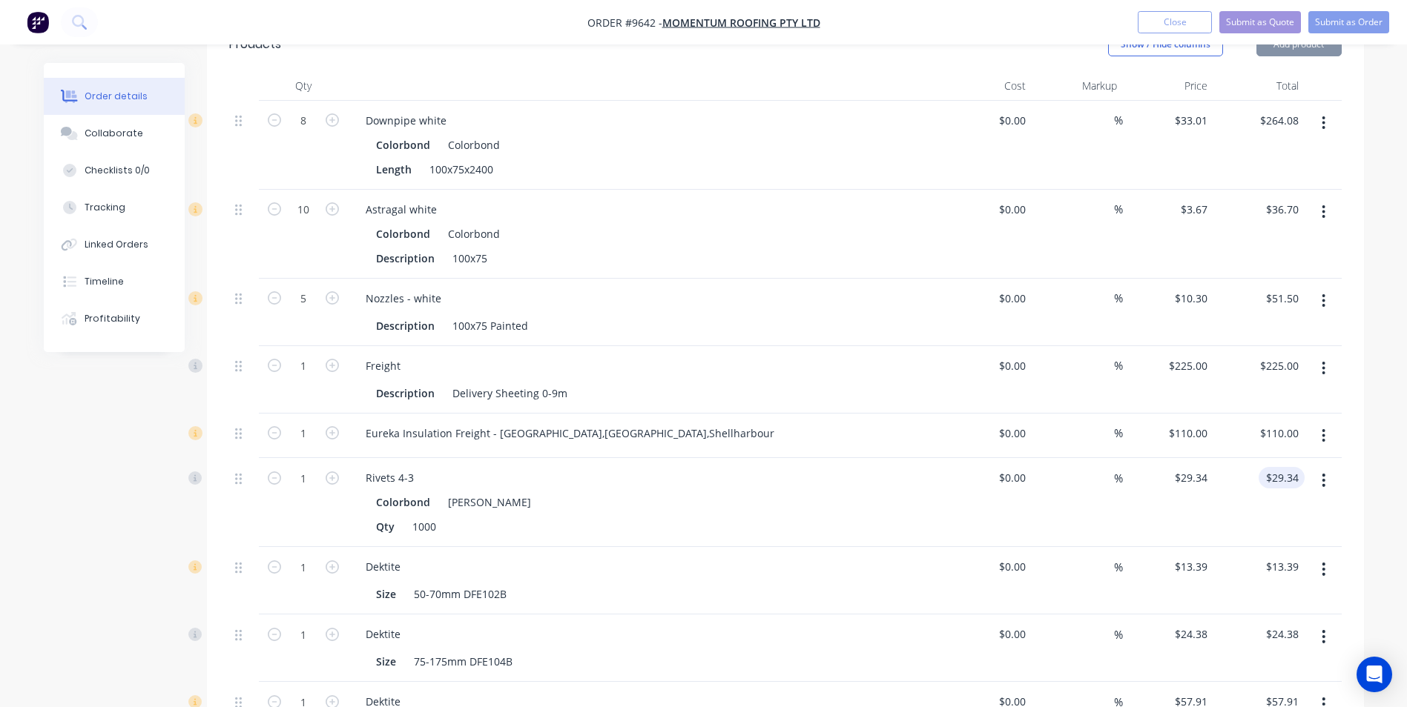
scroll to position [519, 0]
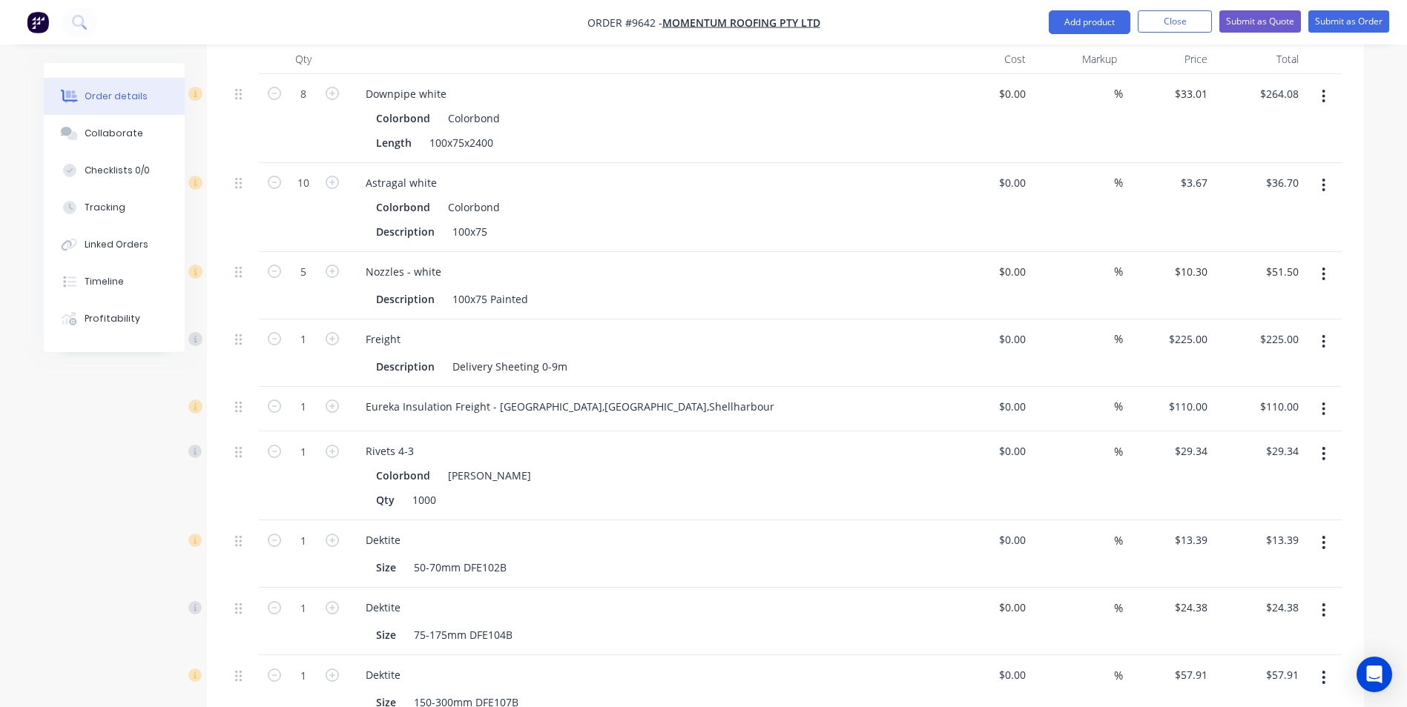
click at [1318, 328] on button "button" at bounding box center [1323, 341] width 35 height 27
click at [1285, 459] on div "Delete" at bounding box center [1271, 470] width 114 height 22
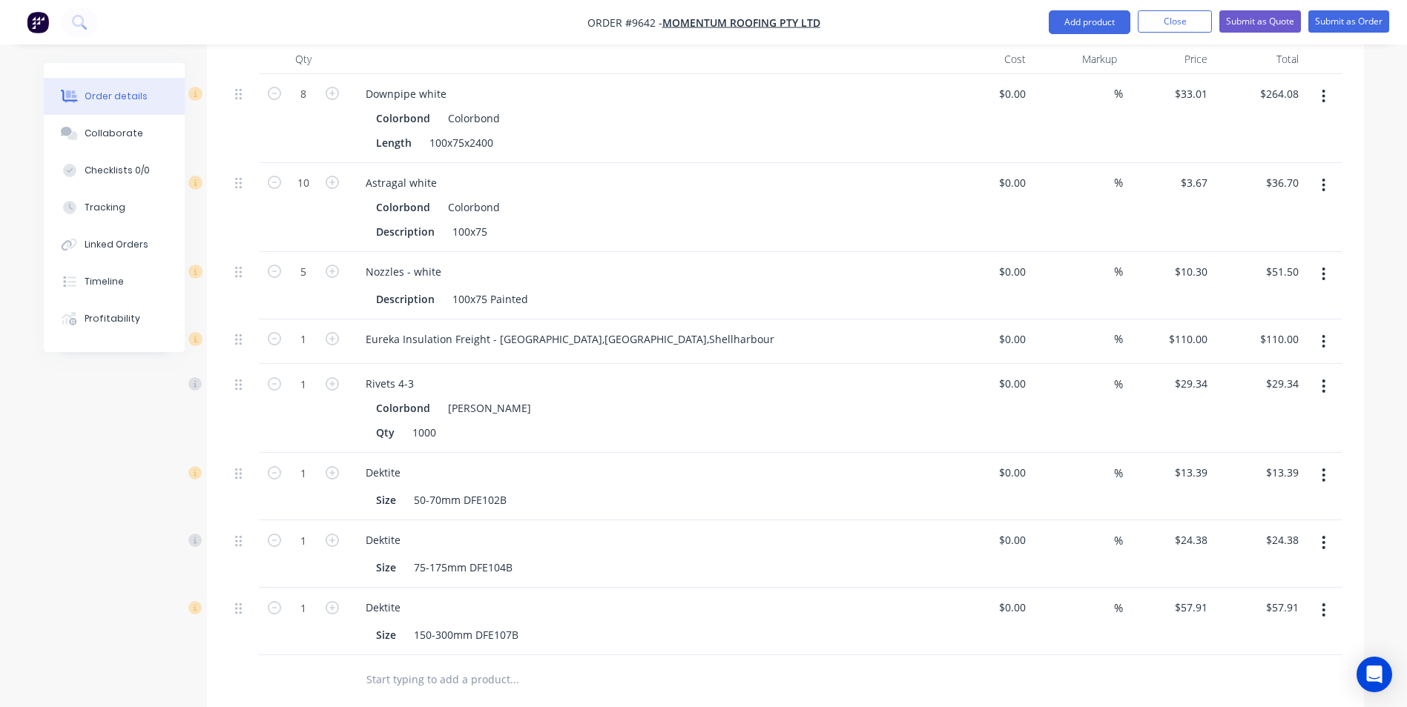
click at [1322, 334] on icon "button" at bounding box center [1323, 342] width 4 height 16
click at [1289, 459] on div "Delete" at bounding box center [1271, 470] width 114 height 22
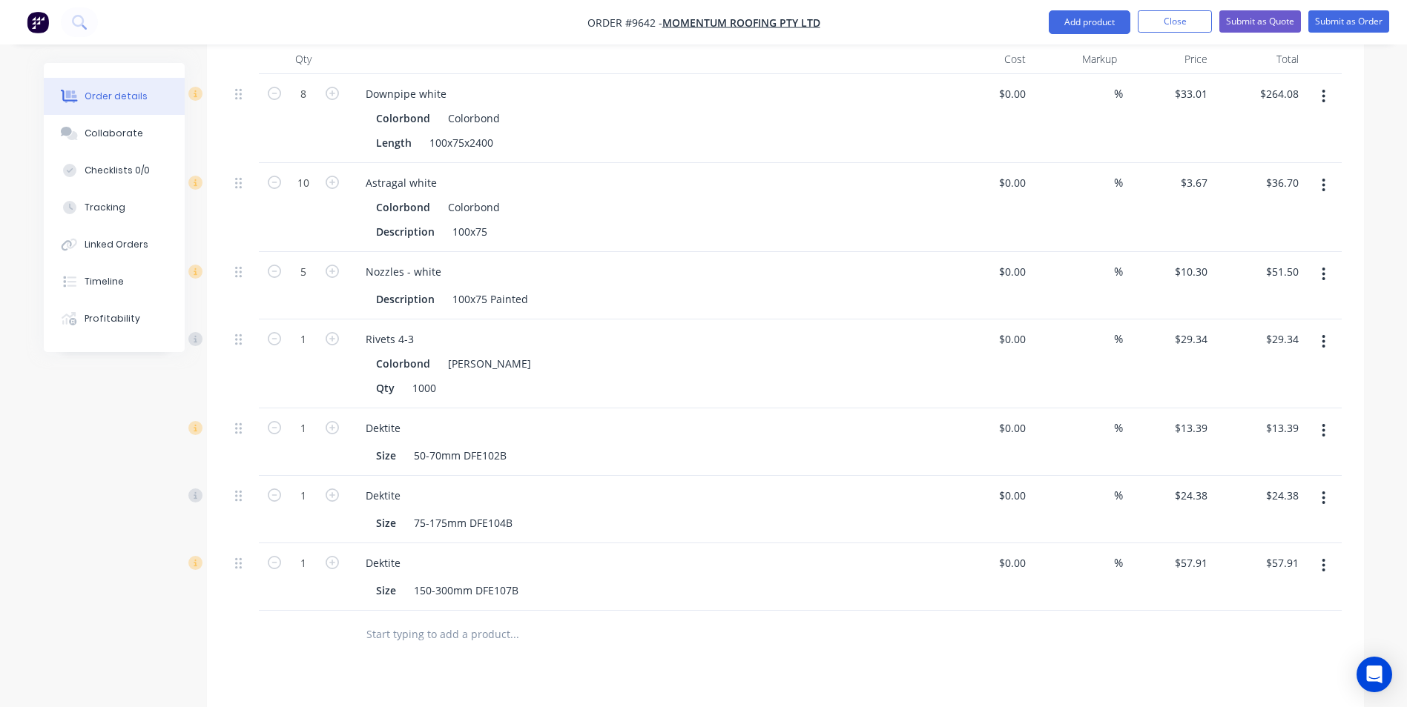
click at [1324, 328] on button "button" at bounding box center [1323, 341] width 35 height 27
click at [1294, 459] on div "Delete" at bounding box center [1271, 470] width 114 height 22
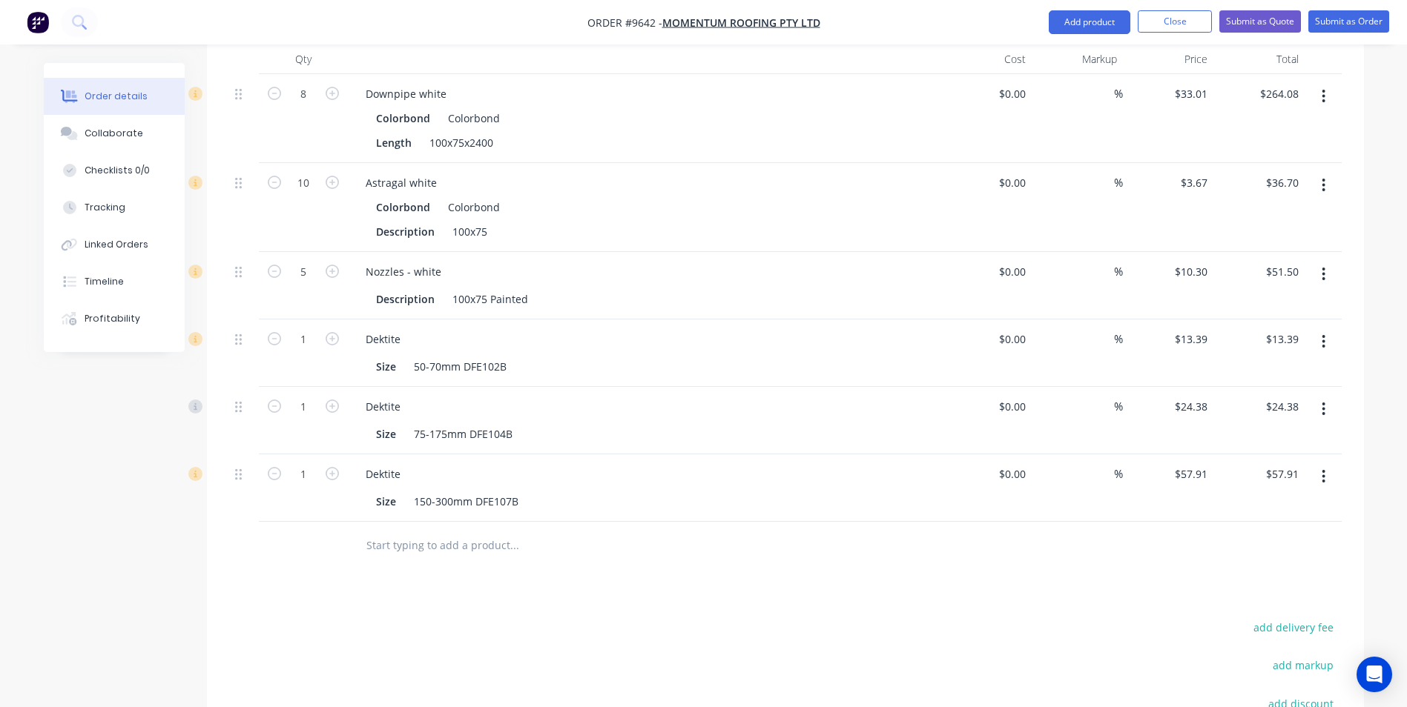
click at [1326, 328] on button "button" at bounding box center [1323, 341] width 35 height 27
drag, startPoint x: 1276, startPoint y: 435, endPoint x: 1318, endPoint y: 317, distance: 125.2
click at [1276, 459] on div "Delete" at bounding box center [1271, 470] width 114 height 22
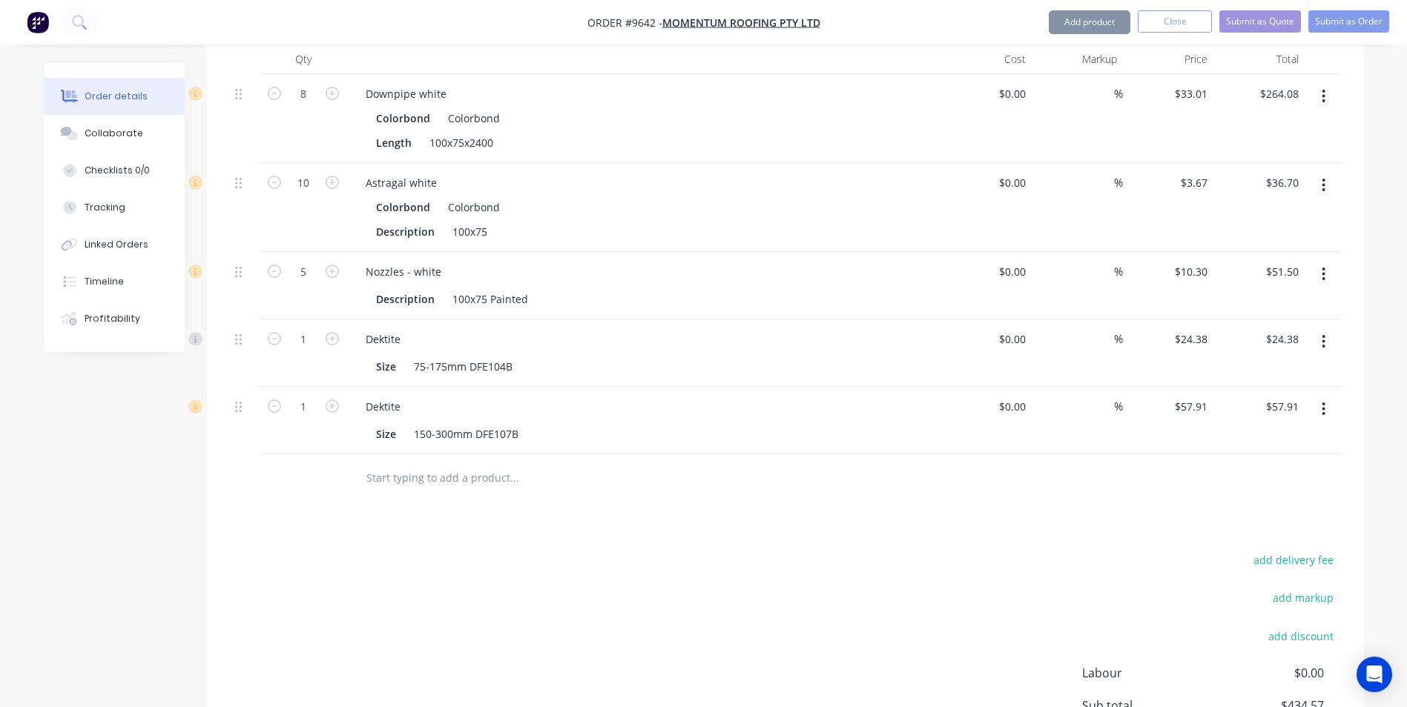
click at [1324, 334] on icon "button" at bounding box center [1323, 342] width 4 height 16
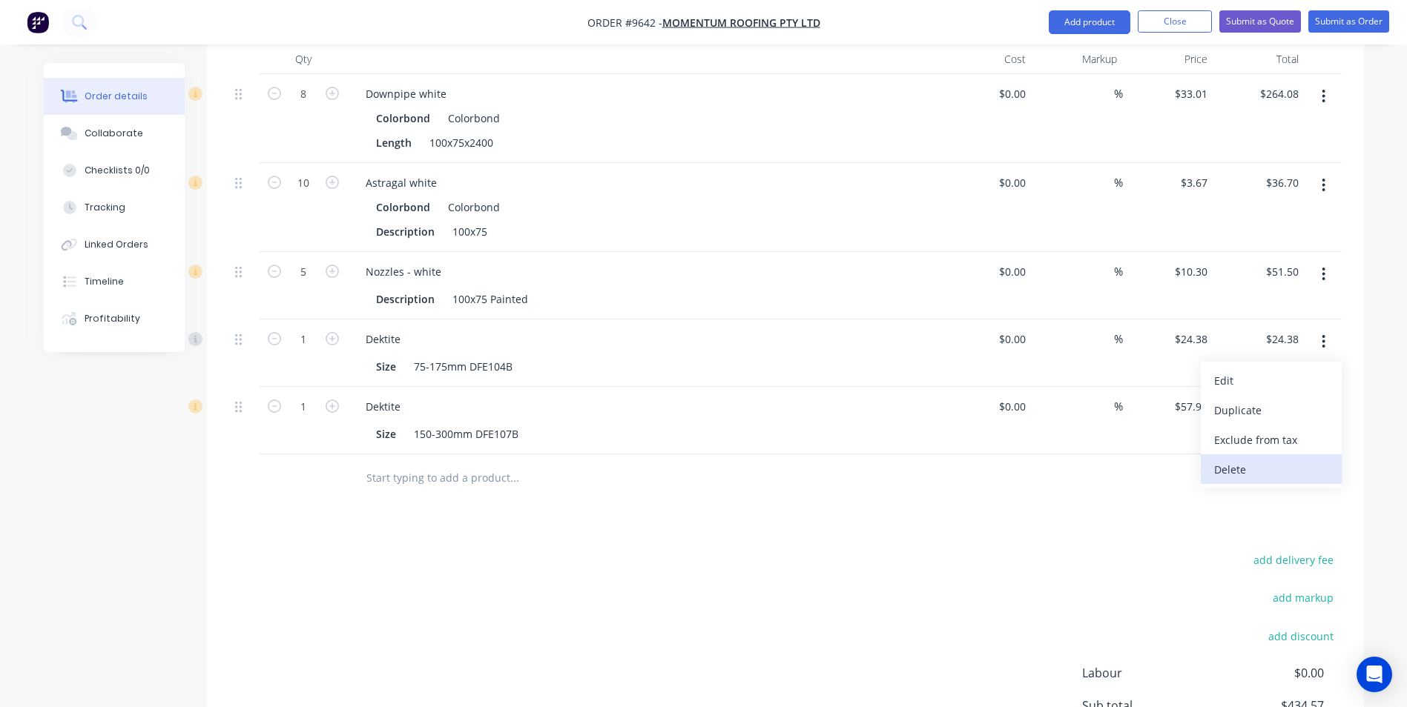
click at [1292, 459] on div "Delete" at bounding box center [1271, 470] width 114 height 22
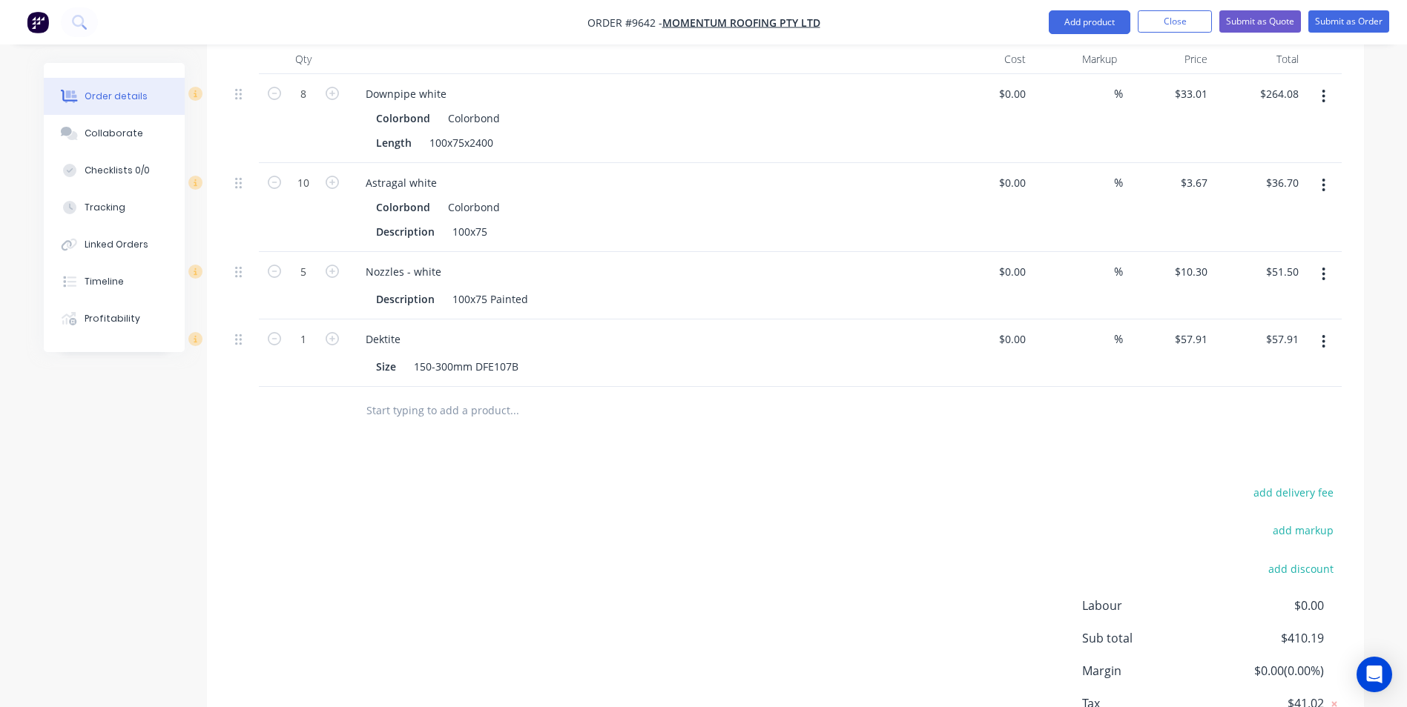
click at [1328, 328] on button "button" at bounding box center [1323, 341] width 35 height 27
click at [1278, 459] on div "Delete" at bounding box center [1271, 470] width 114 height 22
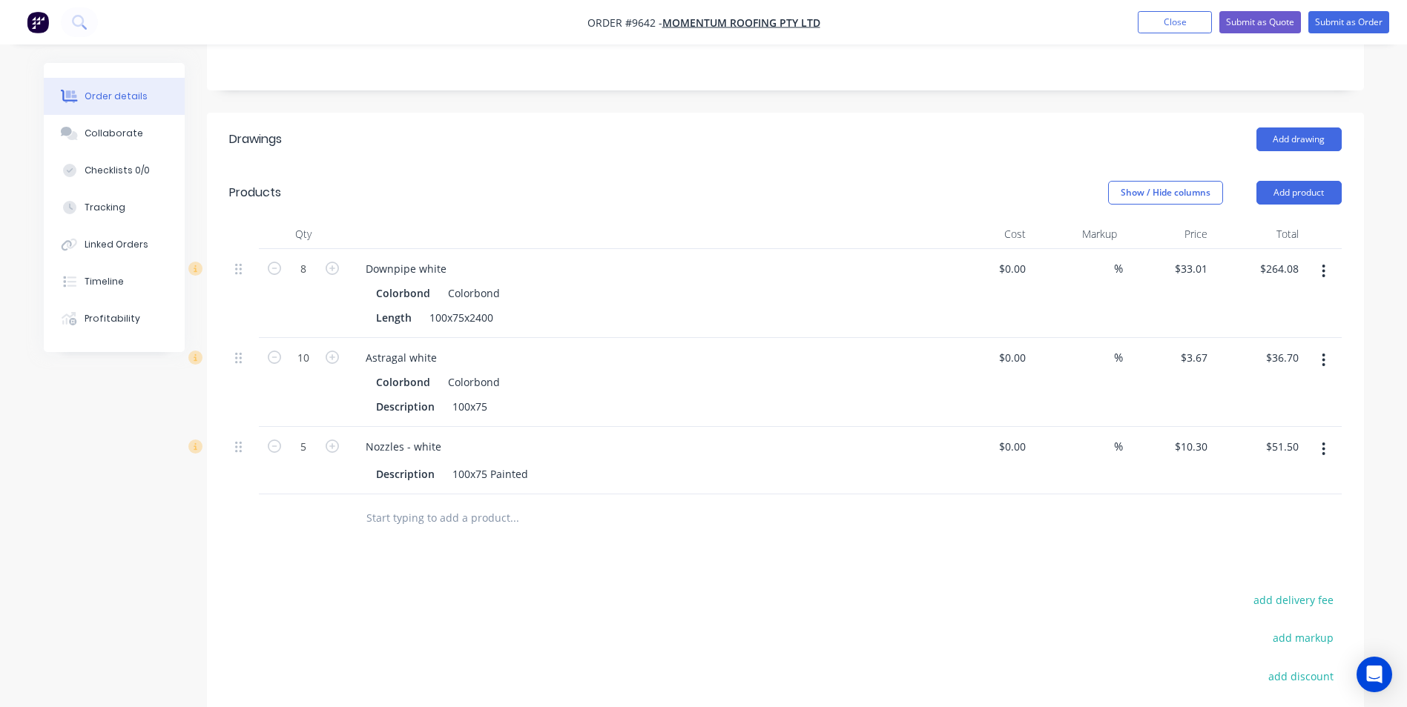
scroll to position [294, 0]
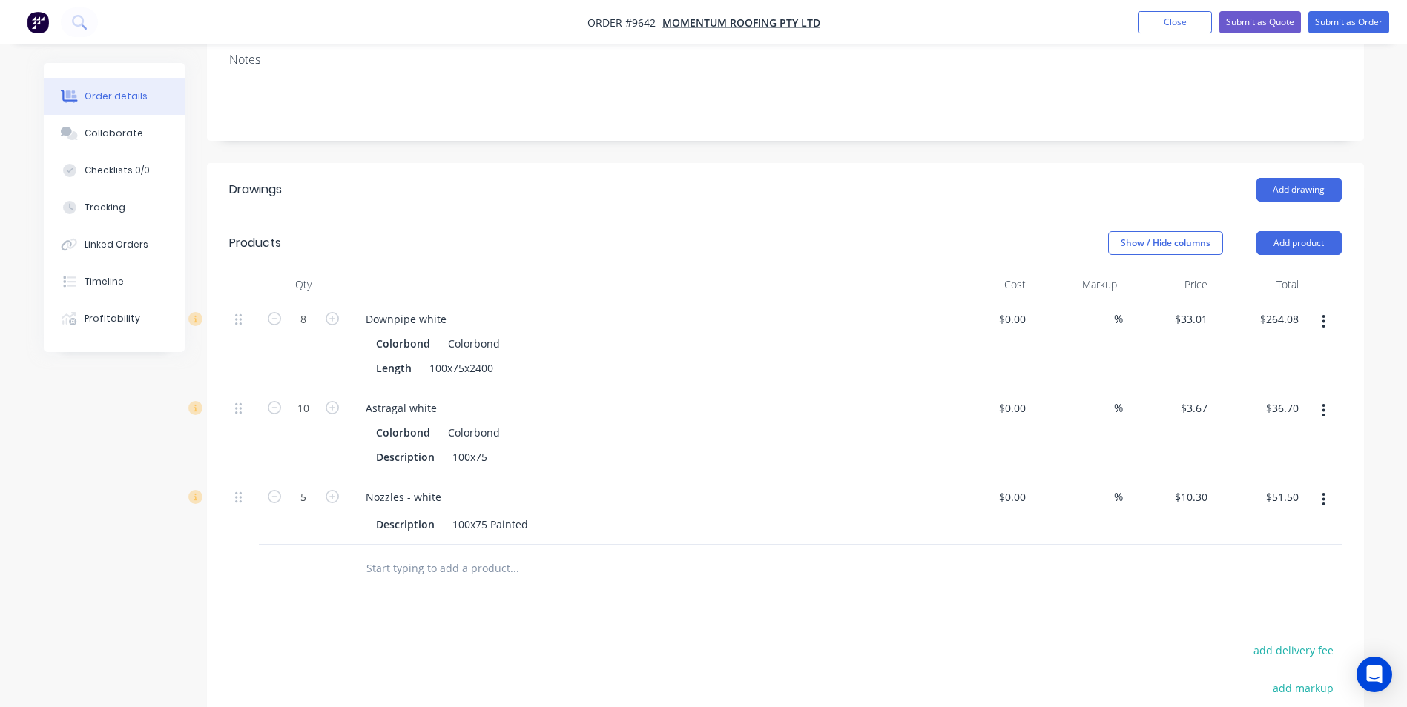
click at [1325, 314] on icon "button" at bounding box center [1323, 322] width 4 height 16
click at [1274, 350] on div "Edit" at bounding box center [1271, 361] width 114 height 22
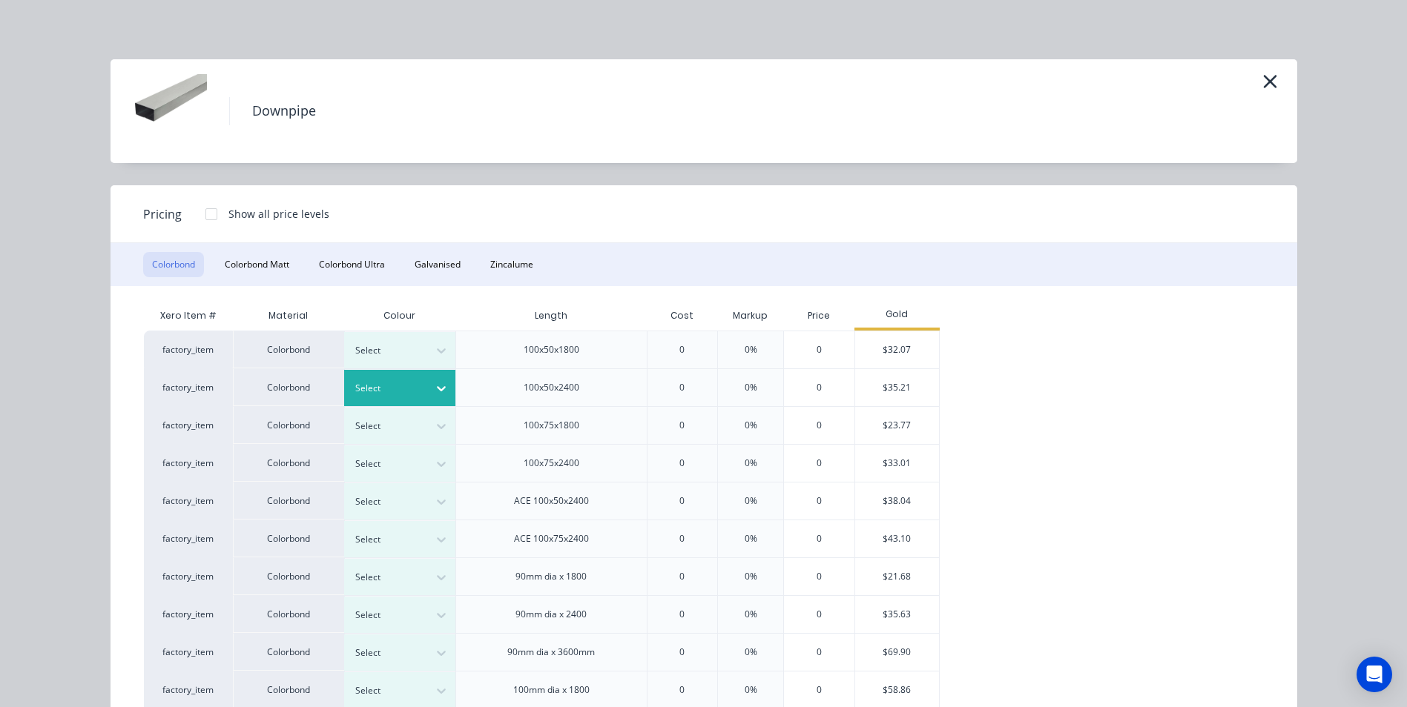
click at [400, 392] on div at bounding box center [388, 388] width 67 height 16
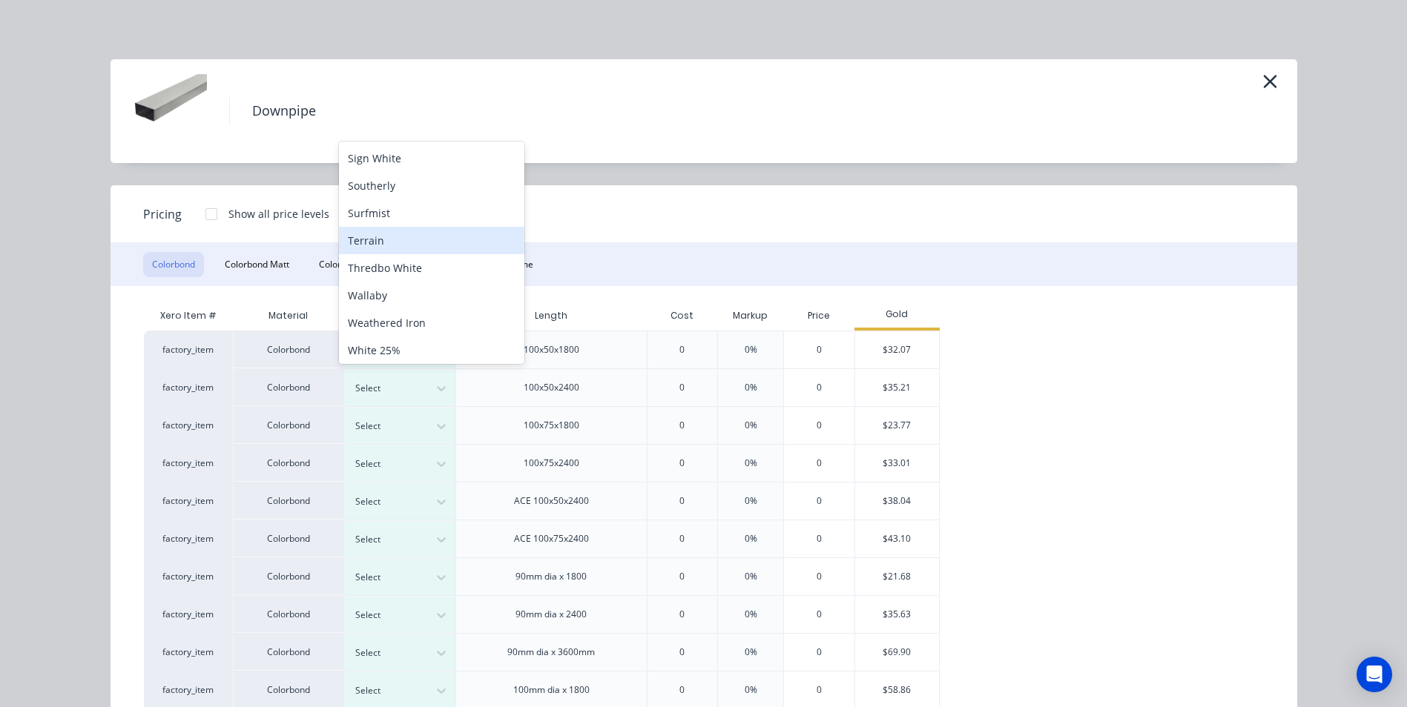
scroll to position [607, 0]
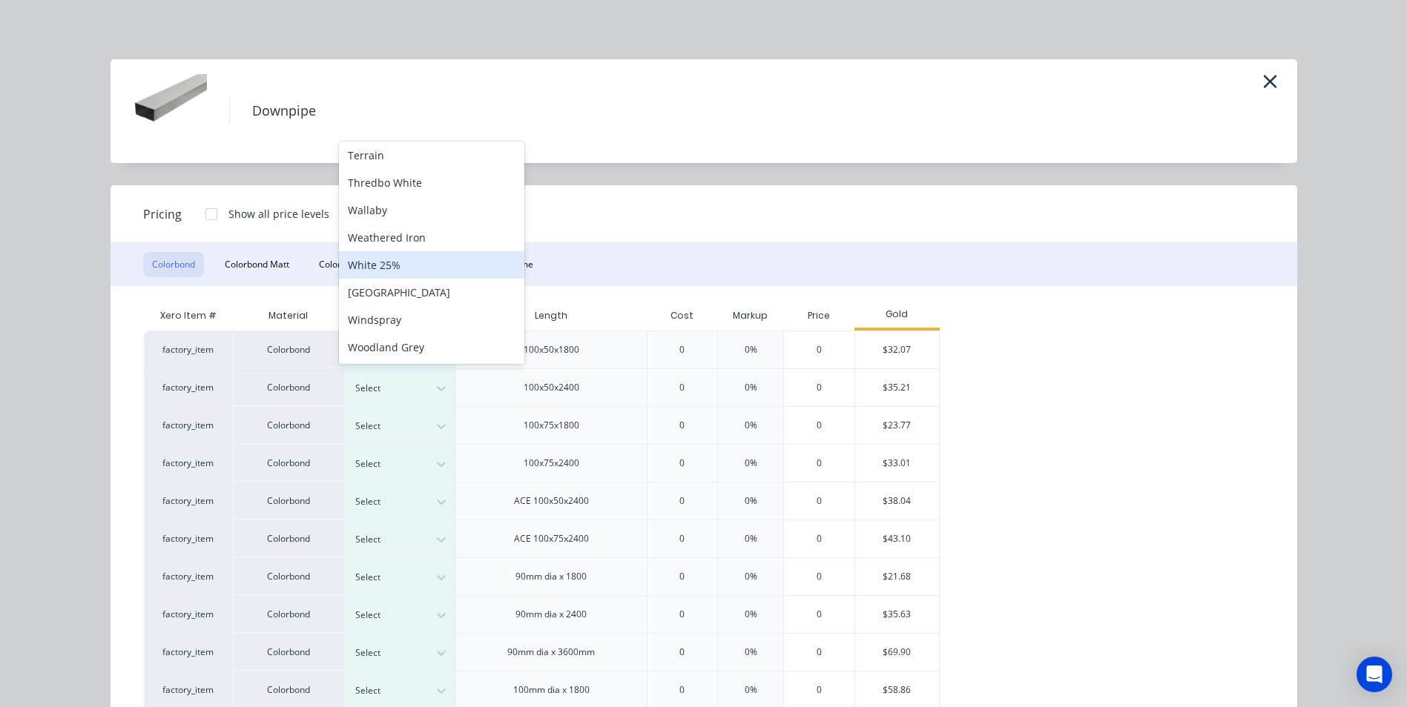
click at [415, 268] on div "White 25%" at bounding box center [431, 264] width 185 height 27
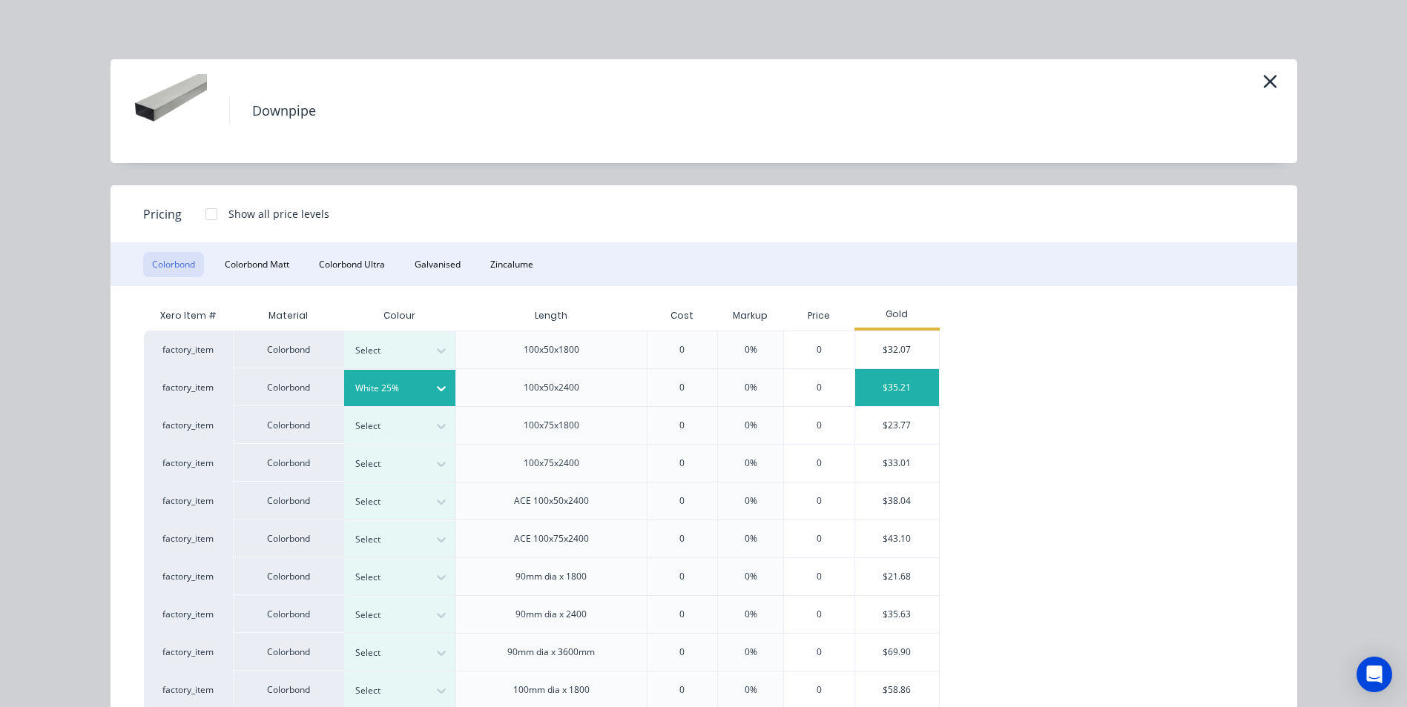
click at [897, 393] on div "$35.21" at bounding box center [897, 387] width 84 height 37
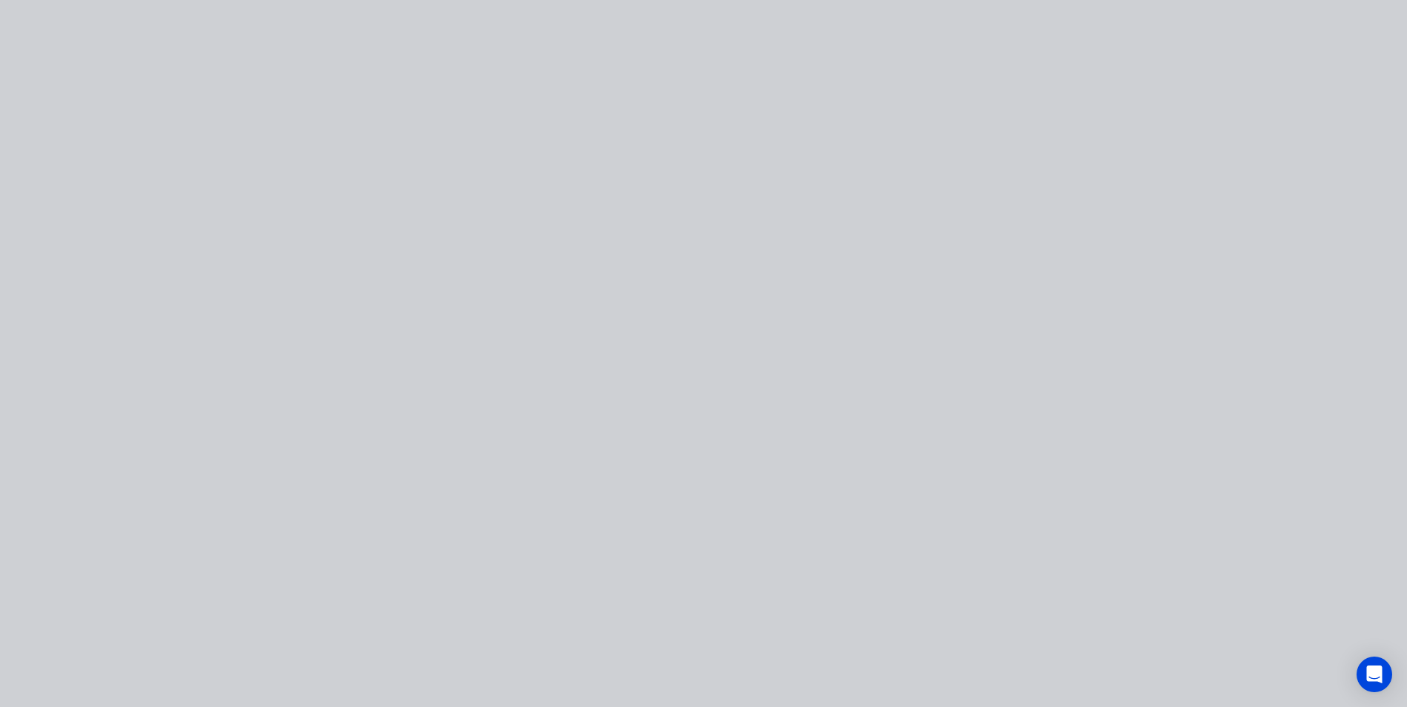
type input "$35.21"
type input "$281.68"
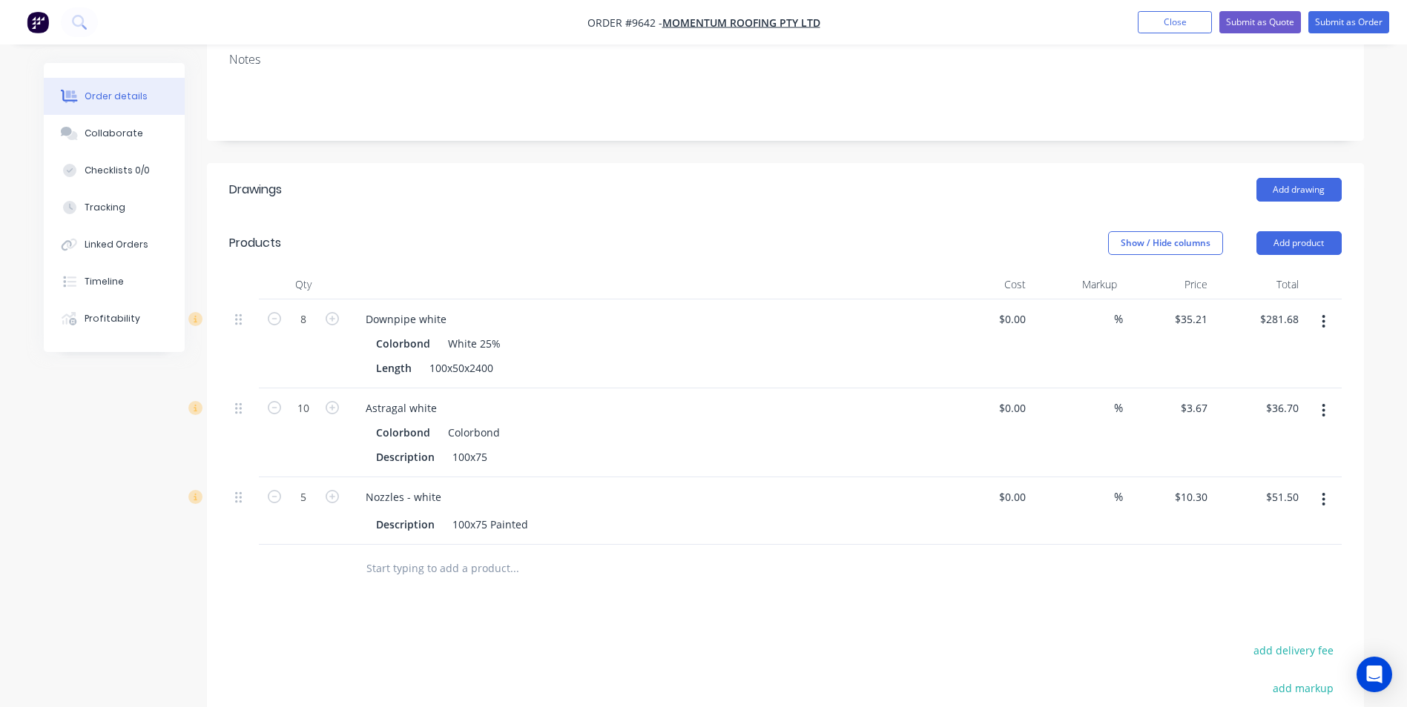
click at [1319, 397] on button "button" at bounding box center [1323, 410] width 35 height 27
click at [1220, 439] on div "Edit" at bounding box center [1271, 450] width 114 height 22
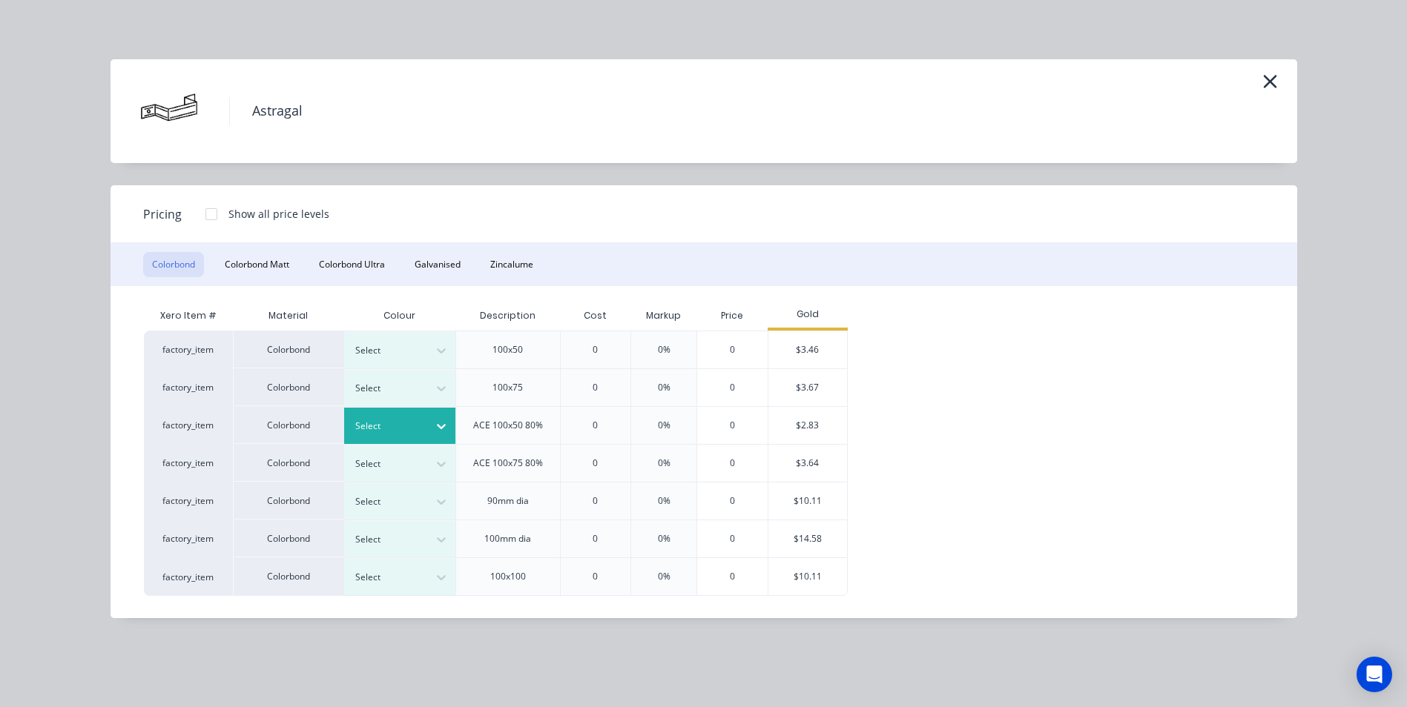
click at [433, 419] on div at bounding box center [441, 427] width 27 height 24
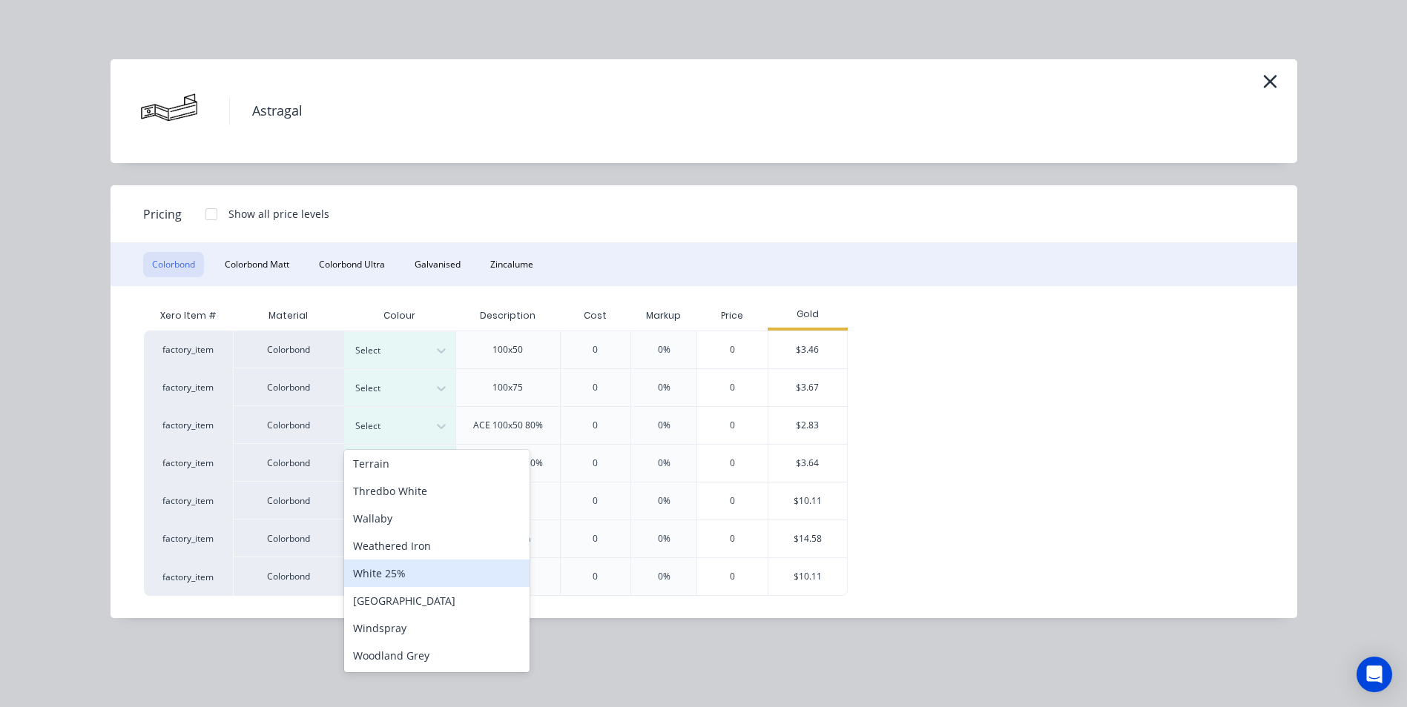
click at [415, 570] on div "White 25%" at bounding box center [436, 573] width 185 height 27
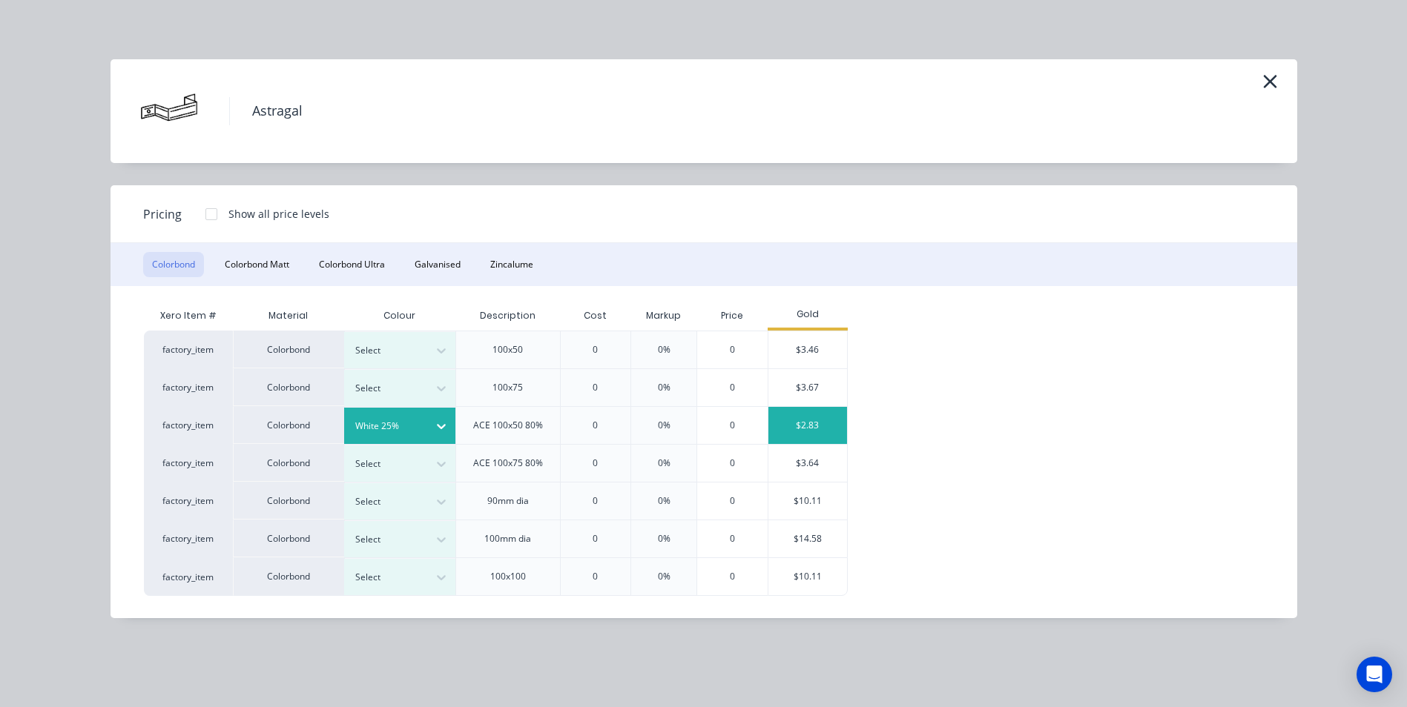
click at [794, 426] on div "$2.83" at bounding box center [807, 425] width 79 height 37
type input "$2.83"
type input "$28.30"
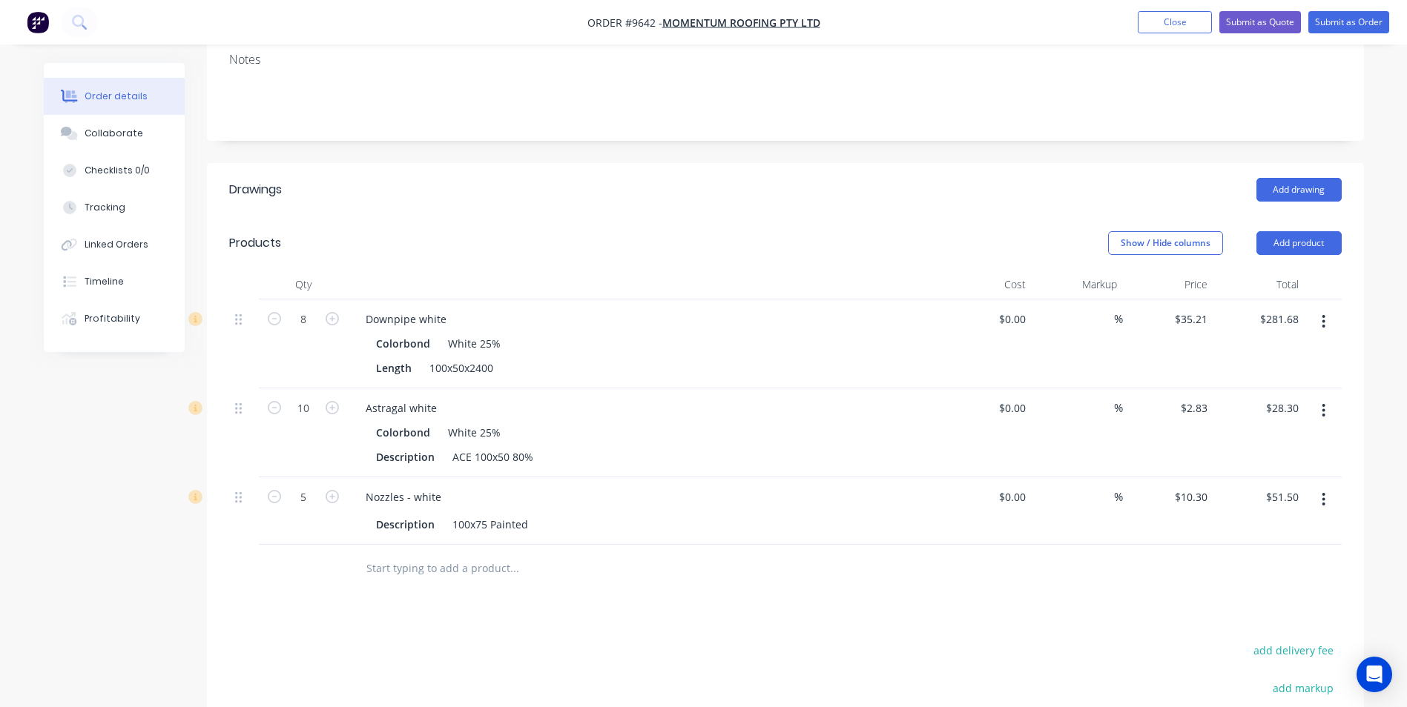
click at [1324, 493] on icon "button" at bounding box center [1323, 499] width 3 height 13
click at [1215, 528] on div "Edit" at bounding box center [1271, 539] width 114 height 22
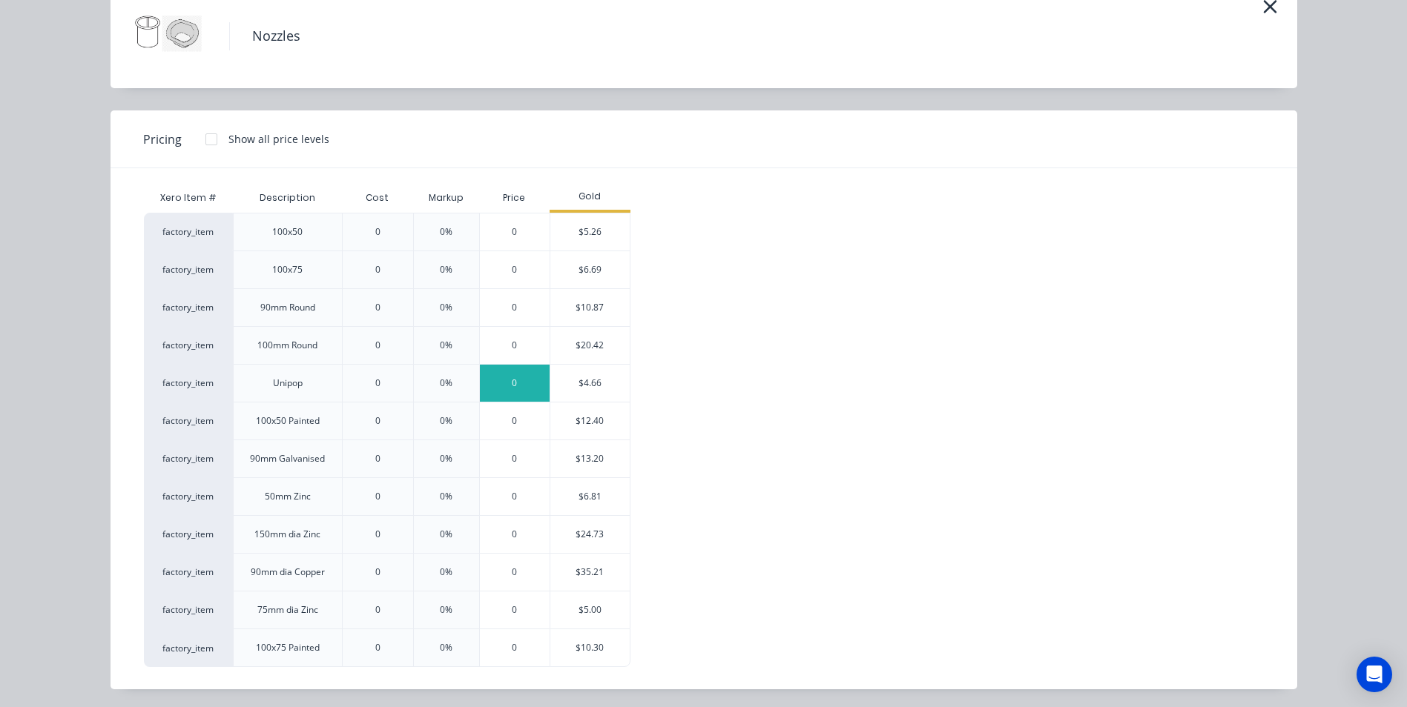
scroll to position [78, 0]
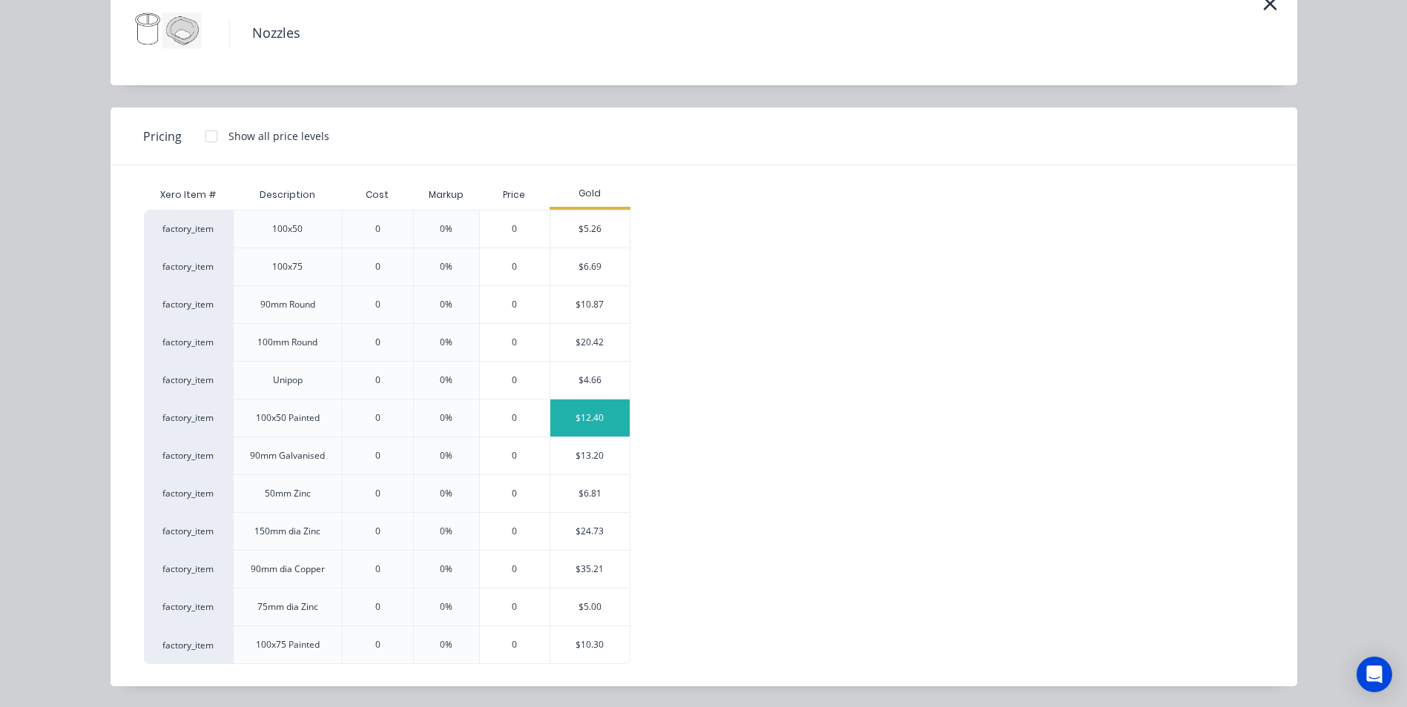
click at [580, 414] on div "$12.40" at bounding box center [589, 418] width 79 height 37
type input "$12.40"
type input "$62.00"
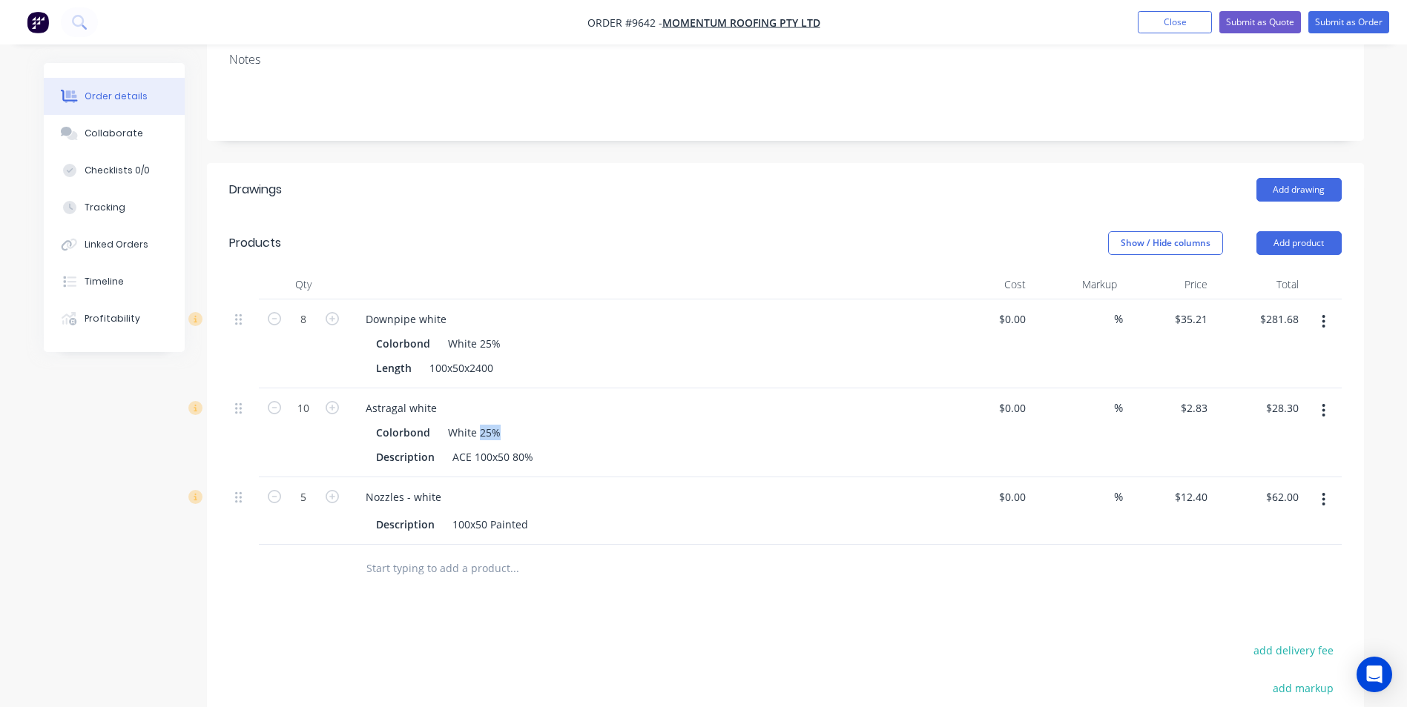
drag, startPoint x: 494, startPoint y: 389, endPoint x: 477, endPoint y: 389, distance: 17.1
click at [477, 422] on div "White 25%" at bounding box center [471, 433] width 59 height 22
drag, startPoint x: 477, startPoint y: 389, endPoint x: 518, endPoint y: 389, distance: 41.5
click at [534, 422] on div "Colorbond White 25%" at bounding box center [644, 433] width 537 height 22
click at [495, 422] on div "White 25%" at bounding box center [471, 433] width 59 height 22
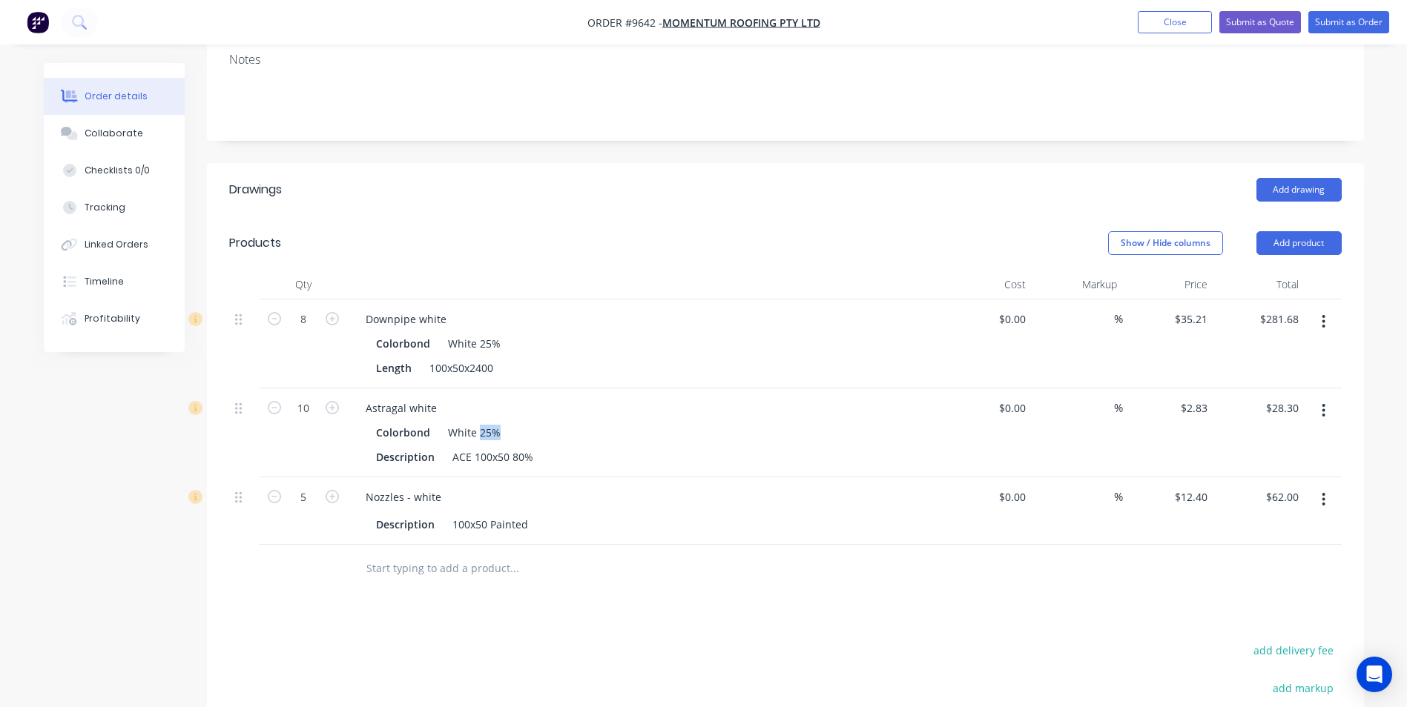
click at [495, 422] on div "White 25%" at bounding box center [471, 433] width 59 height 22
click at [491, 422] on div "White 25%" at bounding box center [471, 433] width 59 height 22
click at [516, 446] on div "ACE 100x50 80%" at bounding box center [492, 457] width 93 height 22
click at [489, 422] on div "White 25%" at bounding box center [471, 433] width 59 height 22
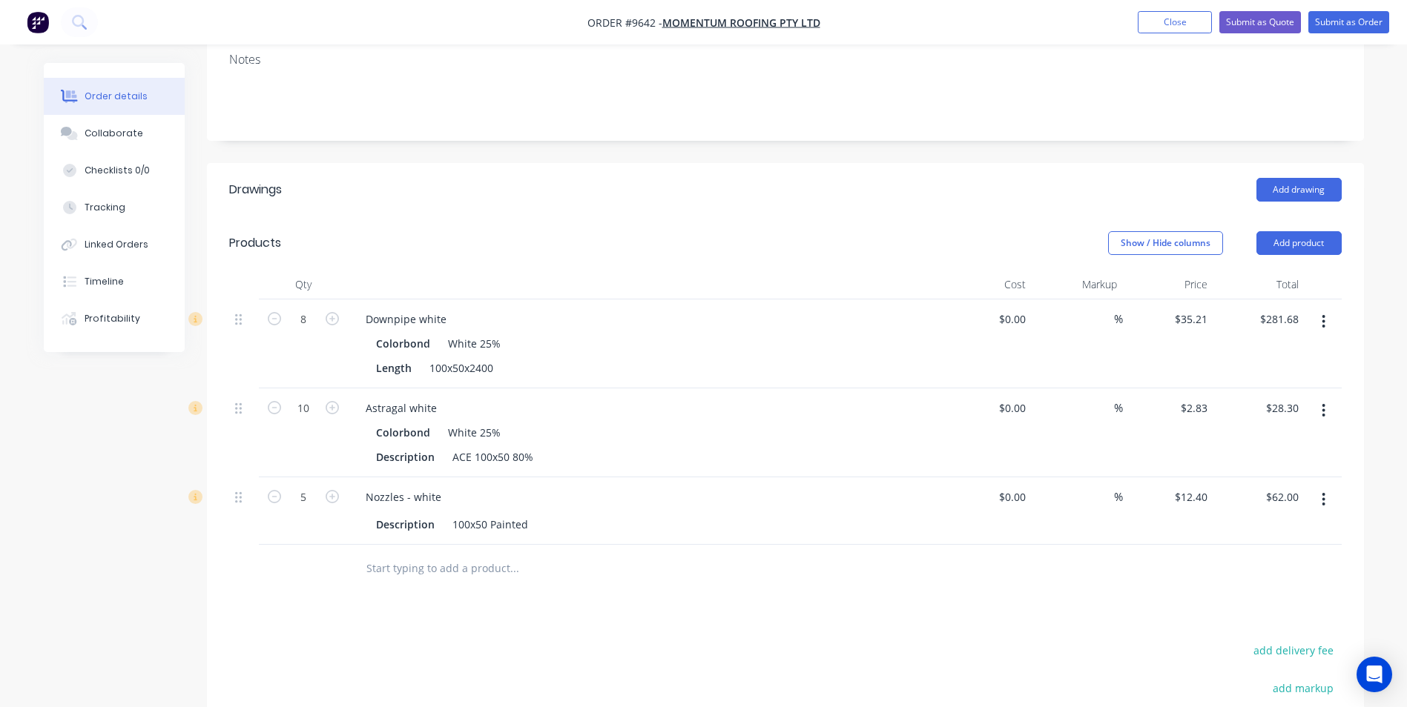
click at [486, 333] on div "White 25%" at bounding box center [471, 344] width 59 height 22
click at [641, 446] on div "Description ACE 100x50 80%" at bounding box center [641, 457] width 543 height 22
click at [665, 397] on div "Astragal white" at bounding box center [644, 408] width 581 height 22
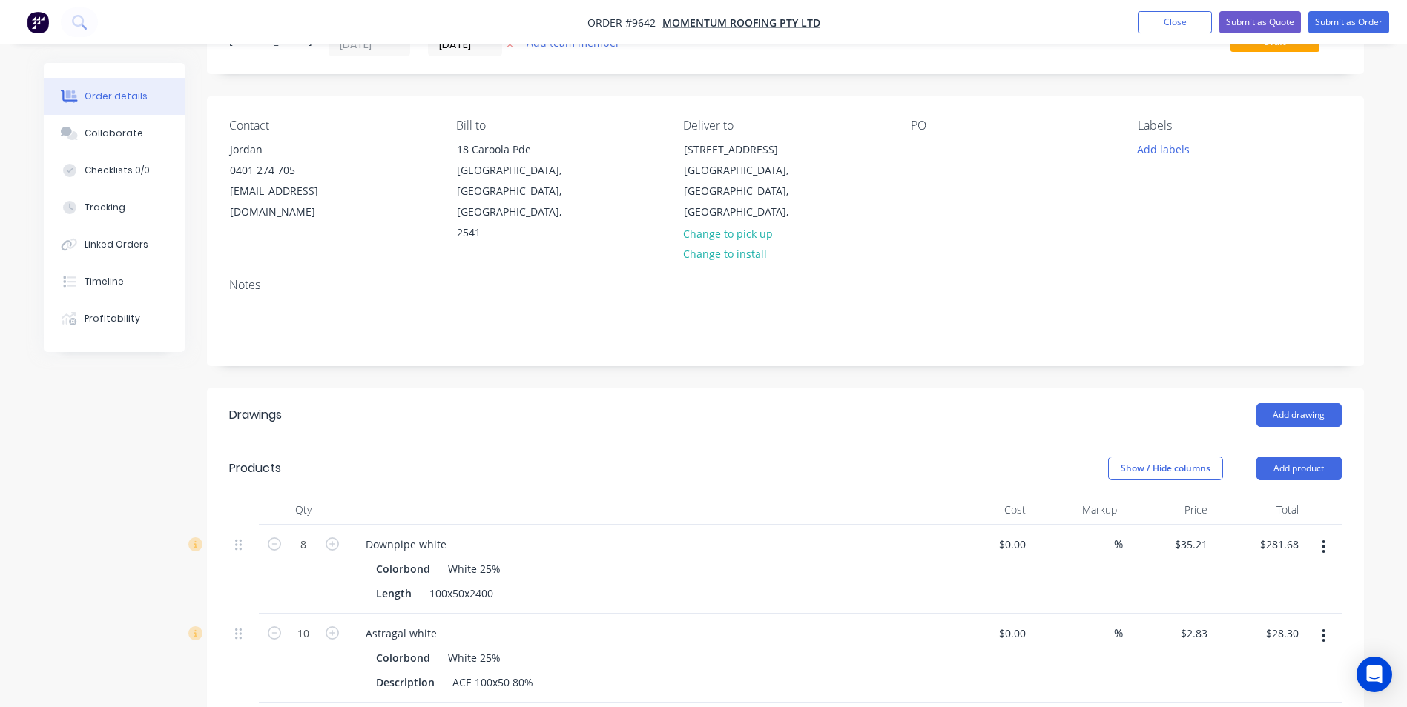
scroll to position [0, 0]
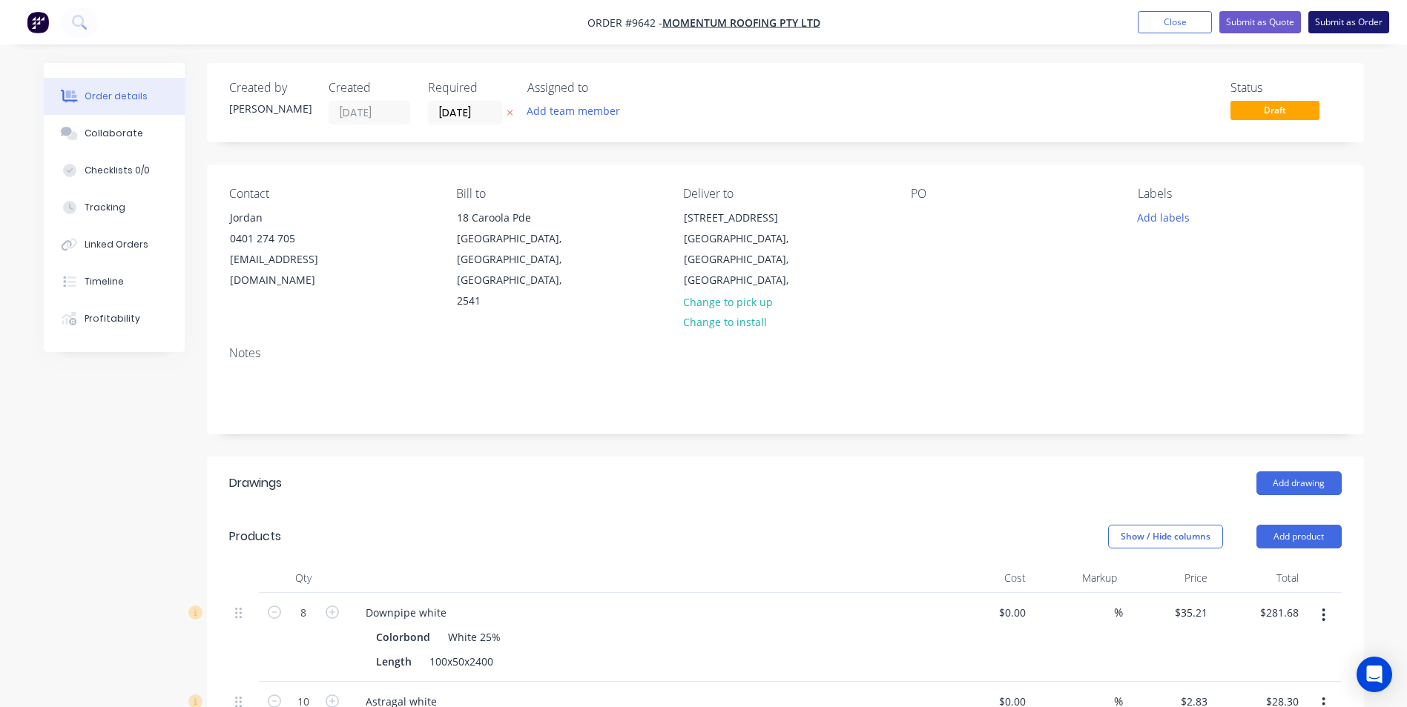
click at [1331, 27] on button "Submit as Order" at bounding box center [1348, 22] width 81 height 22
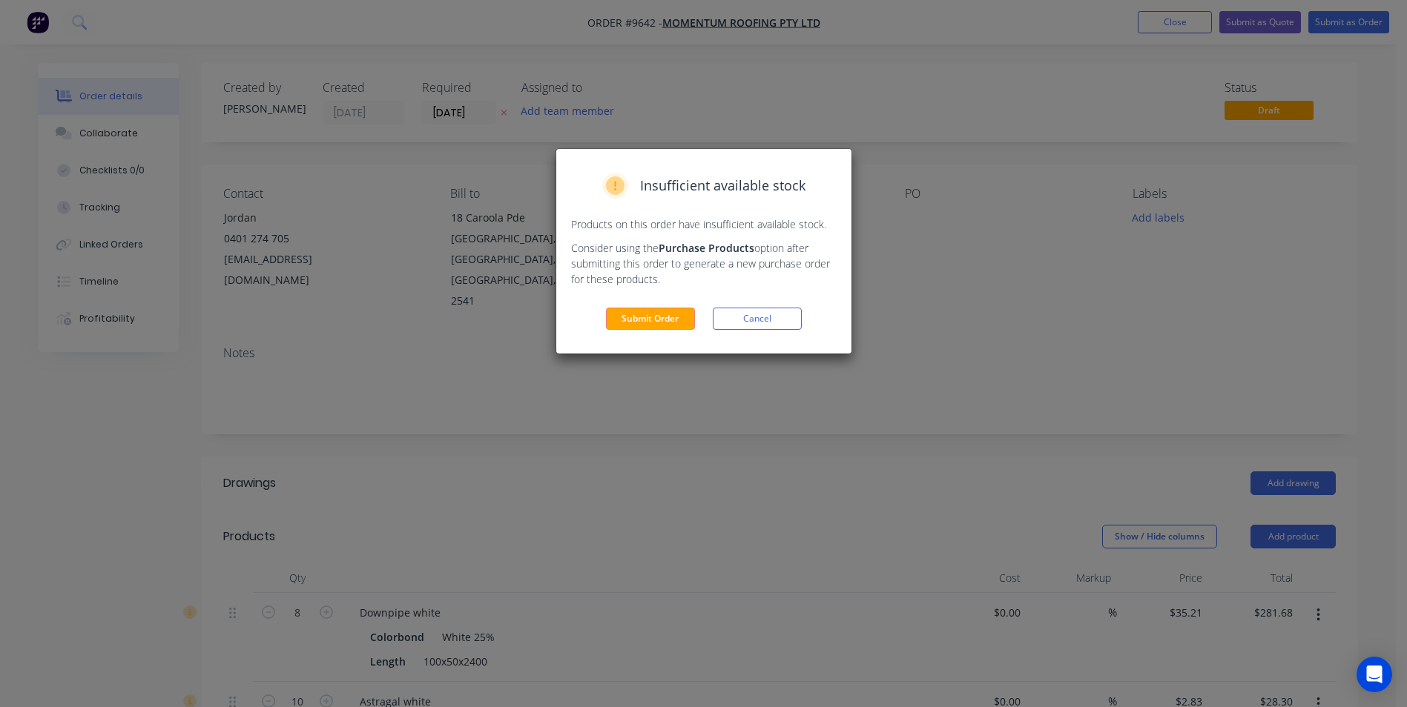
click at [729, 297] on div "Insufficient available stock Products on this order have insufficient available…" at bounding box center [703, 251] width 295 height 205
click at [796, 334] on div "Insufficient available stock Products on this order have insufficient available…" at bounding box center [703, 251] width 295 height 205
click at [793, 329] on button "Cancel" at bounding box center [757, 319] width 89 height 22
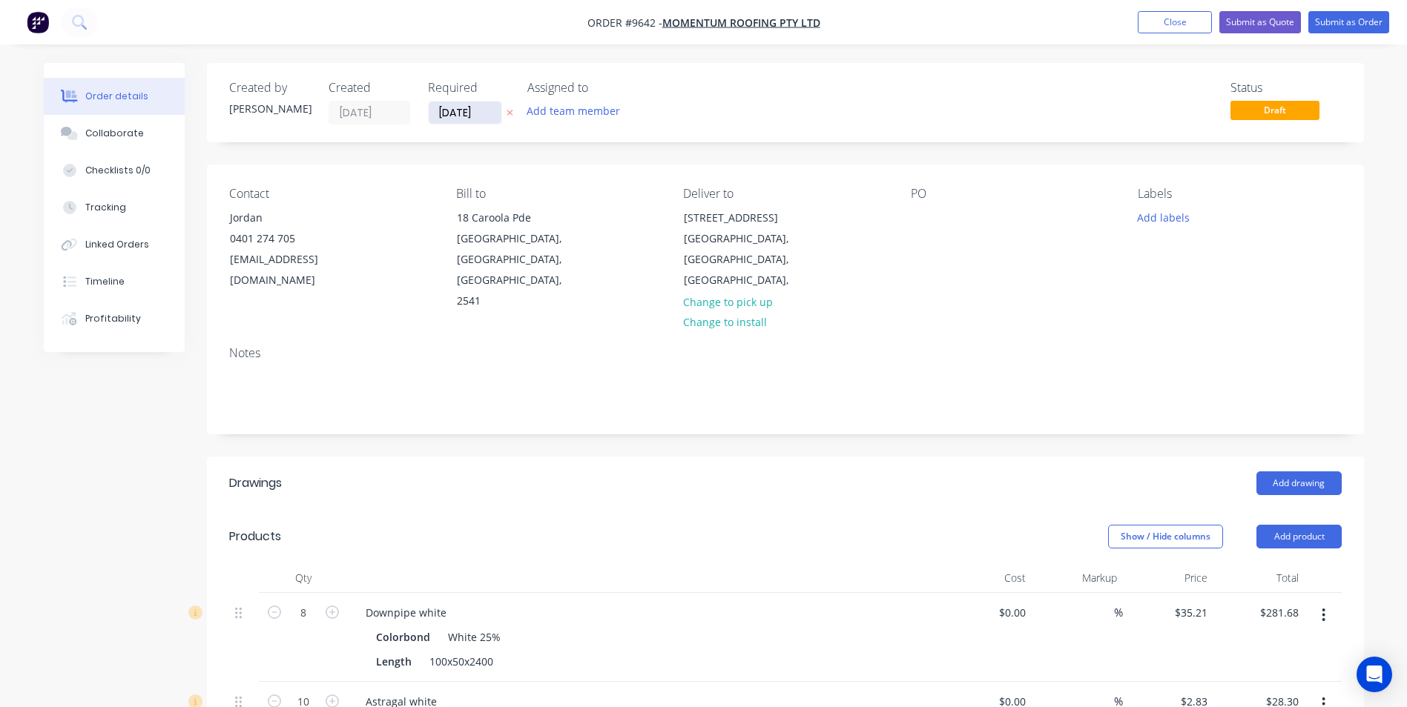
click at [460, 117] on input "08/09/25" at bounding box center [465, 113] width 73 height 22
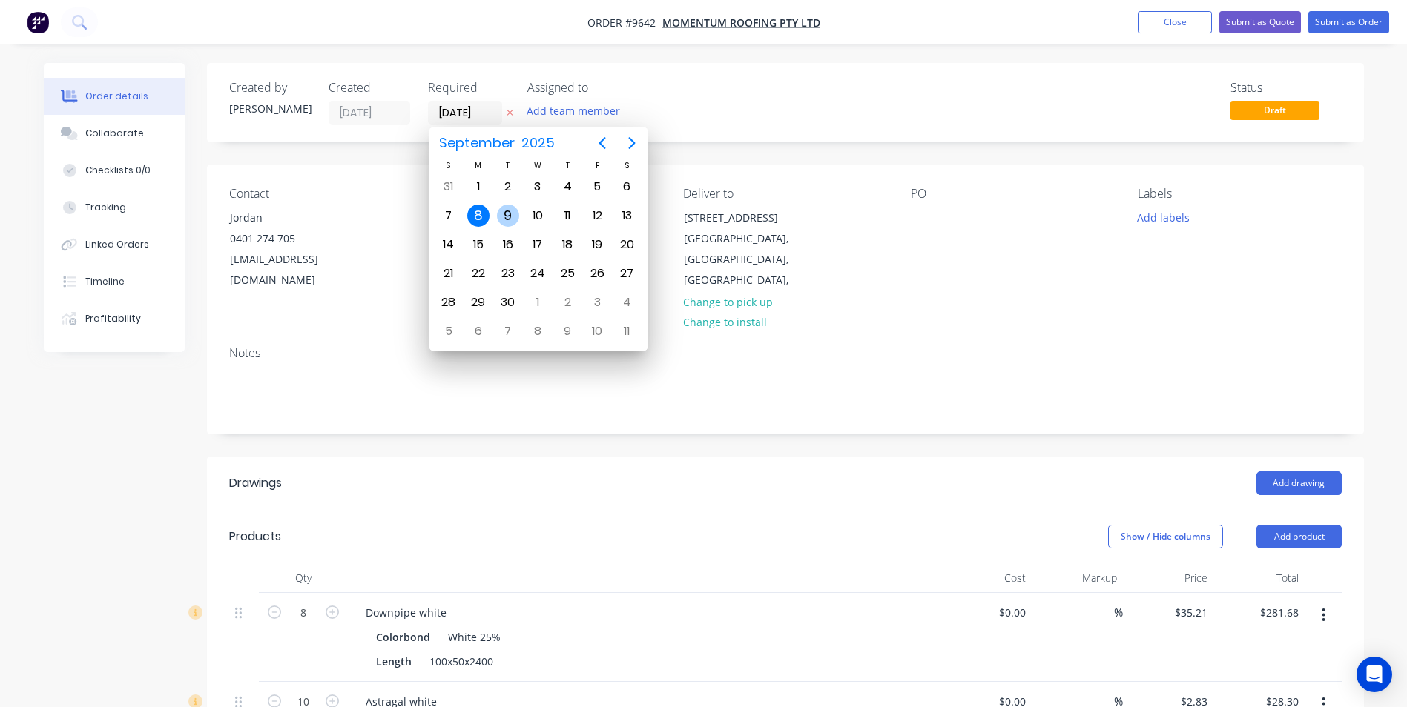
click at [506, 208] on div "9" at bounding box center [508, 216] width 22 height 22
type input "09/09/25"
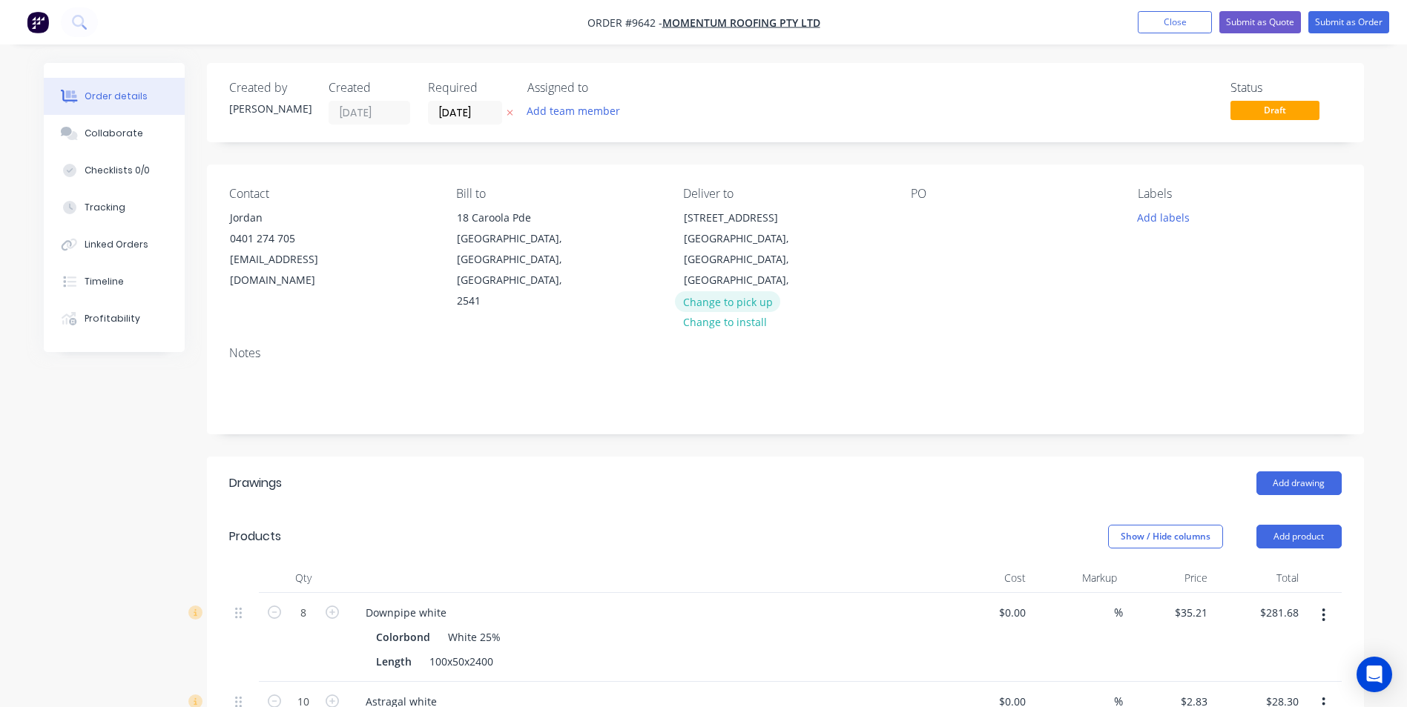
click at [750, 291] on button "Change to pick up" at bounding box center [727, 301] width 105 height 20
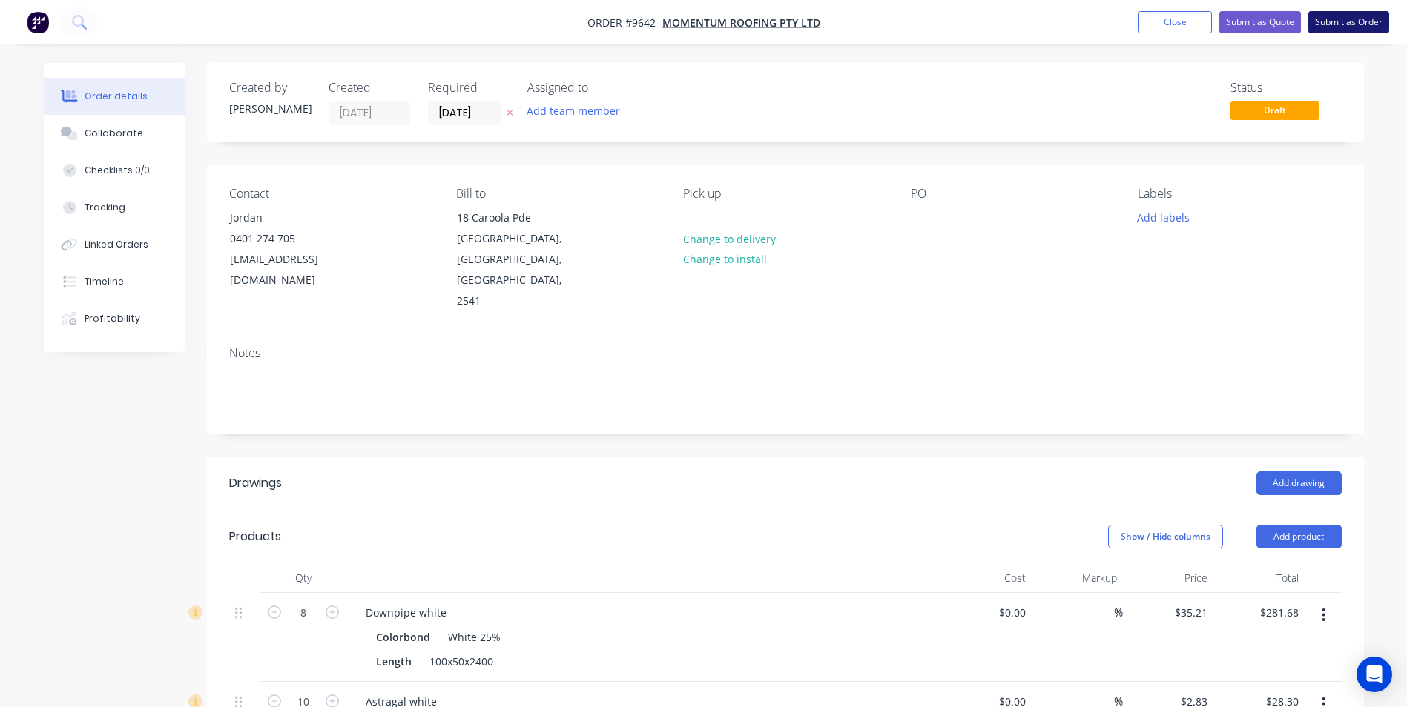
click at [1342, 26] on button "Submit as Order" at bounding box center [1348, 22] width 81 height 22
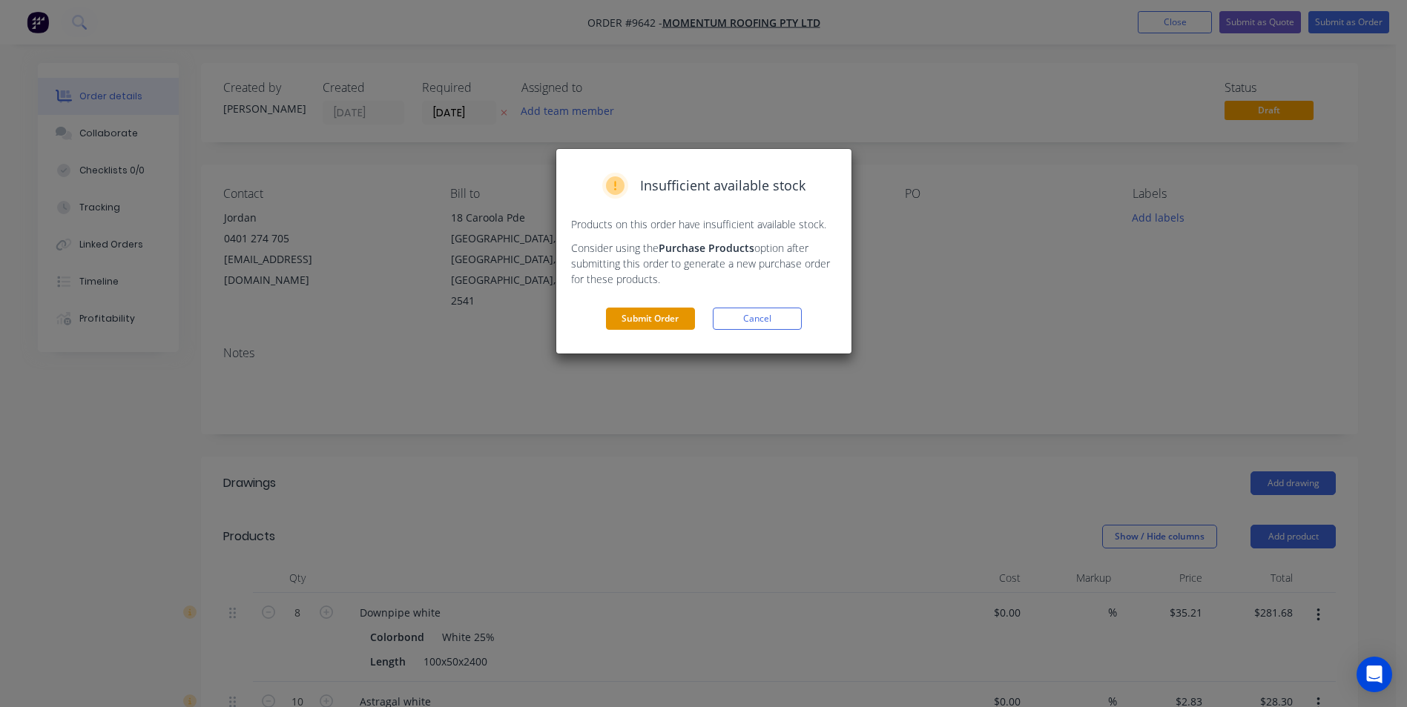
click at [678, 329] on button "Submit Order" at bounding box center [650, 319] width 89 height 22
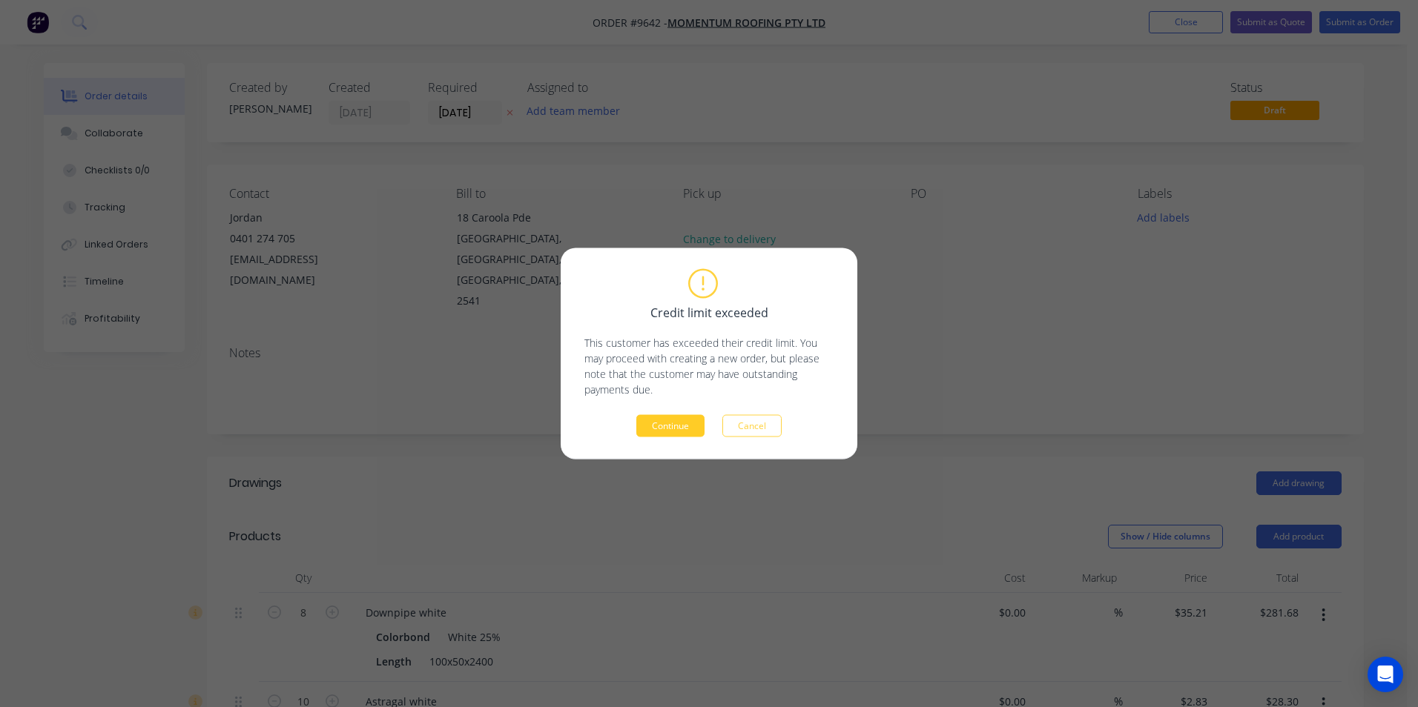
click at [672, 415] on button "Continue" at bounding box center [670, 426] width 68 height 22
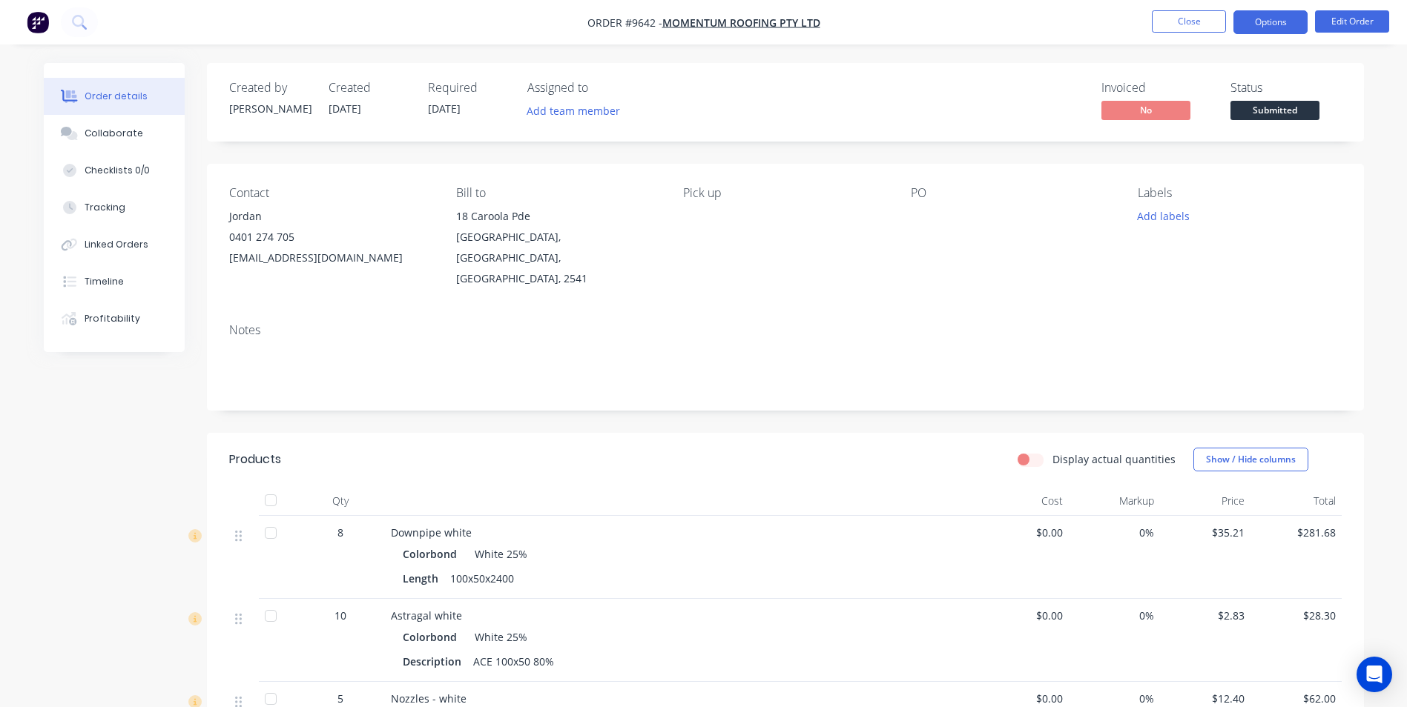
click at [1290, 23] on button "Options" at bounding box center [1270, 22] width 74 height 24
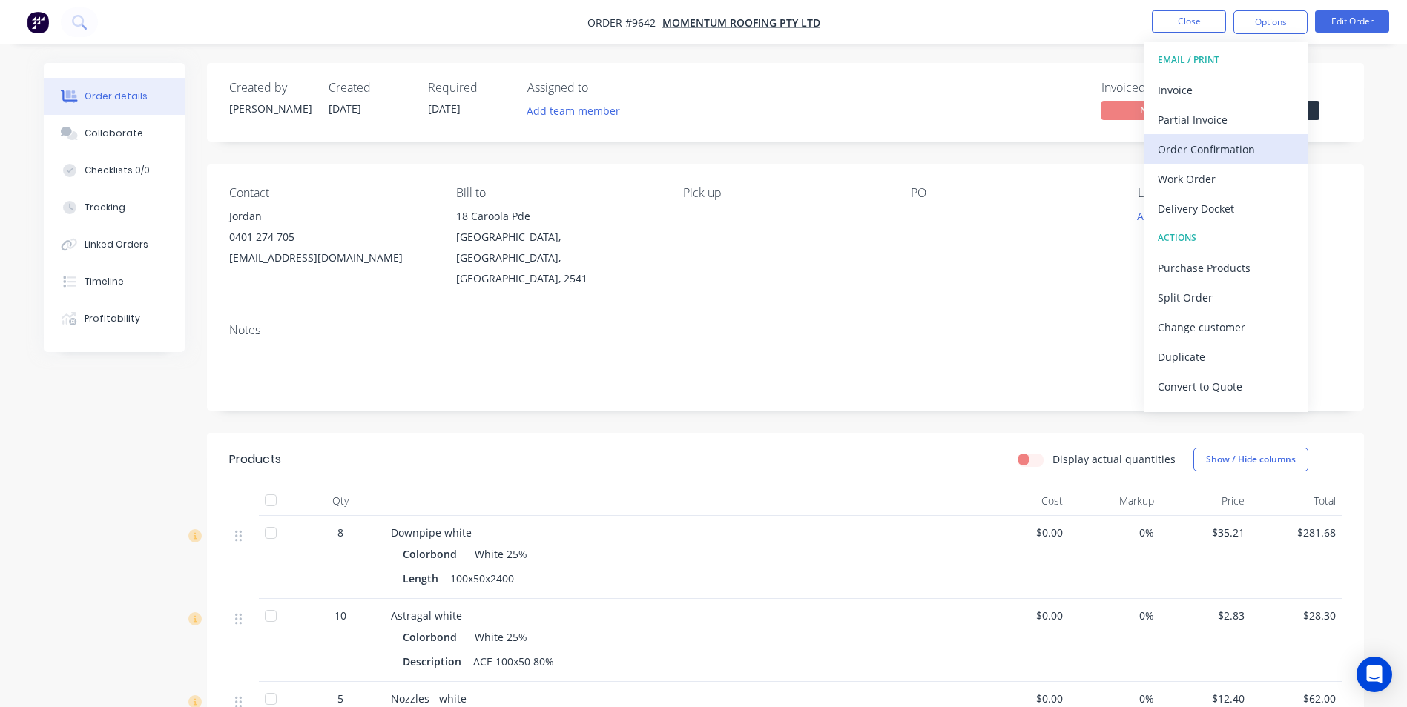
click at [1233, 146] on div "Order Confirmation" at bounding box center [1226, 150] width 136 height 22
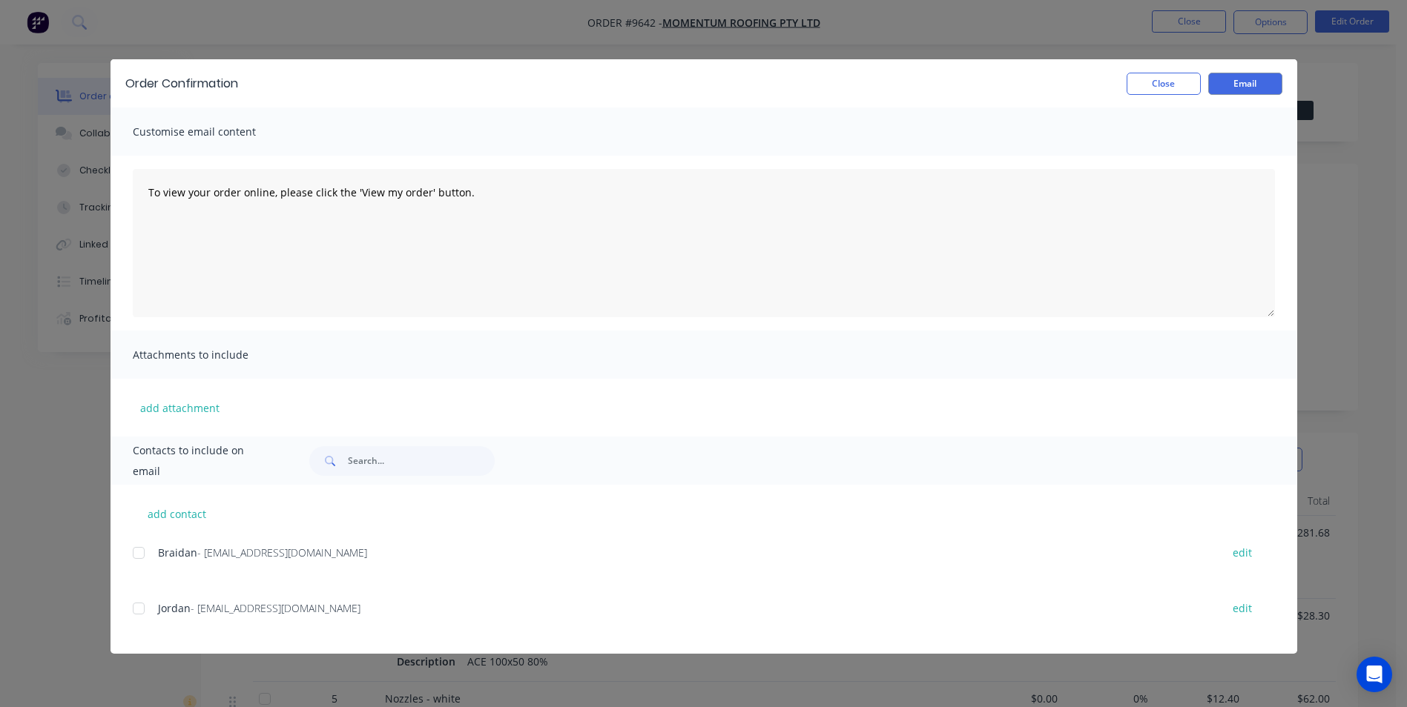
click at [168, 607] on span "Jordan" at bounding box center [174, 608] width 33 height 14
click at [151, 608] on div at bounding box center [139, 609] width 30 height 30
click at [1230, 84] on button "Email" at bounding box center [1245, 84] width 74 height 22
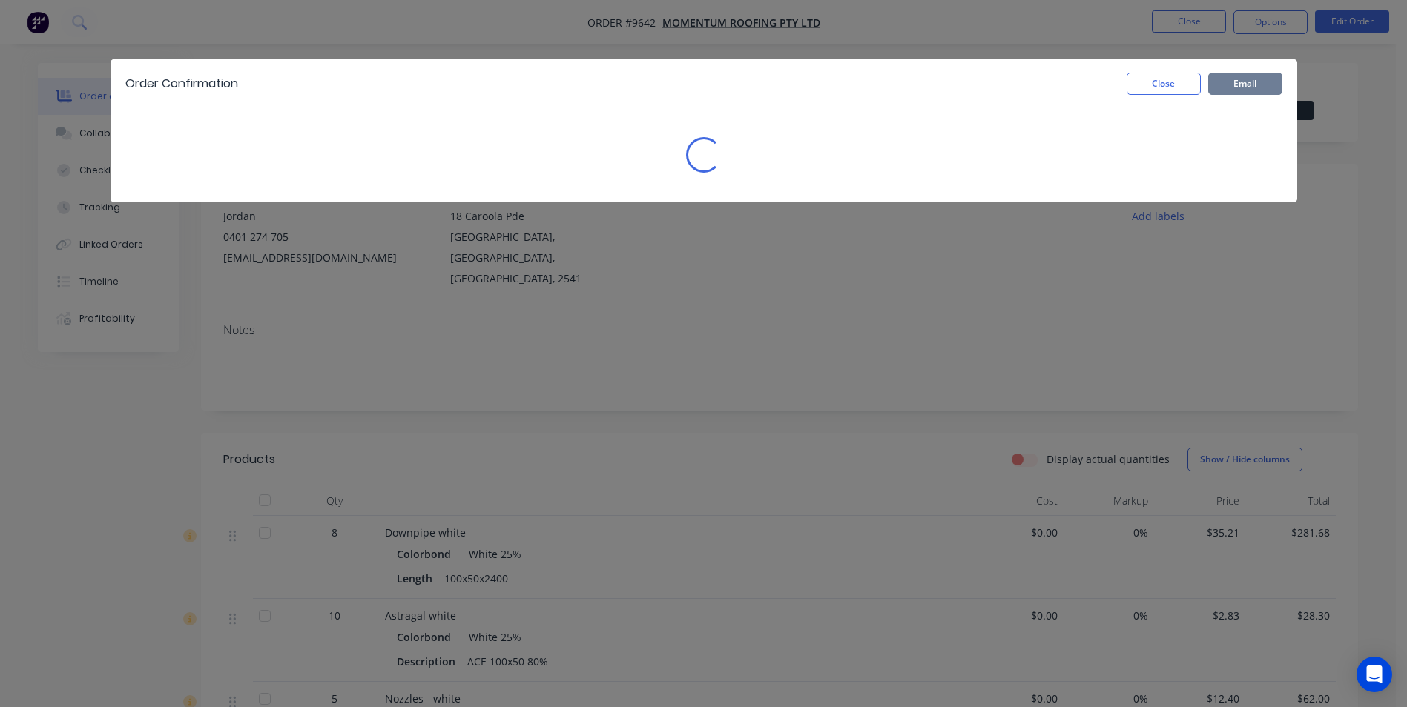
click at [1208, 90] on button "Email" at bounding box center [1245, 84] width 74 height 22
click at [1181, 95] on div "Order Confirmation Close Email" at bounding box center [703, 83] width 1186 height 48
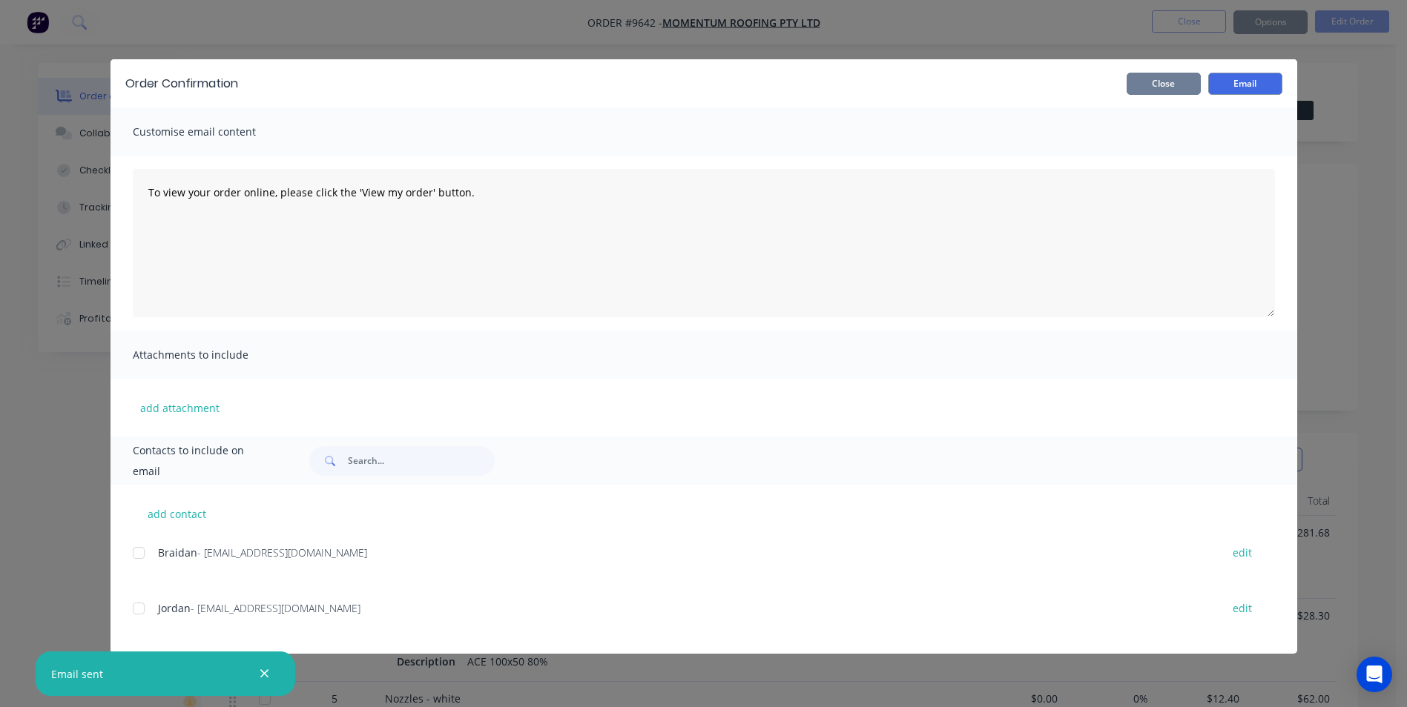
drag, startPoint x: 1173, startPoint y: 87, endPoint x: 1203, endPoint y: 66, distance: 36.8
click at [1188, 76] on button "Close" at bounding box center [1163, 84] width 74 height 22
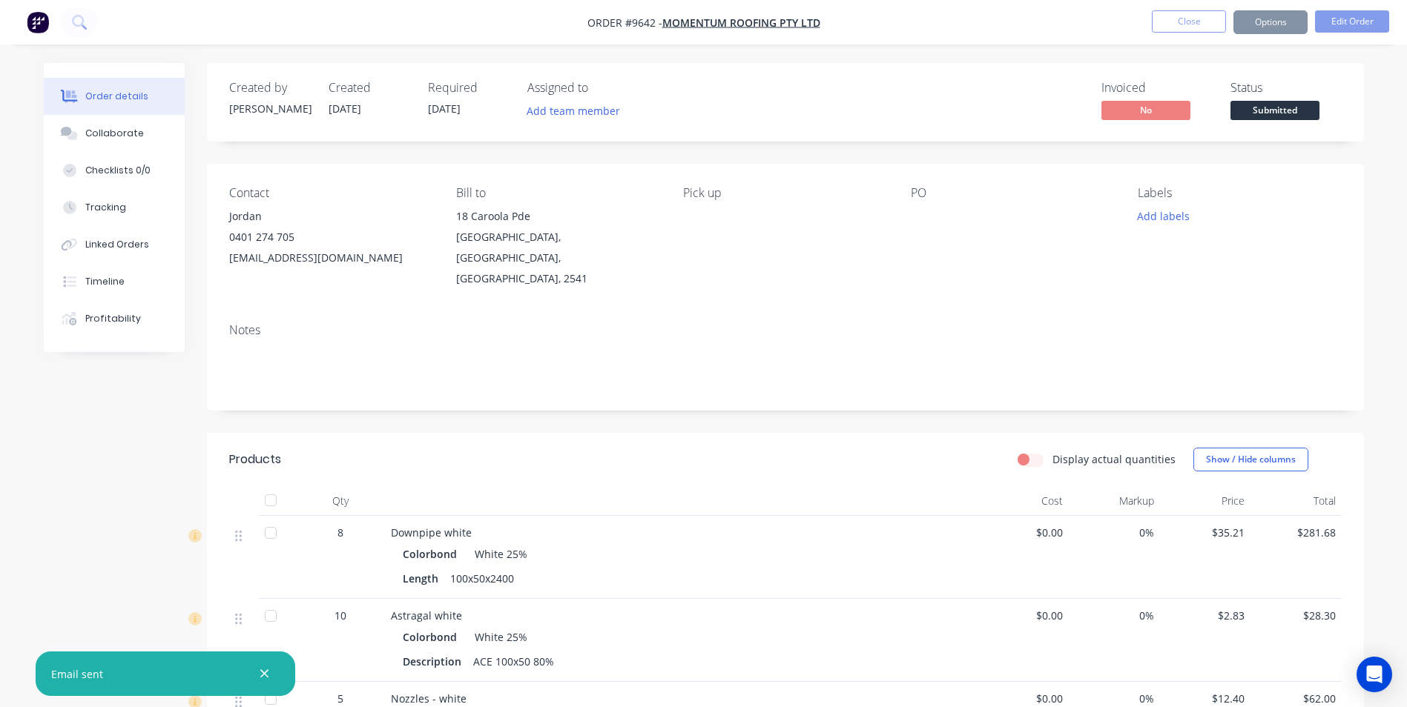
click at [1247, 39] on nav "Order #9642 - Momentum Roofing PTY LTD Close Options Edit Order" at bounding box center [703, 22] width 1407 height 44
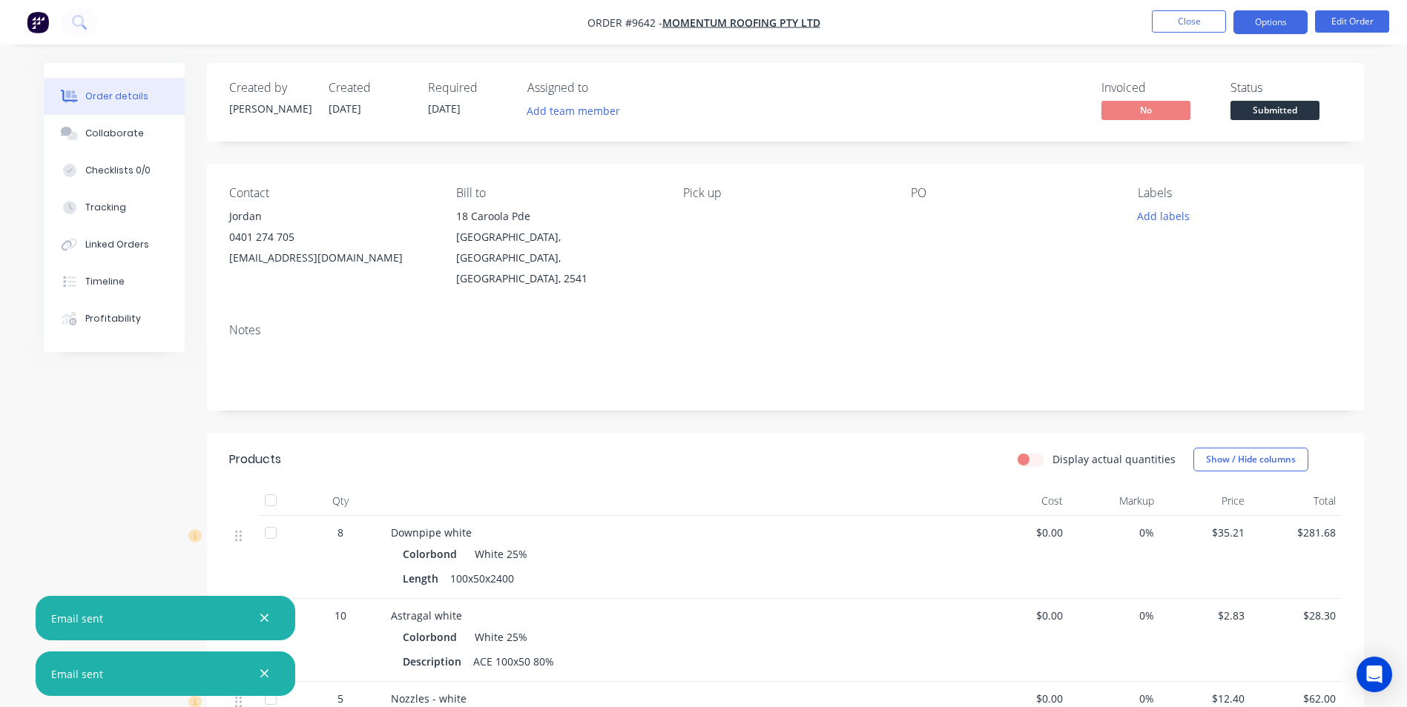
click at [1249, 26] on button "Options" at bounding box center [1270, 22] width 74 height 24
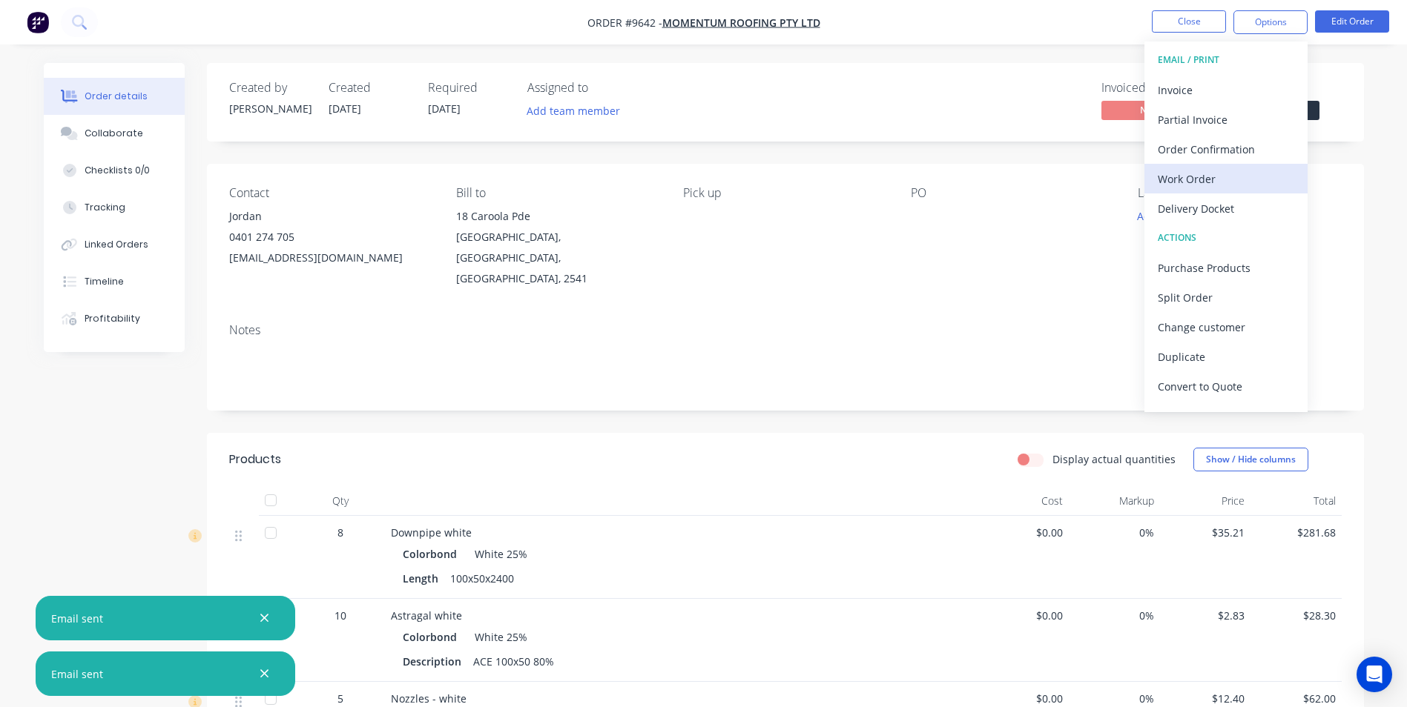
click at [1206, 182] on div "Work Order" at bounding box center [1226, 179] width 136 height 22
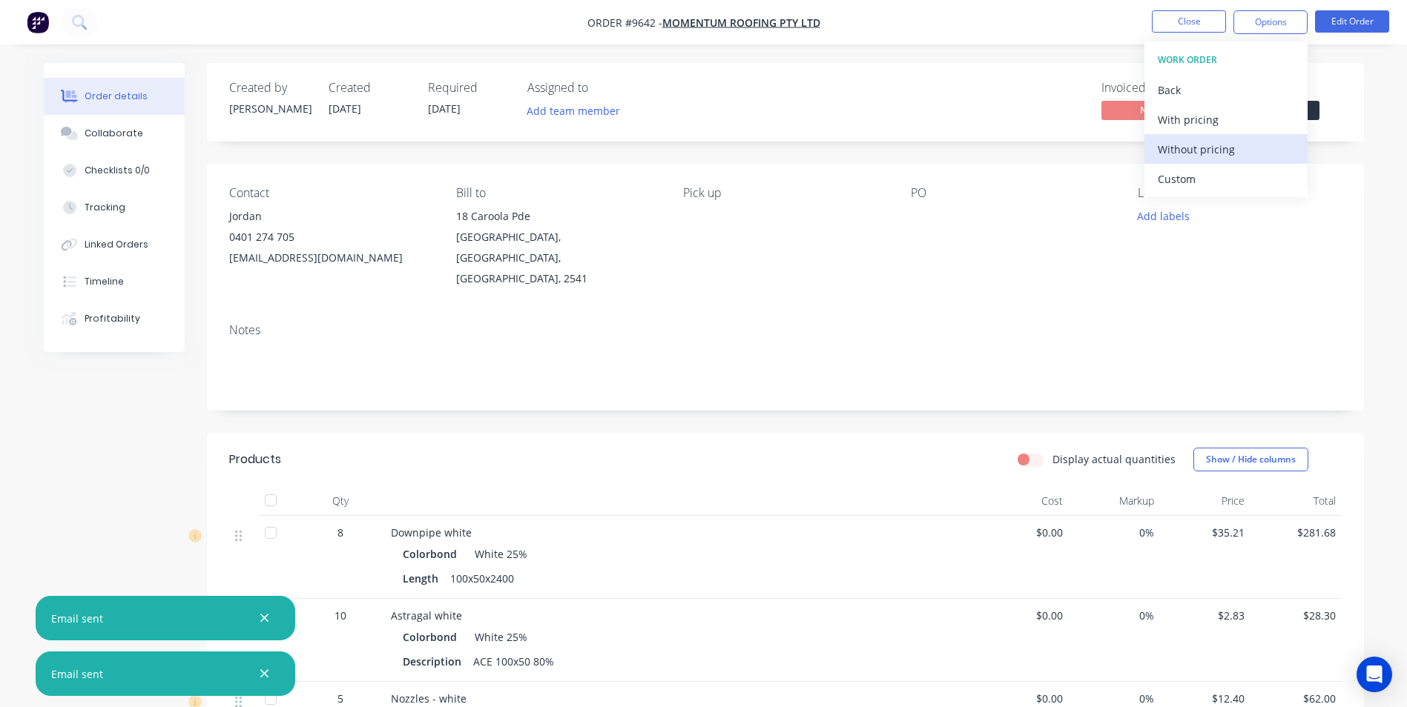
click at [1203, 145] on div "Without pricing" at bounding box center [1226, 150] width 136 height 22
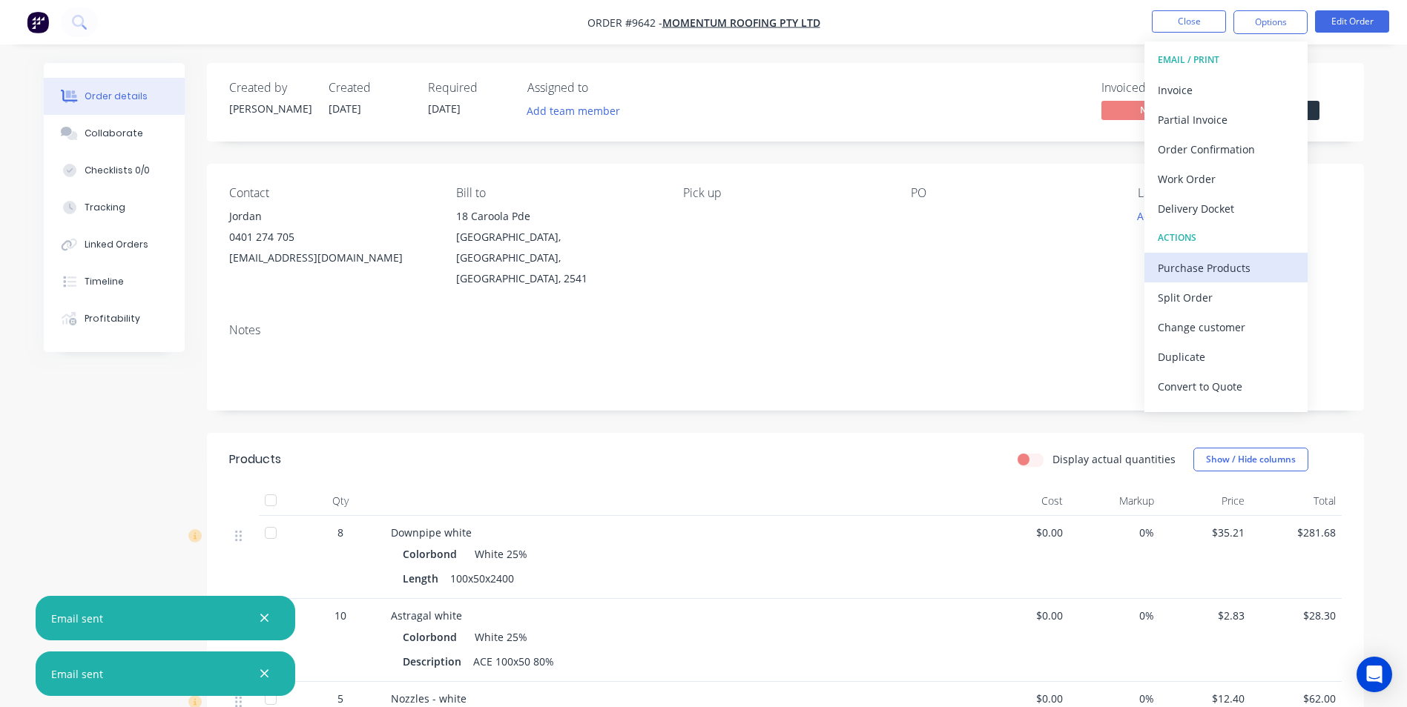
click at [1213, 265] on div "Purchase Products" at bounding box center [1226, 268] width 136 height 22
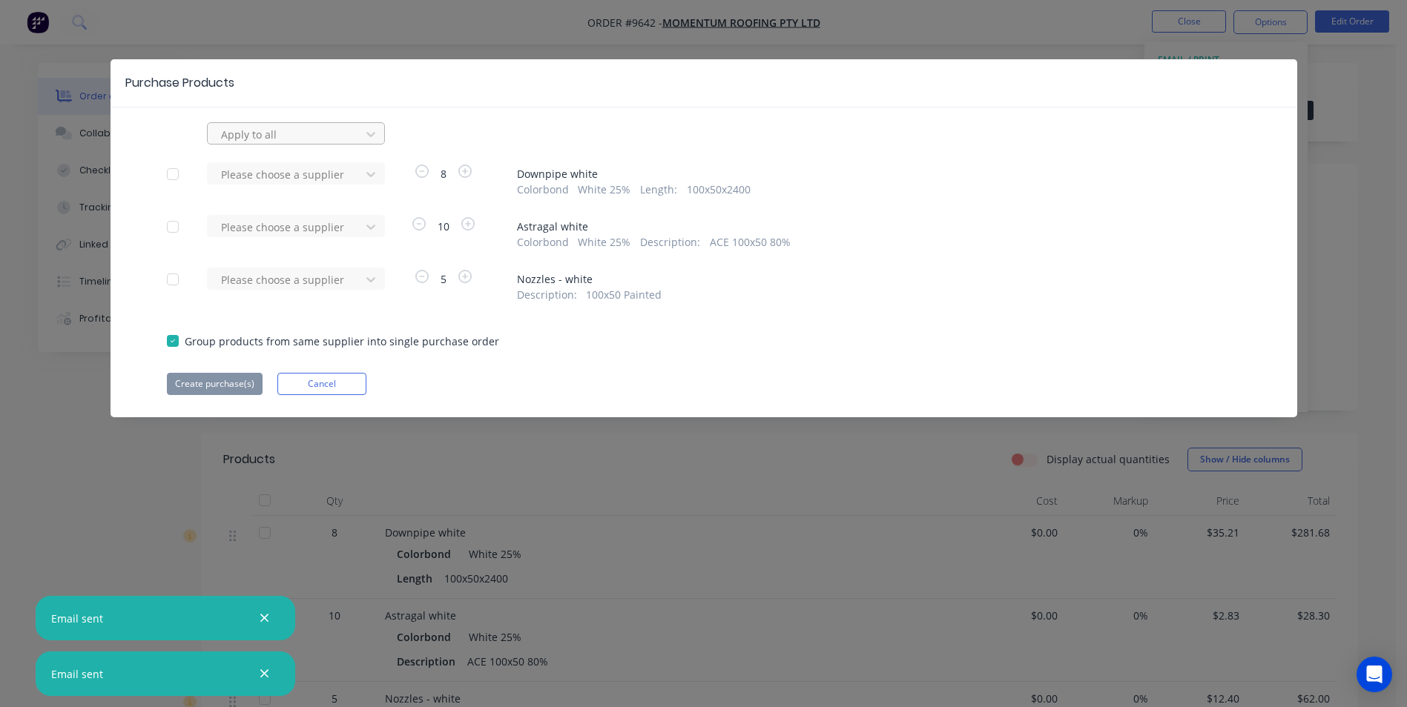
click at [278, 134] on div at bounding box center [285, 134] width 133 height 19
drag, startPoint x: 243, startPoint y: 259, endPoint x: 260, endPoint y: 139, distance: 121.2
click at [260, 139] on div at bounding box center [285, 134] width 133 height 19
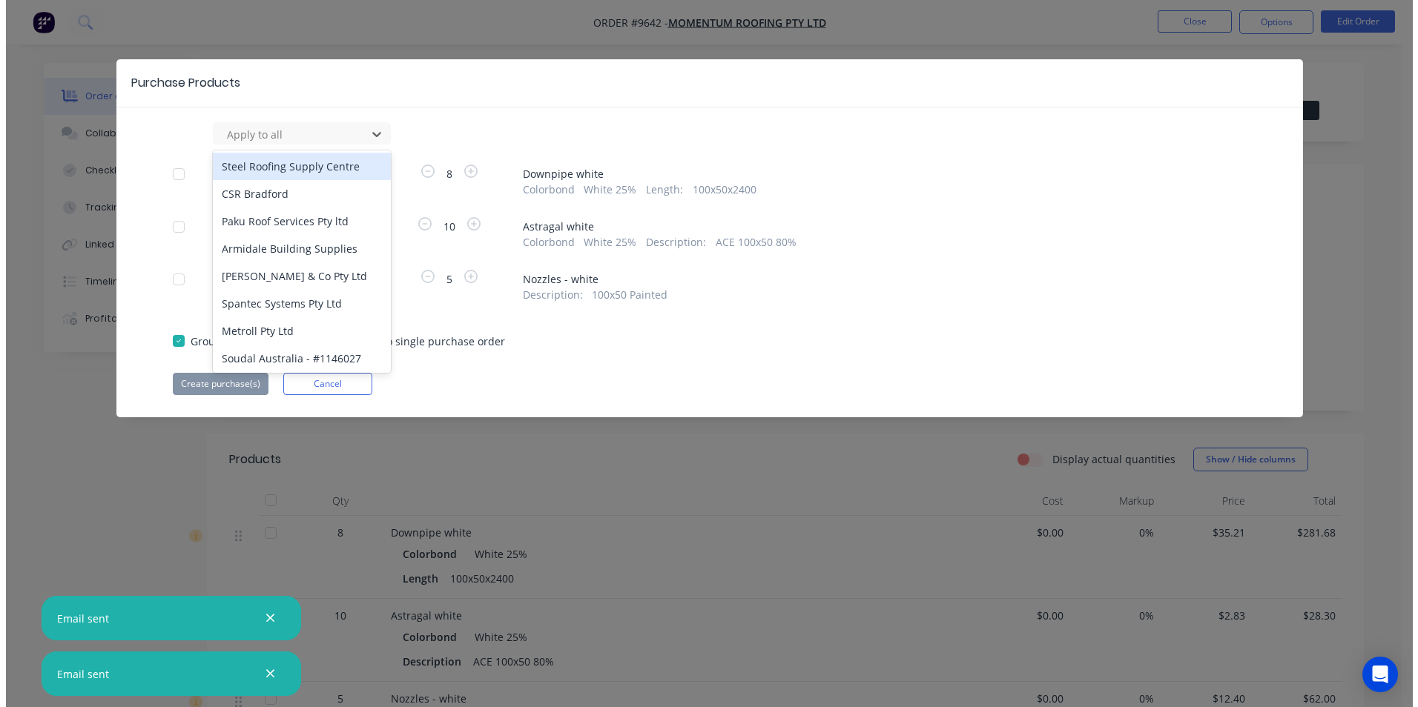
scroll to position [964, 0]
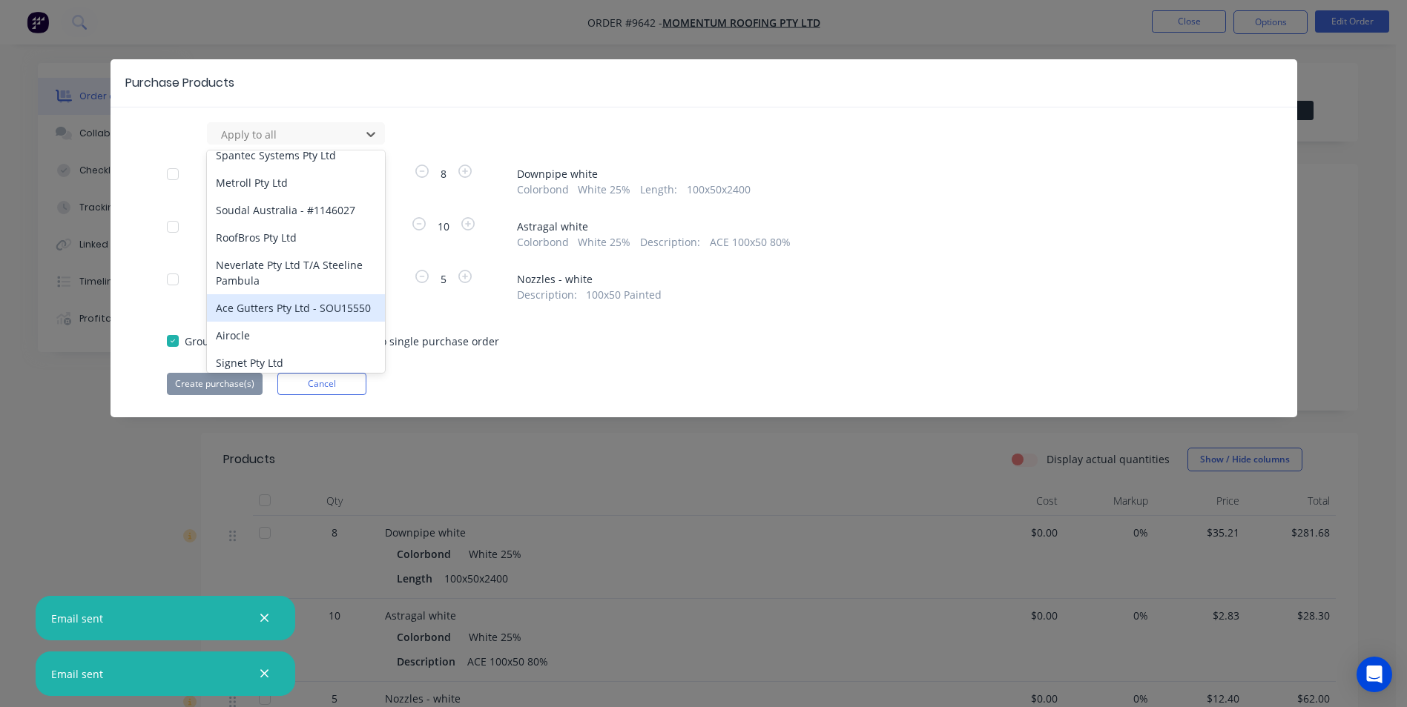
click at [281, 306] on div "Ace Gutters Pty Ltd - SOU15550" at bounding box center [296, 307] width 178 height 27
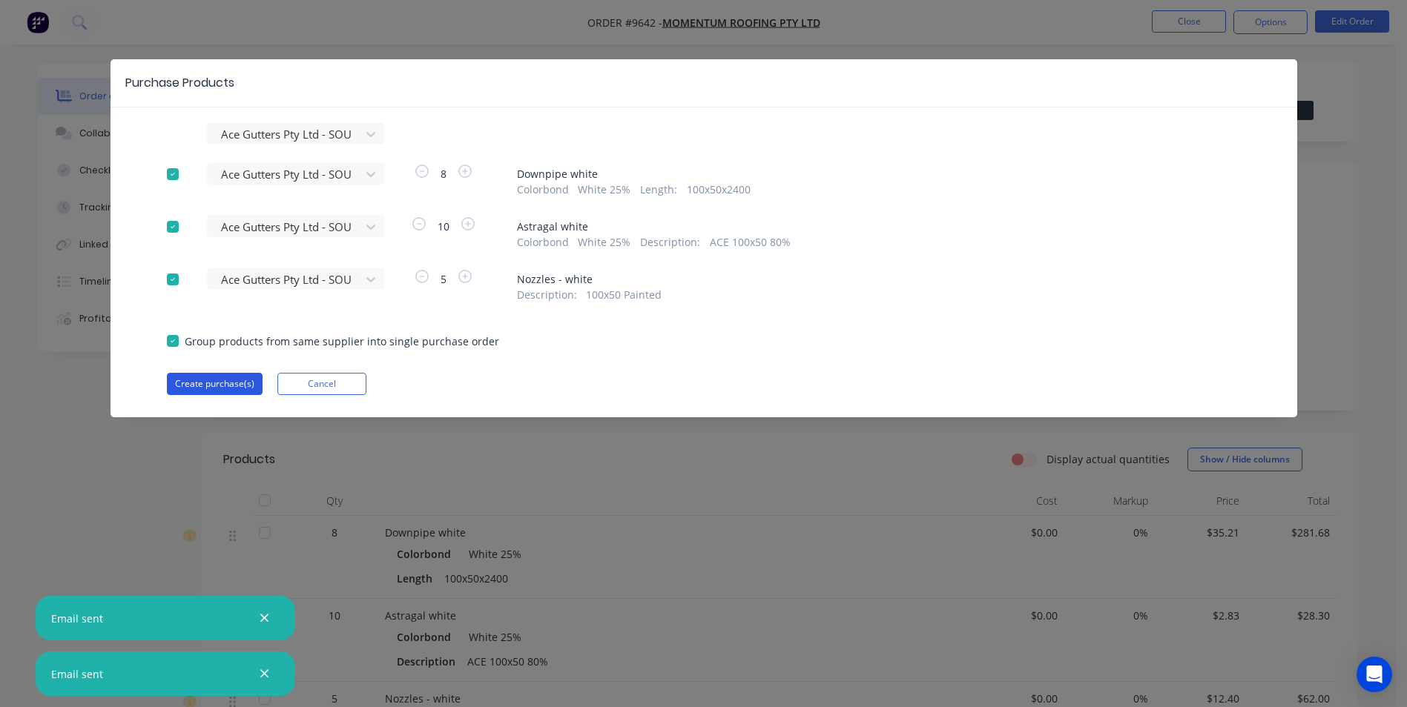
click at [217, 384] on button "Create purchase(s)" at bounding box center [215, 384] width 96 height 22
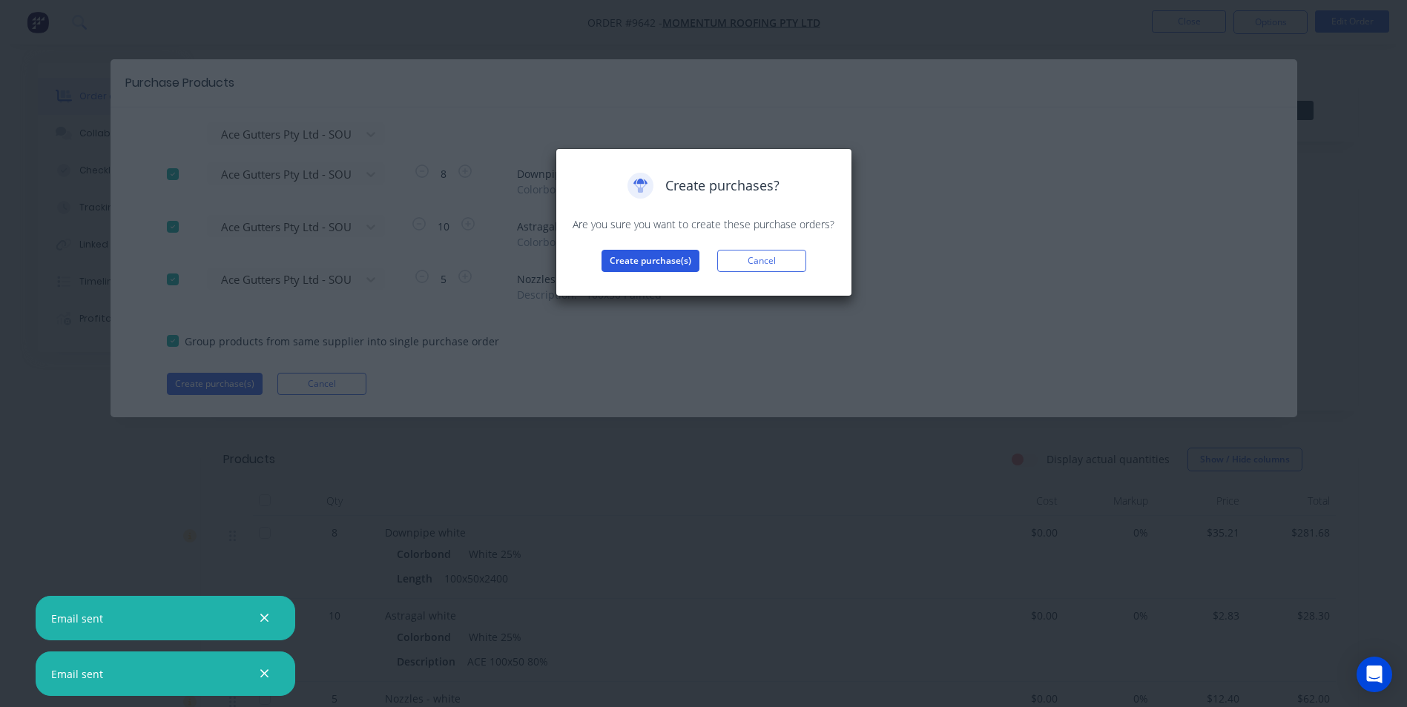
click at [647, 254] on button "Create purchase(s)" at bounding box center [650, 261] width 98 height 22
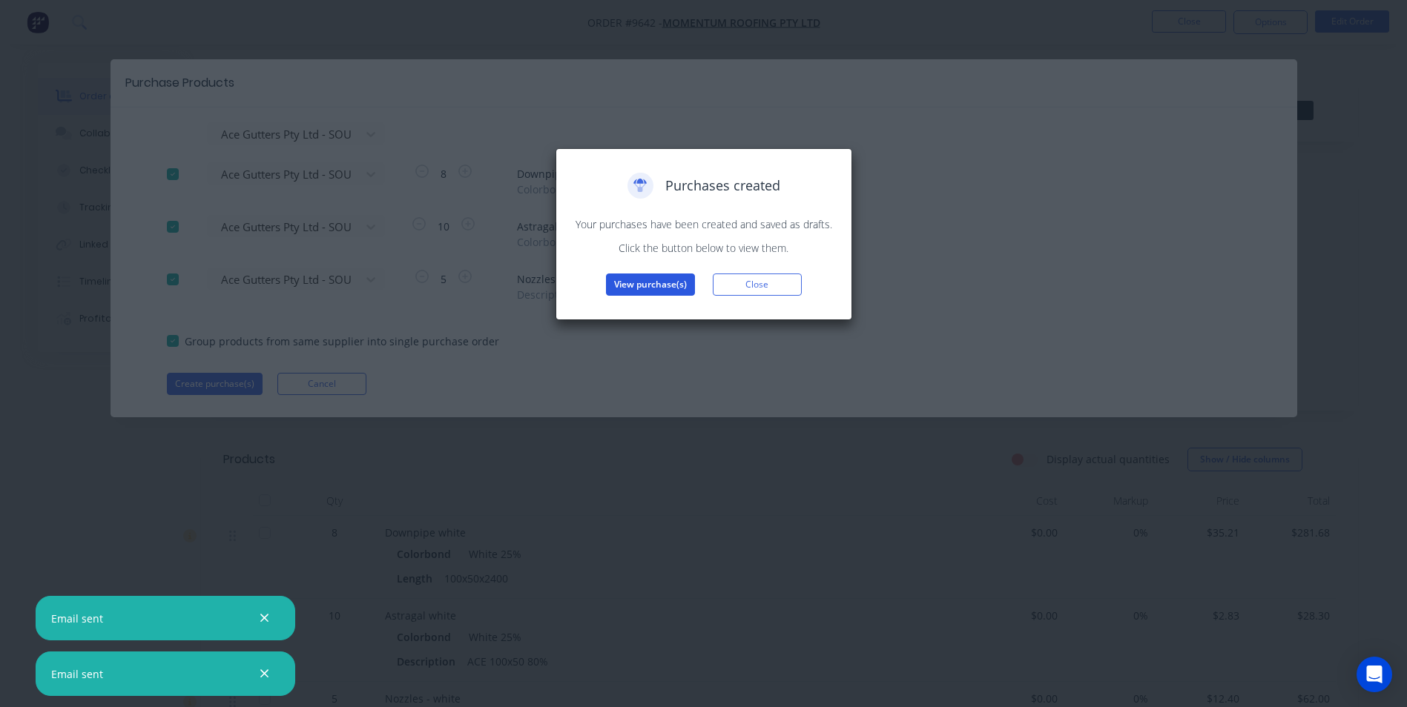
click at [669, 291] on button "View purchase(s)" at bounding box center [650, 285] width 89 height 22
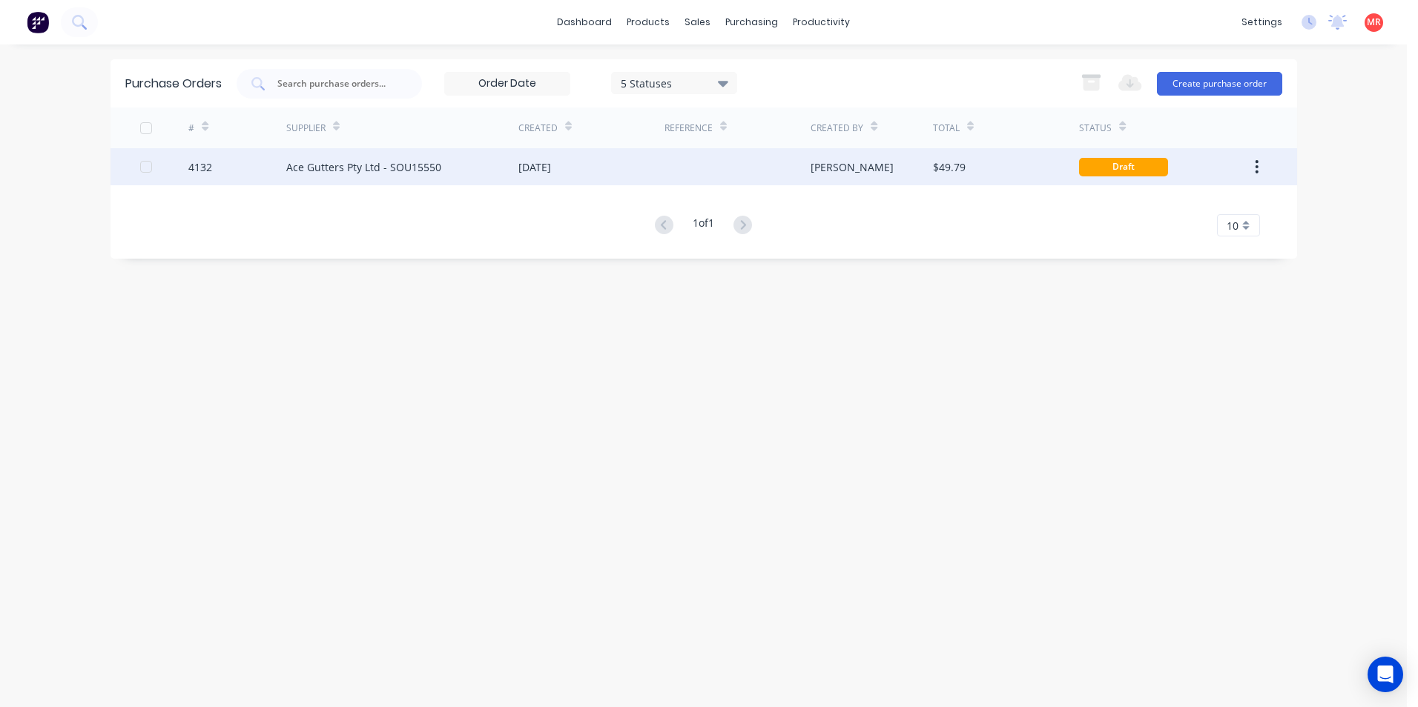
click at [802, 159] on div at bounding box center [737, 166] width 146 height 37
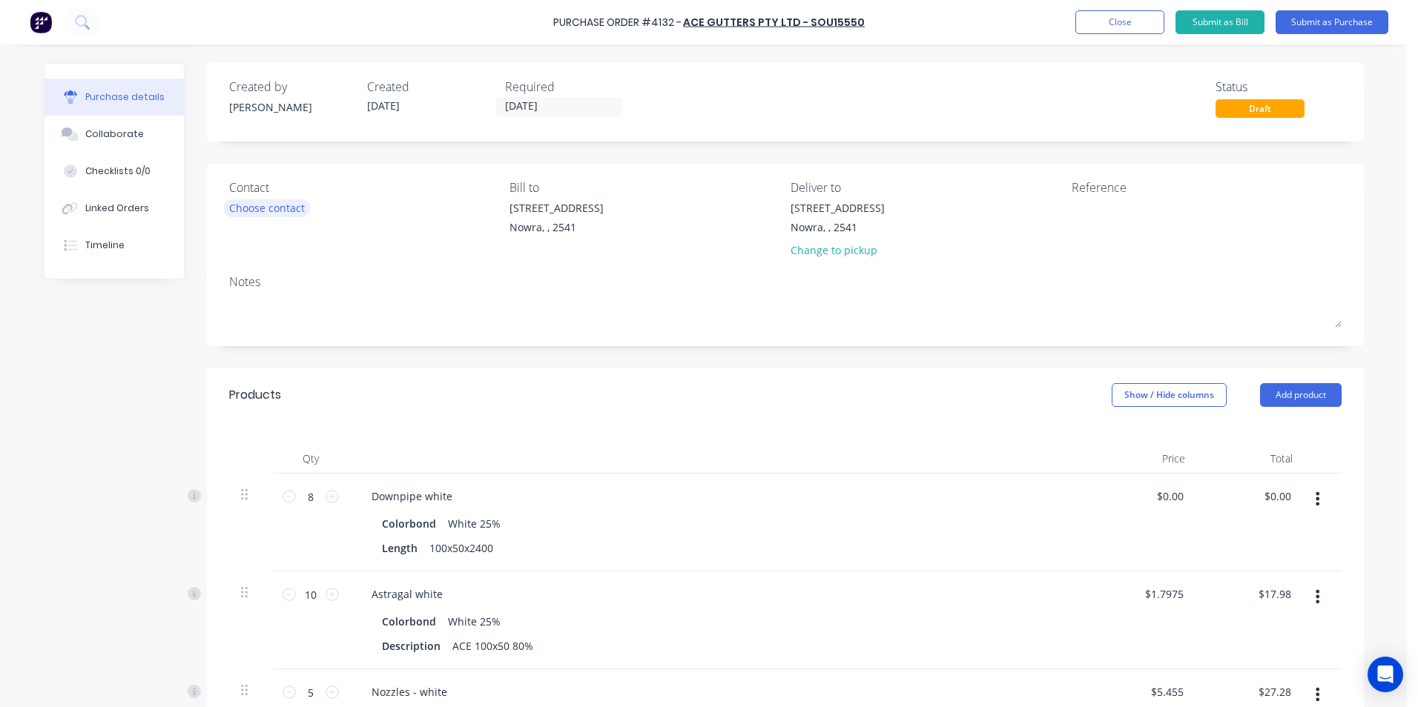
click at [264, 208] on div "Choose contact" at bounding box center [267, 208] width 76 height 16
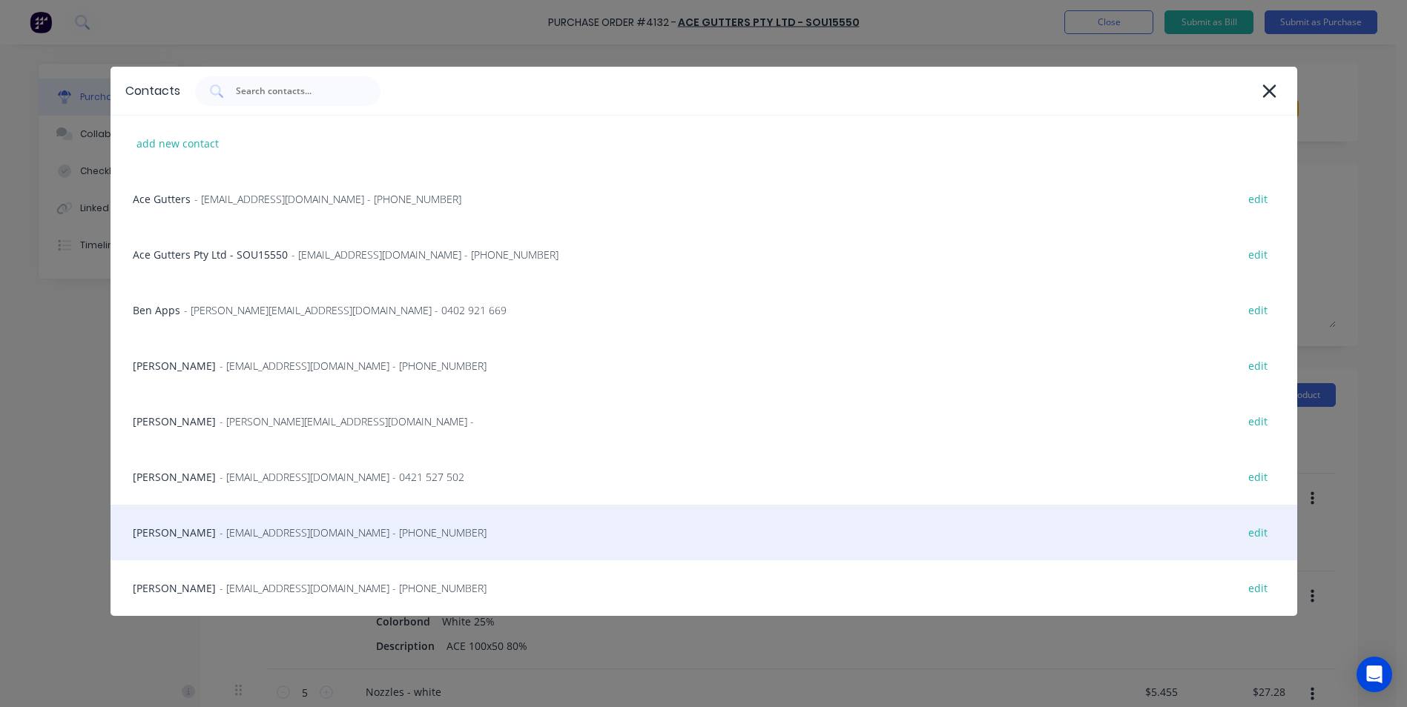
click at [272, 531] on span "- [EMAIL_ADDRESS][DOMAIN_NAME] - [PHONE_NUMBER]" at bounding box center [352, 533] width 267 height 16
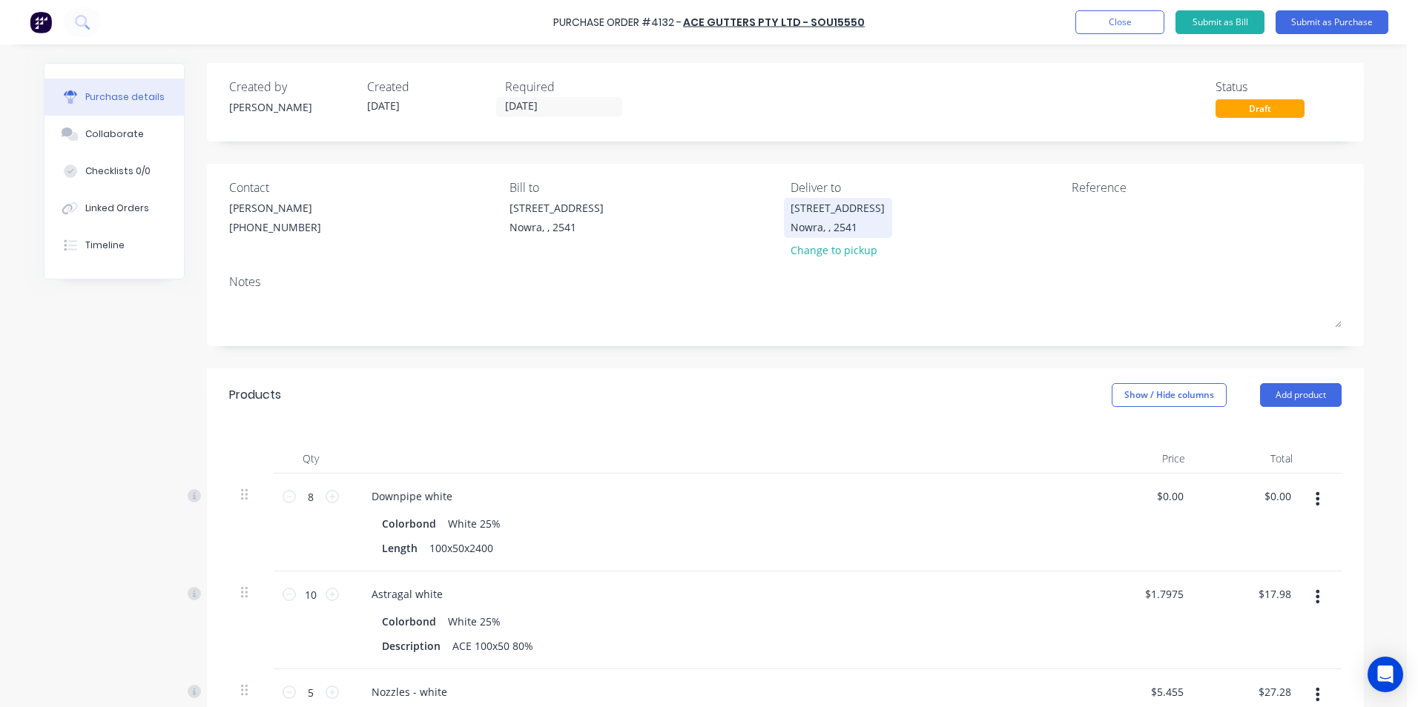
click at [833, 229] on div "Nowra, , 2541" at bounding box center [837, 227] width 94 height 16
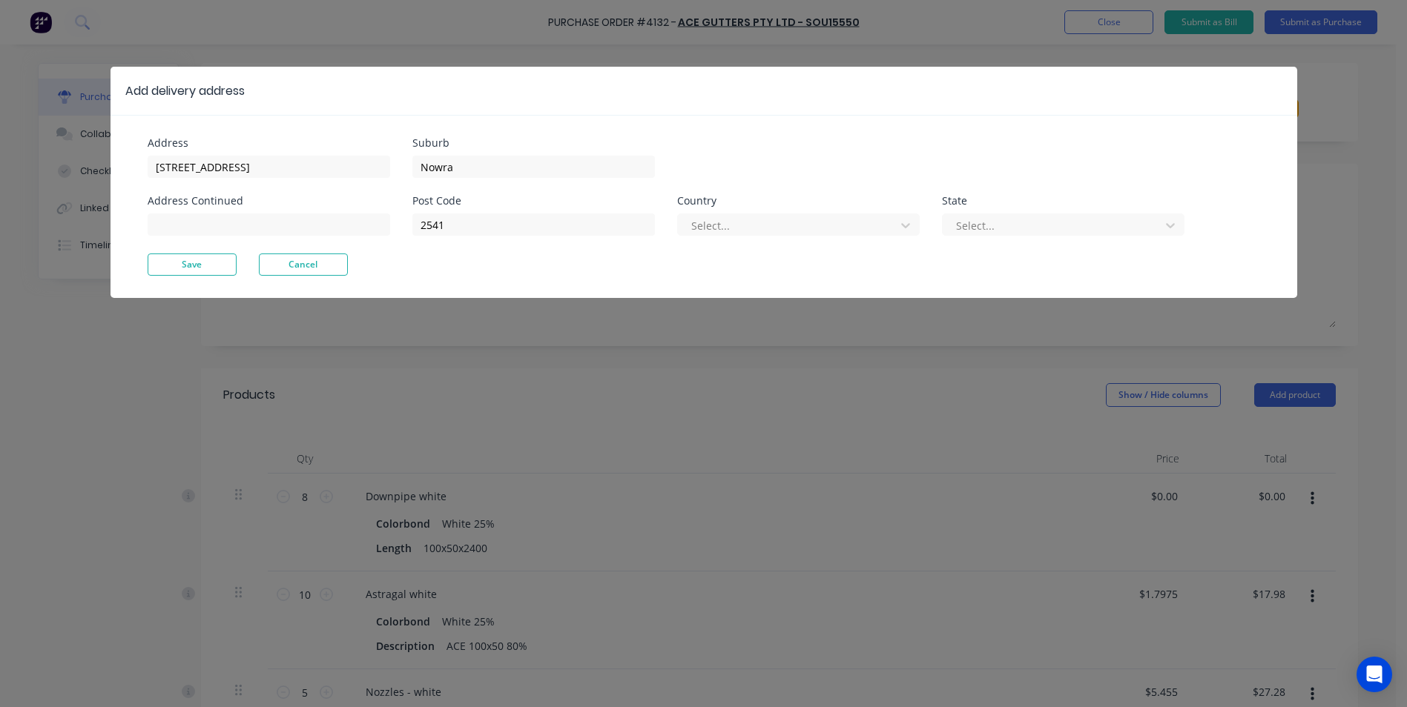
drag, startPoint x: 472, startPoint y: 297, endPoint x: 581, endPoint y: 410, distance: 156.8
click at [473, 295] on div "Address Unit 6/53 Albatross Road Address Continued Suburb Nowra Post Code 2541 …" at bounding box center [703, 206] width 1186 height 183
click at [578, 406] on div "Add delivery address Address Unit 6/53 Albatross Road Address Continued Suburb …" at bounding box center [703, 353] width 1407 height 707
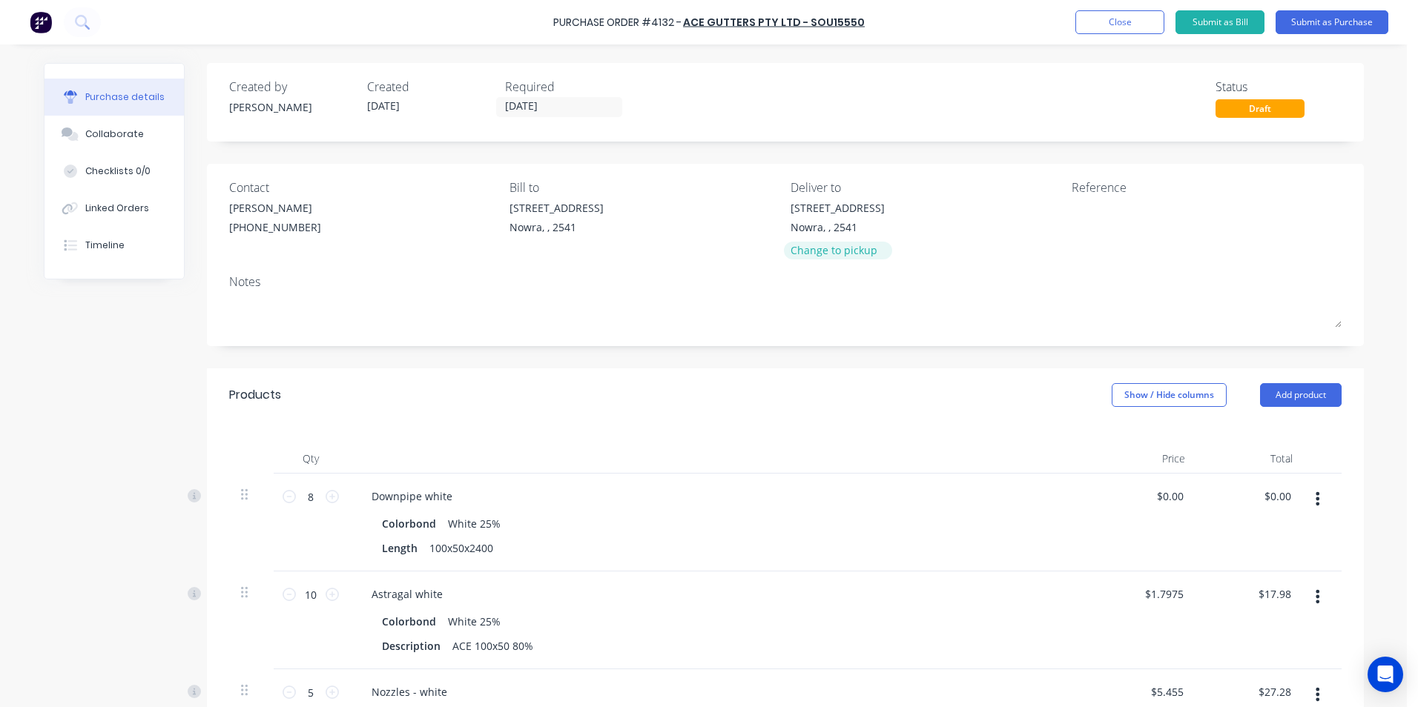
click at [802, 248] on div "Change to pickup" at bounding box center [837, 250] width 94 height 16
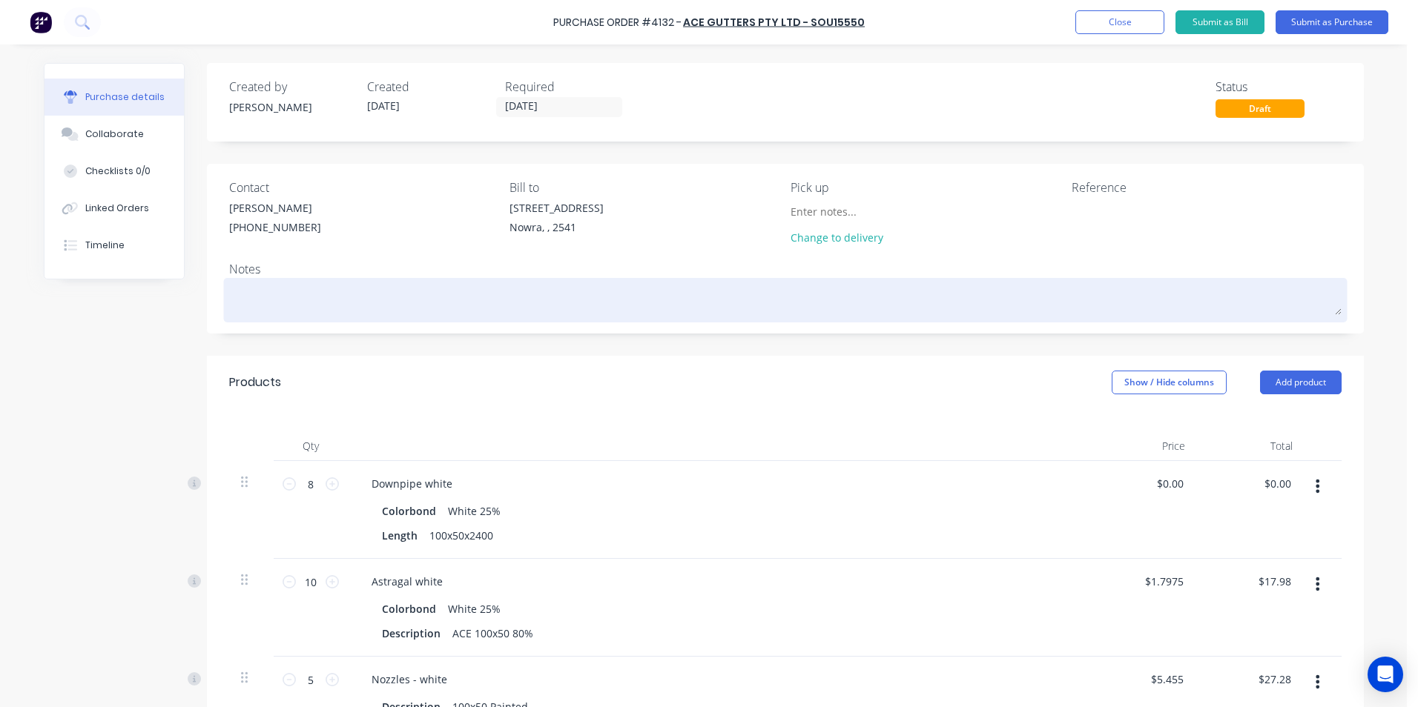
click at [231, 305] on textarea at bounding box center [785, 298] width 1112 height 33
type textarea "x"
type textarea "p"
type textarea "x"
type textarea "pl"
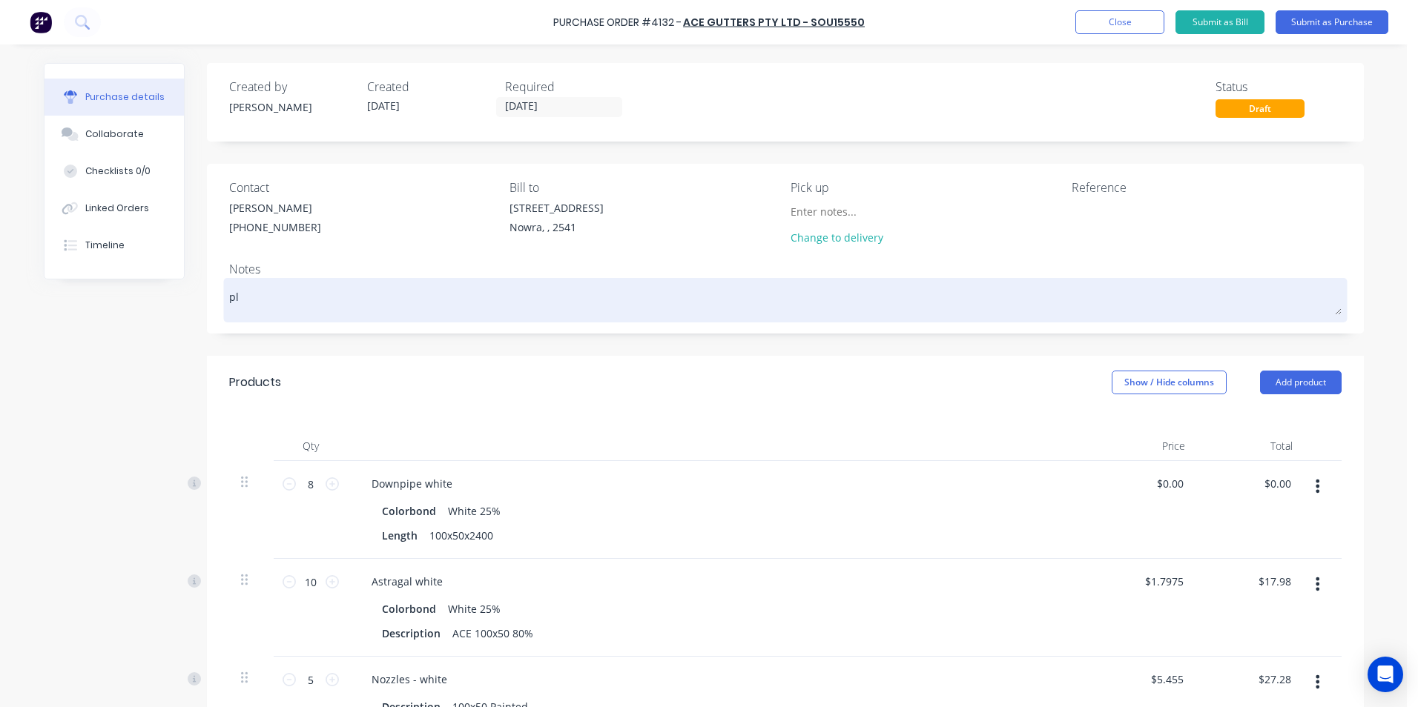
type textarea "x"
type textarea "ple"
type textarea "x"
type textarea "plea"
type textarea "x"
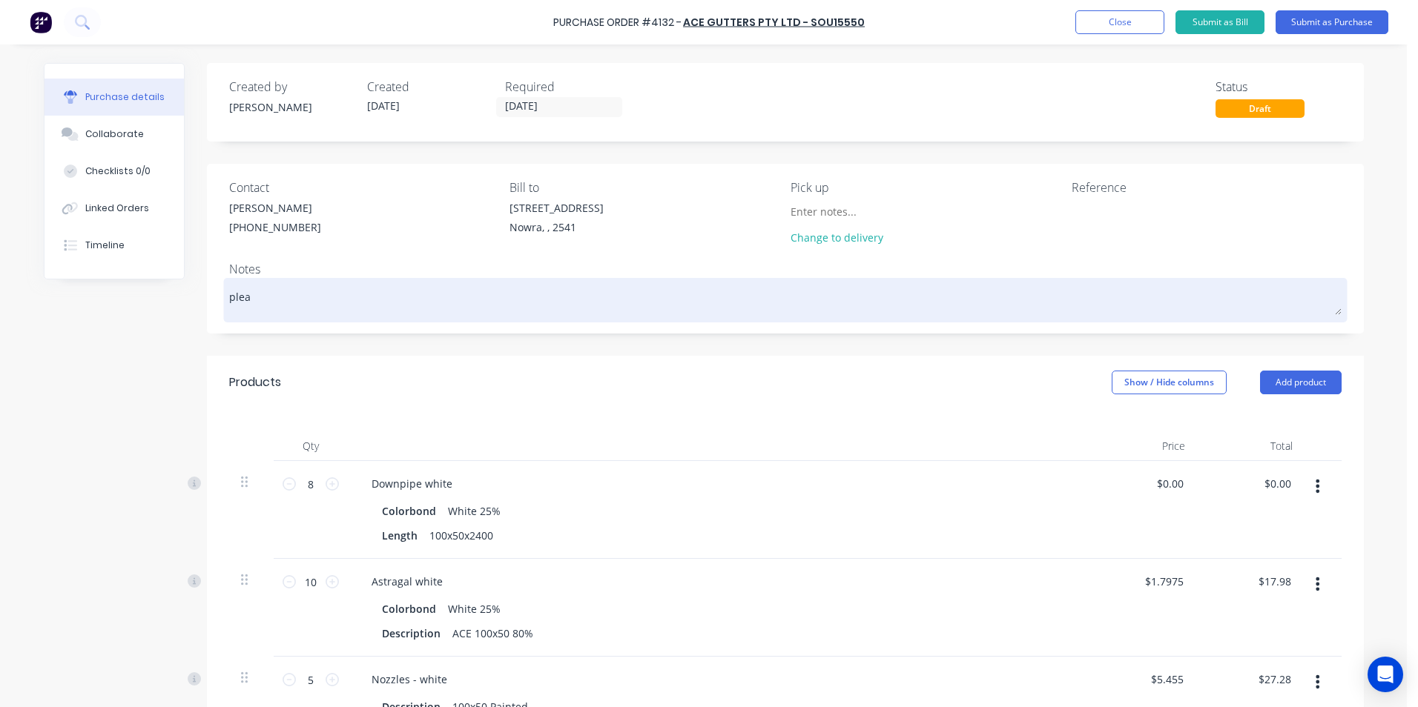
type textarea "pleas"
type textarea "x"
type textarea "please"
type textarea "x"
type textarea "please"
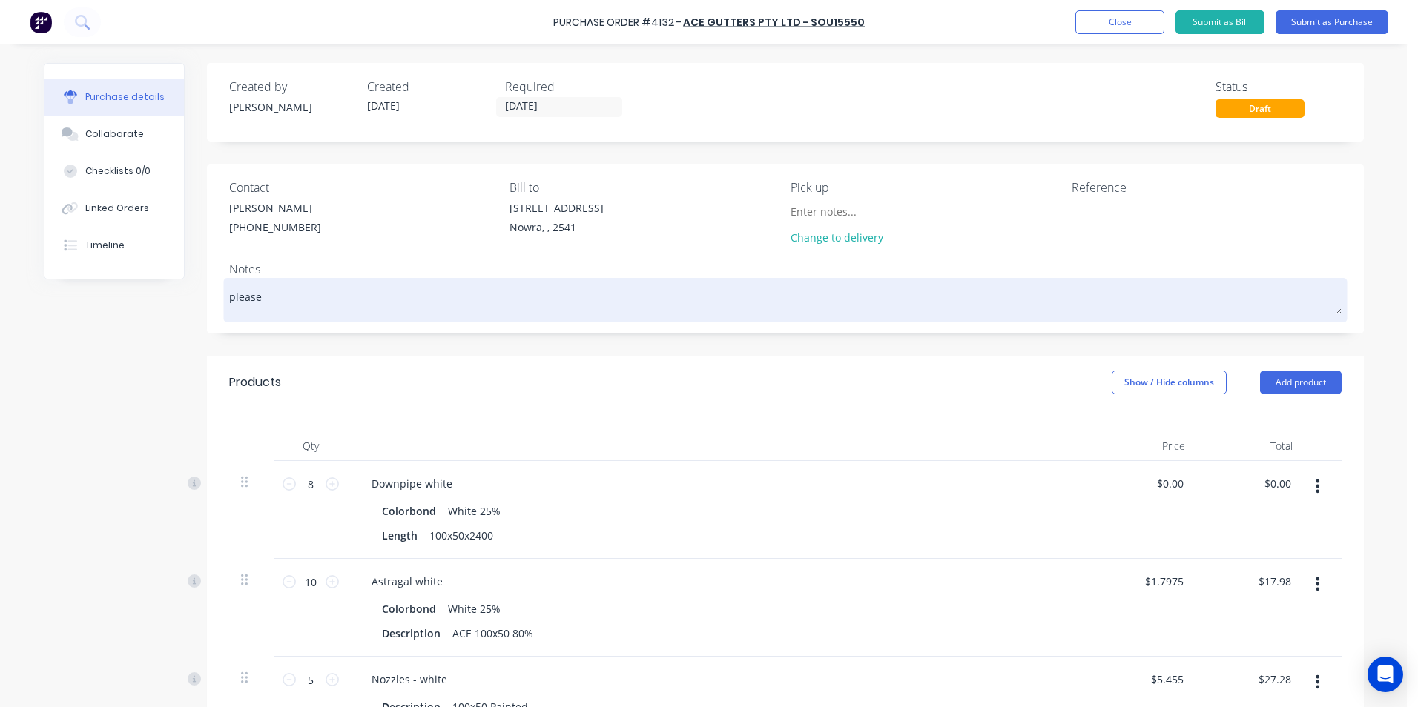
type textarea "x"
type textarea "please s"
type textarea "x"
type textarea "please se"
type textarea "x"
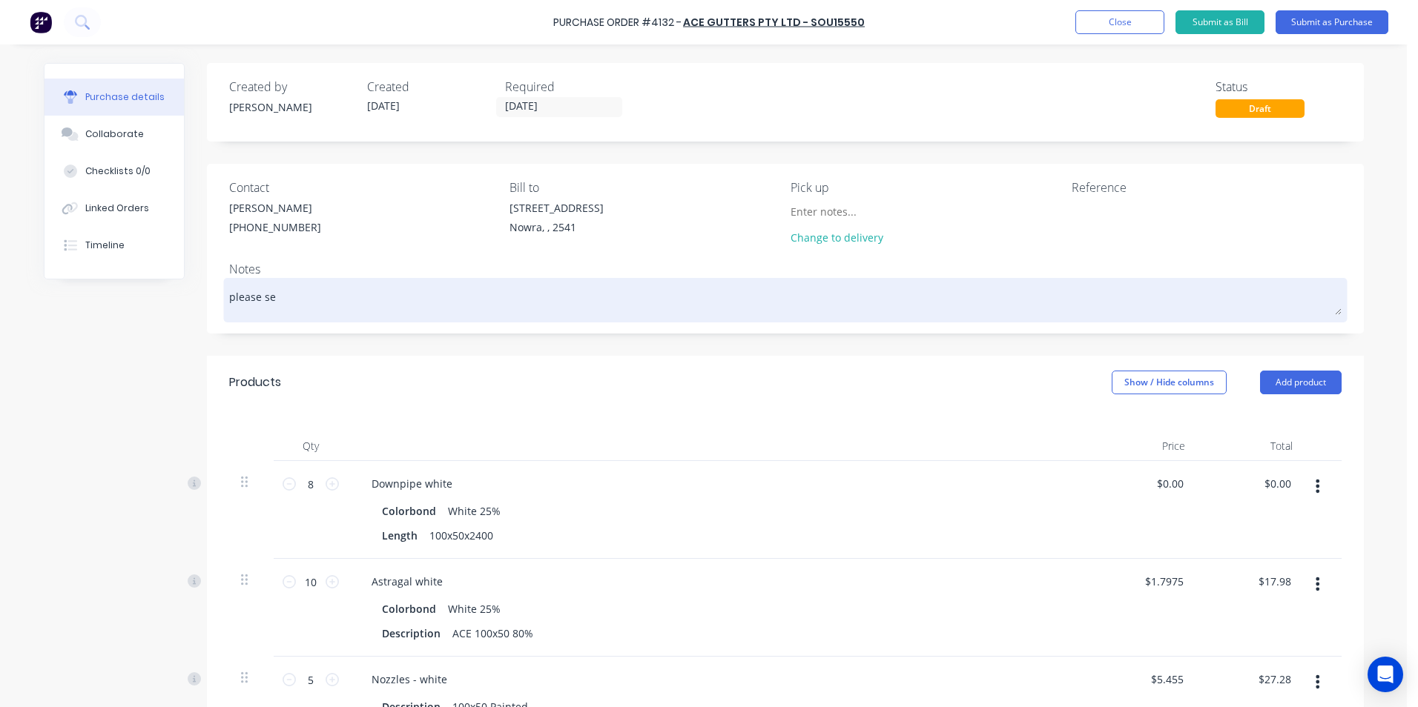
type textarea "please se"
type textarea "x"
type textarea "please se n"
type textarea "x"
type textarea "please se n="
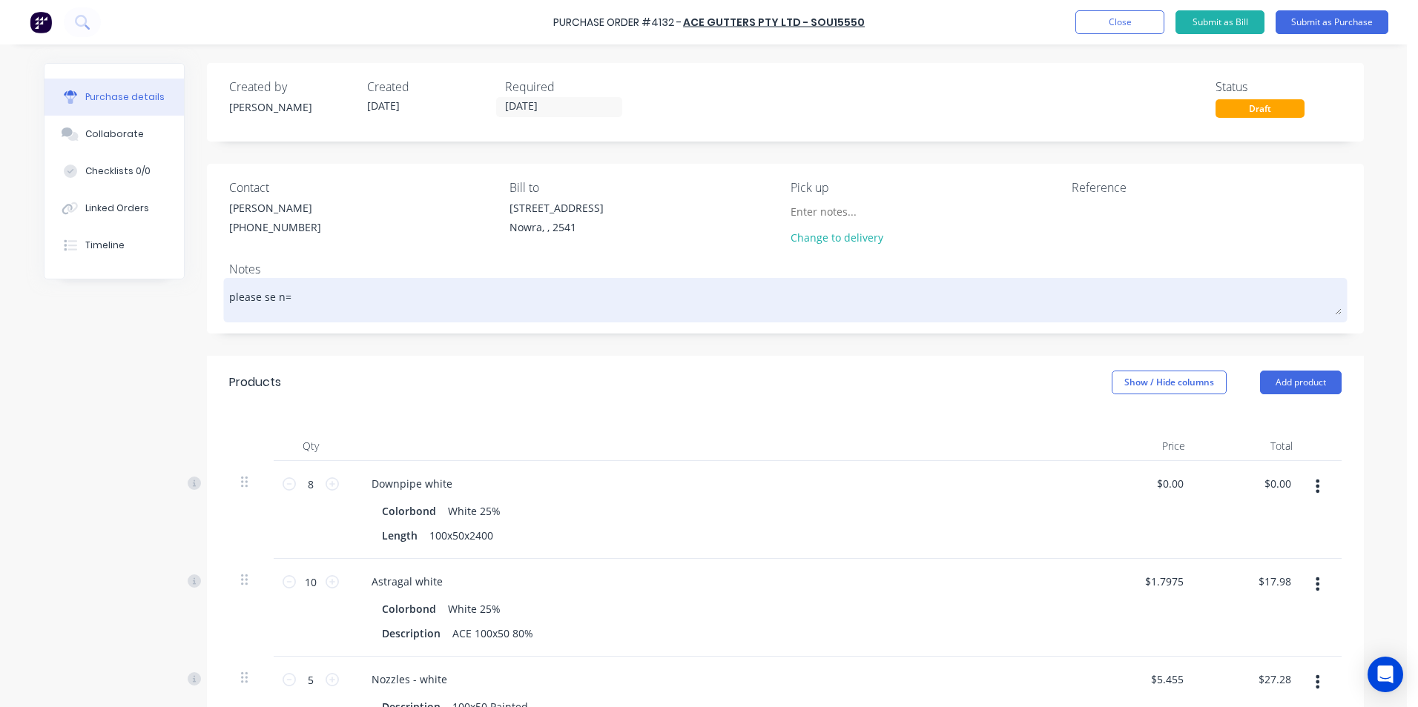
type textarea "x"
type textarea "please se n=="
type textarea "x"
type textarea "please se n="
type textarea "x"
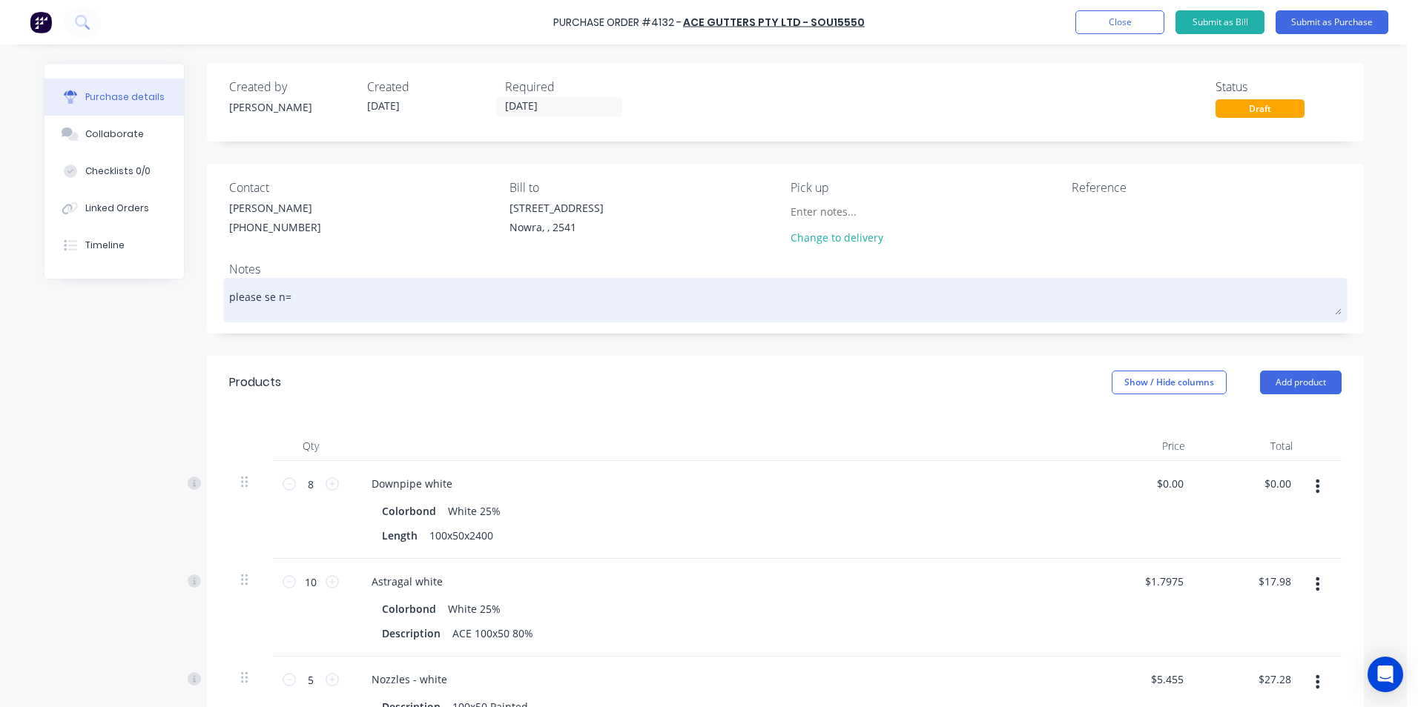
type textarea "please se n"
type textarea "x"
type textarea "please se"
type textarea "x"
type textarea "please se"
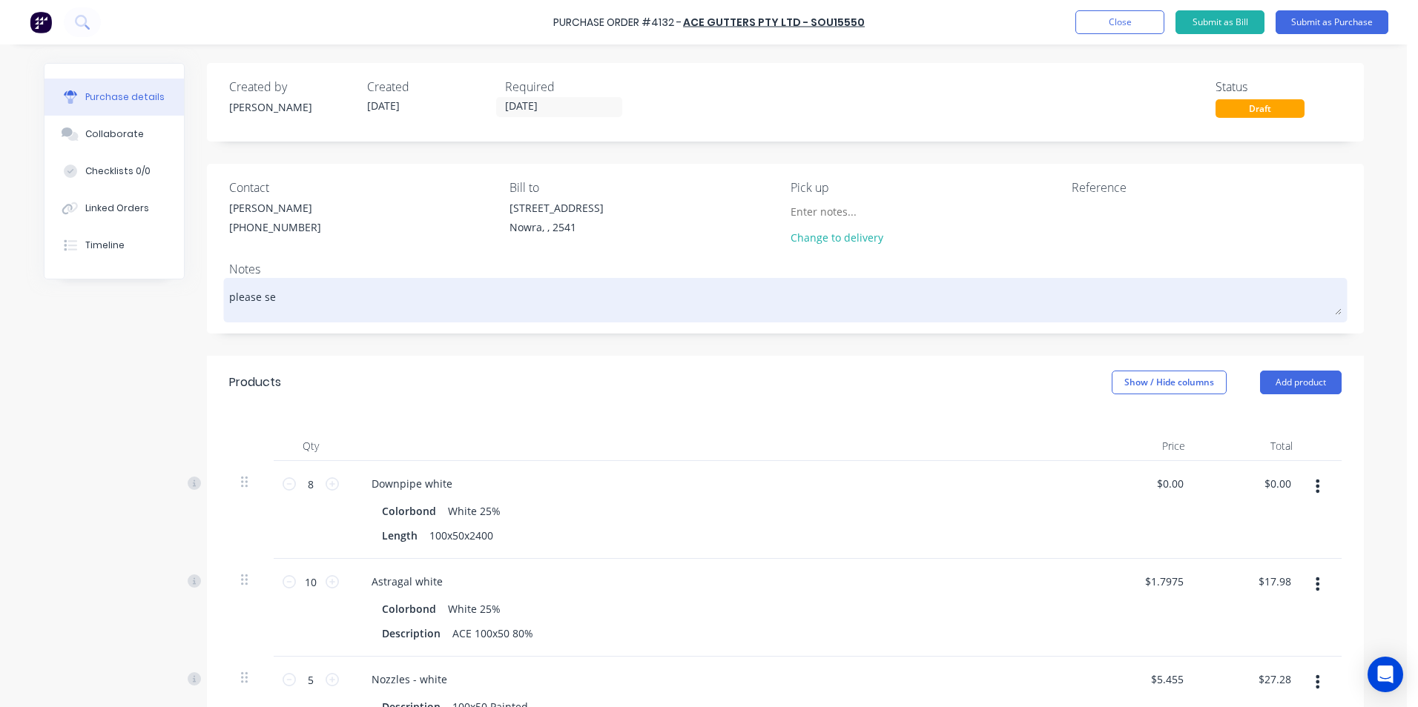
type textarea "x"
type textarea "please sen"
type textarea "x"
type textarea "please send"
type textarea "x"
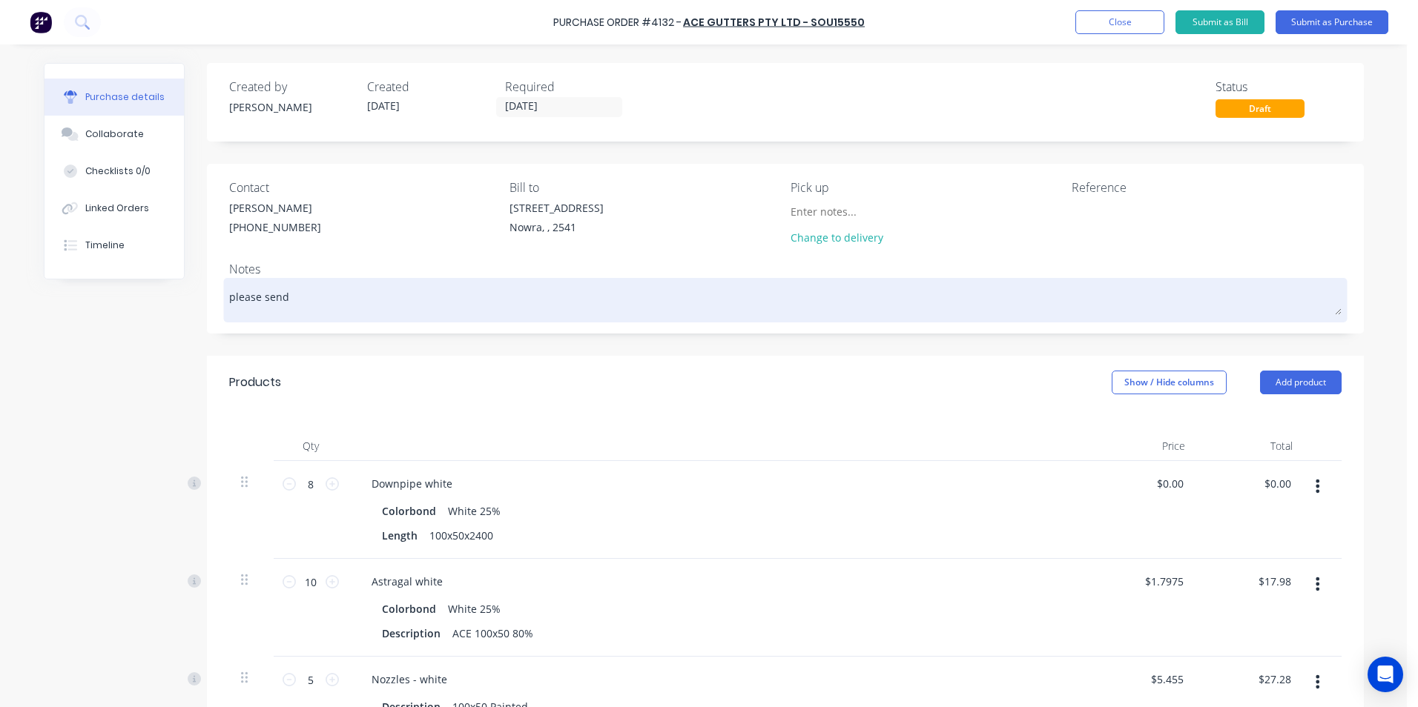
type textarea "please send"
type textarea "x"
type textarea "please send p"
type textarea "x"
type textarea "please send pu"
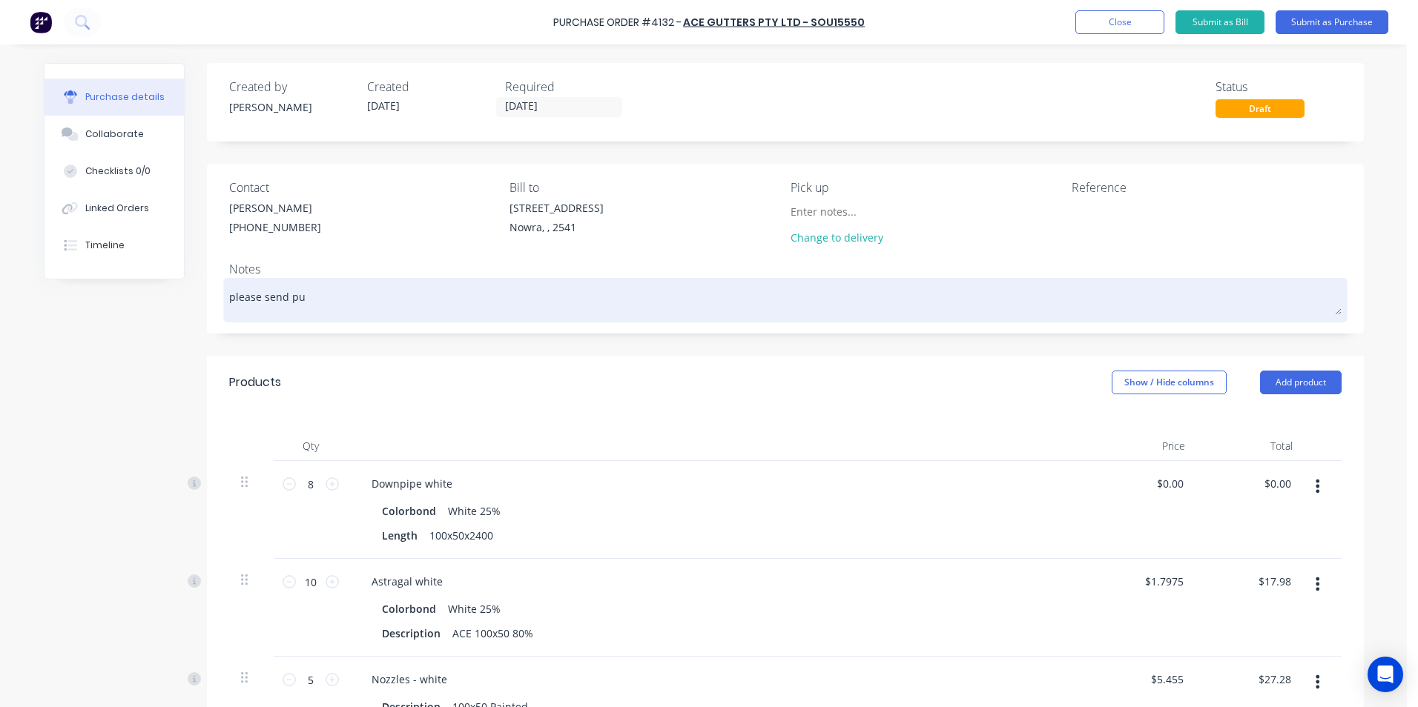
type textarea "x"
type textarea "please send pur"
type textarea "x"
type textarea "please send purc"
type textarea "x"
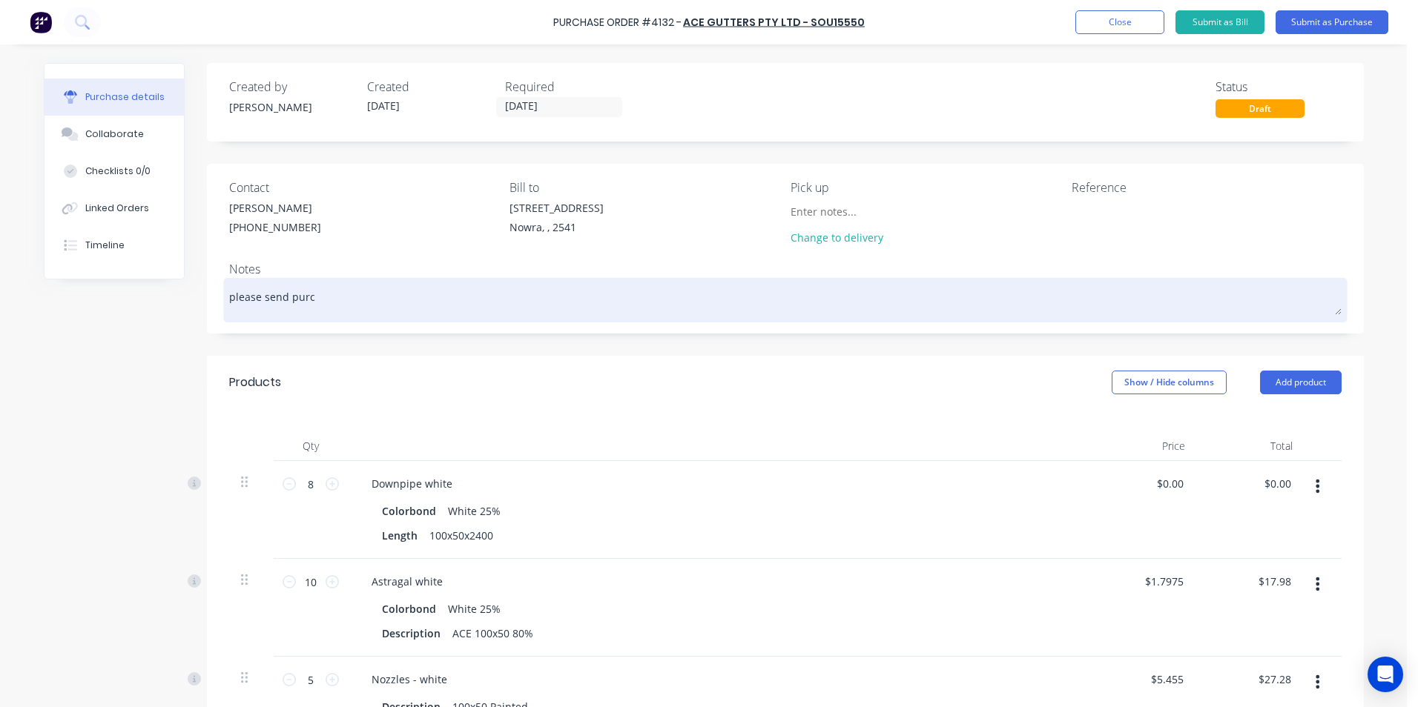
type textarea "please send purch"
type textarea "x"
type textarea "please send purcha"
type textarea "x"
type textarea "please send purchas"
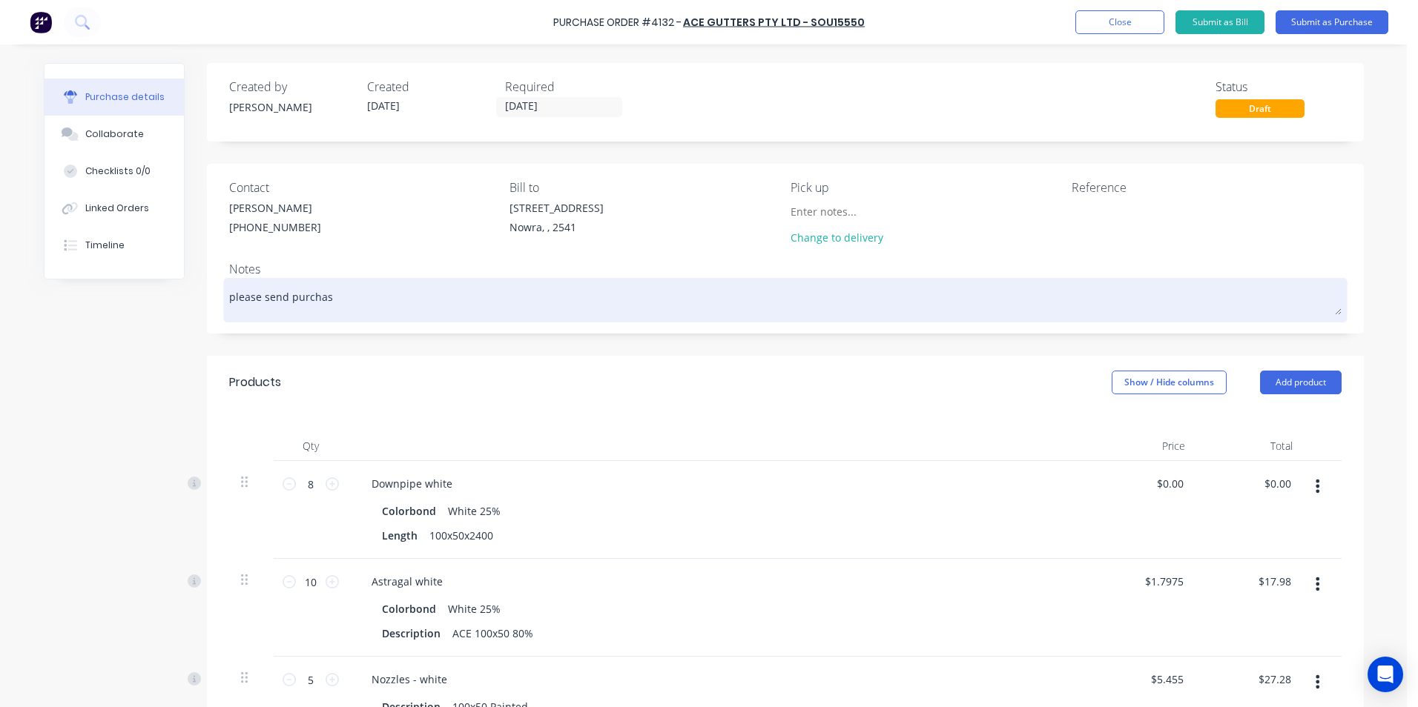
type textarea "x"
type textarea "please send purchase"
type textarea "x"
type textarea "please send purchase"
type textarea "x"
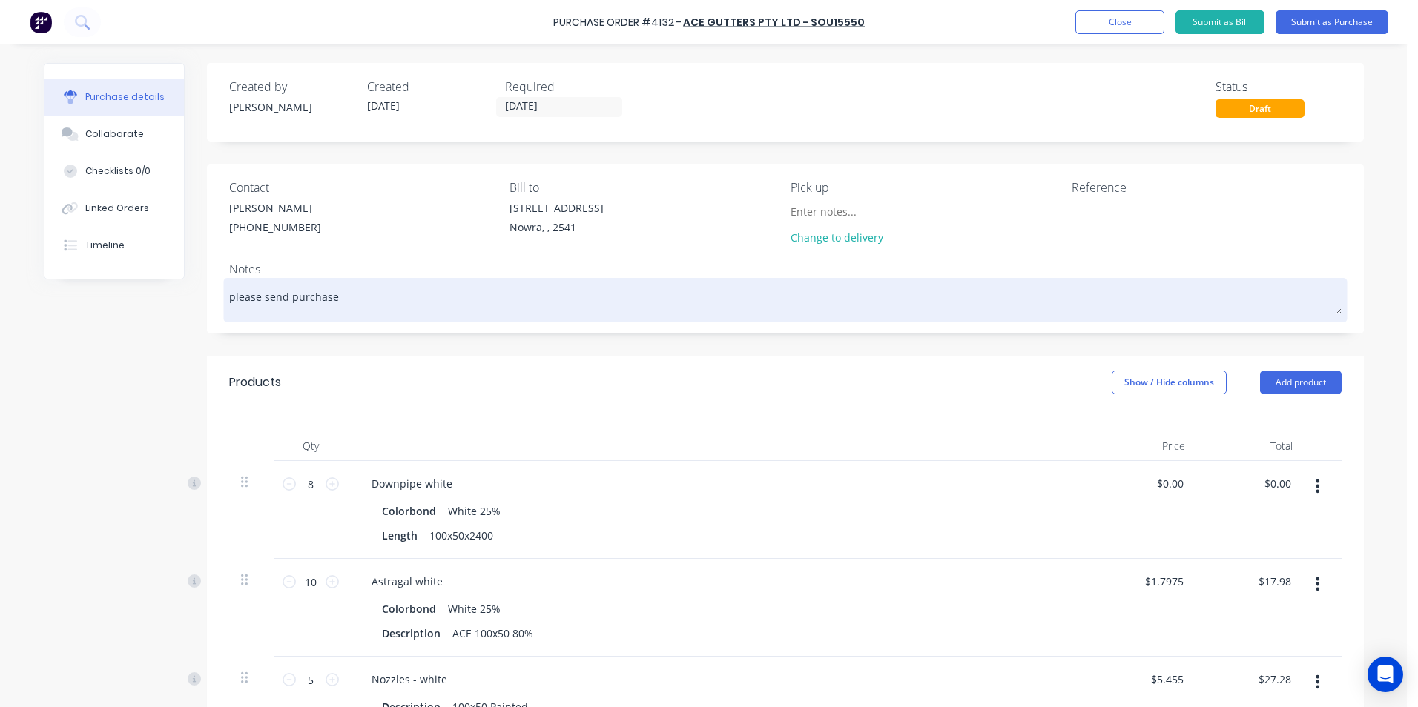
type textarea "please send purchase"
type textarea "x"
type textarea "please send purchas"
type textarea "x"
type textarea "please send purcha"
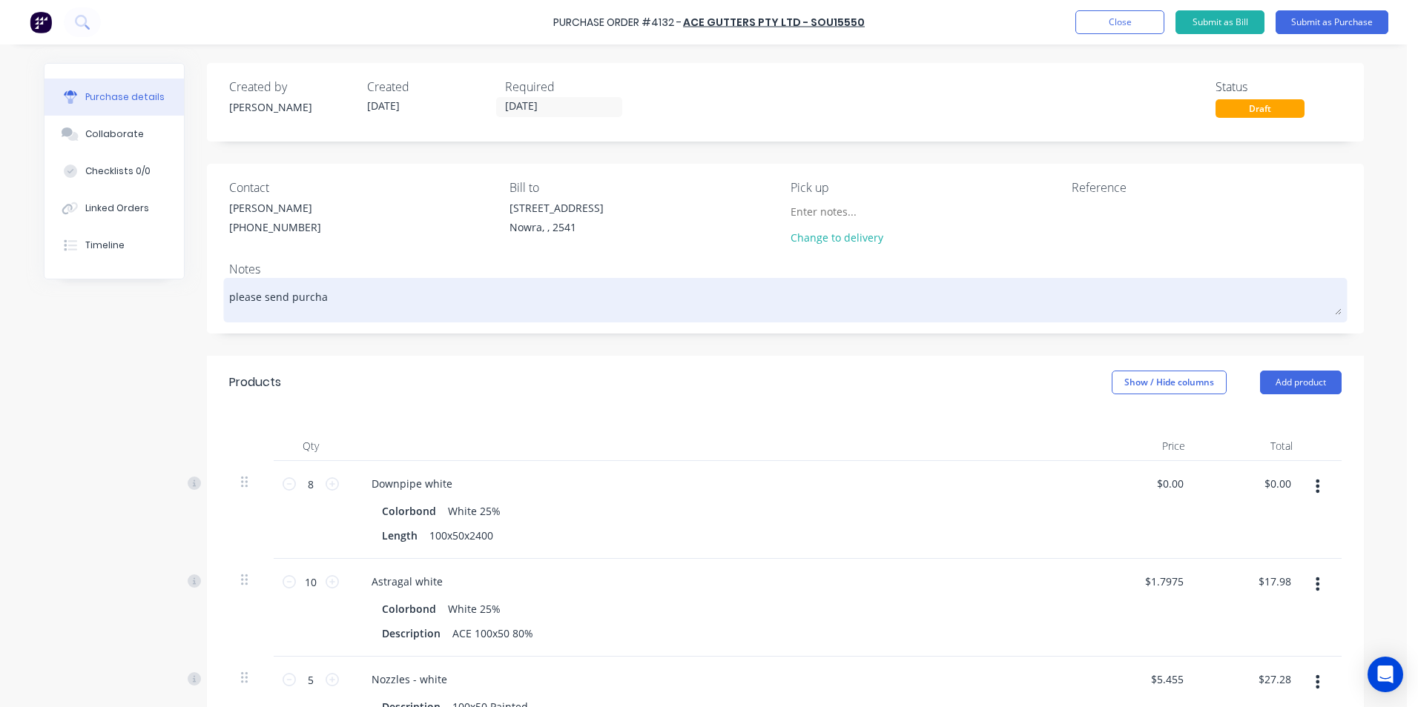
type textarea "x"
type textarea "please send purch"
type textarea "x"
type textarea "please send purc"
type textarea "x"
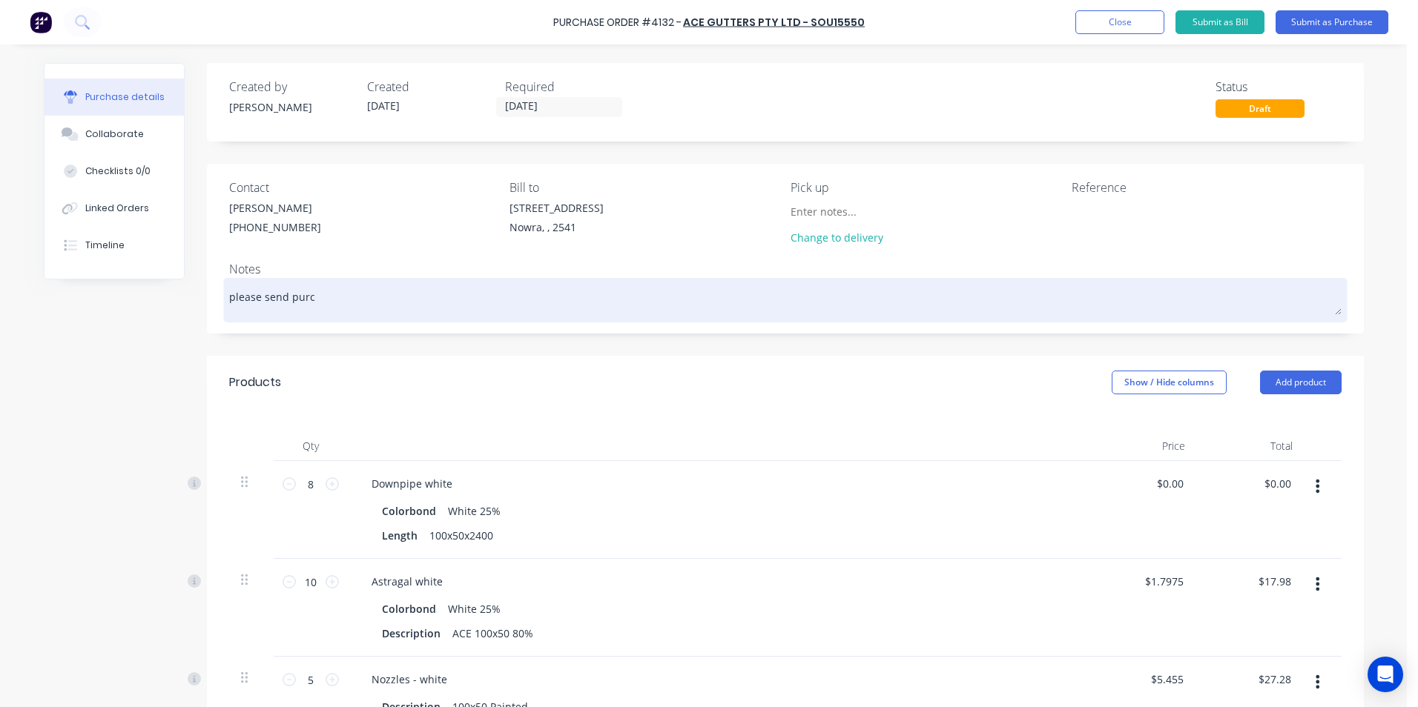
type textarea "please send pur"
type textarea "x"
type textarea "please send pu"
type textarea "x"
type textarea "please send p"
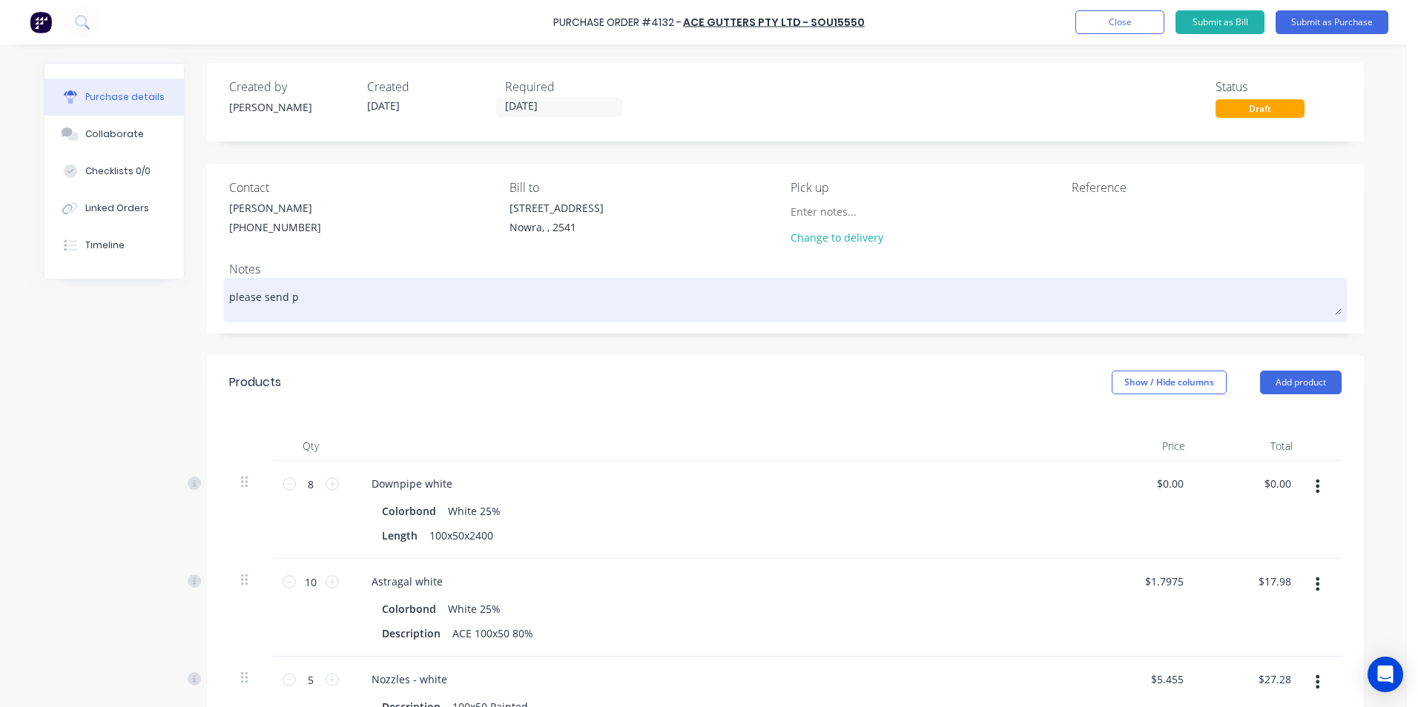
type textarea "x"
type textarea "please send"
type textarea "x"
type textarea "please send"
type textarea "x"
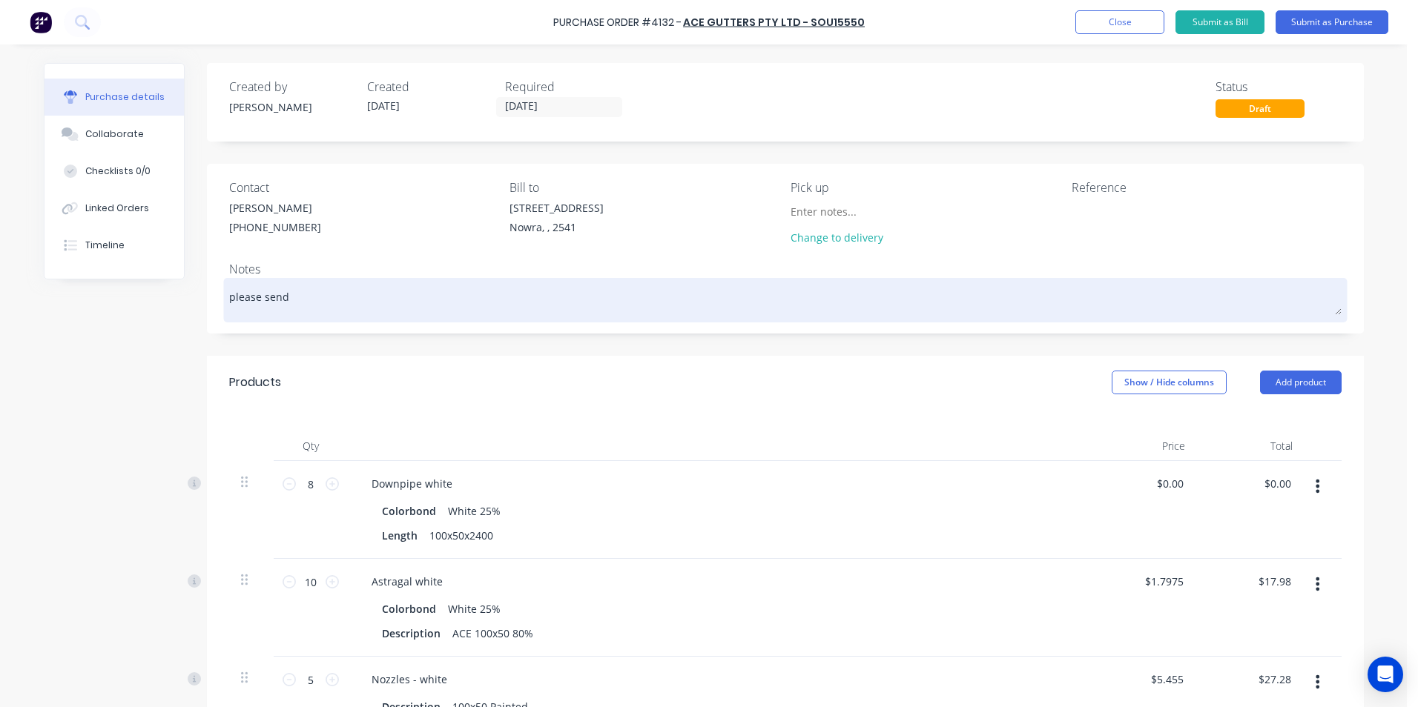
type textarea "please sen"
type textarea "x"
type textarea "please se"
type textarea "x"
type textarea "please s"
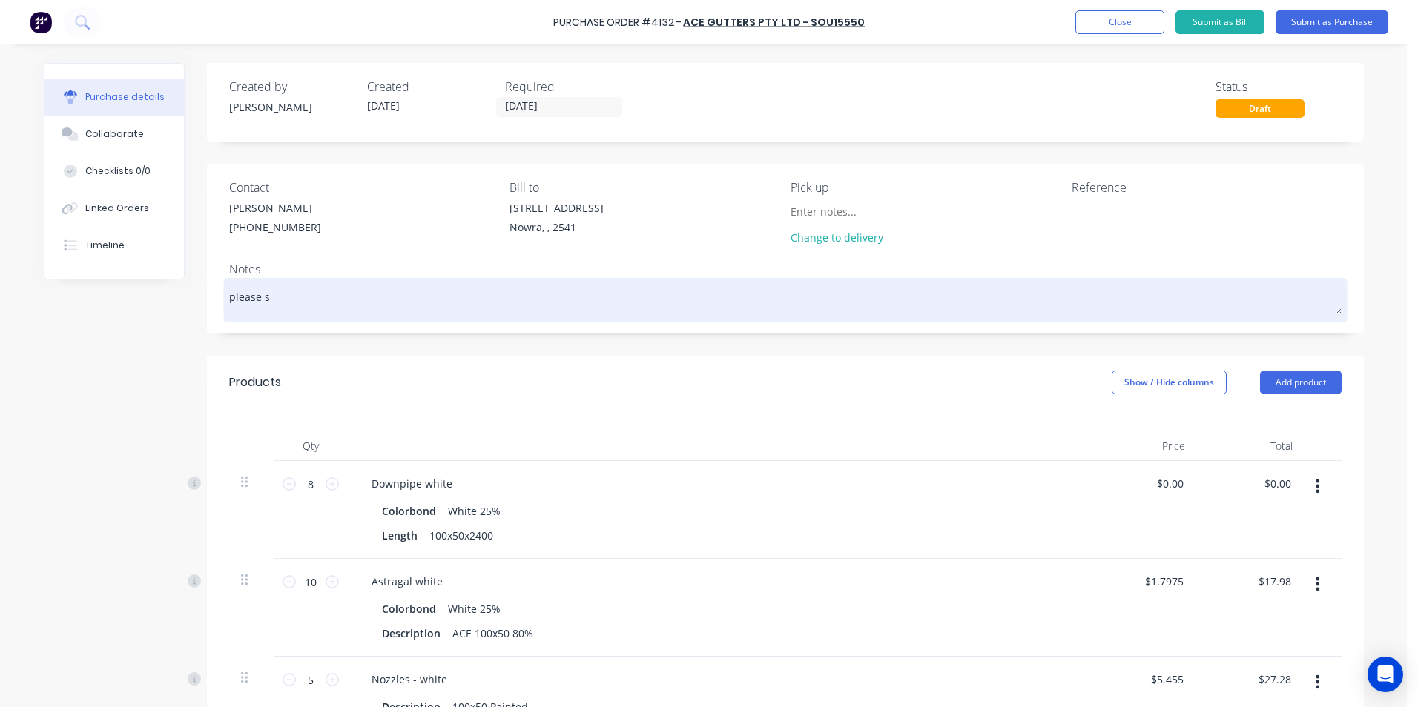
type textarea "x"
type textarea "please"
type textarea "x"
type textarea "please o"
type textarea "x"
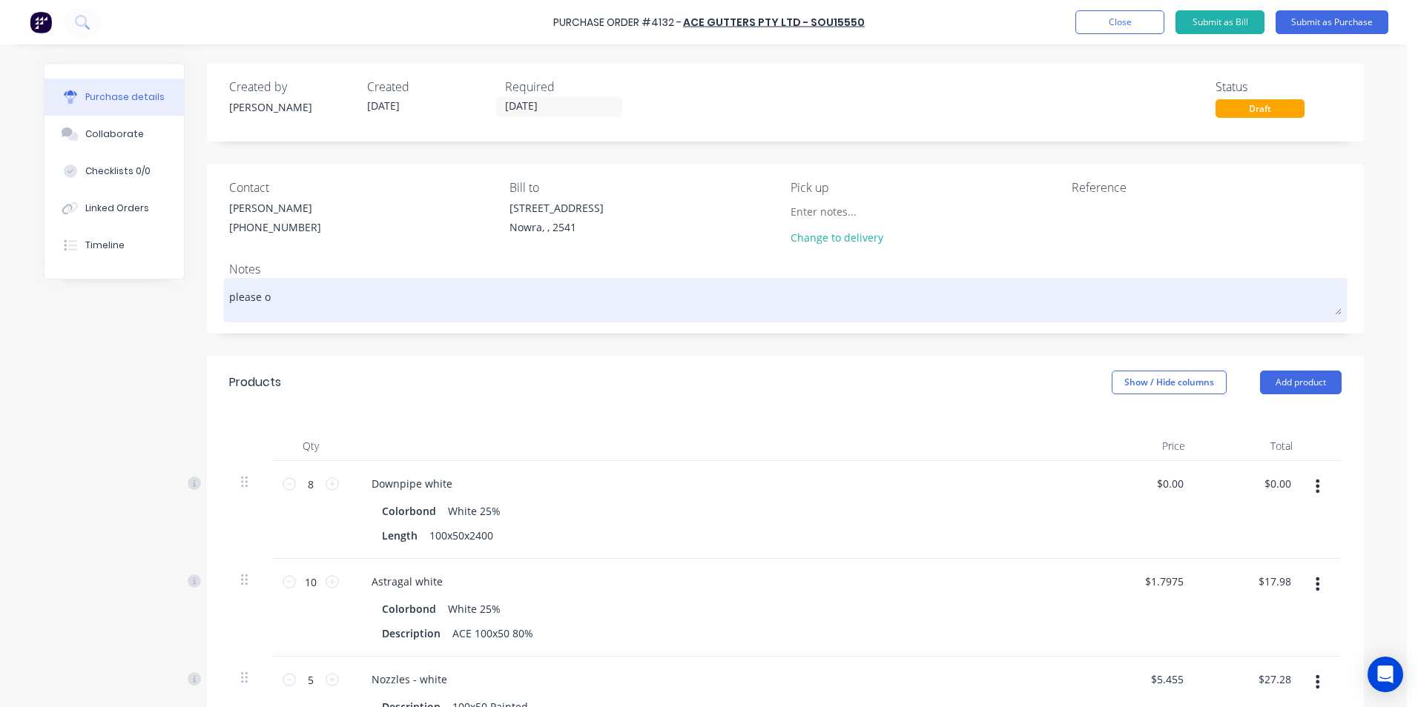
type textarea "please om"
type textarea "x"
type textarea "please o"
type textarea "x"
type textarea "please"
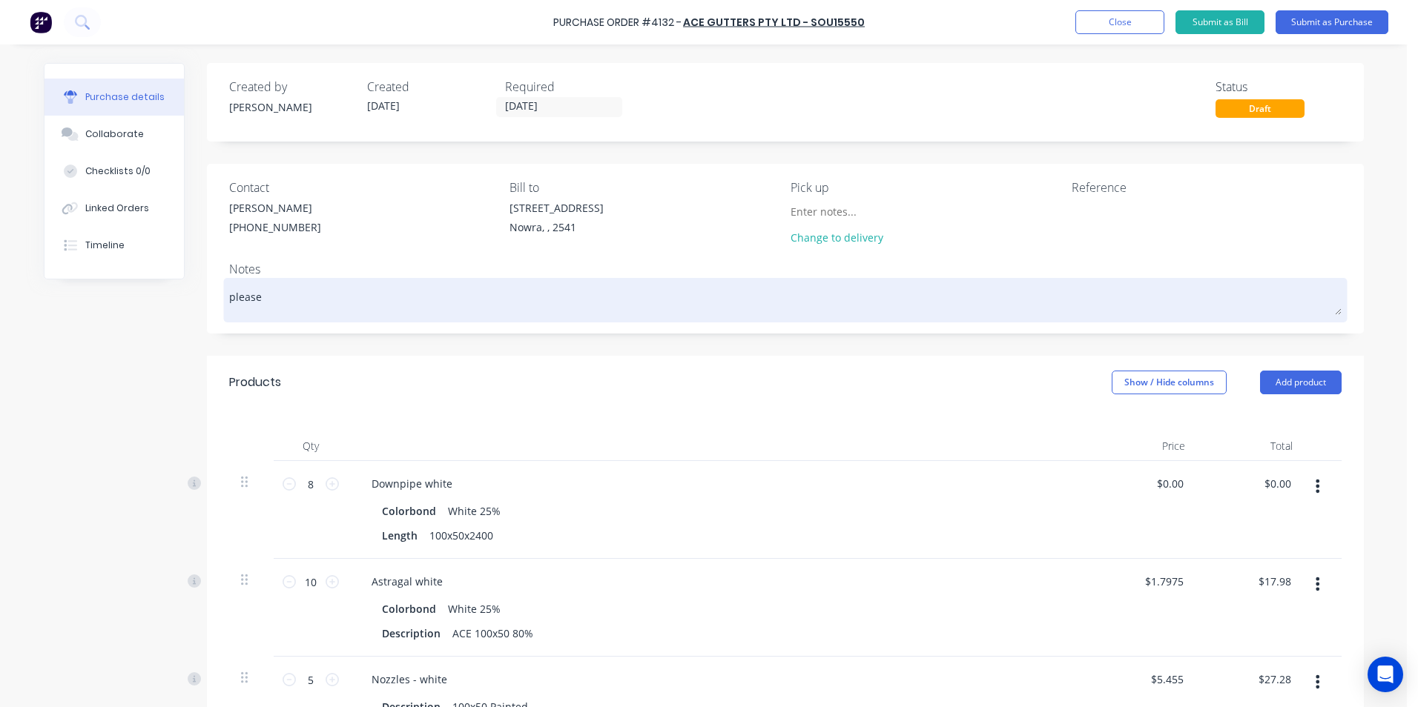
type textarea "x"
type textarea "please e"
type textarea "x"
type textarea "please em"
type textarea "x"
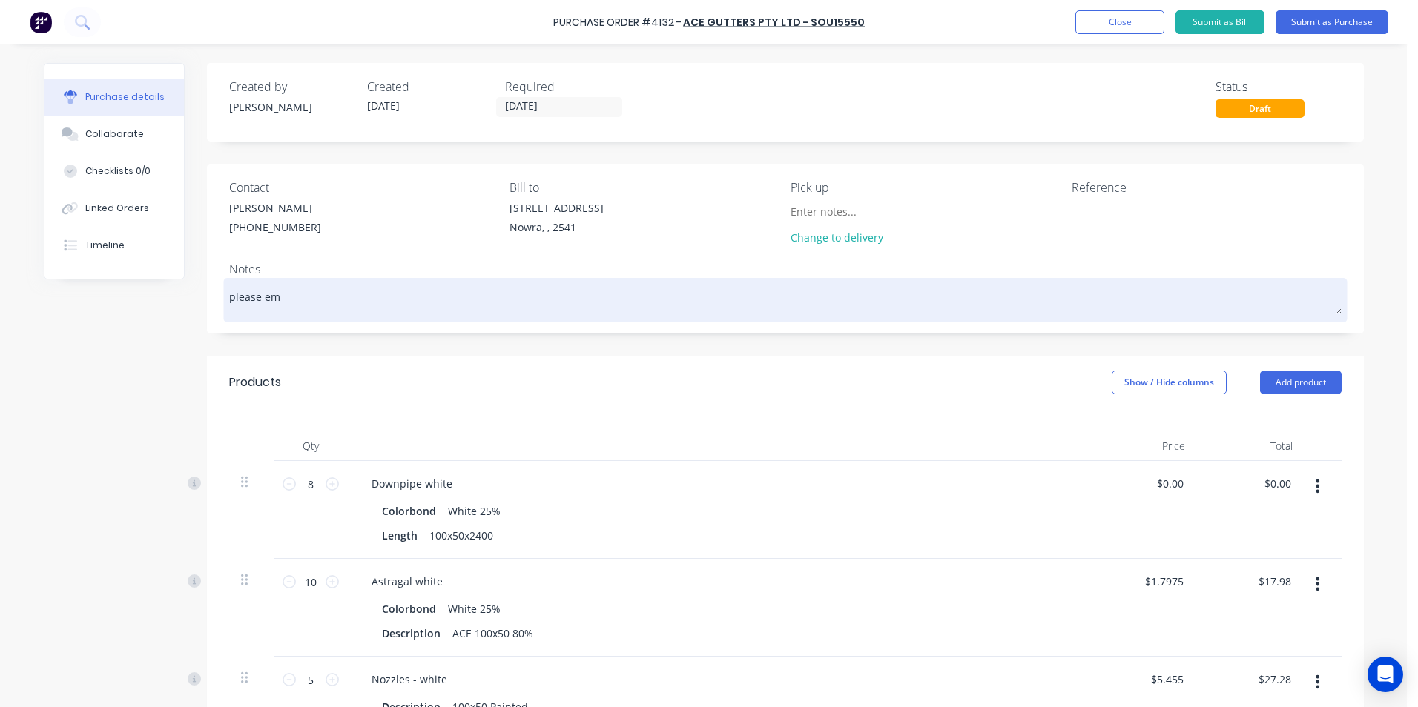
type textarea "please ema"
type textarea "x"
type textarea "please emai"
type textarea "x"
type textarea "please email"
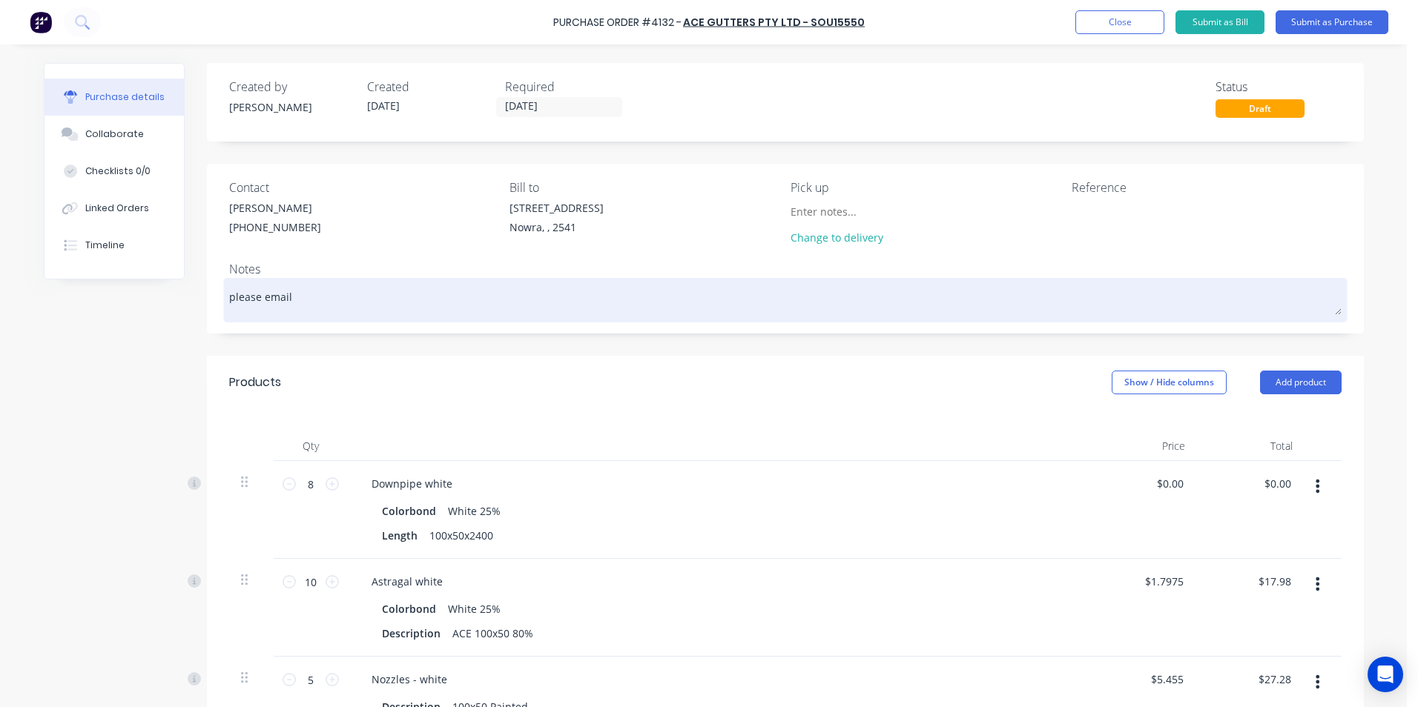
type textarea "x"
type textarea "please emaile"
type textarea "x"
type textarea "please emaile"
type textarea "x"
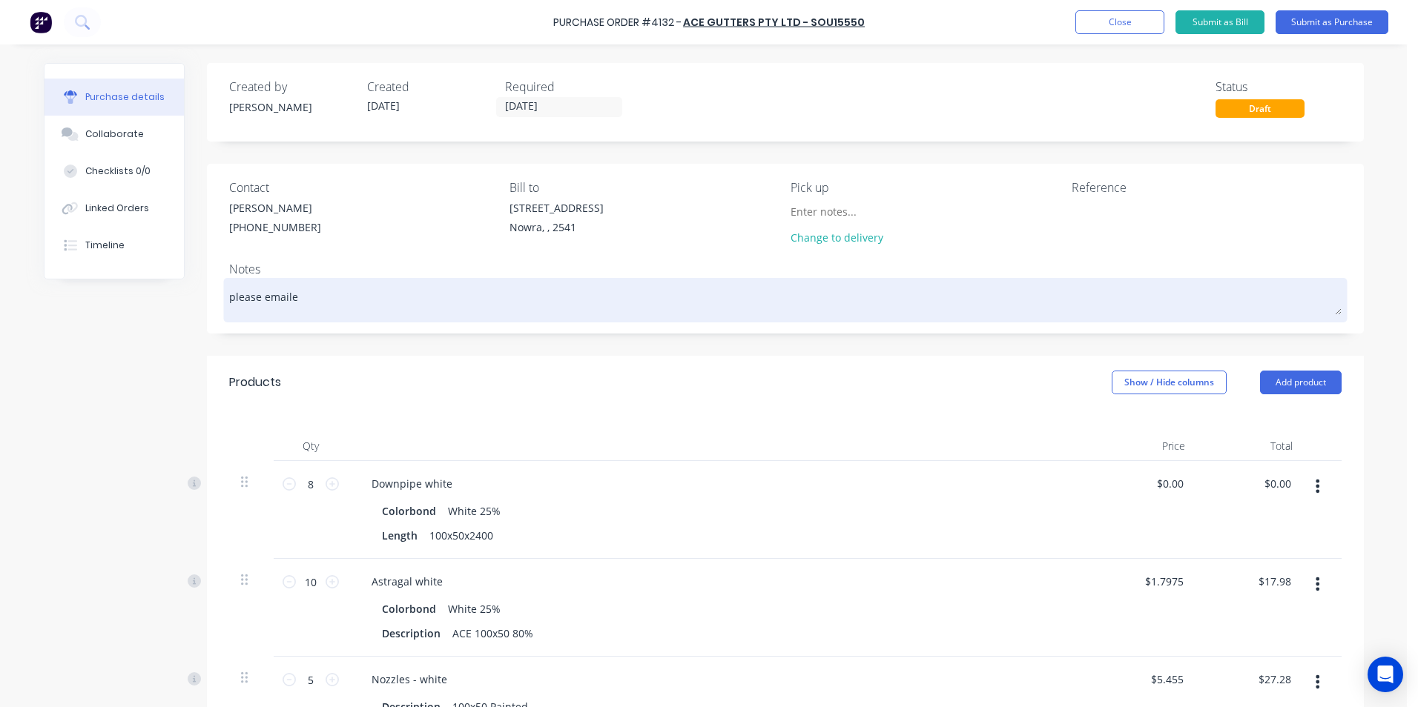
type textarea "please emaile"
type textarea "x"
type textarea "please email"
type textarea "x"
type textarea "please email"
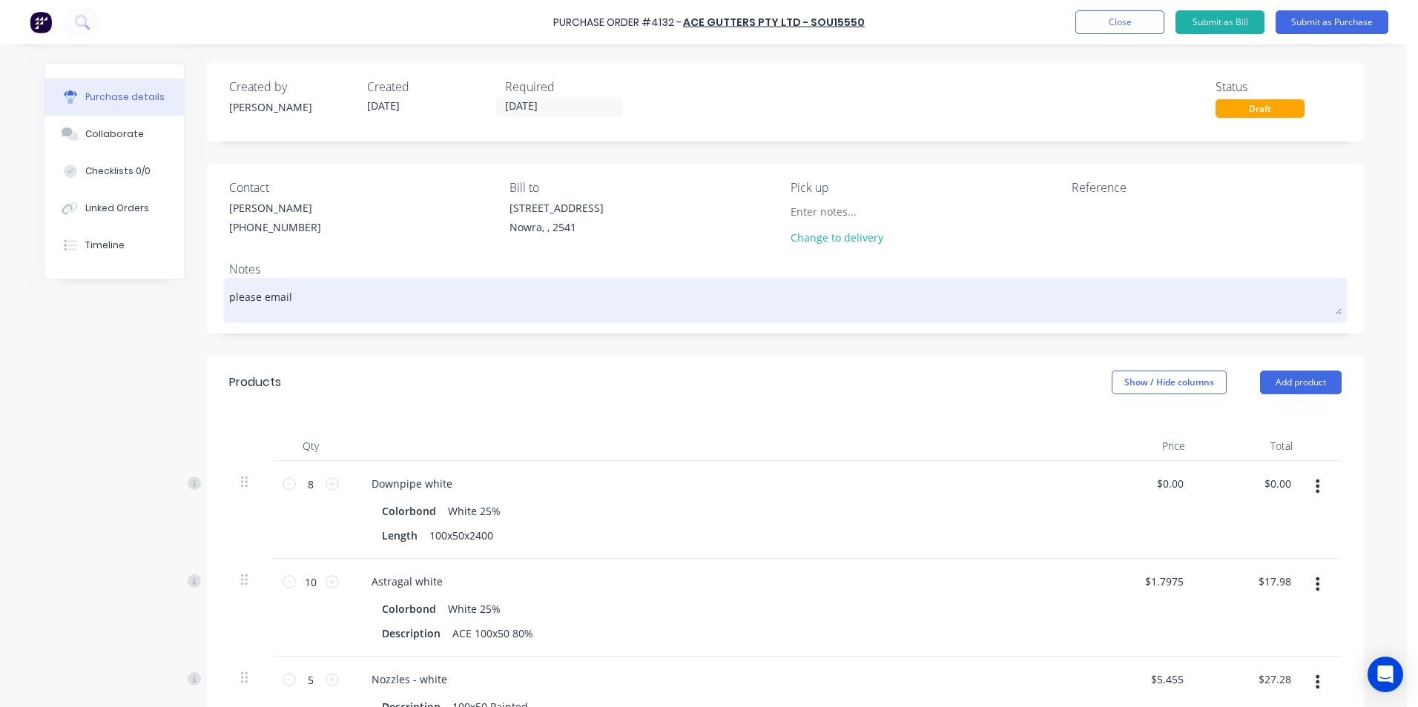
type textarea "x"
type textarea "please email o"
type textarea "x"
type textarea "please email or"
type textarea "x"
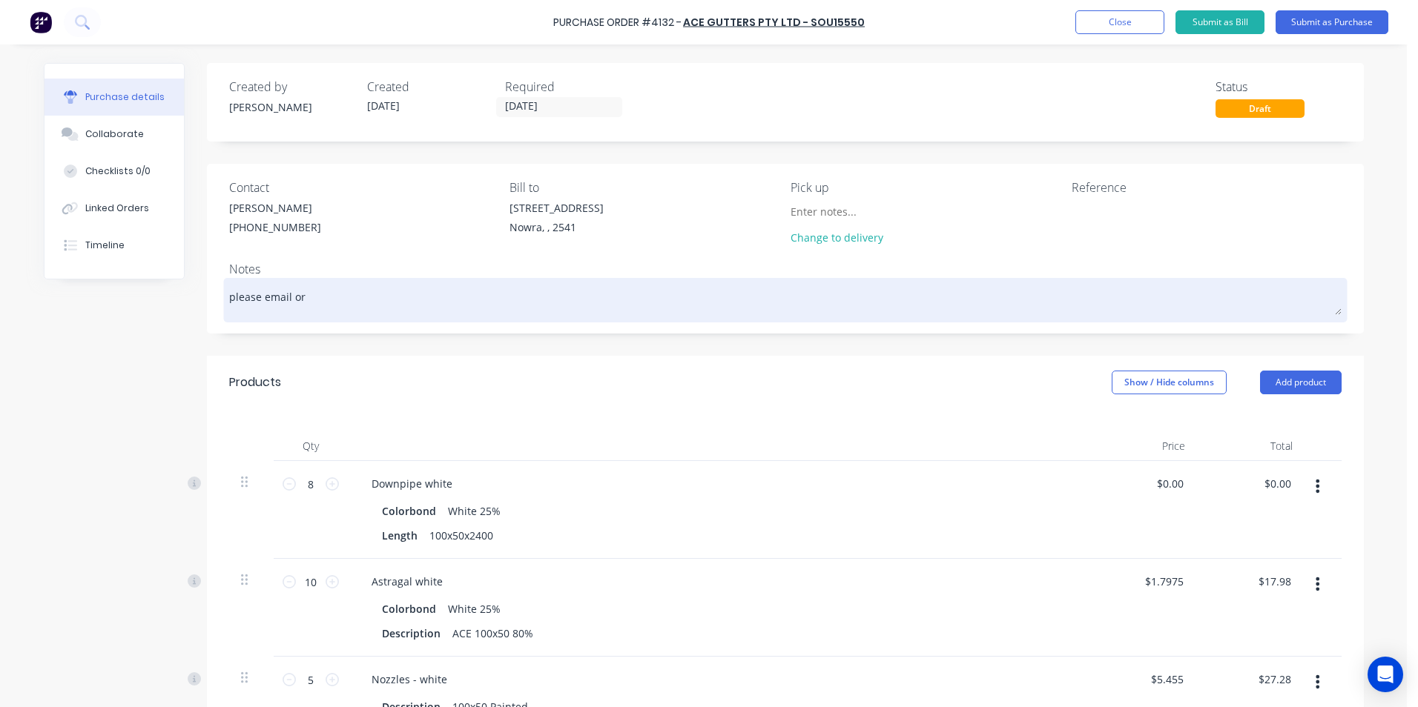
type textarea "please email ord"
type textarea "x"
type textarea "please email orde"
type textarea "x"
type textarea "please email order"
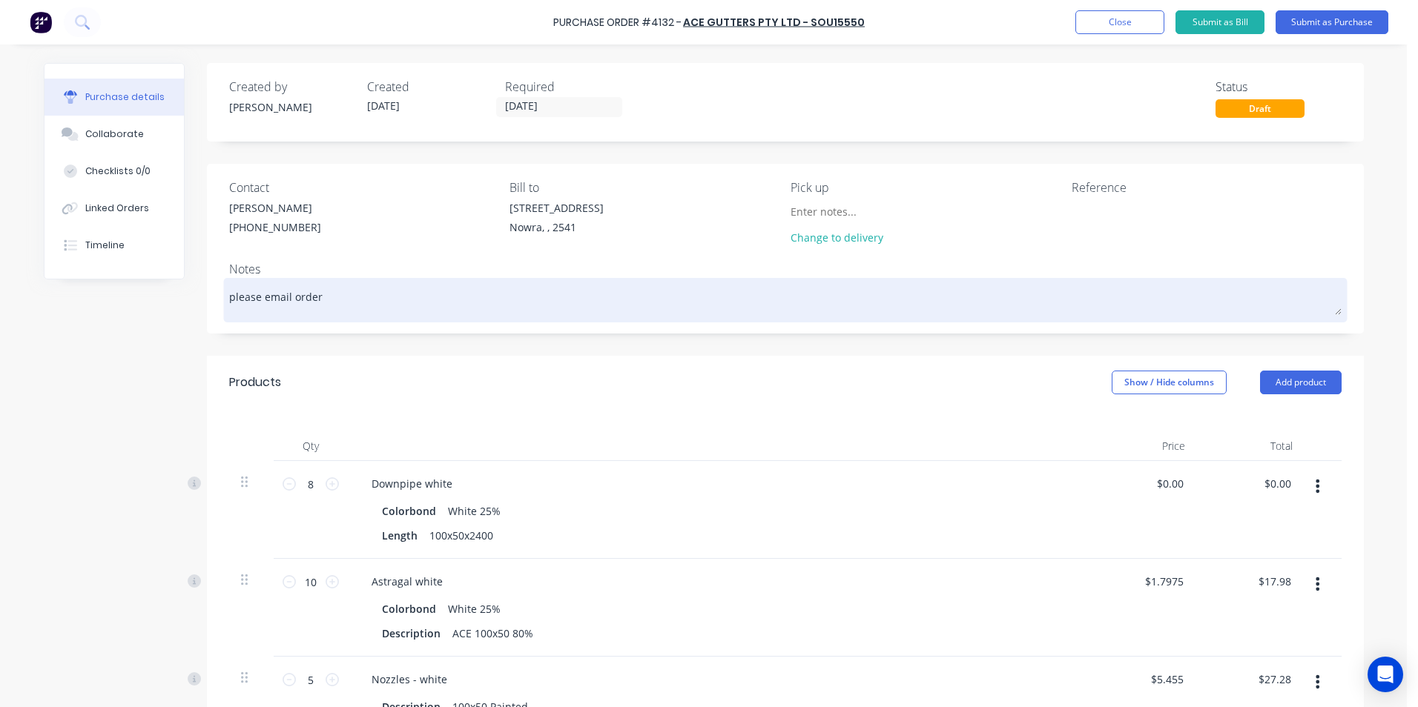
type textarea "x"
type textarea "please email order"
type textarea "x"
type textarea "please email order c"
type textarea "x"
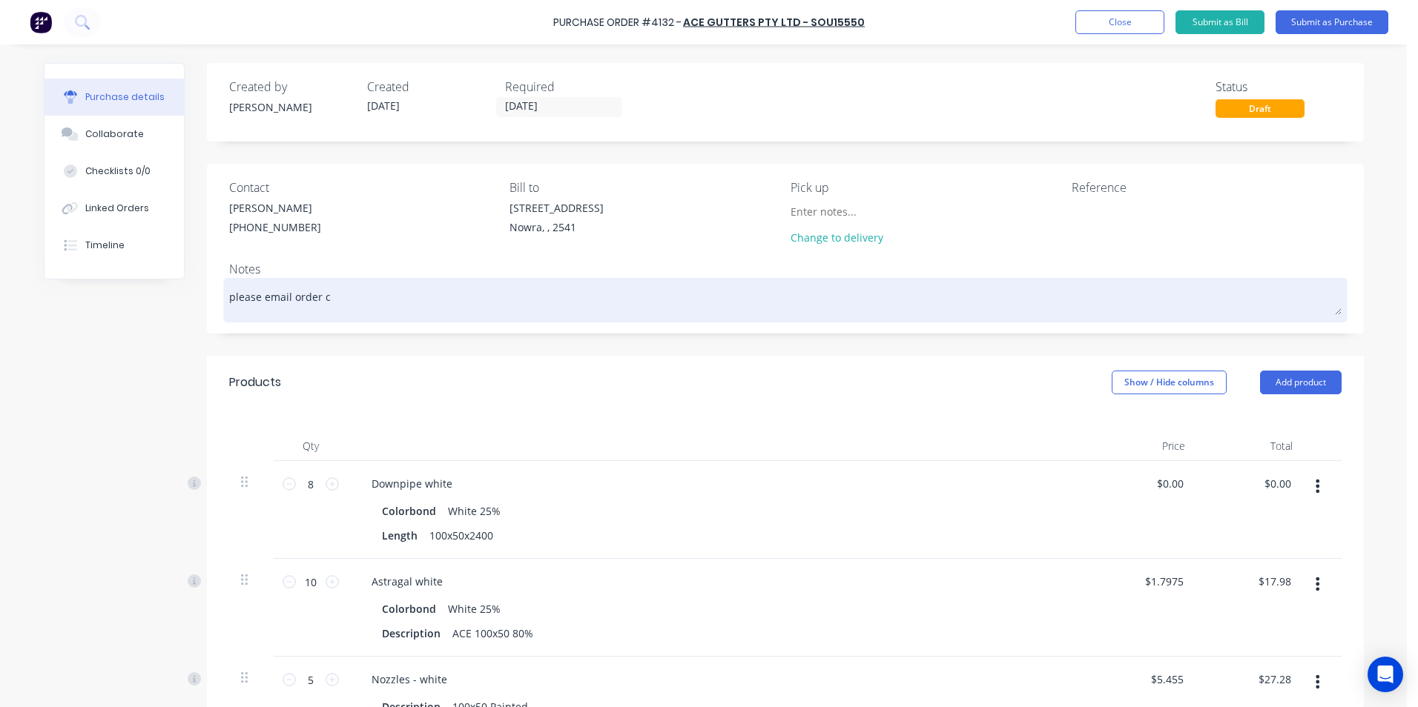
type textarea "please email order co"
type textarea "x"
type textarea "please email order con"
type textarea "x"
type textarea "please email order conf"
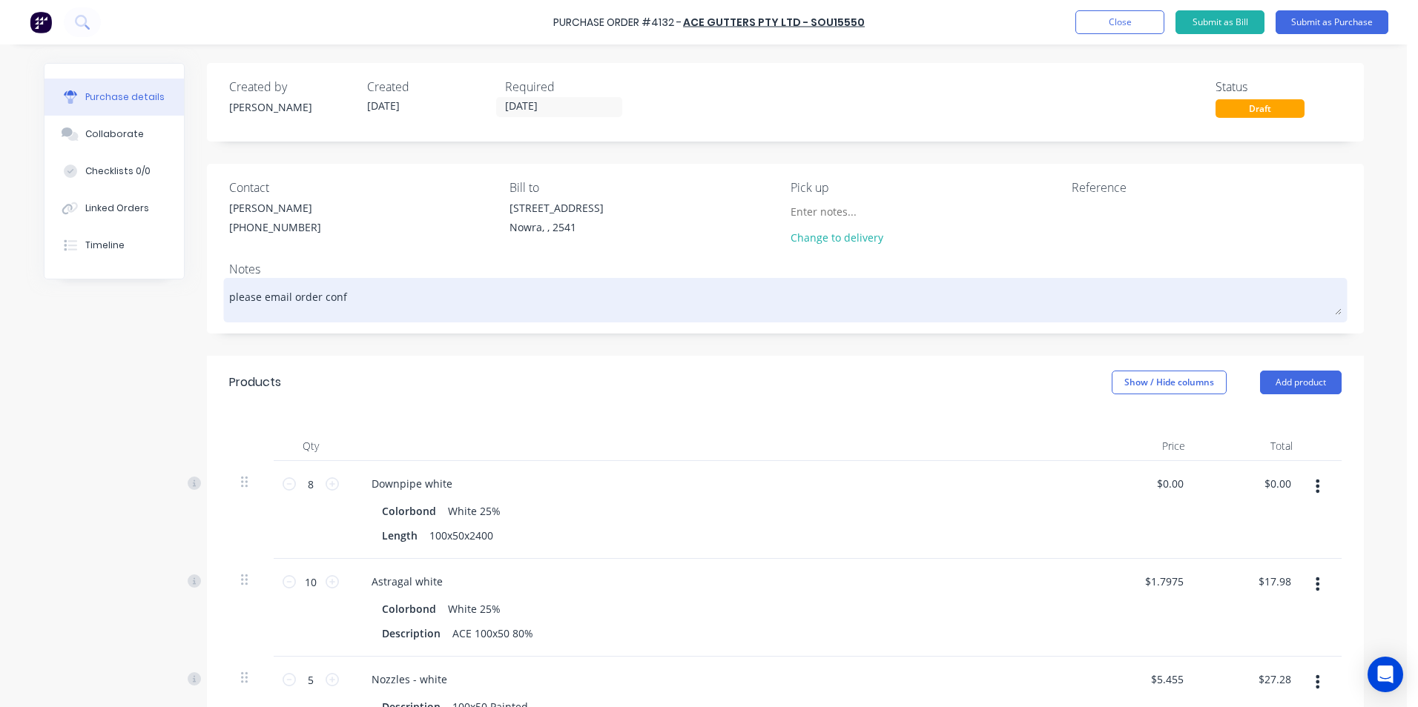
type textarea "x"
type textarea "please email order confi"
type textarea "x"
type textarea "please email order confir"
type textarea "x"
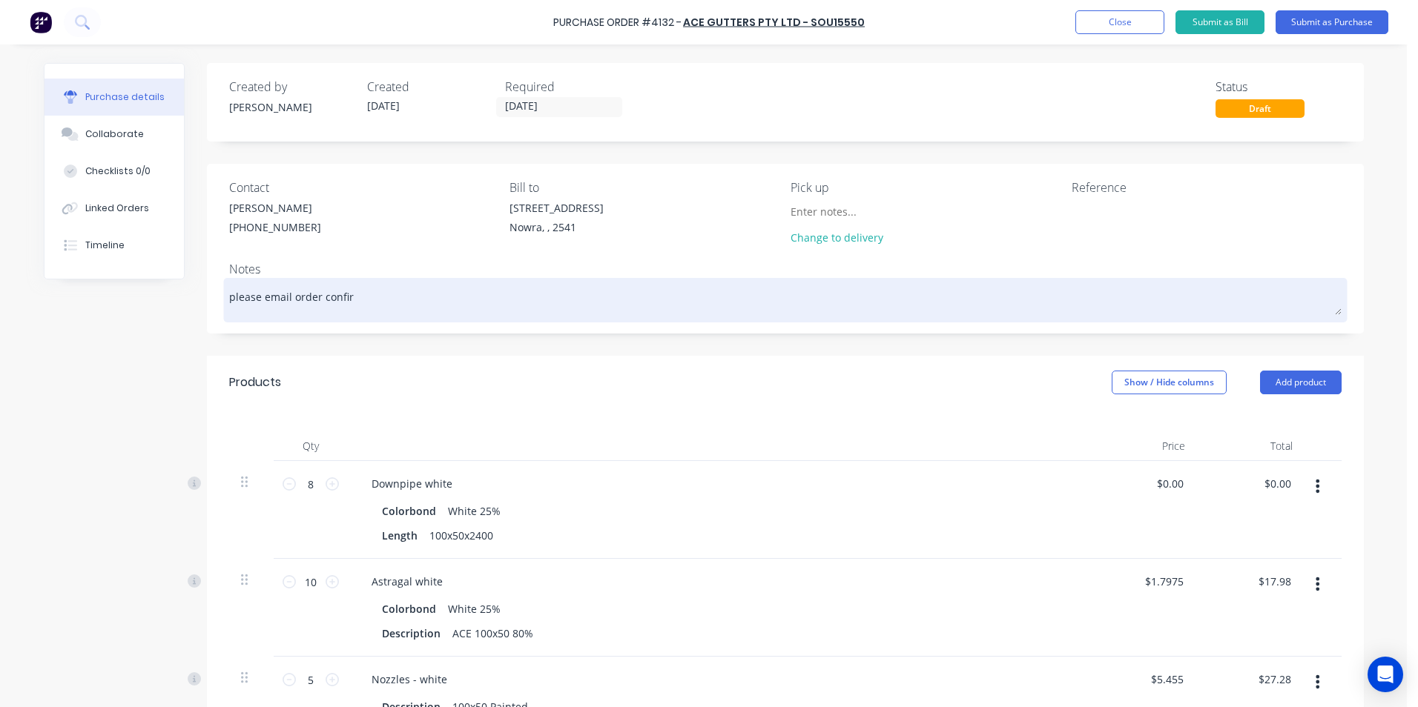
type textarea "please email order confirm"
type textarea "x"
type textarea "please email order confirma"
type textarea "x"
type textarea "please email order confirmat"
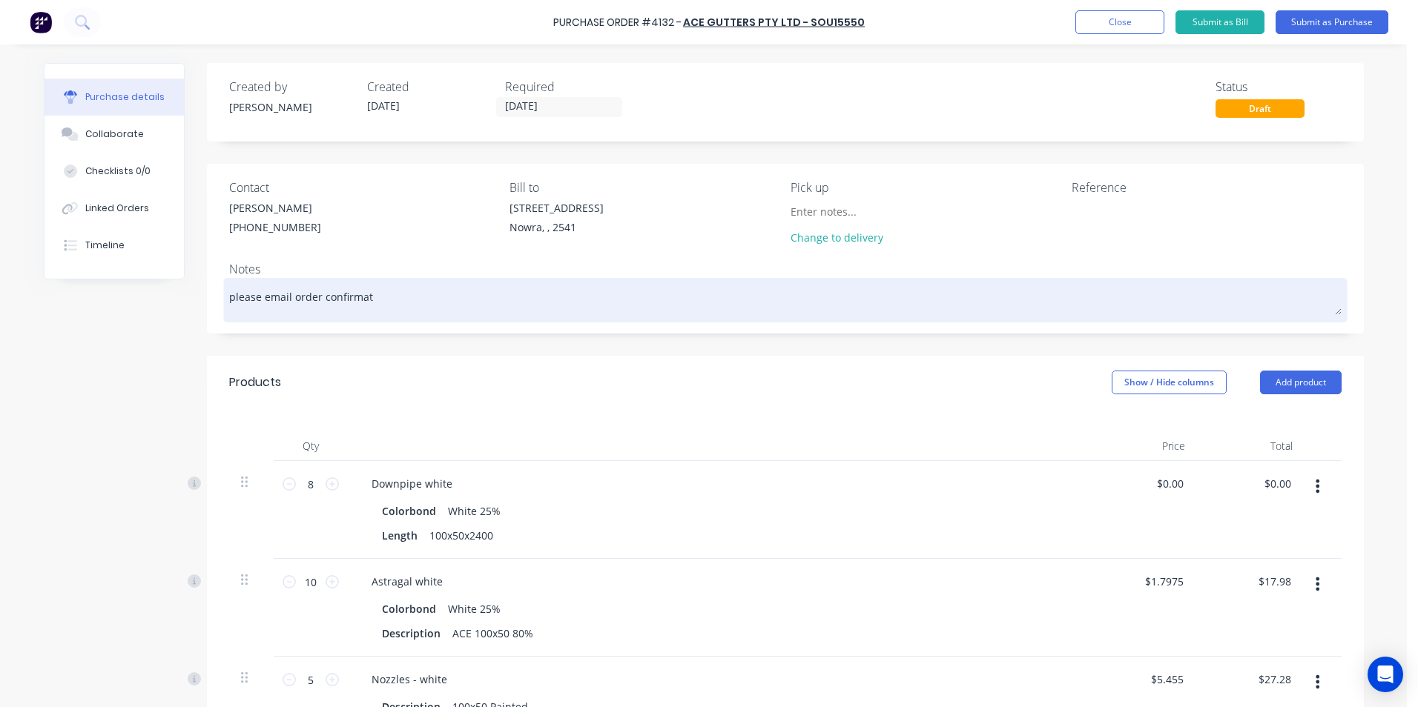
type textarea "x"
type textarea "please email order confirmati"
type textarea "x"
type textarea "please email order confirmatio"
type textarea "x"
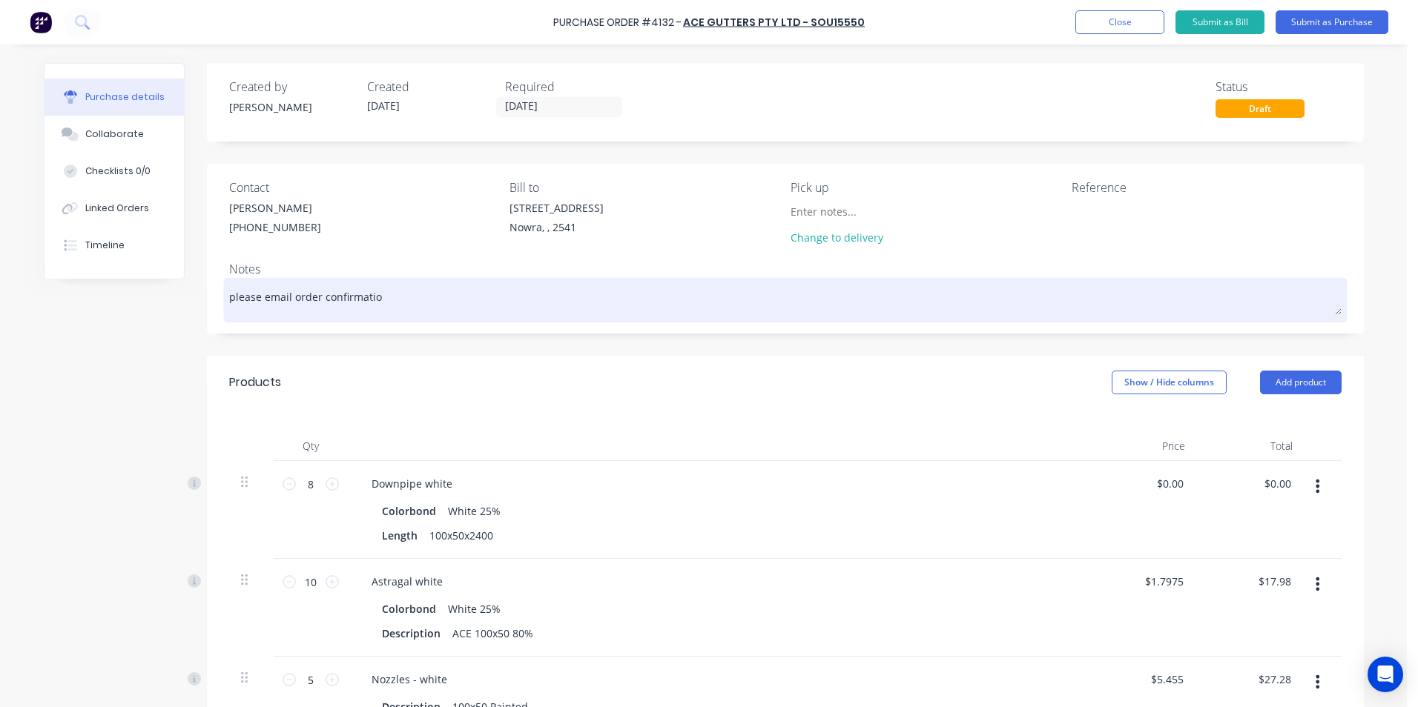
type textarea "please email order confirmation"
type textarea "x"
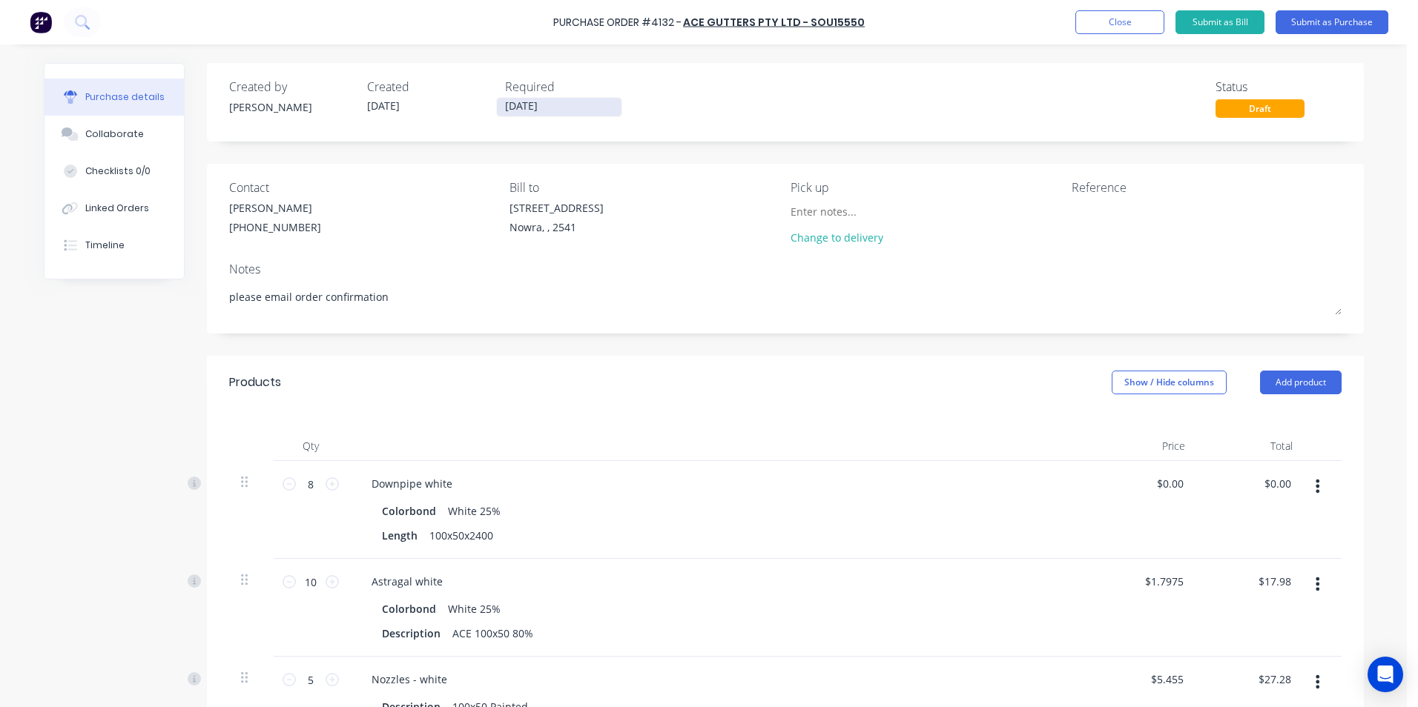
type textarea "please email order confirmation"
type textarea "x"
type textarea "please email order confirmation"
click at [529, 100] on input "[DATE]" at bounding box center [559, 107] width 125 height 19
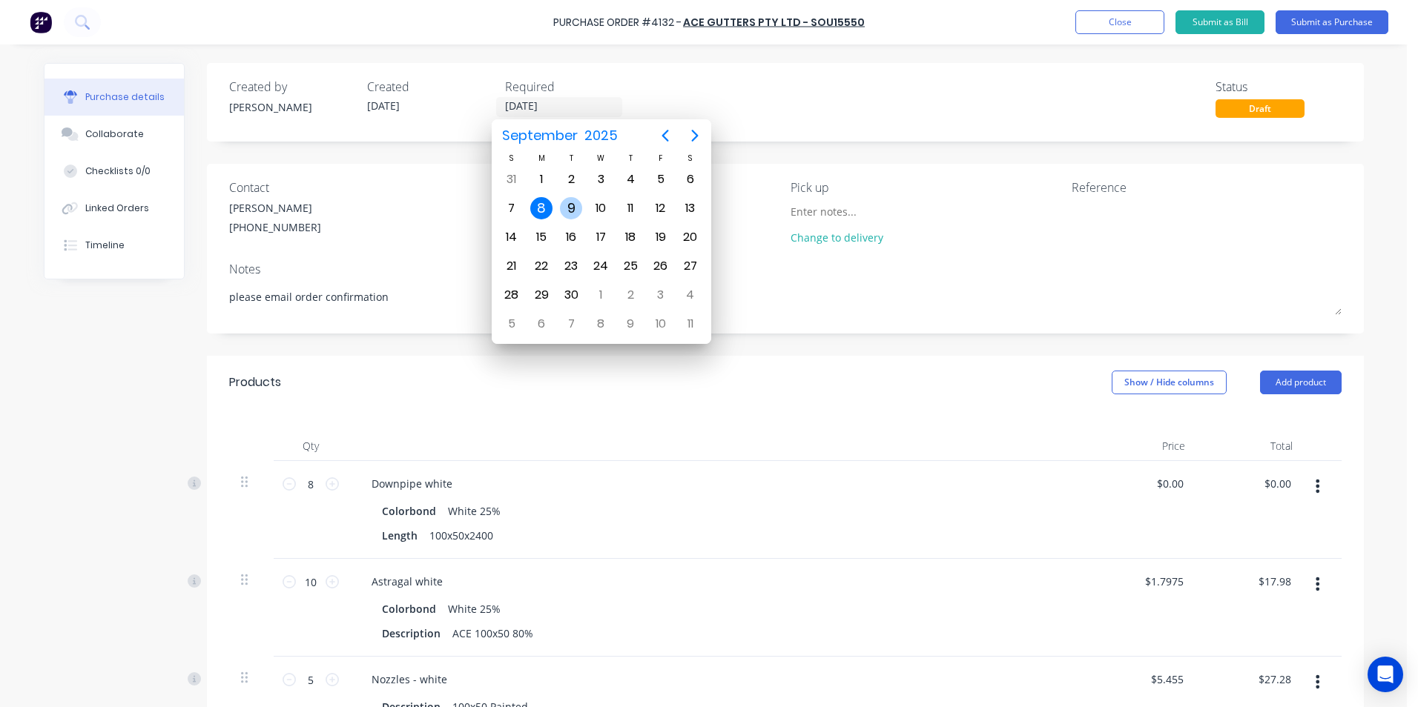
click at [572, 198] on div "9" at bounding box center [571, 208] width 22 height 22
type textarea "x"
type input "[DATE]"
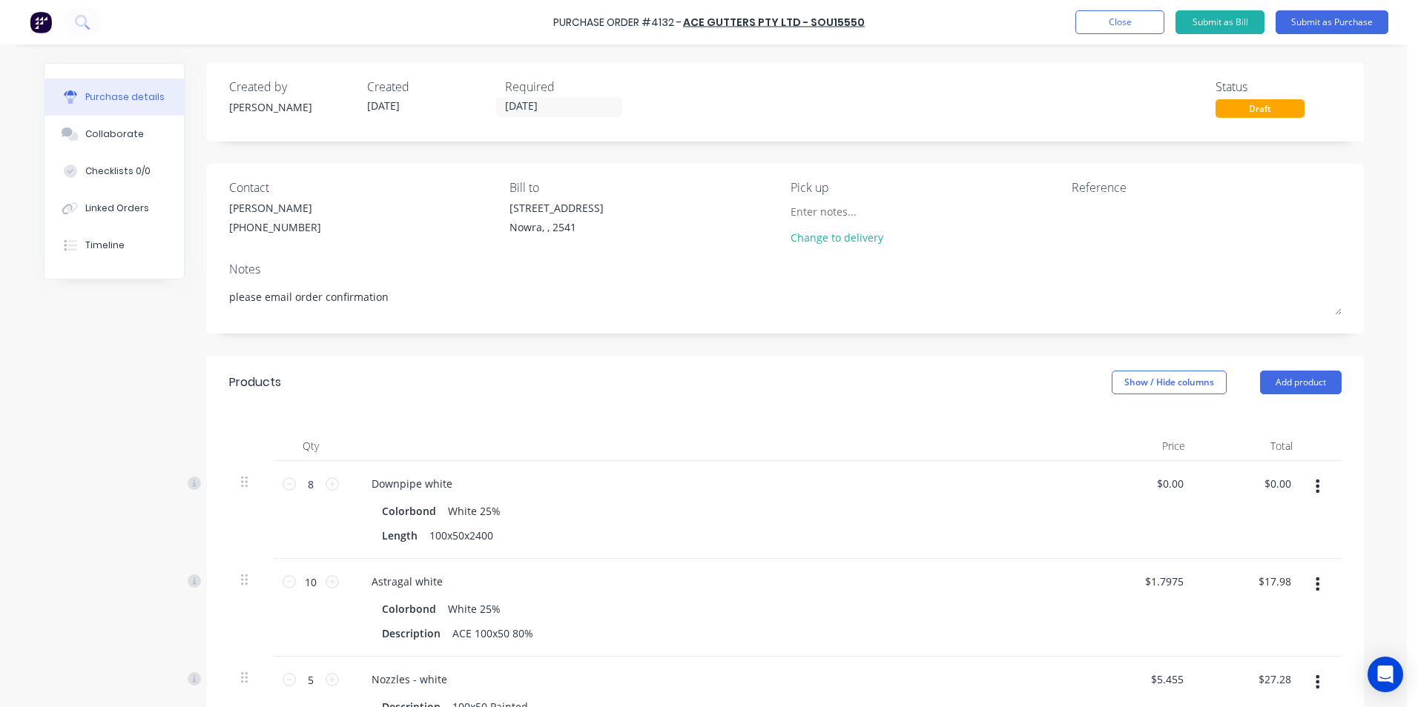
click at [475, 510] on div "White 25%" at bounding box center [474, 512] width 53 height 22
click at [486, 510] on div "White 25%" at bounding box center [474, 512] width 53 height 22
drag, startPoint x: 486, startPoint y: 510, endPoint x: 672, endPoint y: 483, distance: 188.1
click at [672, 483] on div "Downpipe white" at bounding box center [719, 484] width 718 height 22
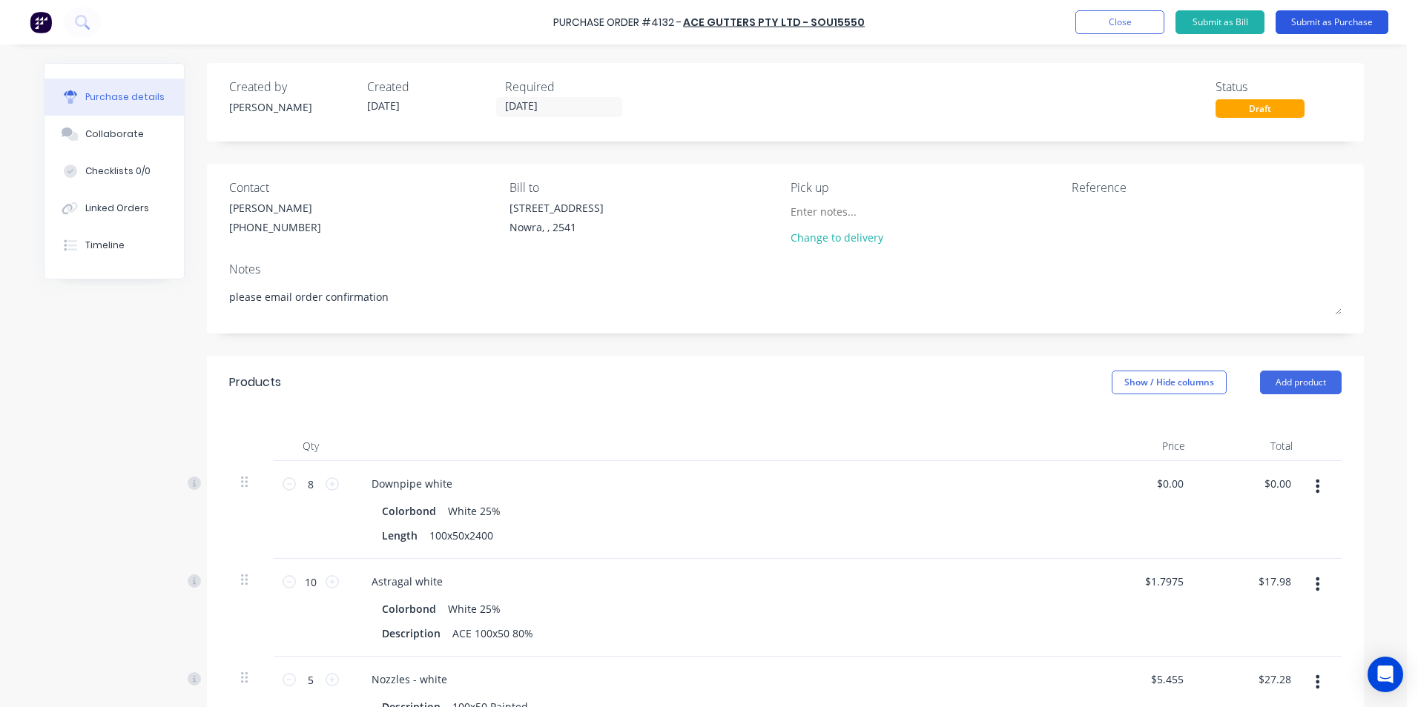
click at [1291, 21] on button "Submit as Purchase" at bounding box center [1331, 22] width 113 height 24
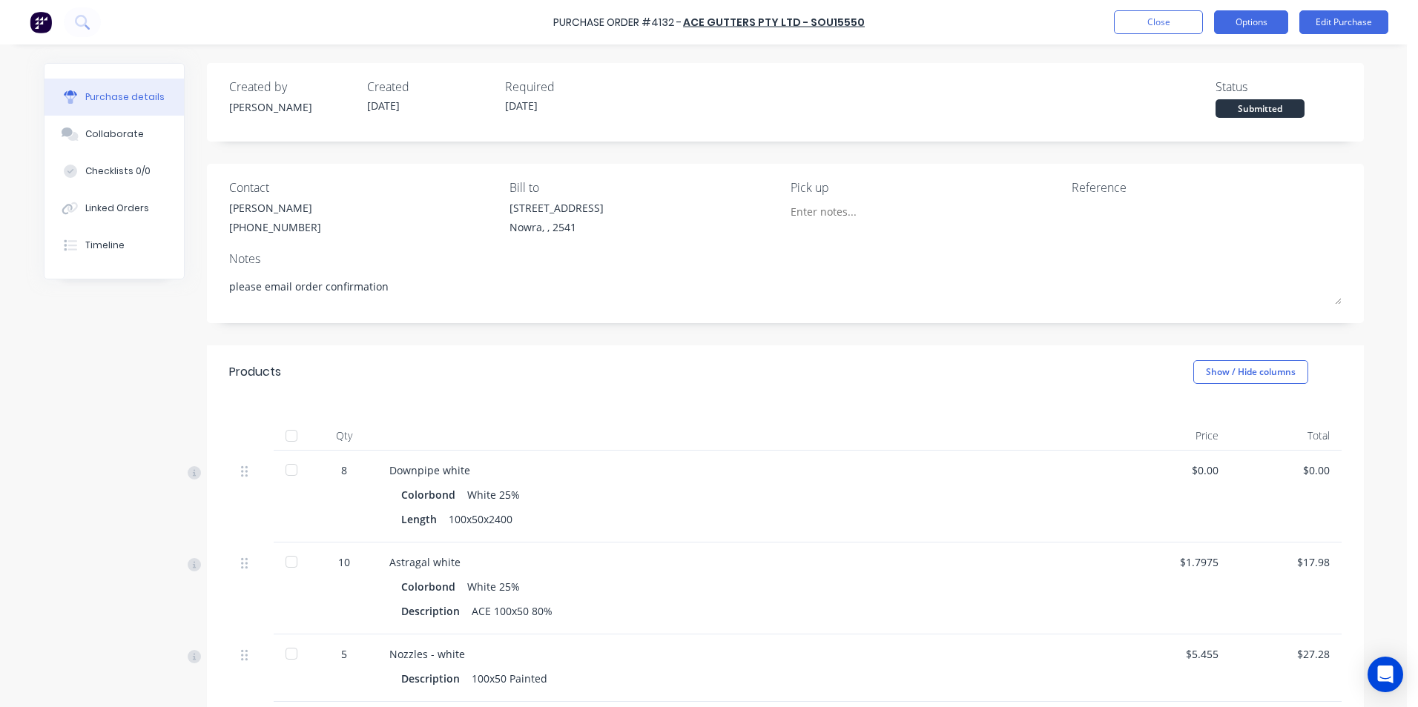
click at [1221, 27] on button "Options" at bounding box center [1251, 22] width 74 height 24
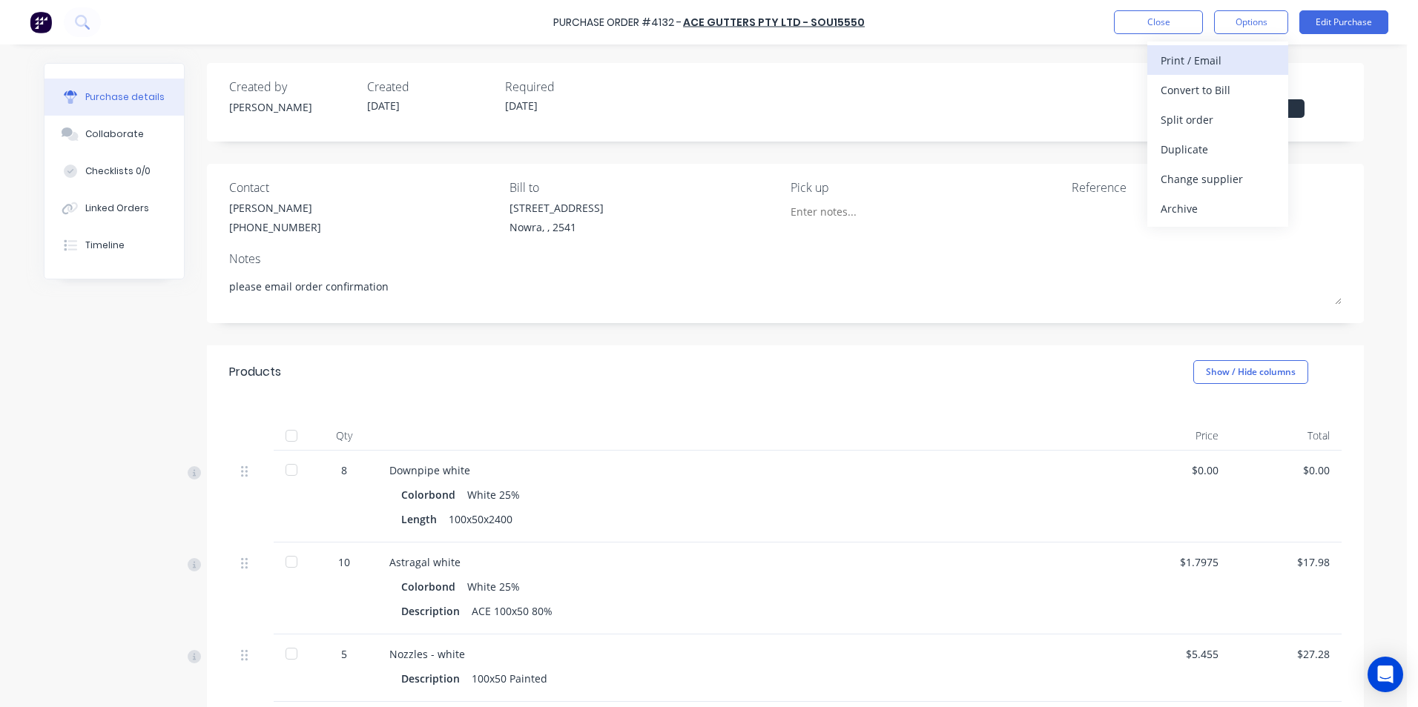
click at [1182, 70] on div "Print / Email" at bounding box center [1217, 61] width 114 height 22
click at [1187, 113] on div "Without pricing" at bounding box center [1217, 120] width 114 height 22
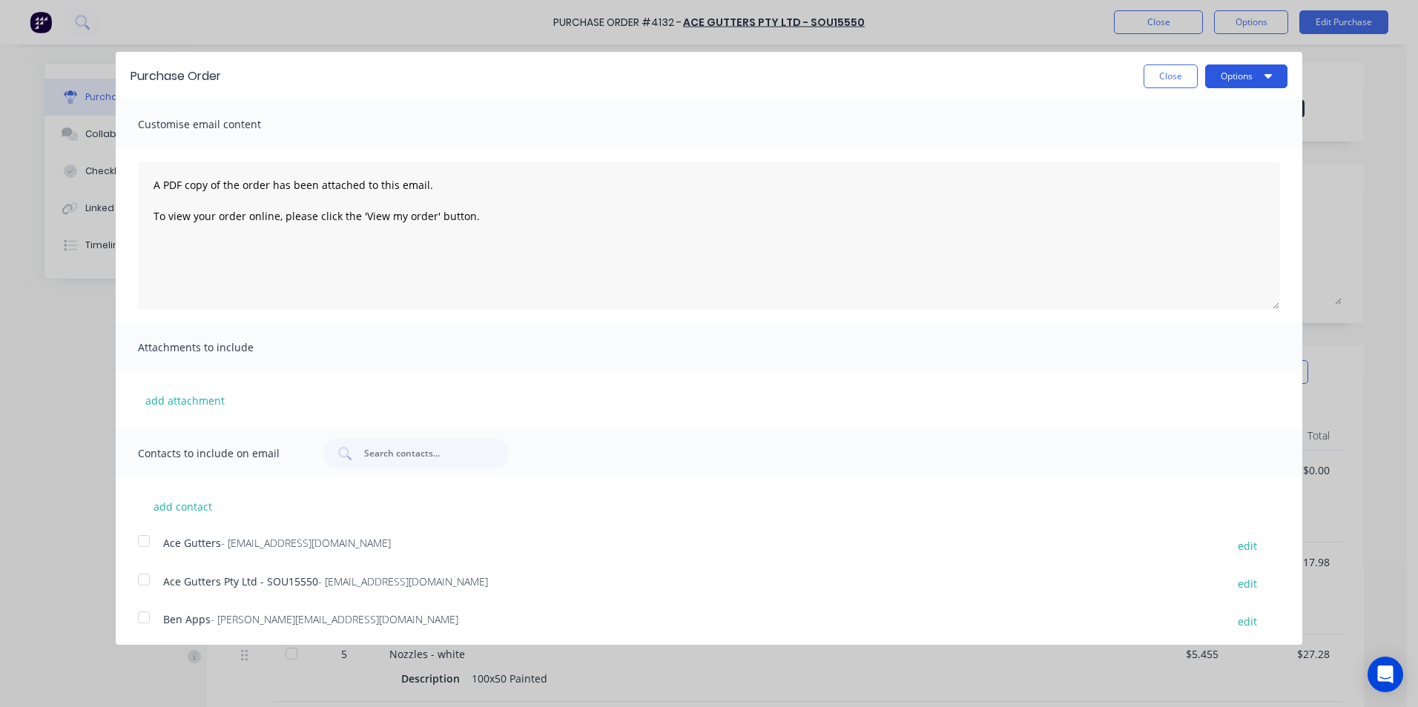
click at [1205, 83] on button "Options" at bounding box center [1246, 77] width 82 height 24
click at [1189, 114] on div "Print" at bounding box center [1217, 114] width 114 height 22
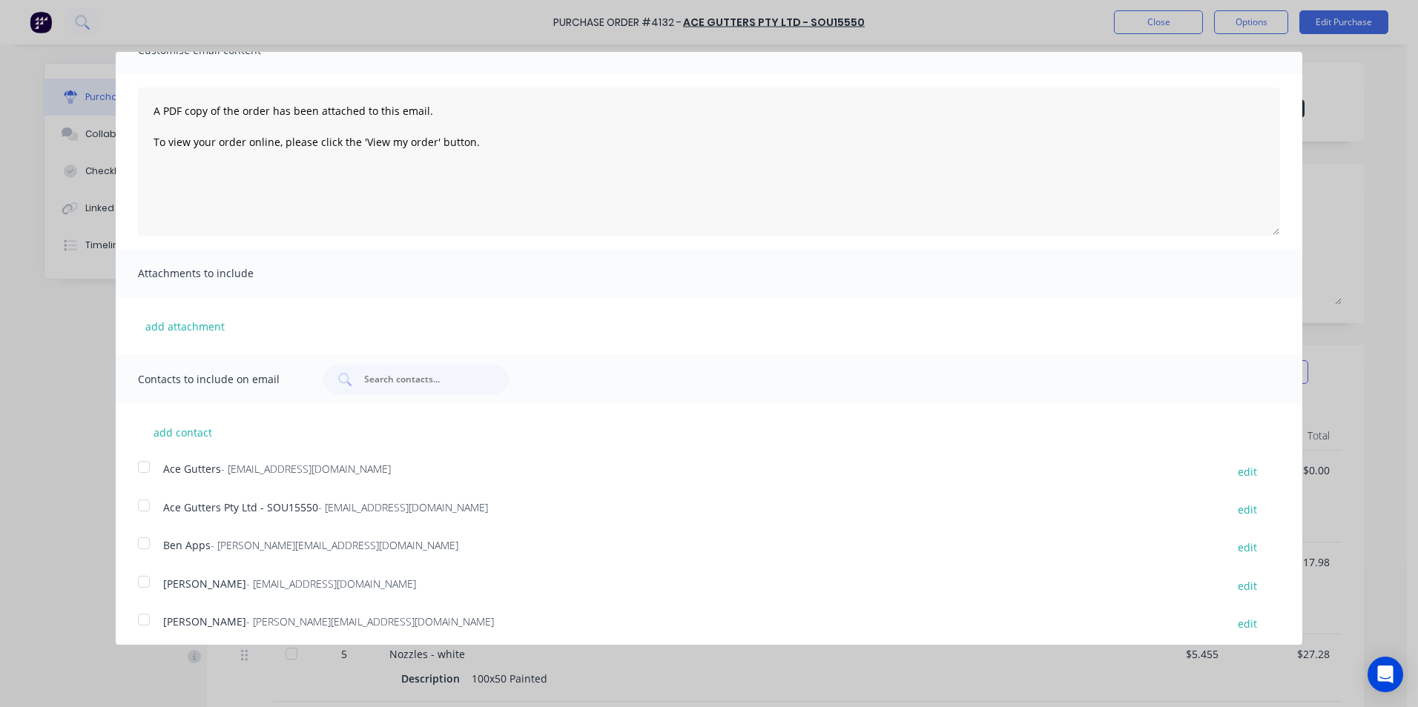
click at [141, 467] on div at bounding box center [144, 467] width 30 height 30
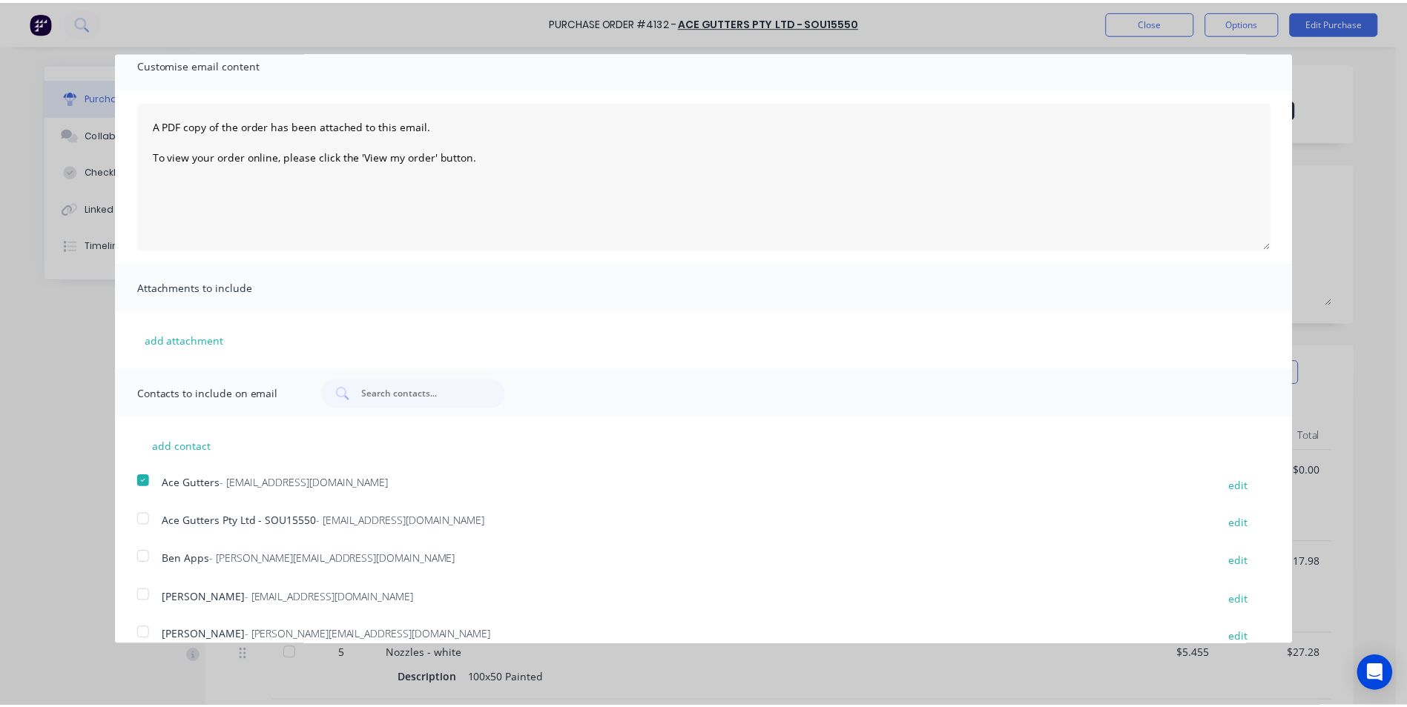
scroll to position [0, 0]
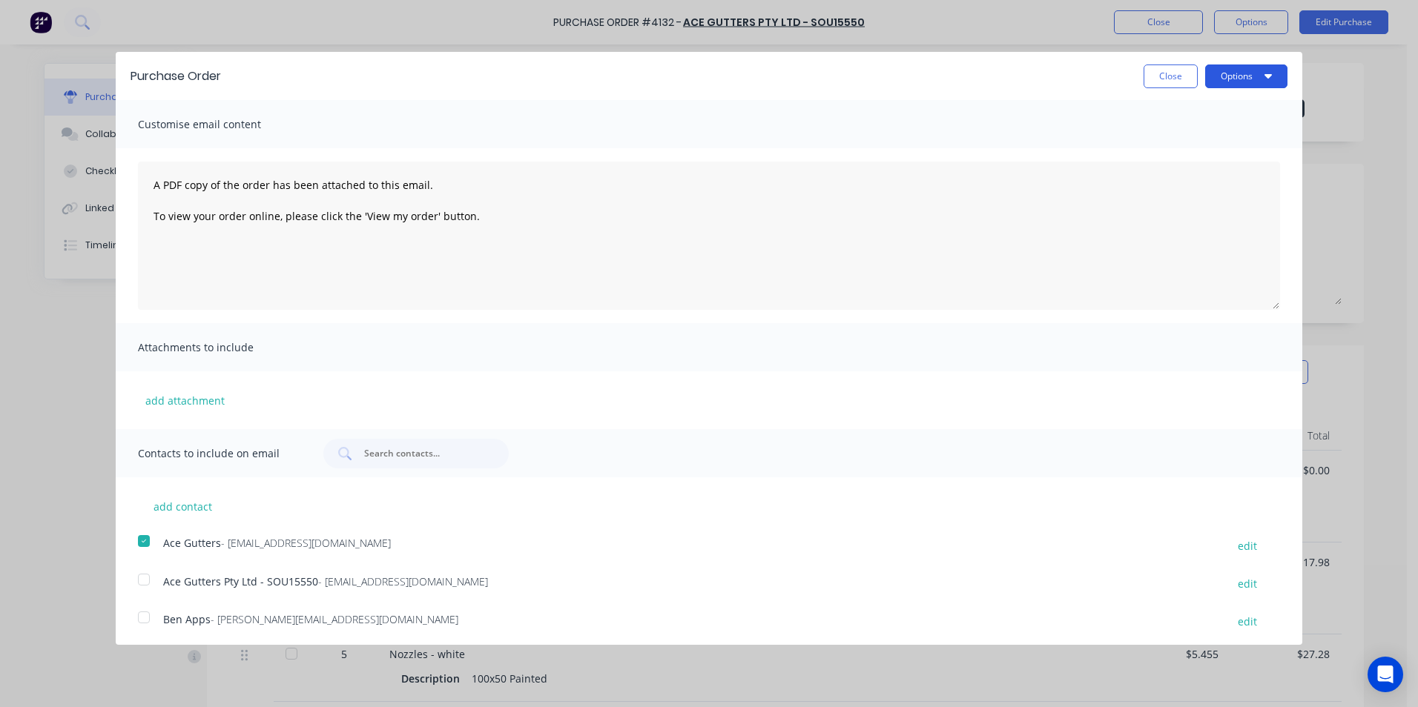
click at [1219, 76] on button "Options" at bounding box center [1246, 77] width 82 height 24
click at [1183, 152] on div "Email" at bounding box center [1217, 144] width 114 height 22
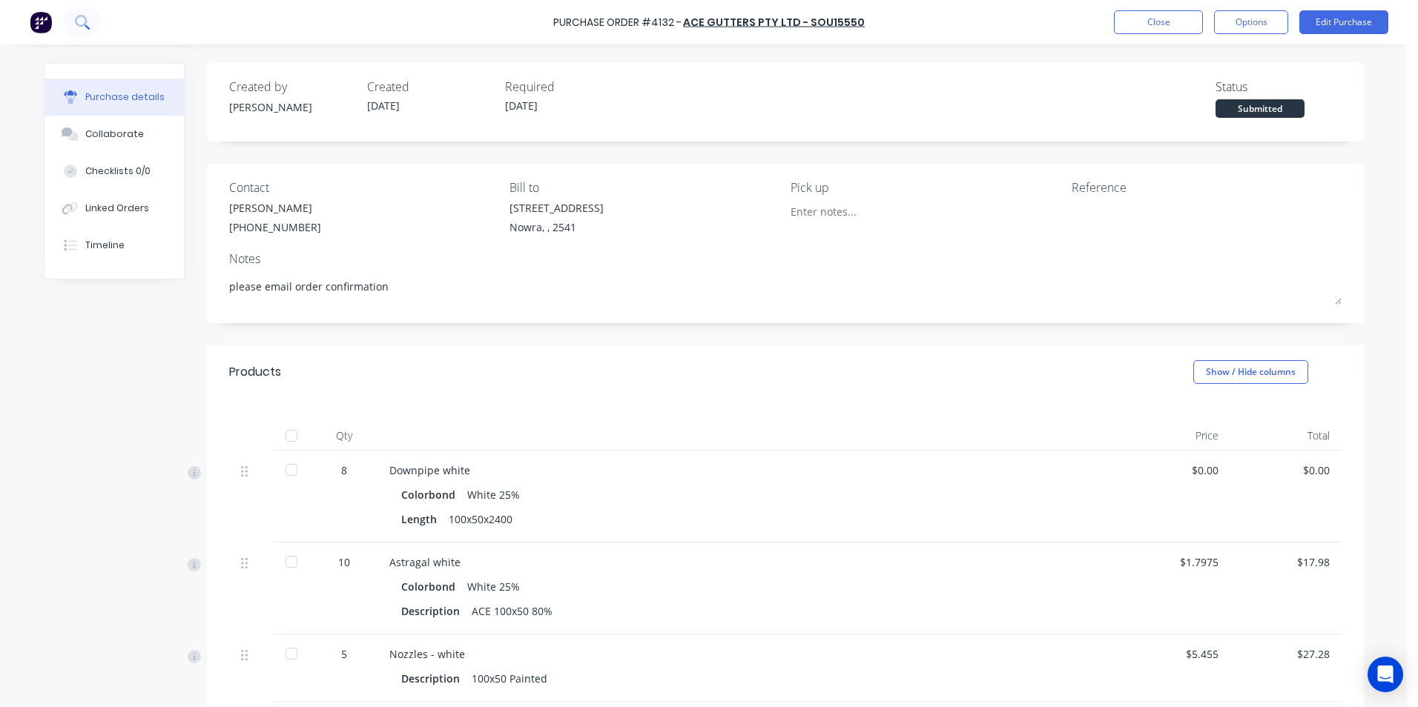
click at [88, 26] on icon at bounding box center [82, 22] width 14 height 14
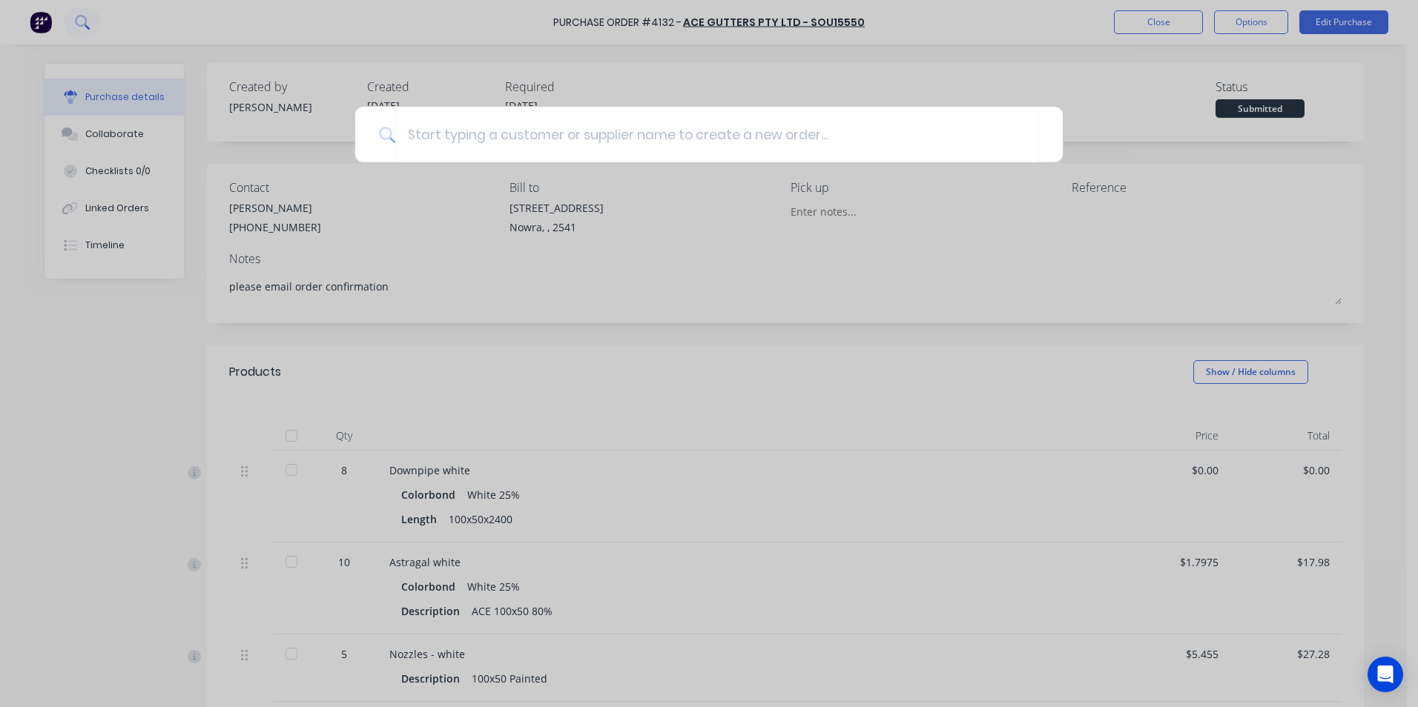
type textarea "x"
type input "t"
type textarea "x"
type input "th"
type textarea "x"
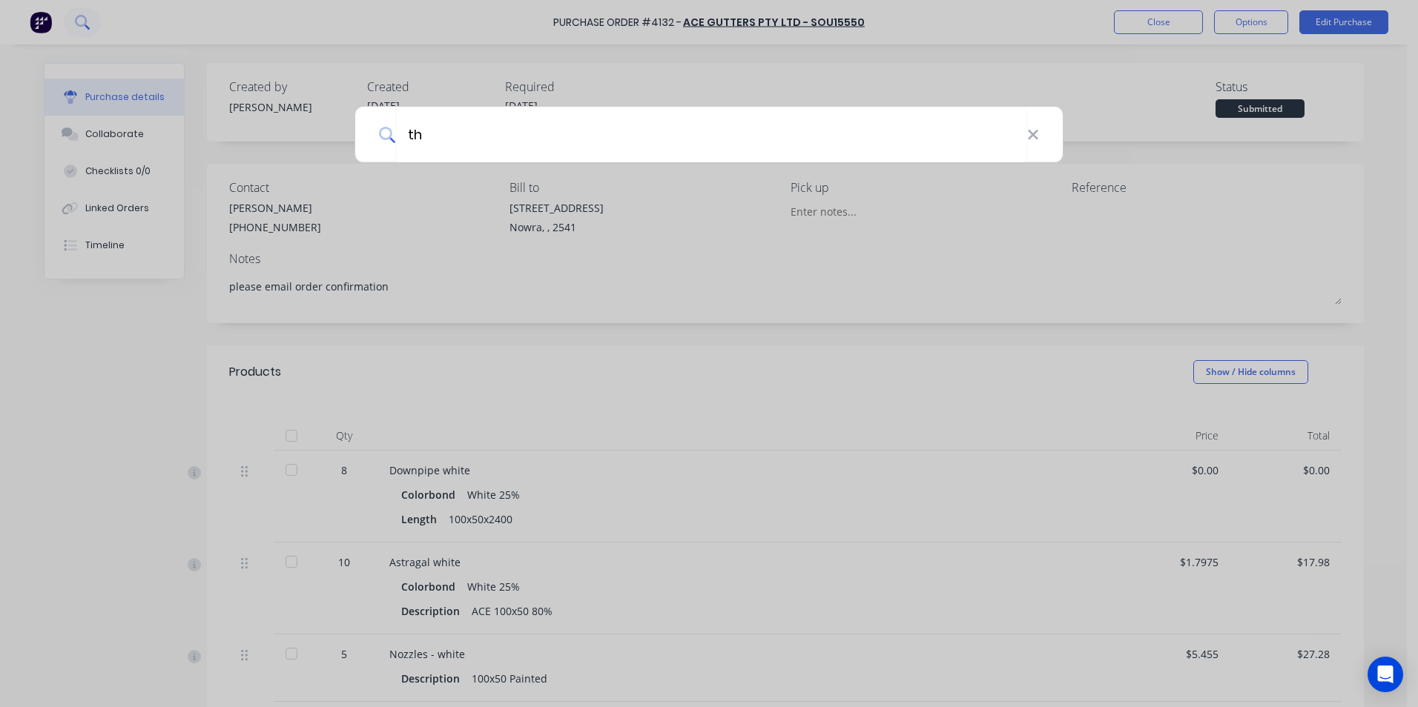
type input "tha"
type textarea "x"
type input "tham"
type textarea "x"
type input "tha"
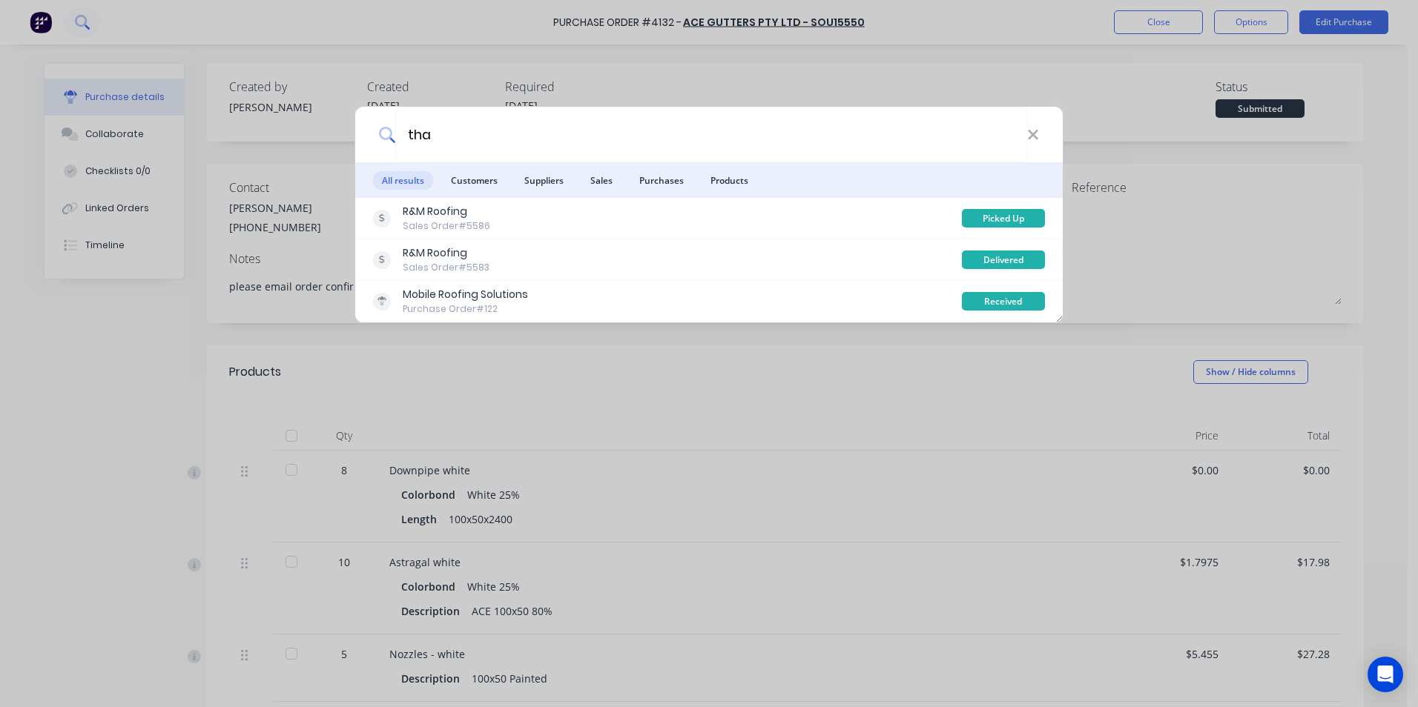
type textarea "x"
type input "th"
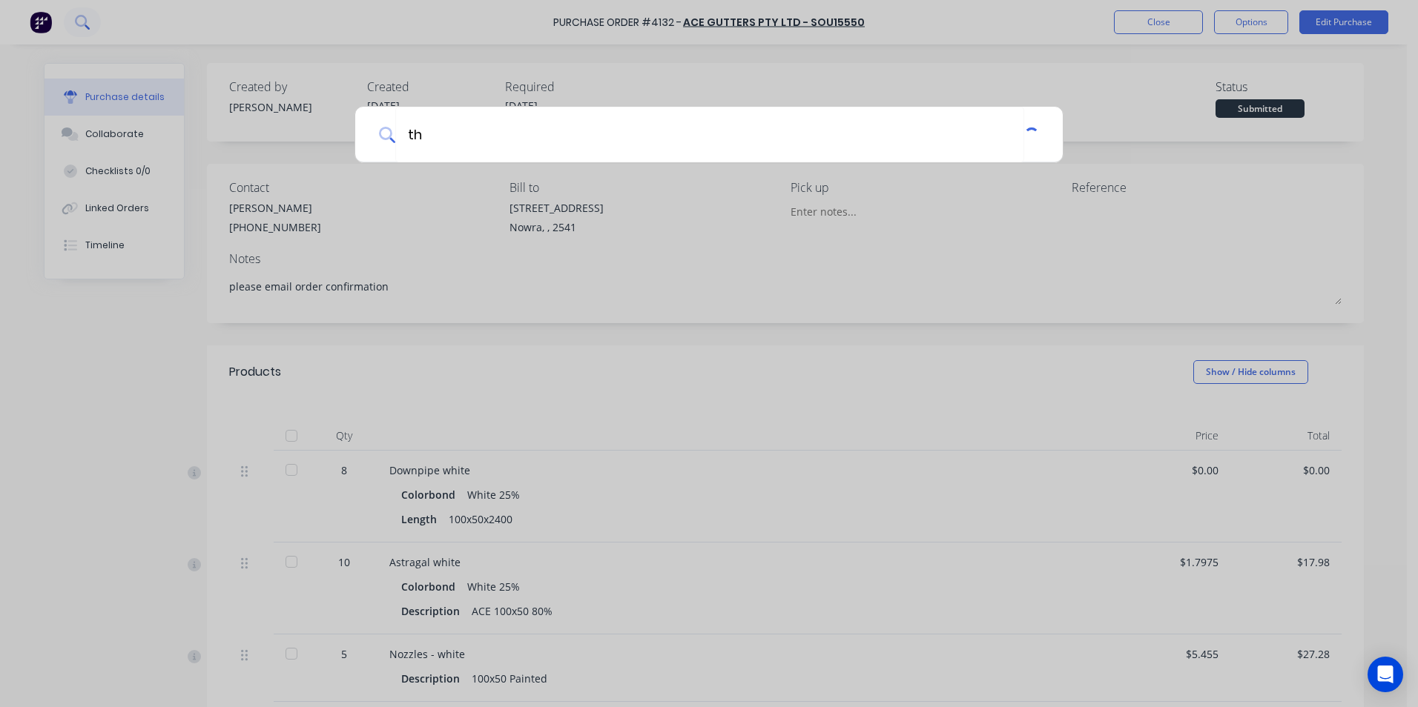
type textarea "x"
type input "tho"
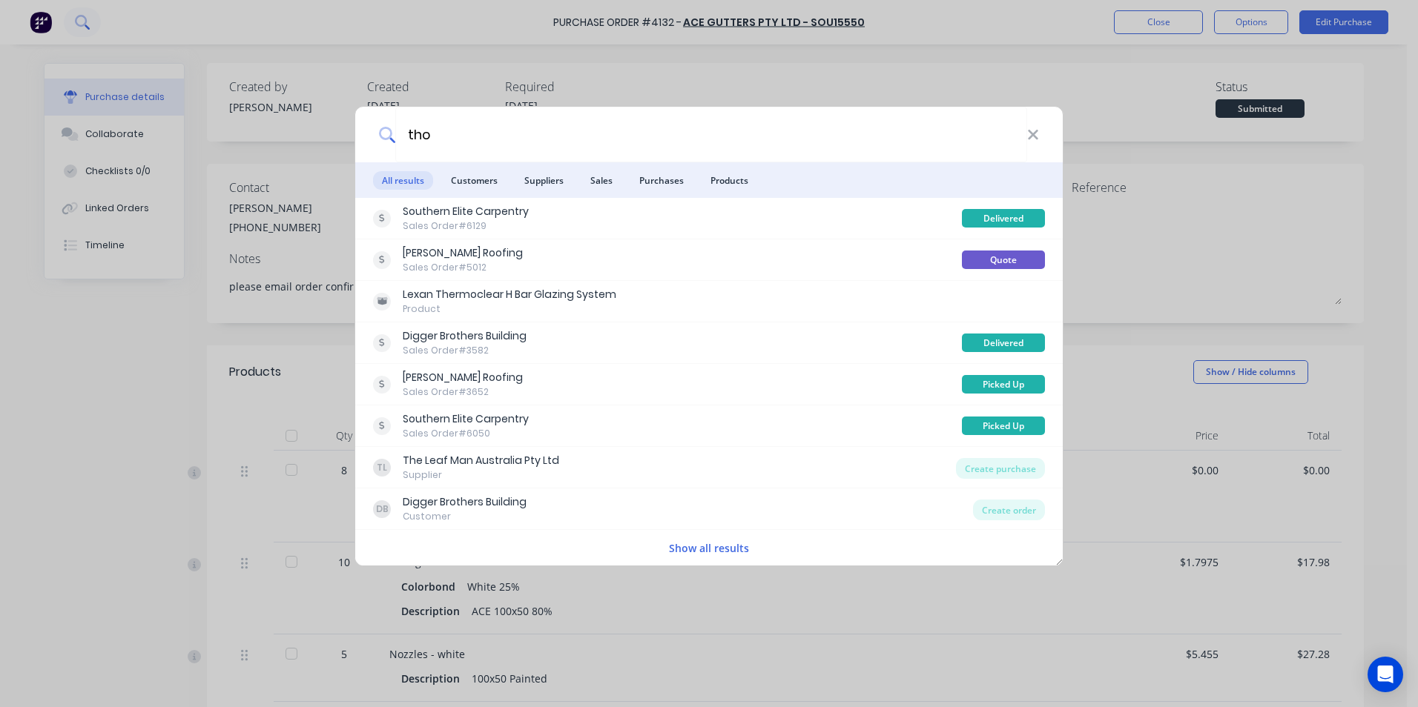
type textarea "x"
type input "thom"
type textarea "x"
type input "thoma"
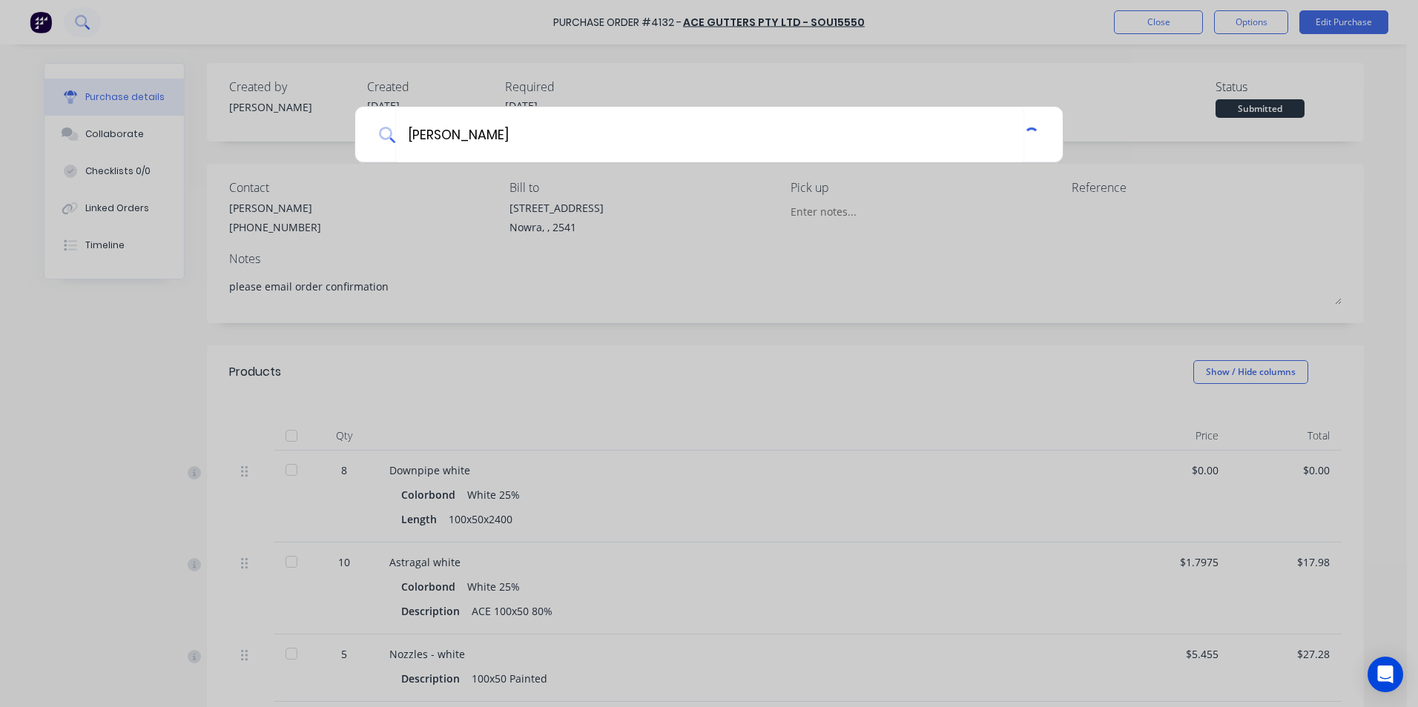
type textarea "x"
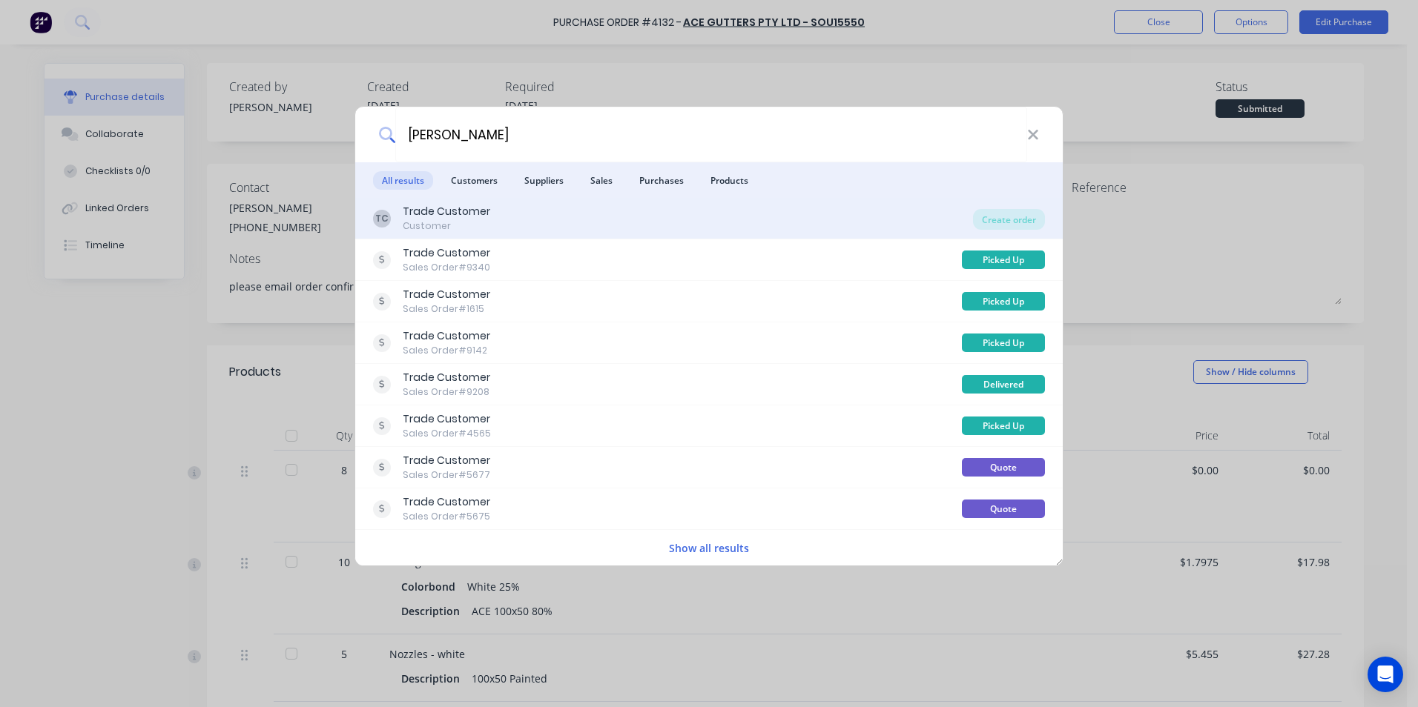
type input "thoma"
click at [494, 227] on div "TC Trade Customer Customer" at bounding box center [673, 218] width 600 height 29
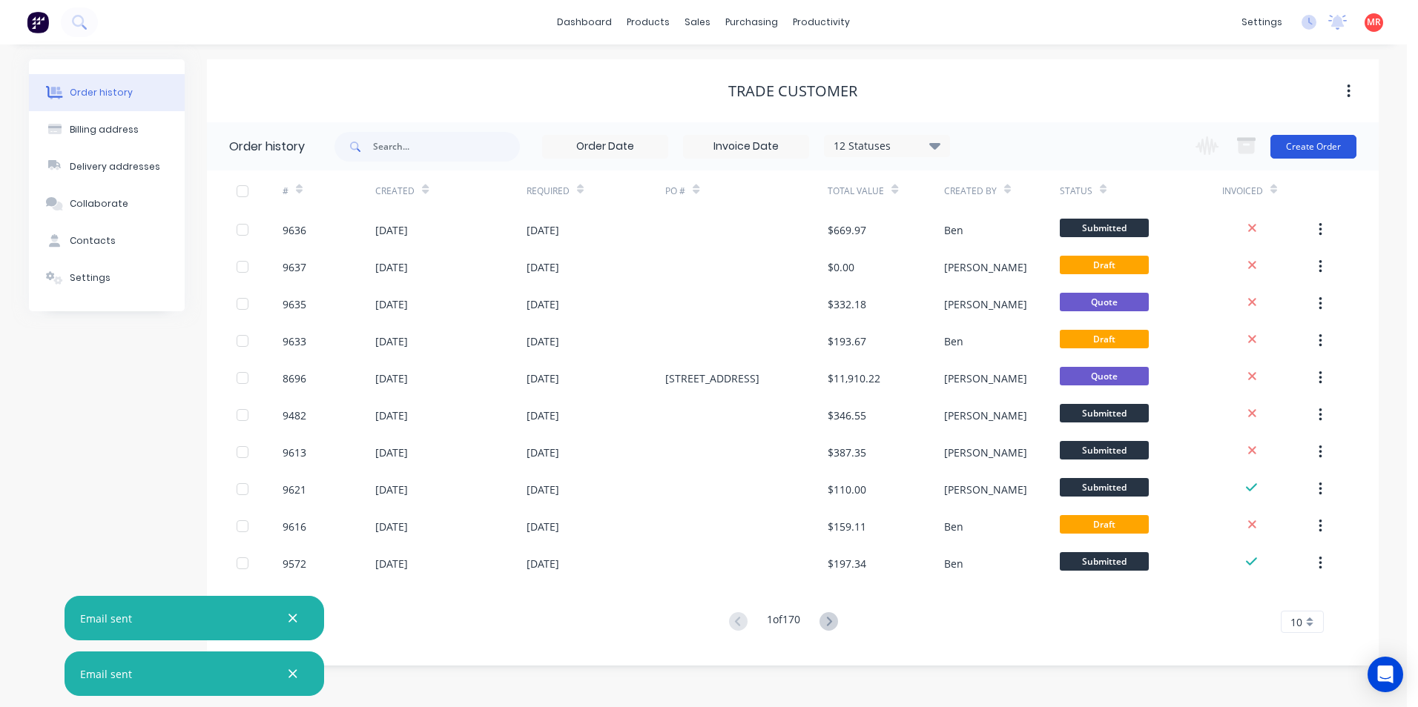
click at [1301, 150] on button "Create Order" at bounding box center [1313, 147] width 86 height 24
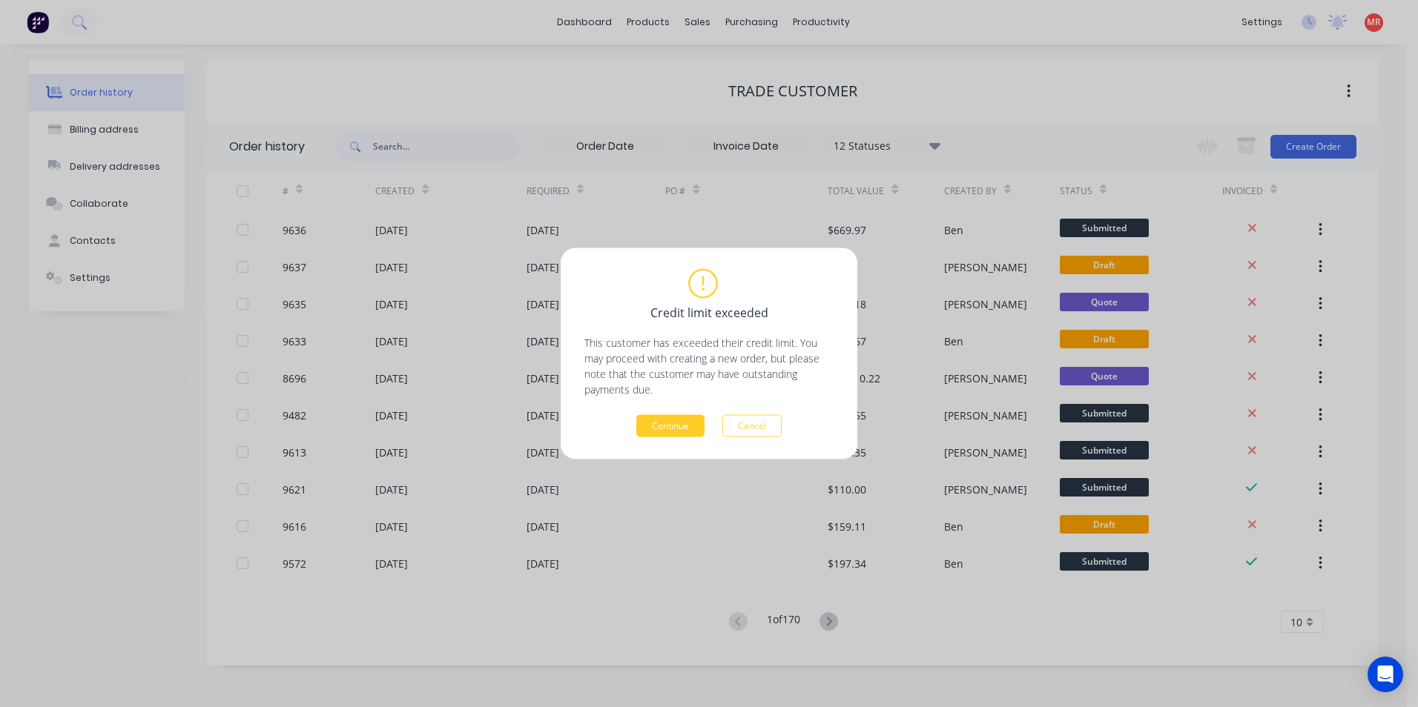
click at [695, 423] on button "Continue" at bounding box center [670, 426] width 68 height 22
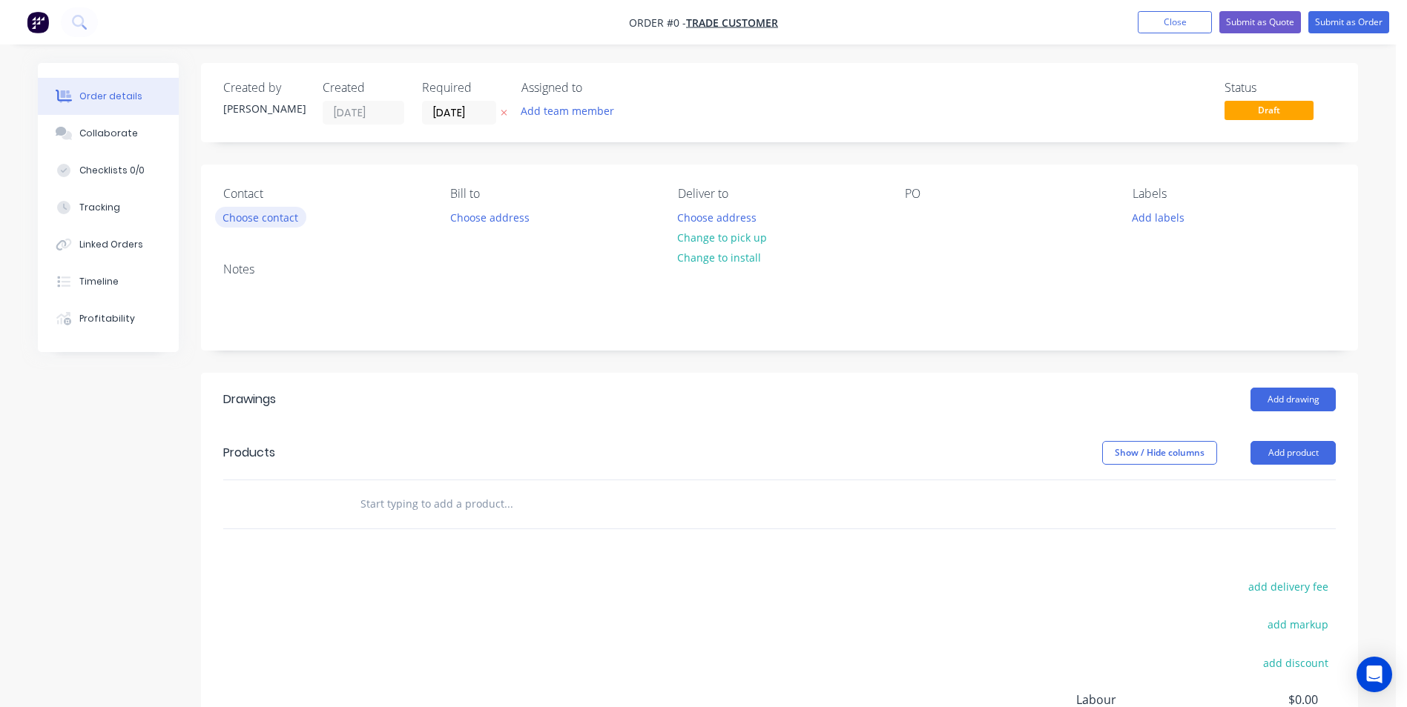
click at [298, 218] on button "Choose contact" at bounding box center [260, 217] width 91 height 20
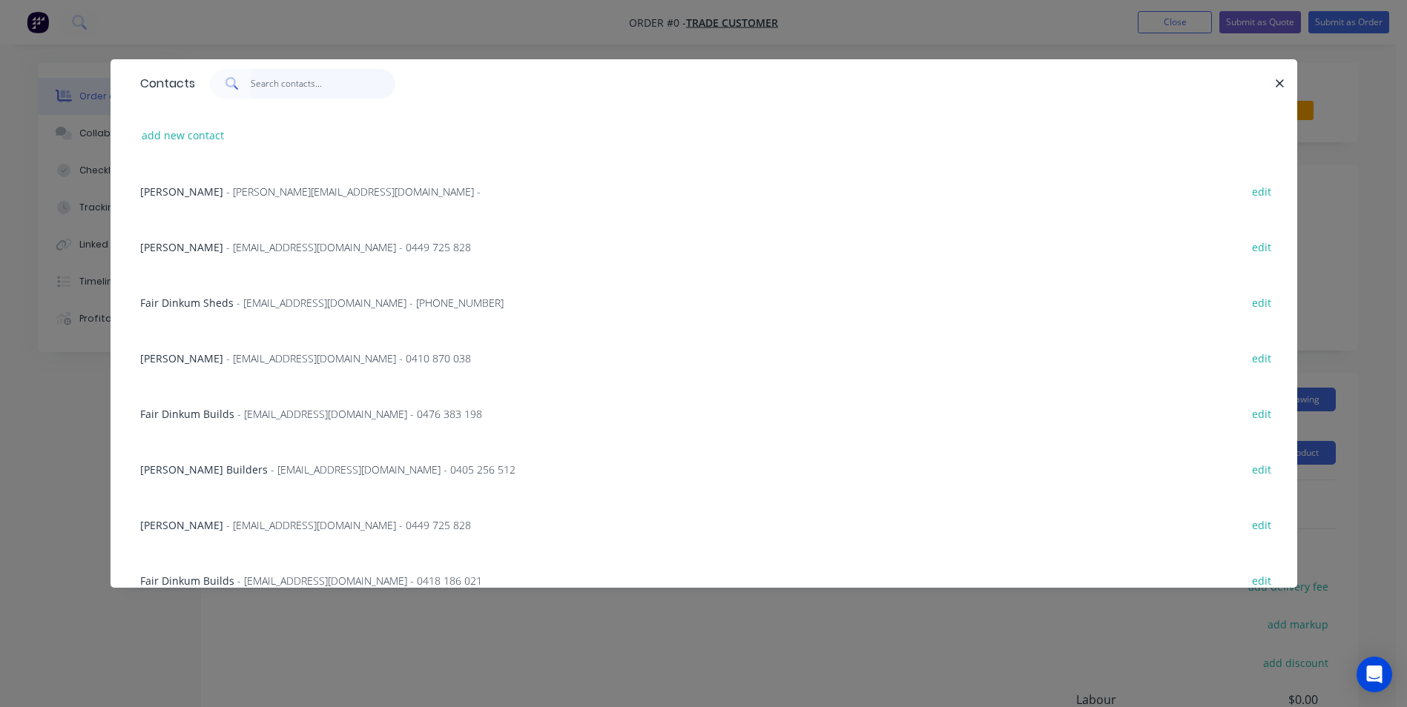
click at [268, 92] on input "text" at bounding box center [323, 84] width 145 height 30
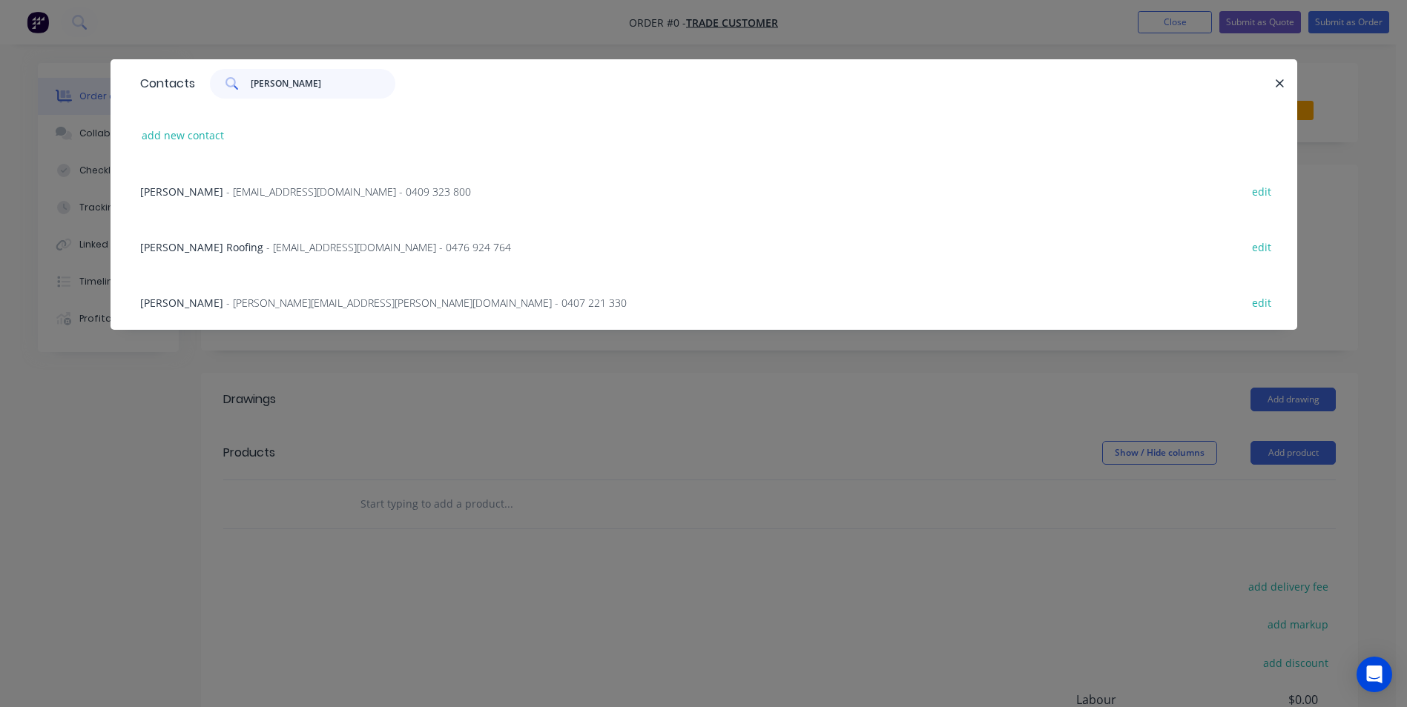
type input "trevor"
click at [351, 300] on span "- trevor.thomason@live.com.au - 0407 221 330" at bounding box center [426, 303] width 400 height 14
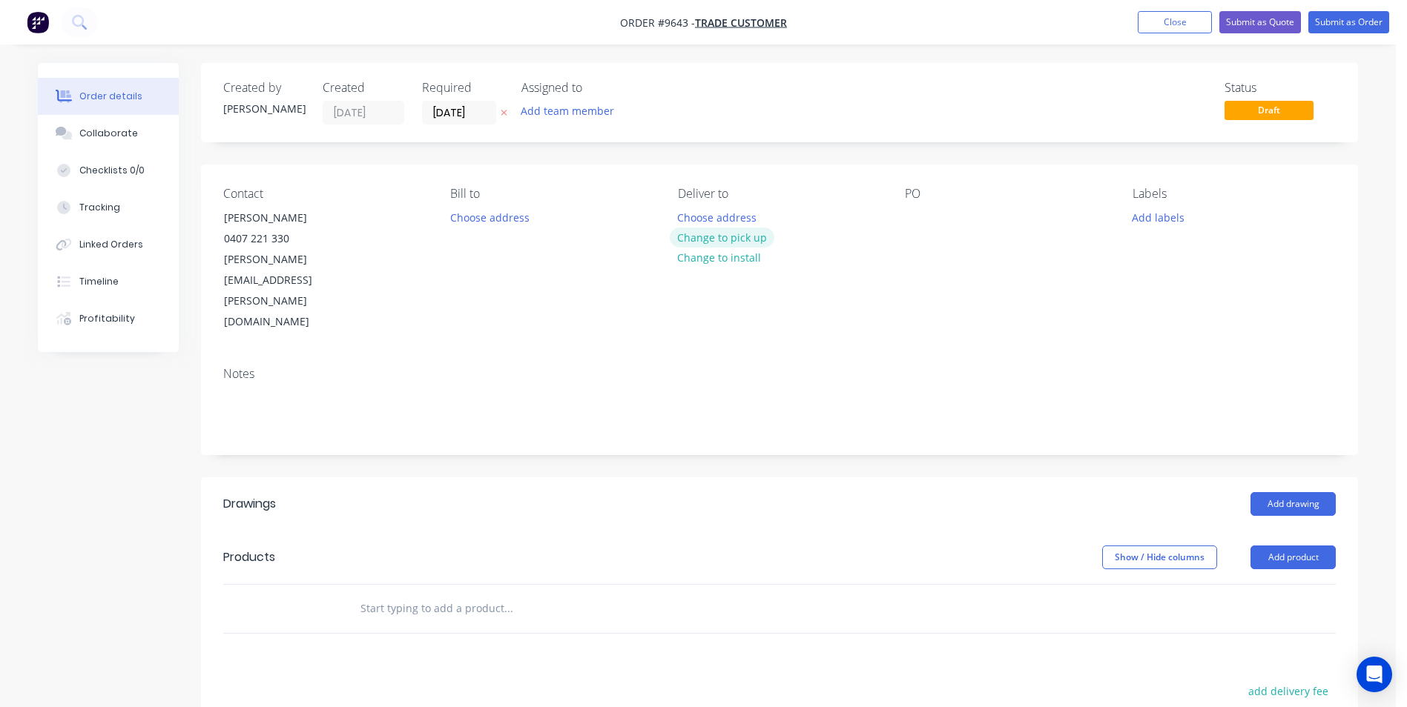
click at [755, 238] on button "Change to pick up" at bounding box center [722, 238] width 105 height 20
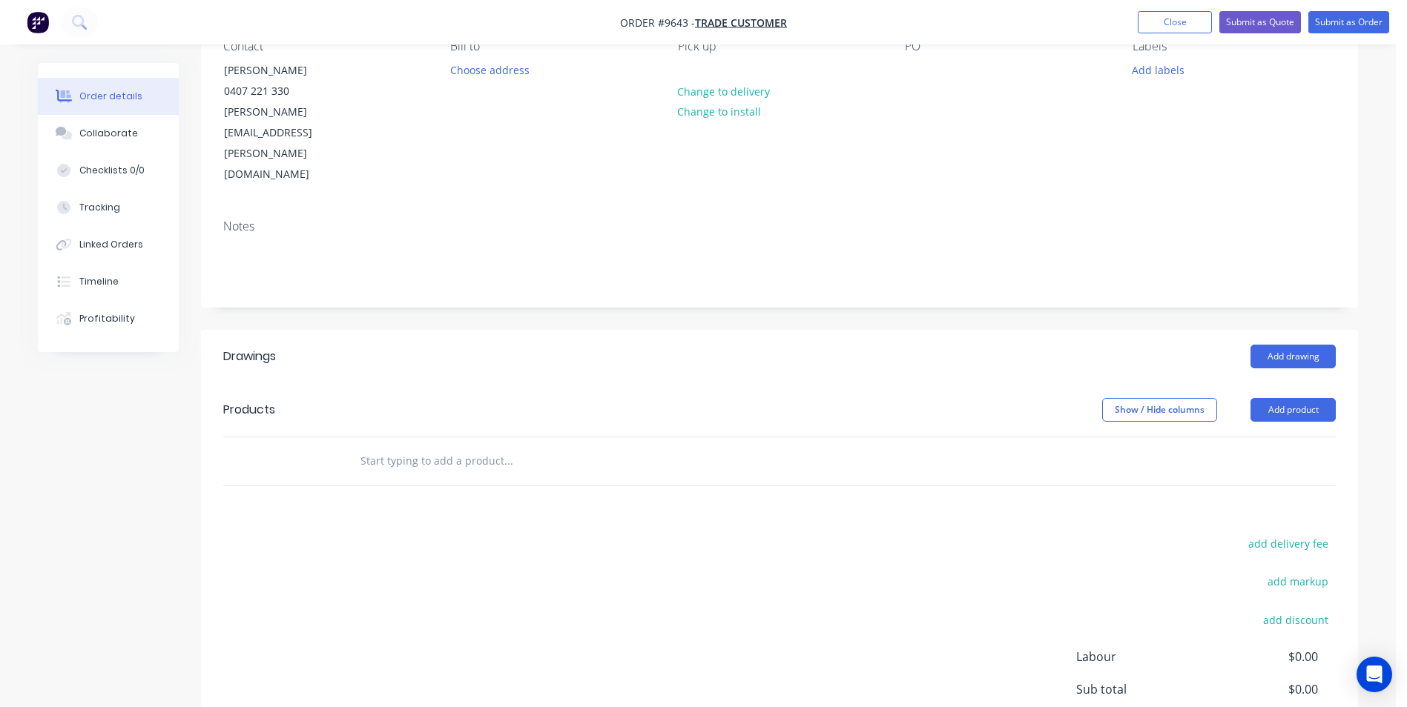
scroll to position [148, 0]
click at [1255, 344] on button "Add drawing" at bounding box center [1292, 356] width 85 height 24
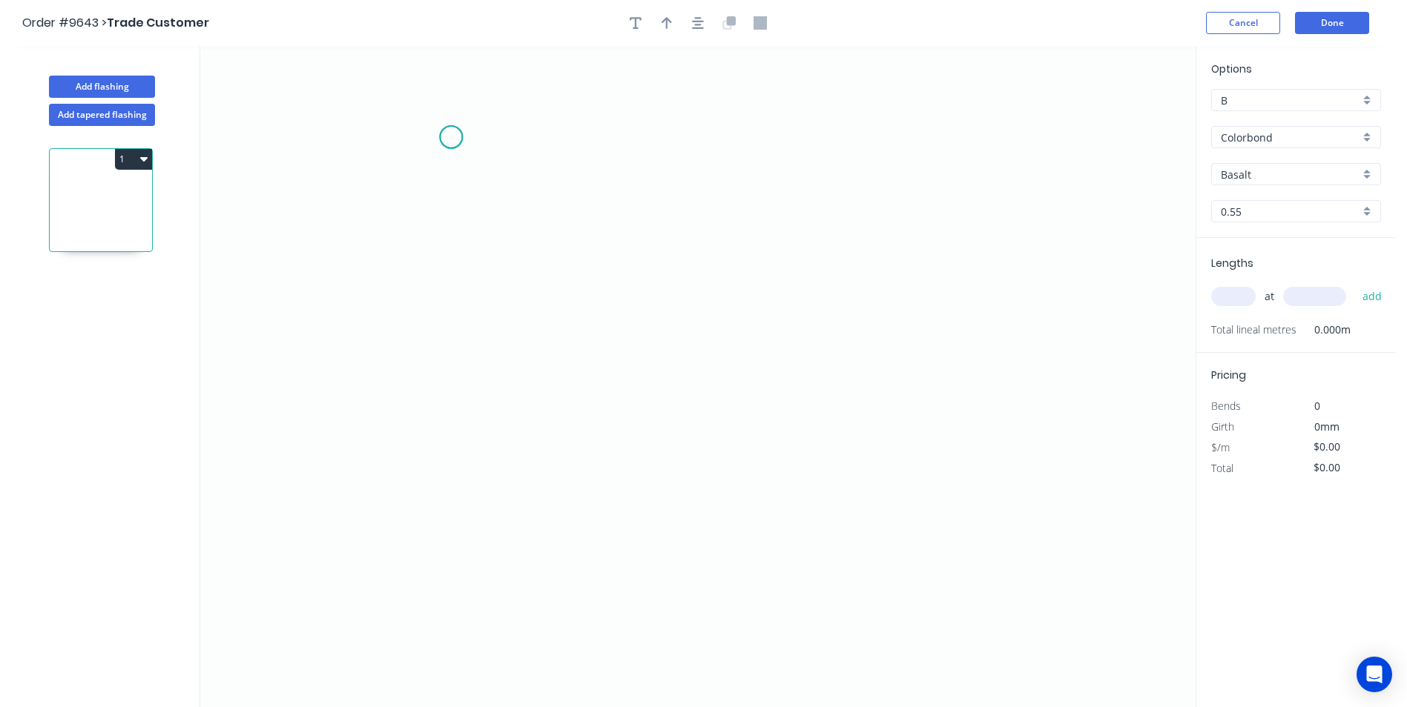
click at [451, 137] on icon "0" at bounding box center [697, 376] width 995 height 661
click at [436, 411] on icon "0" at bounding box center [697, 376] width 995 height 661
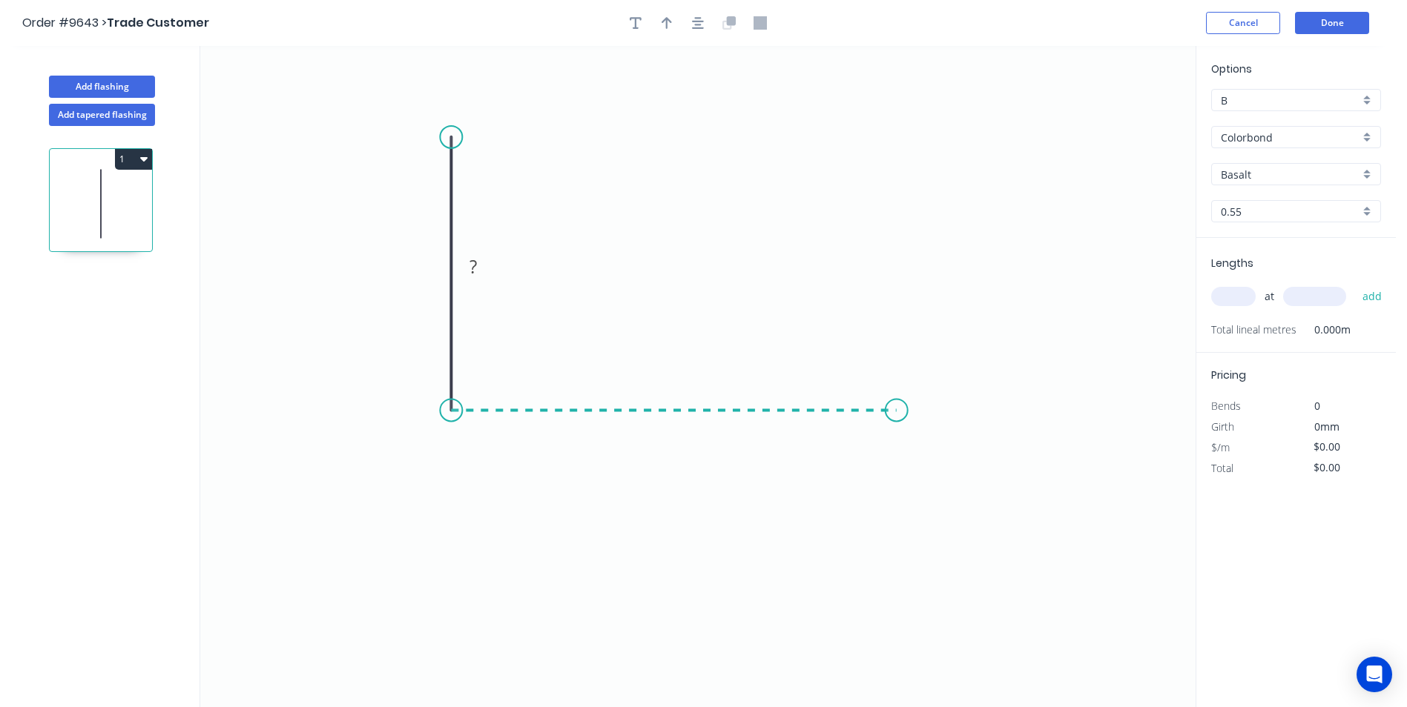
click at [897, 421] on icon "0 ?" at bounding box center [697, 376] width 995 height 661
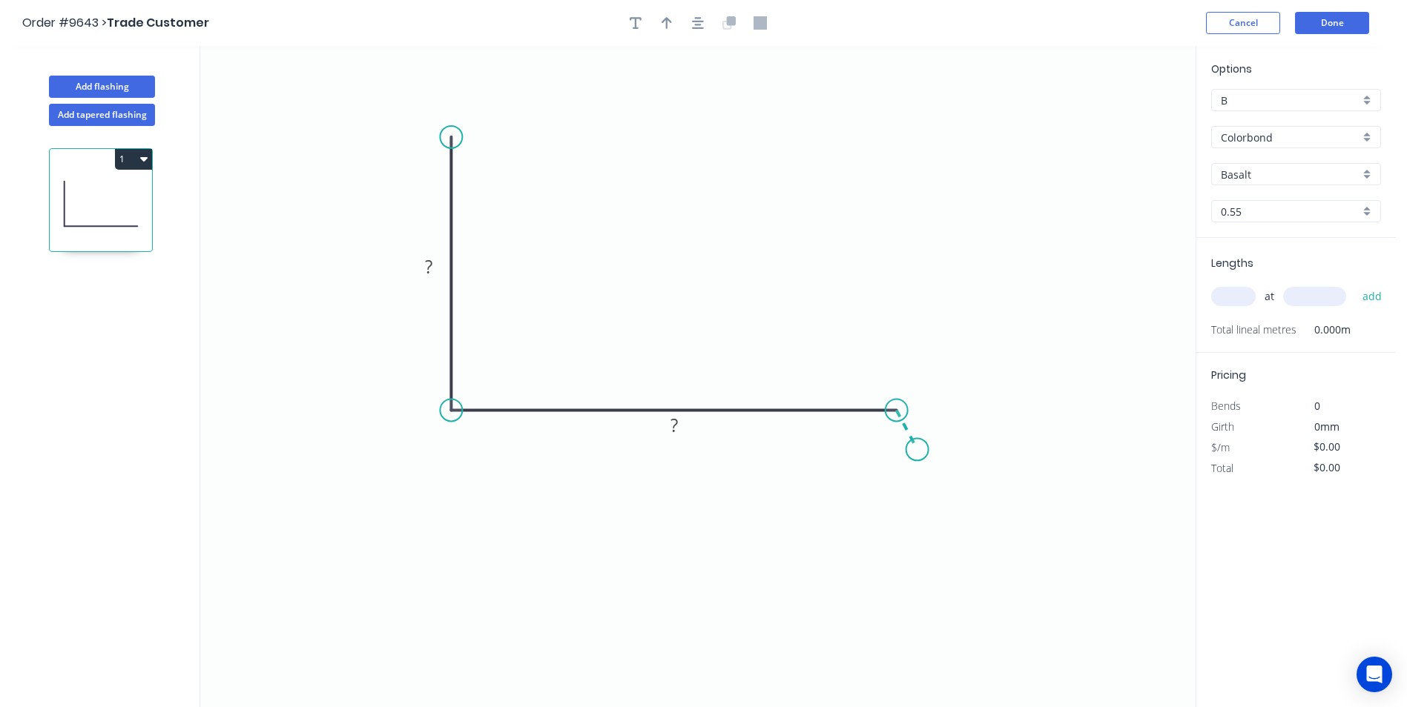
click at [917, 450] on icon "0 ? ?" at bounding box center [697, 376] width 995 height 661
click at [917, 450] on circle at bounding box center [917, 449] width 22 height 22
click at [426, 271] on tspan "?" at bounding box center [428, 266] width 7 height 24
click at [994, 296] on icon "0 70 260 40 110 º" at bounding box center [697, 376] width 995 height 661
type input "$15.34"
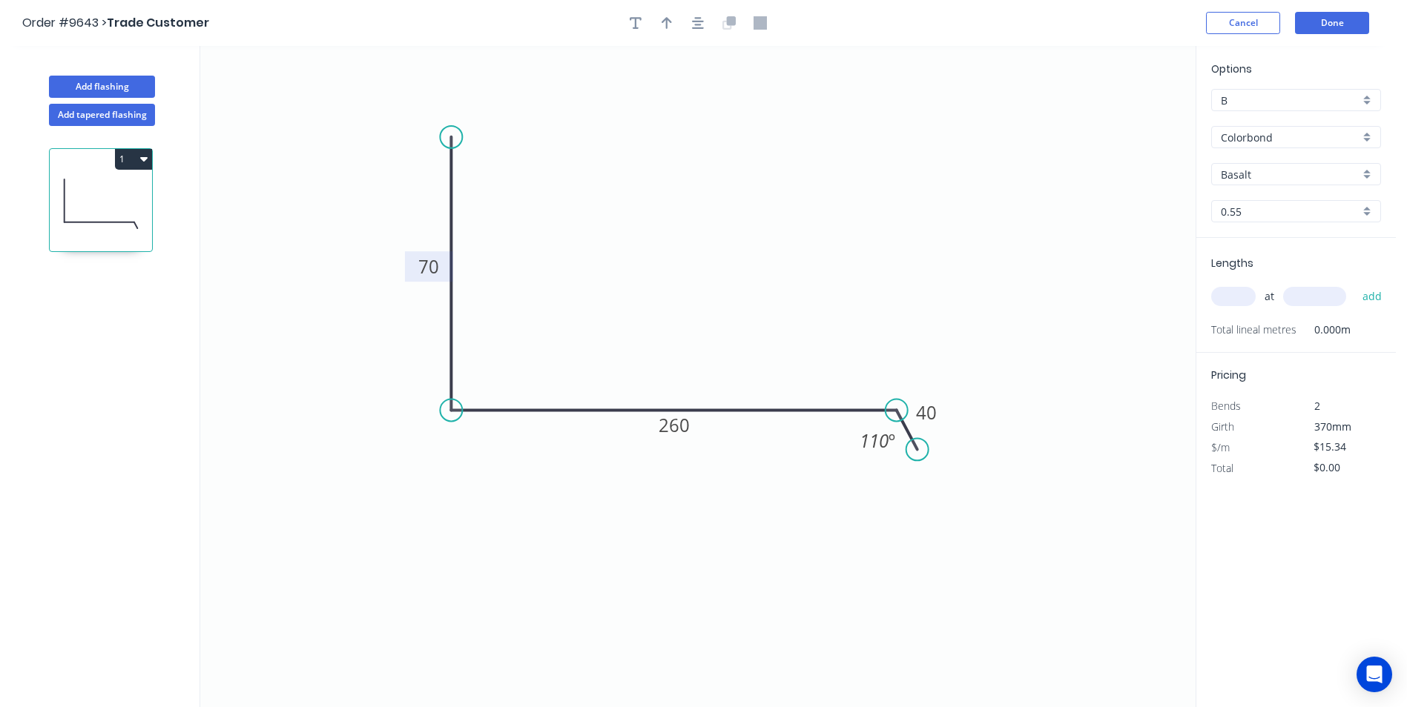
click at [1221, 298] on input "text" at bounding box center [1233, 296] width 44 height 19
type input "1"
type input "2400"
click at [1355, 284] on button "add" at bounding box center [1372, 296] width 35 height 25
type input "$36.82"
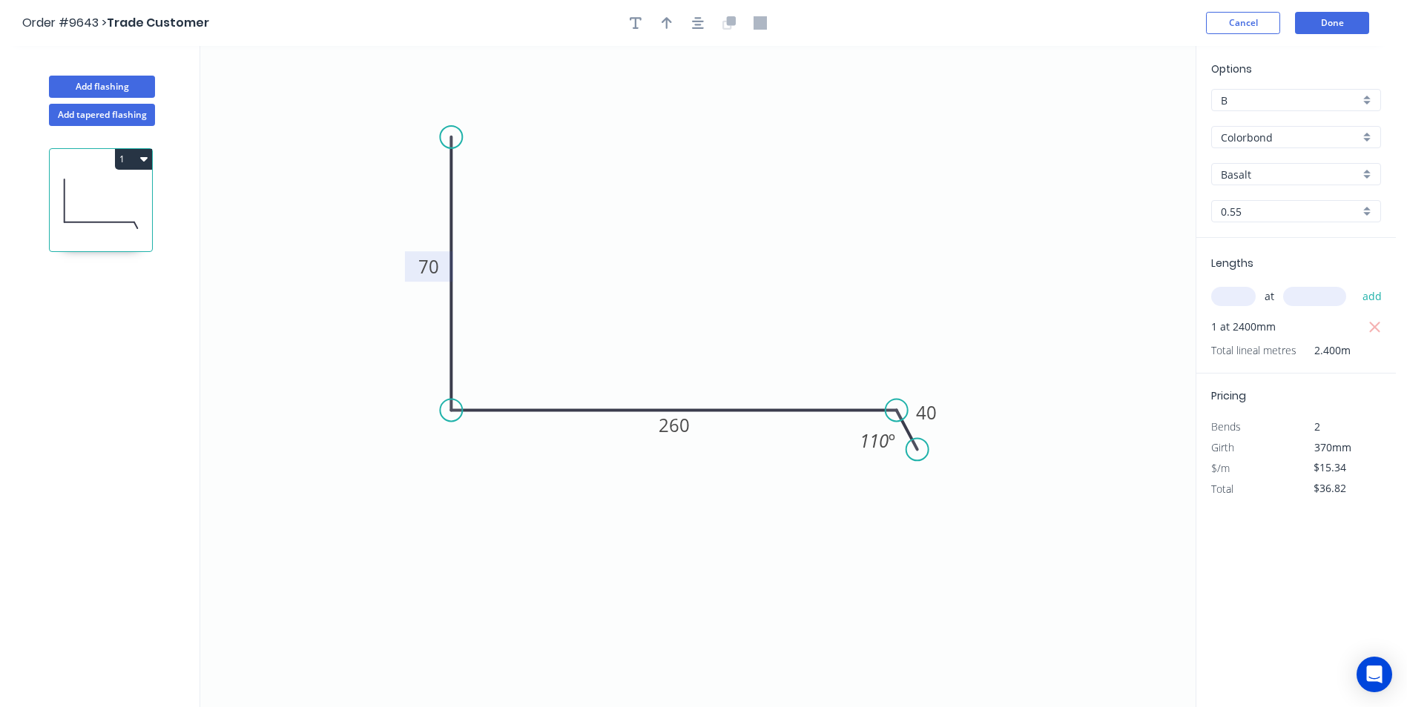
click at [1366, 176] on div "Basalt" at bounding box center [1296, 174] width 170 height 22
click at [1261, 272] on div "Jasper" at bounding box center [1296, 266] width 168 height 26
type input "Jasper"
click at [143, 162] on icon "button" at bounding box center [143, 159] width 7 height 12
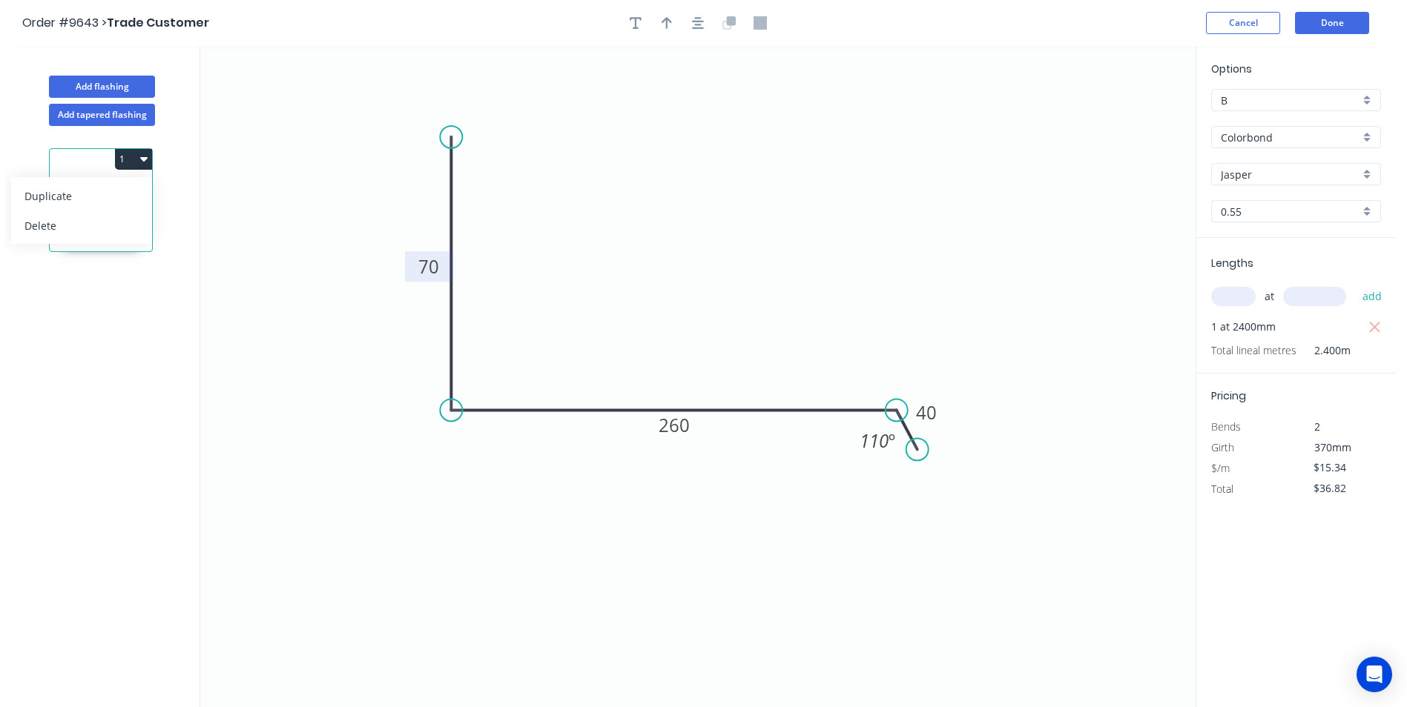
click at [130, 191] on div "Duplicate" at bounding box center [81, 196] width 114 height 22
type input "$0.00"
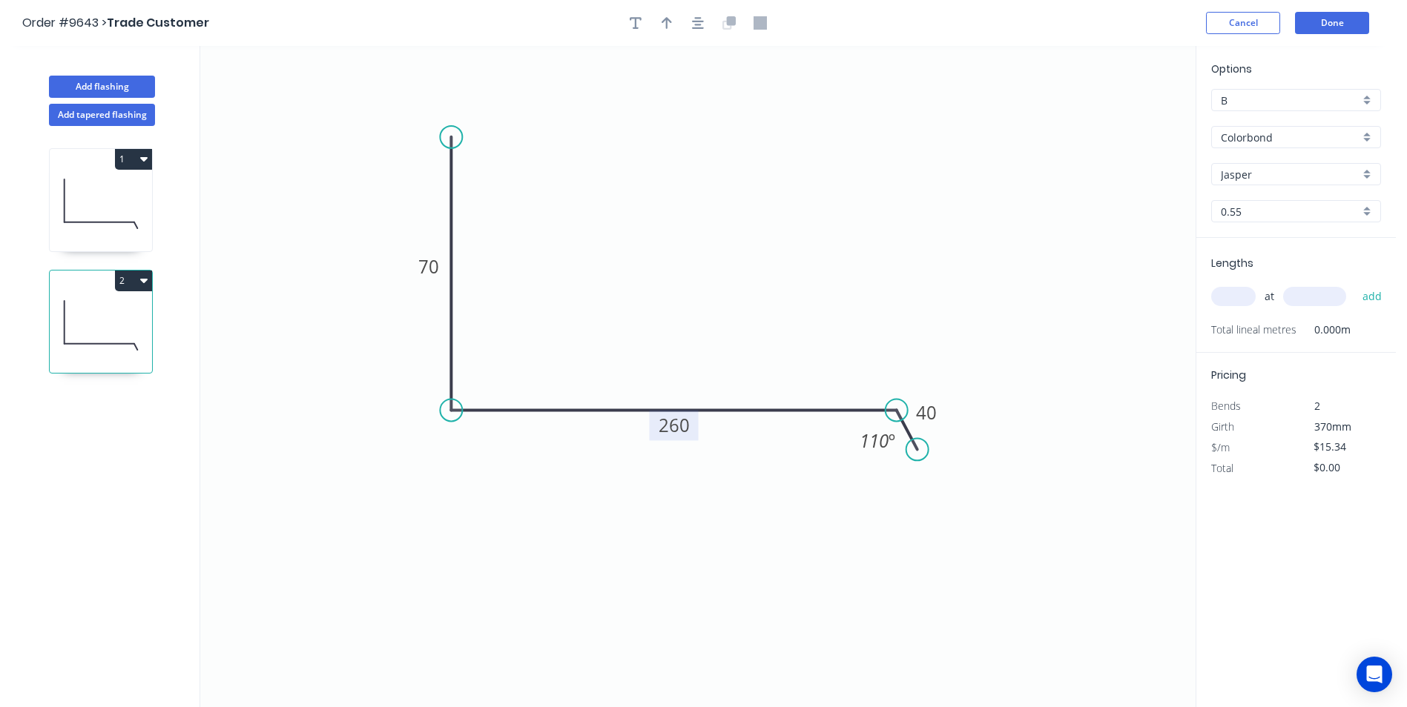
click at [671, 431] on tspan "260" at bounding box center [673, 425] width 31 height 24
click at [1244, 291] on input "text" at bounding box center [1233, 296] width 44 height 19
type input "1"
type input "2400"
click at [1355, 284] on button "add" at bounding box center [1372, 296] width 35 height 25
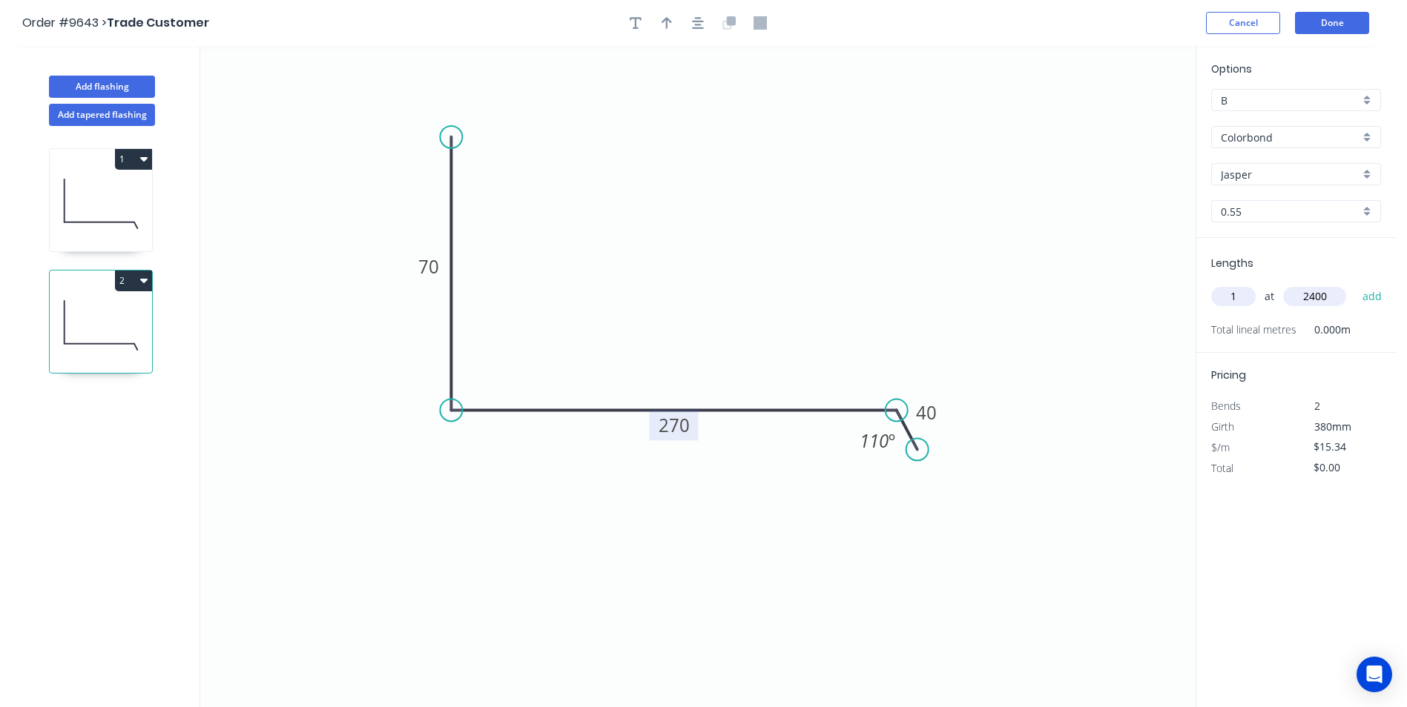
type input "$36.82"
click at [1364, 168] on div "Jasper" at bounding box center [1296, 174] width 170 height 22
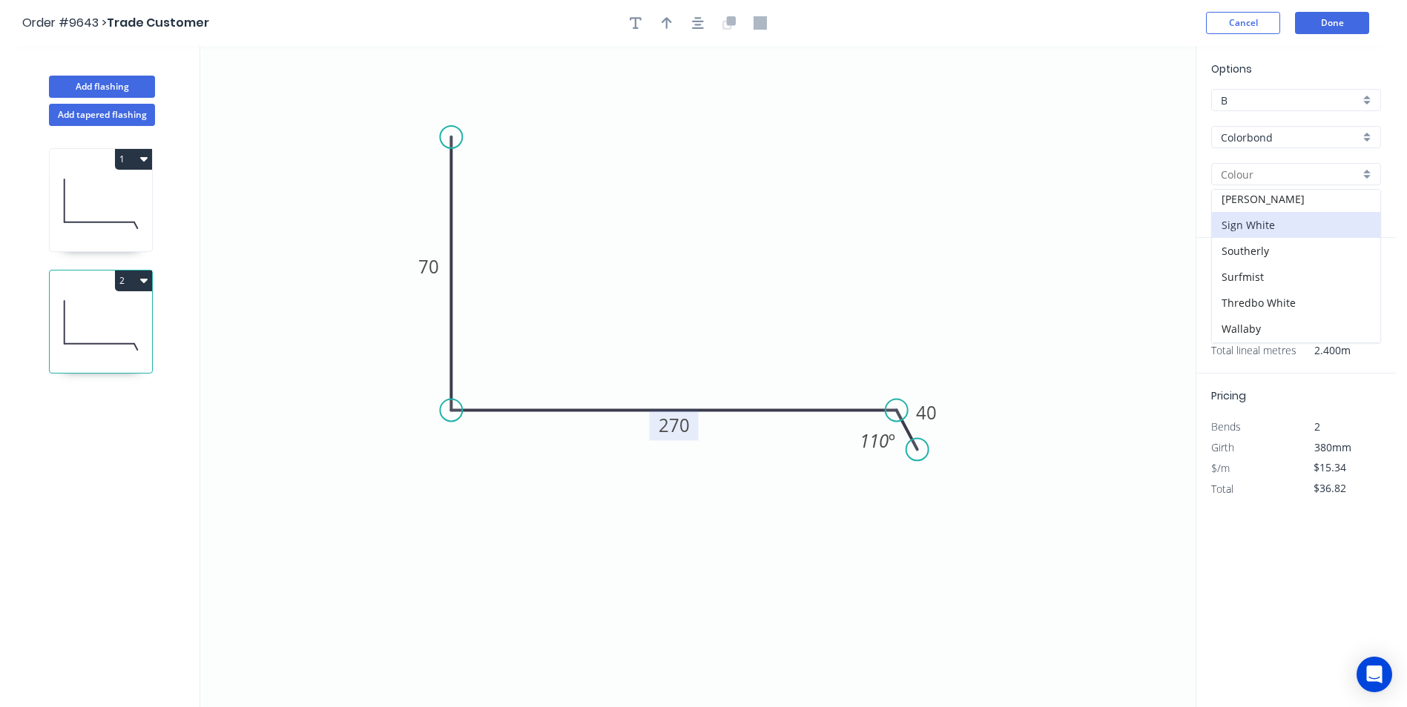
scroll to position [371, 0]
click at [1269, 226] on div "Pale Eucalypt" at bounding box center [1296, 221] width 168 height 26
click at [89, 202] on icon at bounding box center [101, 203] width 102 height 95
type input "Jasper"
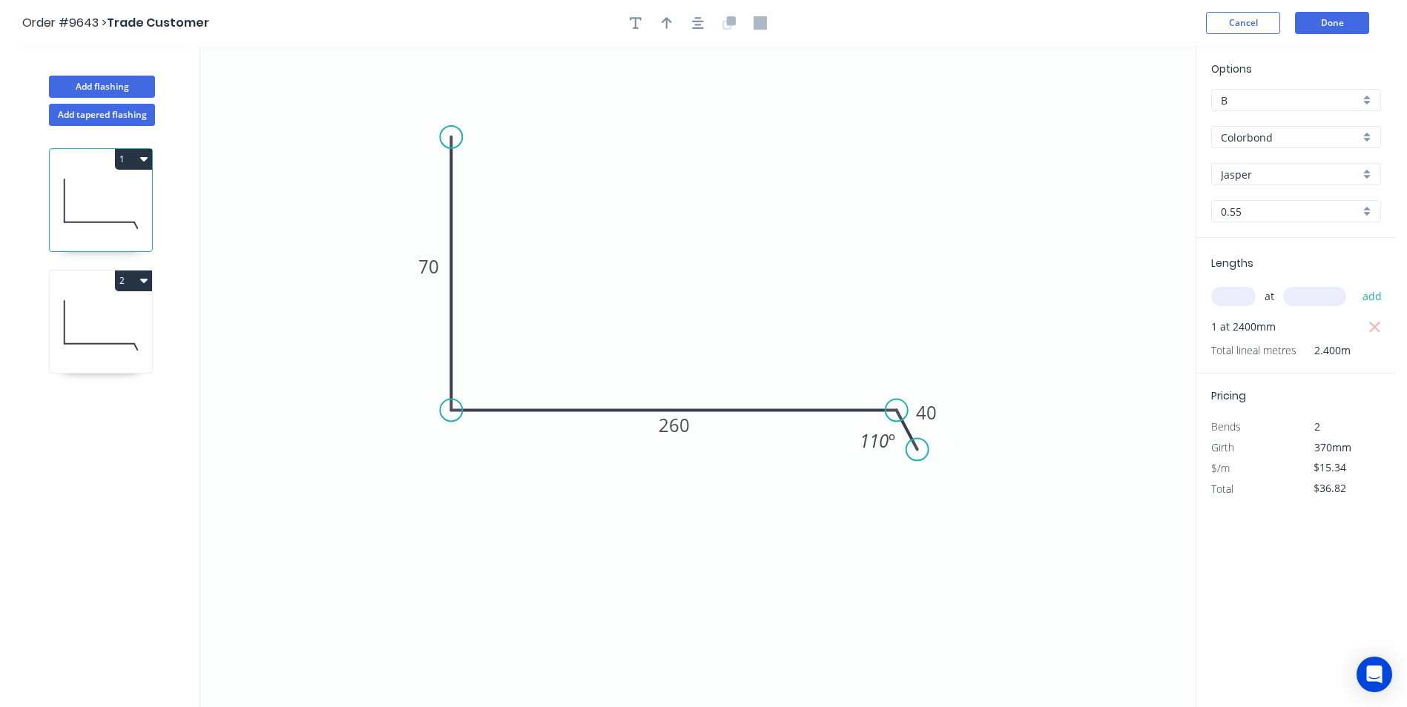
click at [1364, 174] on div "Jasper" at bounding box center [1296, 174] width 170 height 22
click at [1265, 227] on div "Pale Eucalypt" at bounding box center [1296, 221] width 168 height 26
type input "Pale Eucalypt"
click at [122, 157] on button "1" at bounding box center [133, 159] width 37 height 21
click at [105, 191] on div "Duplicate" at bounding box center [81, 196] width 114 height 22
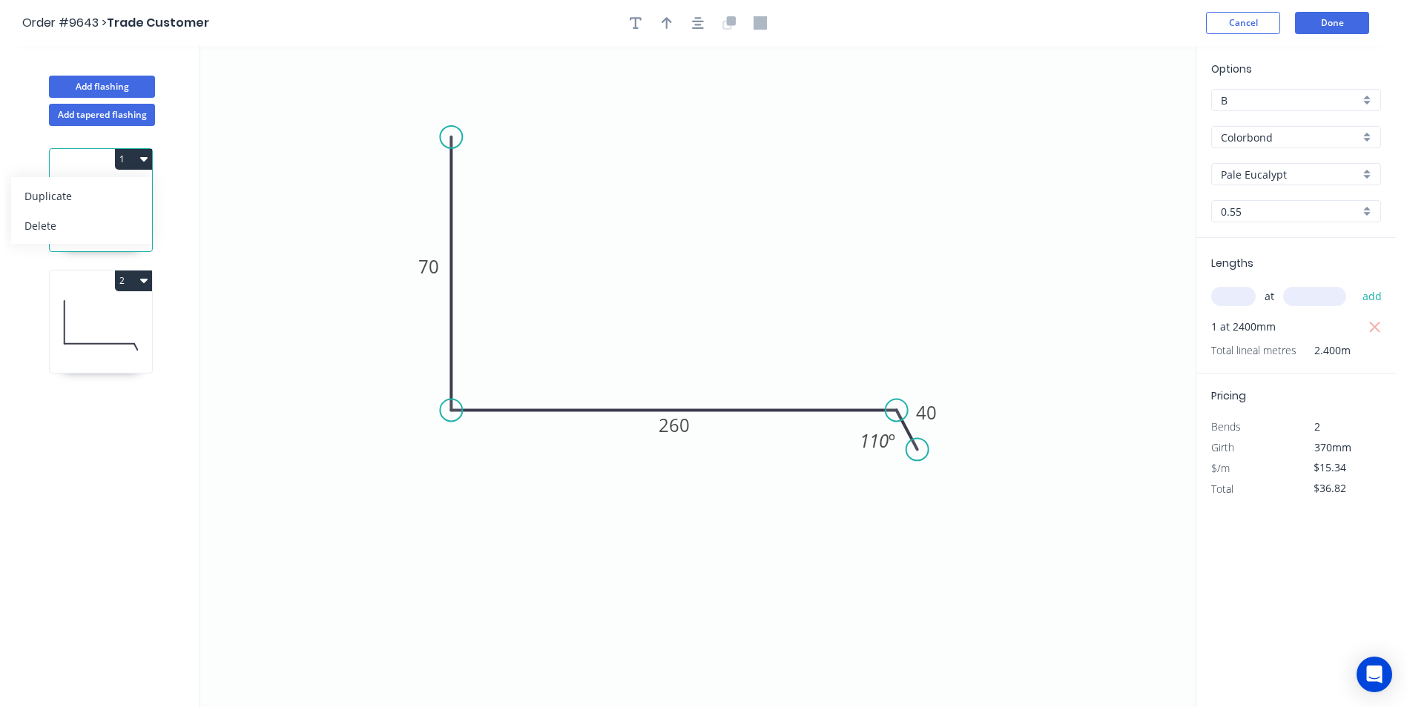
type input "$0.00"
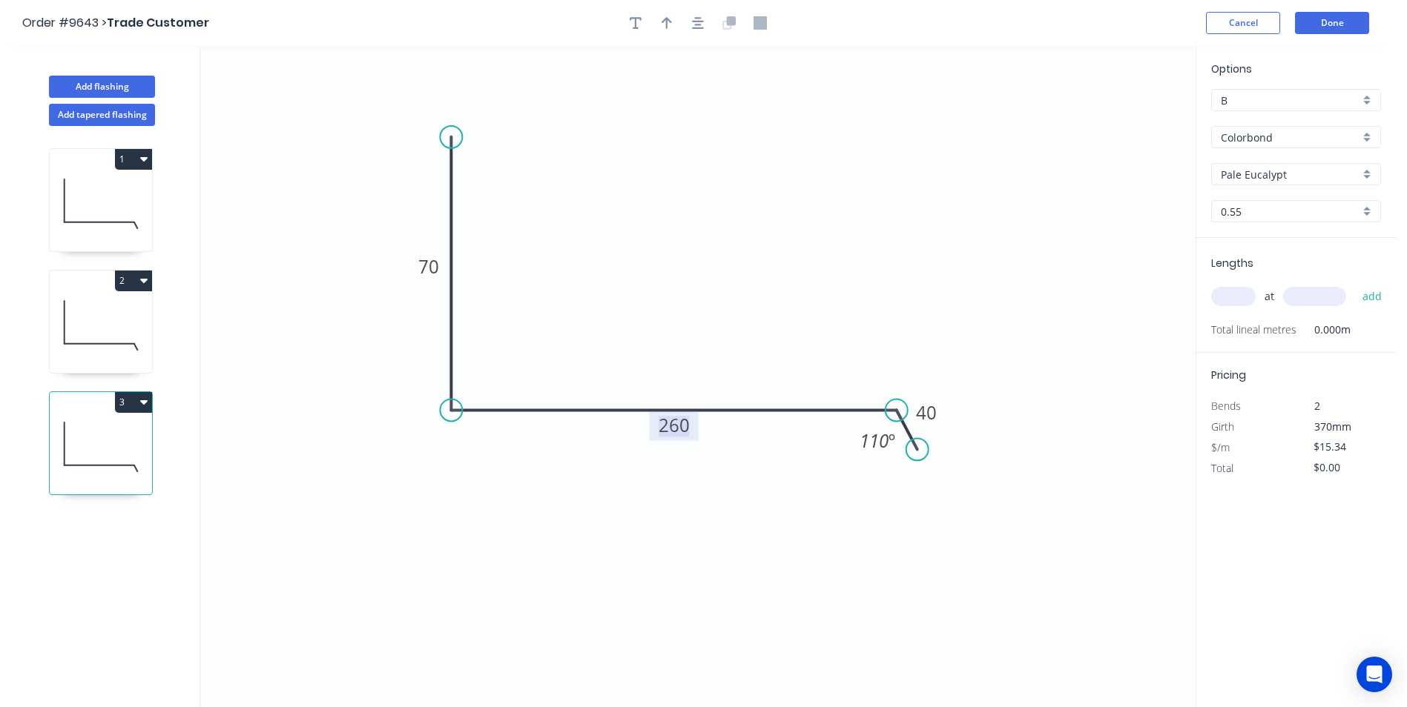
click at [667, 423] on tspan "260" at bounding box center [673, 425] width 31 height 24
click at [773, 307] on icon "0 70 110 40 110 º" at bounding box center [697, 376] width 995 height 661
click at [1242, 297] on input "text" at bounding box center [1233, 296] width 44 height 19
click at [1355, 284] on button "add" at bounding box center [1372, 296] width 35 height 25
click at [129, 403] on button "3" at bounding box center [133, 402] width 37 height 21
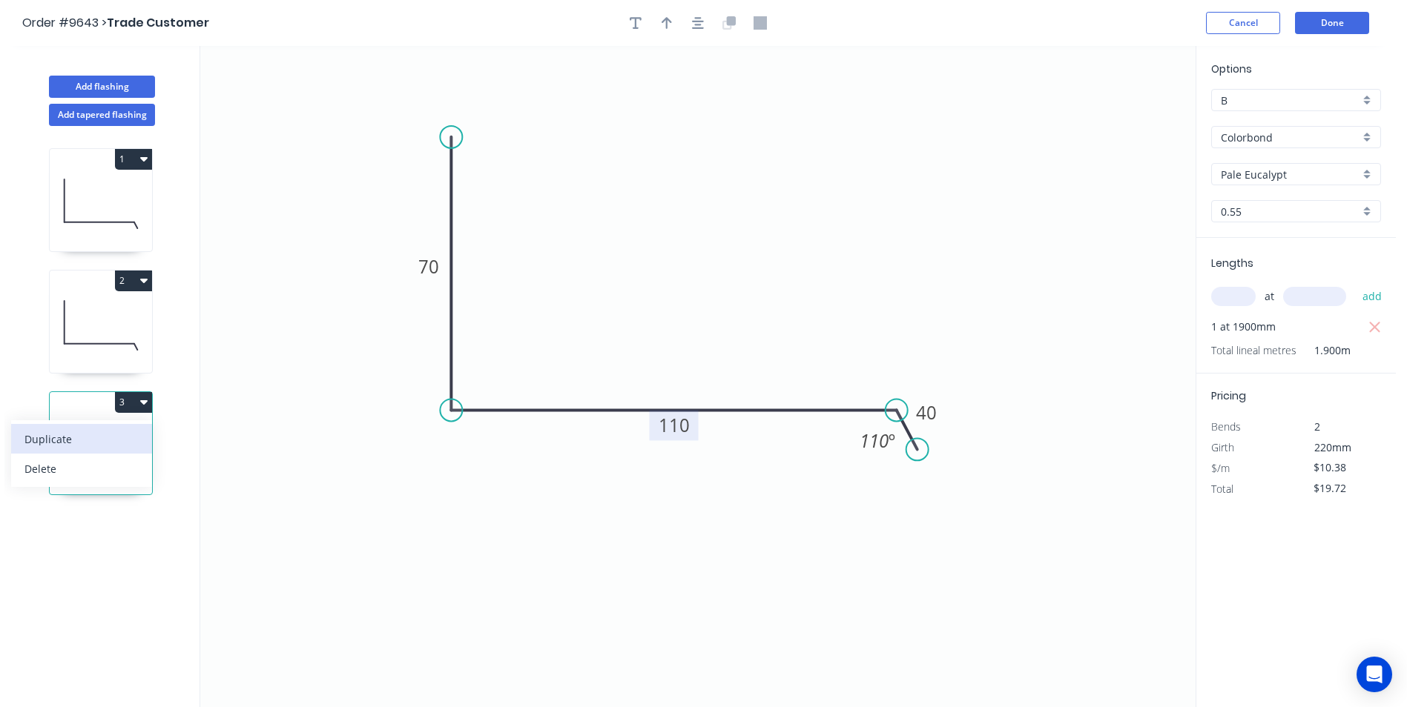
click at [112, 435] on div "Duplicate" at bounding box center [81, 440] width 114 height 22
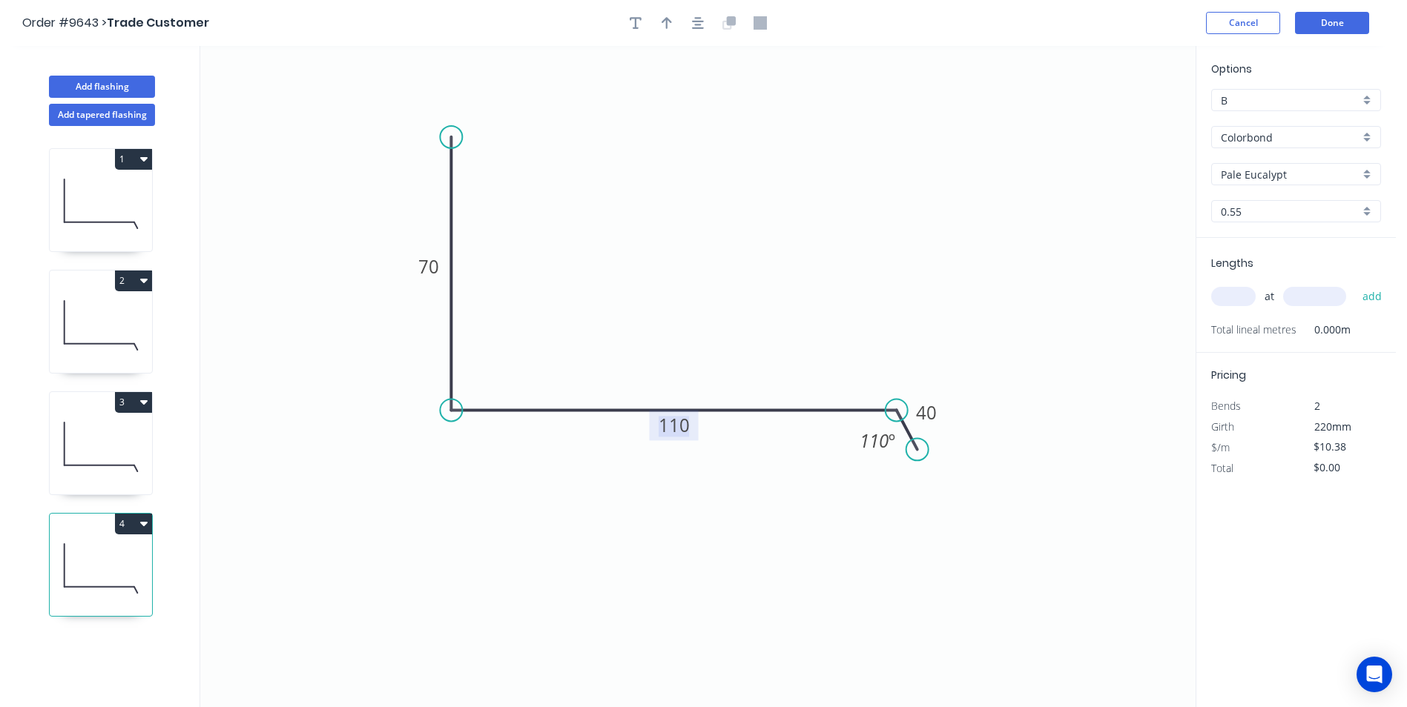
click at [684, 431] on tspan "110" at bounding box center [673, 425] width 31 height 24
click at [767, 303] on icon "0 70 190 40 110 º" at bounding box center [697, 376] width 995 height 661
click at [1235, 303] on input "text" at bounding box center [1233, 296] width 44 height 19
click at [1355, 284] on button "add" at bounding box center [1372, 296] width 35 height 25
click at [128, 521] on button "4" at bounding box center [133, 524] width 37 height 21
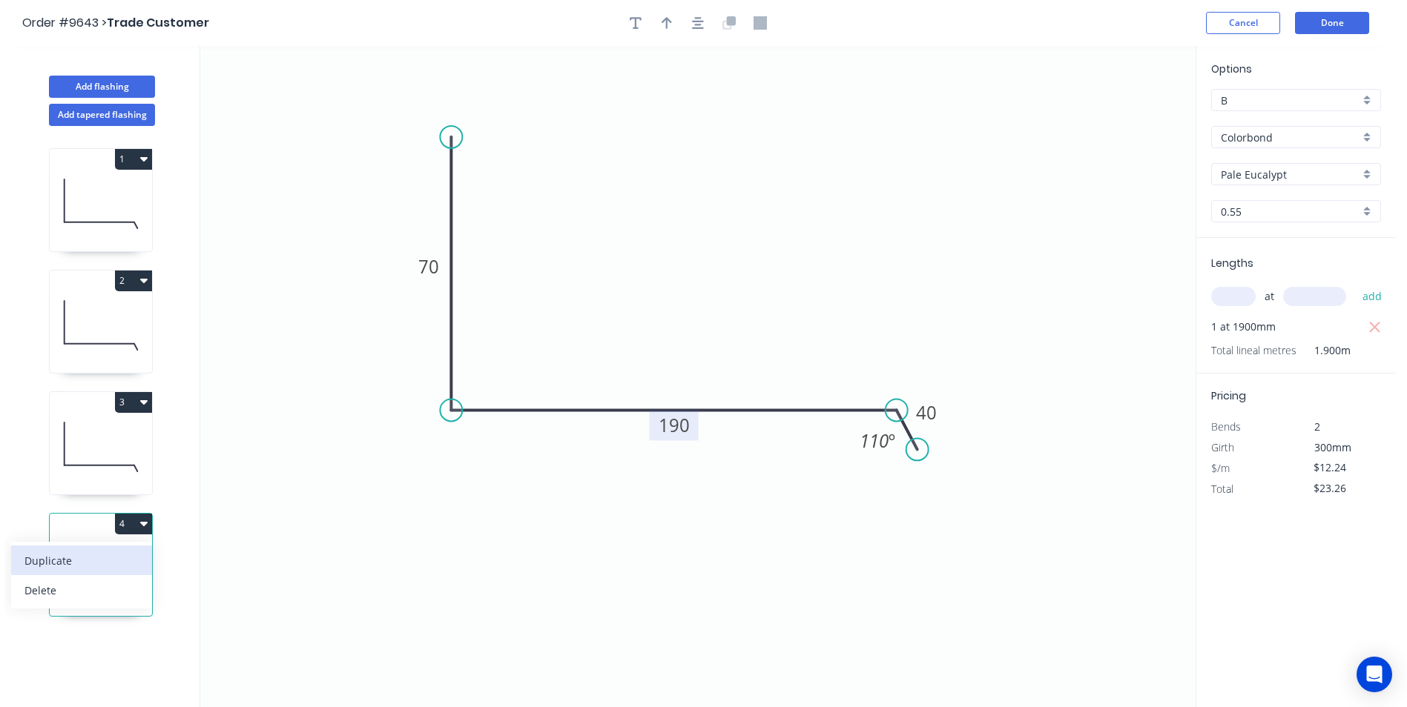
click at [101, 555] on div "Duplicate" at bounding box center [81, 561] width 114 height 22
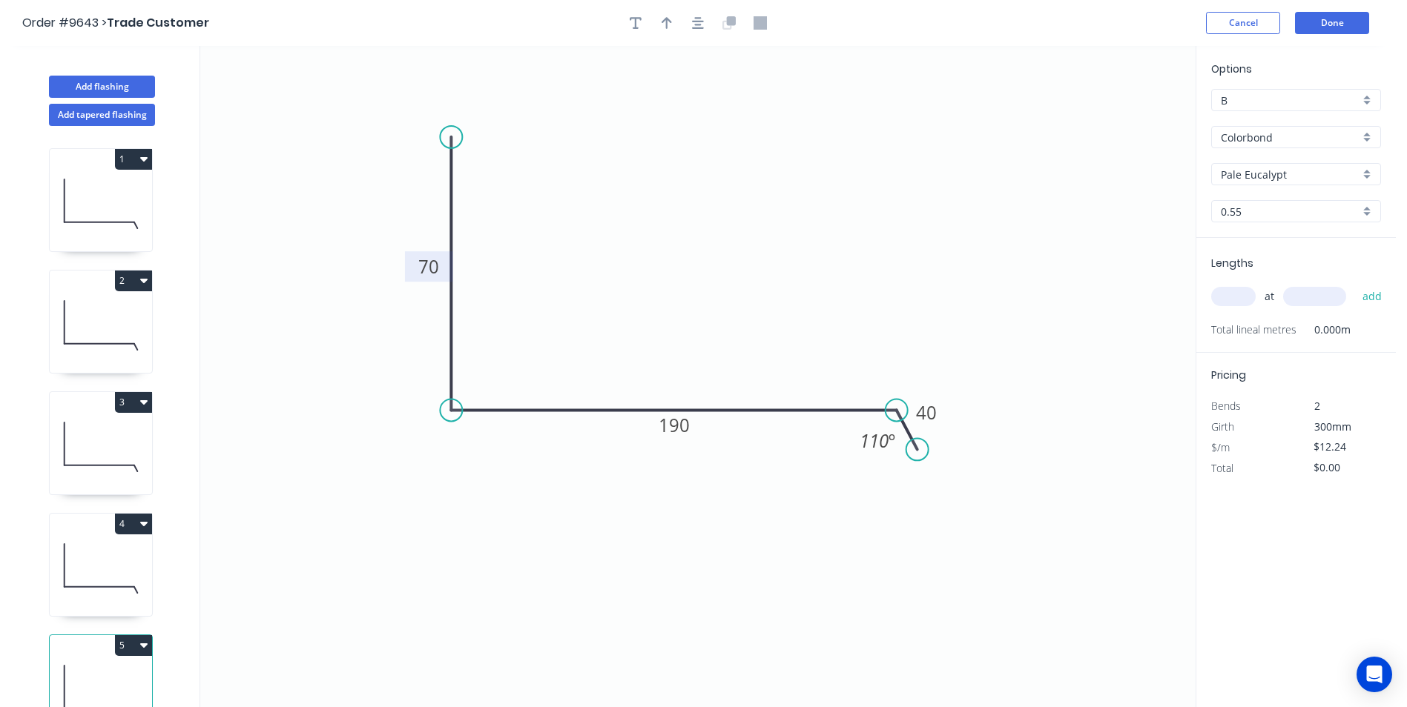
click at [426, 266] on tspan "70" at bounding box center [428, 266] width 21 height 24
click at [1244, 291] on input "text" at bounding box center [1233, 296] width 44 height 19
click at [1355, 284] on button "add" at bounding box center [1372, 296] width 35 height 25
click at [102, 86] on button "Add flashing" at bounding box center [102, 87] width 106 height 22
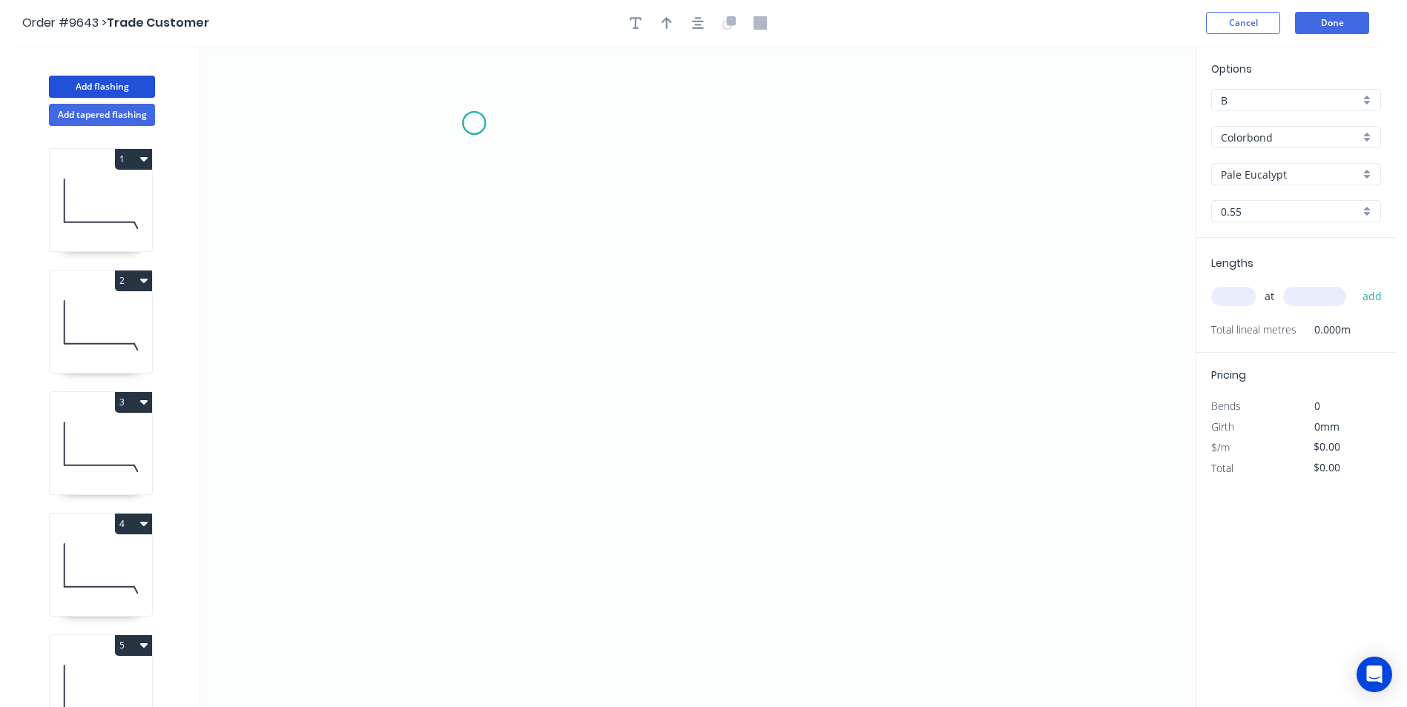
click at [474, 123] on icon "0" at bounding box center [697, 376] width 995 height 661
click at [469, 380] on icon "0" at bounding box center [697, 376] width 995 height 661
click at [1040, 370] on icon "0 ?" at bounding box center [697, 376] width 995 height 661
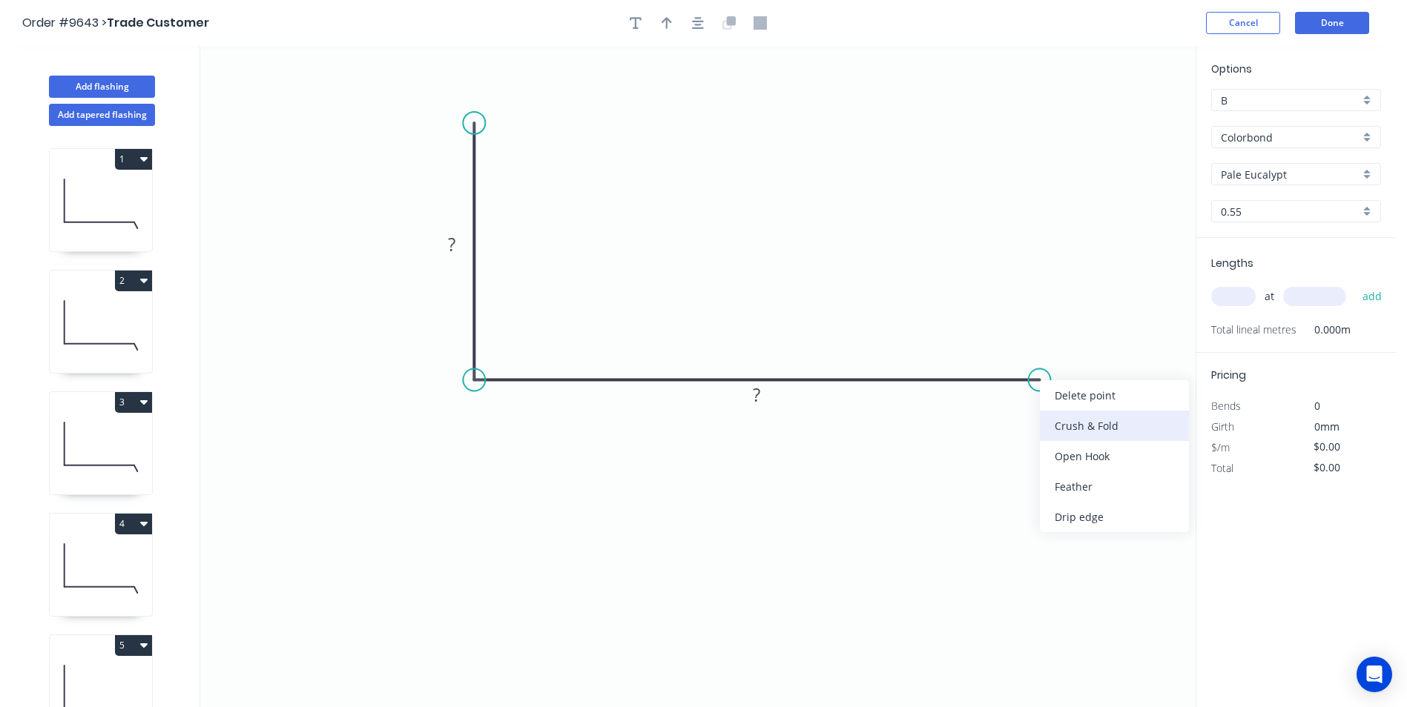
click at [1060, 420] on div "Crush & Fold" at bounding box center [1114, 426] width 149 height 30
click at [1060, 428] on div "Flip bend" at bounding box center [1109, 435] width 149 height 30
click at [450, 245] on tspan "?" at bounding box center [451, 244] width 7 height 24
click at [1231, 291] on input "text" at bounding box center [1233, 296] width 44 height 19
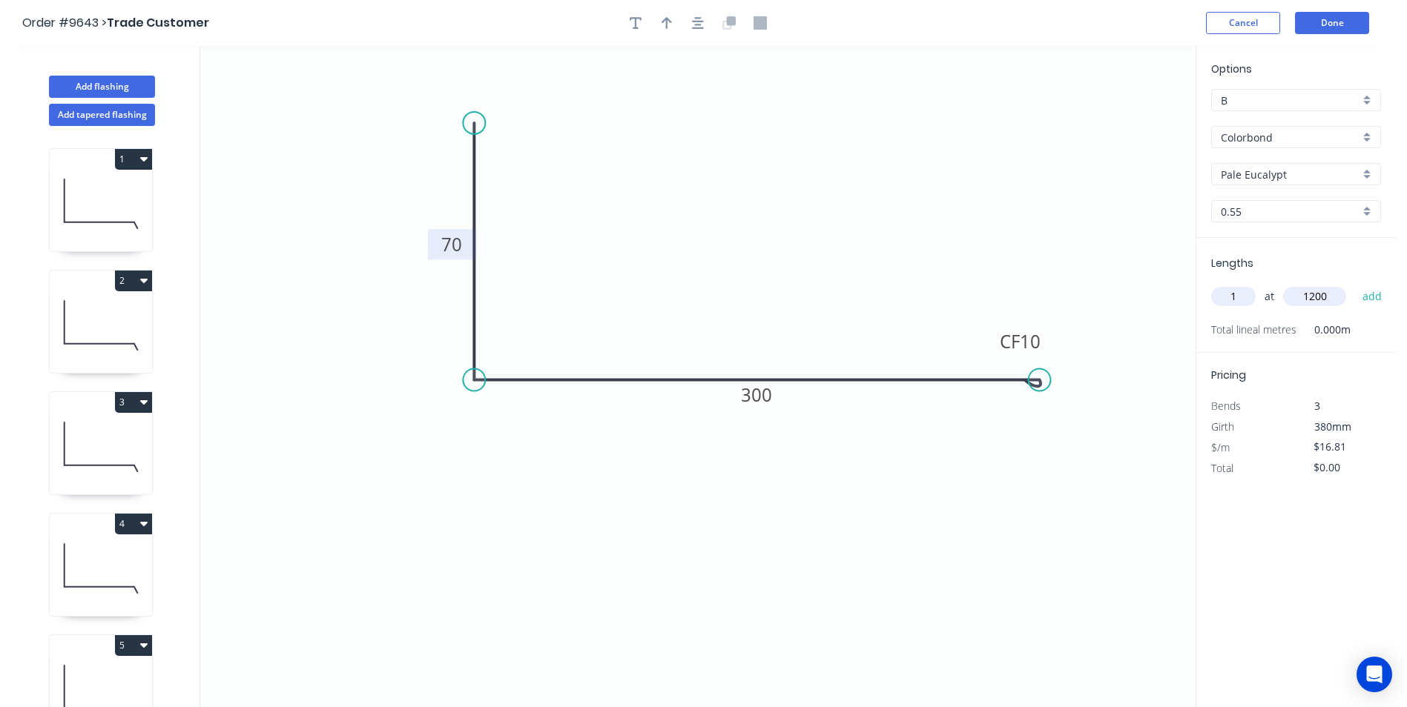
click at [1355, 284] on button "add" at bounding box center [1372, 296] width 35 height 25
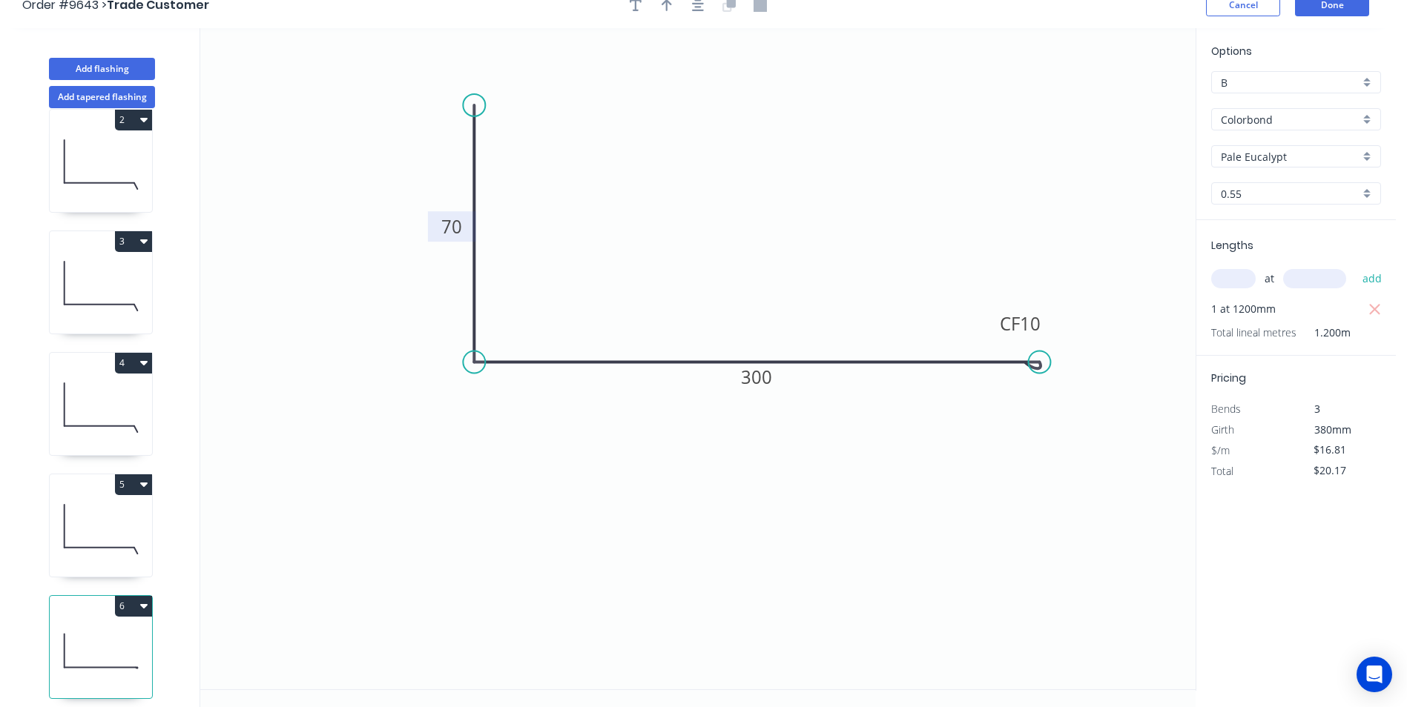
scroll to position [27, 0]
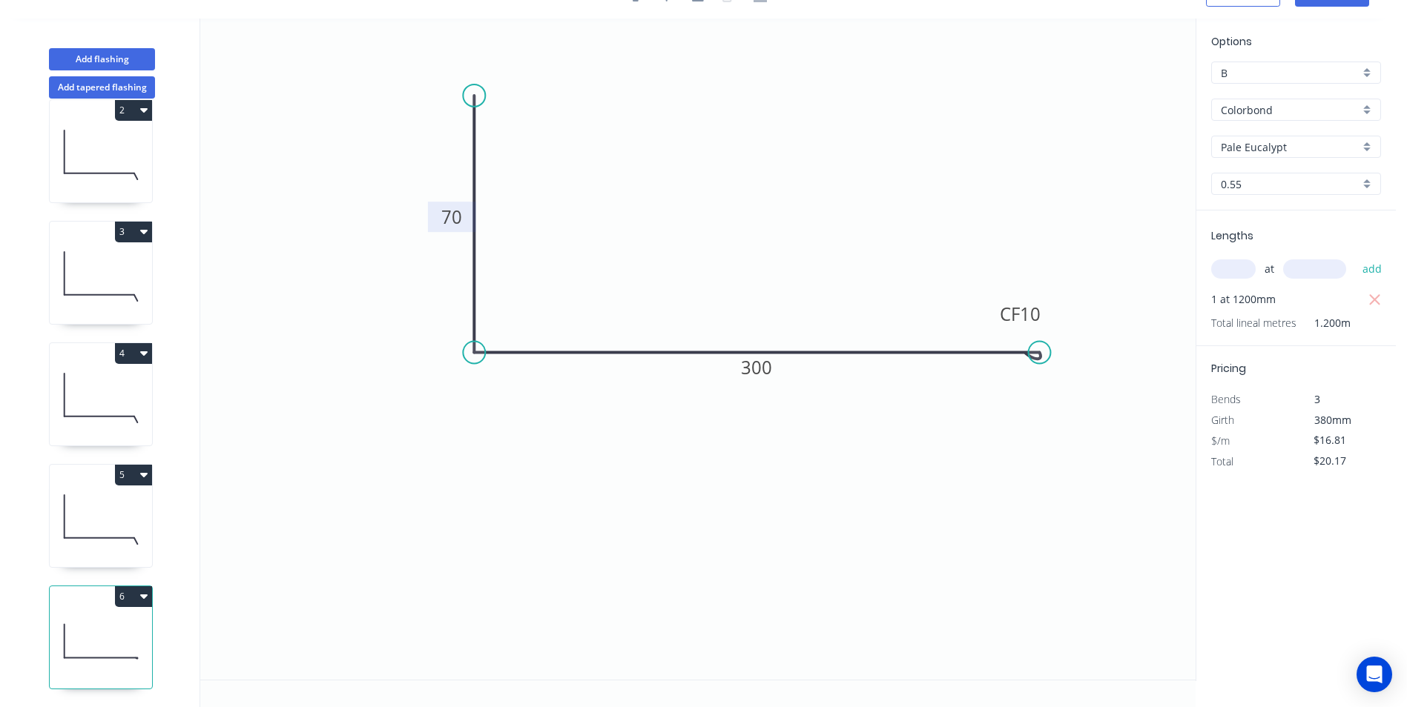
click at [140, 590] on icon "button" at bounding box center [143, 596] width 7 height 12
click at [119, 623] on div "Duplicate" at bounding box center [81, 634] width 114 height 22
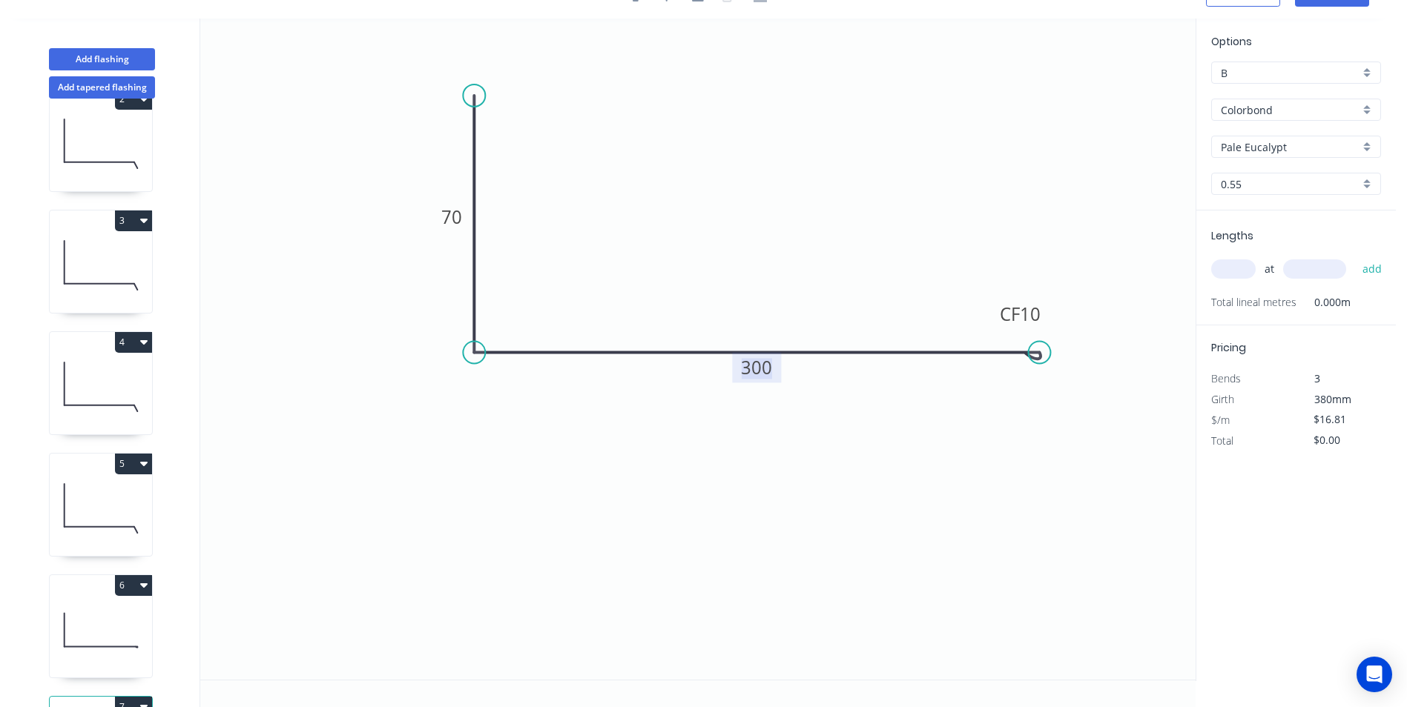
click at [747, 371] on tspan "300" at bounding box center [756, 367] width 31 height 24
click at [899, 213] on icon "0 70 CF 10 200" at bounding box center [697, 349] width 995 height 661
click at [1244, 271] on input "text" at bounding box center [1233, 269] width 44 height 19
click at [1355, 257] on button "add" at bounding box center [1372, 269] width 35 height 25
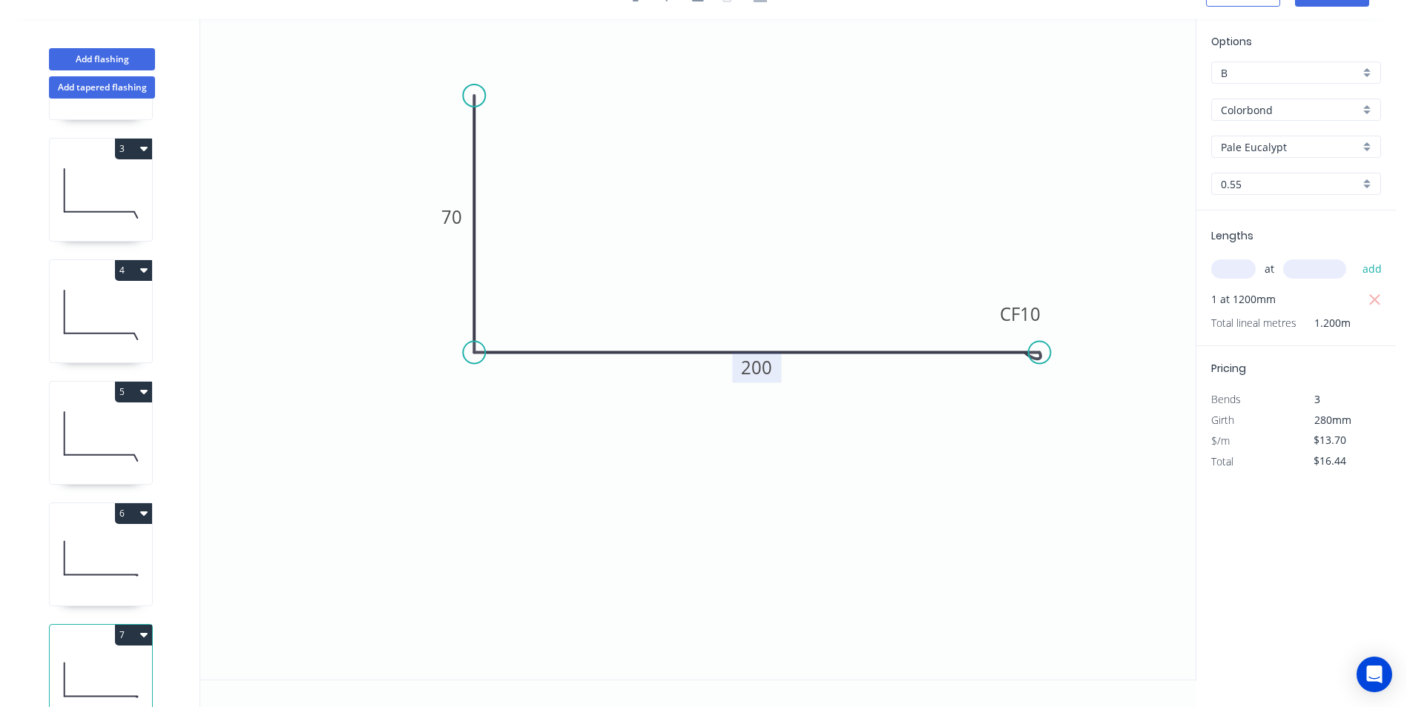
scroll to position [276, 0]
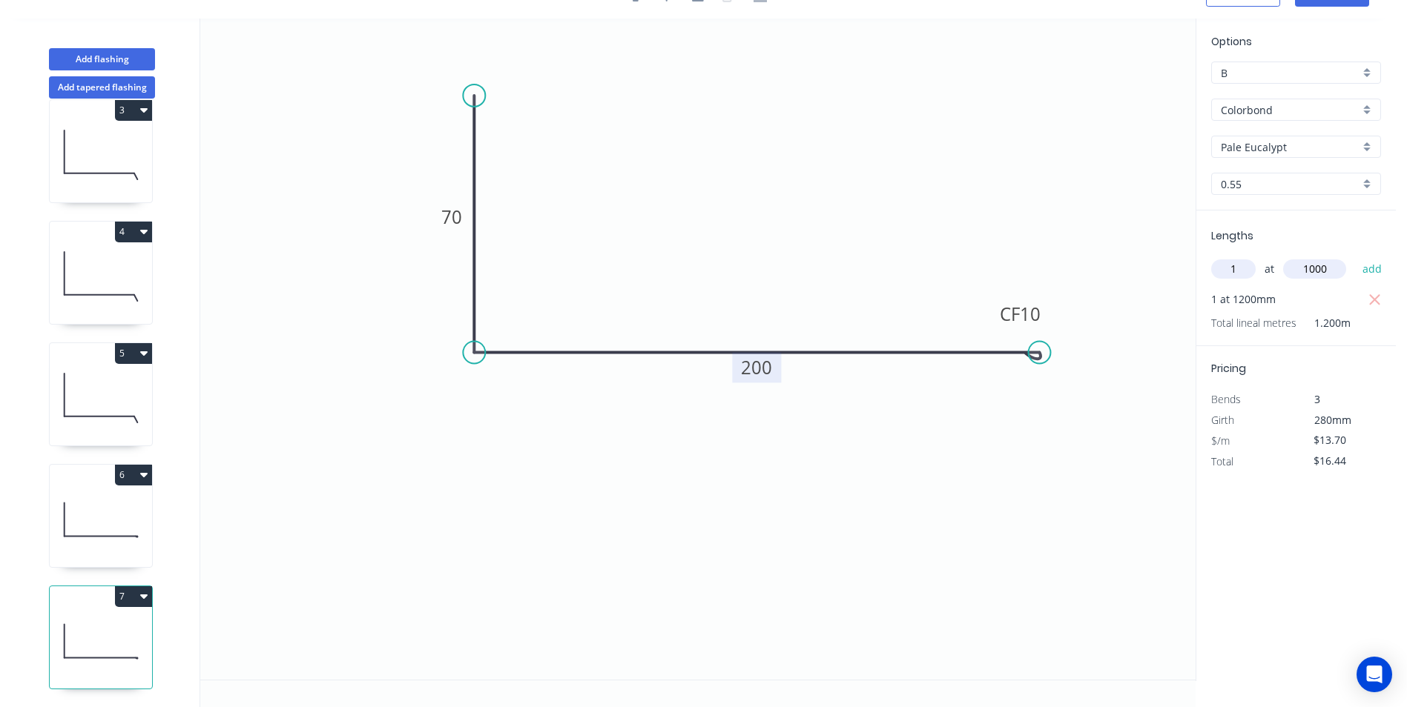
click at [1355, 257] on button "add" at bounding box center [1372, 269] width 35 height 25
click at [126, 513] on icon at bounding box center [101, 519] width 102 height 95
click at [1241, 262] on input "text" at bounding box center [1233, 269] width 44 height 19
click at [1355, 257] on button "add" at bounding box center [1372, 269] width 35 height 25
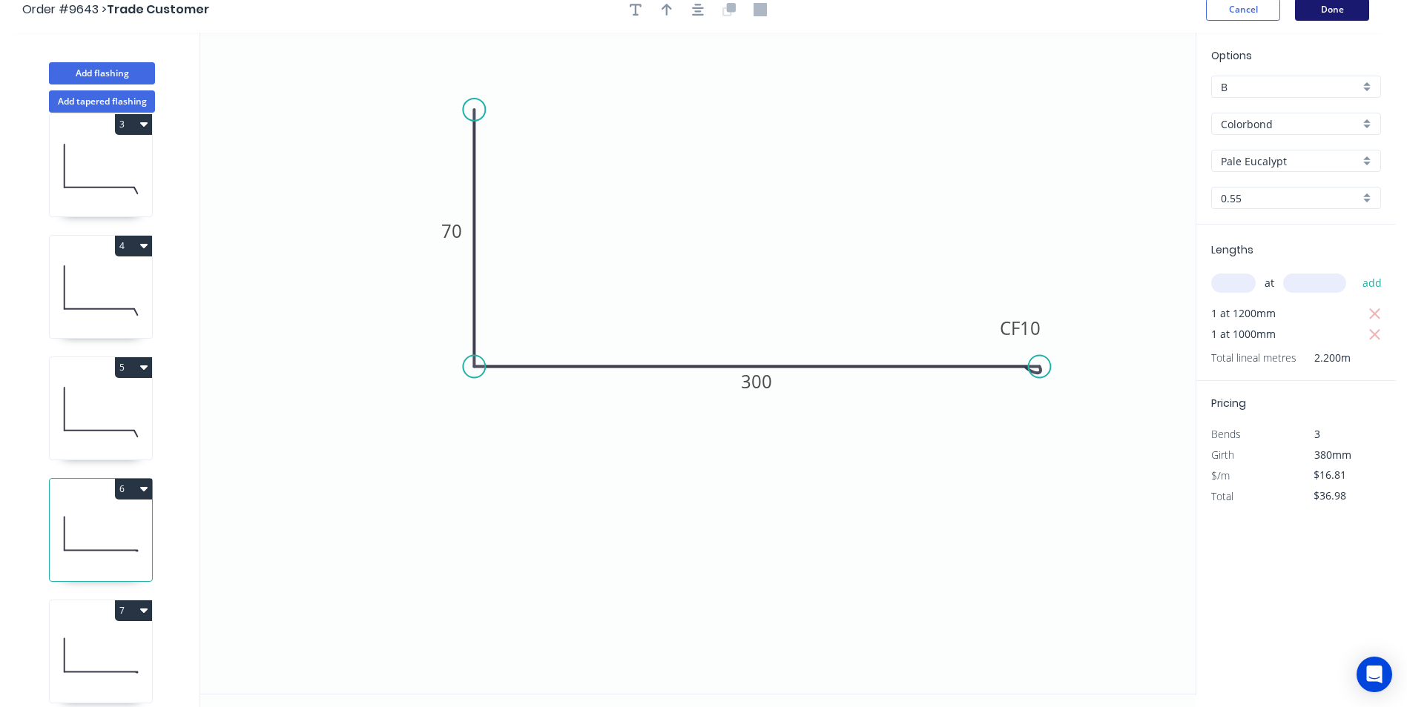
scroll to position [0, 0]
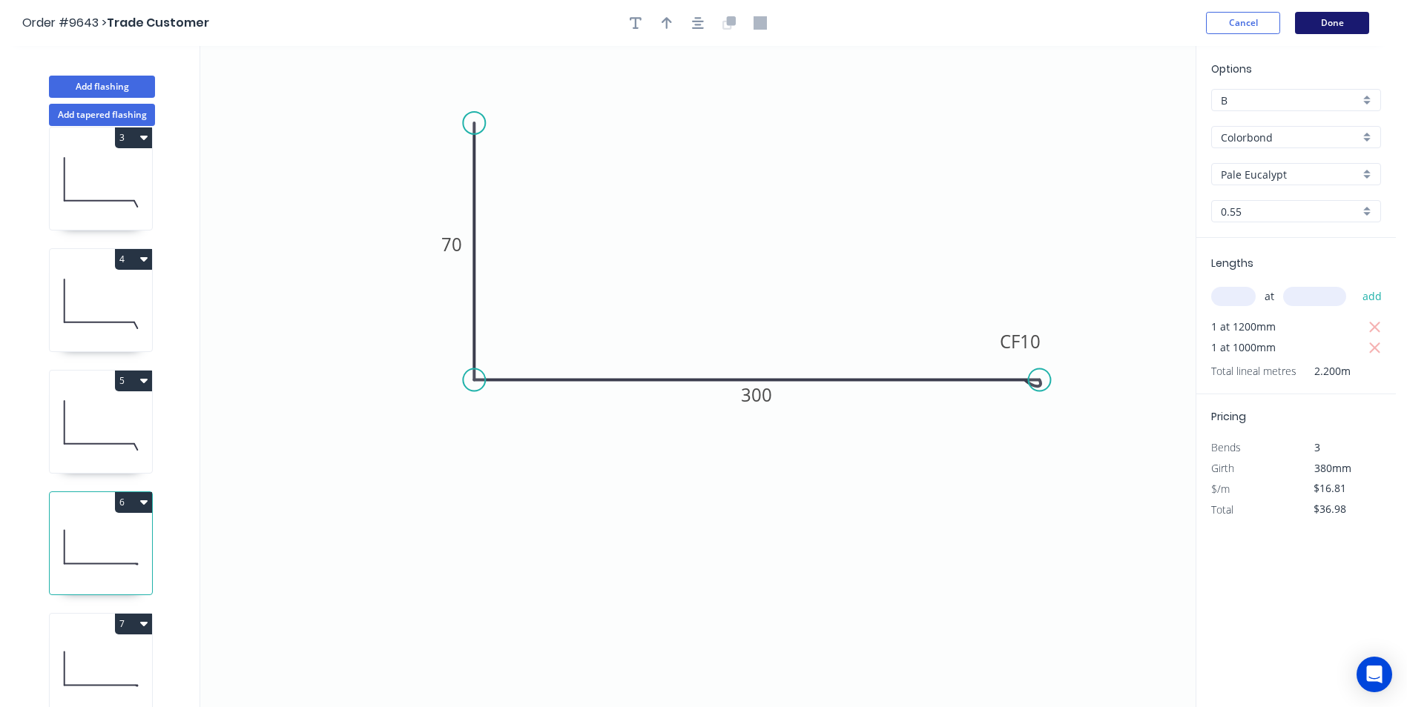
click at [1321, 22] on button "Done" at bounding box center [1332, 23] width 74 height 22
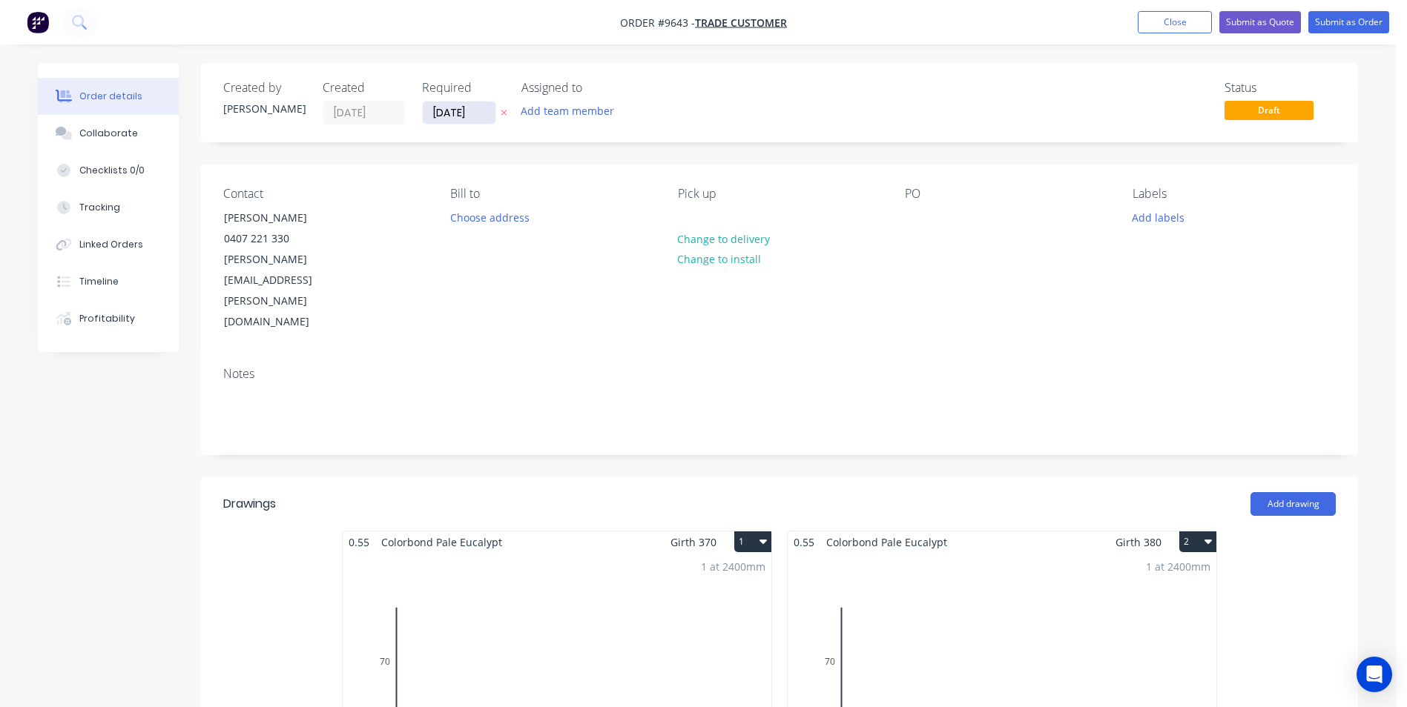
click at [455, 118] on input "[DATE]" at bounding box center [459, 113] width 73 height 22
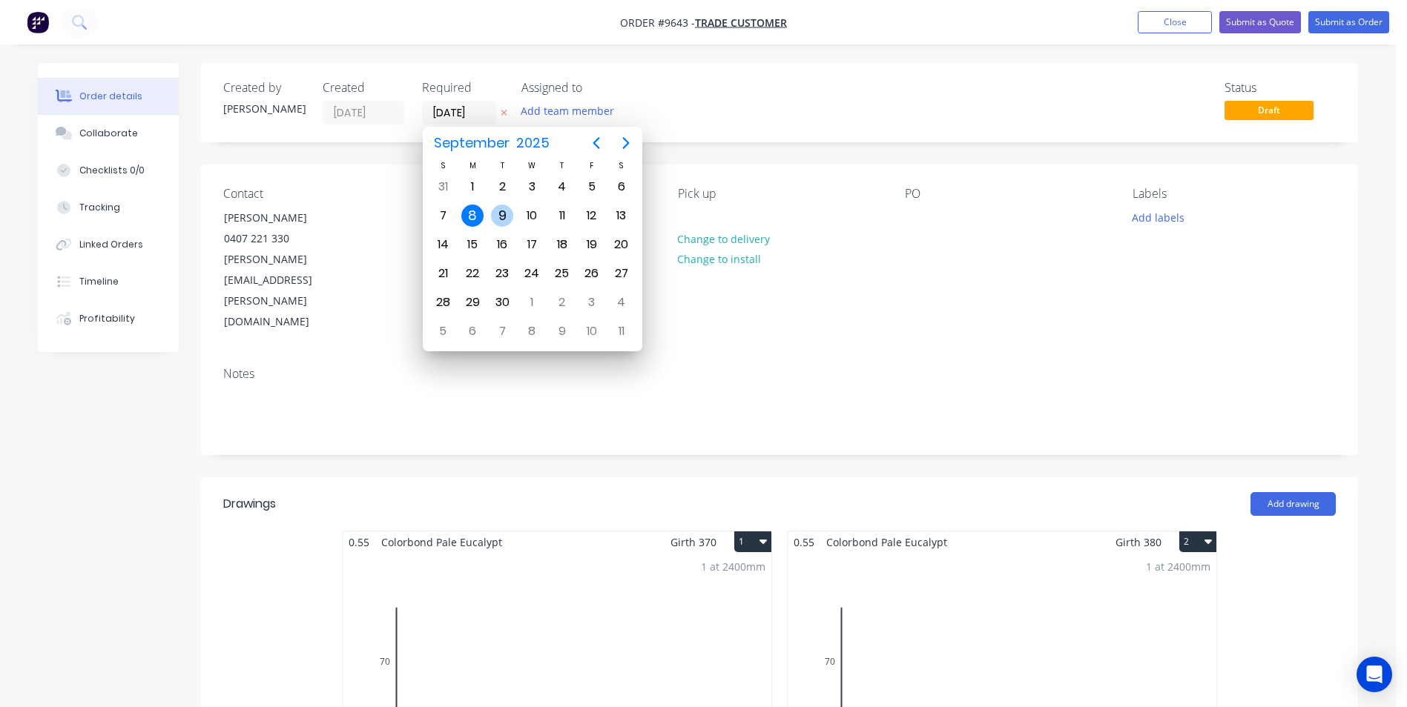
click at [500, 206] on div "9" at bounding box center [502, 216] width 22 height 22
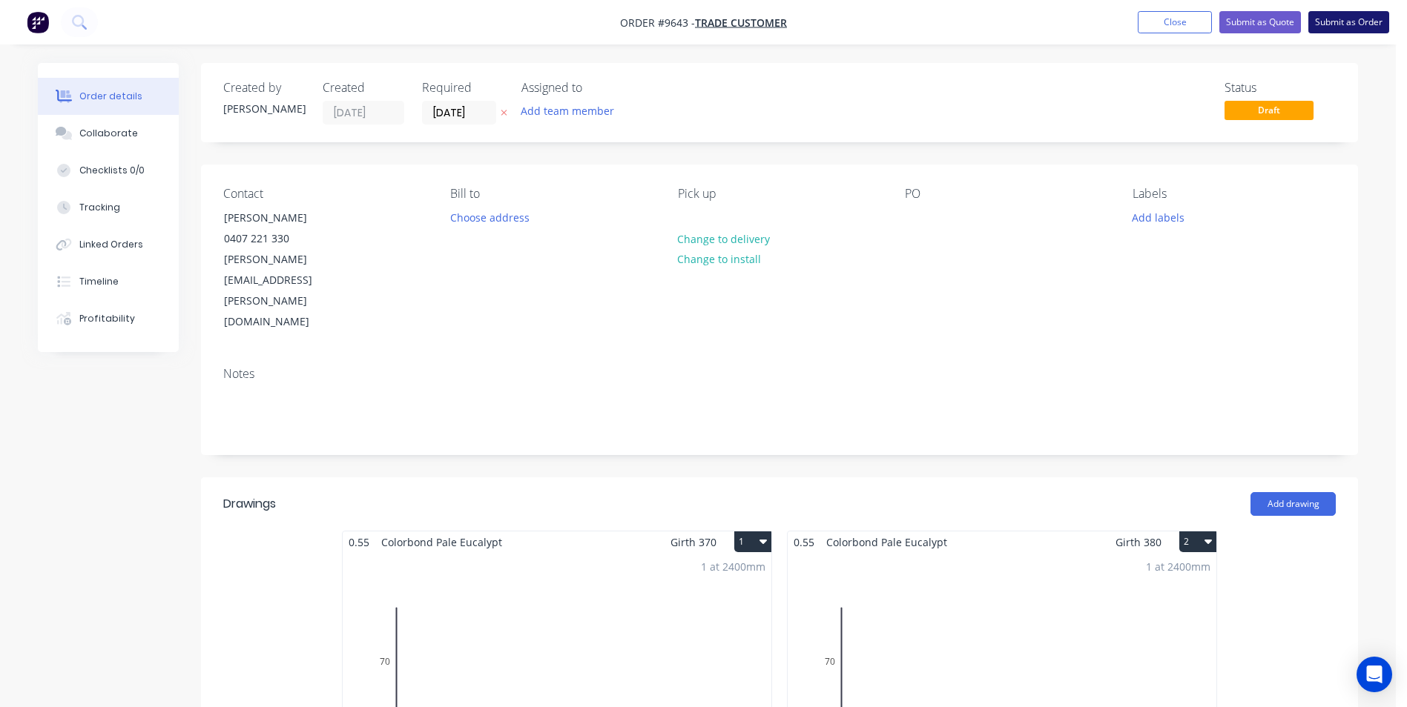
click at [1318, 22] on button "Submit as Order" at bounding box center [1348, 22] width 81 height 22
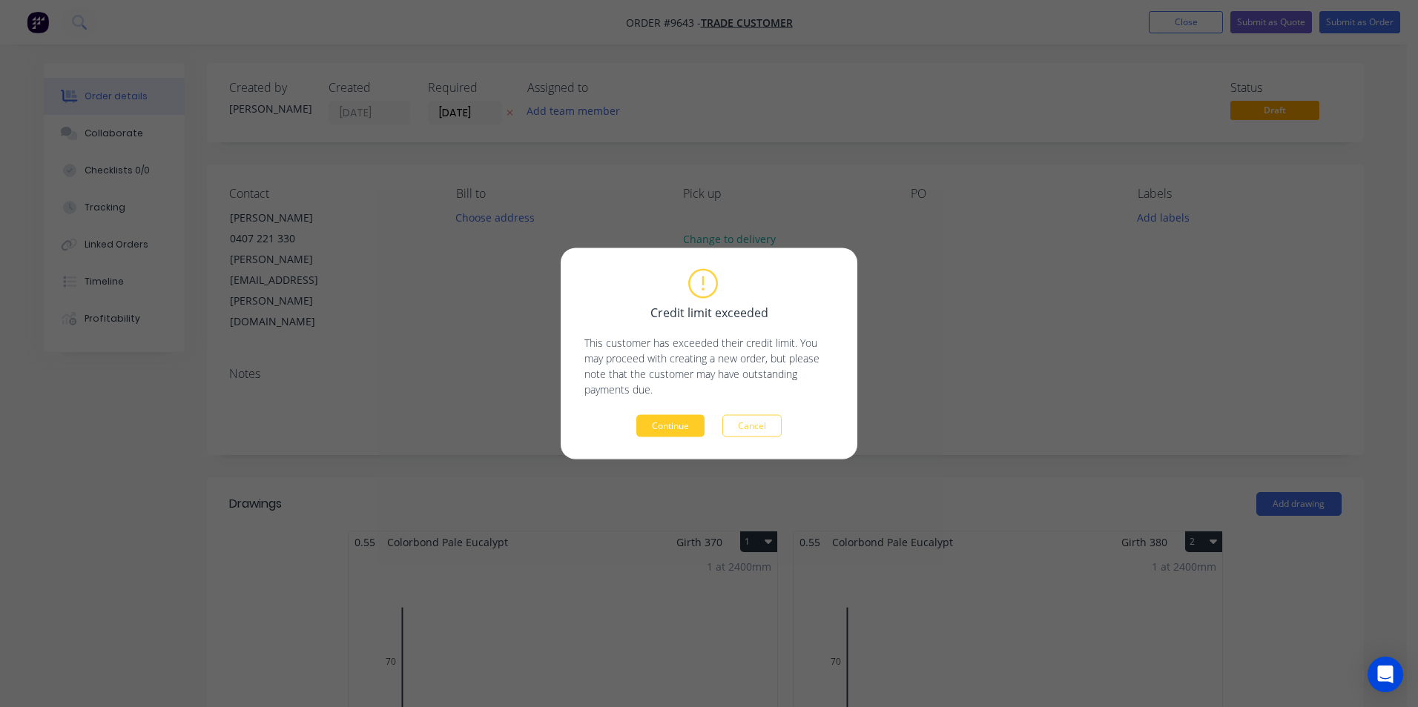
click at [682, 415] on button "Continue" at bounding box center [670, 426] width 68 height 22
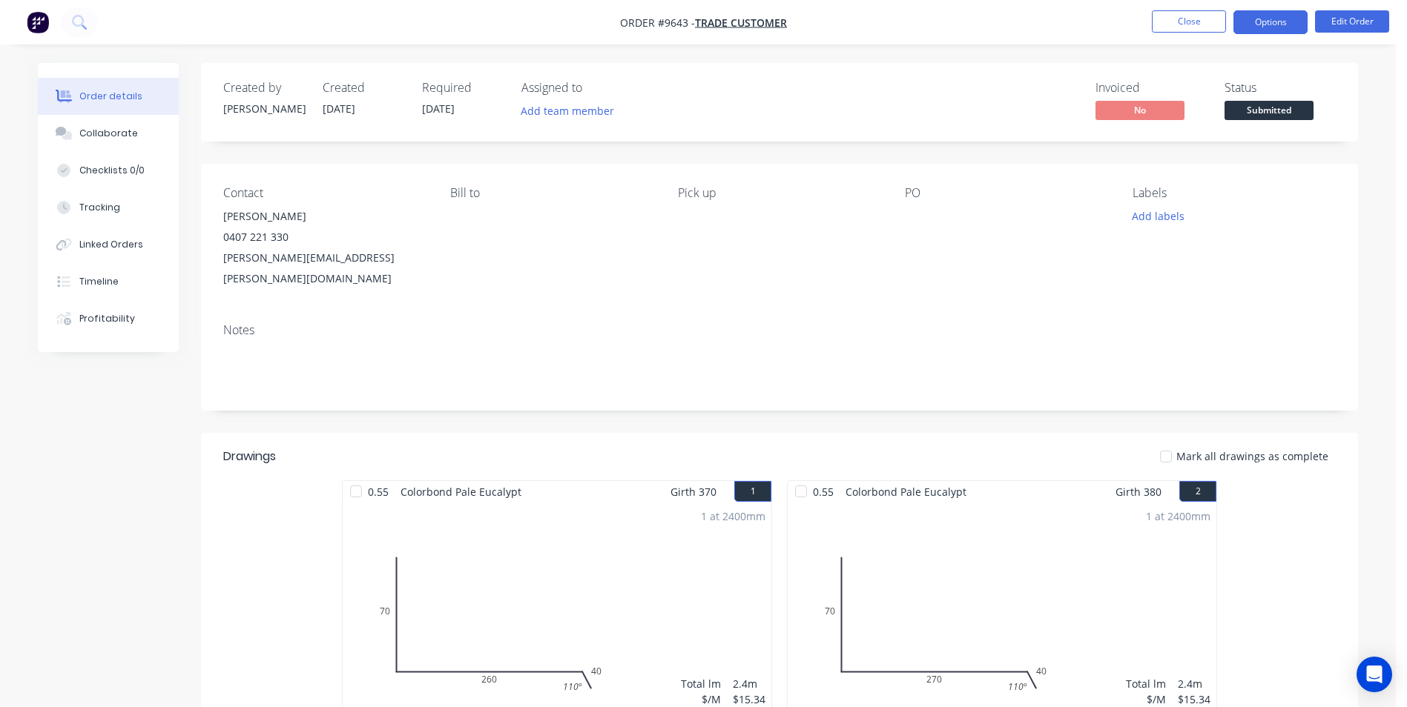
click at [1255, 31] on button "Options" at bounding box center [1270, 22] width 74 height 24
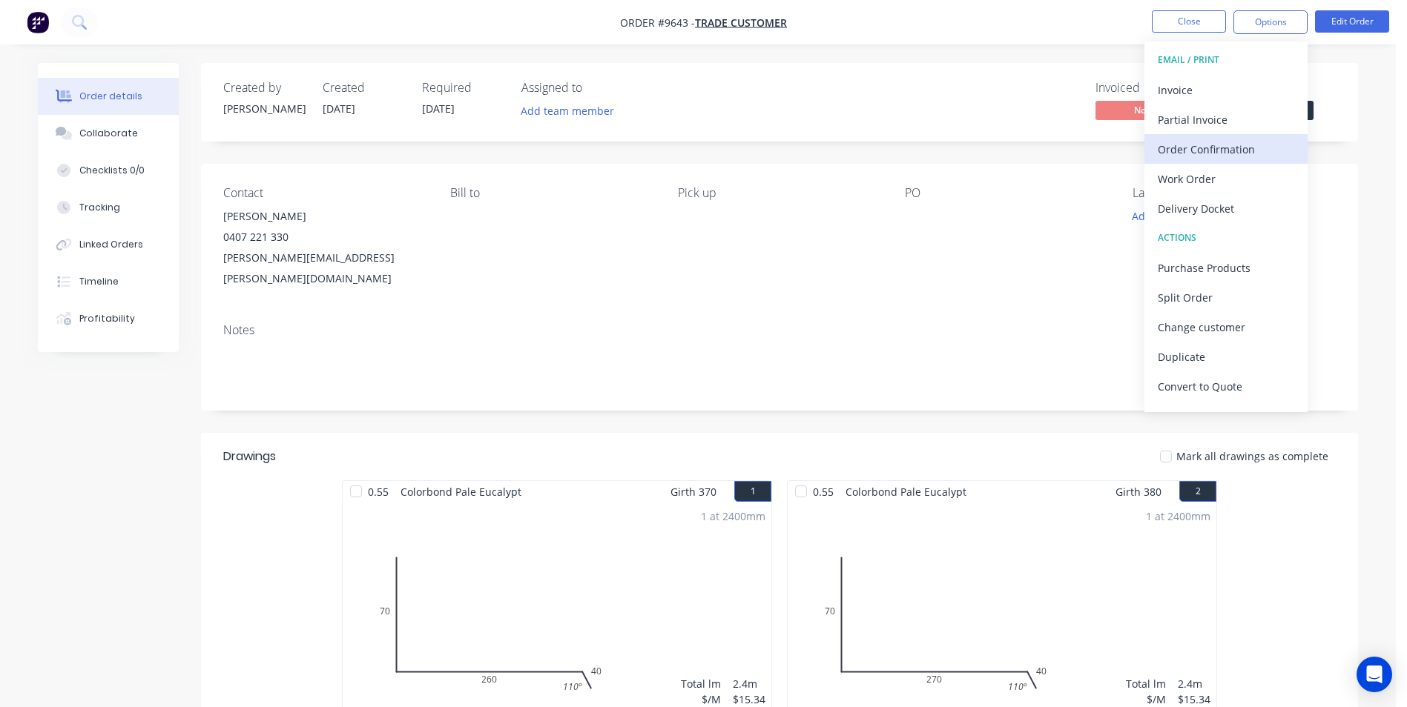
click at [1232, 156] on div "Order Confirmation" at bounding box center [1226, 150] width 136 height 22
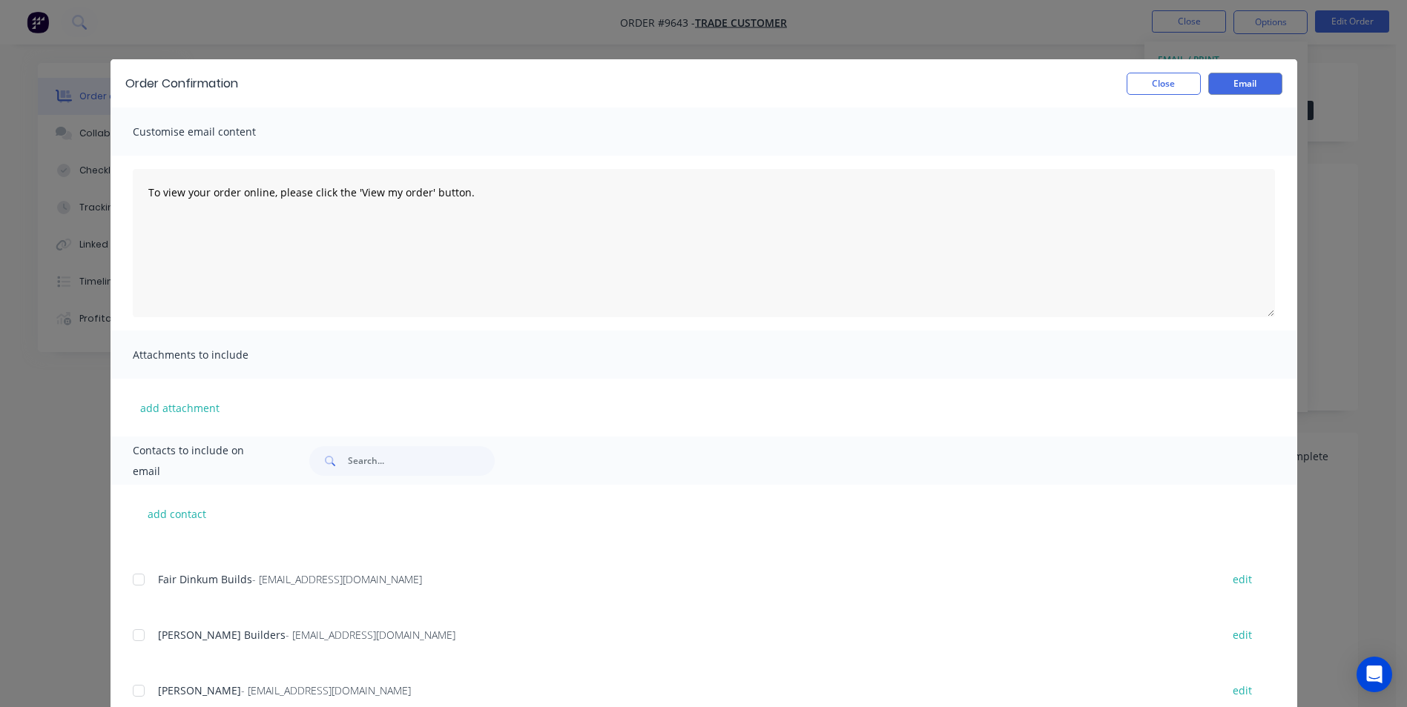
scroll to position [222, 0]
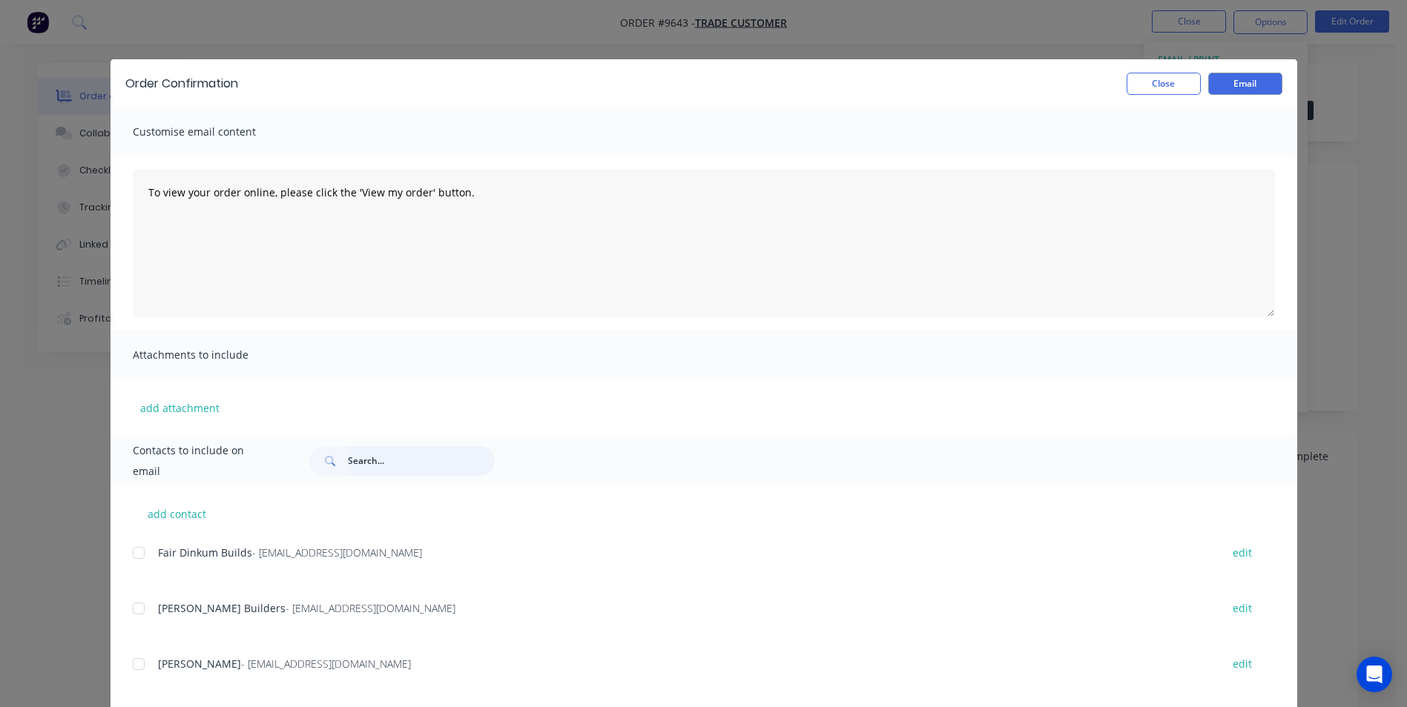
click at [427, 466] on input "text" at bounding box center [421, 461] width 147 height 30
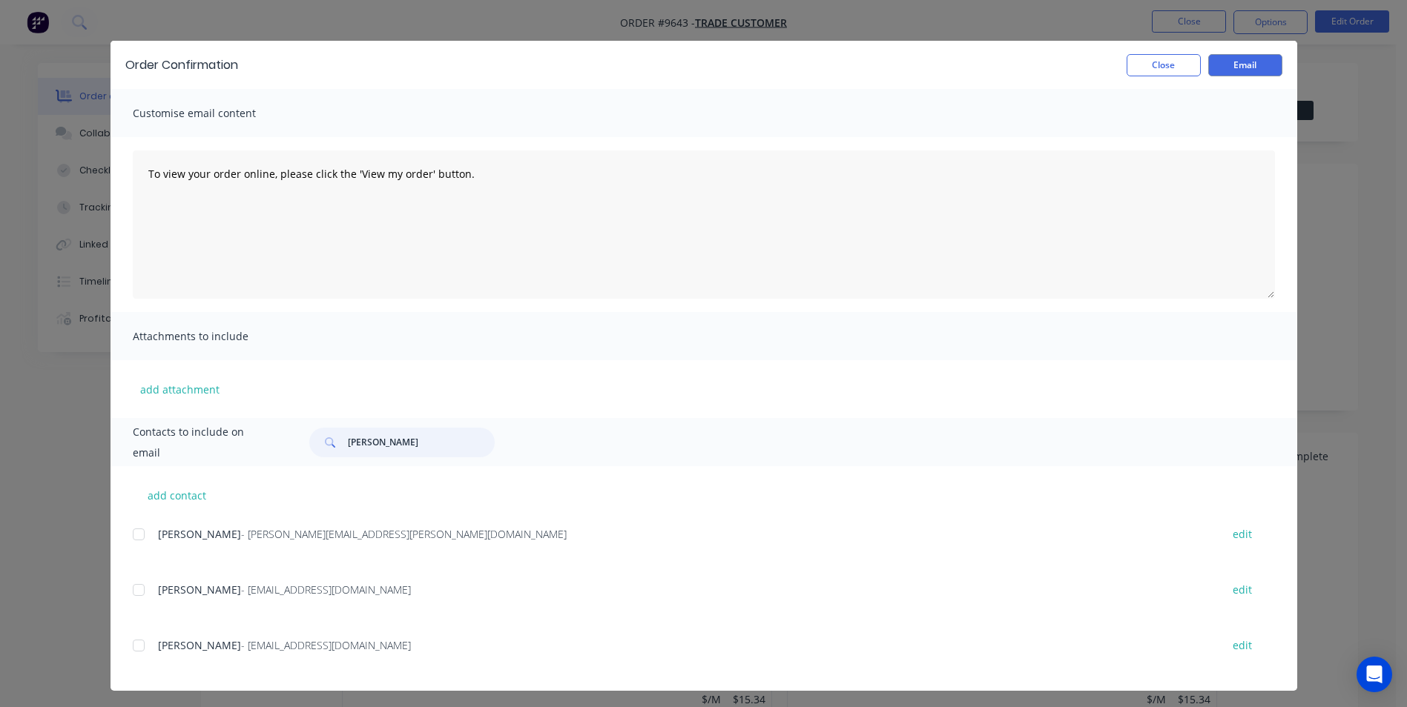
scroll to position [23, 0]
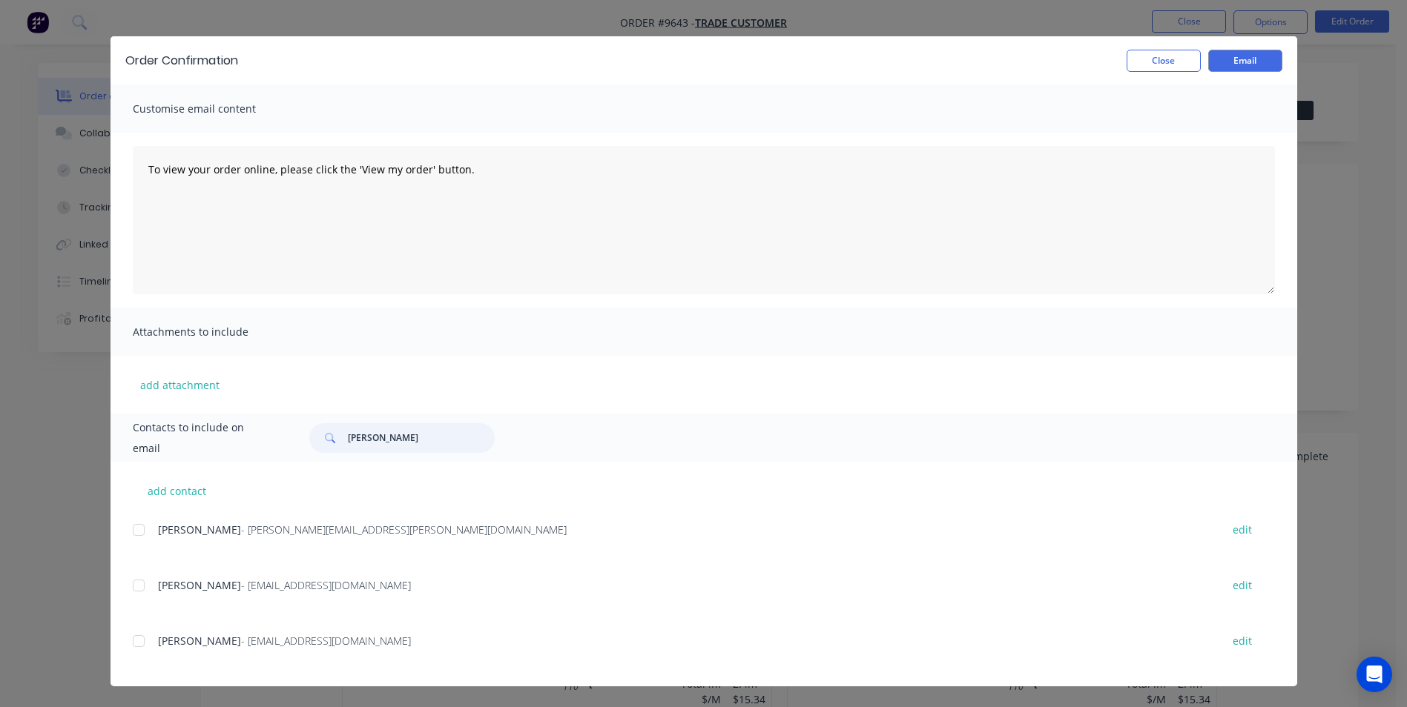
click at [147, 532] on div at bounding box center [139, 530] width 30 height 30
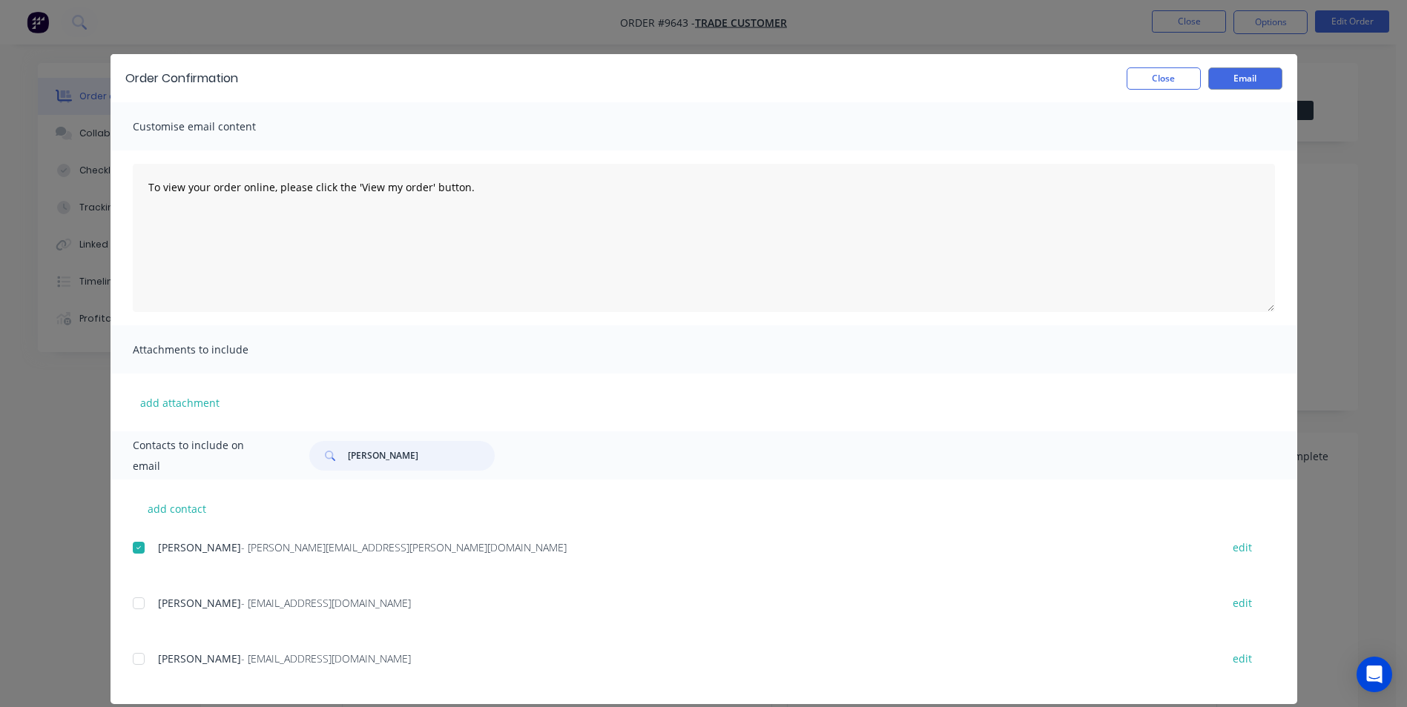
scroll to position [0, 0]
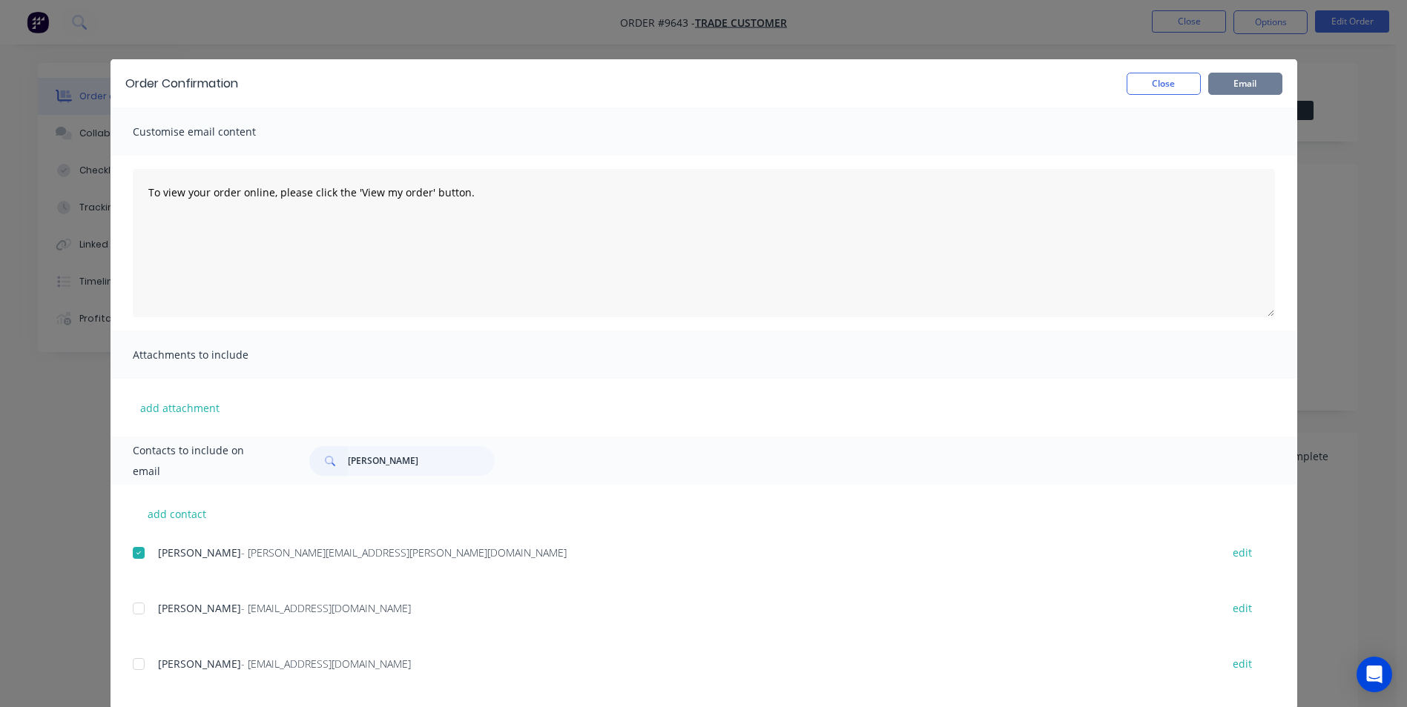
click at [1223, 82] on button "Email" at bounding box center [1245, 84] width 74 height 22
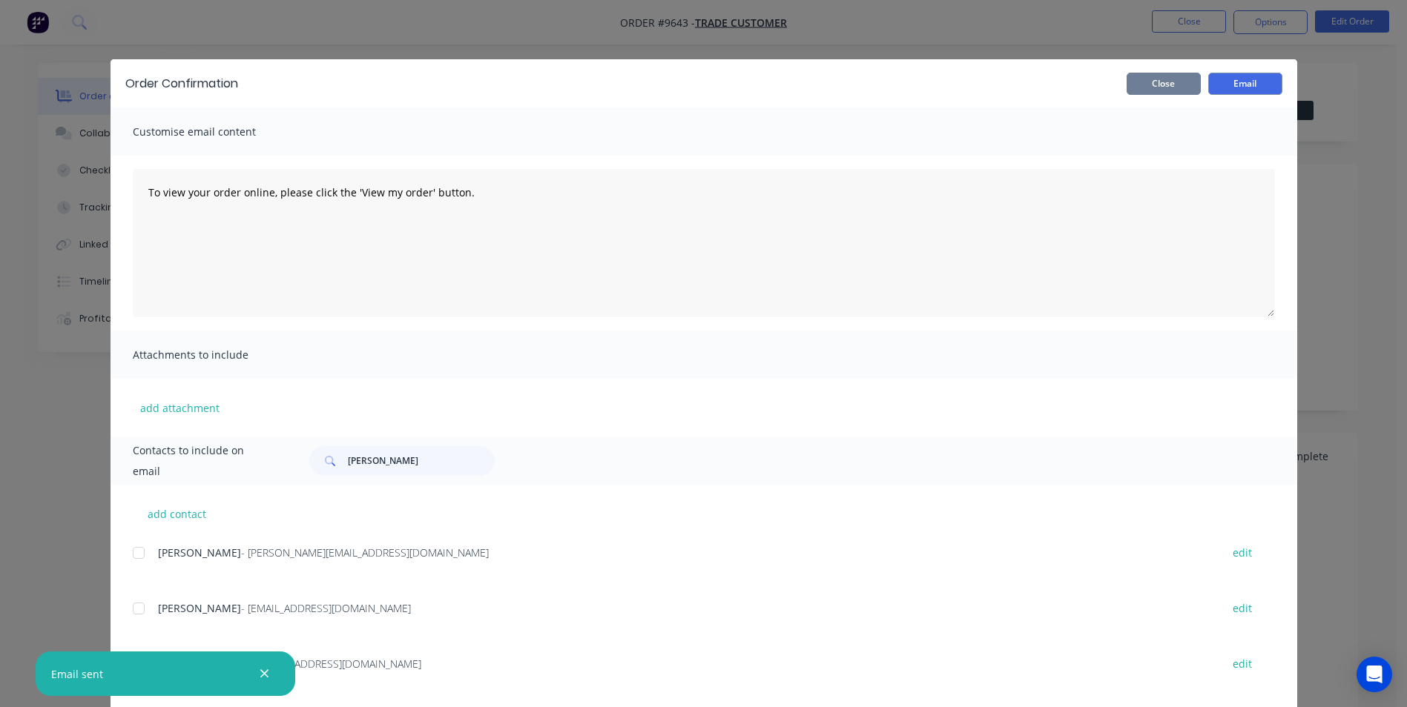
click at [1171, 78] on button "Close" at bounding box center [1163, 84] width 74 height 22
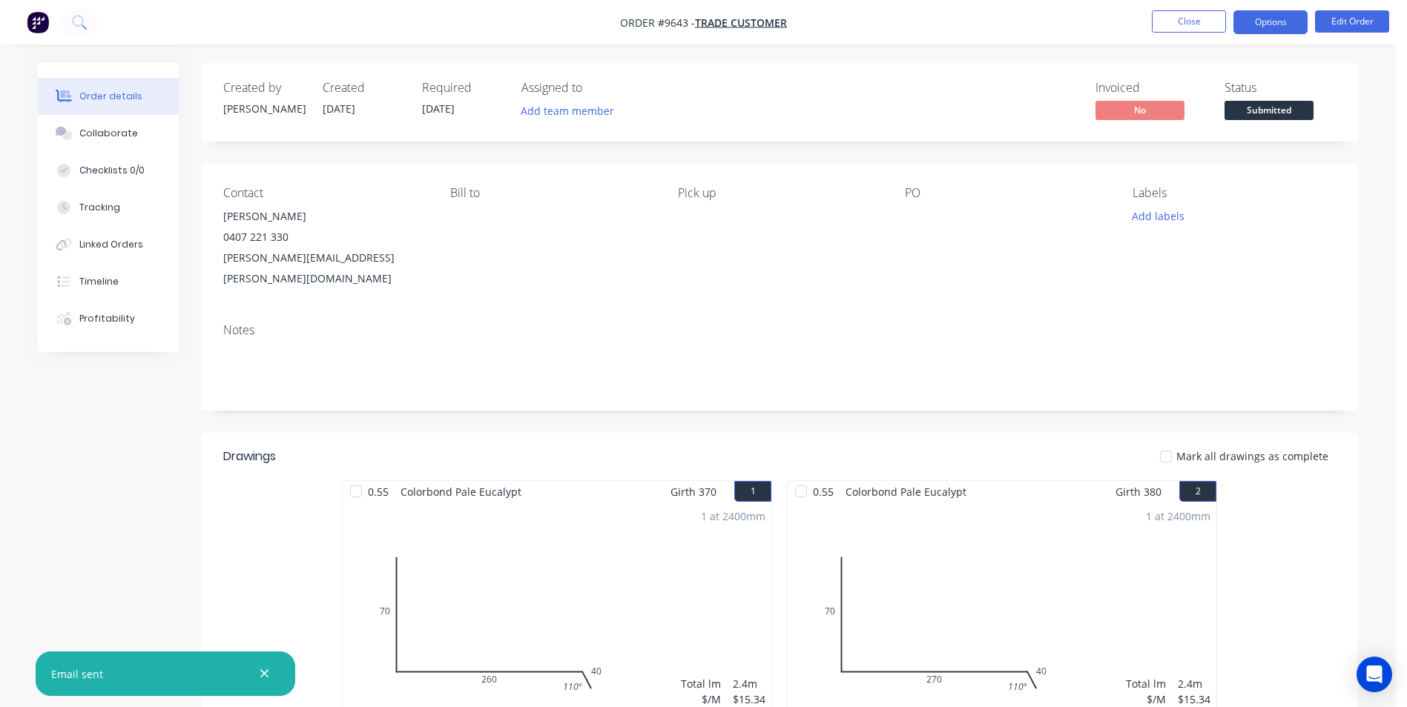
click at [1272, 18] on button "Options" at bounding box center [1270, 22] width 74 height 24
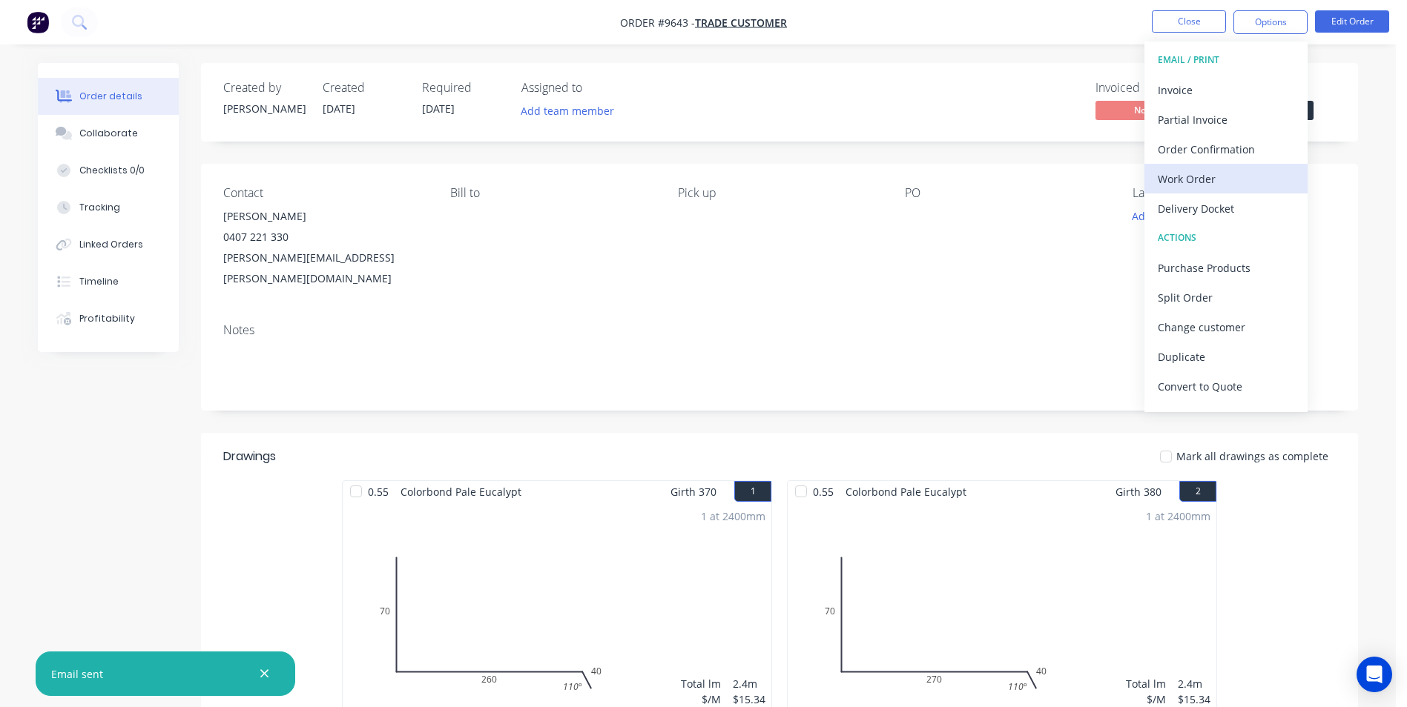
click at [1227, 170] on div "Work Order" at bounding box center [1226, 179] width 136 height 22
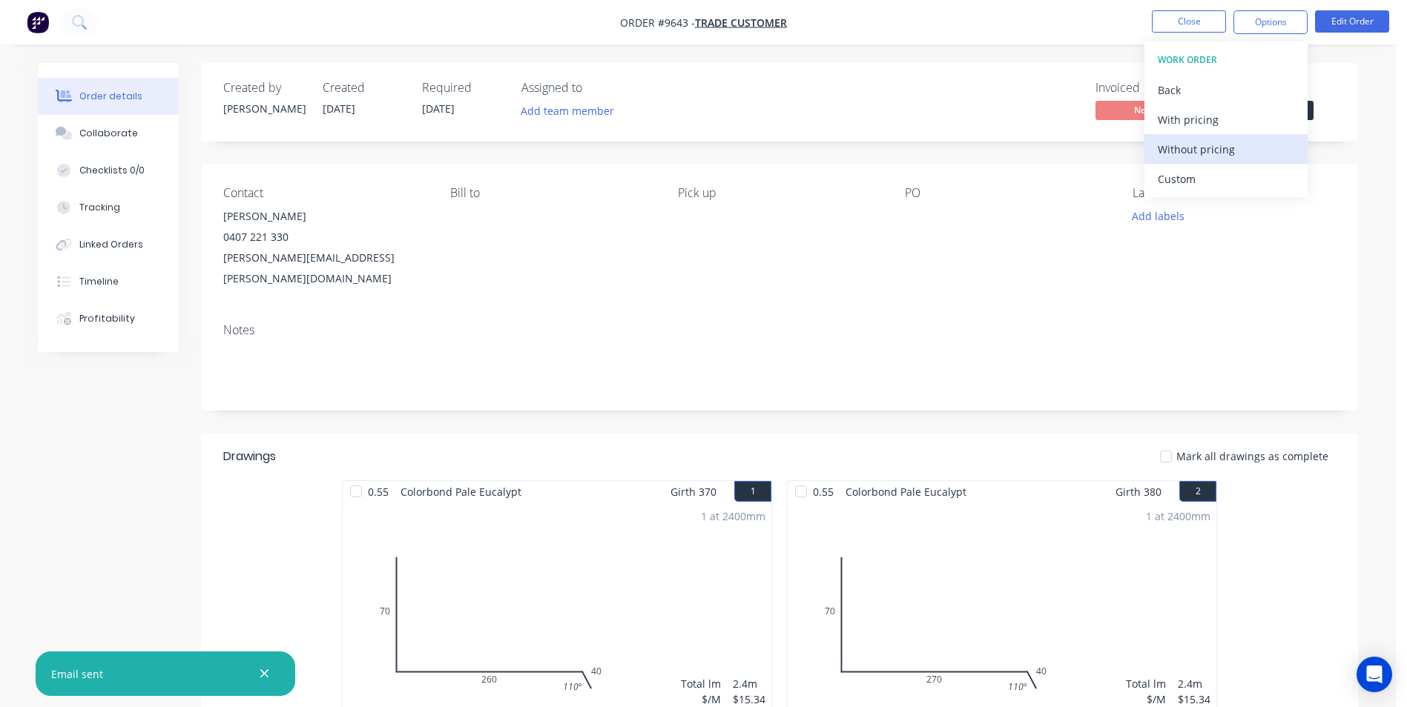
click at [1221, 154] on div "Without pricing" at bounding box center [1226, 150] width 136 height 22
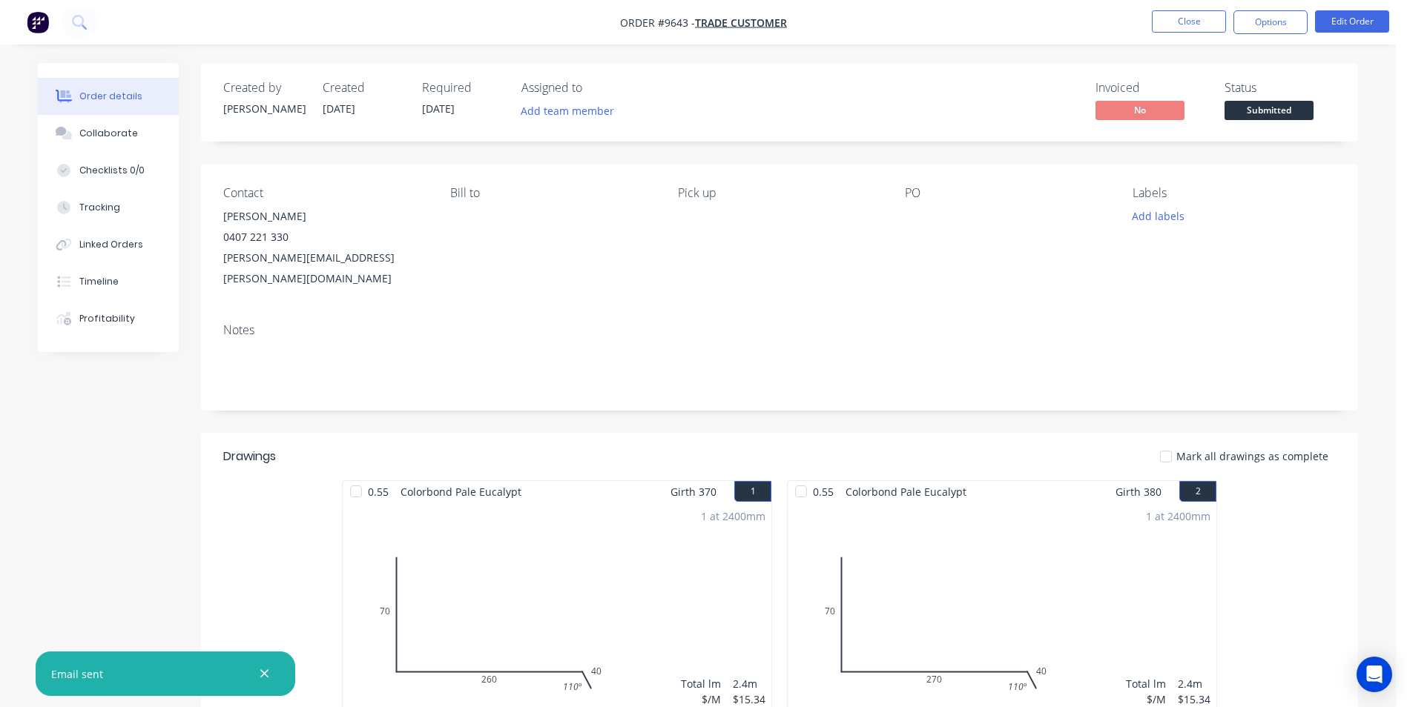
click at [871, 119] on div "Invoiced No Status Submitted" at bounding box center [1003, 102] width 666 height 43
click at [132, 290] on button "Timeline" at bounding box center [108, 281] width 141 height 37
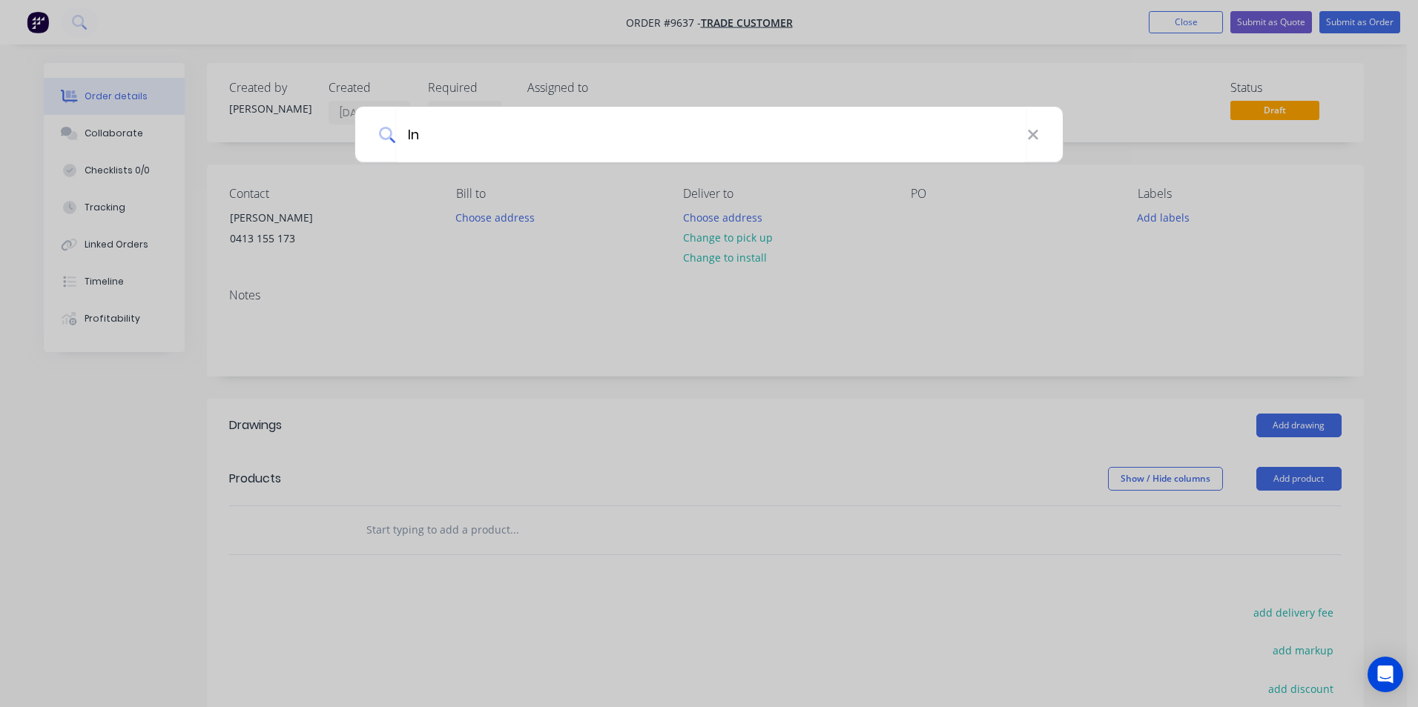
type input "lne"
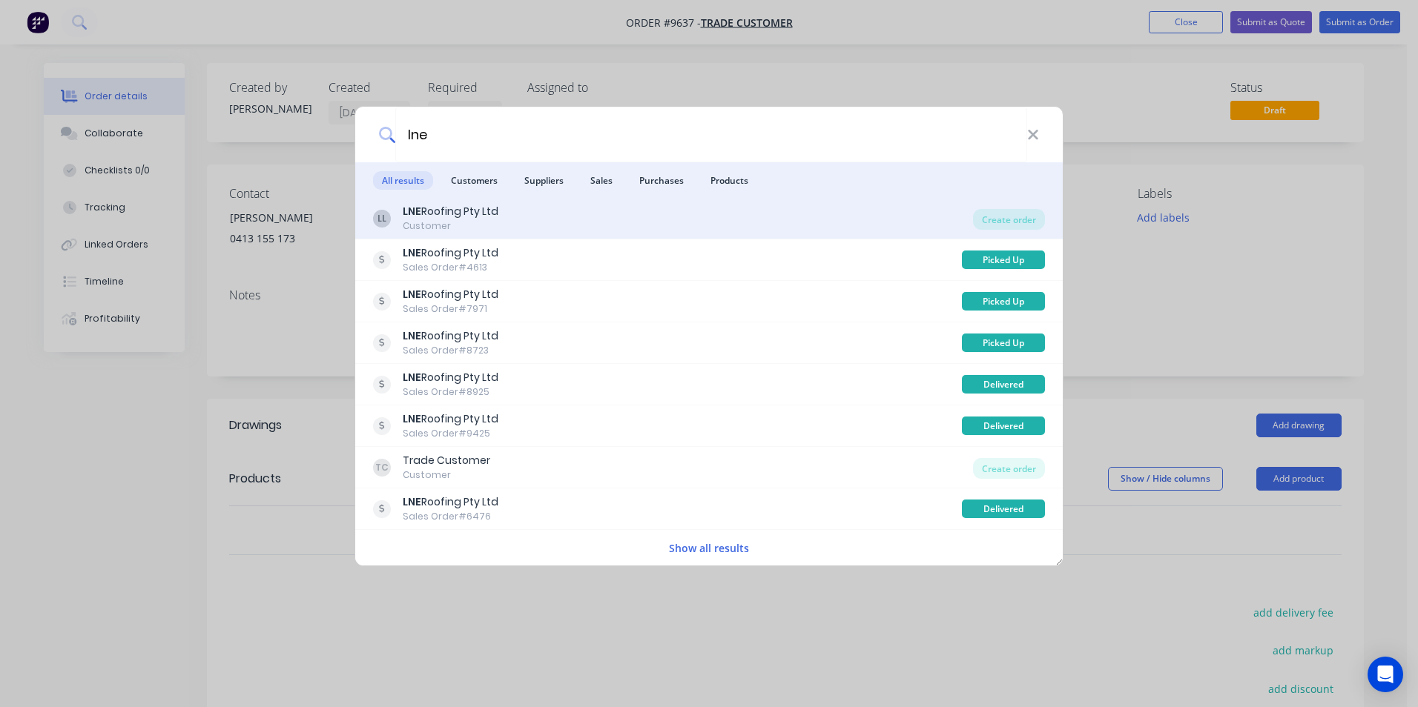
click at [521, 217] on div "LL LNE Roofing Pty Ltd Customer" at bounding box center [673, 218] width 600 height 29
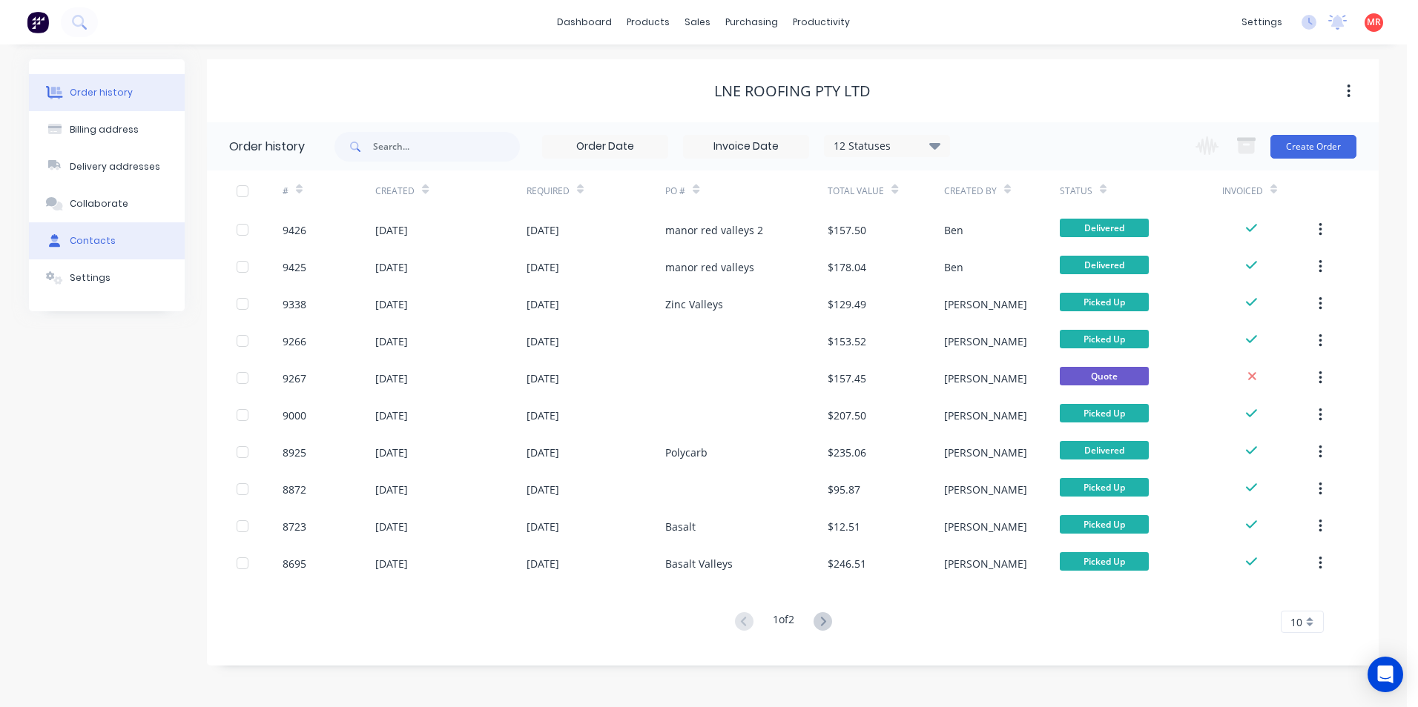
click at [153, 237] on button "Contacts" at bounding box center [107, 240] width 156 height 37
select select "AU"
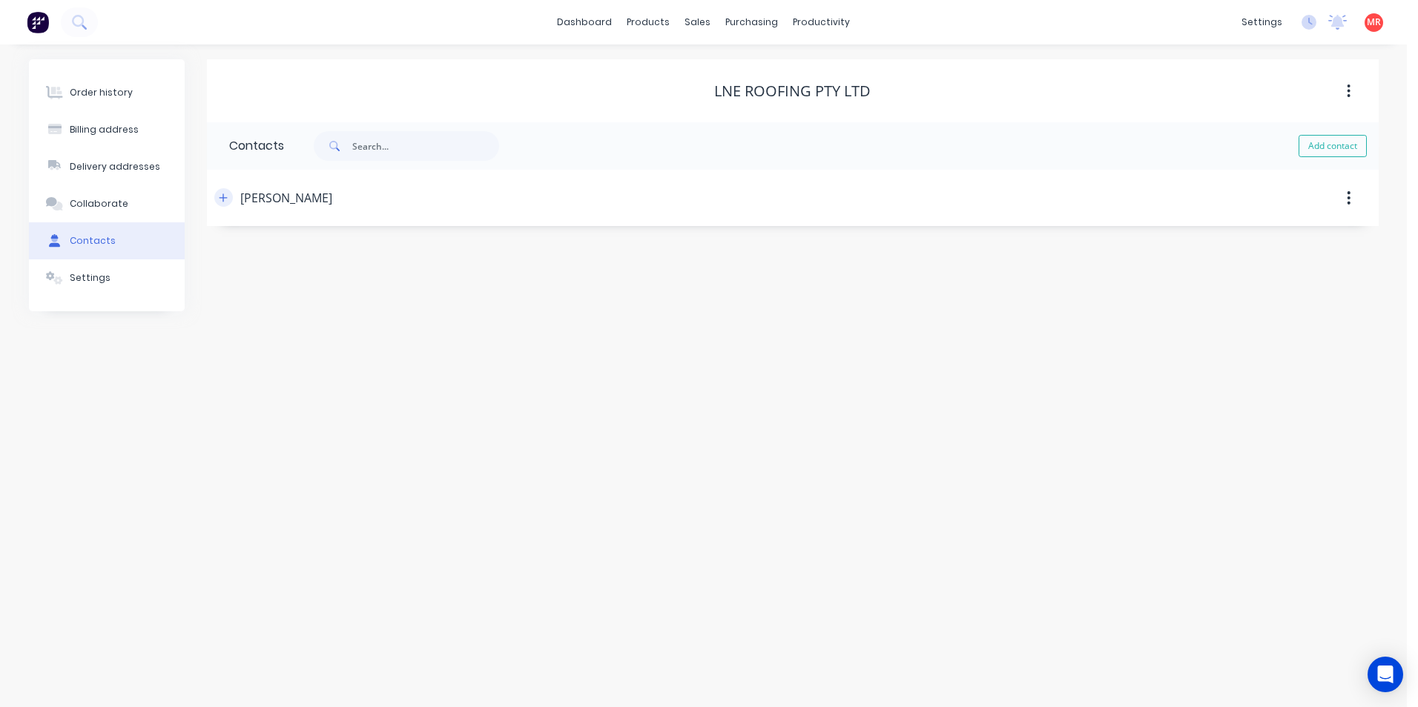
click at [227, 197] on icon "button" at bounding box center [223, 198] width 9 height 10
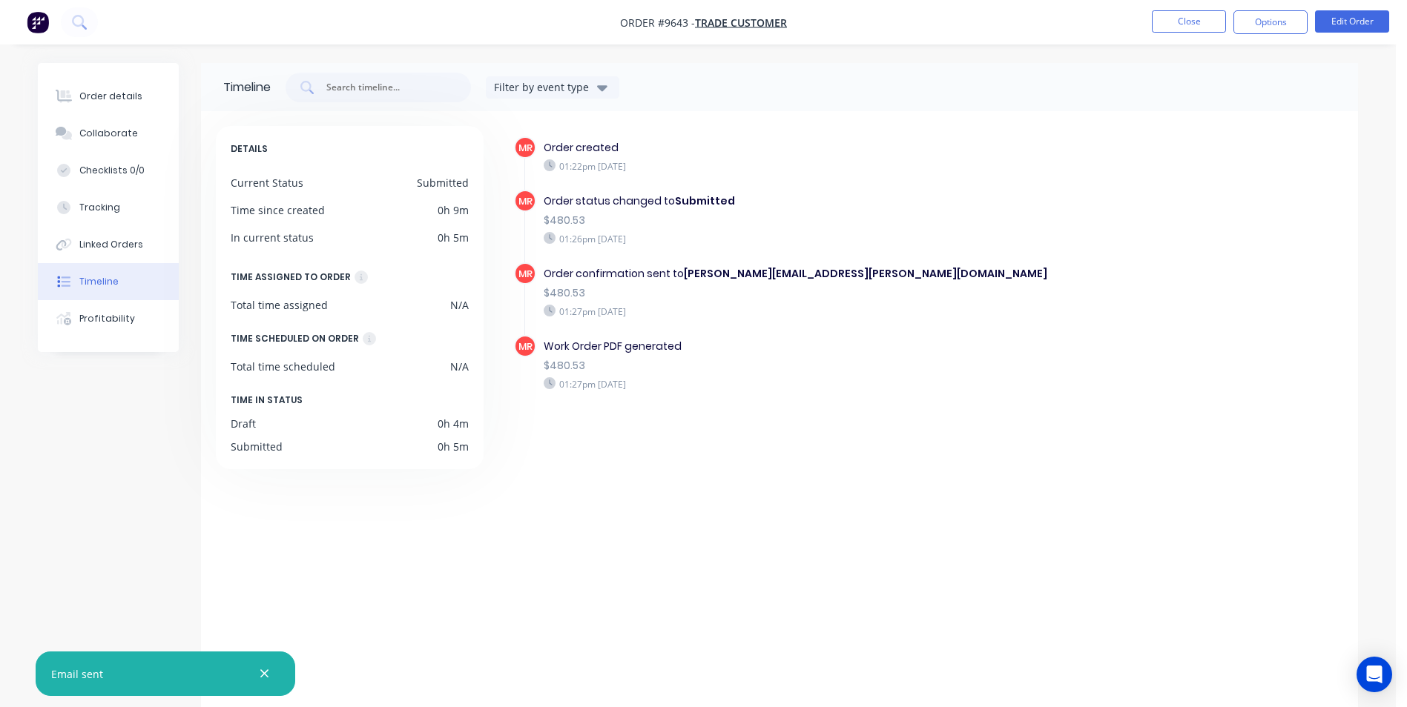
click at [33, 27] on img "button" at bounding box center [38, 22] width 22 height 22
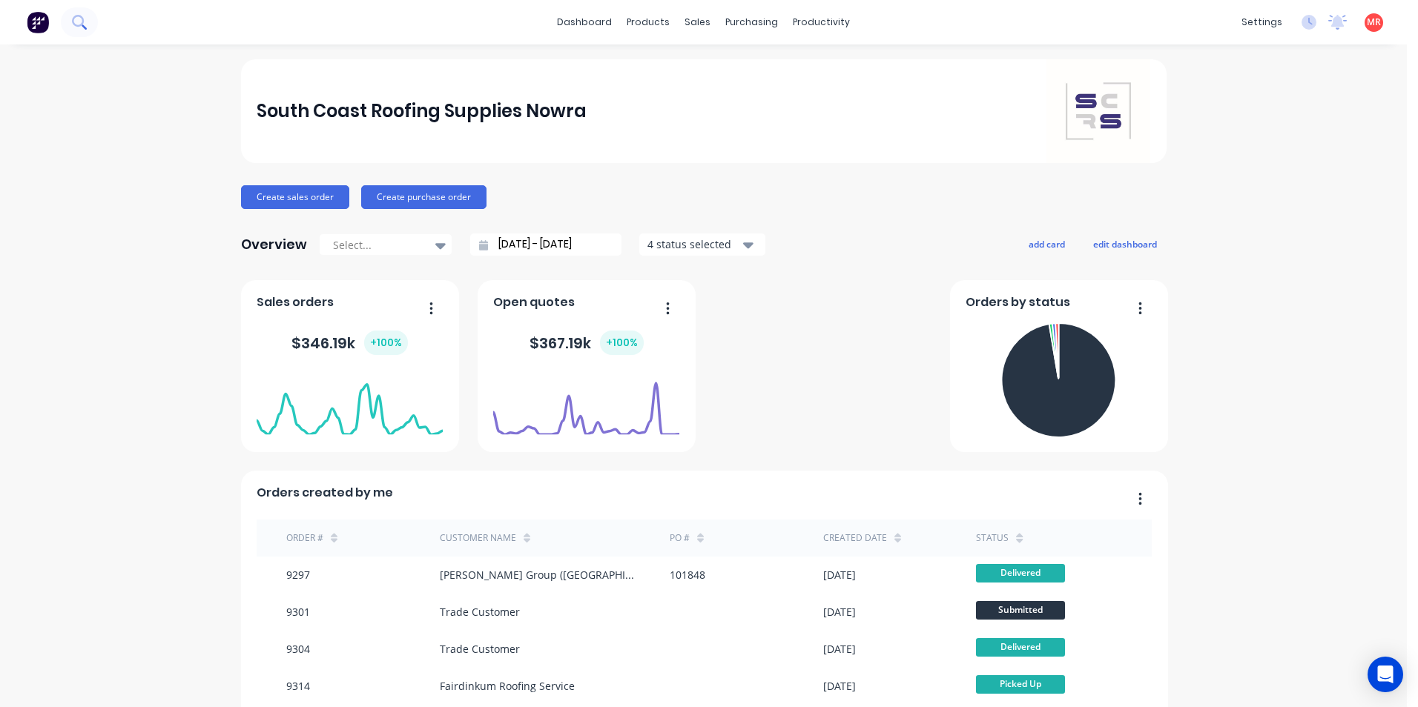
click at [79, 15] on icon at bounding box center [79, 22] width 14 height 14
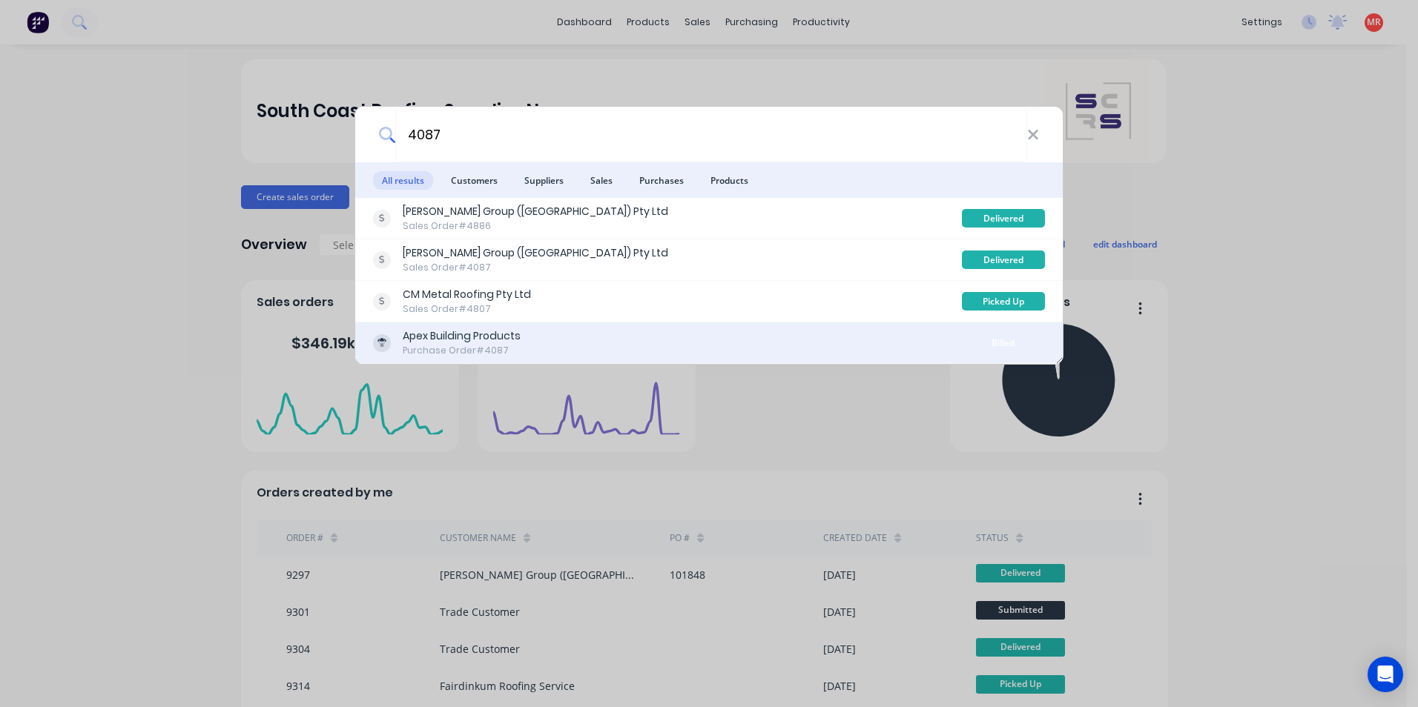
type input "4087"
click at [630, 339] on div "Apex Building Products Purchase Order #4087" at bounding box center [667, 342] width 589 height 29
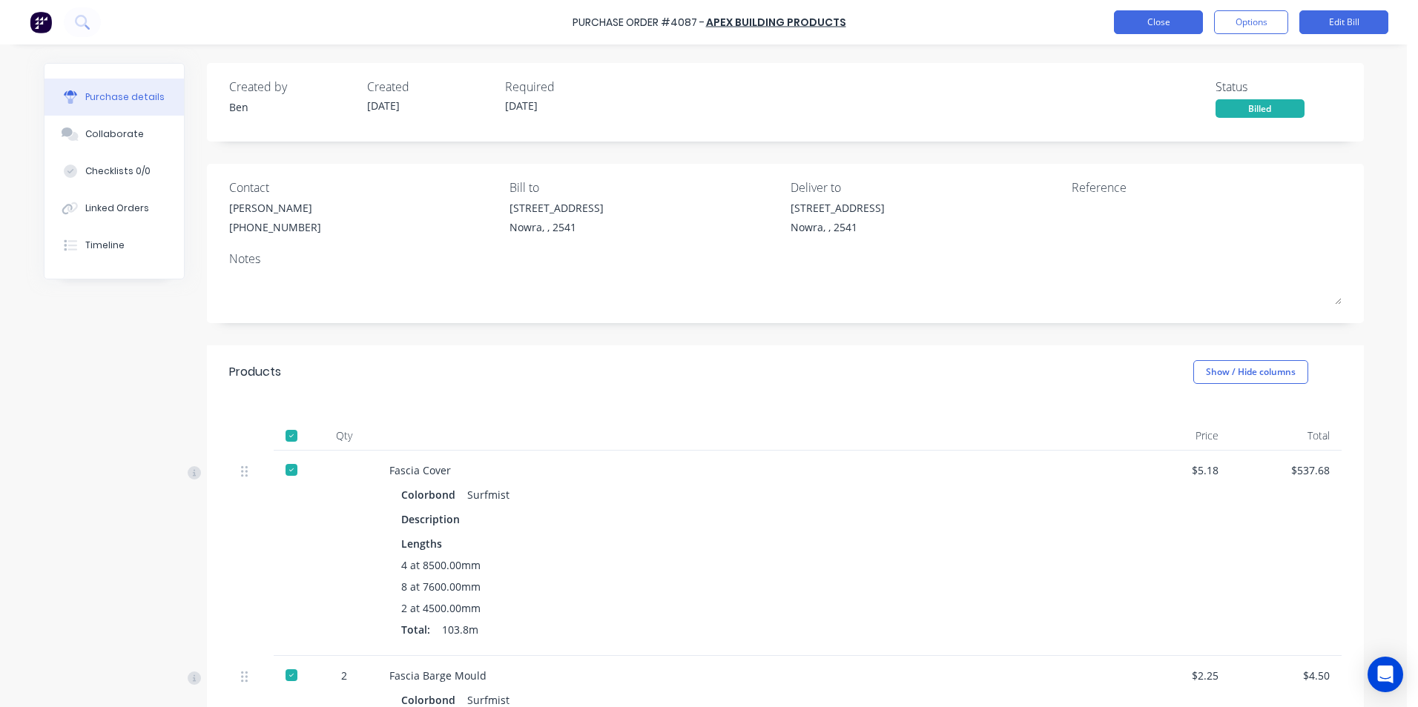
click at [1143, 27] on button "Close" at bounding box center [1158, 22] width 89 height 24
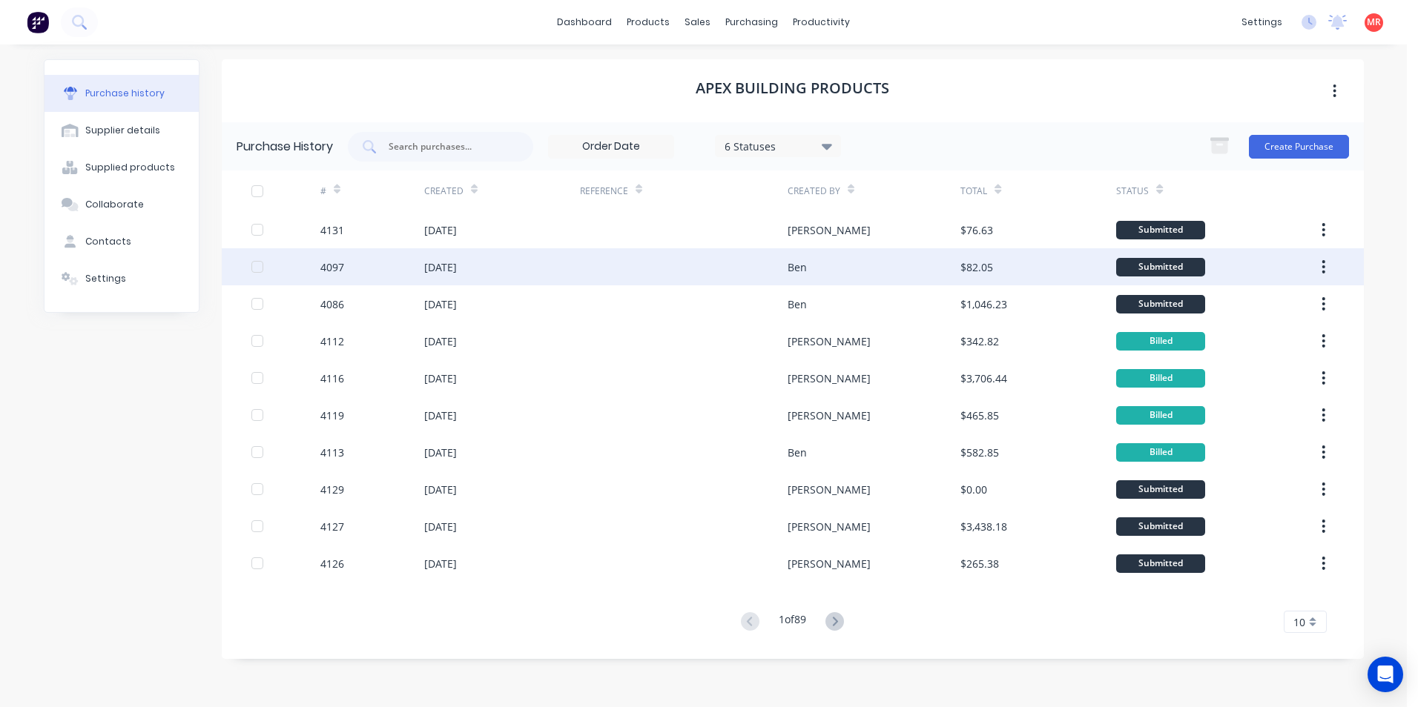
click at [708, 277] on div at bounding box center [684, 266] width 208 height 37
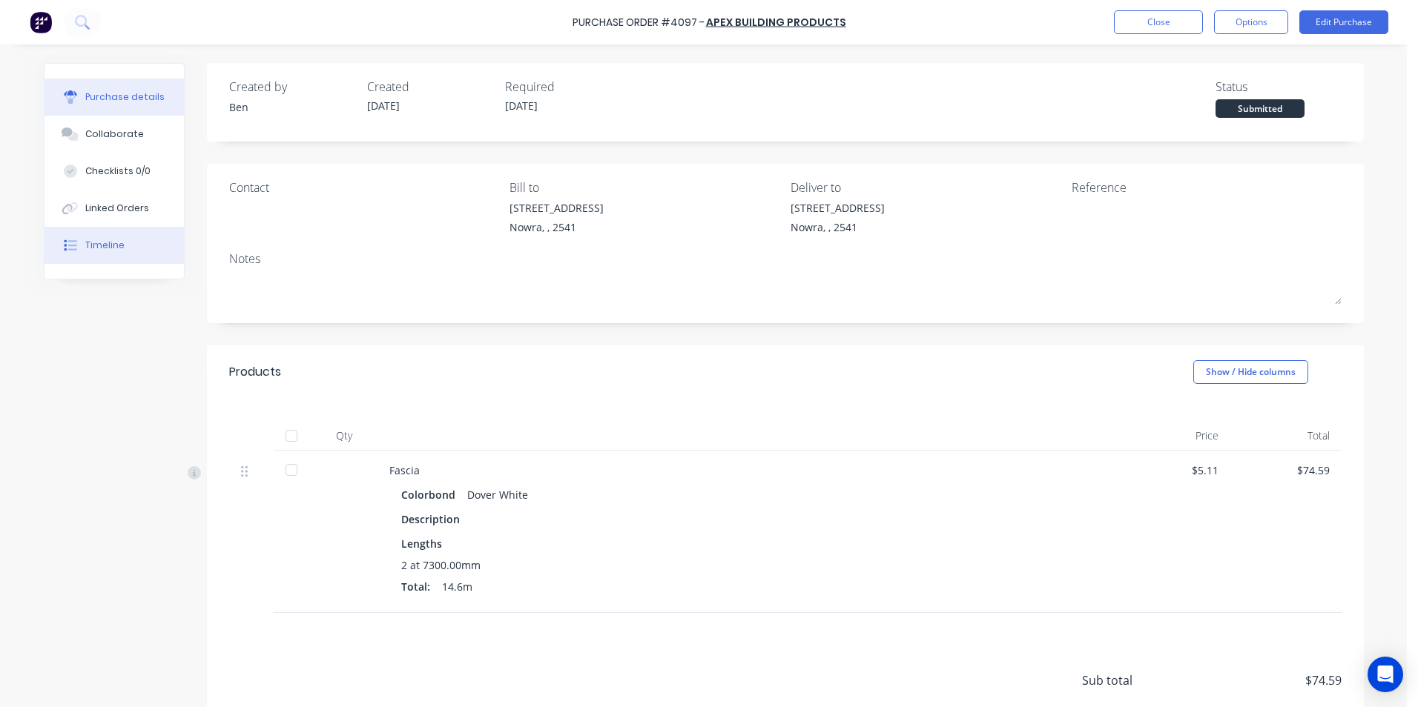
click at [116, 240] on div "Timeline" at bounding box center [104, 245] width 39 height 13
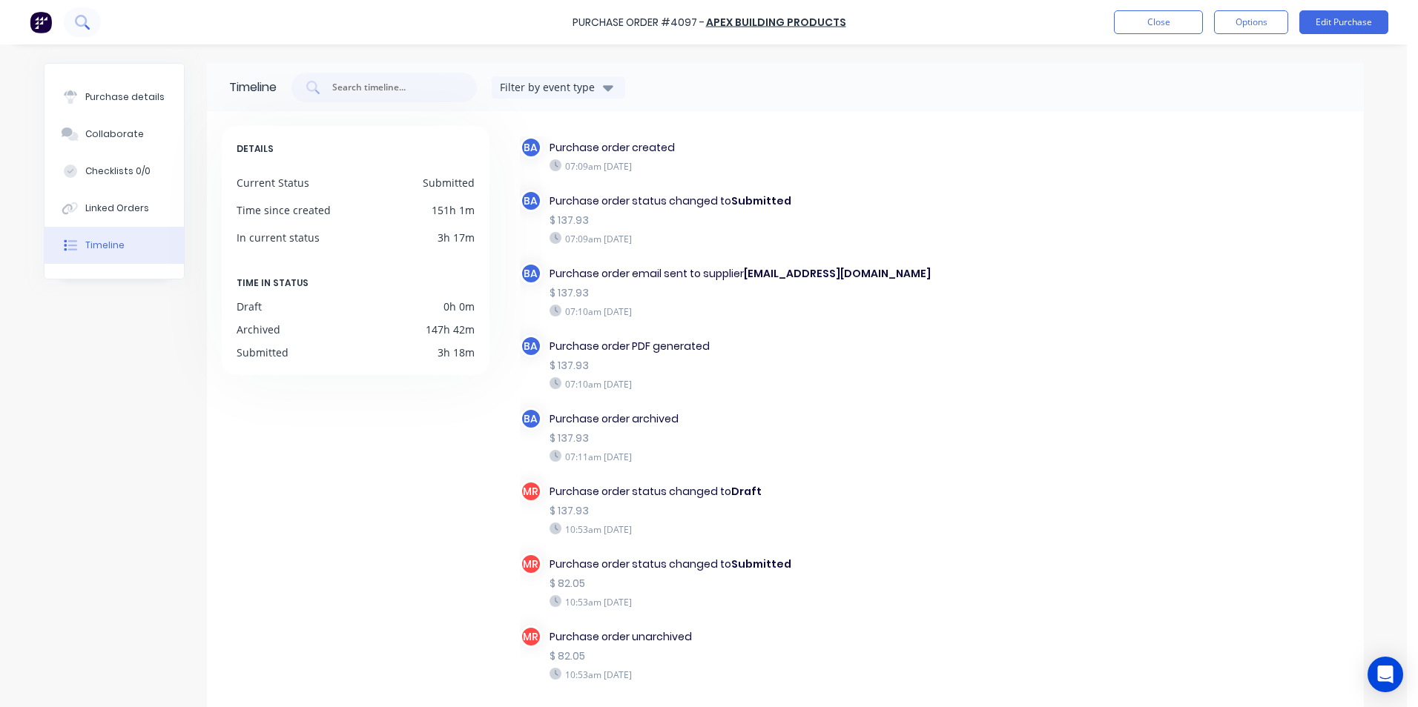
click at [76, 24] on icon at bounding box center [82, 22] width 14 height 14
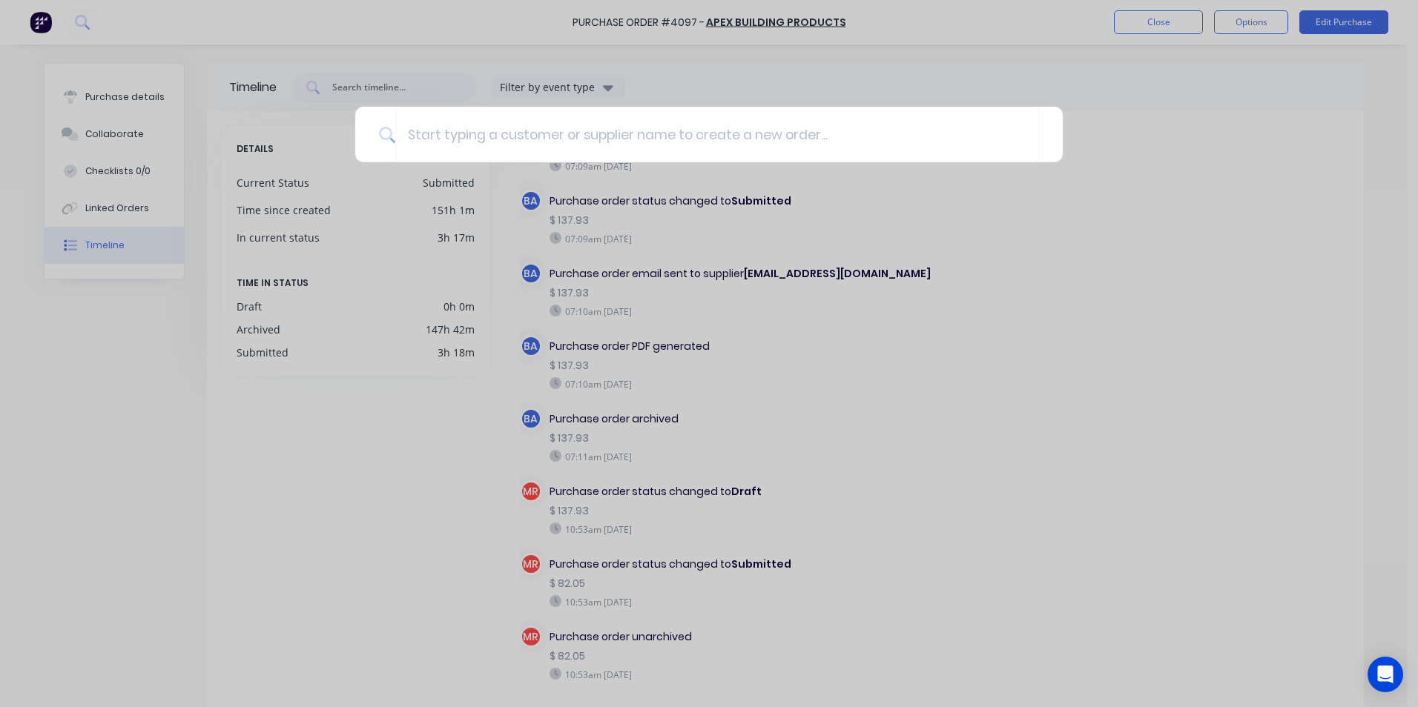
drag, startPoint x: 156, startPoint y: 30, endPoint x: 55, endPoint y: 26, distance: 101.7
click at [154, 30] on div at bounding box center [709, 353] width 1418 height 707
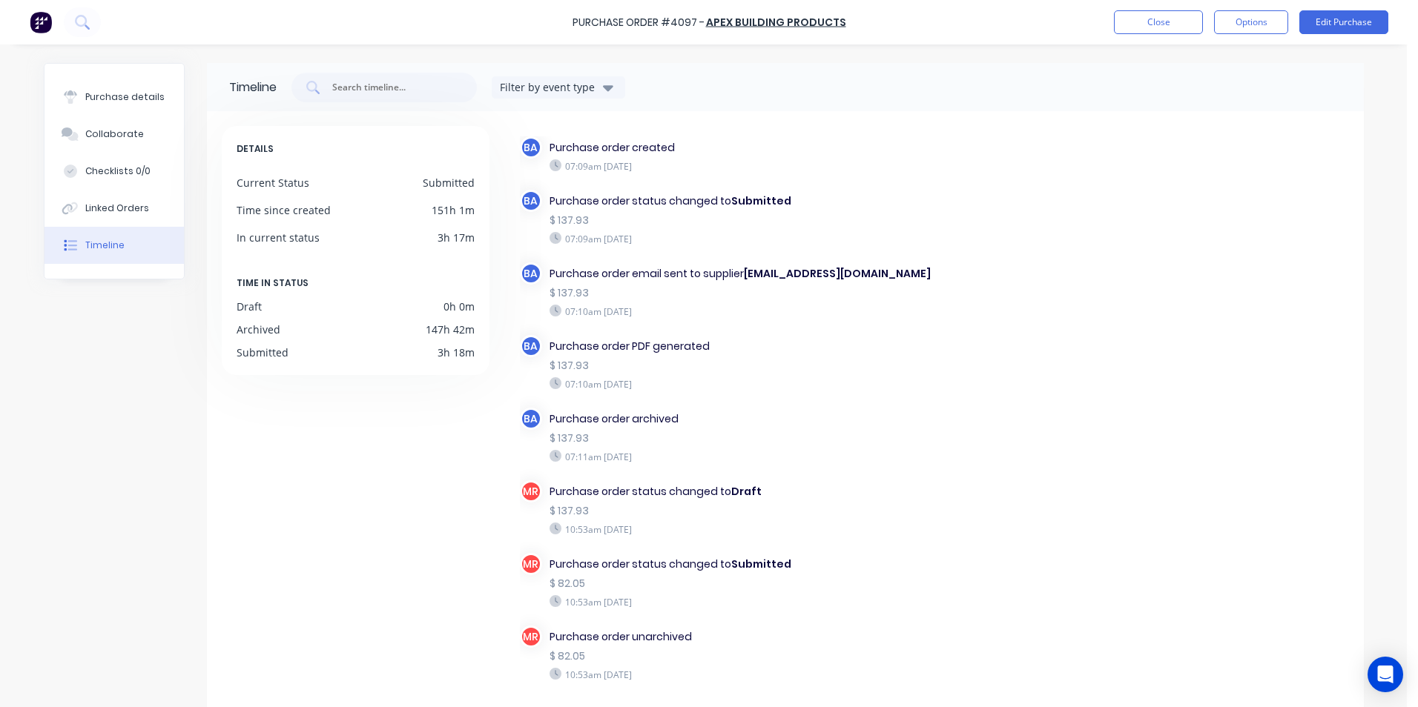
click at [49, 23] on img at bounding box center [41, 22] width 22 height 22
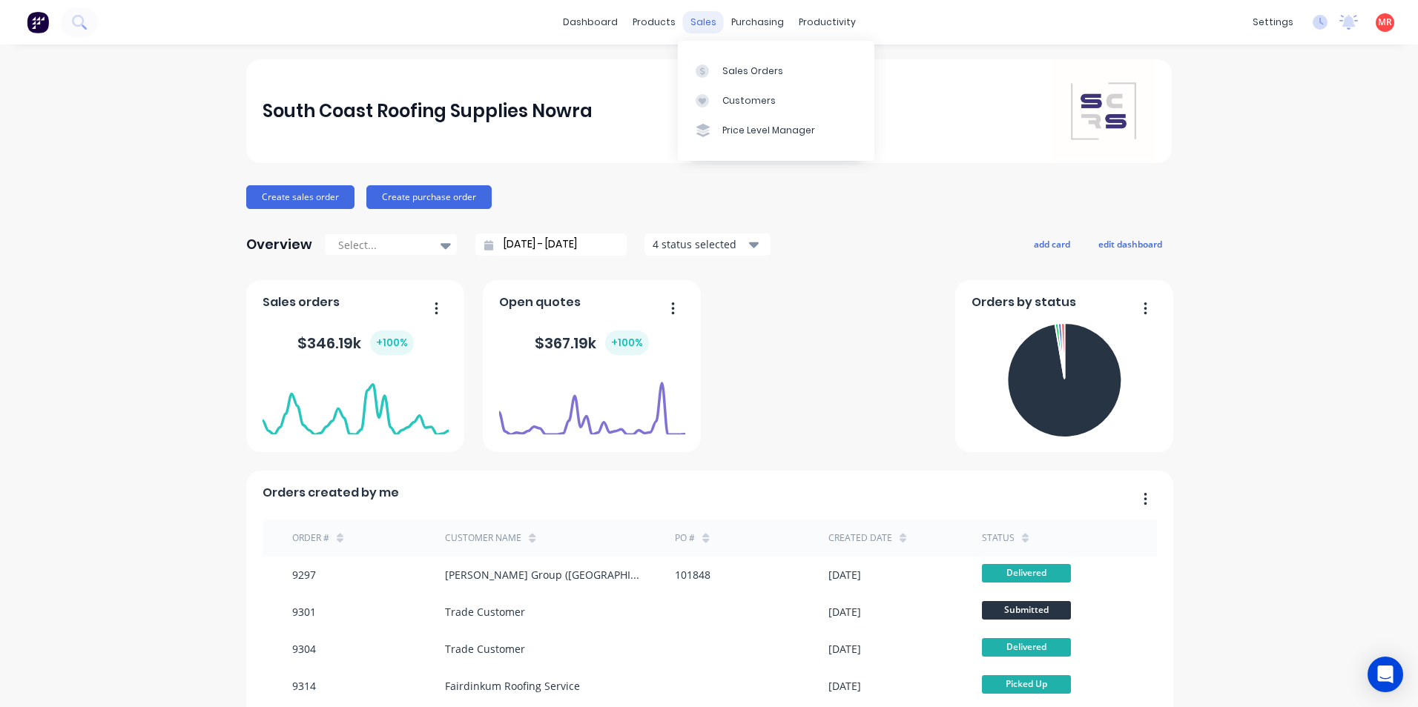
click at [685, 23] on div "sales" at bounding box center [703, 22] width 41 height 22
click at [712, 76] on div at bounding box center [707, 71] width 22 height 13
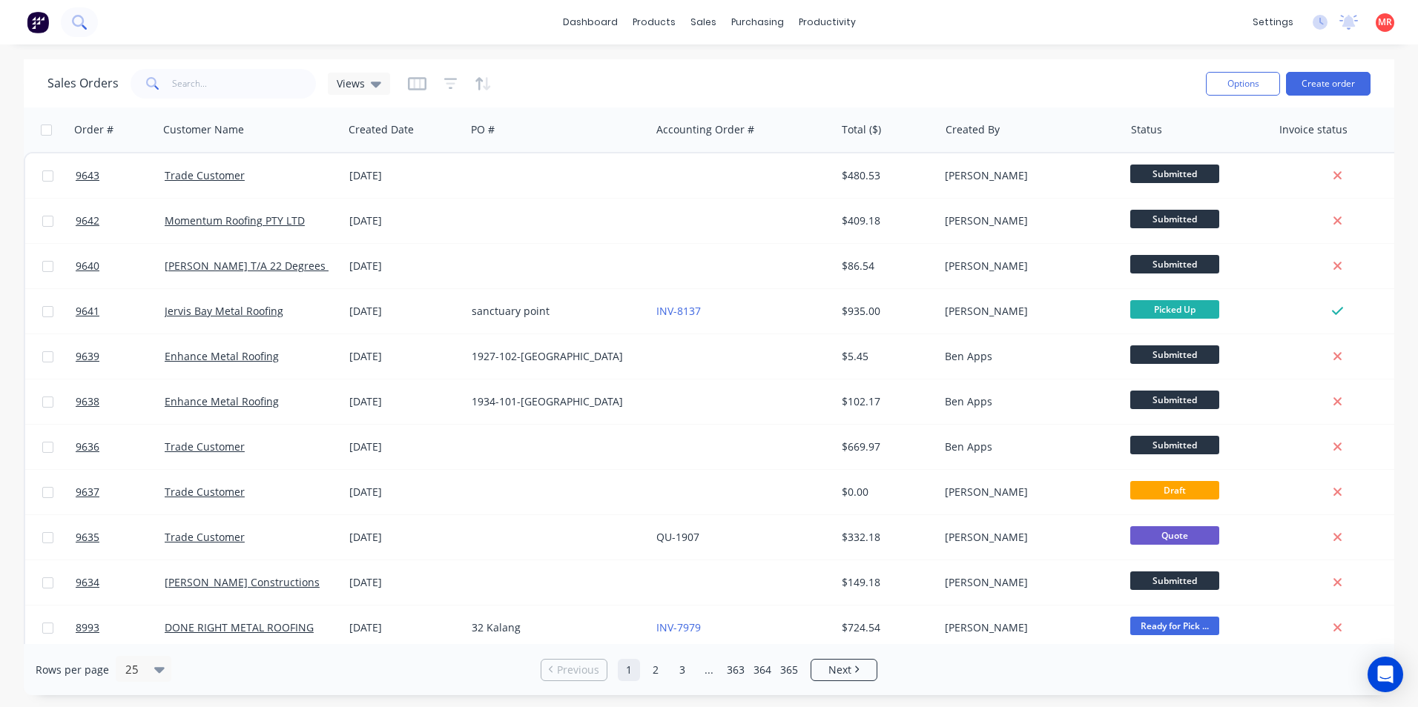
click at [79, 21] on icon at bounding box center [79, 22] width 14 height 14
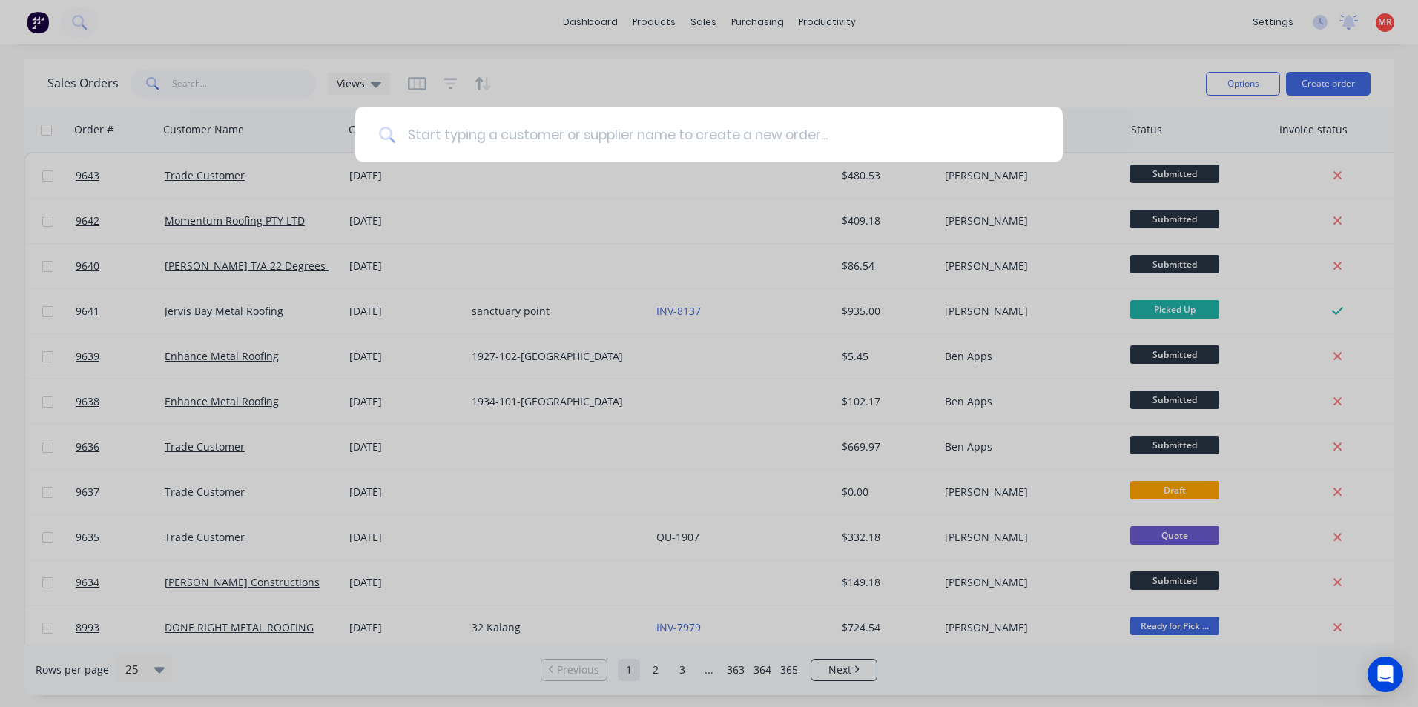
click at [567, 131] on input at bounding box center [717, 135] width 644 height 56
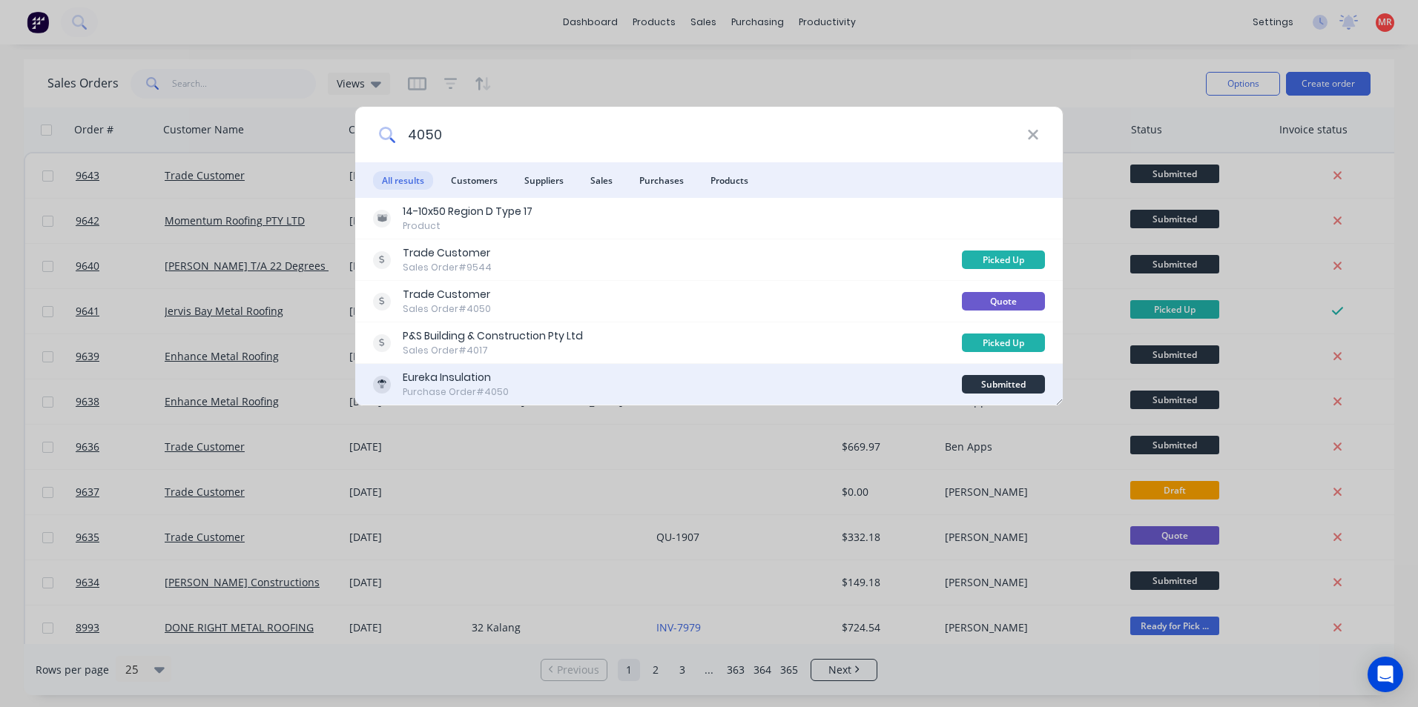
type input "4050"
click at [586, 378] on div "Eureka Insulation Purchase Order #4050" at bounding box center [667, 384] width 589 height 29
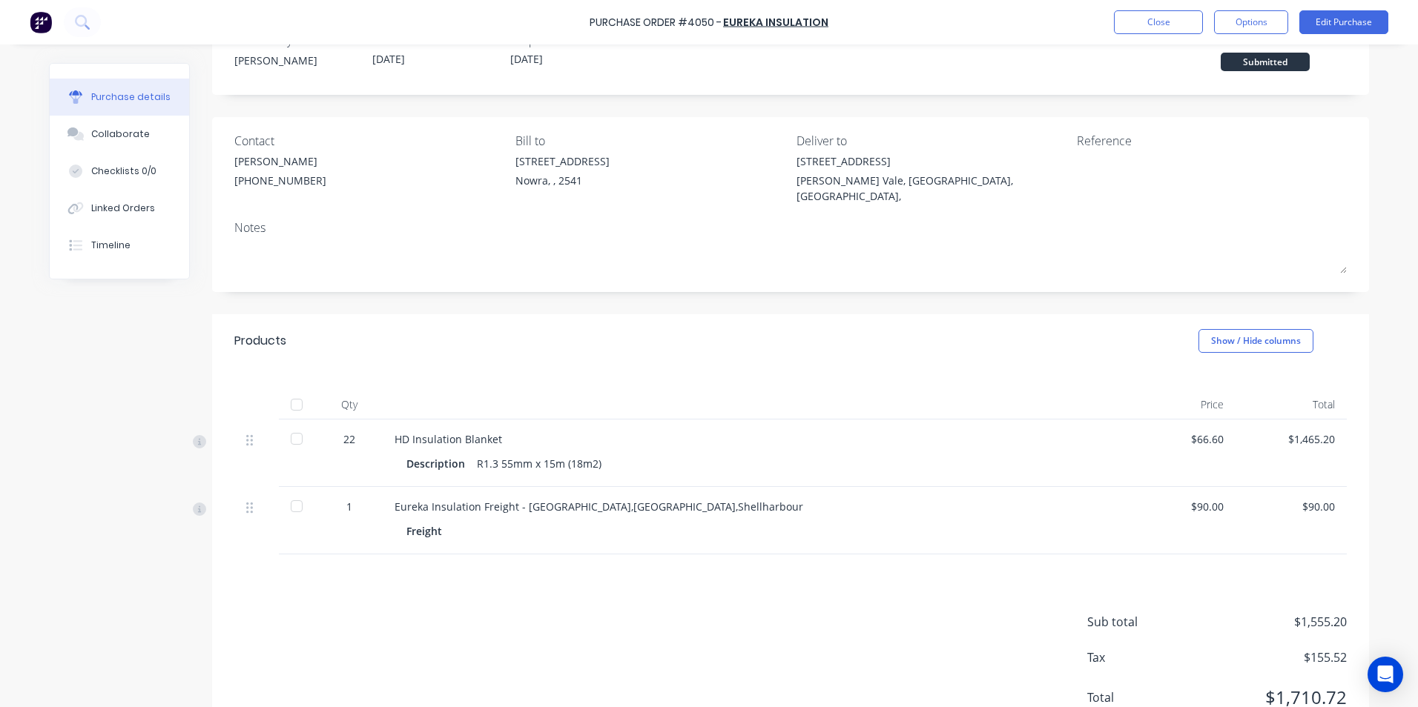
scroll to position [90, 0]
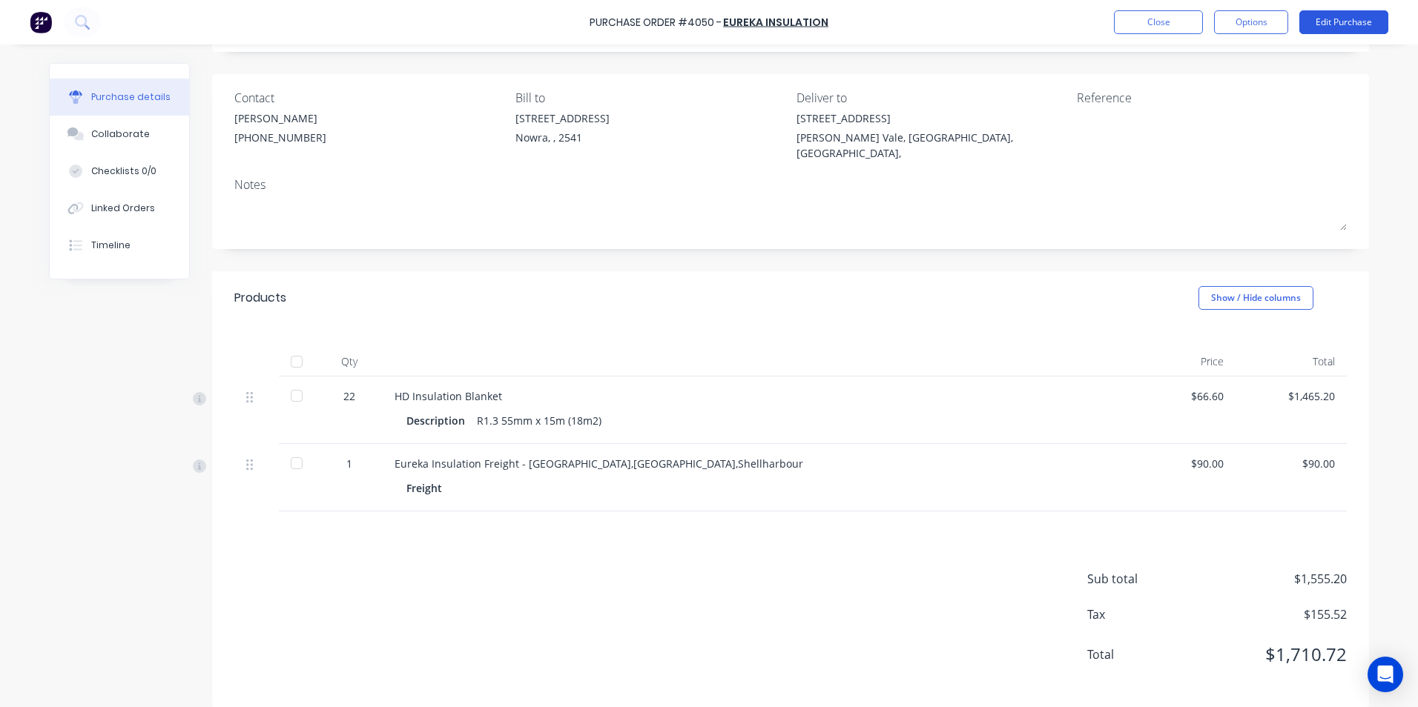
click at [1335, 10] on button "Edit Purchase" at bounding box center [1343, 22] width 89 height 24
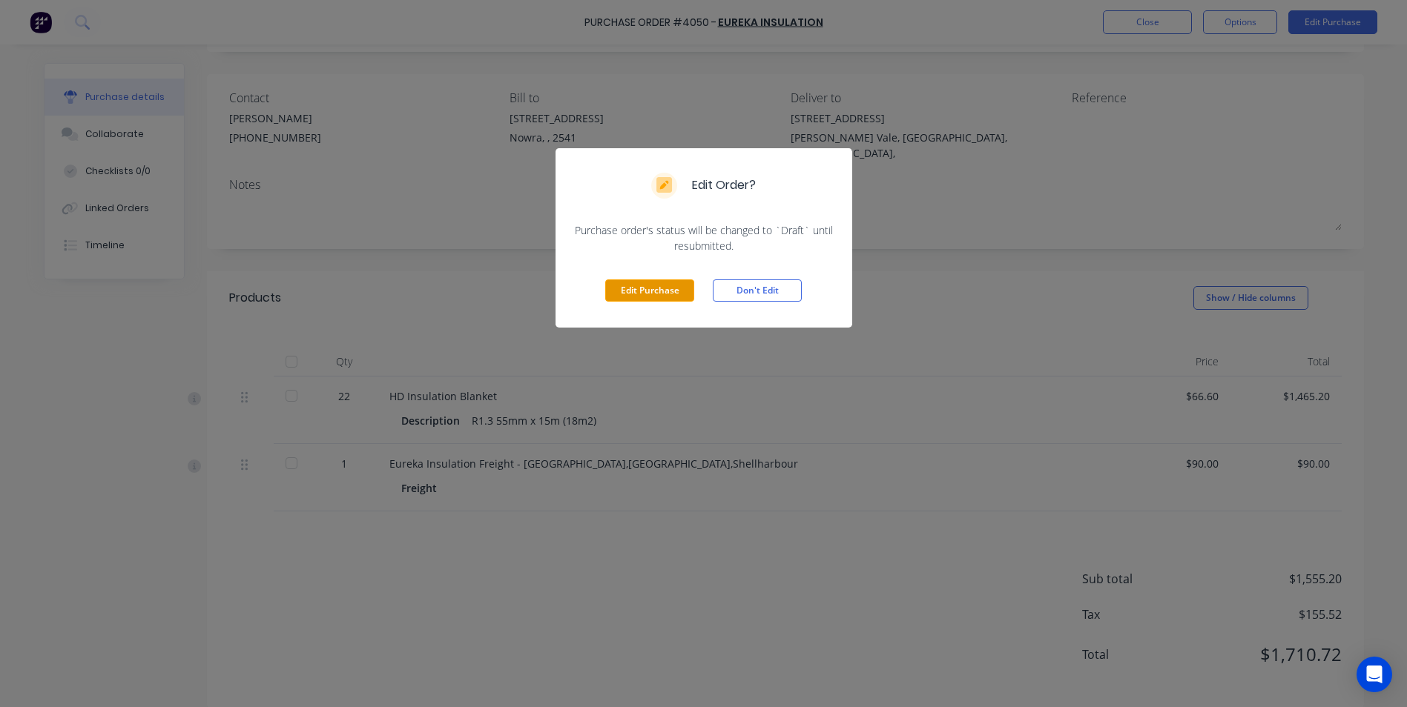
click at [652, 300] on button "Edit Purchase" at bounding box center [649, 291] width 89 height 22
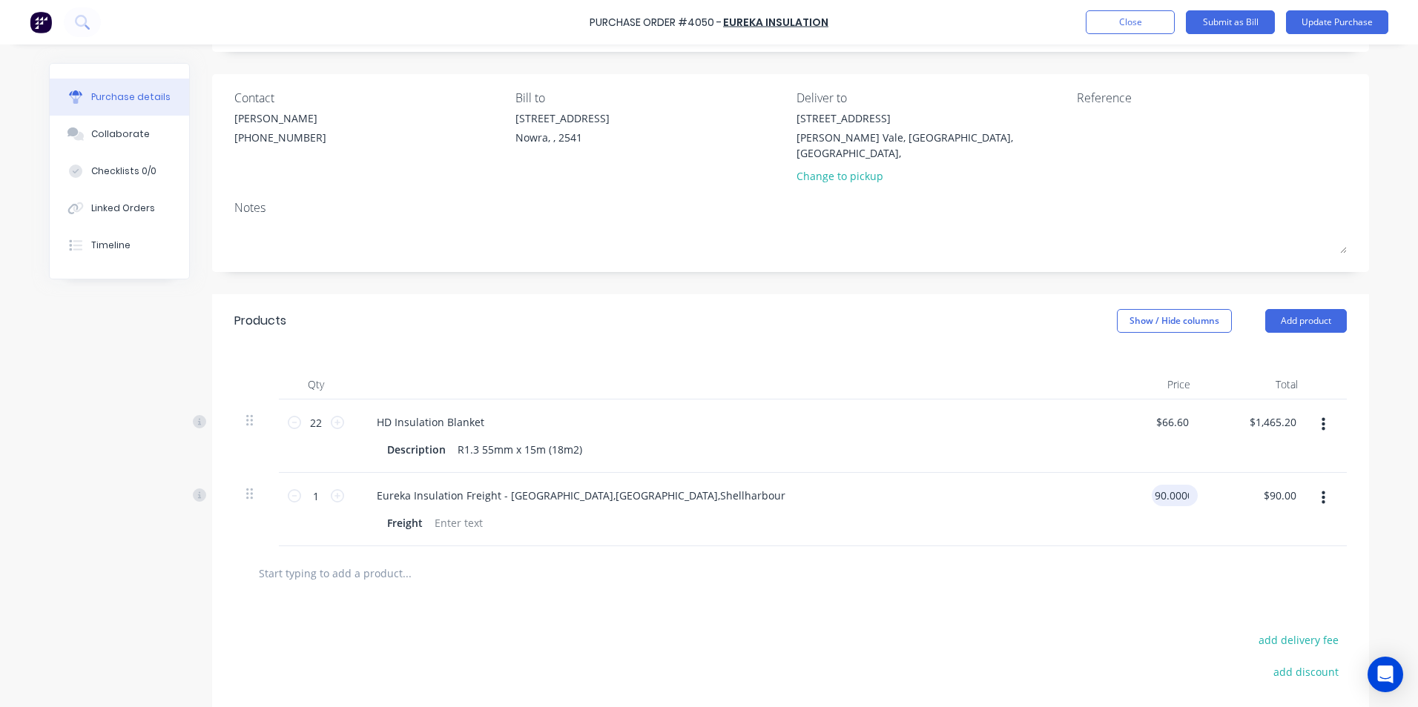
click at [1169, 485] on input "90.0000" at bounding box center [1172, 496] width 40 height 22
type input "$120.00"
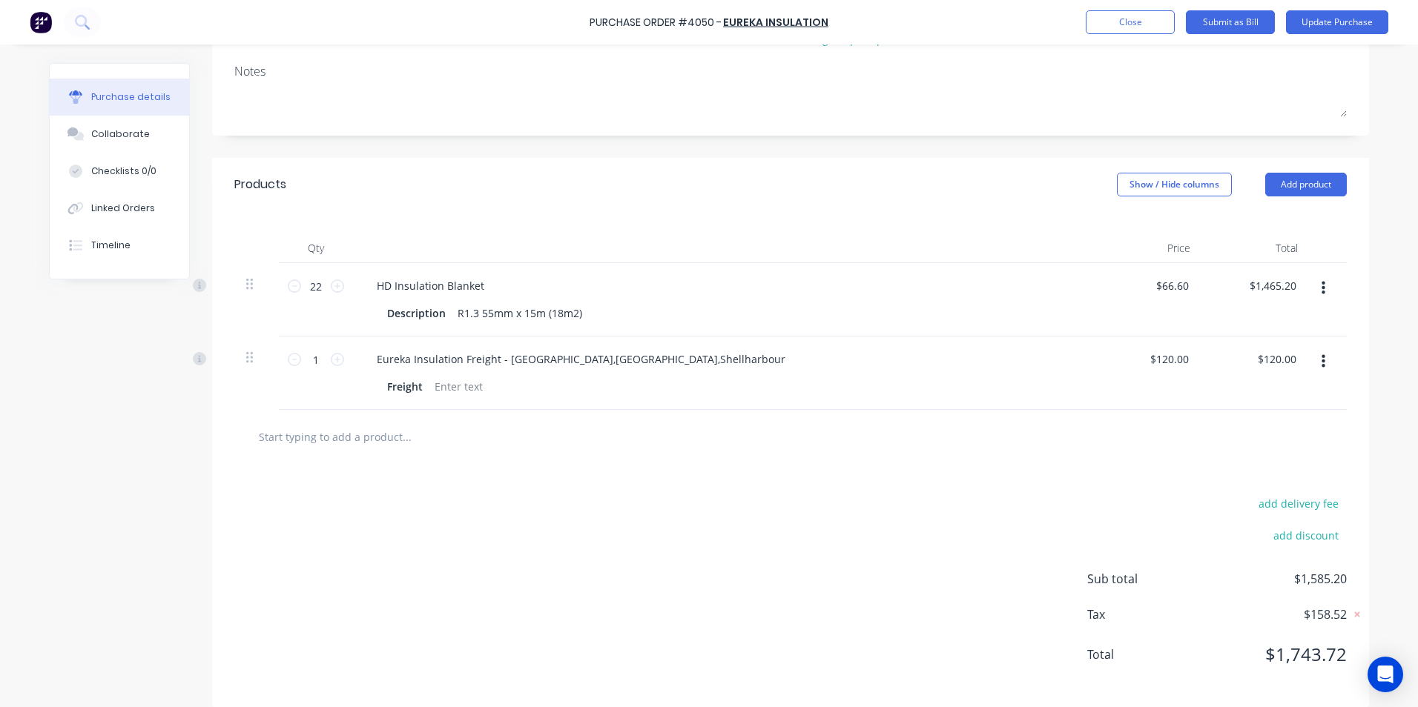
scroll to position [0, 0]
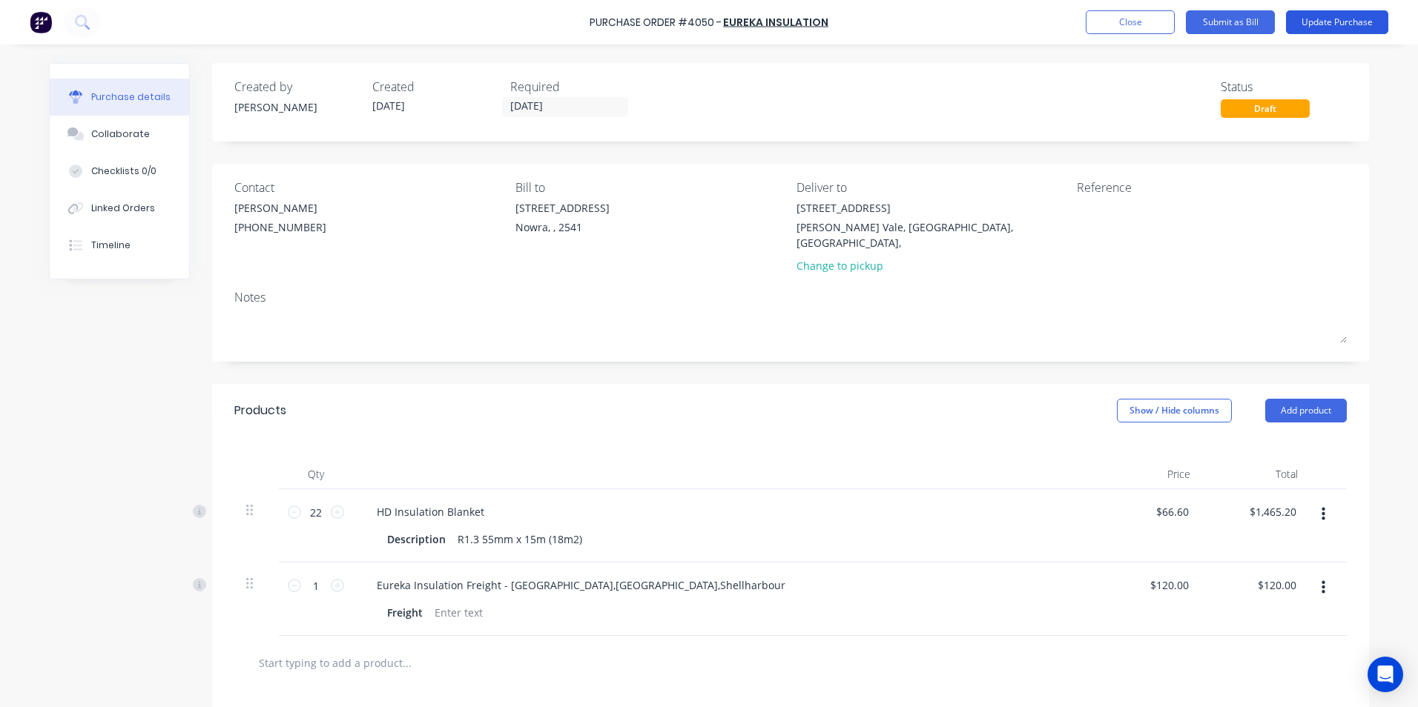
click at [1326, 20] on button "Update Purchase" at bounding box center [1337, 22] width 102 height 24
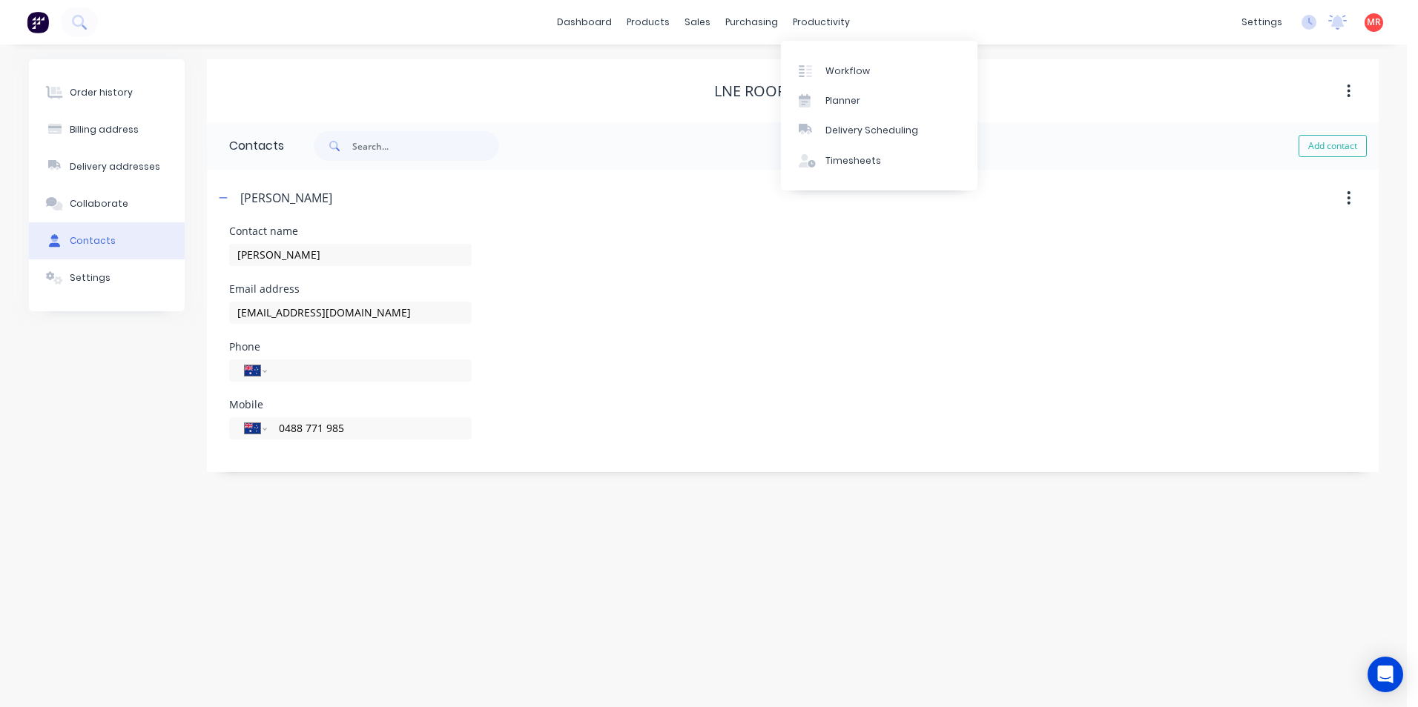
select select "AU"
click at [817, 65] on div at bounding box center [810, 71] width 22 height 13
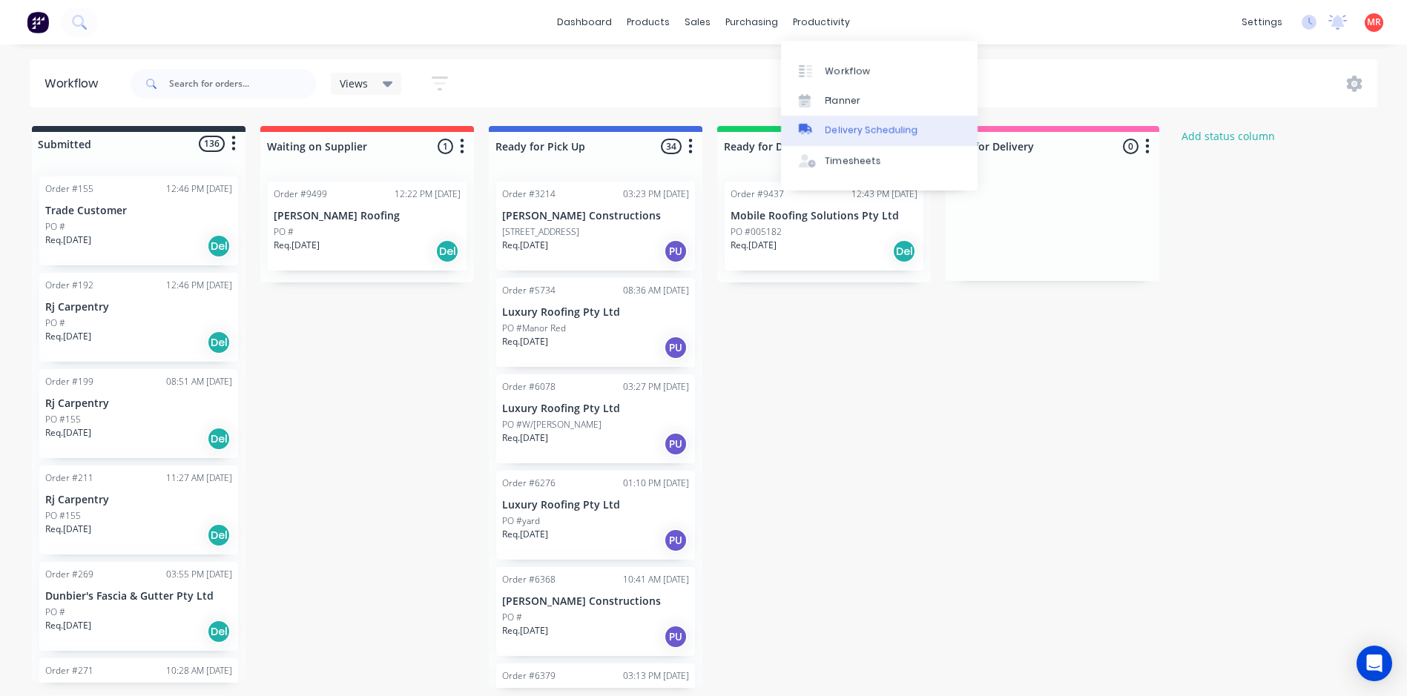
click at [831, 133] on div "Delivery Scheduling" at bounding box center [871, 130] width 93 height 13
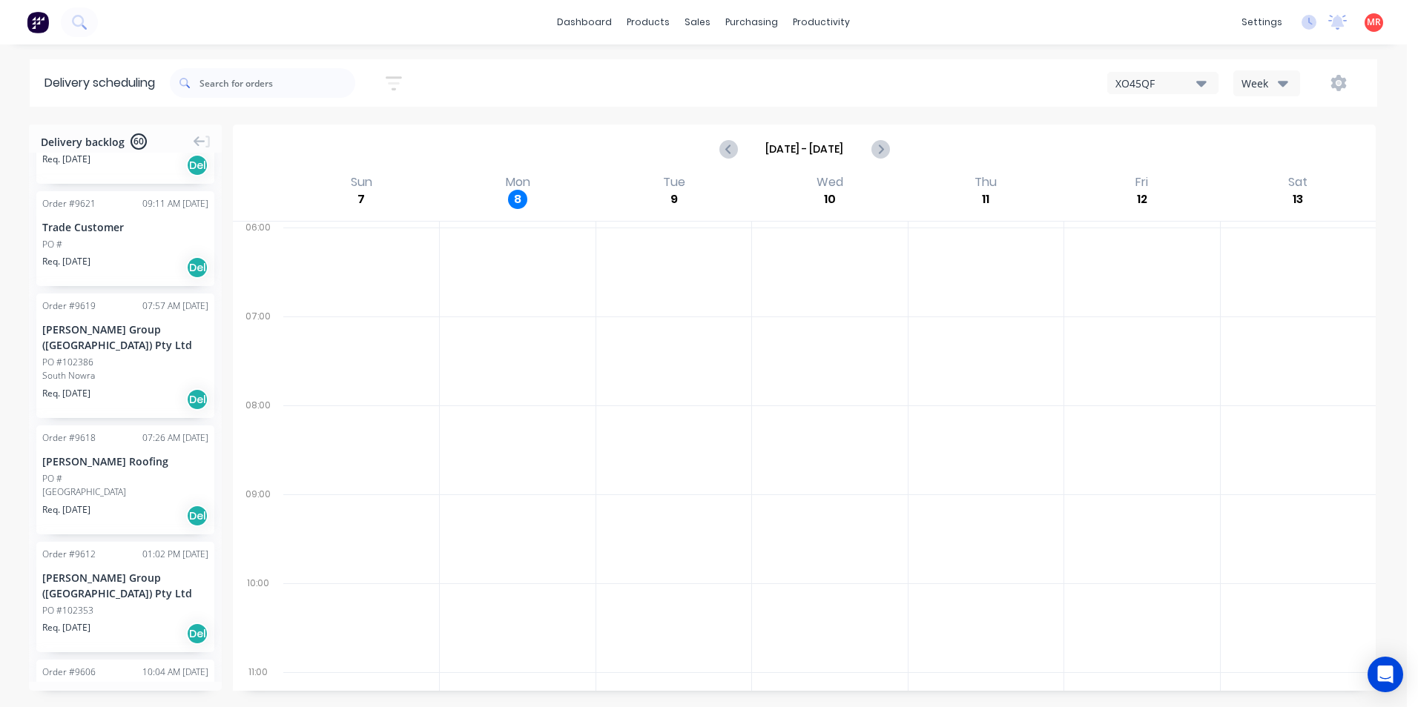
scroll to position [297, 0]
click at [727, 146] on icon "Previous page" at bounding box center [729, 149] width 18 height 18
type input "[DATE] - [DATE]"
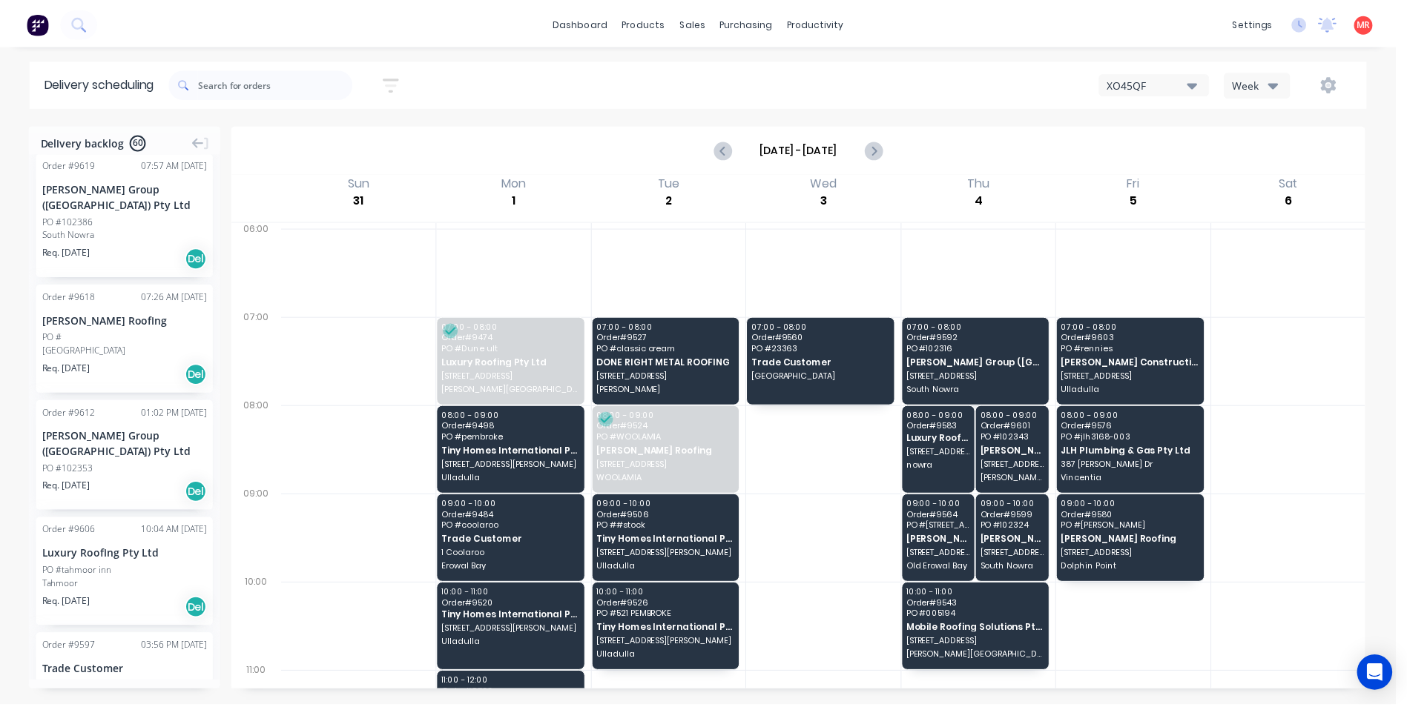
scroll to position [593, 0]
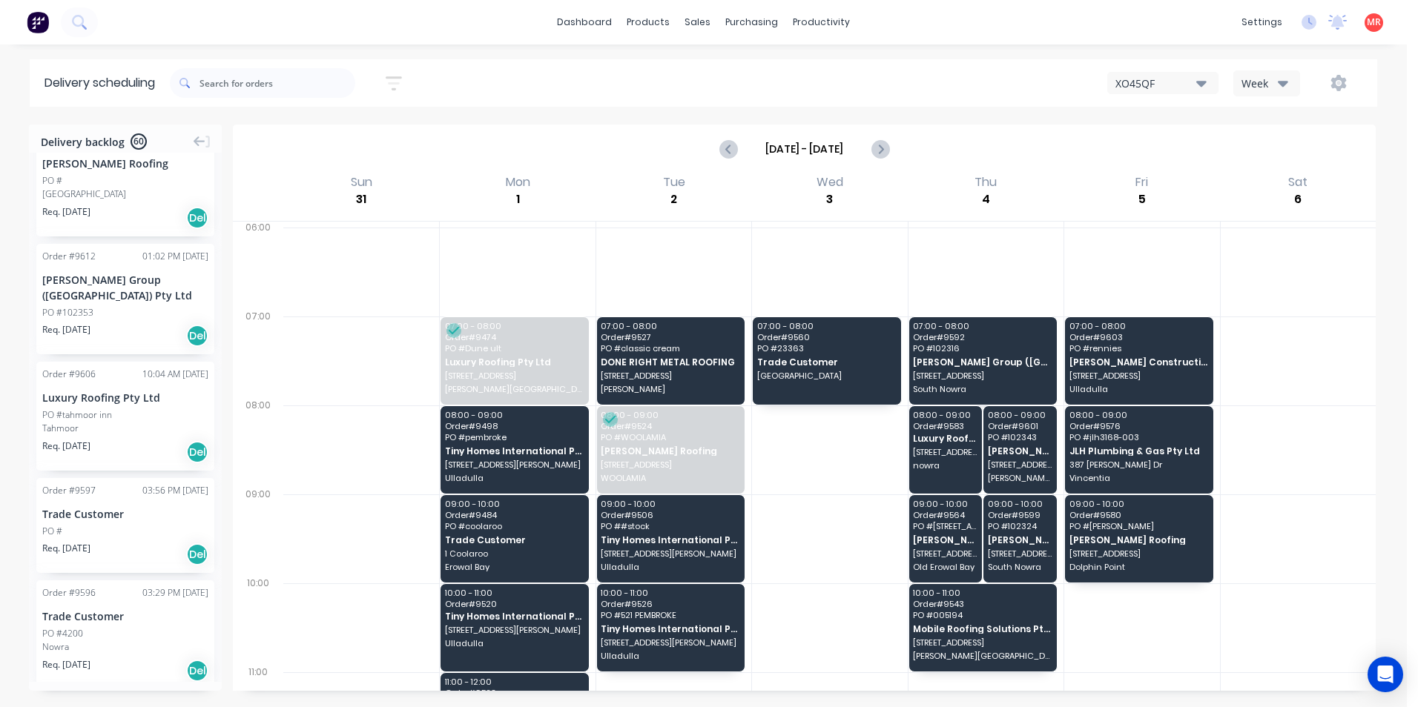
click at [130, 478] on div "Order # 9597 03:56 PM [DATE] Trade Customer PO # Req. [DATE] Del" at bounding box center [125, 526] width 178 height 96
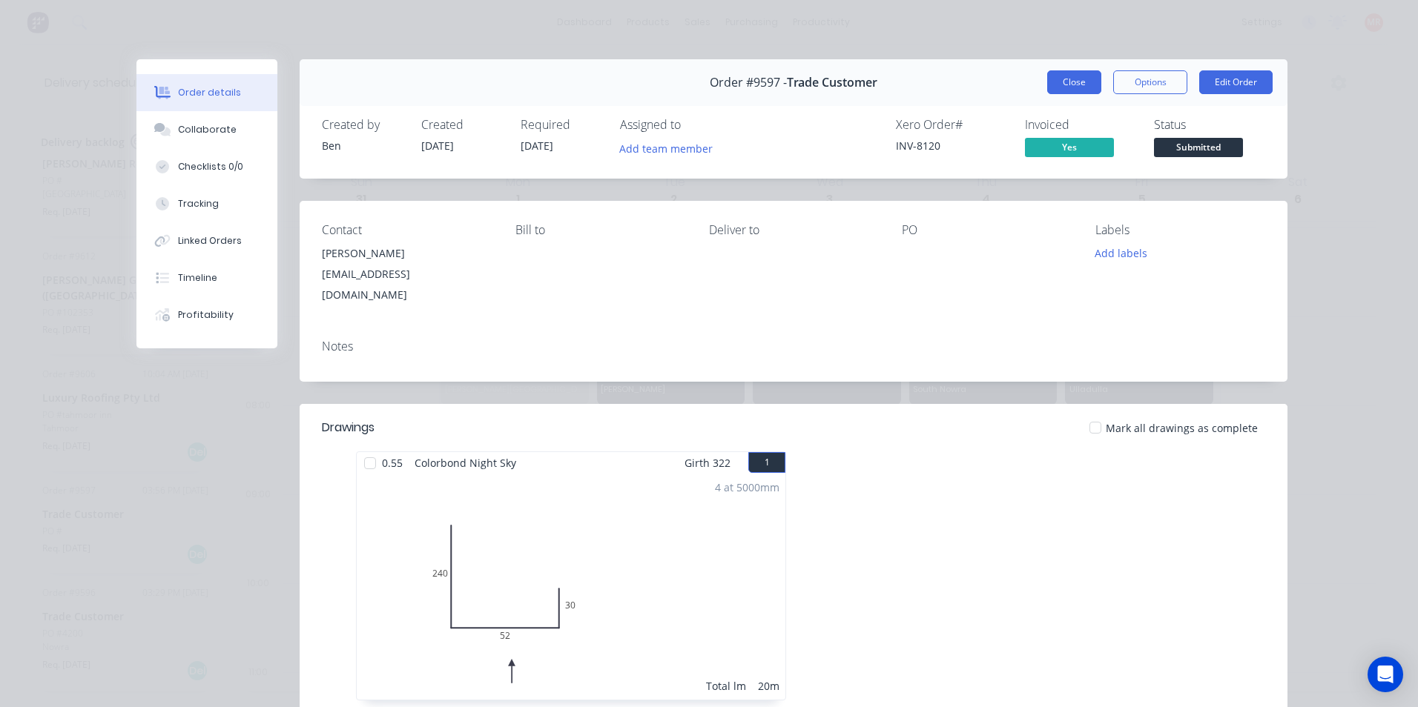
click at [1079, 83] on button "Close" at bounding box center [1074, 82] width 54 height 24
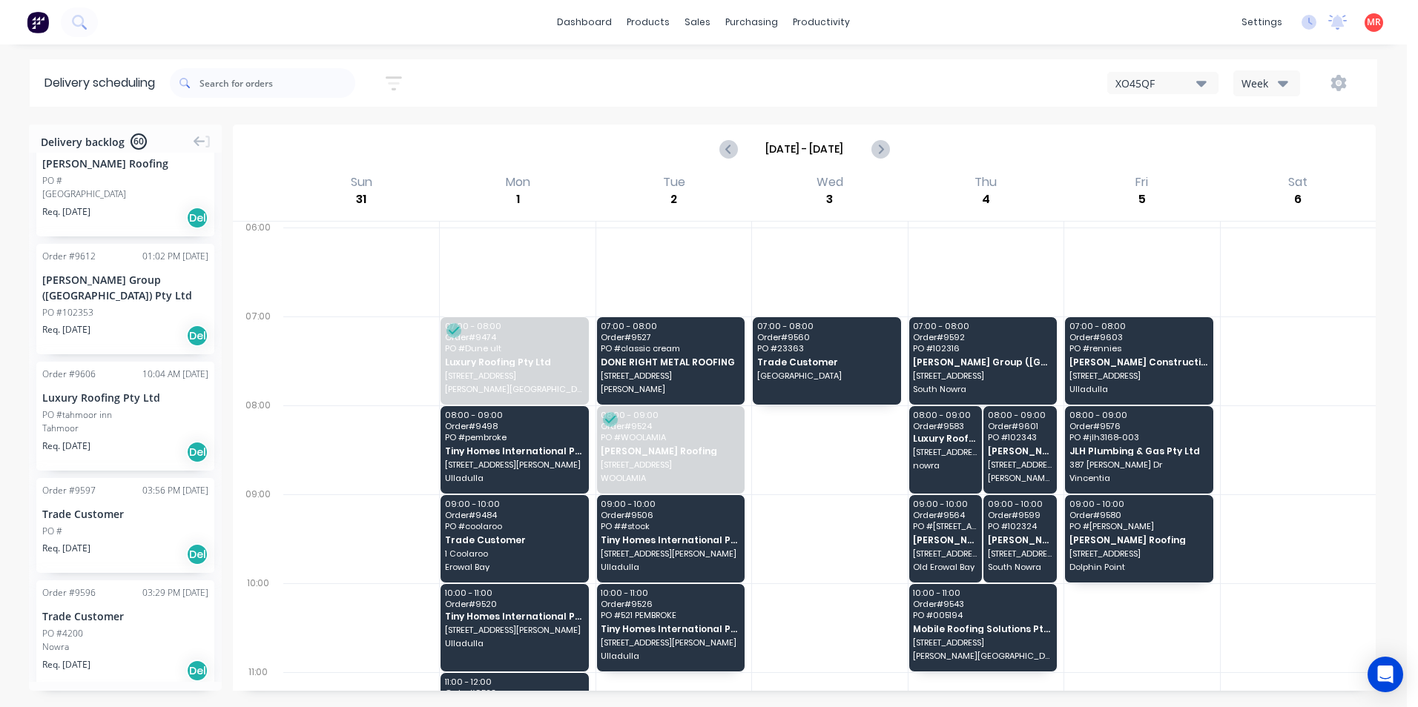
click at [73, 323] on span "Req. [DATE]" at bounding box center [66, 329] width 48 height 13
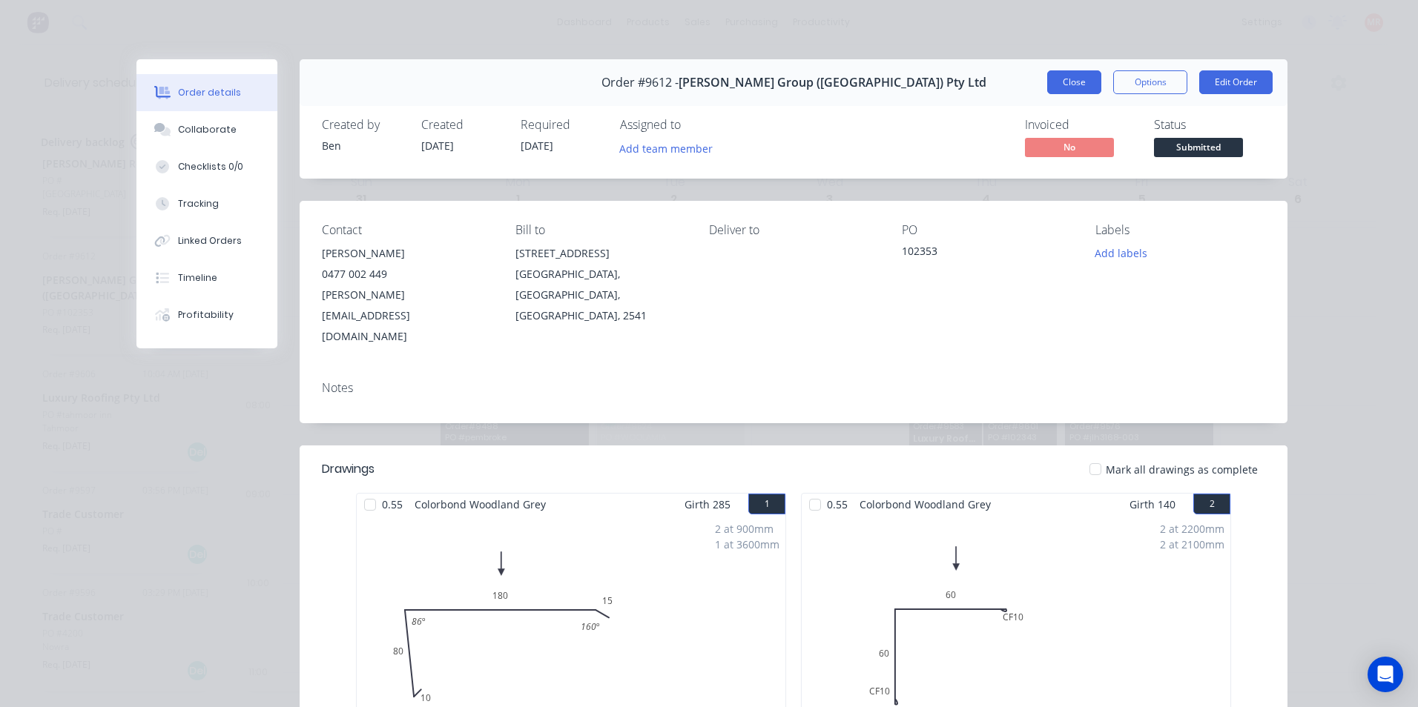
click at [1083, 79] on button "Close" at bounding box center [1074, 82] width 54 height 24
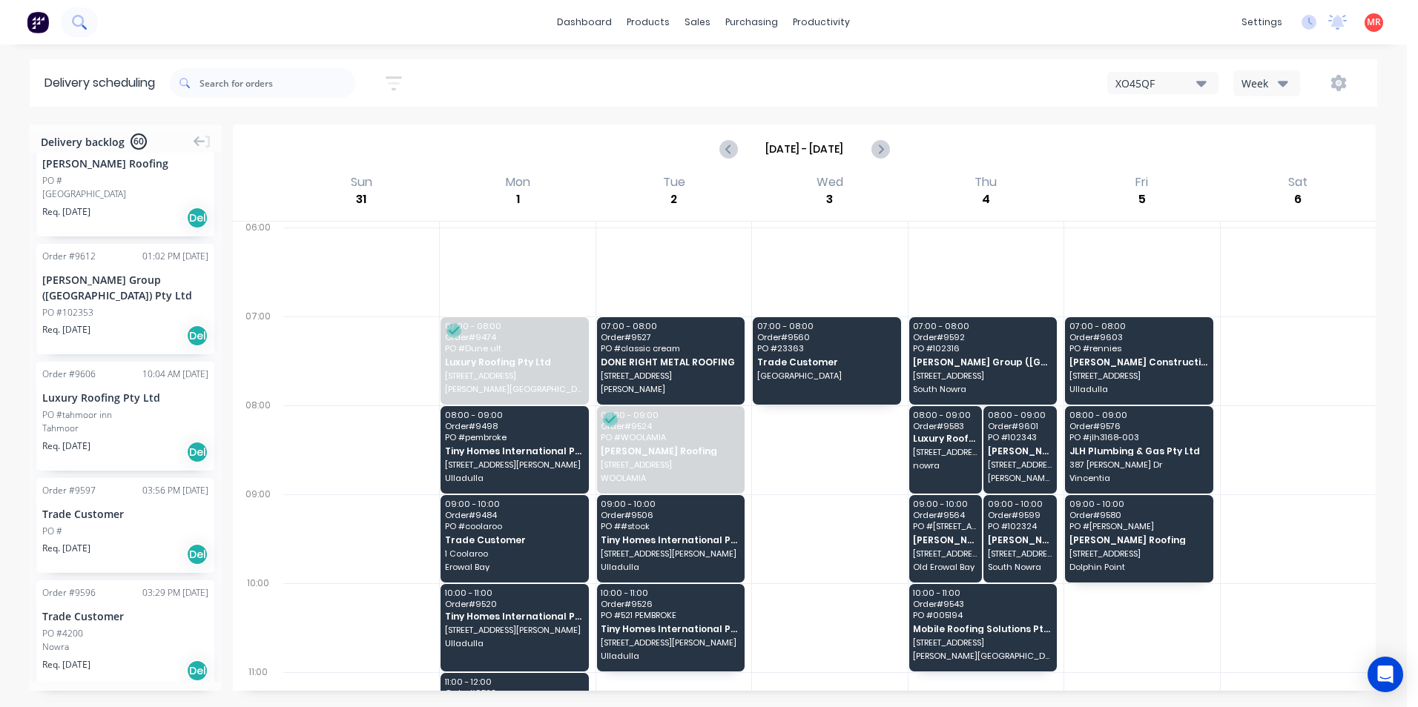
click at [81, 27] on icon at bounding box center [79, 22] width 14 height 14
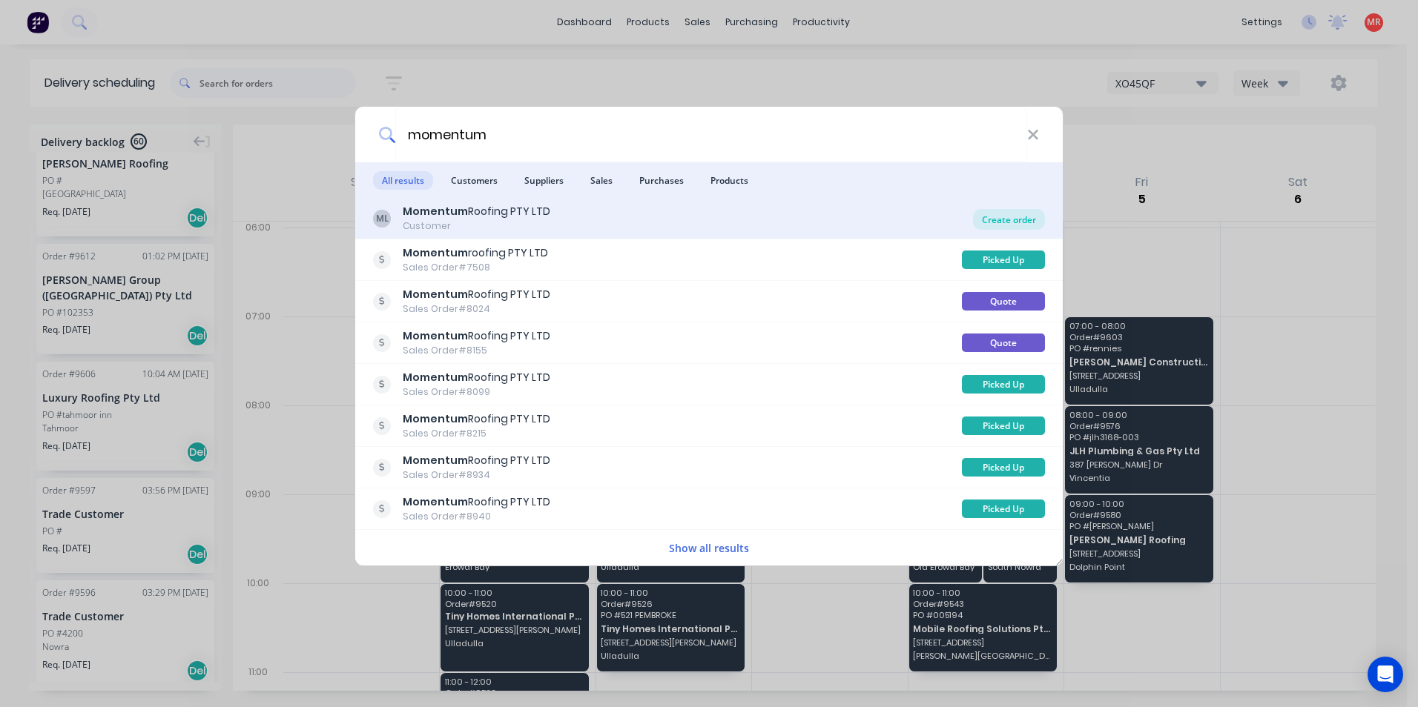
type input "momentum"
click at [1006, 220] on div "Create order" at bounding box center [1009, 219] width 72 height 21
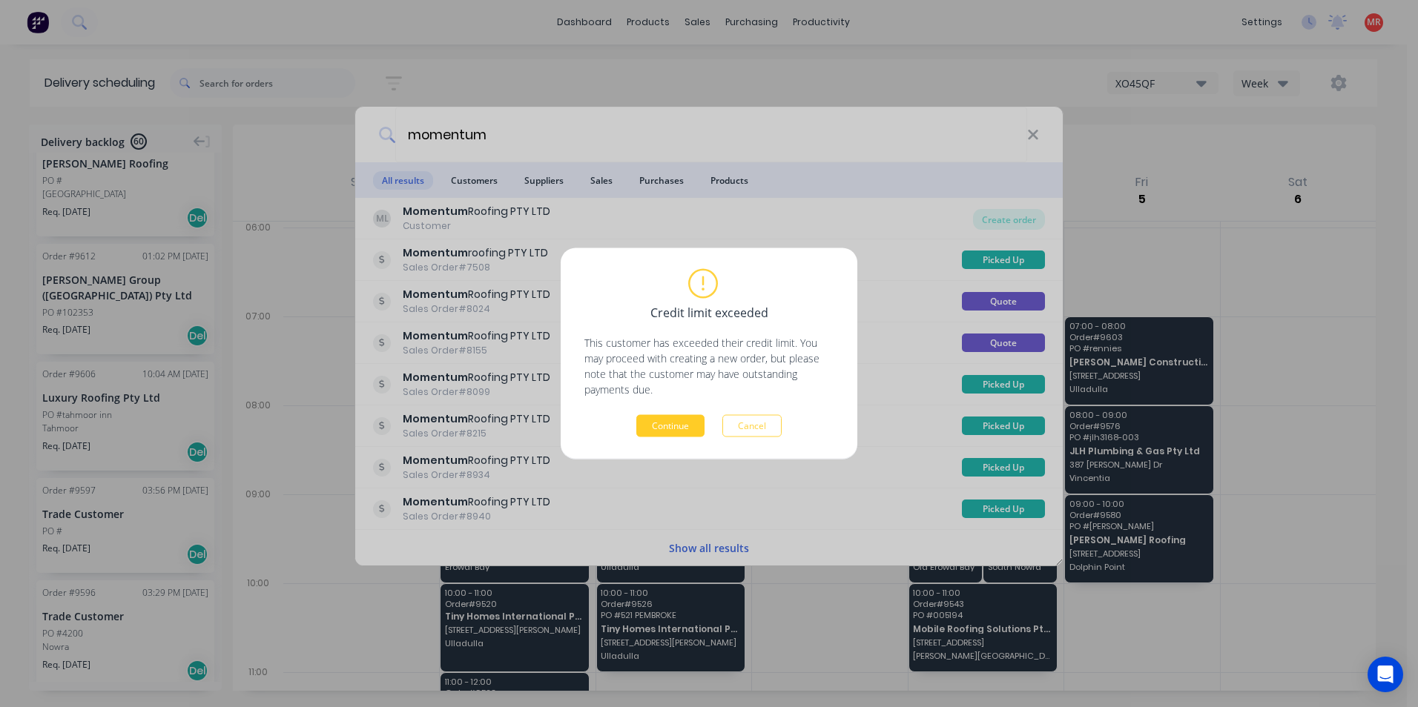
click at [692, 422] on button "Continue" at bounding box center [670, 426] width 68 height 22
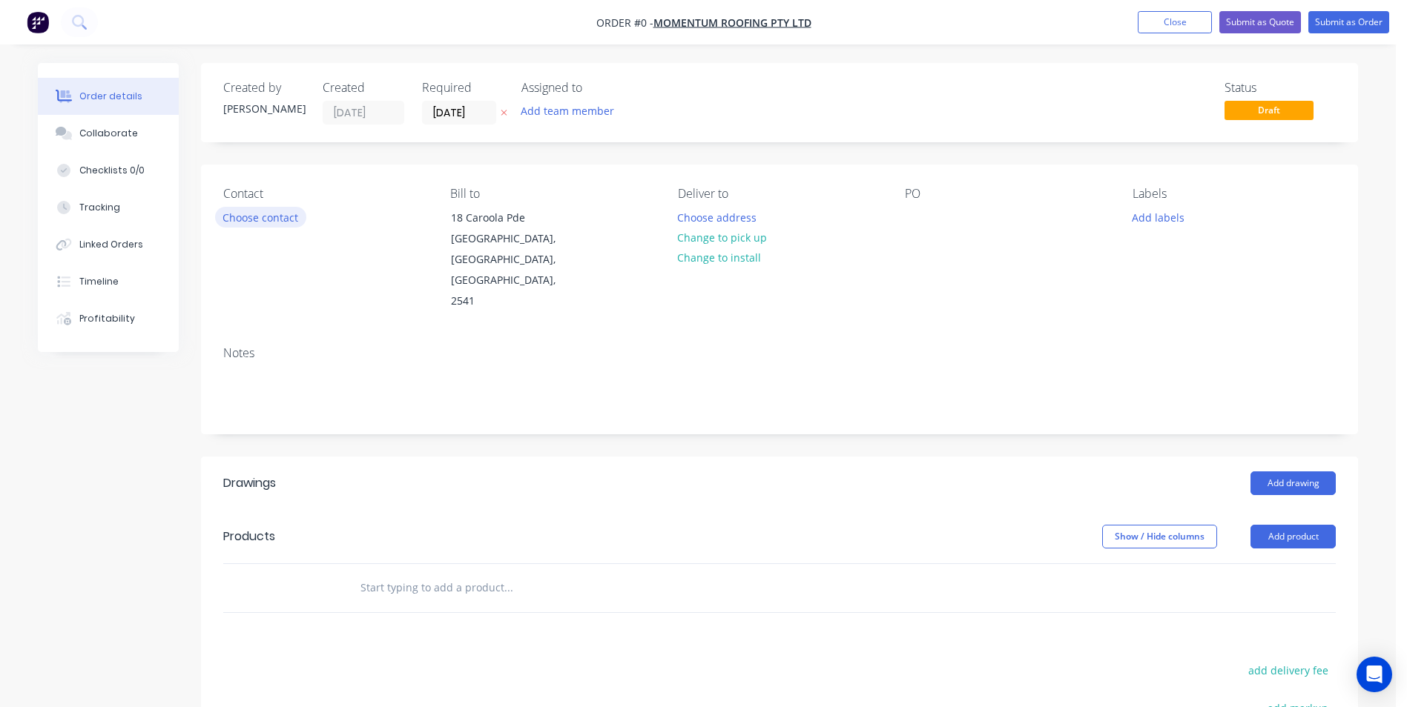
click at [289, 227] on button "Choose contact" at bounding box center [260, 217] width 91 height 20
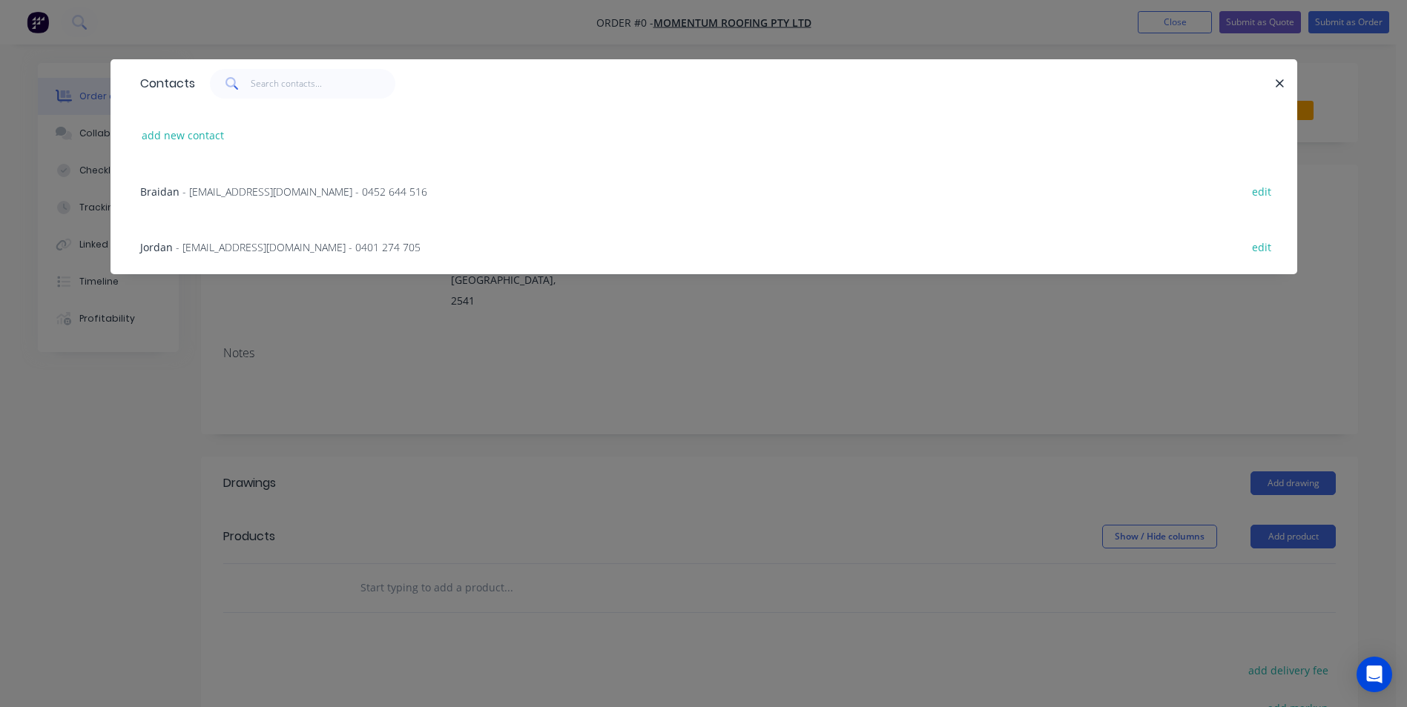
click at [283, 242] on span "- jordan@momentumroofing.com.au - 0401 274 705" at bounding box center [298, 247] width 245 height 14
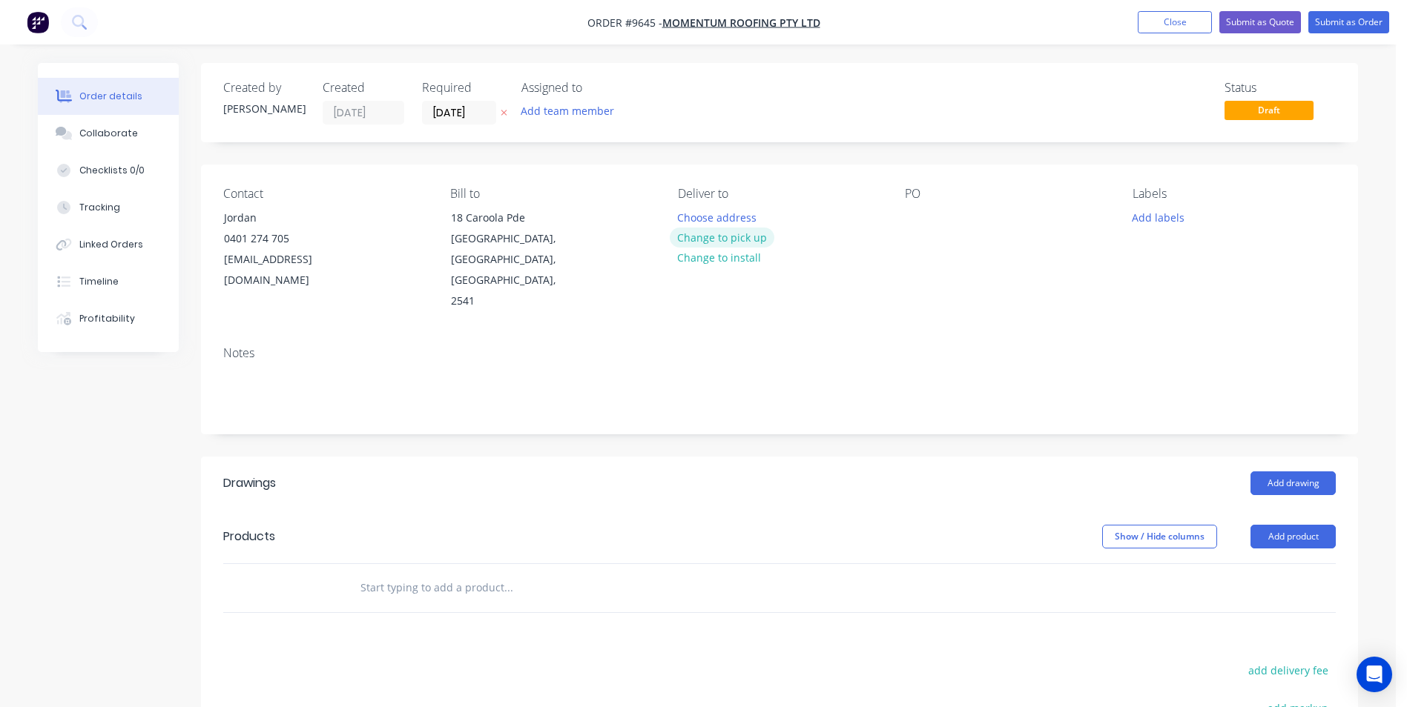
click at [677, 237] on button "Change to pick up" at bounding box center [722, 238] width 105 height 20
click at [432, 573] on input "text" at bounding box center [508, 588] width 297 height 30
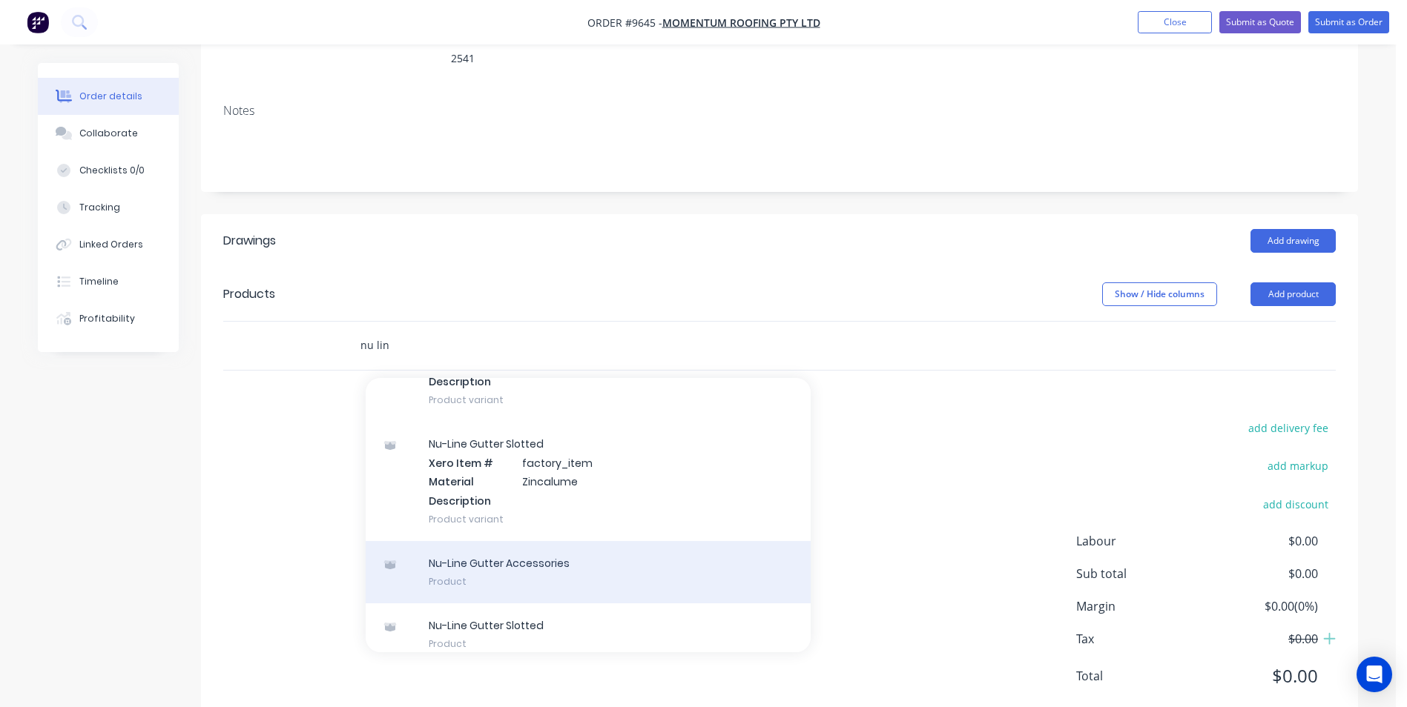
scroll to position [853, 0]
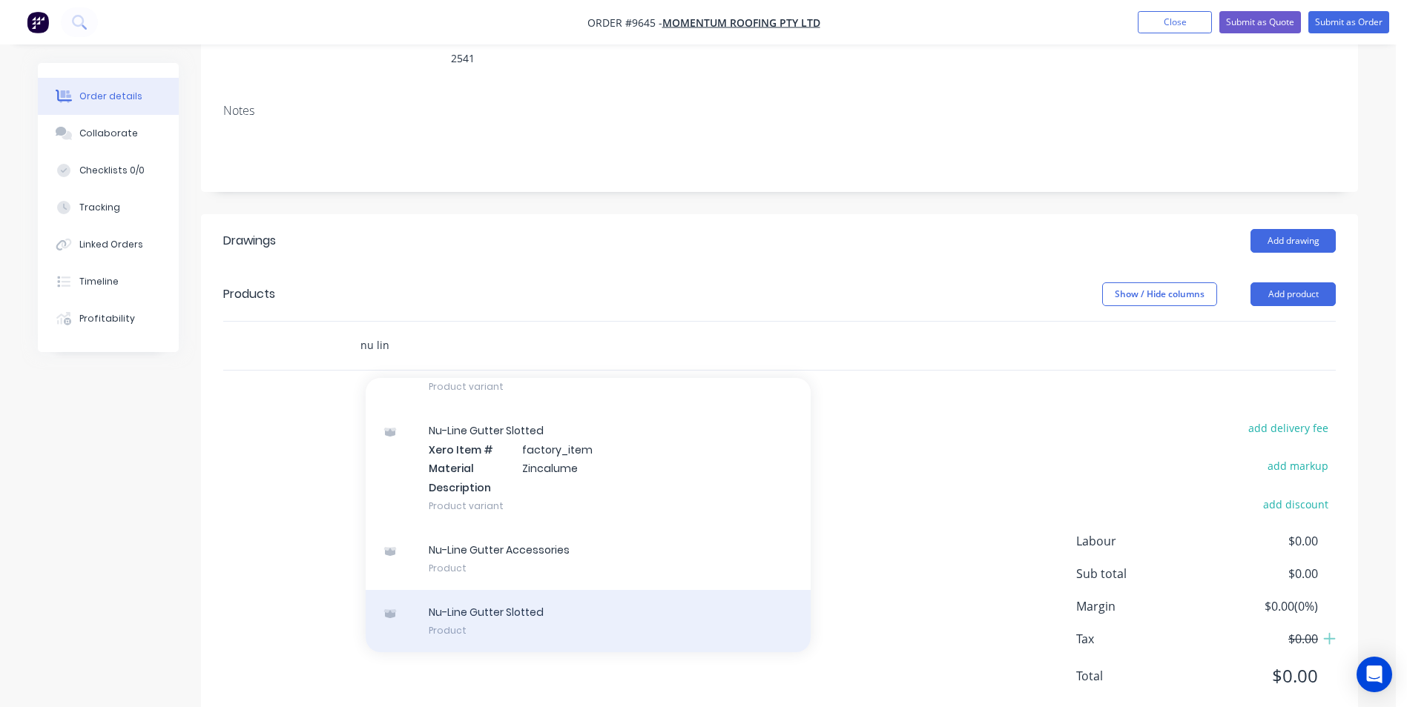
type input "nu lin"
click at [538, 590] on div "Nu-Line Gutter Slotted Product" at bounding box center [588, 621] width 445 height 62
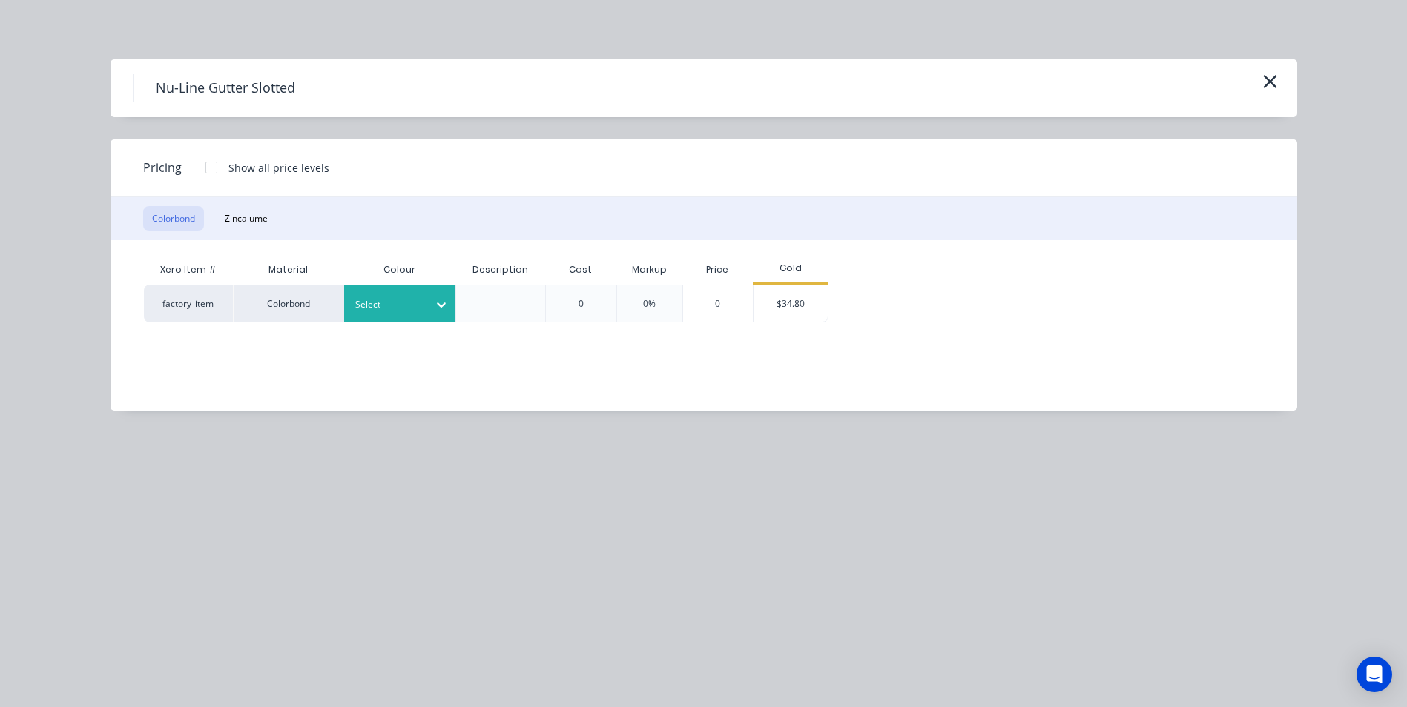
click at [403, 307] on div at bounding box center [388, 305] width 67 height 16
click at [185, 594] on div "White 25%" at bounding box center [92, 607] width 185 height 27
click at [759, 303] on div "$34.80" at bounding box center [790, 303] width 74 height 36
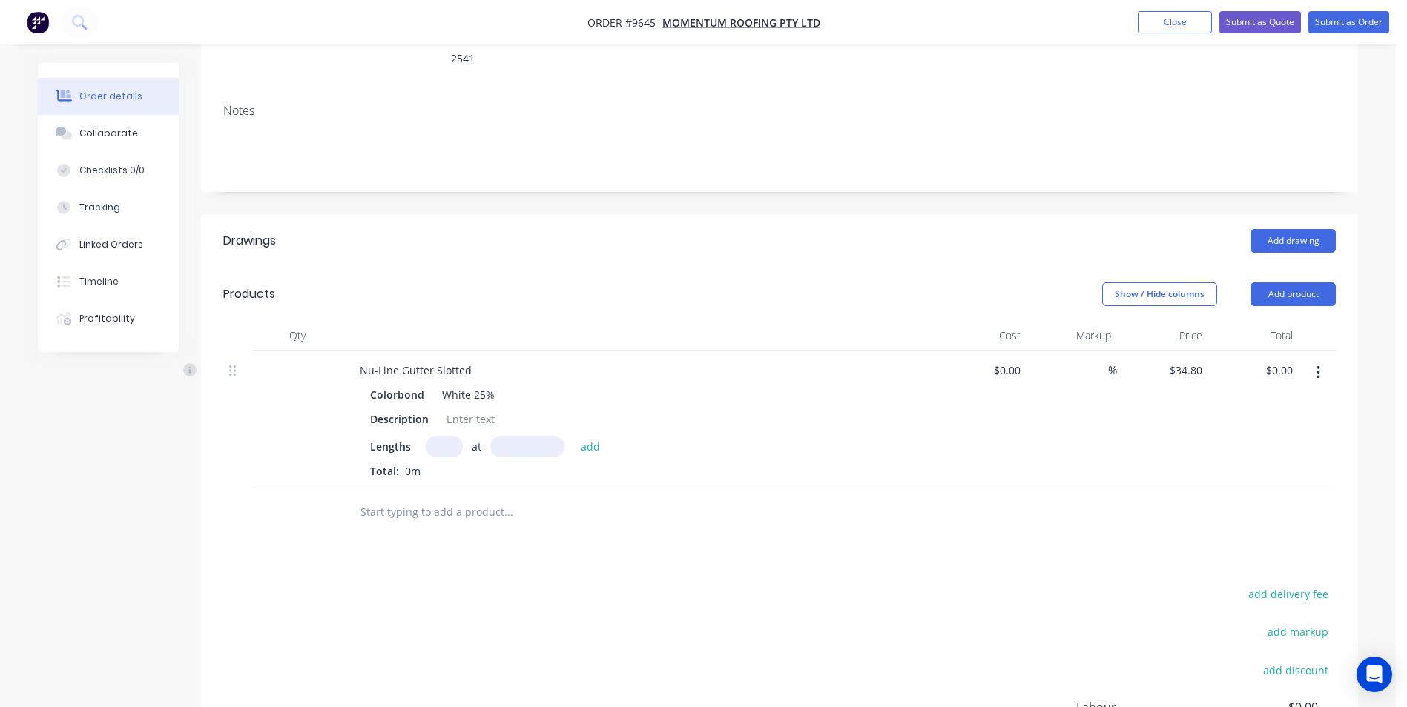
click at [490, 384] on div "White 25%" at bounding box center [465, 395] width 59 height 22
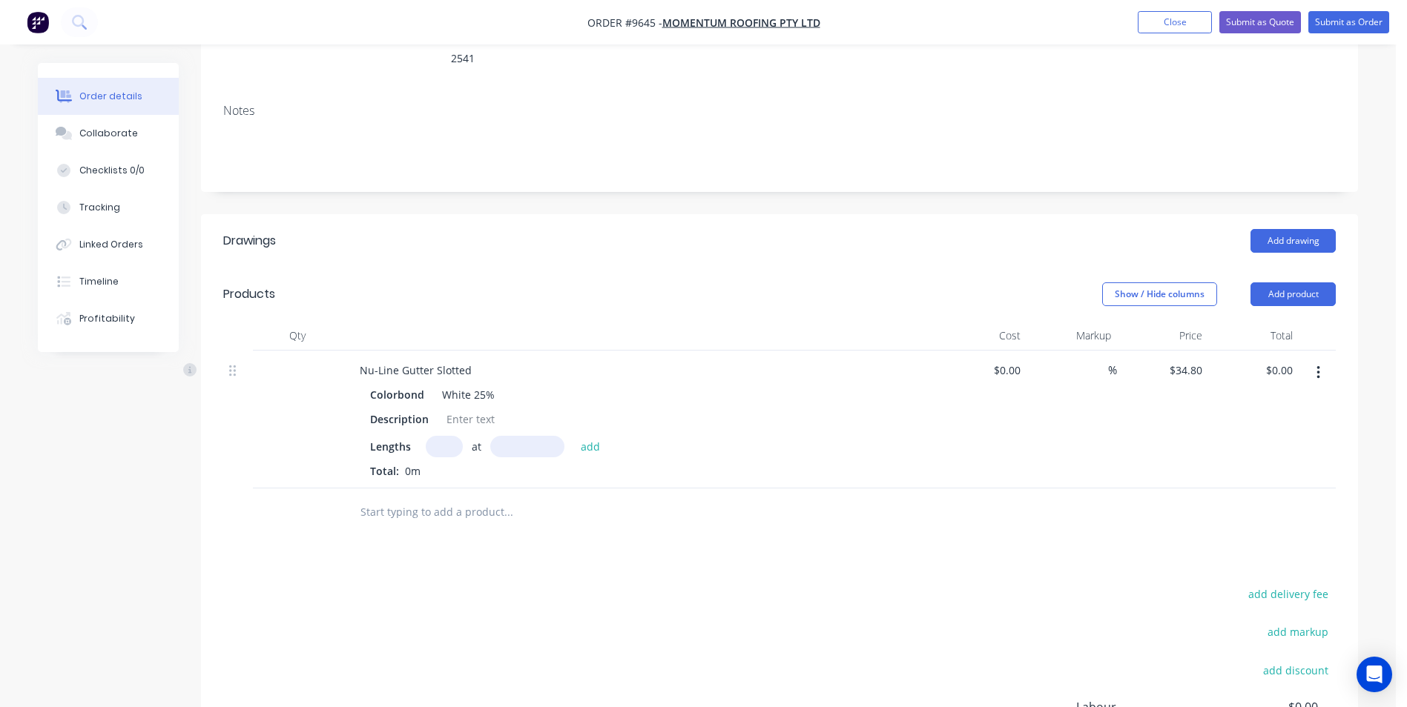
click at [1321, 360] on button "button" at bounding box center [1318, 373] width 35 height 27
click at [1263, 401] on div "Edit" at bounding box center [1265, 412] width 114 height 22
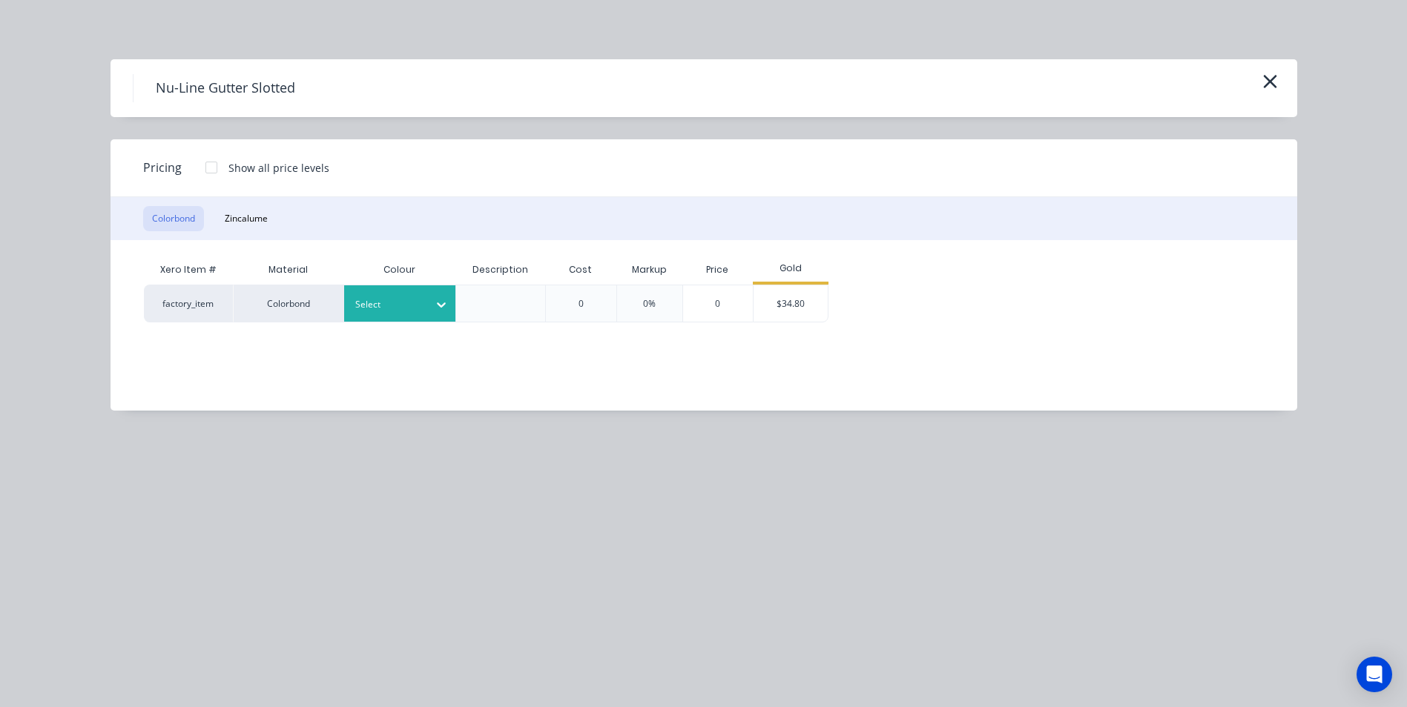
click at [432, 302] on div at bounding box center [441, 305] width 27 height 24
click at [185, 543] on div "Colorbond" at bounding box center [92, 556] width 185 height 27
click at [785, 300] on div "$34.80" at bounding box center [790, 303] width 74 height 36
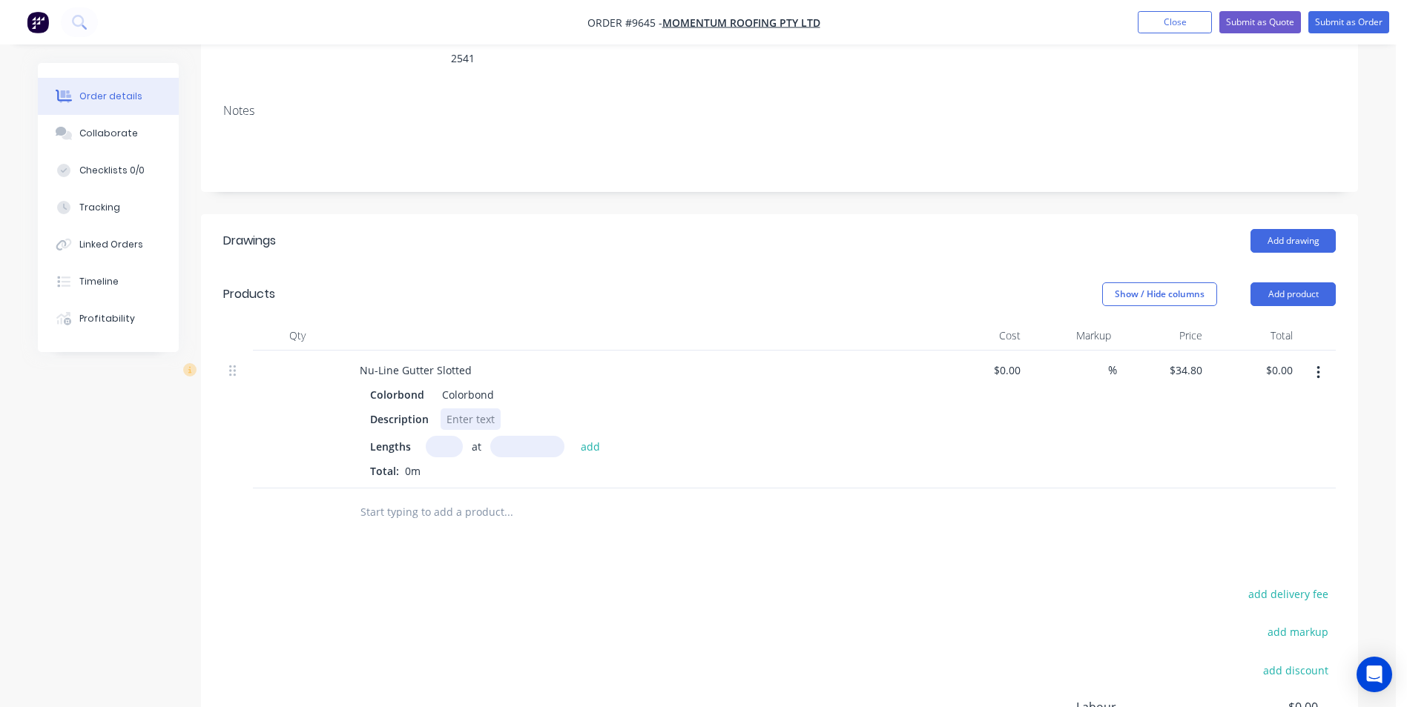
click at [478, 409] on div at bounding box center [470, 420] width 60 height 22
click at [448, 436] on input "text" at bounding box center [444, 447] width 37 height 22
type input "1"
type input "1600"
click at [573, 436] on button "add" at bounding box center [590, 446] width 35 height 20
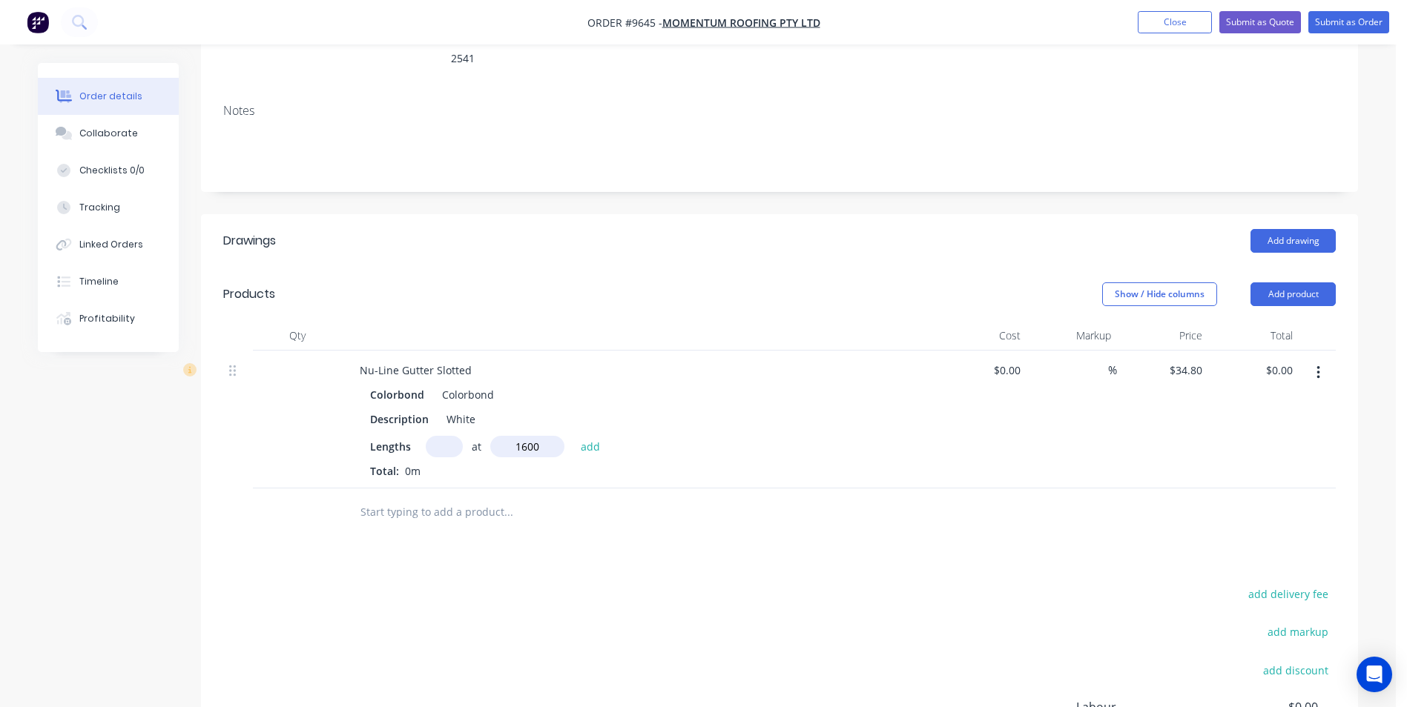
type input "$55.68"
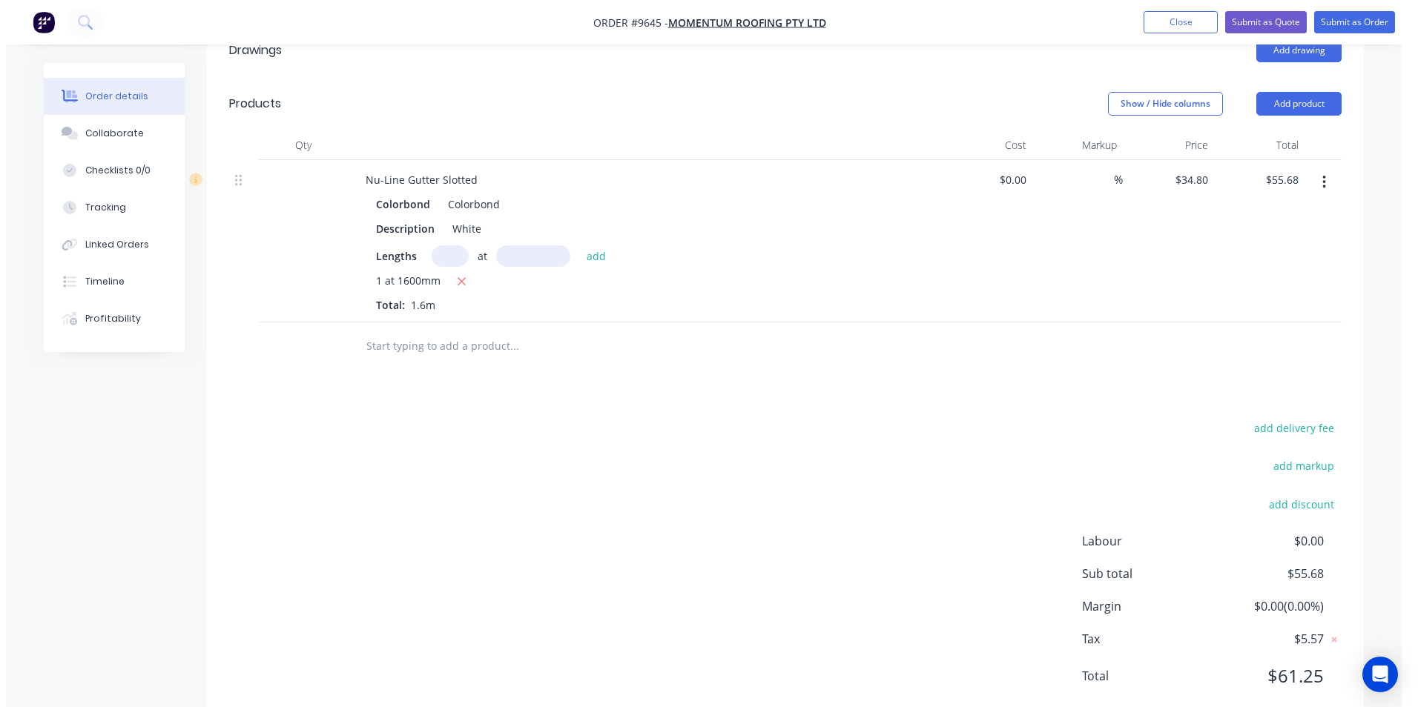
scroll to position [0, 0]
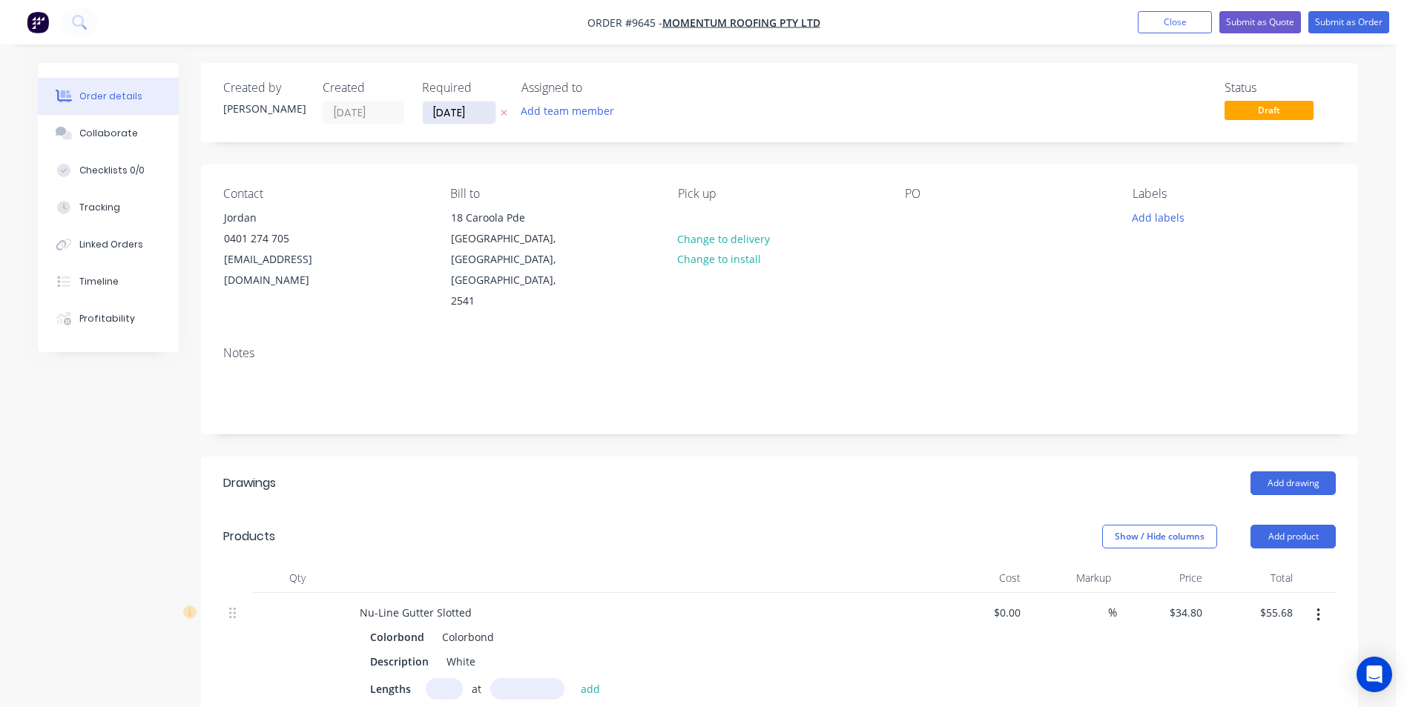
click at [472, 113] on input "[DATE]" at bounding box center [459, 113] width 73 height 22
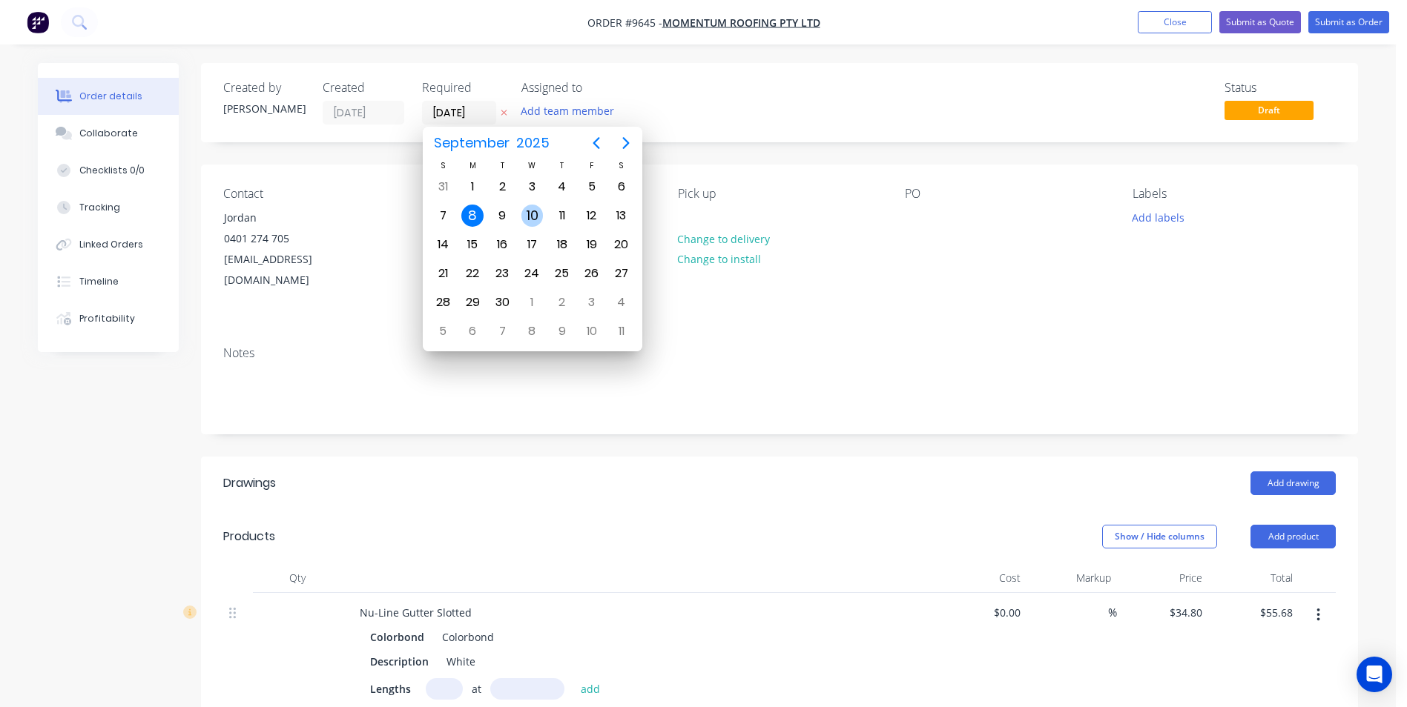
click at [542, 219] on div "10" at bounding box center [532, 216] width 22 height 22
type input "[DATE]"
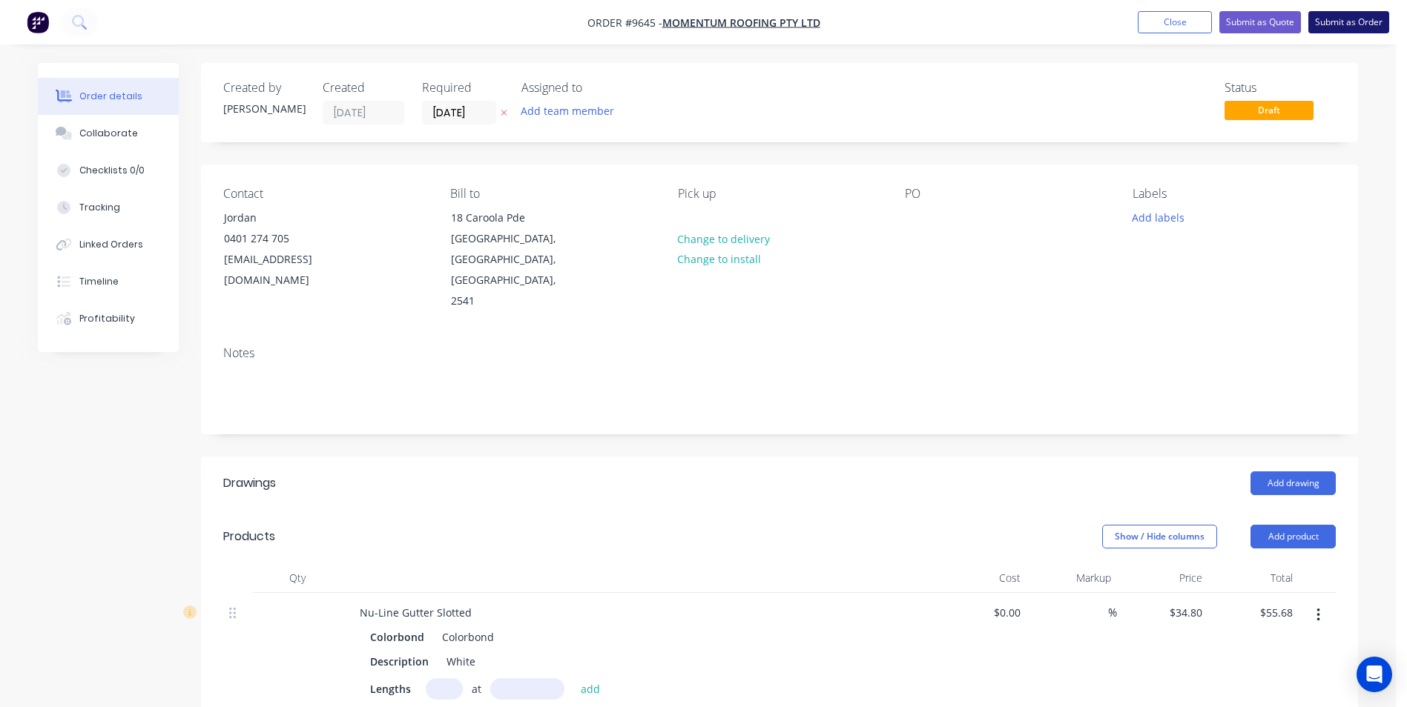
click at [1324, 19] on button "Submit as Order" at bounding box center [1348, 22] width 81 height 22
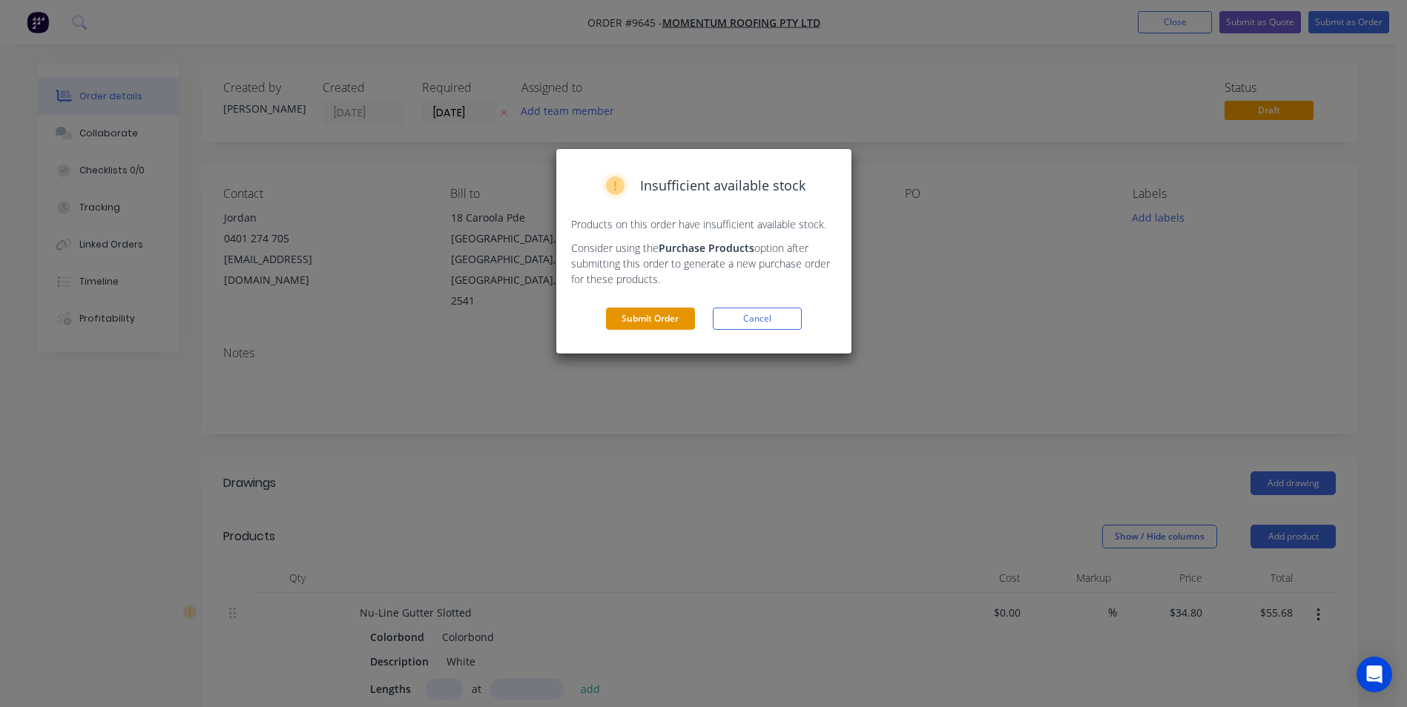
click at [640, 319] on button "Submit Order" at bounding box center [650, 319] width 89 height 22
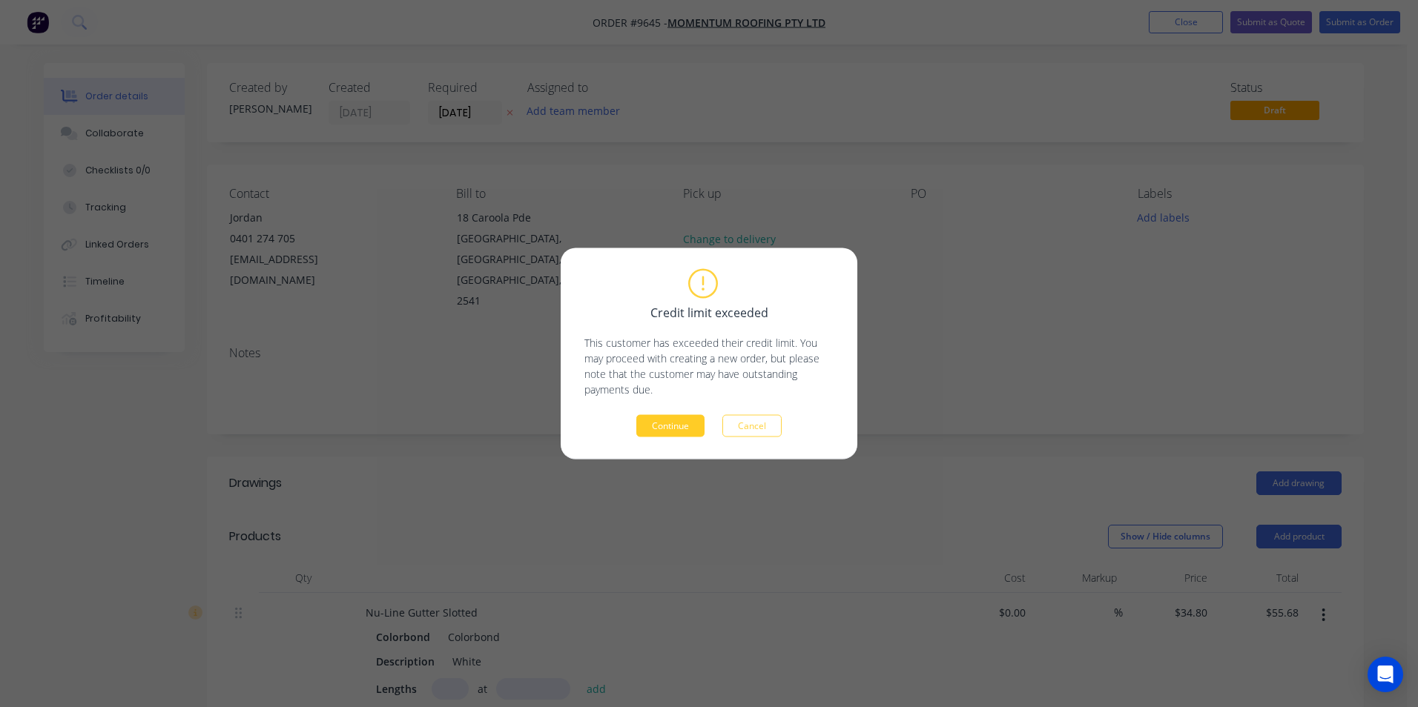
click at [658, 429] on button "Continue" at bounding box center [670, 426] width 68 height 22
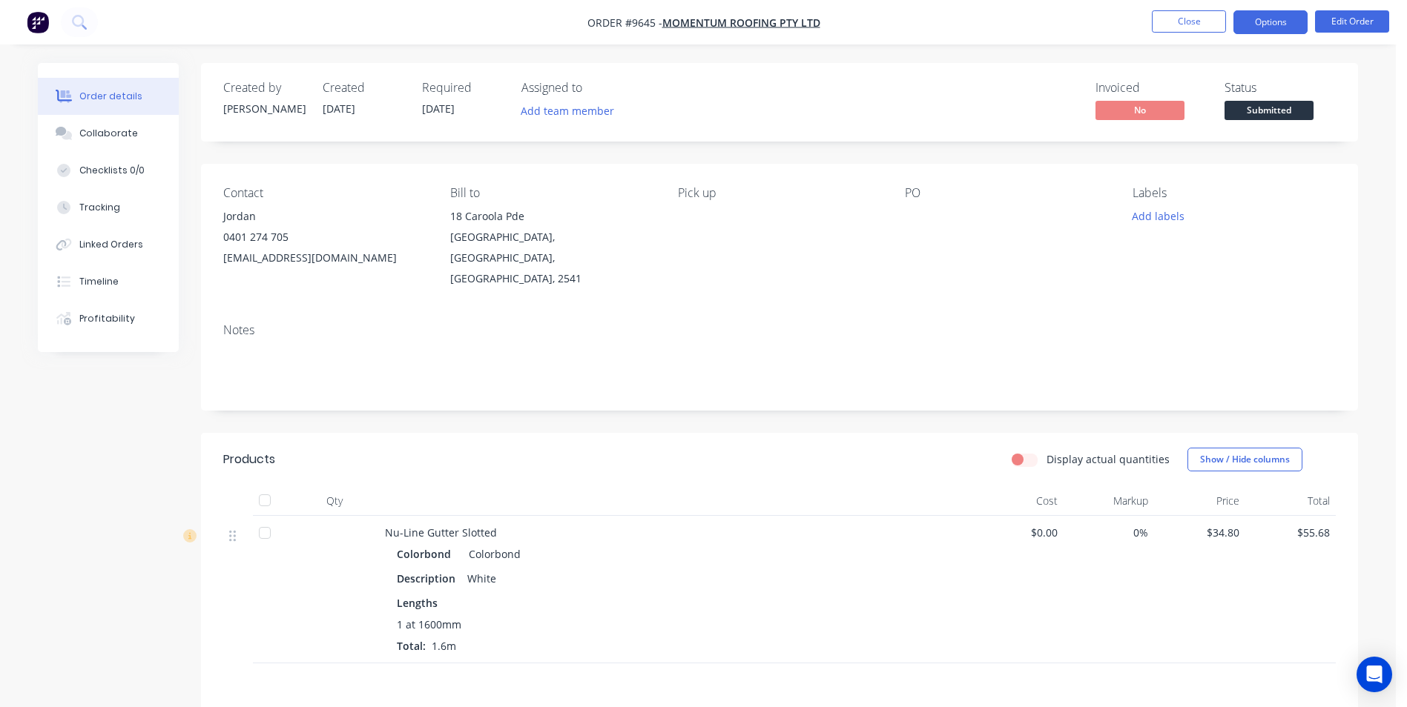
click at [1247, 22] on button "Options" at bounding box center [1270, 22] width 74 height 24
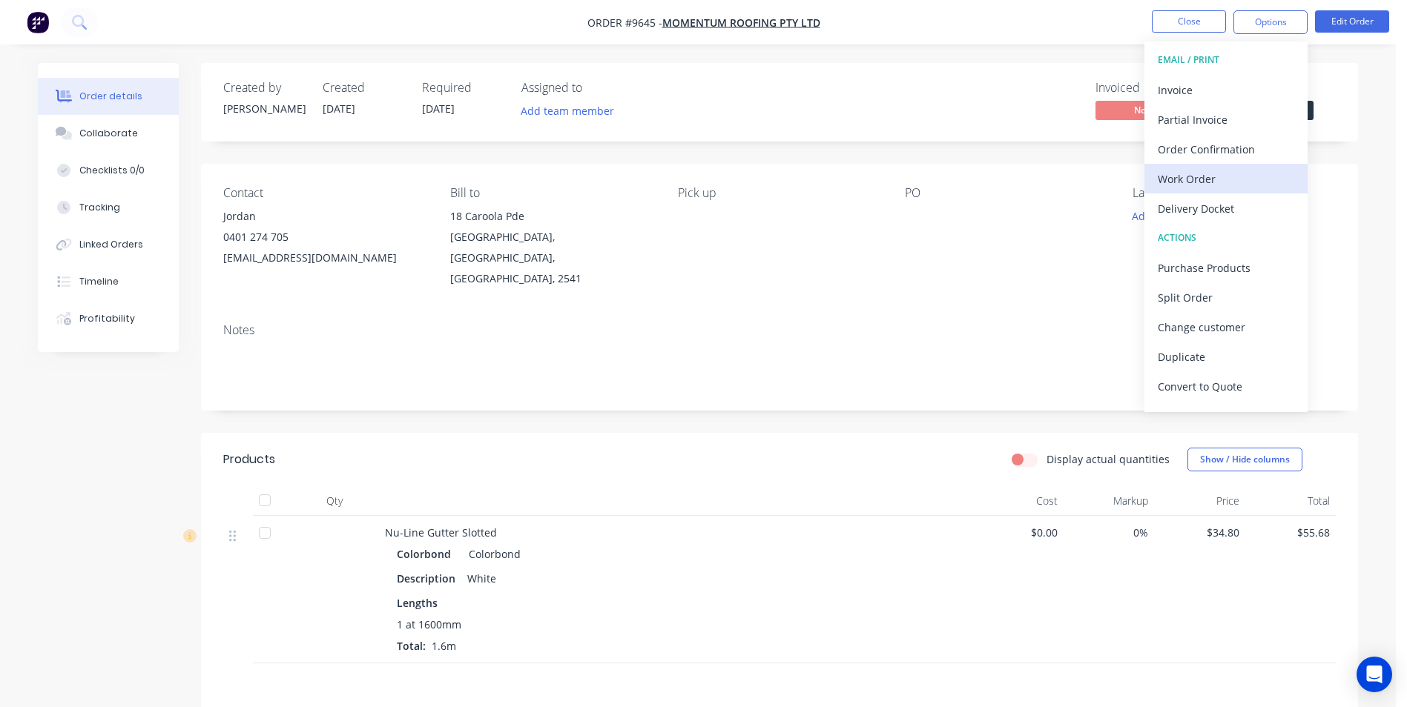
click at [1192, 181] on div "Work Order" at bounding box center [1226, 179] width 136 height 22
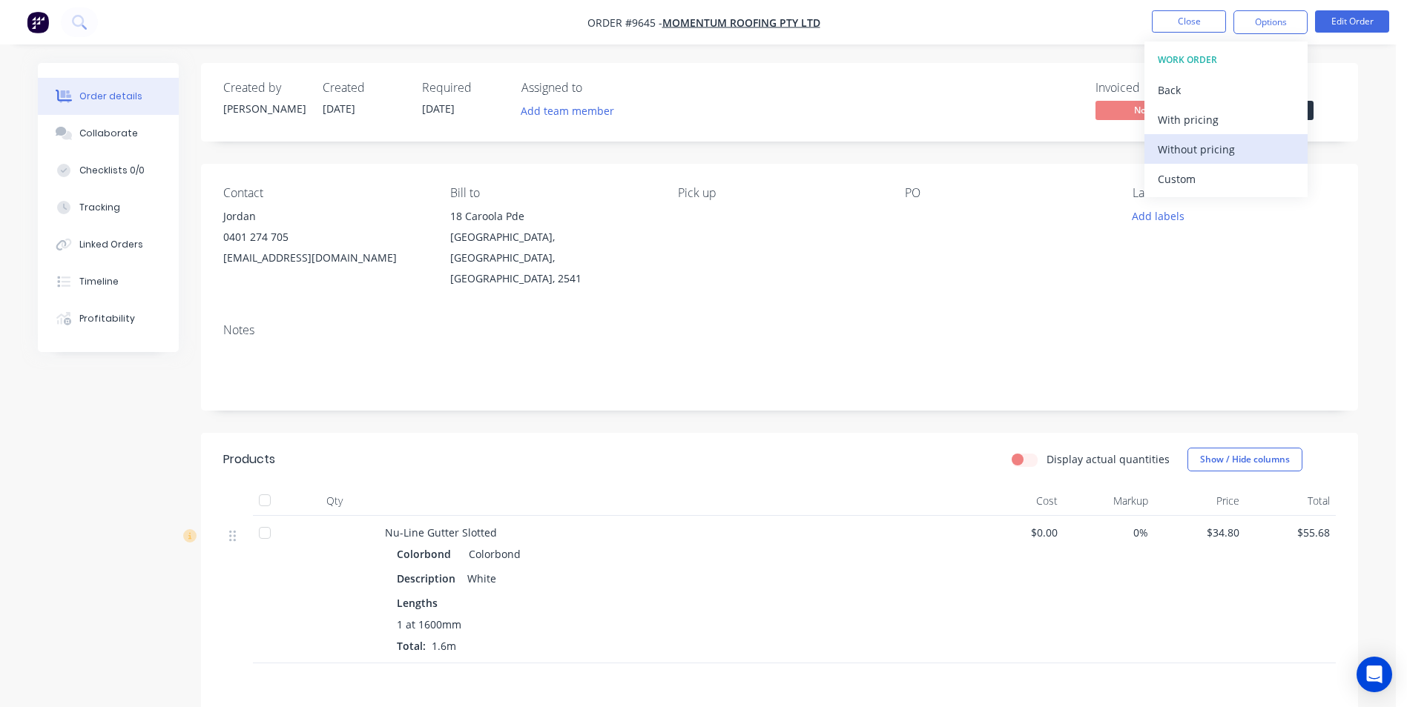
click at [1190, 156] on div "Without pricing" at bounding box center [1226, 150] width 136 height 22
click at [1215, 150] on div "Order Confirmation" at bounding box center [1226, 150] width 136 height 22
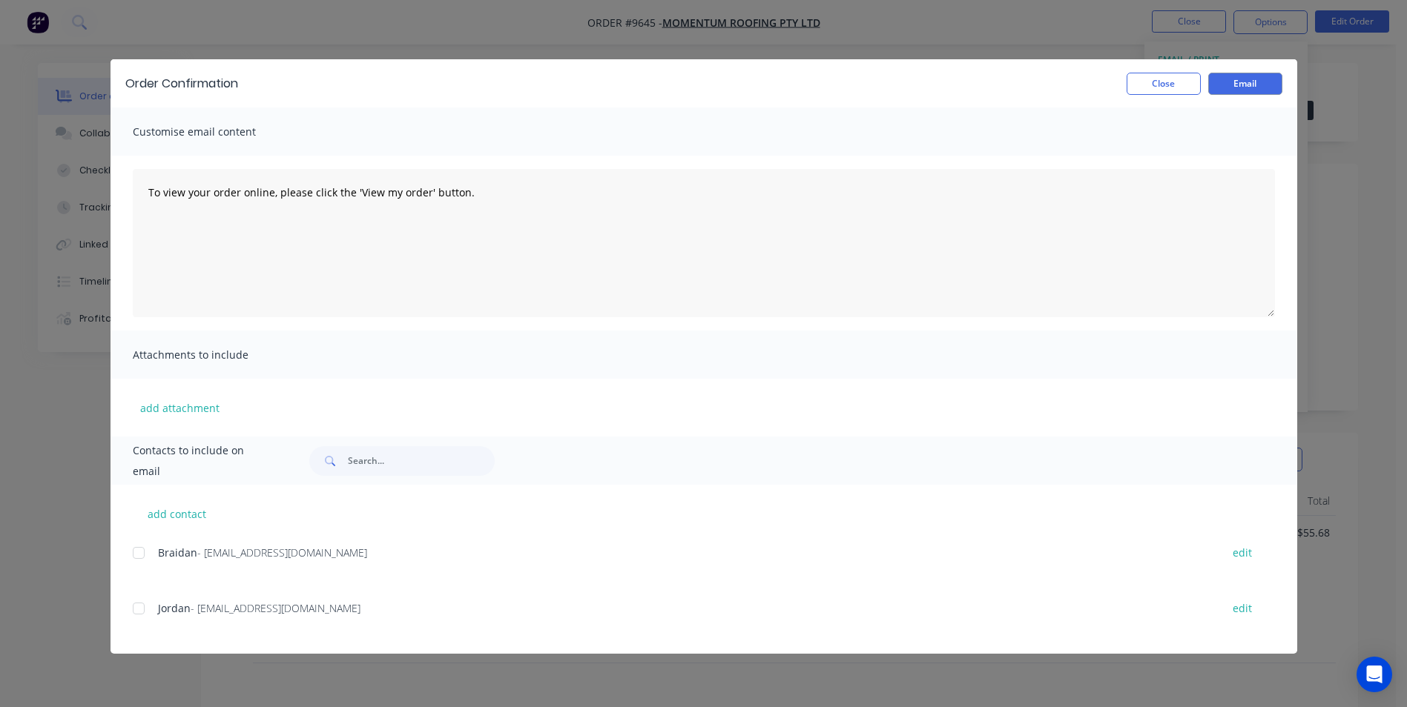
click at [148, 610] on div at bounding box center [139, 609] width 30 height 30
click at [1258, 87] on button "Email" at bounding box center [1245, 84] width 74 height 22
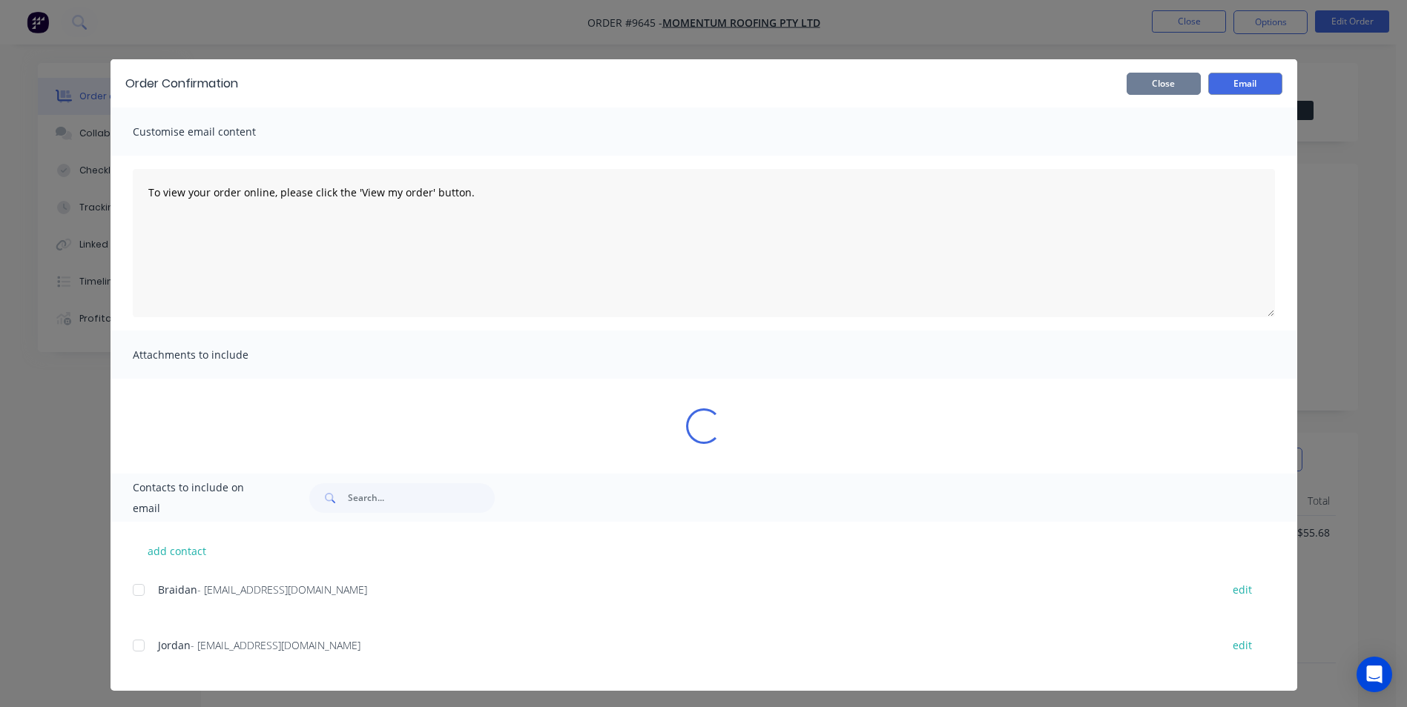
click at [1166, 81] on button "Close" at bounding box center [1163, 84] width 74 height 22
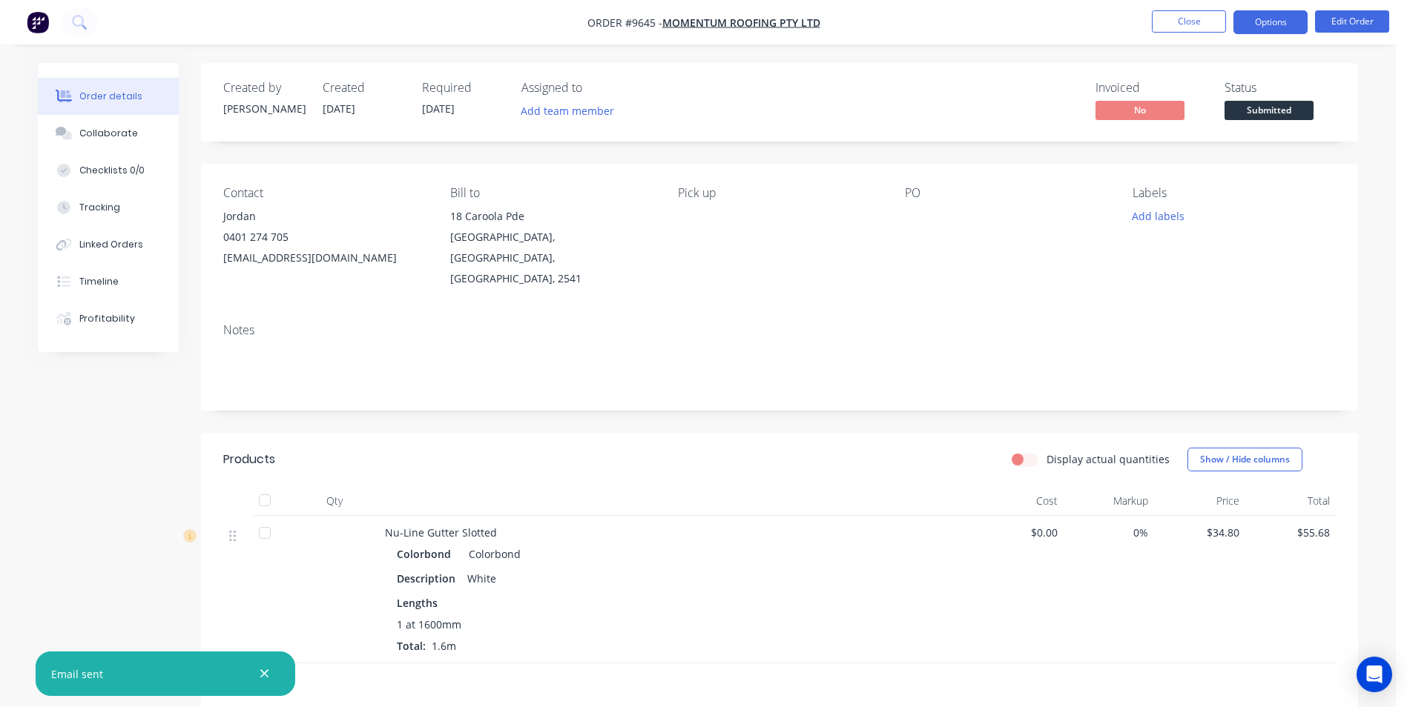
click at [1259, 24] on button "Options" at bounding box center [1270, 22] width 74 height 24
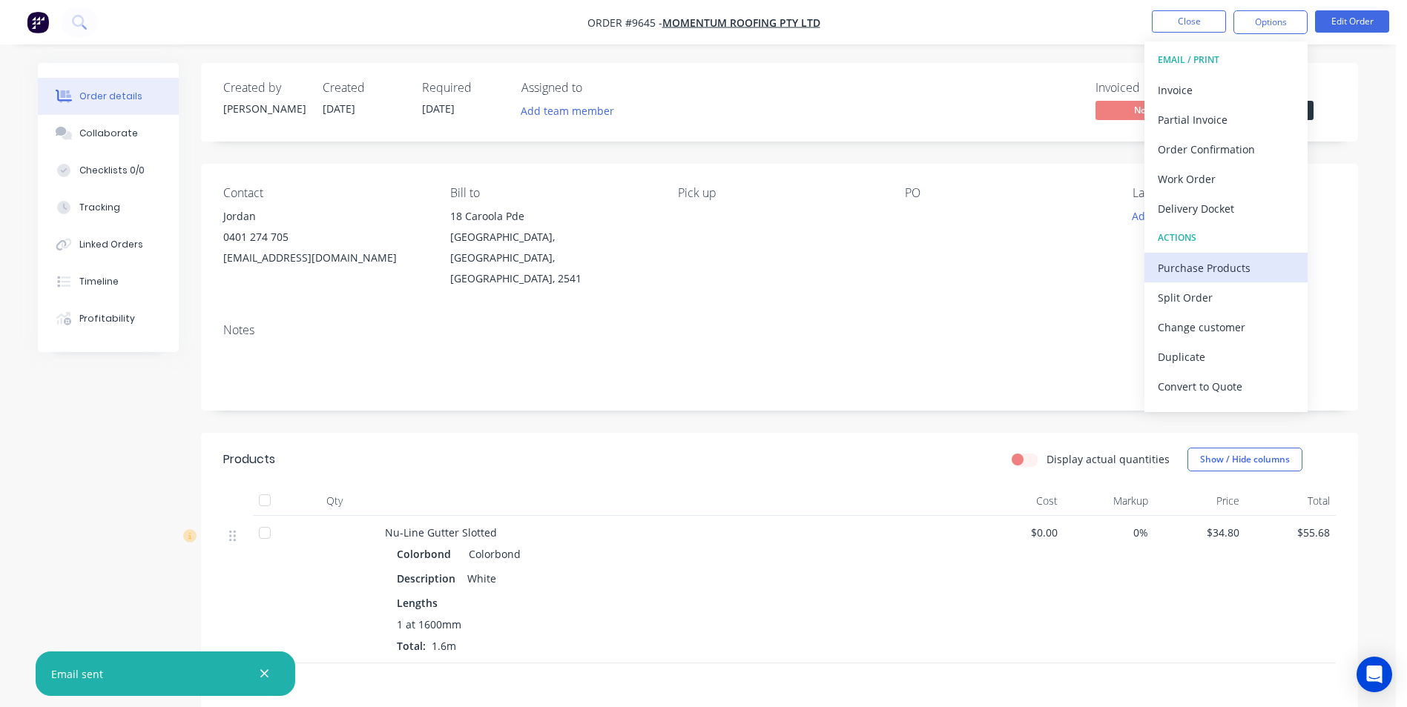
click at [1227, 274] on div "Purchase Products" at bounding box center [1226, 268] width 136 height 22
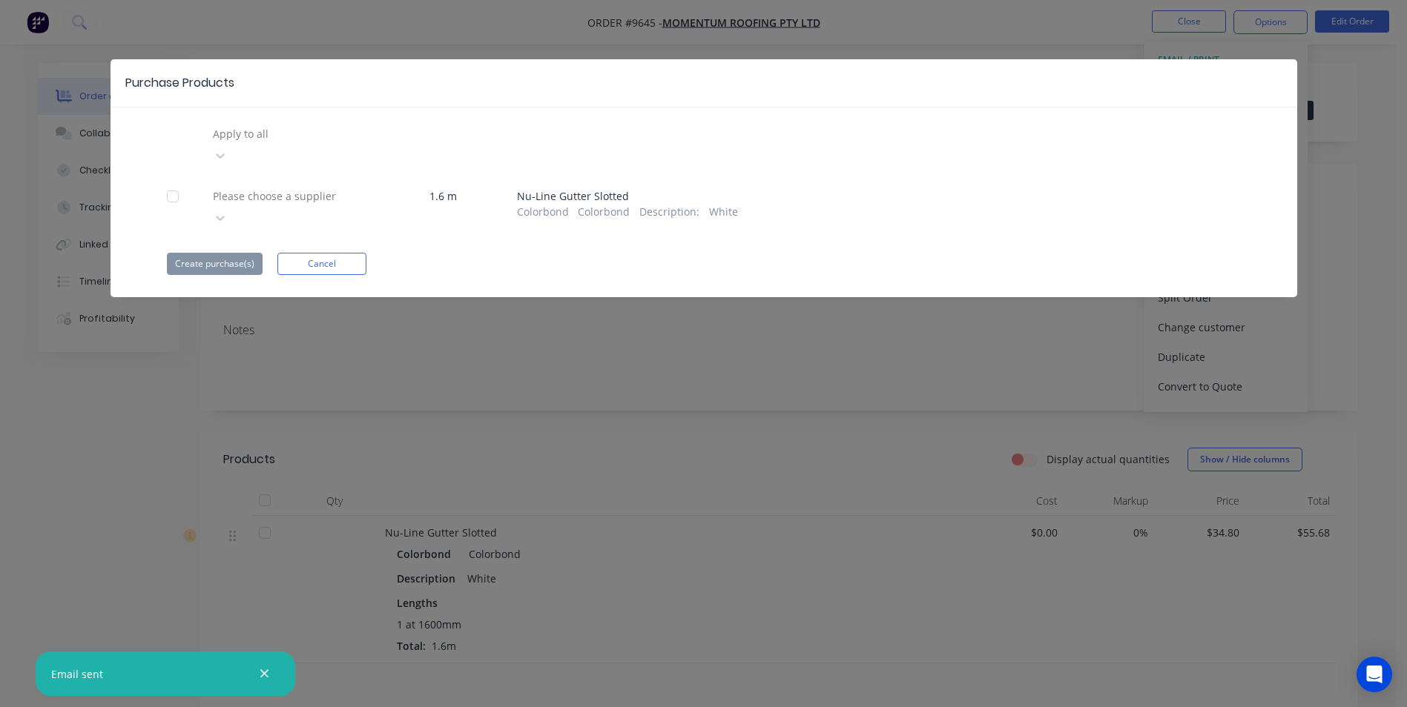
click at [265, 187] on div at bounding box center [318, 196] width 214 height 19
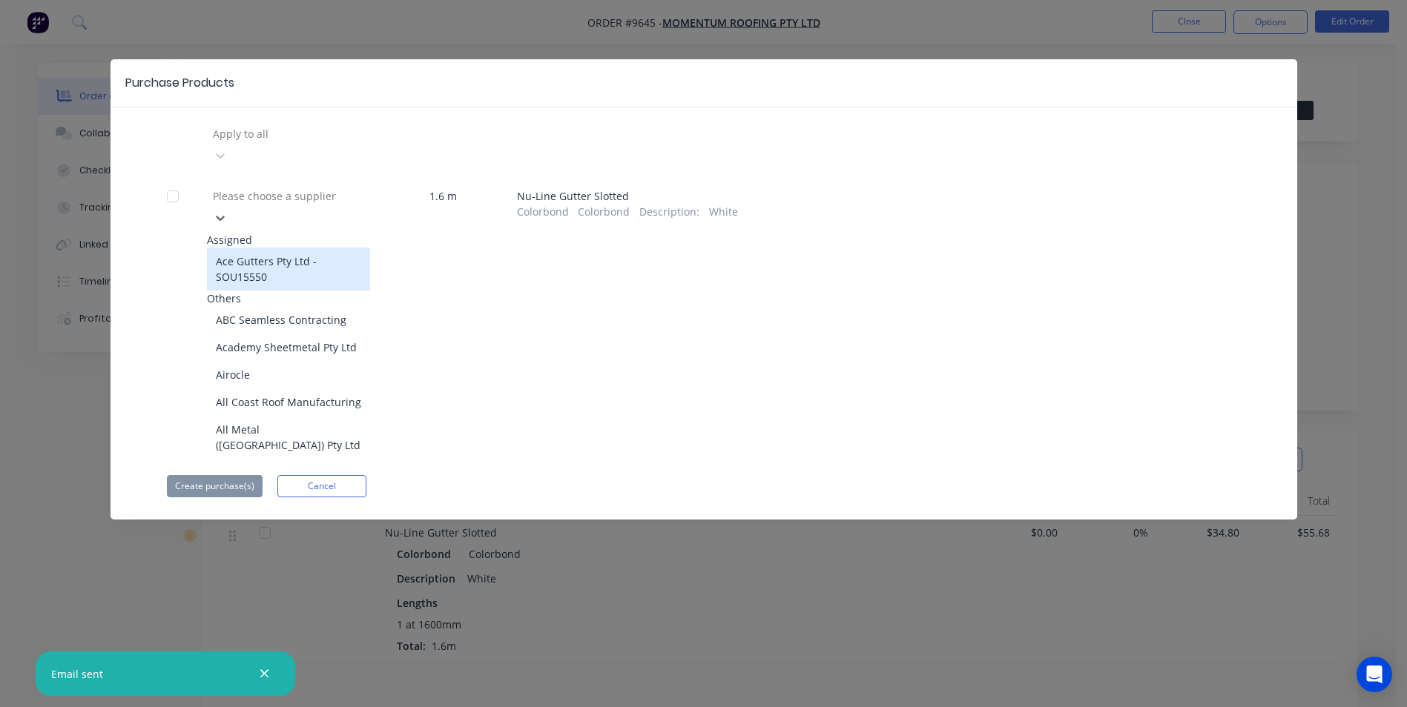
click at [249, 248] on div "Ace Gutters Pty Ltd - SOU15550" at bounding box center [288, 269] width 163 height 43
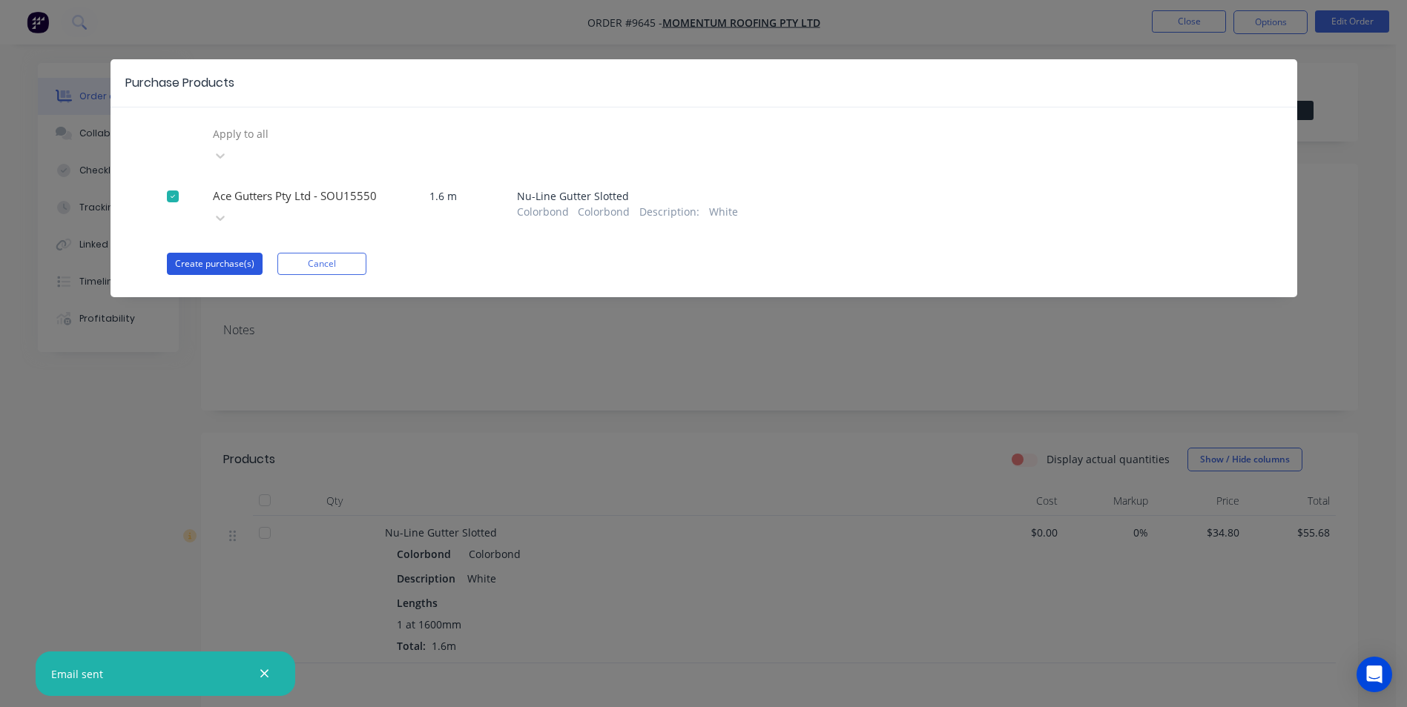
click at [203, 253] on button "Create purchase(s)" at bounding box center [215, 264] width 96 height 22
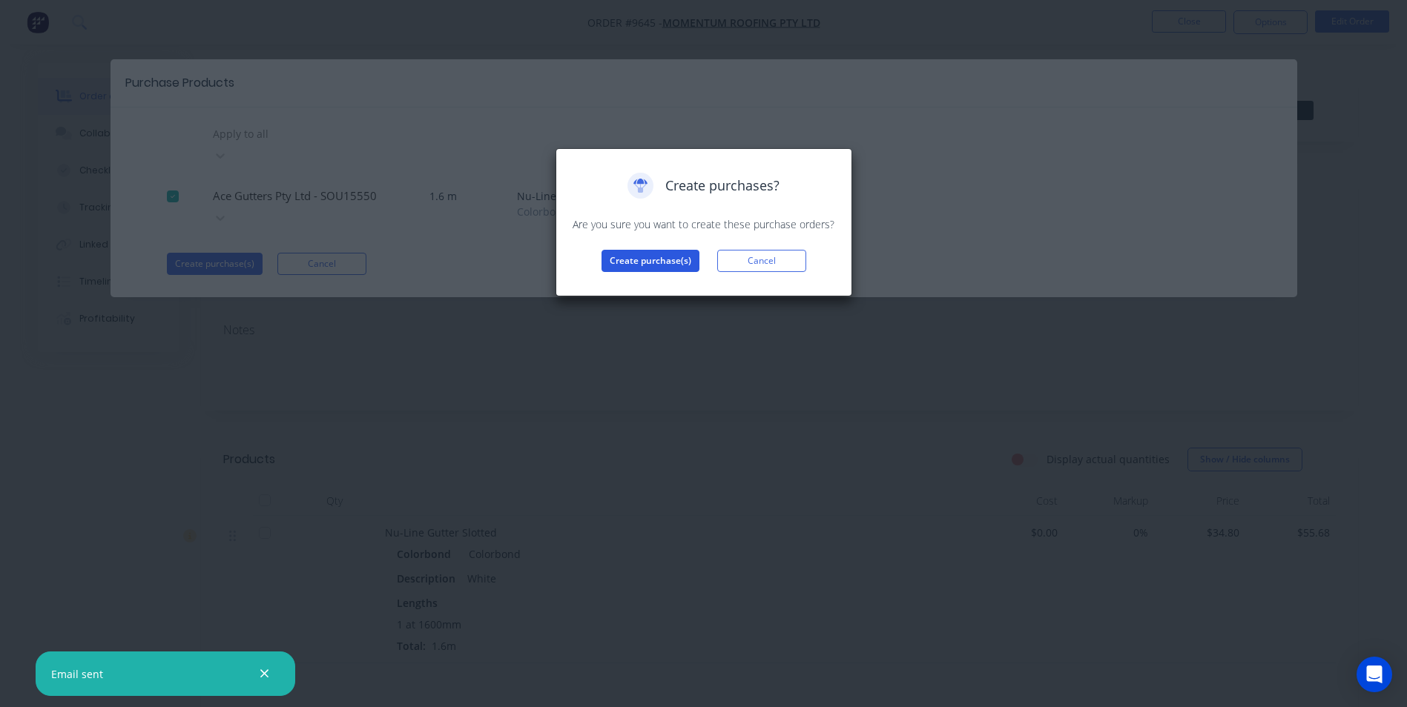
click at [653, 259] on button "Create purchase(s)" at bounding box center [650, 261] width 98 height 22
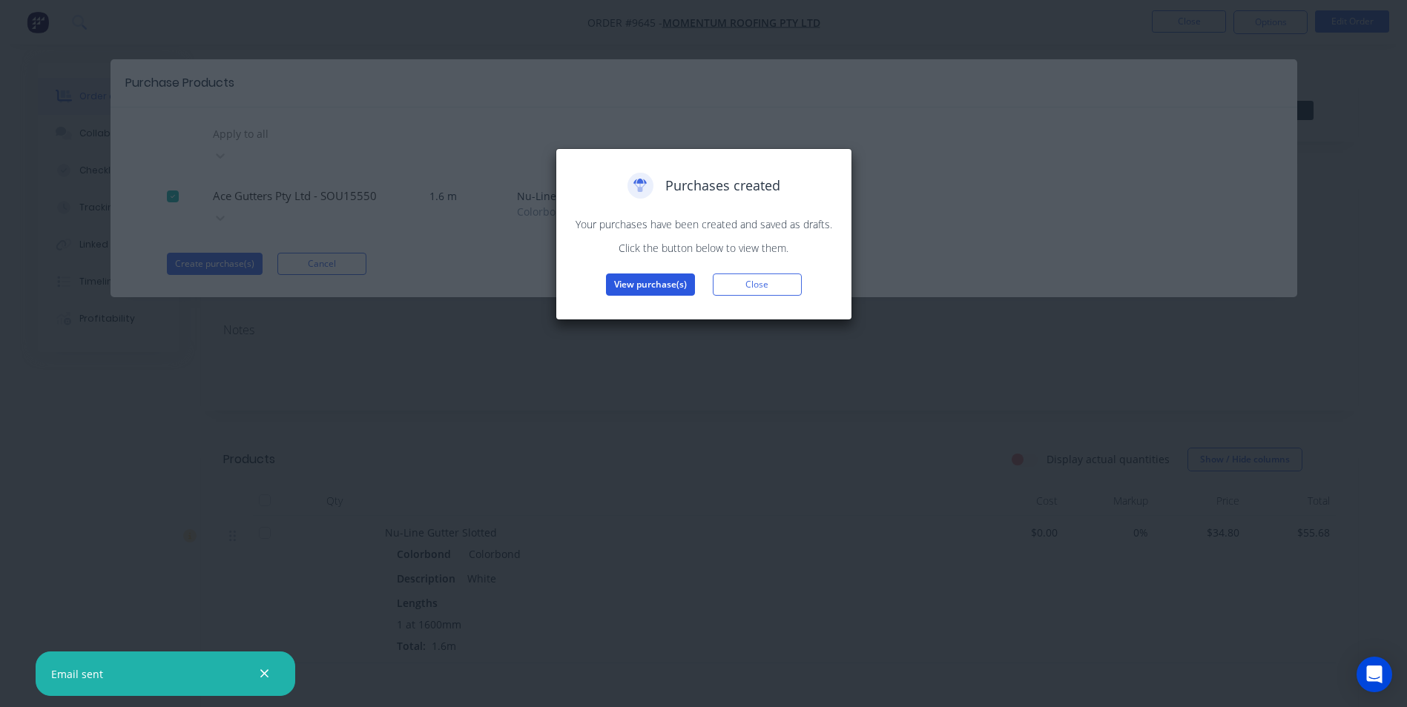
click at [619, 285] on button "View purchase(s)" at bounding box center [650, 285] width 89 height 22
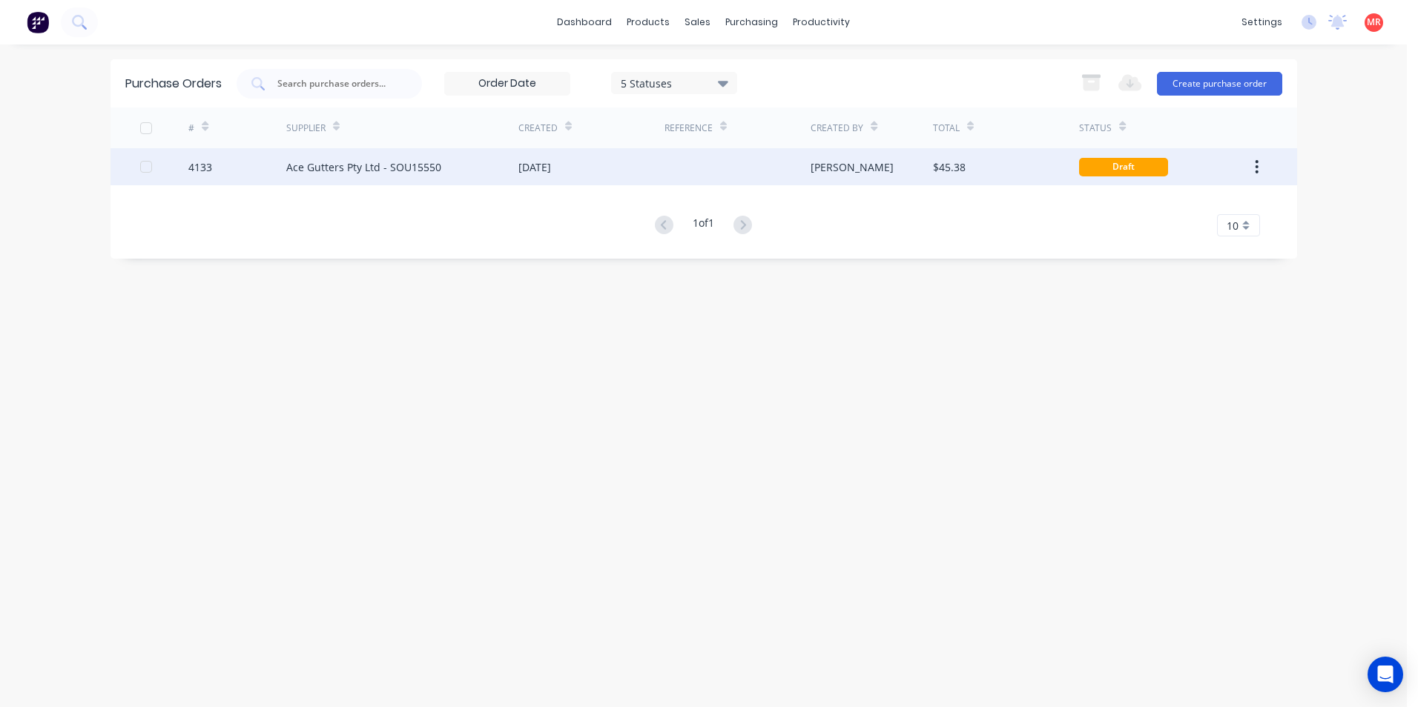
click at [742, 165] on div at bounding box center [737, 166] width 146 height 37
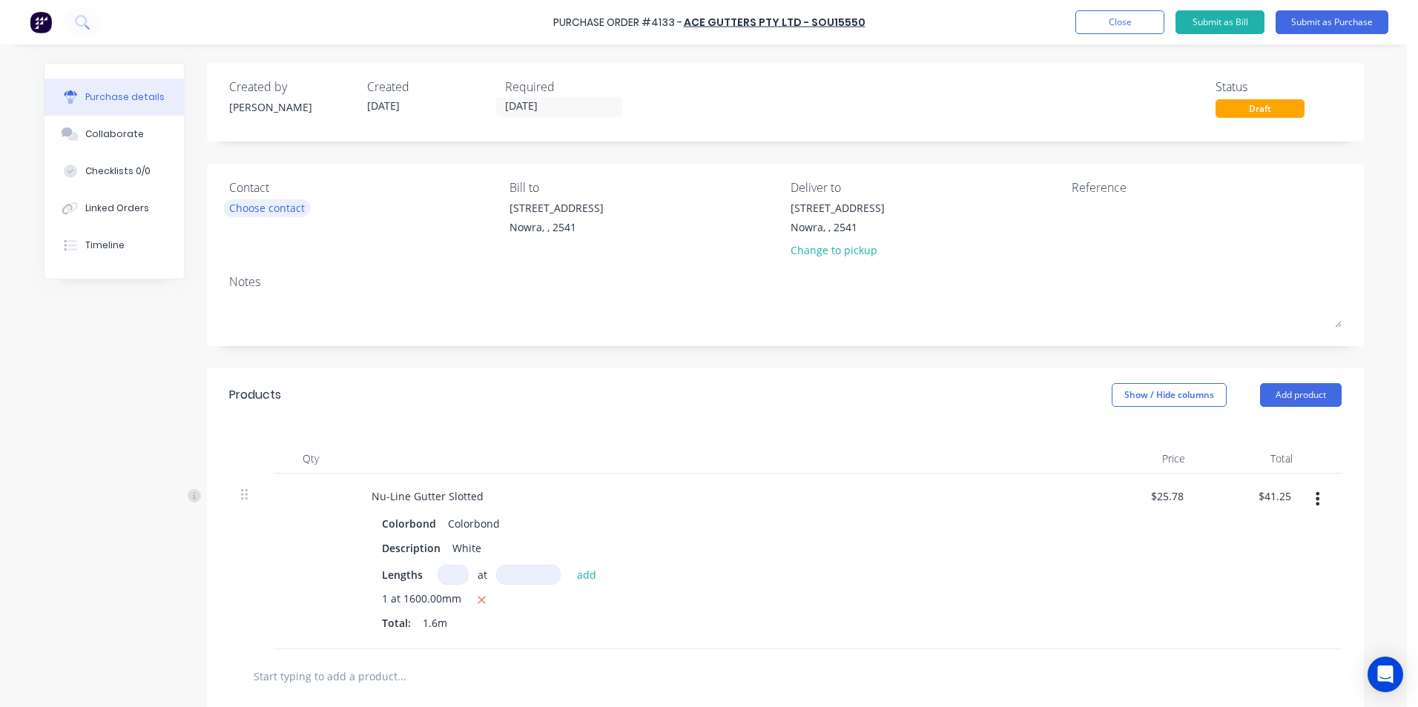
click at [265, 209] on div "Choose contact" at bounding box center [267, 208] width 76 height 16
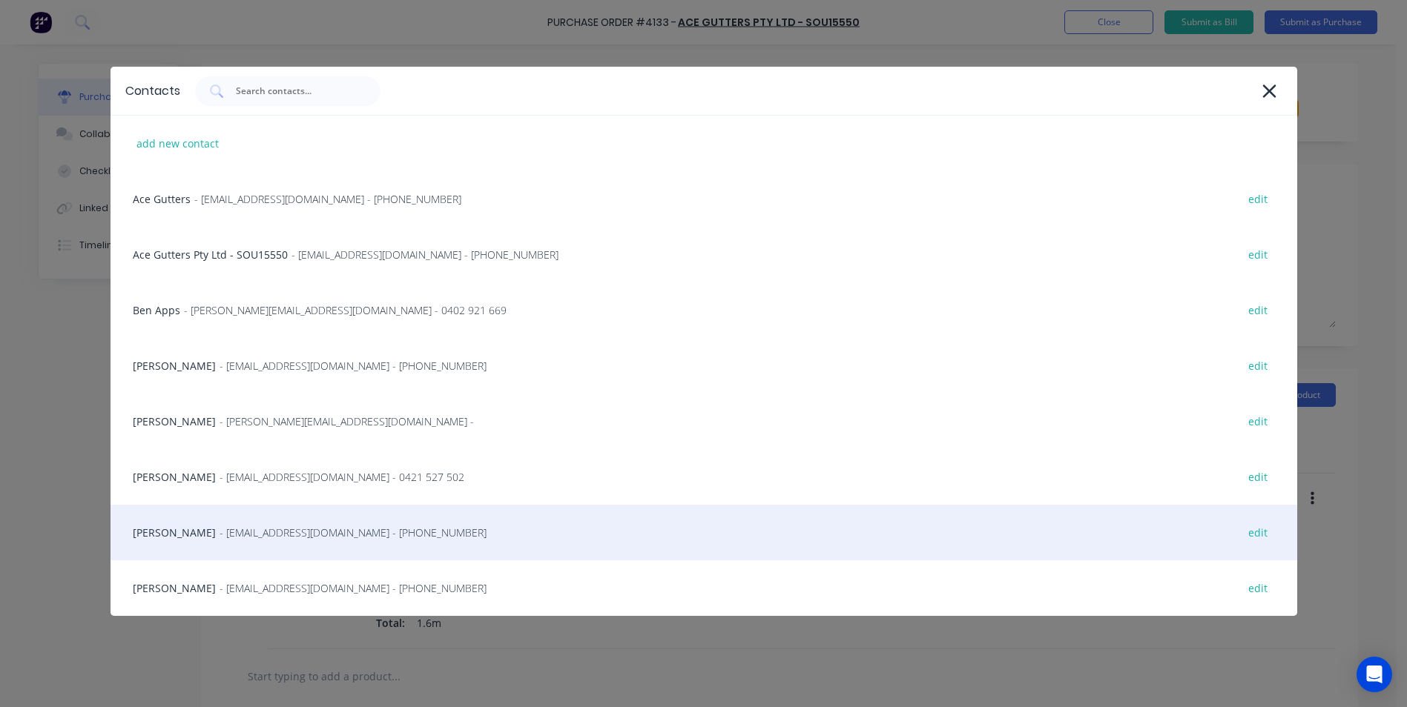
click at [219, 538] on span "- info@scrs.net.au - (02) 4411 1090" at bounding box center [352, 533] width 267 height 16
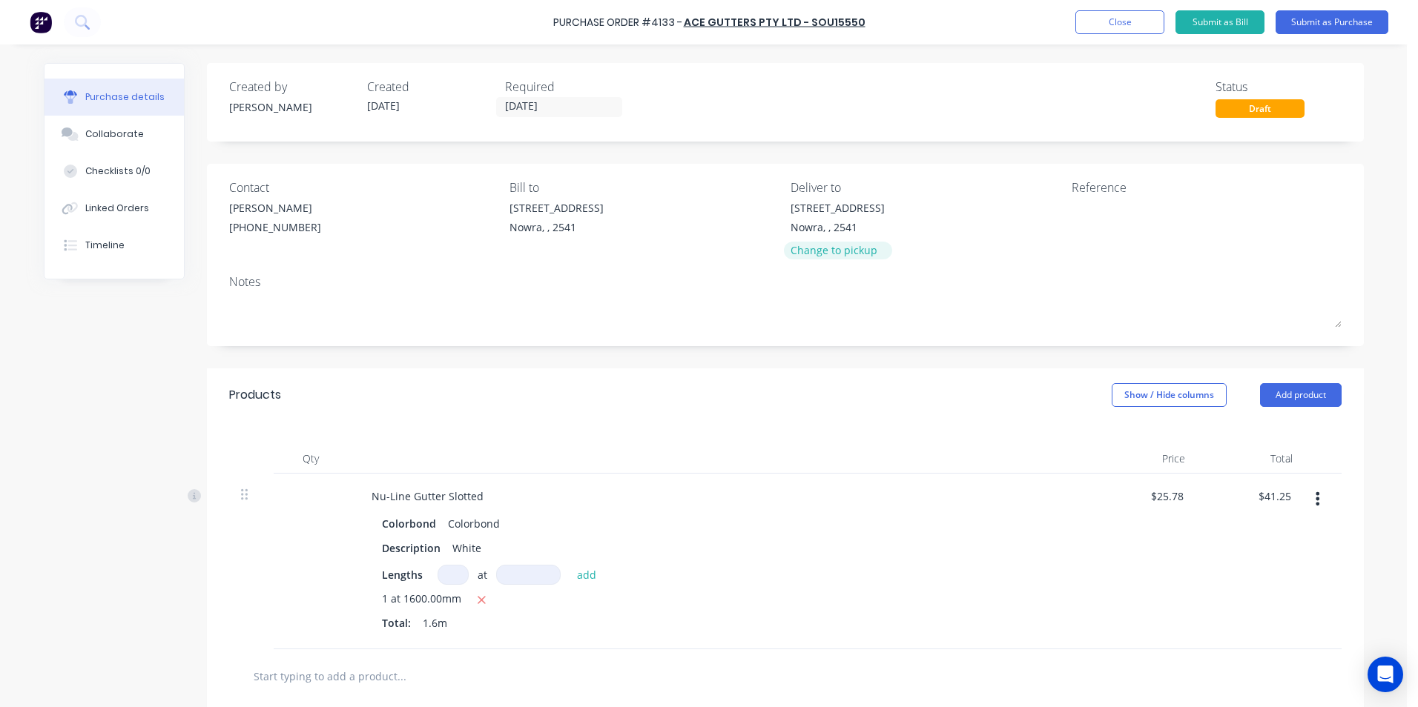
click at [820, 258] on div "Change to pickup" at bounding box center [837, 250] width 94 height 16
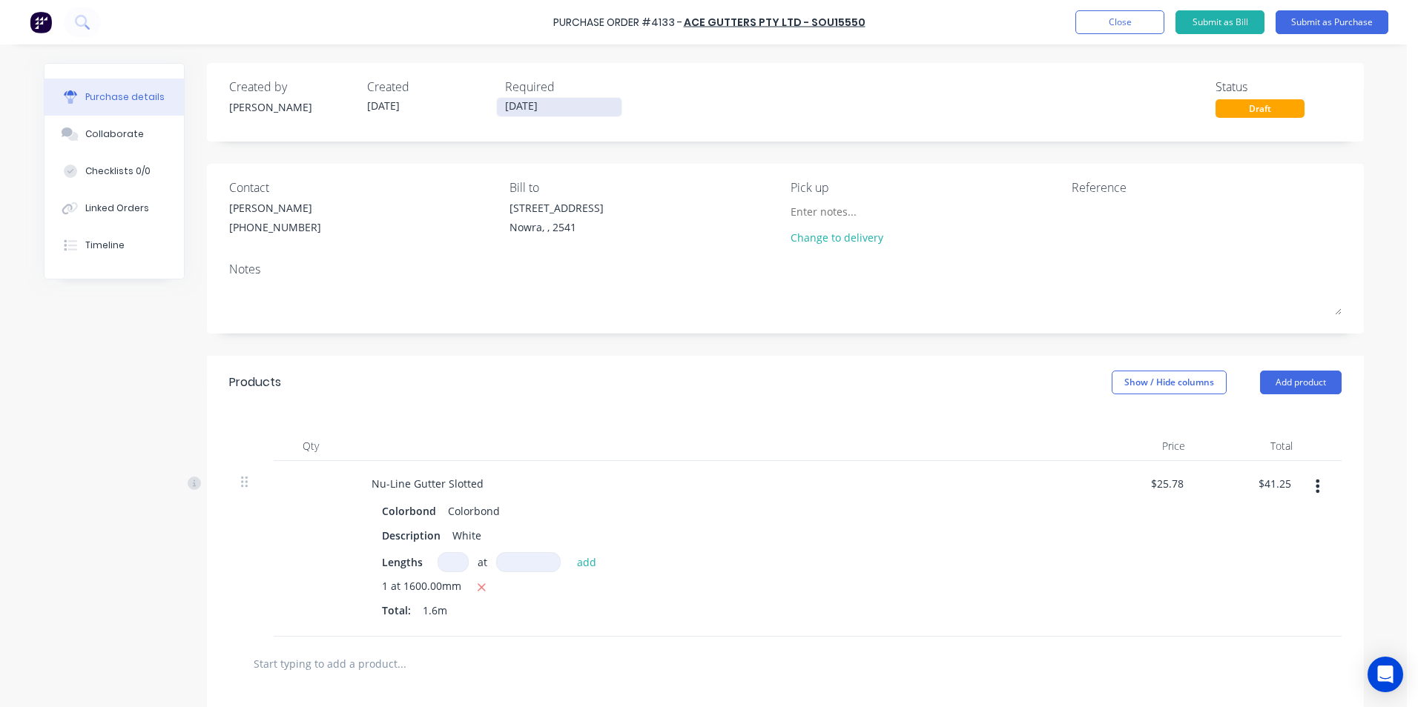
click at [508, 110] on input "[DATE]" at bounding box center [559, 107] width 125 height 19
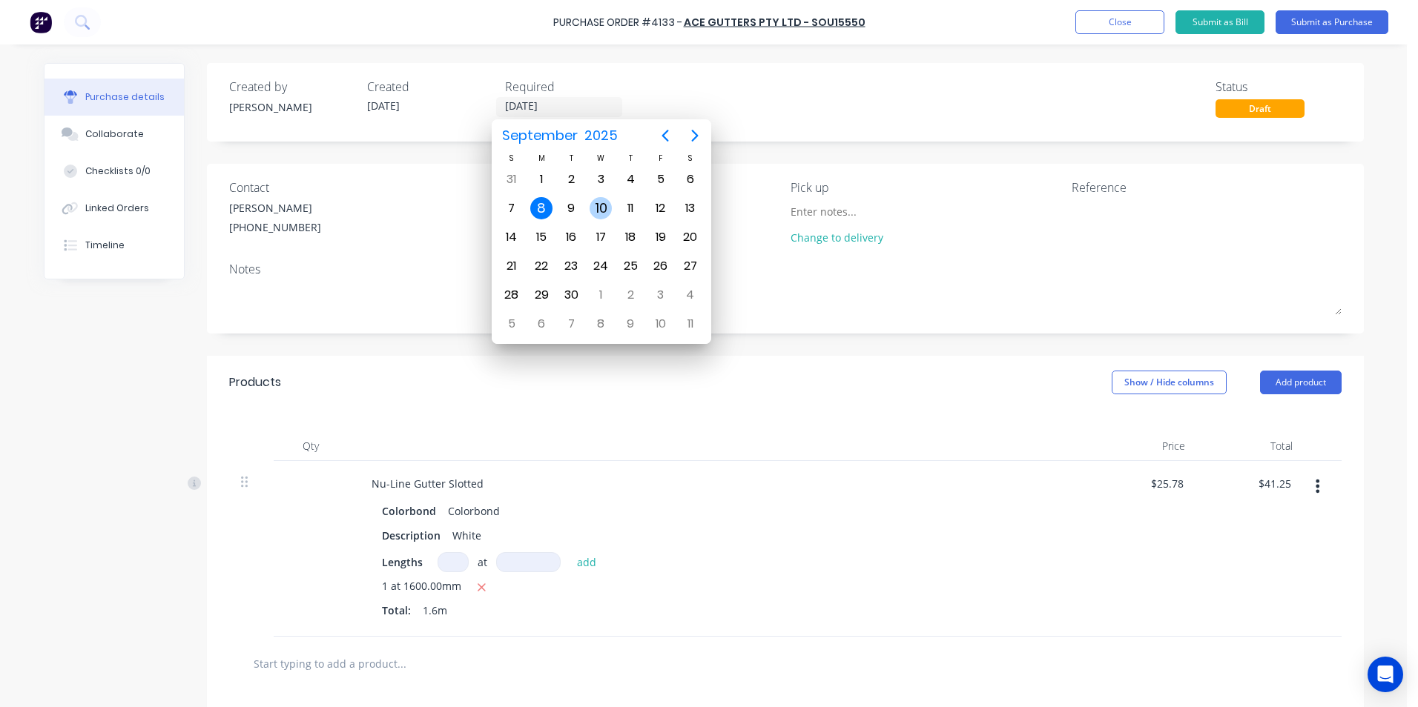
click at [604, 211] on div "10" at bounding box center [601, 208] width 22 height 22
type input "[DATE]"
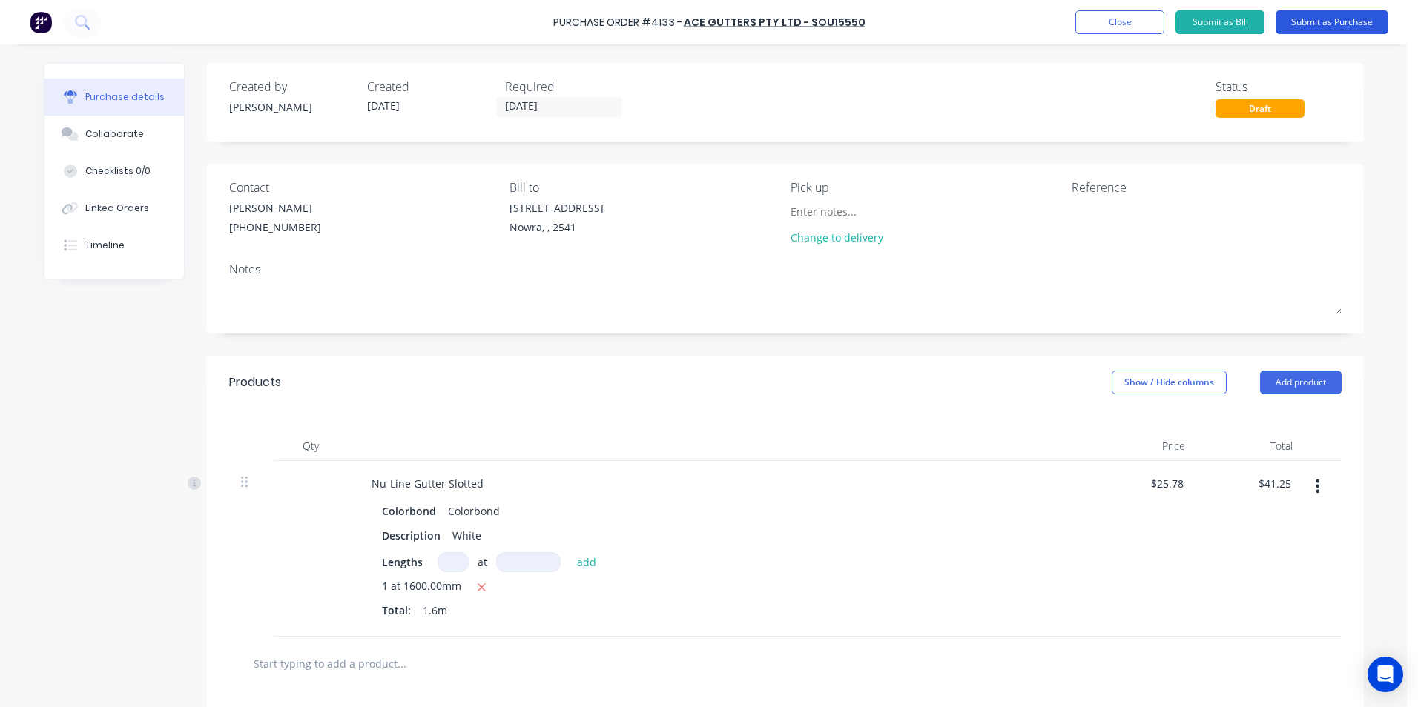
click at [1316, 29] on button "Submit as Purchase" at bounding box center [1331, 22] width 113 height 24
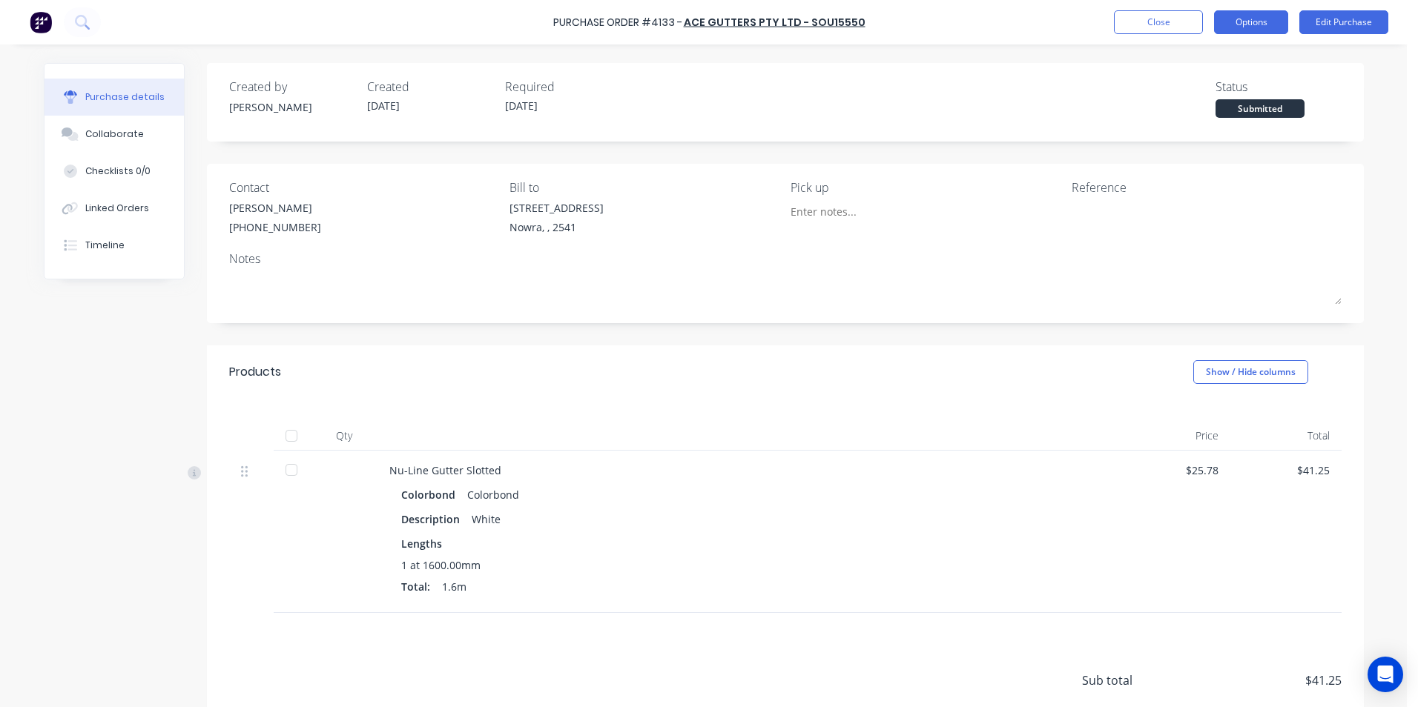
click at [1221, 25] on button "Options" at bounding box center [1251, 22] width 74 height 24
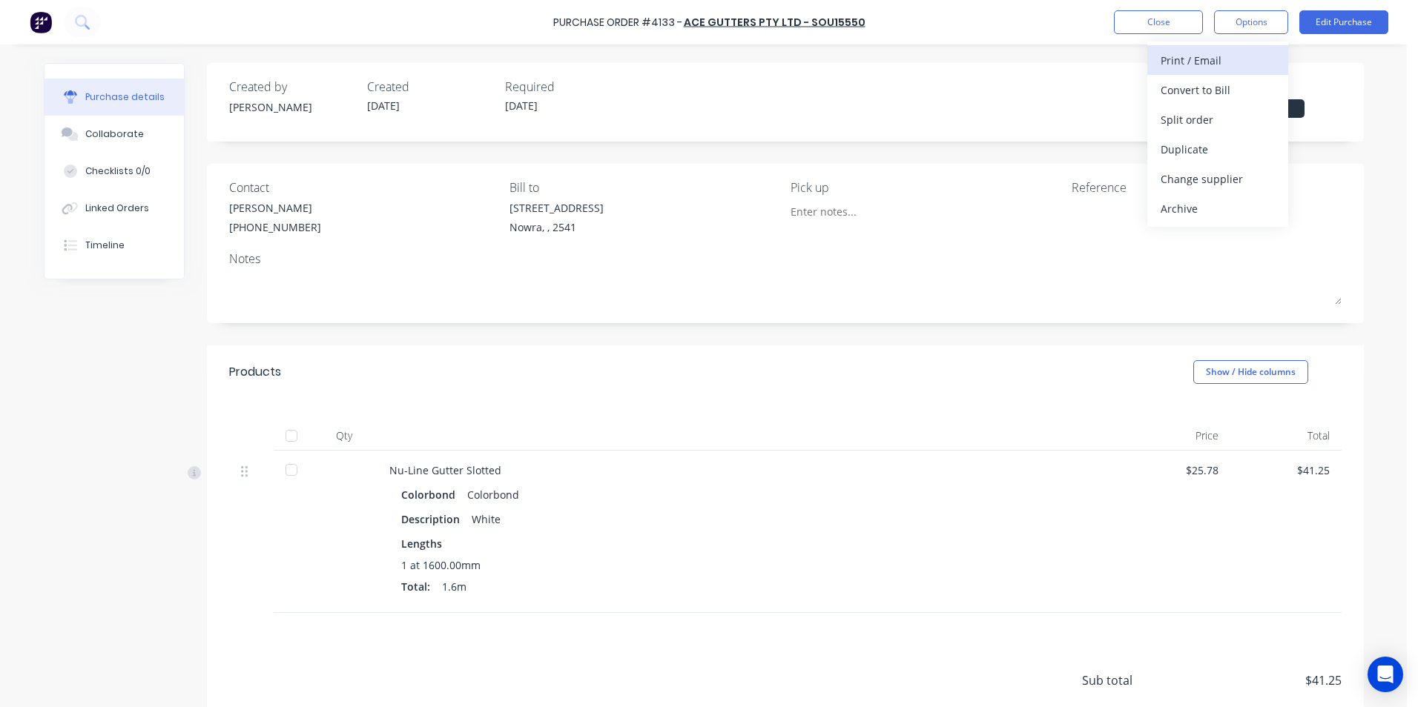
click at [1212, 73] on button "Print / Email" at bounding box center [1217, 60] width 141 height 30
click at [1220, 88] on div "With pricing" at bounding box center [1217, 90] width 114 height 22
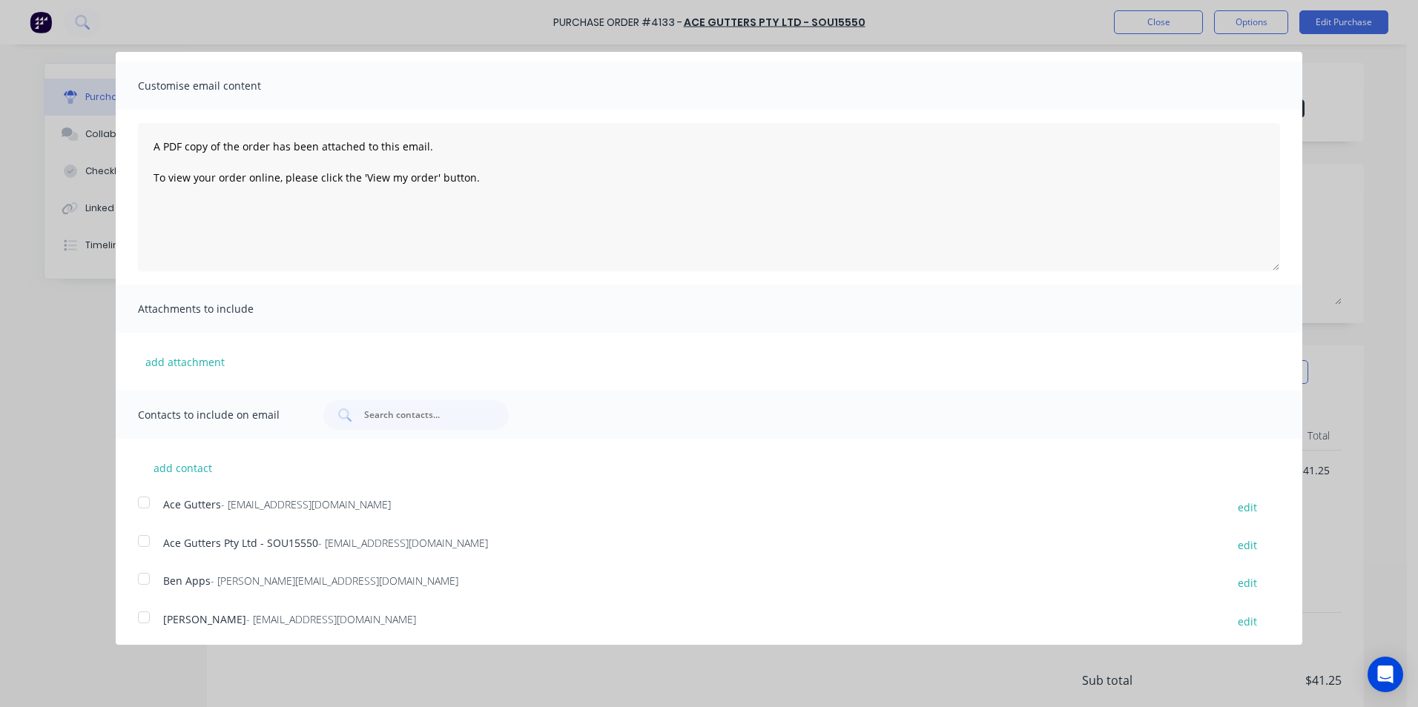
scroll to position [74, 0]
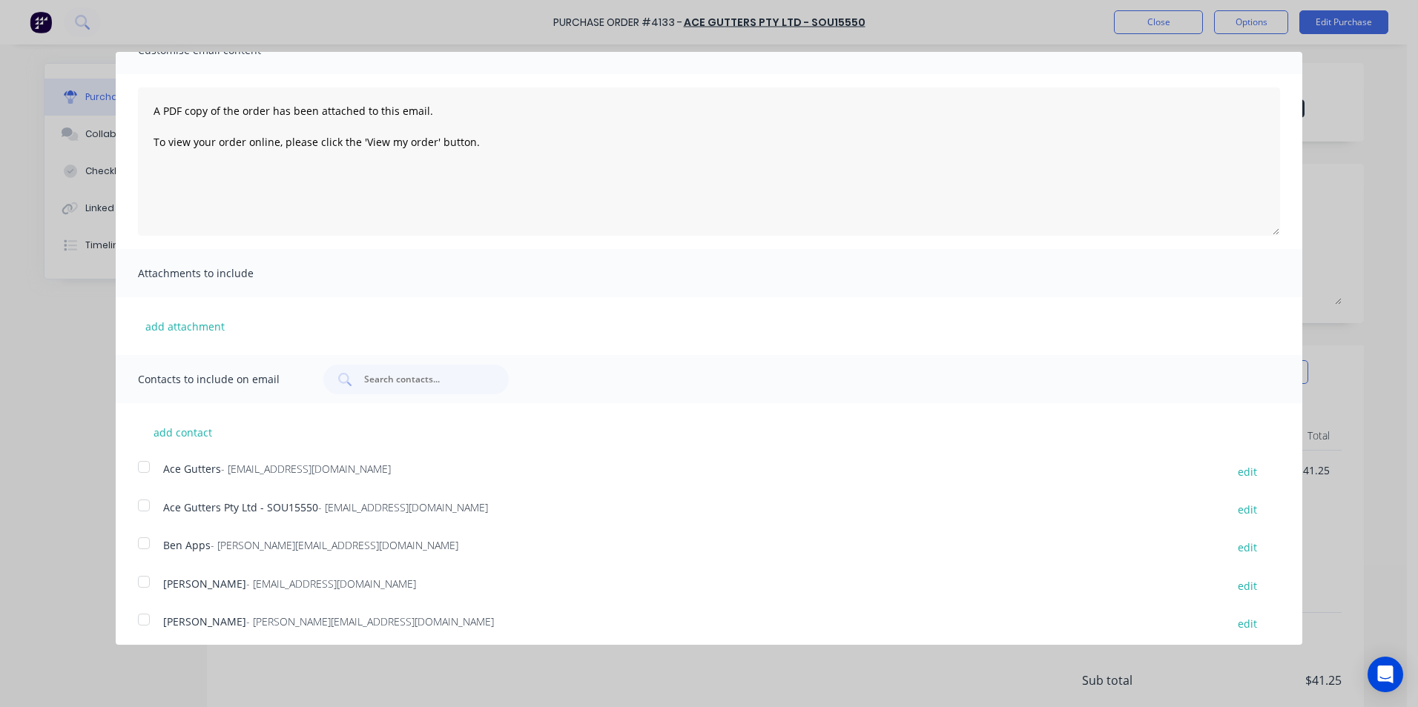
click at [150, 466] on div at bounding box center [144, 467] width 30 height 30
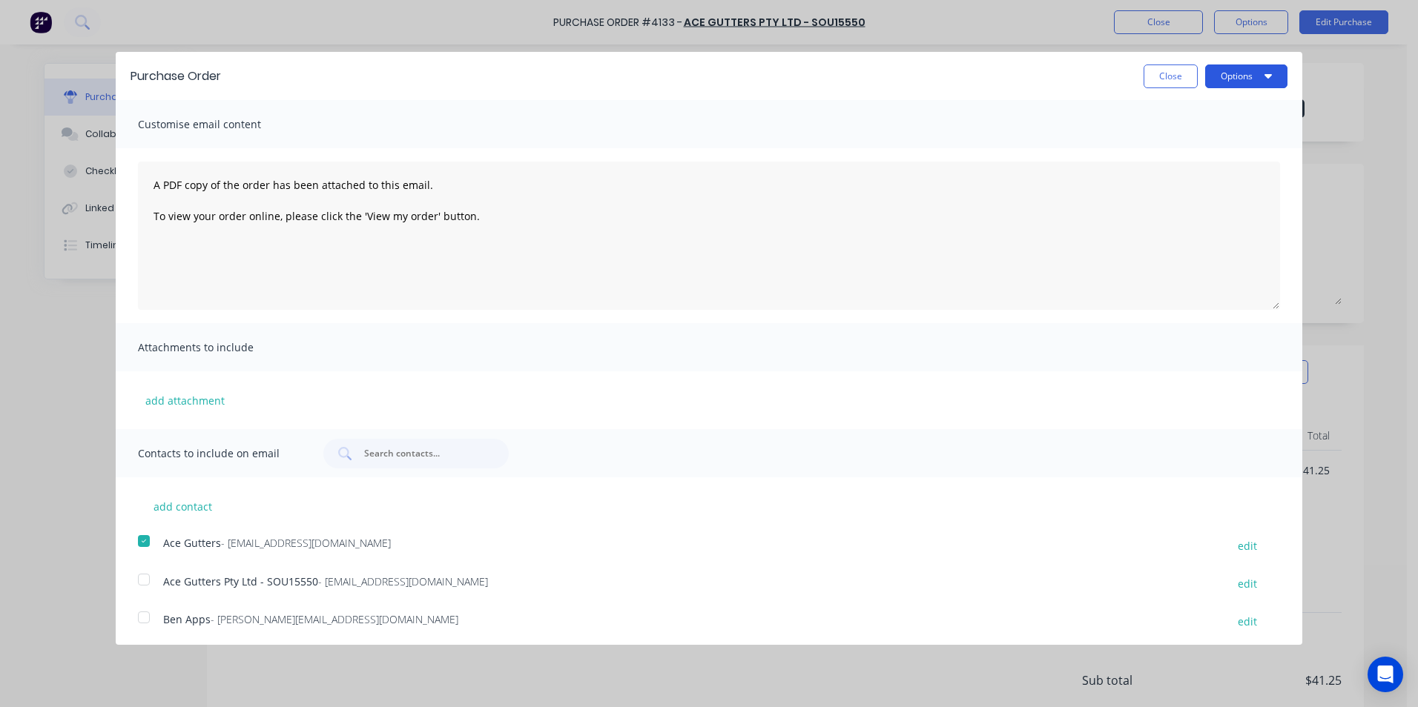
click at [1218, 79] on button "Options" at bounding box center [1246, 77] width 82 height 24
drag, startPoint x: 1209, startPoint y: 141, endPoint x: 1179, endPoint y: 93, distance: 56.6
click at [1208, 141] on div "Email" at bounding box center [1217, 144] width 114 height 22
click at [1179, 81] on button "Close" at bounding box center [1170, 77] width 54 height 24
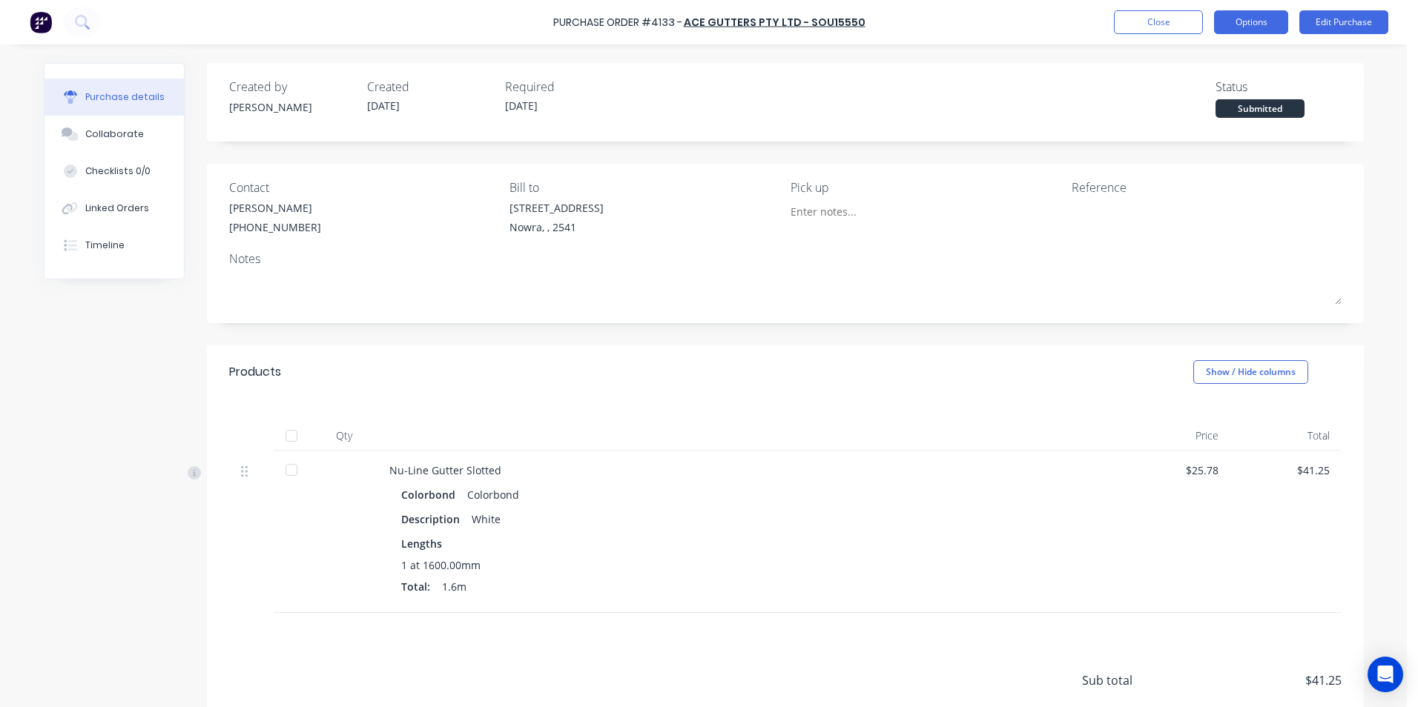
click at [1251, 32] on button "Options" at bounding box center [1251, 22] width 74 height 24
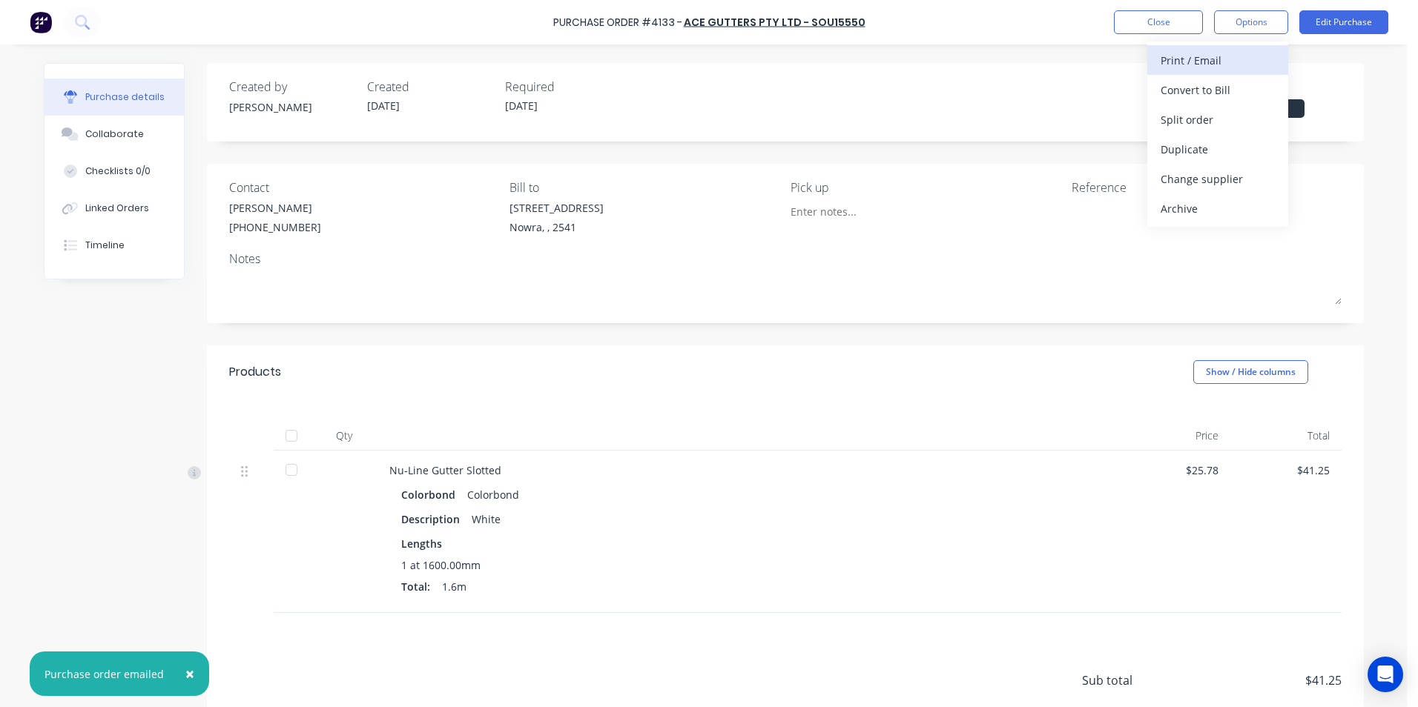
click at [1215, 65] on div "Print / Email" at bounding box center [1217, 61] width 114 height 22
click at [1221, 119] on div "Without pricing" at bounding box center [1217, 120] width 114 height 22
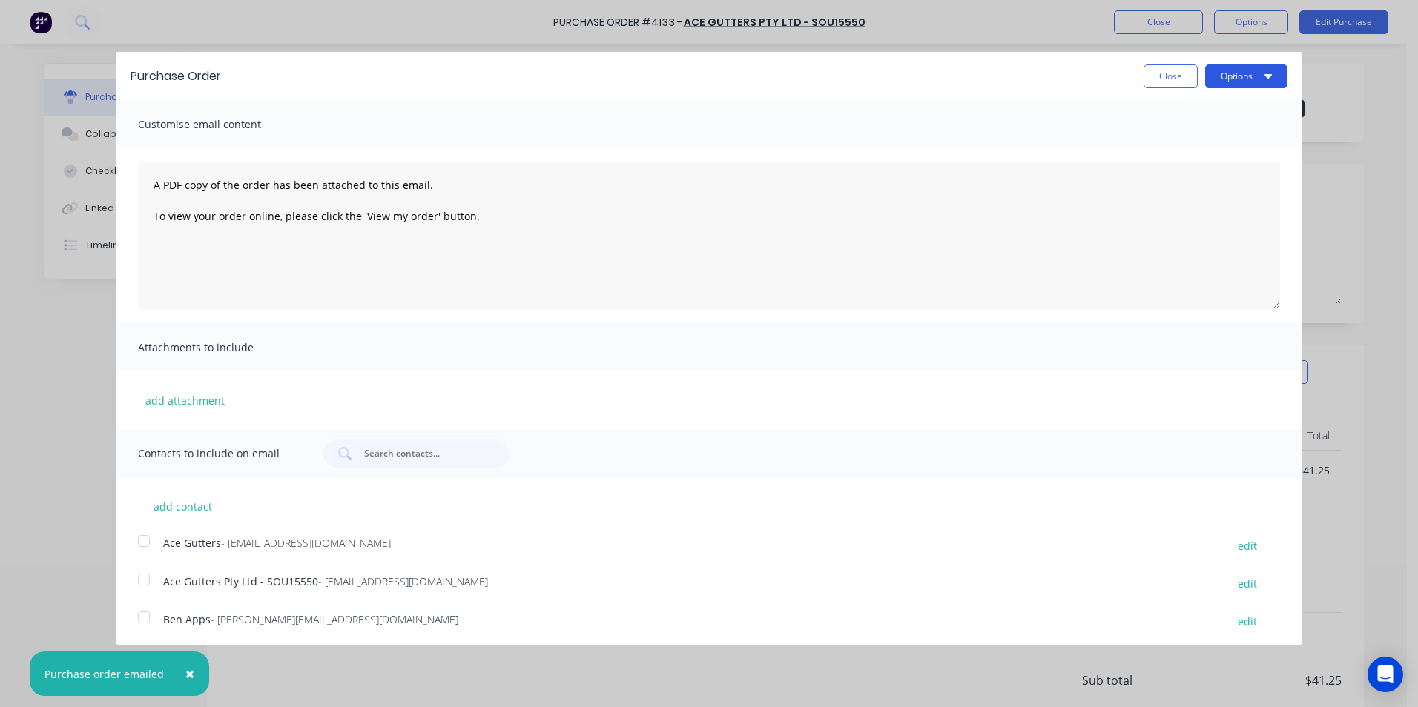
click at [1223, 75] on button "Options" at bounding box center [1246, 77] width 82 height 24
click at [1209, 115] on div "Print" at bounding box center [1217, 114] width 114 height 22
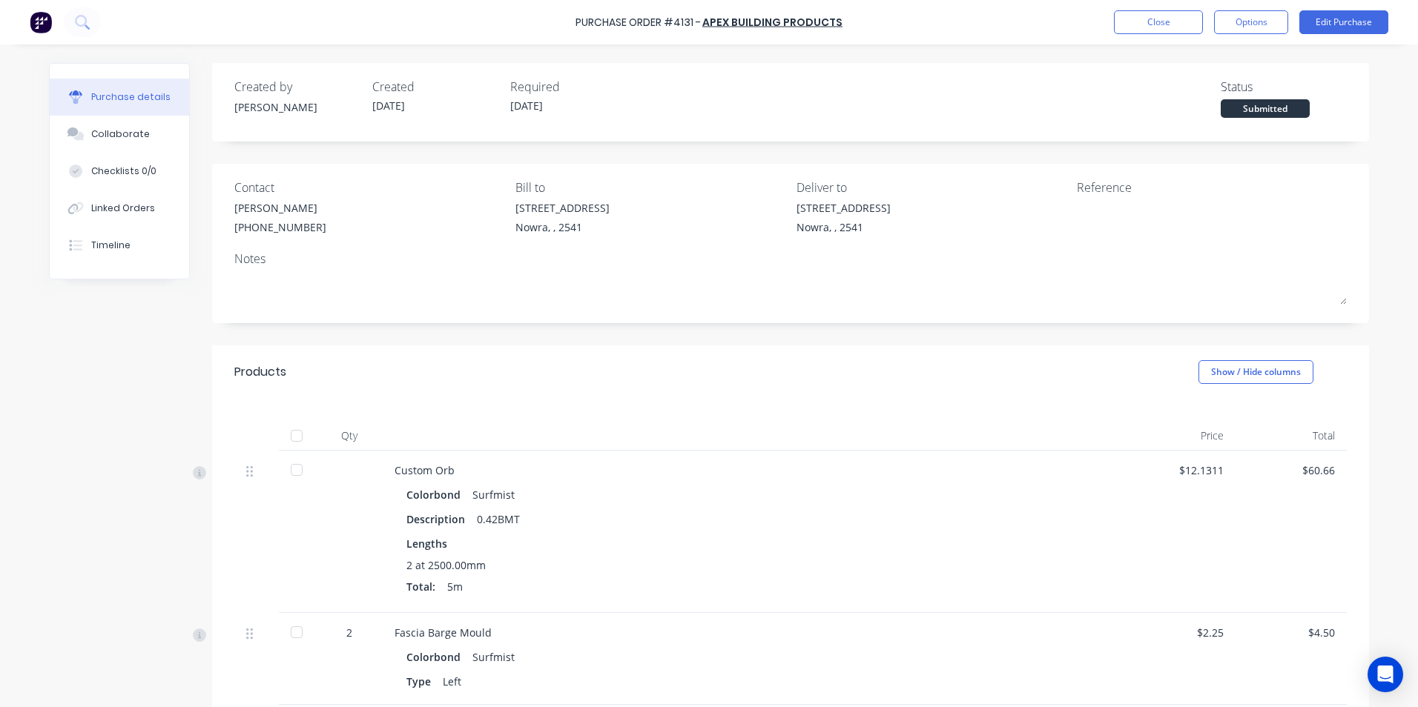
click at [39, 16] on img at bounding box center [41, 22] width 22 height 22
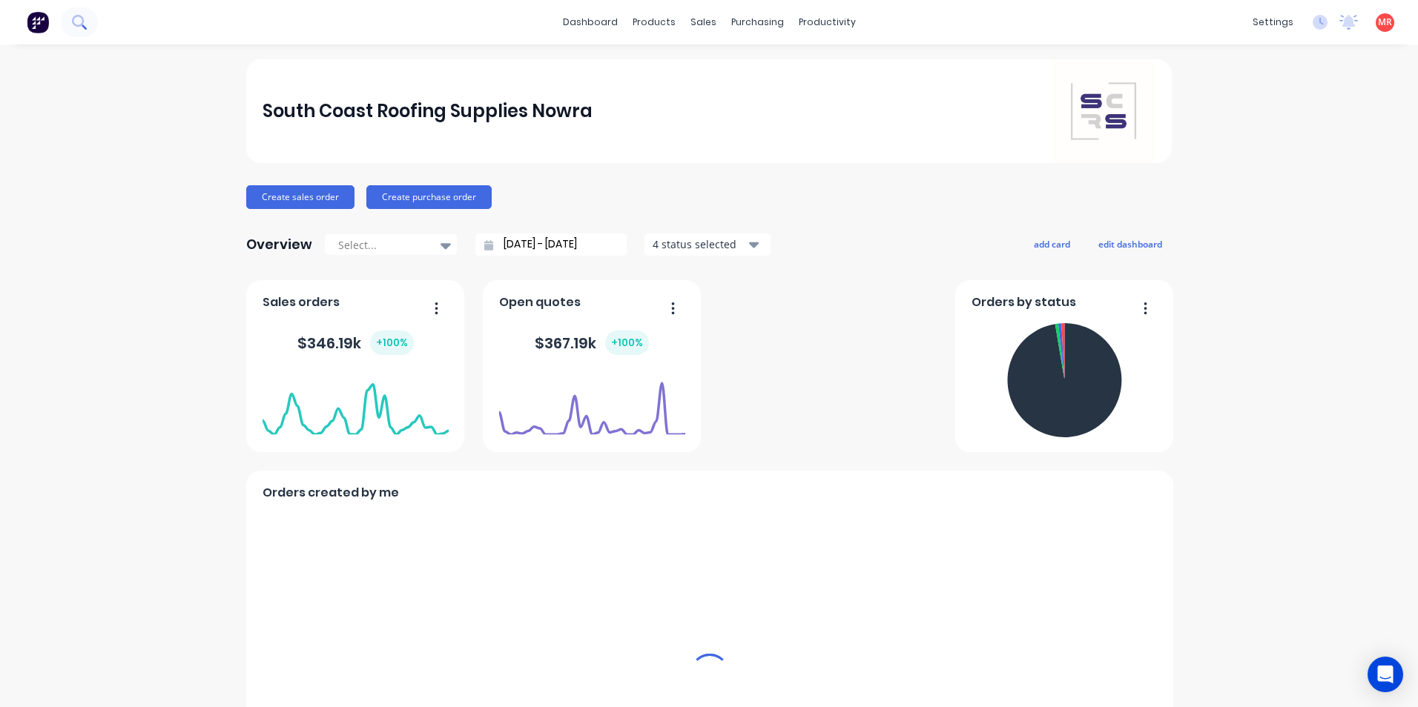
click at [76, 30] on button at bounding box center [79, 22] width 37 height 30
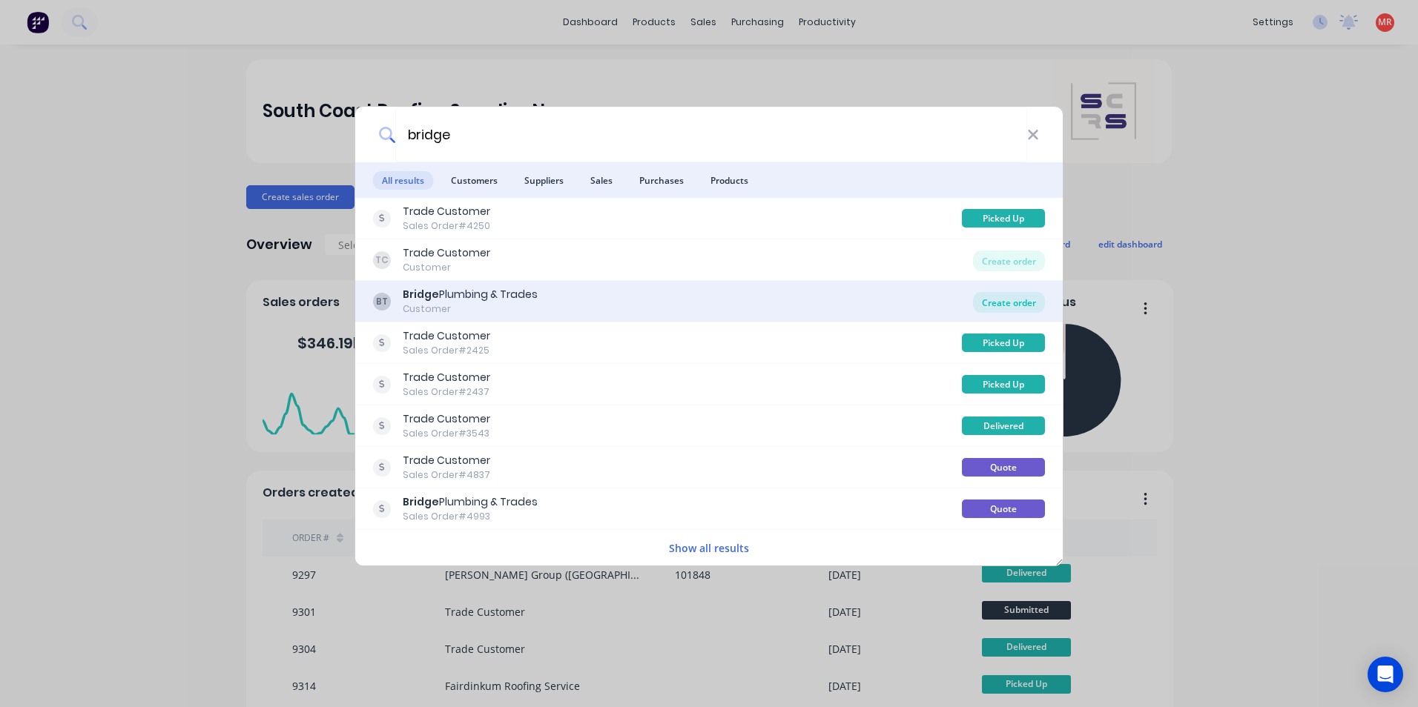
type input "bridge"
click at [1009, 306] on div "Create order" at bounding box center [1009, 302] width 72 height 21
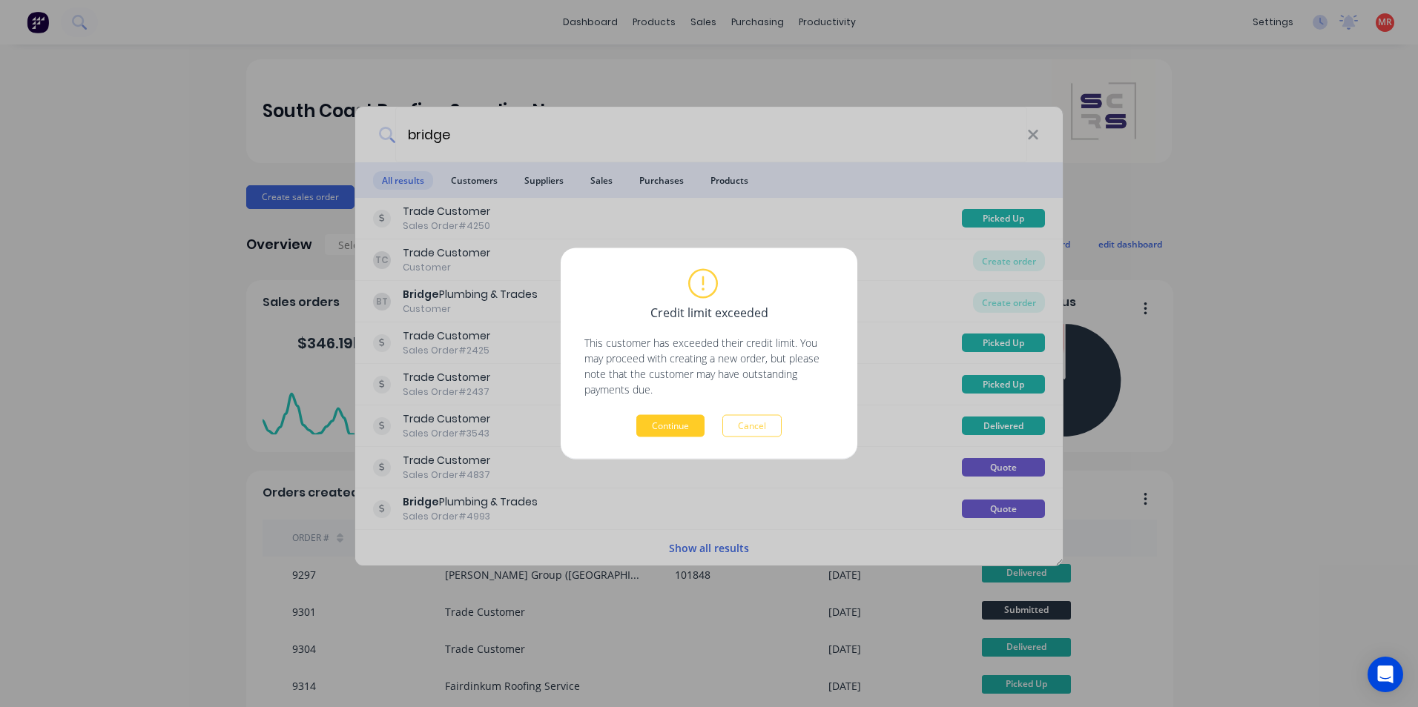
click at [676, 431] on button "Continue" at bounding box center [670, 426] width 68 height 22
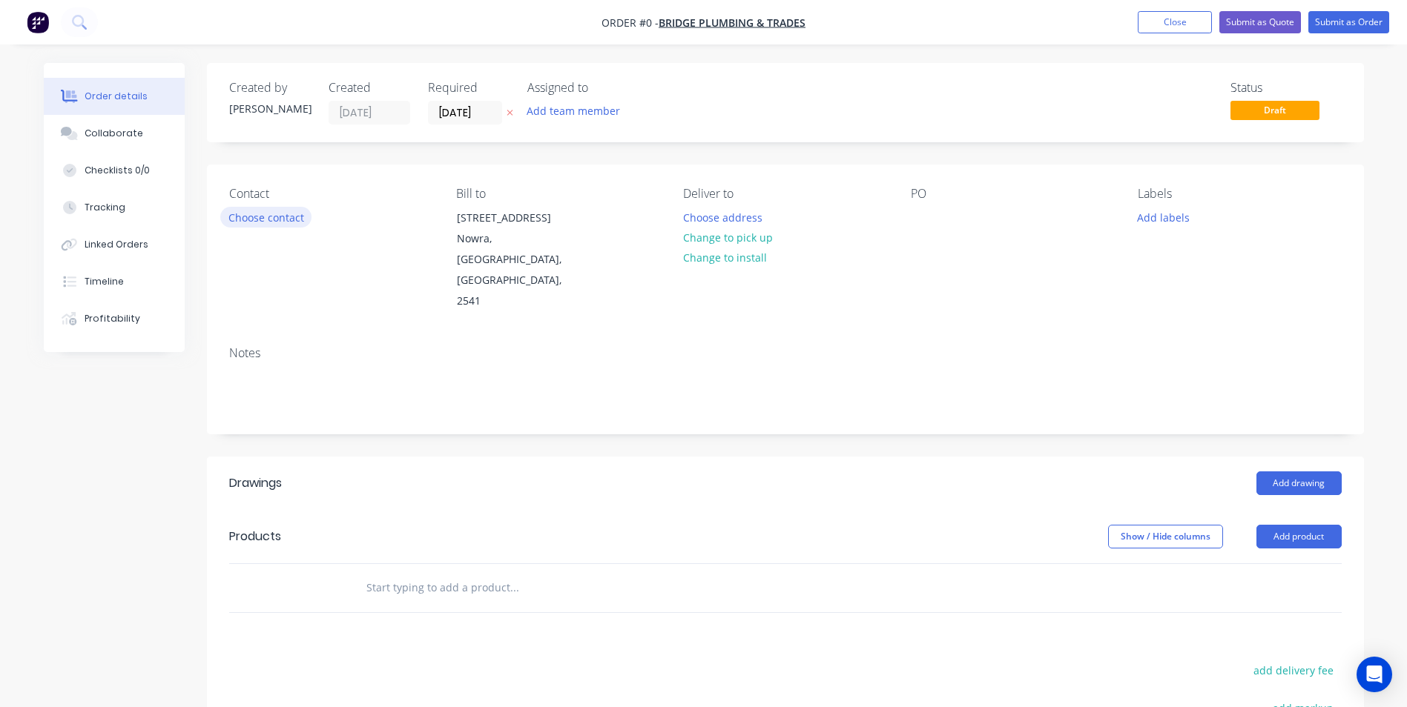
click at [265, 219] on button "Choose contact" at bounding box center [265, 217] width 91 height 20
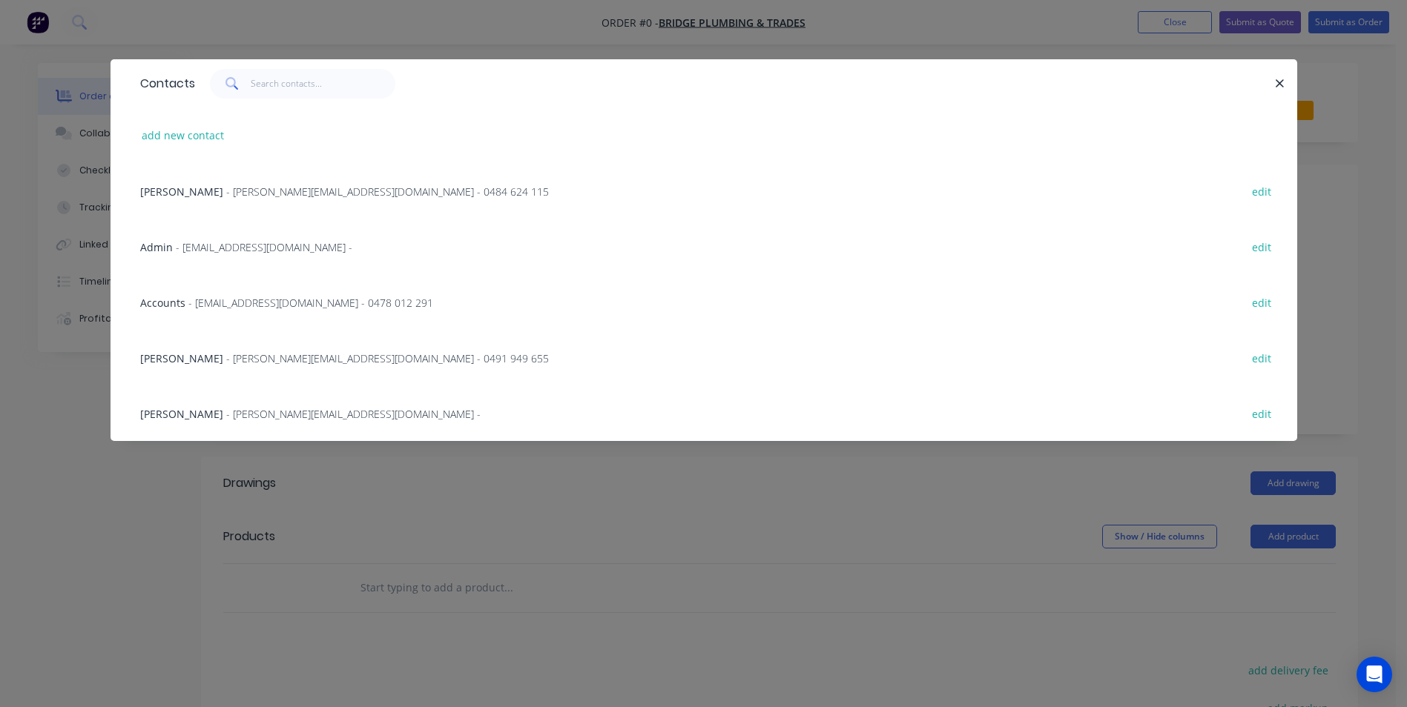
click at [255, 190] on span "- aaron@bridgetrades.com.au - 0484 624 115" at bounding box center [387, 192] width 323 height 14
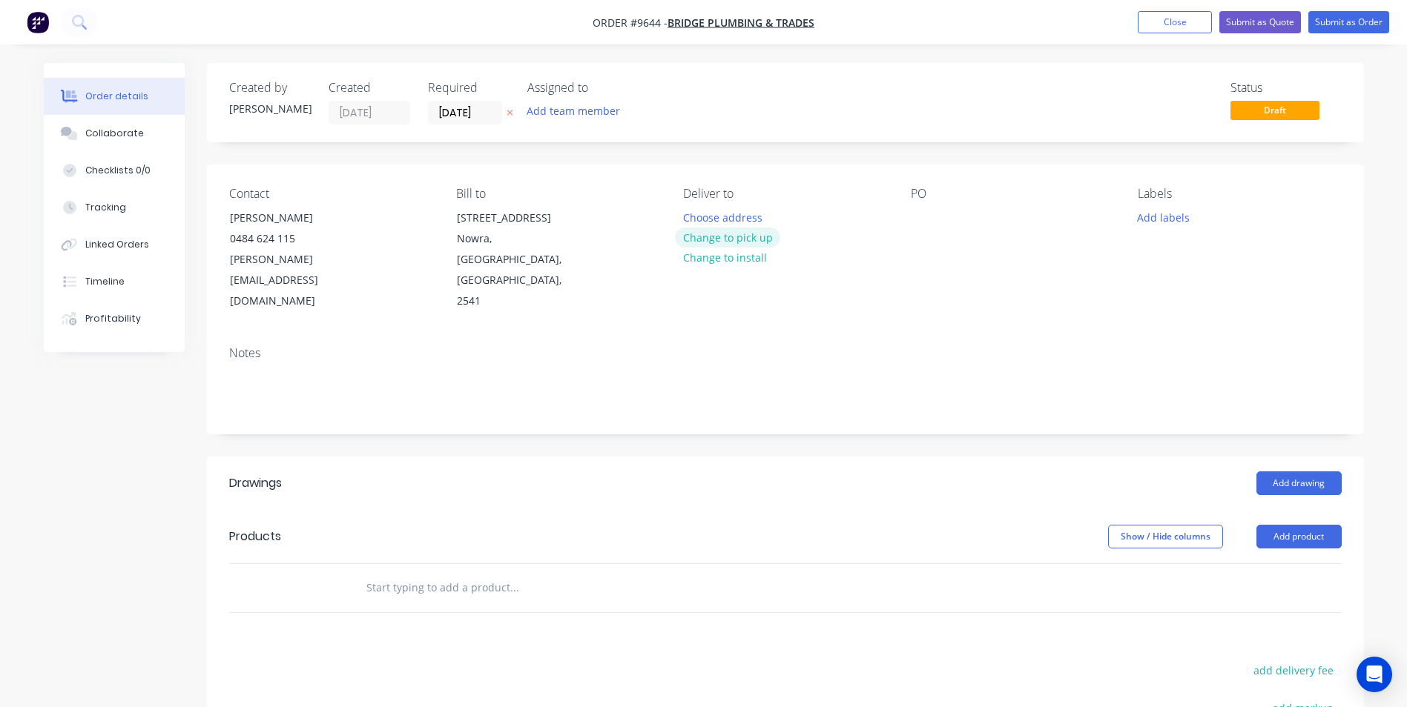
click at [690, 233] on button "Change to pick up" at bounding box center [727, 238] width 105 height 20
click at [1299, 472] on button "Add drawing" at bounding box center [1298, 484] width 85 height 24
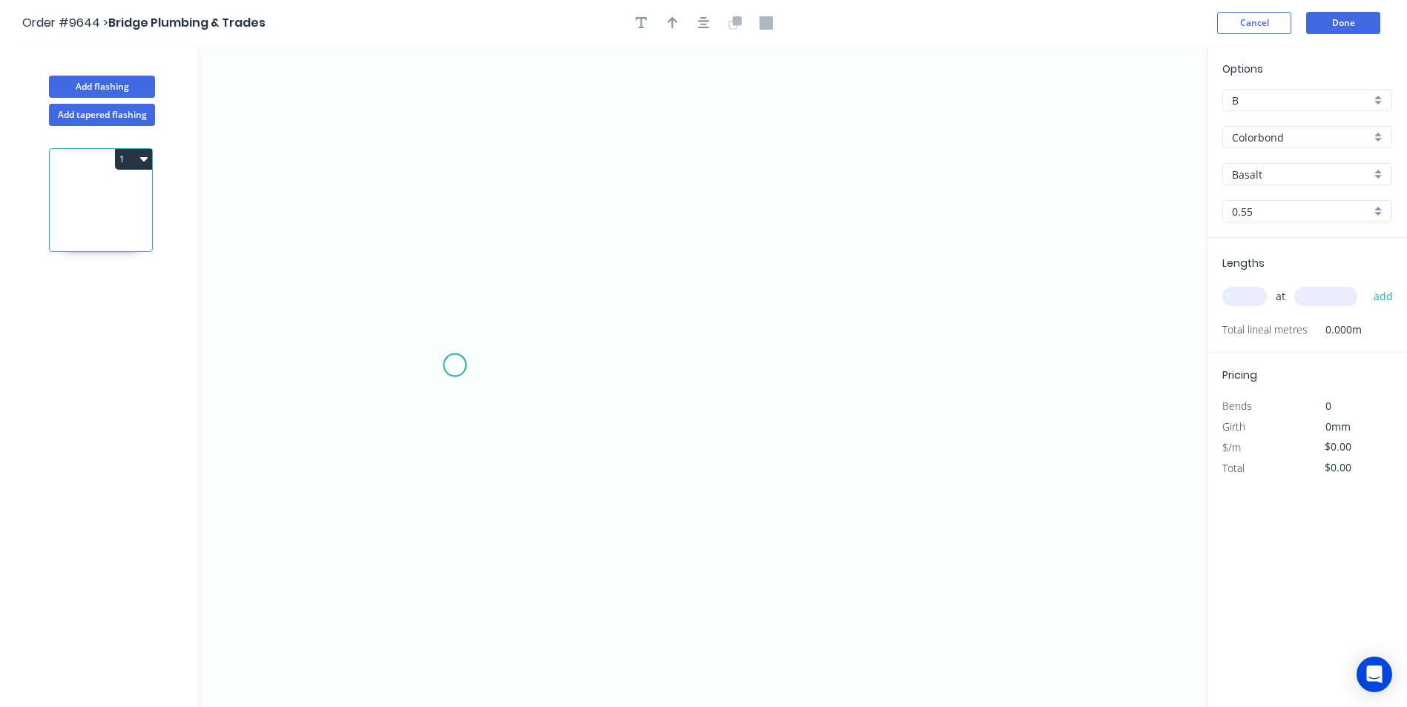
click at [455, 366] on icon "0" at bounding box center [703, 376] width 1006 height 661
click at [452, 317] on icon "0" at bounding box center [703, 376] width 1006 height 661
click at [1056, 334] on icon "0 ?" at bounding box center [703, 376] width 1006 height 661
click at [1054, 360] on icon "0 ? ?" at bounding box center [703, 376] width 1006 height 661
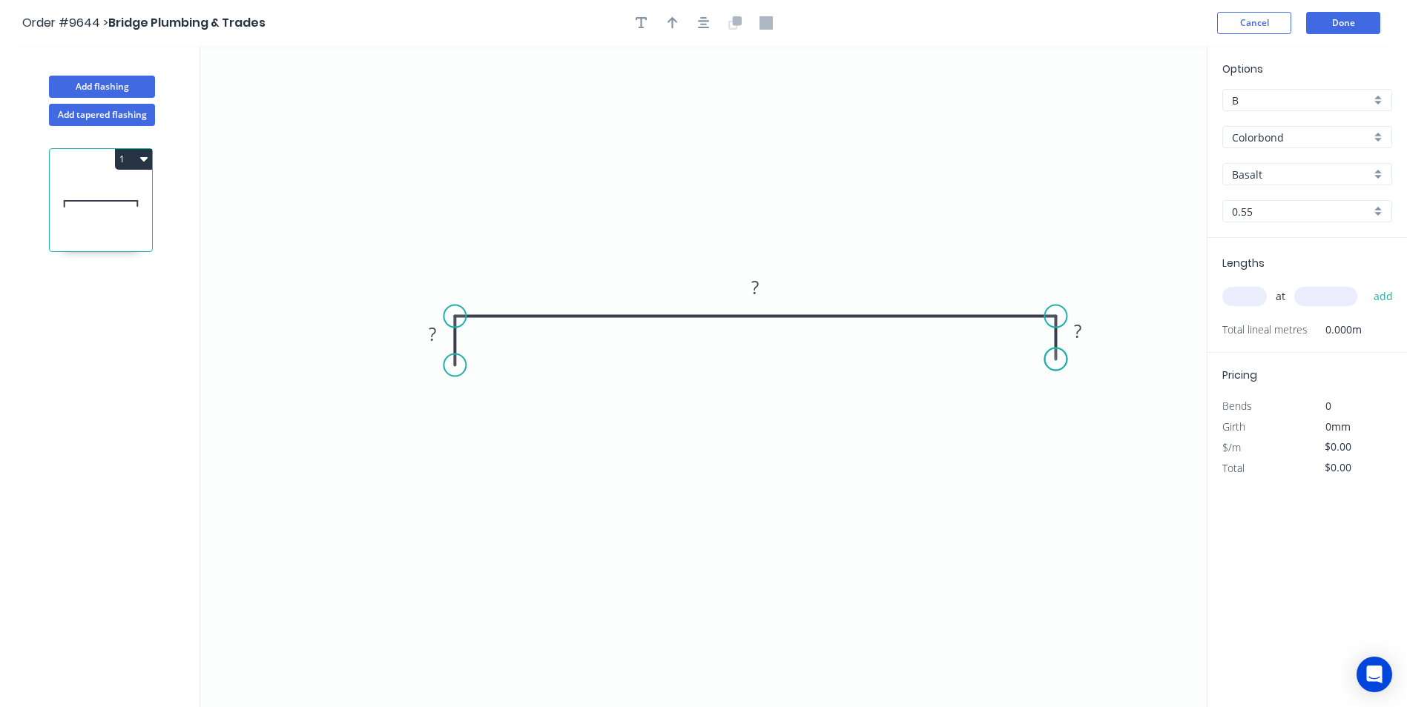
click at [1054, 360] on circle at bounding box center [1055, 360] width 22 height 22
click at [438, 336] on rect at bounding box center [432, 335] width 30 height 21
click at [751, 136] on icon "0 15 300 15" at bounding box center [703, 376] width 1006 height 661
type input "$15.34"
click at [675, 24] on icon "button" at bounding box center [672, 22] width 10 height 13
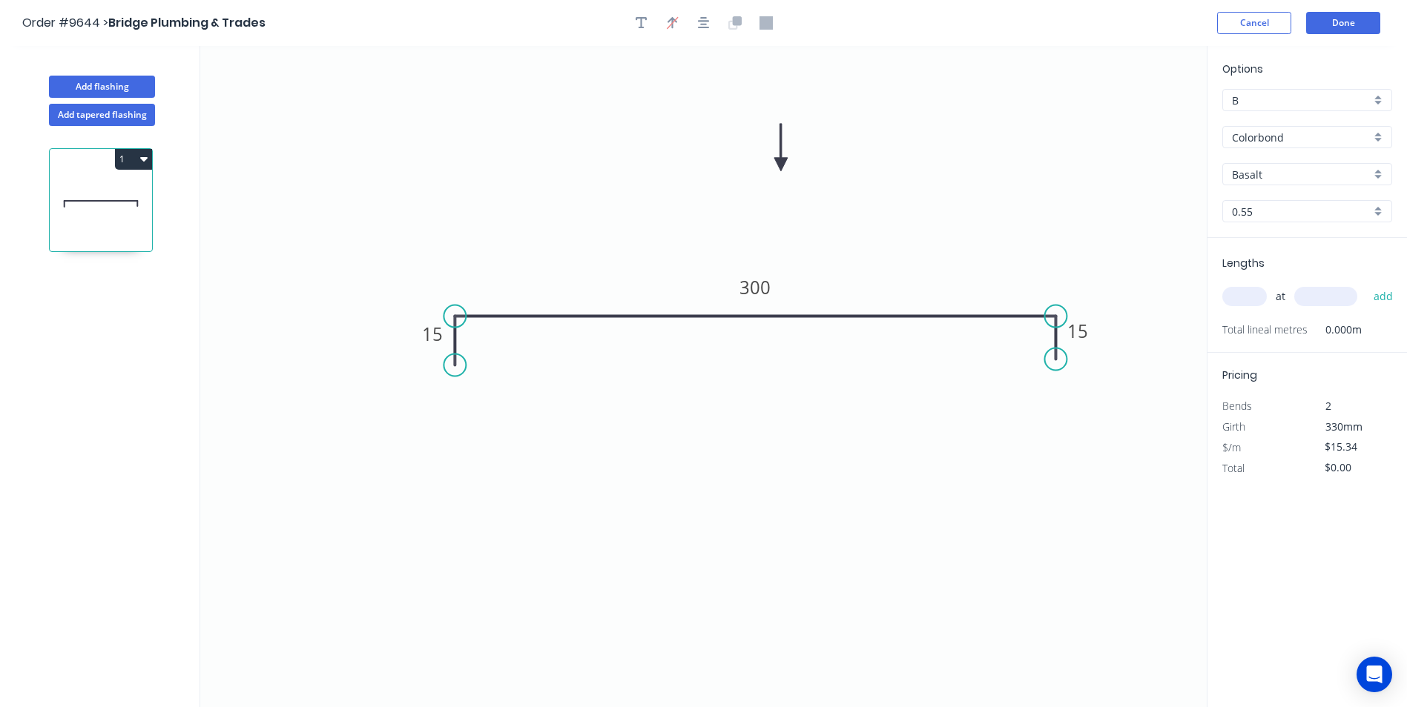
drag, startPoint x: 1132, startPoint y: 116, endPoint x: 781, endPoint y: 165, distance: 354.9
click at [781, 165] on icon at bounding box center [780, 147] width 13 height 47
click at [1378, 176] on div "Basalt" at bounding box center [1307, 174] width 170 height 22
click at [1317, 250] on div "Classic Cream" at bounding box center [1307, 255] width 168 height 26
type input "Classic Cream"
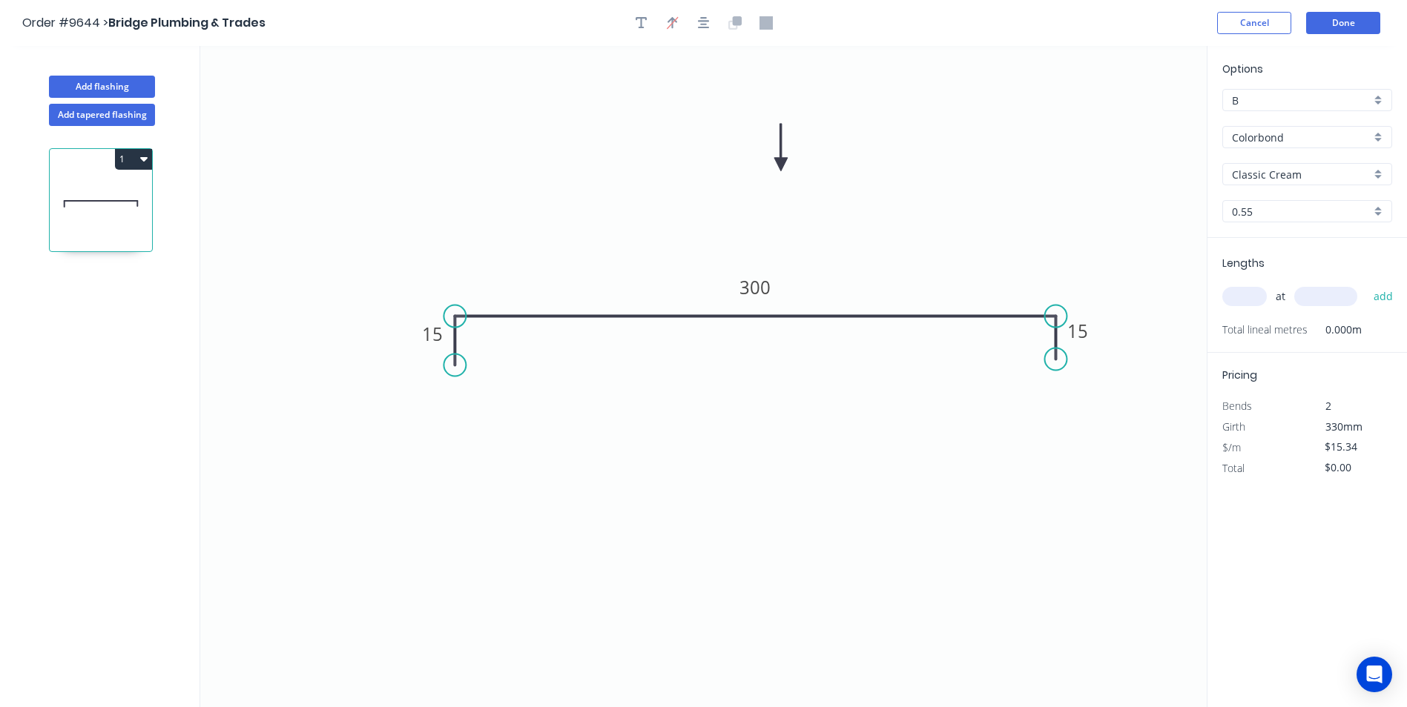
click at [1244, 294] on input "text" at bounding box center [1244, 296] width 44 height 19
type input "2"
type input "2200"
click at [1366, 284] on button "add" at bounding box center [1383, 296] width 35 height 25
type input "$67.50"
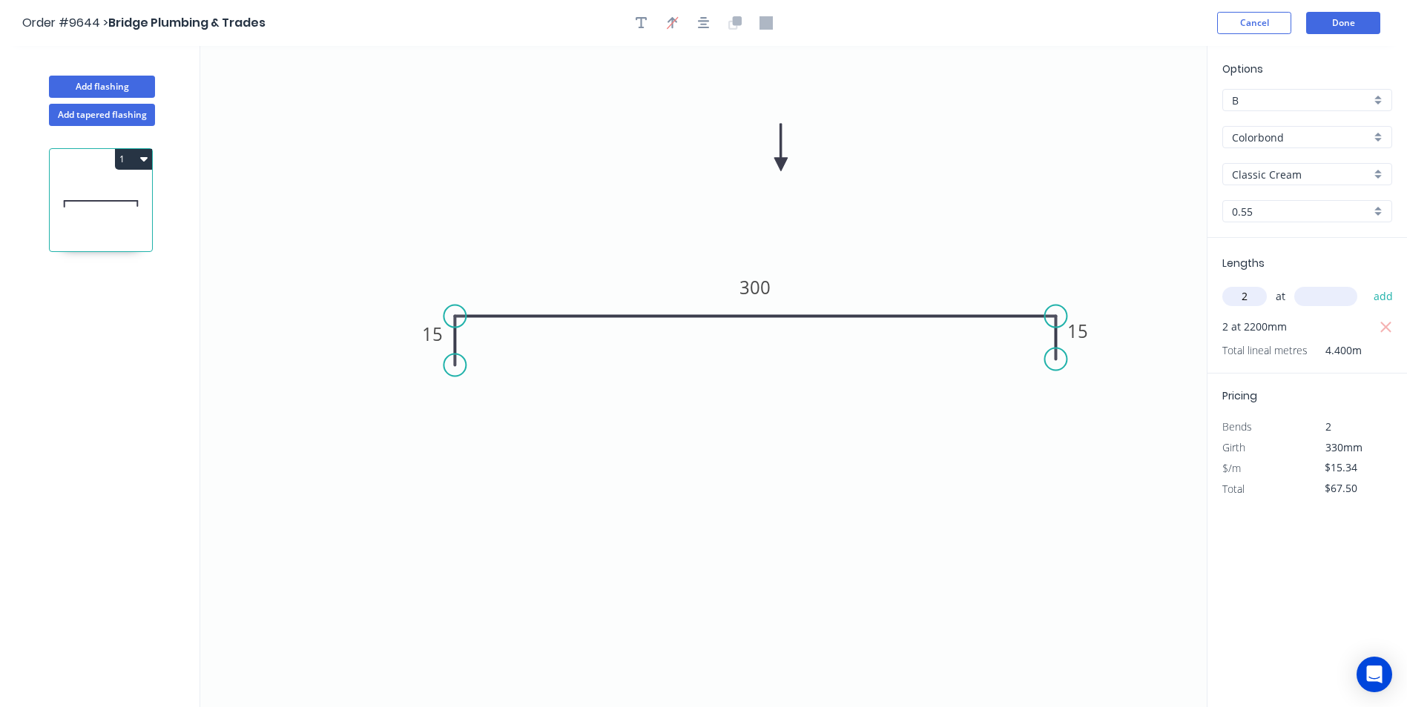
type input "2"
type input "800"
click at [1366, 284] on button "add" at bounding box center [1383, 296] width 35 height 25
type input "$98.18"
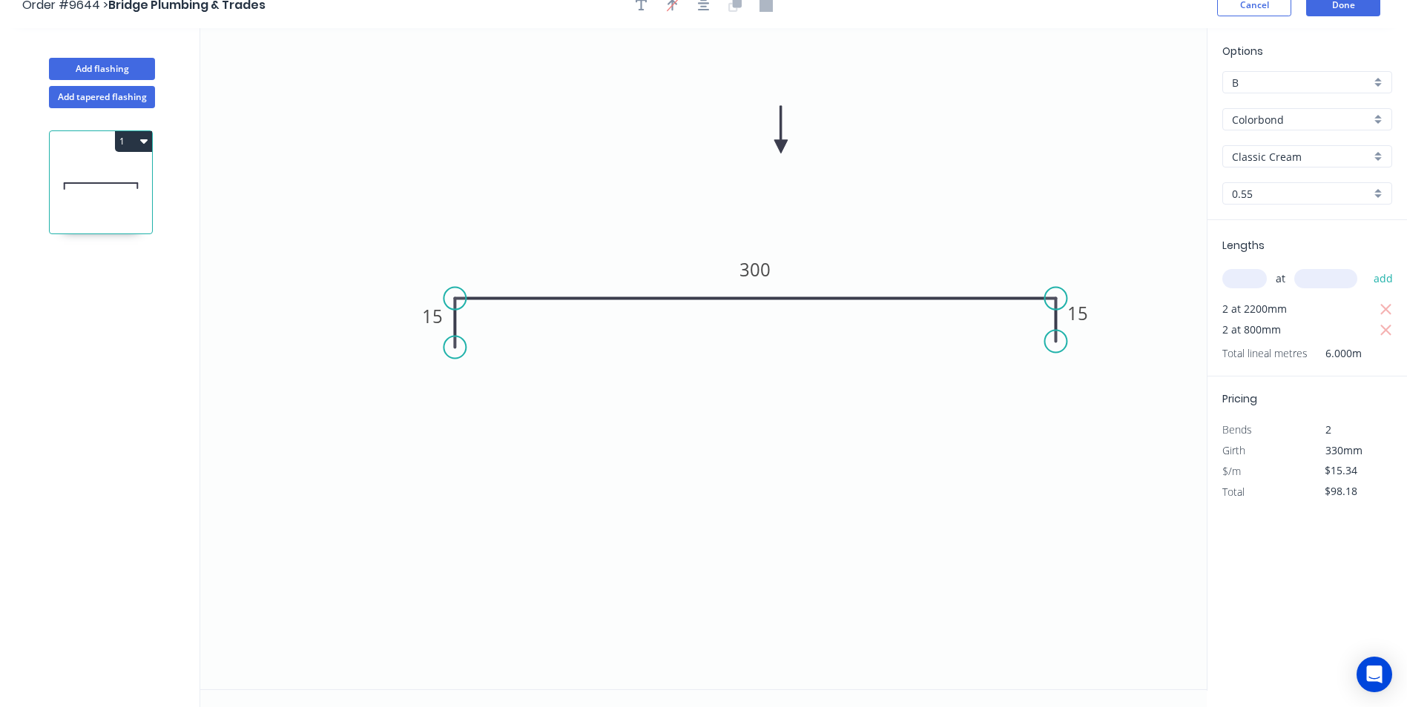
scroll to position [27, 0]
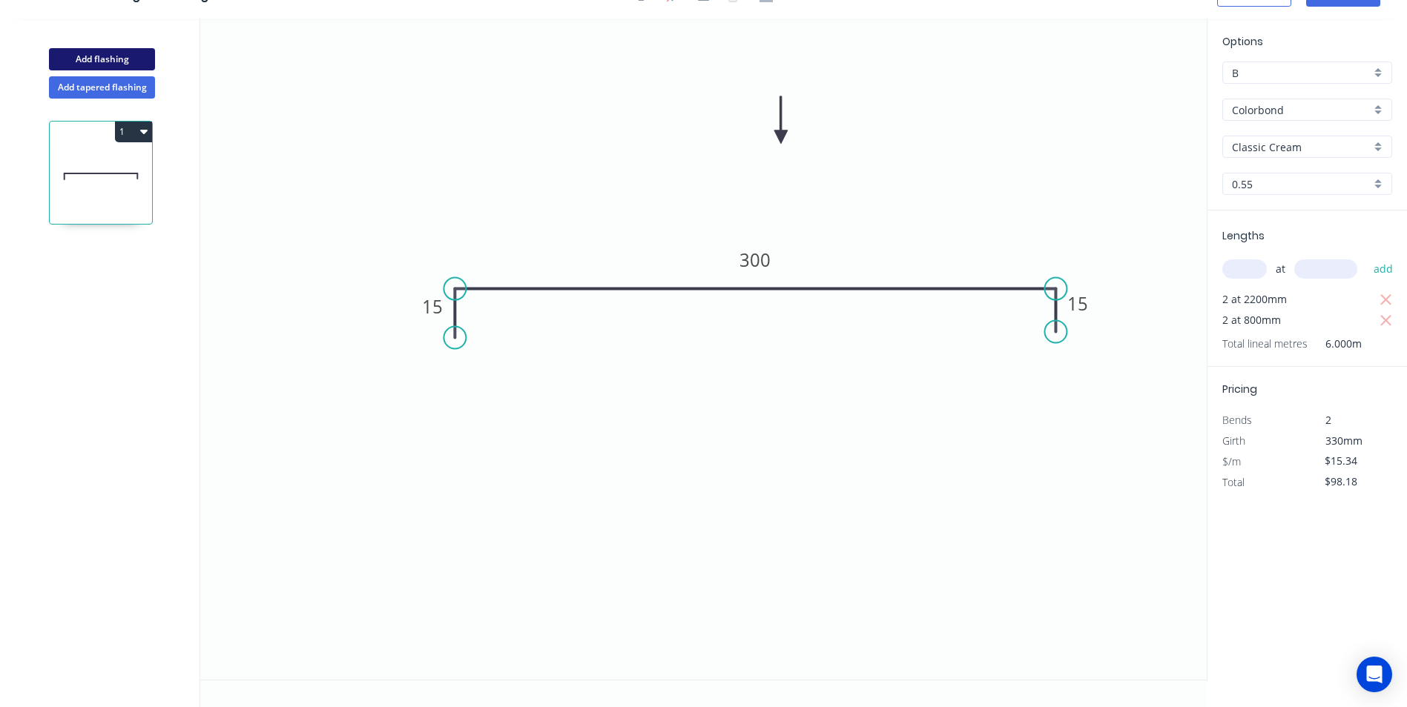
click at [132, 59] on button "Add flashing" at bounding box center [102, 59] width 106 height 22
type input "$0.00"
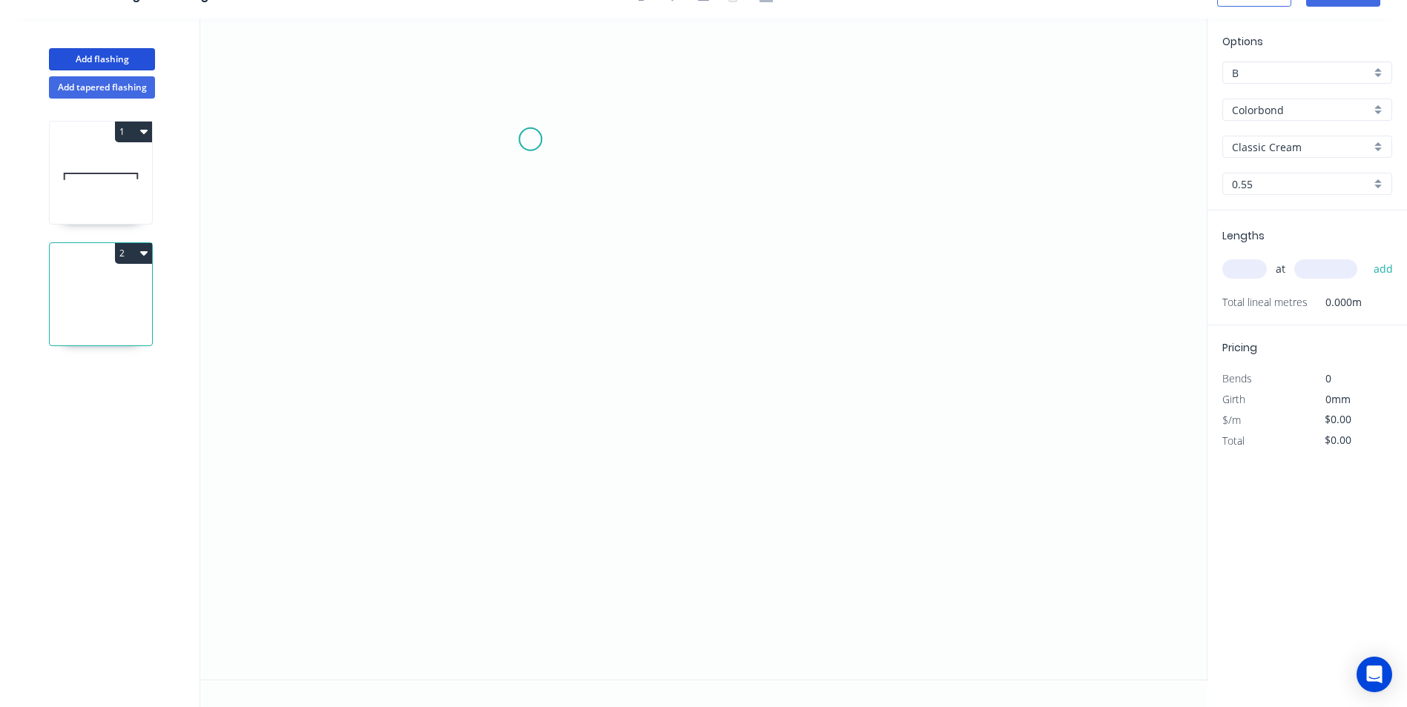
click at [530, 139] on icon "0" at bounding box center [703, 349] width 1006 height 661
click at [707, 277] on icon "0" at bounding box center [703, 349] width 1006 height 661
click at [703, 560] on icon "0 ?" at bounding box center [703, 349] width 1006 height 661
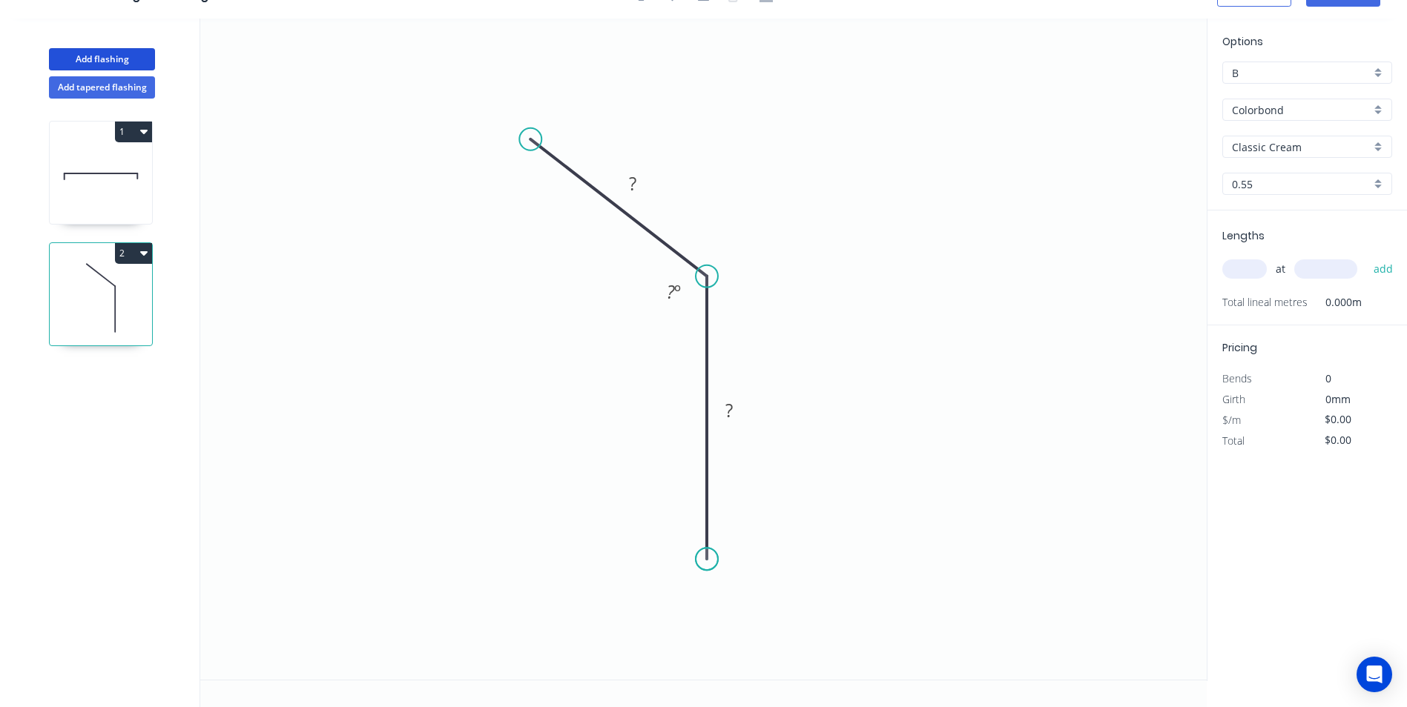
click at [703, 560] on circle at bounding box center [707, 559] width 22 height 22
click at [629, 193] on tspan "?" at bounding box center [632, 183] width 7 height 24
click at [1244, 271] on input "text" at bounding box center [1244, 269] width 44 height 19
type input "$16.98"
type input "2"
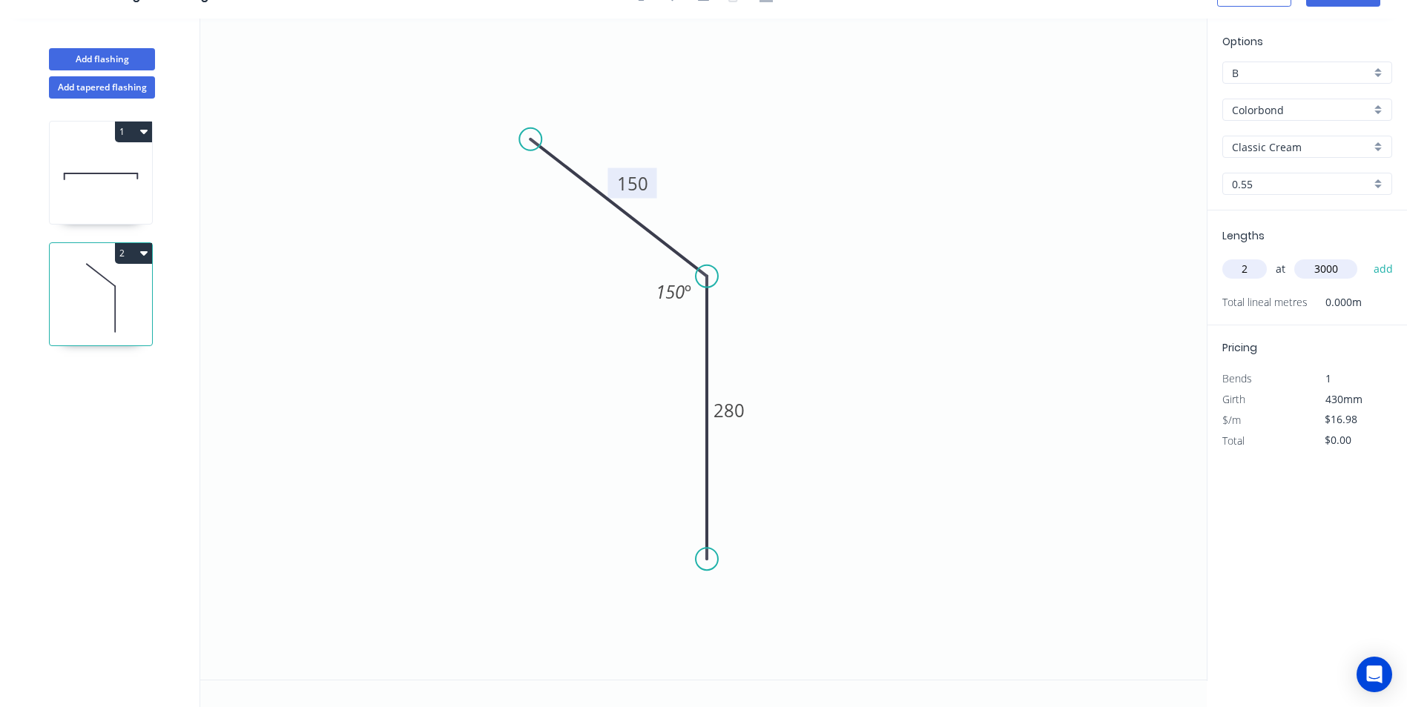
type input "3000"
click at [1366, 257] on button "add" at bounding box center [1383, 269] width 35 height 25
type input "$101.88"
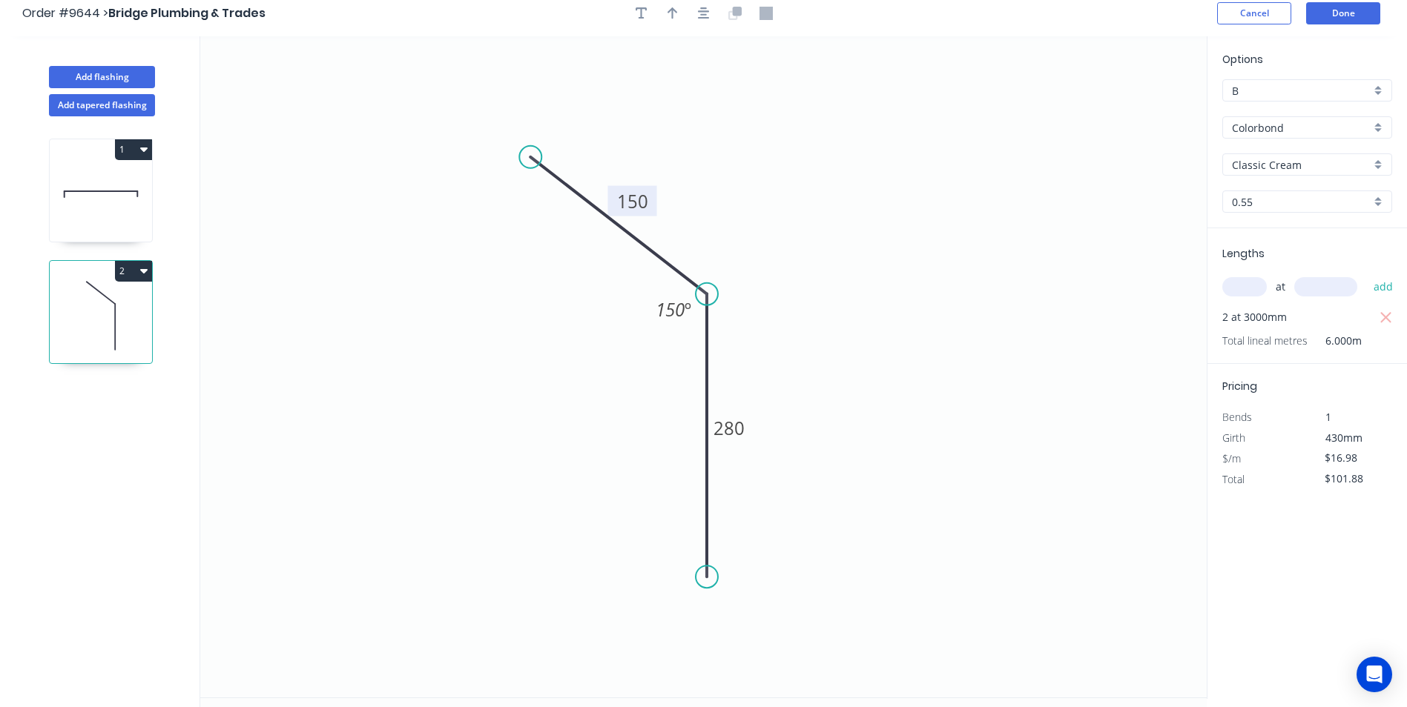
scroll to position [0, 0]
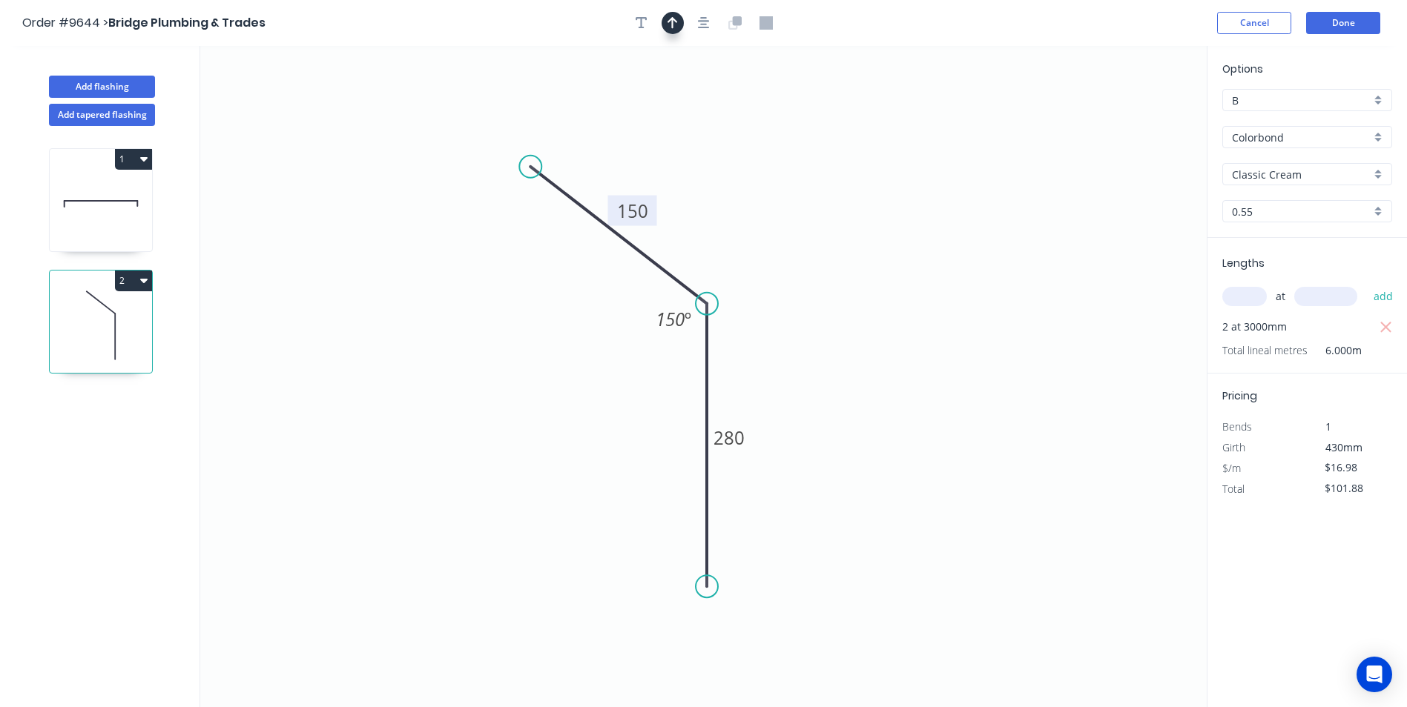
click at [680, 24] on button "button" at bounding box center [672, 23] width 22 height 22
click at [1135, 119] on icon at bounding box center [1131, 102] width 13 height 47
drag, startPoint x: 1134, startPoint y: 118, endPoint x: 925, endPoint y: 156, distance: 212.6
click at [990, 154] on icon at bounding box center [1011, 132] width 43 height 43
click at [1341, 22] on button "Done" at bounding box center [1343, 23] width 74 height 22
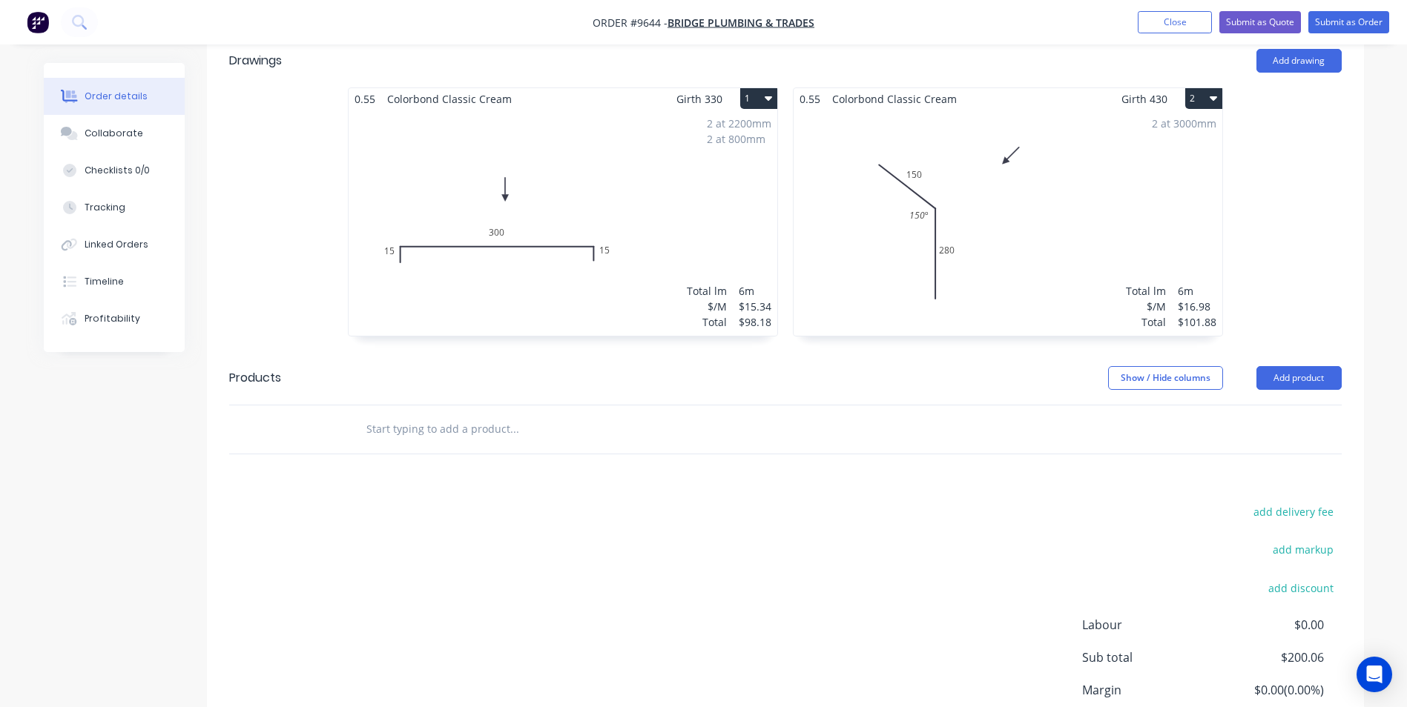
scroll to position [506, 0]
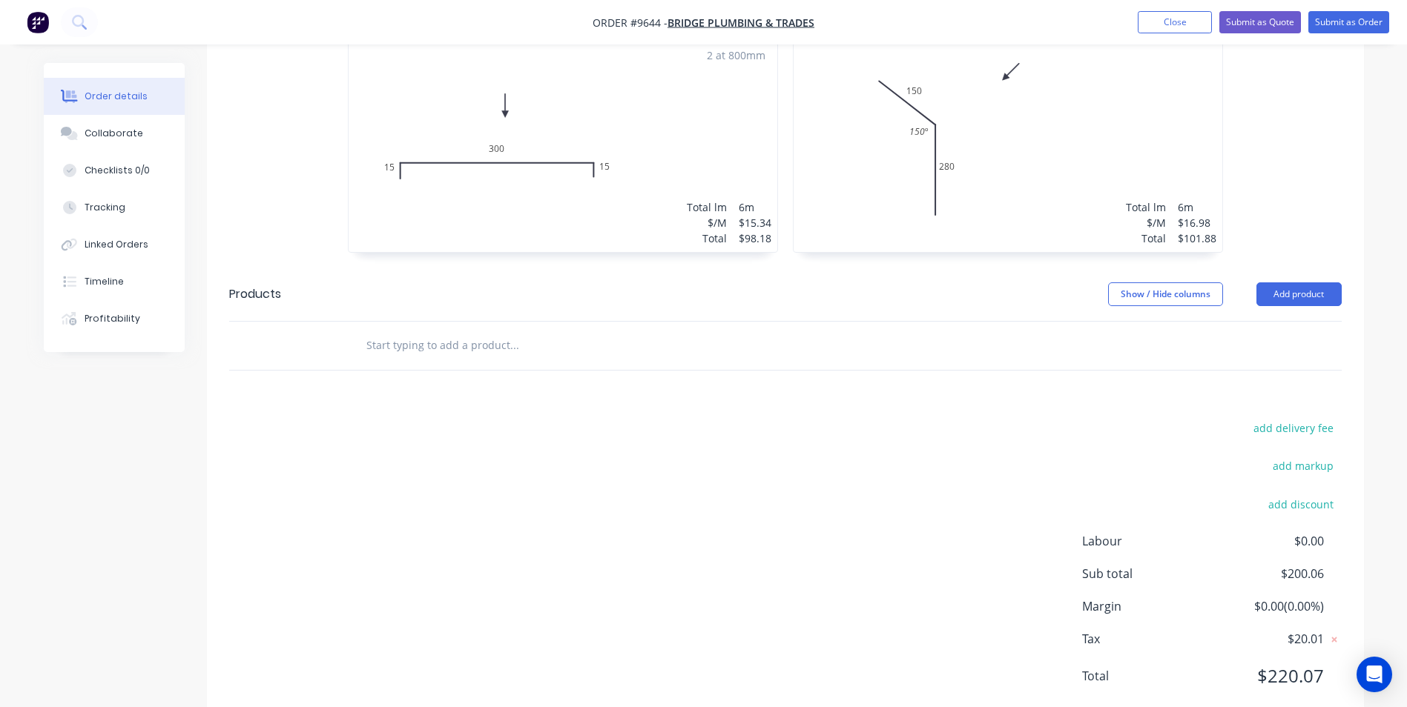
click at [450, 331] on input "text" at bounding box center [514, 346] width 297 height 30
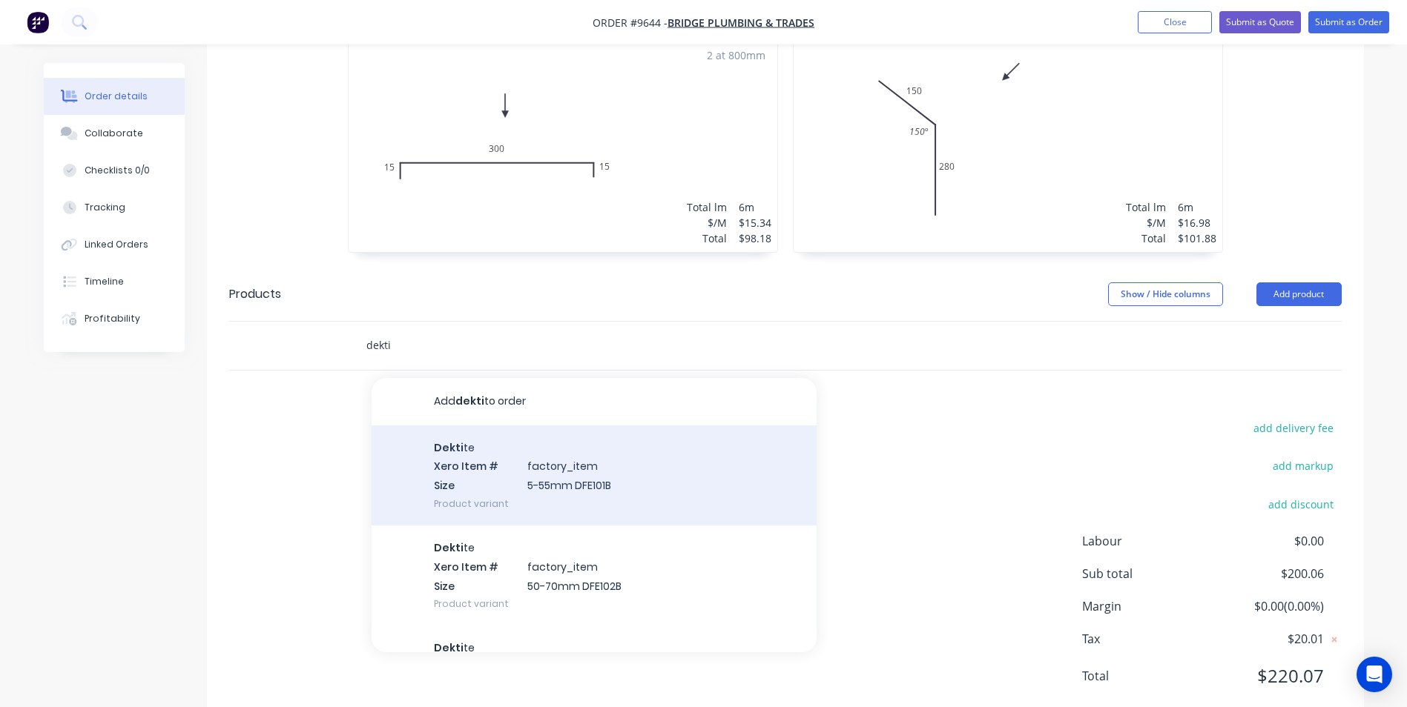
scroll to position [74, 0]
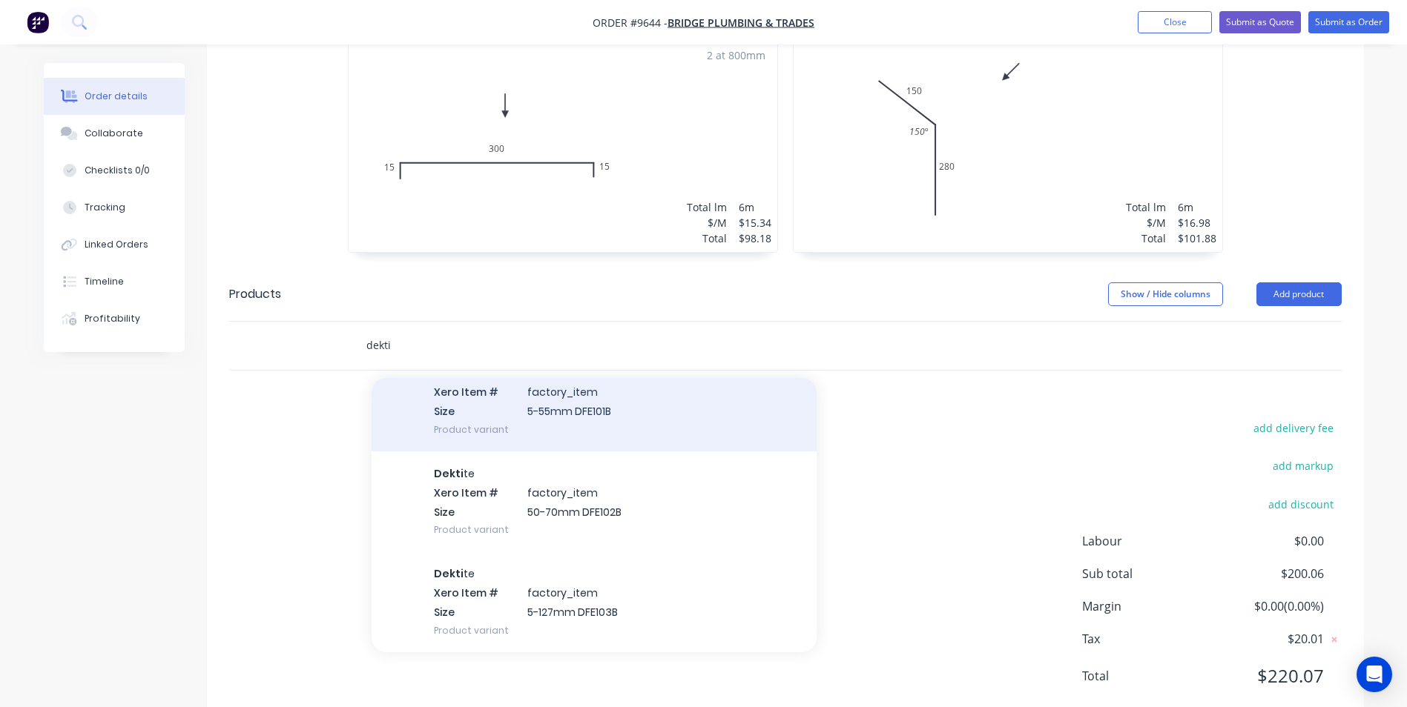
type input "dekti"
click at [483, 452] on div "Dekti te Xero Item # factory_item Size 50-70mm DFE102B Product variant" at bounding box center [594, 502] width 445 height 100
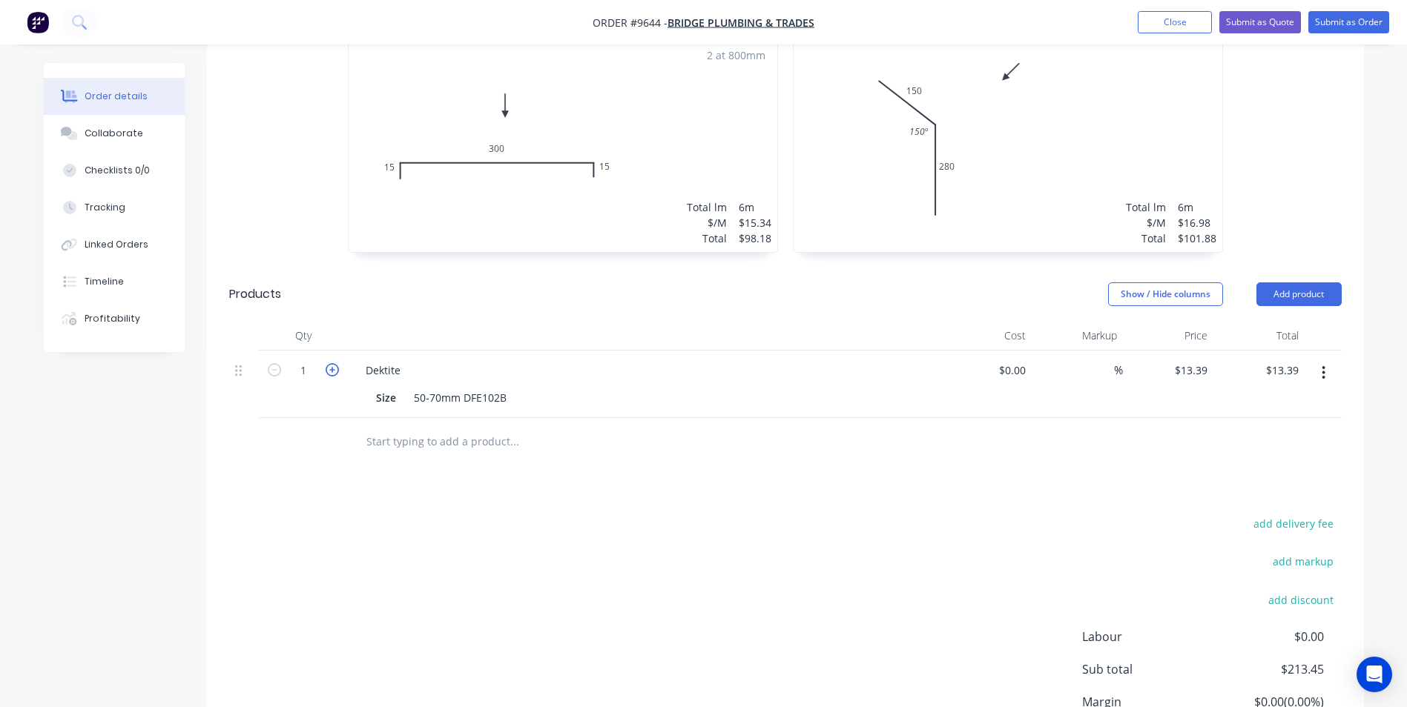
click at [331, 363] on icon "button" at bounding box center [332, 369] width 13 height 13
type input "2"
type input "$26.78"
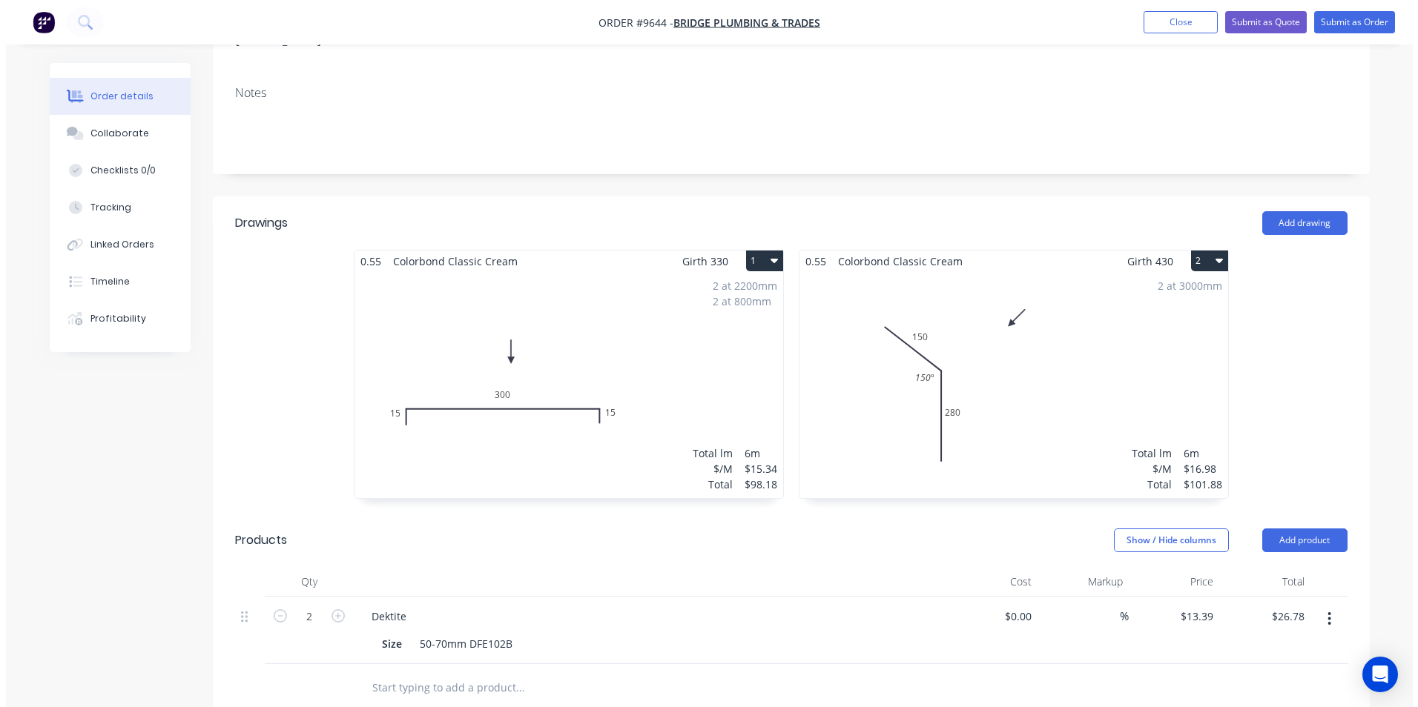
scroll to position [83, 0]
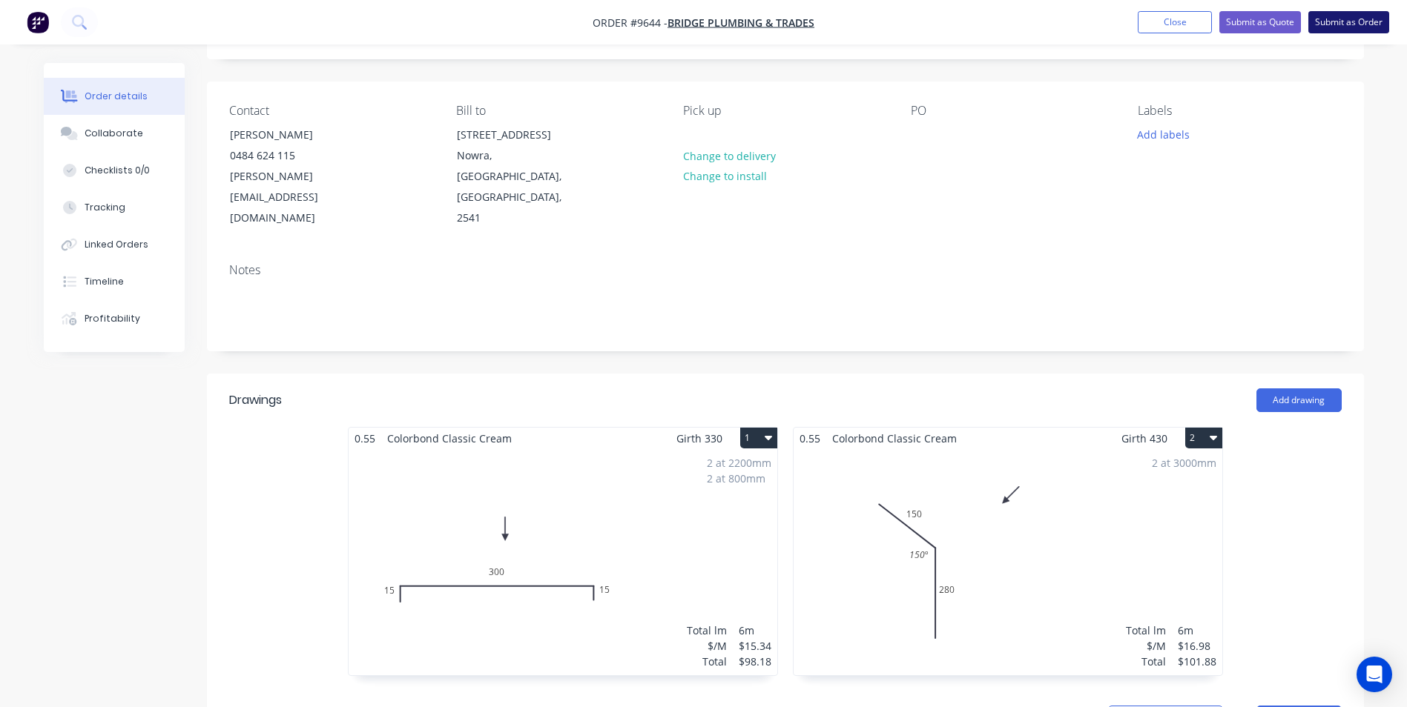
click at [1333, 22] on button "Submit as Order" at bounding box center [1348, 22] width 81 height 22
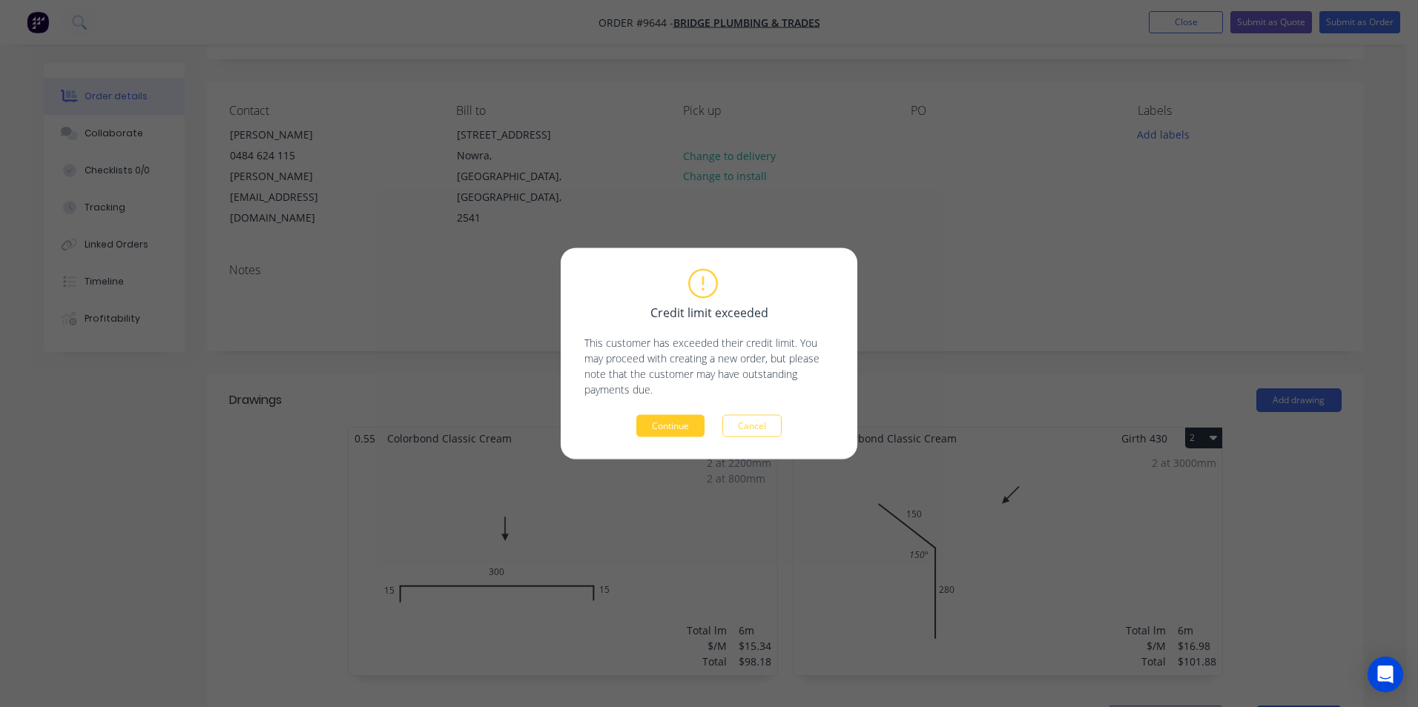
click at [690, 427] on button "Continue" at bounding box center [670, 426] width 68 height 22
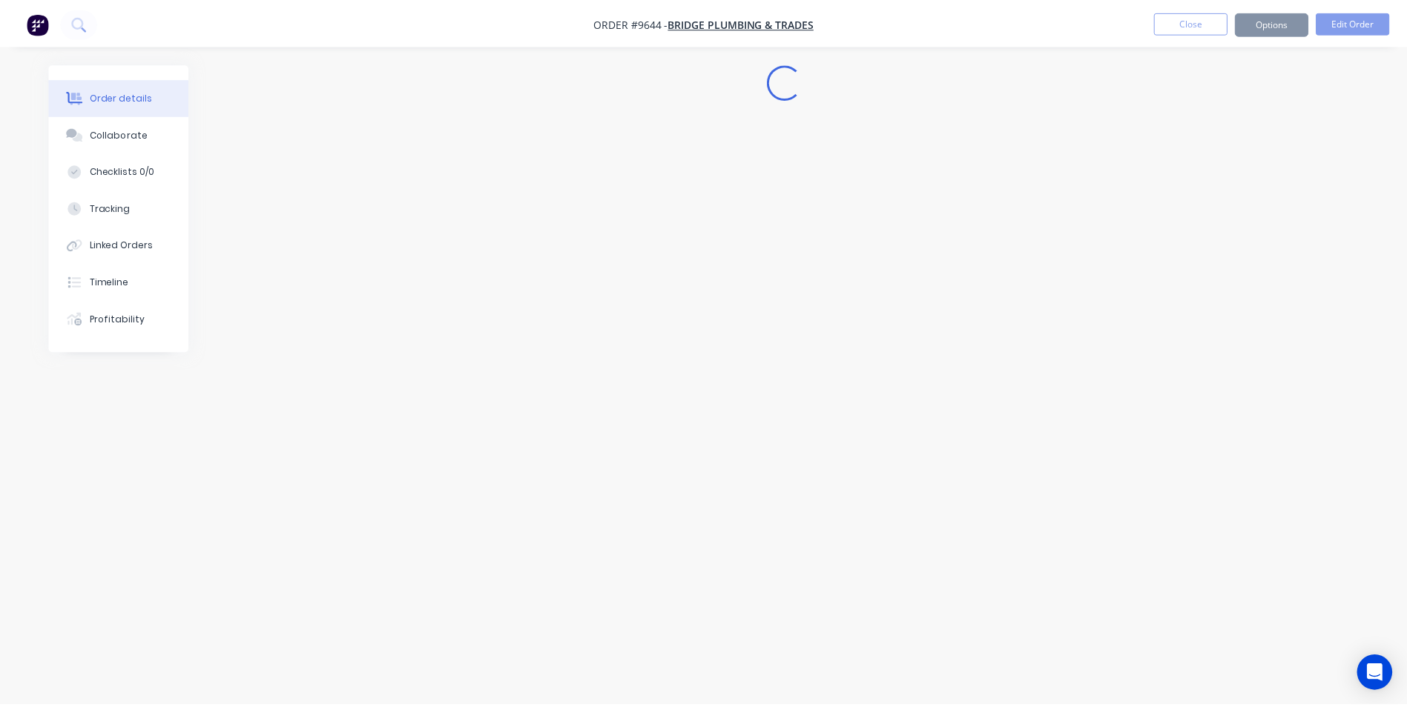
scroll to position [0, 0]
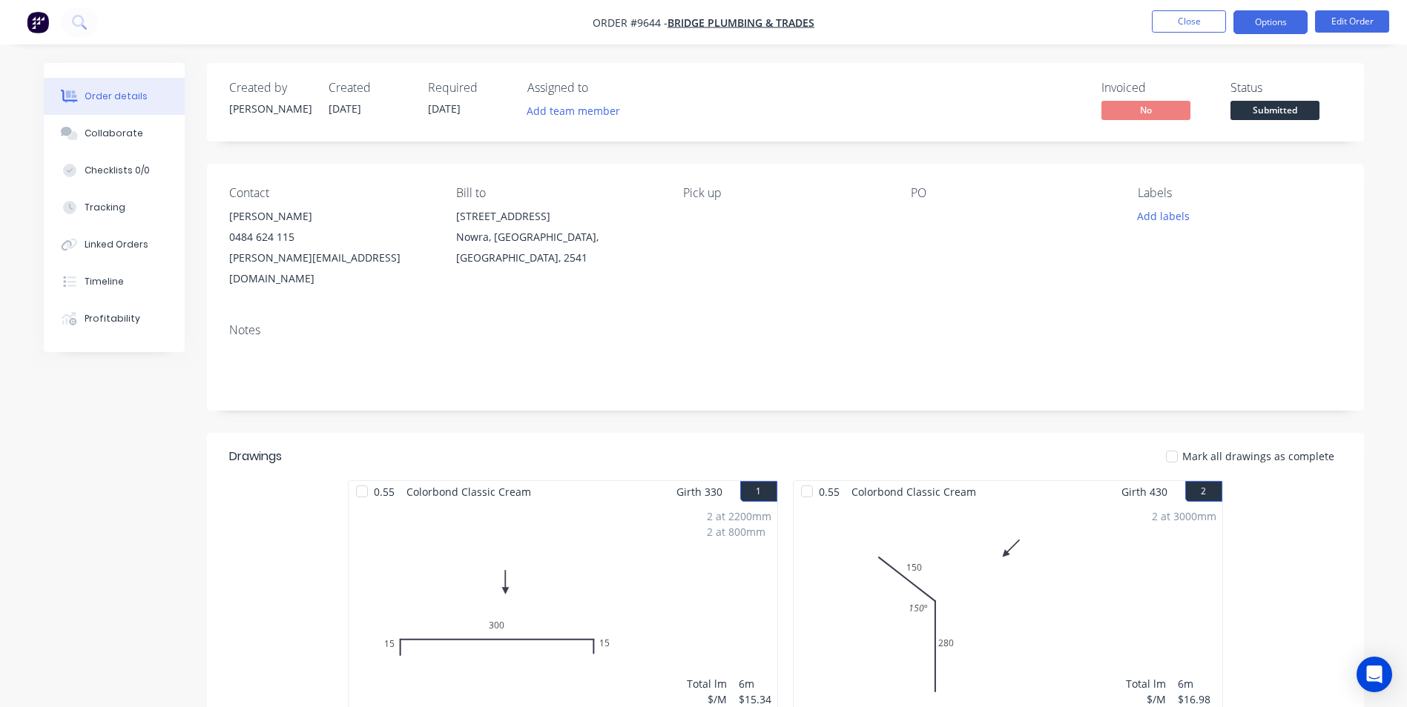
click at [1289, 19] on button "Options" at bounding box center [1270, 22] width 74 height 24
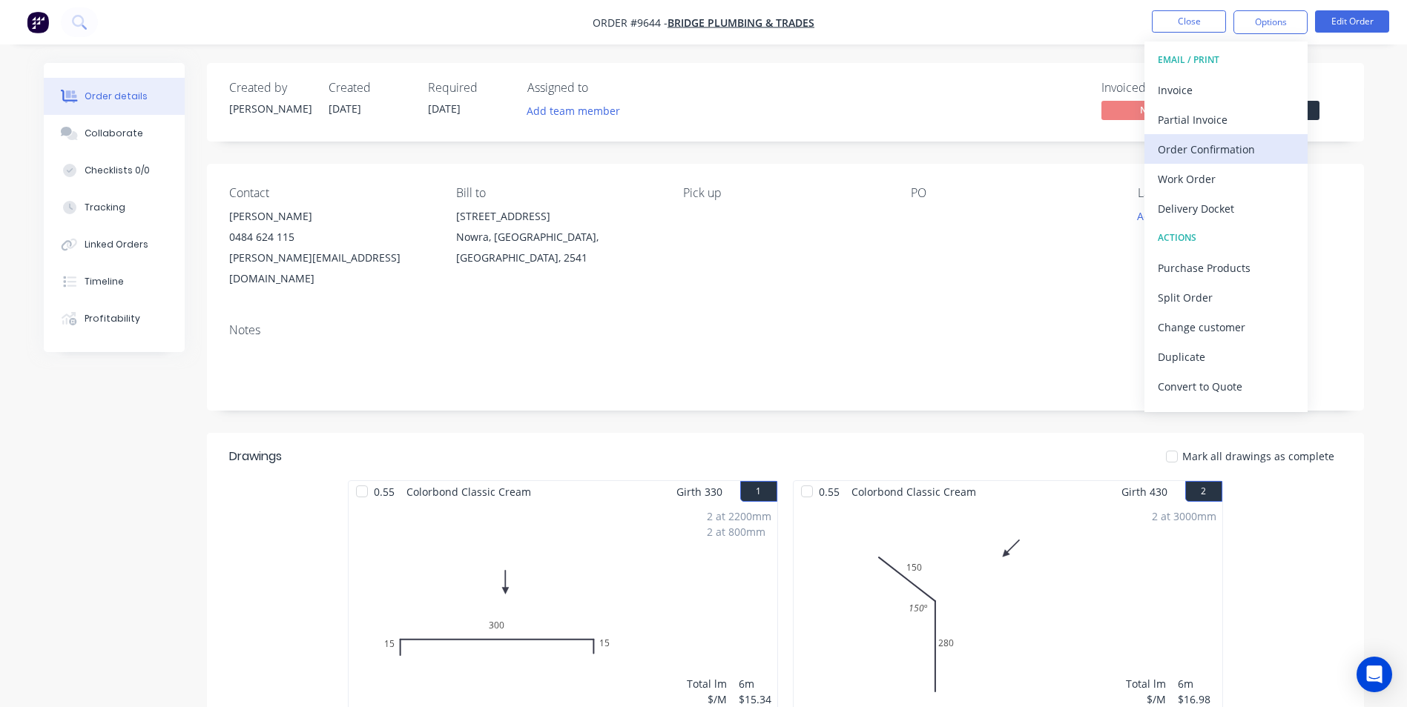
click at [1183, 149] on div "Order Confirmation" at bounding box center [1226, 150] width 136 height 22
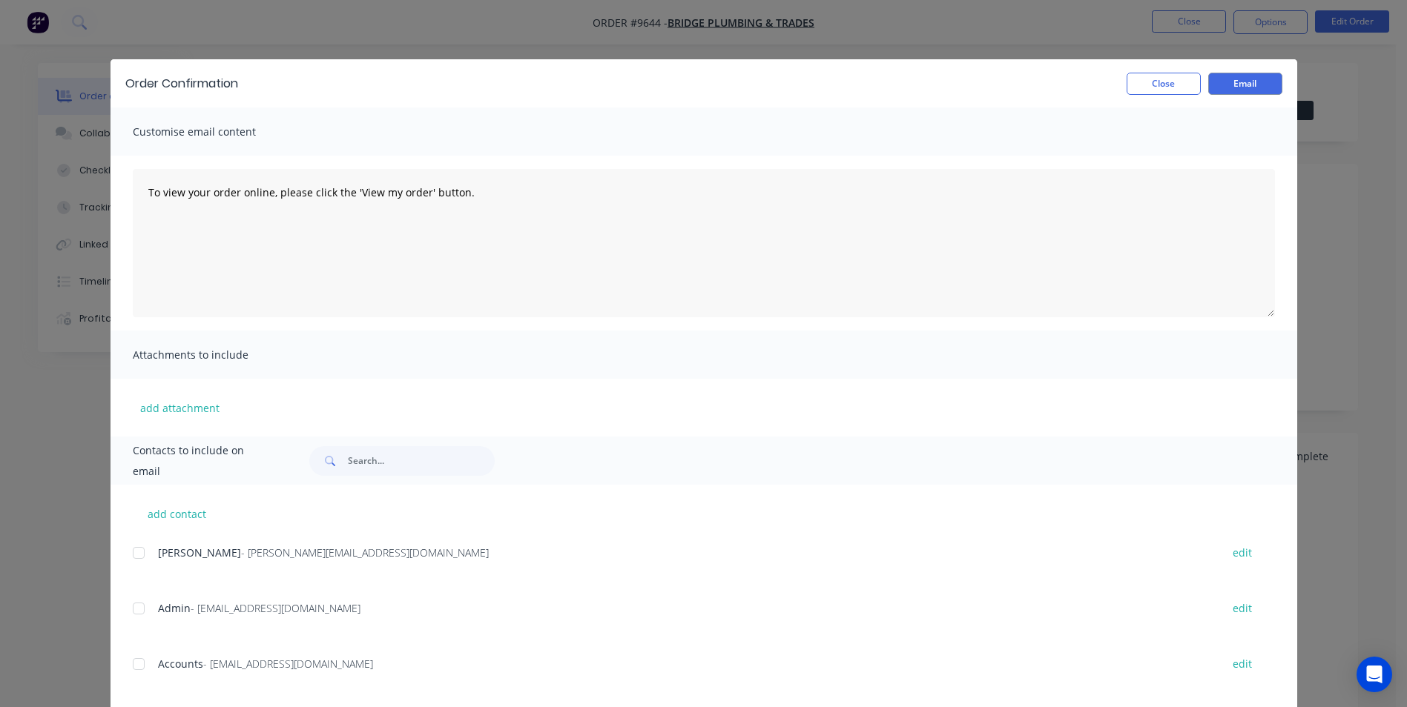
click at [139, 555] on div at bounding box center [139, 553] width 30 height 30
click at [1255, 85] on button "Email" at bounding box center [1245, 84] width 74 height 22
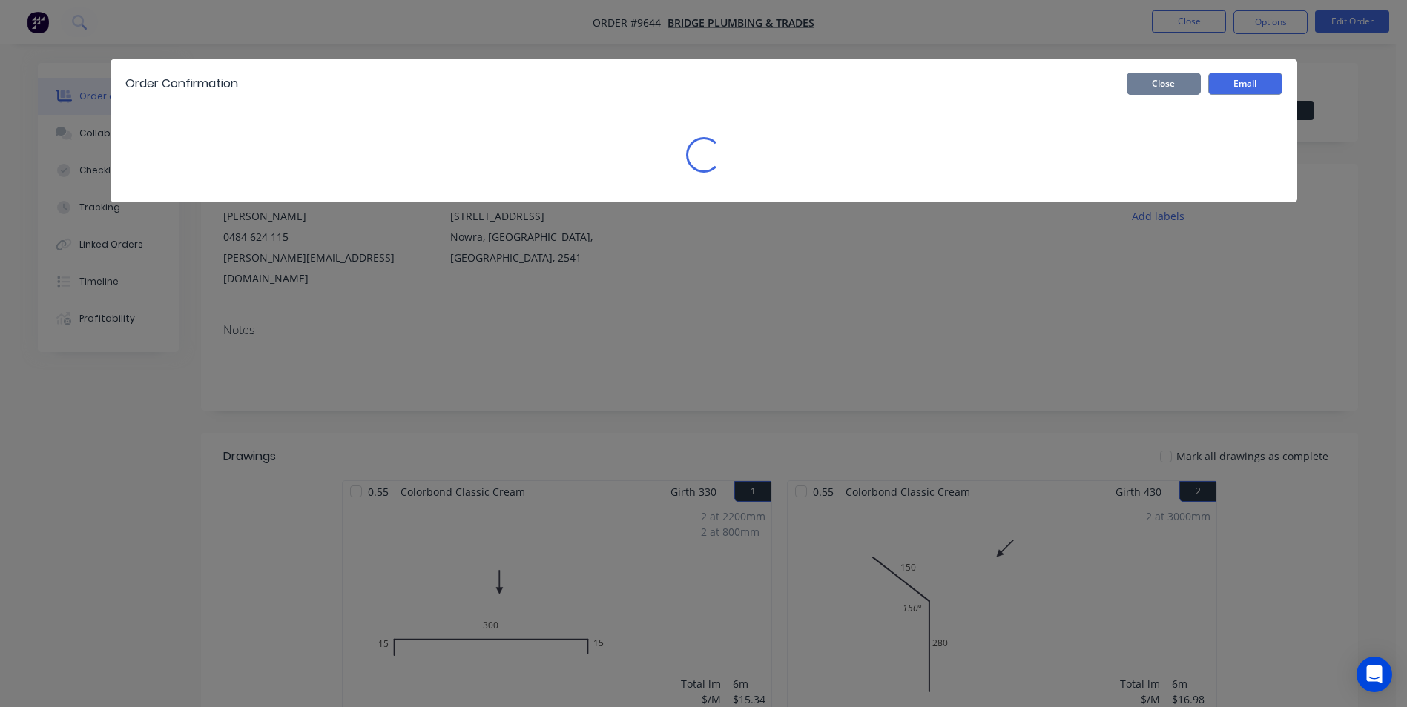
drag, startPoint x: 1164, startPoint y: 79, endPoint x: 1276, endPoint y: 37, distance: 119.7
click at [1164, 79] on button "Close" at bounding box center [1163, 84] width 74 height 22
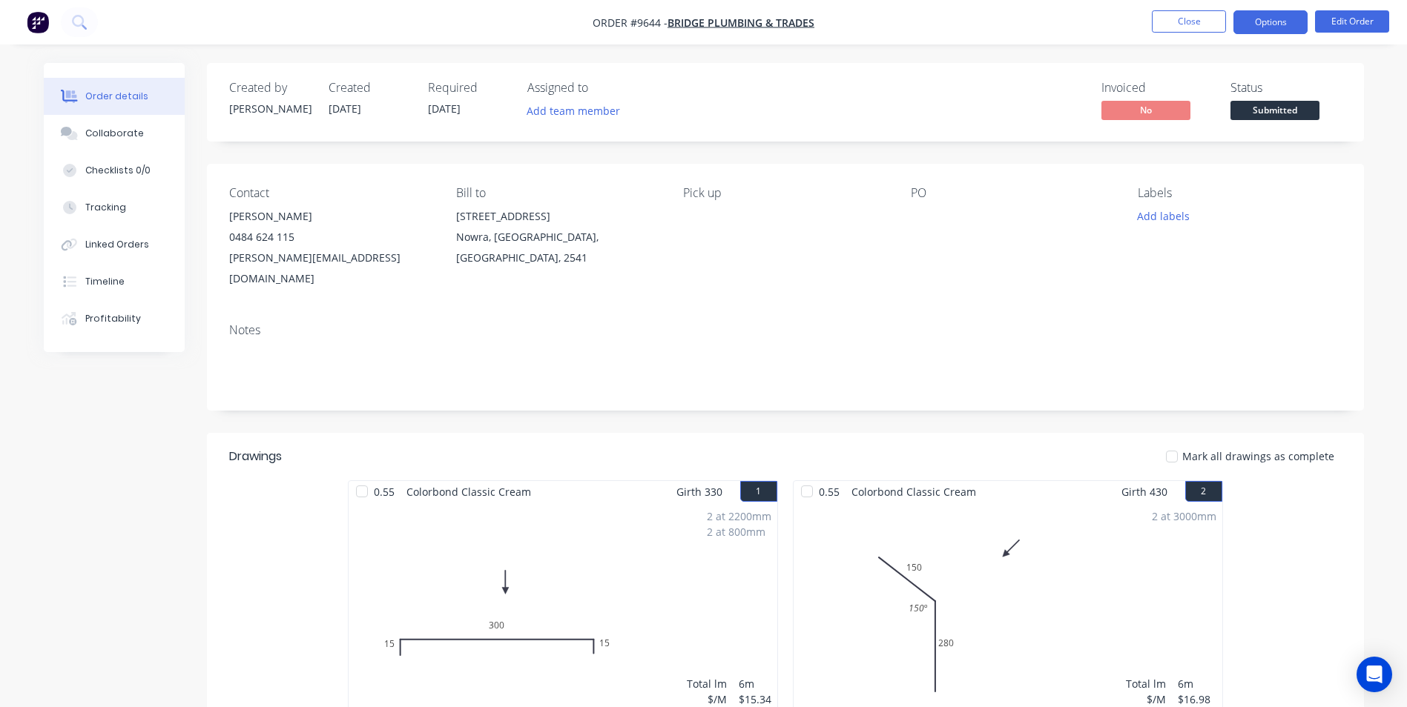
click at [1289, 26] on button "Options" at bounding box center [1270, 22] width 74 height 24
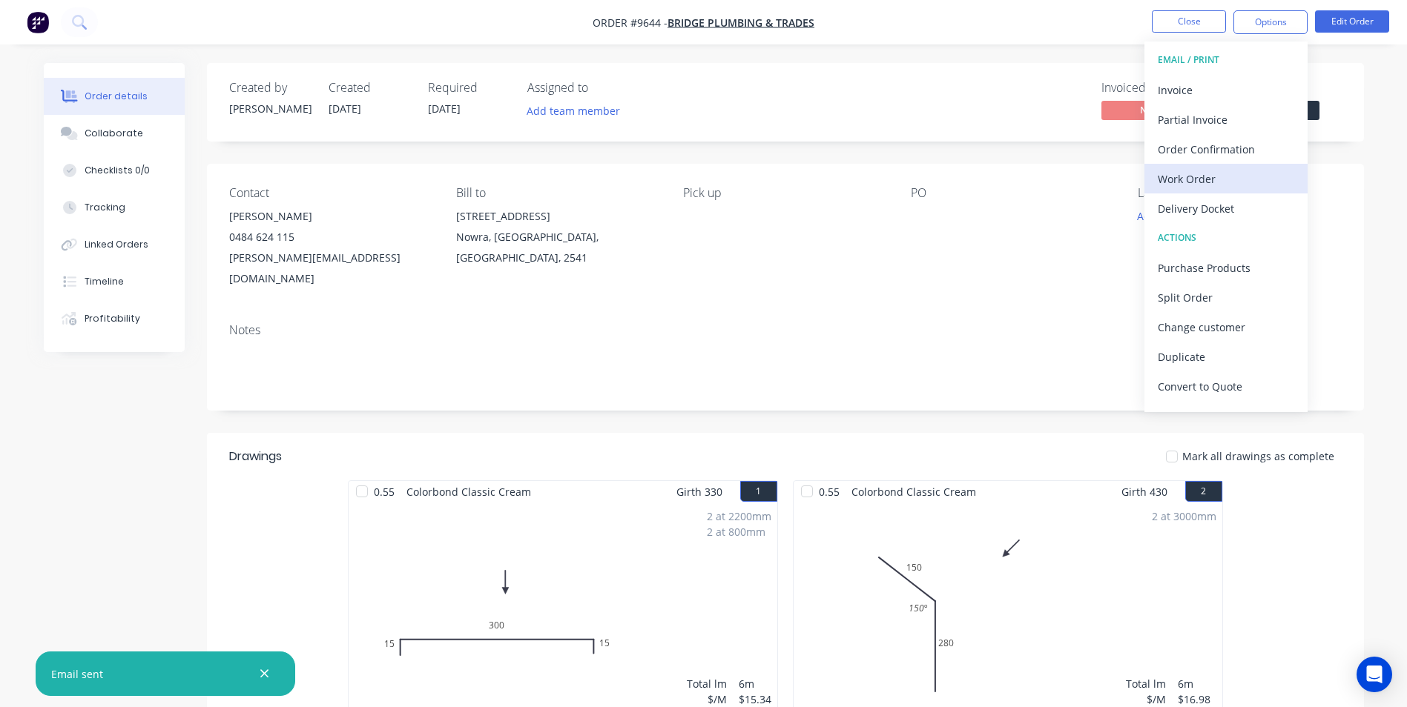
click at [1211, 174] on div "Work Order" at bounding box center [1226, 179] width 136 height 22
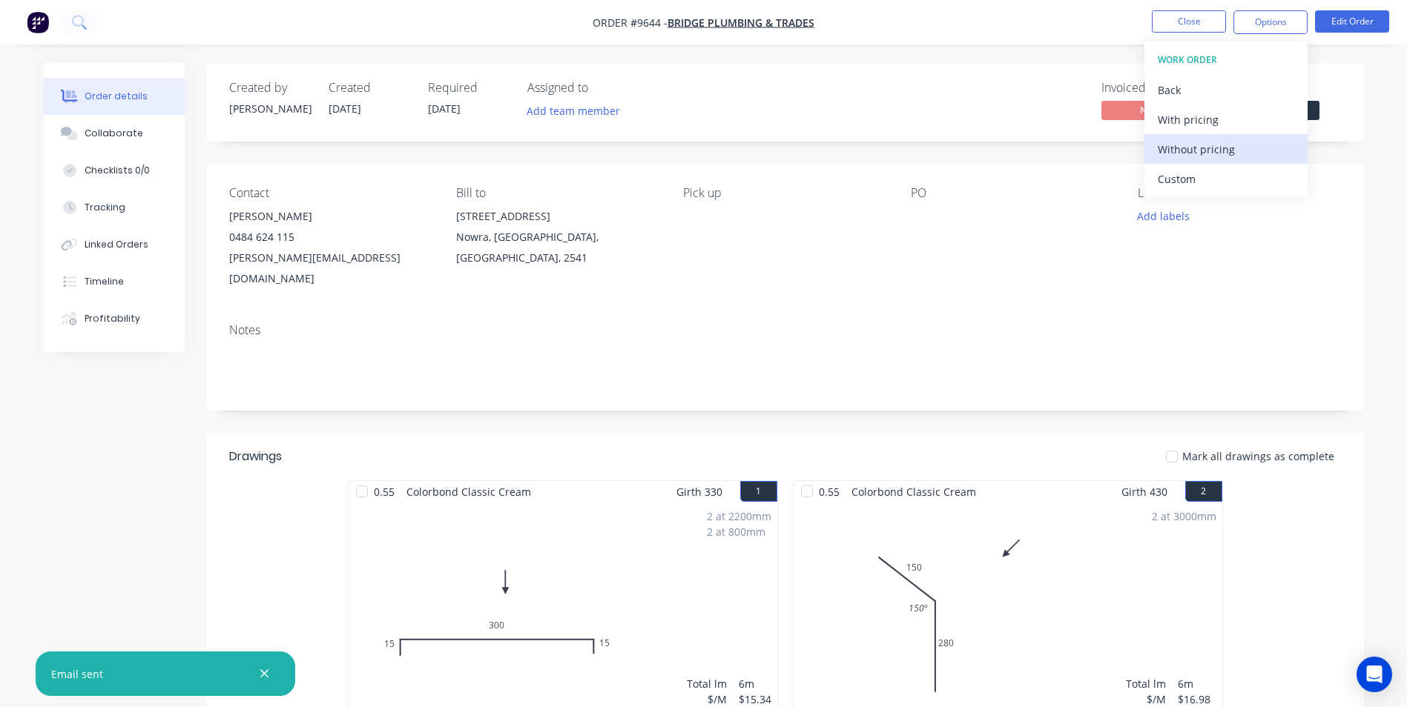
click at [1221, 155] on div "Without pricing" at bounding box center [1226, 150] width 136 height 22
click at [786, 433] on header "Drawings Mark all drawings as complete" at bounding box center [785, 456] width 1157 height 47
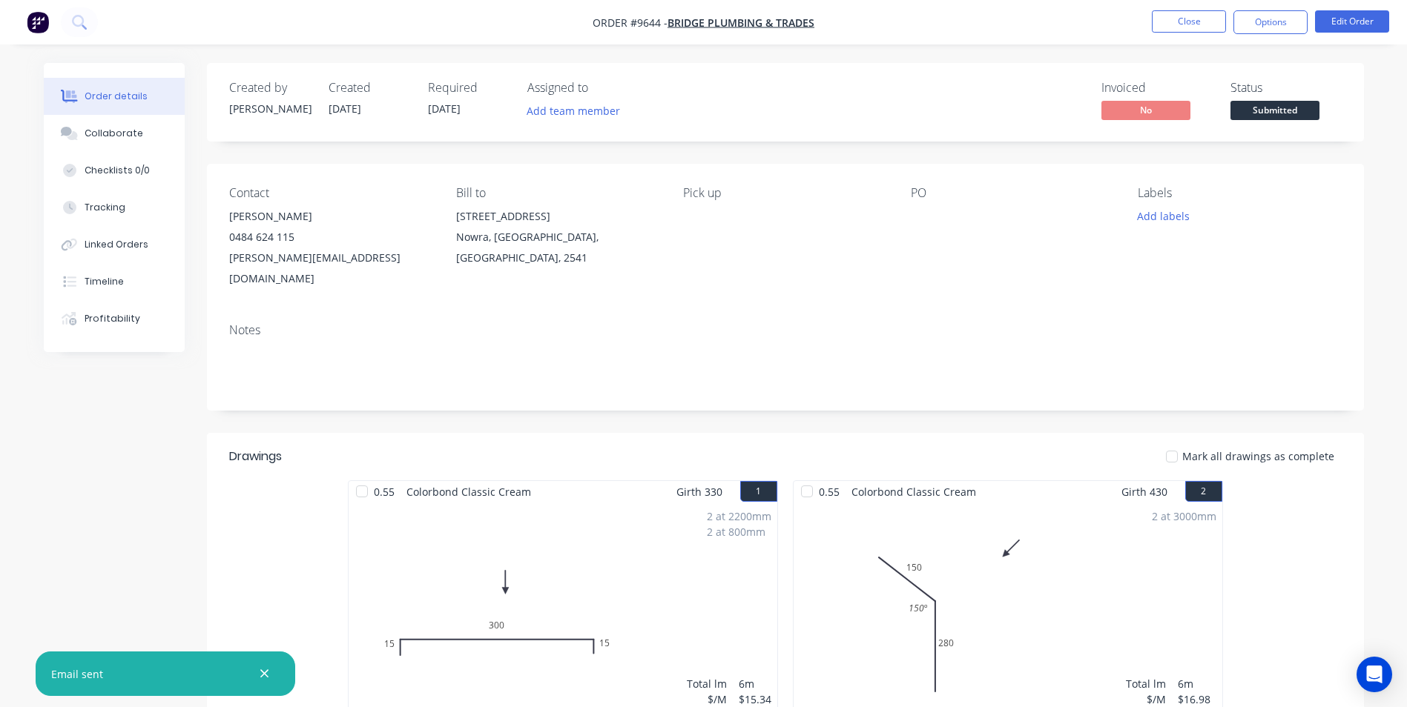
click at [33, 10] on button "button" at bounding box center [37, 22] width 31 height 24
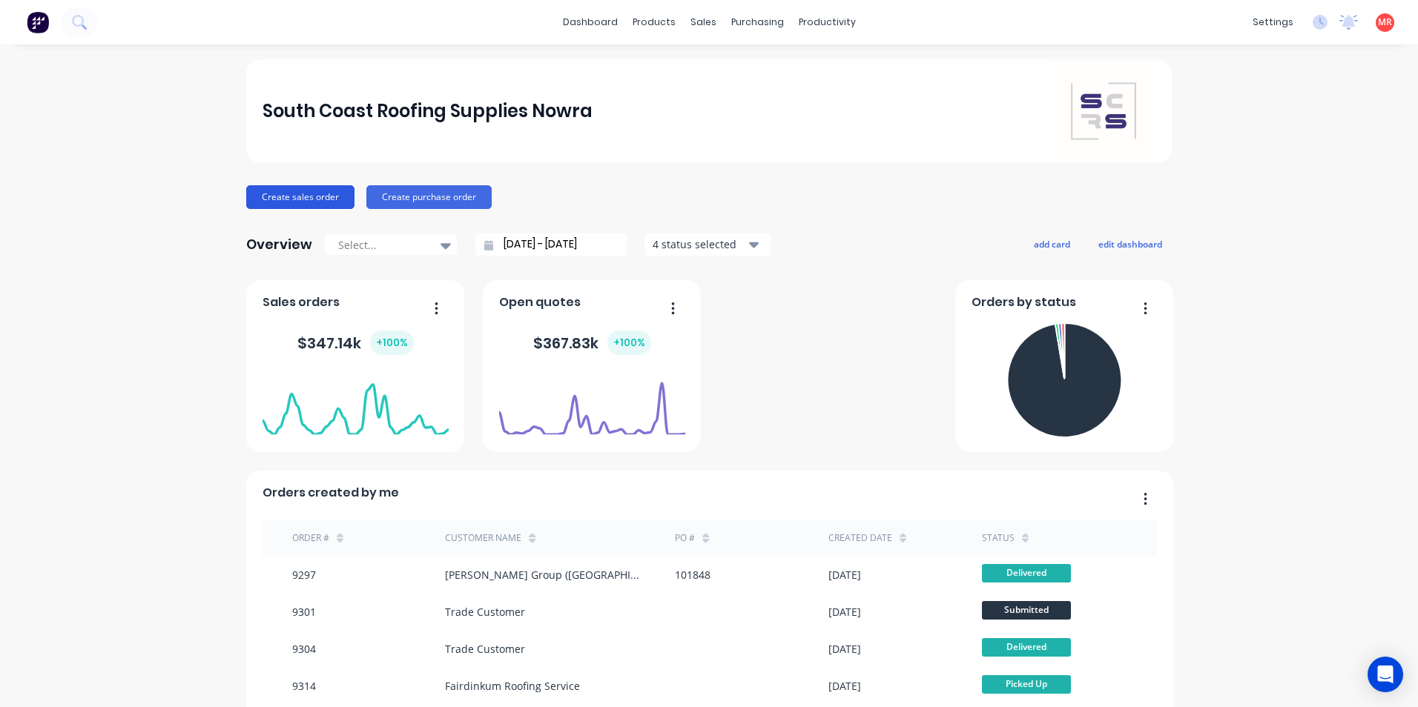
click at [333, 196] on button "Create sales order" at bounding box center [300, 197] width 108 height 24
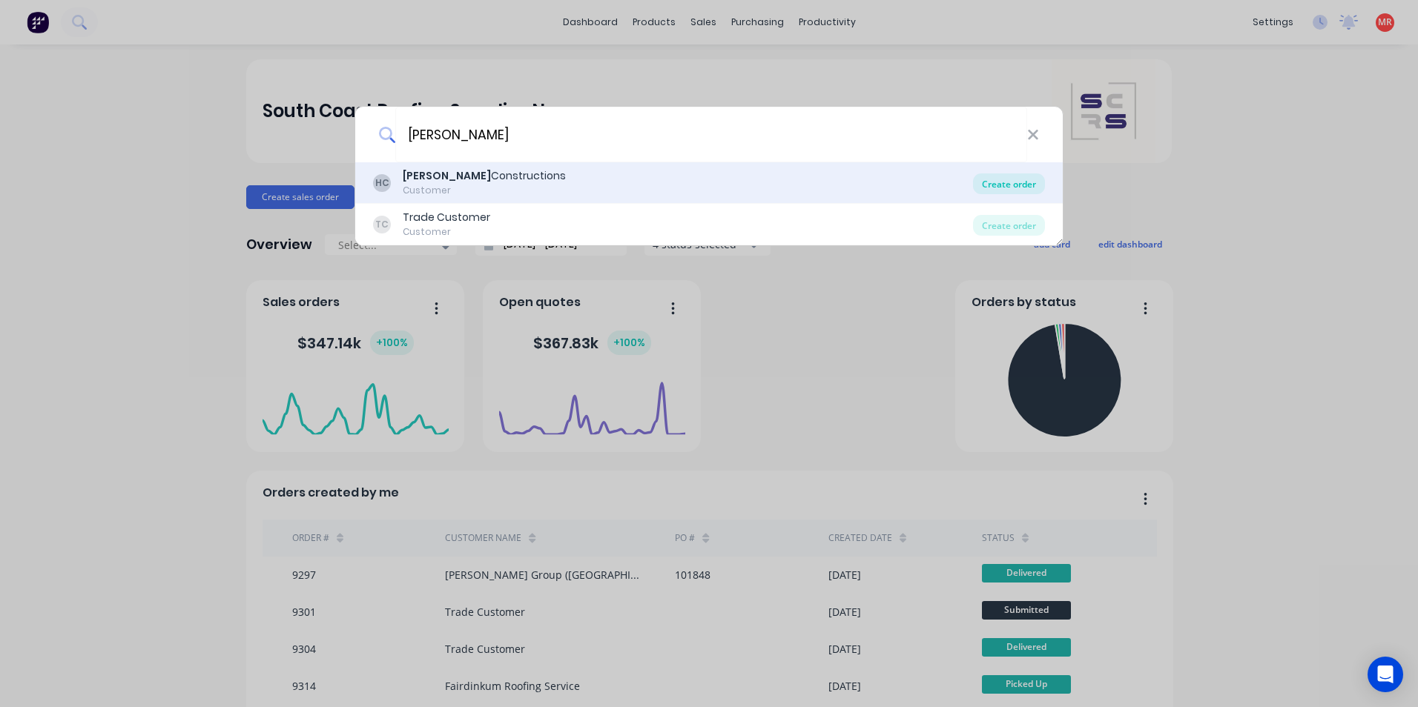
type input "hobbs"
click at [1001, 191] on div "Create order" at bounding box center [1009, 184] width 72 height 21
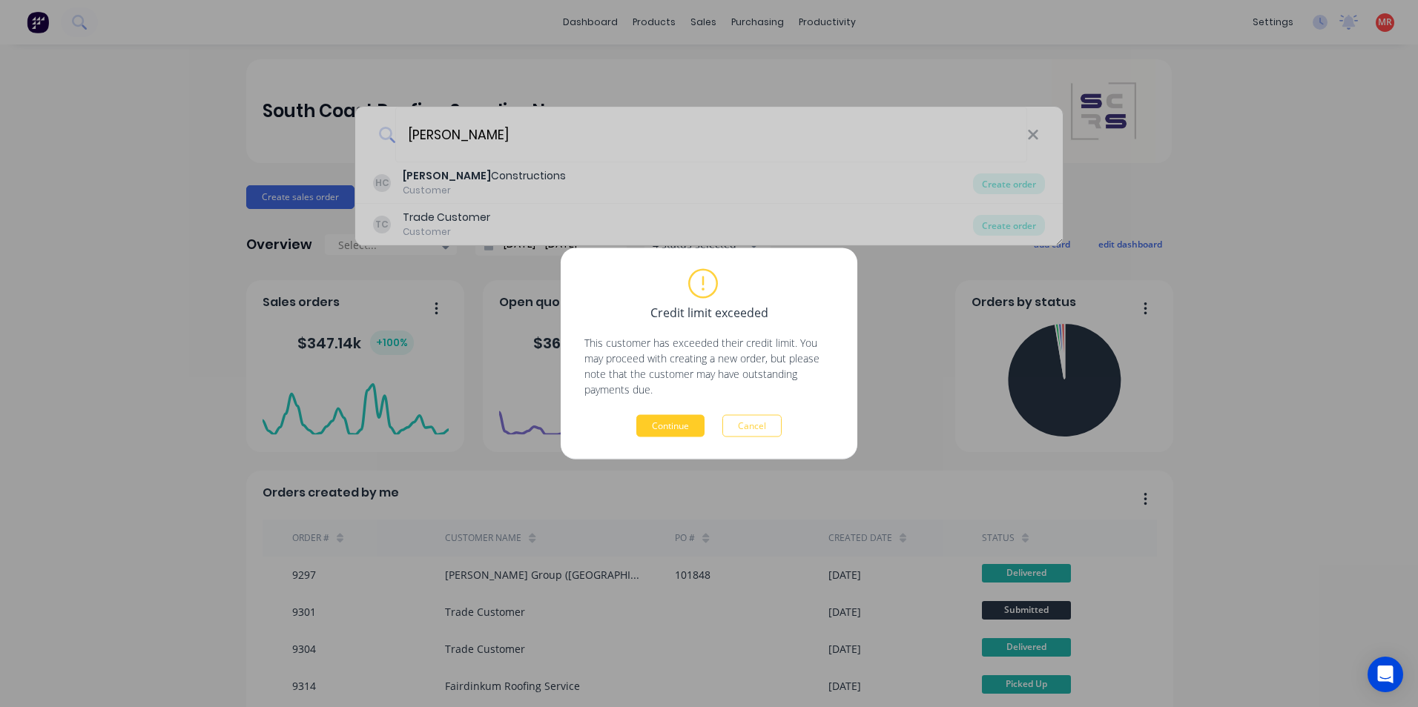
click at [677, 423] on button "Continue" at bounding box center [670, 426] width 68 height 22
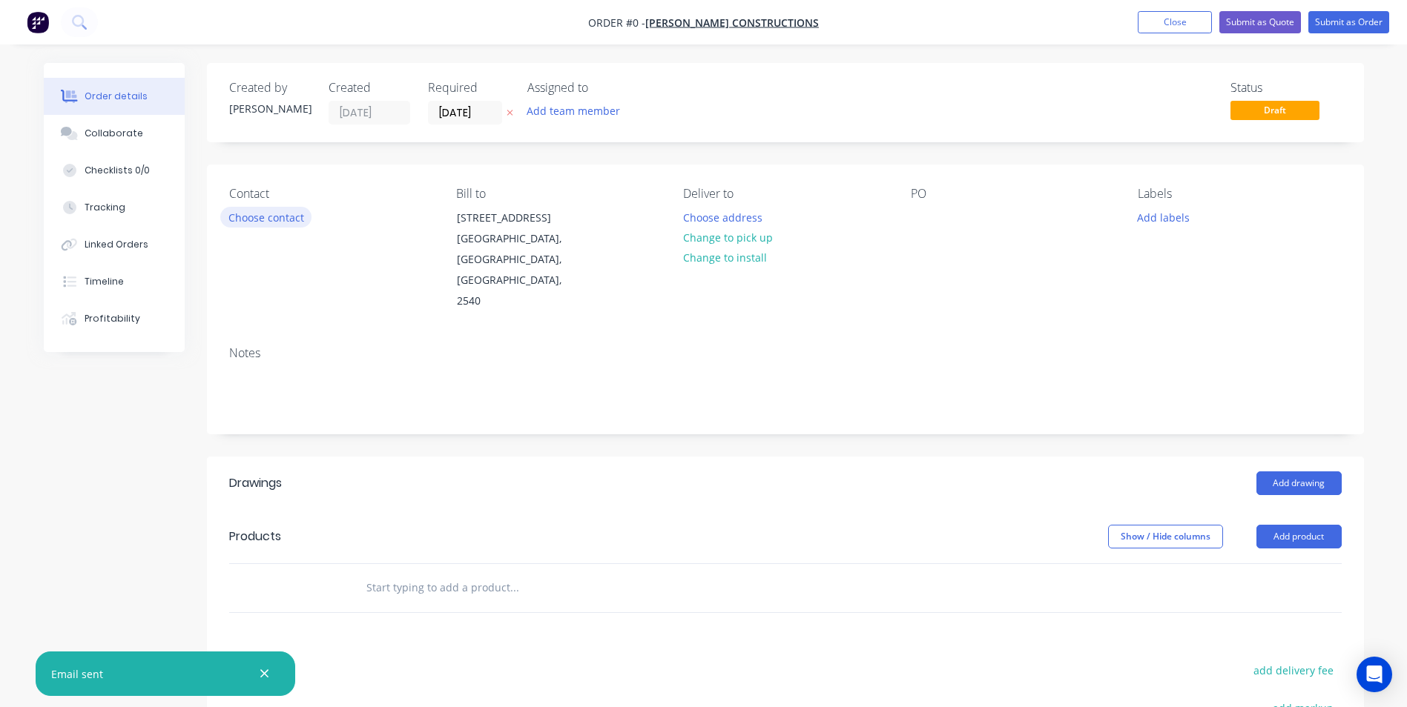
click at [261, 215] on button "Choose contact" at bounding box center [265, 217] width 91 height 20
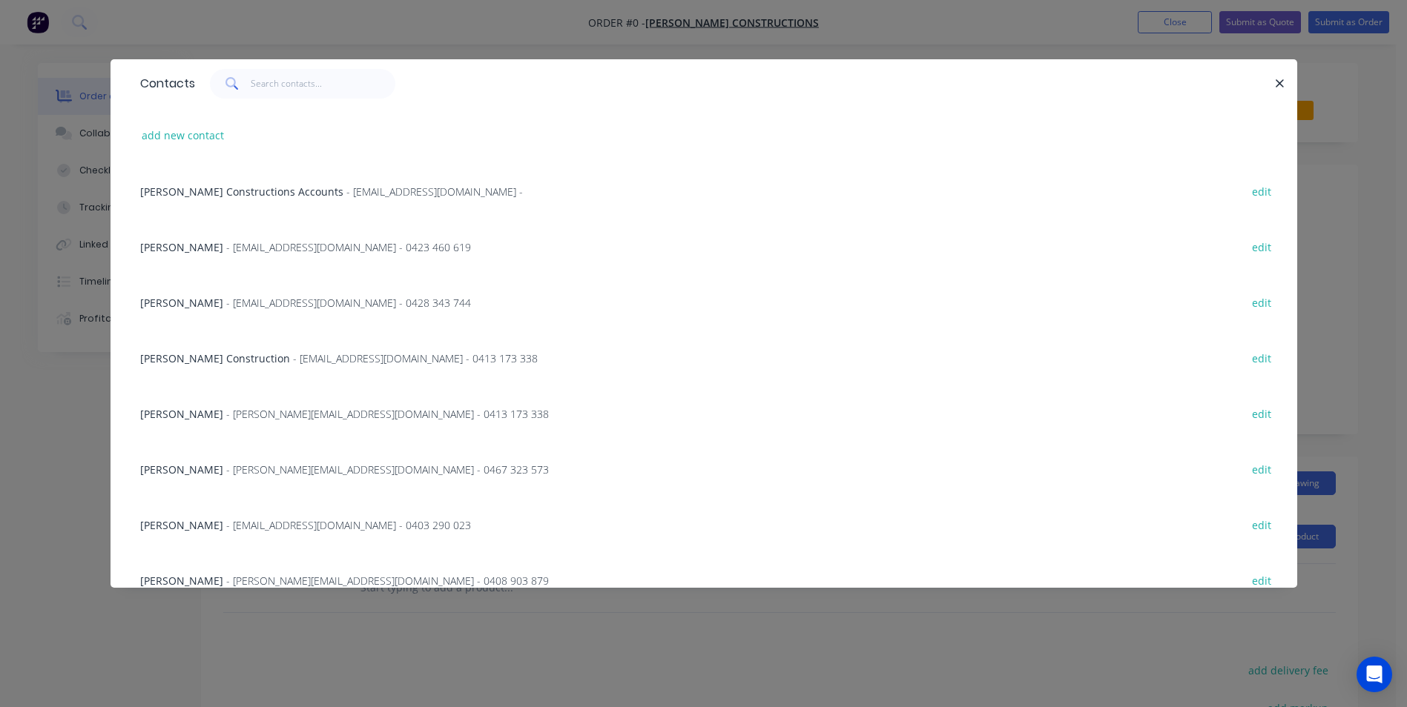
click at [226, 420] on span "- jason@hobbsconstructions.com.au - 0413 173 338" at bounding box center [387, 414] width 323 height 14
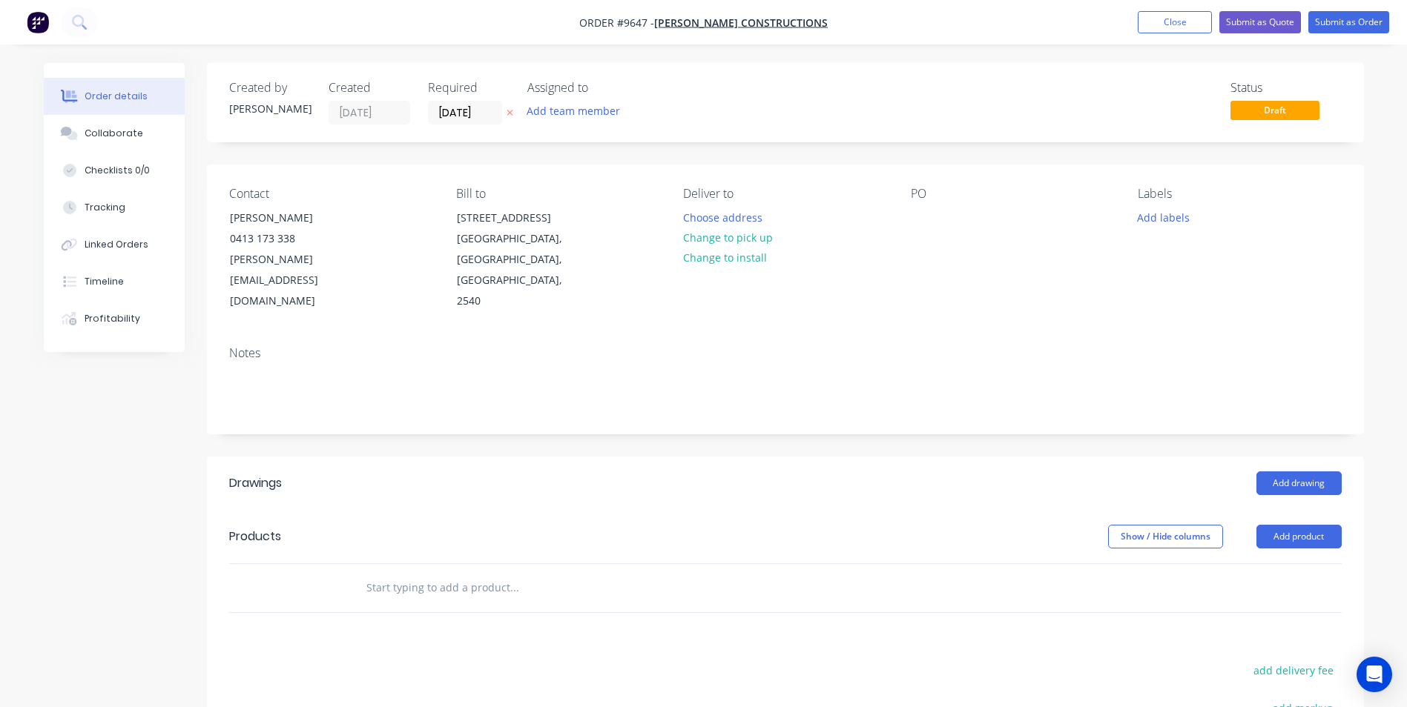
click at [380, 573] on input "text" at bounding box center [514, 588] width 297 height 30
click at [1290, 472] on button "Add drawing" at bounding box center [1298, 484] width 85 height 24
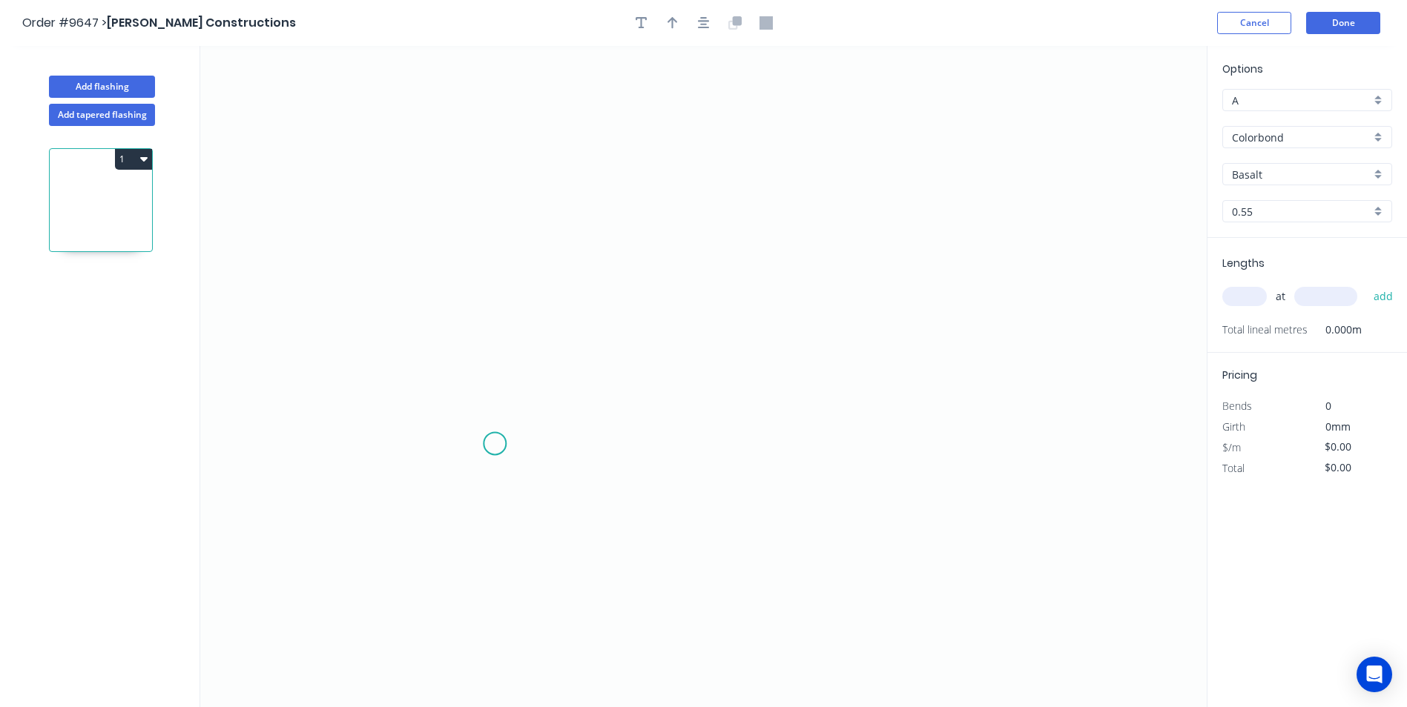
click at [495, 445] on icon "0" at bounding box center [703, 376] width 1006 height 661
click at [472, 465] on icon "0" at bounding box center [703, 376] width 1006 height 661
click at [455, 233] on icon "0 ?" at bounding box center [703, 376] width 1006 height 661
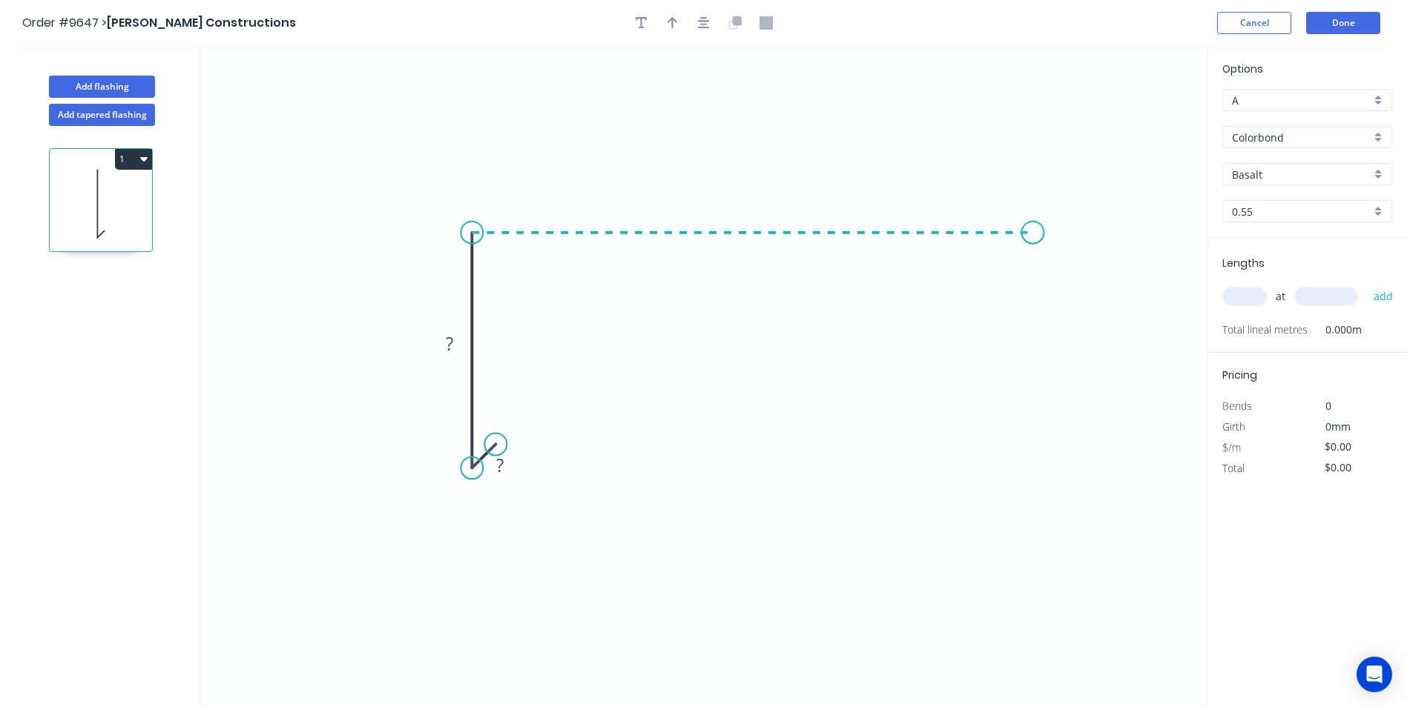
click at [1033, 238] on icon "0 ? ?" at bounding box center [703, 376] width 1006 height 661
click at [1069, 280] on icon "0 ? ? ?" at bounding box center [703, 376] width 1006 height 661
drag, startPoint x: 1069, startPoint y: 280, endPoint x: 1044, endPoint y: 268, distance: 27.5
click at [1044, 268] on circle at bounding box center [1044, 268] width 22 height 22
click at [505, 460] on rect at bounding box center [500, 466] width 30 height 21
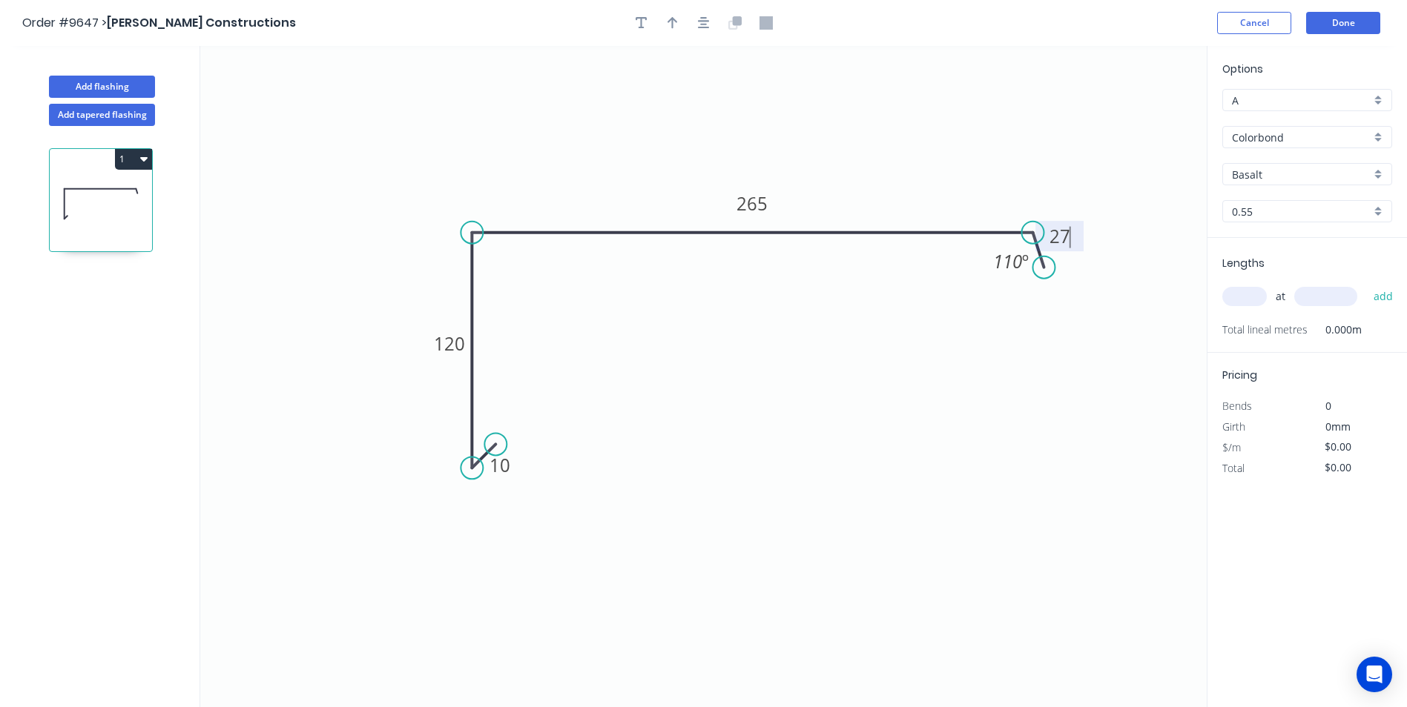
click at [807, 110] on icon "0 10 120 265 27 110 º" at bounding box center [703, 376] width 1006 height 661
type input "$14.75"
click at [675, 26] on icon "button" at bounding box center [672, 22] width 10 height 13
drag, startPoint x: 1132, startPoint y: 117, endPoint x: 652, endPoint y: 165, distance: 482.2
click at [652, 165] on icon at bounding box center [651, 148] width 13 height 47
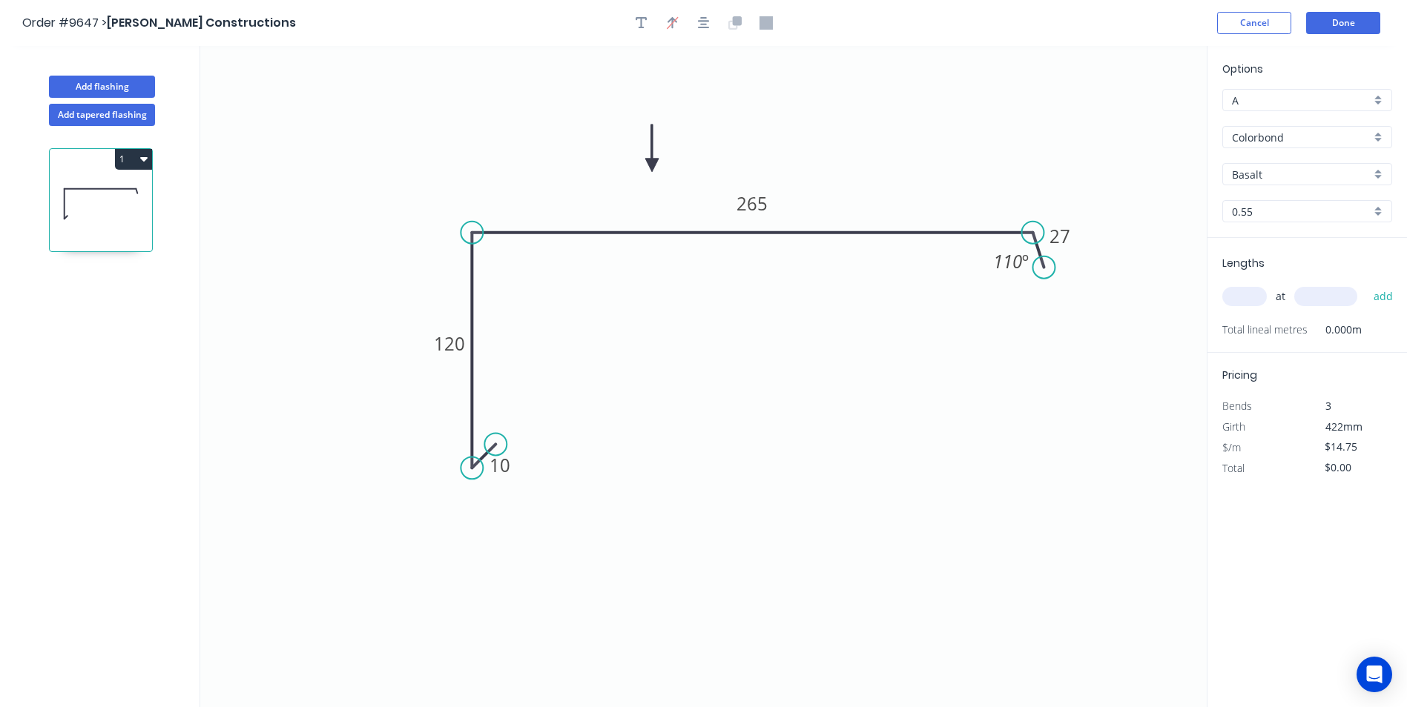
click at [1378, 180] on div "Basalt" at bounding box center [1307, 174] width 170 height 22
click at [1276, 268] on div "Night Sky" at bounding box center [1307, 270] width 168 height 26
type input "Night Sky"
click at [1255, 297] on input "text" at bounding box center [1244, 296] width 44 height 19
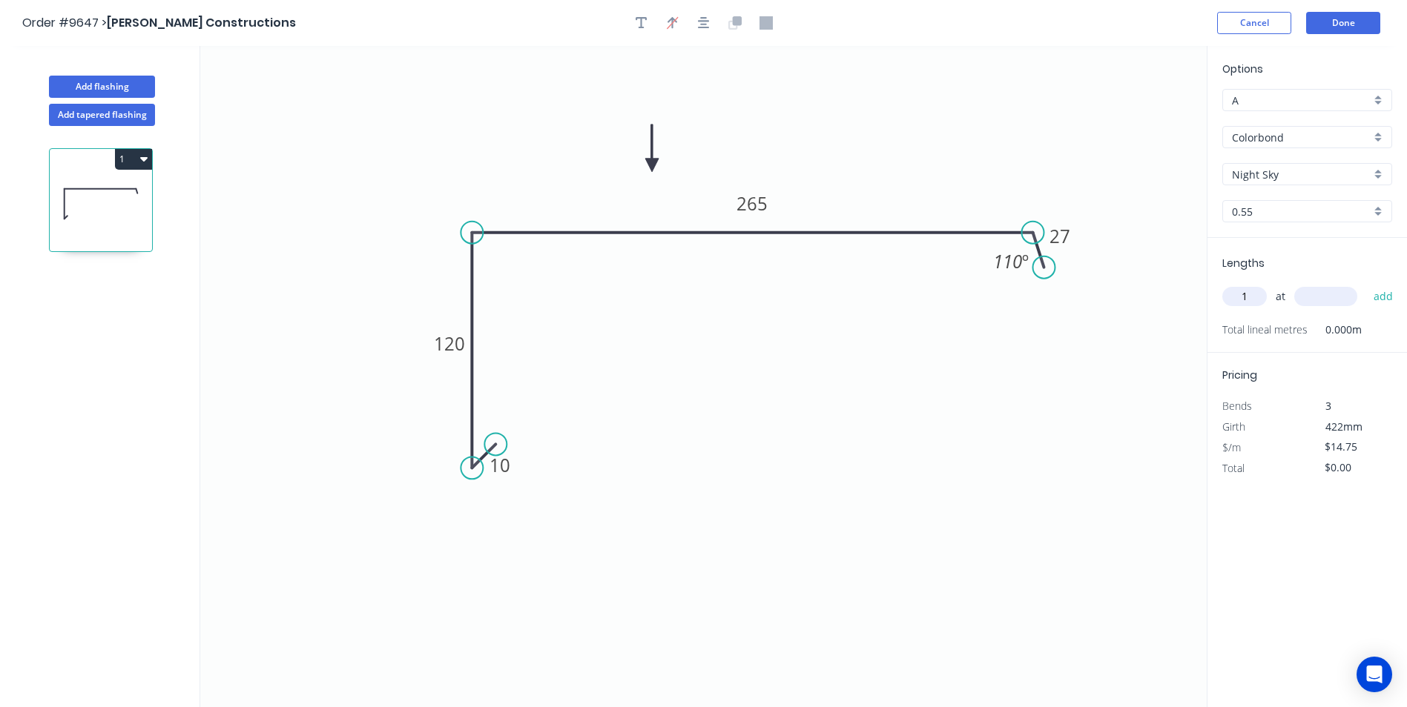
type input "1"
type input "6300"
click at [1366, 284] on button "add" at bounding box center [1383, 296] width 35 height 25
type input "$92.93"
type input "1"
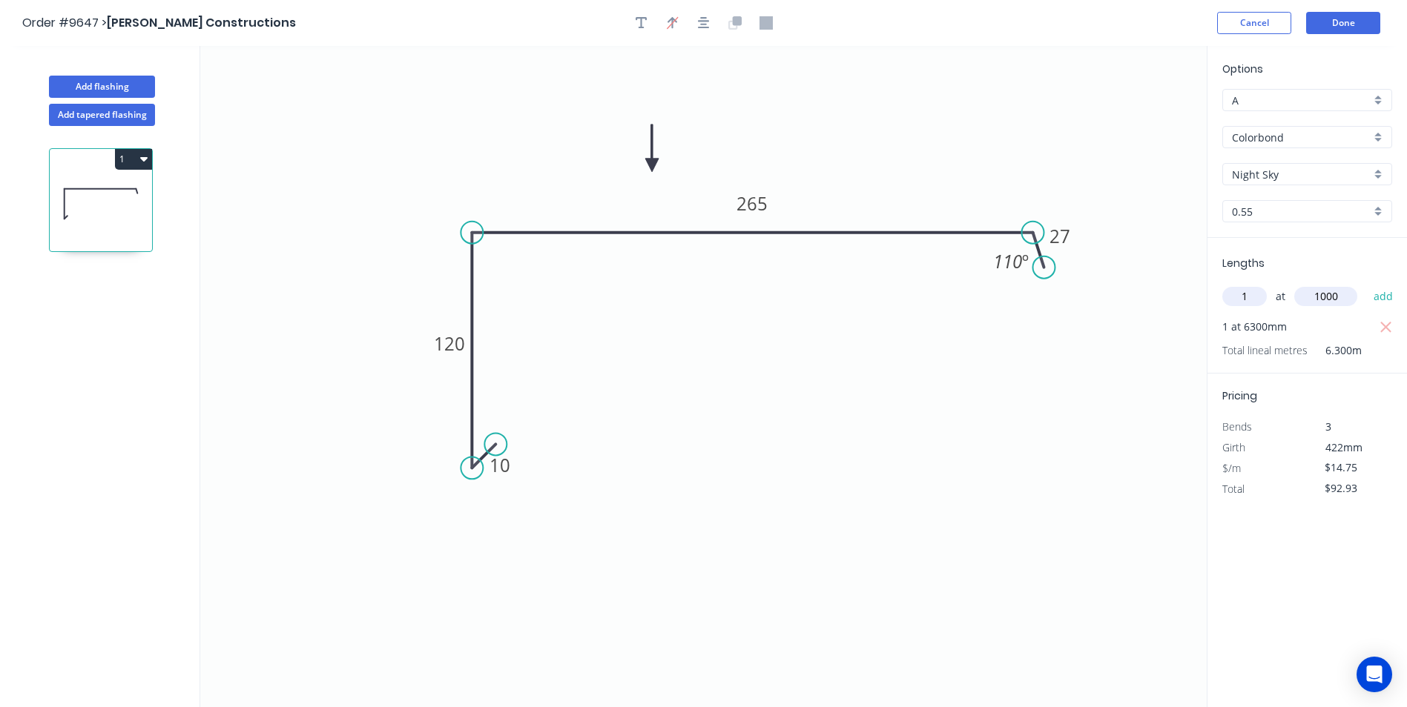
type input "1000"
click at [1366, 284] on button "add" at bounding box center [1383, 296] width 35 height 25
click at [133, 161] on button "1" at bounding box center [133, 159] width 37 height 21
click at [114, 196] on div "Duplicate" at bounding box center [81, 196] width 114 height 22
type input "$0.00"
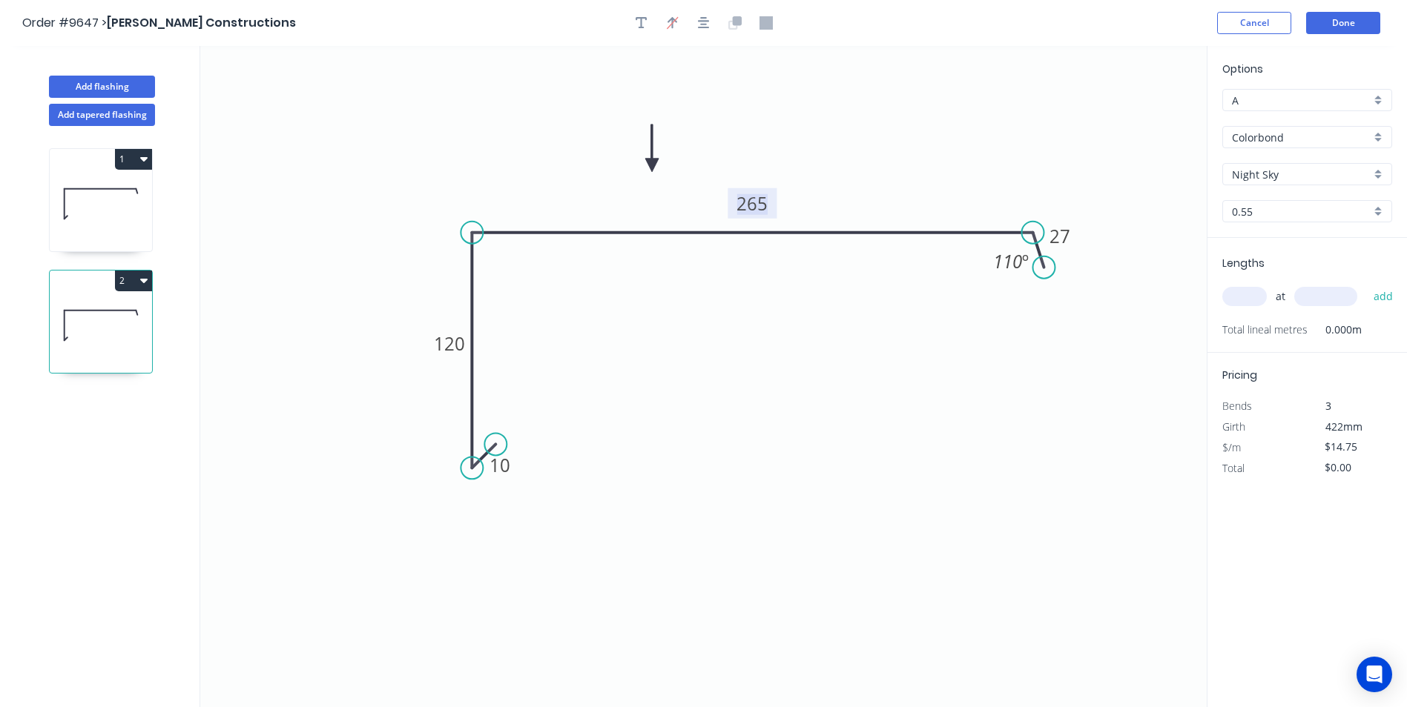
click at [746, 209] on tspan "265" at bounding box center [751, 203] width 31 height 24
click at [756, 360] on icon "0 10 120 325 27 110 º" at bounding box center [703, 376] width 1006 height 661
click at [1233, 297] on input "text" at bounding box center [1244, 296] width 44 height 19
type input "1"
type input "4700"
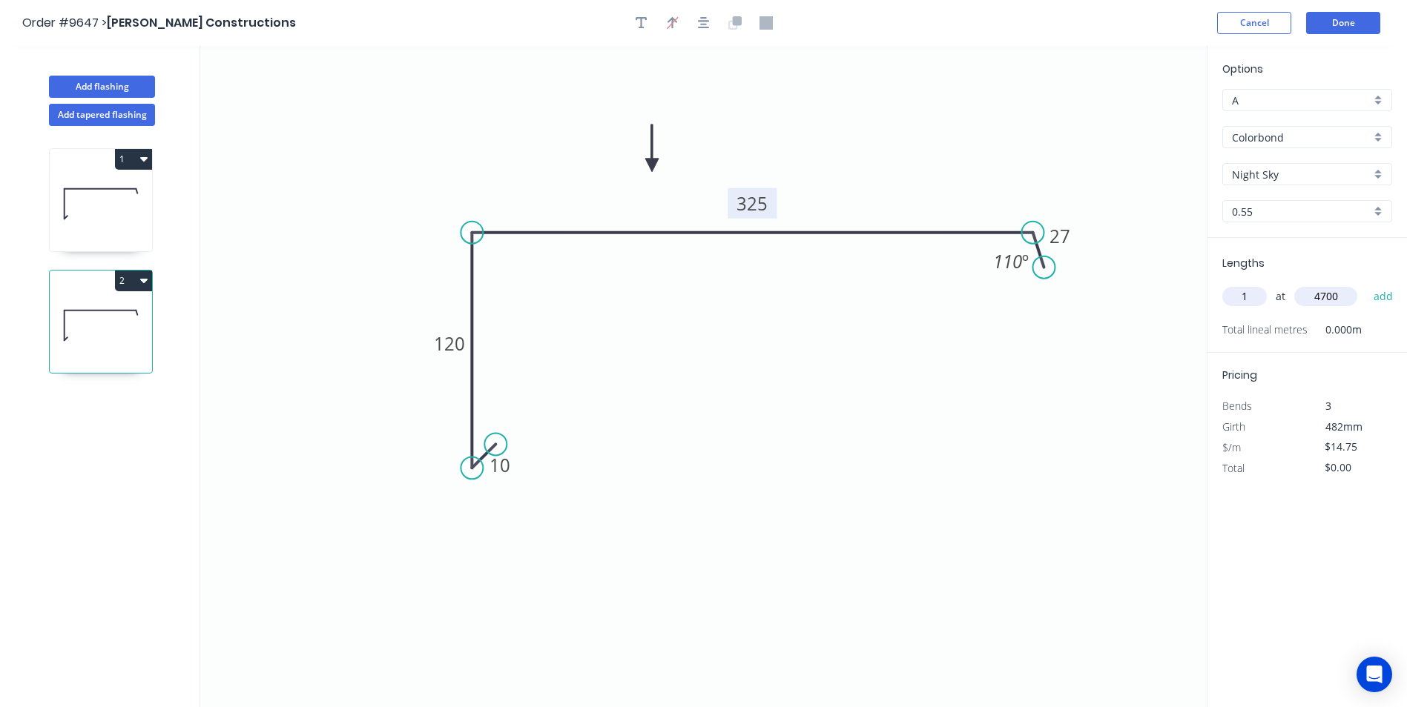
click at [1366, 284] on button "add" at bounding box center [1383, 296] width 35 height 25
type input "$69.33"
click at [128, 90] on button "Add flashing" at bounding box center [102, 87] width 106 height 22
type input "$0.00"
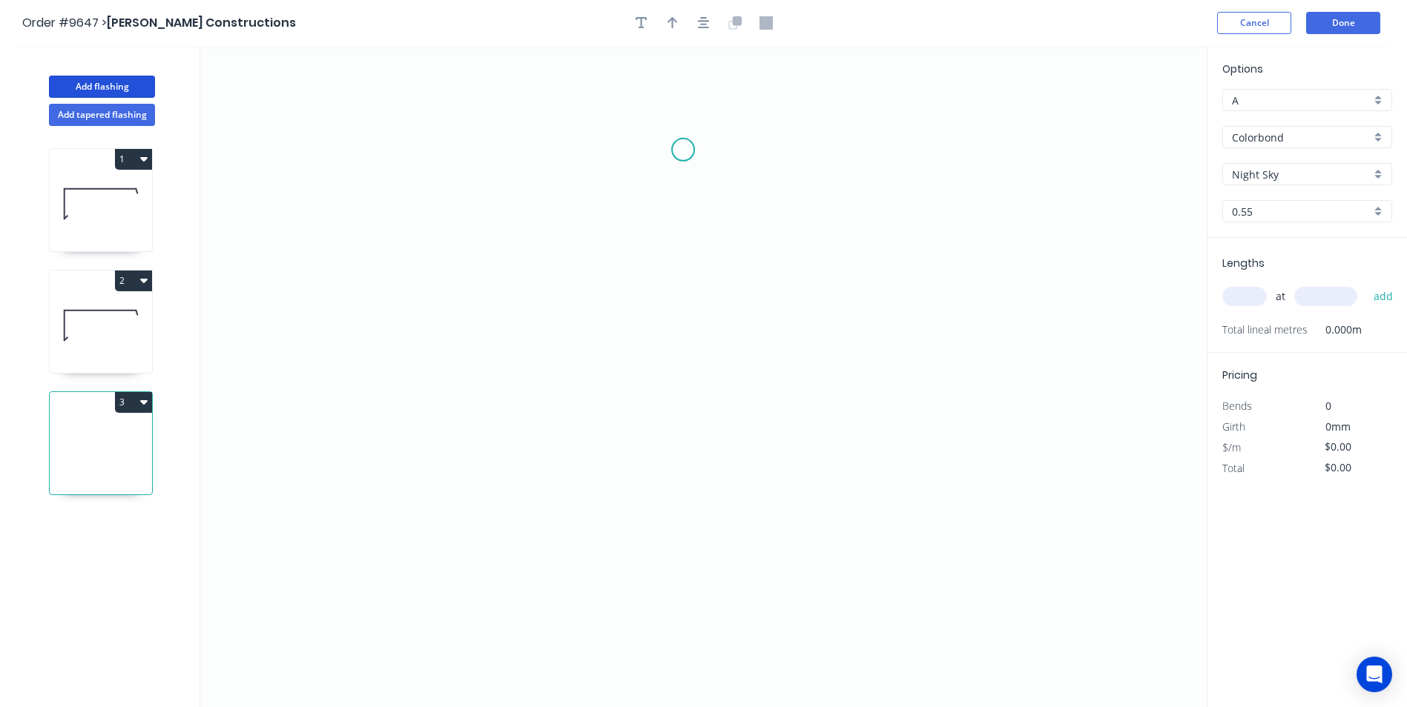
click at [681, 151] on icon "0" at bounding box center [703, 376] width 1006 height 661
click at [669, 473] on icon "0" at bounding box center [703, 376] width 1006 height 661
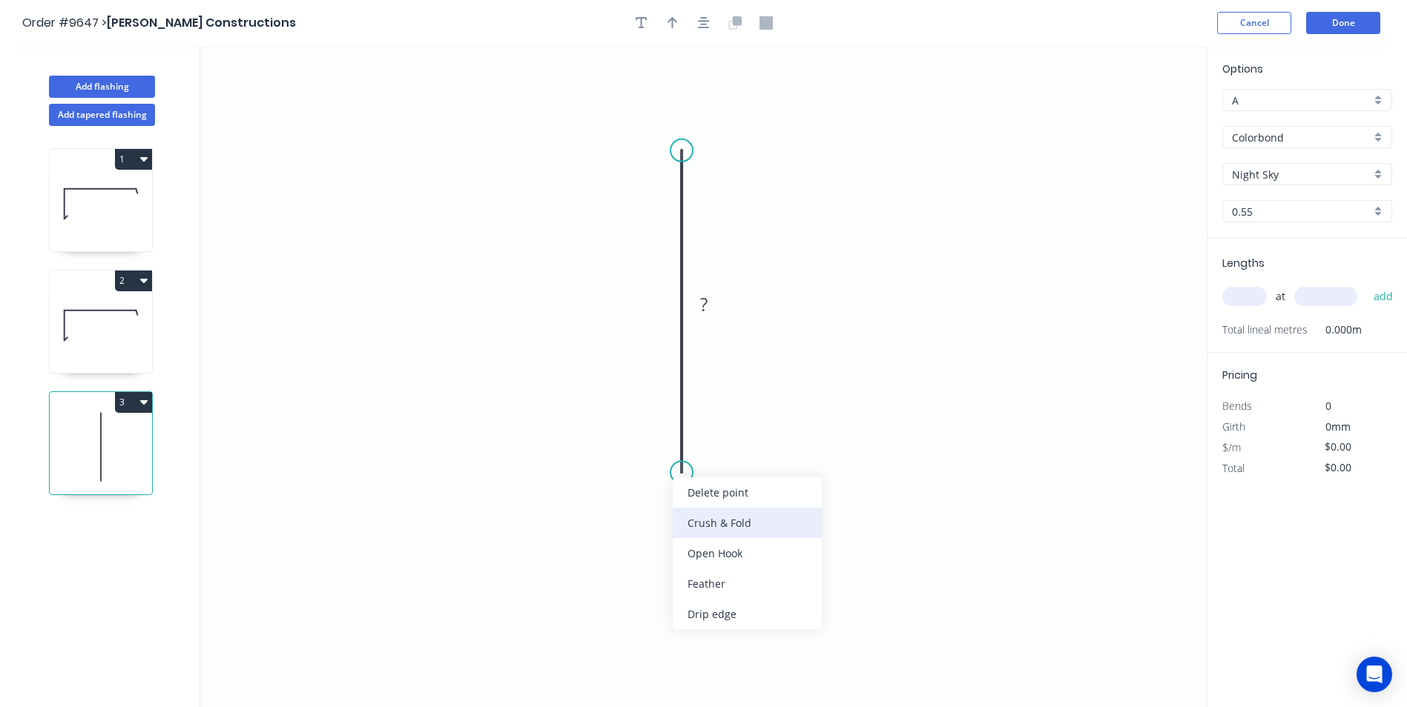
click at [709, 521] on div "Crush & Fold" at bounding box center [747, 523] width 149 height 30
click at [713, 303] on rect at bounding box center [704, 305] width 30 height 21
click at [880, 288] on icon "0 CF 10 100" at bounding box center [703, 376] width 1006 height 661
type input "$5.61"
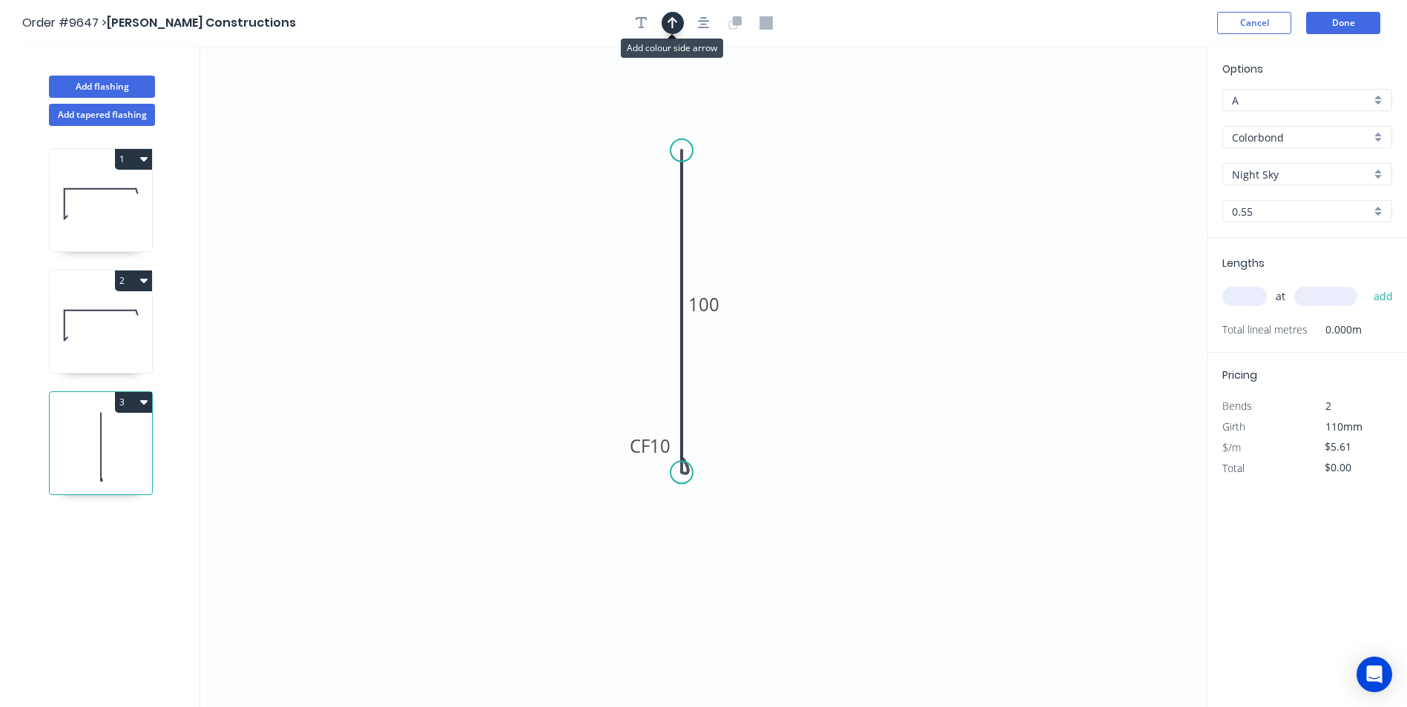
click at [676, 22] on icon "button" at bounding box center [672, 23] width 10 height 12
drag, startPoint x: 1132, startPoint y: 117, endPoint x: 527, endPoint y: 297, distance: 631.1
click at [527, 297] on icon at bounding box center [527, 279] width 13 height 47
click at [527, 297] on icon at bounding box center [539, 284] width 43 height 43
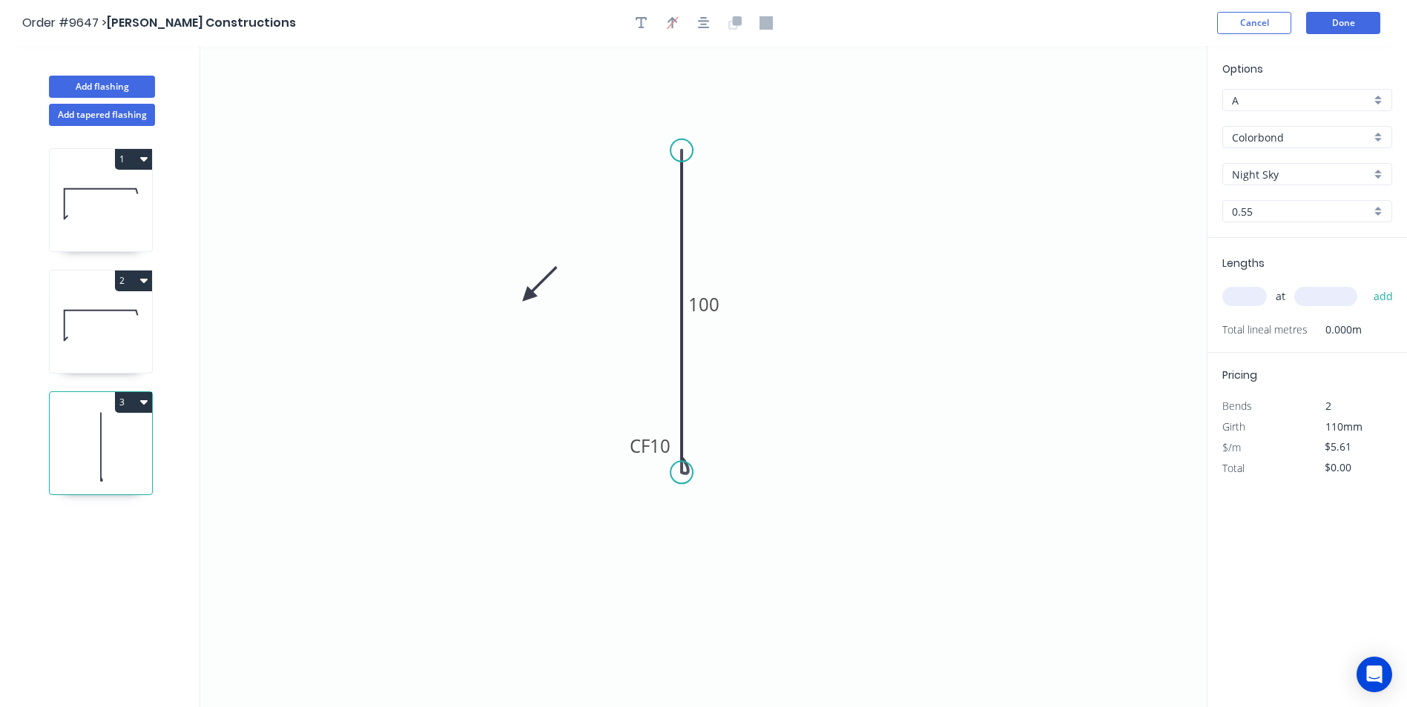
click at [527, 297] on icon at bounding box center [539, 284] width 43 height 43
click at [527, 297] on icon at bounding box center [539, 308] width 43 height 43
click at [527, 297] on icon at bounding box center [515, 308] width 43 height 43
click at [1247, 296] on input "text" at bounding box center [1244, 296] width 44 height 19
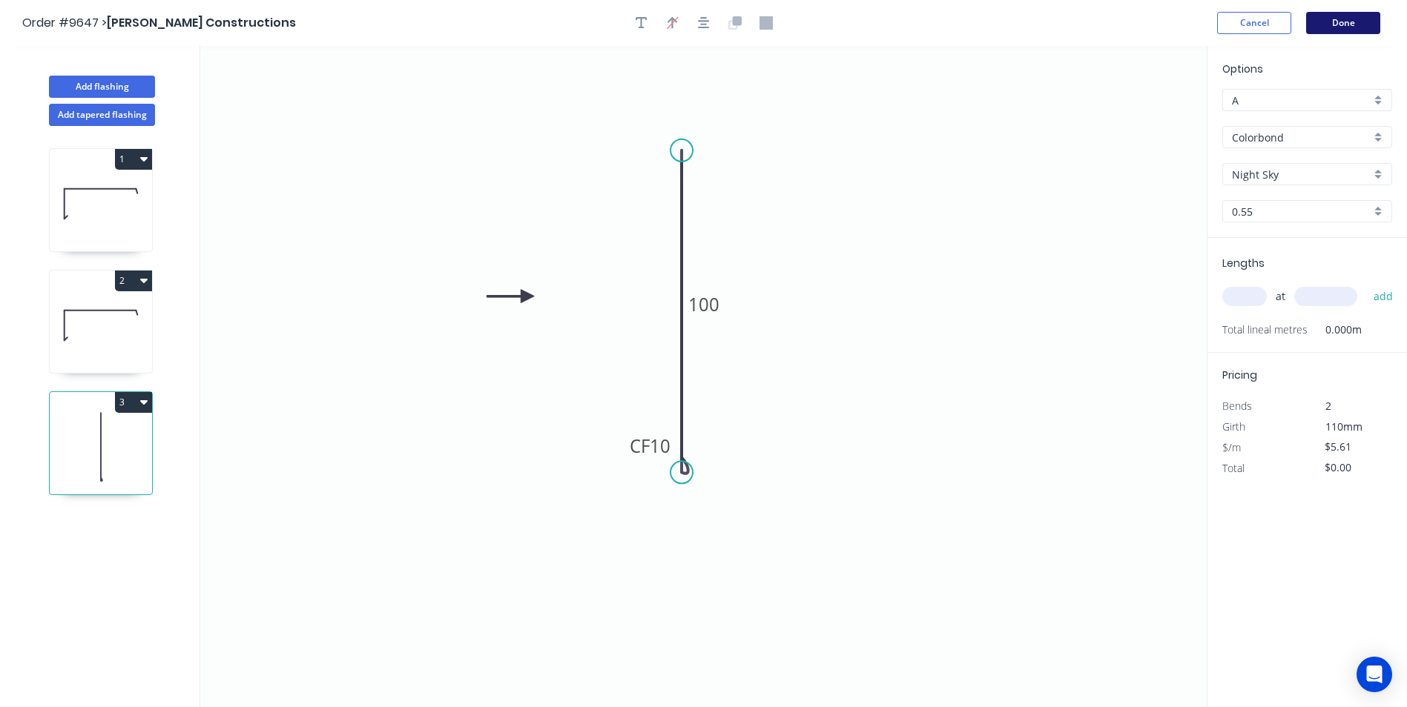
click at [1334, 19] on button "Done" at bounding box center [1343, 23] width 74 height 22
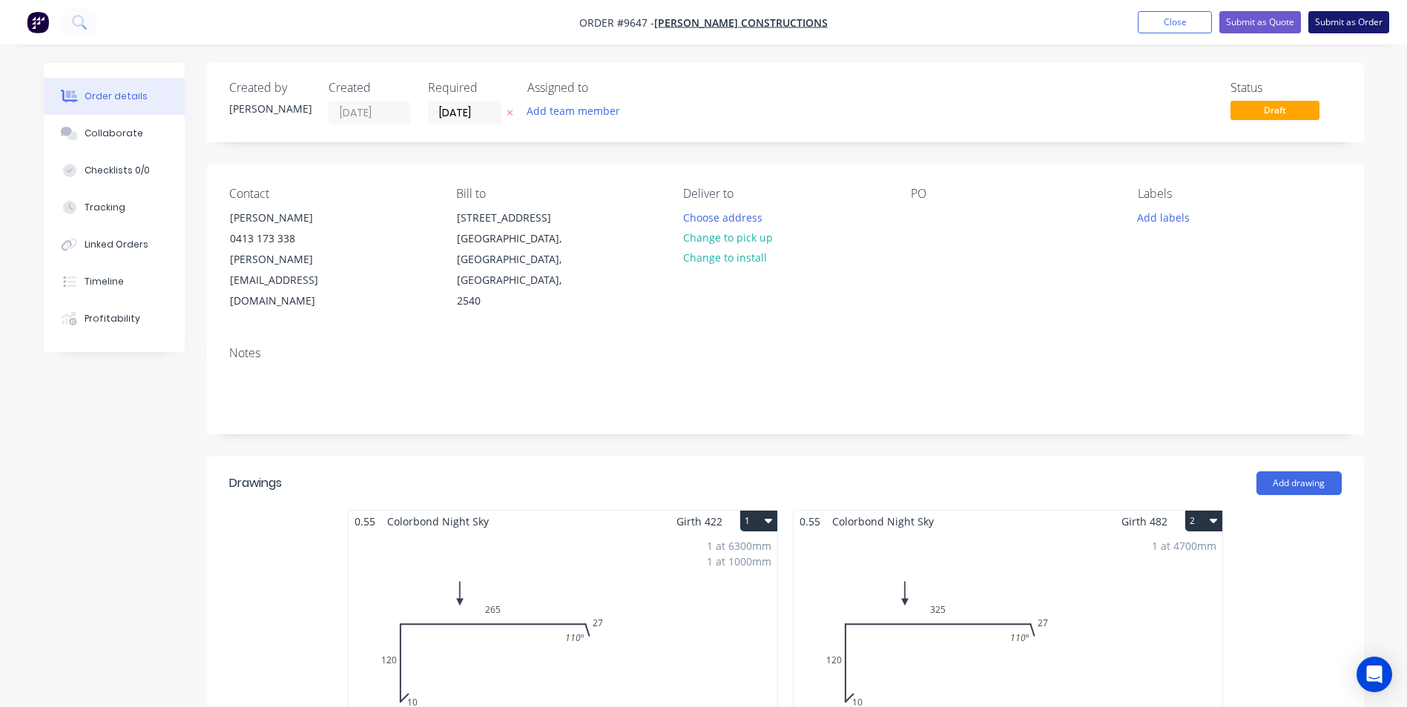
click at [1327, 33] on button "Submit as Order" at bounding box center [1348, 22] width 81 height 22
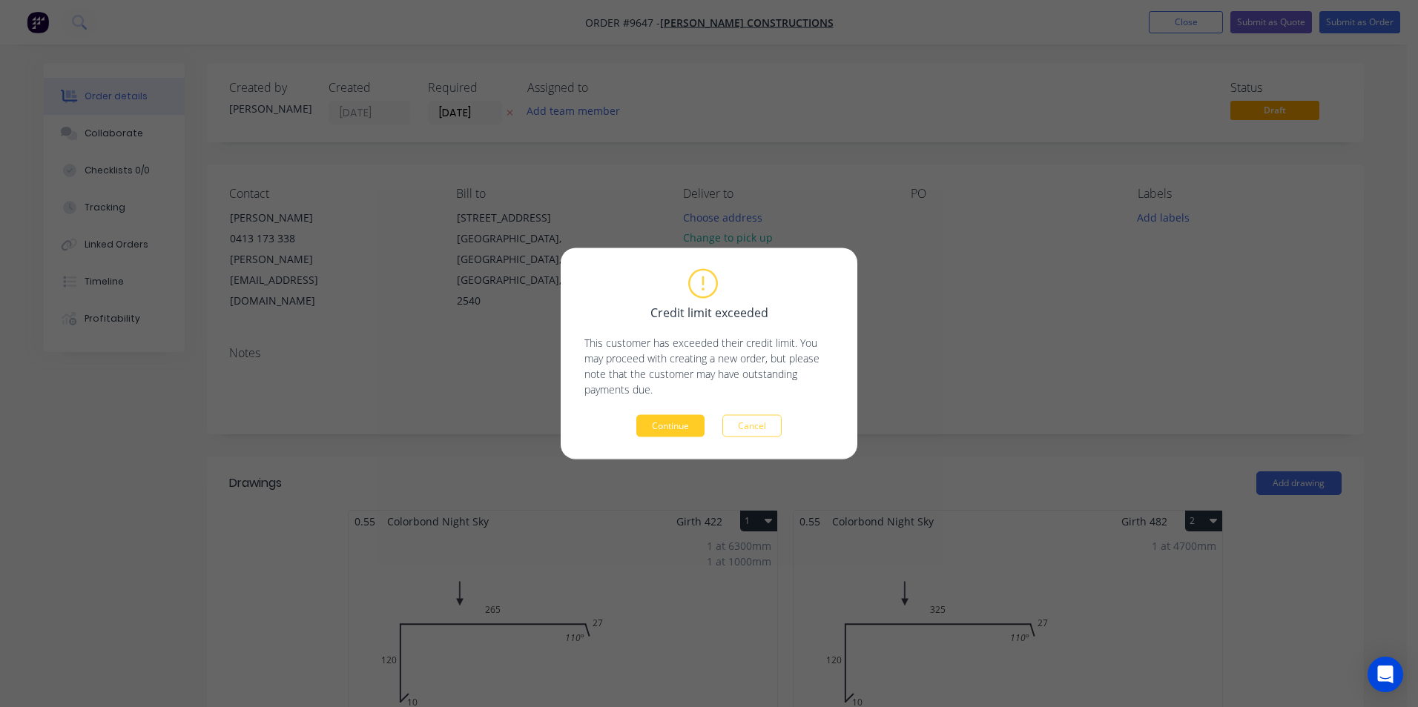
click at [685, 423] on button "Continue" at bounding box center [670, 426] width 68 height 22
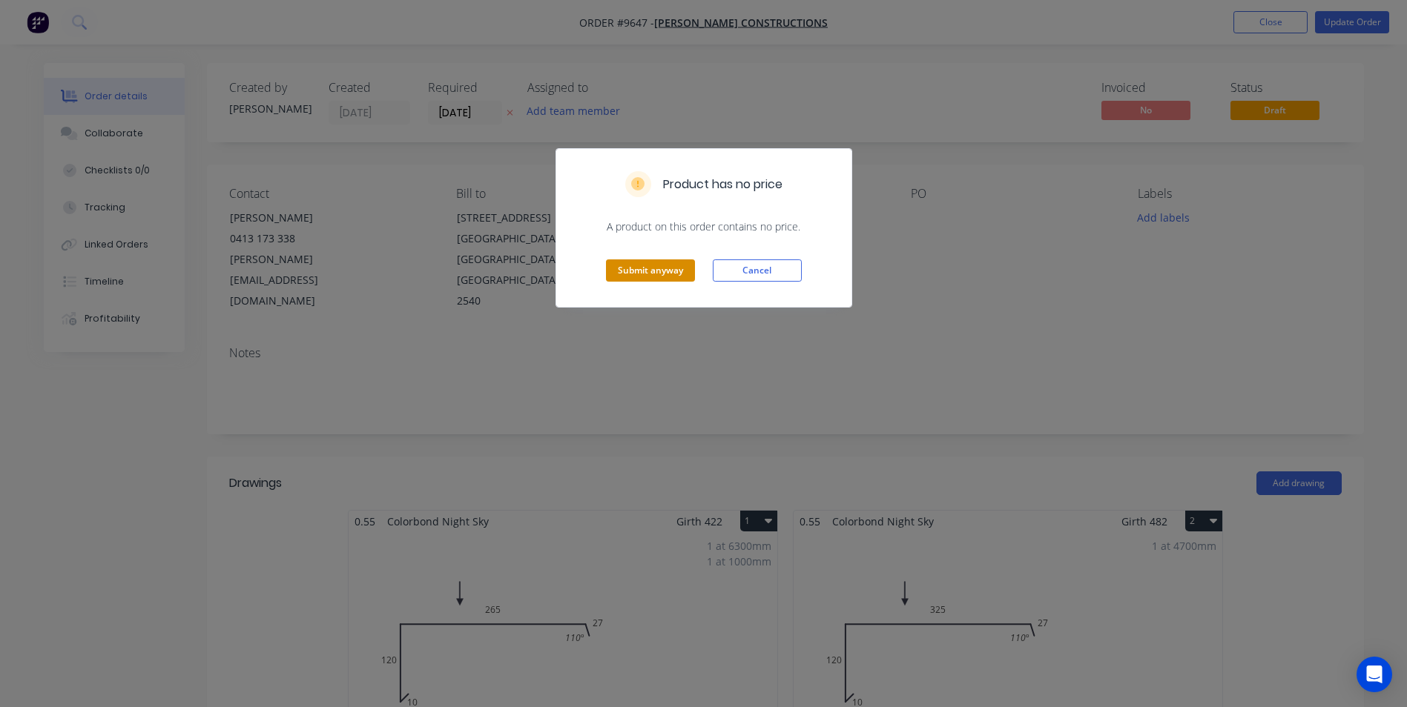
click at [661, 274] on button "Submit anyway" at bounding box center [650, 271] width 89 height 22
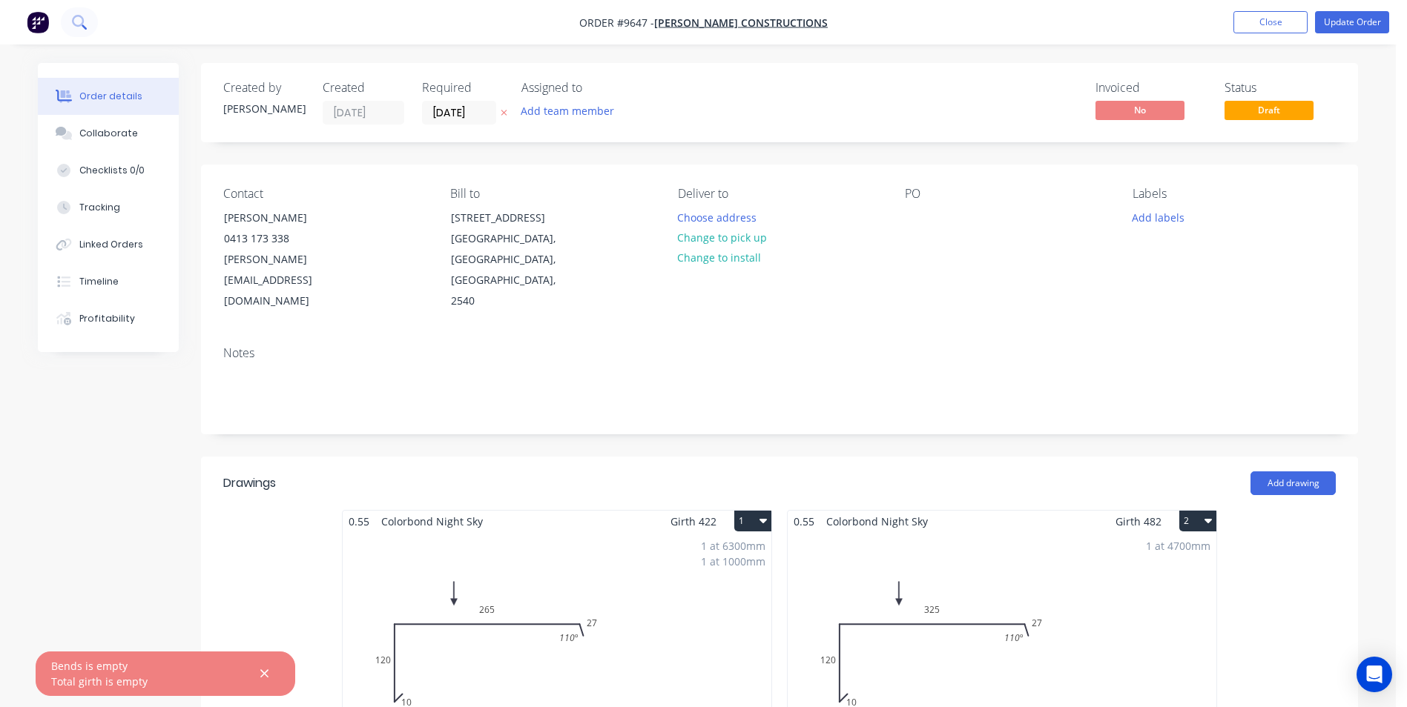
click at [77, 19] on icon at bounding box center [79, 22] width 14 height 14
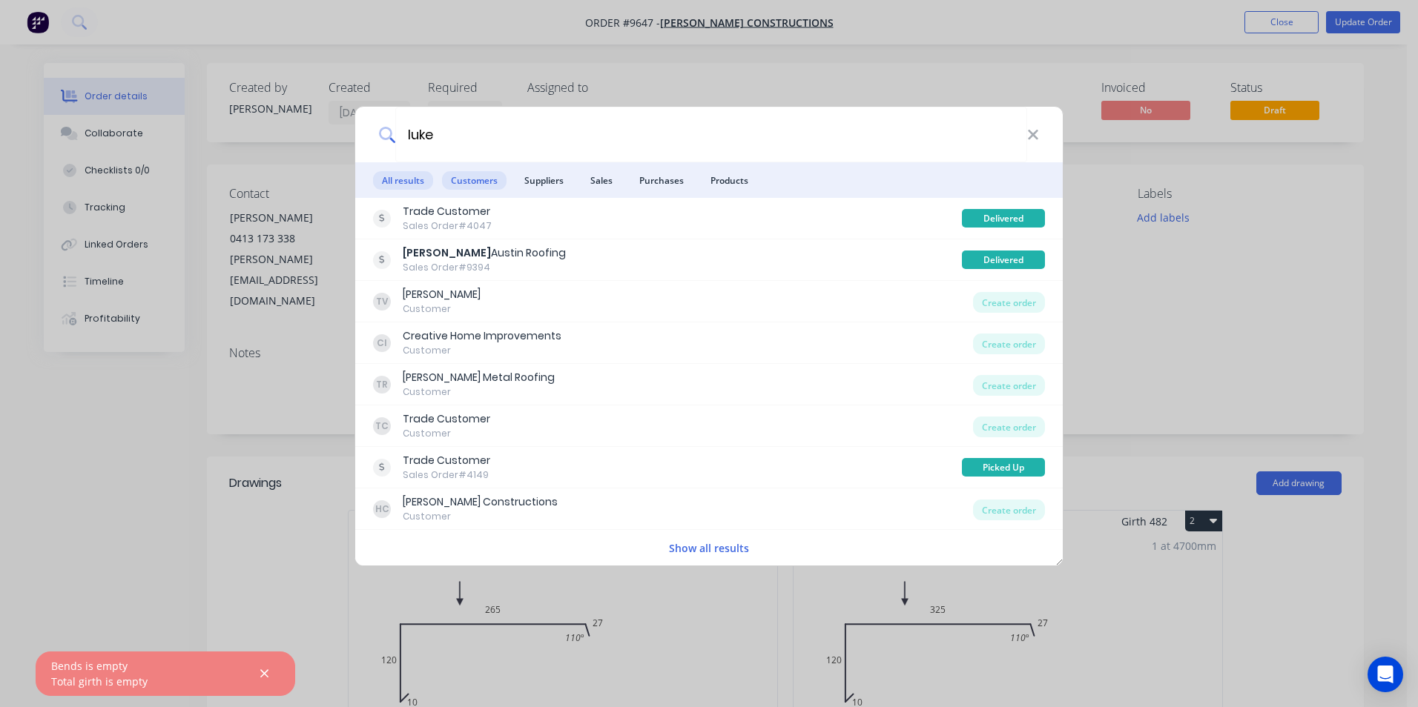
type input "luke"
click at [482, 184] on span "Customers" at bounding box center [474, 180] width 65 height 19
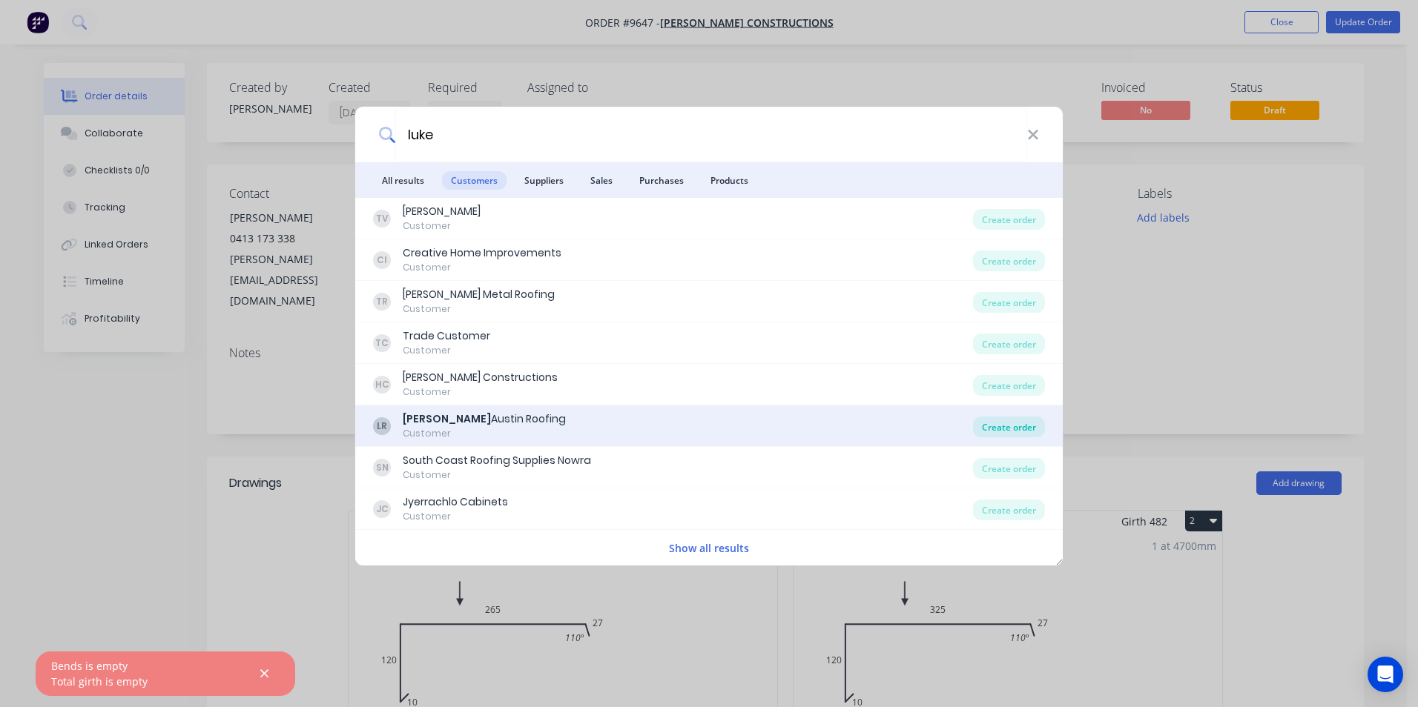
click at [994, 427] on div "Create order" at bounding box center [1009, 427] width 72 height 21
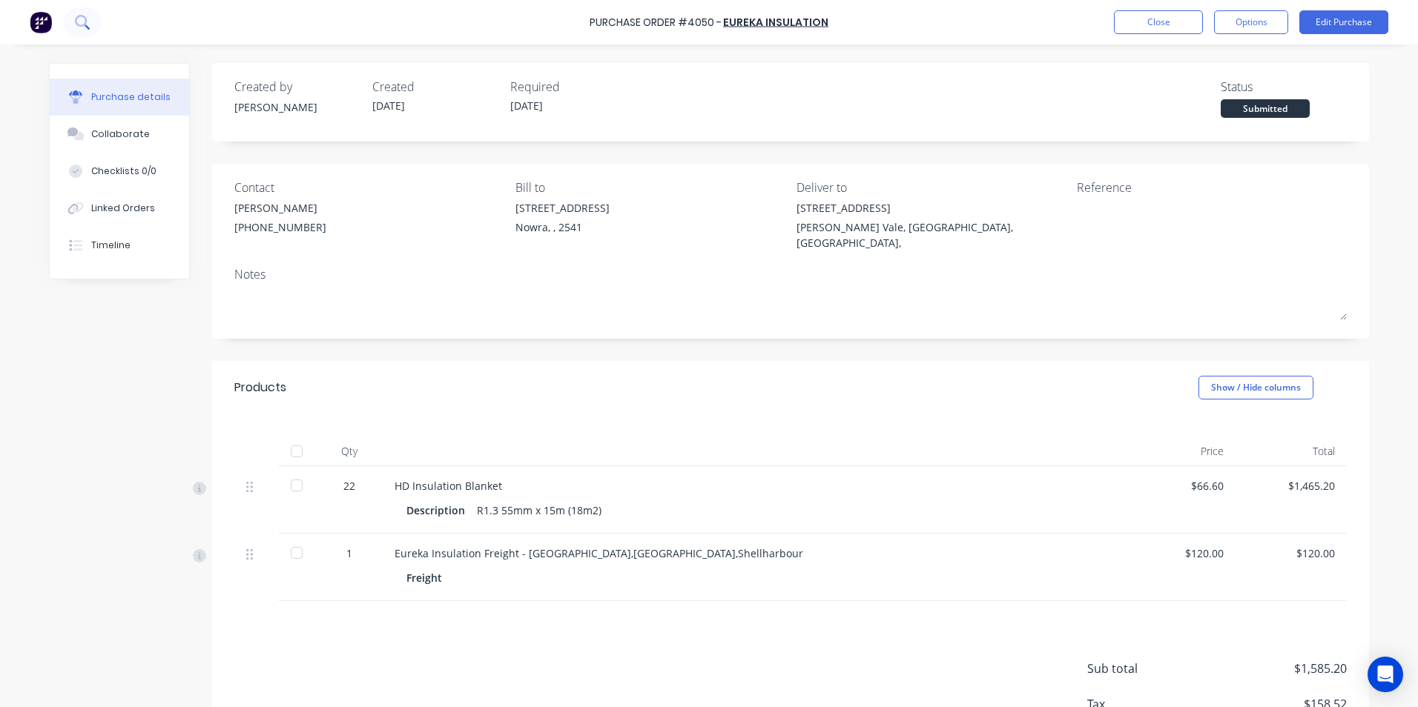
click at [79, 21] on icon at bounding box center [82, 22] width 14 height 14
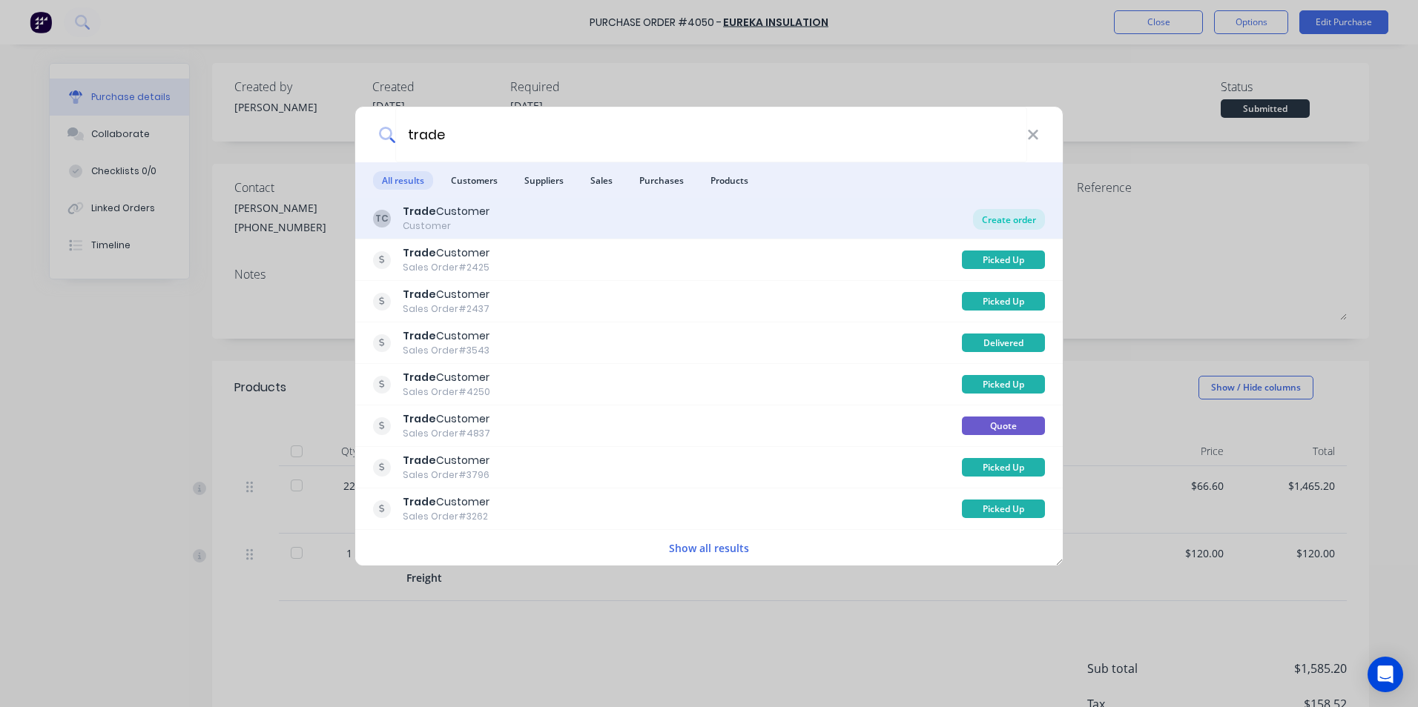
type input "trade"
click at [987, 208] on div "TC Trade Customer Customer Create order" at bounding box center [708, 219] width 707 height 42
click at [1007, 216] on div "Create order" at bounding box center [1009, 219] width 72 height 21
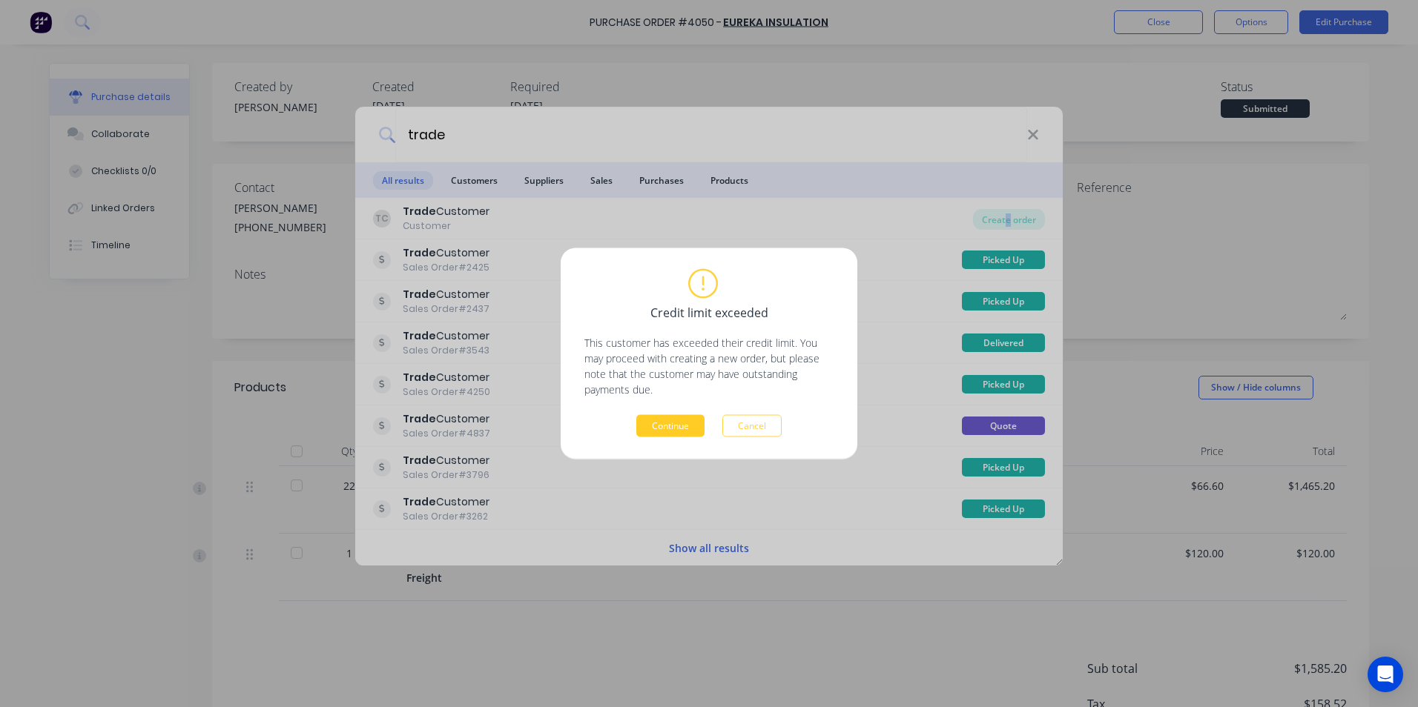
click at [668, 426] on button "Continue" at bounding box center [670, 426] width 68 height 22
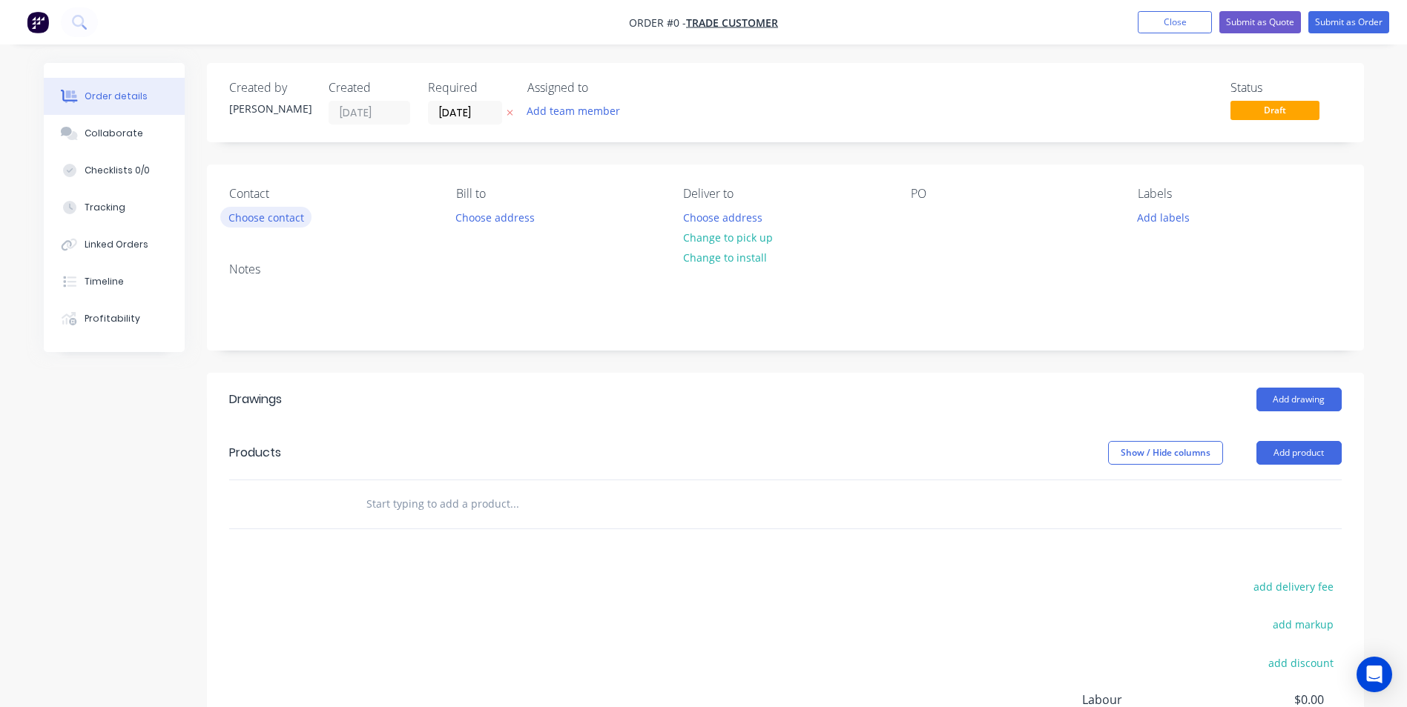
click at [254, 223] on button "Choose contact" at bounding box center [265, 217] width 91 height 20
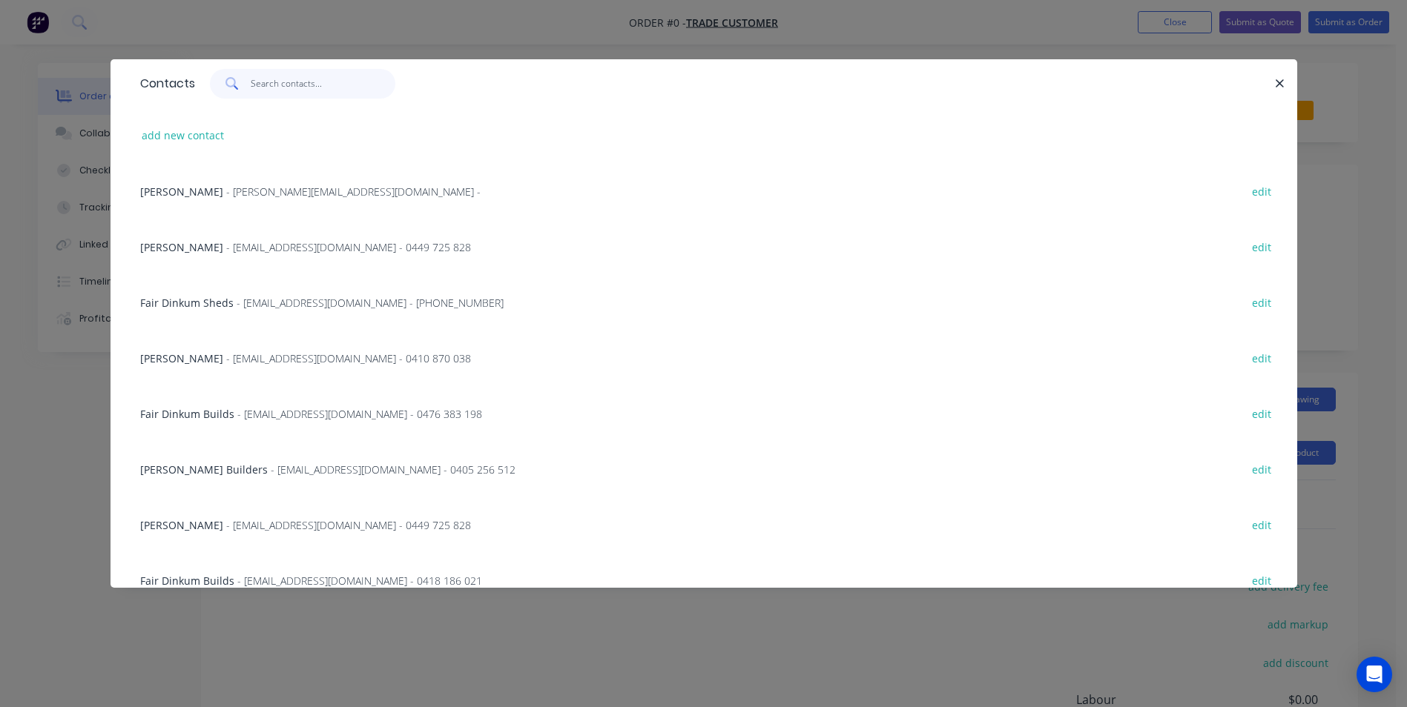
click at [275, 87] on input "text" at bounding box center [323, 84] width 145 height 30
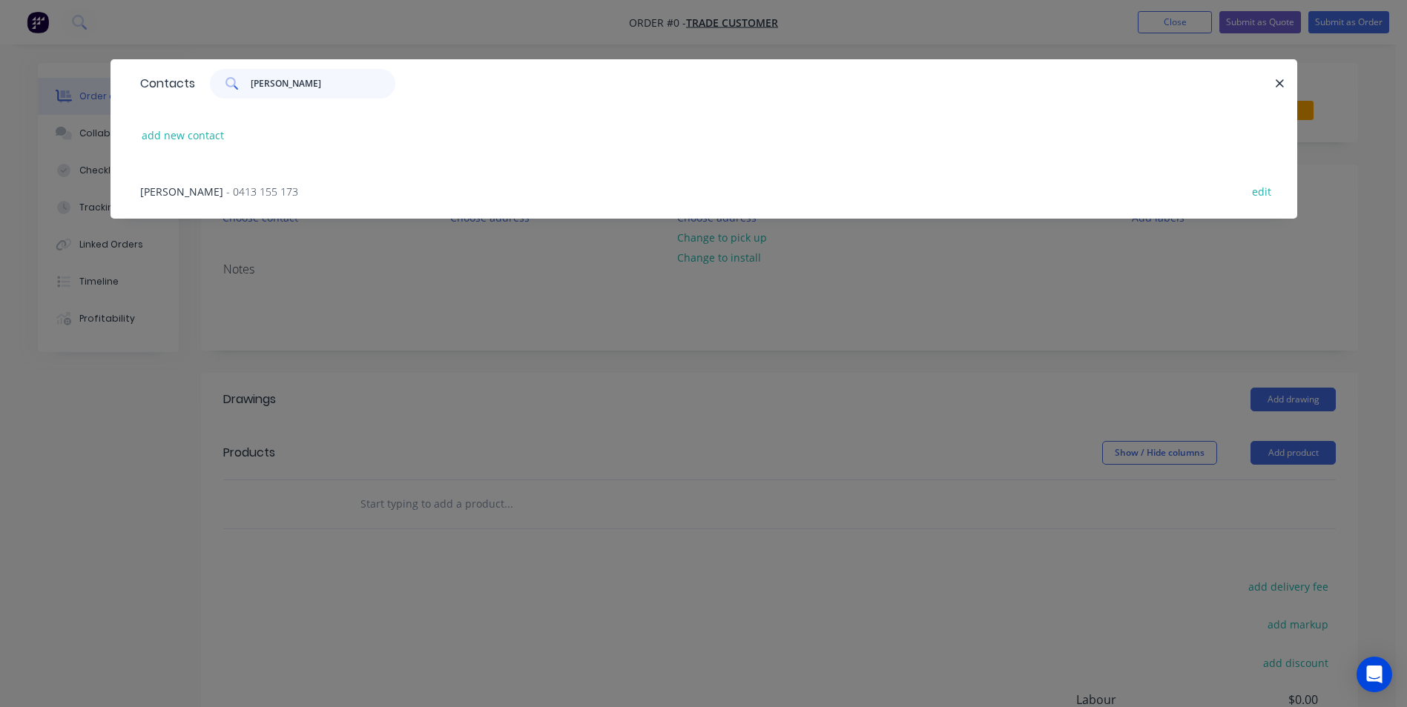
type input "[PERSON_NAME]"
click at [226, 187] on span "- 0413 155 173" at bounding box center [262, 192] width 72 height 14
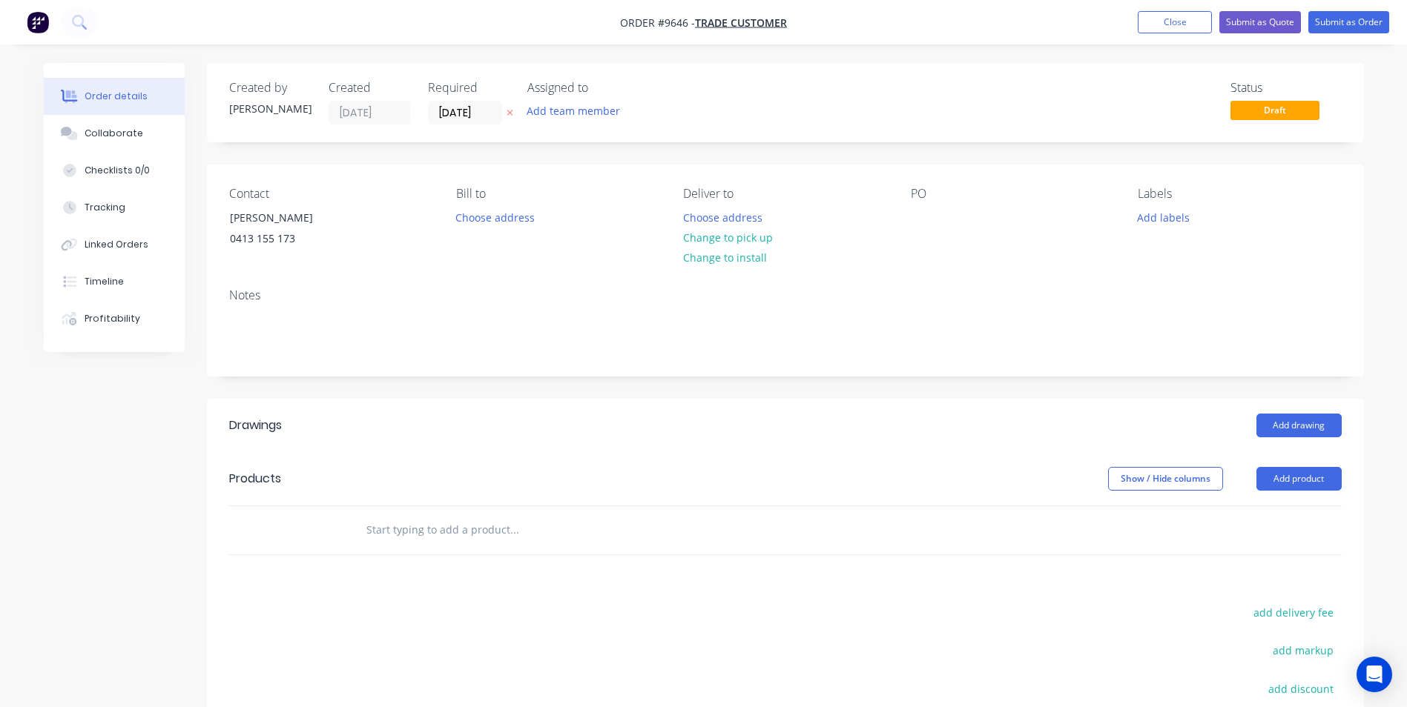
click at [469, 526] on input "text" at bounding box center [514, 530] width 297 height 30
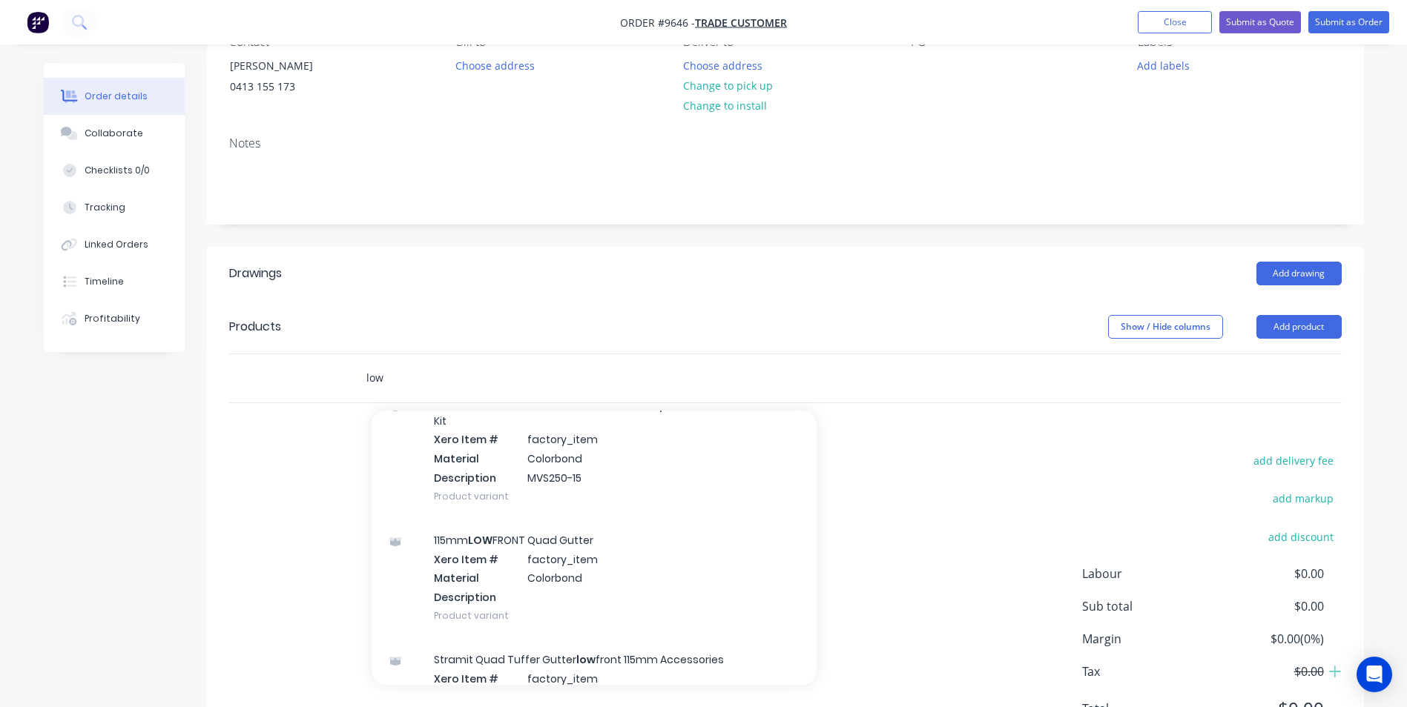
scroll to position [816, 0]
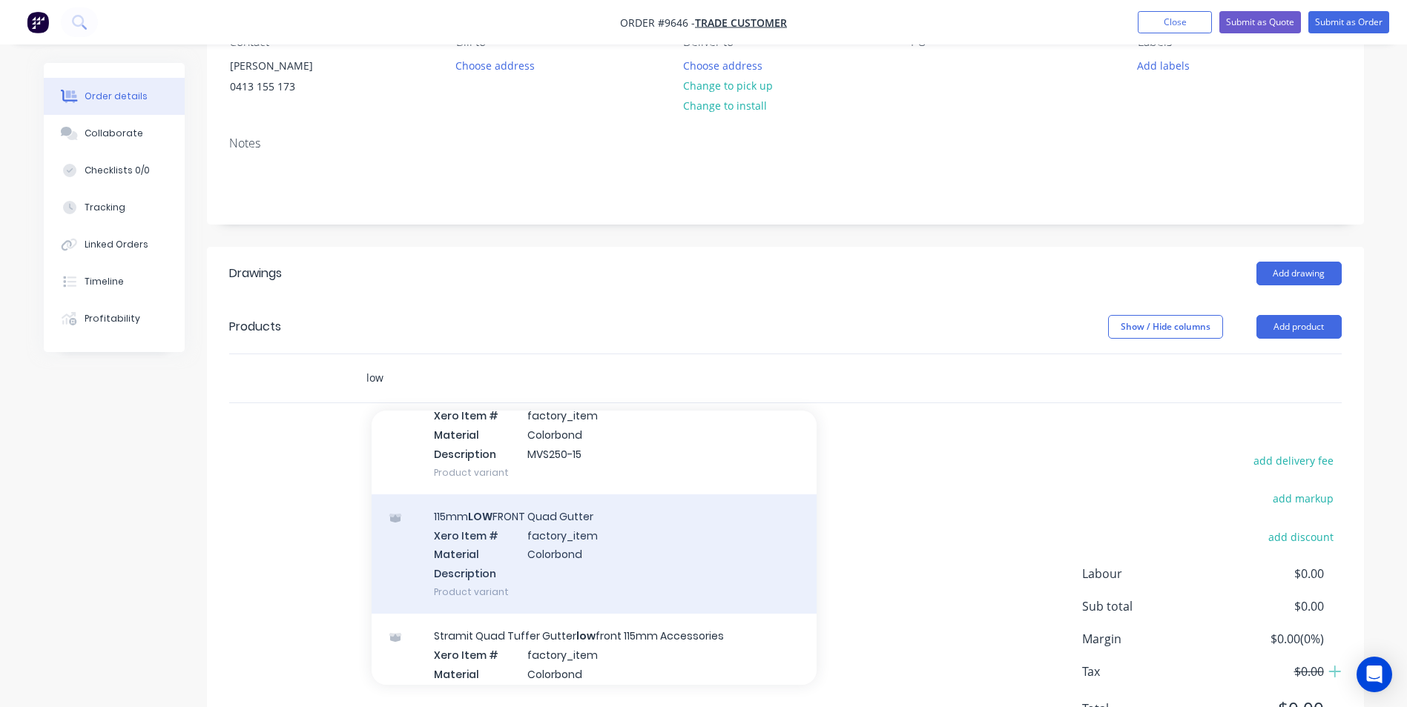
type input "low"
click at [498, 536] on div "115mm LOW FRONT Quad Gutter Xero Item # factory_item Material Colorbond Descrip…" at bounding box center [594, 554] width 445 height 119
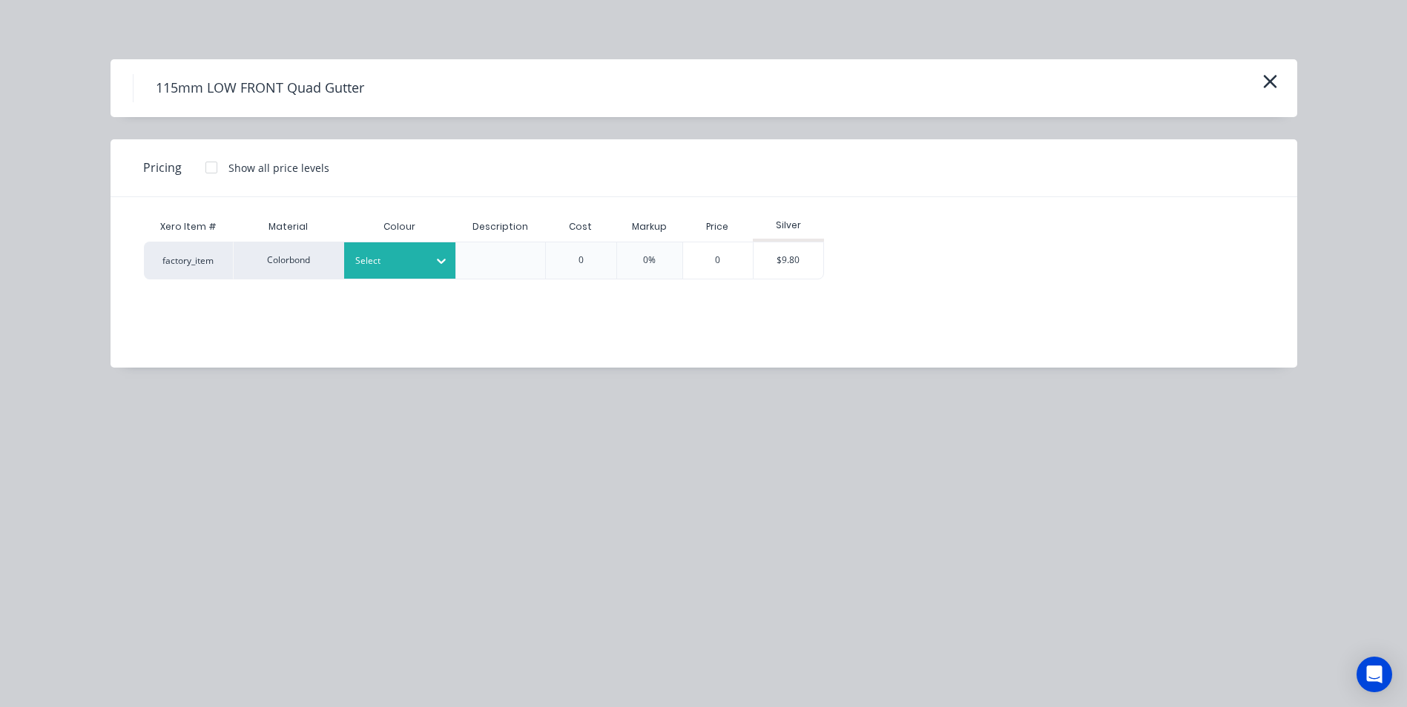
click at [392, 258] on div at bounding box center [388, 261] width 67 height 16
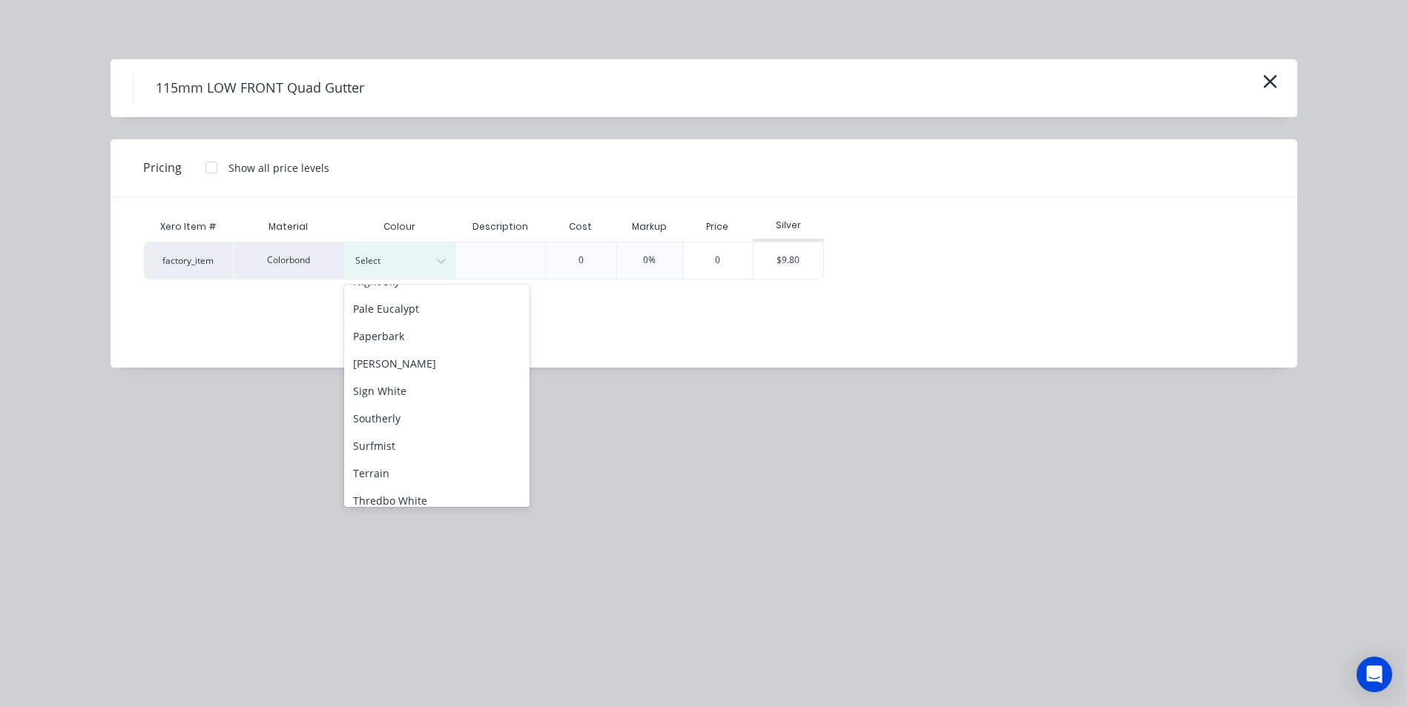
scroll to position [445, 0]
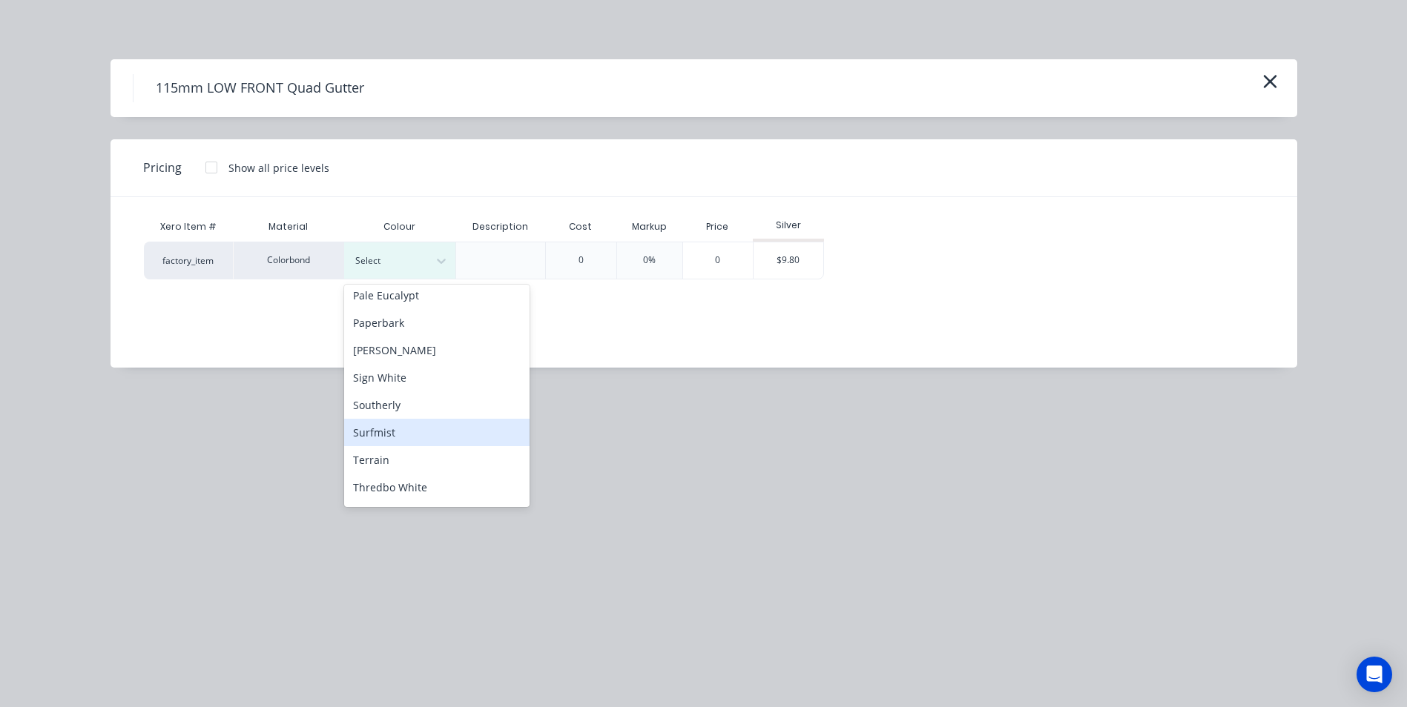
click at [406, 430] on div "Surfmist" at bounding box center [436, 432] width 185 height 27
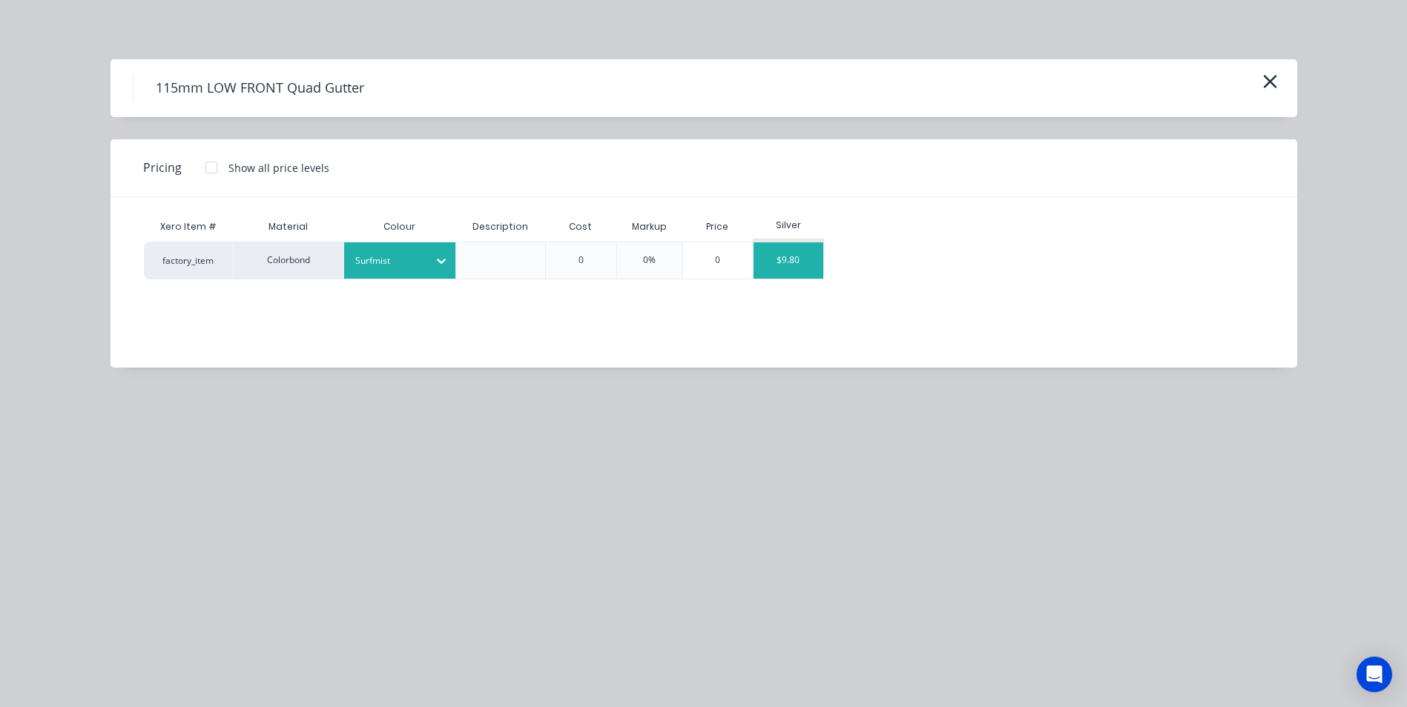
click at [793, 268] on div "$9.80" at bounding box center [788, 260] width 70 height 36
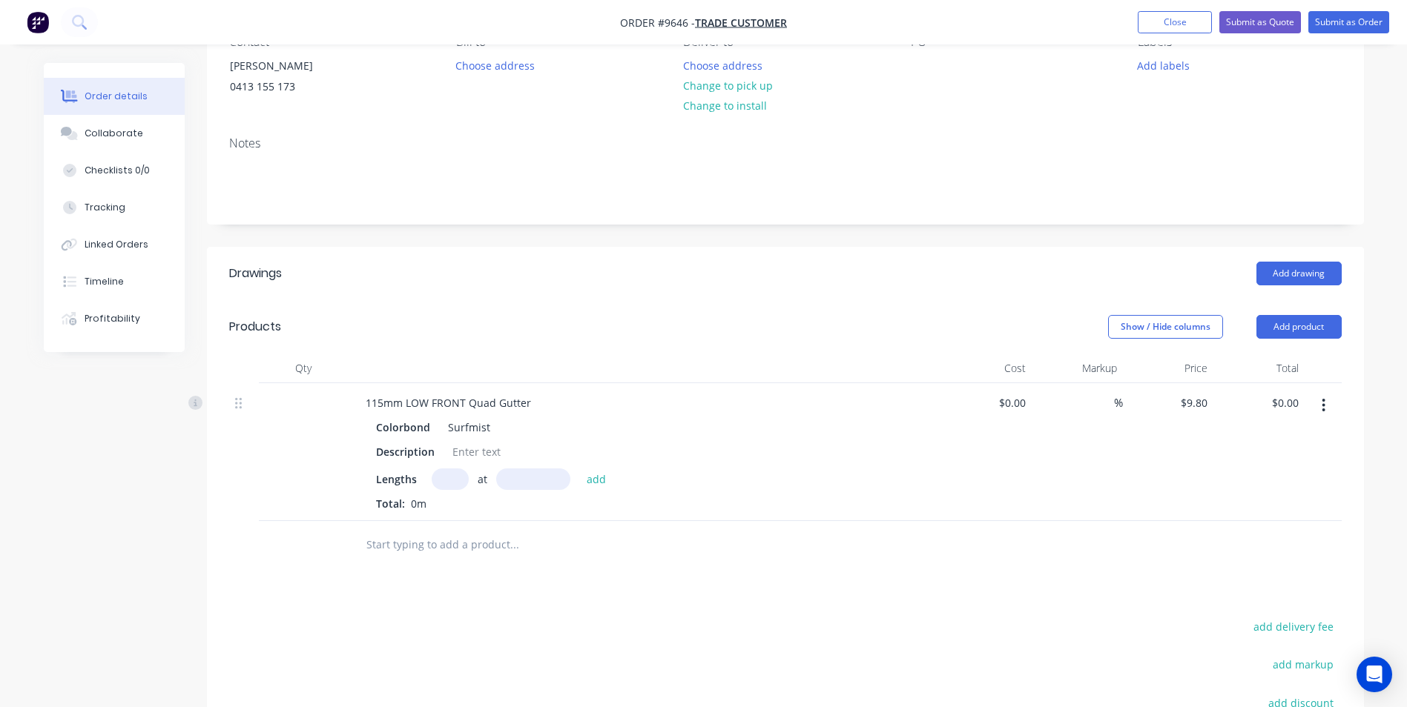
click at [449, 485] on input "text" at bounding box center [450, 480] width 37 height 22
type input "1"
type input "700"
click at [579, 469] on button "add" at bounding box center [596, 479] width 35 height 20
type input "$6.86"
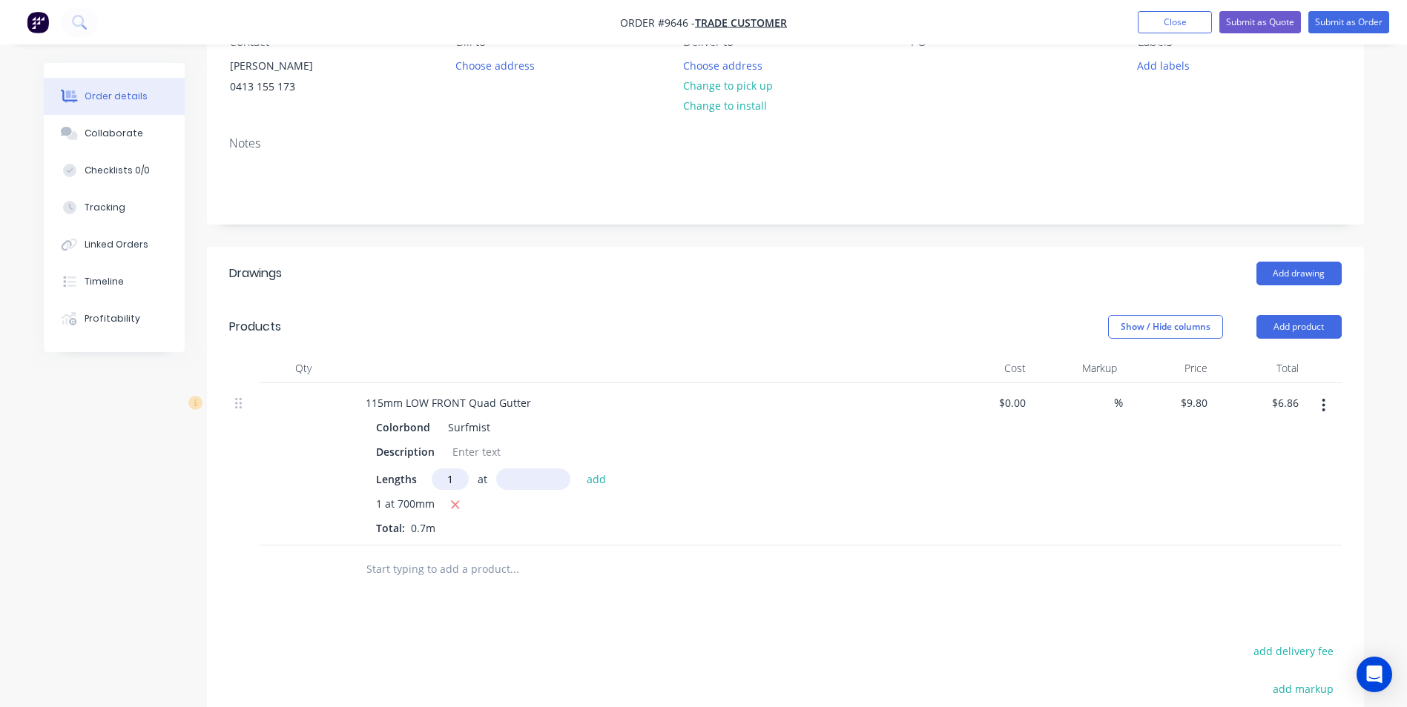
type input "1"
type input "8900"
click at [579, 469] on button "add" at bounding box center [596, 479] width 35 height 20
type input "$94.08"
type input "1"
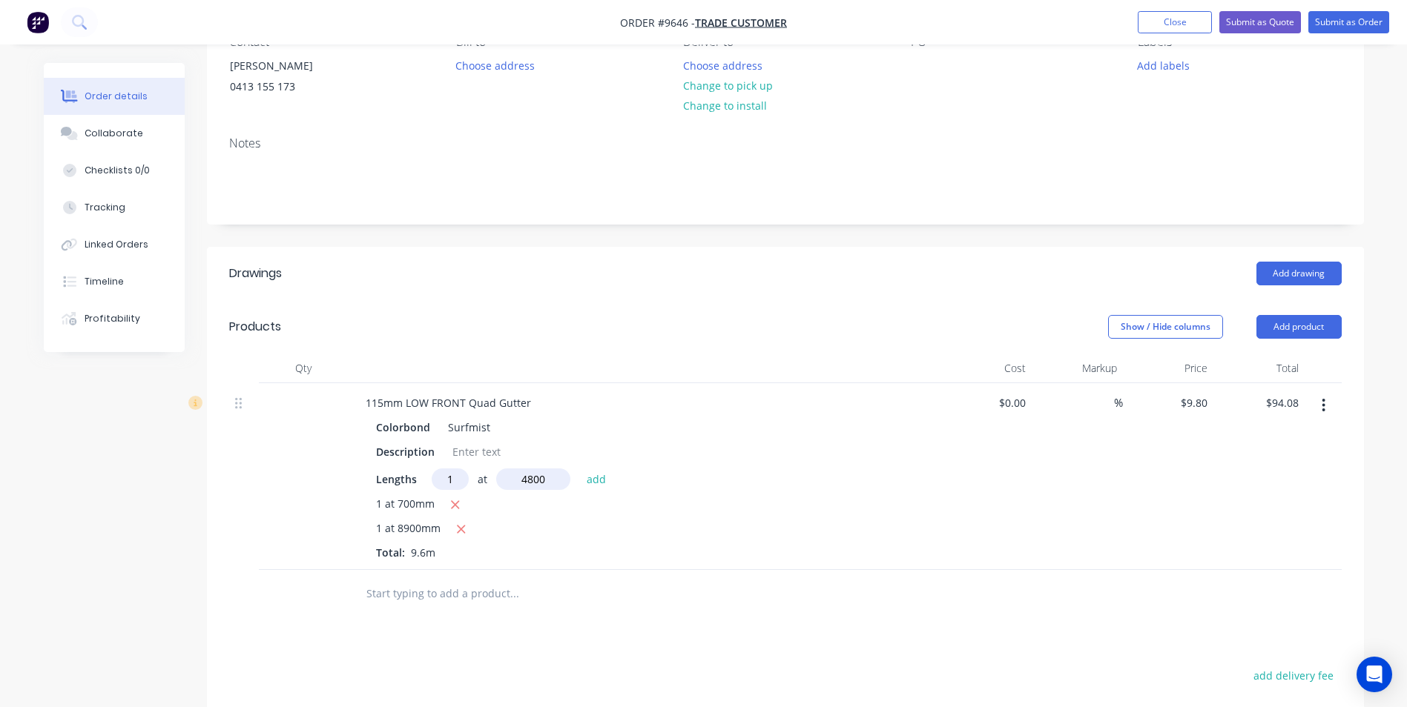
type input "4800"
click at [579, 469] on button "add" at bounding box center [596, 479] width 35 height 20
type input "$141.12"
type input "1"
type input "2200"
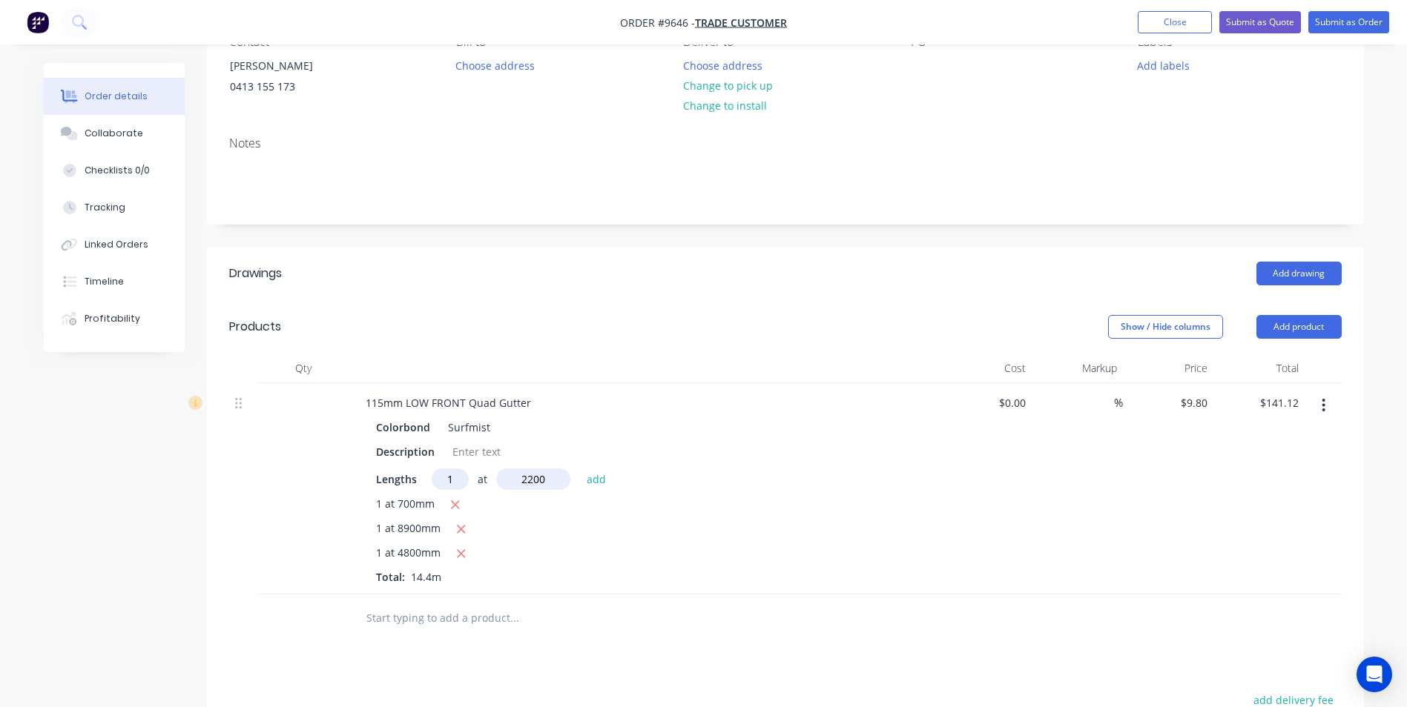
click at [579, 469] on button "add" at bounding box center [596, 479] width 35 height 20
type input "$162.68"
type input "1"
type input "8000"
click at [579, 469] on button "add" at bounding box center [596, 479] width 35 height 20
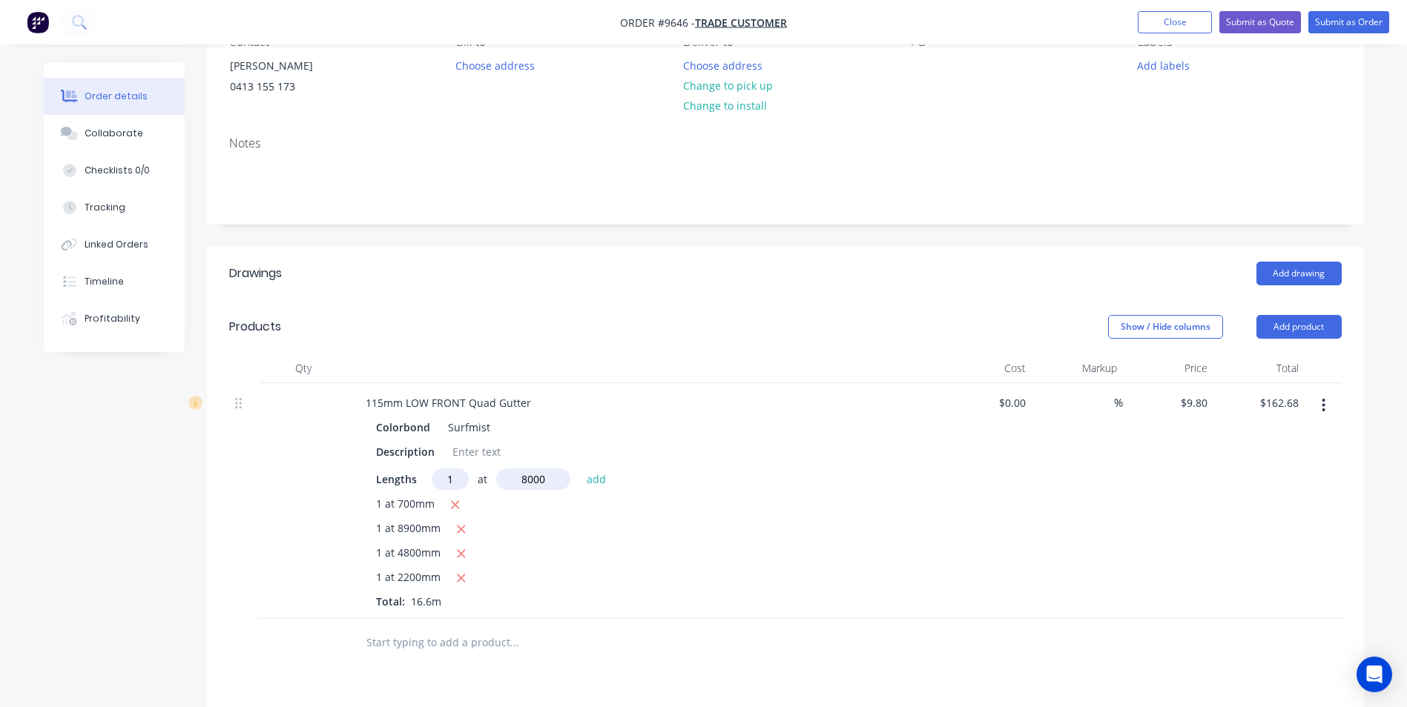
type input "$241.08"
type input "1"
type input "6500"
click at [579, 469] on button "add" at bounding box center [596, 479] width 35 height 20
type input "$304.78"
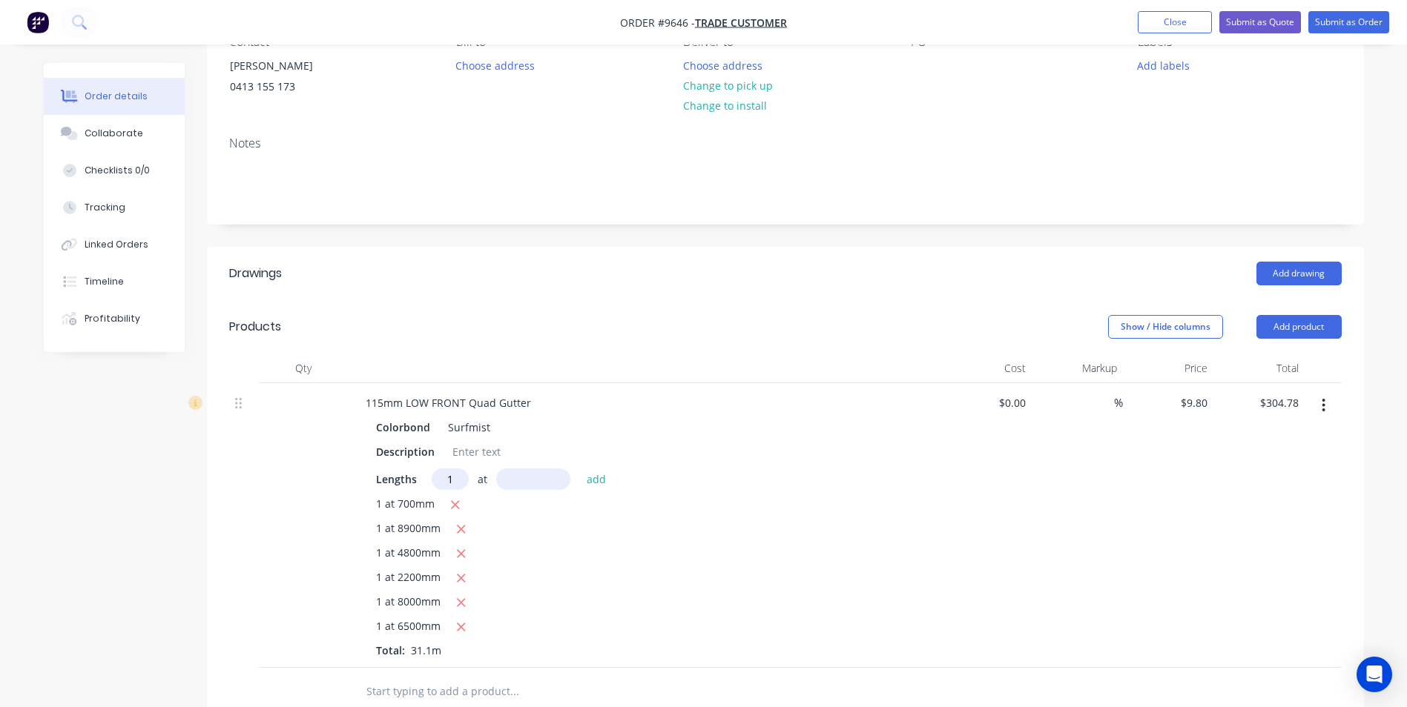
type input "1"
type input "700"
click at [579, 469] on button "add" at bounding box center [596, 479] width 35 height 20
type input "$311.64"
type input "1"
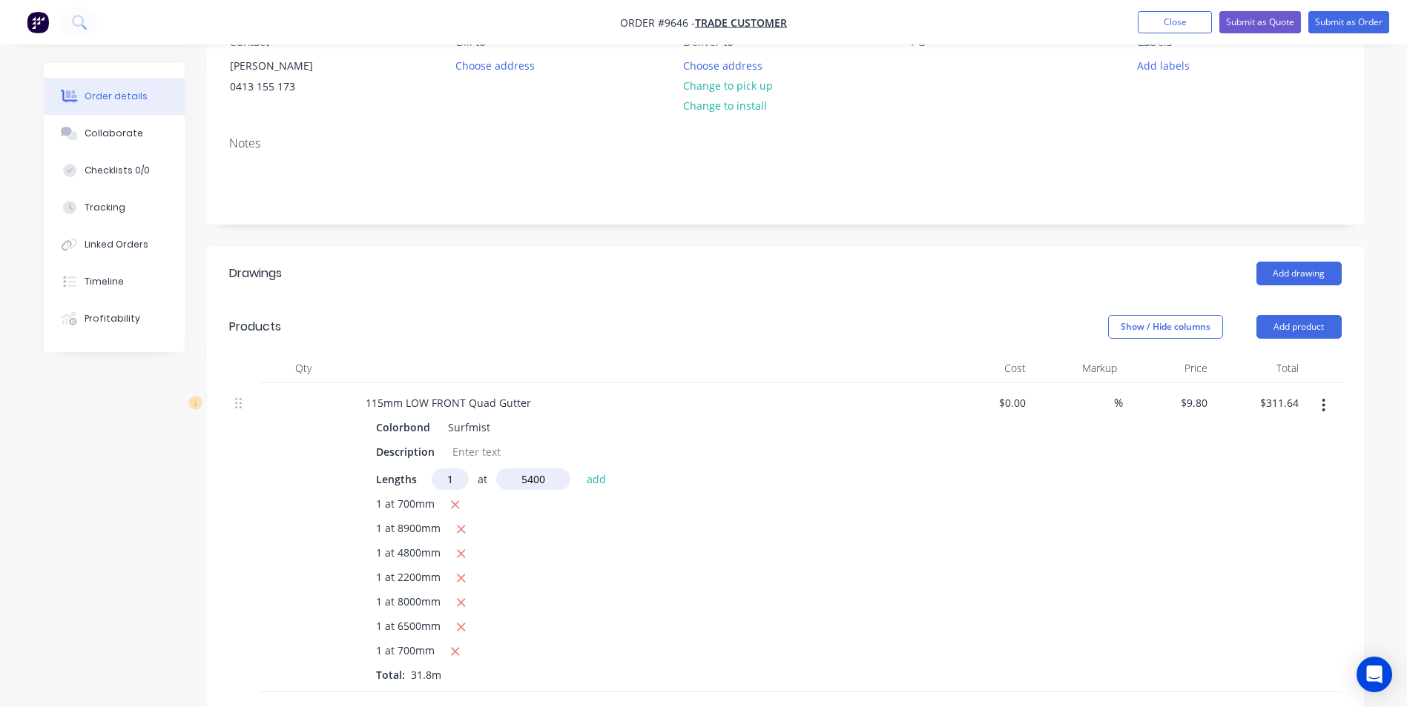
type input "5400"
click at [579, 469] on button "add" at bounding box center [596, 479] width 35 height 20
type input "$364.56"
type input "1"
type input "700"
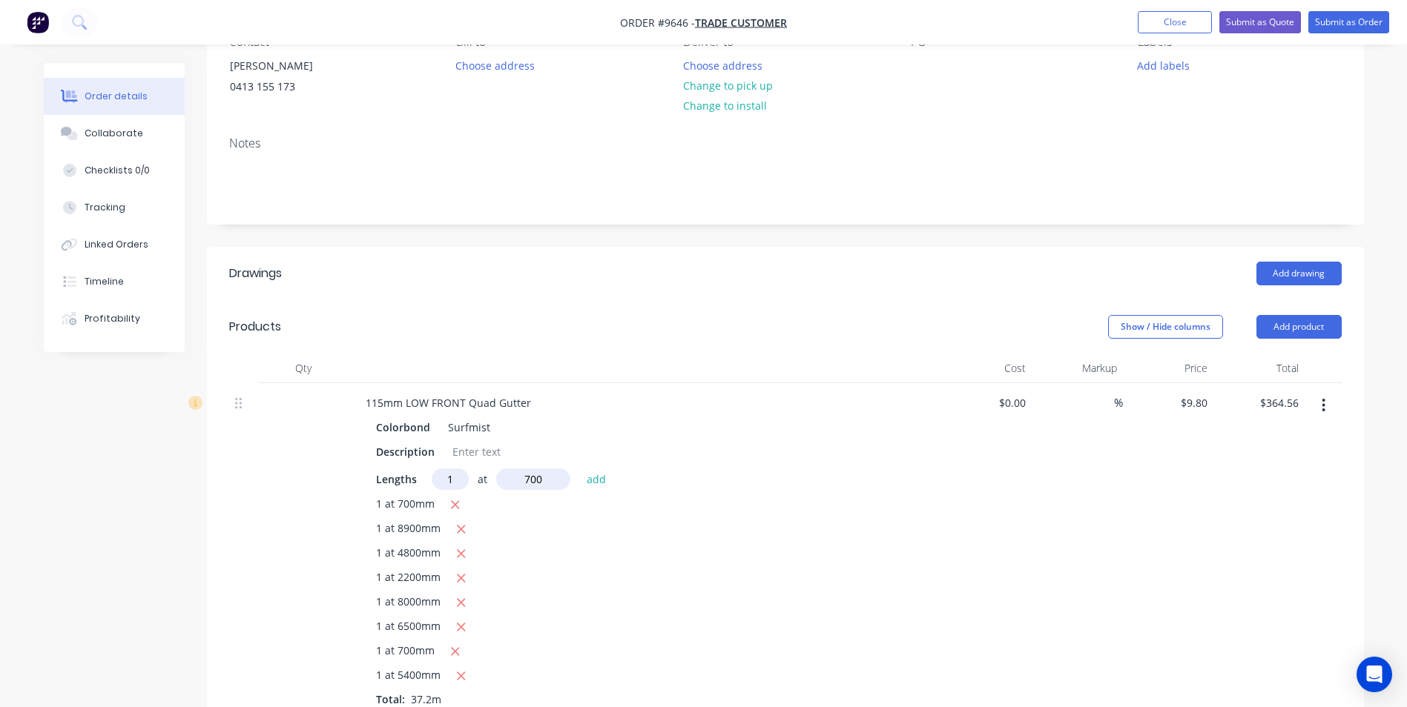
click at [579, 469] on button "add" at bounding box center [596, 479] width 35 height 20
type input "$371.42"
type input "1"
type input "6800"
click at [579, 469] on button "add" at bounding box center [596, 479] width 35 height 20
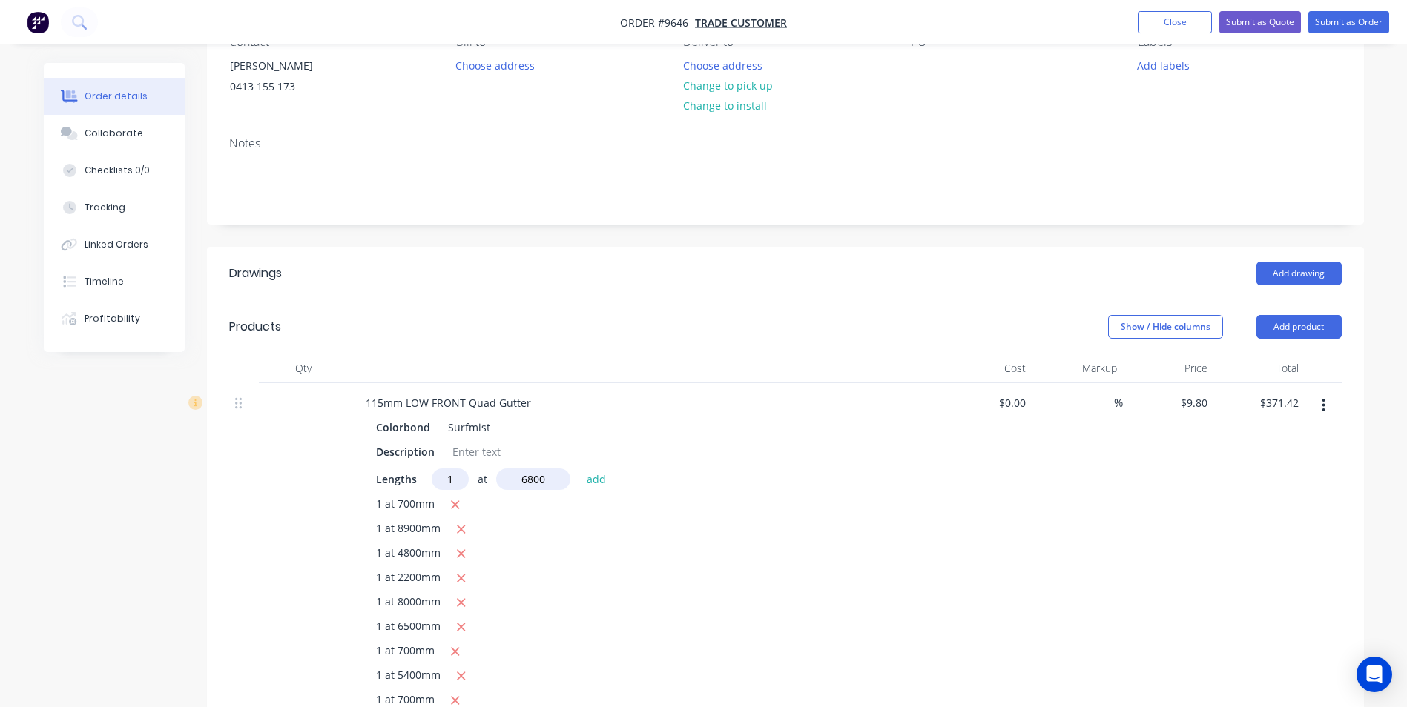
type input "$438.06"
type input "1"
type input "6000"
click at [579, 469] on button "add" at bounding box center [596, 479] width 35 height 20
type input "$496.86"
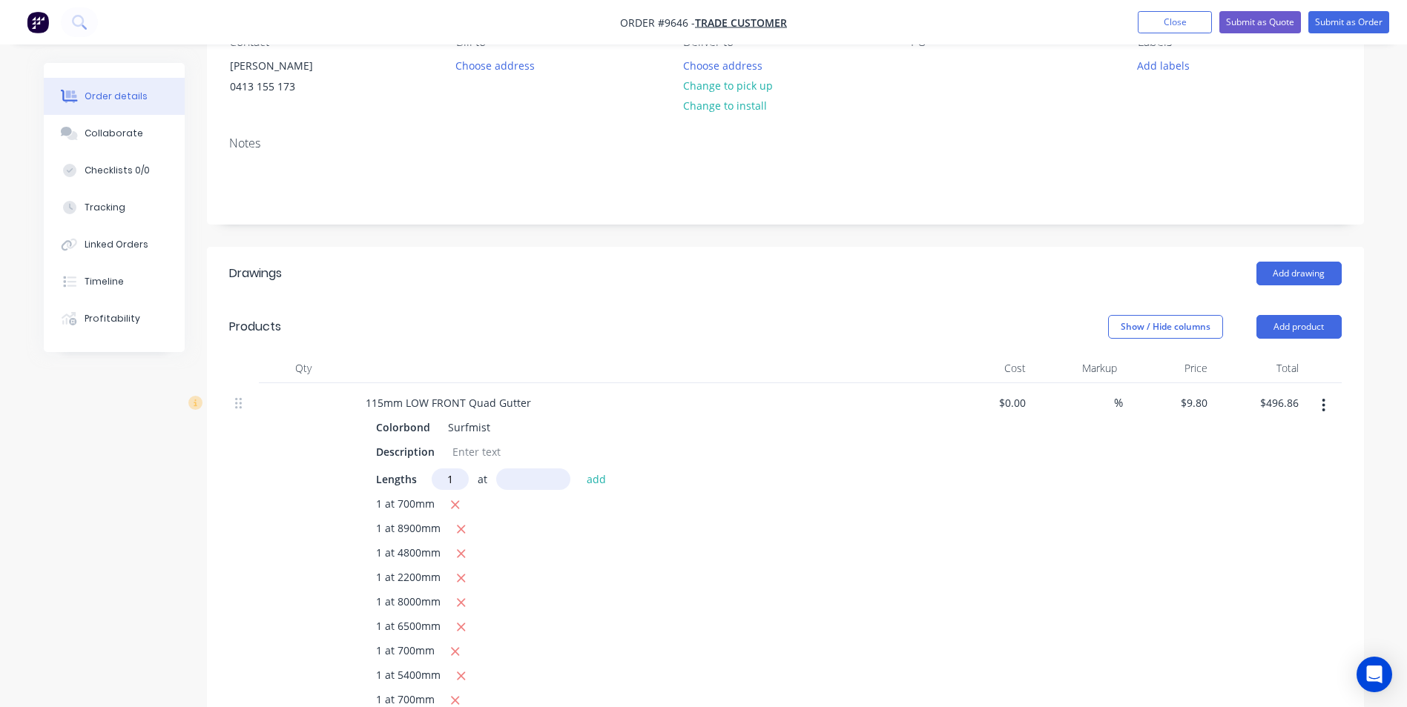
type input "1"
type input "6400"
click at [579, 469] on button "add" at bounding box center [596, 479] width 35 height 20
type input "$559.58"
type input "1"
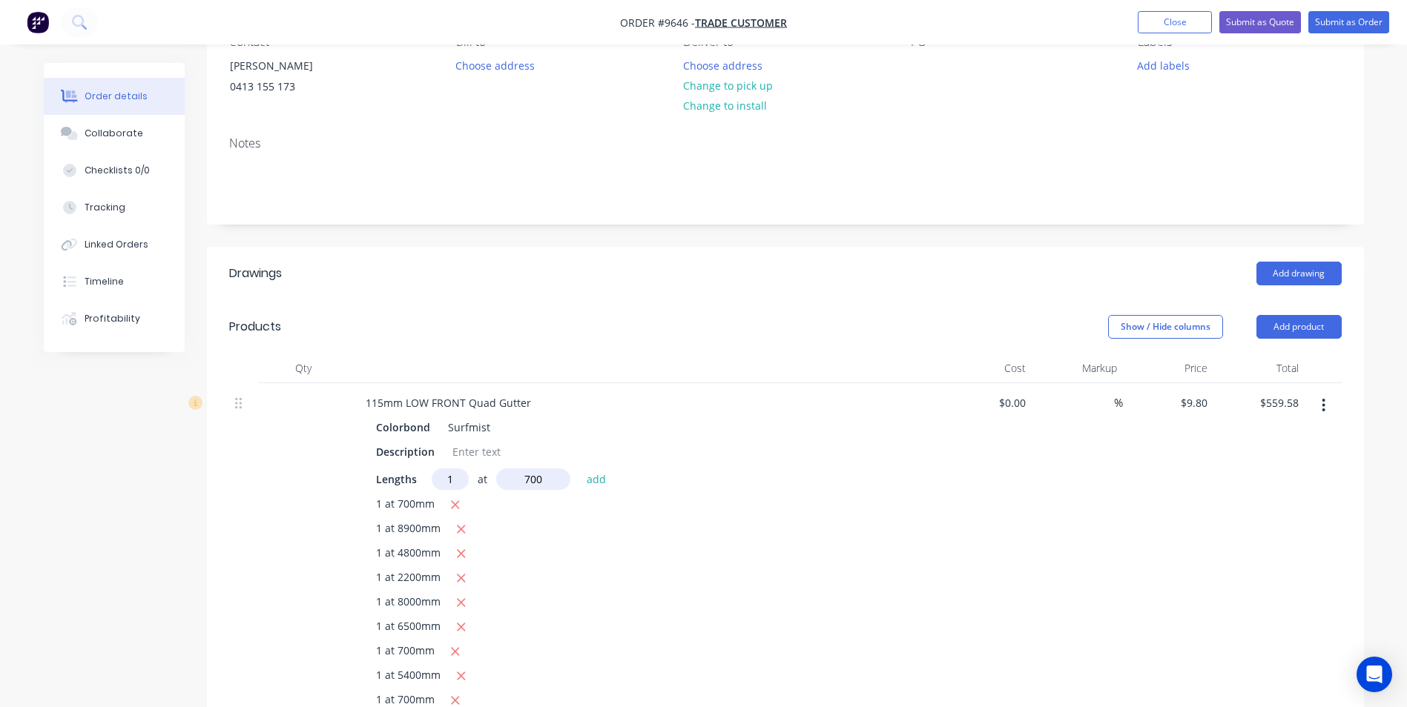
type input "700"
click at [579, 469] on button "add" at bounding box center [596, 479] width 35 height 20
type input "$566.44"
type input "1"
type input "800"
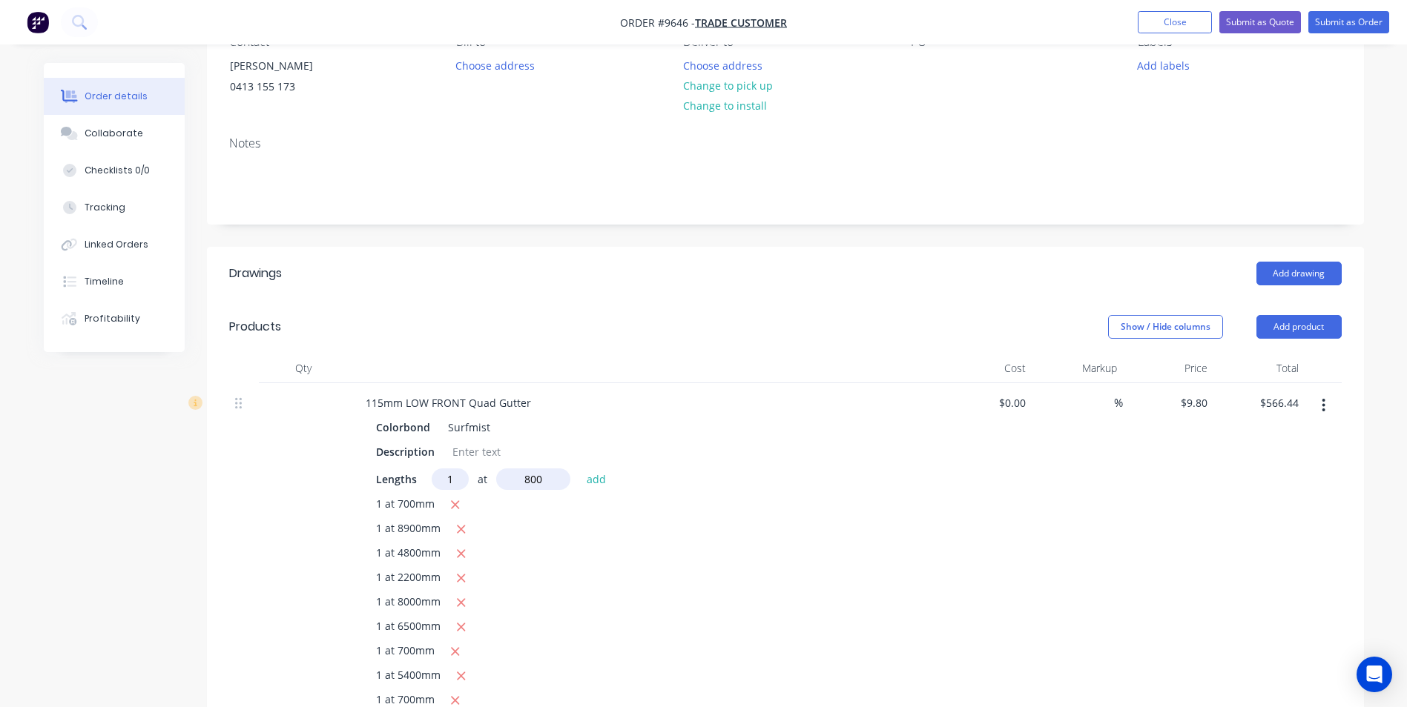
click at [579, 469] on button "add" at bounding box center [596, 479] width 35 height 20
type input "$574.28"
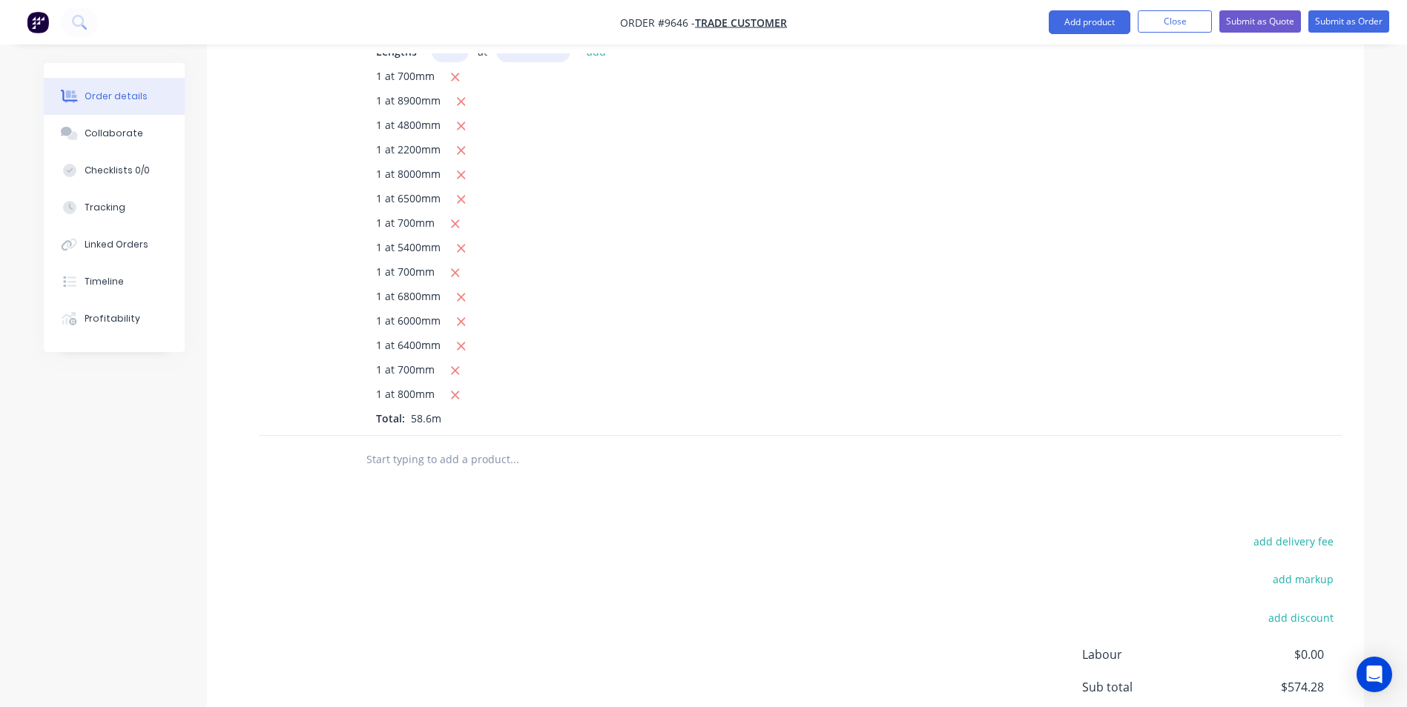
scroll to position [438, 0]
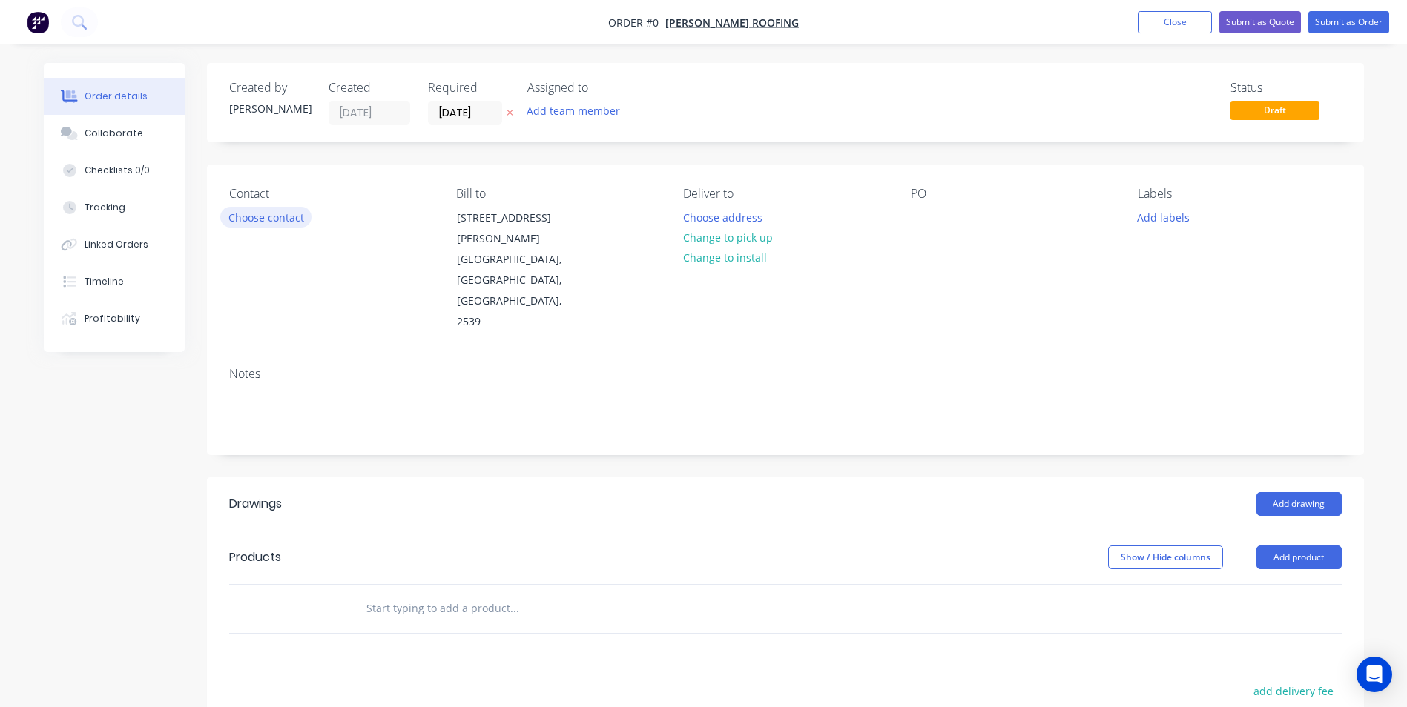
click at [274, 217] on button "Choose contact" at bounding box center [265, 217] width 91 height 20
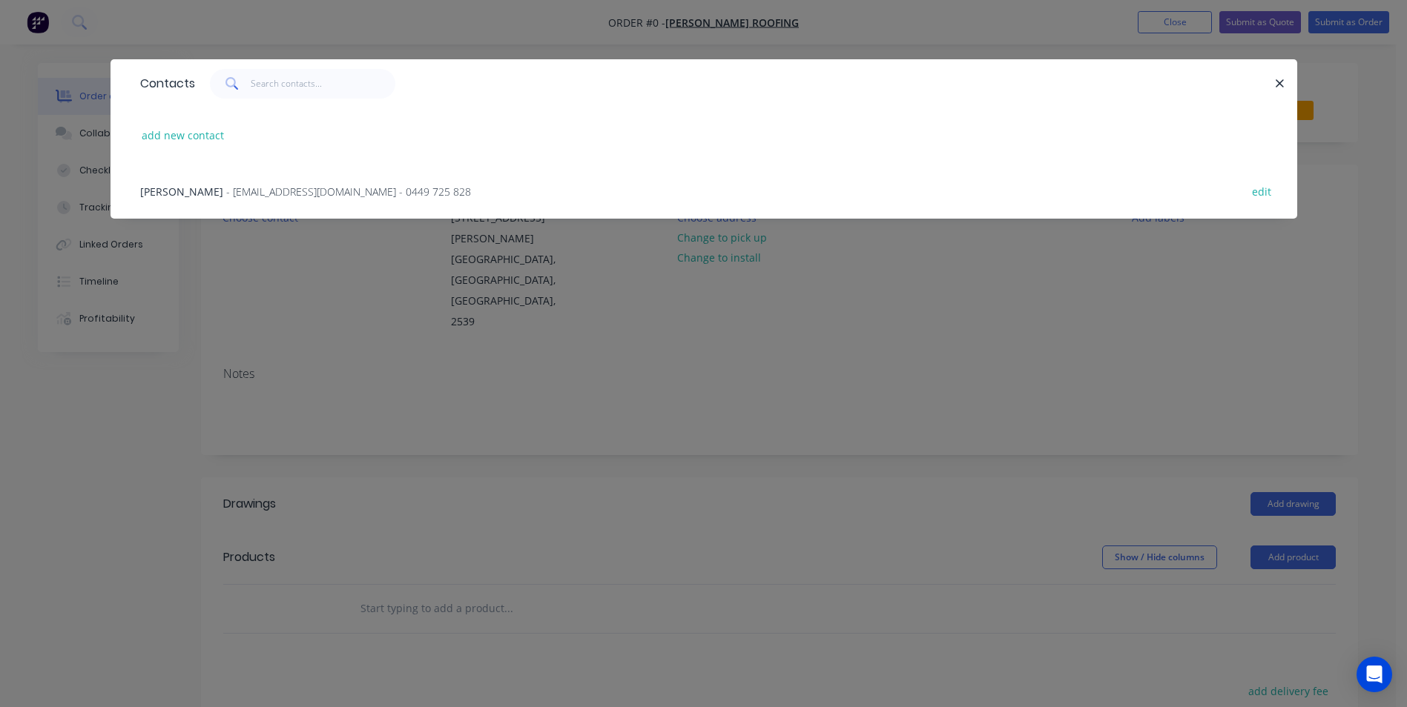
click at [263, 191] on span "- cleansweep1989@yahoo.com - 0449 725 828" at bounding box center [348, 192] width 245 height 14
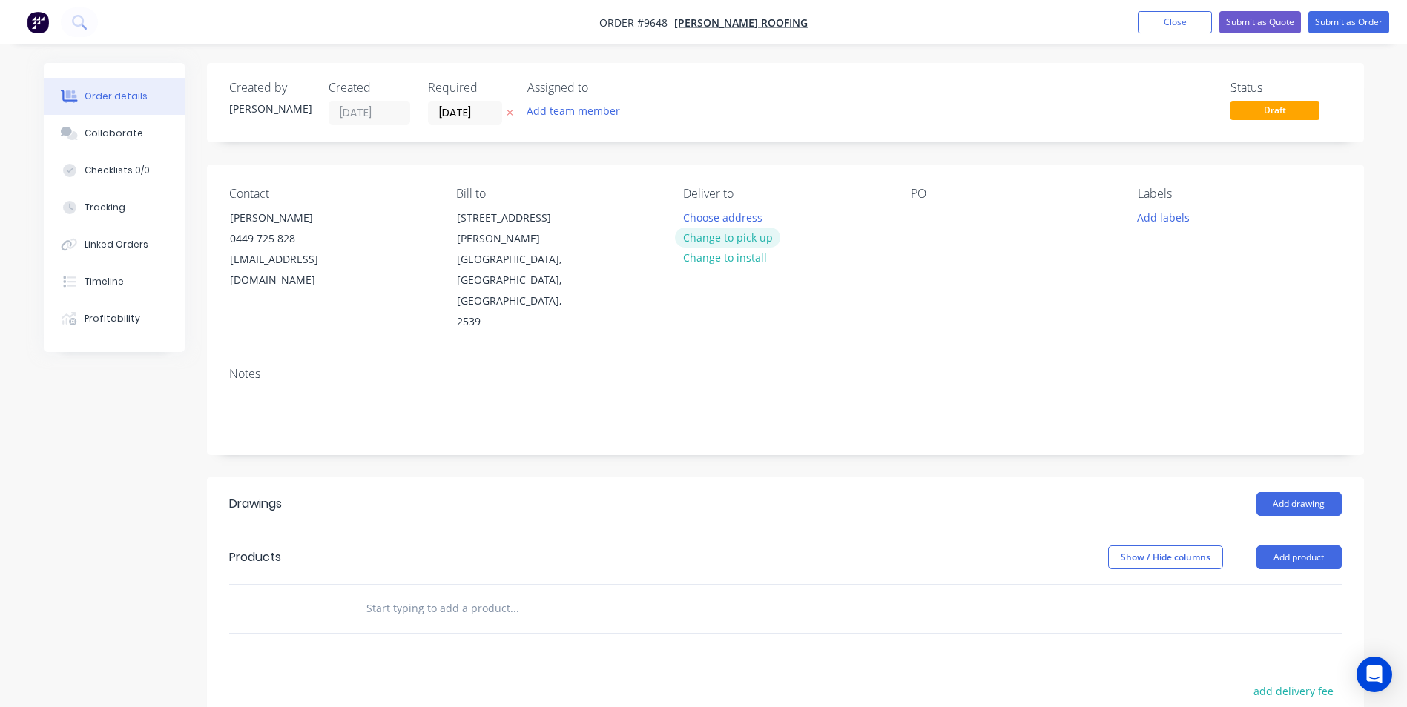
click at [720, 234] on button "Change to pick up" at bounding box center [727, 238] width 105 height 20
click at [721, 237] on button "Change to delivery" at bounding box center [729, 238] width 108 height 20
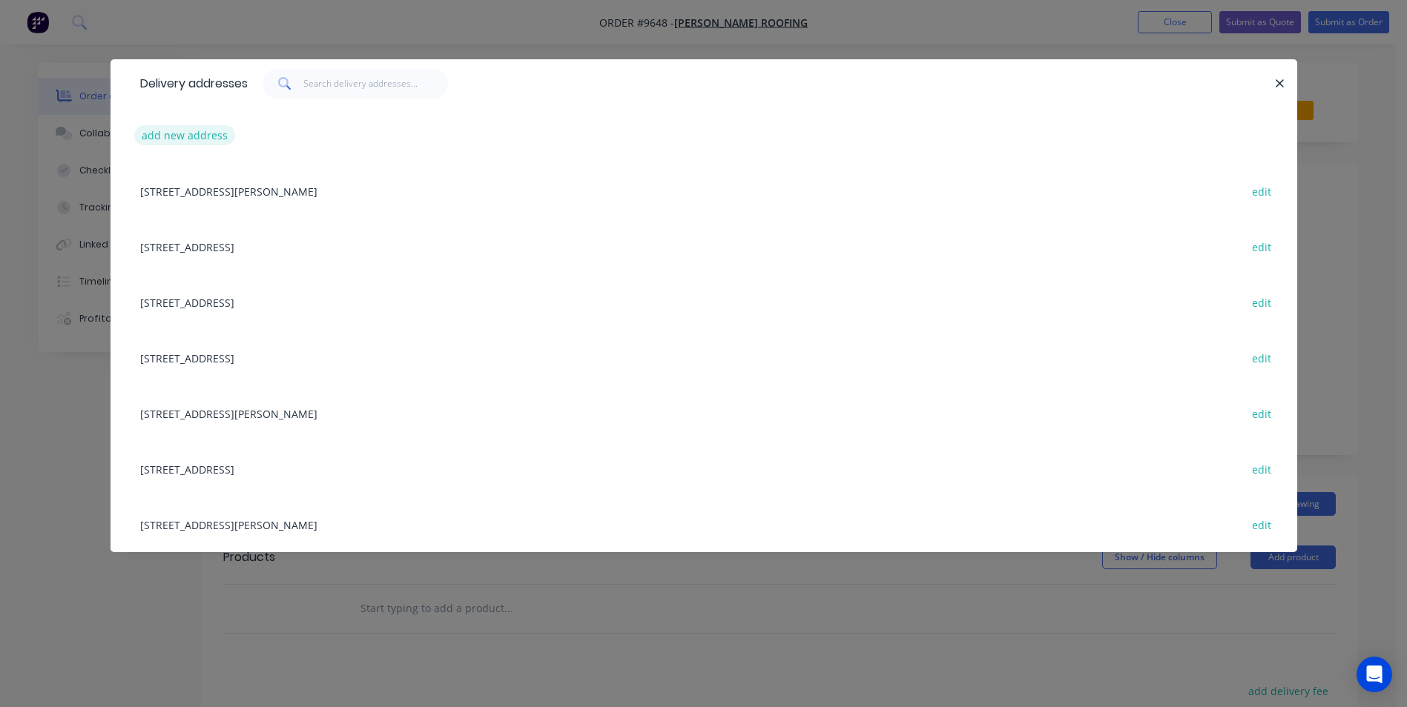
click at [204, 130] on button "add new address" at bounding box center [185, 135] width 102 height 20
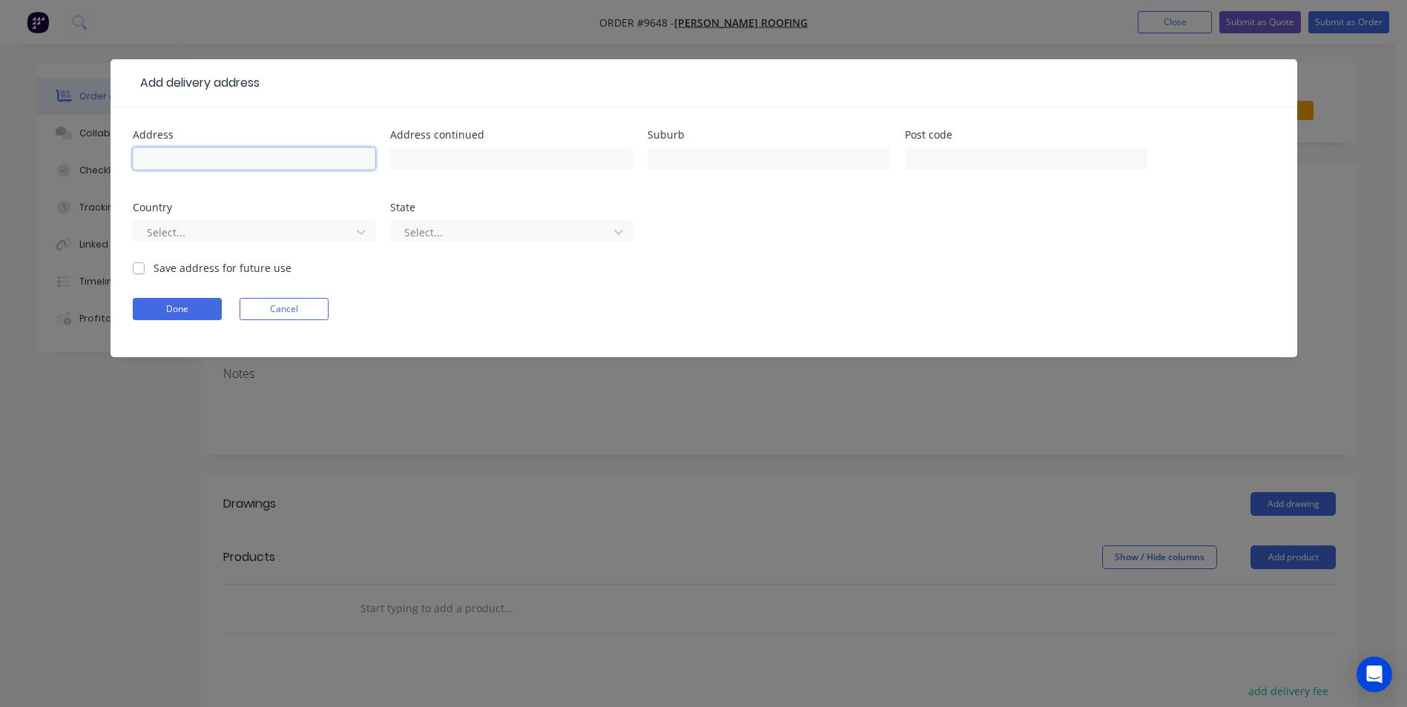
click at [226, 153] on input "text" at bounding box center [254, 159] width 242 height 22
type input "40 North St"
type input "Ulladulla"
click at [263, 236] on div at bounding box center [244, 232] width 198 height 19
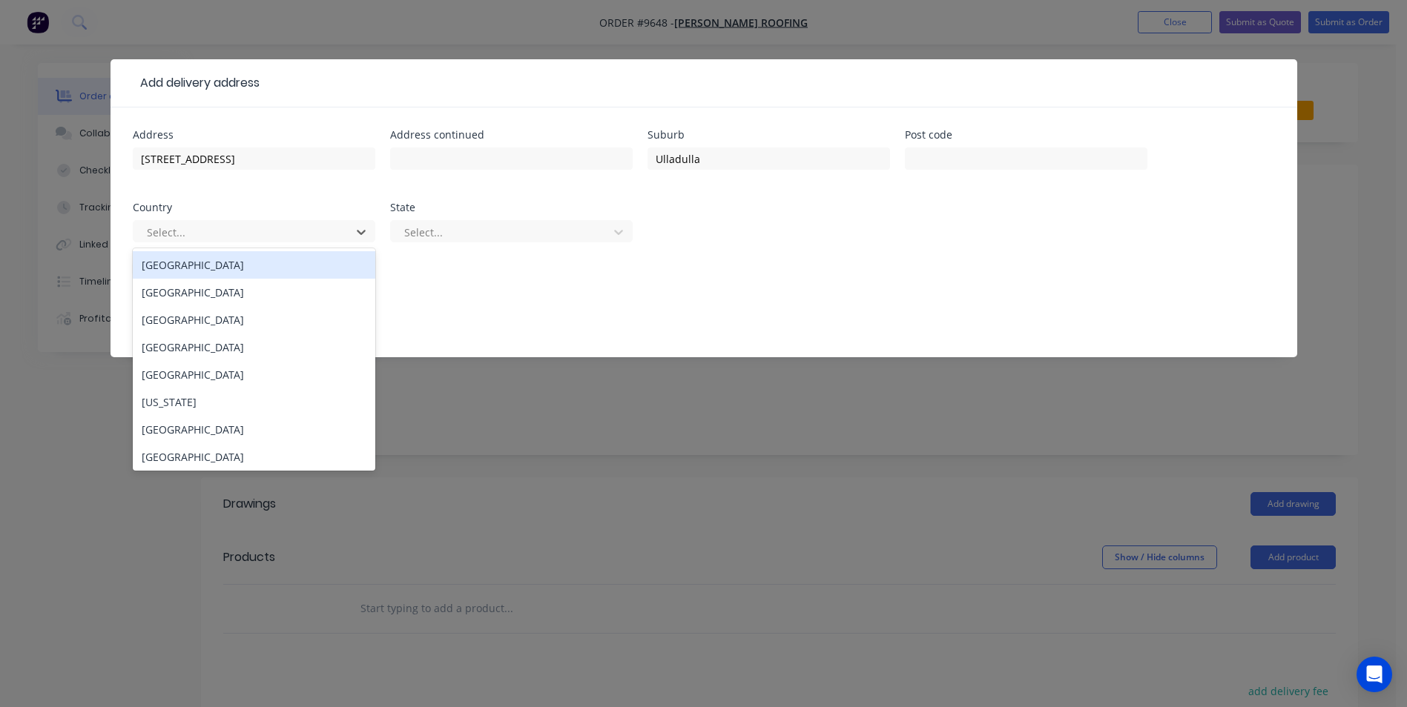
click at [227, 271] on div "Australia" at bounding box center [254, 264] width 242 height 27
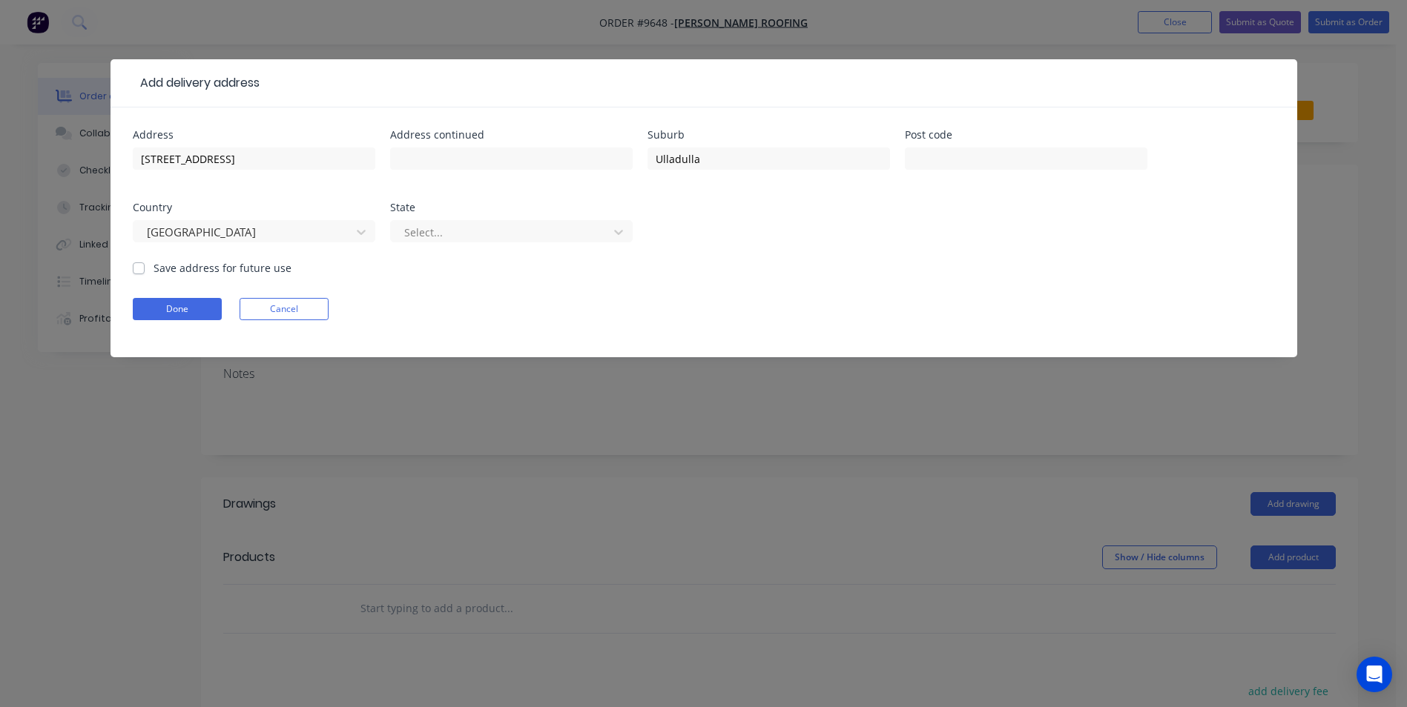
click at [447, 219] on div "Select..." at bounding box center [511, 239] width 242 height 44
click at [446, 236] on div at bounding box center [502, 232] width 198 height 19
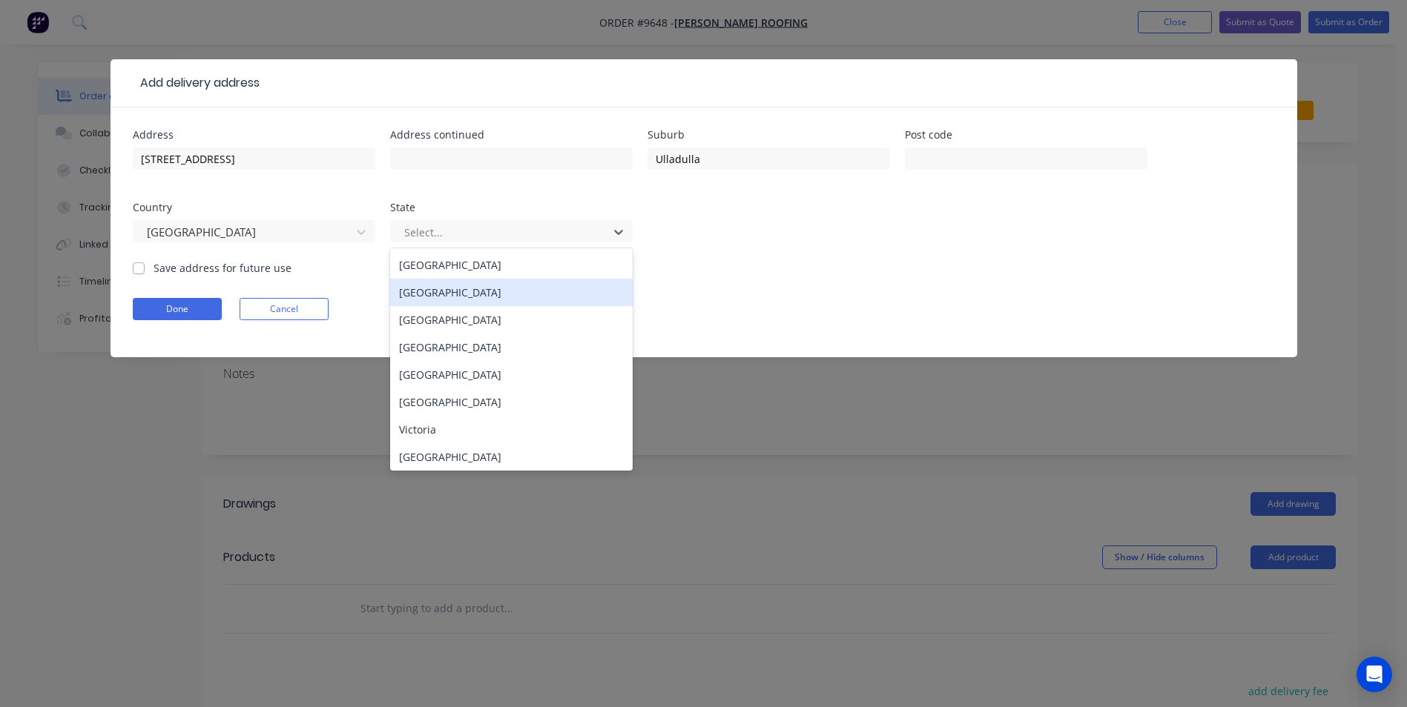
click at [432, 290] on div "New South Wales" at bounding box center [511, 292] width 242 height 27
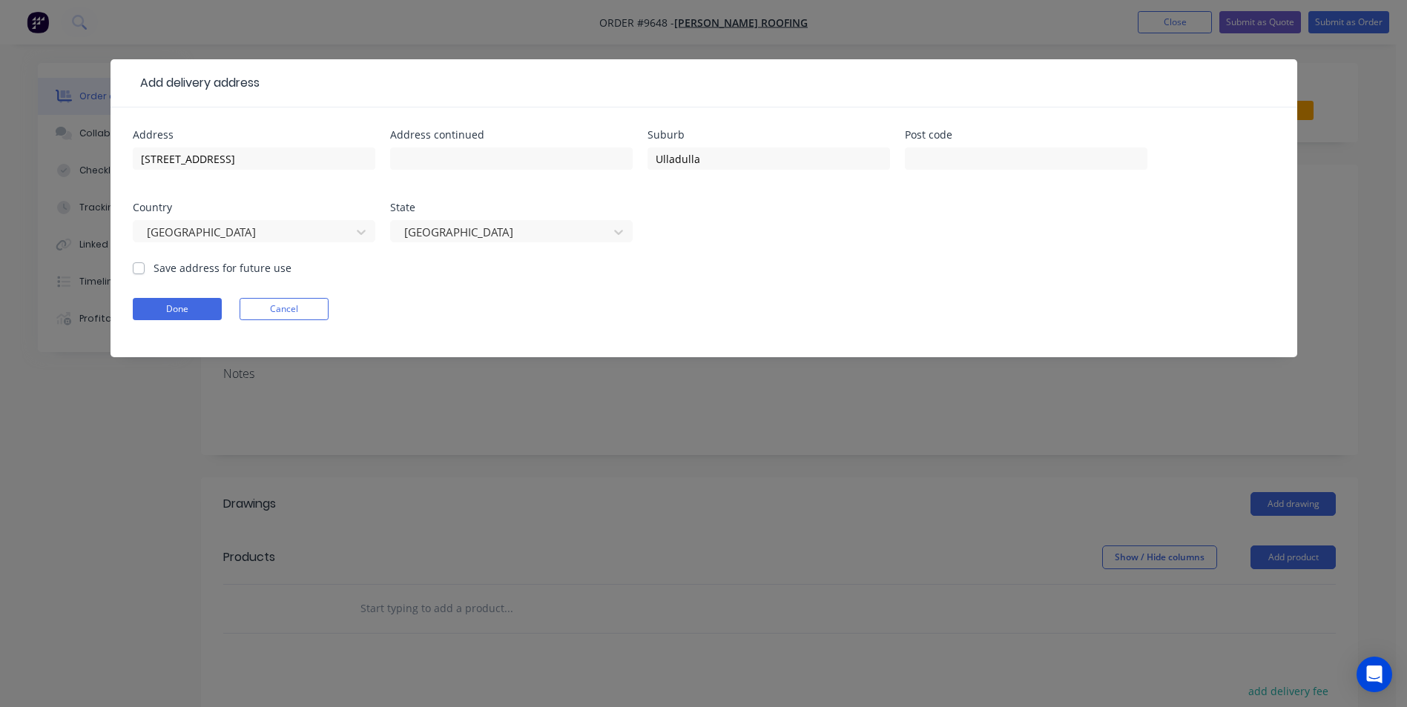
click at [153, 271] on label "Save address for future use" at bounding box center [222, 268] width 138 height 16
click at [134, 271] on input "Save address for future use" at bounding box center [139, 267] width 12 height 14
checkbox input "true"
click at [156, 308] on button "Done" at bounding box center [177, 309] width 89 height 22
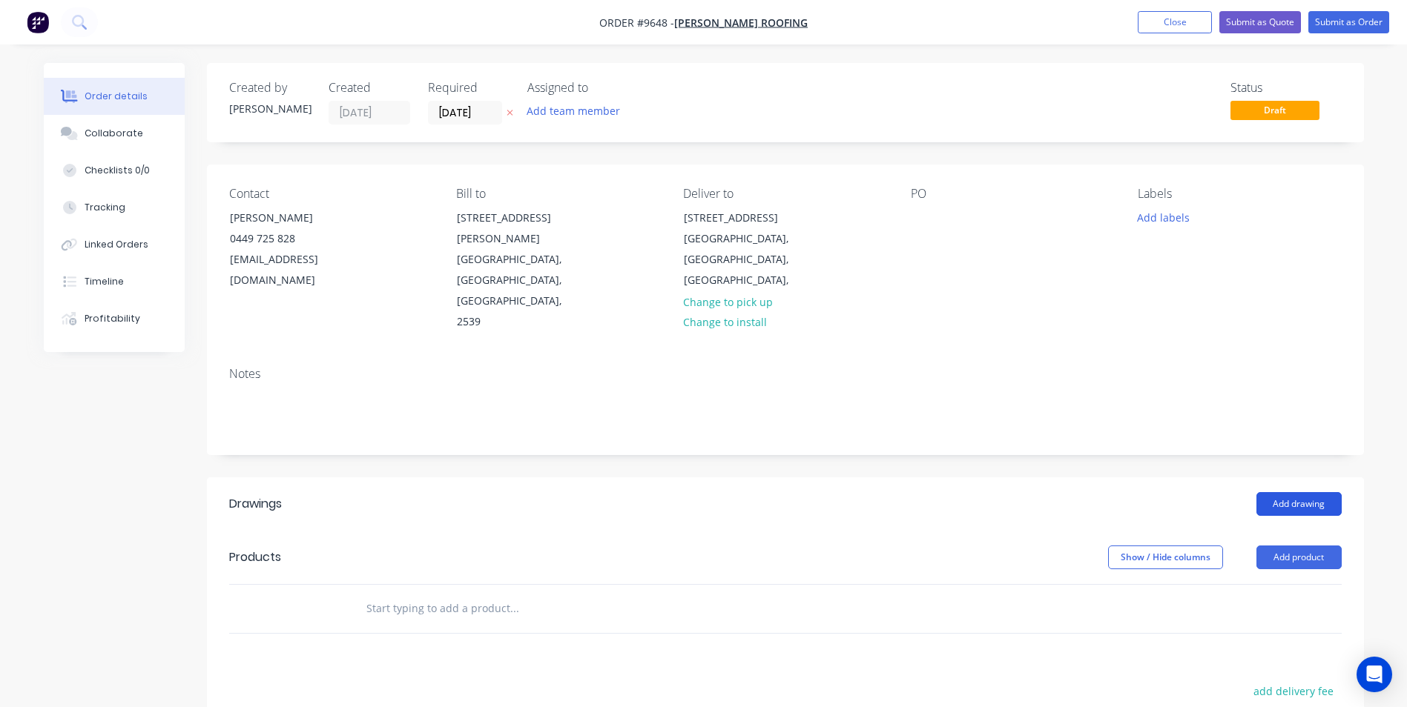
click at [1280, 492] on button "Add drawing" at bounding box center [1298, 504] width 85 height 24
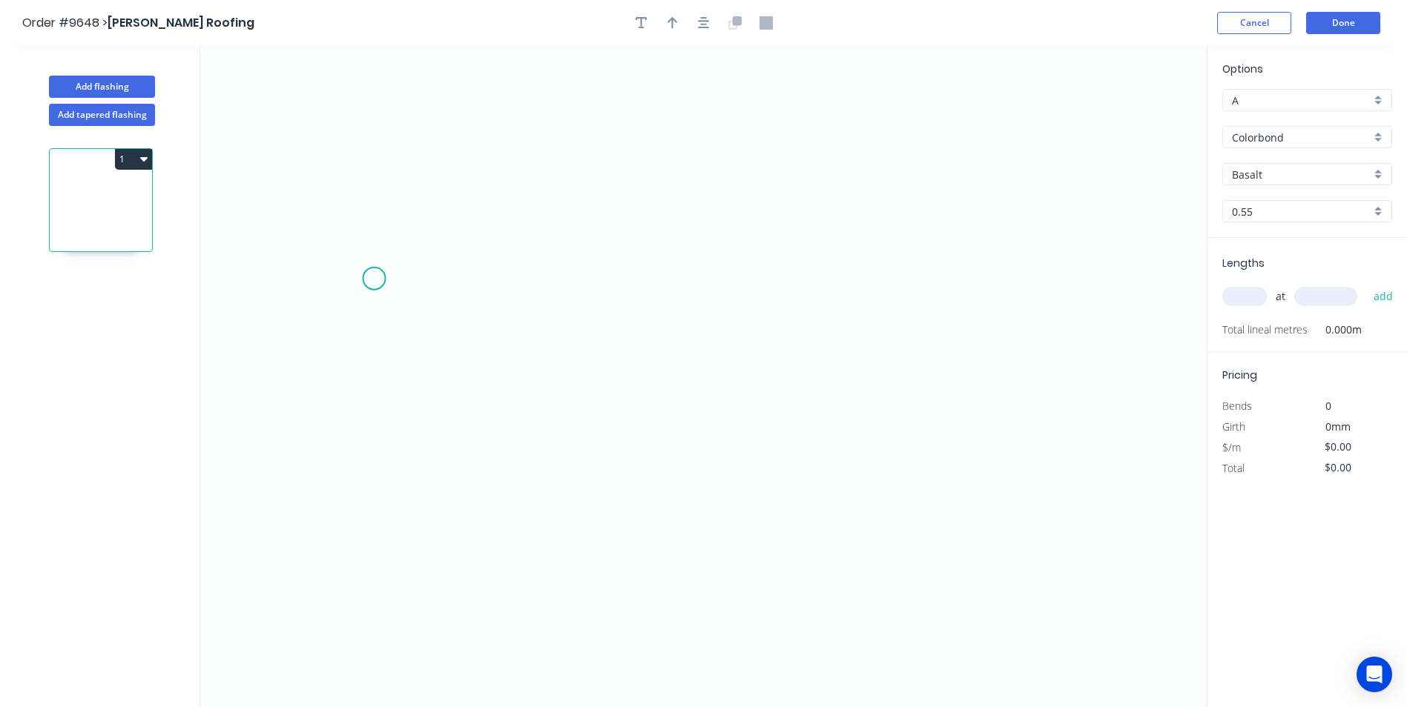
click at [374, 279] on icon "0" at bounding box center [703, 376] width 1006 height 661
click at [389, 240] on icon "0" at bounding box center [703, 376] width 1006 height 661
click at [899, 240] on icon "0 ?" at bounding box center [703, 376] width 1006 height 661
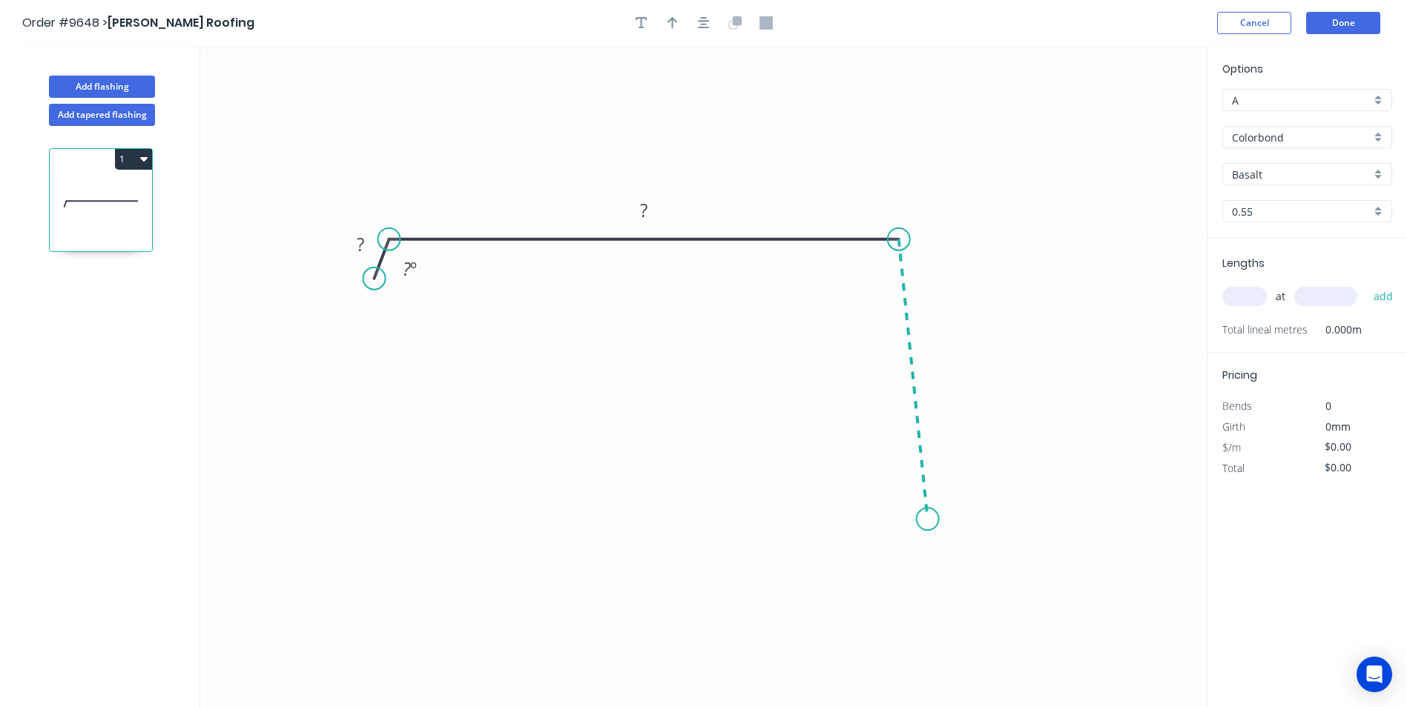
click at [928, 520] on icon "0 ? ? ? º" at bounding box center [703, 376] width 1006 height 661
click at [775, 529] on icon "0 ? ? ? ? º ? º" at bounding box center [703, 376] width 1006 height 661
click at [775, 529] on circle at bounding box center [775, 519] width 22 height 22
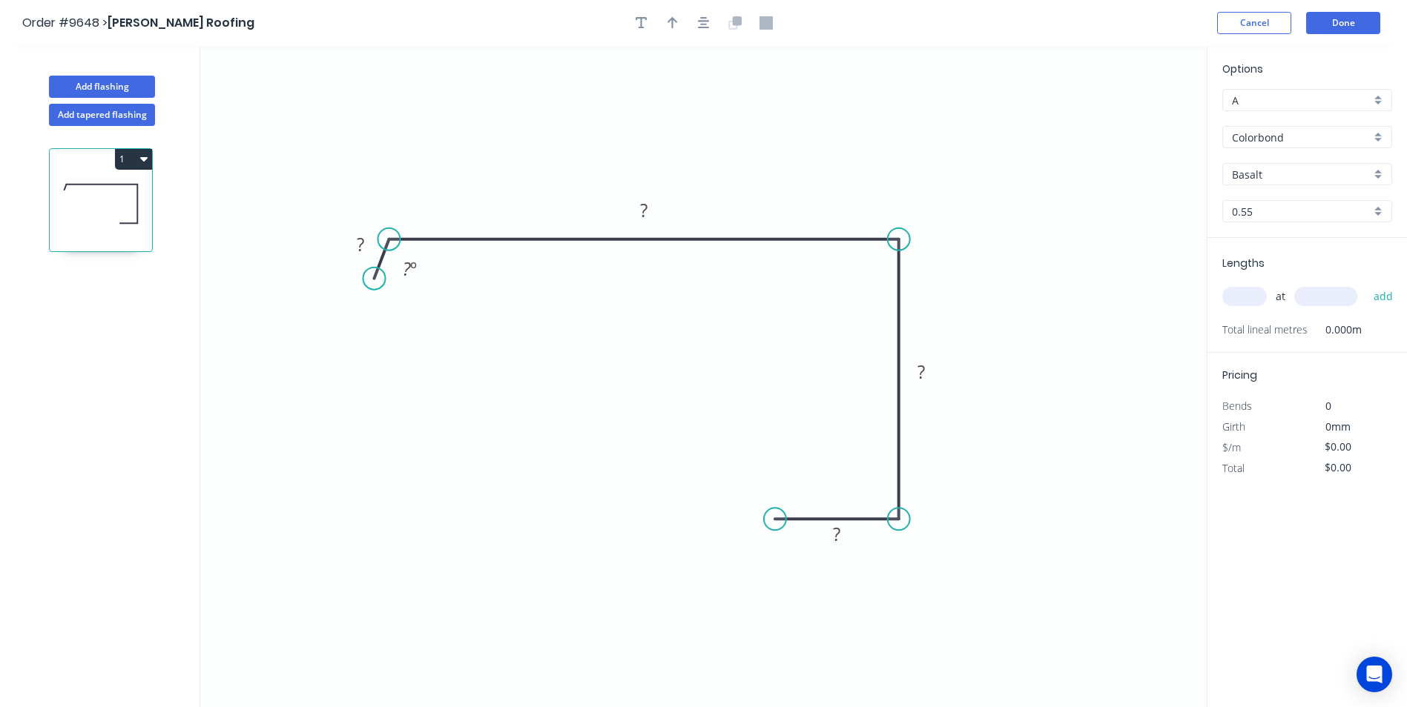
drag, startPoint x: 928, startPoint y: 526, endPoint x: 908, endPoint y: 524, distance: 20.1
click at [908, 524] on circle at bounding box center [899, 519] width 22 height 22
click at [357, 242] on tspan "?" at bounding box center [360, 244] width 7 height 24
click at [660, 214] on rect at bounding box center [644, 210] width 48 height 30
click at [656, 209] on rect at bounding box center [644, 211] width 30 height 21
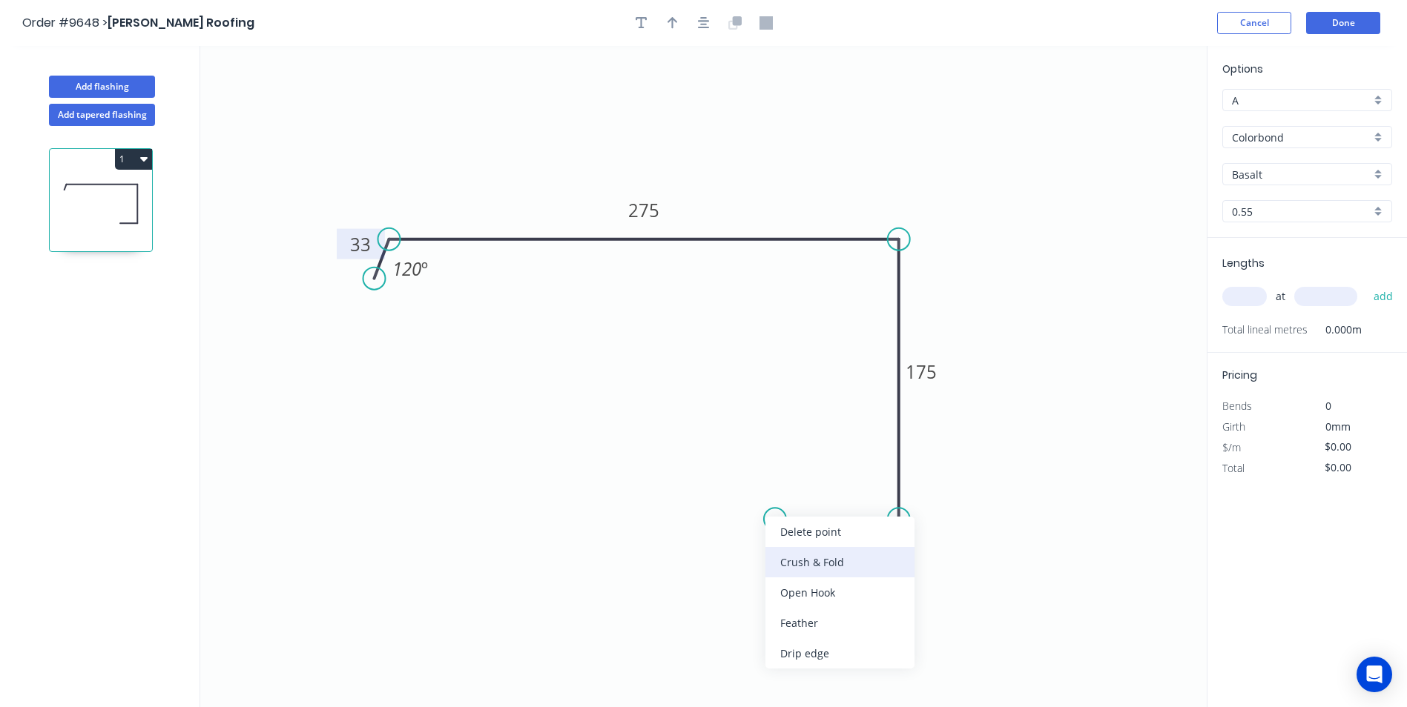
click at [809, 559] on div "Crush & Fold" at bounding box center [839, 562] width 149 height 30
type input "$18.77"
click at [805, 564] on div "Flip bend" at bounding box center [849, 572] width 149 height 30
click at [1239, 298] on input "text" at bounding box center [1244, 296] width 44 height 19
type input "1"
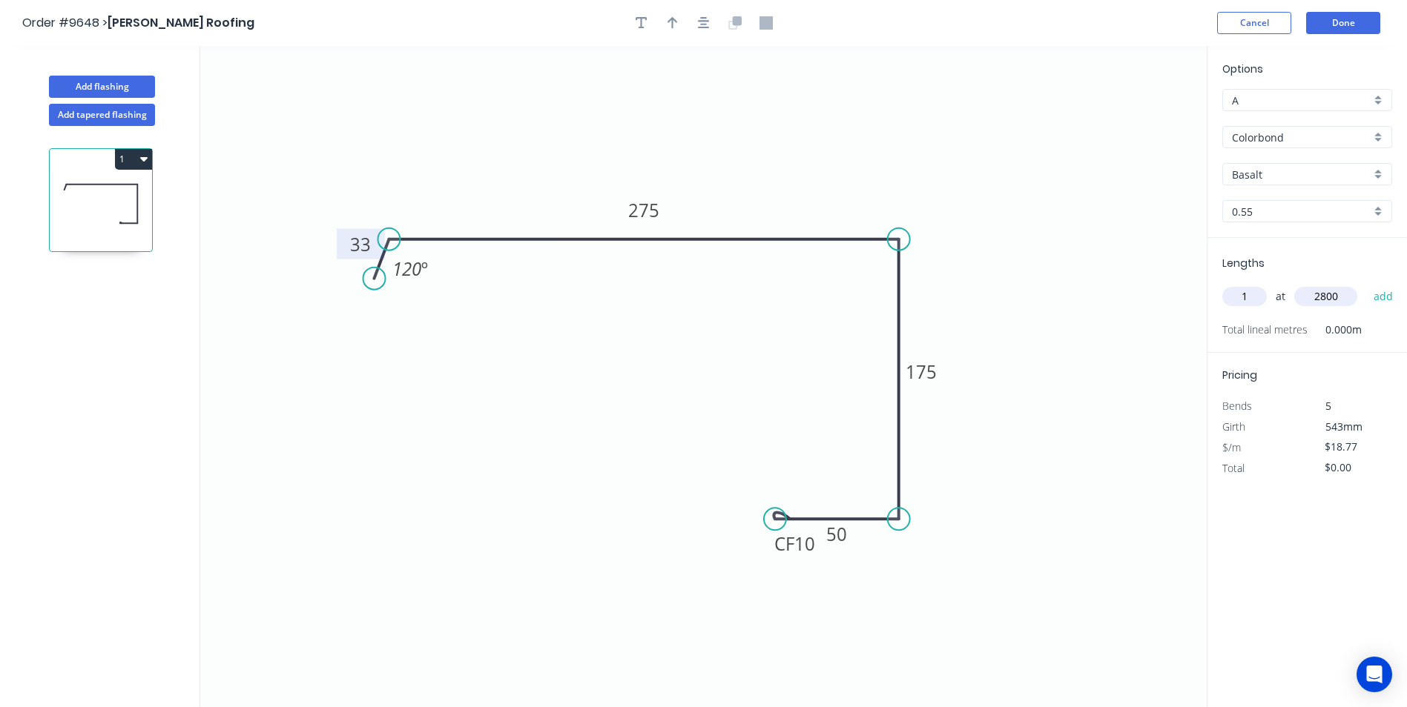
type input "2800"
click at [1366, 284] on button "add" at bounding box center [1383, 296] width 35 height 25
drag, startPoint x: 134, startPoint y: 159, endPoint x: 133, endPoint y: 172, distance: 13.4
click at [134, 159] on button "1" at bounding box center [133, 159] width 37 height 21
click at [119, 194] on div "Duplicate" at bounding box center [81, 196] width 114 height 22
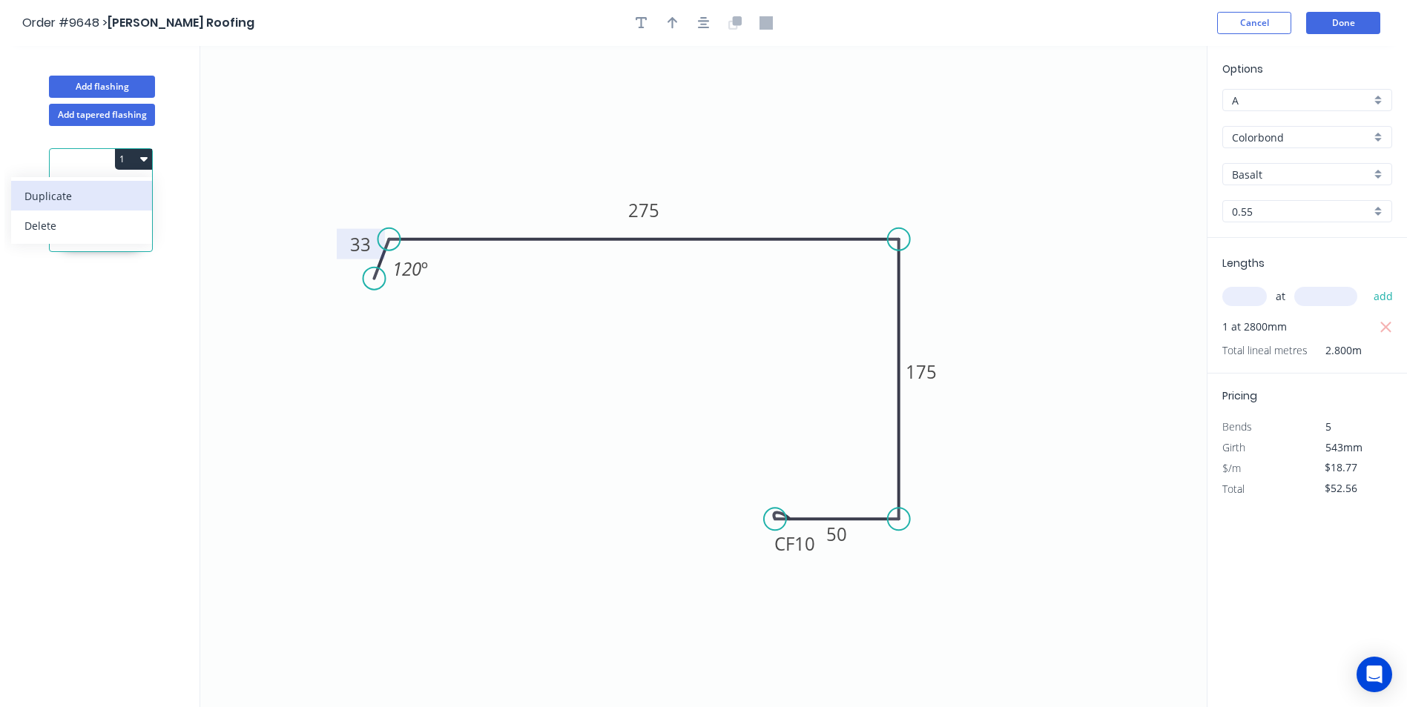
type input "$0.00"
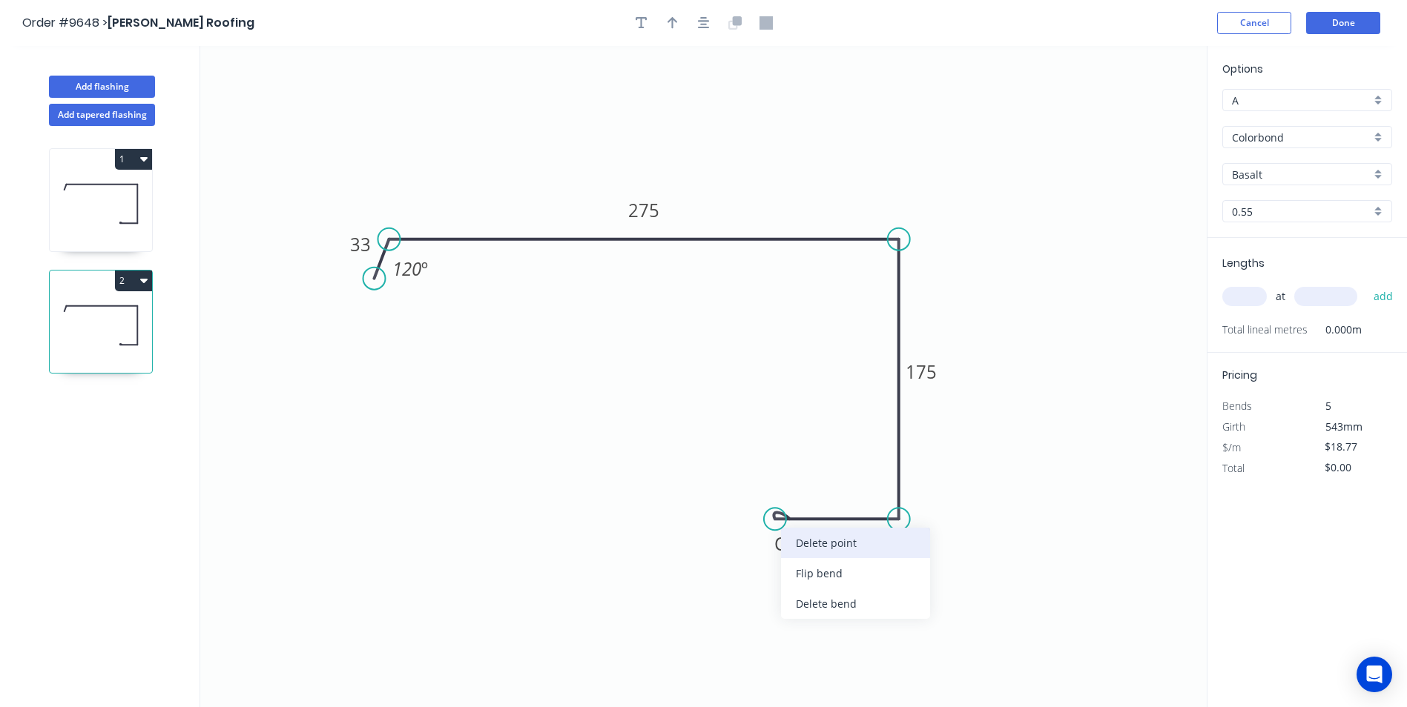
click at [805, 550] on div "Delete point" at bounding box center [855, 543] width 149 height 30
click at [898, 518] on circle at bounding box center [899, 519] width 22 height 22
click at [871, 491] on icon "0 33 275 175 120 º" at bounding box center [703, 376] width 1006 height 661
click at [871, 491] on circle at bounding box center [871, 492] width 22 height 22
click at [868, 515] on tspan "?" at bounding box center [868, 514] width 7 height 24
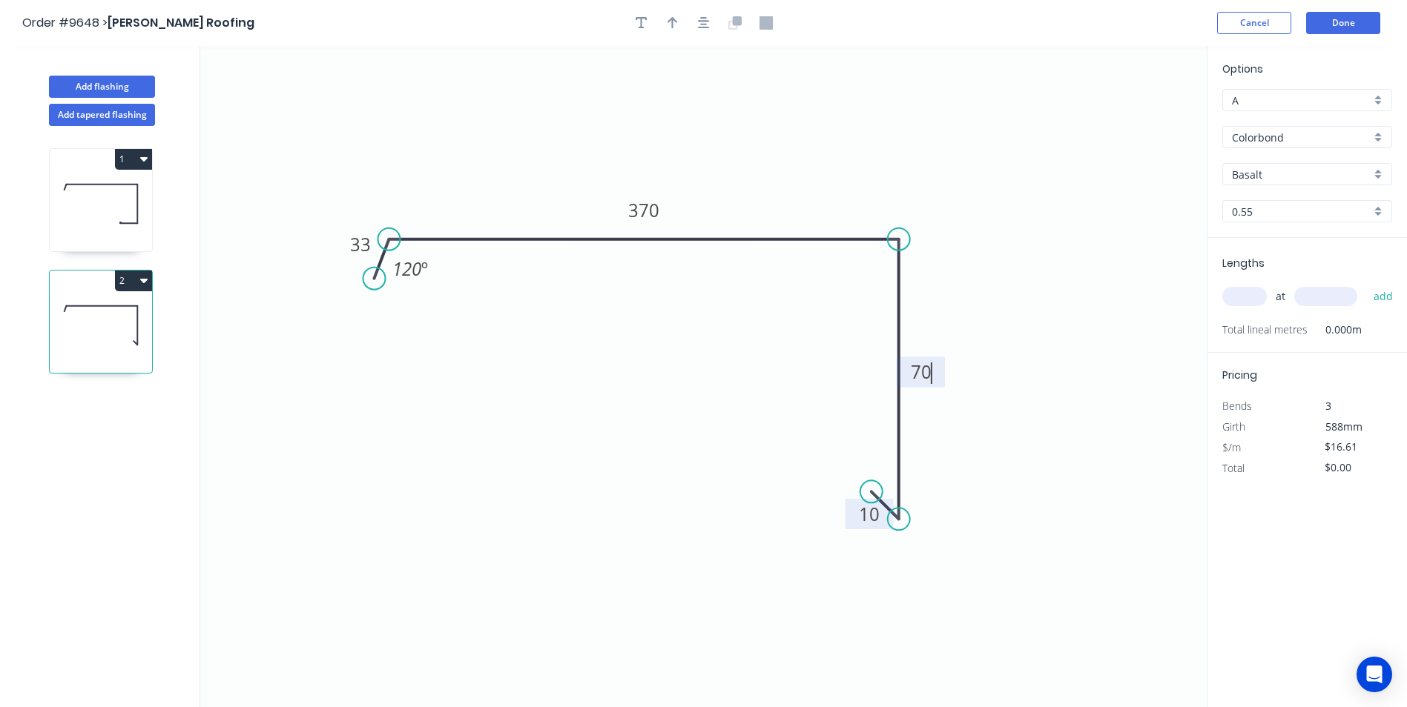
type input "$14.75"
click at [934, 213] on icon "0 33 370 70 10 120 º" at bounding box center [703, 376] width 1006 height 661
click at [1247, 295] on input "text" at bounding box center [1244, 296] width 44 height 19
type input "1"
type input "800"
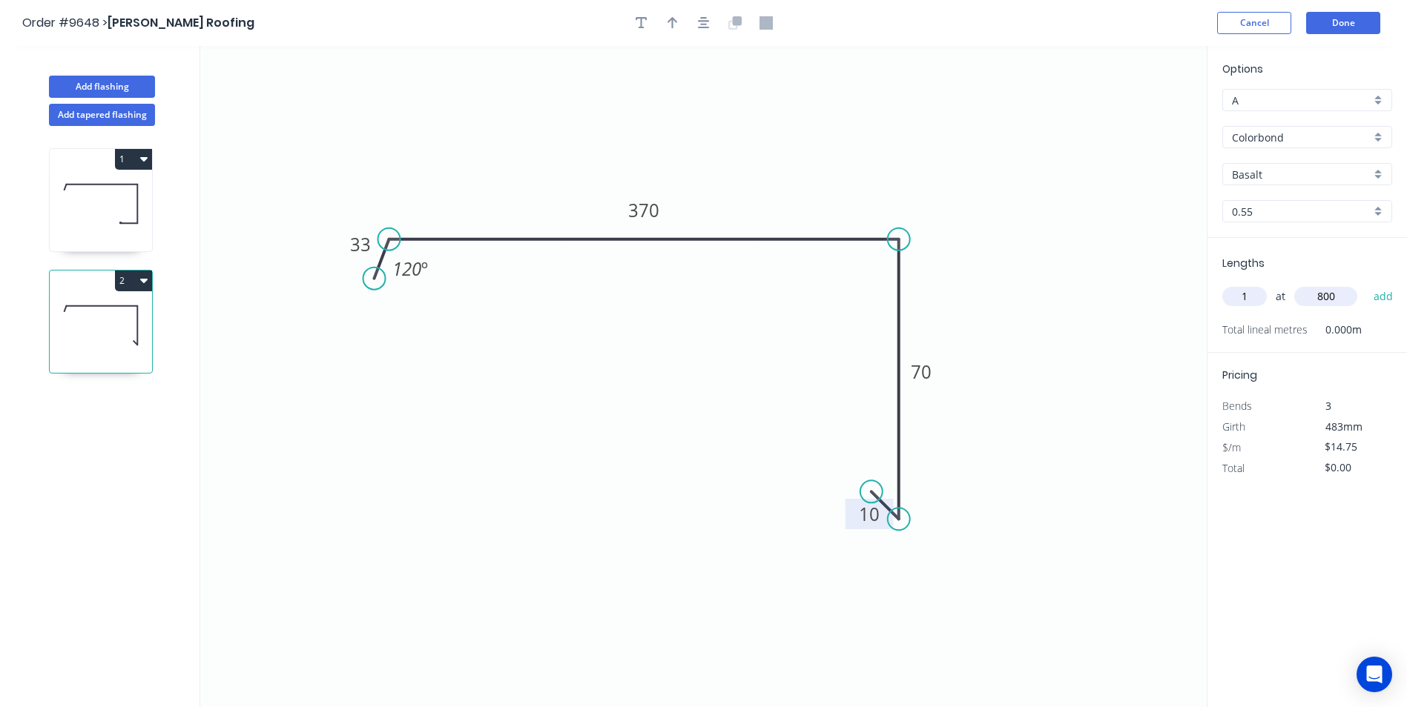
click at [1366, 284] on button "add" at bounding box center [1383, 296] width 35 height 25
type input "$14.75"
click at [1240, 294] on input "text" at bounding box center [1244, 296] width 44 height 19
click at [104, 88] on button "Add flashing" at bounding box center [102, 87] width 106 height 22
type input "$0.00"
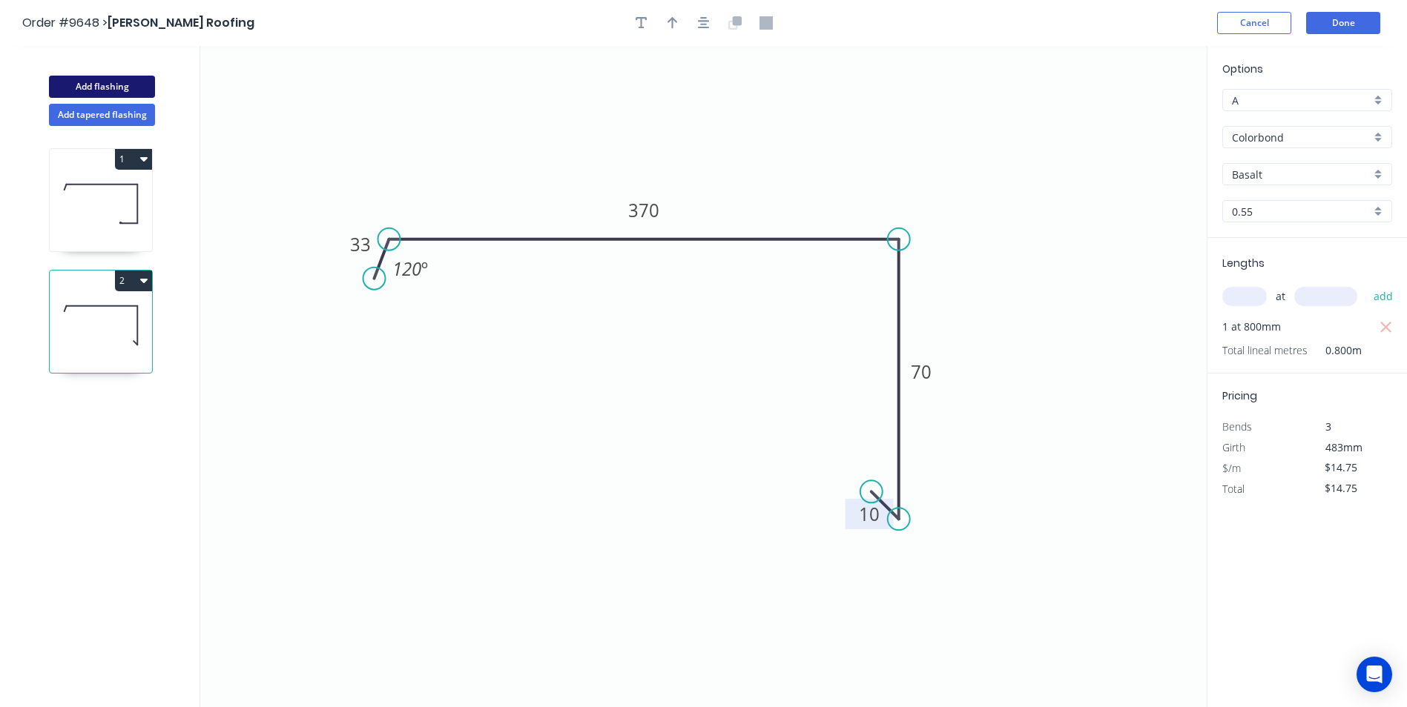
type input "$0.00"
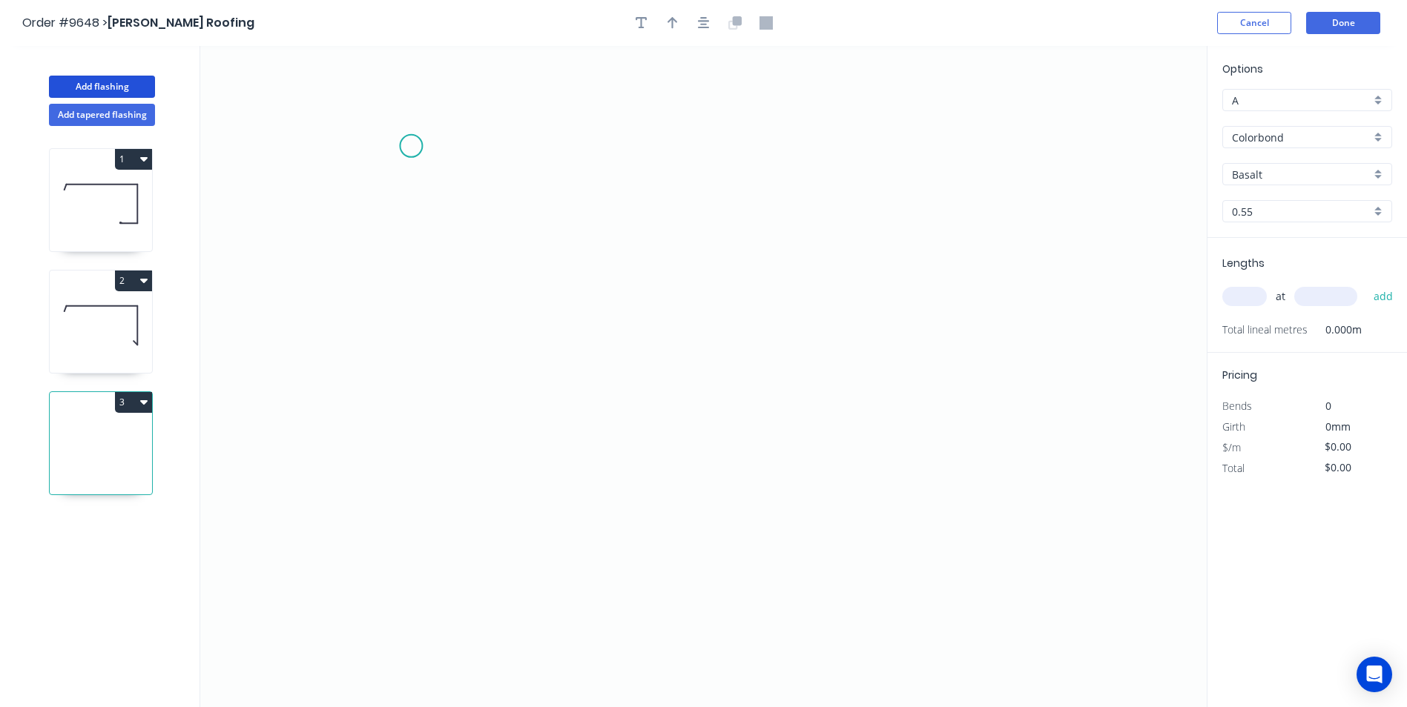
click at [411, 146] on icon "0" at bounding box center [703, 376] width 1006 height 661
click at [380, 188] on icon "0" at bounding box center [703, 376] width 1006 height 661
click at [375, 457] on icon "0 ?" at bounding box center [703, 376] width 1006 height 661
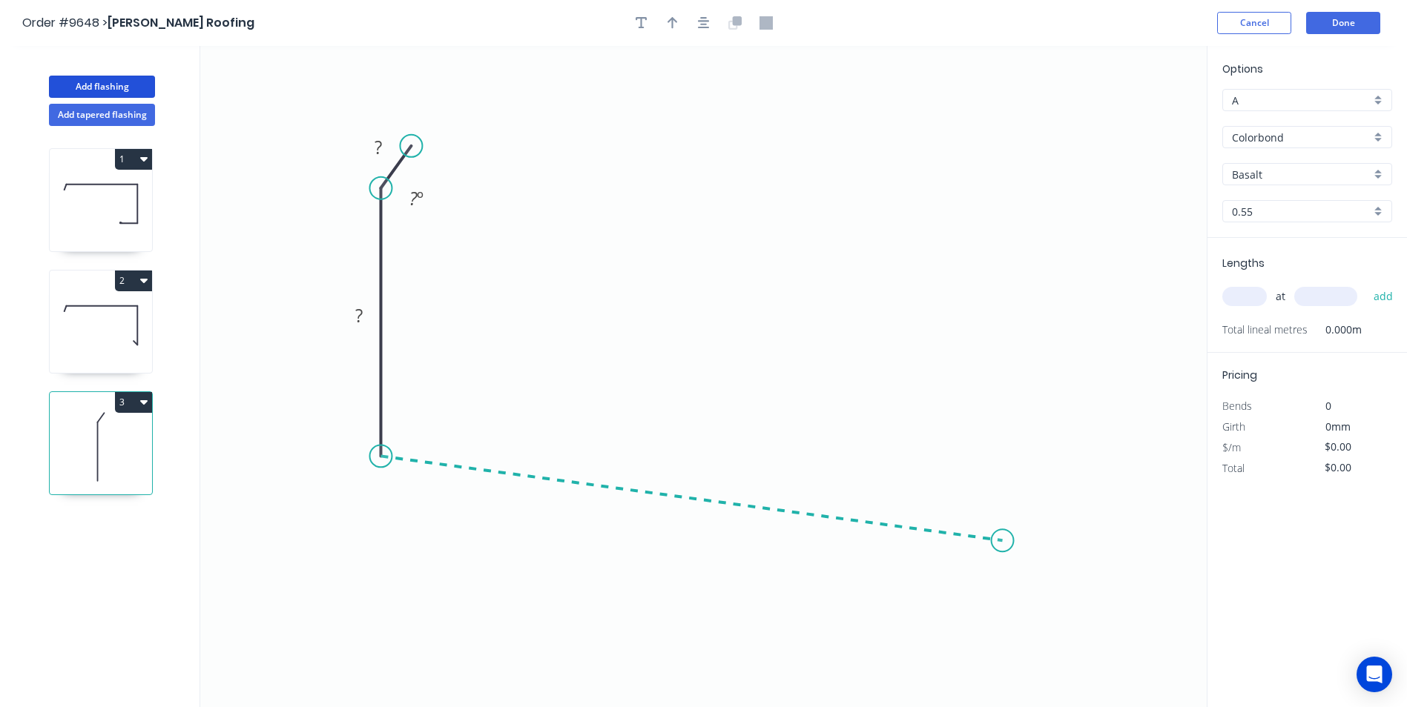
click at [1003, 541] on icon "0 ? ? ? º" at bounding box center [703, 376] width 1006 height 661
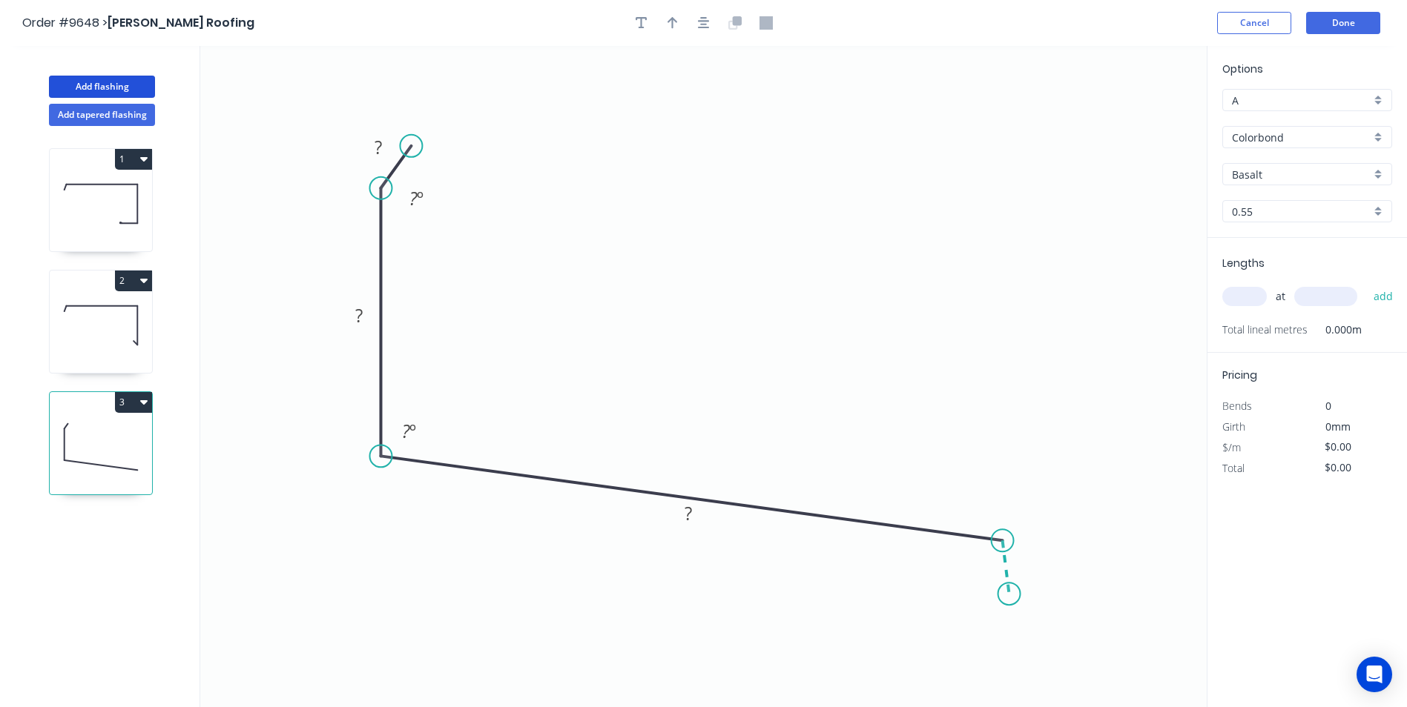
click at [1009, 595] on icon "0 ? ? ? ? º ? º" at bounding box center [703, 376] width 1006 height 661
click at [380, 148] on tspan "?" at bounding box center [377, 147] width 7 height 24
click at [1240, 297] on input "text" at bounding box center [1244, 296] width 44 height 19
type input "$14.75"
type input "1"
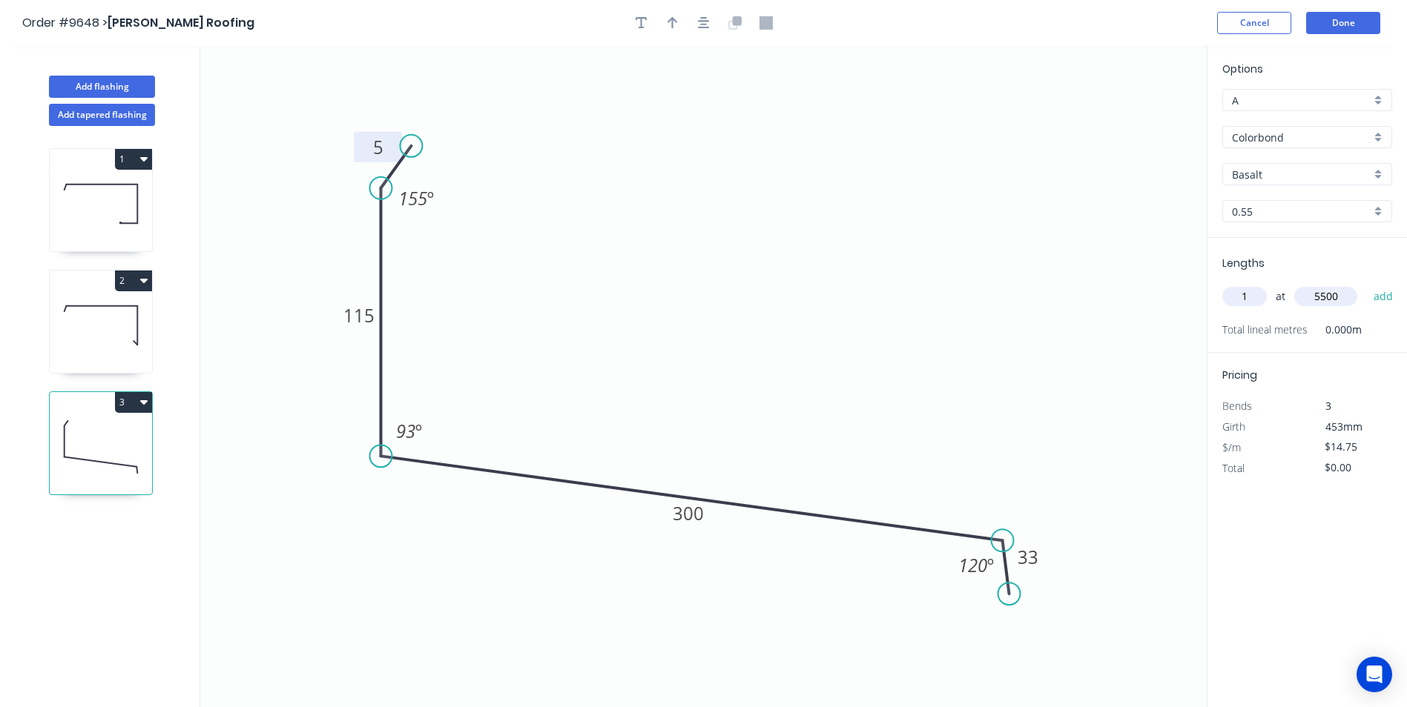
type input "5500"
click at [1366, 284] on button "add" at bounding box center [1383, 296] width 35 height 25
click at [121, 404] on button "3" at bounding box center [133, 402] width 37 height 21
click at [96, 438] on div "Duplicate" at bounding box center [81, 440] width 114 height 22
type input "$0.00"
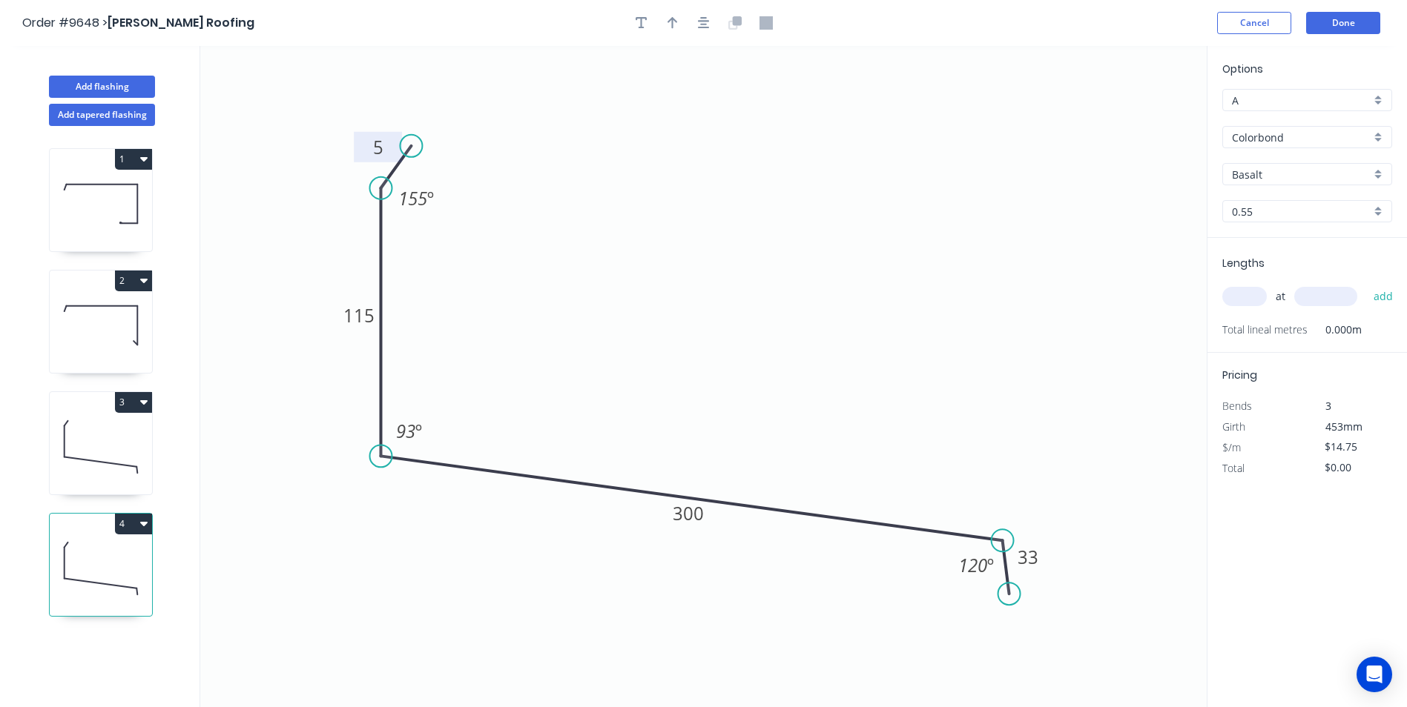
click at [383, 145] on tspan "5" at bounding box center [378, 147] width 10 height 24
click at [627, 266] on icon "0 10 115 300 33 155 º 93 º 120 º" at bounding box center [703, 376] width 1006 height 661
click at [680, 519] on tspan "300" at bounding box center [688, 513] width 31 height 24
click at [897, 379] on icon "0 10 115 370 33 155 º 93 º 120 º" at bounding box center [703, 376] width 1006 height 661
type input "$16.61"
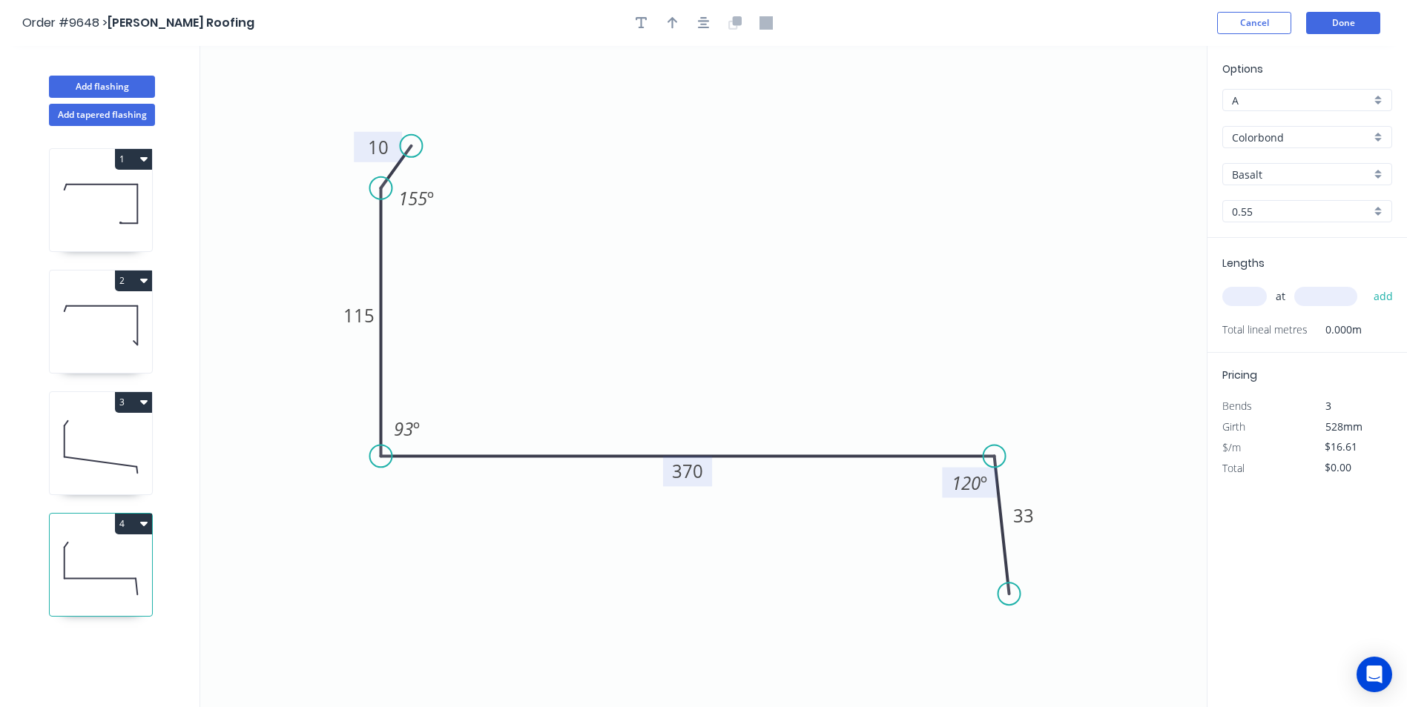
drag, startPoint x: 995, startPoint y: 537, endPoint x: 994, endPoint y: 491, distance: 46.0
click at [994, 491] on g "120 º" at bounding box center [973, 471] width 63 height 53
drag, startPoint x: 1006, startPoint y: 600, endPoint x: 1006, endPoint y: 501, distance: 99.4
click at [1006, 501] on circle at bounding box center [1006, 500] width 22 height 22
click at [1251, 294] on input "text" at bounding box center [1244, 296] width 44 height 19
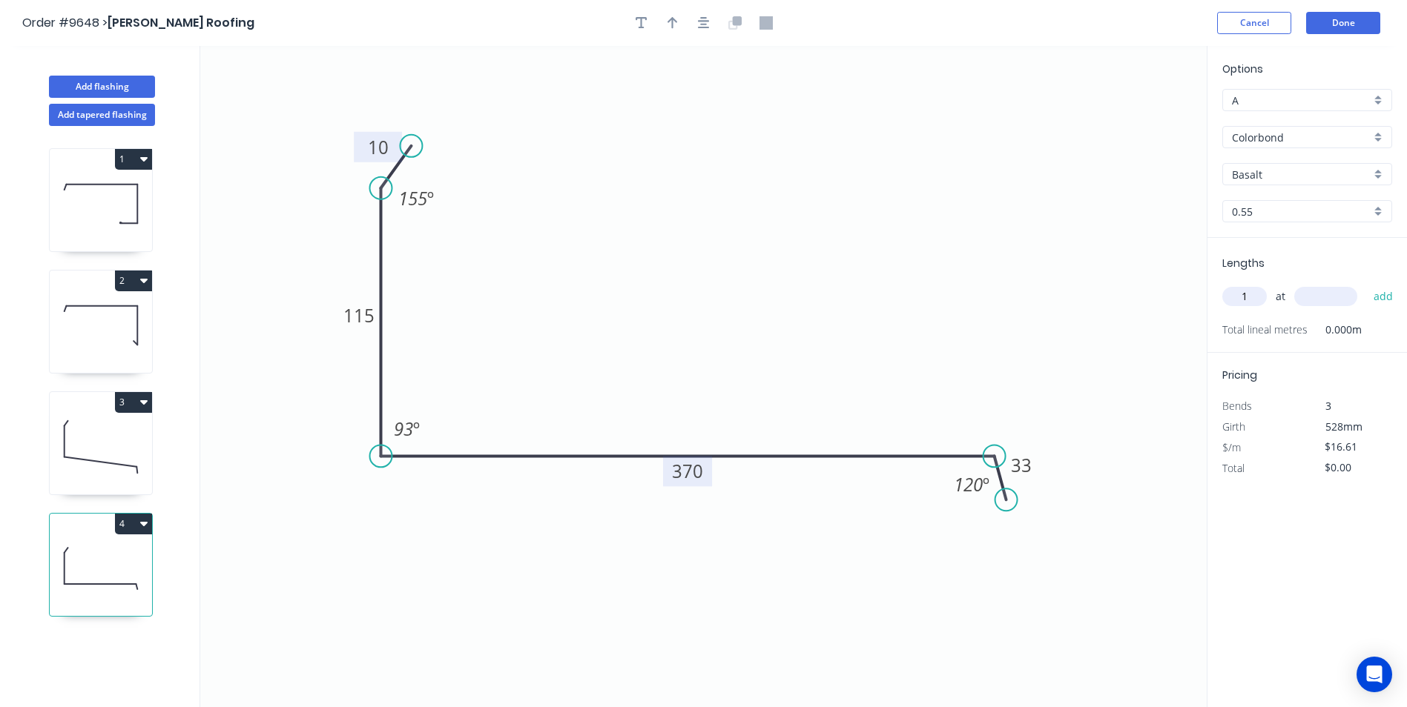
type input "1"
type input "2100"
click at [1366, 284] on button "add" at bounding box center [1383, 296] width 35 height 25
type input "$34.88"
click at [116, 90] on button "Add flashing" at bounding box center [102, 87] width 106 height 22
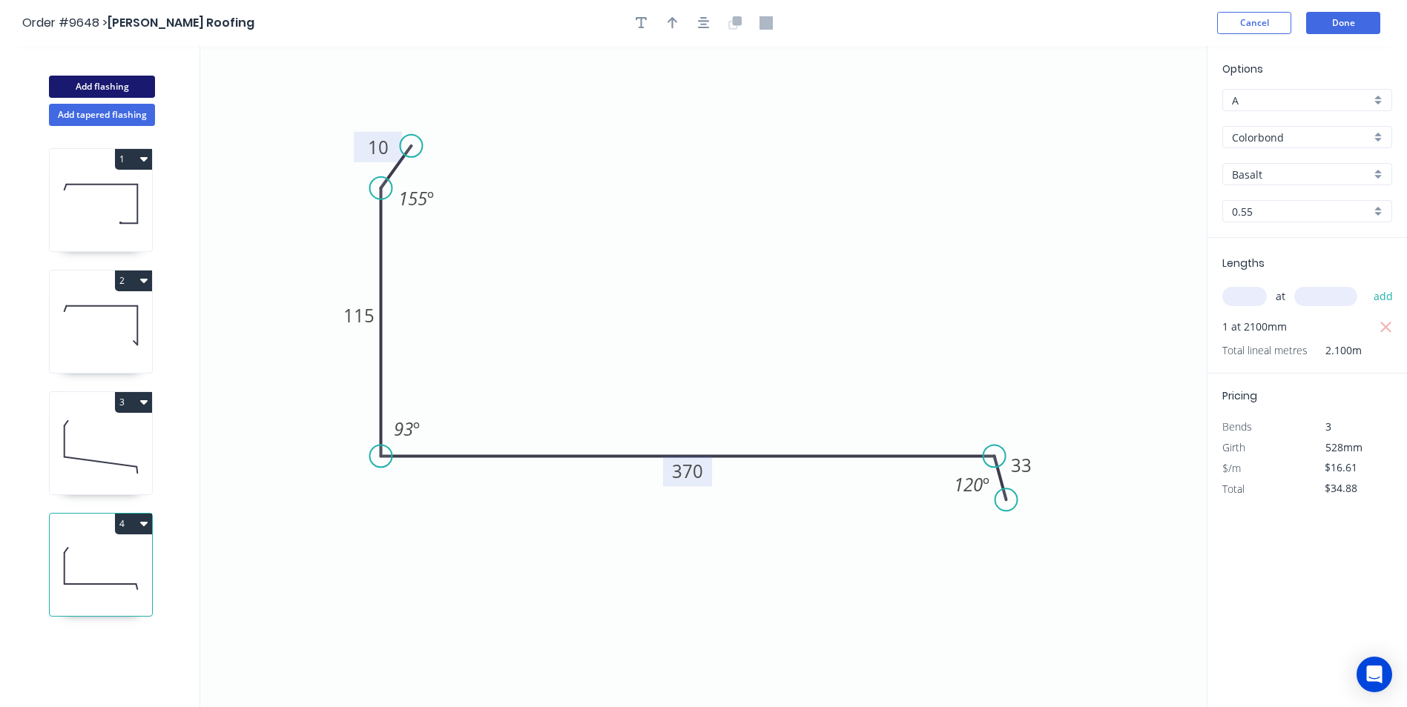
type input "$0.00"
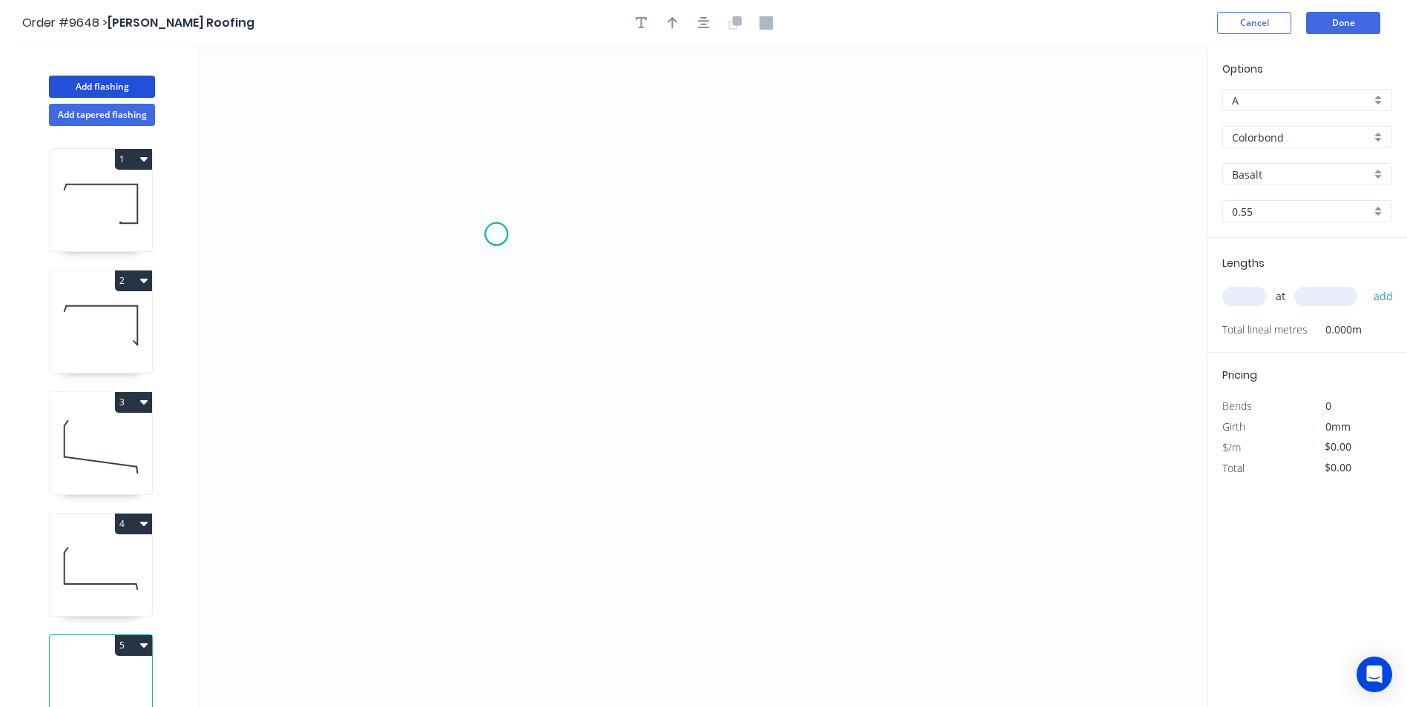
click at [496, 234] on icon "0" at bounding box center [703, 376] width 1006 height 661
click at [487, 443] on icon "0" at bounding box center [703, 376] width 1006 height 661
click at [638, 446] on icon "0 ?" at bounding box center [703, 376] width 1006 height 661
click at [638, 495] on icon "0 ? ?" at bounding box center [703, 376] width 1006 height 661
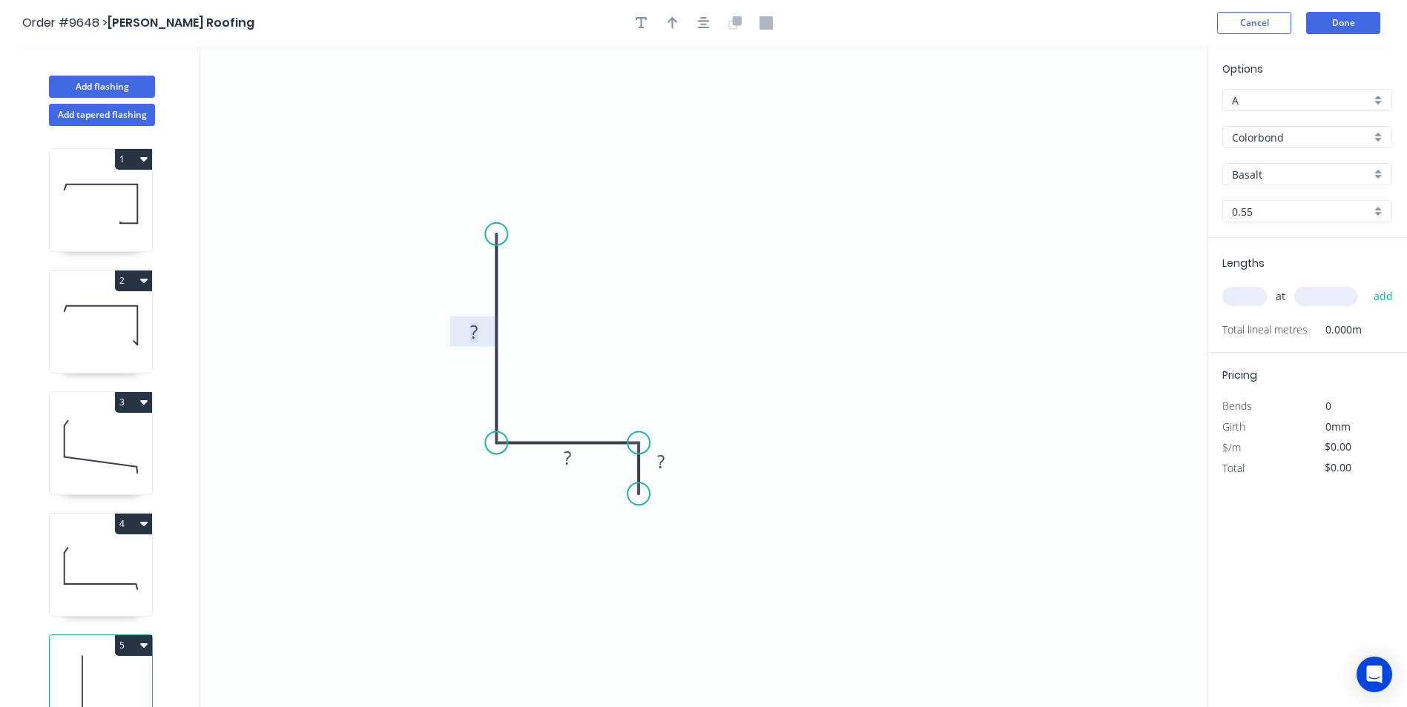
click at [477, 332] on tspan "?" at bounding box center [473, 332] width 7 height 24
click at [730, 122] on icon "0 70 28 10" at bounding box center [703, 376] width 1006 height 661
type input "$5.61"
click at [680, 26] on button "button" at bounding box center [672, 23] width 22 height 22
click at [1135, 117] on icon at bounding box center [1131, 102] width 13 height 47
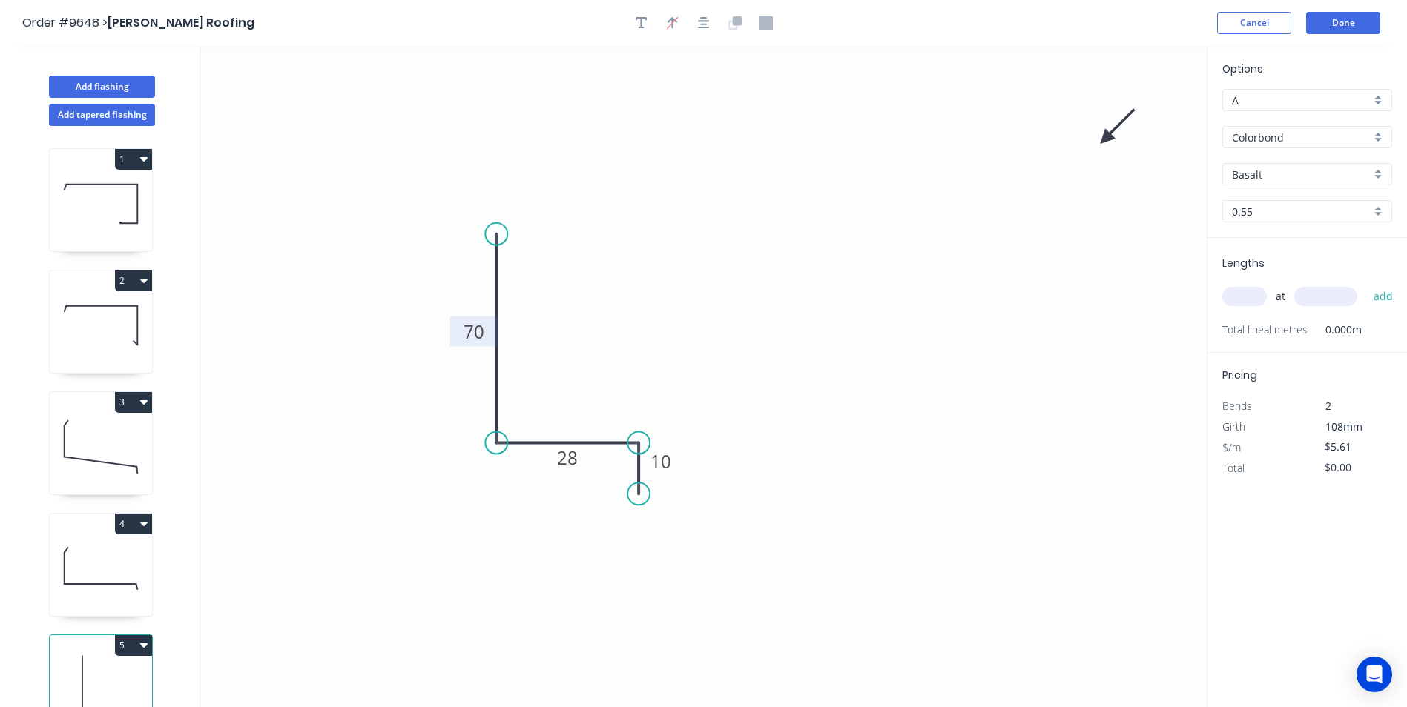
drag, startPoint x: 1135, startPoint y: 117, endPoint x: 785, endPoint y: 324, distance: 406.6
click at [1096, 148] on icon at bounding box center [1117, 126] width 43 height 43
click at [1380, 174] on div "Basalt" at bounding box center [1307, 174] width 170 height 22
click at [1298, 214] on div "Dover White" at bounding box center [1307, 210] width 168 height 26
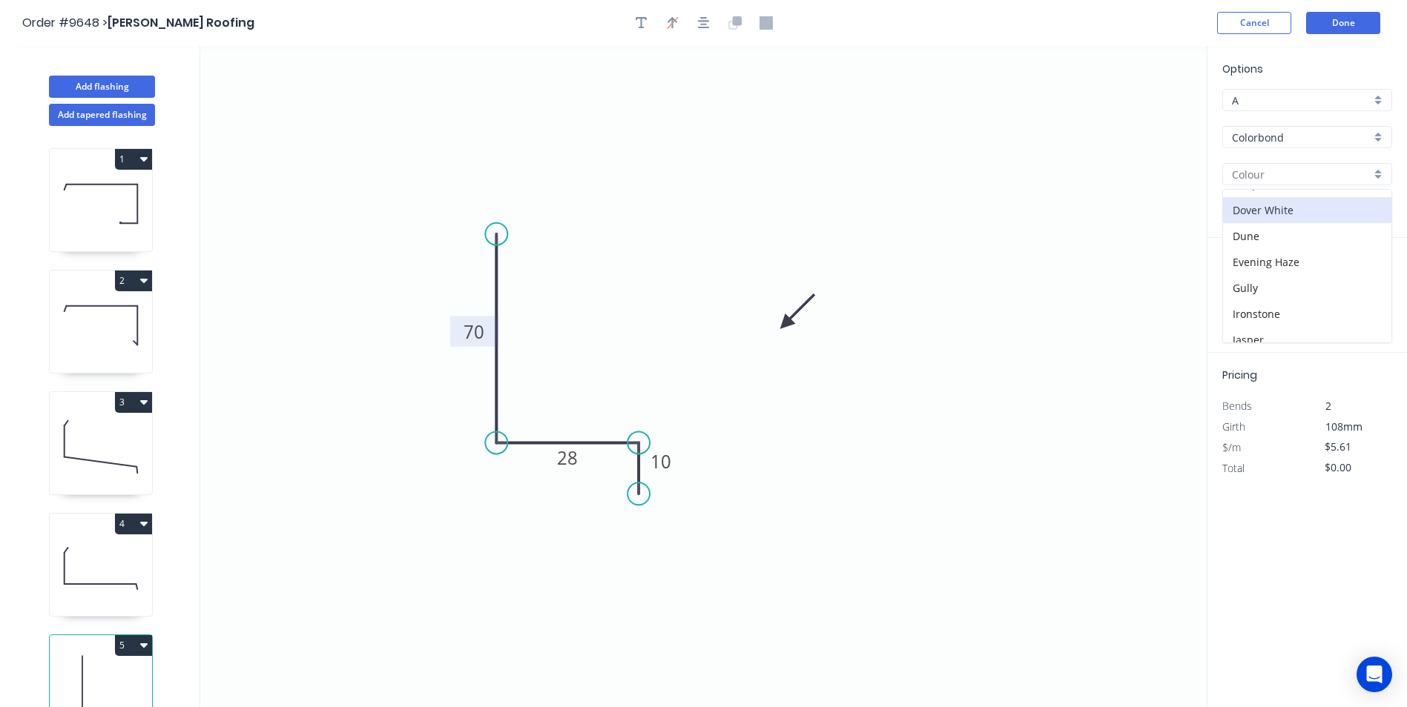
type input "Dover White"
click at [1246, 299] on input "text" at bounding box center [1244, 296] width 44 height 19
type input "1"
type input "2000"
click at [1366, 284] on button "add" at bounding box center [1383, 296] width 35 height 25
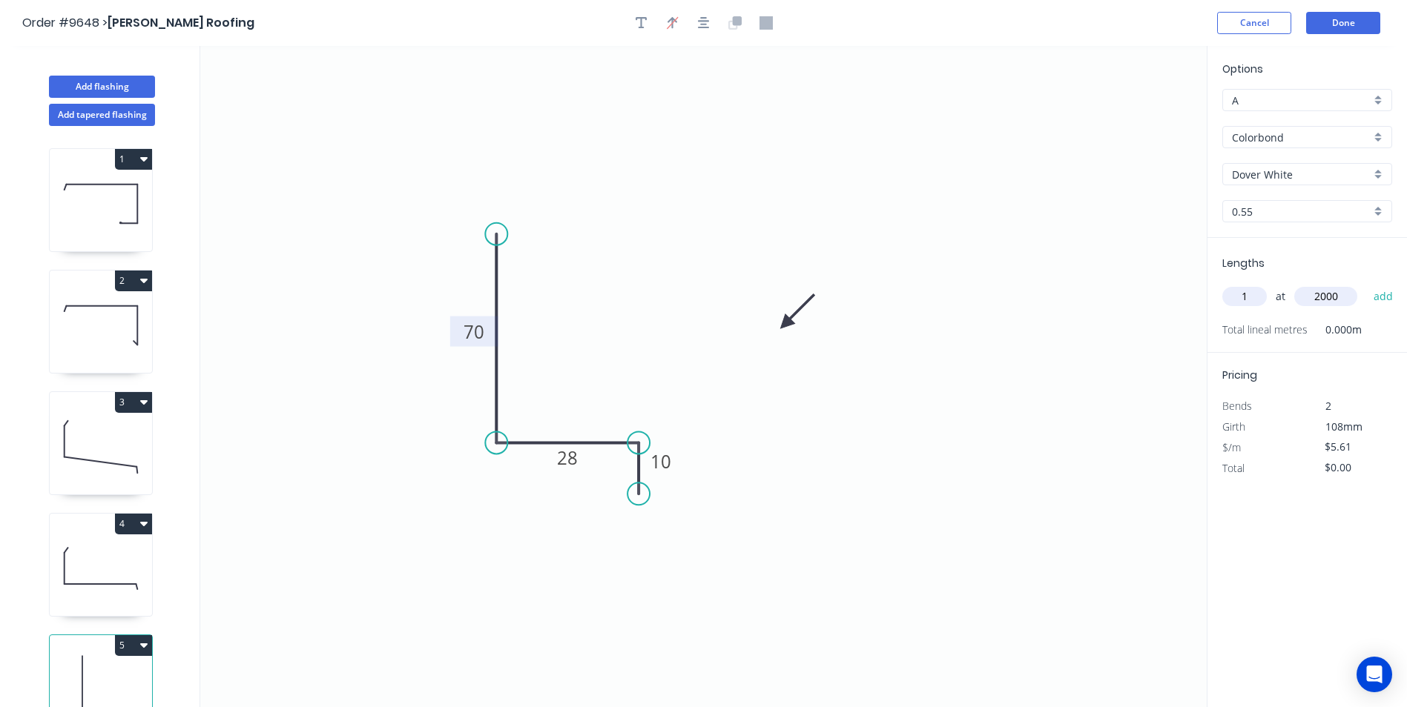
type input "$11.22"
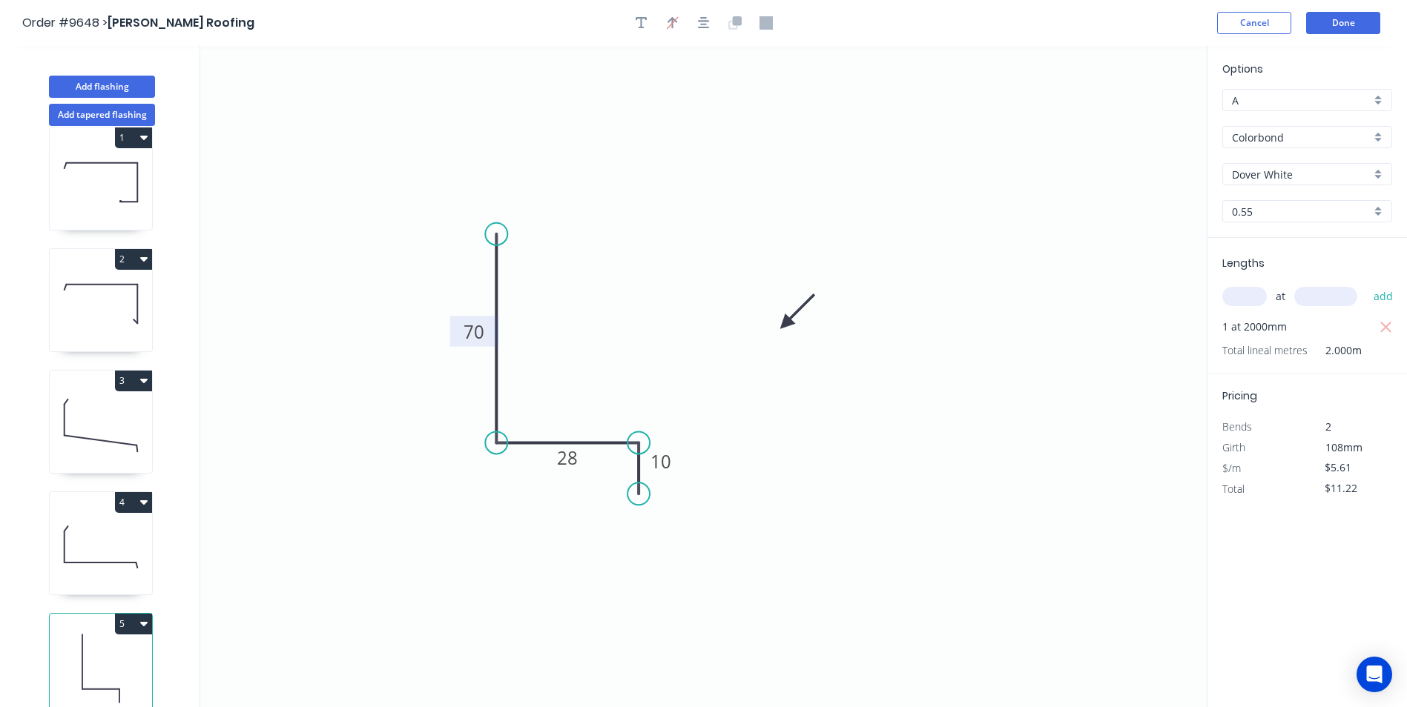
scroll to position [33, 0]
click at [110, 86] on button "Add flashing" at bounding box center [102, 87] width 106 height 22
type input "$0.00"
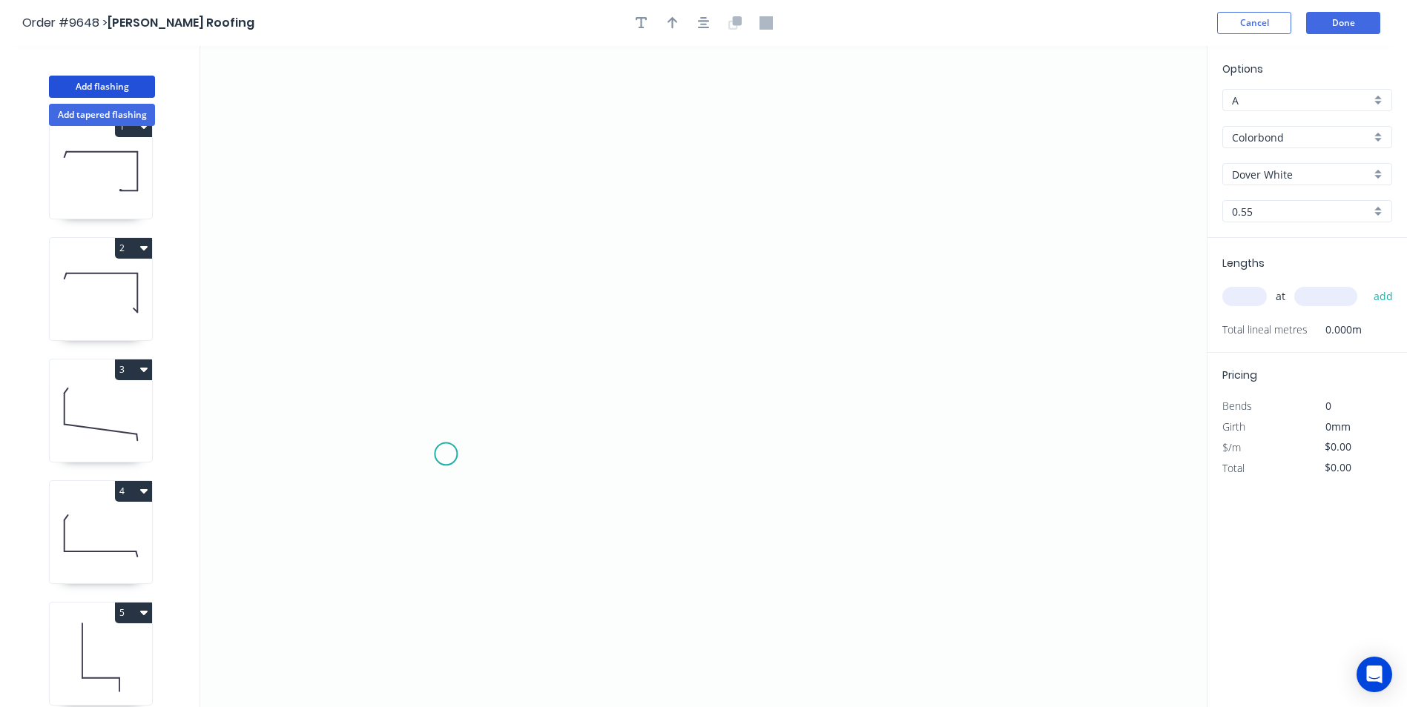
click at [446, 455] on icon "0" at bounding box center [703, 376] width 1006 height 661
click at [416, 481] on icon "0" at bounding box center [703, 376] width 1006 height 661
click at [427, 205] on icon "0 ?" at bounding box center [703, 376] width 1006 height 661
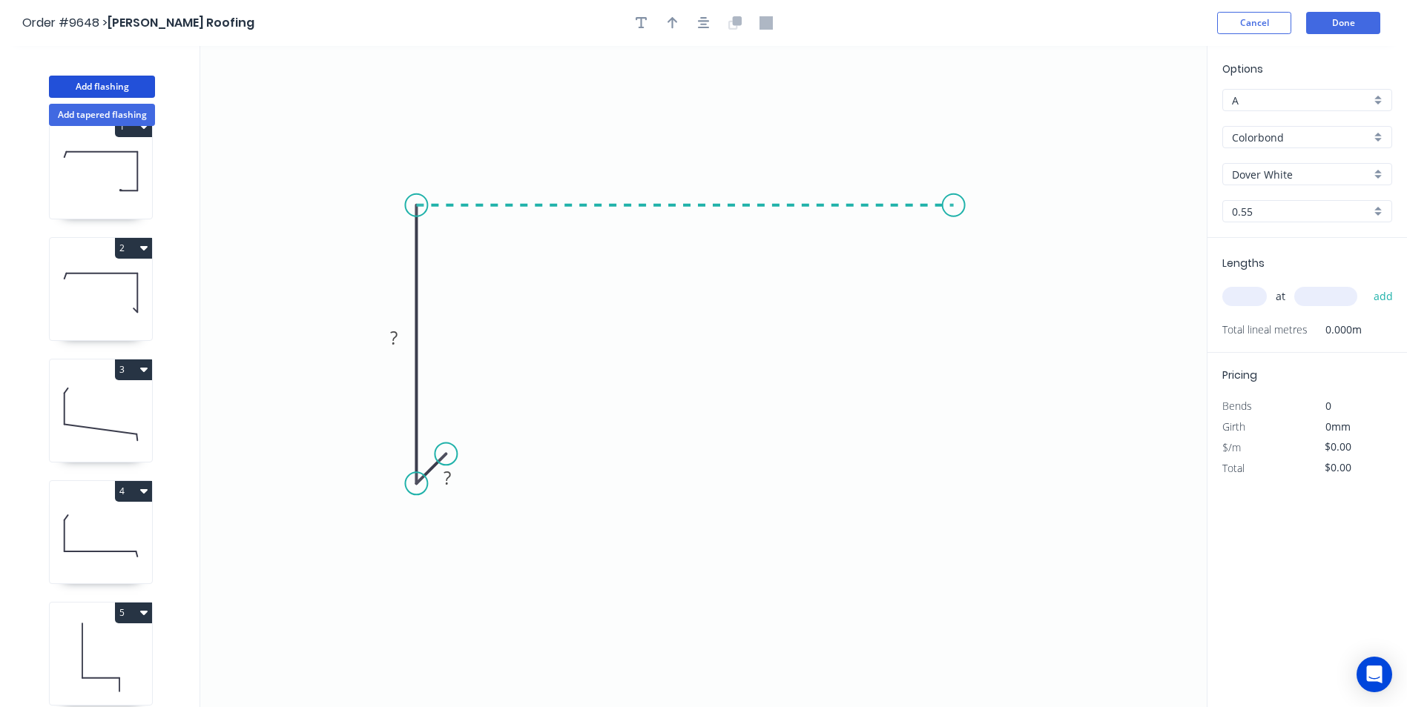
click at [954, 202] on icon "0 ? ?" at bounding box center [703, 376] width 1006 height 661
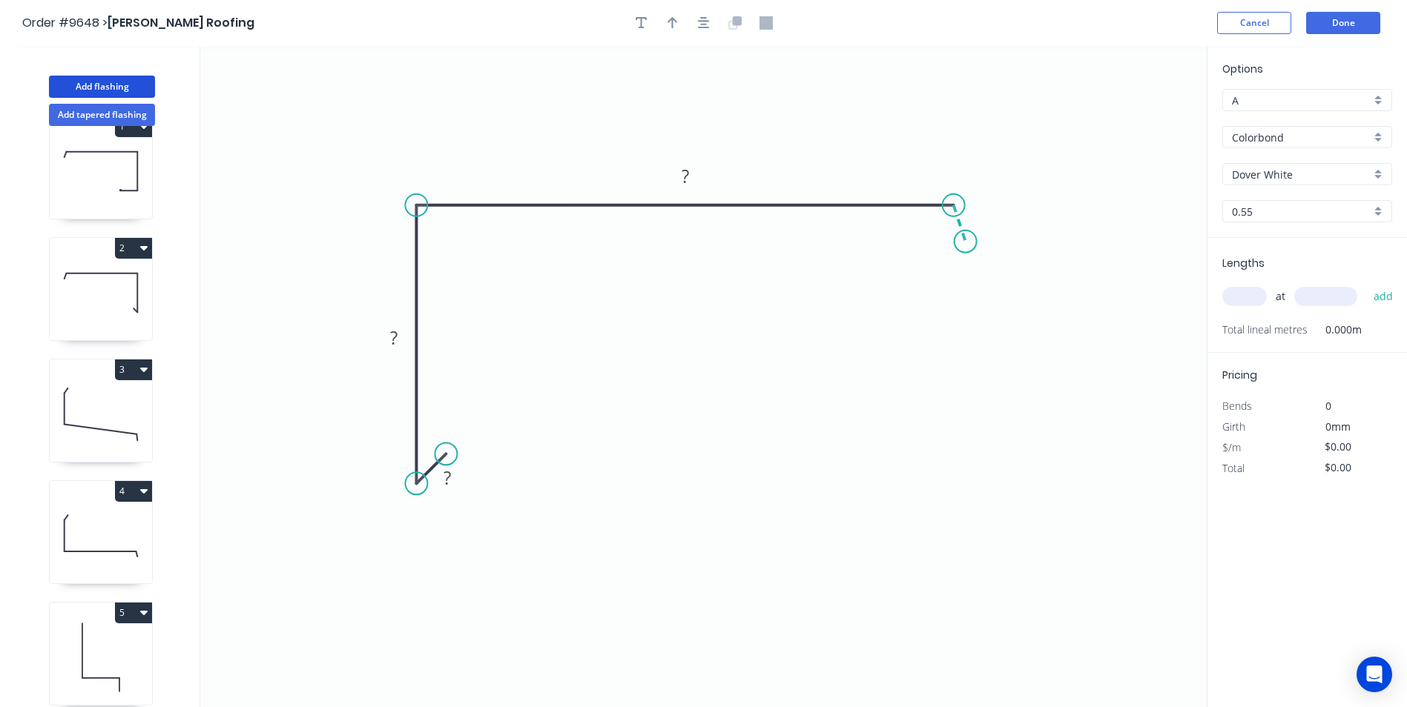
click at [965, 242] on icon "0 ? ? ?" at bounding box center [703, 376] width 1006 height 661
click at [443, 481] on tspan "?" at bounding box center [446, 478] width 7 height 24
click at [1009, 383] on icon "0 10 70 410 33 120 º" at bounding box center [703, 376] width 1006 height 661
type input "$16.61"
click at [1379, 171] on div "Dover White" at bounding box center [1307, 174] width 170 height 22
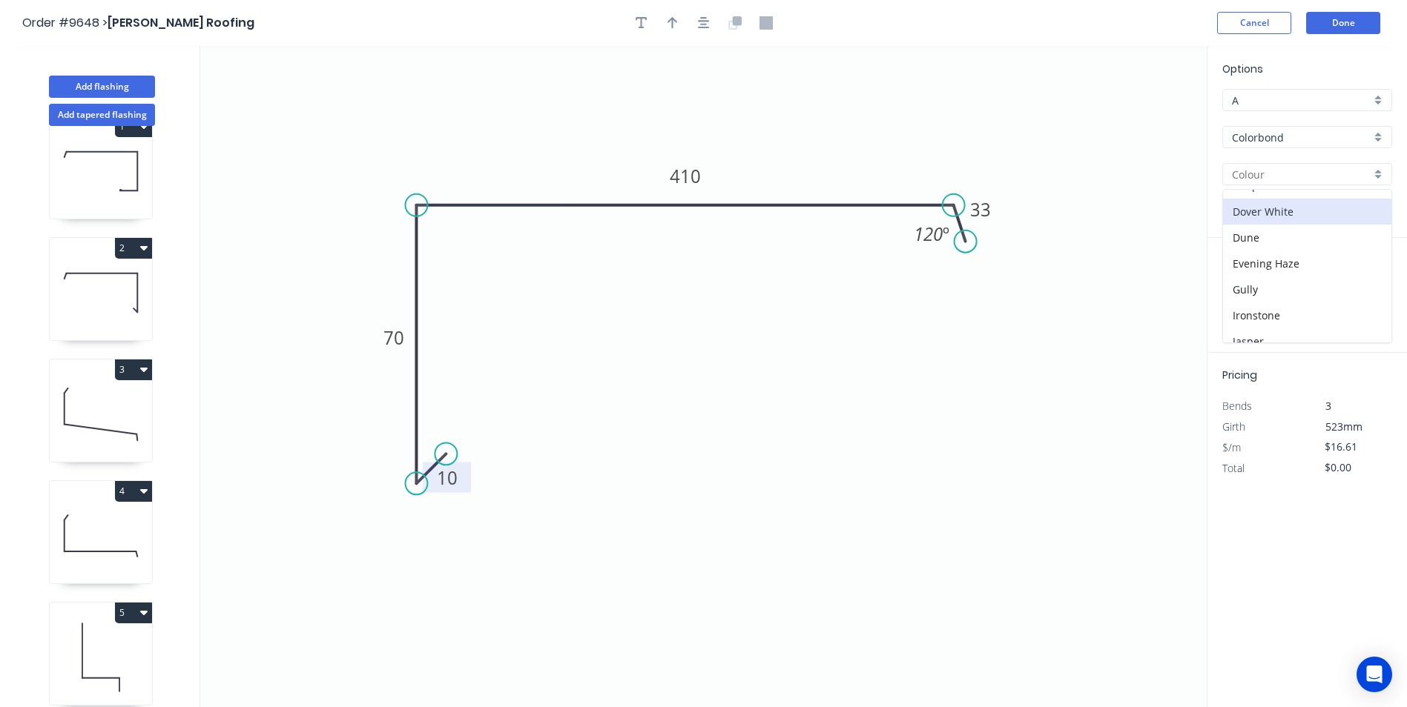
scroll to position [297, 0]
click at [1309, 245] on div "Monument" at bounding box center [1307, 244] width 168 height 26
type input "Monument"
click at [1257, 294] on input "text" at bounding box center [1244, 296] width 44 height 19
type input "1"
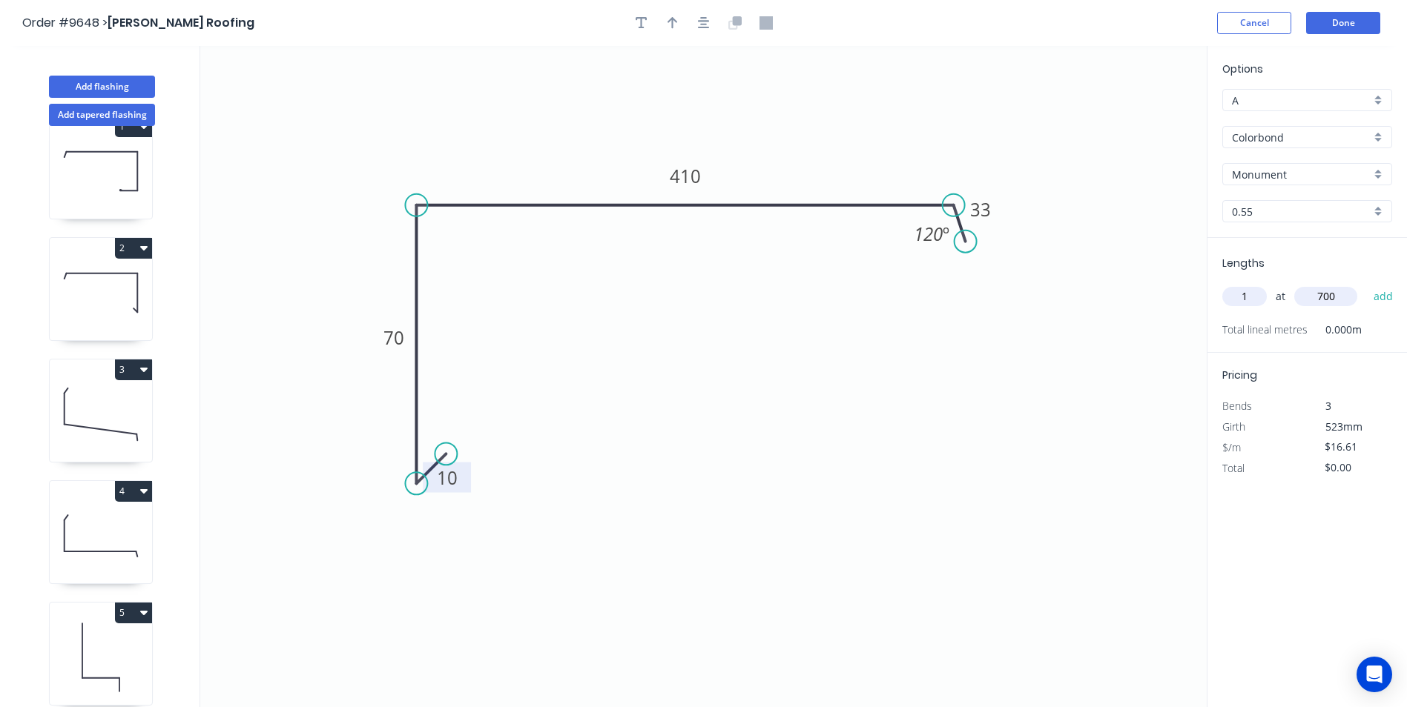
type input "700"
click at [1366, 284] on button "add" at bounding box center [1383, 296] width 35 height 25
type input "$16.61"
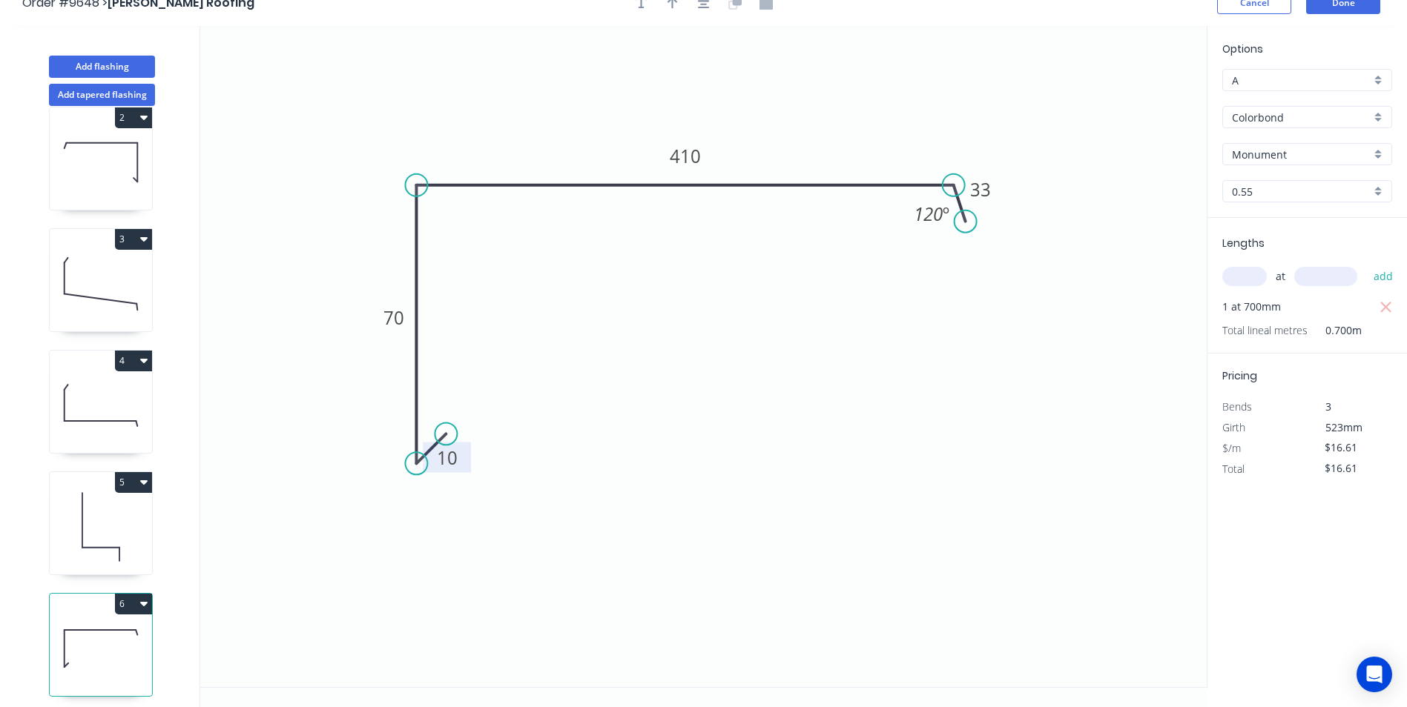
scroll to position [0, 0]
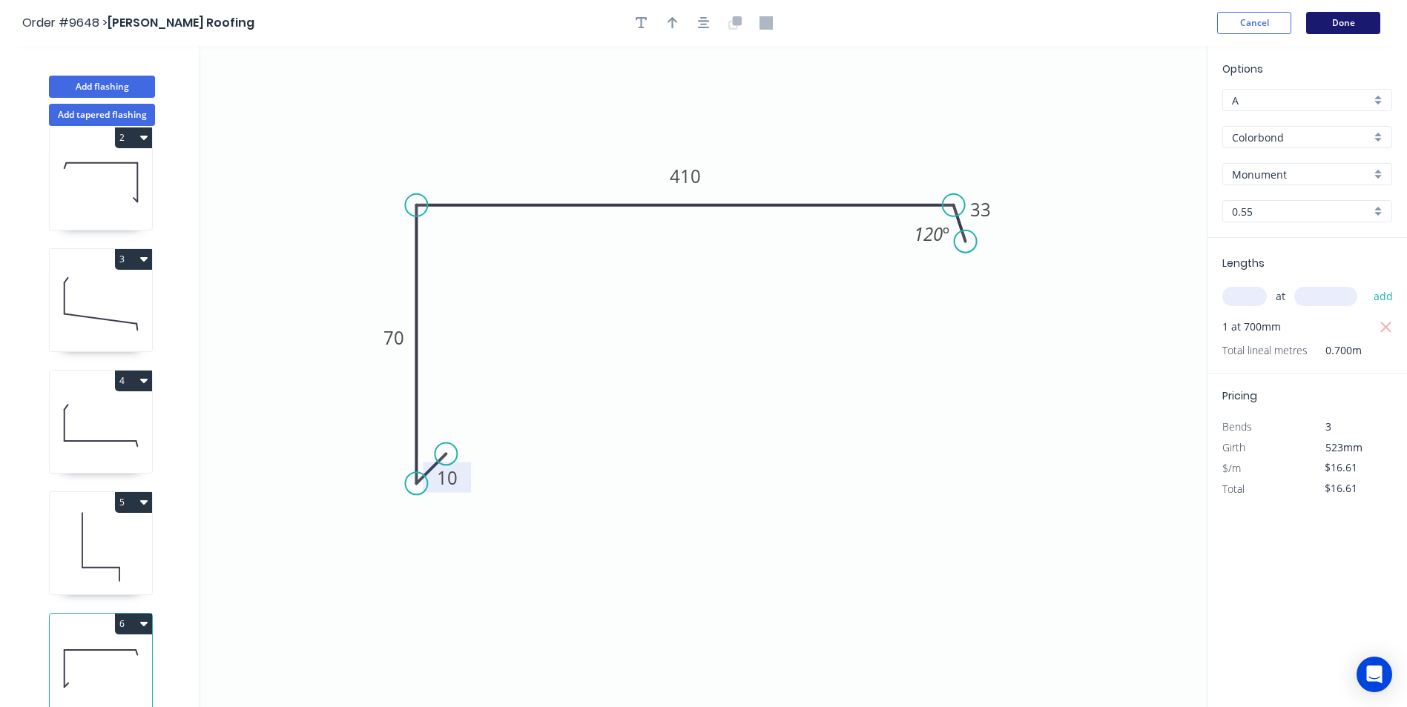
click at [1366, 22] on button "Done" at bounding box center [1343, 23] width 74 height 22
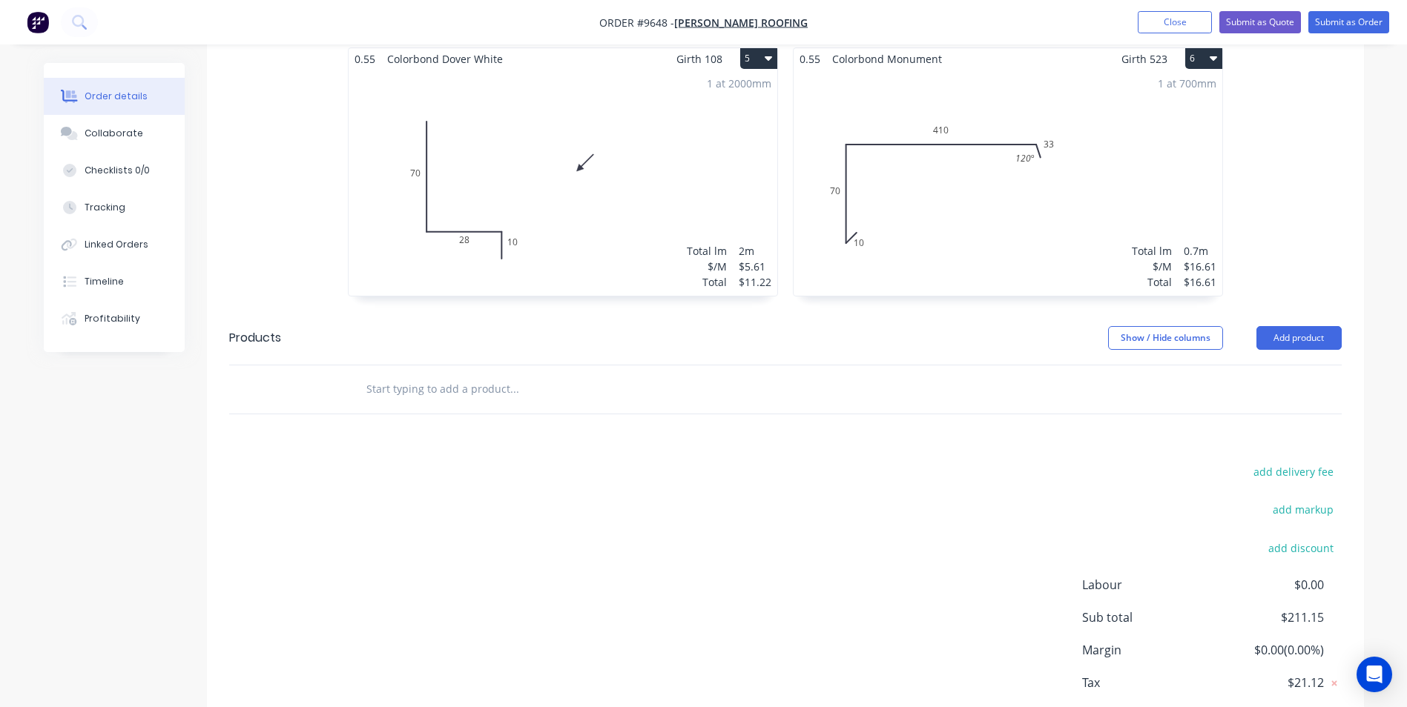
scroll to position [1034, 0]
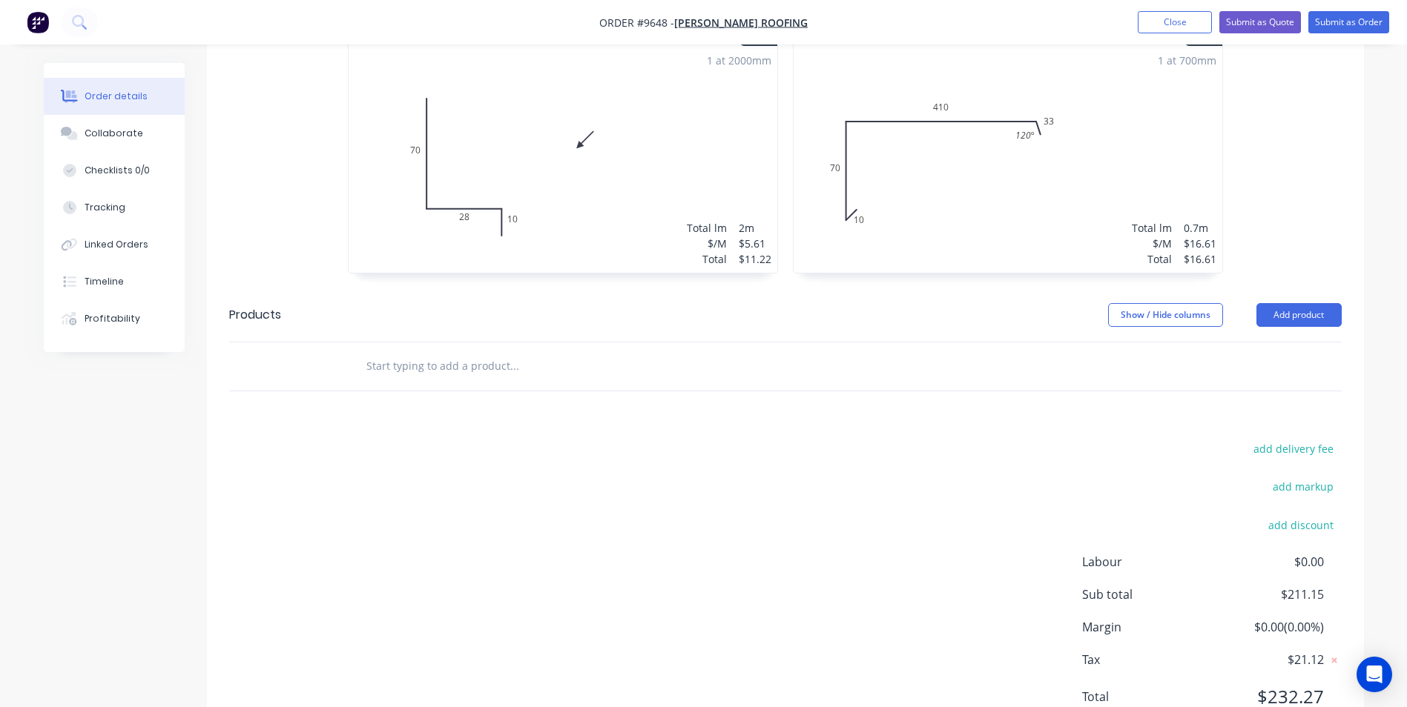
click at [472, 351] on input "text" at bounding box center [514, 366] width 297 height 30
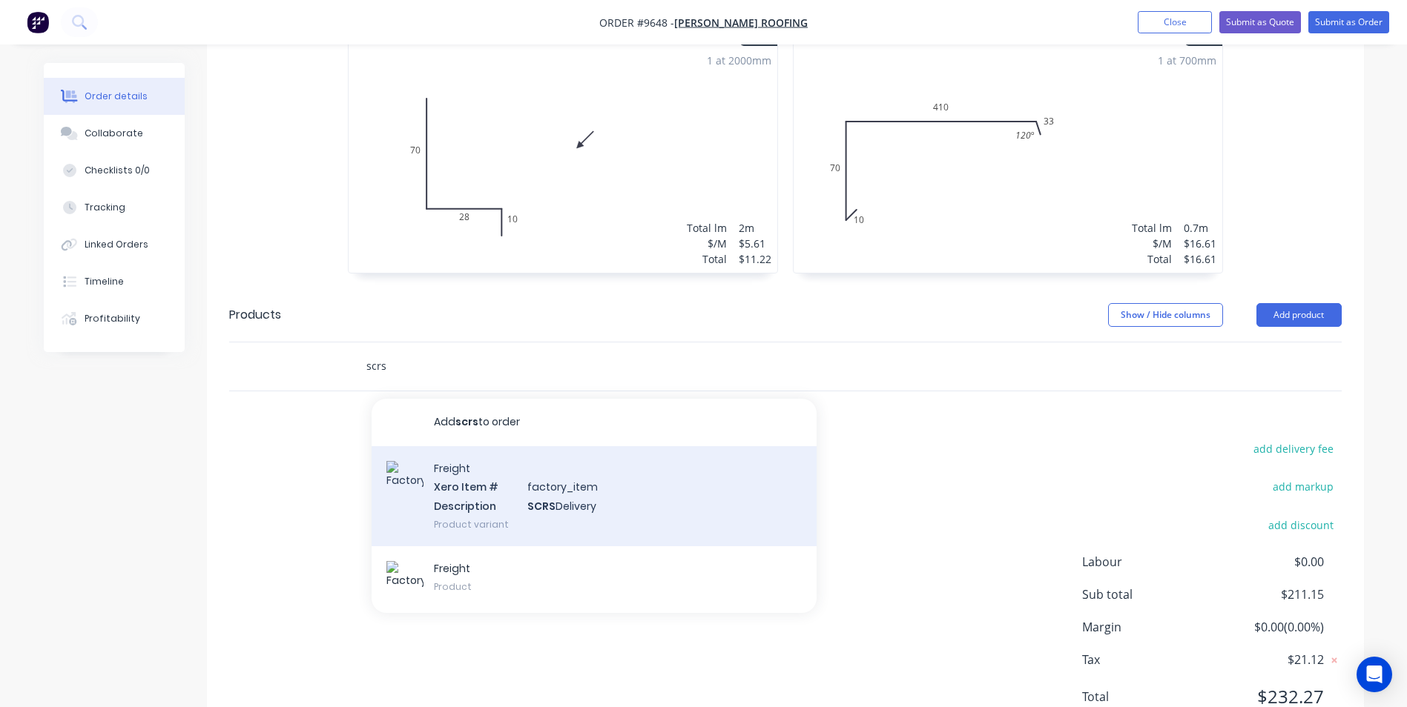
type input "scrs"
click at [521, 446] on div "Freight Xero Item # factory_item Description SCRS Delivery Product variant" at bounding box center [594, 496] width 445 height 100
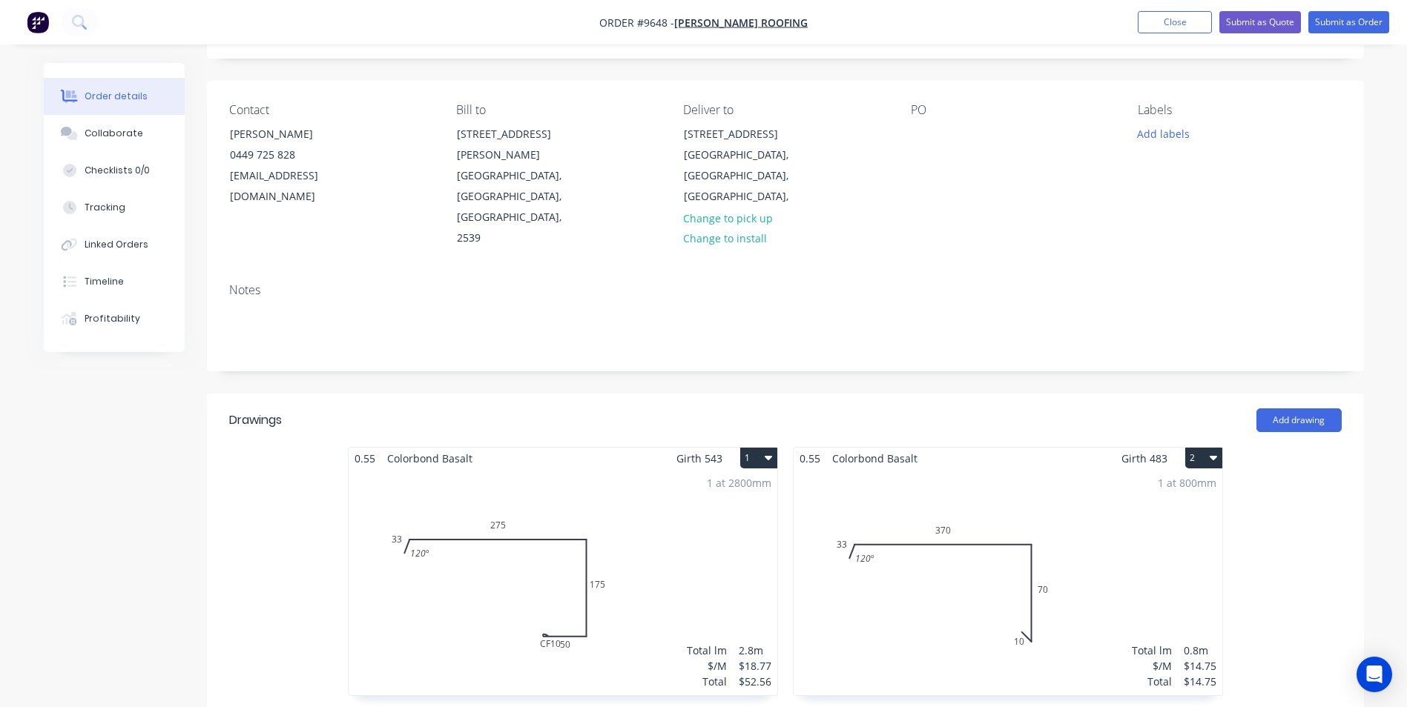
scroll to position [0, 0]
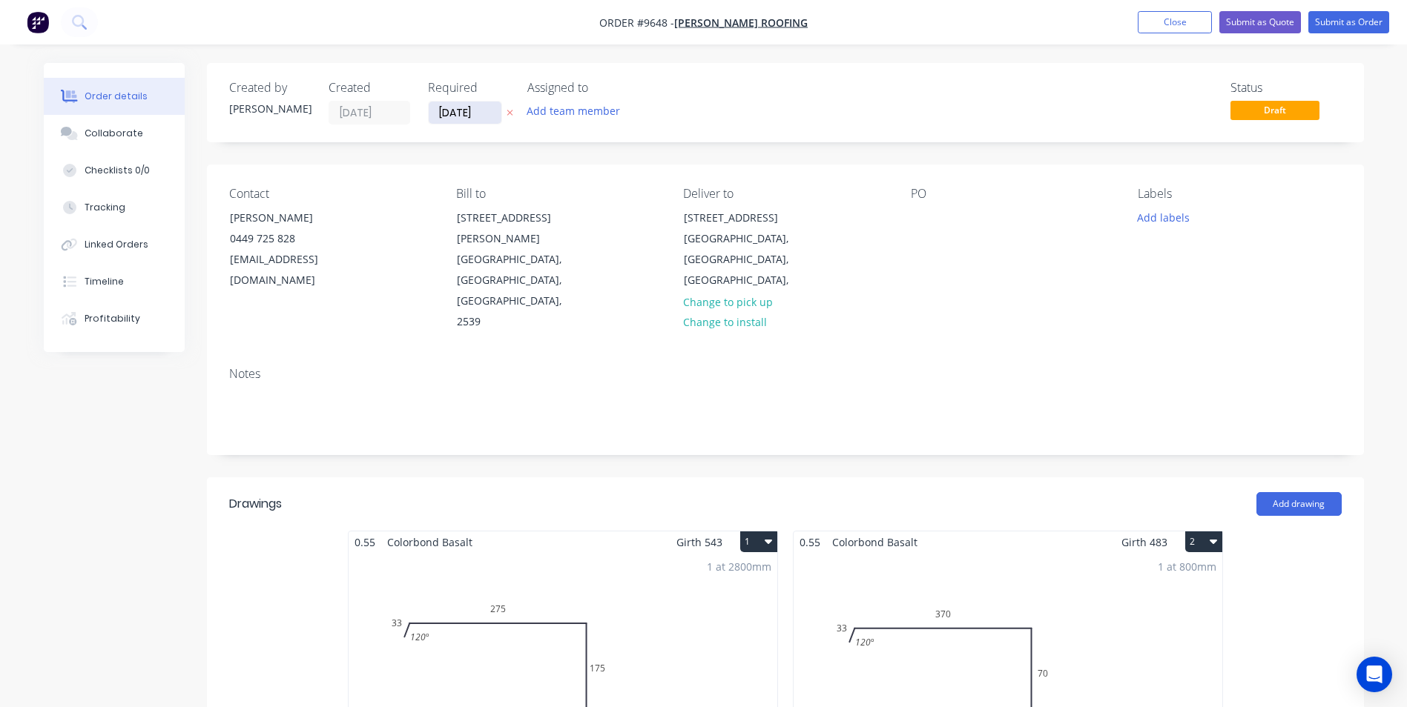
click at [485, 112] on input "[DATE]" at bounding box center [465, 113] width 73 height 22
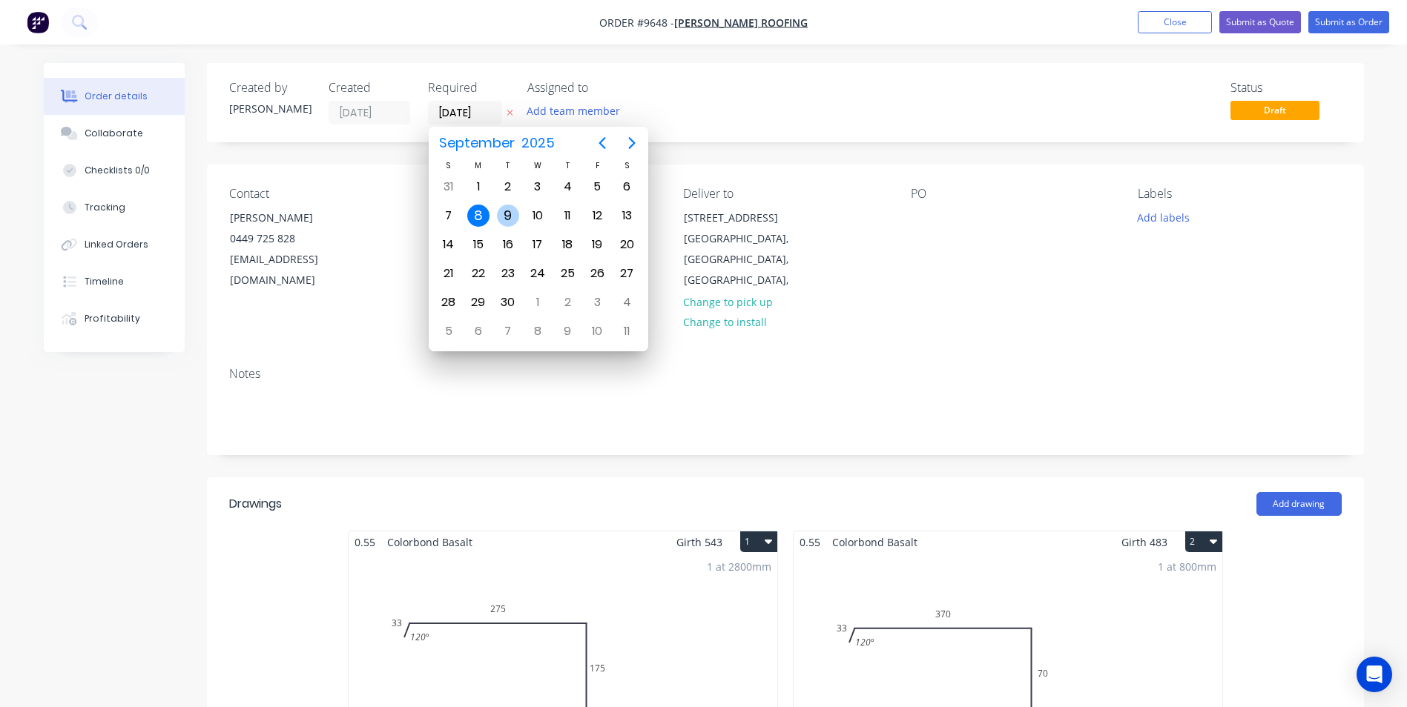
click at [493, 205] on div "9" at bounding box center [508, 216] width 30 height 28
type input "09/09/25"
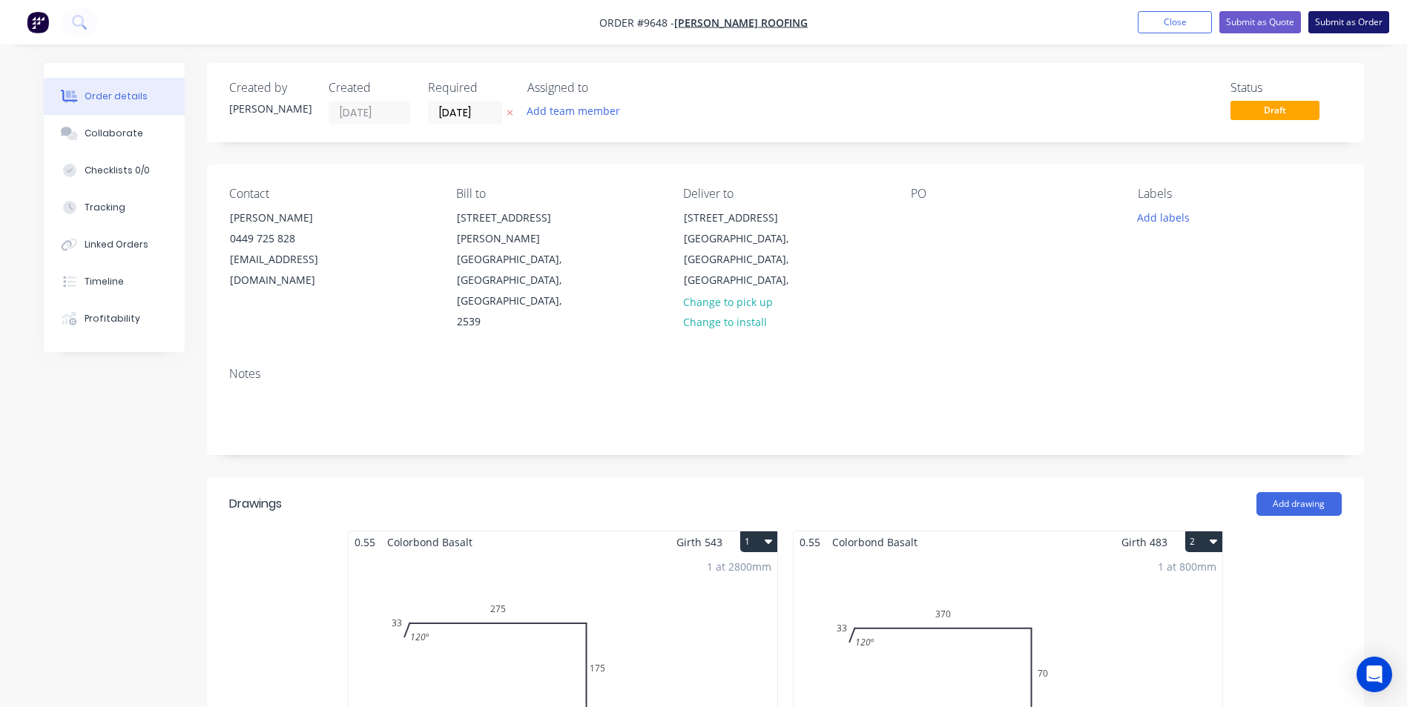
click at [1343, 30] on button "Submit as Order" at bounding box center [1348, 22] width 81 height 22
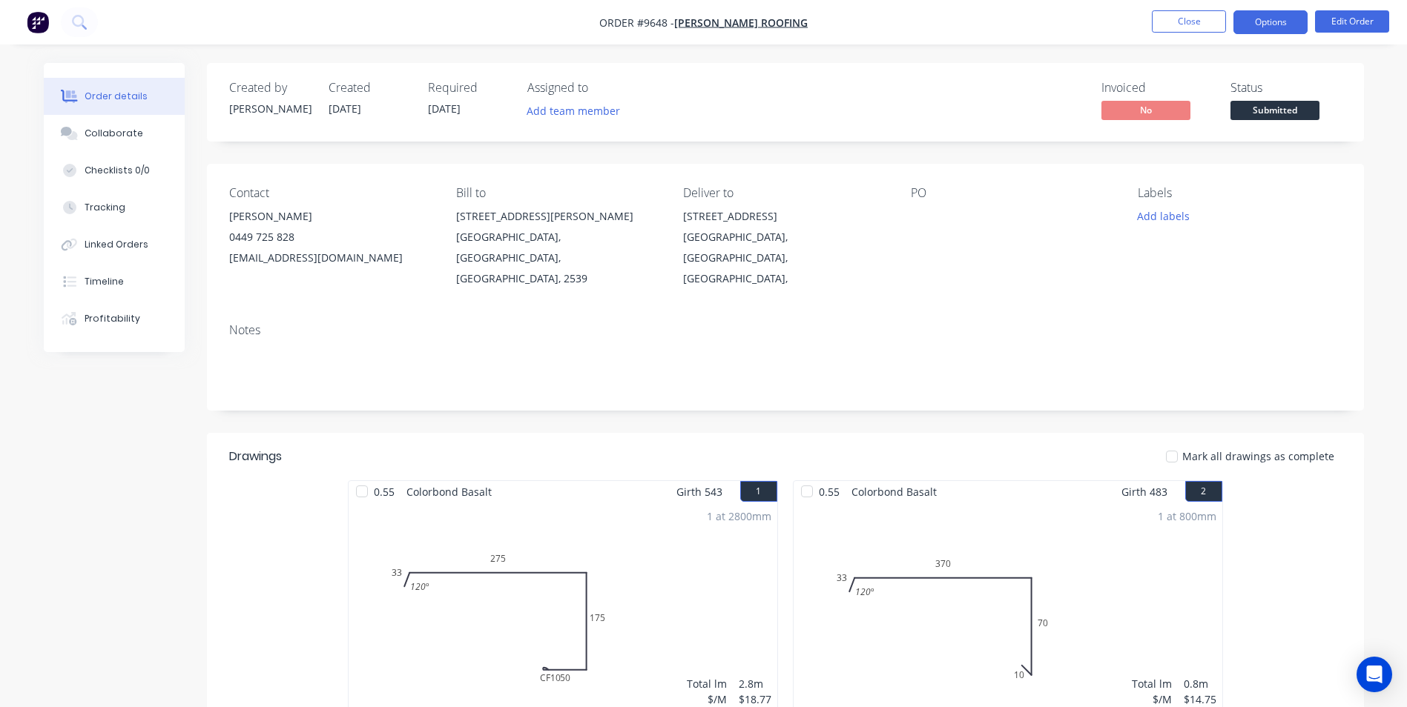
click at [1269, 15] on button "Options" at bounding box center [1270, 22] width 74 height 24
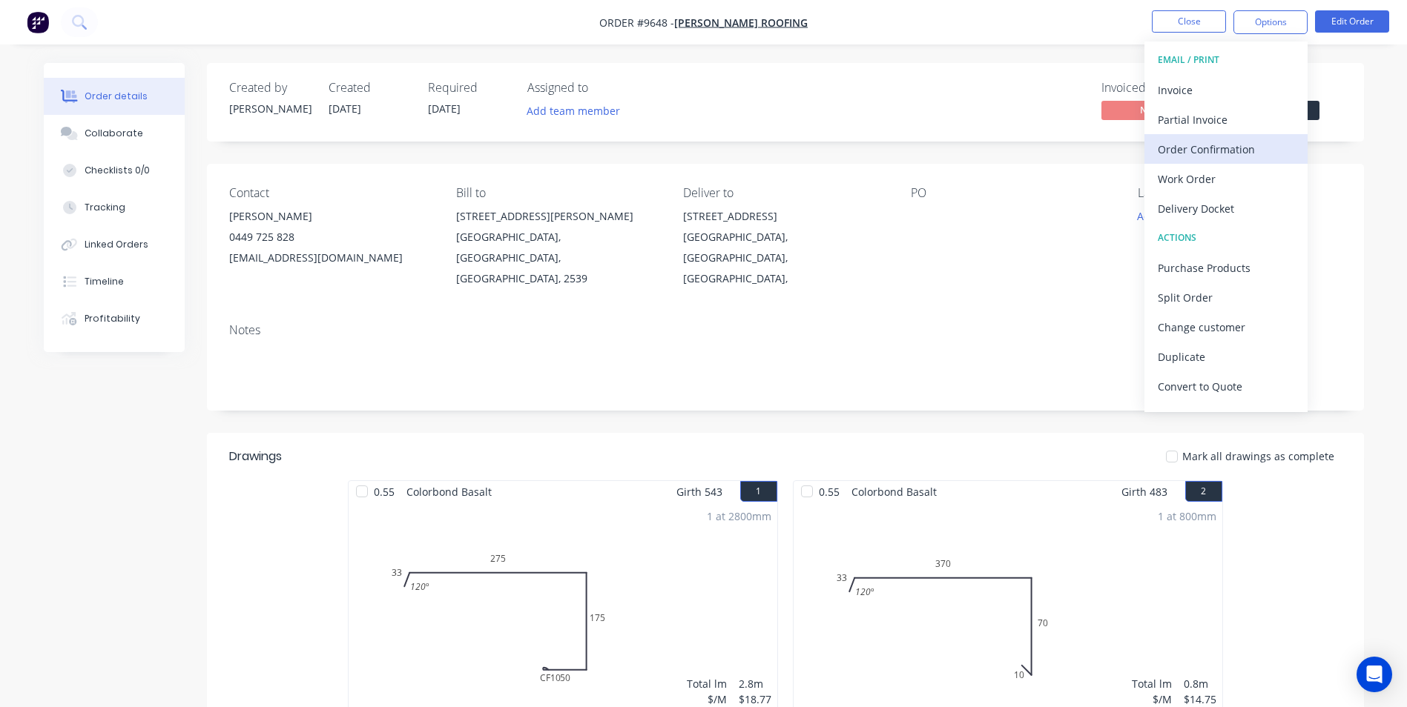
click at [1212, 156] on div "Order Confirmation" at bounding box center [1226, 150] width 136 height 22
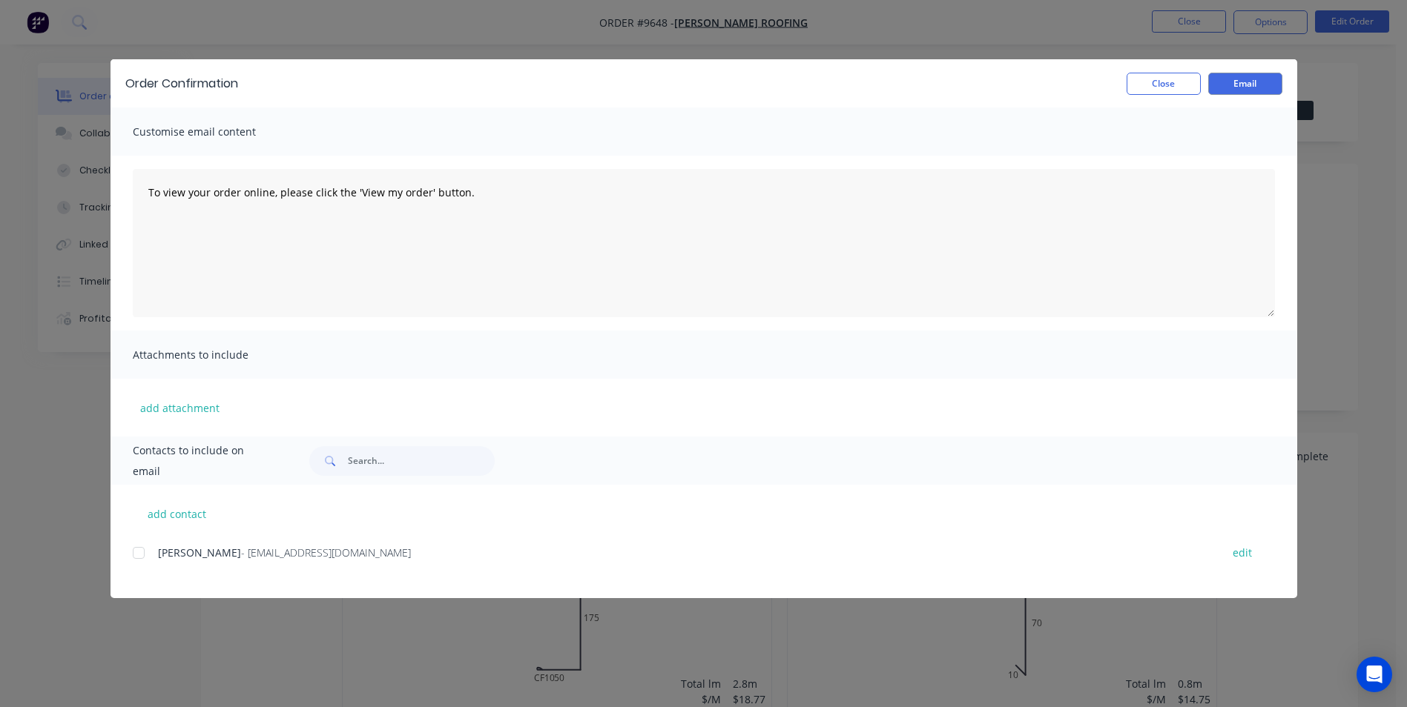
click at [148, 553] on div at bounding box center [139, 553] width 30 height 30
click at [1239, 73] on button "Email" at bounding box center [1245, 84] width 74 height 22
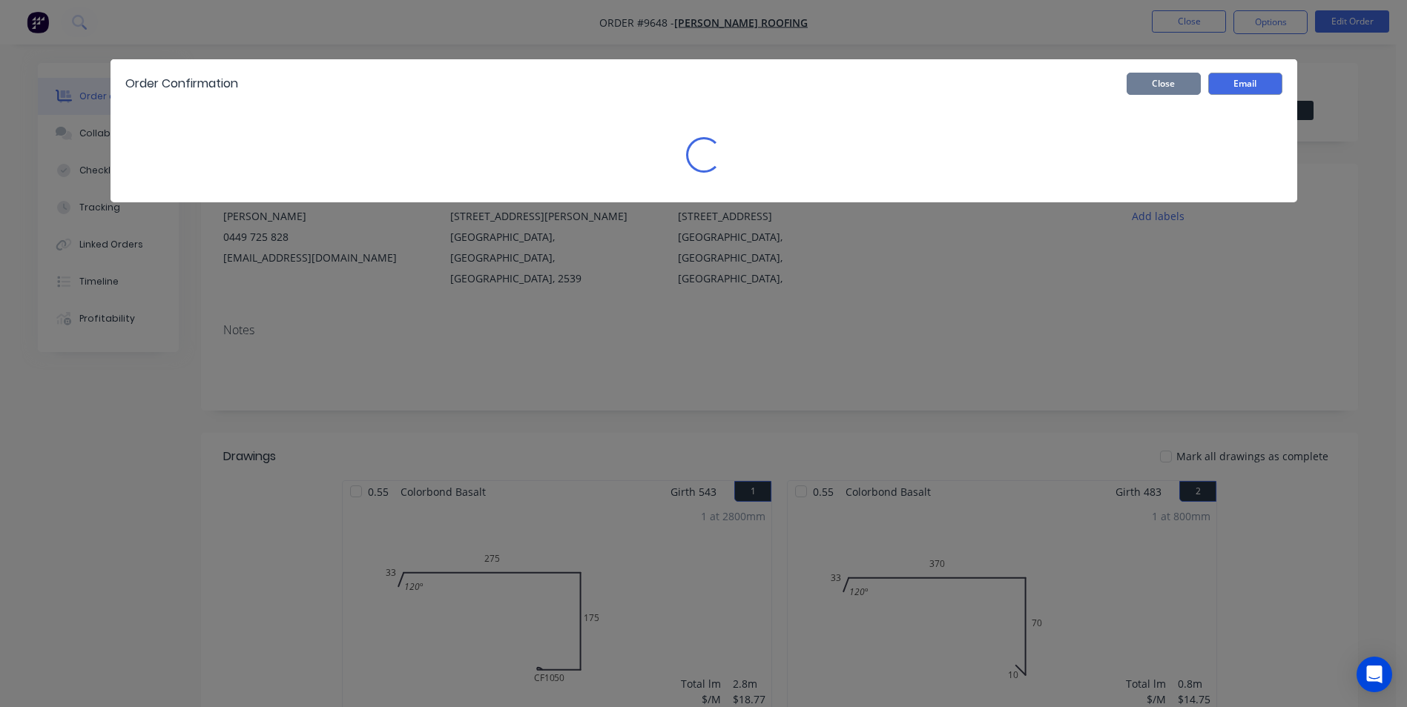
click at [1161, 82] on button "Close" at bounding box center [1163, 84] width 74 height 22
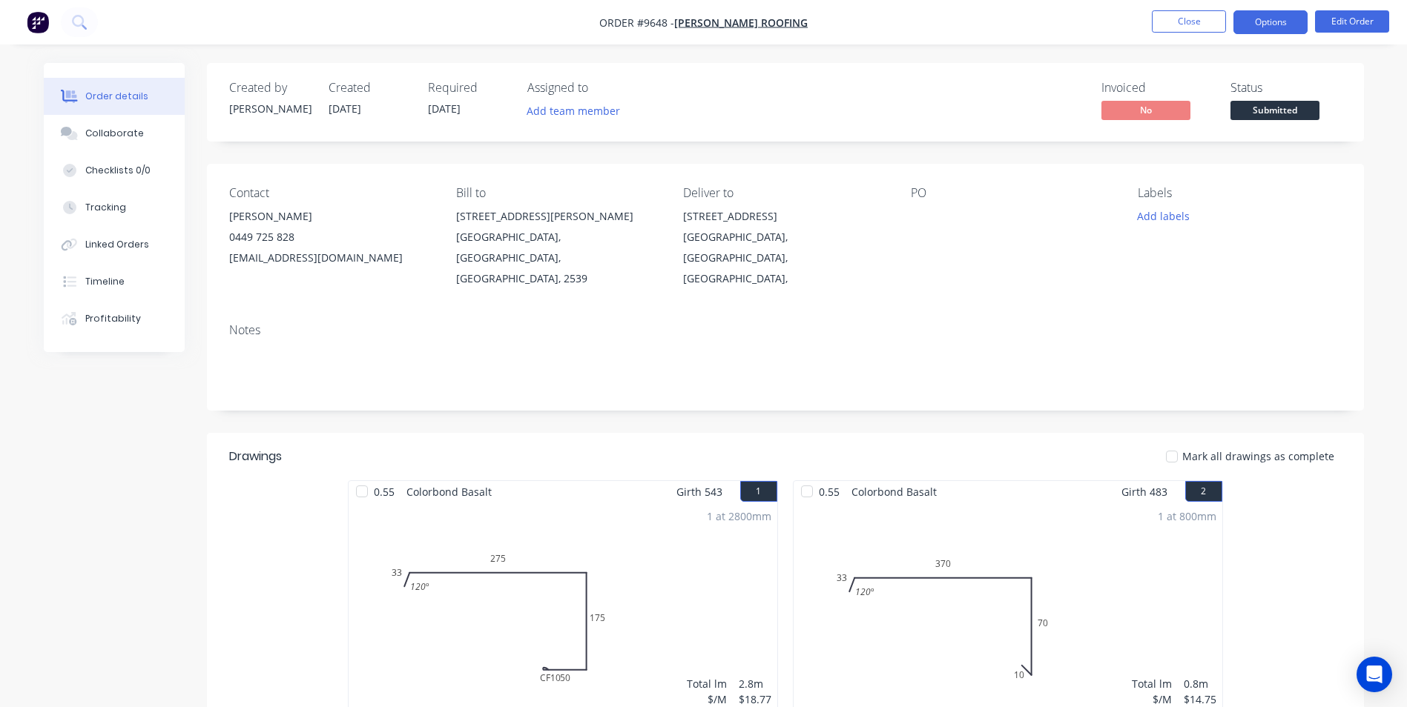
click at [1269, 14] on button "Options" at bounding box center [1270, 22] width 74 height 24
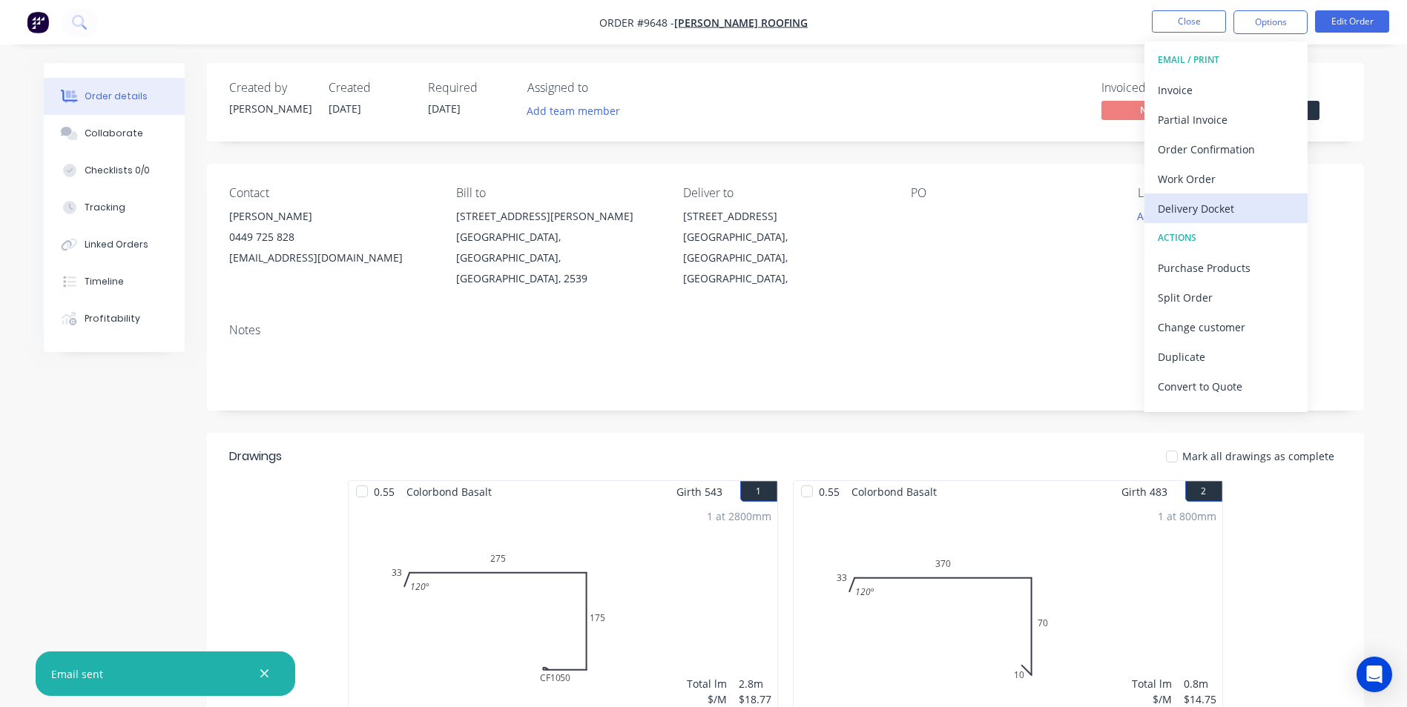
click at [1215, 207] on div "Delivery Docket" at bounding box center [1226, 209] width 136 height 22
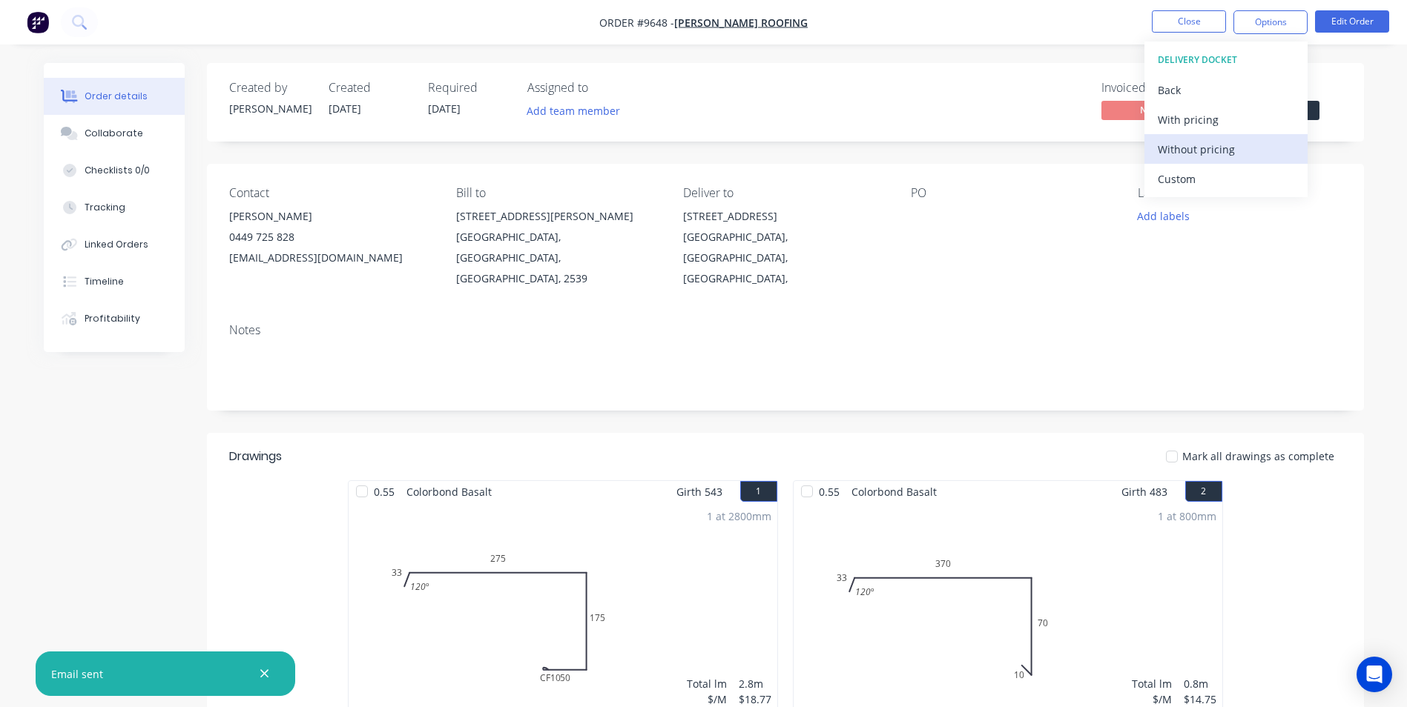
click at [1216, 162] on button "Without pricing" at bounding box center [1225, 149] width 163 height 30
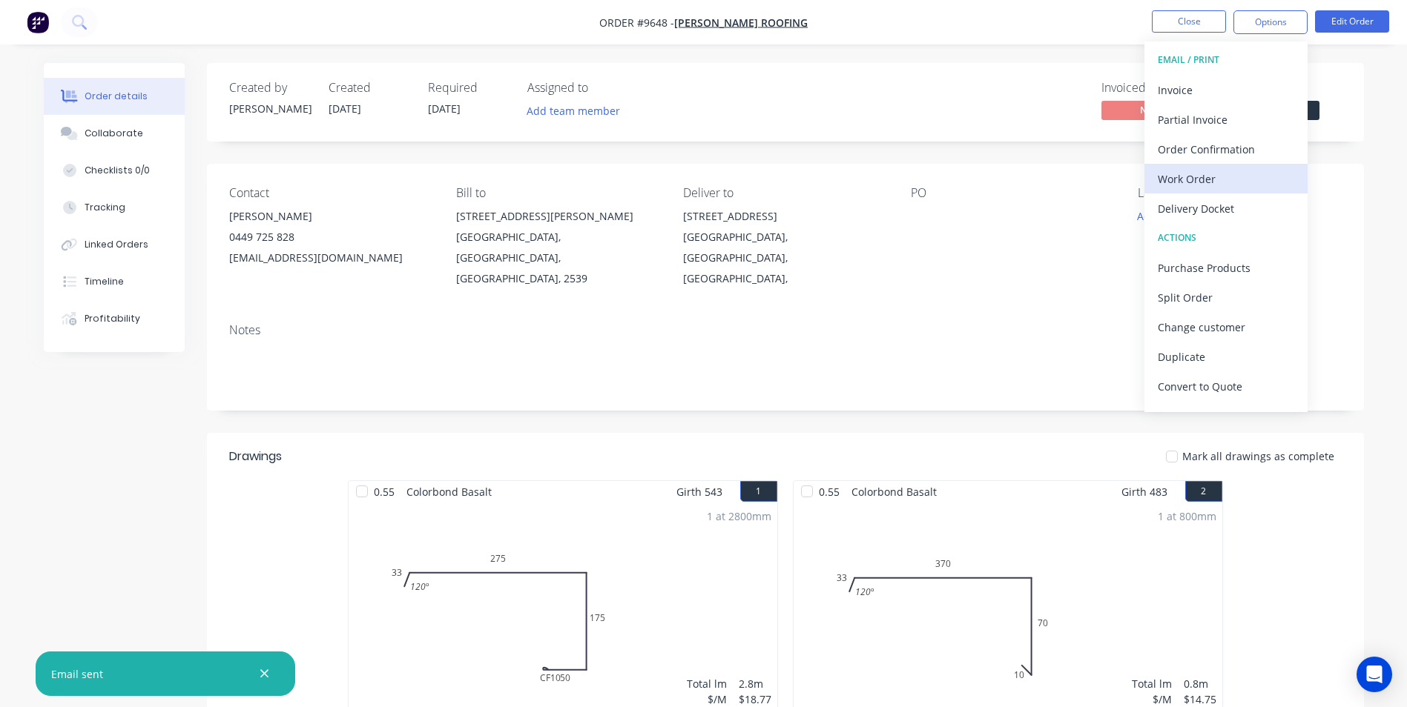
click at [1211, 172] on div "Work Order" at bounding box center [1226, 179] width 136 height 22
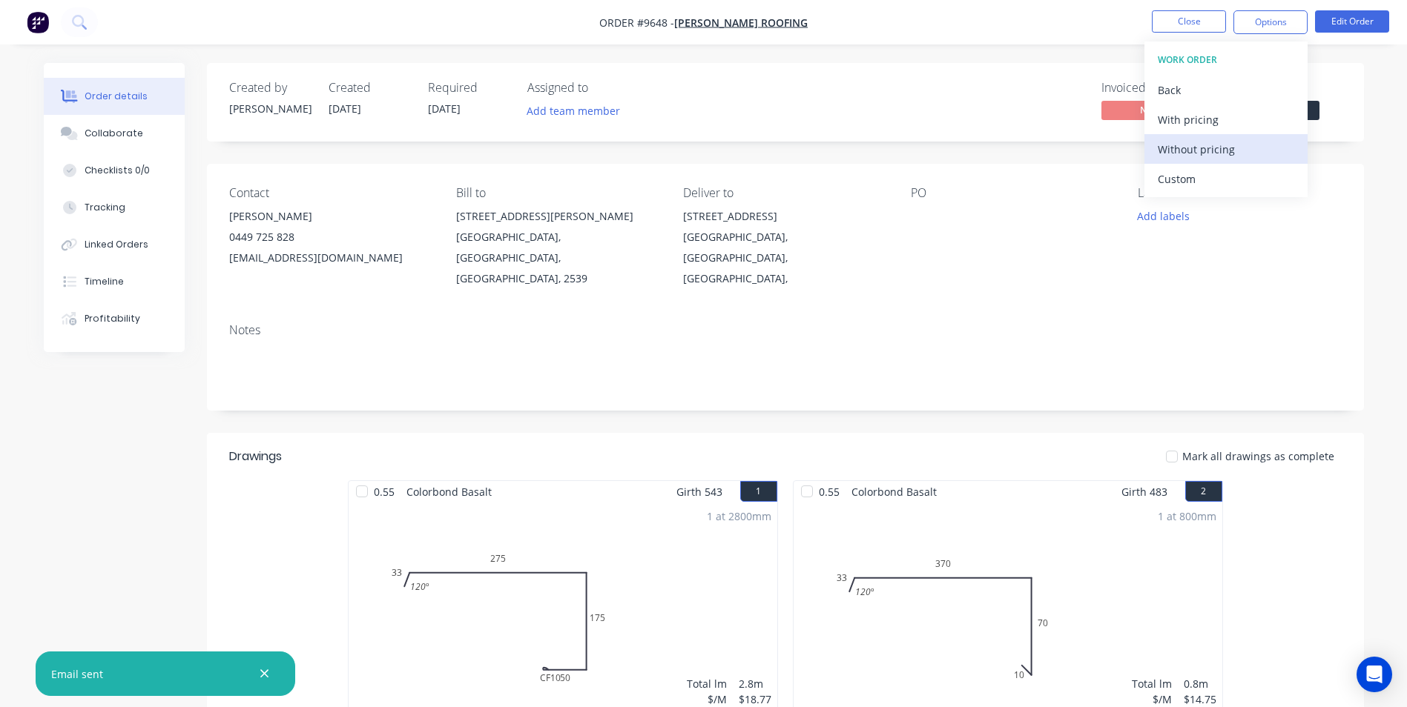
click at [1215, 145] on div "Without pricing" at bounding box center [1226, 150] width 136 height 22
click at [76, 23] on icon at bounding box center [79, 22] width 14 height 14
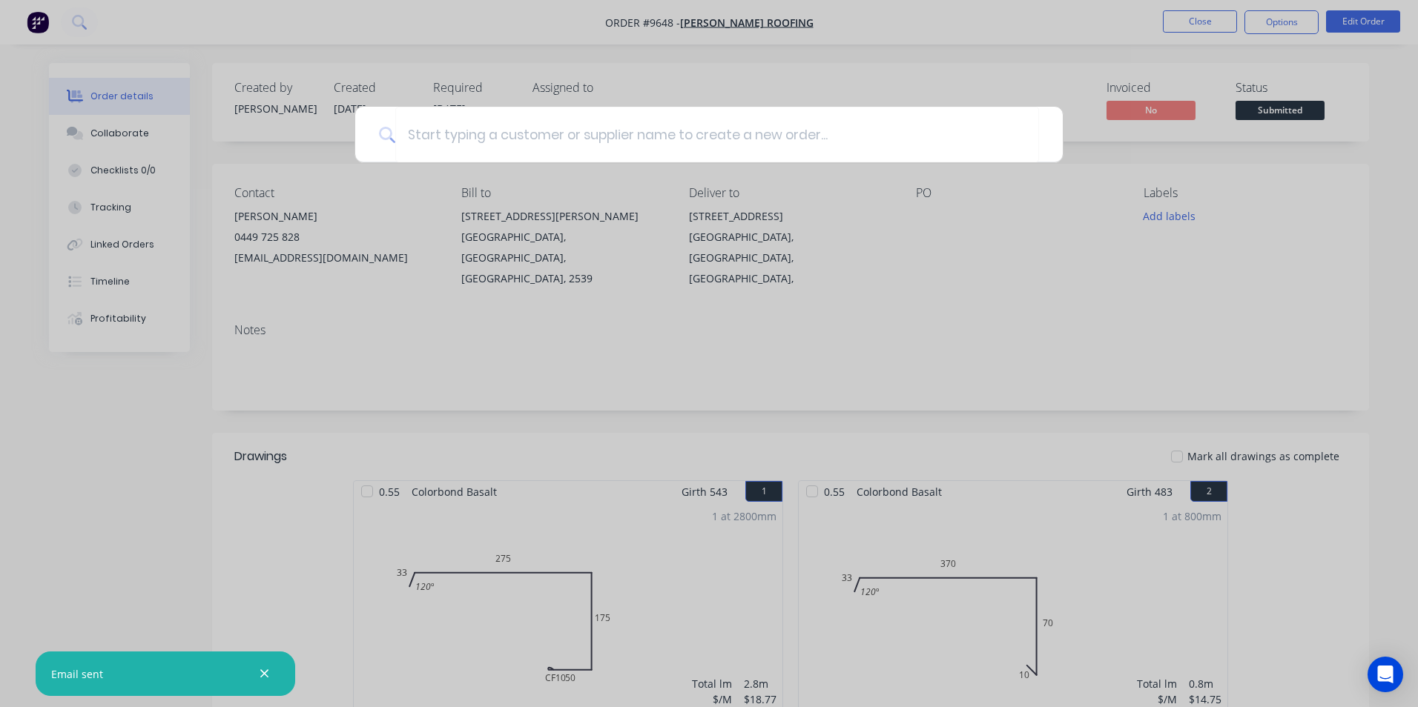
click at [73, 13] on div at bounding box center [709, 353] width 1418 height 707
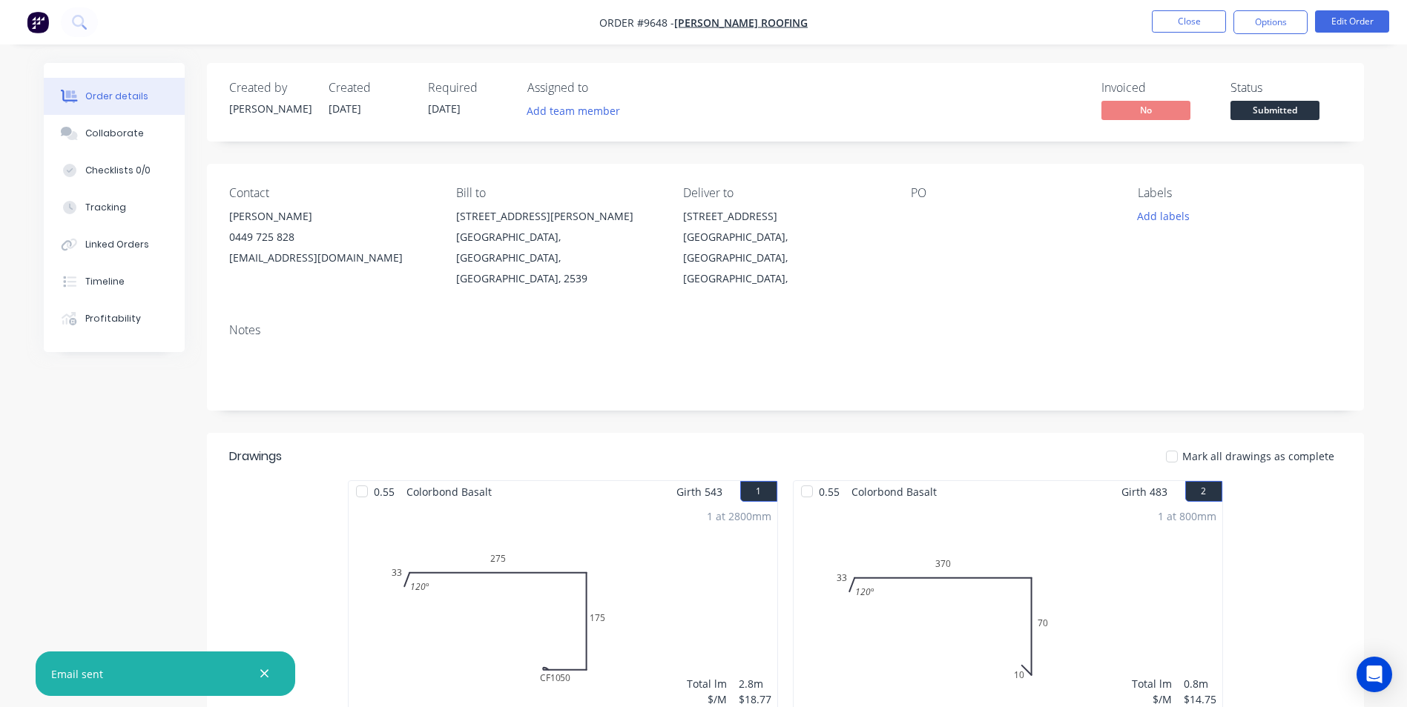
click at [36, 24] on img "button" at bounding box center [38, 22] width 22 height 22
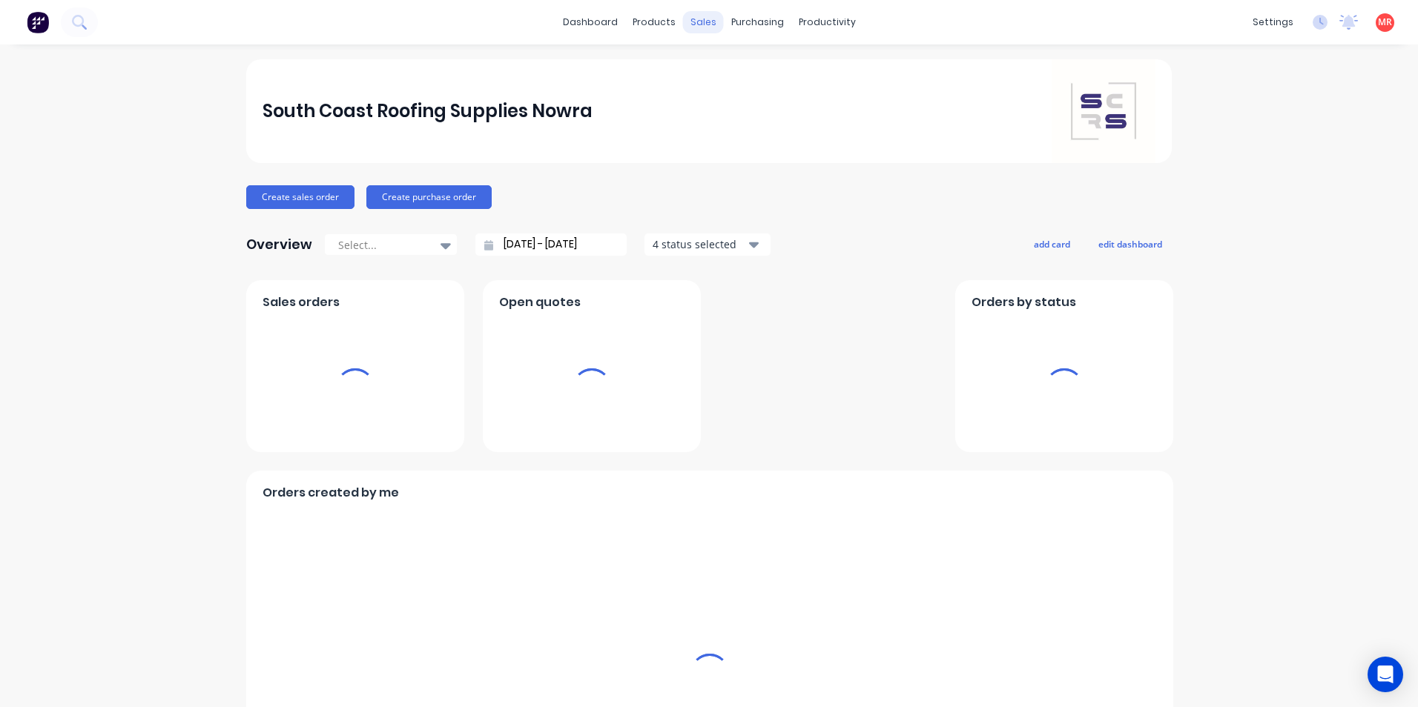
click at [696, 29] on div "sales" at bounding box center [703, 22] width 41 height 22
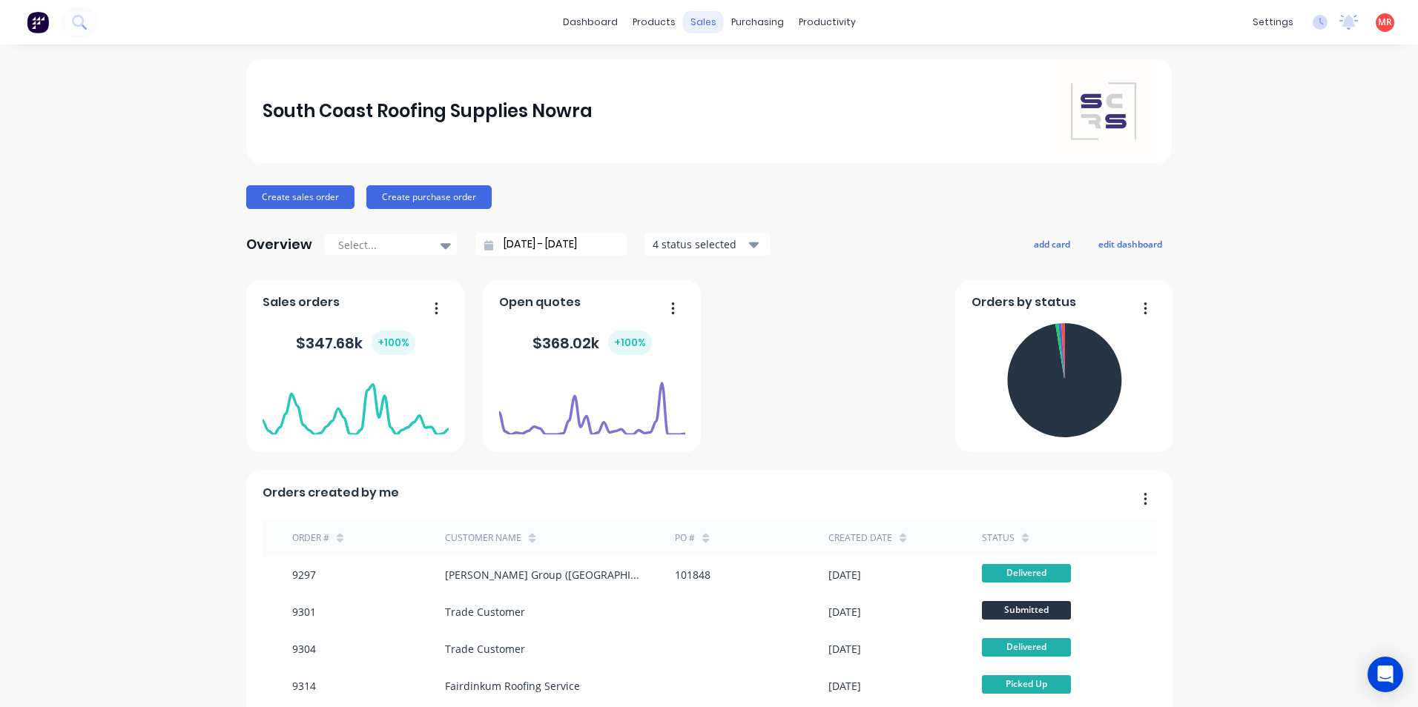
click at [703, 29] on div "sales" at bounding box center [703, 22] width 41 height 22
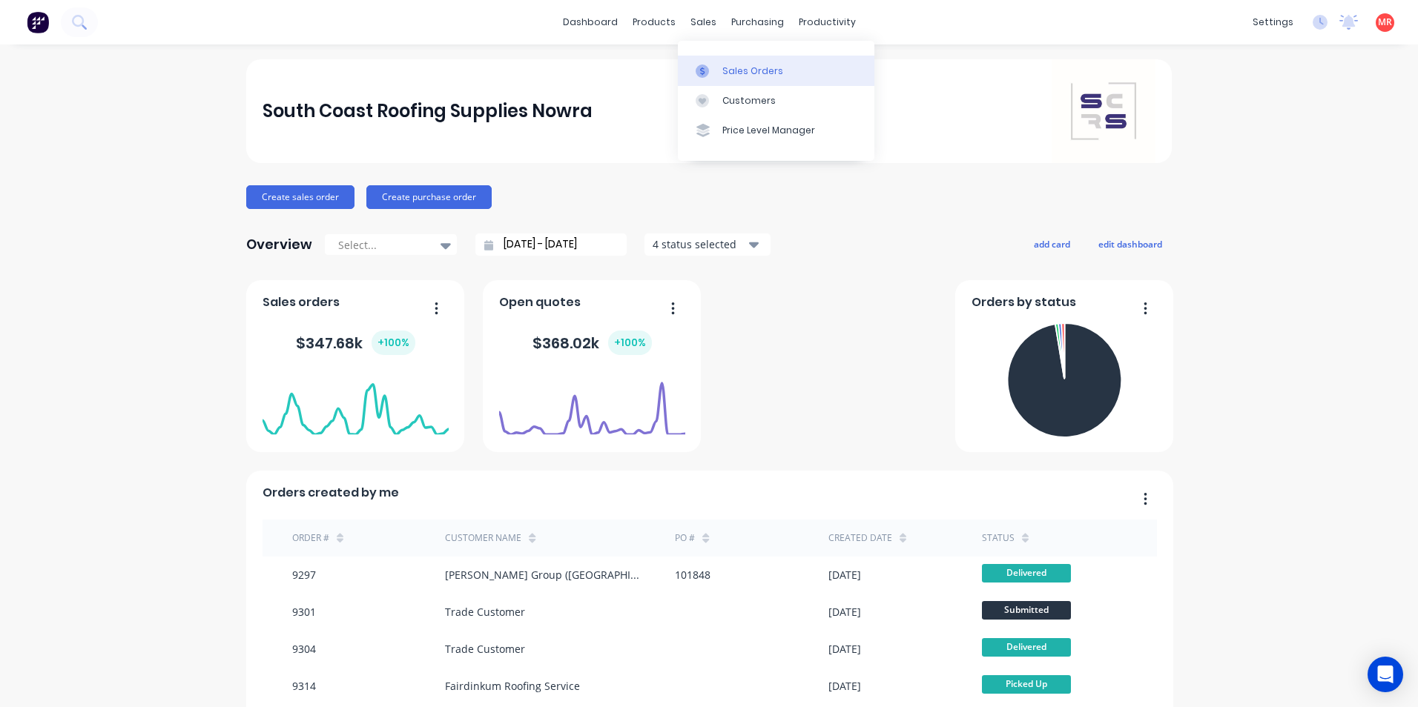
click at [713, 65] on div at bounding box center [707, 71] width 22 height 13
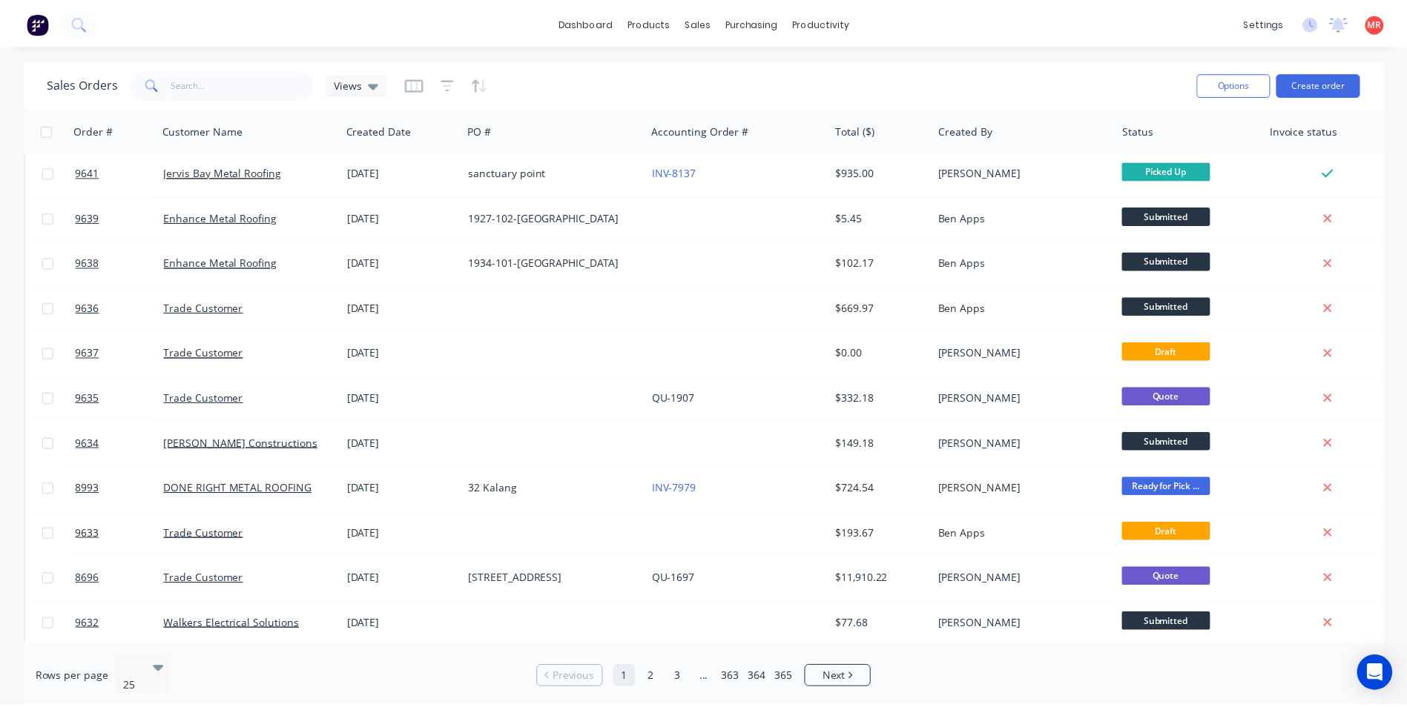
scroll to position [371, 0]
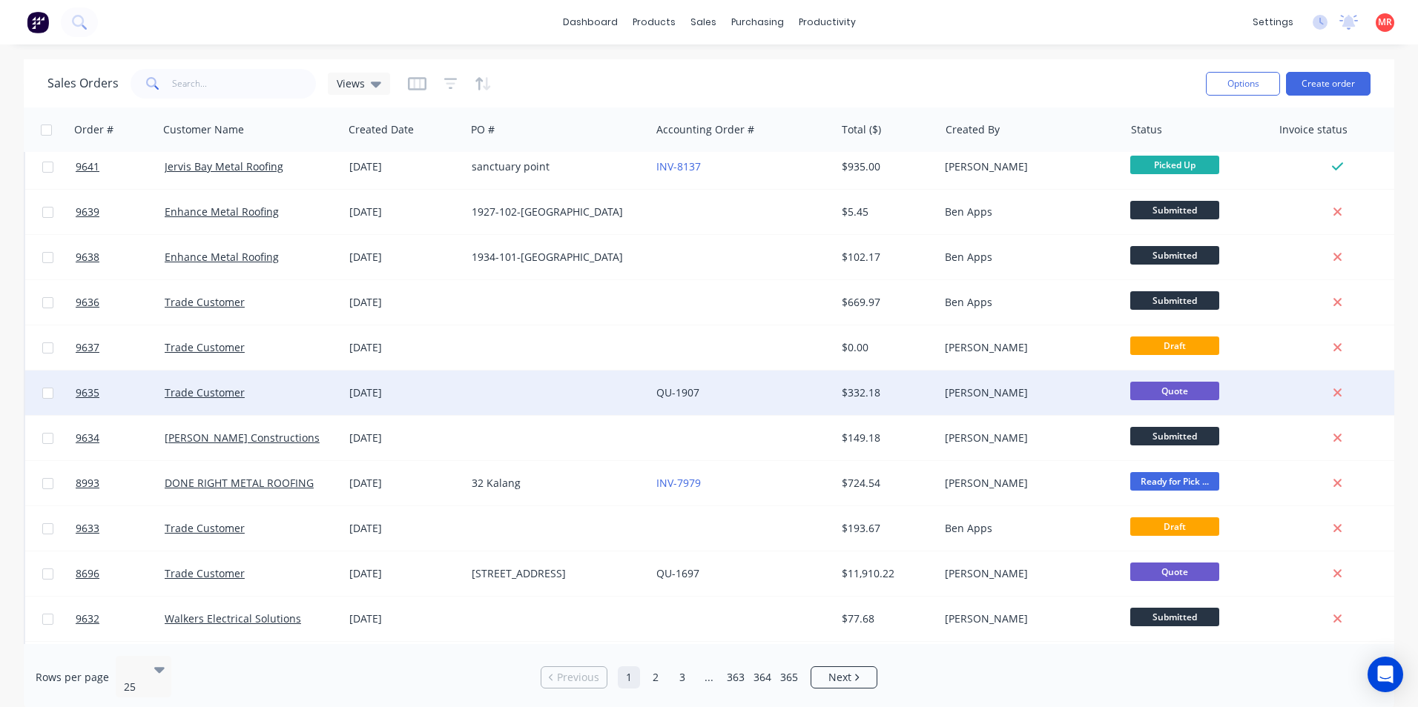
click at [462, 398] on div "08 Sep 2025" at bounding box center [404, 393] width 122 height 44
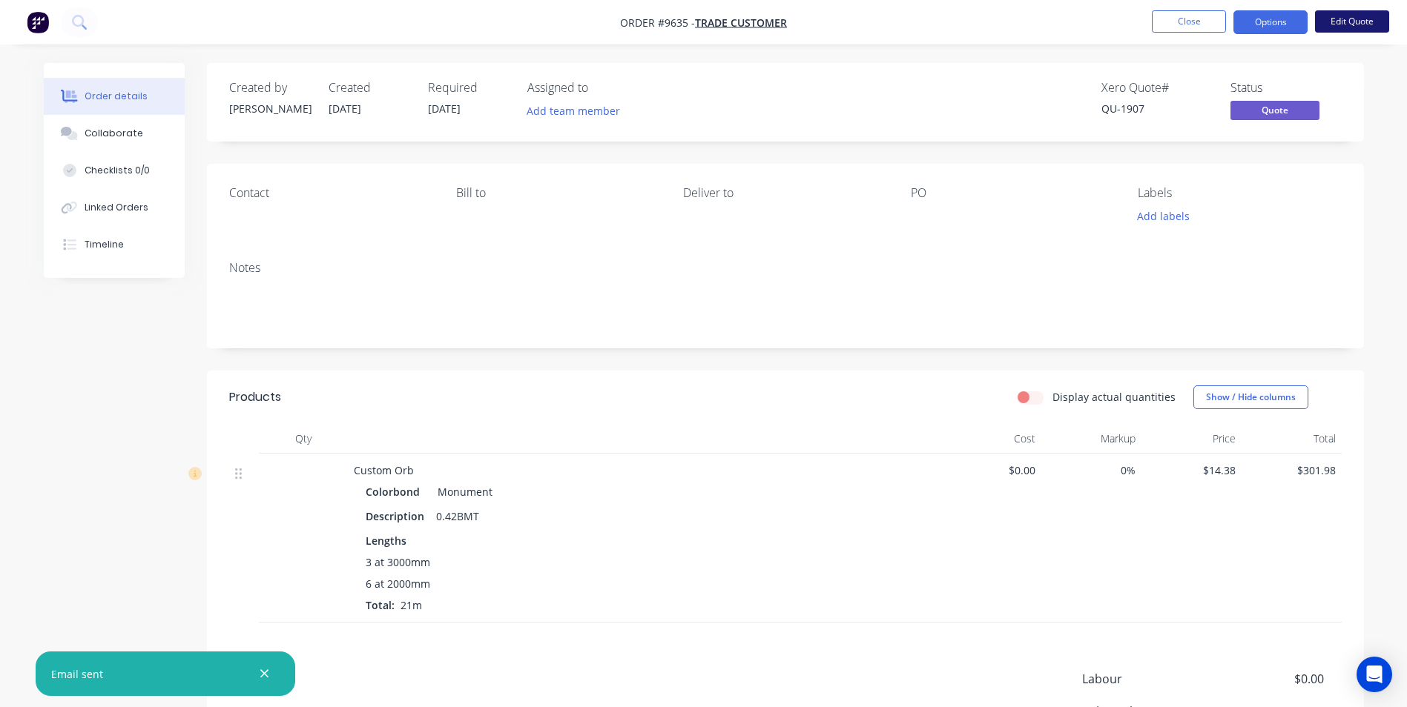
click at [1324, 23] on button "Edit Quote" at bounding box center [1352, 21] width 74 height 22
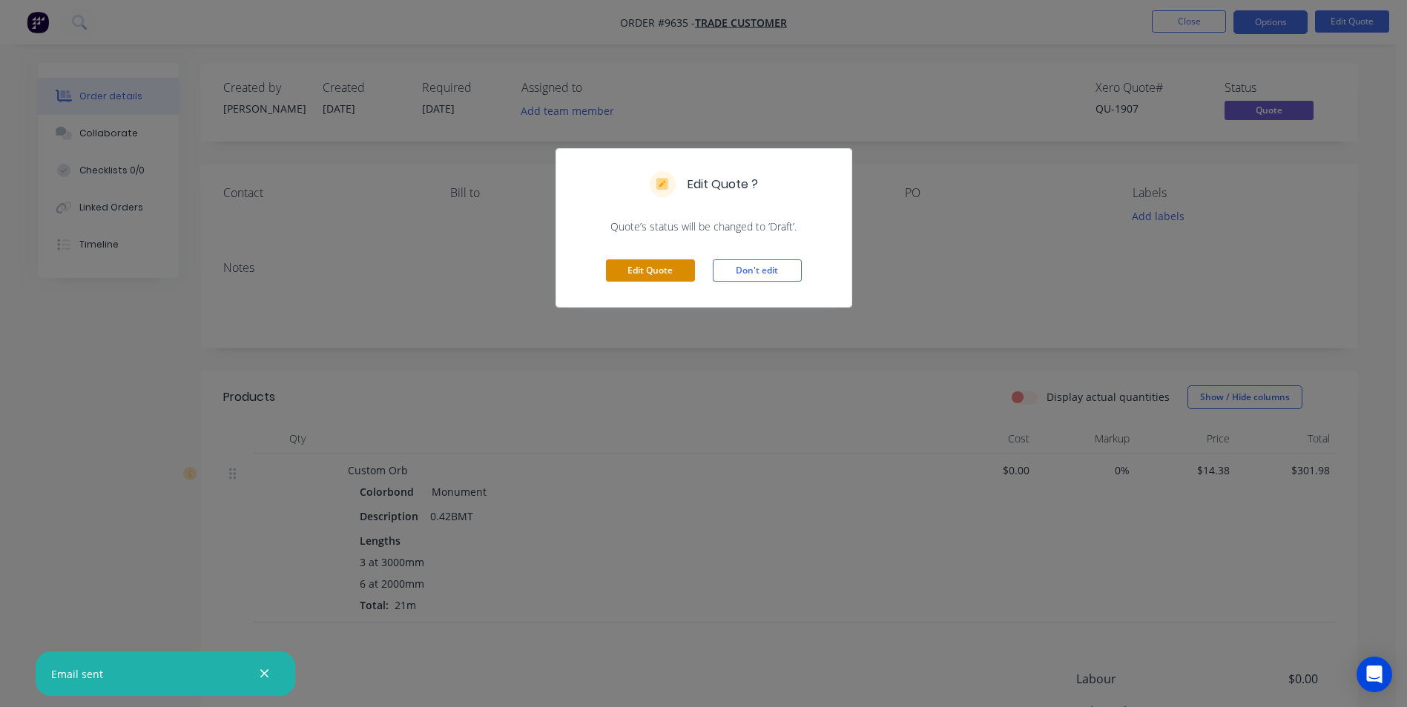
click at [670, 282] on button "Edit Quote" at bounding box center [650, 271] width 89 height 22
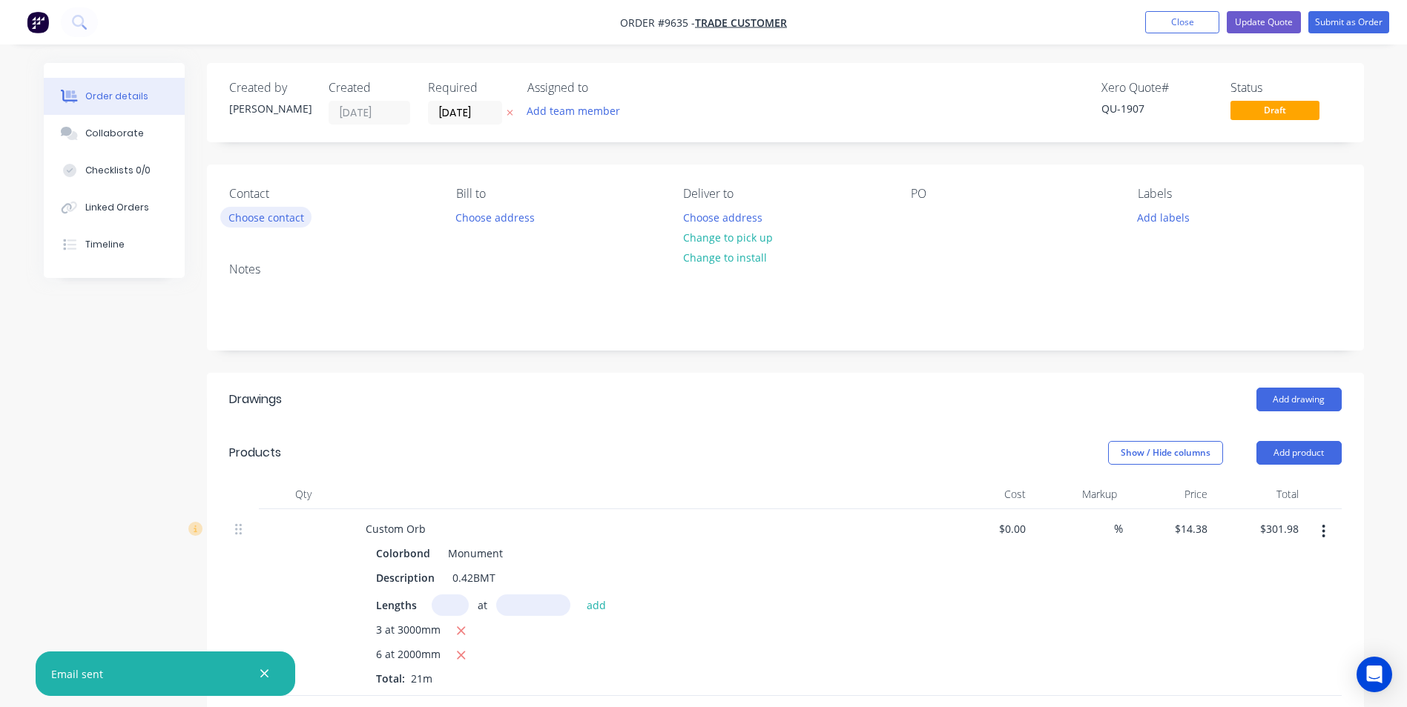
click at [286, 222] on button "Choose contact" at bounding box center [265, 217] width 91 height 20
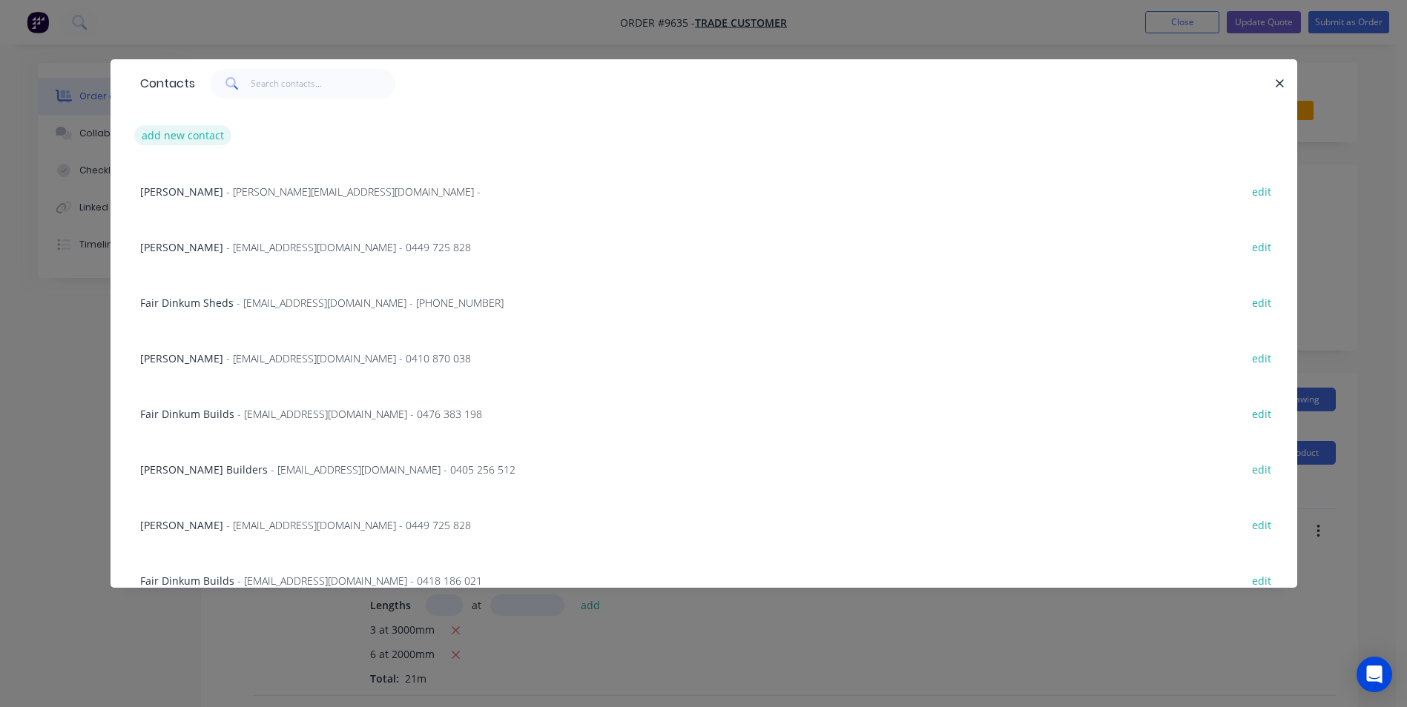
click at [191, 128] on button "add new contact" at bounding box center [183, 135] width 98 height 20
select select "AU"
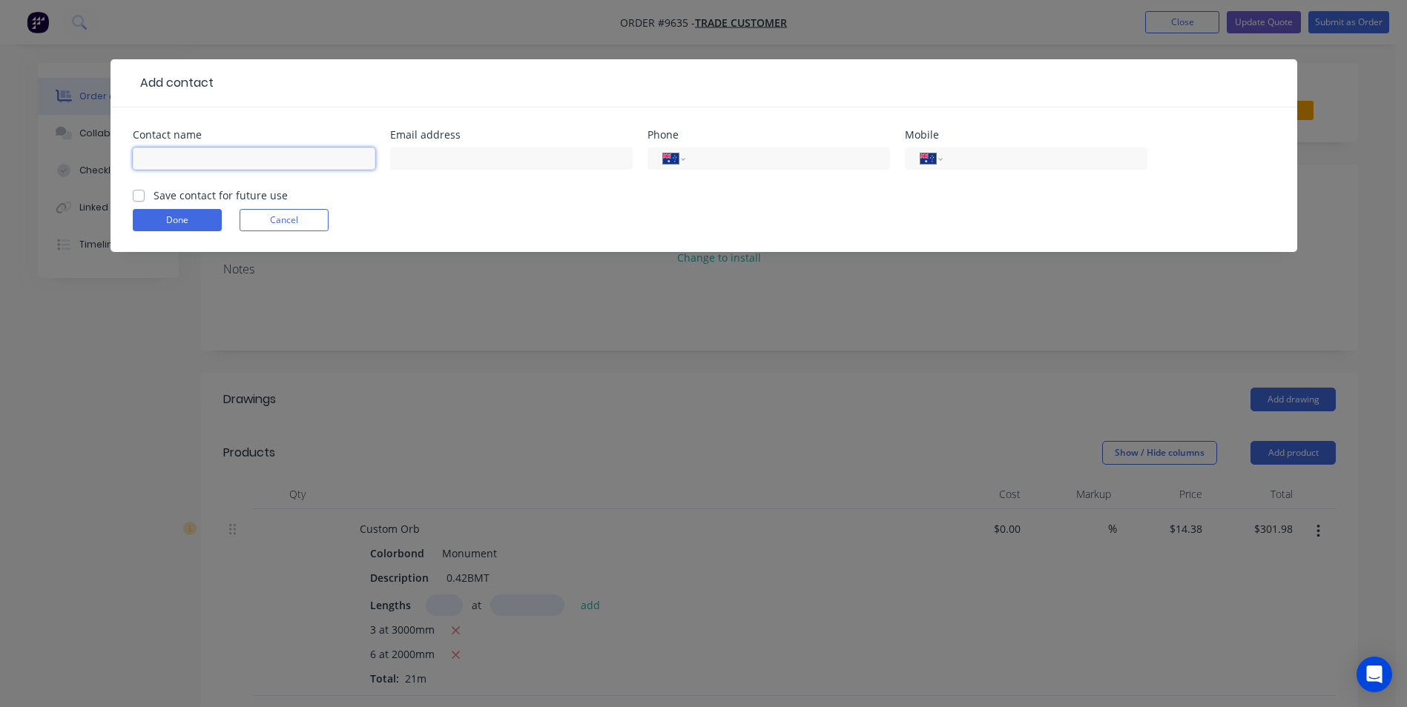
click at [199, 167] on input "text" at bounding box center [254, 159] width 242 height 22
type input "warren"
type input "0409 749 468"
click at [153, 193] on label "Save contact for future use" at bounding box center [220, 196] width 134 height 16
click at [142, 193] on input "Save contact for future use" at bounding box center [139, 195] width 12 height 14
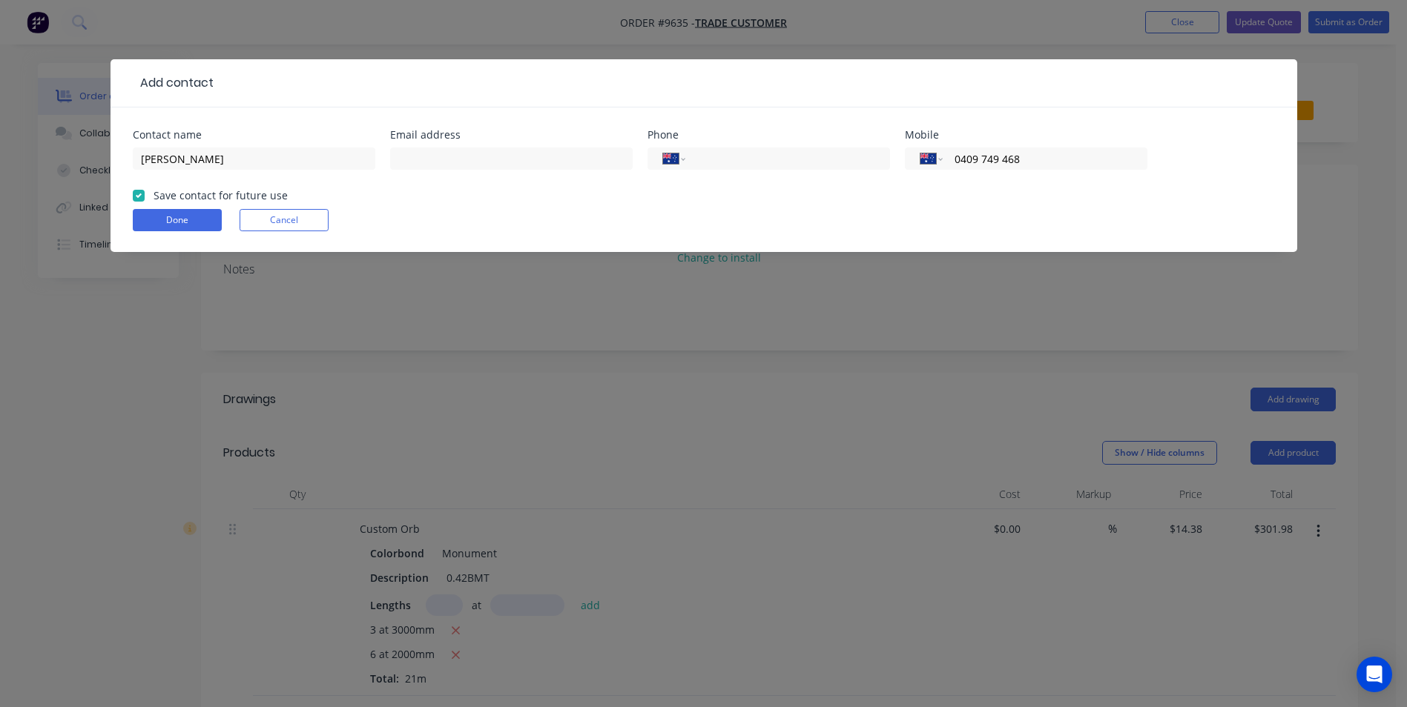
checkbox input "true"
click at [157, 219] on button "Done" at bounding box center [177, 220] width 89 height 22
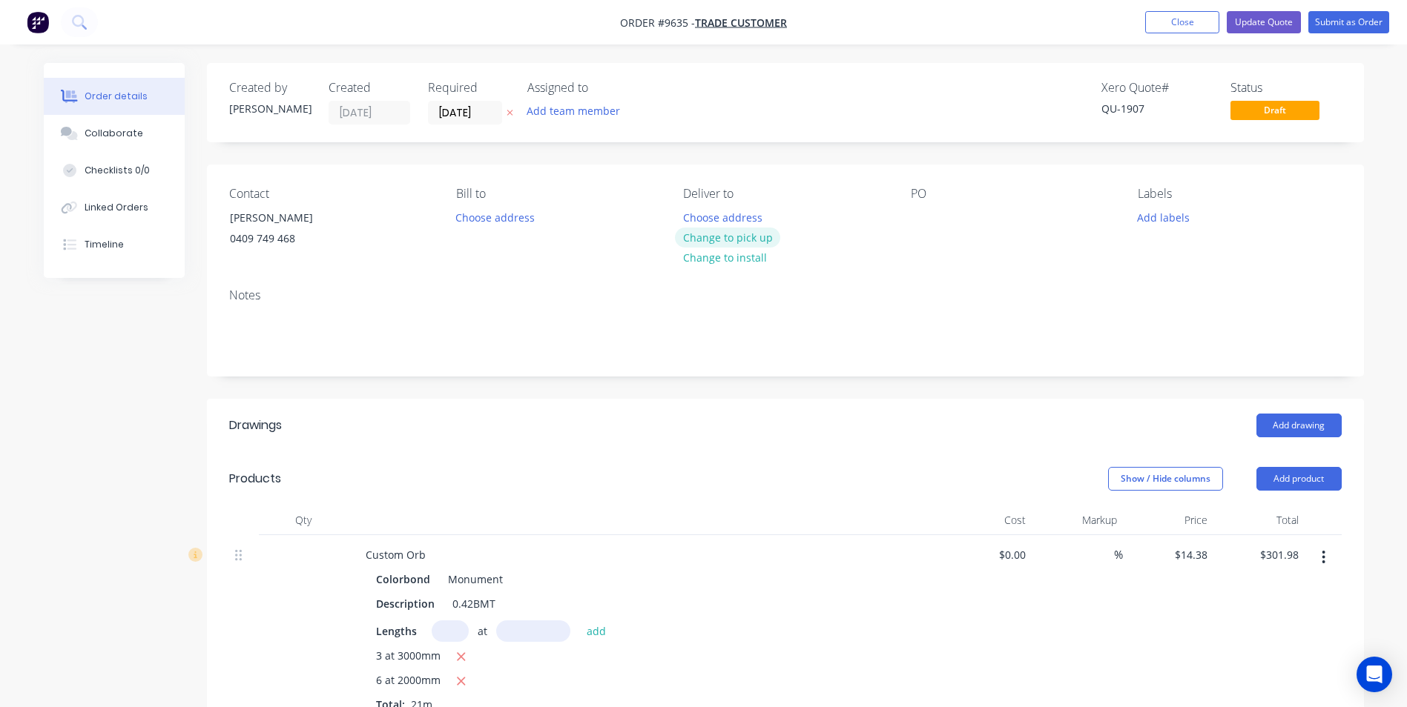
click at [744, 237] on button "Change to pick up" at bounding box center [727, 238] width 105 height 20
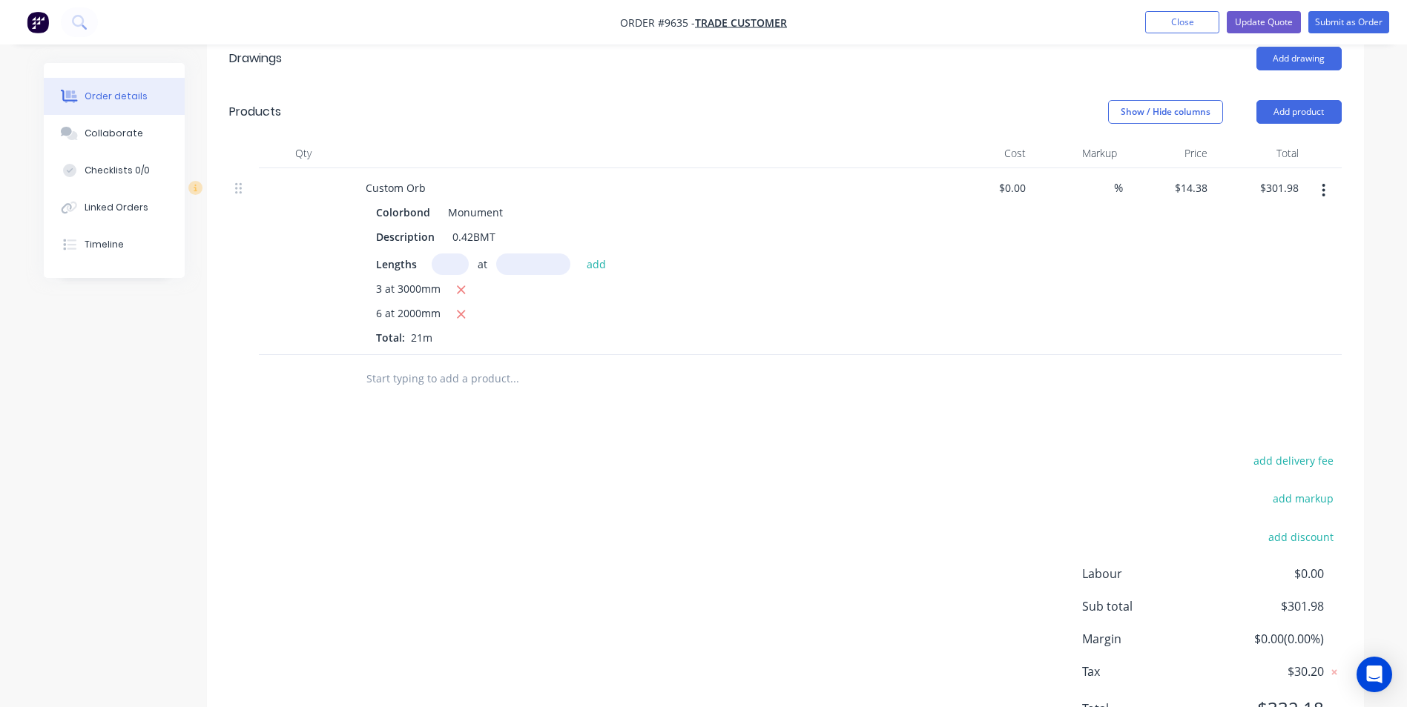
scroll to position [219, 0]
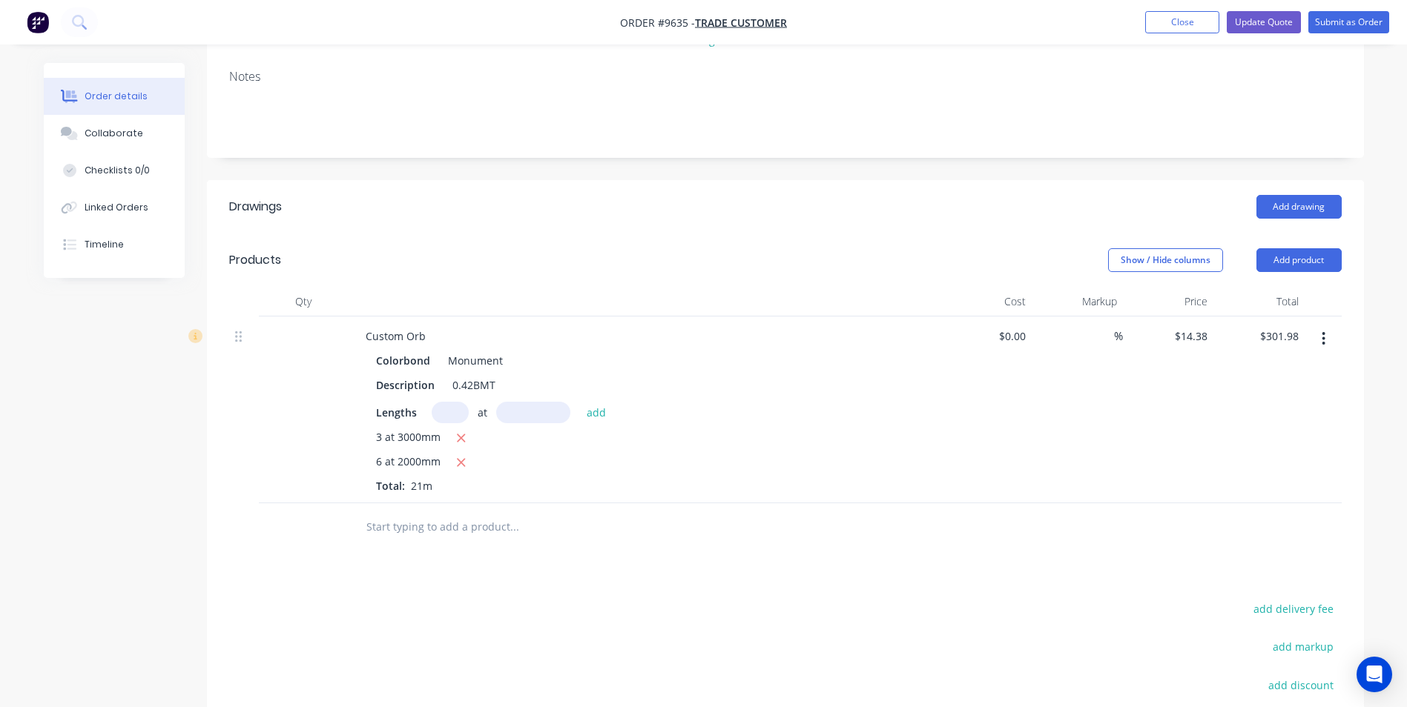
click at [432, 528] on input "text" at bounding box center [514, 527] width 297 height 30
click at [1329, 208] on button "Add drawing" at bounding box center [1298, 207] width 85 height 24
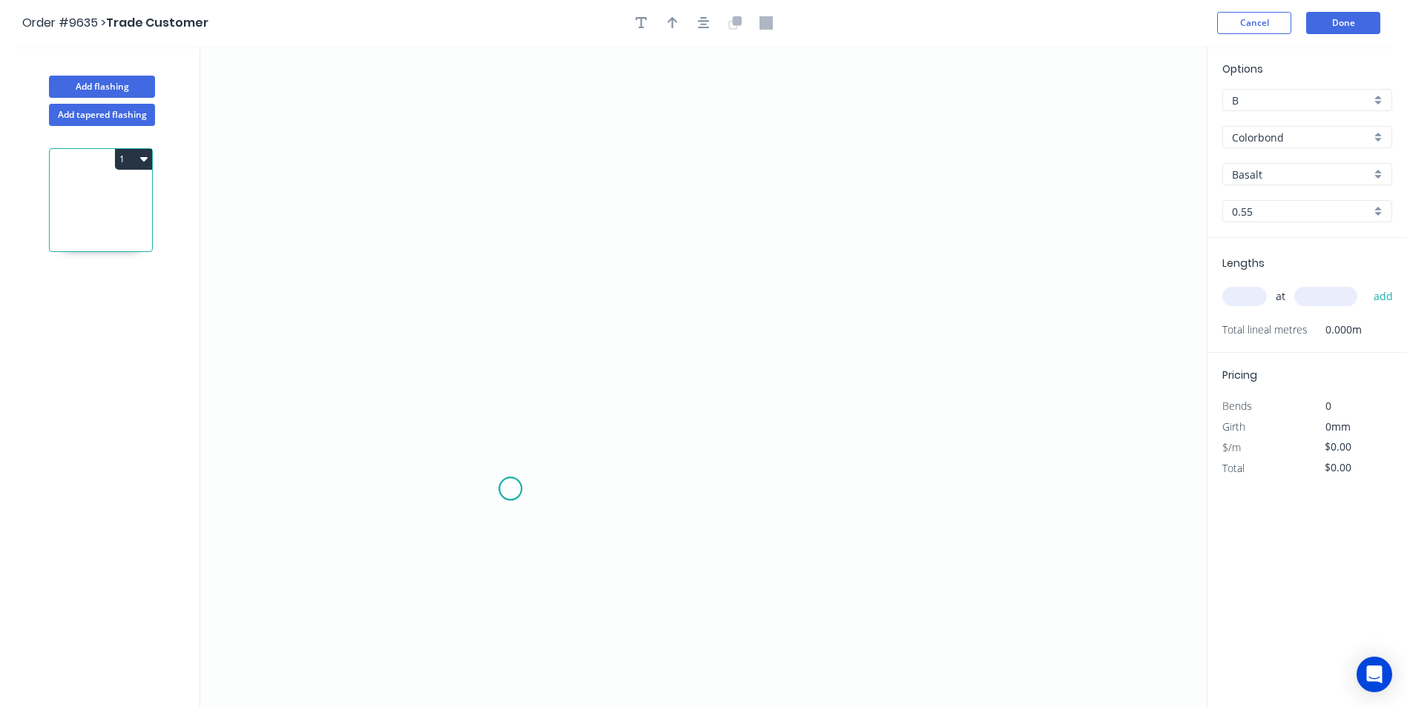
drag, startPoint x: 510, startPoint y: 489, endPoint x: 547, endPoint y: 167, distance: 324.7
click at [510, 489] on icon "0" at bounding box center [703, 376] width 1006 height 661
click at [518, 231] on icon "0" at bounding box center [703, 376] width 1006 height 661
click at [866, 226] on icon "0 ?" at bounding box center [703, 376] width 1006 height 661
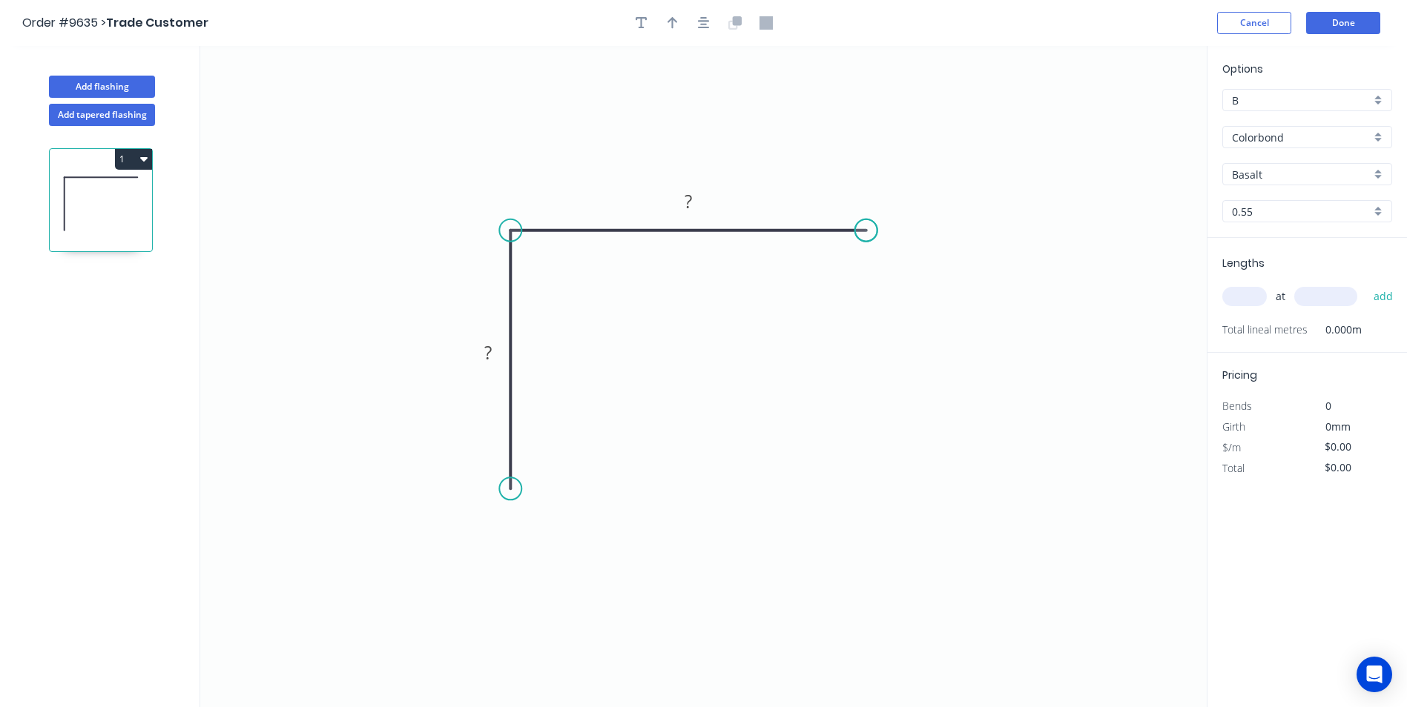
click at [866, 226] on circle at bounding box center [866, 230] width 22 height 22
click at [914, 271] on div "Crush & Fold" at bounding box center [940, 276] width 149 height 30
click at [899, 296] on div "Delete bend" at bounding box center [946, 309] width 149 height 30
click at [905, 282] on div "Crush & Fold" at bounding box center [948, 284] width 149 height 30
click at [921, 271] on div "Flip bend" at bounding box center [934, 280] width 149 height 30
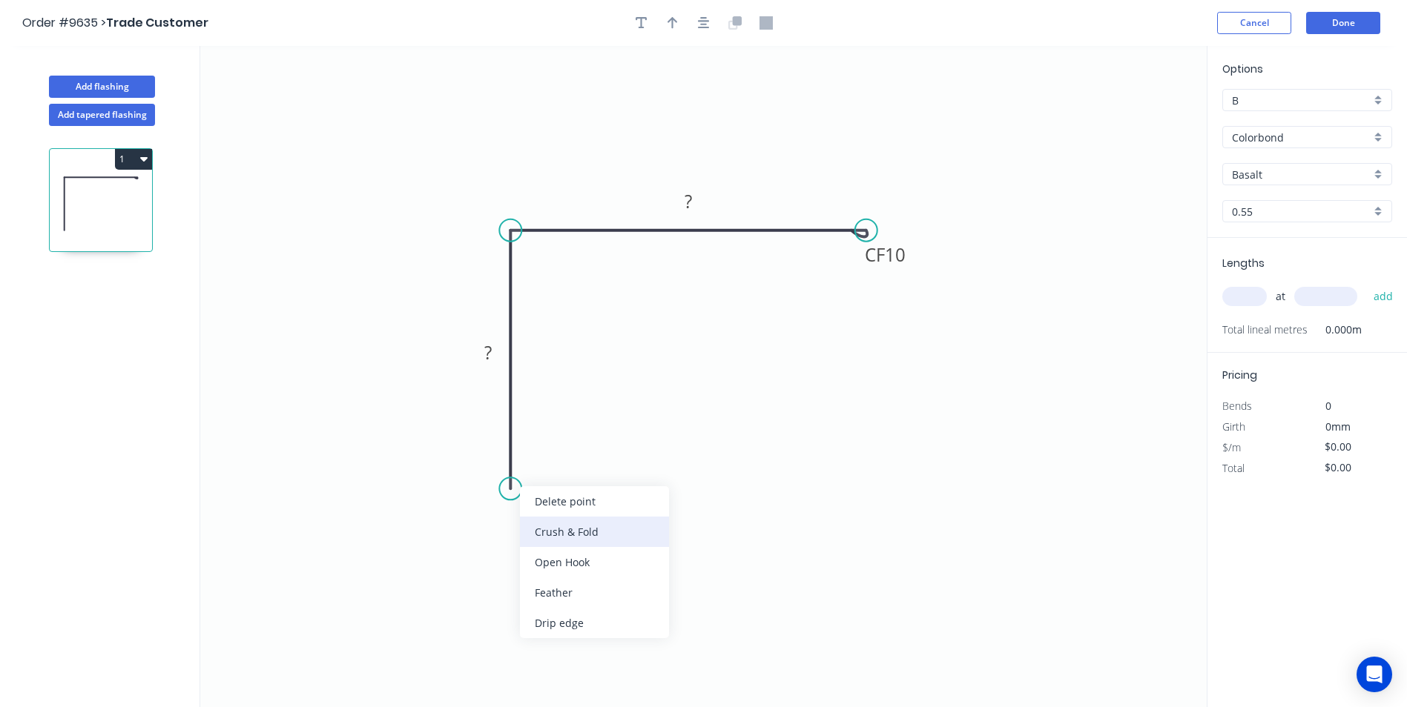
click at [542, 530] on div "Crush & Fold" at bounding box center [594, 532] width 149 height 30
click at [488, 360] on tspan "?" at bounding box center [487, 352] width 7 height 24
drag, startPoint x: 835, startPoint y: 404, endPoint x: 807, endPoint y: 77, distance: 328.2
click at [835, 403] on icon "0 CF 10 75 CF 10 75" at bounding box center [703, 376] width 1006 height 661
type input "$13.52"
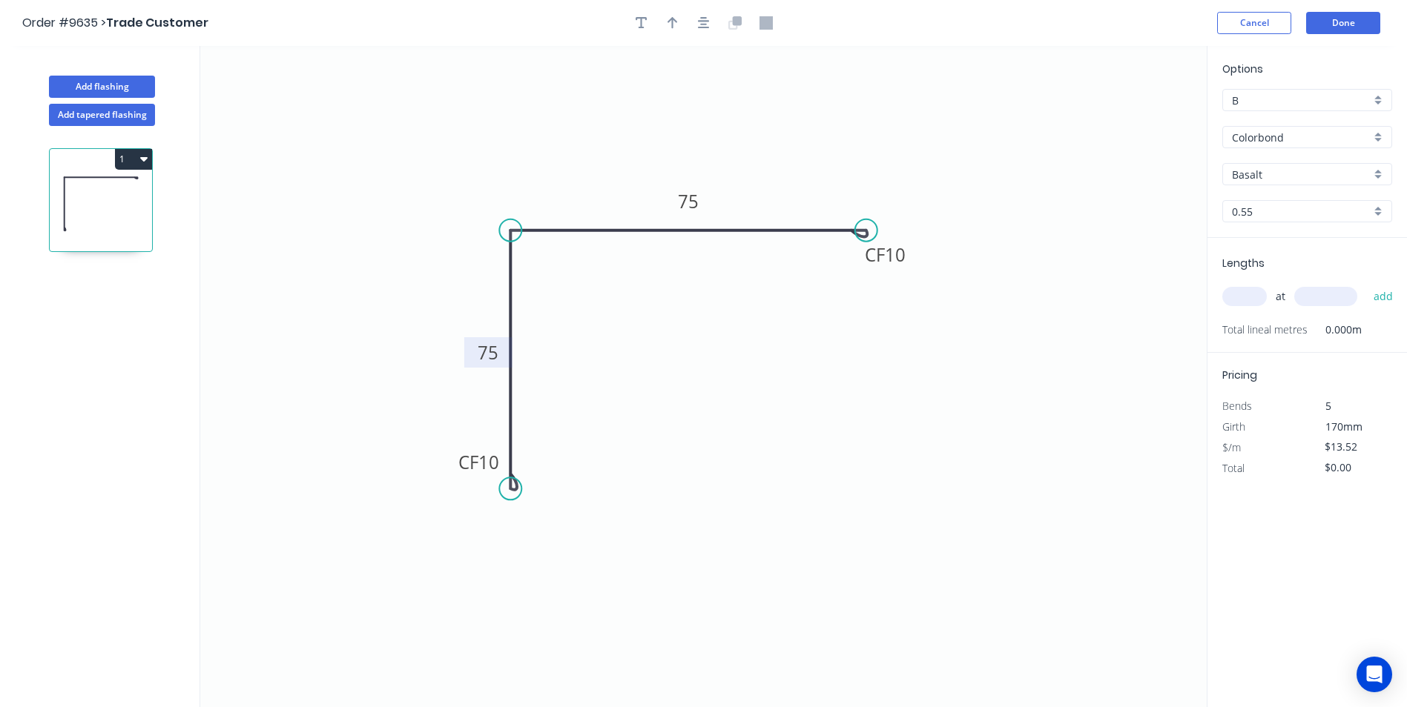
click at [1249, 303] on input "text" at bounding box center [1244, 296] width 44 height 19
type input "1"
type input "4"
type input "1800"
click at [1366, 284] on button "add" at bounding box center [1383, 296] width 35 height 25
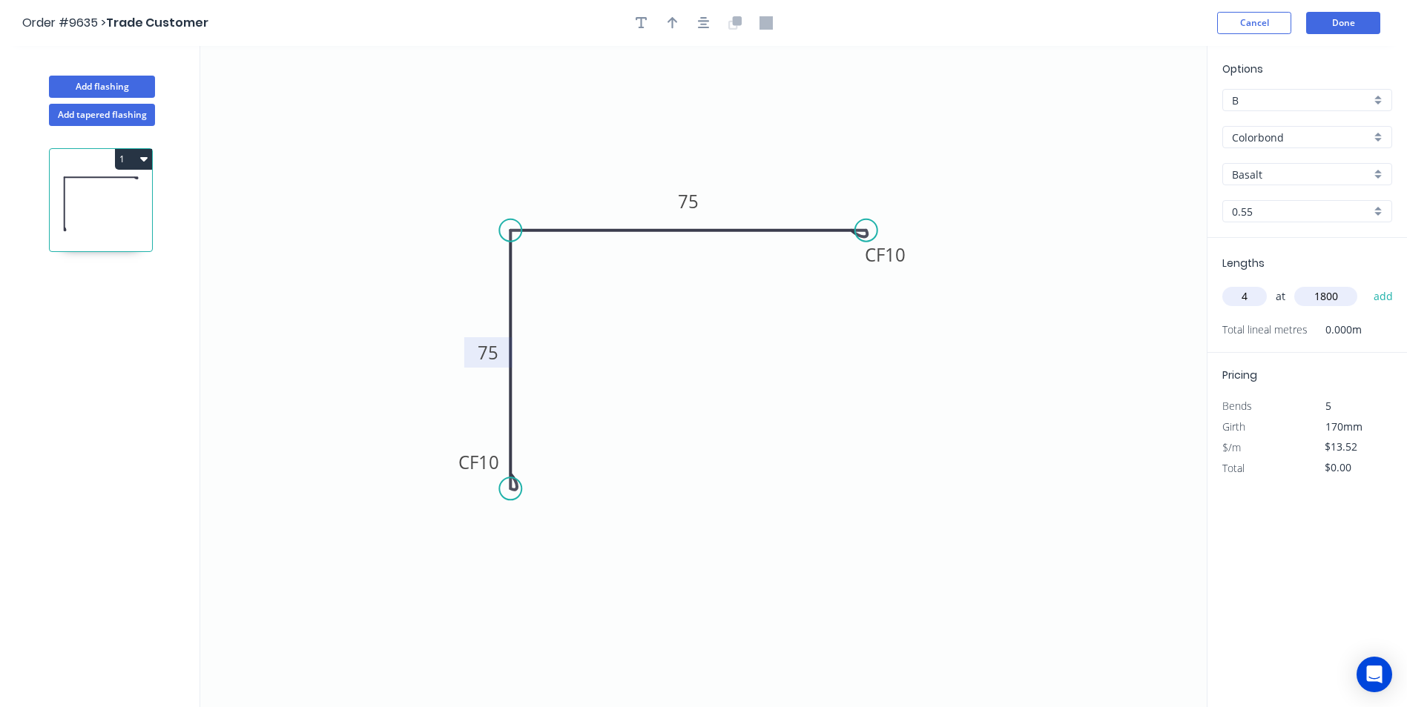
type input "$97.34"
click at [132, 165] on button "1" at bounding box center [133, 159] width 37 height 21
click at [1238, 296] on input "text" at bounding box center [1244, 296] width 44 height 19
type input "4"
type input "2100"
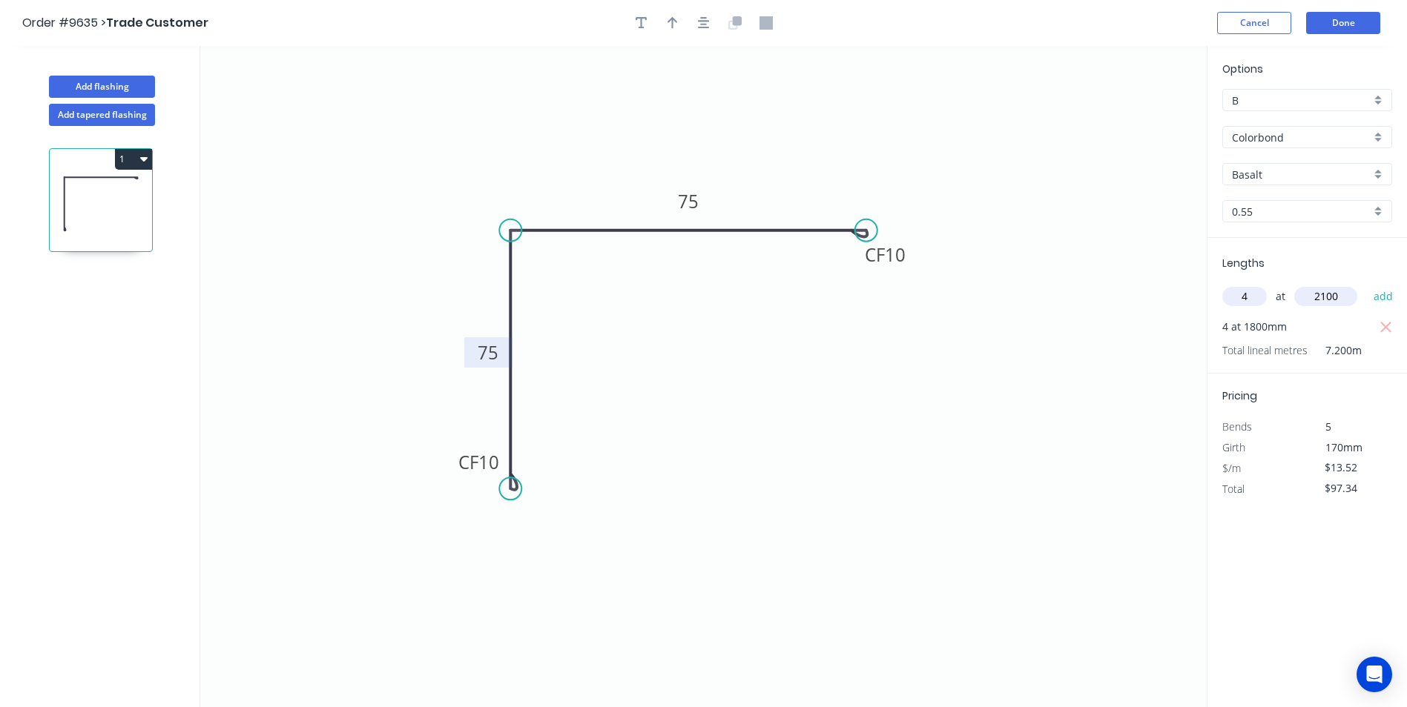
click at [1366, 284] on button "add" at bounding box center [1383, 296] width 35 height 25
type input "$210.91"
click at [91, 90] on button "Add flashing" at bounding box center [102, 87] width 106 height 22
type input "$0.00"
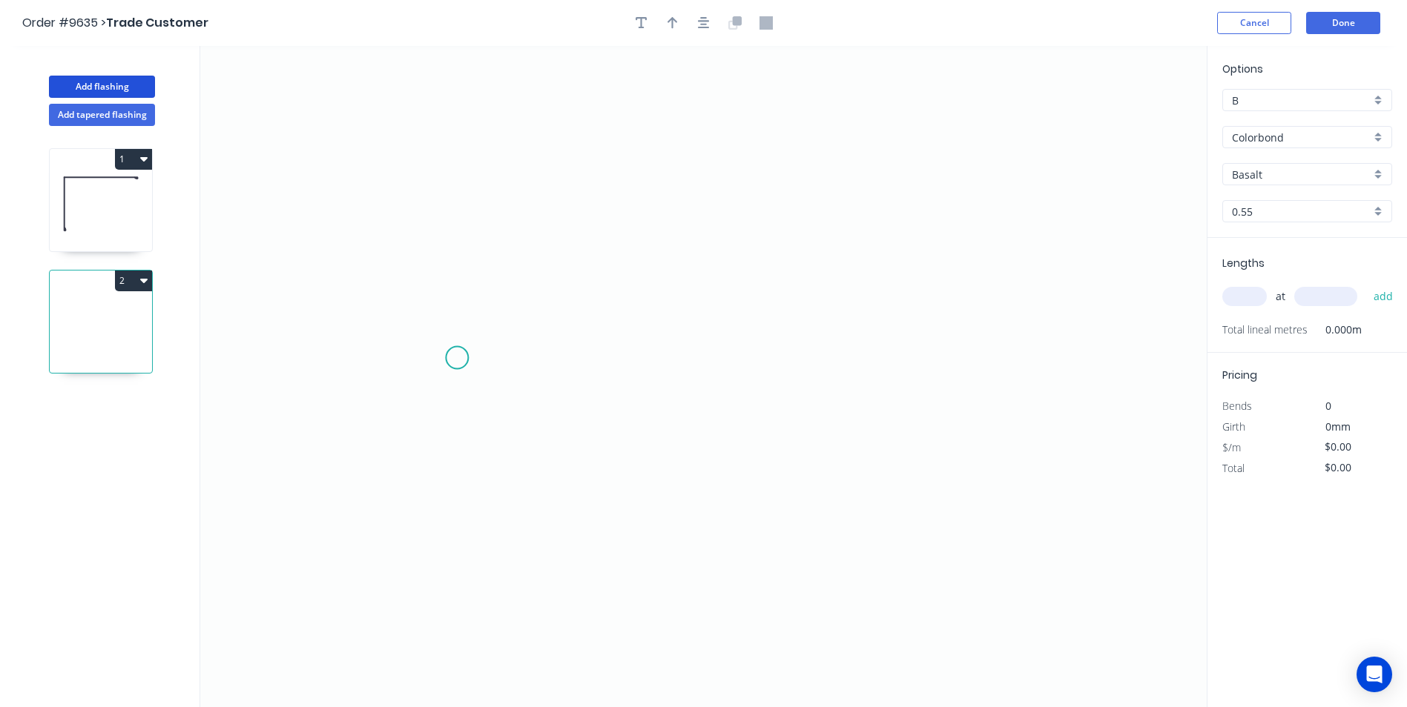
click at [457, 358] on icon "0" at bounding box center [703, 376] width 1006 height 661
drag, startPoint x: 669, startPoint y: 224, endPoint x: 909, endPoint y: 334, distance: 264.1
click at [671, 224] on icon "0" at bounding box center [703, 376] width 1006 height 661
click at [911, 355] on icon "0 ?" at bounding box center [703, 376] width 1006 height 661
click at [911, 355] on circle at bounding box center [910, 355] width 22 height 22
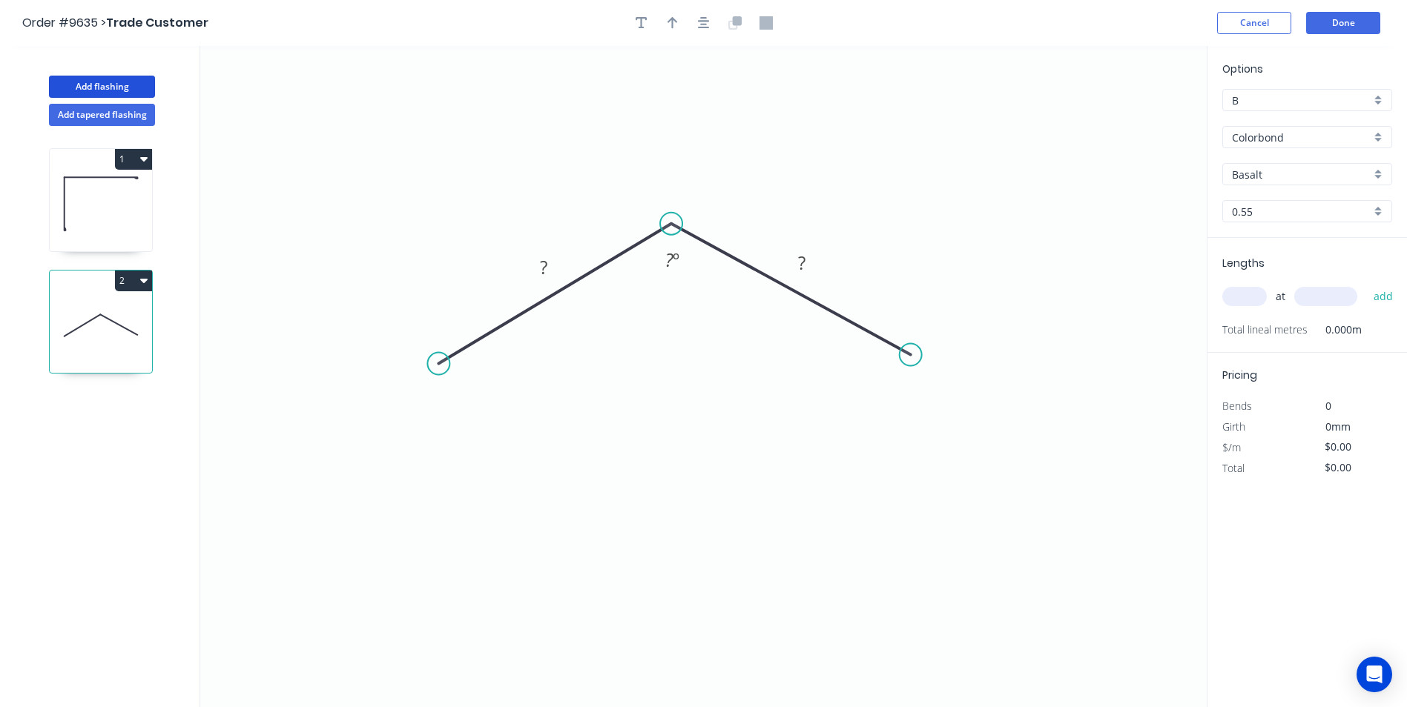
drag, startPoint x: 454, startPoint y: 359, endPoint x: 438, endPoint y: 364, distance: 16.4
click at [438, 364] on circle at bounding box center [438, 364] width 22 height 22
click at [550, 265] on rect at bounding box center [544, 268] width 30 height 21
drag, startPoint x: 795, startPoint y: 145, endPoint x: 775, endPoint y: 127, distance: 27.3
click at [794, 145] on icon "0 100 100 130 º" at bounding box center [703, 376] width 1006 height 661
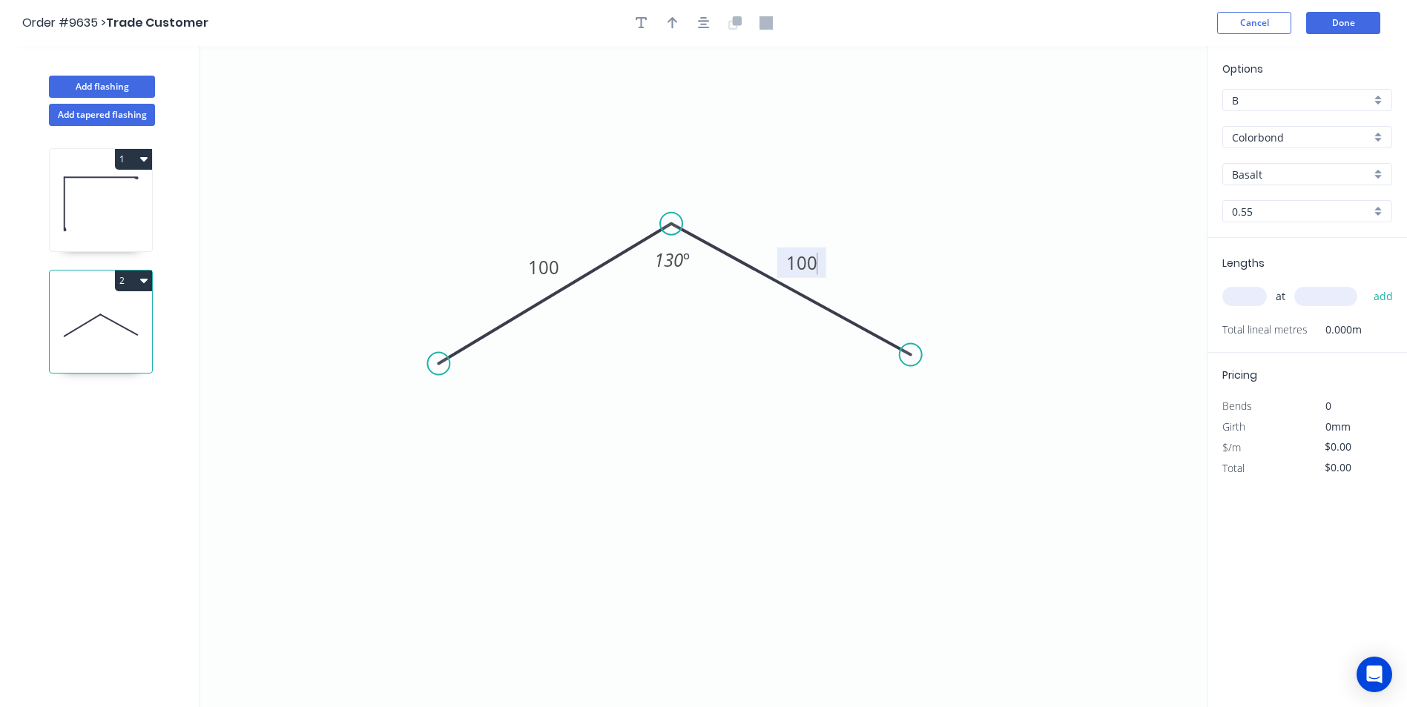
type input "$7.67"
click at [680, 29] on button "button" at bounding box center [672, 23] width 22 height 22
click at [1131, 117] on icon at bounding box center [1131, 102] width 13 height 47
drag, startPoint x: 1131, startPoint y: 117, endPoint x: 855, endPoint y: 178, distance: 282.5
click at [934, 175] on icon at bounding box center [955, 153] width 43 height 43
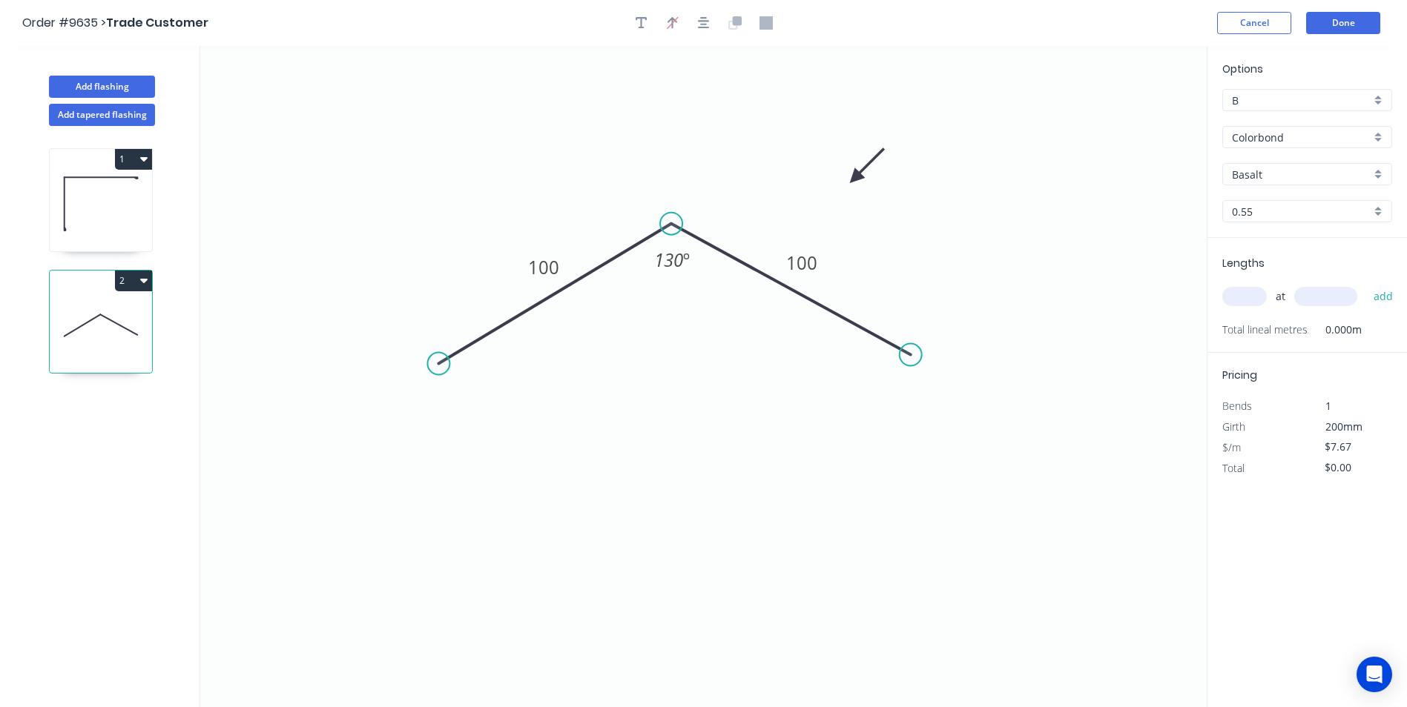
click at [1248, 289] on input "text" at bounding box center [1244, 296] width 44 height 19
type input "1"
type input "2000"
click at [1366, 284] on button "add" at bounding box center [1383, 296] width 35 height 25
type input "$15.34"
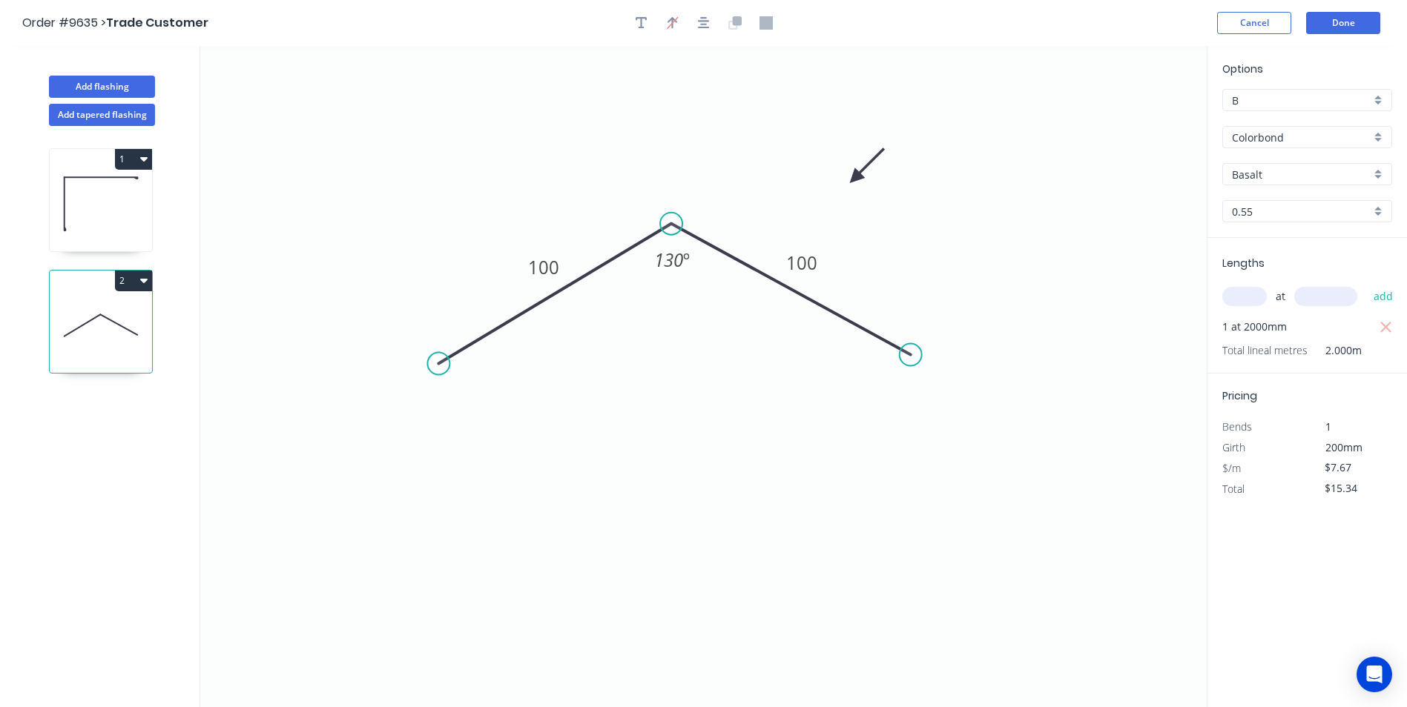
click at [1373, 173] on div "Basalt" at bounding box center [1307, 174] width 170 height 22
click at [1333, 250] on div "Monument" at bounding box center [1307, 244] width 168 height 26
click at [116, 223] on icon at bounding box center [101, 203] width 102 height 95
type input "Basalt"
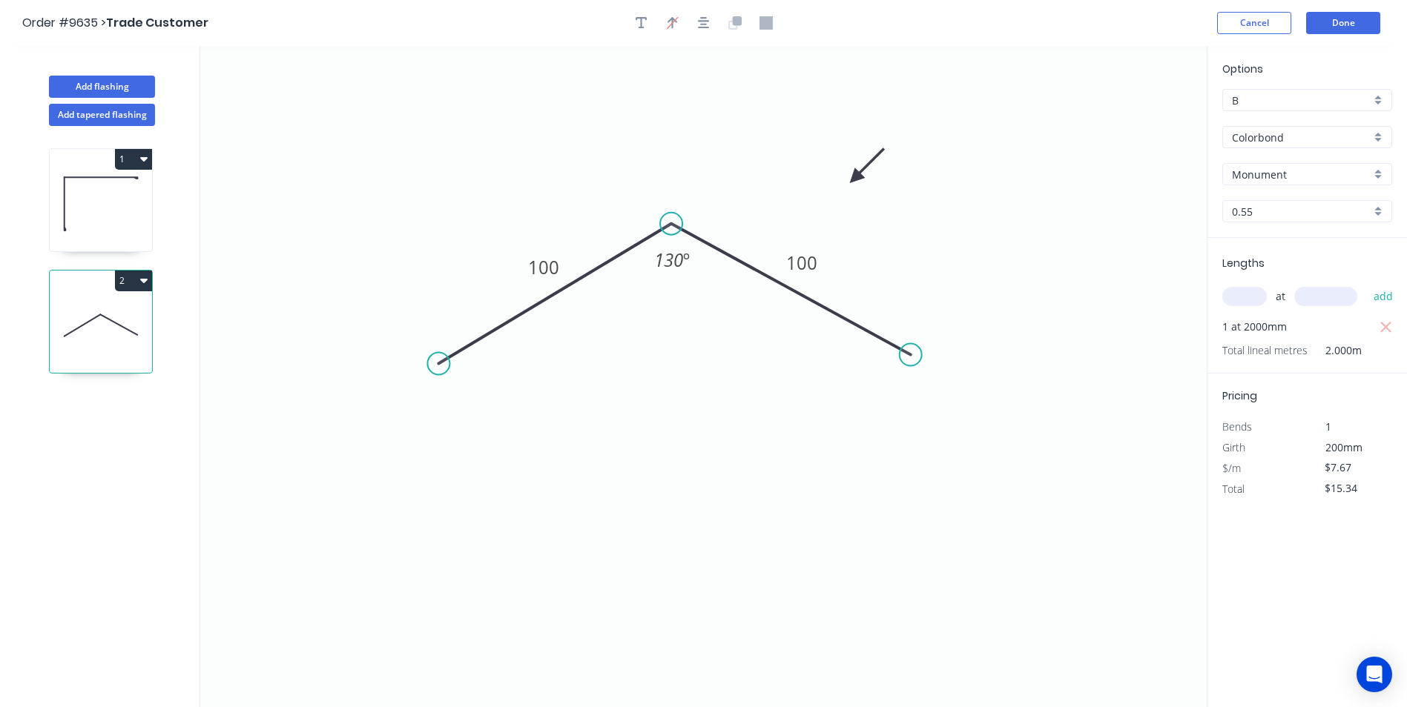
type input "$13.52"
type input "$210.91"
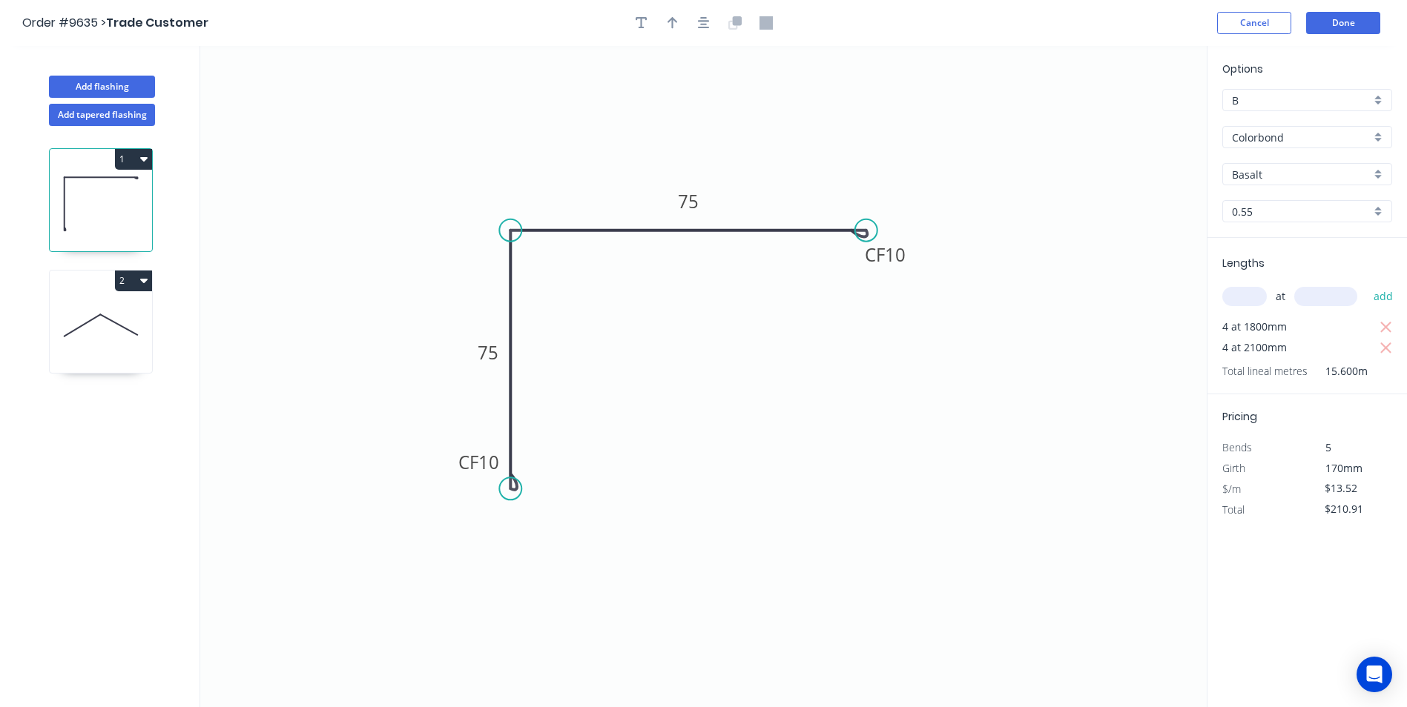
click at [110, 337] on icon at bounding box center [101, 325] width 102 height 95
type input "Monument"
type input "$7.67"
type input "$15.34"
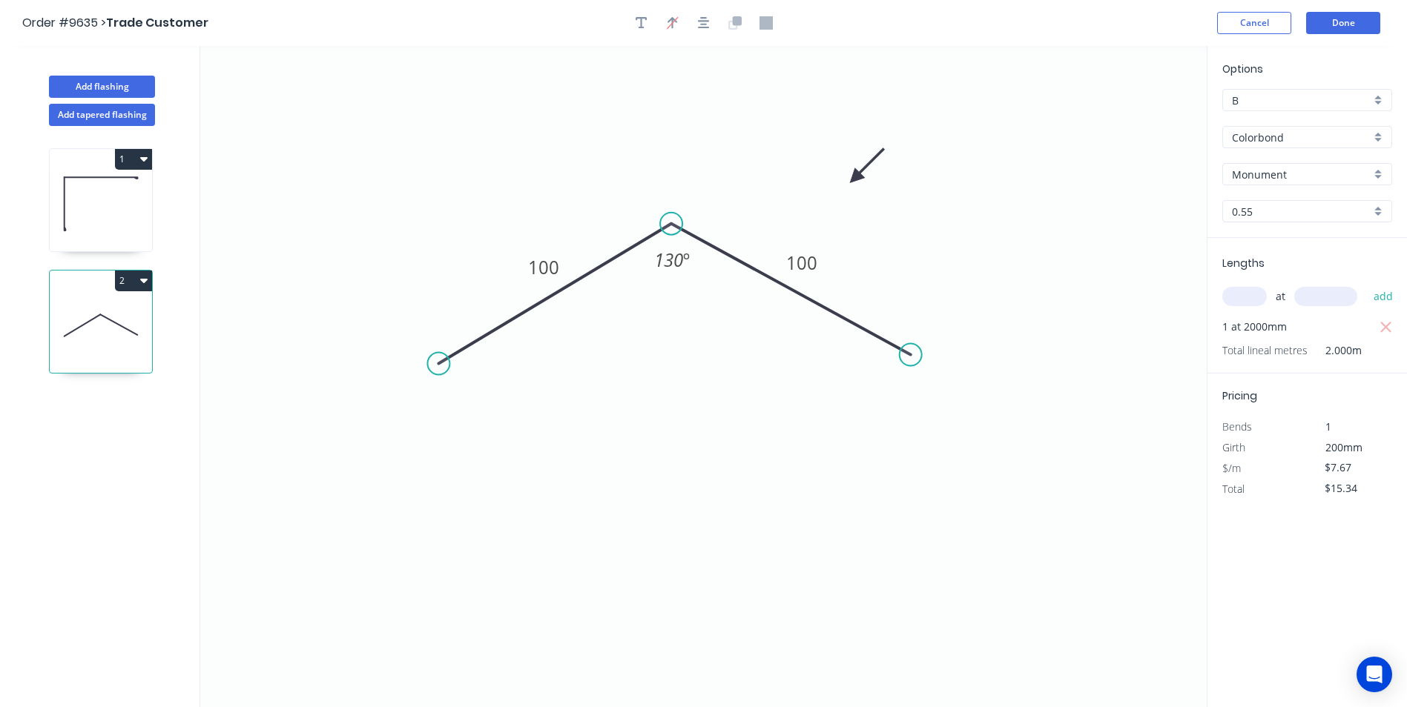
click at [1377, 138] on div "Colorbond" at bounding box center [1307, 137] width 170 height 22
click at [1281, 264] on div "Zincalume" at bounding box center [1307, 270] width 168 height 26
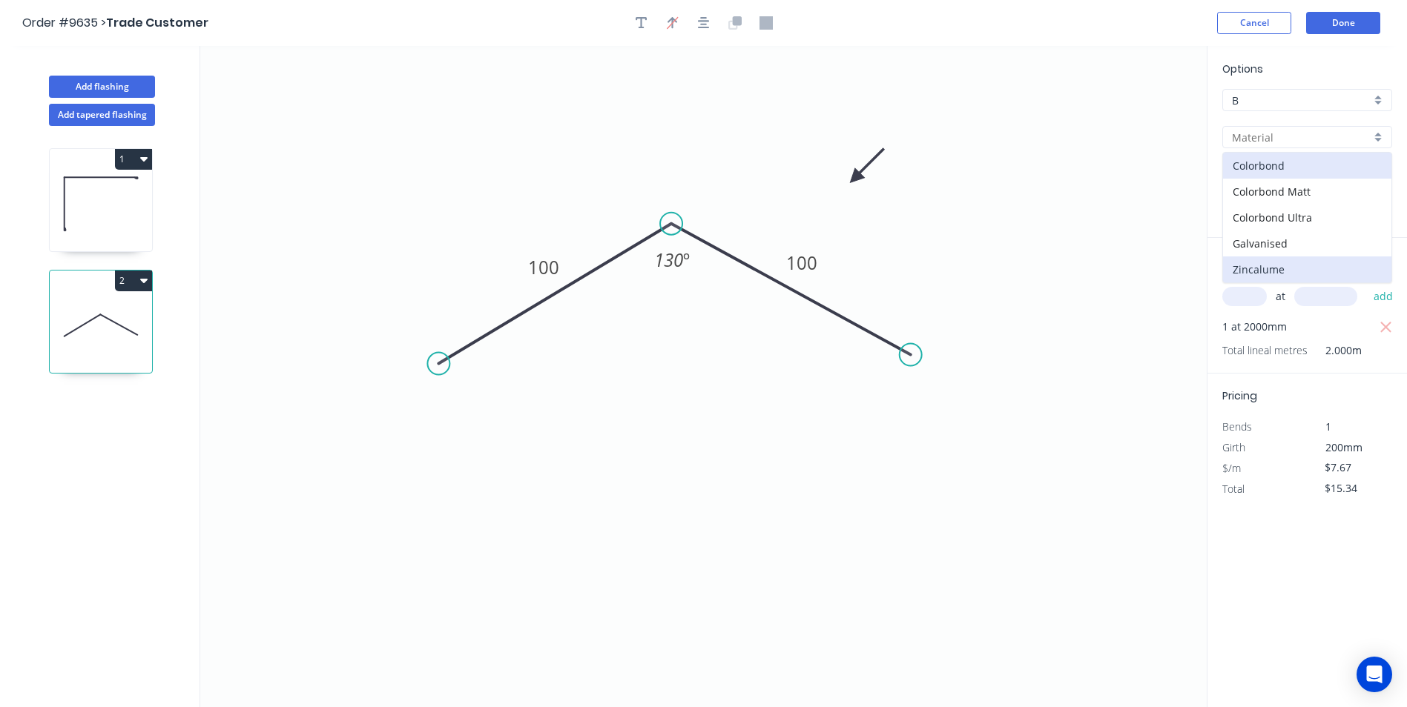
type input "Zincalume"
type input "Unpainted"
type input "$8.05"
type input "$16.10"
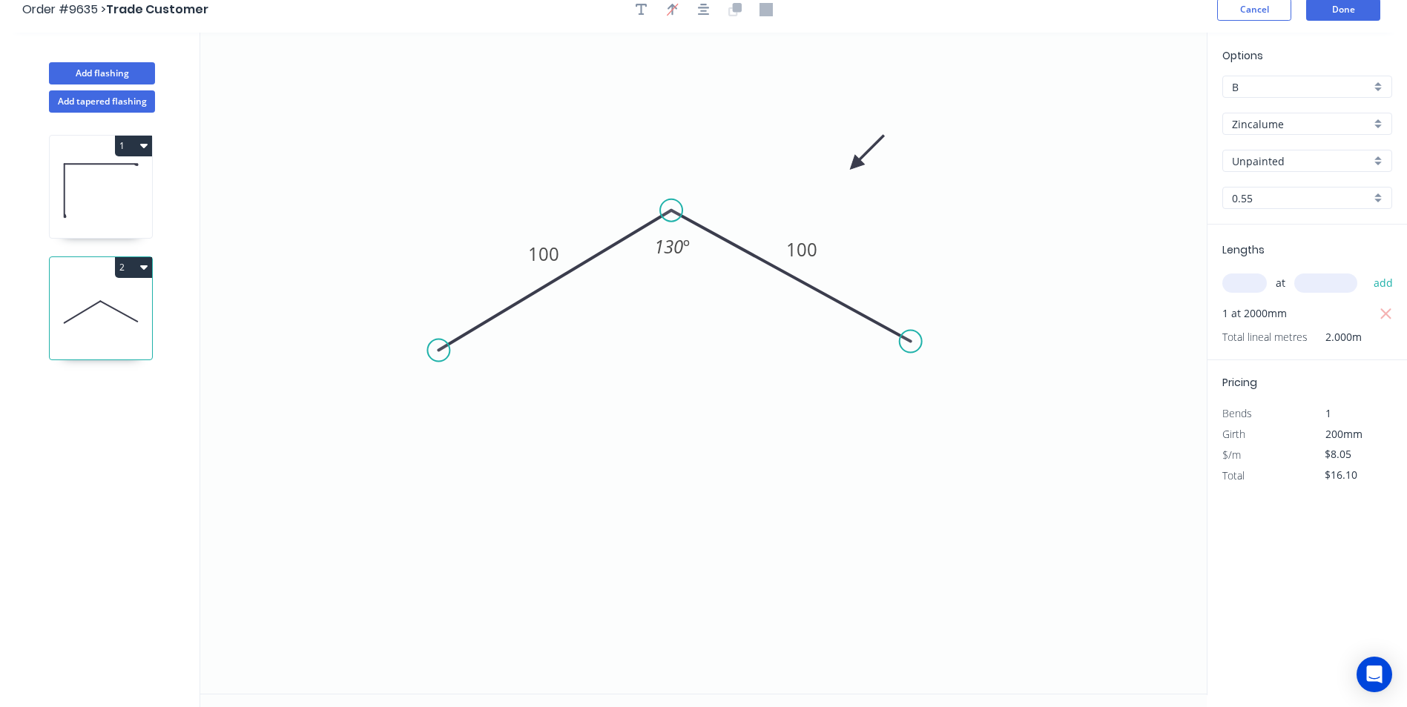
scroll to position [0, 0]
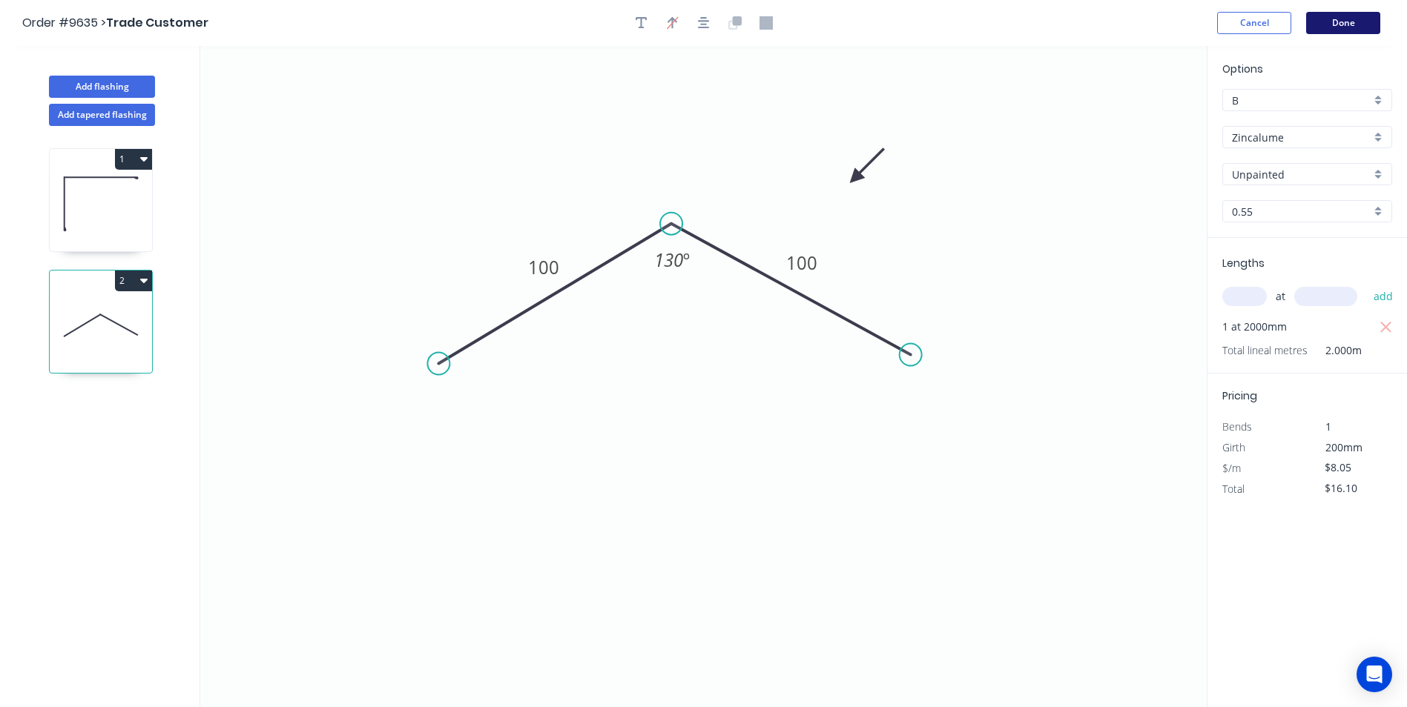
click at [1338, 29] on button "Done" at bounding box center [1343, 23] width 74 height 22
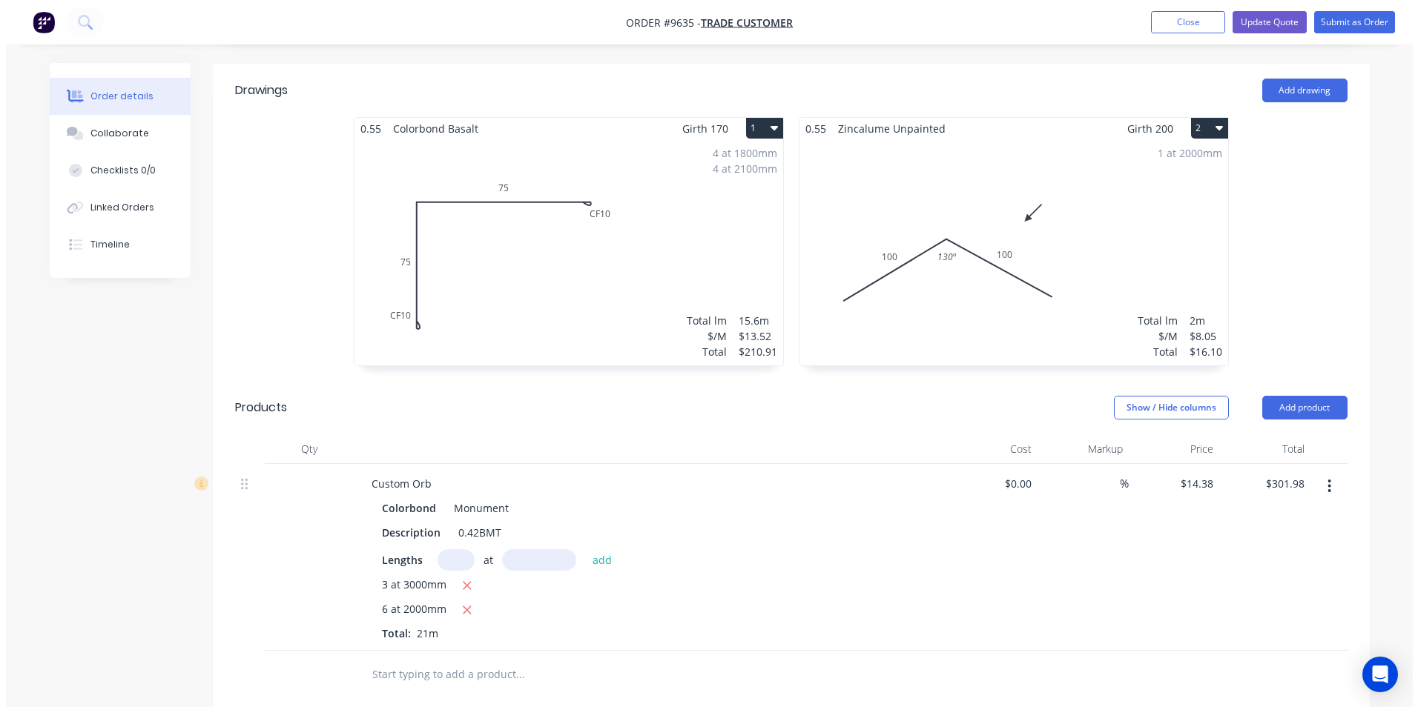
scroll to position [334, 0]
click at [1350, 22] on button "Submit as Order" at bounding box center [1348, 22] width 81 height 22
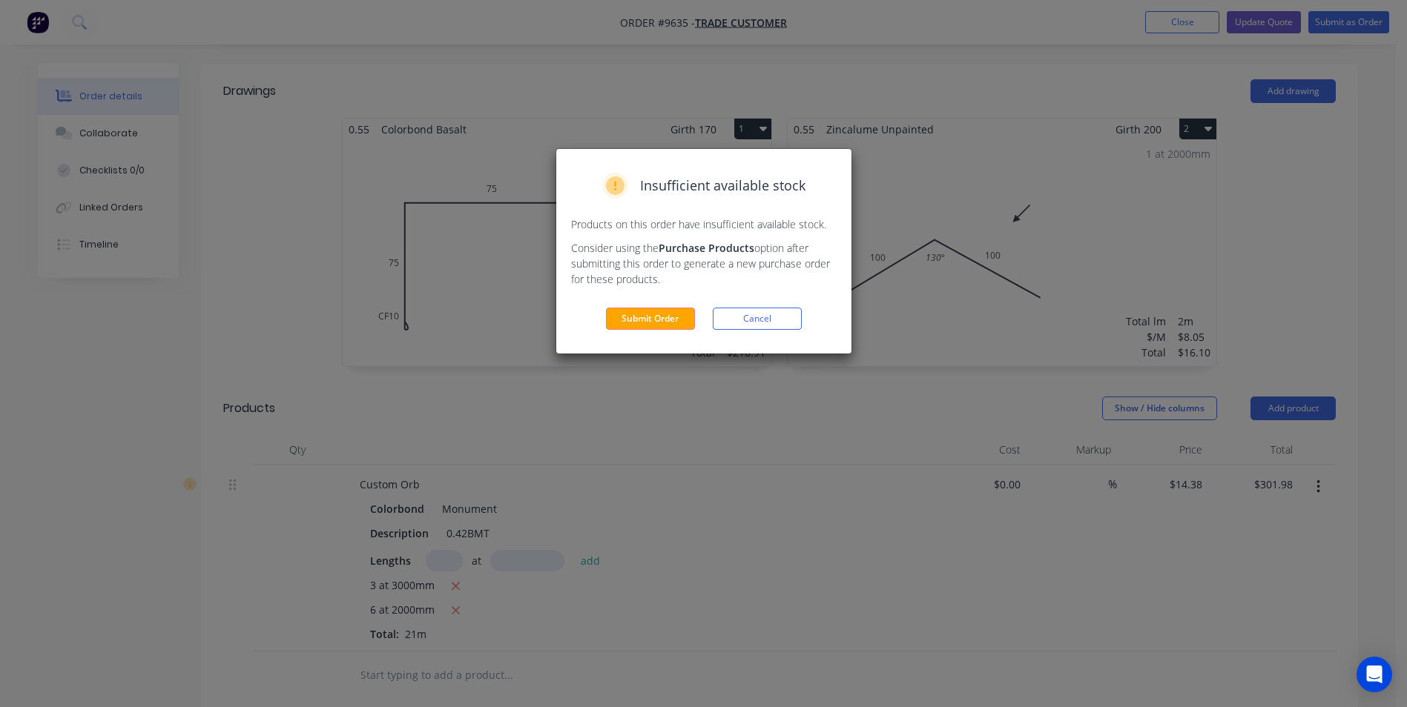
click at [644, 331] on div "Insufficient available stock Products on this order have insufficient available…" at bounding box center [703, 251] width 295 height 205
click at [646, 315] on button "Submit Order" at bounding box center [650, 319] width 89 height 22
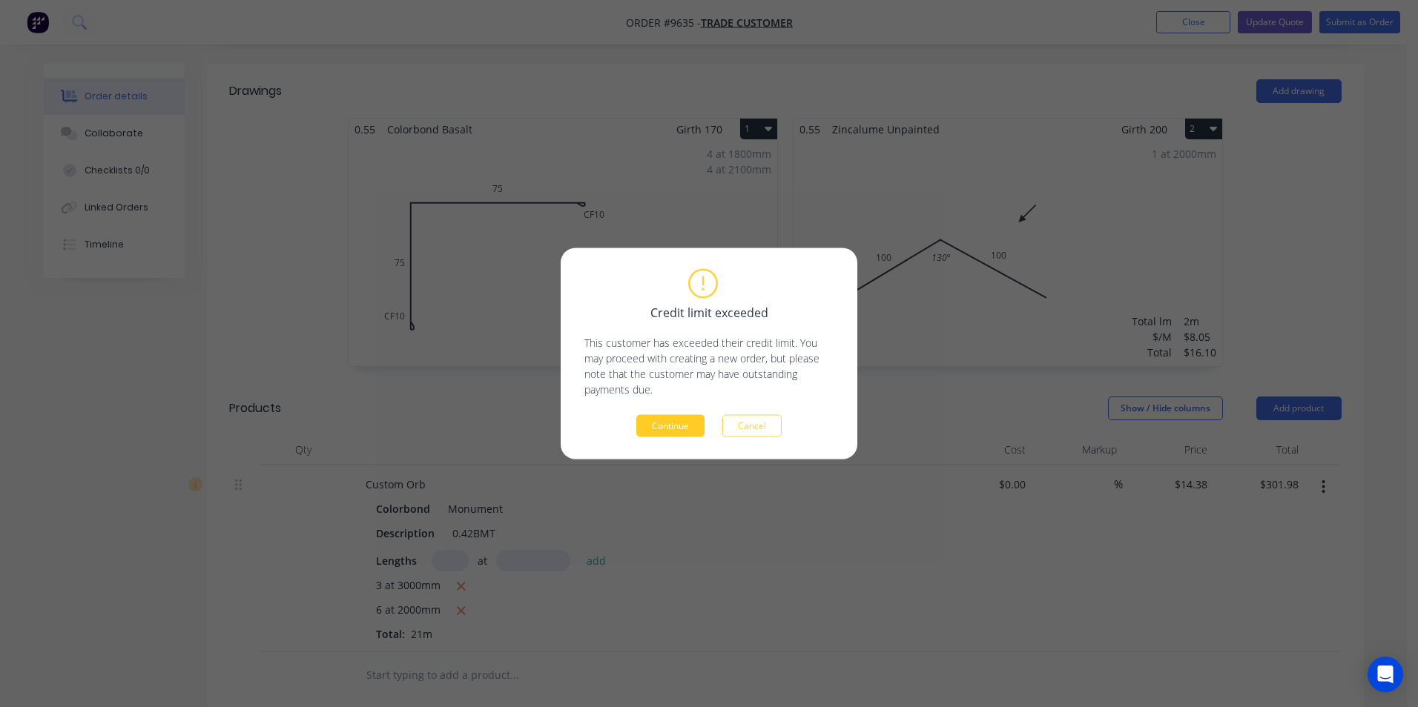
click at [671, 431] on button "Continue" at bounding box center [670, 426] width 68 height 22
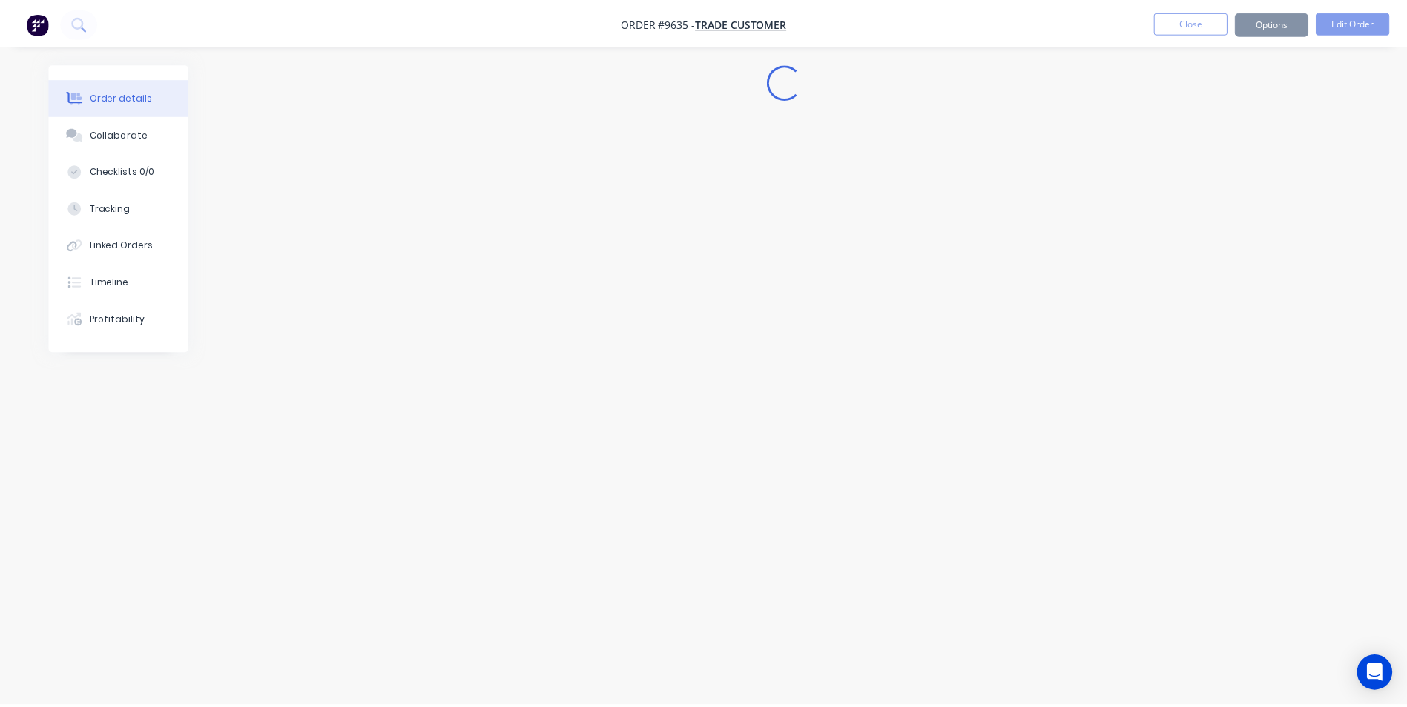
scroll to position [0, 0]
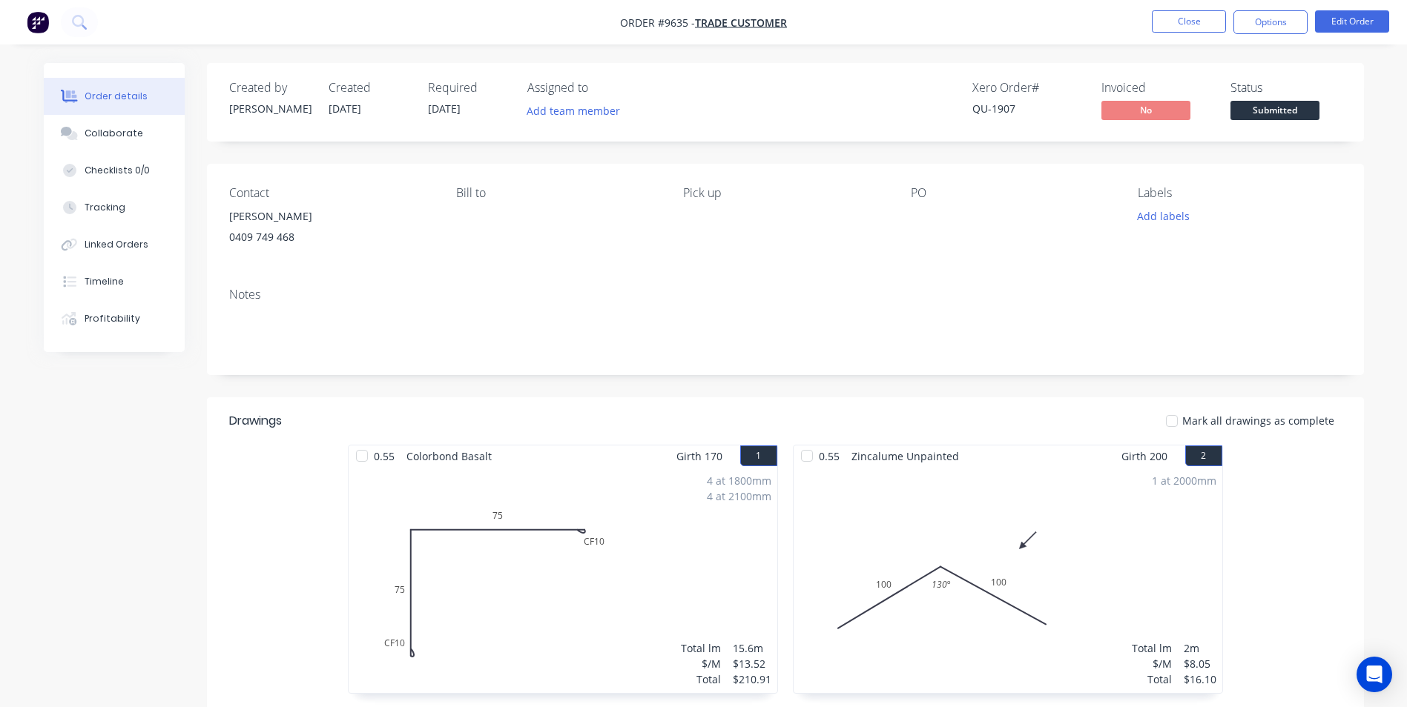
click at [699, 480] on div "4 at 1800mm 4 at 2100mm Total lm $/M Total 15.6m $13.52 $210.91" at bounding box center [563, 580] width 429 height 226
click at [1338, 18] on button "Edit Order" at bounding box center [1352, 21] width 74 height 22
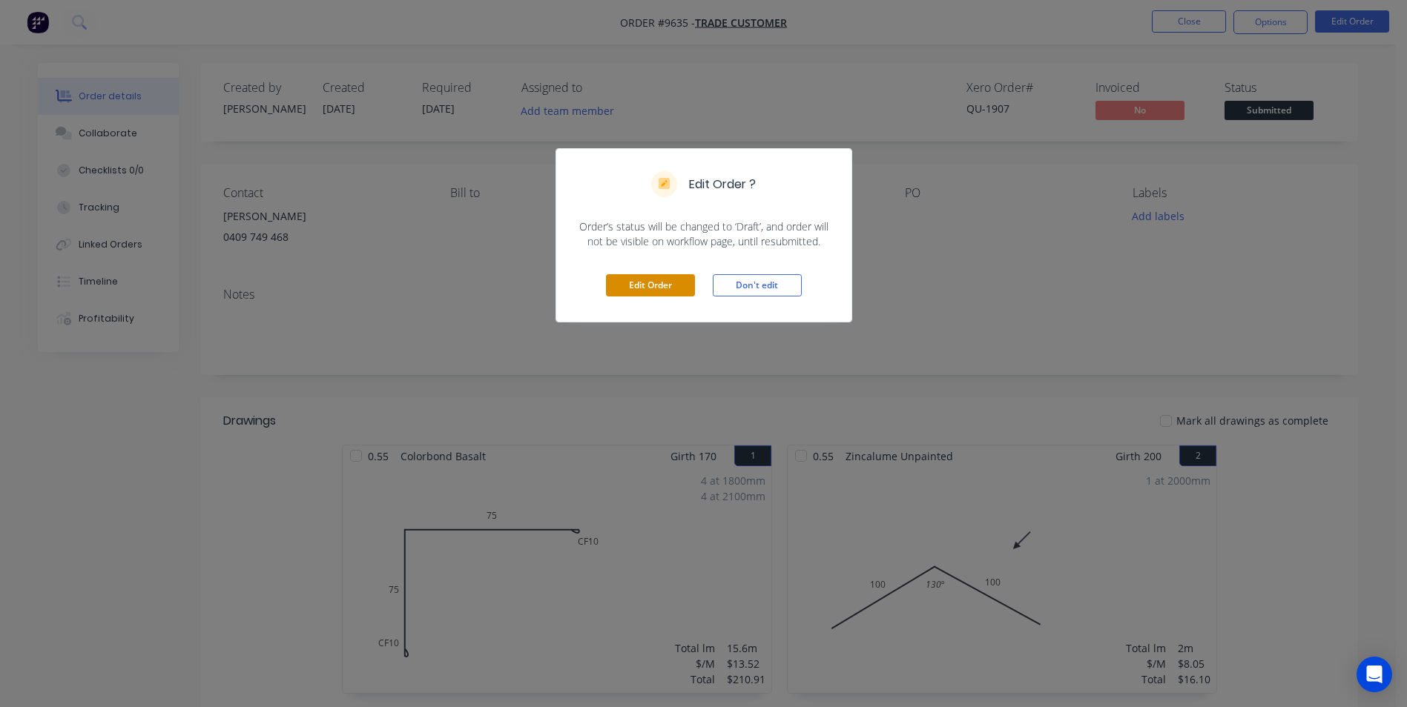
click at [636, 285] on button "Edit Order" at bounding box center [650, 285] width 89 height 22
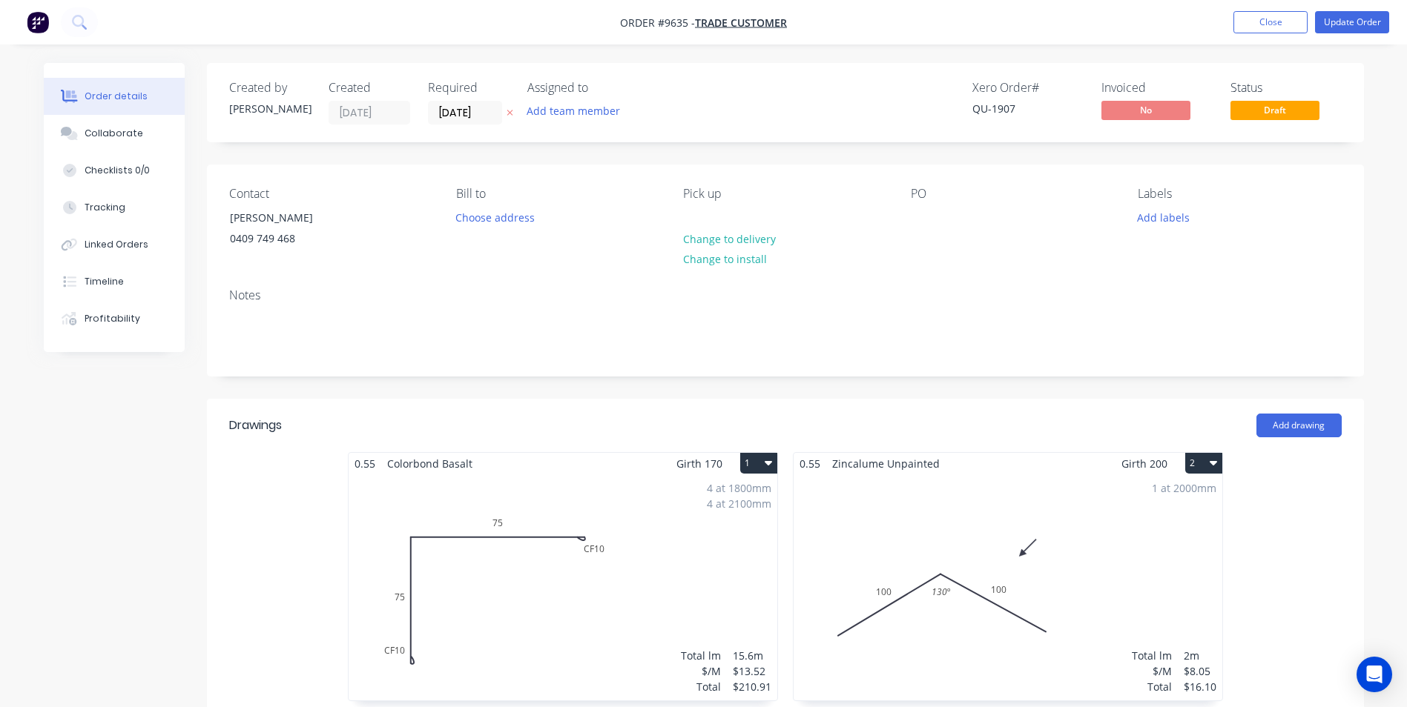
click at [607, 510] on div "4 at 1800mm 4 at 2100mm Total lm $/M Total 15.6m $13.52 $210.91" at bounding box center [563, 588] width 429 height 226
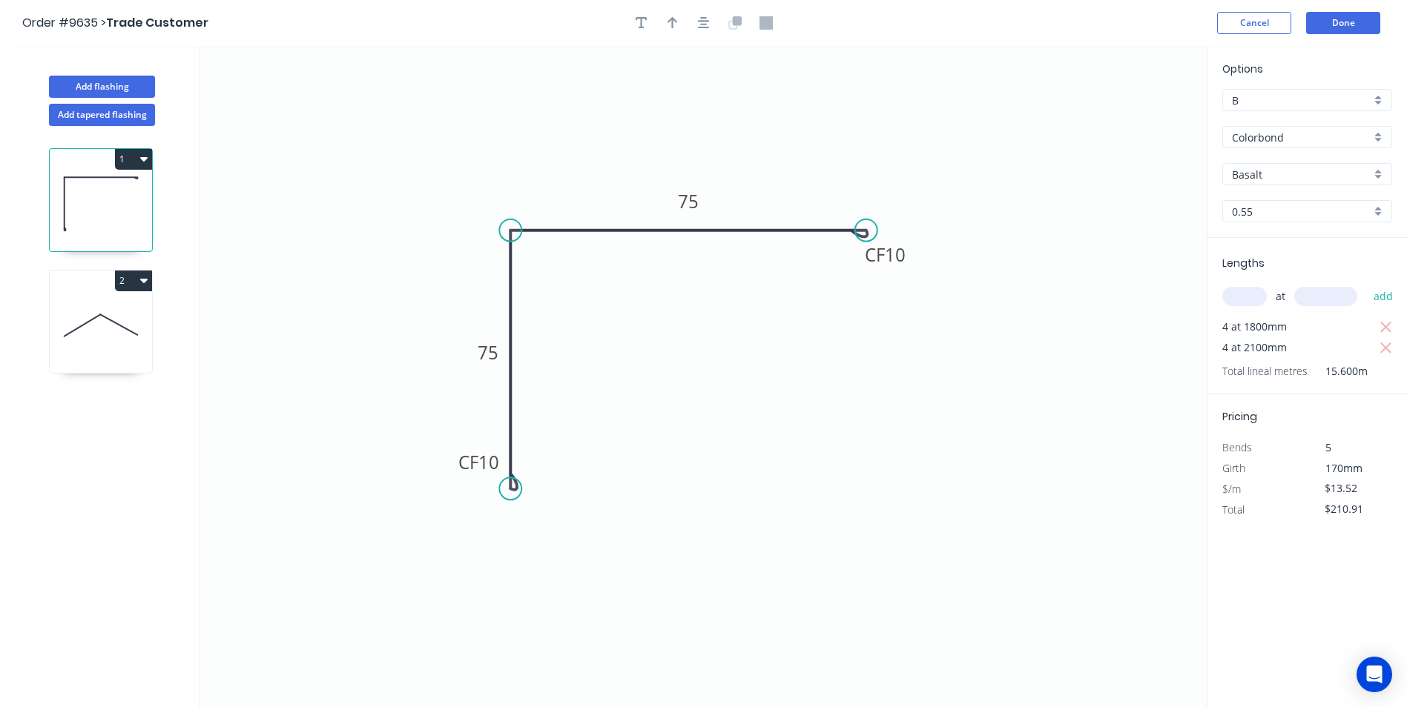
click at [1375, 173] on div "Basalt" at bounding box center [1307, 174] width 170 height 22
click at [1279, 294] on div "Monument" at bounding box center [1307, 289] width 168 height 26
type input "Monument"
click at [1352, 13] on button "Done" at bounding box center [1343, 23] width 74 height 22
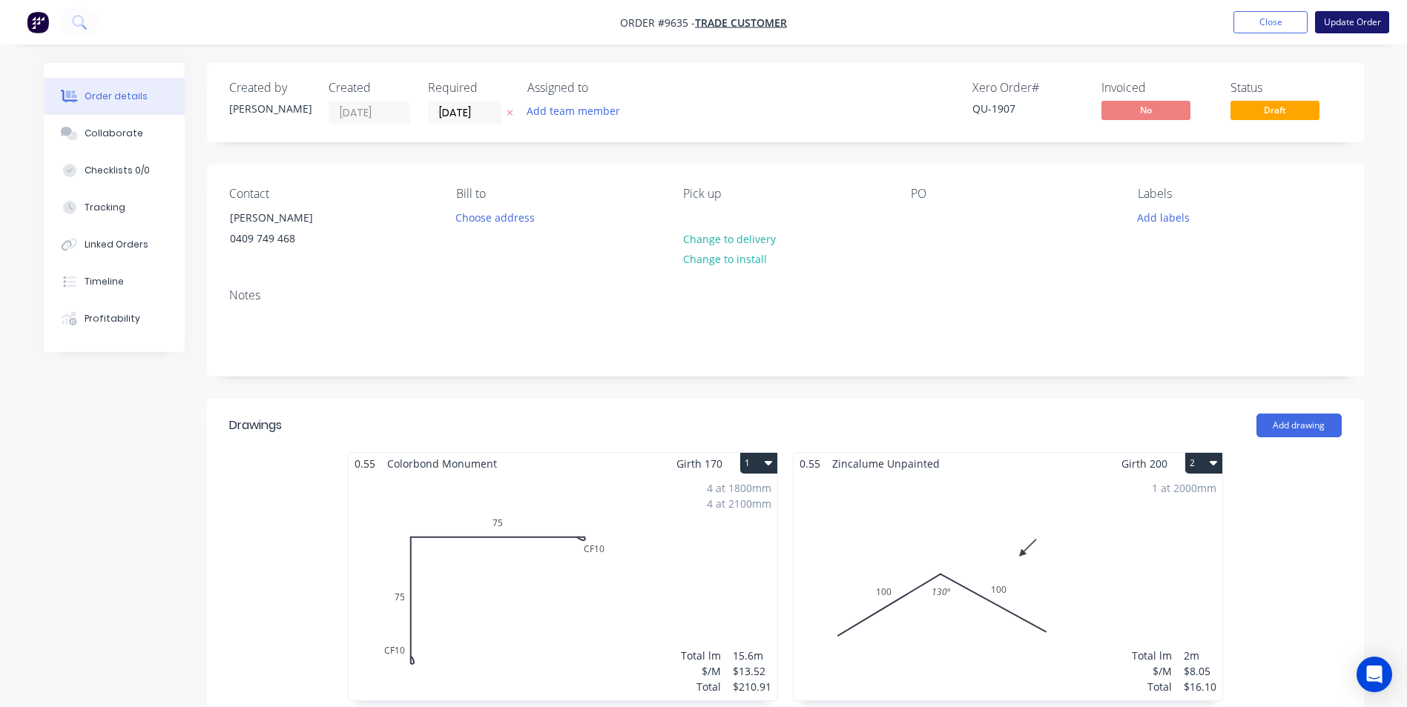
click at [1323, 26] on button "Update Order" at bounding box center [1352, 22] width 74 height 22
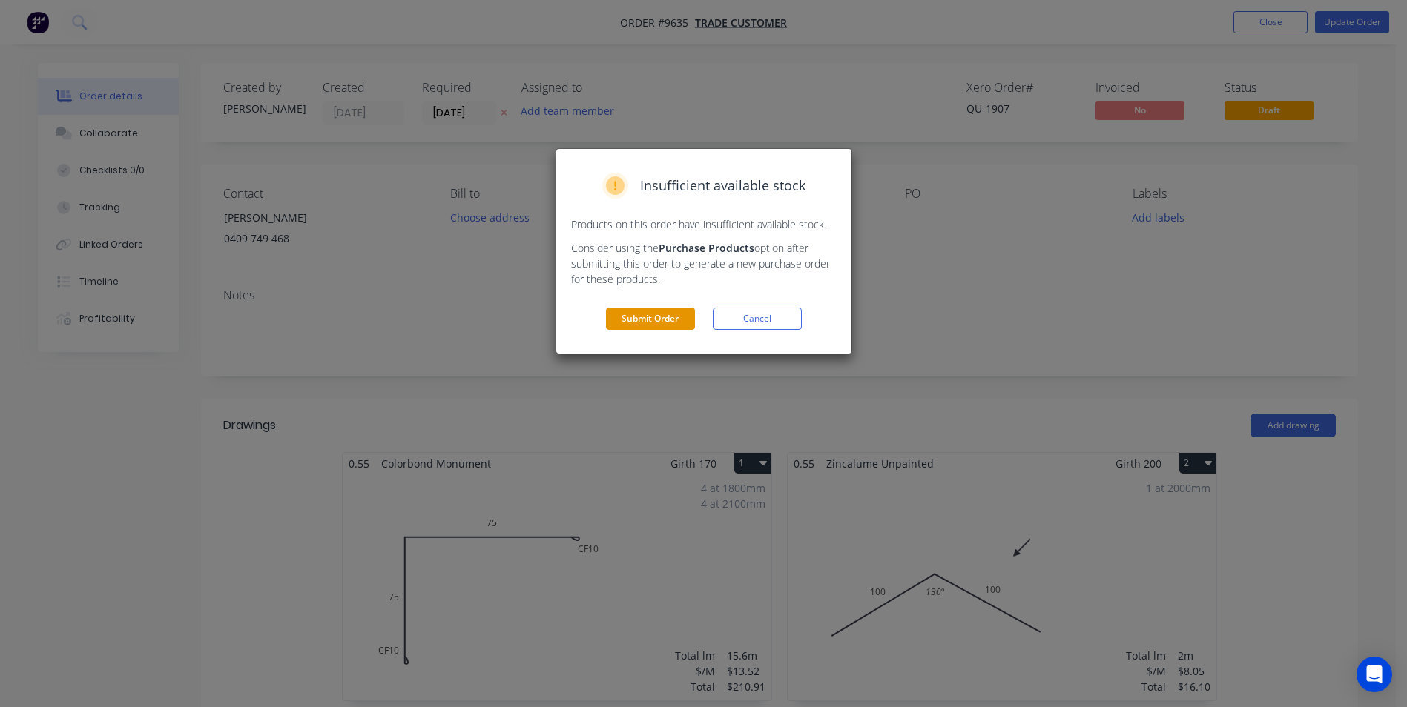
click at [632, 317] on button "Submit Order" at bounding box center [650, 319] width 89 height 22
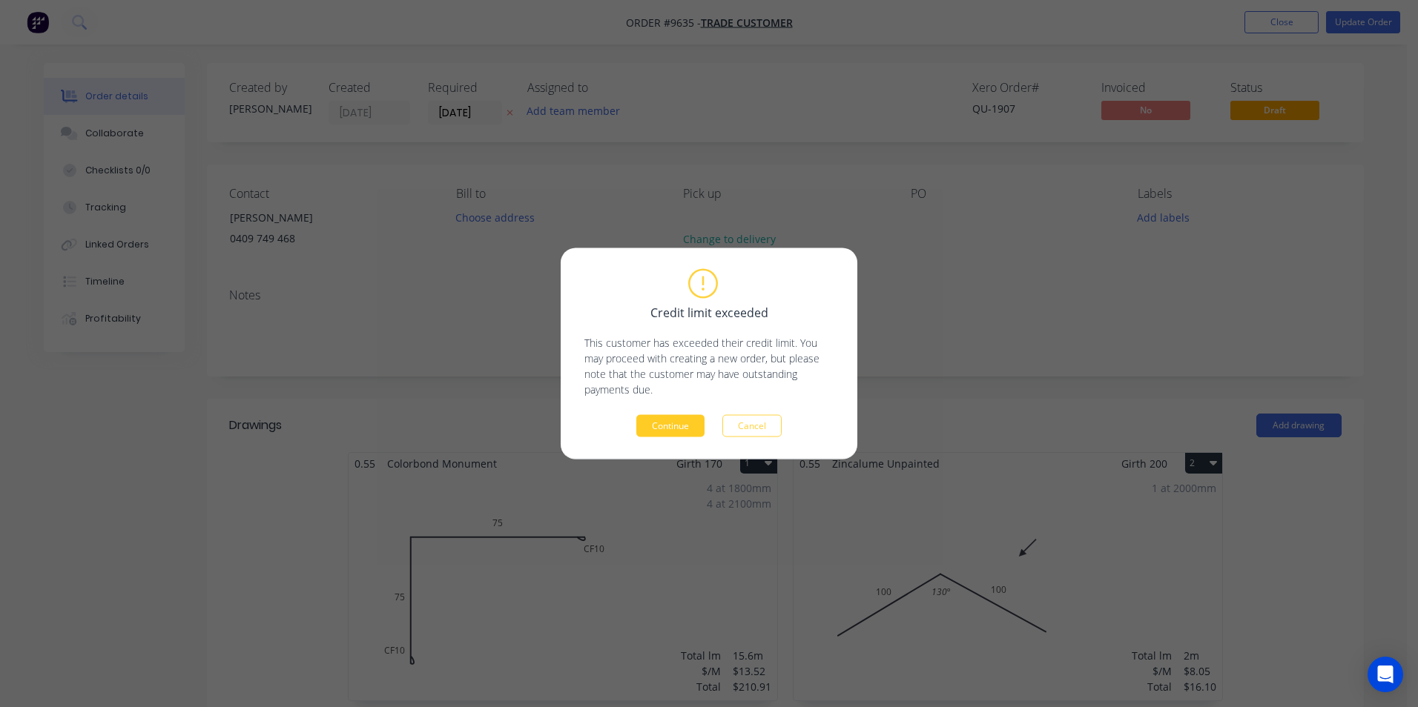
click at [677, 432] on button "Continue" at bounding box center [670, 426] width 68 height 22
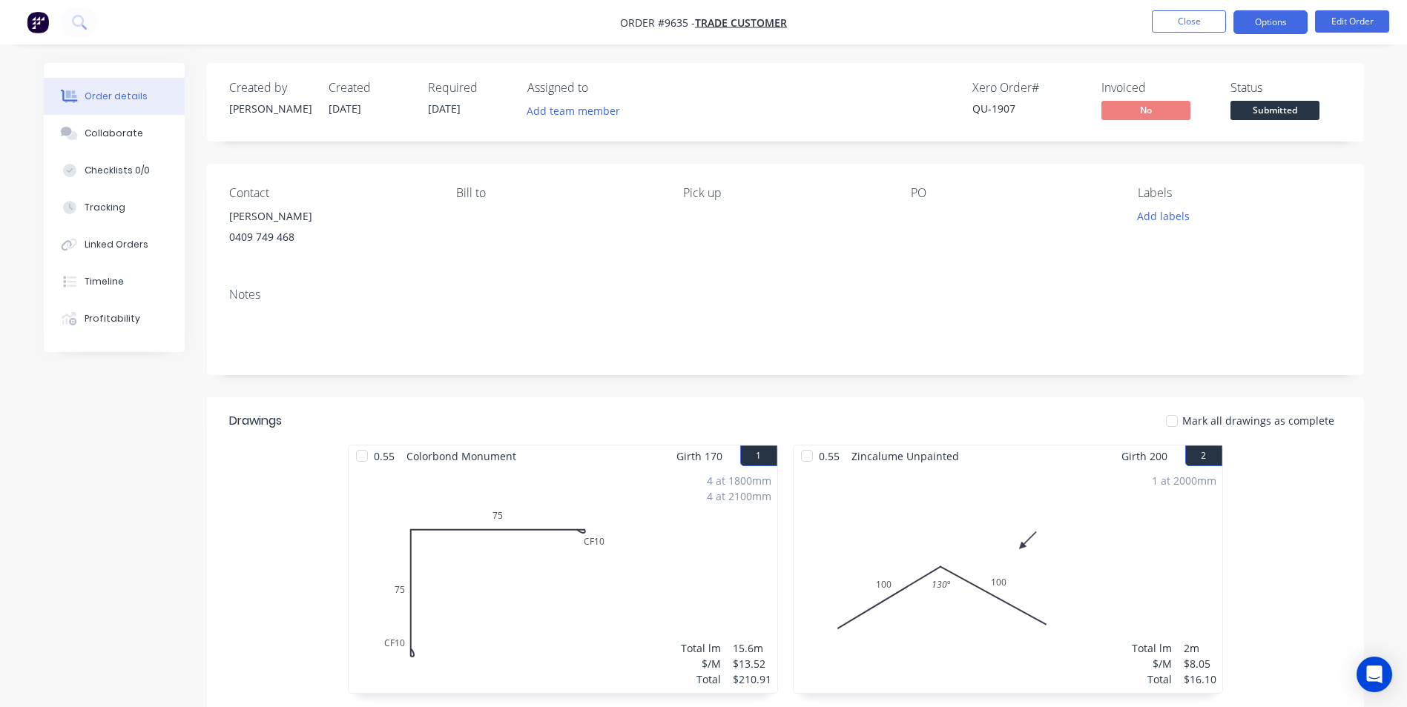
click at [1252, 21] on button "Options" at bounding box center [1270, 22] width 74 height 24
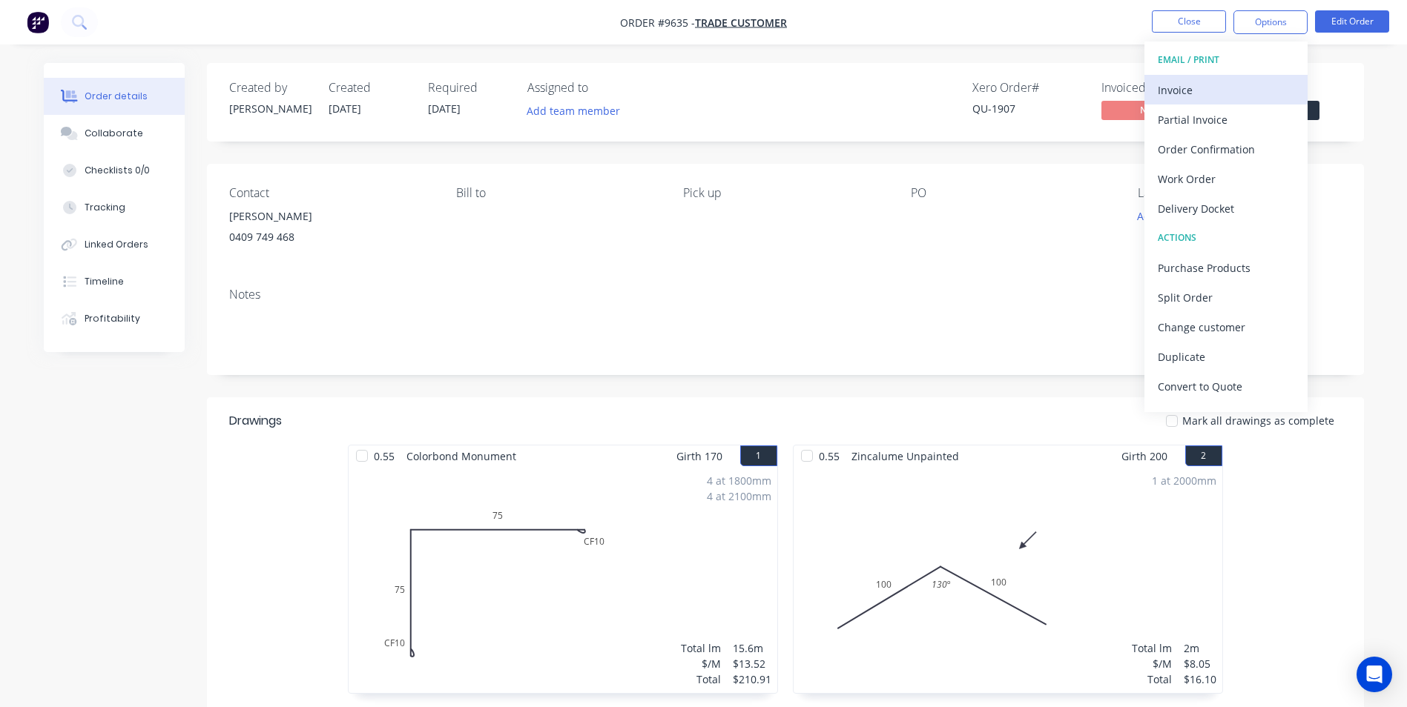
click at [1211, 92] on div "Invoice" at bounding box center [1226, 90] width 136 height 22
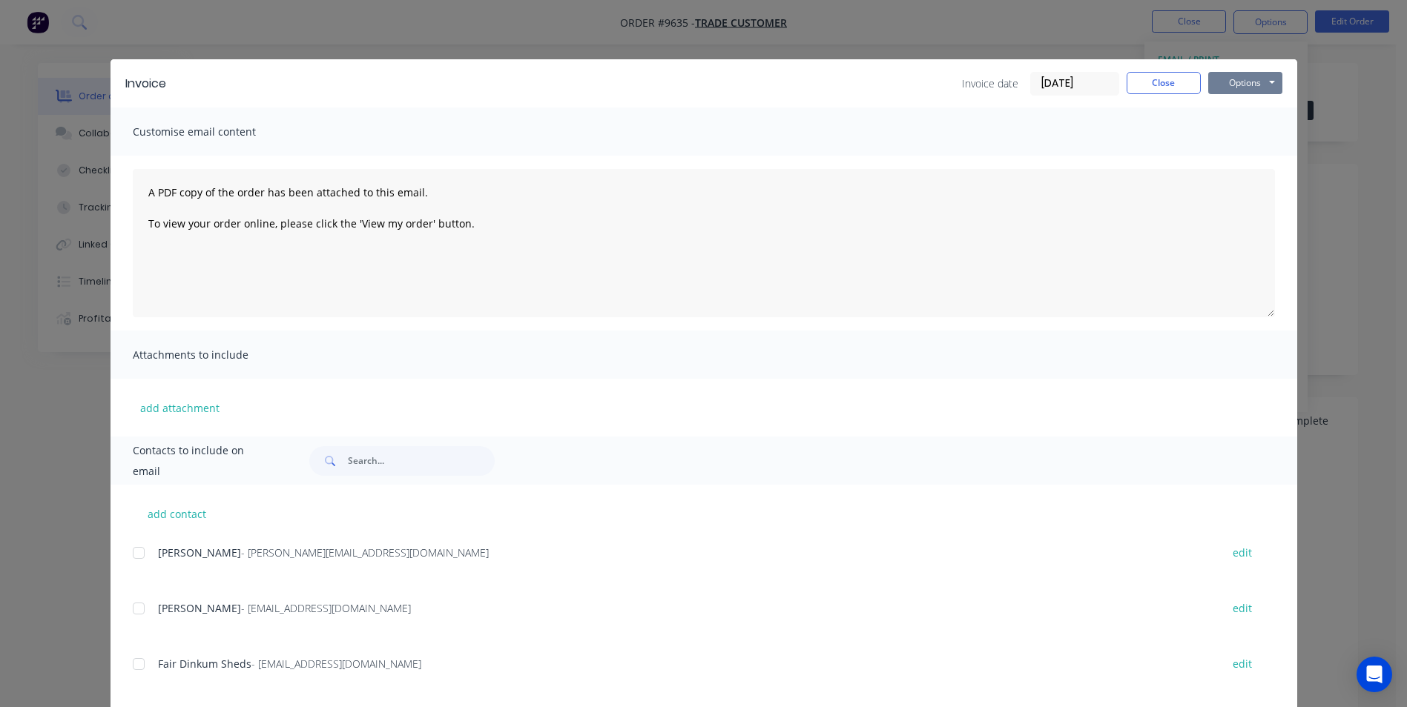
click at [1221, 89] on button "Options" at bounding box center [1245, 83] width 74 height 22
click at [1227, 133] on button "Print" at bounding box center [1255, 134] width 95 height 24
click at [1163, 84] on button "Close" at bounding box center [1163, 83] width 74 height 22
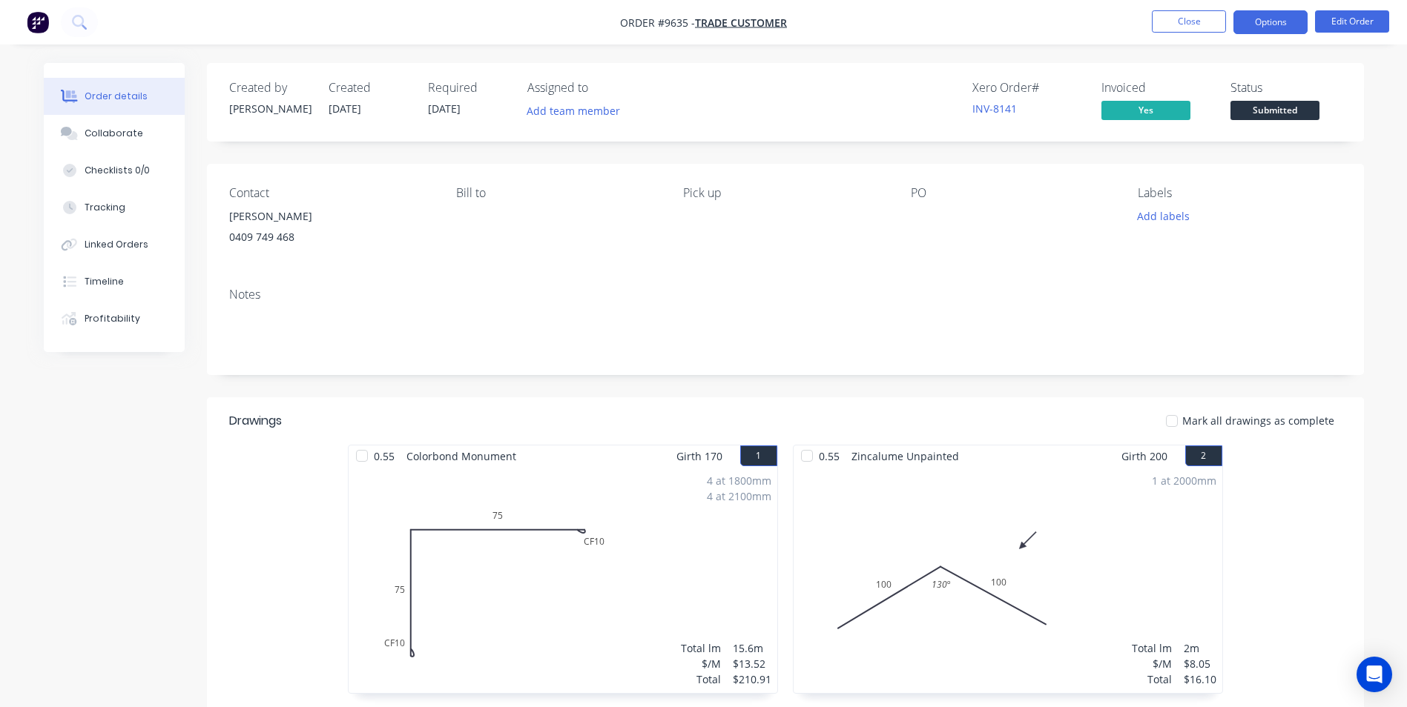
click at [1255, 31] on button "Options" at bounding box center [1270, 22] width 74 height 24
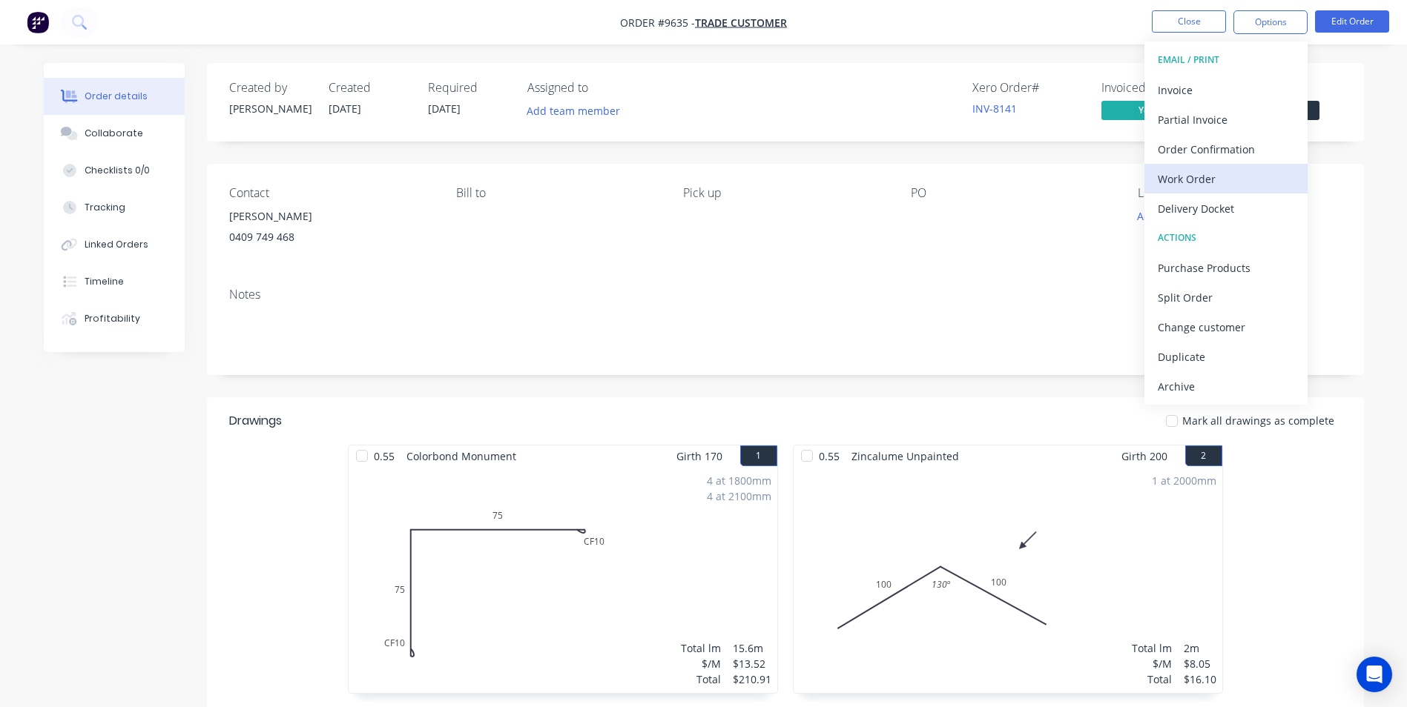
click at [1214, 176] on div "Work Order" at bounding box center [1226, 179] width 136 height 22
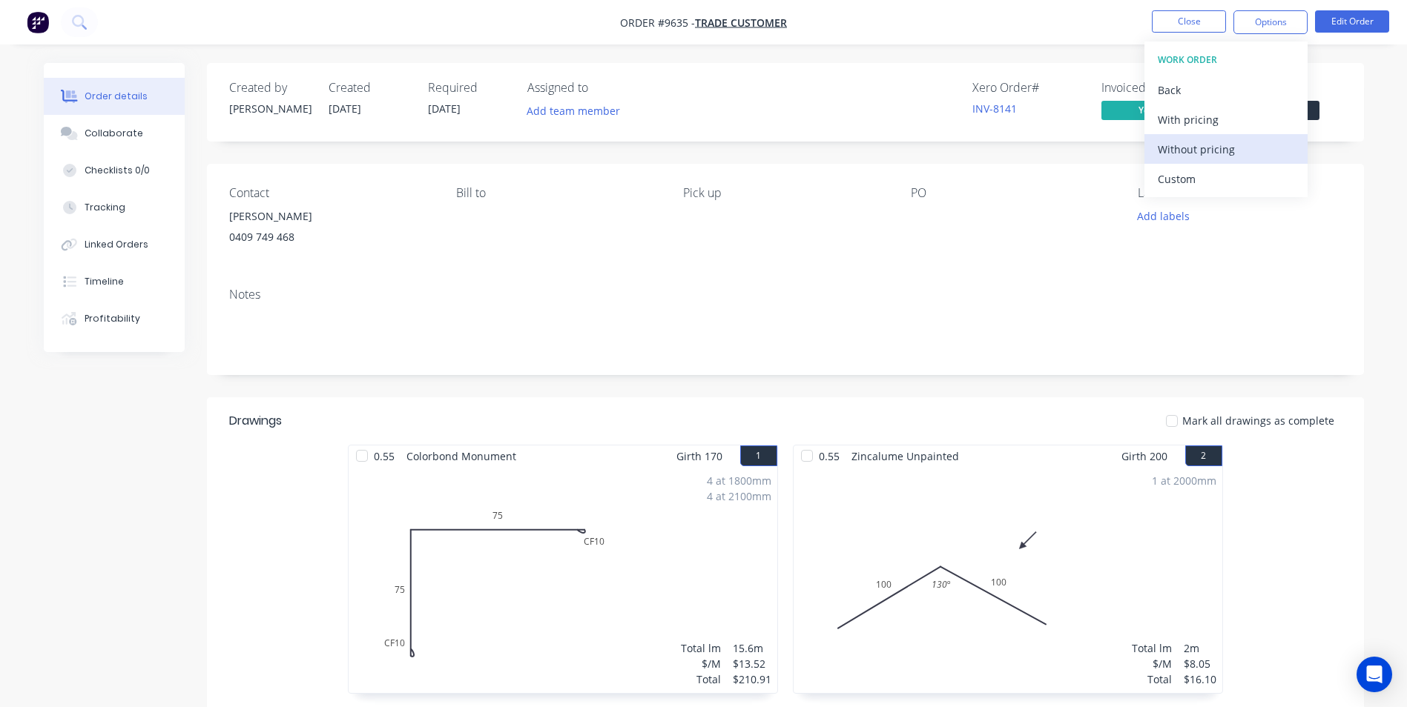
click at [1190, 148] on div "Without pricing" at bounding box center [1226, 150] width 136 height 22
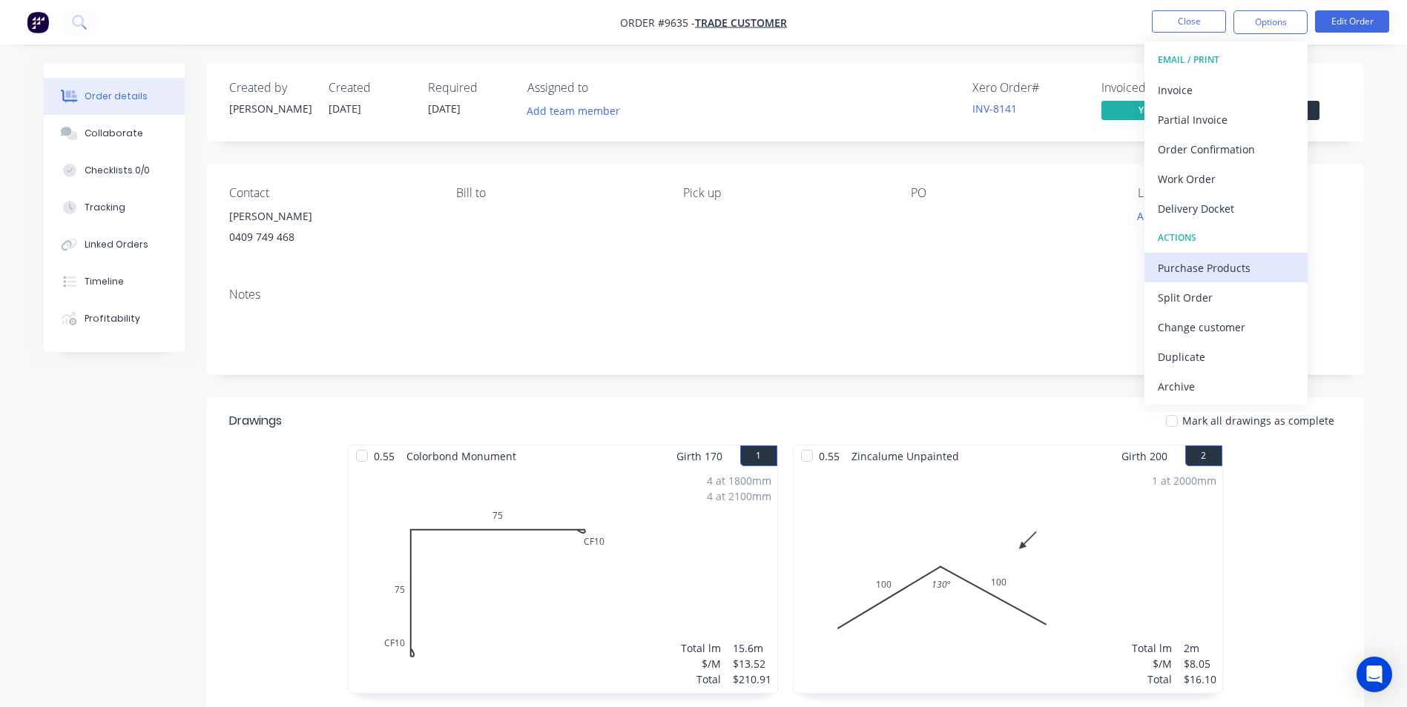
click at [1198, 274] on div "Purchase Products" at bounding box center [1226, 268] width 136 height 22
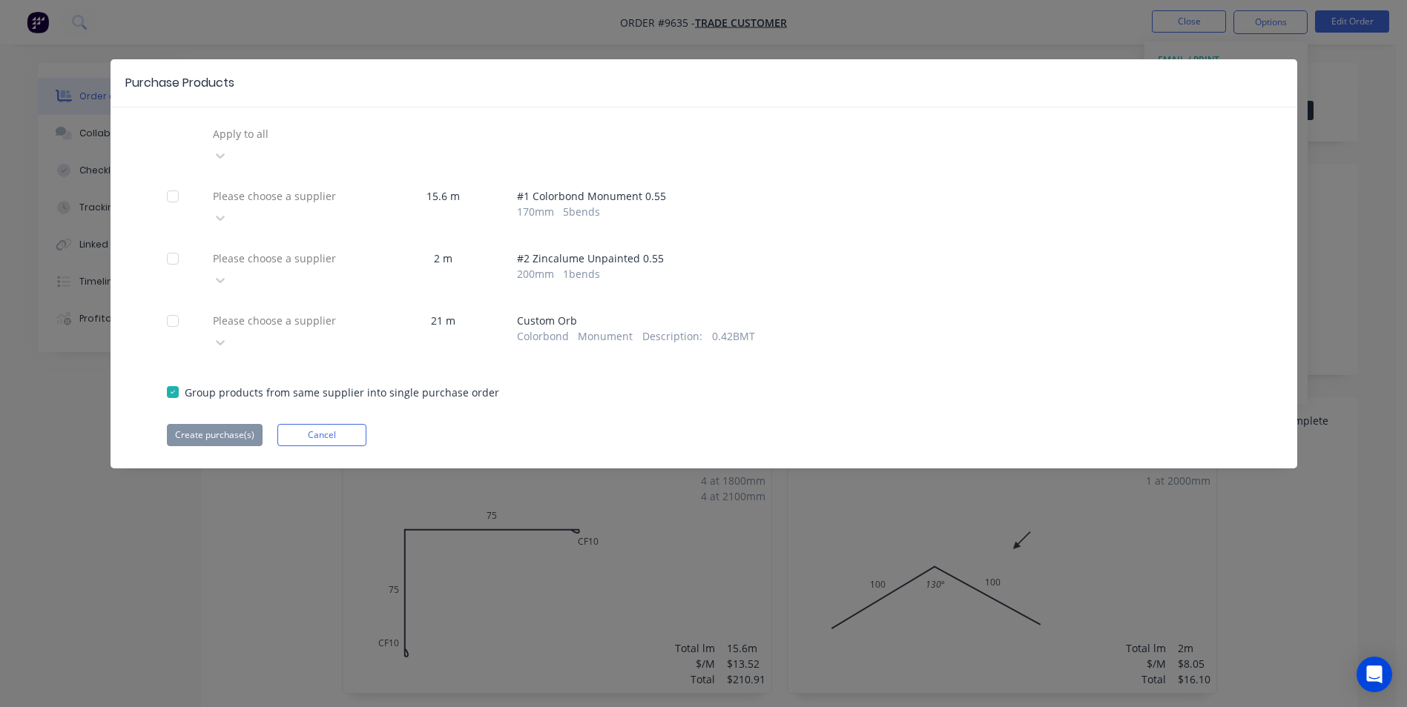
click at [302, 311] on div at bounding box center [318, 320] width 214 height 19
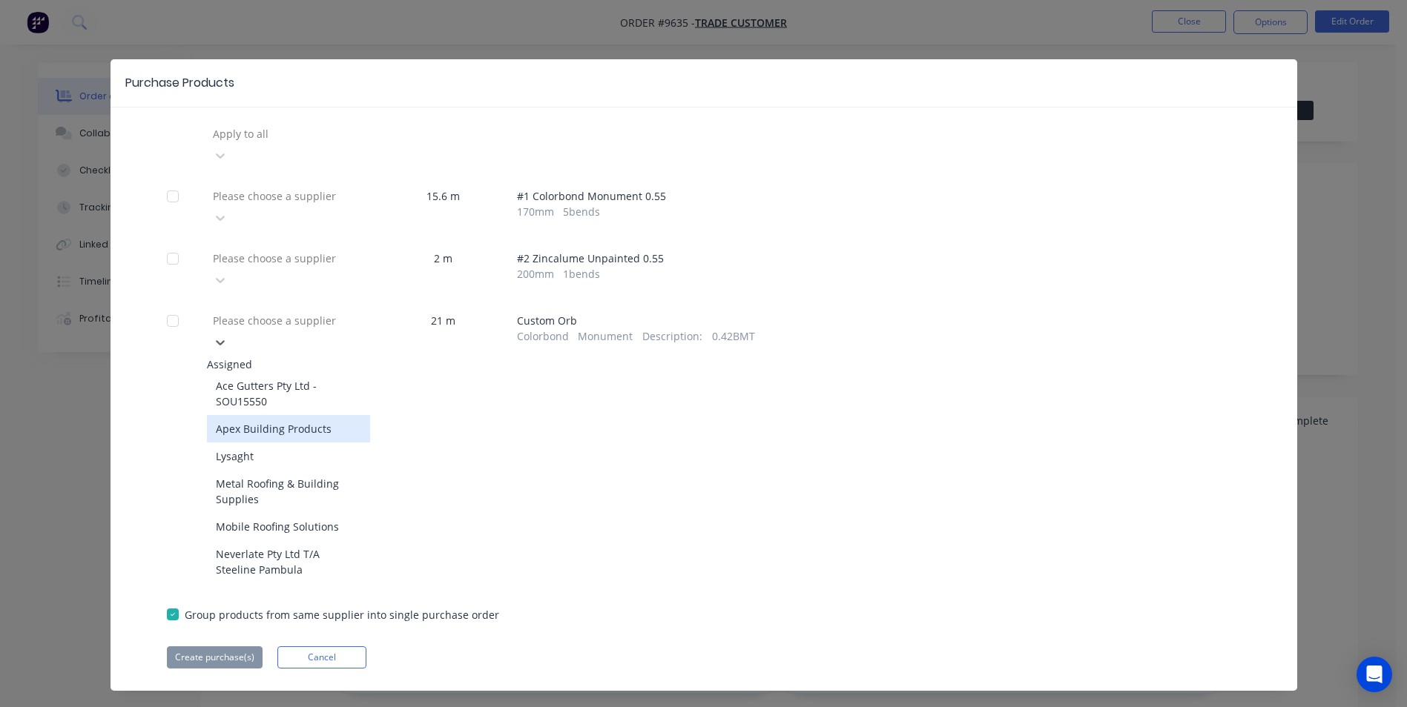
click at [272, 415] on div "Apex Building Products" at bounding box center [288, 428] width 163 height 27
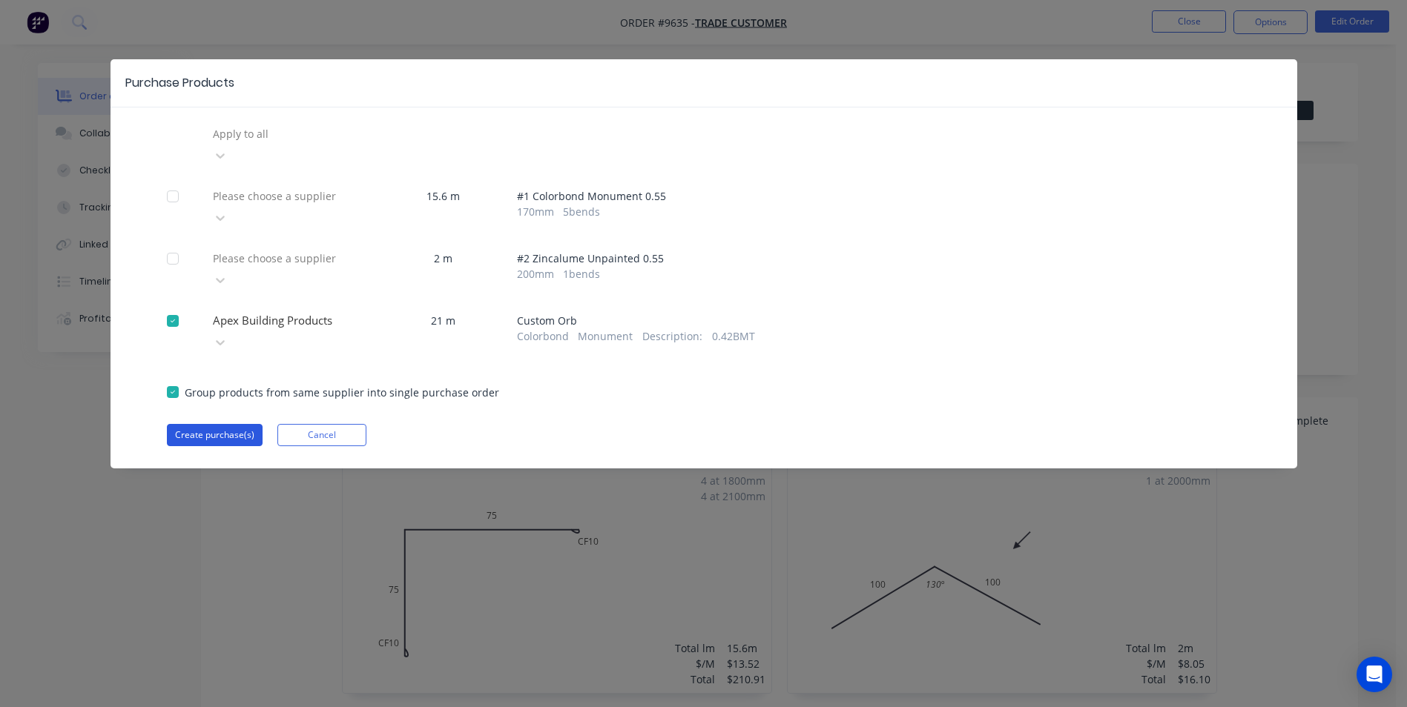
click at [225, 424] on button "Create purchase(s)" at bounding box center [215, 435] width 96 height 22
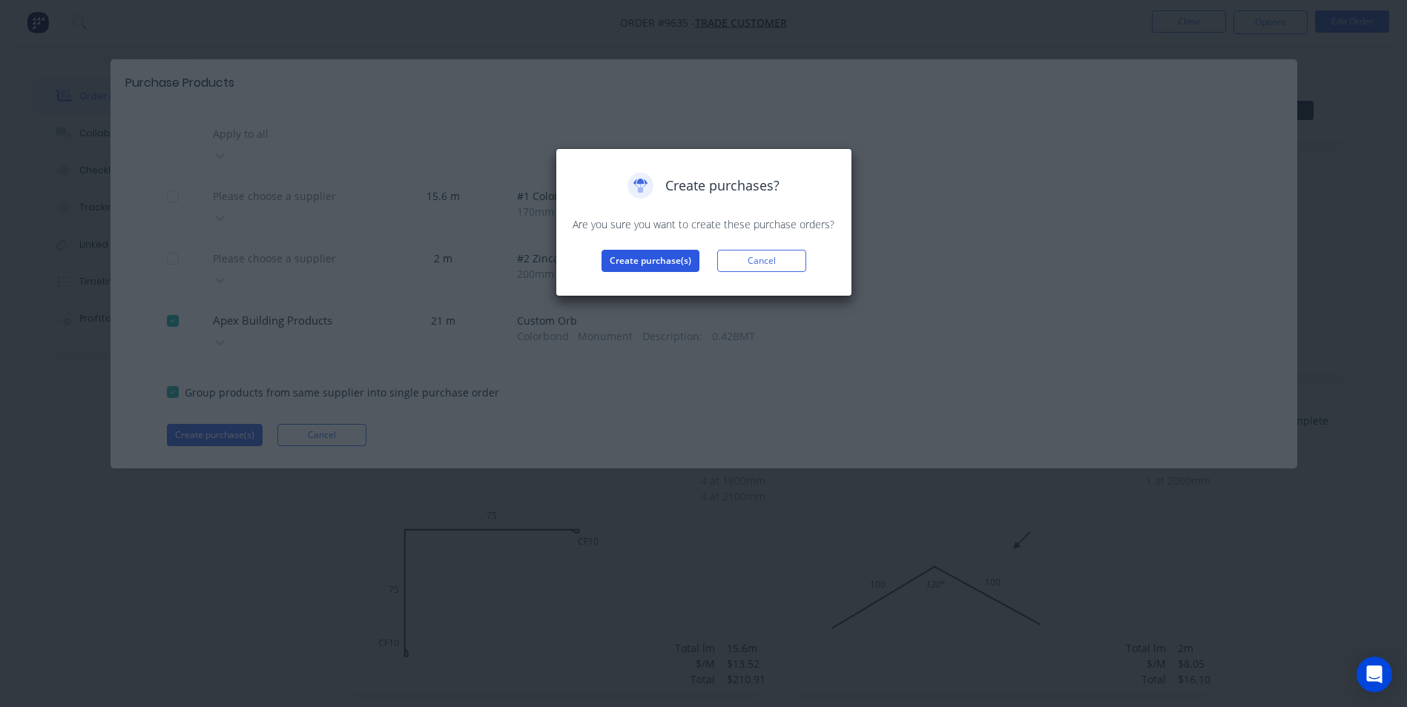
click at [629, 260] on button "Create purchase(s)" at bounding box center [650, 261] width 98 height 22
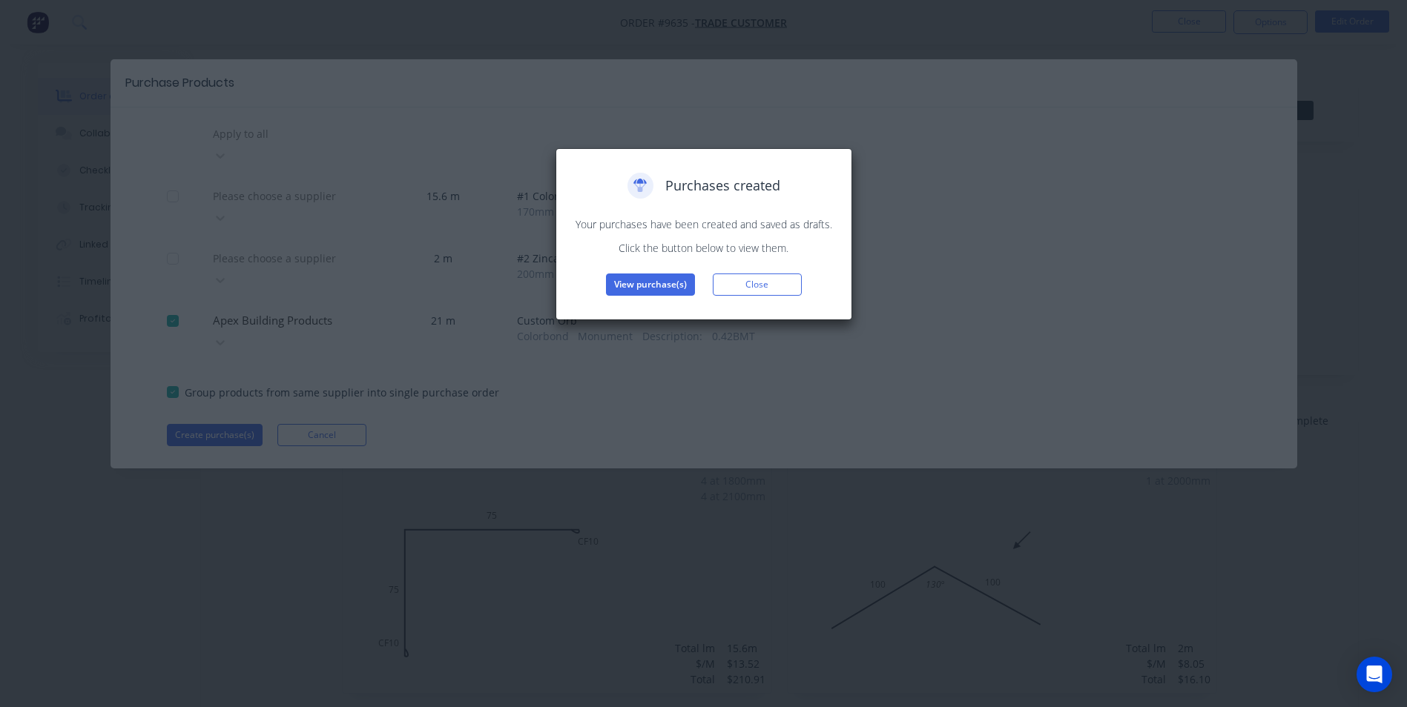
click at [645, 268] on div "Purchases created Your purchases have been created and saved as drafts. Click t…" at bounding box center [703, 234] width 265 height 123
click at [644, 279] on button "View purchase(s)" at bounding box center [650, 285] width 89 height 22
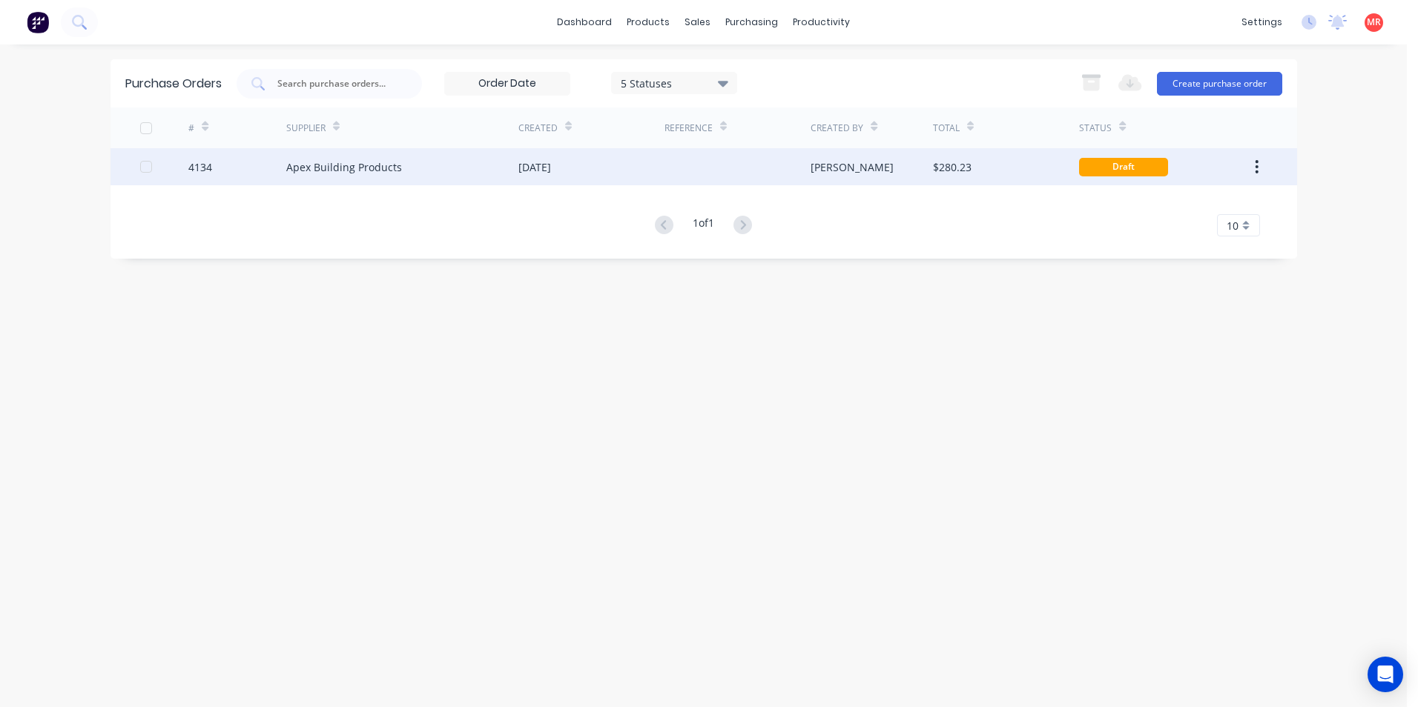
click at [710, 176] on div at bounding box center [737, 166] width 146 height 37
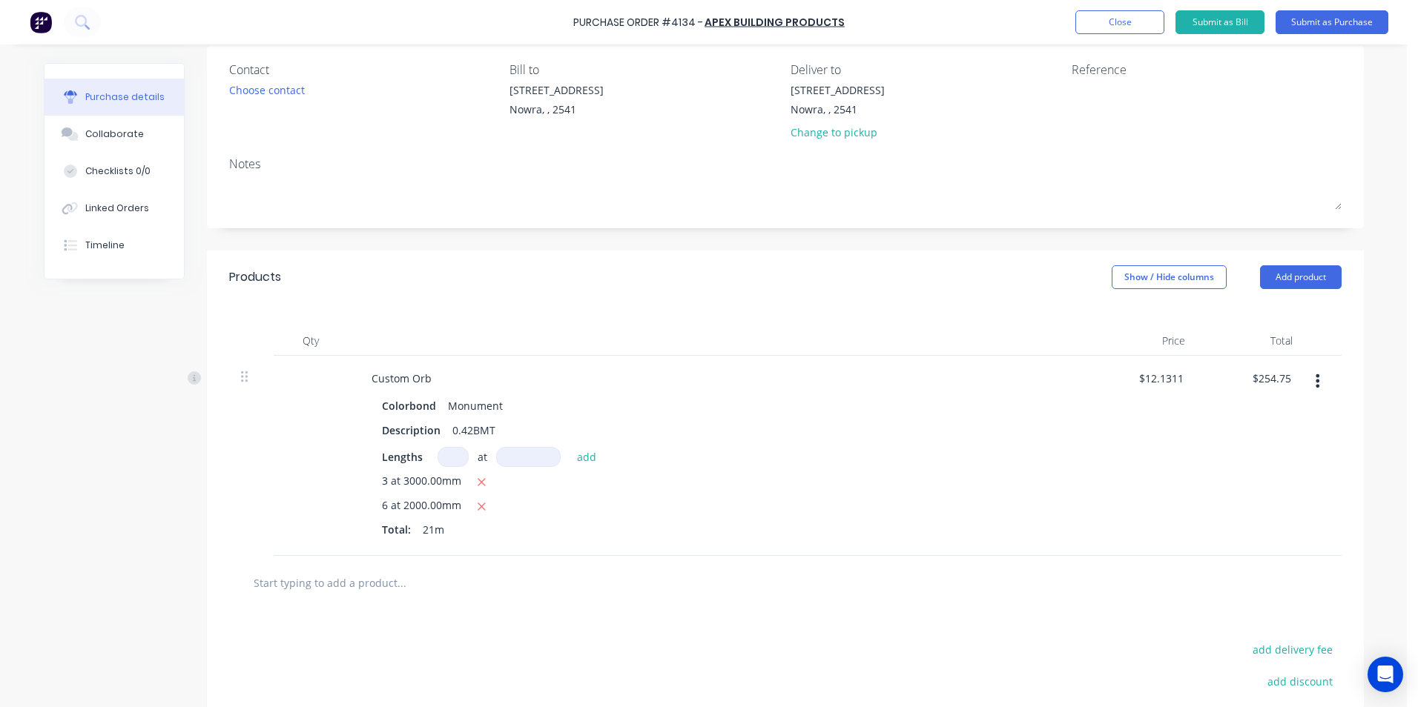
scroll to position [222, 0]
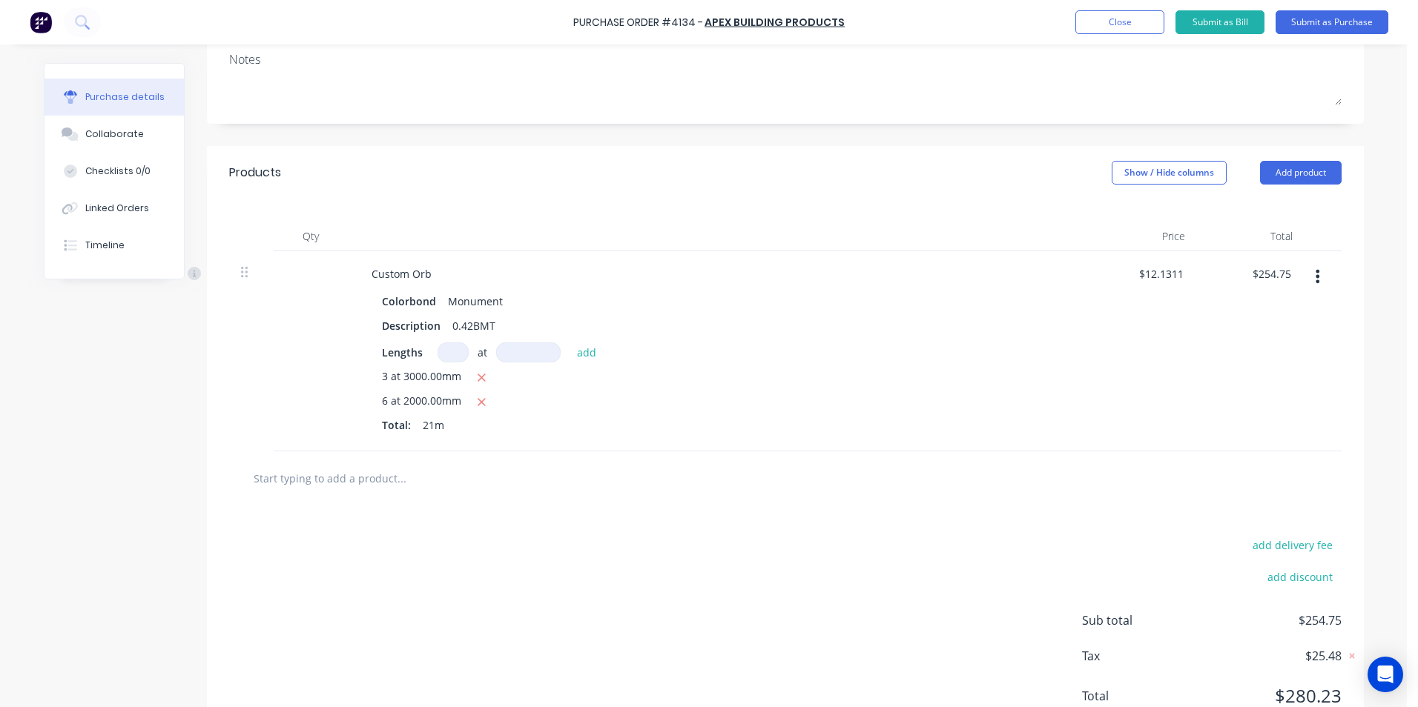
click at [407, 481] on input "text" at bounding box center [401, 478] width 297 height 30
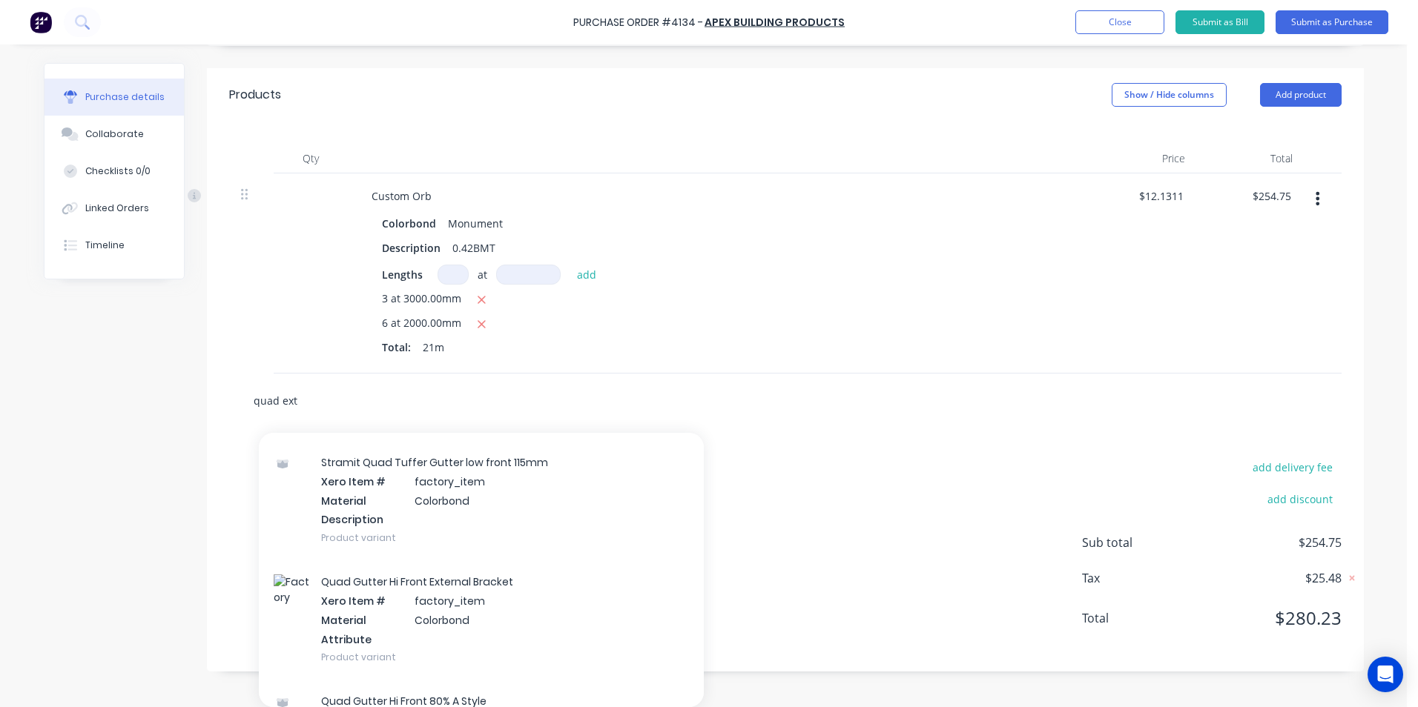
scroll to position [2299, 0]
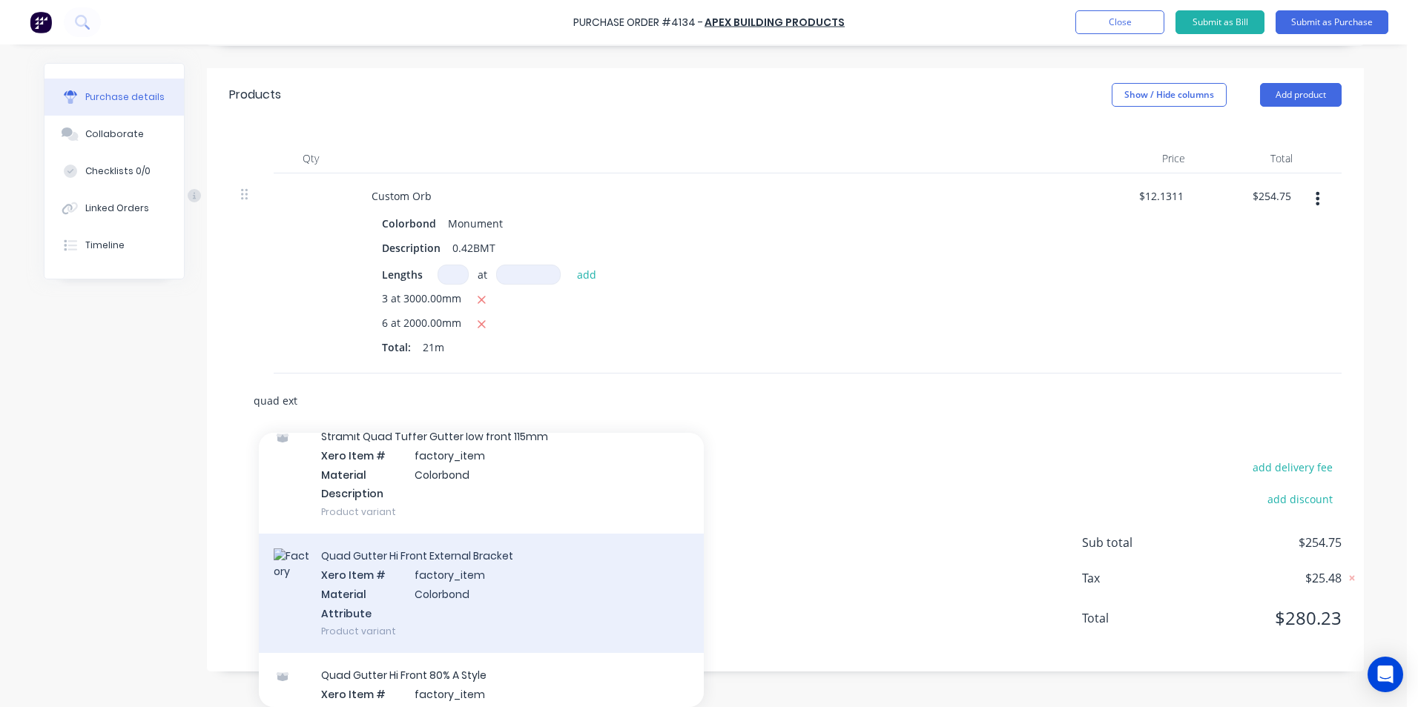
type input "quad ext"
click at [411, 592] on div "Quad Gutter Hi Front External Bracket Xero Item # factory_item Material Colorbo…" at bounding box center [481, 593] width 445 height 119
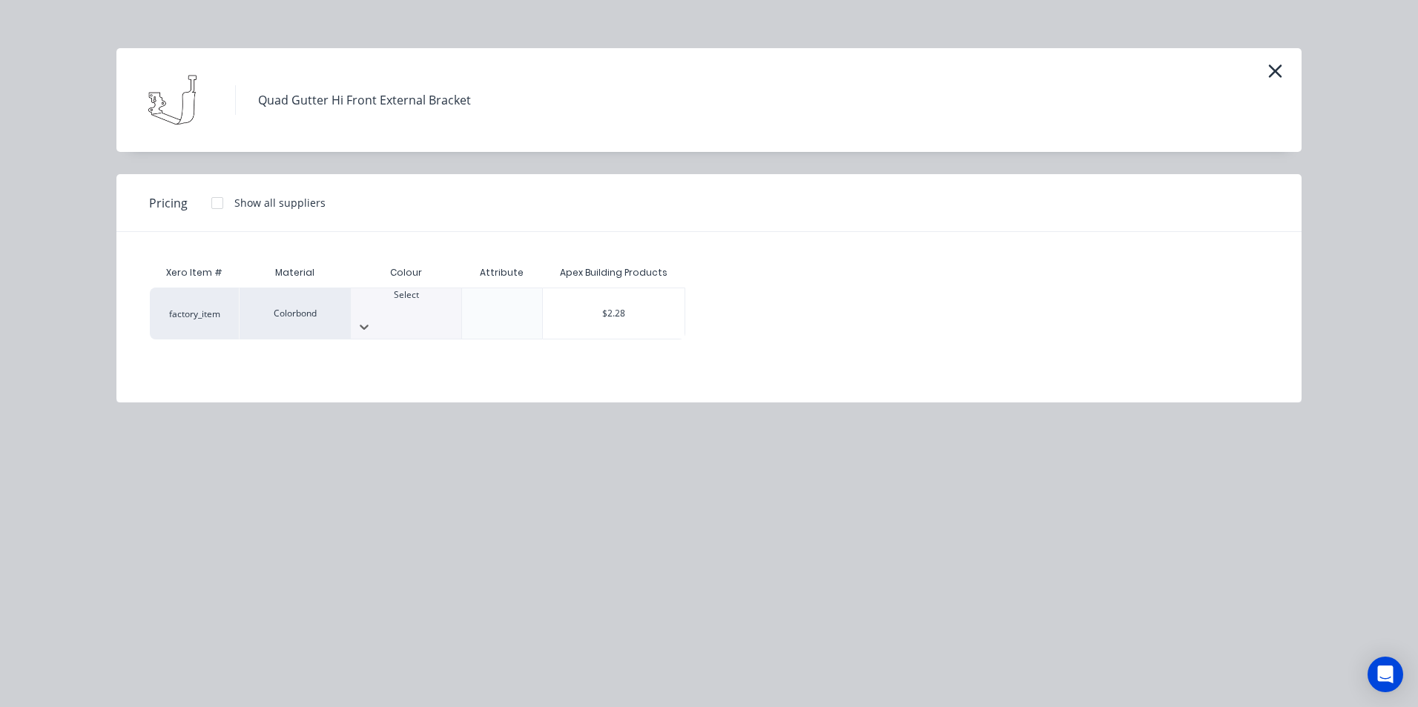
click at [369, 305] on div at bounding box center [406, 308] width 110 height 13
click at [595, 299] on div "$2.28" at bounding box center [614, 313] width 142 height 50
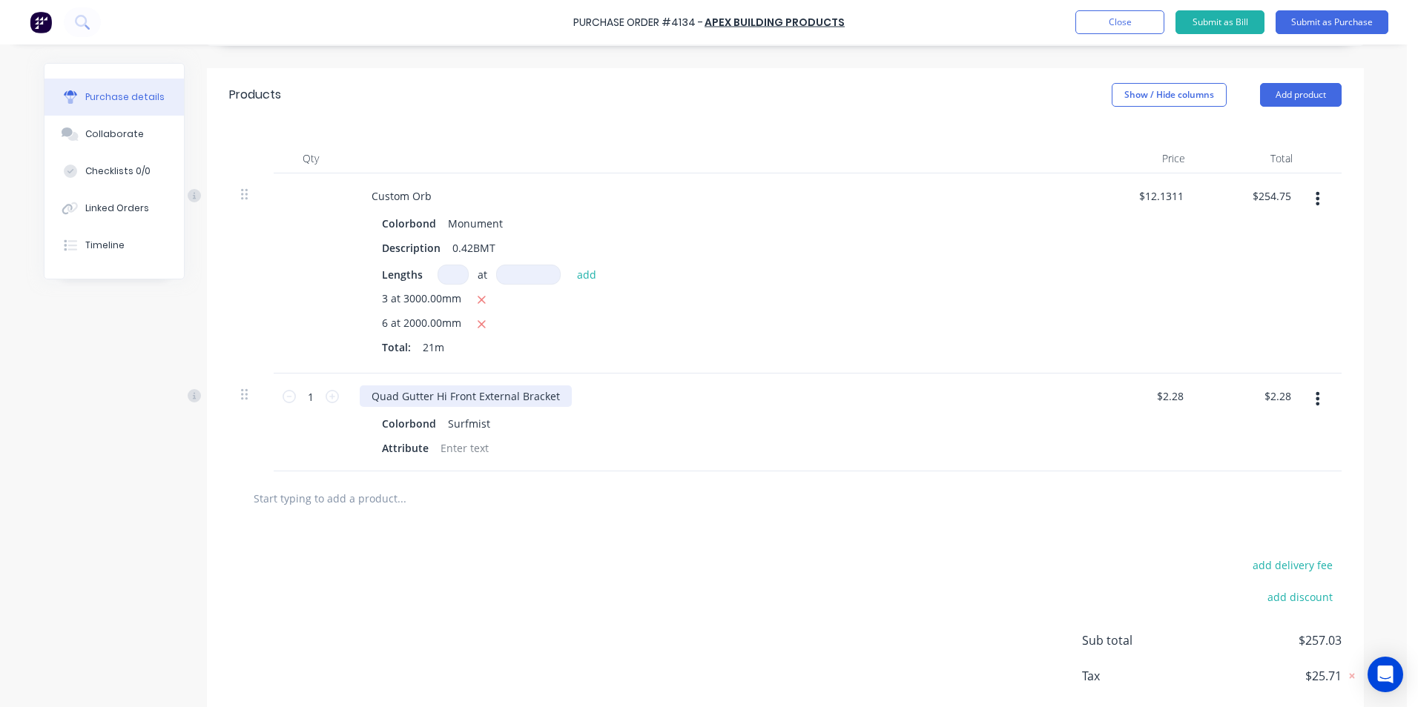
click at [552, 397] on div "Quad Gutter Hi Front External Bracket" at bounding box center [466, 397] width 212 height 22
click at [471, 449] on div at bounding box center [465, 449] width 60 height 22
click at [618, 499] on div at bounding box center [463, 498] width 445 height 30
click at [327, 400] on icon at bounding box center [332, 396] width 13 height 13
type input "2"
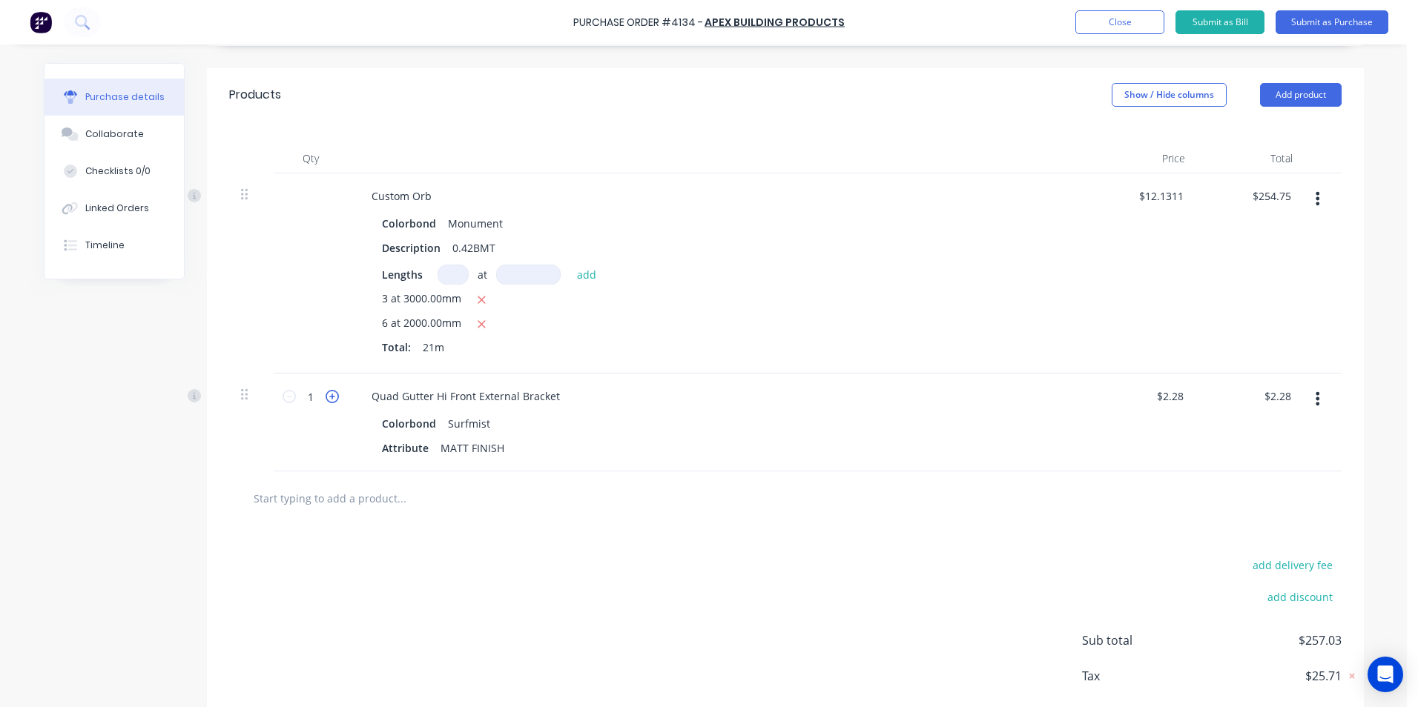
type input "$4.56"
click at [327, 400] on icon at bounding box center [332, 396] width 13 height 13
type input "3"
type input "$6.84"
click at [327, 400] on icon at bounding box center [332, 396] width 13 height 13
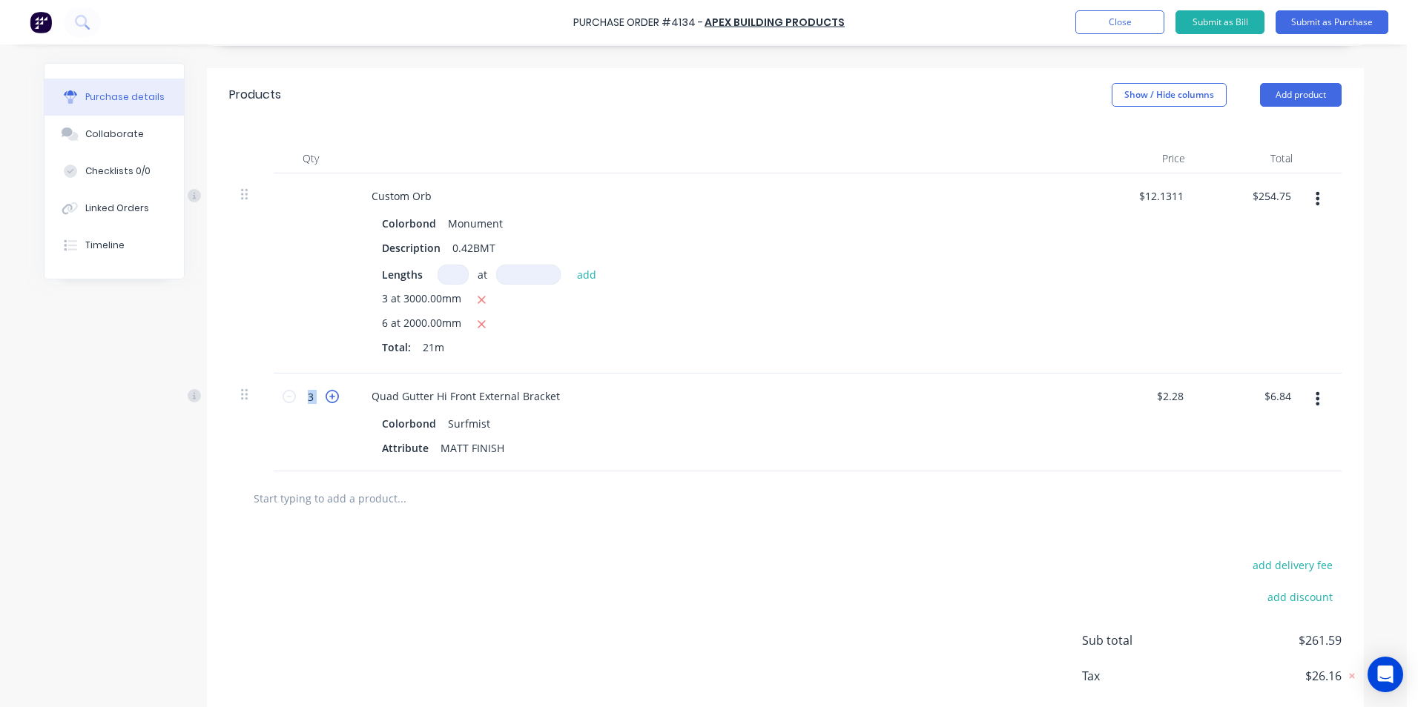
type input "4"
type input "$9.12"
click at [538, 526] on div "add delivery fee add discount Sub total $263.87 Tax $26.39 Total $290.26" at bounding box center [785, 648] width 1157 height 244
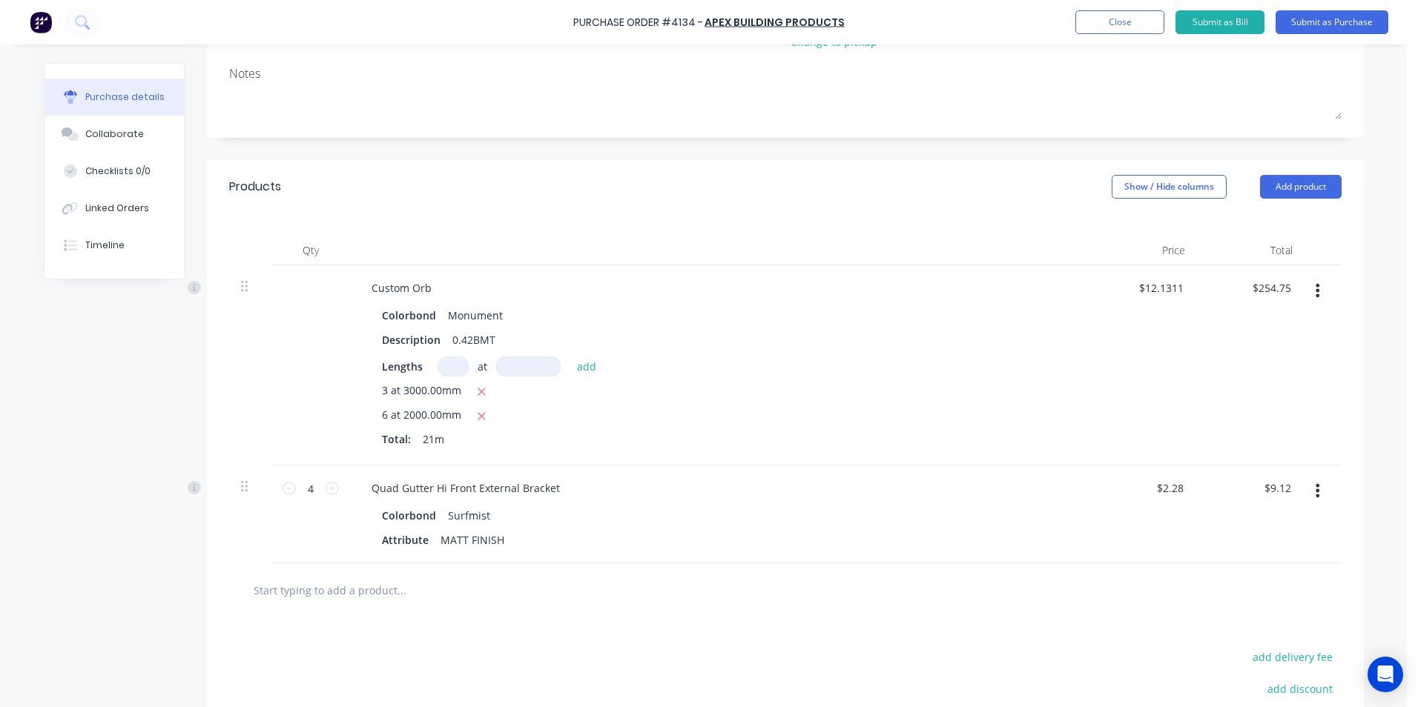
scroll to position [297, 0]
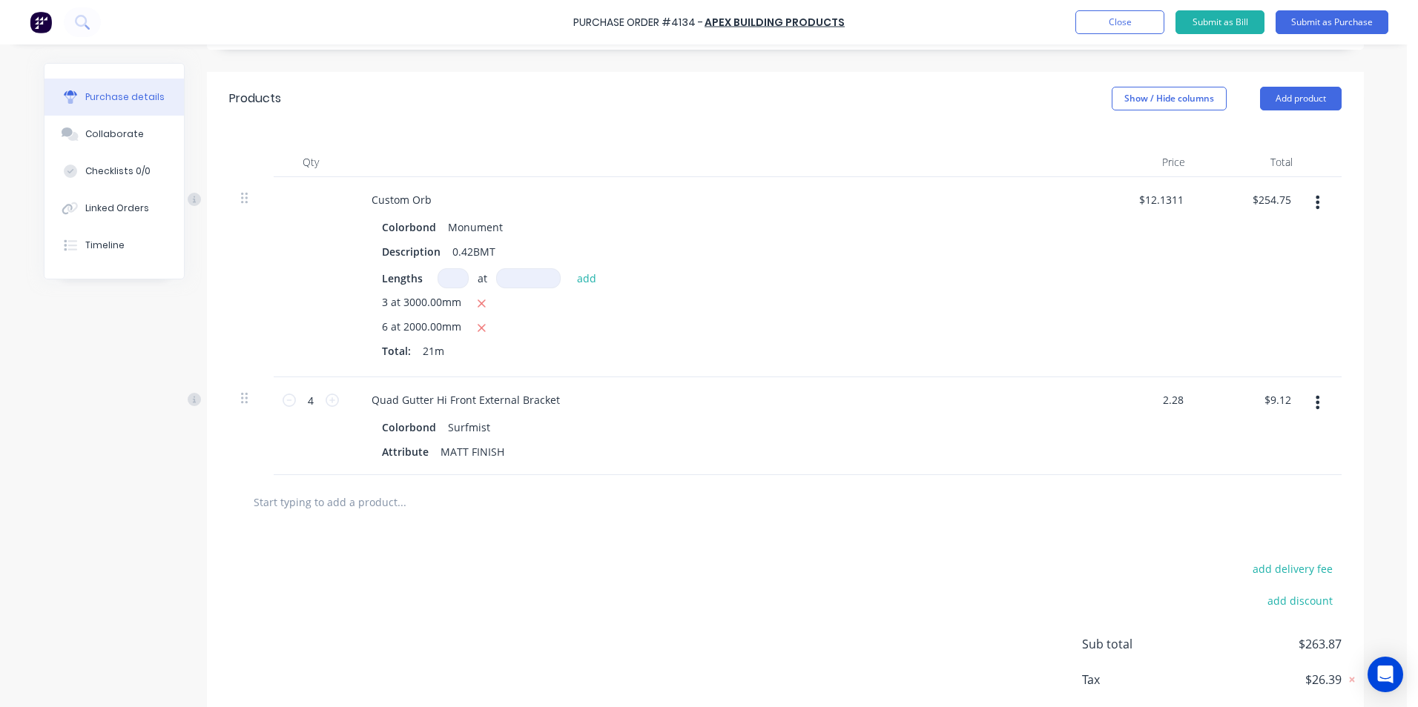
drag, startPoint x: 1156, startPoint y: 400, endPoint x: 1233, endPoint y: 396, distance: 77.2
click at [1233, 396] on div "4 4 Quad Gutter Hi Front External Bracket Colorbond Surfmist Attribute MATT FIN…" at bounding box center [785, 426] width 1112 height 98
type input "$0.00"
click at [979, 554] on div "add delivery fee add discount Sub total $263.87 Tax $26.39 Total $290.26" at bounding box center [785, 651] width 1157 height 244
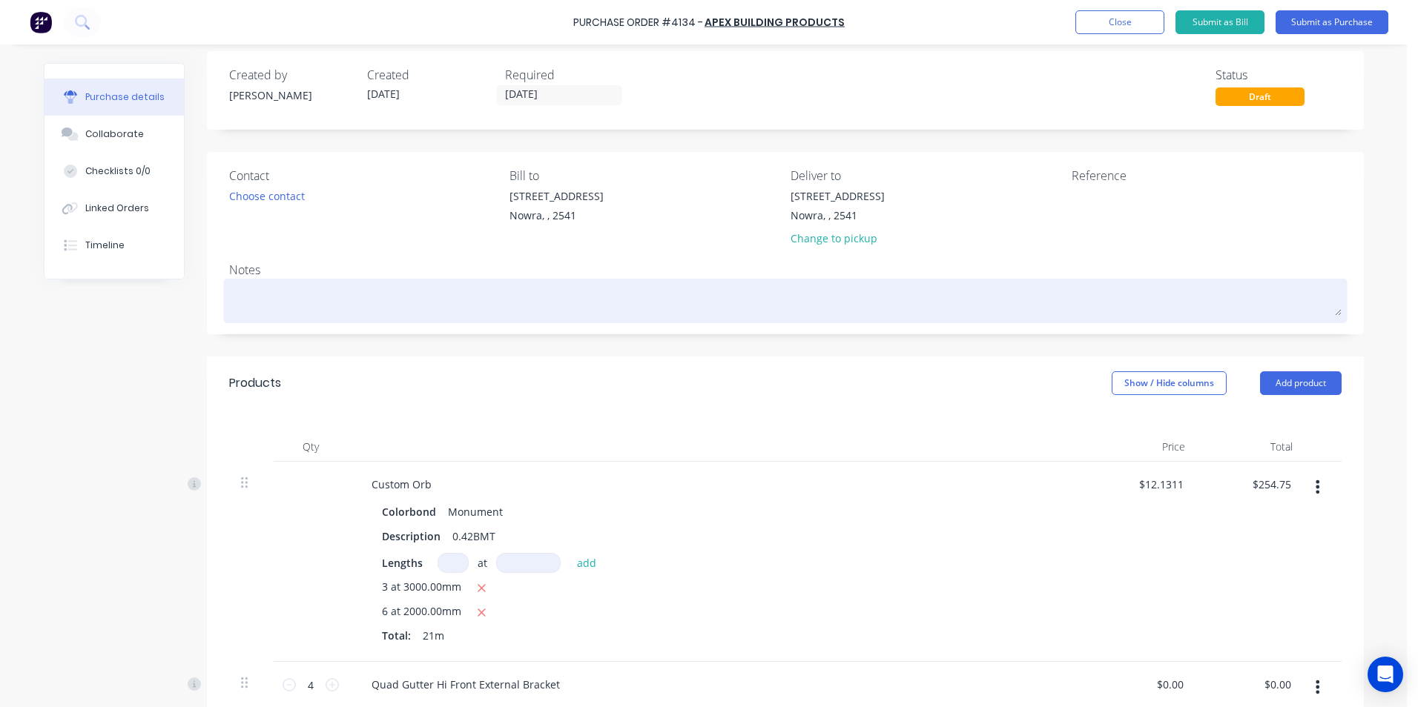
scroll to position [0, 0]
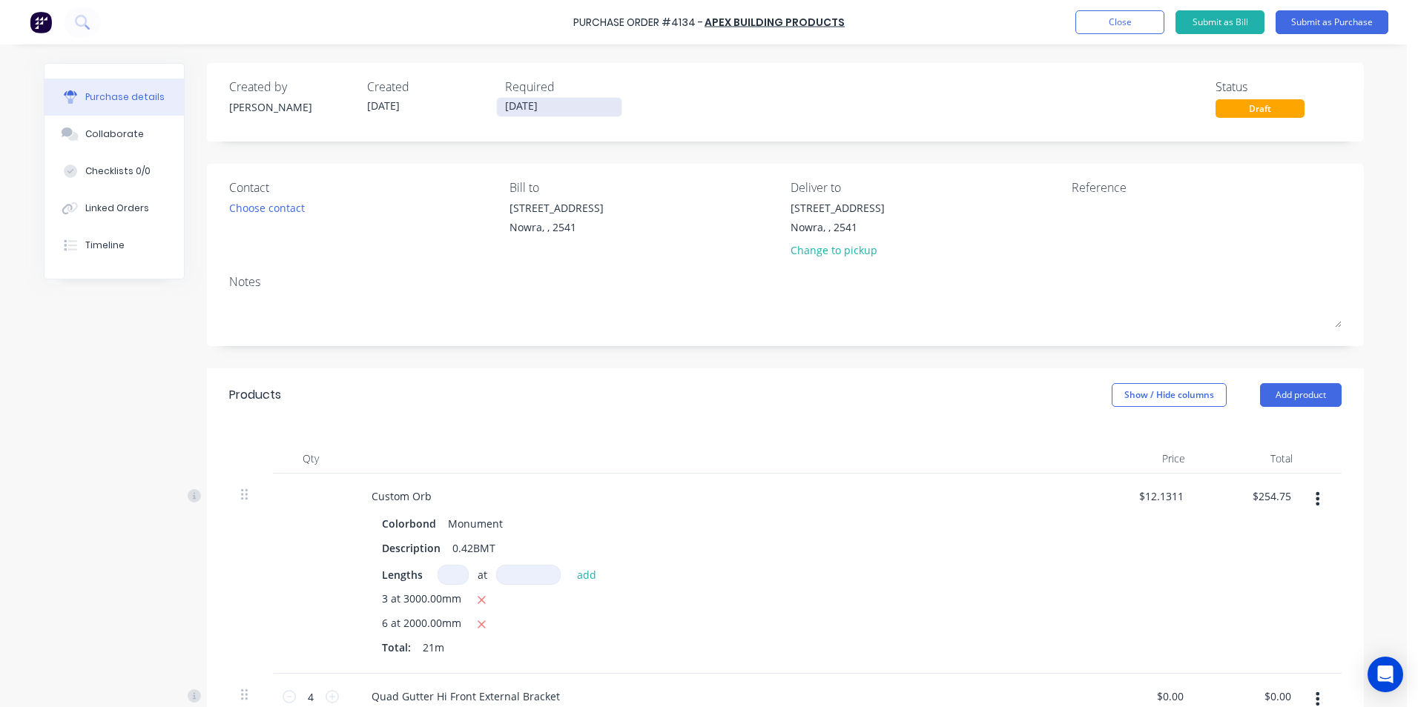
click at [537, 109] on input "[DATE]" at bounding box center [559, 107] width 125 height 19
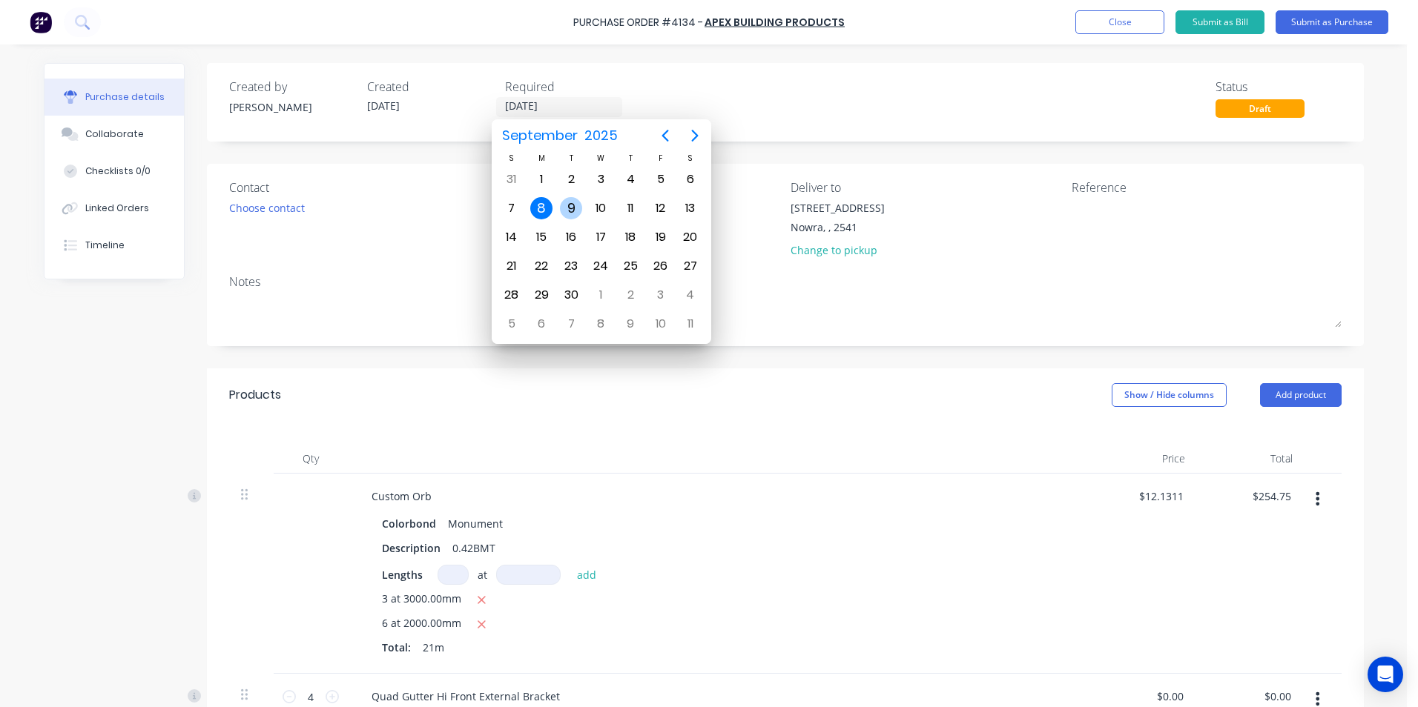
click at [575, 215] on div "9" at bounding box center [571, 208] width 22 height 22
type input "09/09/25"
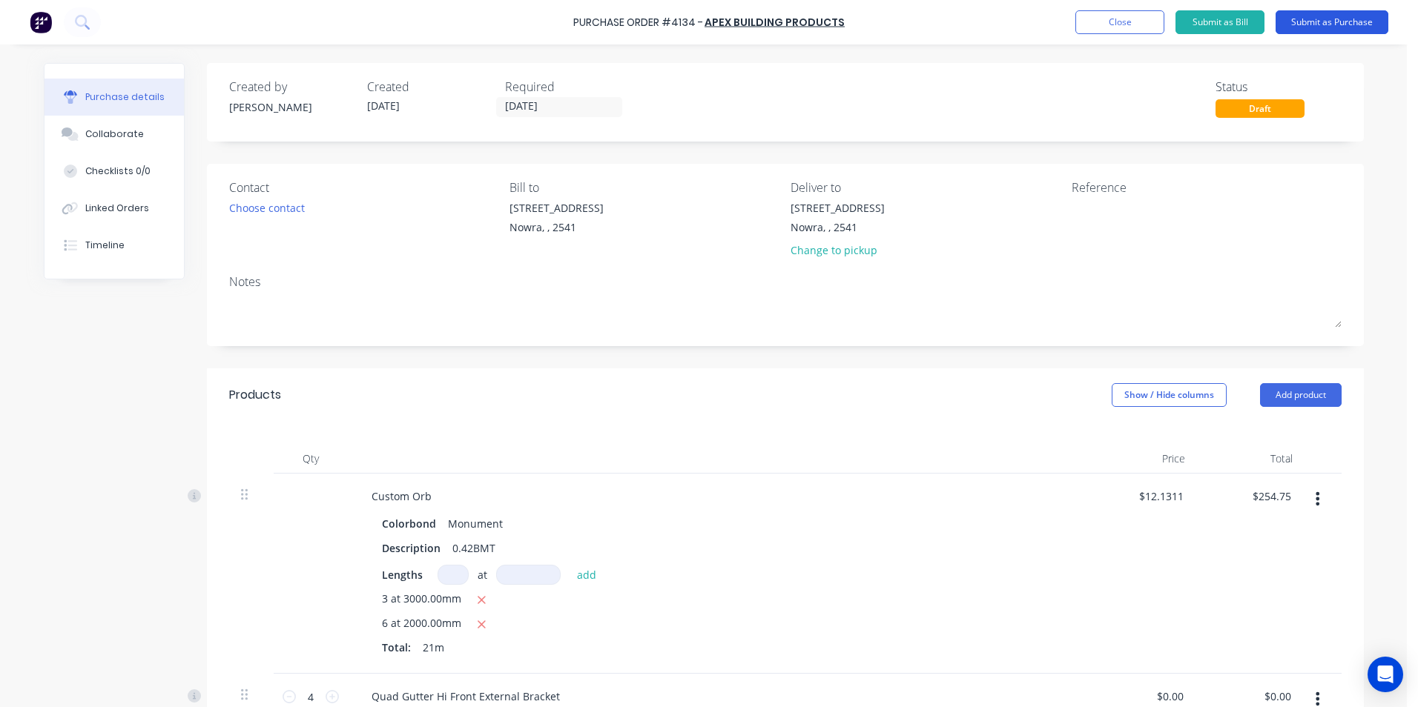
click at [1327, 28] on button "Submit as Purchase" at bounding box center [1331, 22] width 113 height 24
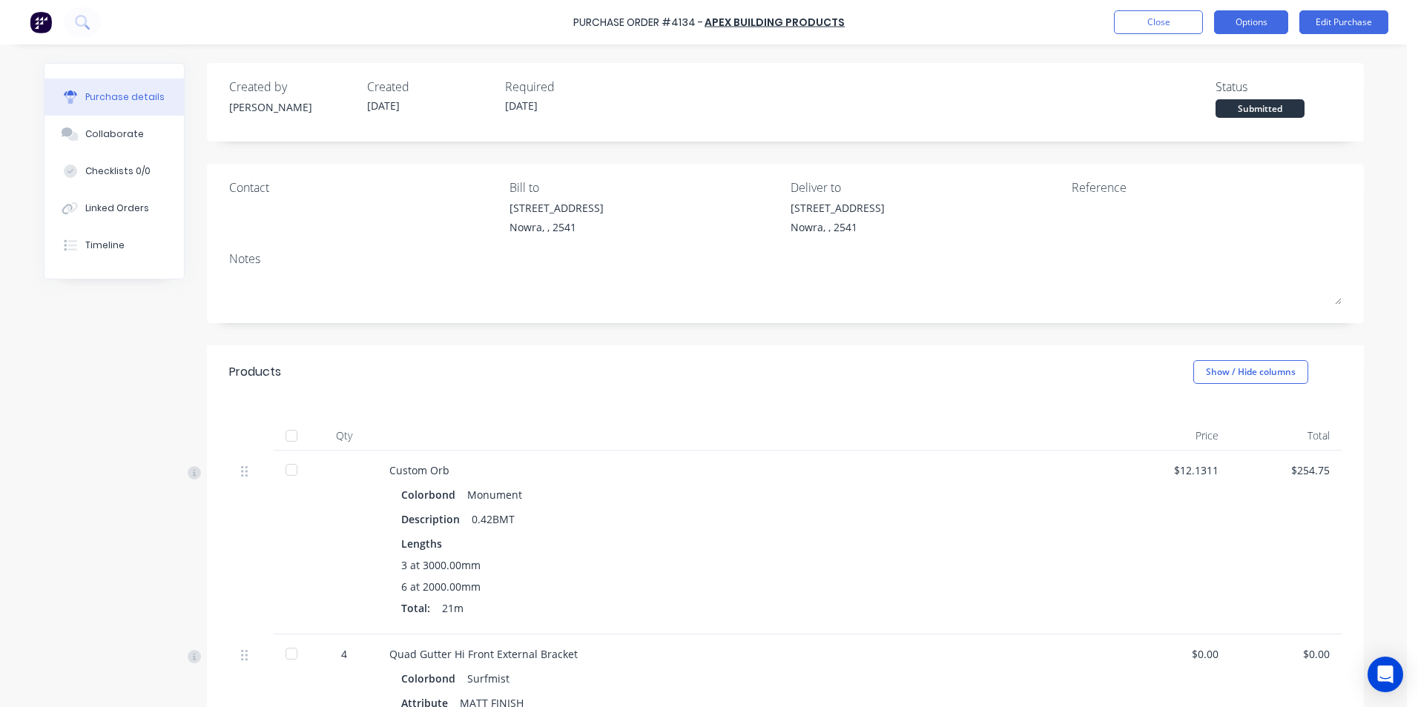
click at [1226, 24] on button "Options" at bounding box center [1251, 22] width 74 height 24
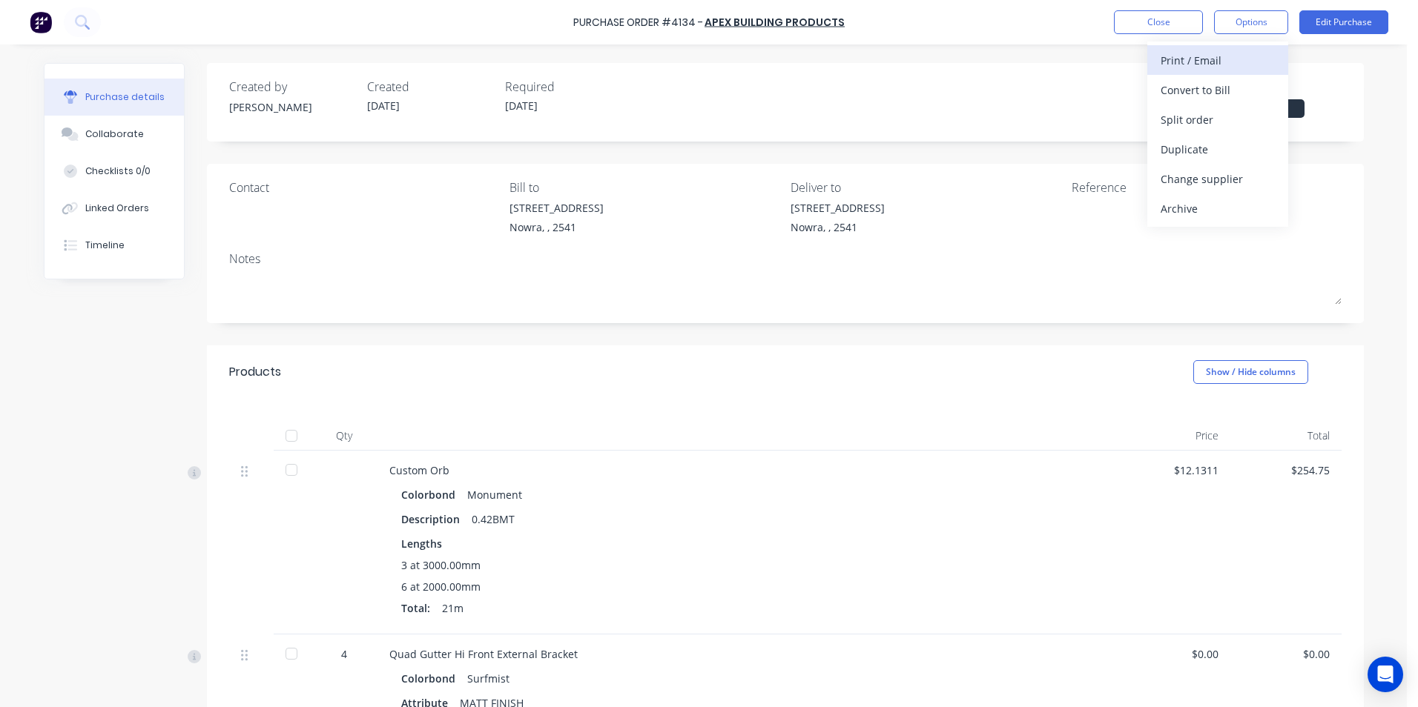
click at [1205, 66] on div "Print / Email" at bounding box center [1217, 61] width 114 height 22
click at [1215, 113] on div "Without pricing" at bounding box center [1217, 120] width 114 height 22
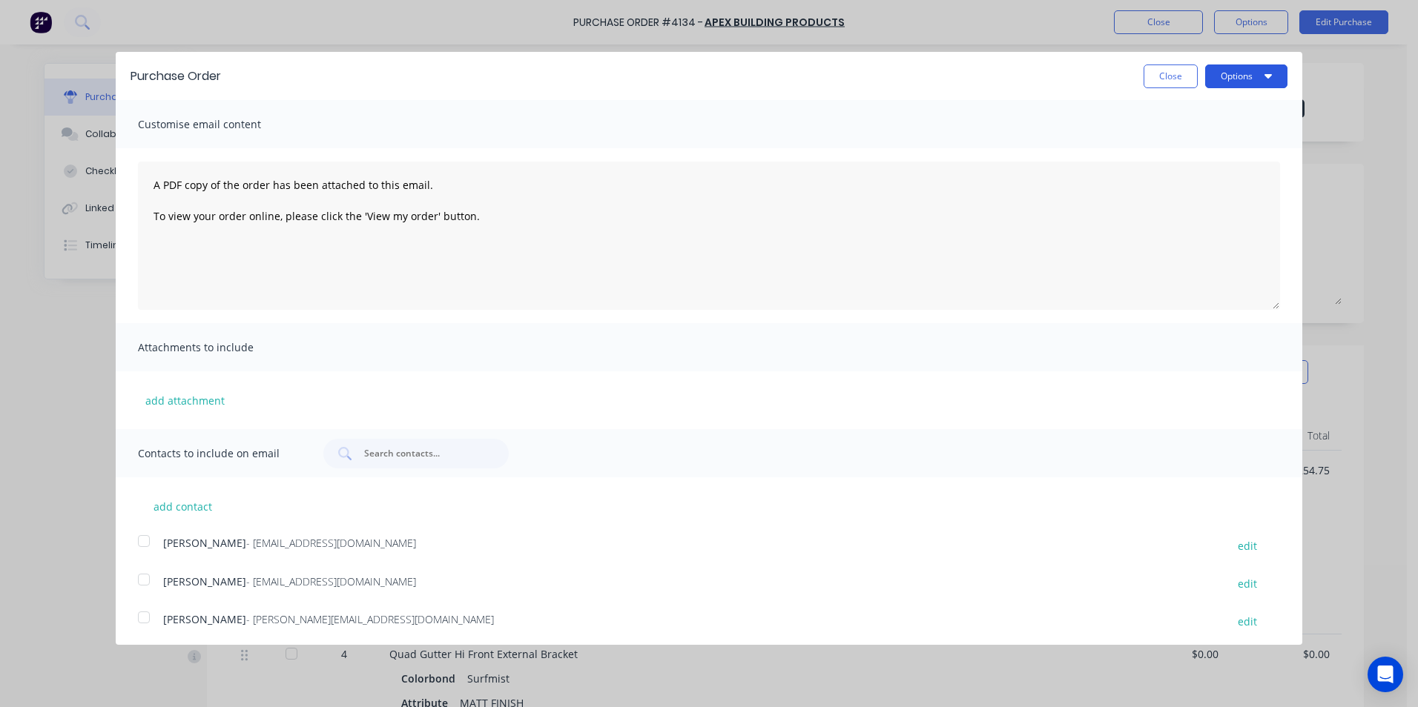
click at [1218, 76] on button "Options" at bounding box center [1246, 77] width 82 height 24
click at [1215, 120] on div "Print" at bounding box center [1217, 114] width 114 height 22
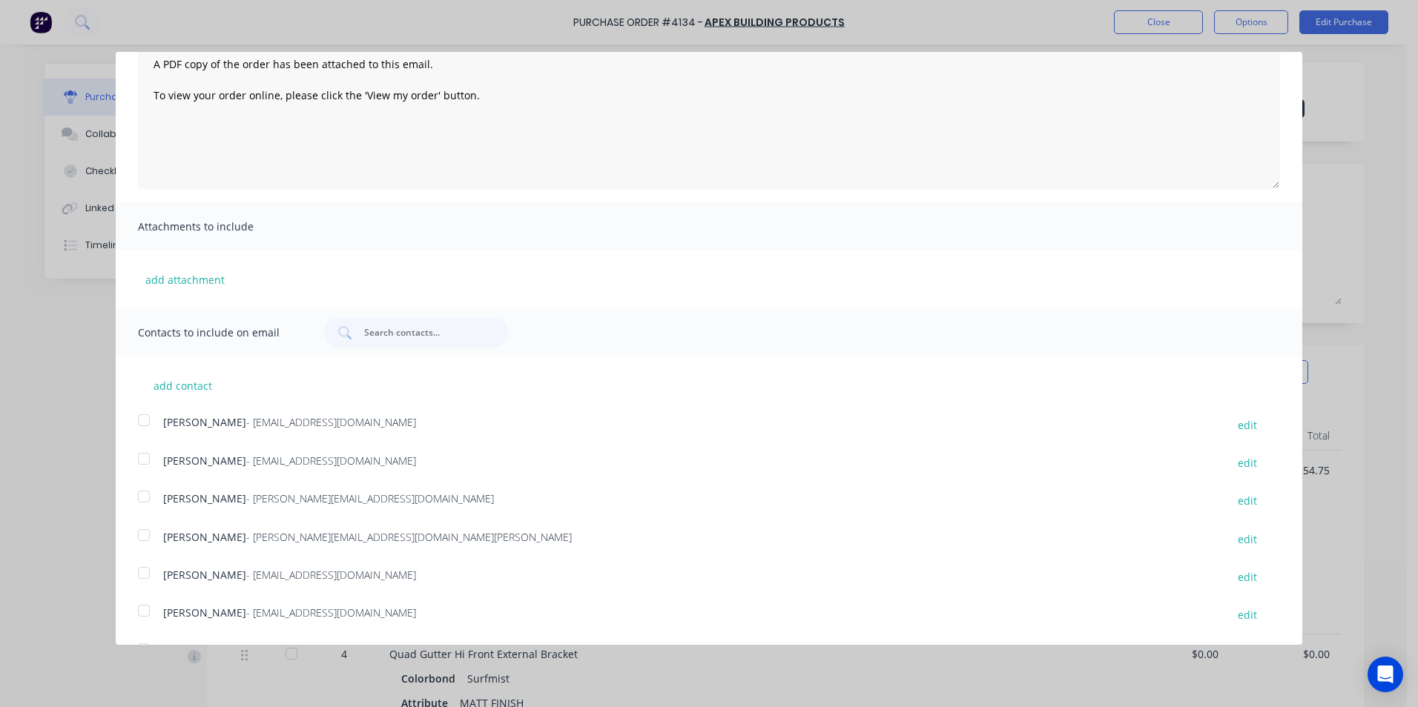
scroll to position [271, 0]
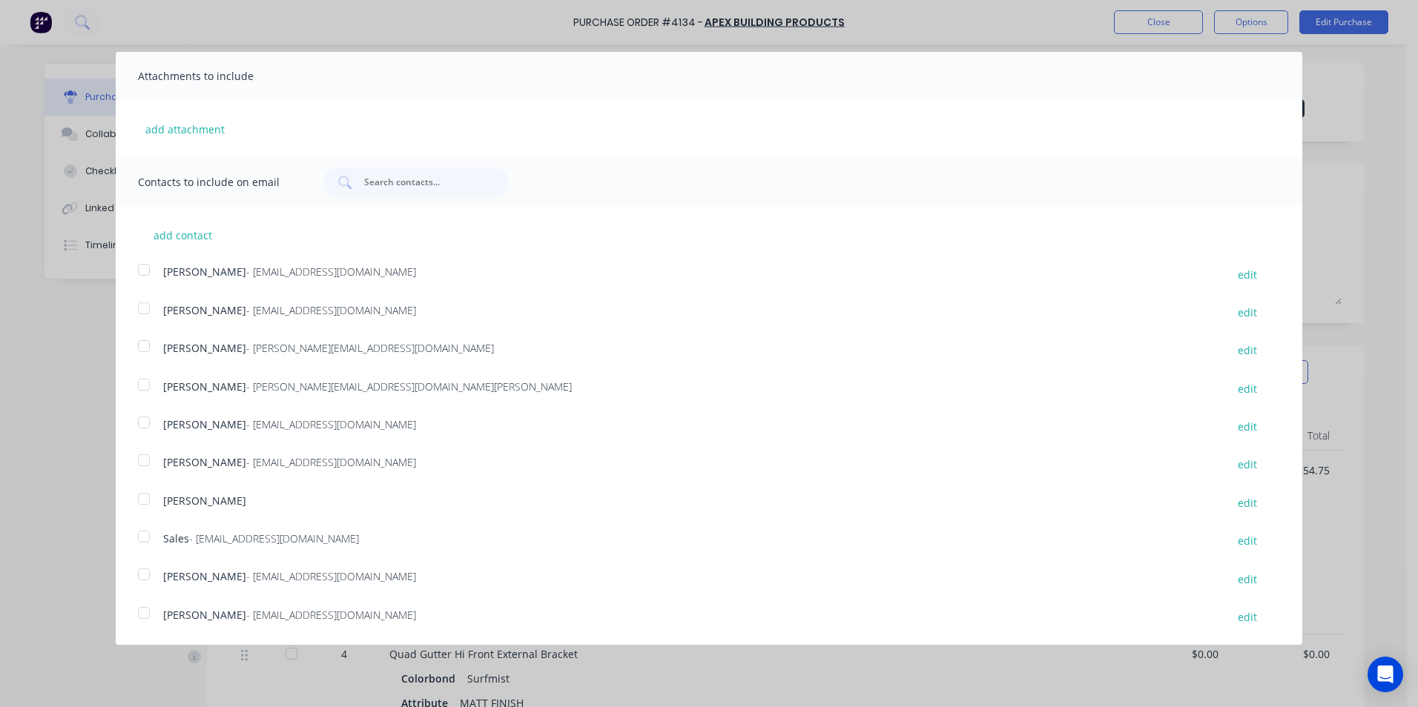
click at [142, 551] on div at bounding box center [144, 537] width 30 height 30
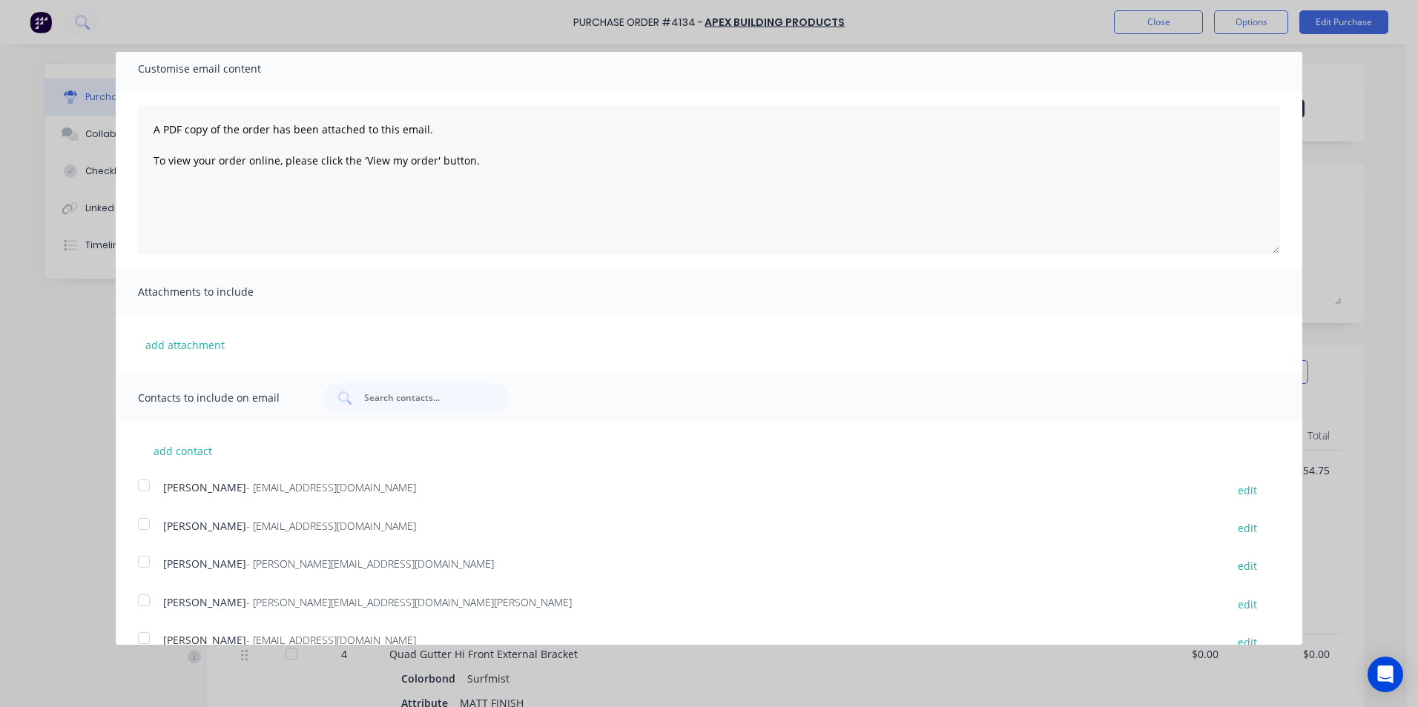
scroll to position [0, 0]
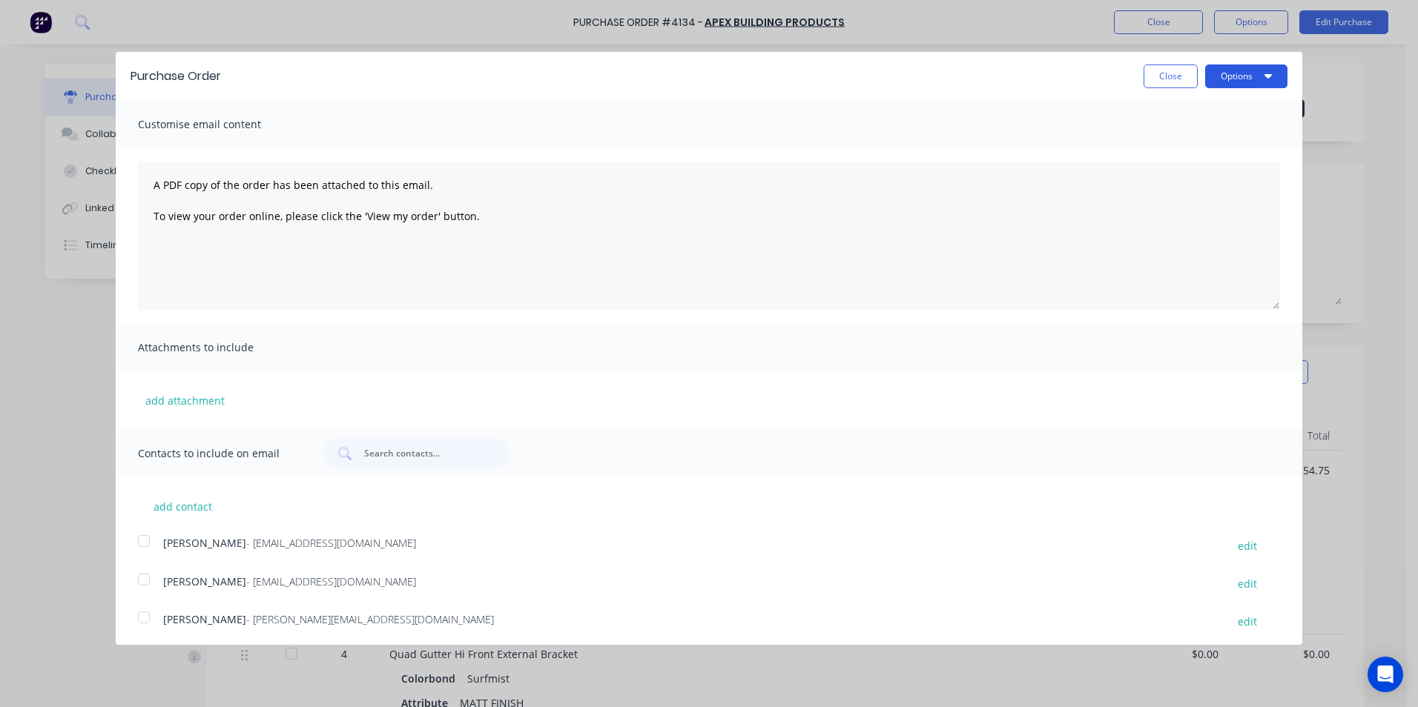
click at [1247, 73] on button "Options" at bounding box center [1246, 77] width 82 height 24
click at [1165, 151] on div "Email" at bounding box center [1217, 144] width 114 height 22
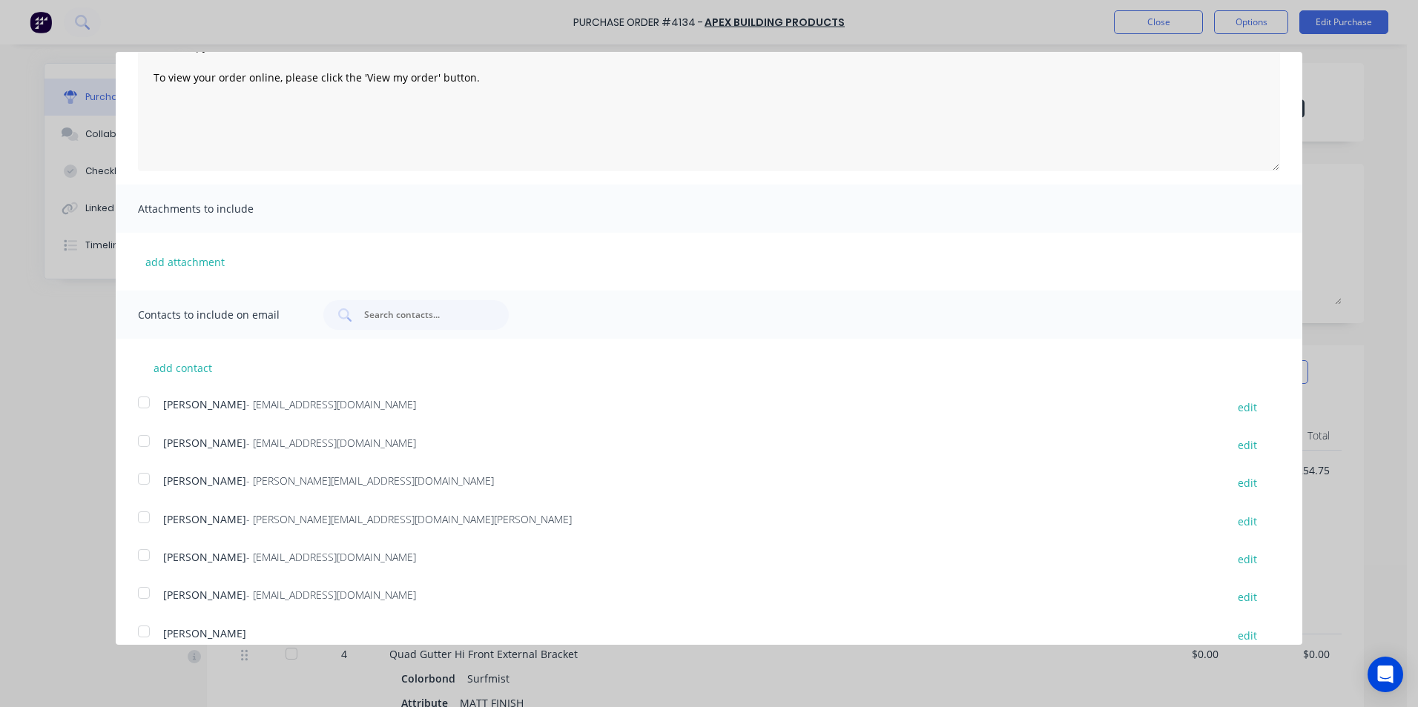
scroll to position [271, 0]
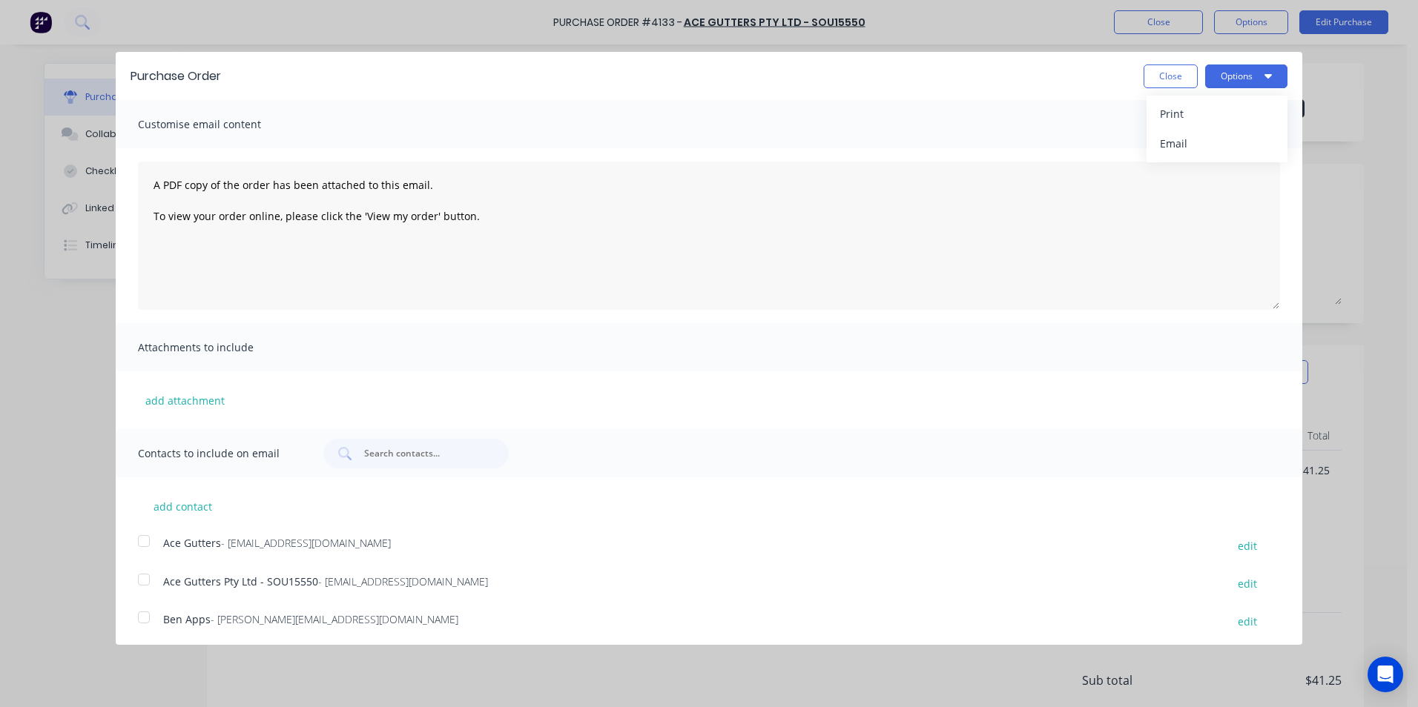
click at [1166, 81] on button "Close" at bounding box center [1170, 77] width 54 height 24
